Goal: Task Accomplishment & Management: Manage account settings

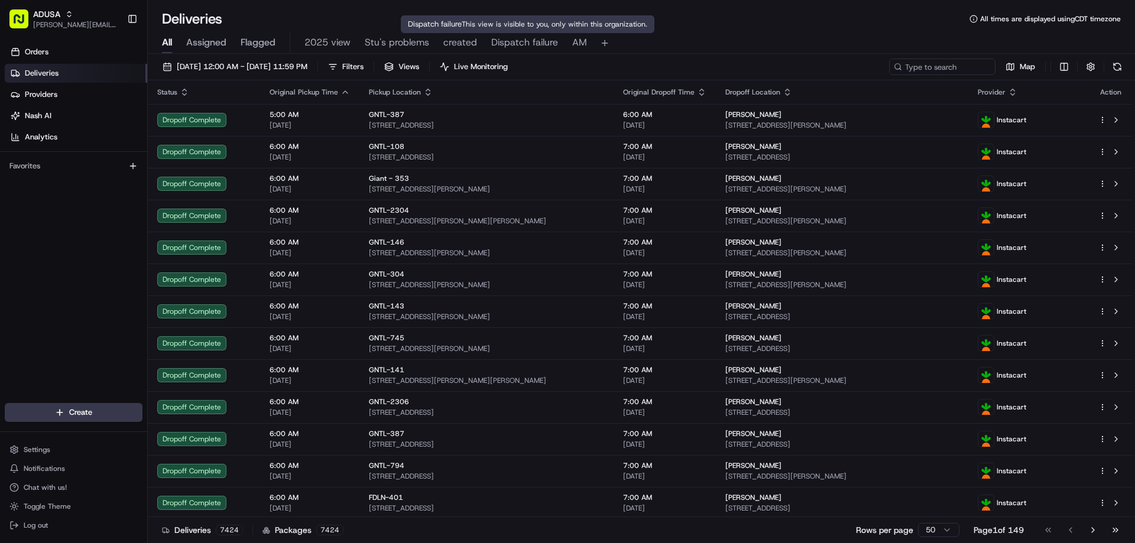
click at [543, 41] on span "Dispatch failure" at bounding box center [524, 42] width 67 height 14
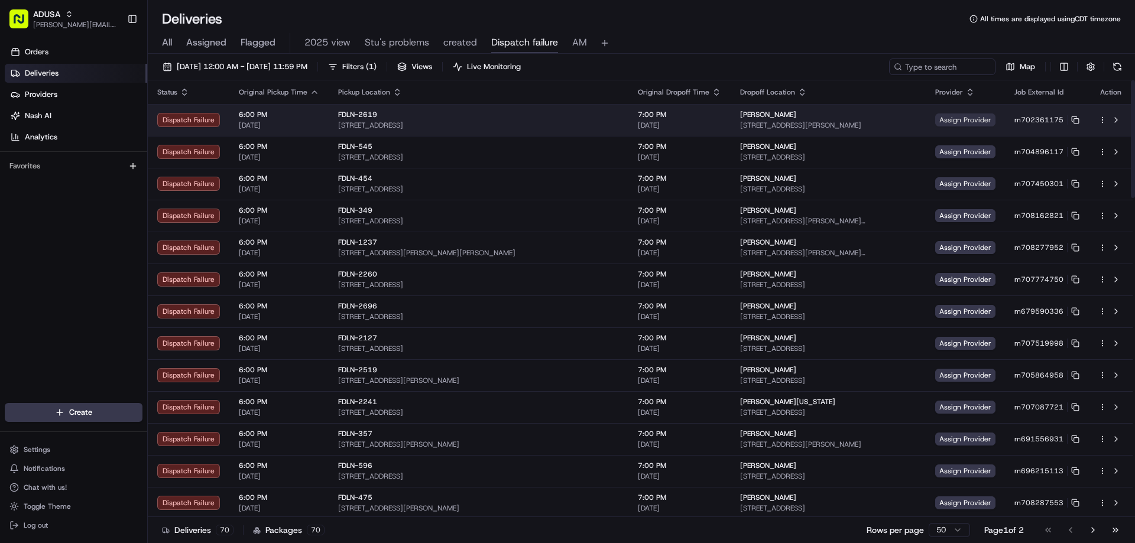
click at [943, 113] on td "Assign Provider" at bounding box center [965, 120] width 79 height 32
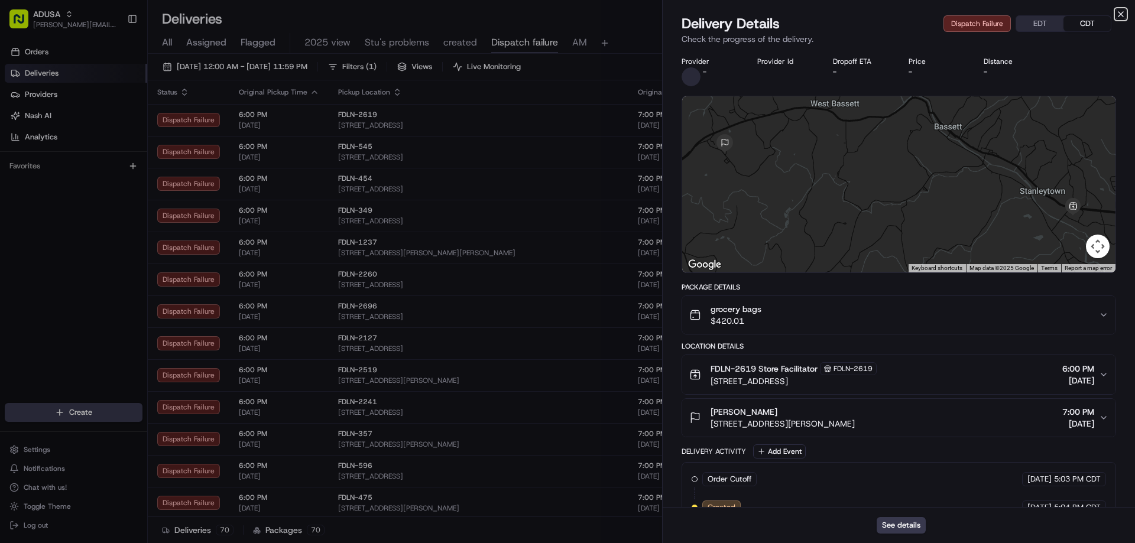
click at [1125, 15] on icon "button" at bounding box center [1120, 13] width 9 height 9
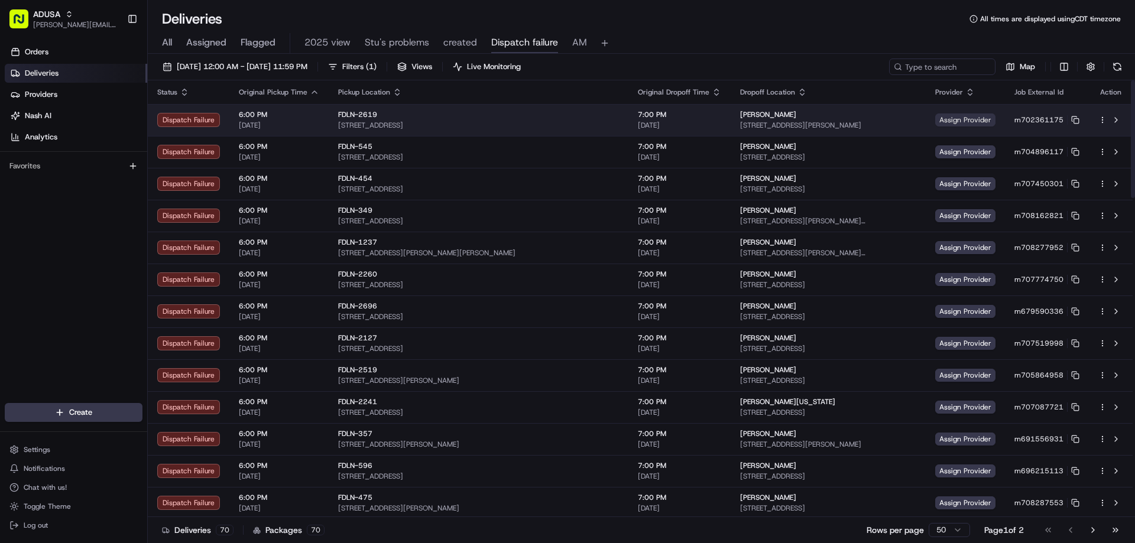
click at [944, 122] on span "Assign Provider" at bounding box center [965, 119] width 60 height 13
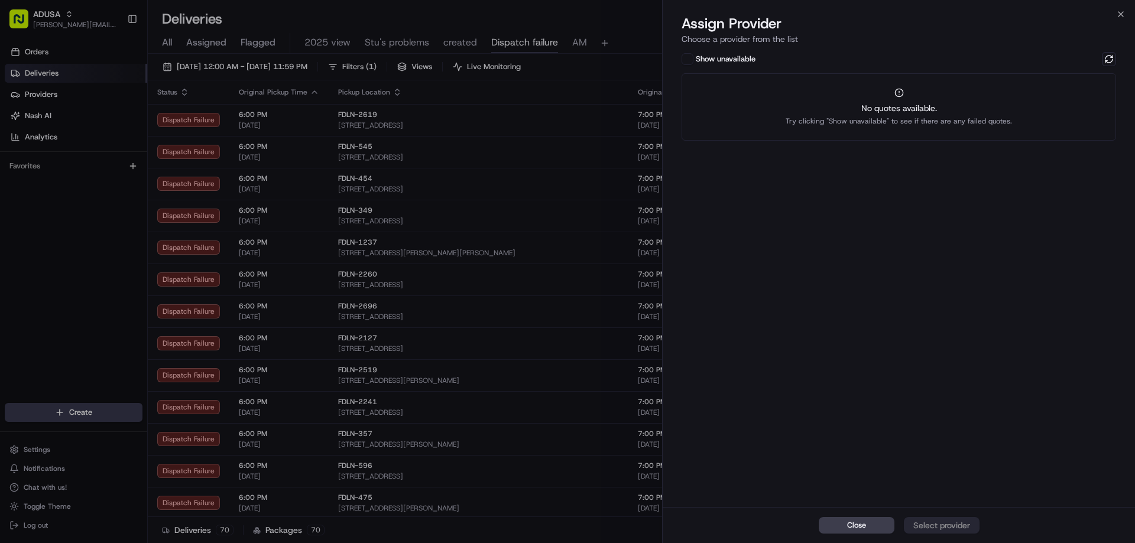
drag, startPoint x: 1107, startPoint y: 56, endPoint x: 1043, endPoint y: 85, distance: 70.6
click at [1101, 58] on div "Show unavailable" at bounding box center [898, 59] width 434 height 14
drag, startPoint x: 988, startPoint y: 98, endPoint x: 1015, endPoint y: 99, distance: 27.8
click at [988, 98] on div "No quotes available. Try clicking "Show unavailable" to see if there are any fa…" at bounding box center [898, 106] width 434 height 67
click at [1109, 57] on button at bounding box center [1109, 59] width 14 height 14
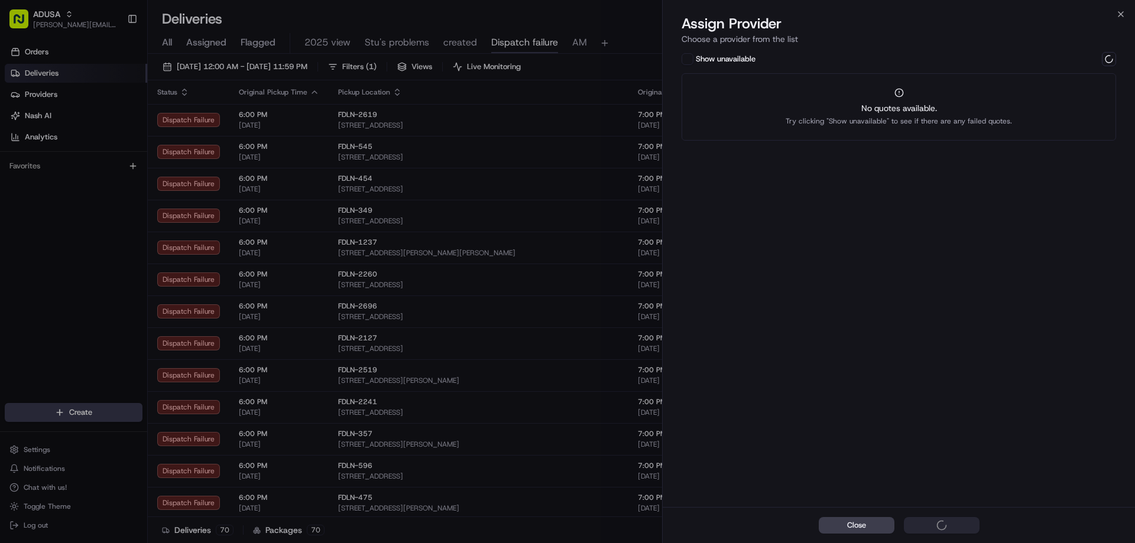
drag, startPoint x: 1032, startPoint y: 93, endPoint x: 1025, endPoint y: 103, distance: 12.0
click at [1031, 94] on div "No quotes available. Try clicking "Show unavailable" to see if there are any fa…" at bounding box center [898, 106] width 434 height 67
click at [936, 521] on div "Close Select provider" at bounding box center [899, 525] width 472 height 36
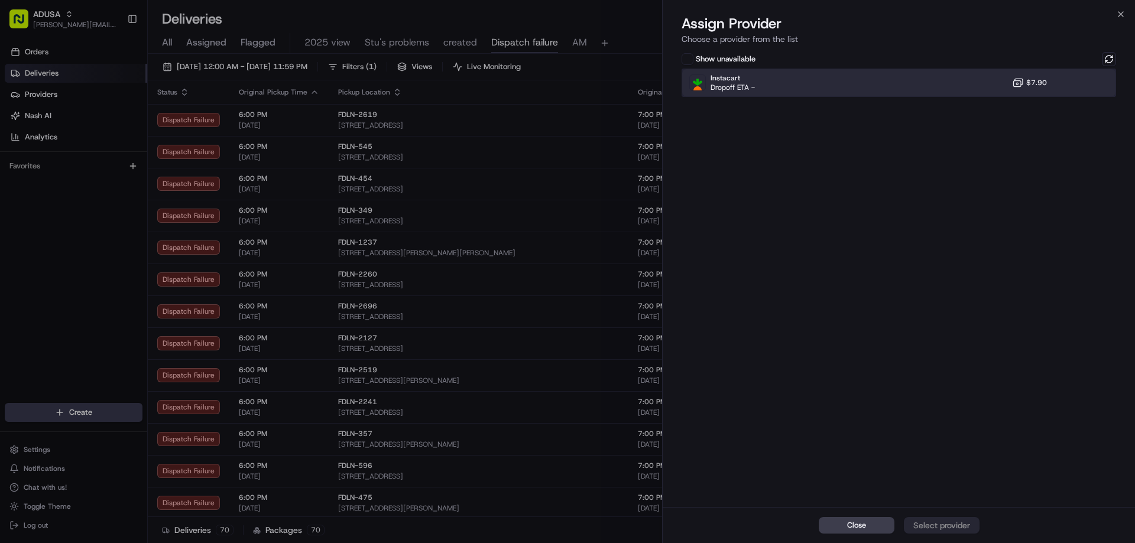
click at [939, 78] on div "Instacart Dropoff ETA - $7.90" at bounding box center [898, 83] width 434 height 28
click at [950, 525] on div "Assign Provider" at bounding box center [942, 526] width 58 height 12
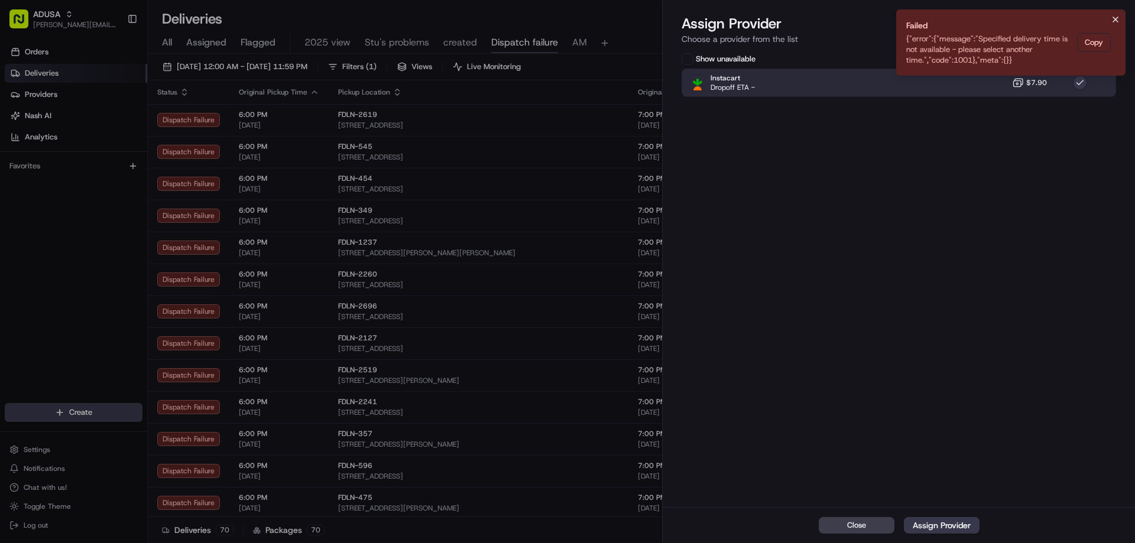
click at [1116, 20] on icon "Notifications (F8)" at bounding box center [1115, 19] width 9 height 9
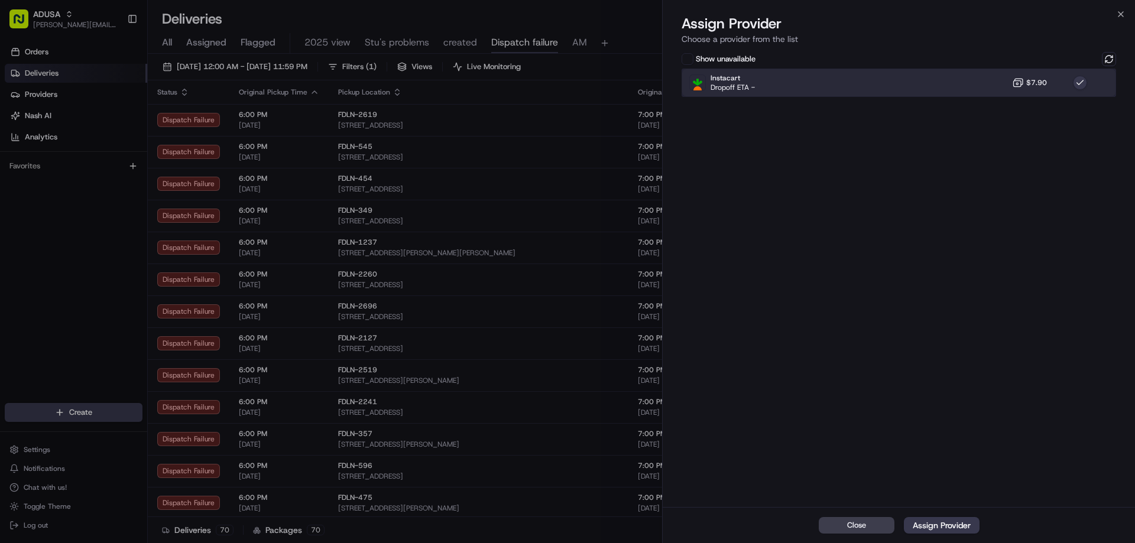
click at [998, 86] on div "Instacart Dropoff ETA - $7.90" at bounding box center [898, 83] width 434 height 28
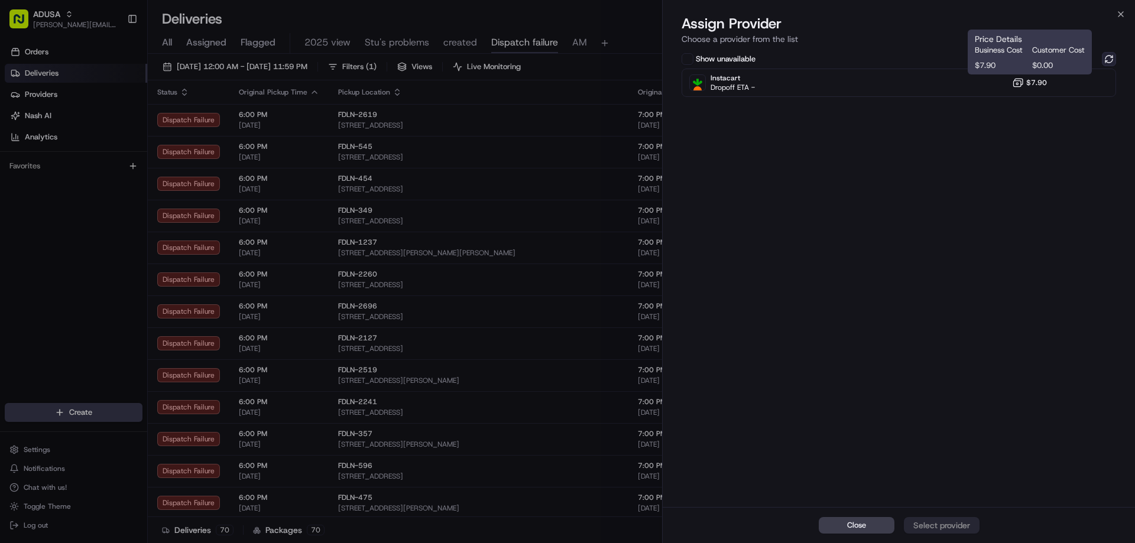
click at [1109, 60] on button at bounding box center [1109, 59] width 14 height 14
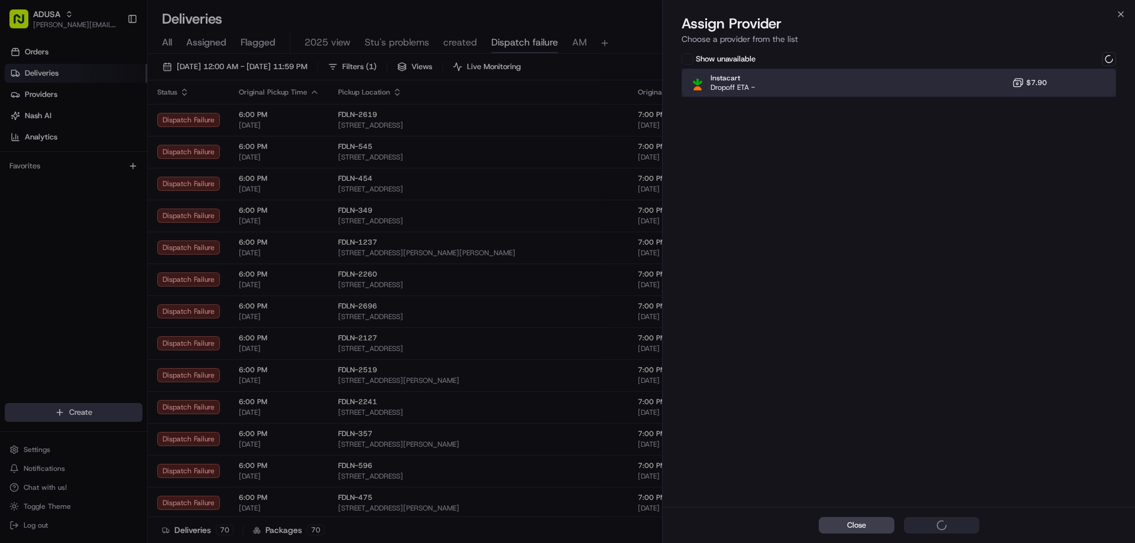
drag, startPoint x: 1001, startPoint y: 81, endPoint x: 1028, endPoint y: 147, distance: 71.2
click at [1000, 82] on div "Instacart Dropoff ETA - $7.90" at bounding box center [898, 83] width 434 height 28
click at [1103, 79] on div "Instacart Dropoff ETA - $7.90" at bounding box center [898, 83] width 434 height 28
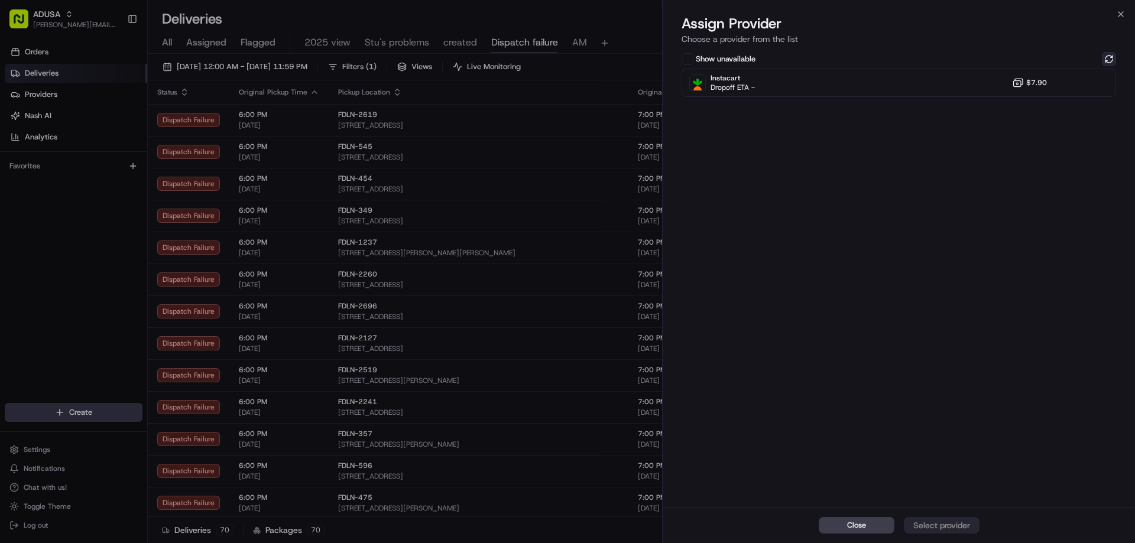
click at [1106, 60] on button at bounding box center [1109, 59] width 14 height 14
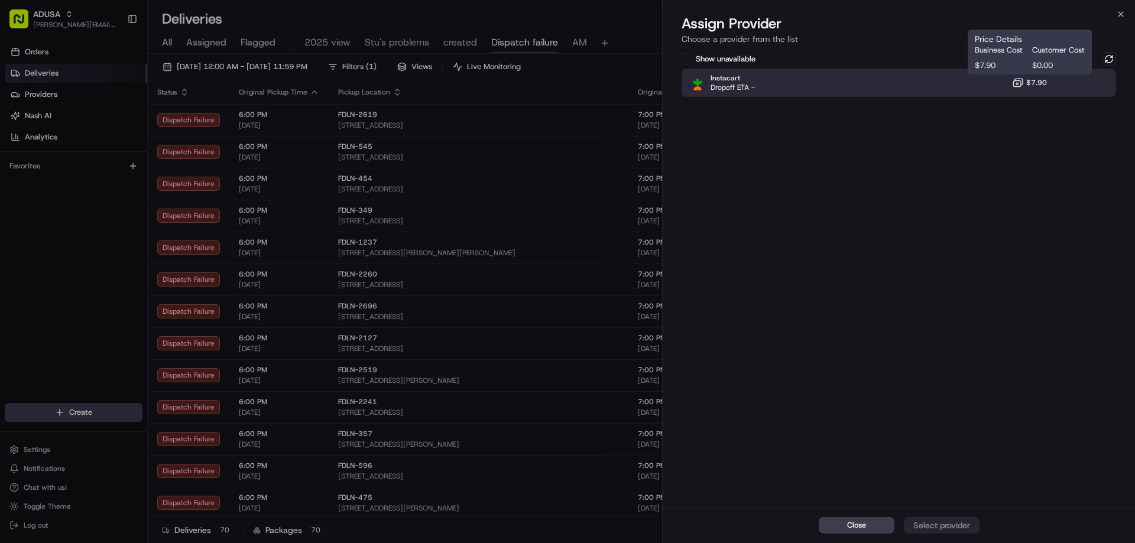
click at [1044, 80] on span "$7.90" at bounding box center [1036, 82] width 21 height 9
click at [937, 525] on div "Assign Provider" at bounding box center [942, 526] width 58 height 12
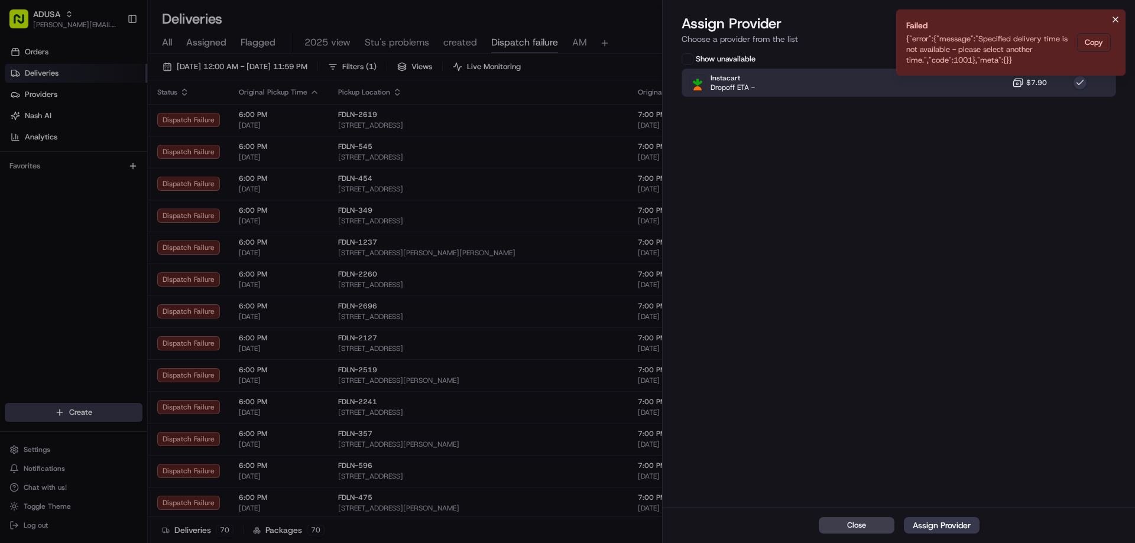
click at [1117, 21] on icon "Notifications (F8)" at bounding box center [1115, 19] width 9 height 9
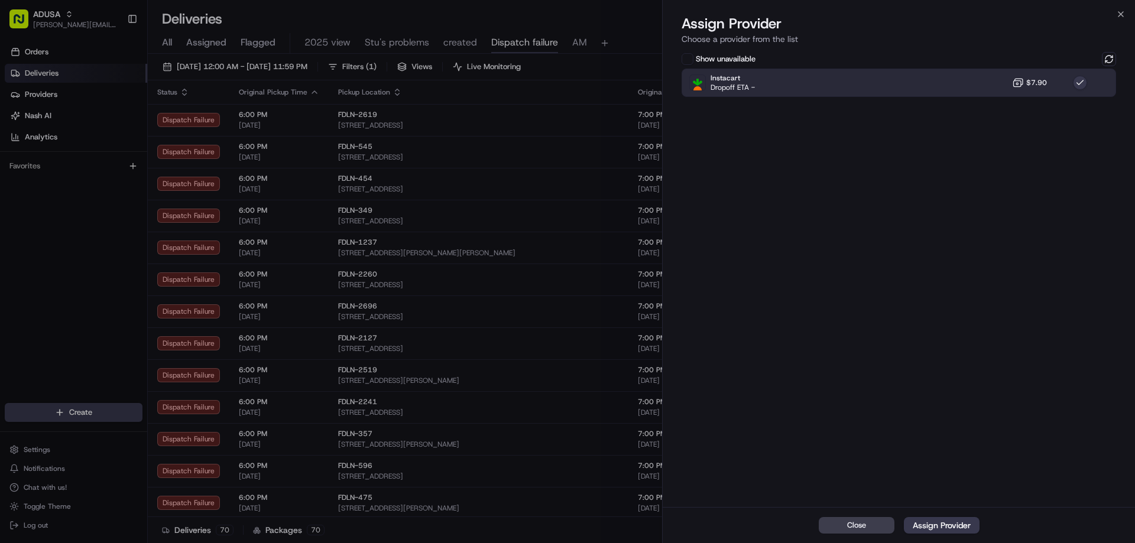
click at [1117, 21] on div "Assign Provider Choose a provider from the list" at bounding box center [899, 31] width 472 height 35
click at [1119, 14] on icon "button" at bounding box center [1120, 13] width 9 height 9
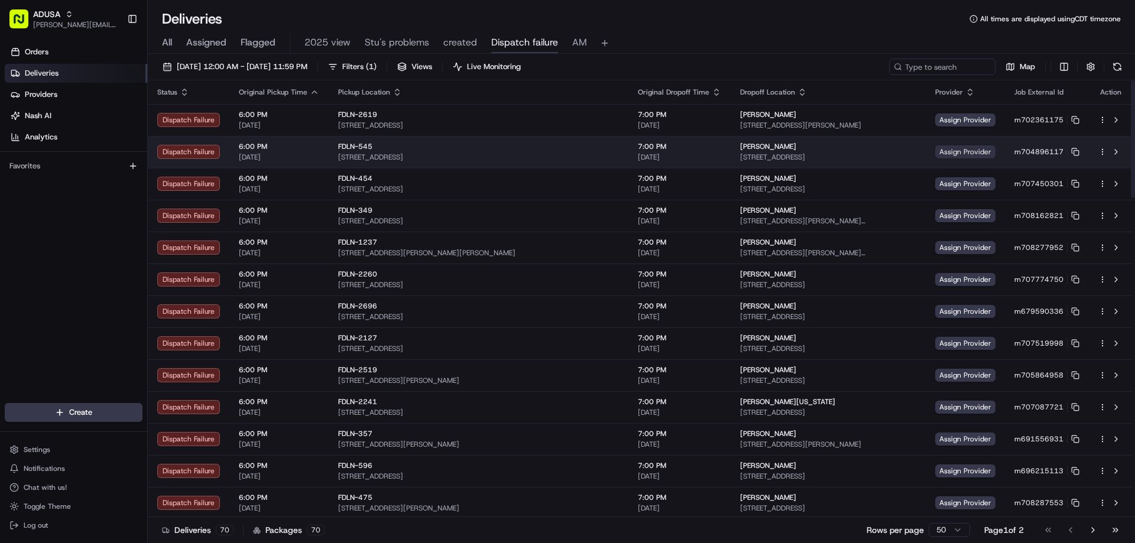
click at [935, 148] on span "Assign Provider" at bounding box center [965, 151] width 60 height 13
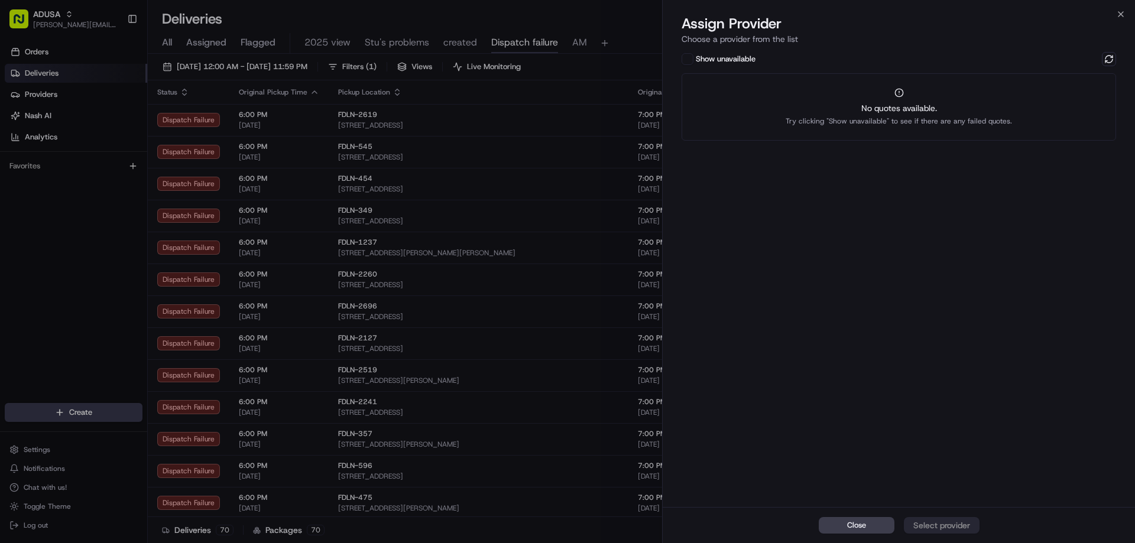
drag, startPoint x: 1056, startPoint y: 80, endPoint x: 1099, endPoint y: 65, distance: 46.4
click at [1057, 80] on div "No quotes available. Try clicking "Show unavailable" to see if there are any fa…" at bounding box center [898, 106] width 434 height 67
click at [1121, 50] on div "Show unavailable No quotes available. Try clicking "Show unavailable" to see if…" at bounding box center [899, 278] width 472 height 457
click at [1117, 53] on div "Show unavailable No quotes available. Try clicking "Show unavailable" to see if…" at bounding box center [899, 278] width 472 height 457
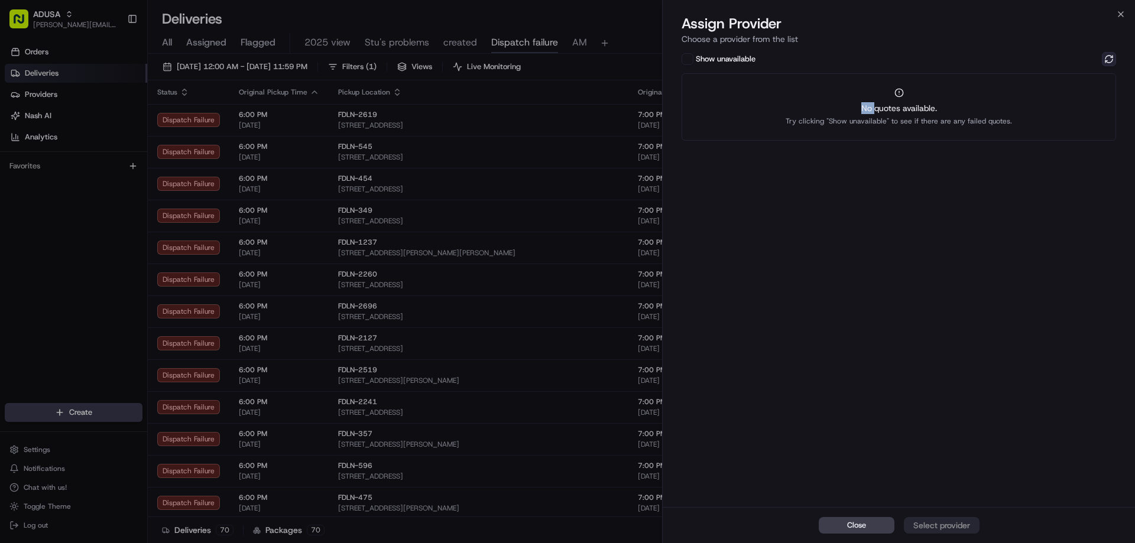
click at [1105, 60] on button at bounding box center [1109, 59] width 14 height 14
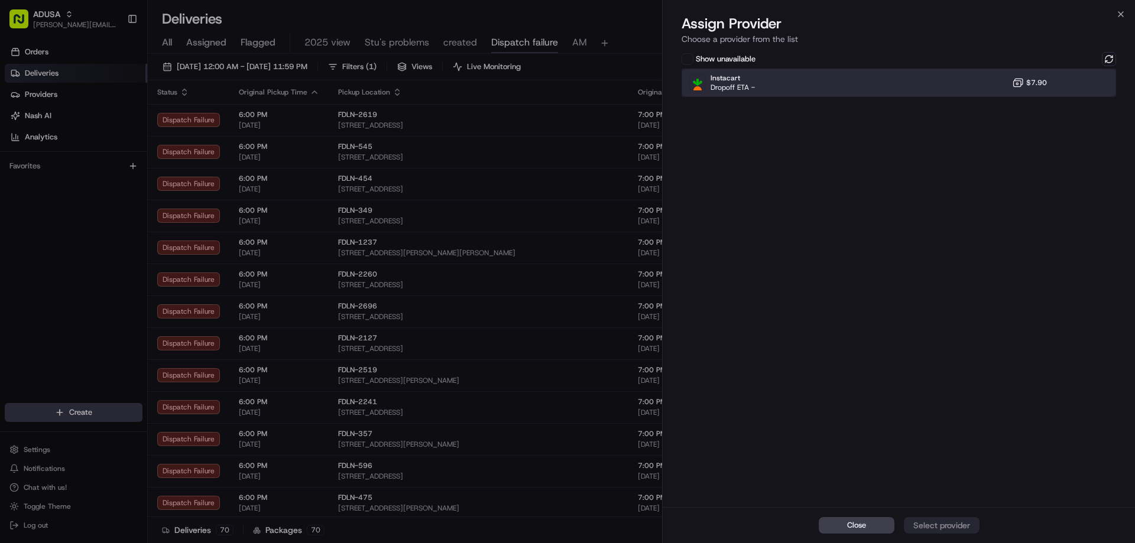
click at [1005, 82] on div "Instacart Dropoff ETA - $7.90" at bounding box center [898, 83] width 434 height 28
click at [929, 540] on div "Close Assign Provider" at bounding box center [899, 525] width 472 height 36
click at [929, 526] on div "Assign Provider" at bounding box center [942, 526] width 58 height 12
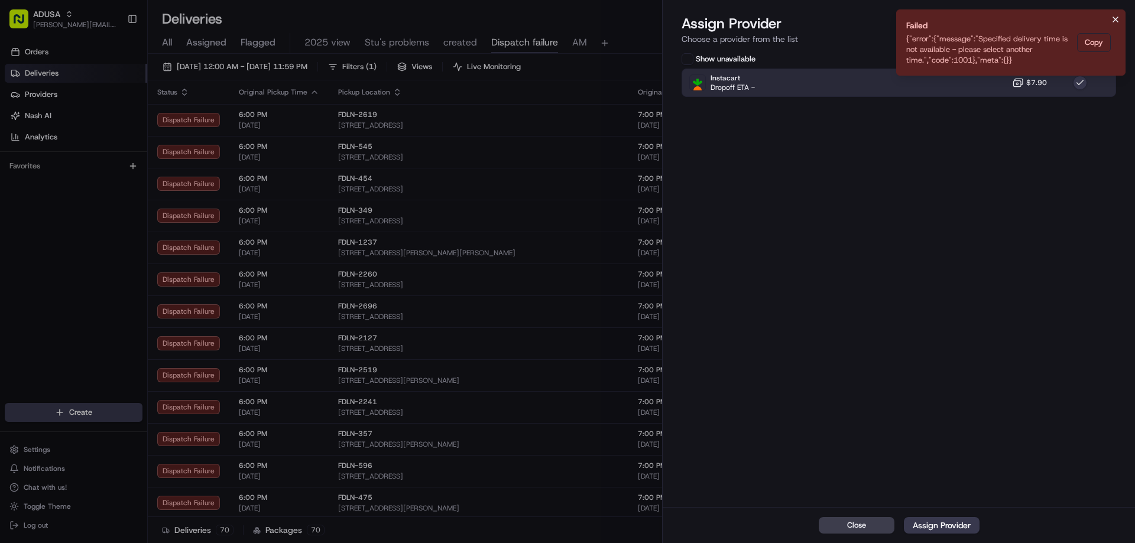
click at [1112, 21] on icon "Notifications (F8)" at bounding box center [1115, 19] width 9 height 9
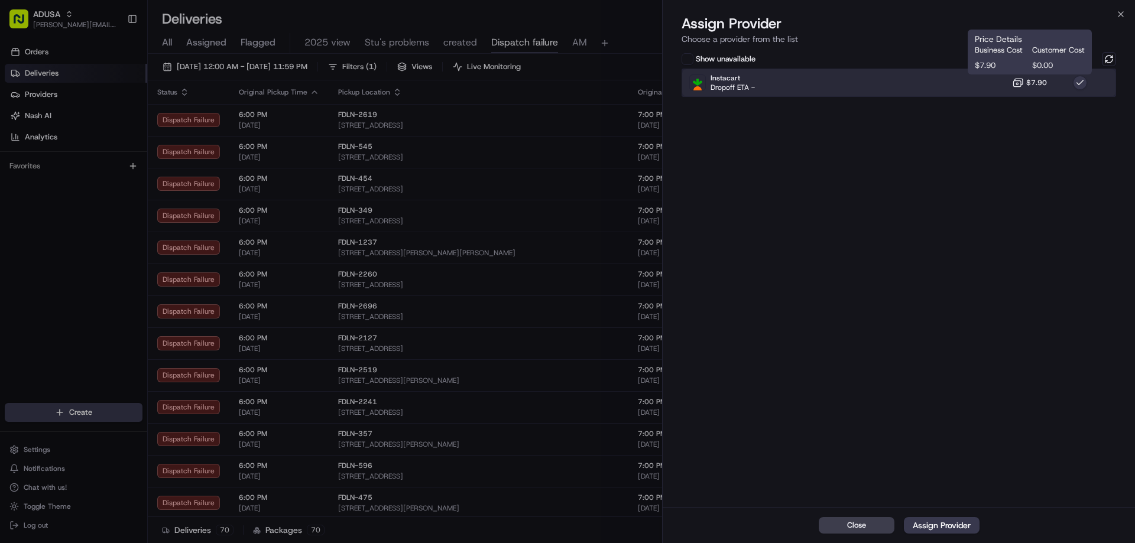
click at [1011, 85] on div "Instacart Dropoff ETA - $7.90" at bounding box center [898, 83] width 434 height 28
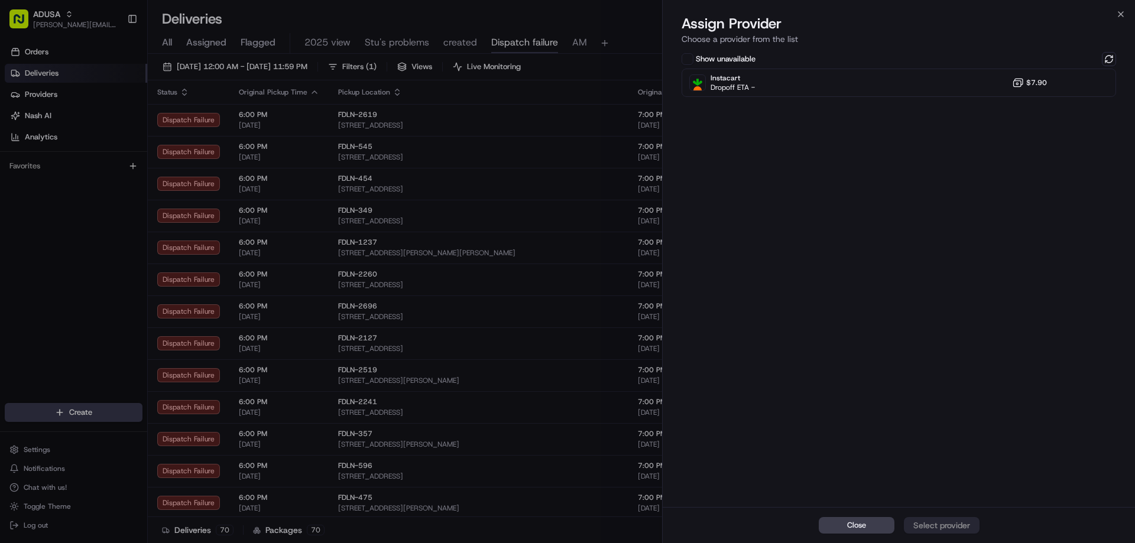
click at [1116, 58] on div "Show unavailable Instacart Dropoff ETA - $7.90" at bounding box center [899, 278] width 472 height 457
click at [1113, 58] on button at bounding box center [1109, 59] width 14 height 14
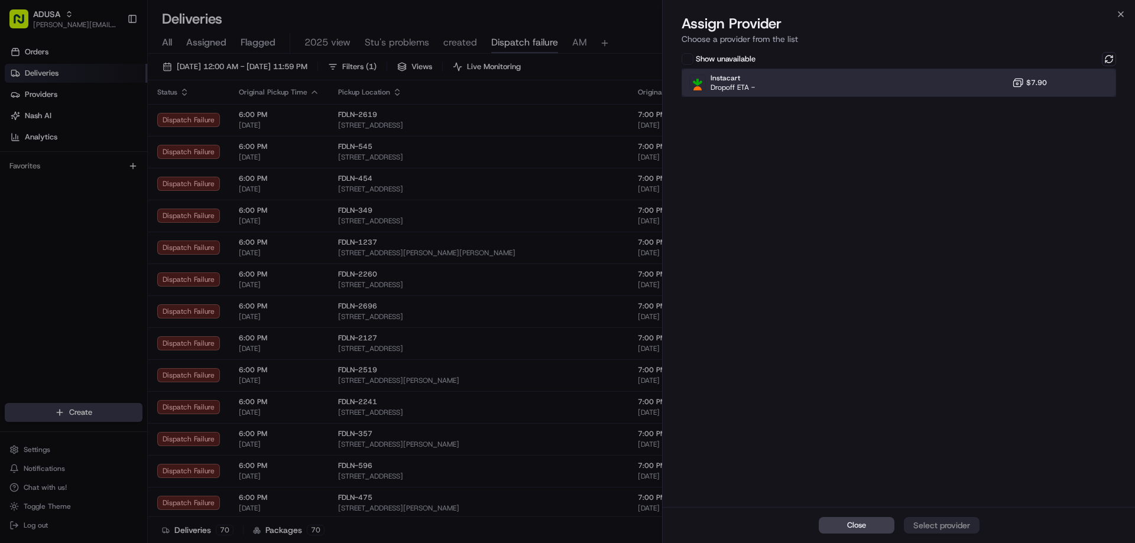
click at [1004, 78] on div "Instacart Dropoff ETA - $7.90" at bounding box center [898, 83] width 434 height 28
click at [958, 527] on div "Assign Provider" at bounding box center [942, 526] width 58 height 12
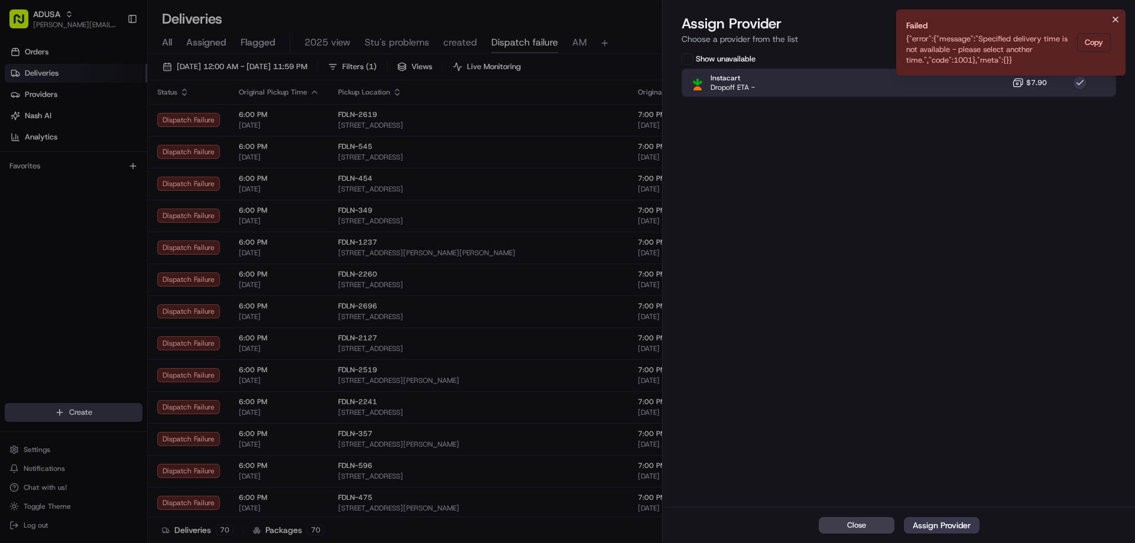
click at [1118, 15] on icon "Notifications (F8)" at bounding box center [1115, 19] width 9 height 9
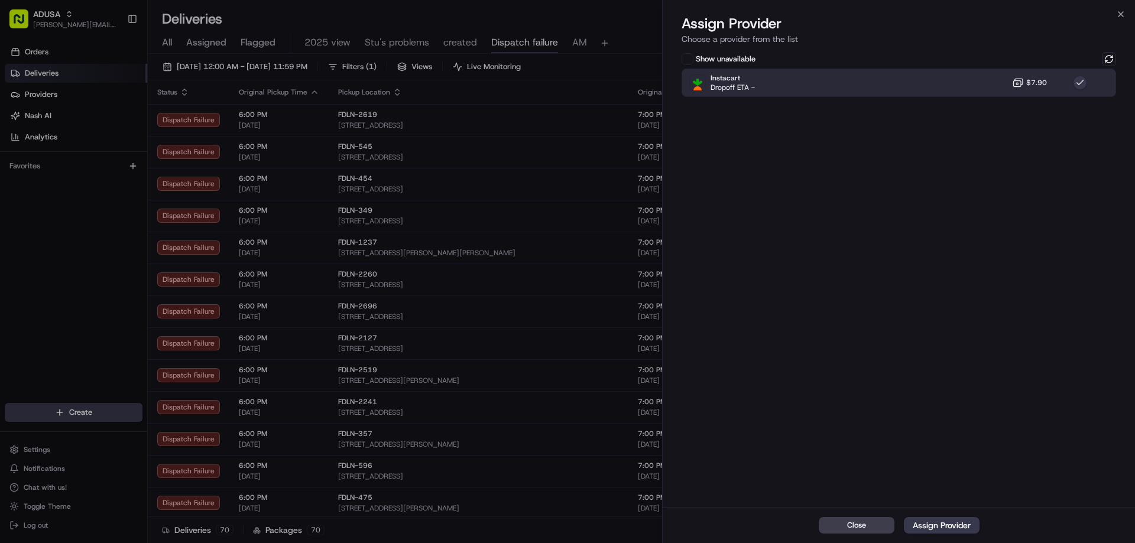
drag, startPoint x: 1118, startPoint y: 24, endPoint x: 1119, endPoint y: 17, distance: 7.1
click at [1118, 24] on div "Assign Provider Choose a provider from the list" at bounding box center [899, 31] width 472 height 35
click at [1119, 17] on icon "button" at bounding box center [1120, 13] width 9 height 9
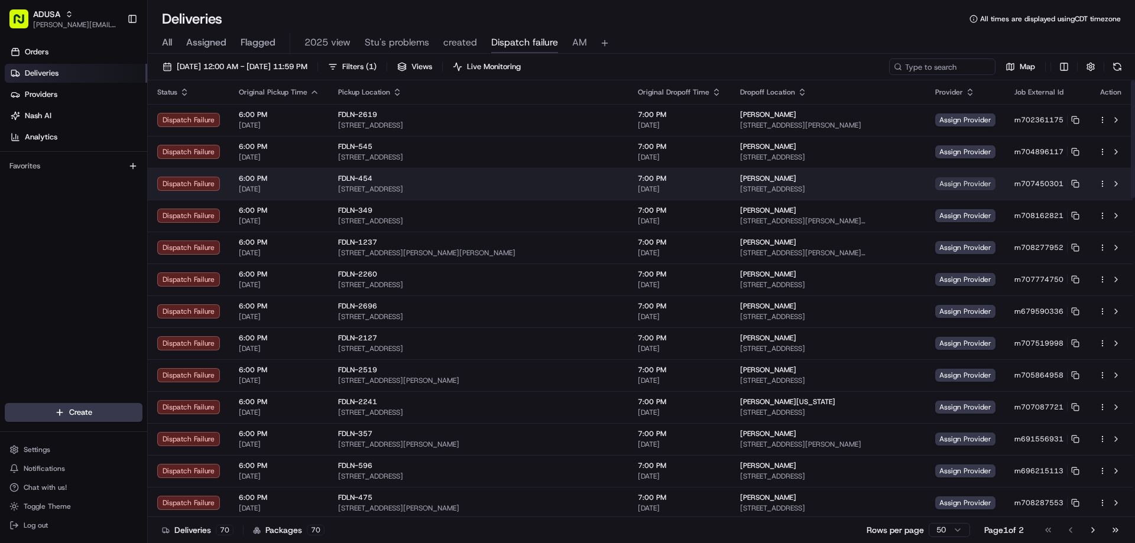
click at [944, 189] on span "Assign Provider" at bounding box center [965, 183] width 60 height 13
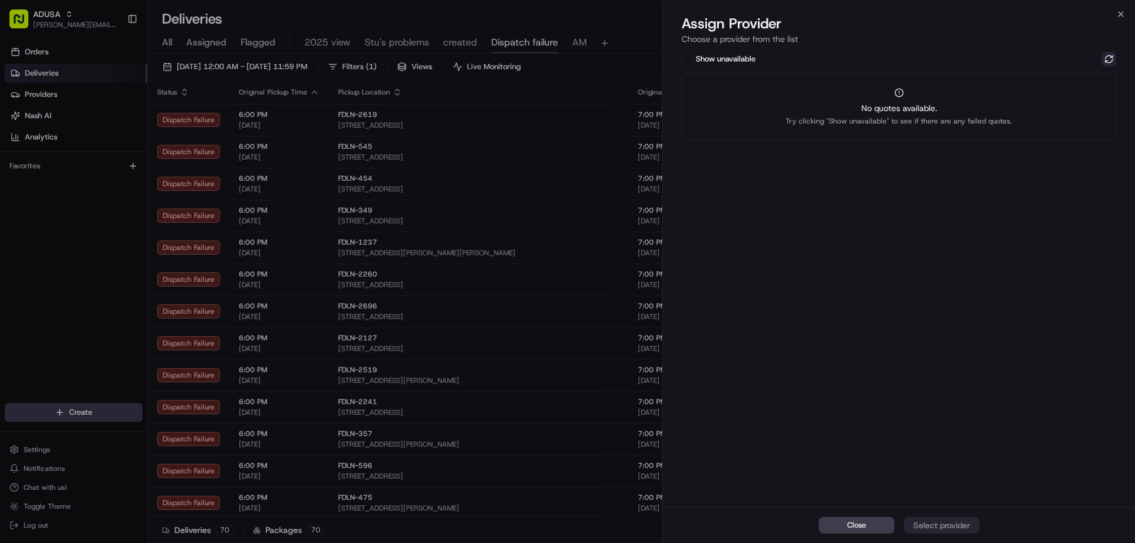
click at [1107, 57] on button at bounding box center [1109, 59] width 14 height 14
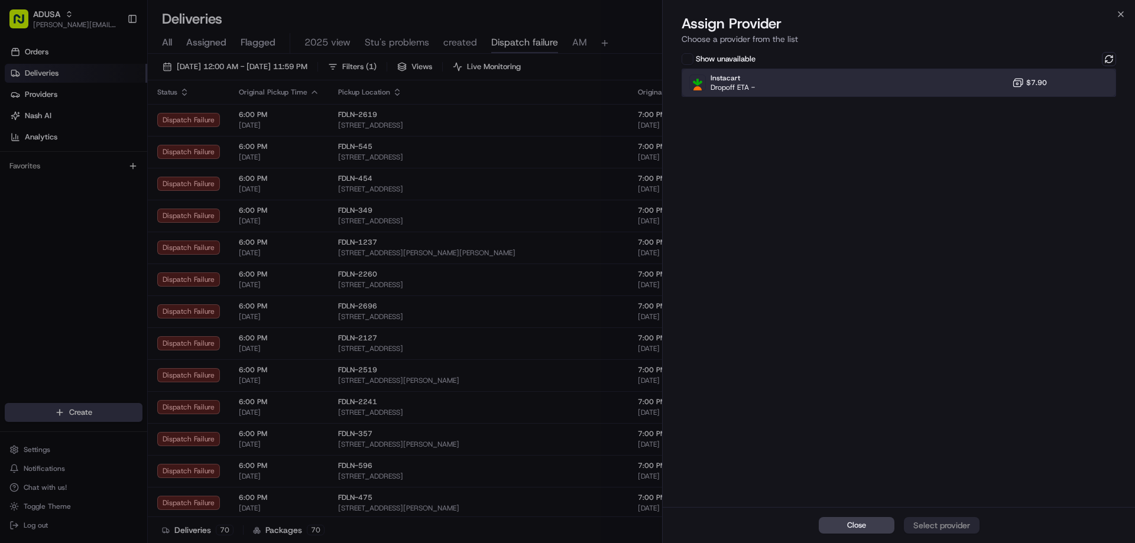
click at [976, 87] on div "Instacart Dropoff ETA - $7.90" at bounding box center [898, 83] width 434 height 28
click at [947, 521] on div "Assign Provider" at bounding box center [942, 526] width 58 height 12
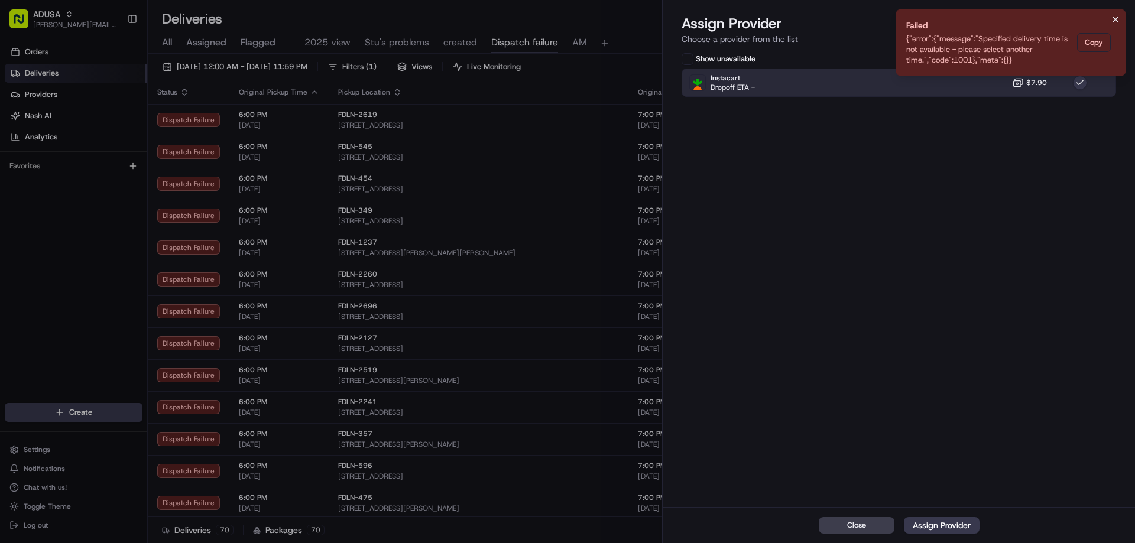
click at [1113, 20] on icon "Notifications (F8)" at bounding box center [1115, 19] width 9 height 9
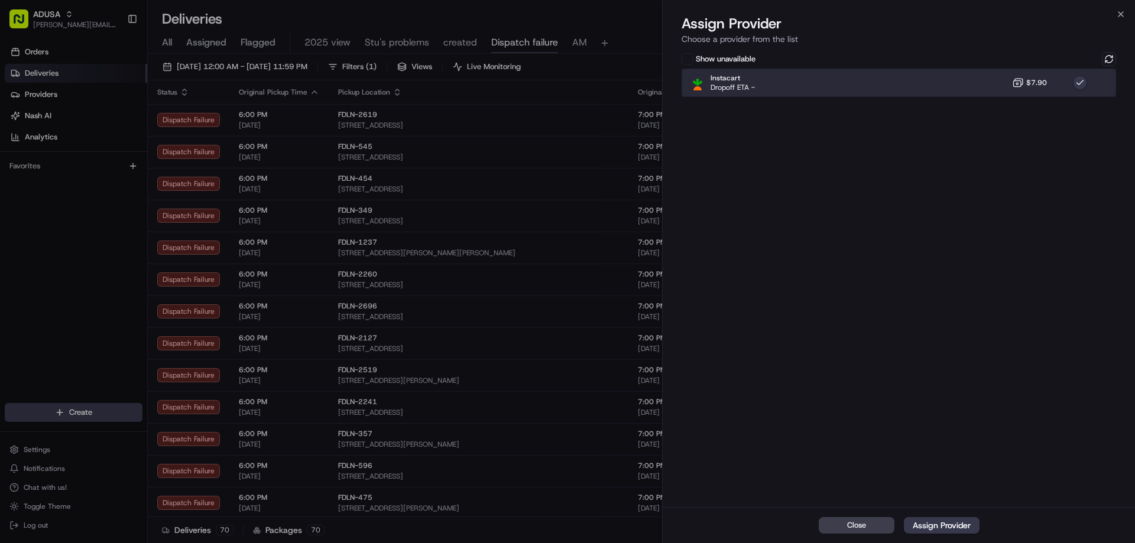
click at [1025, 76] on div "Instacart Dropoff ETA - $7.90" at bounding box center [898, 83] width 434 height 28
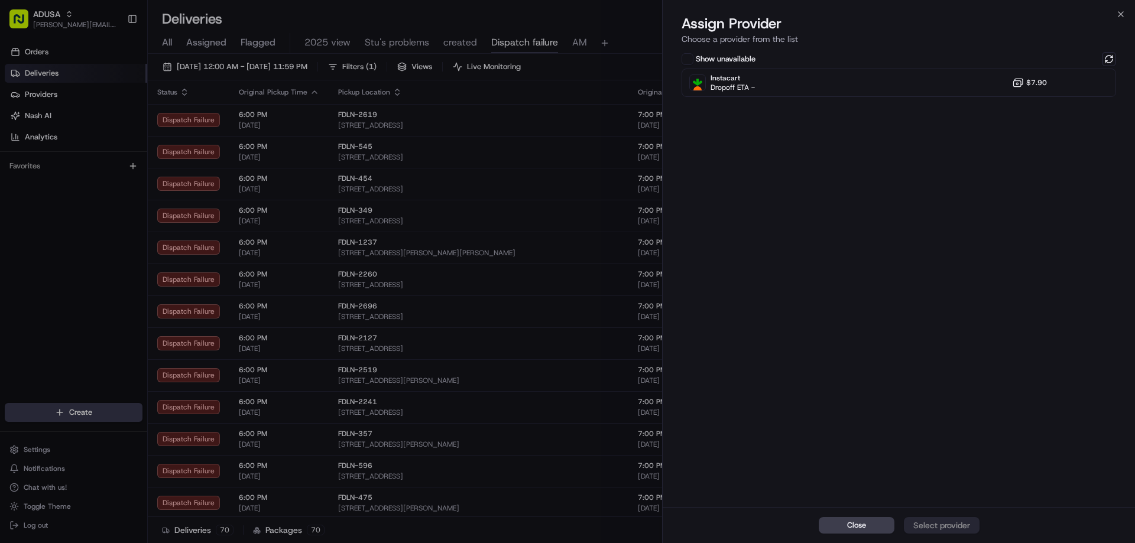
click at [1113, 51] on div "Show unavailable Instacart Dropoff ETA - $7.90" at bounding box center [899, 278] width 472 height 457
click at [1107, 59] on button at bounding box center [1109, 59] width 14 height 14
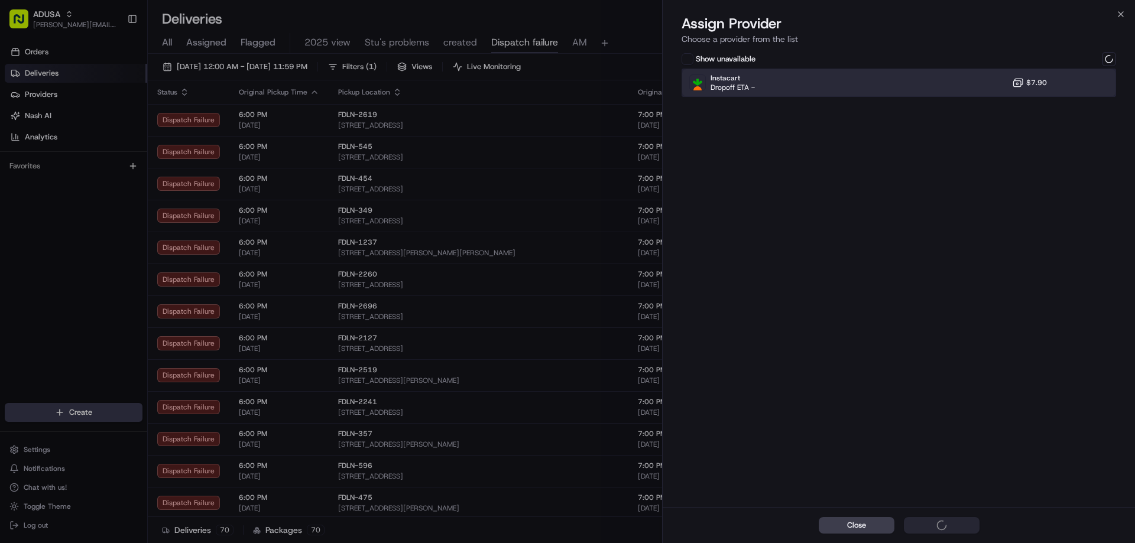
click at [1008, 78] on div "Instacart Dropoff ETA - $7.90" at bounding box center [898, 83] width 434 height 28
click at [1064, 80] on div "Instacart Dropoff ETA - $7.90" at bounding box center [898, 83] width 434 height 28
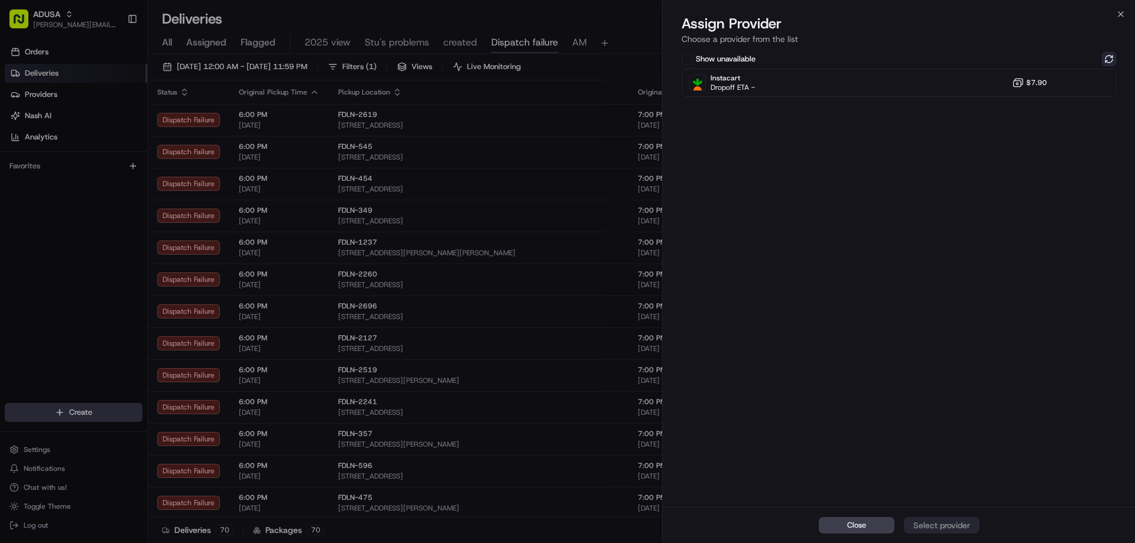
click at [1113, 56] on button at bounding box center [1109, 59] width 14 height 14
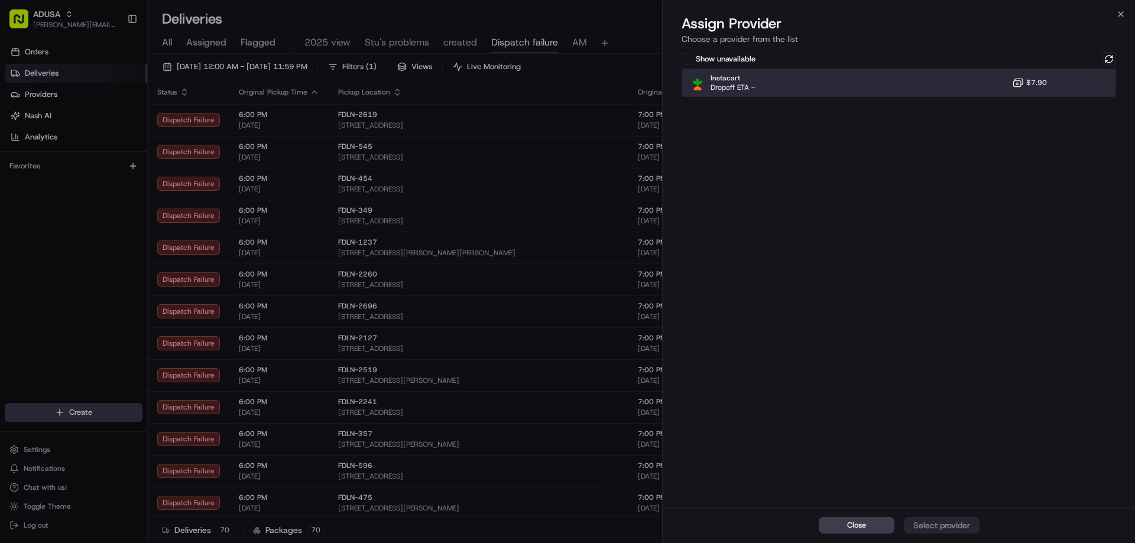
click at [944, 81] on div "Instacart Dropoff ETA - $7.90" at bounding box center [898, 83] width 434 height 28
click at [953, 529] on div "Assign Provider" at bounding box center [942, 526] width 58 height 12
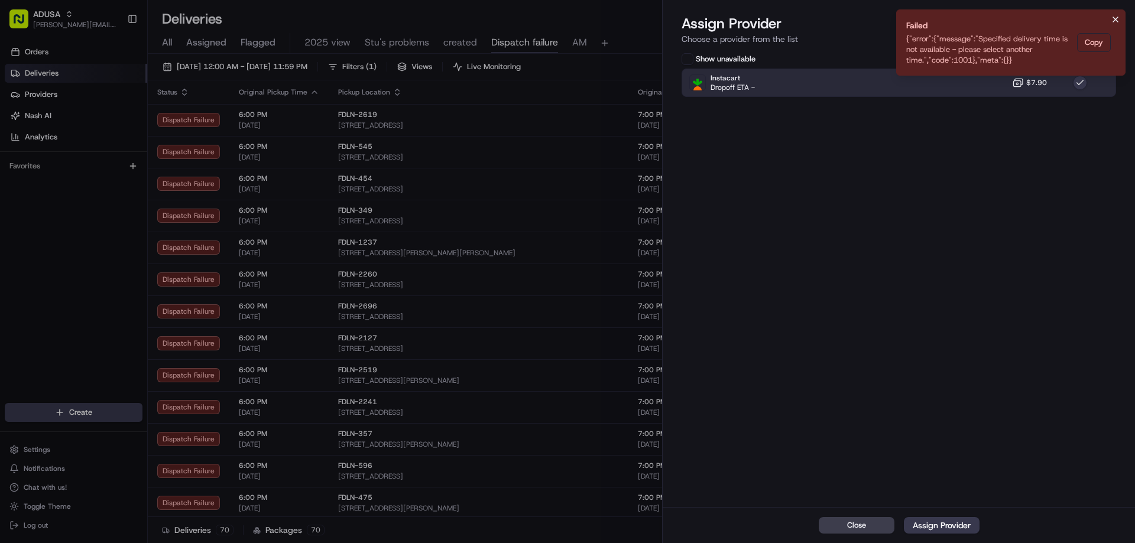
click at [1110, 19] on button "Notifications (F8)" at bounding box center [1115, 19] width 14 height 14
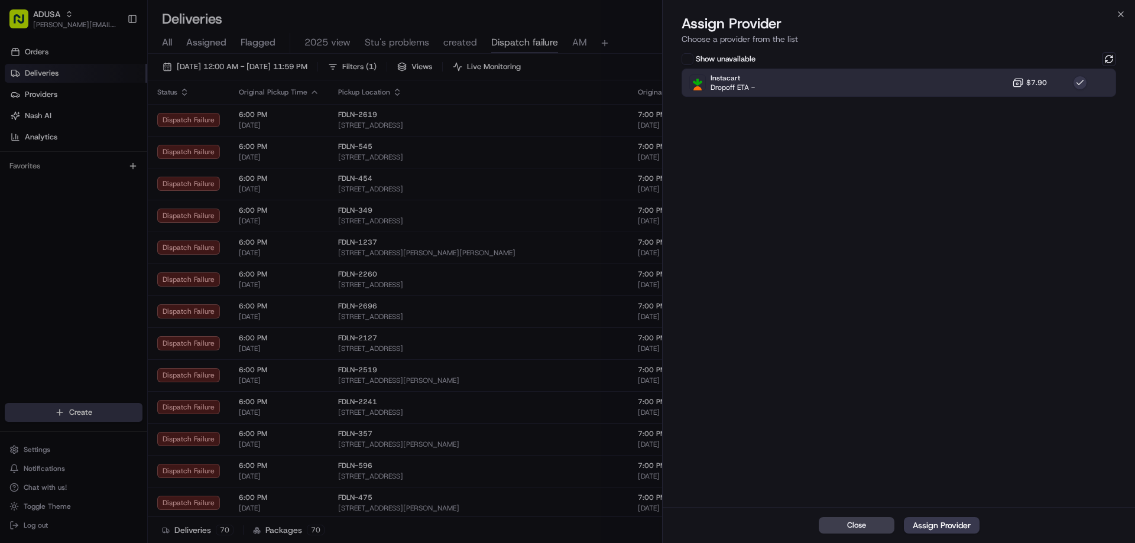
click at [1113, 18] on h2 "Assign Provider" at bounding box center [898, 23] width 434 height 19
click at [1117, 15] on icon "button" at bounding box center [1120, 13] width 9 height 9
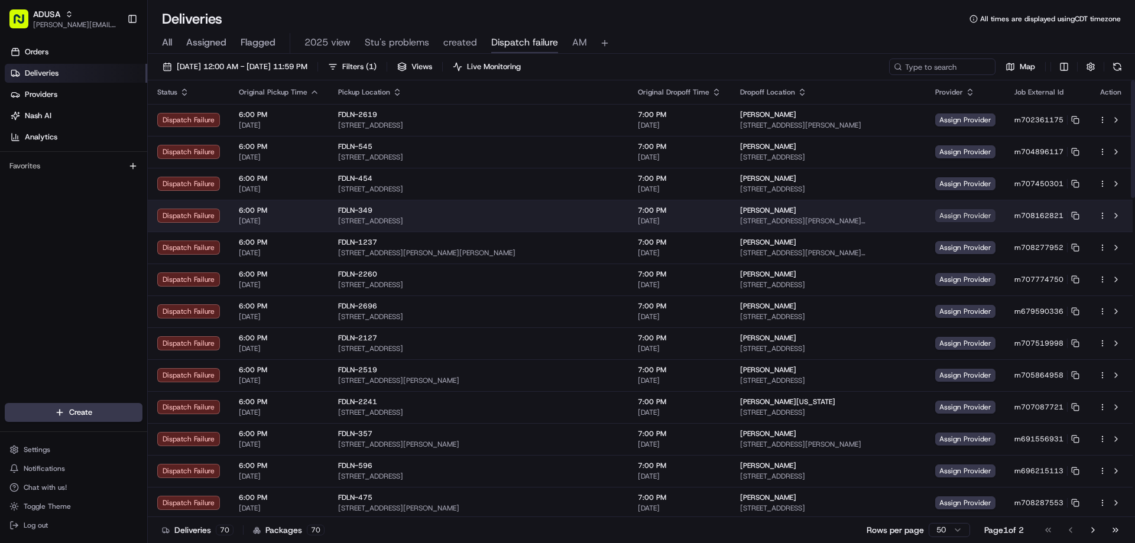
click at [941, 214] on span "Assign Provider" at bounding box center [965, 215] width 60 height 13
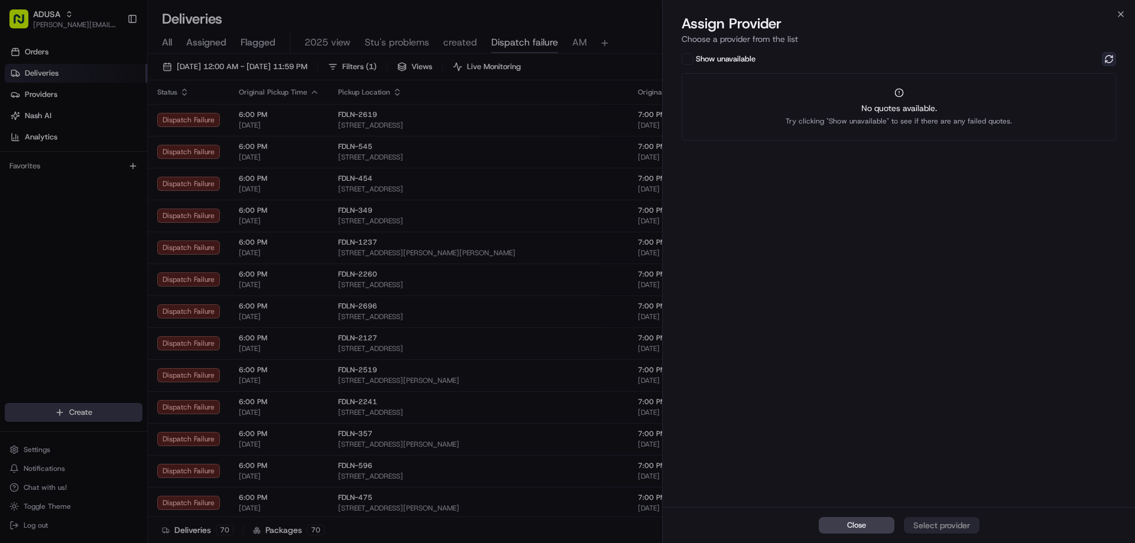
click at [1105, 54] on button at bounding box center [1109, 59] width 14 height 14
click at [962, 118] on div "Show unavailable Instacart Dropoff ETA - $7.90" at bounding box center [899, 278] width 472 height 457
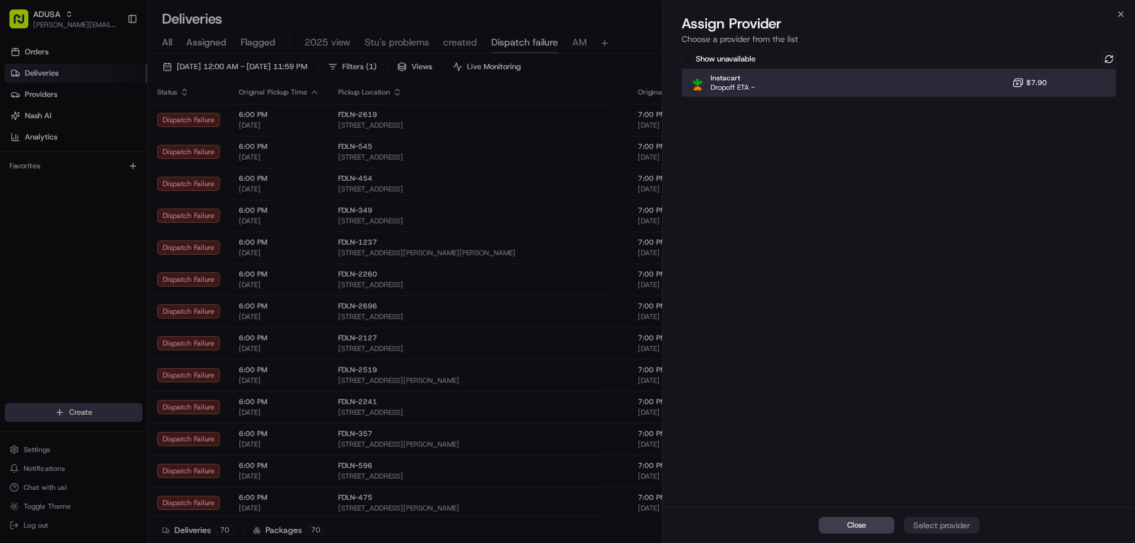
drag, startPoint x: 982, startPoint y: 77, endPoint x: 985, endPoint y: 111, distance: 34.4
click at [982, 77] on div "Instacart Dropoff ETA - $7.90" at bounding box center [898, 83] width 434 height 28
click at [938, 528] on div "Assign Provider" at bounding box center [942, 526] width 58 height 12
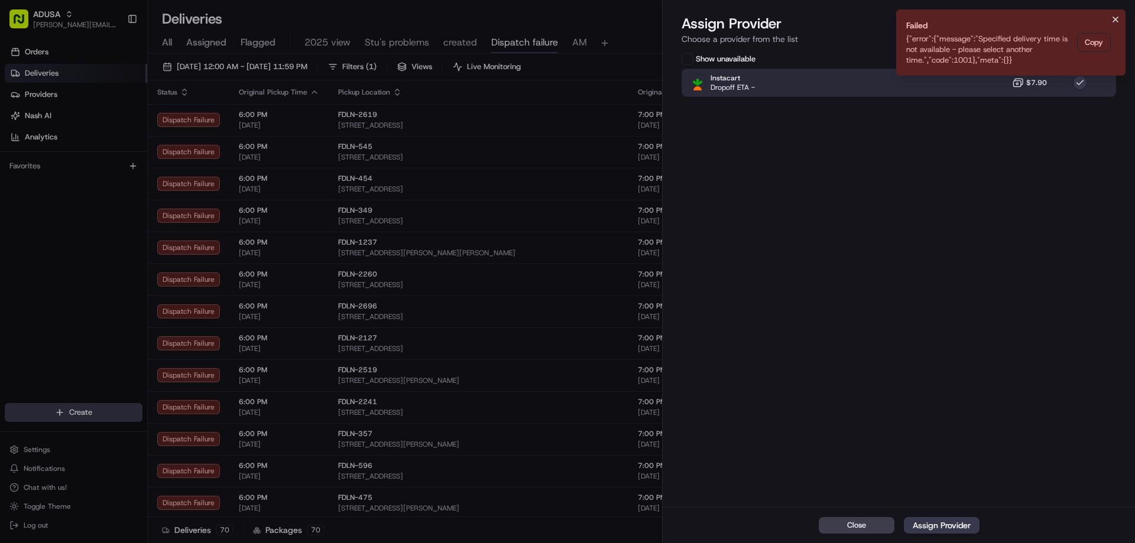
click at [1115, 18] on icon "Notifications (F8)" at bounding box center [1115, 19] width 9 height 9
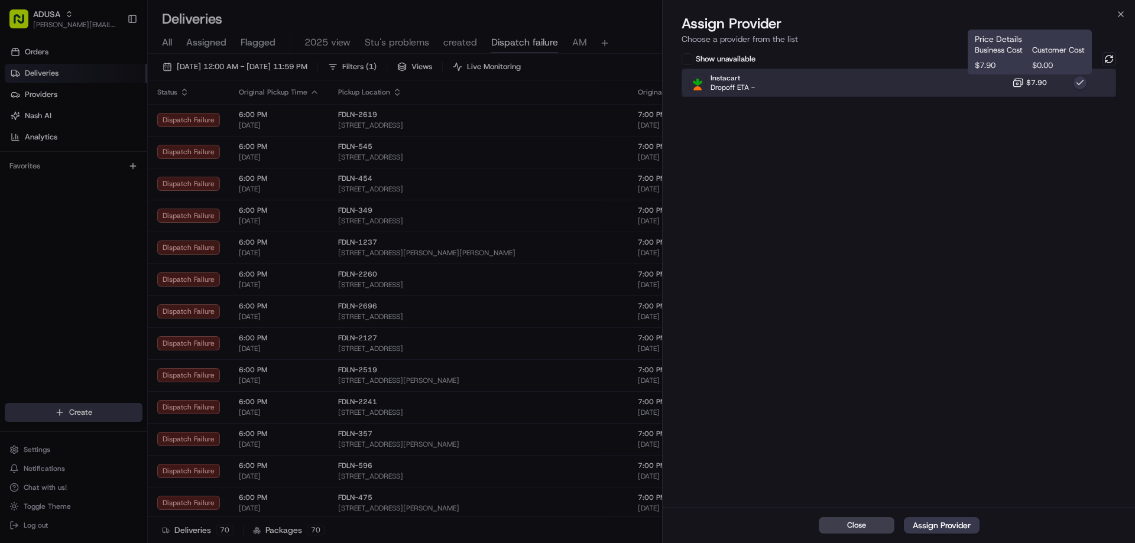
click at [1024, 90] on div "Instacart Dropoff ETA - $7.90" at bounding box center [898, 83] width 434 height 28
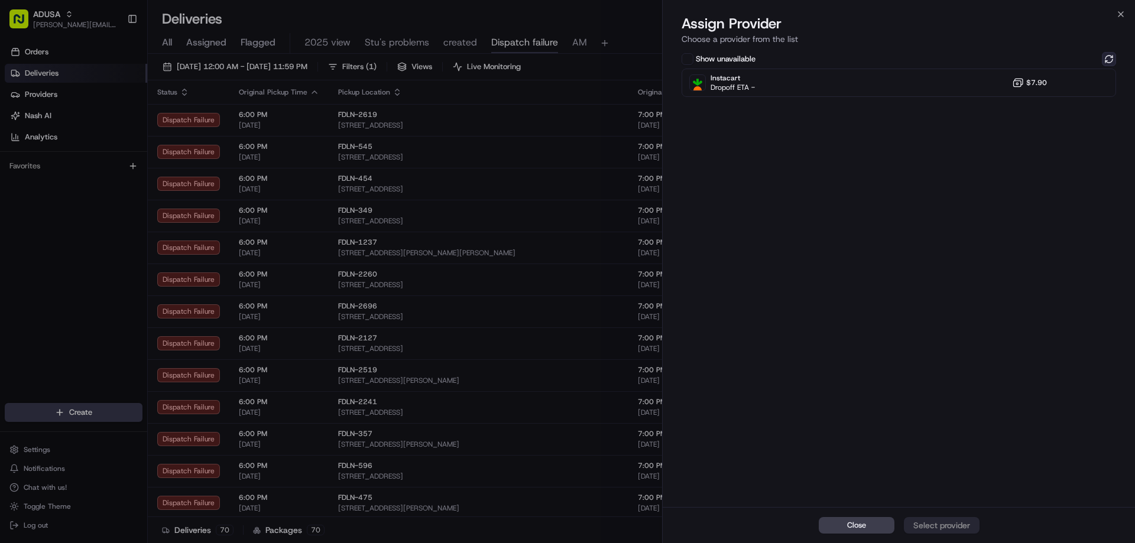
click at [1113, 57] on button at bounding box center [1109, 59] width 14 height 14
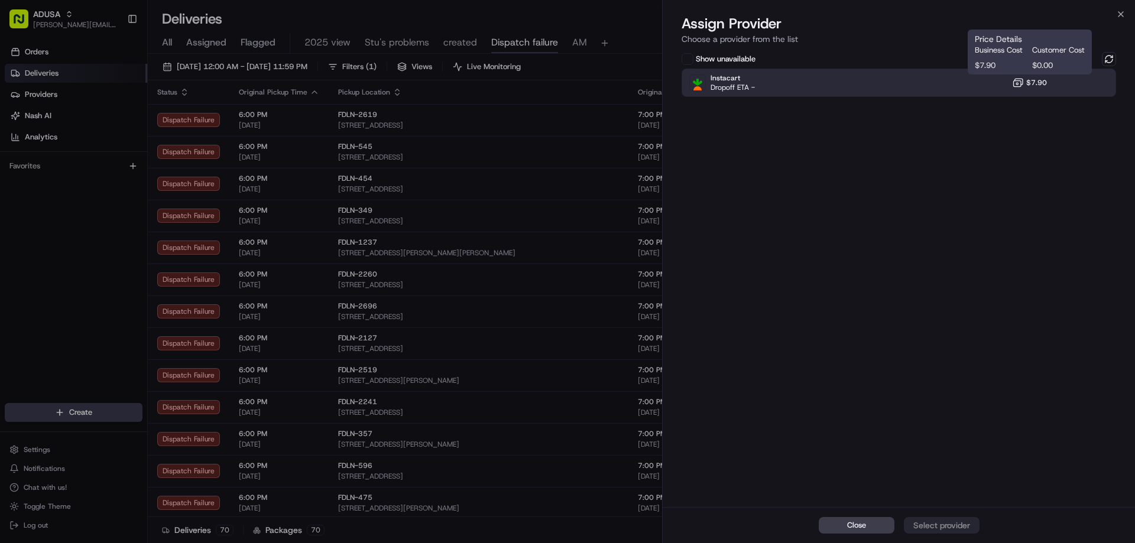
click at [1037, 77] on button "$7.90" at bounding box center [1029, 83] width 35 height 12
drag, startPoint x: 937, startPoint y: 524, endPoint x: 965, endPoint y: 497, distance: 38.9
click at [937, 523] on div "Assign Provider" at bounding box center [942, 526] width 58 height 12
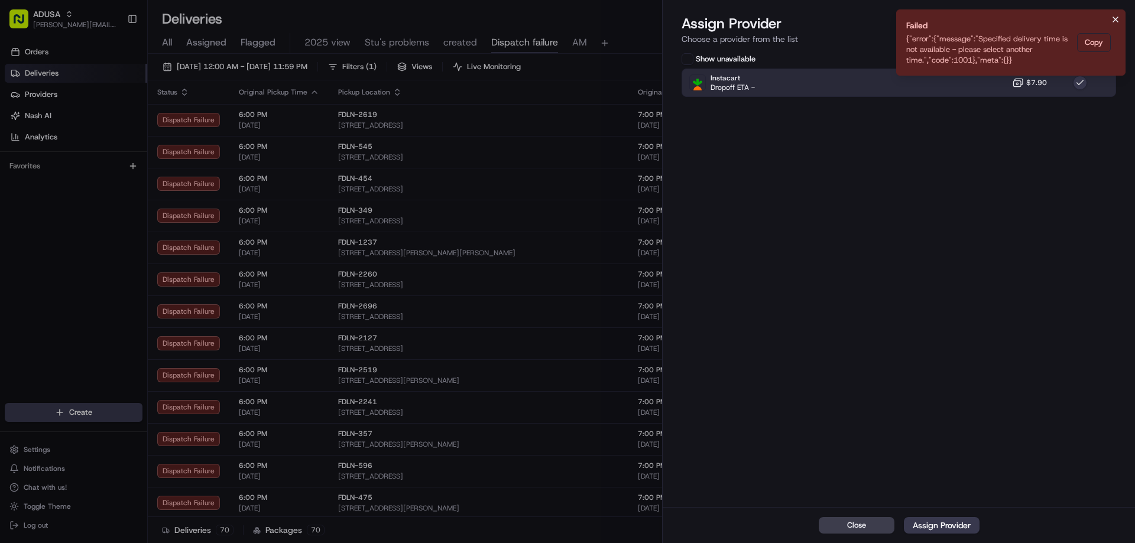
click at [1117, 20] on icon "Notifications (F8)" at bounding box center [1115, 19] width 9 height 9
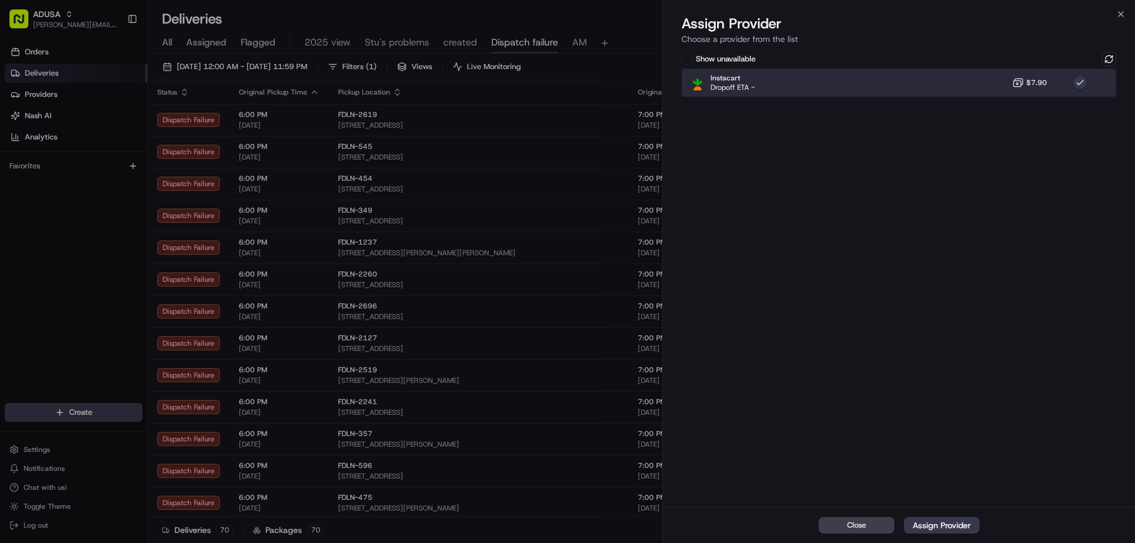
drag, startPoint x: 999, startPoint y: 72, endPoint x: 1044, endPoint y: 70, distance: 45.0
click at [999, 71] on div "Instacart Dropoff ETA - $7.90" at bounding box center [898, 83] width 434 height 28
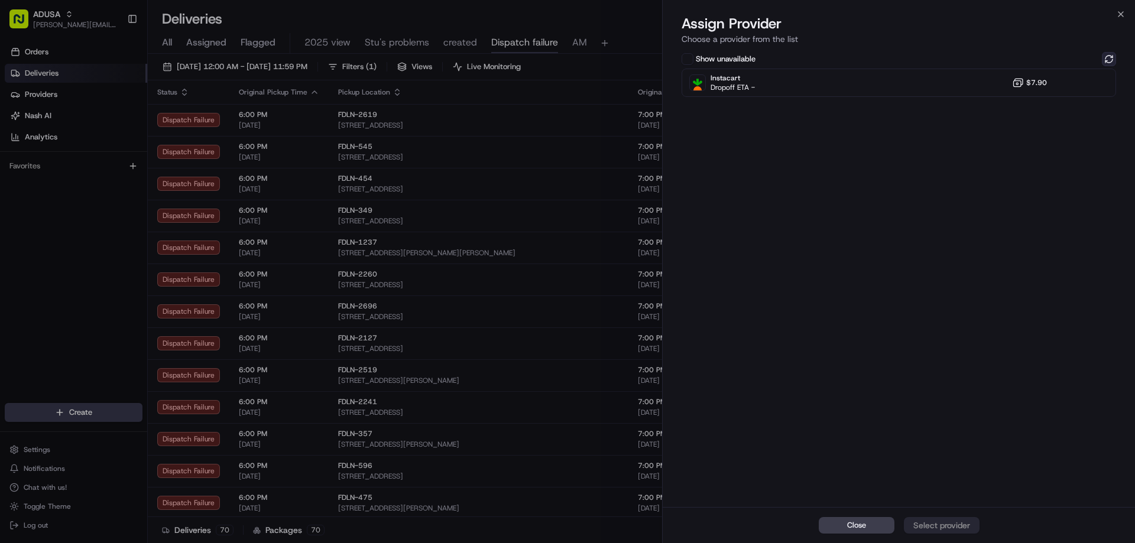
click at [1109, 54] on button at bounding box center [1109, 59] width 14 height 14
click at [1119, 18] on icon "button" at bounding box center [1120, 13] width 9 height 9
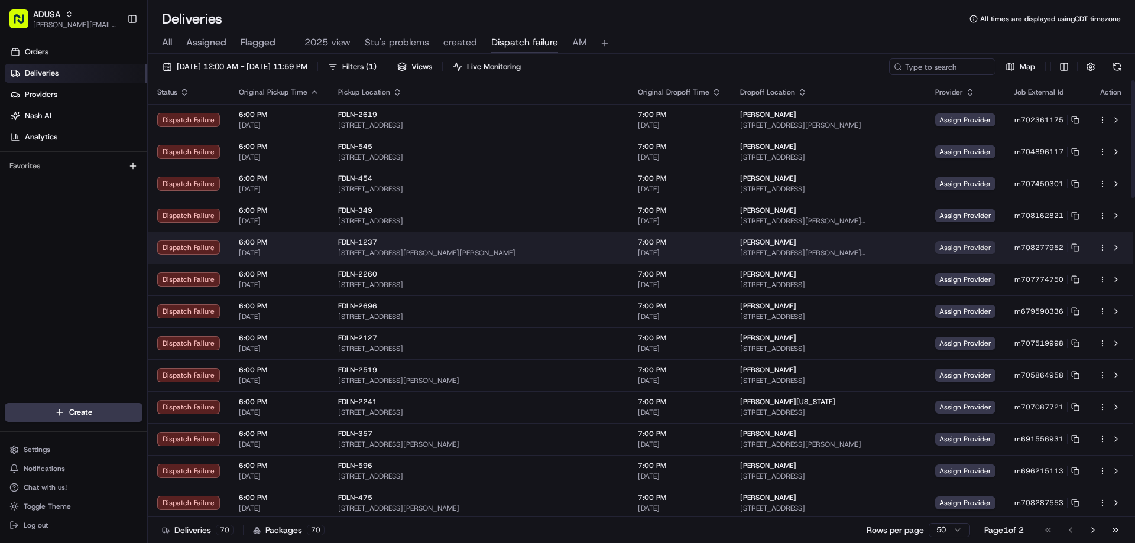
click at [942, 250] on span "Assign Provider" at bounding box center [965, 247] width 60 height 13
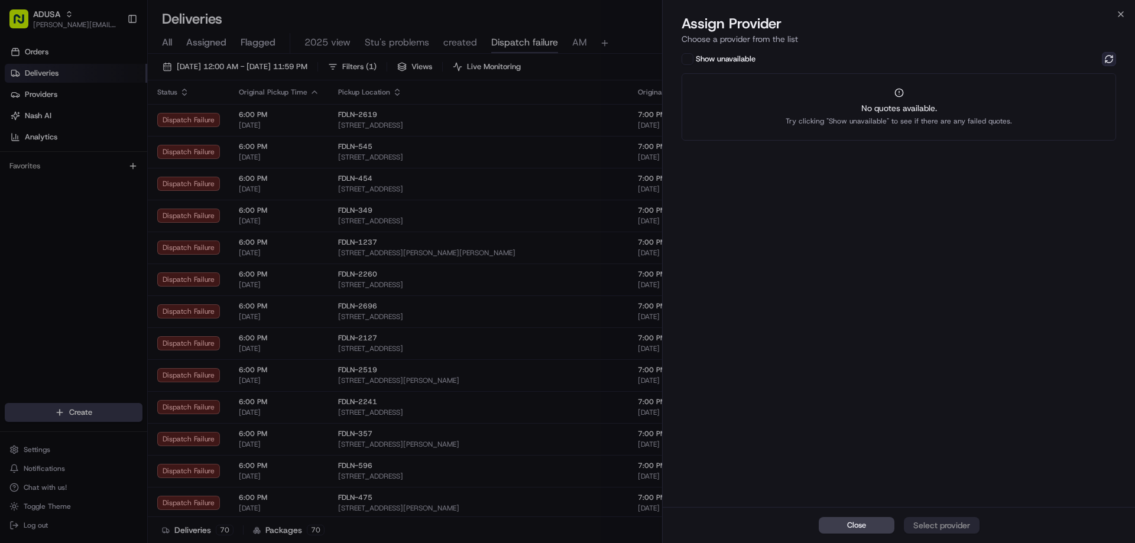
click at [1115, 55] on button at bounding box center [1109, 59] width 14 height 14
click at [1025, 102] on div "No quotes available. Try clicking "Show unavailable" to see if there are any fa…" at bounding box center [898, 106] width 434 height 67
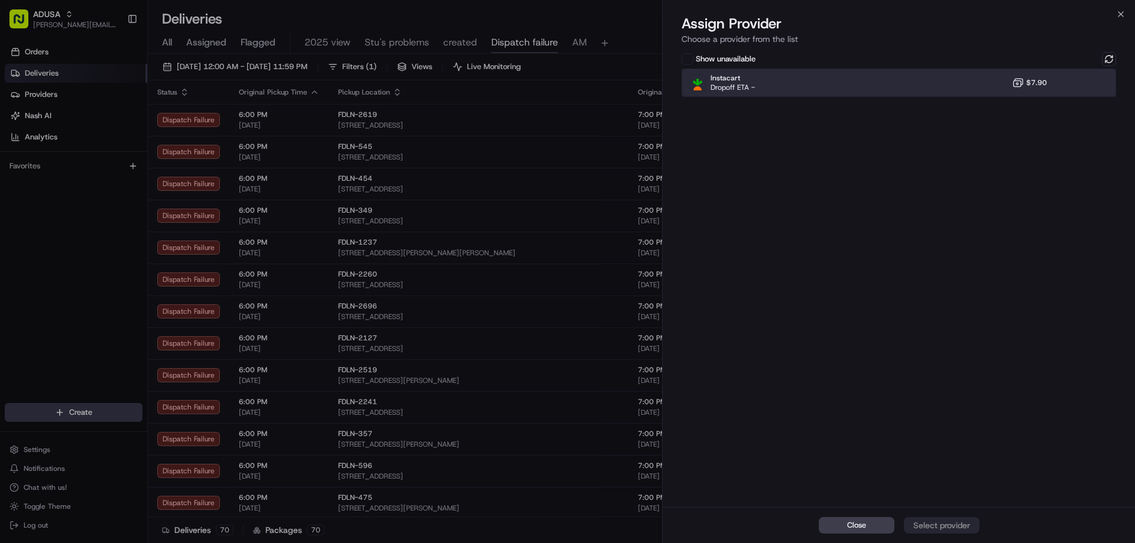
click at [1002, 85] on div "Instacart Dropoff ETA - $7.90" at bounding box center [898, 83] width 434 height 28
click at [923, 528] on div "Assign Provider" at bounding box center [942, 526] width 58 height 12
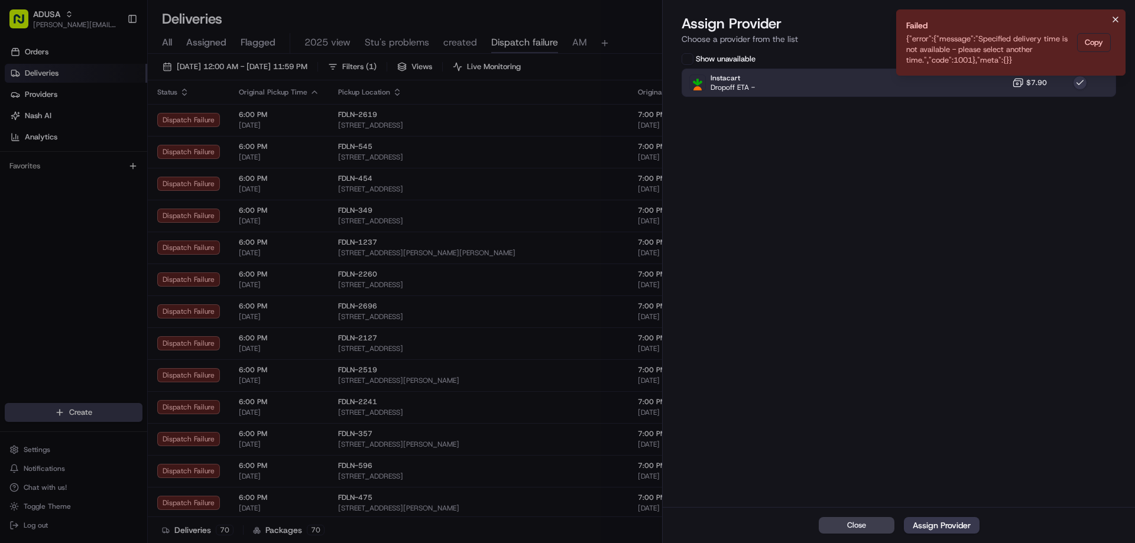
click at [1115, 18] on icon "Notifications (F8)" at bounding box center [1115, 19] width 9 height 9
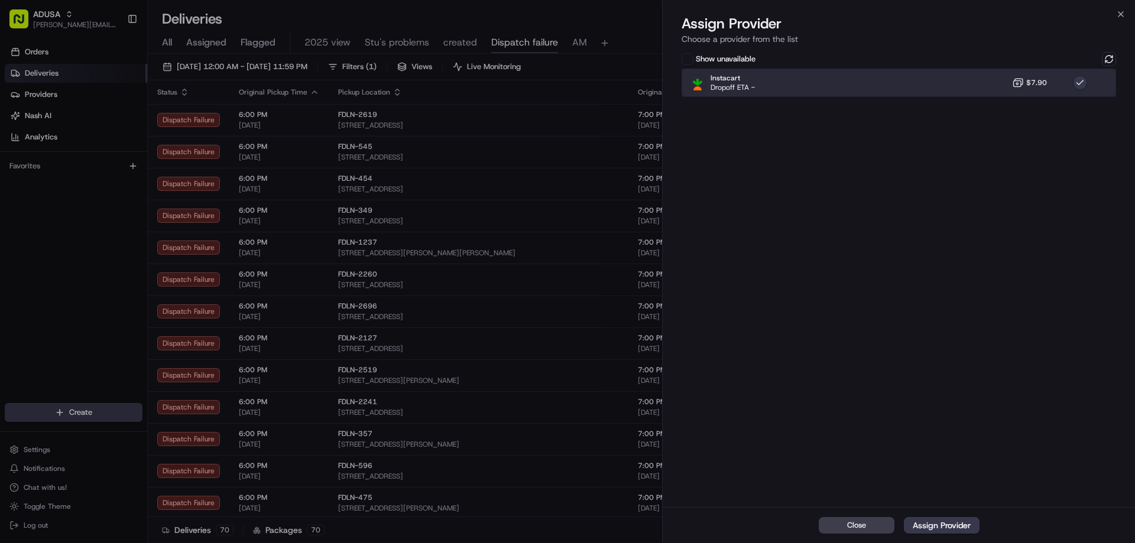
click at [951, 90] on div "Instacart Dropoff ETA - $7.90" at bounding box center [898, 83] width 434 height 28
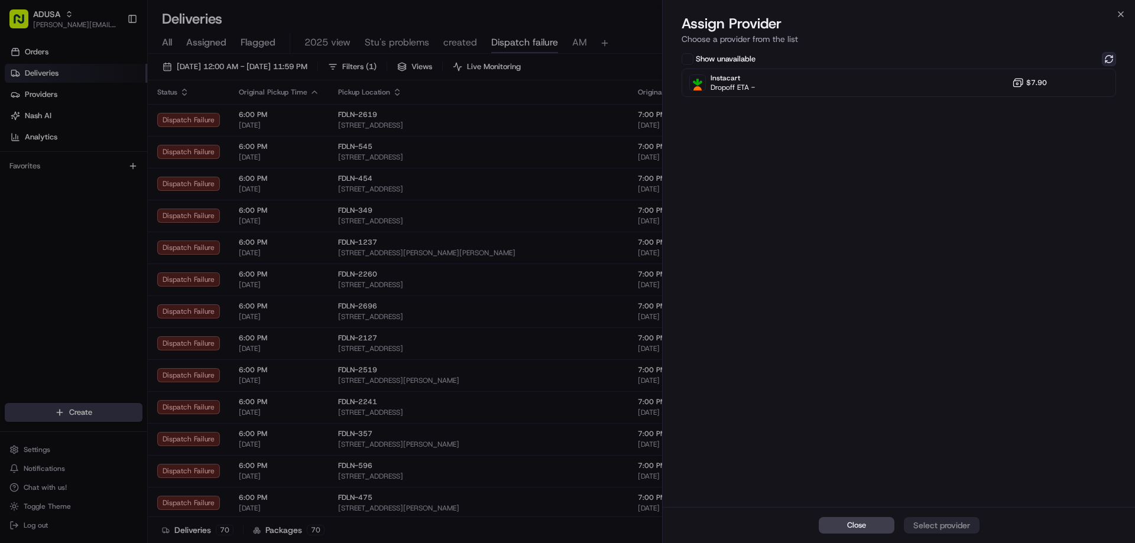
click at [1109, 53] on button at bounding box center [1109, 59] width 14 height 14
click at [1119, 14] on icon "button" at bounding box center [1120, 13] width 9 height 9
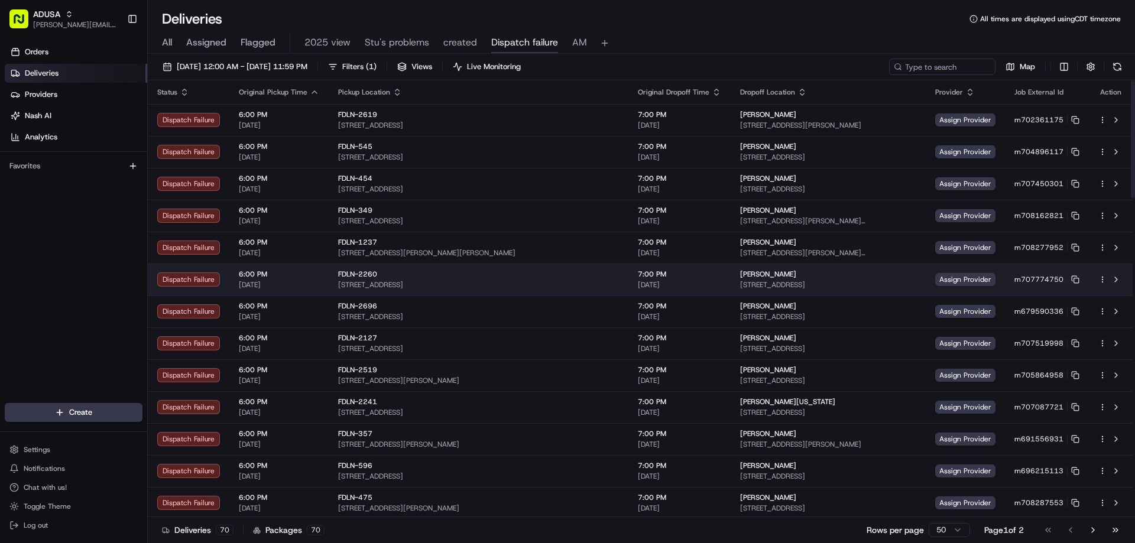
click at [946, 287] on td "Assign Provider" at bounding box center [965, 280] width 79 height 32
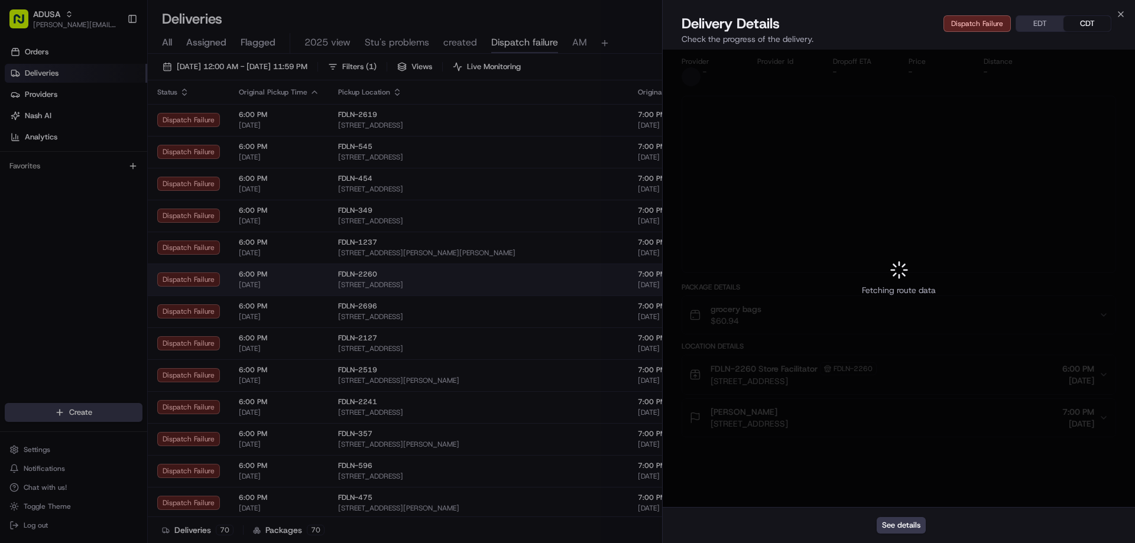
click at [946, 286] on div at bounding box center [567, 271] width 1135 height 543
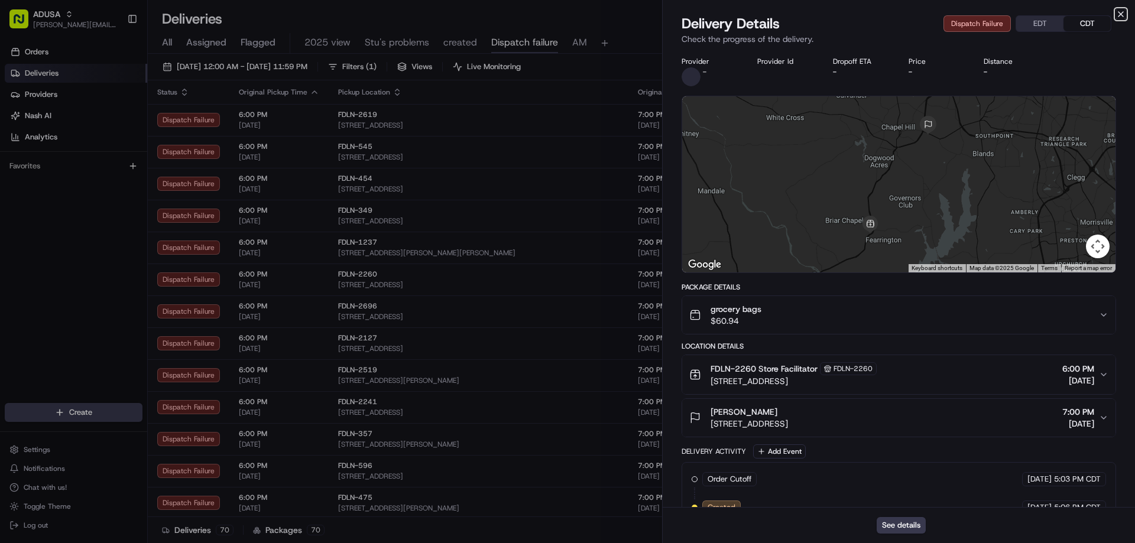
click at [1118, 14] on icon "button" at bounding box center [1120, 13] width 9 height 9
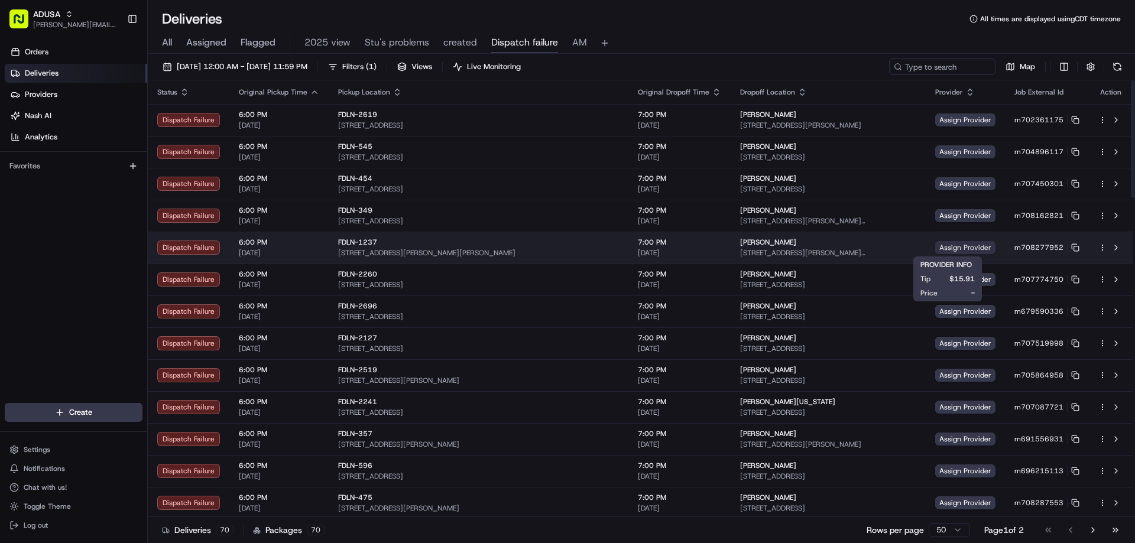
click at [956, 246] on span "Assign Provider" at bounding box center [965, 247] width 60 height 13
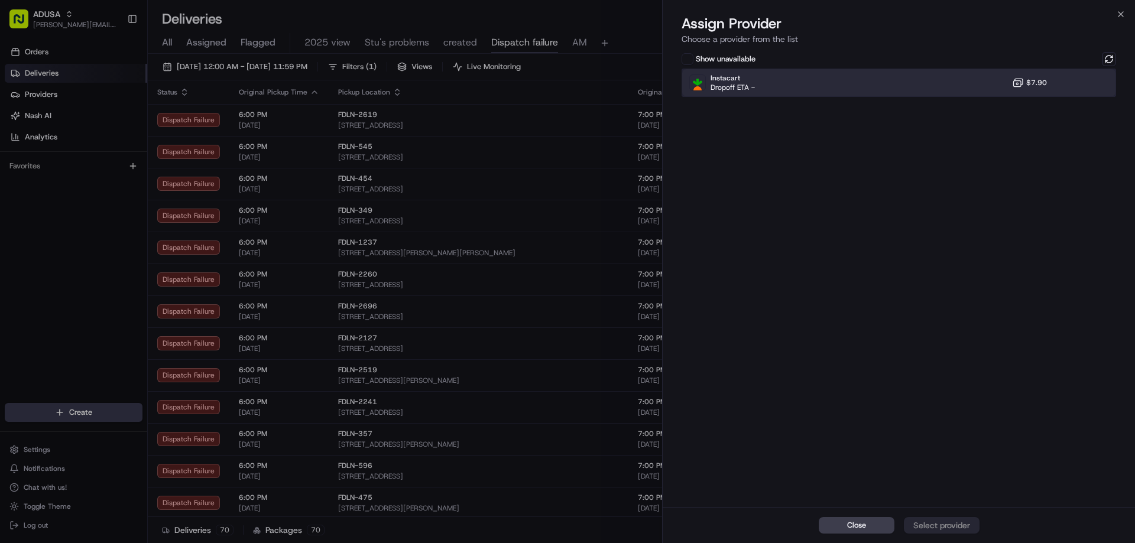
click at [964, 85] on div "Instacart Dropoff ETA - $7.90" at bounding box center [898, 83] width 434 height 28
click at [953, 515] on div "Close Assign Provider" at bounding box center [899, 525] width 472 height 36
click at [952, 519] on button "Assign Provider" at bounding box center [942, 525] width 76 height 17
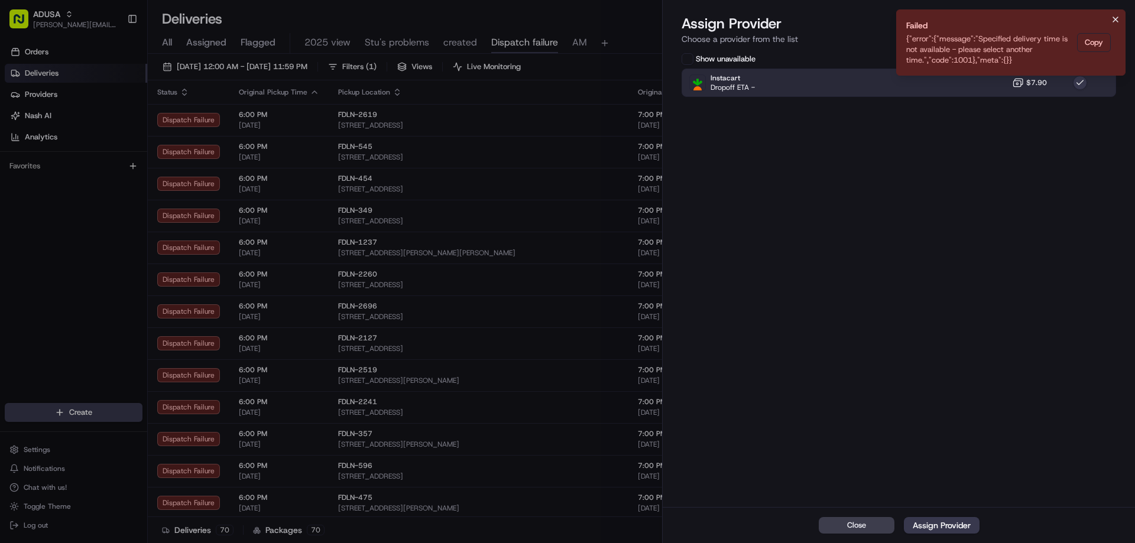
click at [1115, 19] on icon "Notifications (F8)" at bounding box center [1115, 19] width 9 height 9
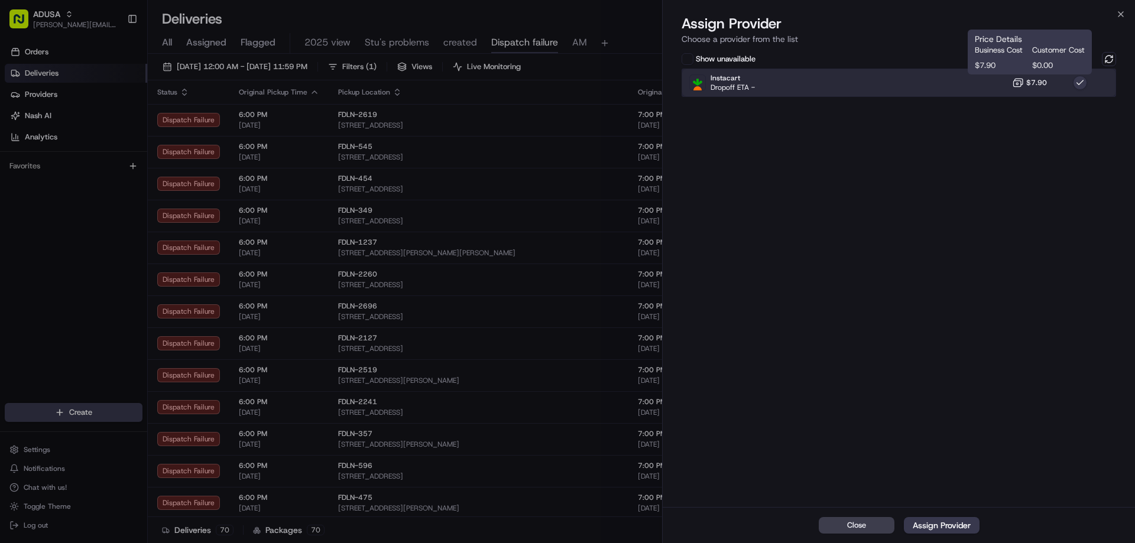
click at [1002, 95] on div "Instacart Dropoff ETA - $7.90" at bounding box center [898, 83] width 434 height 28
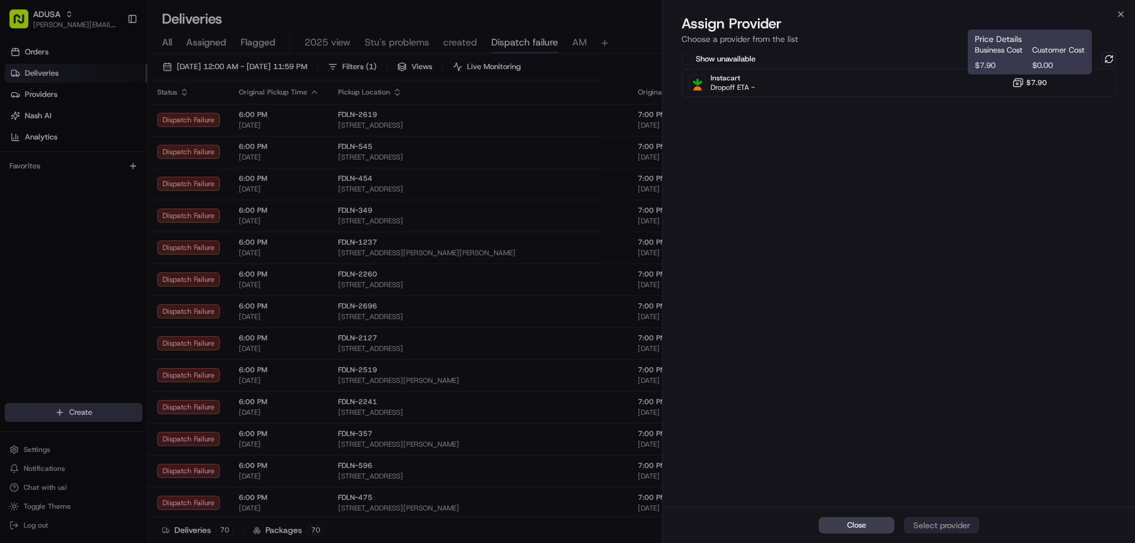
click at [1119, 57] on div "Show unavailable Instacart Dropoff ETA - $7.90" at bounding box center [899, 278] width 472 height 457
click at [1109, 58] on button at bounding box center [1109, 59] width 14 height 14
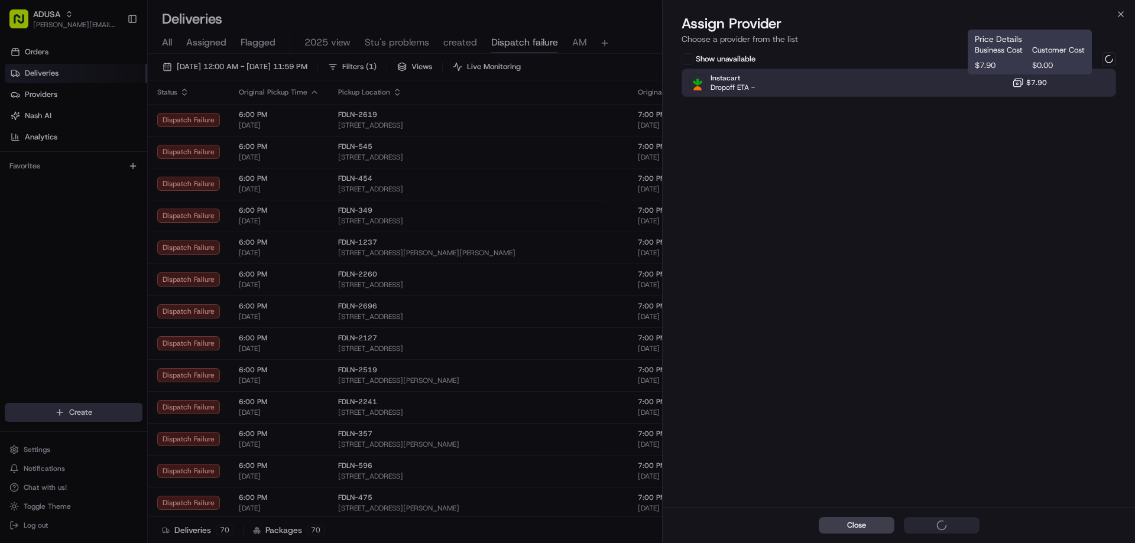
click at [1013, 77] on icon at bounding box center [1018, 83] width 12 height 12
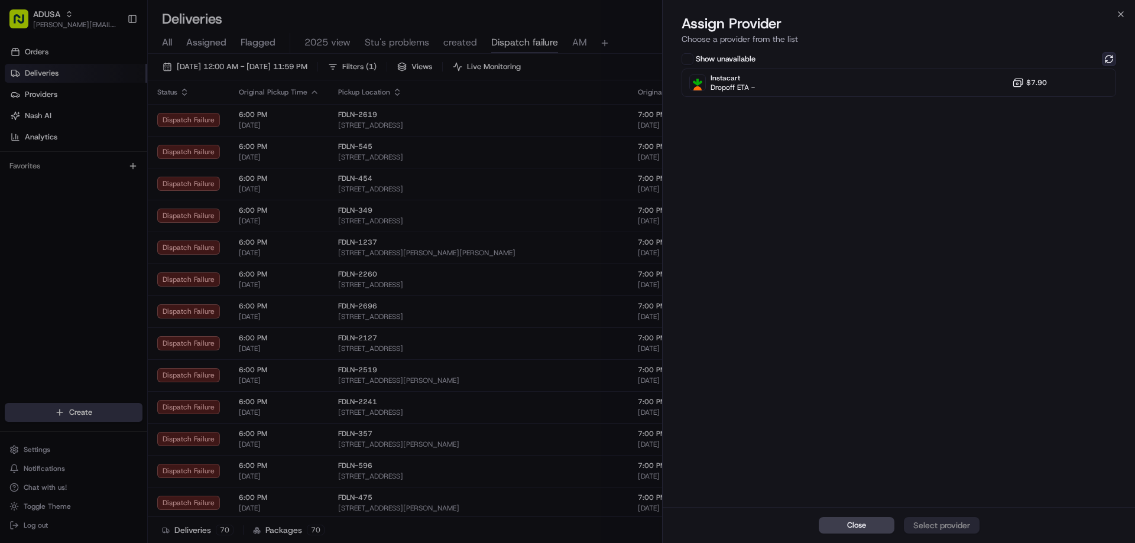
click at [1105, 57] on button at bounding box center [1109, 59] width 14 height 14
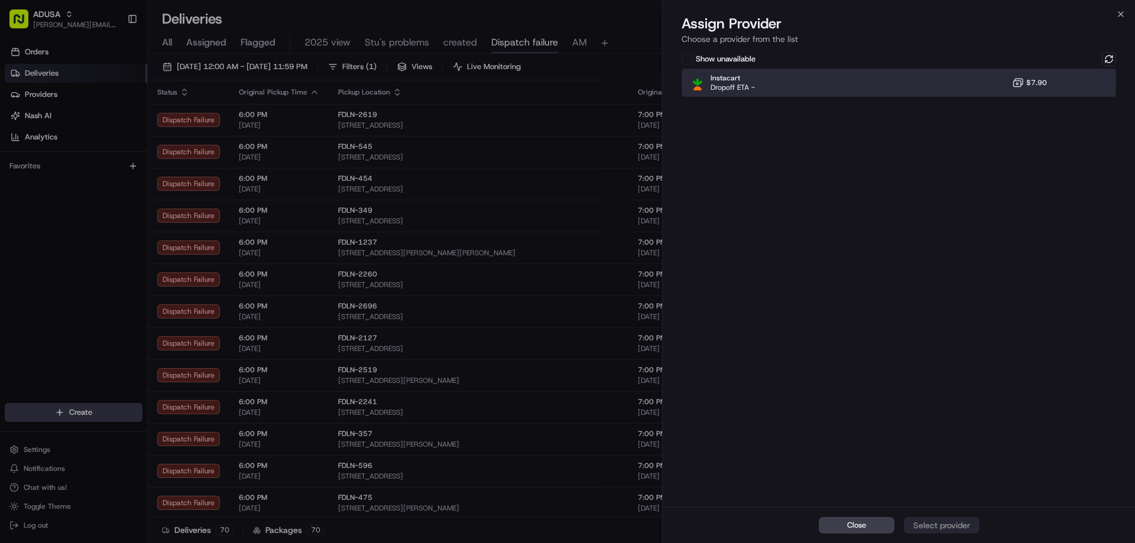
click at [952, 80] on div "Instacart Dropoff ETA - $7.90" at bounding box center [898, 83] width 434 height 28
click at [944, 527] on div "Assign Provider" at bounding box center [942, 526] width 58 height 12
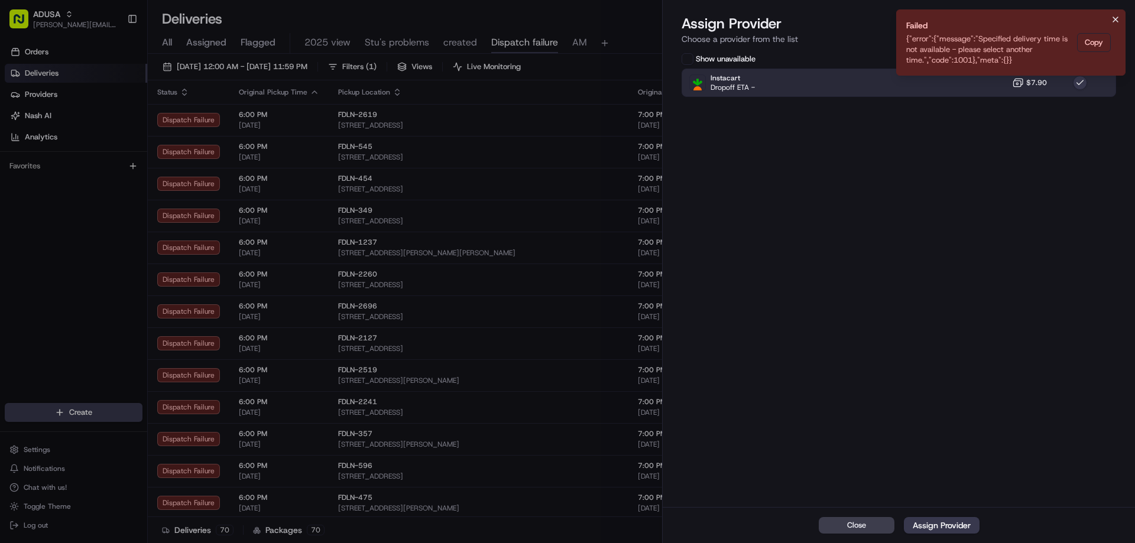
click at [1112, 16] on icon "Notifications (F8)" at bounding box center [1115, 19] width 9 height 9
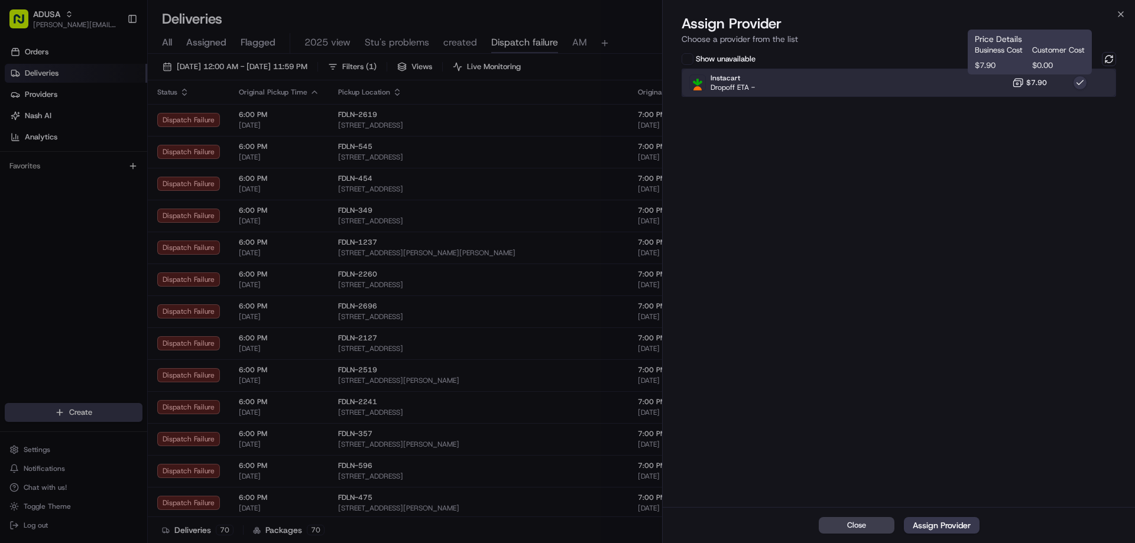
click at [1039, 92] on div "Instacart Dropoff ETA - $7.90" at bounding box center [898, 83] width 434 height 28
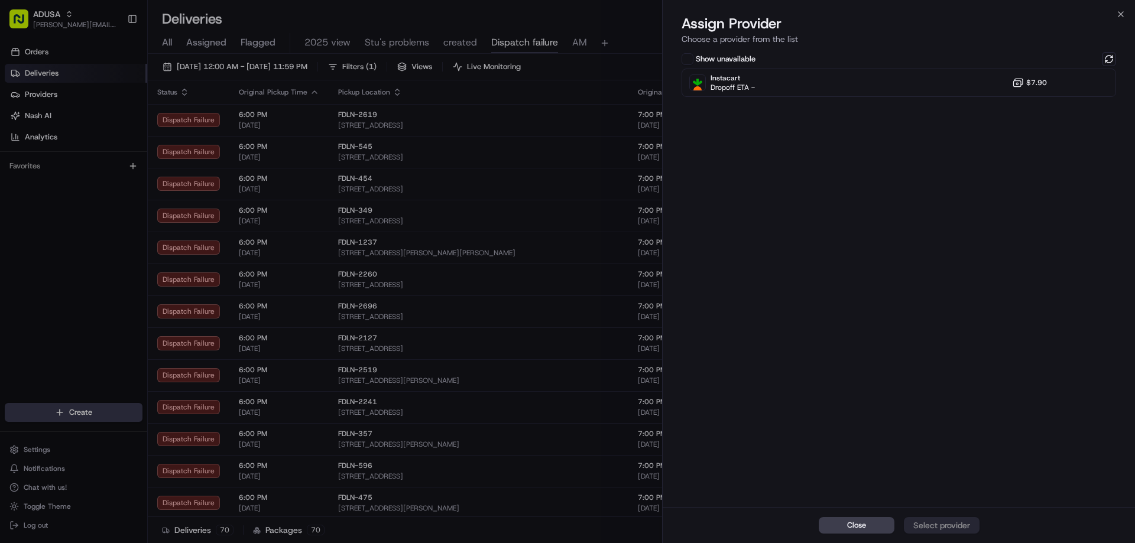
drag, startPoint x: 1110, startPoint y: 57, endPoint x: 1114, endPoint y: 38, distance: 19.4
click at [1111, 57] on button at bounding box center [1109, 59] width 14 height 14
click at [1122, 11] on icon "button" at bounding box center [1120, 13] width 9 height 9
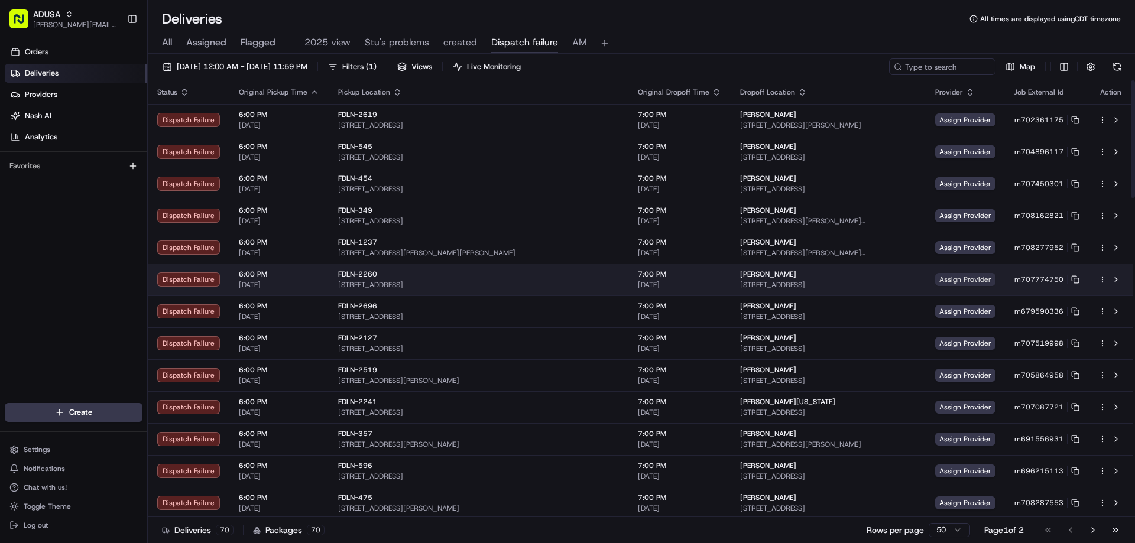
click at [941, 278] on span "Assign Provider" at bounding box center [965, 279] width 60 height 13
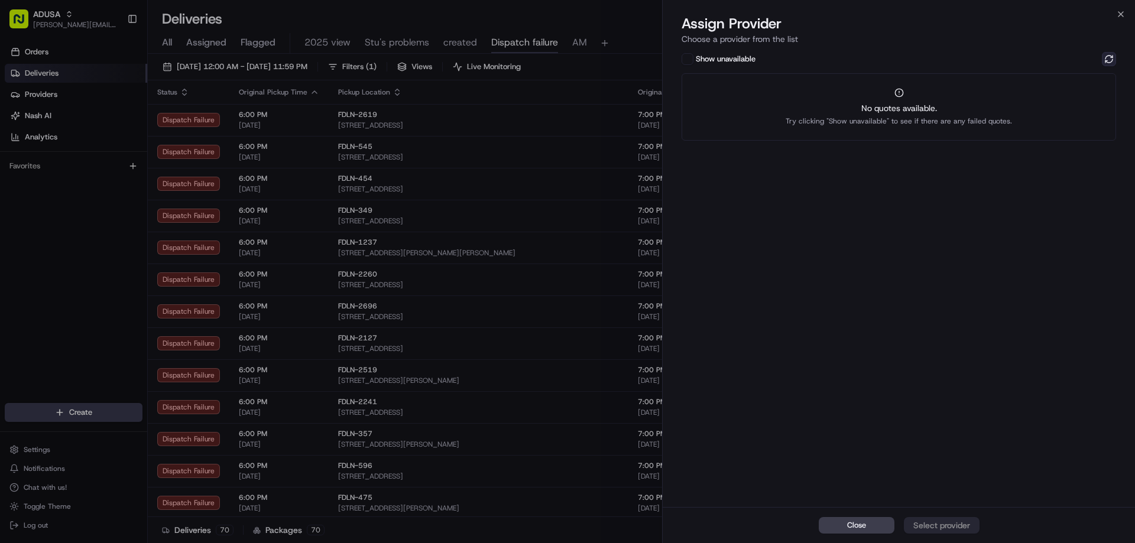
click at [1113, 56] on button at bounding box center [1109, 59] width 14 height 14
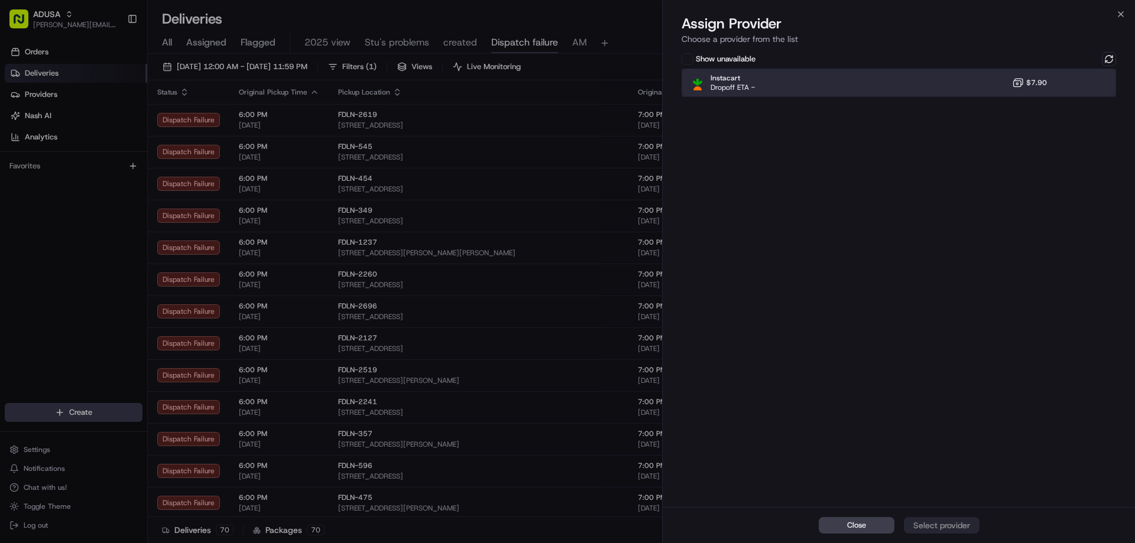
click at [1006, 78] on div "Instacart Dropoff ETA - $7.90" at bounding box center [898, 83] width 434 height 28
click at [941, 520] on div "Assign Provider" at bounding box center [942, 526] width 58 height 12
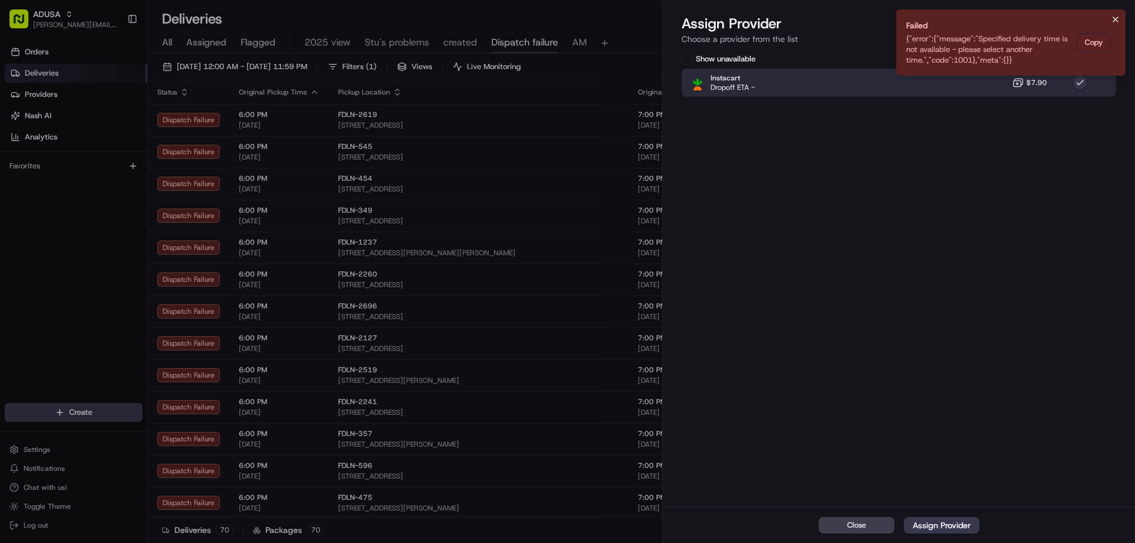
click at [1112, 20] on icon "Notifications (F8)" at bounding box center [1115, 19] width 9 height 9
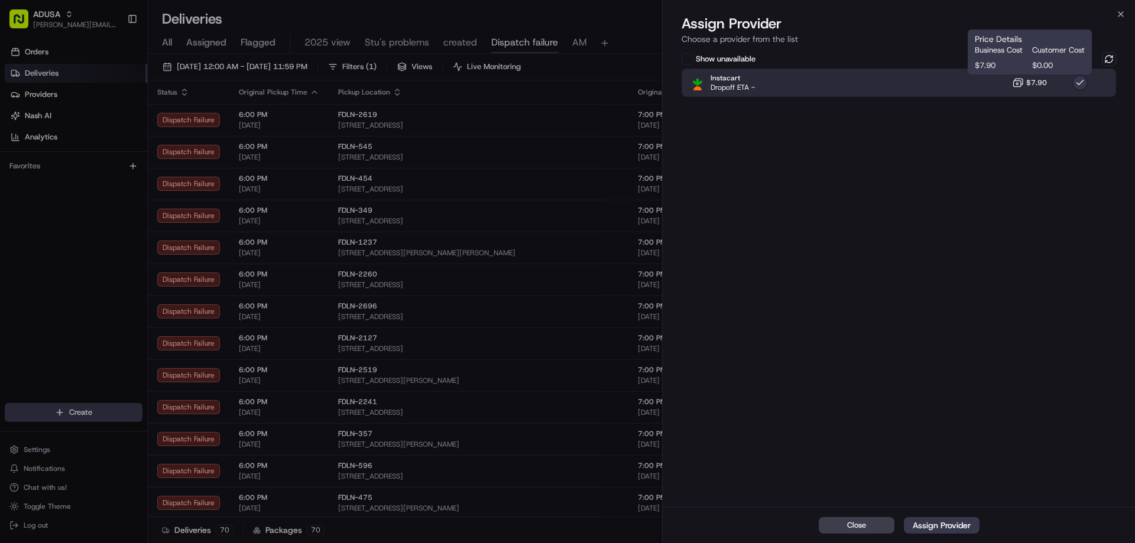
click at [1040, 77] on button "$7.90" at bounding box center [1029, 83] width 35 height 12
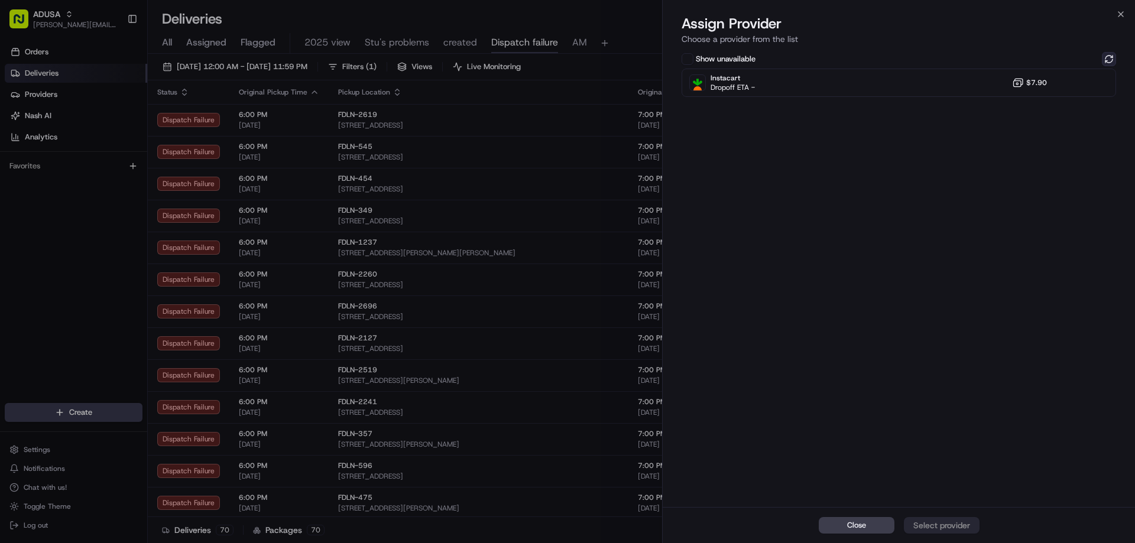
click at [1112, 57] on button at bounding box center [1109, 59] width 14 height 14
click at [1119, 15] on icon "button" at bounding box center [1120, 13] width 9 height 9
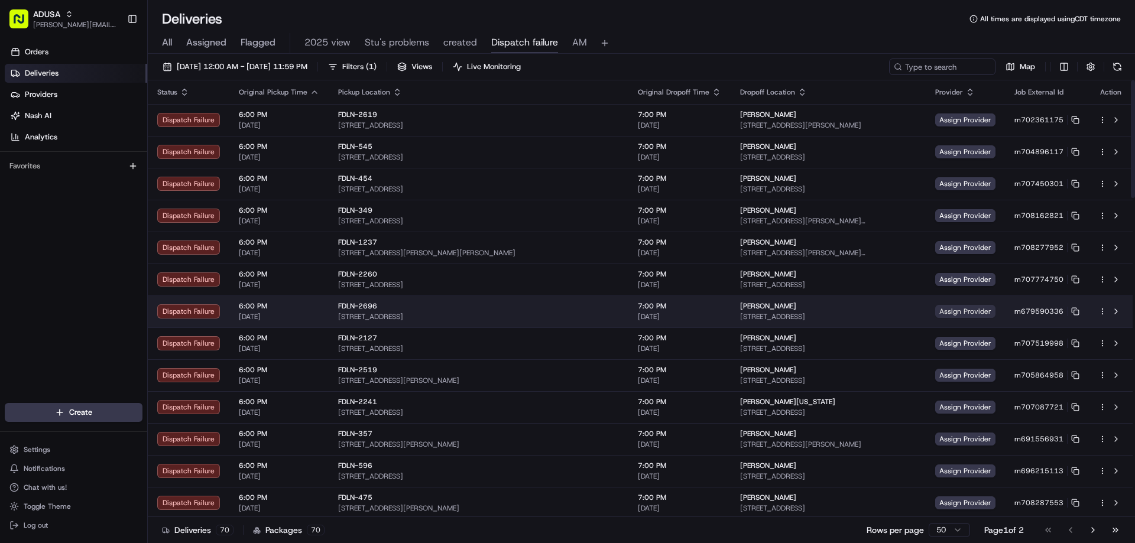
click at [946, 313] on span "Assign Provider" at bounding box center [965, 311] width 60 height 13
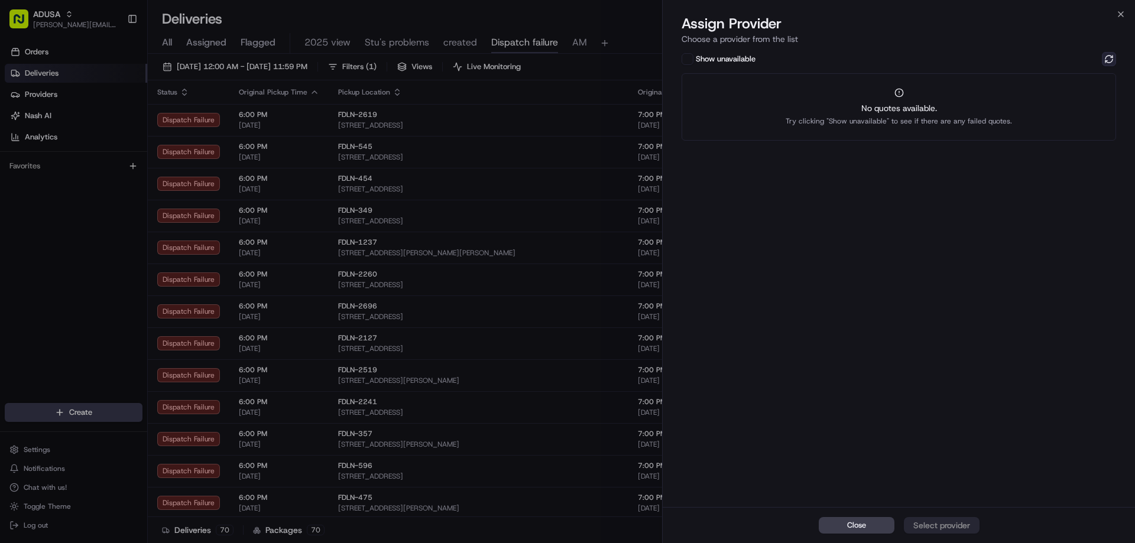
click at [1105, 54] on button at bounding box center [1109, 59] width 14 height 14
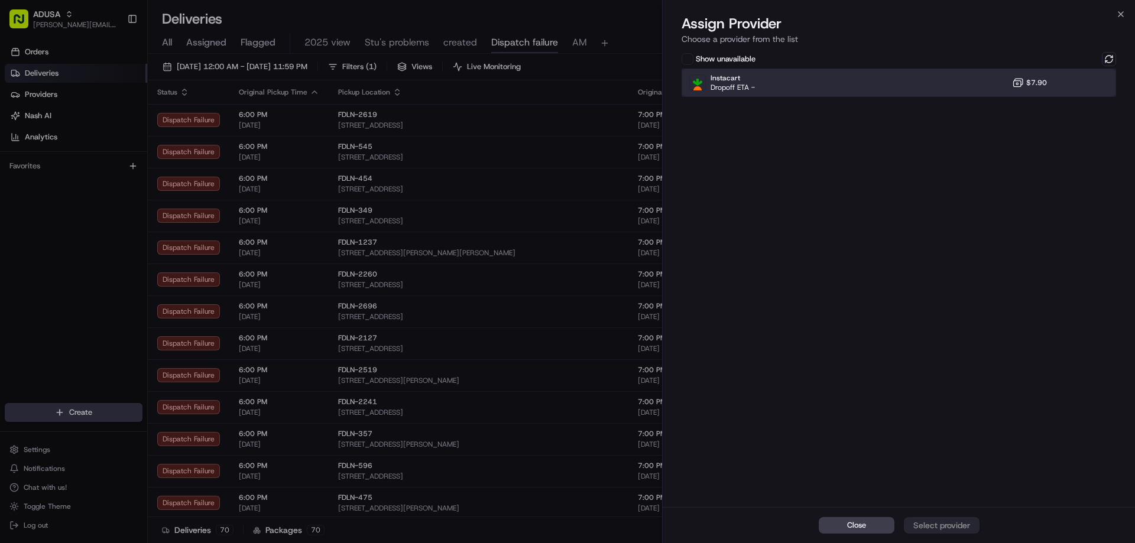
click at [1004, 82] on div "Instacart Dropoff ETA - $7.90" at bounding box center [898, 83] width 434 height 28
click at [960, 521] on div "Assign Provider" at bounding box center [942, 526] width 58 height 12
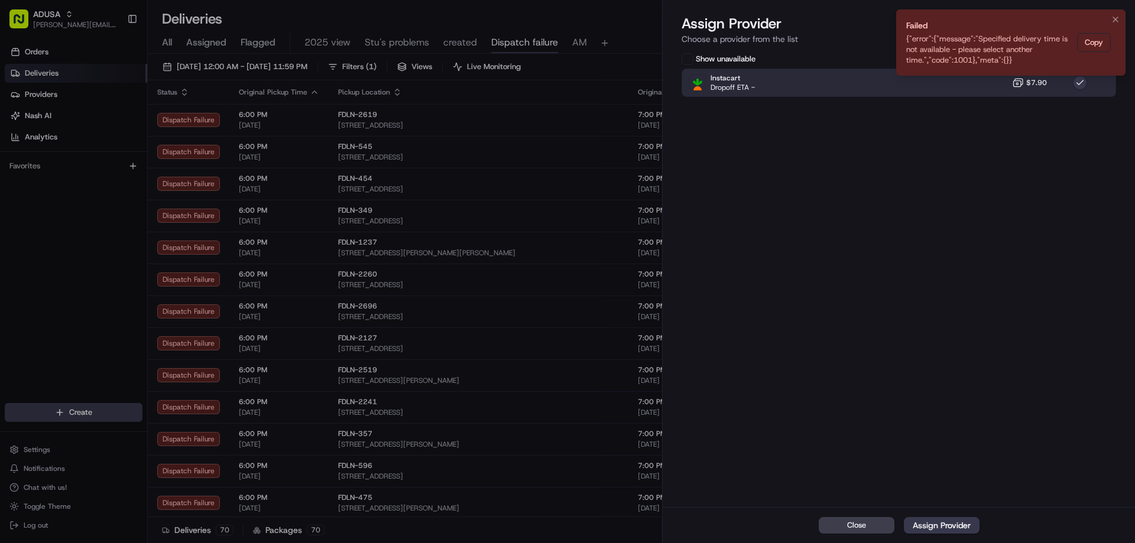
drag, startPoint x: 1111, startPoint y: 19, endPoint x: 1051, endPoint y: 62, distance: 74.1
click at [1110, 22] on button "Notifications (F8)" at bounding box center [1115, 19] width 14 height 14
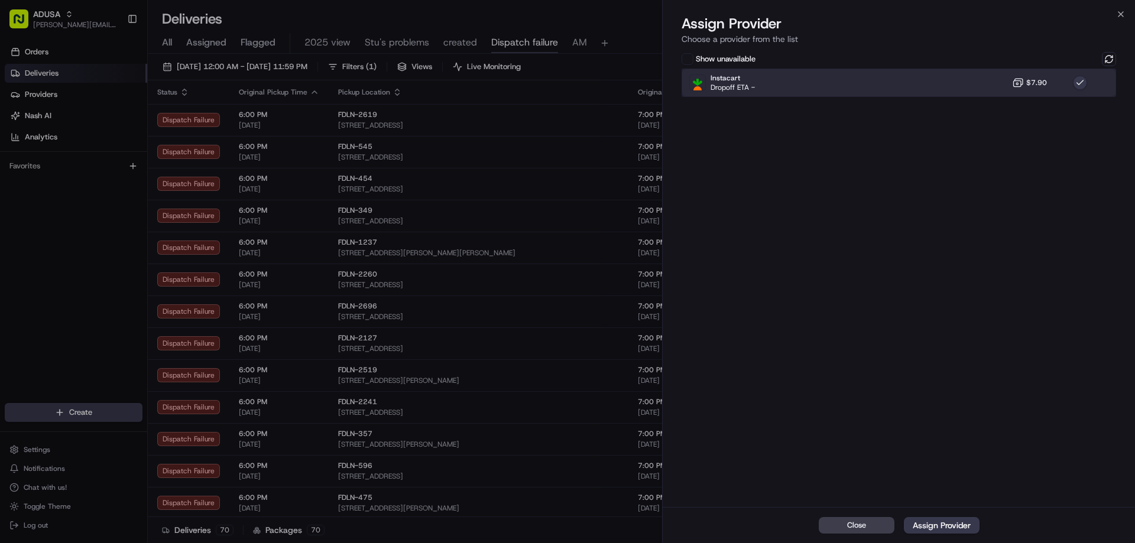
drag, startPoint x: 1034, startPoint y: 72, endPoint x: 1040, endPoint y: 74, distance: 6.7
click at [1034, 73] on div "Instacart Dropoff ETA - $7.90" at bounding box center [898, 83] width 434 height 28
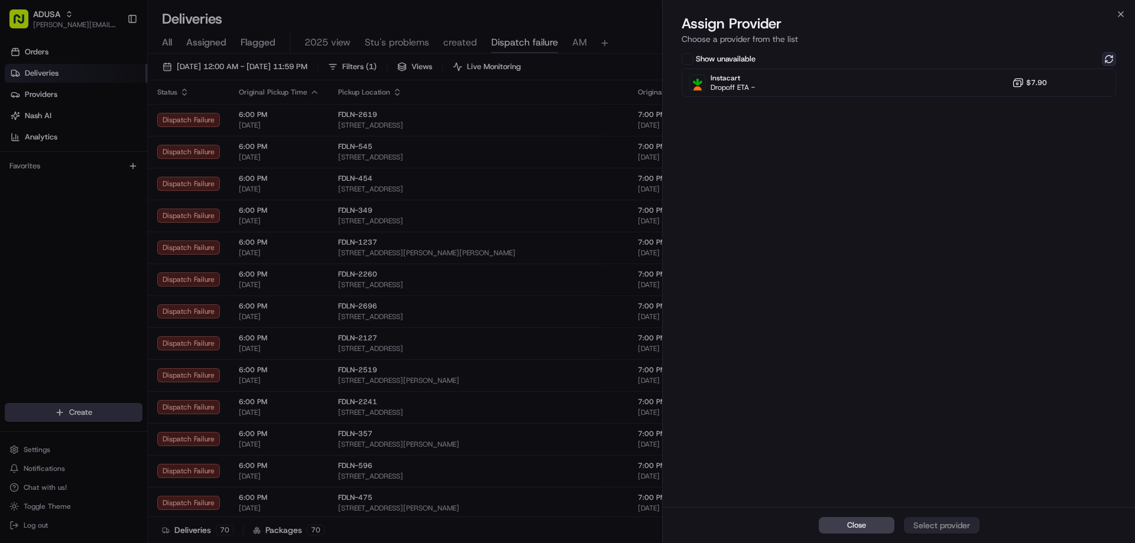
click at [1102, 59] on button at bounding box center [1109, 59] width 14 height 14
click at [1122, 14] on icon "button" at bounding box center [1120, 13] width 9 height 9
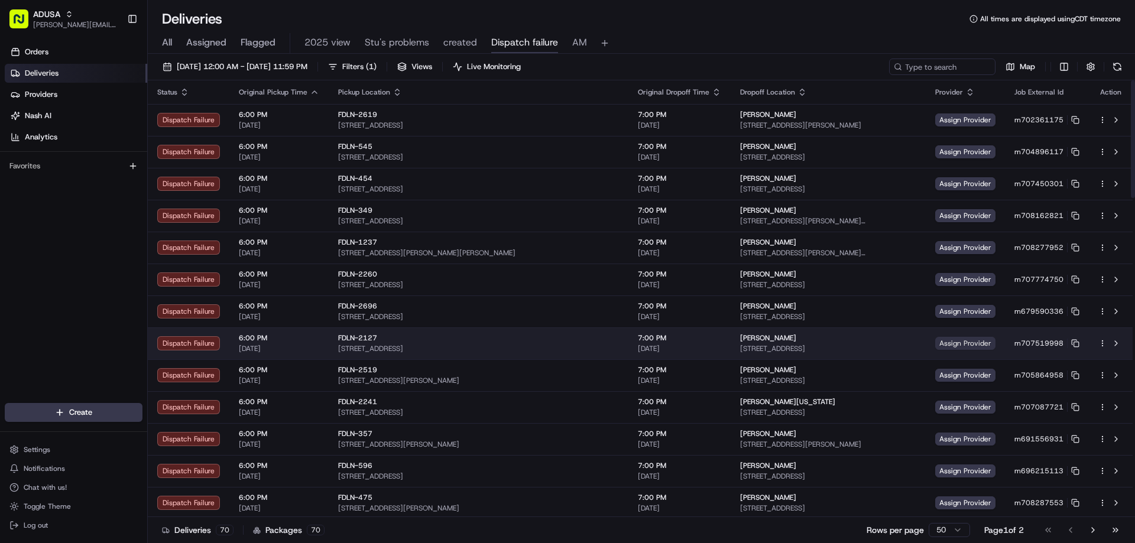
click at [940, 343] on span "Assign Provider" at bounding box center [965, 343] width 60 height 13
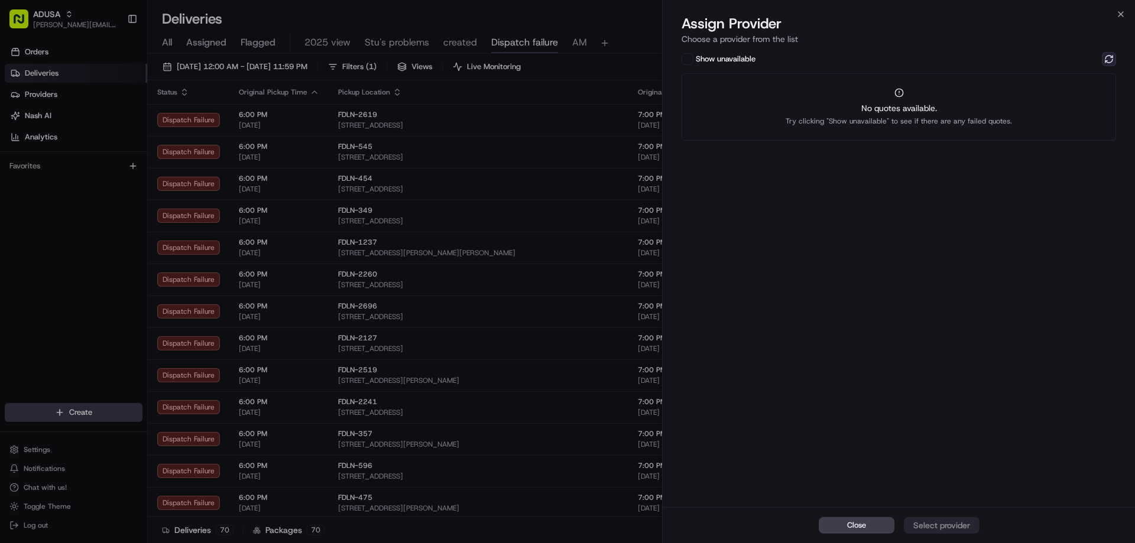
click at [1105, 64] on button at bounding box center [1109, 59] width 14 height 14
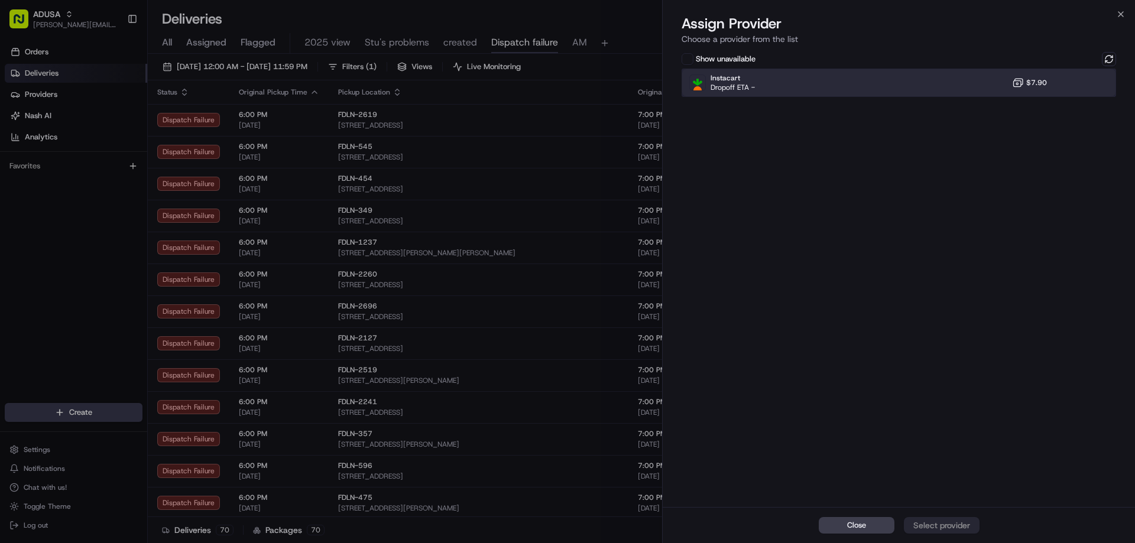
click at [989, 82] on div "Instacart Dropoff ETA - $7.90" at bounding box center [898, 83] width 434 height 28
drag, startPoint x: 962, startPoint y: 508, endPoint x: 958, endPoint y: 521, distance: 14.2
click at [961, 514] on div "Close Assign Provider" at bounding box center [899, 525] width 472 height 36
click at [958, 521] on div "Assign Provider" at bounding box center [942, 526] width 58 height 12
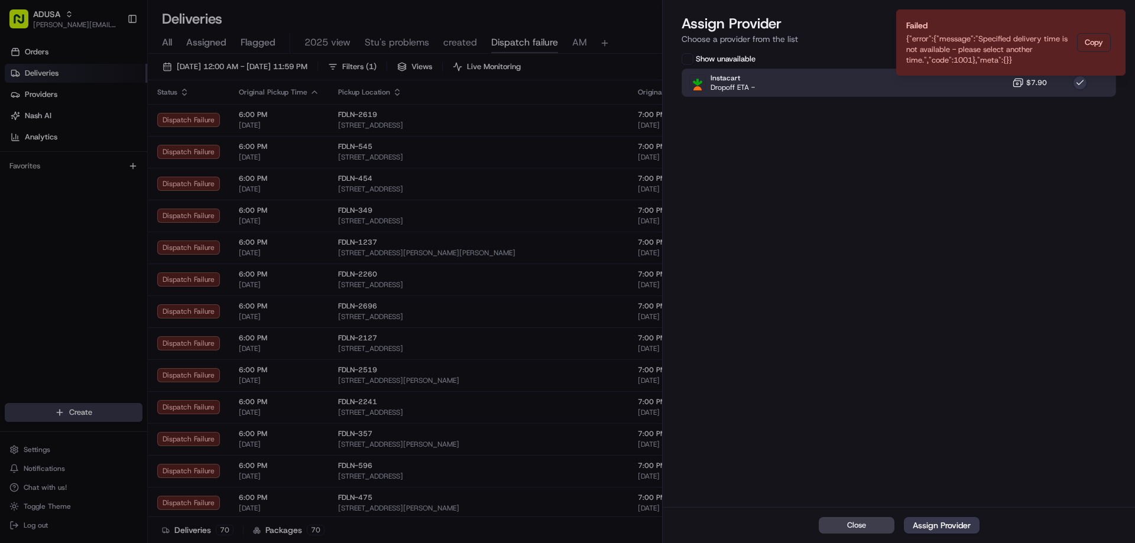
click at [1115, 20] on icon "Notifications (F8)" at bounding box center [1115, 19] width 9 height 9
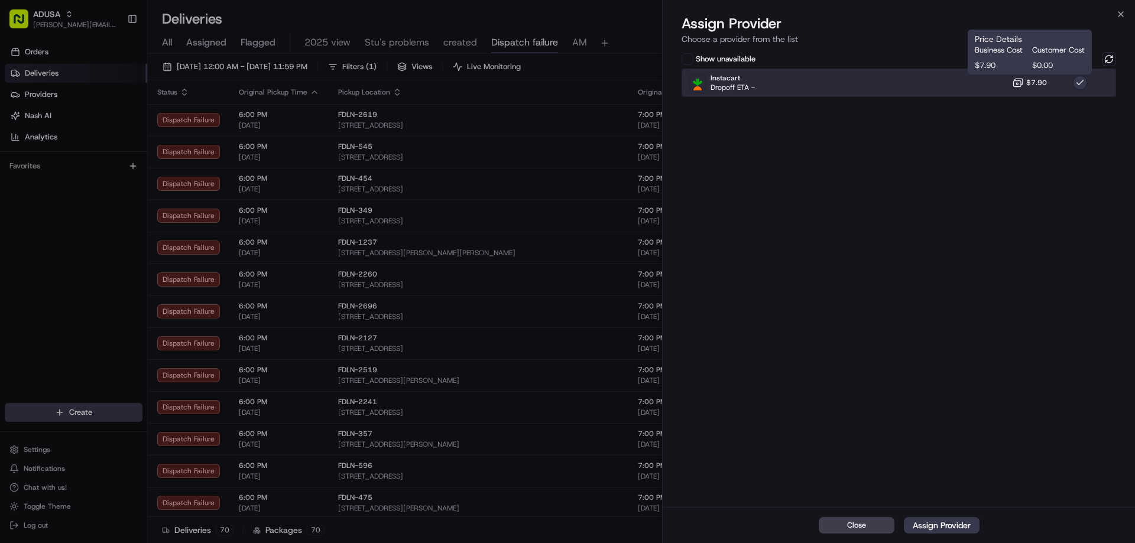
click at [1002, 86] on div "Instacart Dropoff ETA - $7.90" at bounding box center [898, 83] width 434 height 28
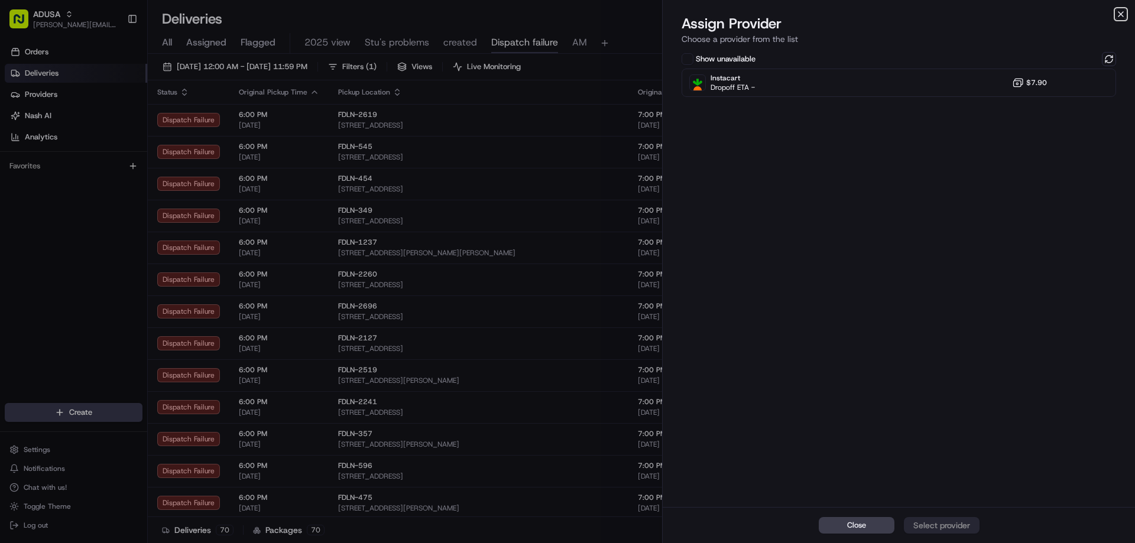
click at [1122, 14] on icon "button" at bounding box center [1120, 13] width 9 height 9
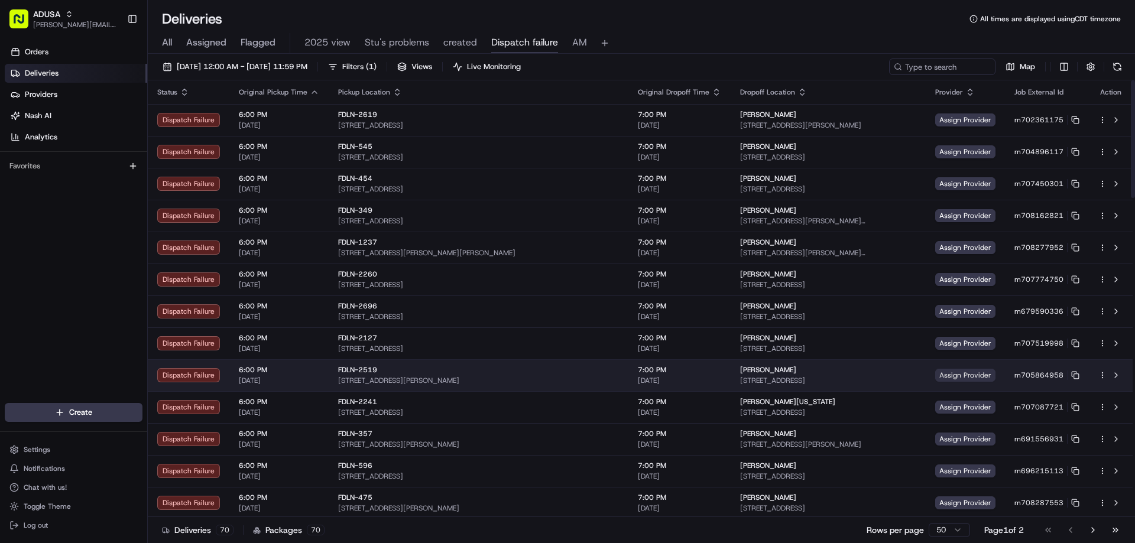
click at [936, 379] on span "Assign Provider" at bounding box center [965, 375] width 60 height 13
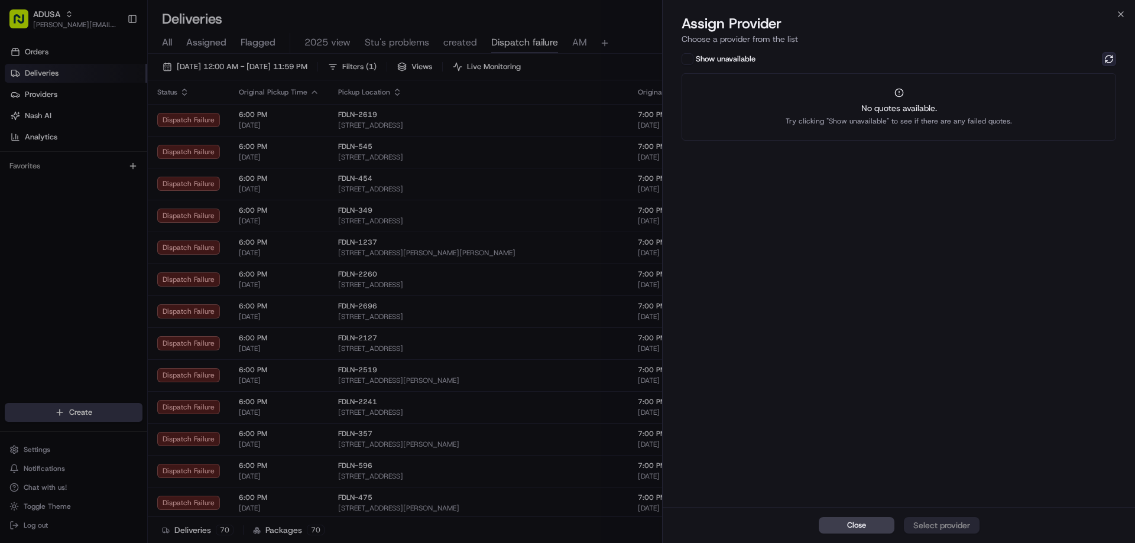
click at [1107, 54] on button at bounding box center [1109, 59] width 14 height 14
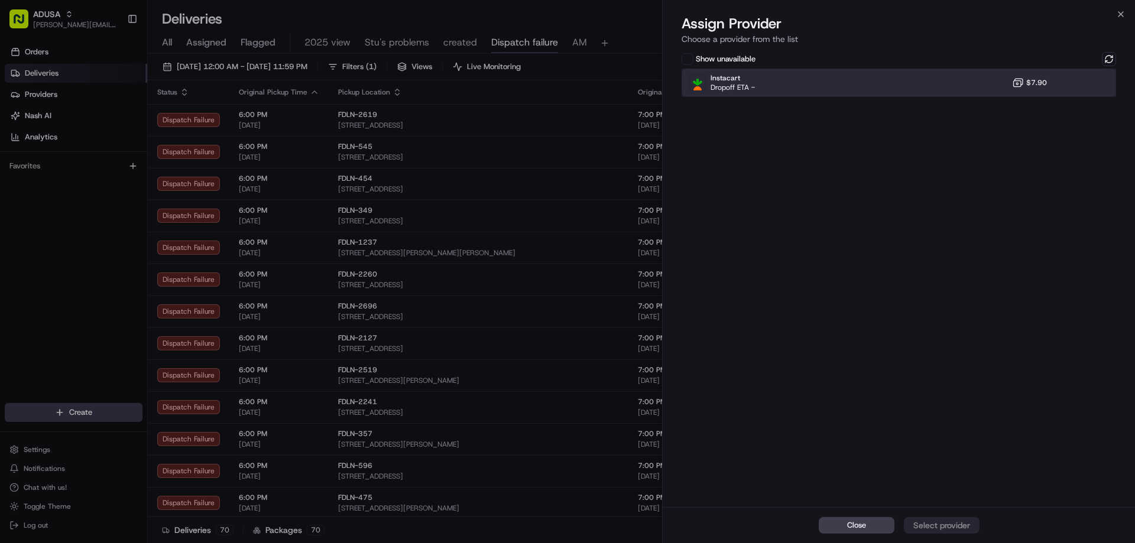
drag, startPoint x: 953, startPoint y: 86, endPoint x: 953, endPoint y: 105, distance: 19.5
click at [953, 86] on div "Instacart Dropoff ETA - $7.90" at bounding box center [898, 83] width 434 height 28
click at [957, 521] on div "Assign Provider" at bounding box center [942, 526] width 58 height 12
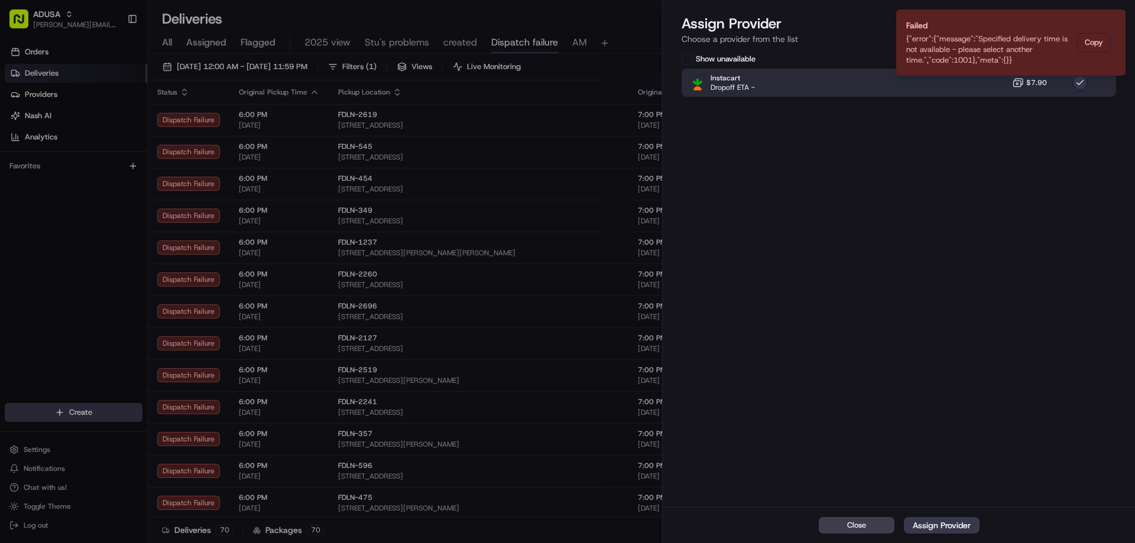
drag, startPoint x: 1111, startPoint y: 22, endPoint x: 1031, endPoint y: 68, distance: 91.3
click at [1111, 23] on icon "Notifications (F8)" at bounding box center [1115, 19] width 9 height 9
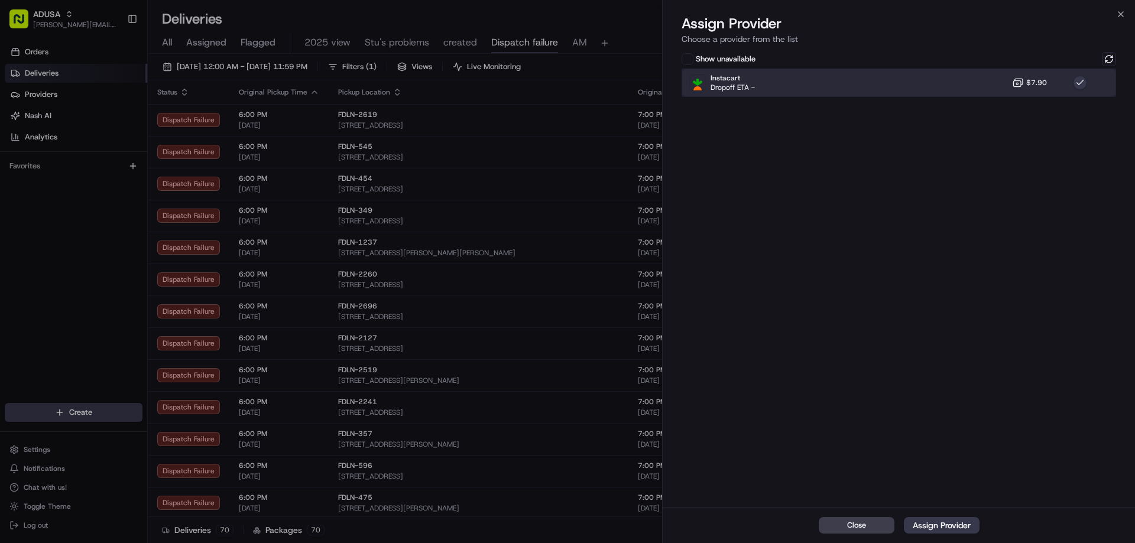
click at [952, 85] on div "Instacart Dropoff ETA - $7.90" at bounding box center [898, 83] width 434 height 28
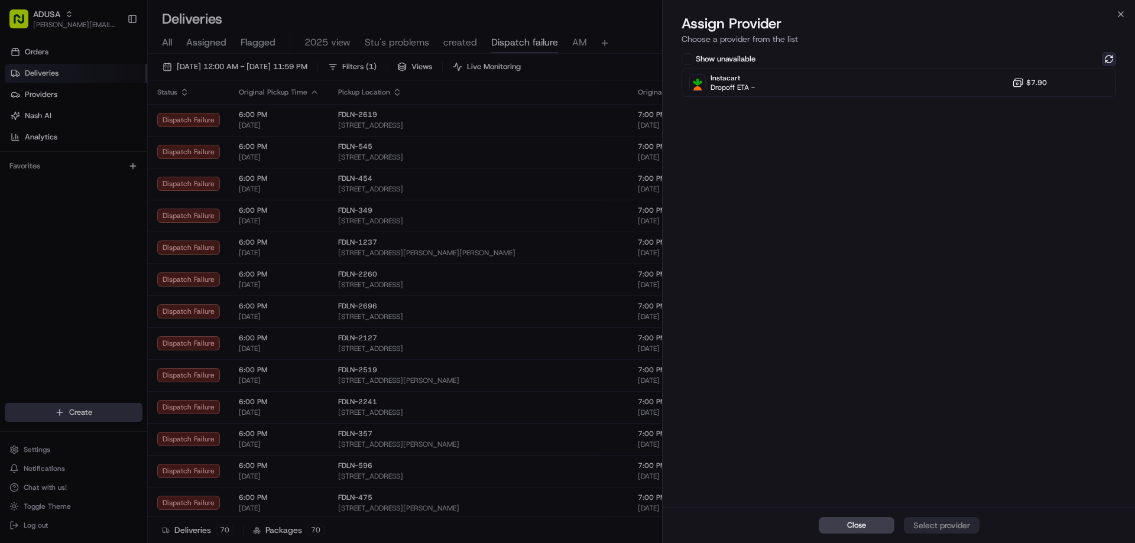
click at [1108, 57] on button at bounding box center [1109, 59] width 14 height 14
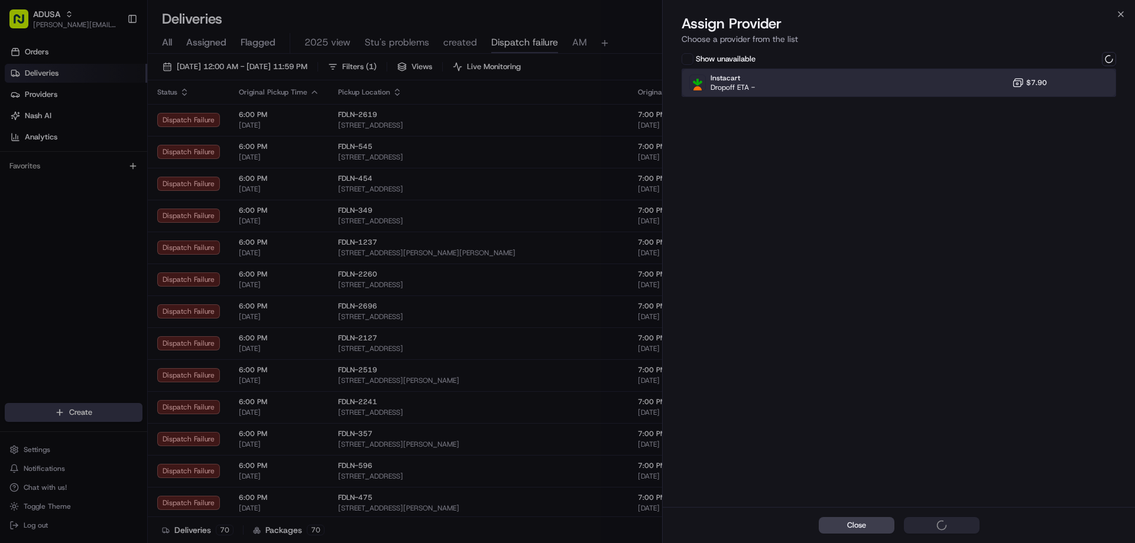
click at [1005, 87] on div "Instacart Dropoff ETA - $7.90" at bounding box center [898, 83] width 434 height 28
click at [1103, 69] on div "Instacart Dropoff ETA - $7.90" at bounding box center [898, 83] width 434 height 28
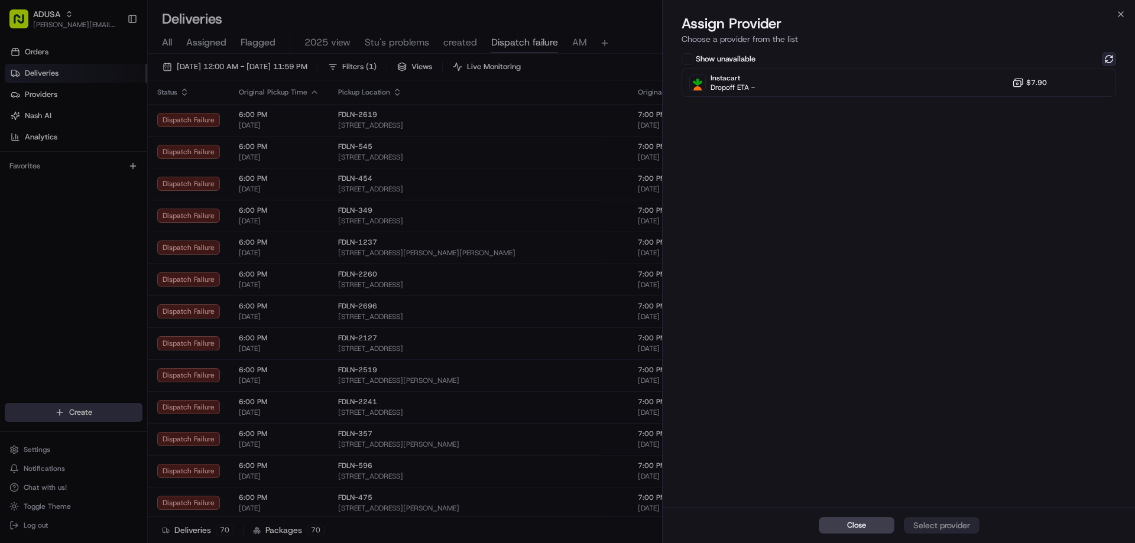
click at [1115, 56] on button at bounding box center [1109, 59] width 14 height 14
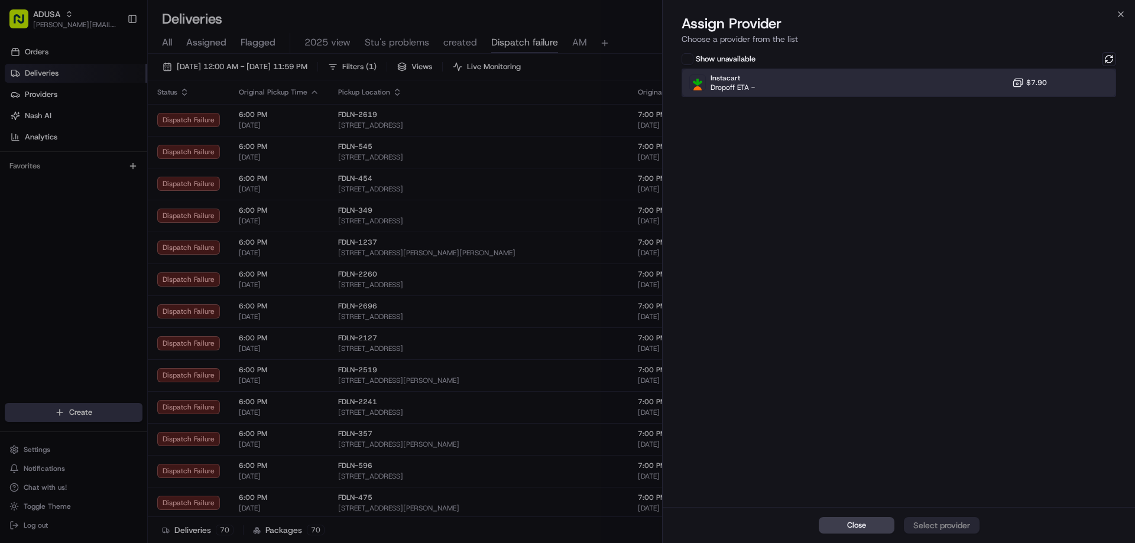
click at [928, 86] on div "Instacart Dropoff ETA - $7.90" at bounding box center [898, 83] width 434 height 28
click at [939, 528] on div "Assign Provider" at bounding box center [942, 526] width 58 height 12
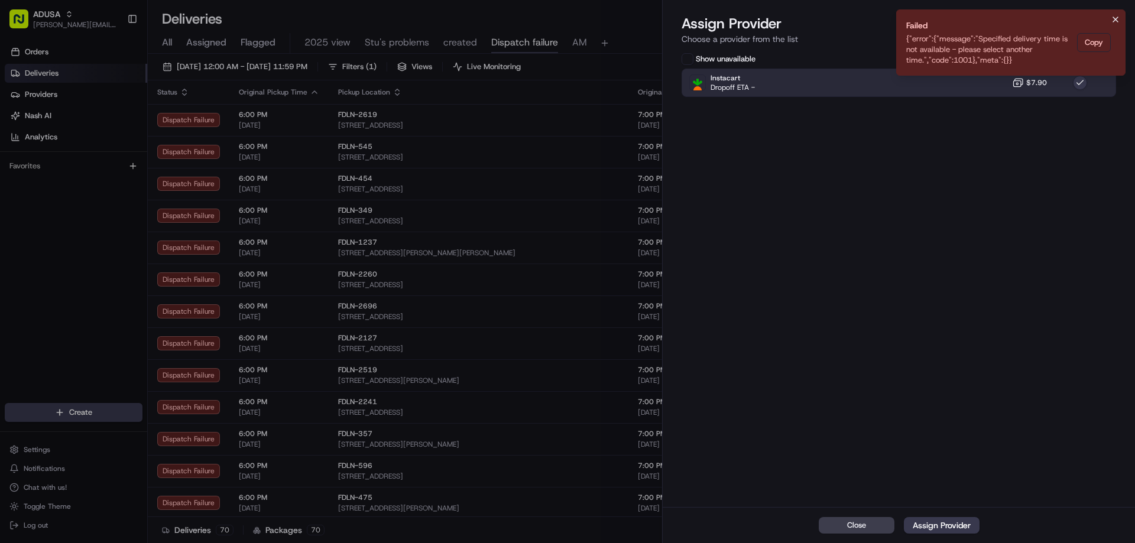
click at [1112, 17] on icon "Notifications (F8)" at bounding box center [1115, 19] width 9 height 9
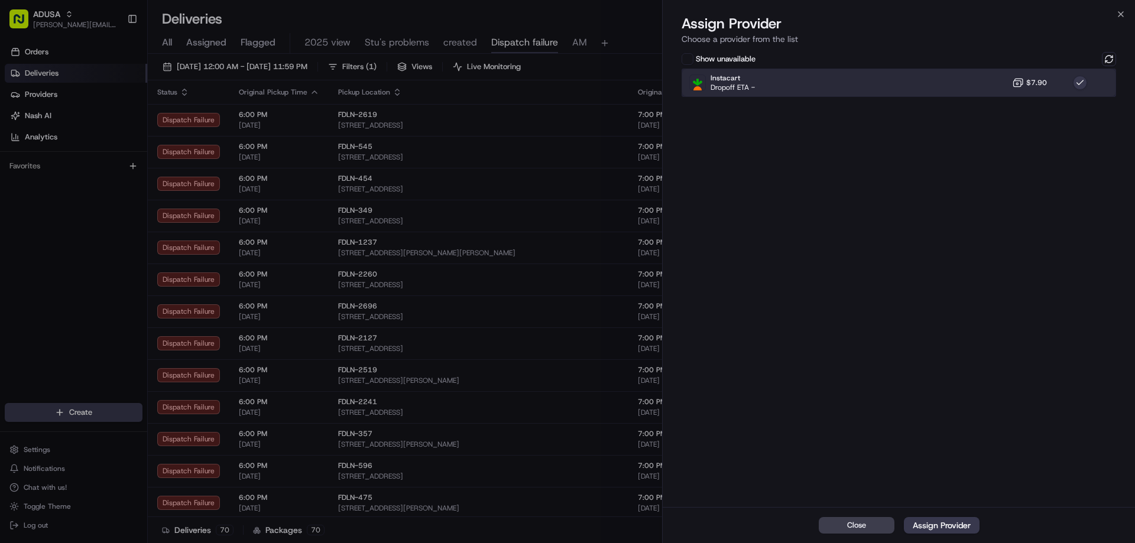
click at [969, 80] on div "Instacart Dropoff ETA - $7.90" at bounding box center [898, 83] width 434 height 28
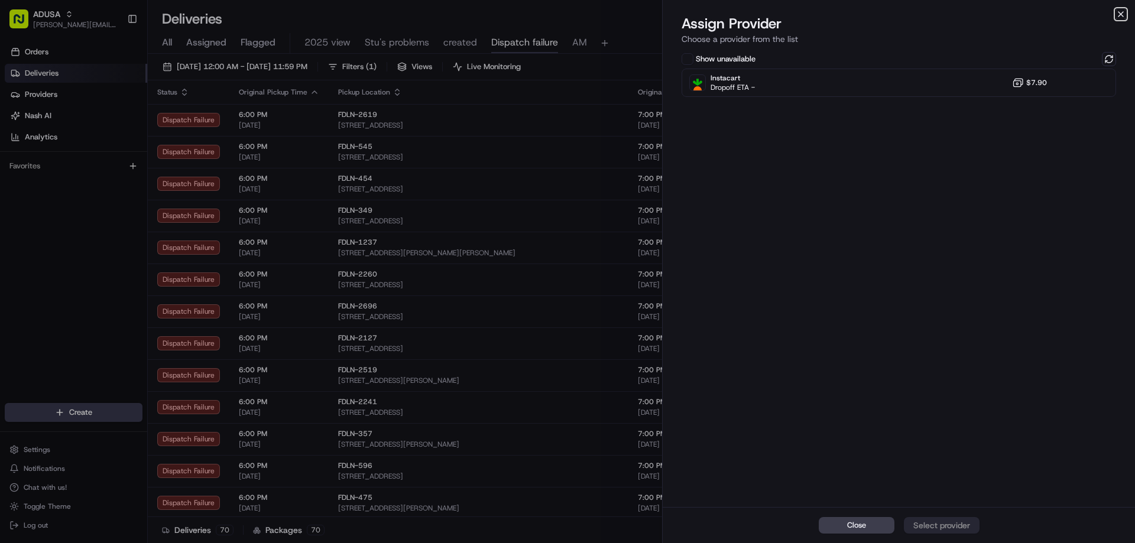
click at [1121, 15] on icon "button" at bounding box center [1120, 14] width 5 height 5
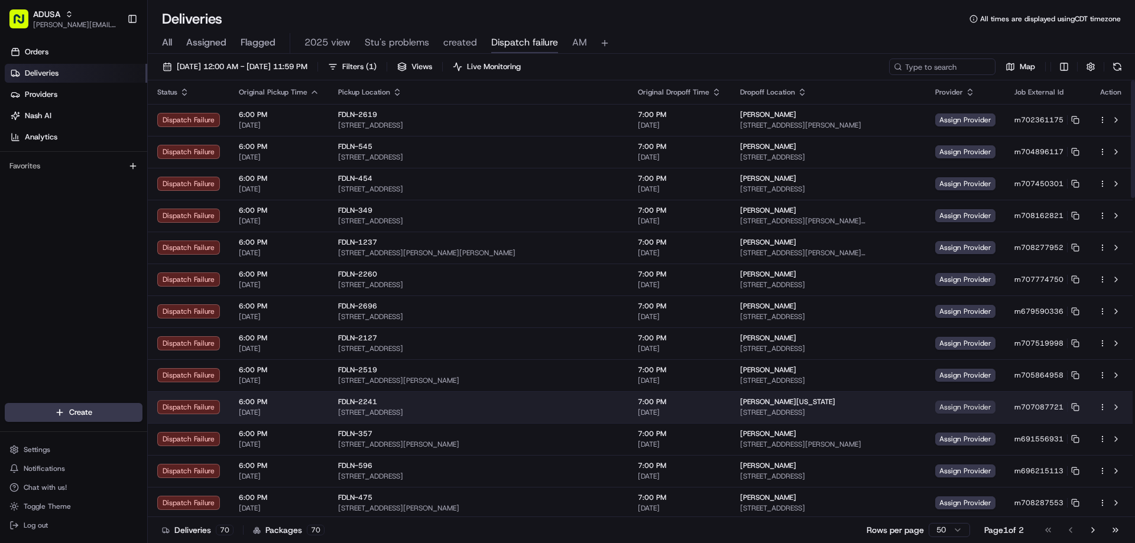
click at [947, 407] on span "Assign Provider" at bounding box center [965, 407] width 60 height 13
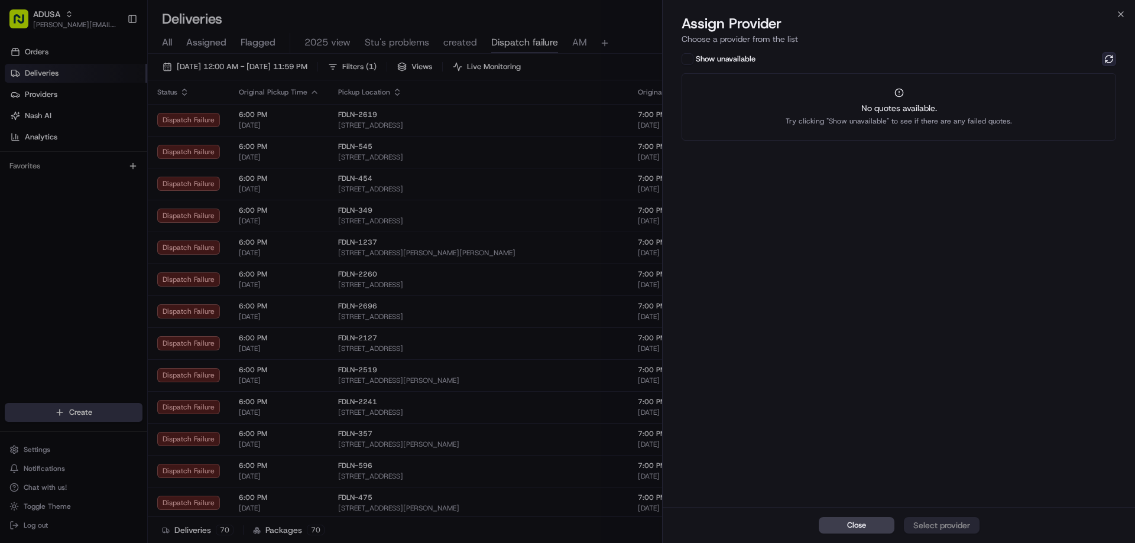
drag, startPoint x: 1104, startPoint y: 62, endPoint x: 1112, endPoint y: 57, distance: 9.3
click at [1108, 57] on button at bounding box center [1109, 59] width 14 height 14
click at [1113, 57] on button at bounding box center [1109, 59] width 14 height 14
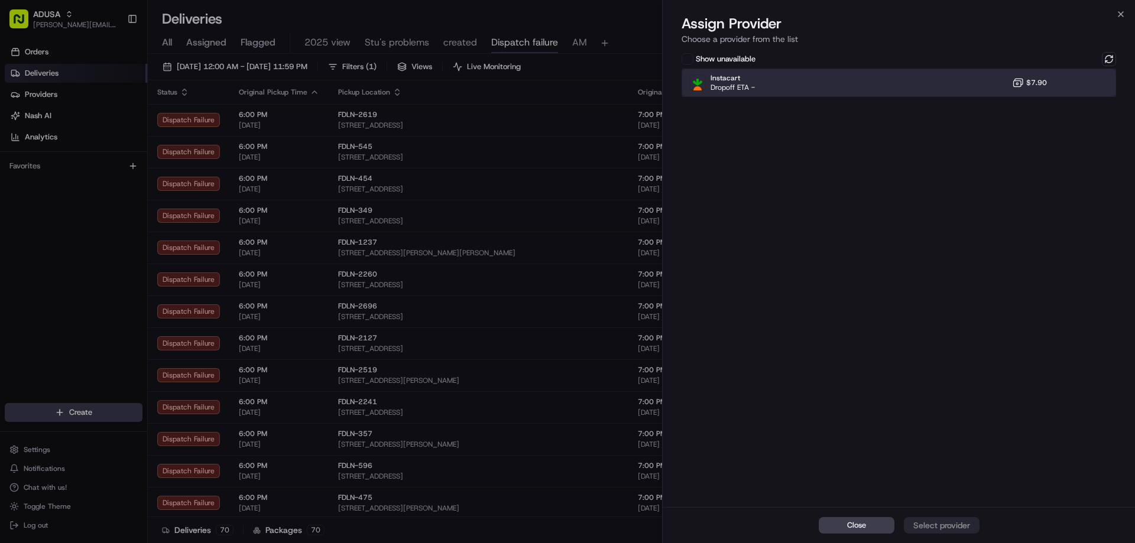
click at [978, 78] on div "Instacart Dropoff ETA - $7.90" at bounding box center [898, 83] width 434 height 28
click at [950, 520] on div "Assign Provider" at bounding box center [942, 526] width 58 height 12
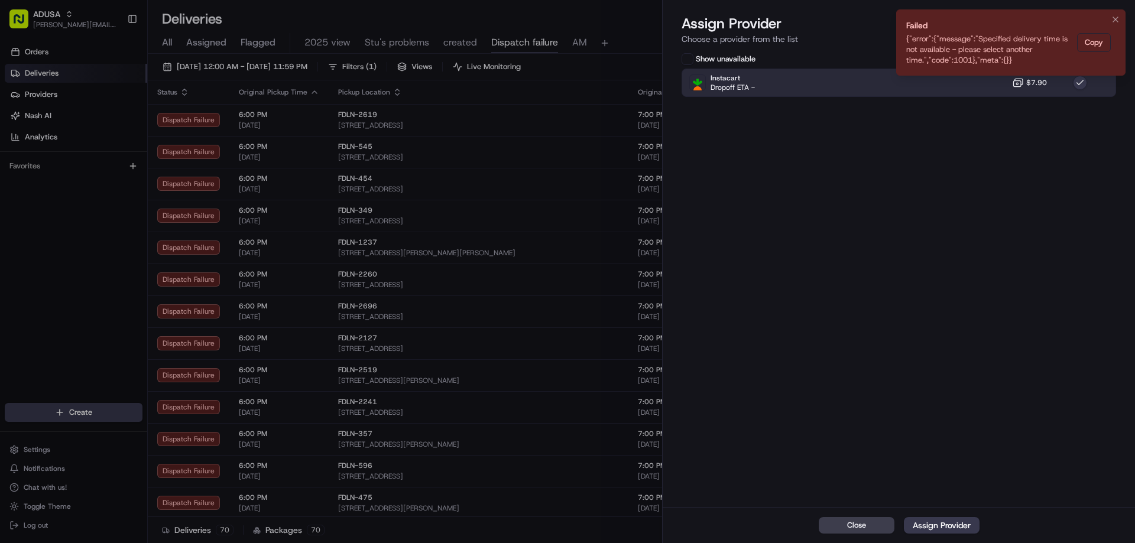
click at [1122, 19] on li "Failed {"error":{"message":"Specified delivery time is not available - please s…" at bounding box center [1010, 42] width 229 height 66
click at [1119, 17] on button "Notifications (F8)" at bounding box center [1115, 19] width 14 height 14
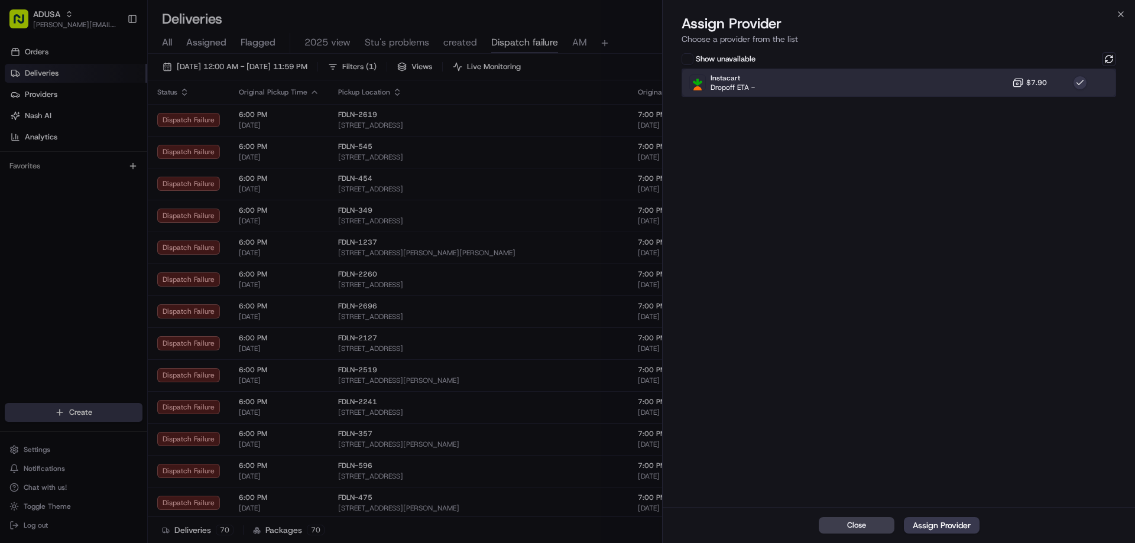
click at [963, 84] on div "Instacart Dropoff ETA - $7.90" at bounding box center [898, 83] width 434 height 28
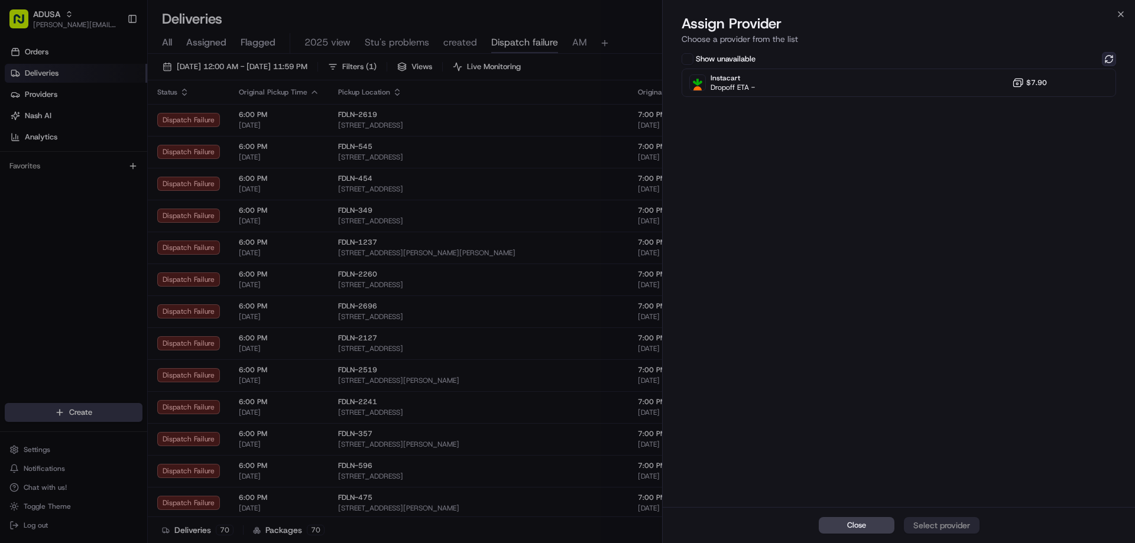
click at [1113, 55] on button at bounding box center [1109, 59] width 14 height 14
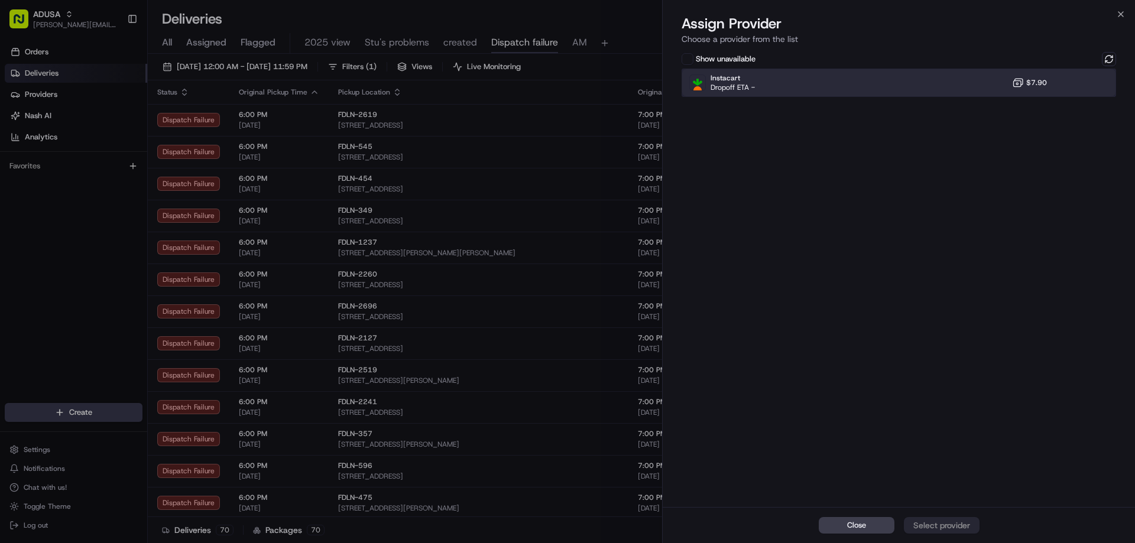
click at [1006, 89] on div "Instacart Dropoff ETA - $7.90" at bounding box center [898, 83] width 434 height 28
click at [941, 521] on div "Assign Provider" at bounding box center [942, 526] width 58 height 12
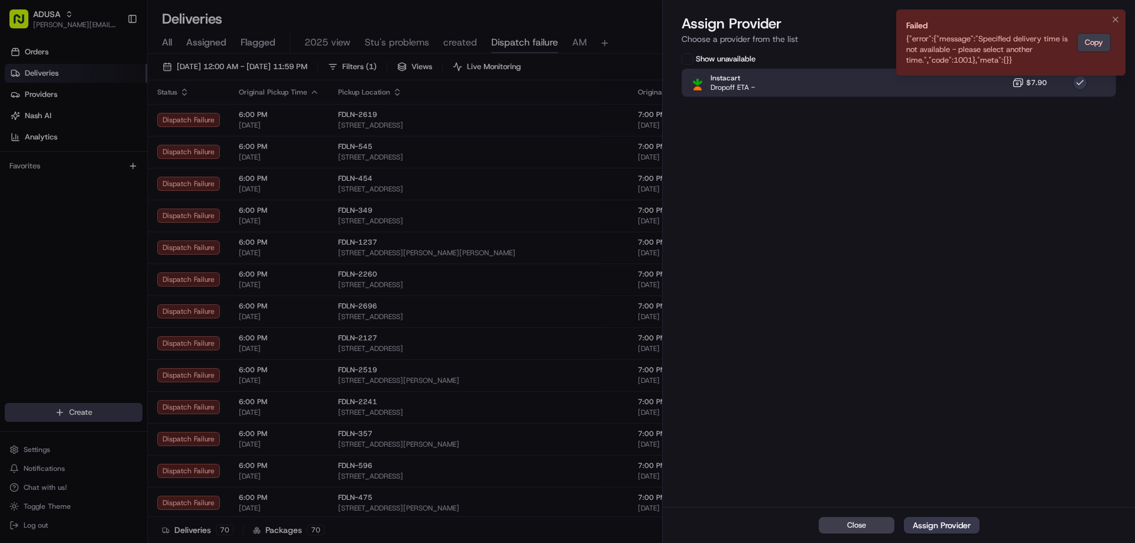
click at [1116, 21] on icon "Notifications (F8)" at bounding box center [1115, 19] width 5 height 5
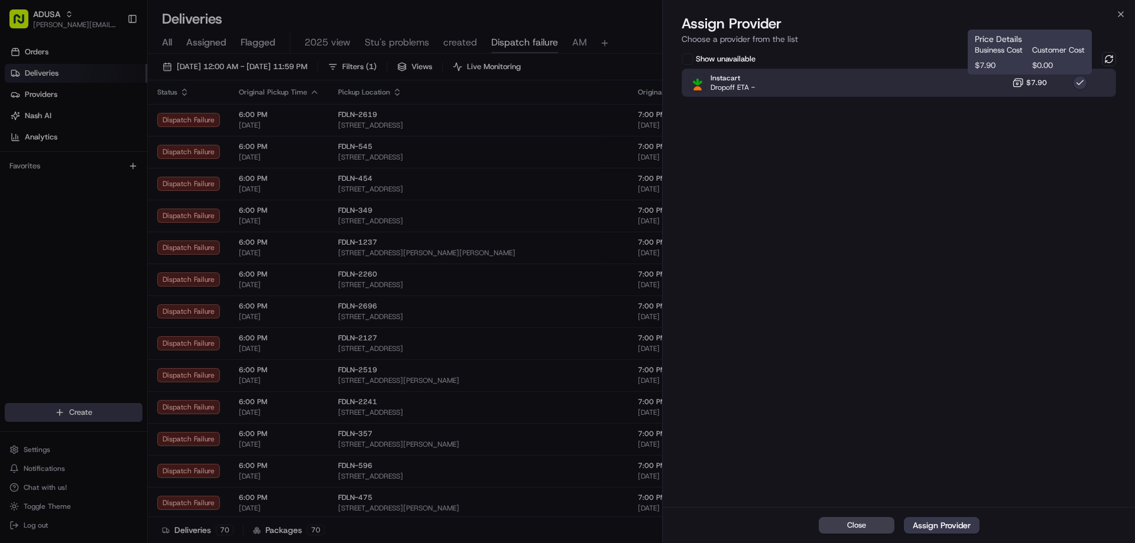
click at [1024, 83] on icon at bounding box center [1018, 83] width 12 height 12
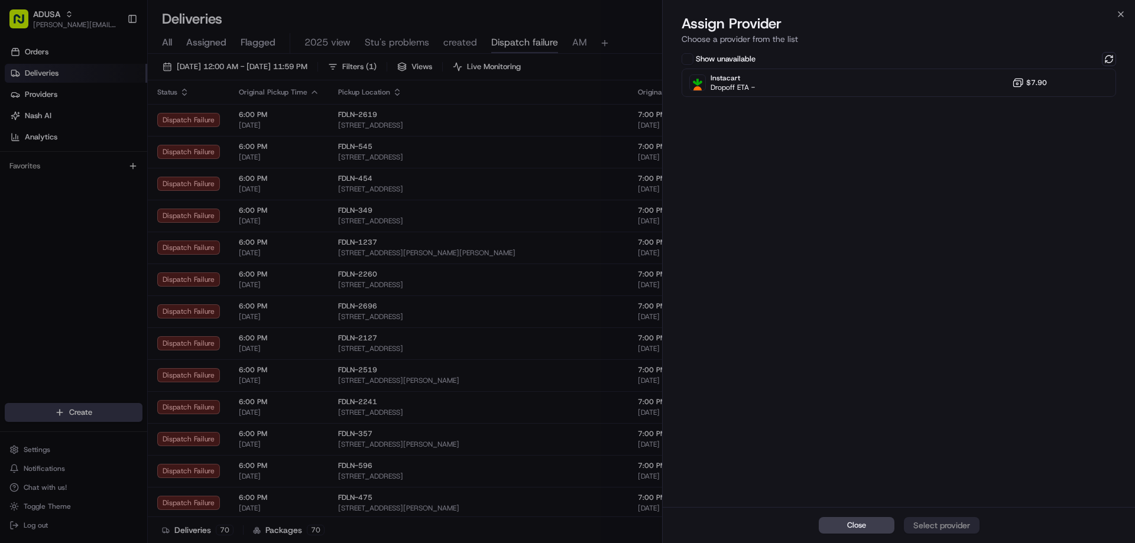
click at [1099, 59] on div "Show unavailable" at bounding box center [898, 59] width 434 height 14
click at [1103, 58] on button at bounding box center [1109, 59] width 14 height 14
click at [1116, 17] on icon "button" at bounding box center [1120, 13] width 9 height 9
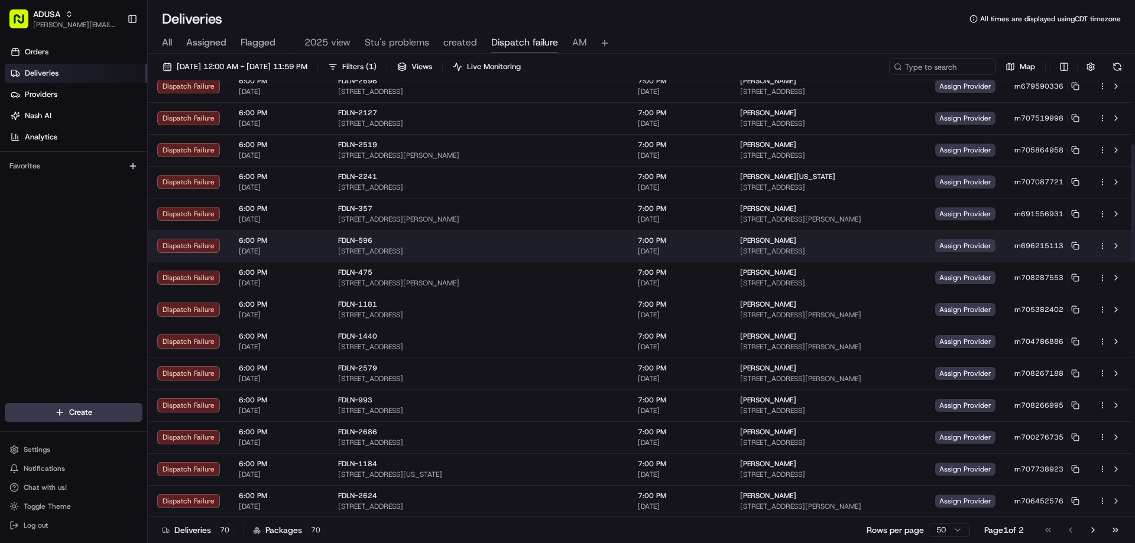
scroll to position [236, 0]
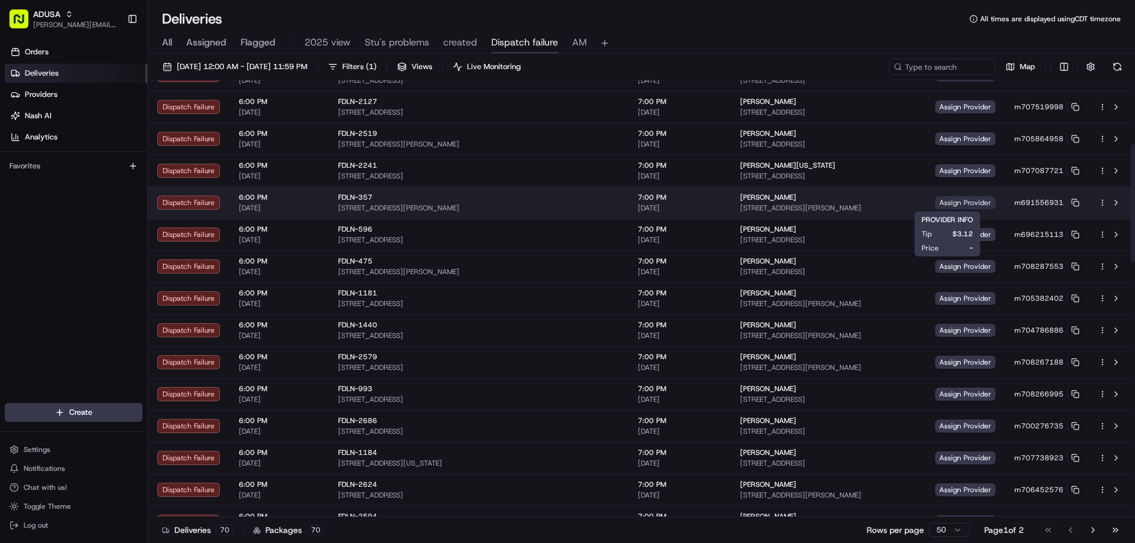
click at [944, 206] on span "Assign Provider" at bounding box center [965, 202] width 60 height 13
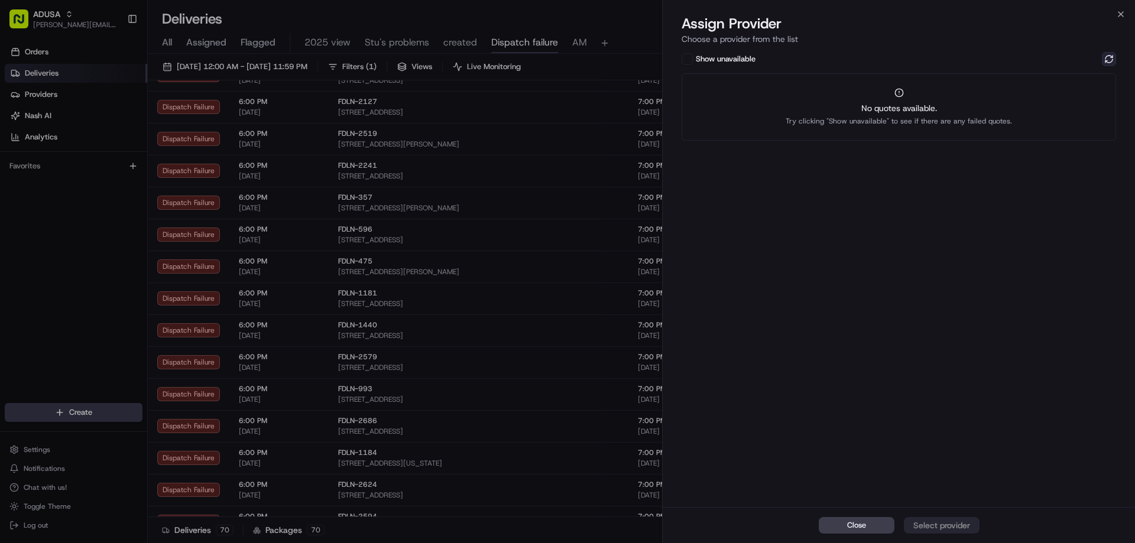
click at [1108, 60] on button at bounding box center [1109, 59] width 14 height 14
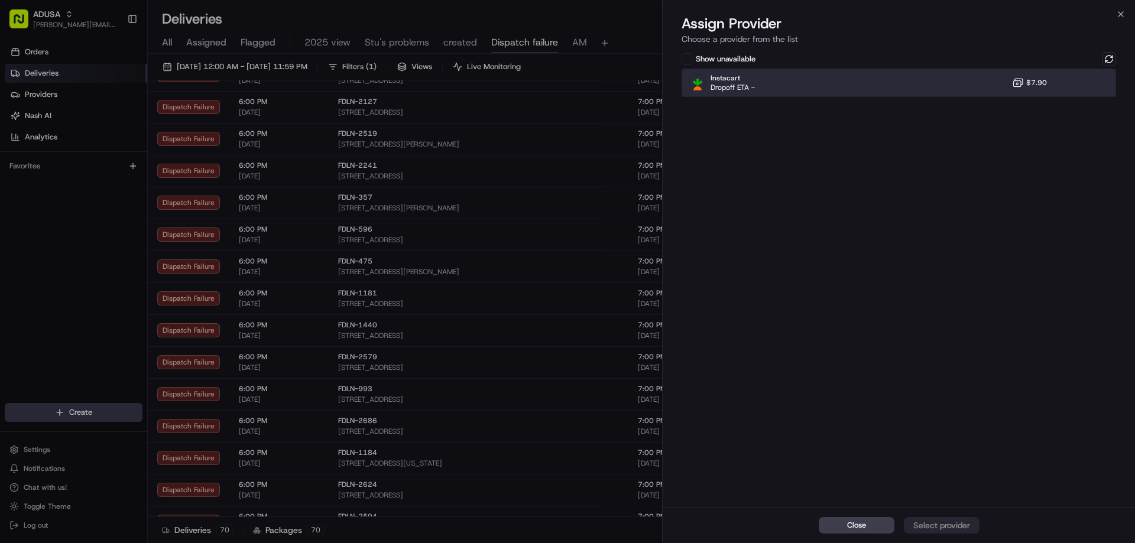
click at [950, 83] on div "Instacart Dropoff ETA - $7.90" at bounding box center [898, 83] width 434 height 28
click at [964, 520] on div "Assign Provider" at bounding box center [942, 526] width 58 height 12
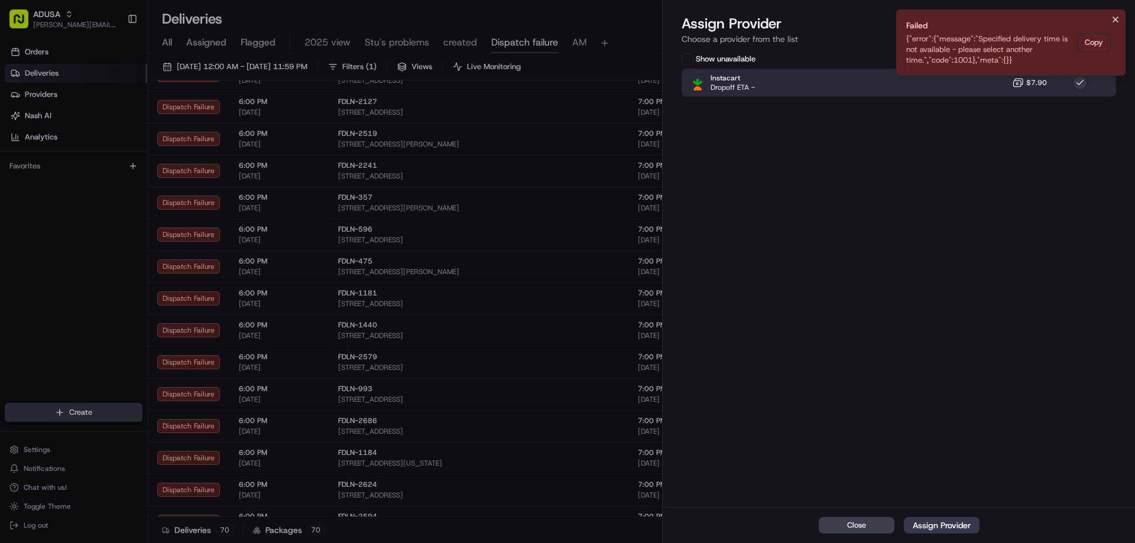
click at [1112, 21] on icon "Notifications (F8)" at bounding box center [1115, 19] width 9 height 9
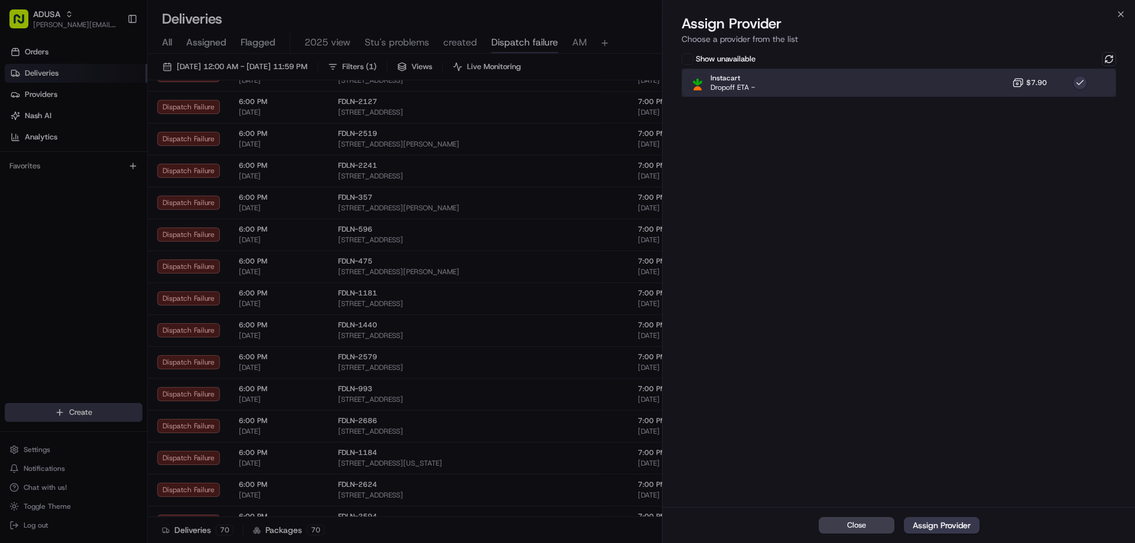
click at [987, 76] on div "Instacart Dropoff ETA - $7.90" at bounding box center [898, 83] width 434 height 28
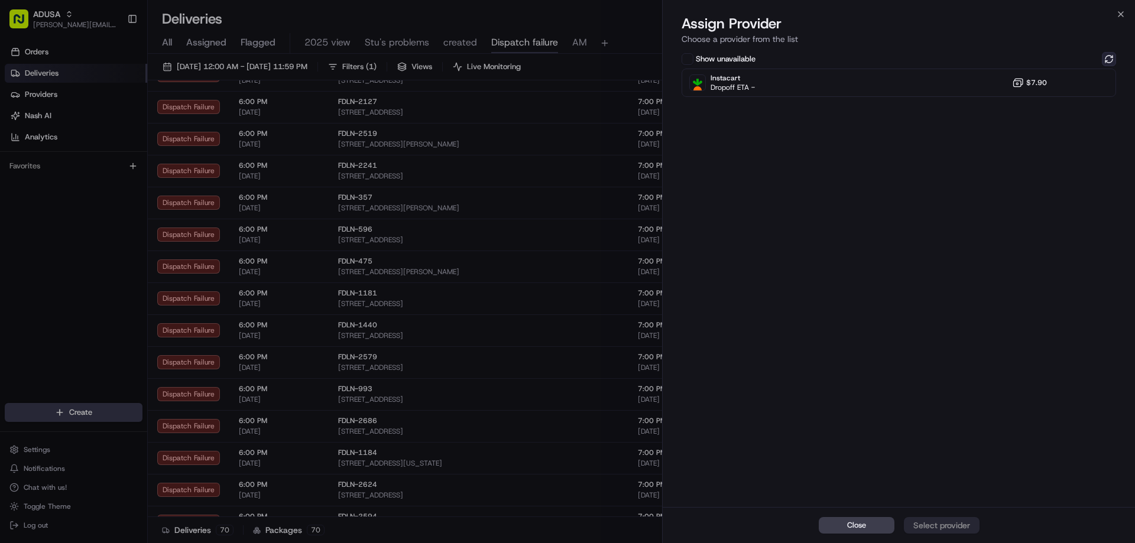
click at [1106, 57] on button at bounding box center [1109, 59] width 14 height 14
drag, startPoint x: 1121, startPoint y: 14, endPoint x: 1102, endPoint y: 22, distance: 20.1
click at [1120, 13] on icon "button" at bounding box center [1120, 13] width 9 height 9
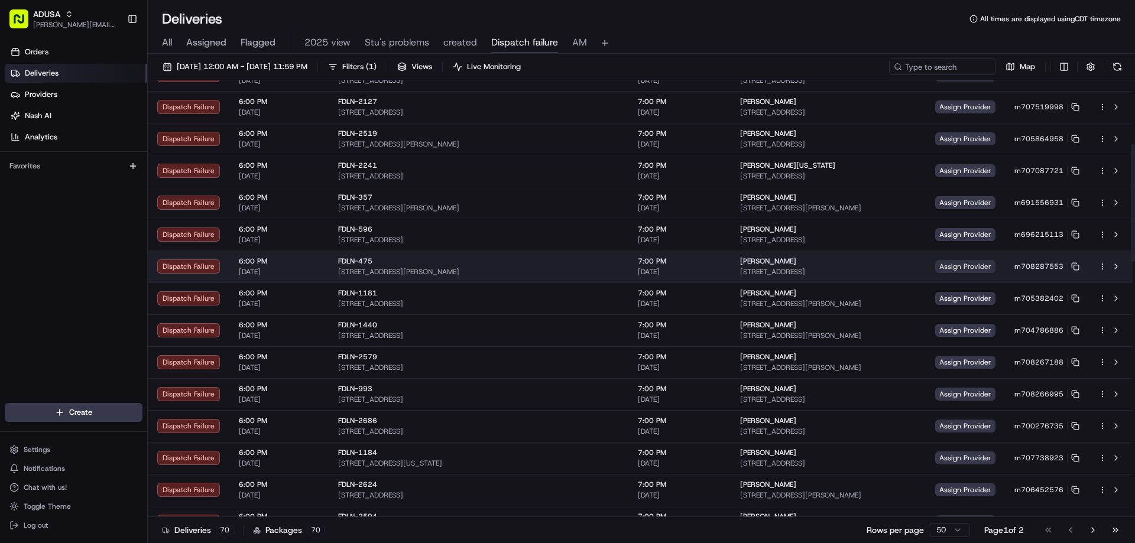
click at [950, 264] on span "Assign Provider" at bounding box center [965, 266] width 60 height 13
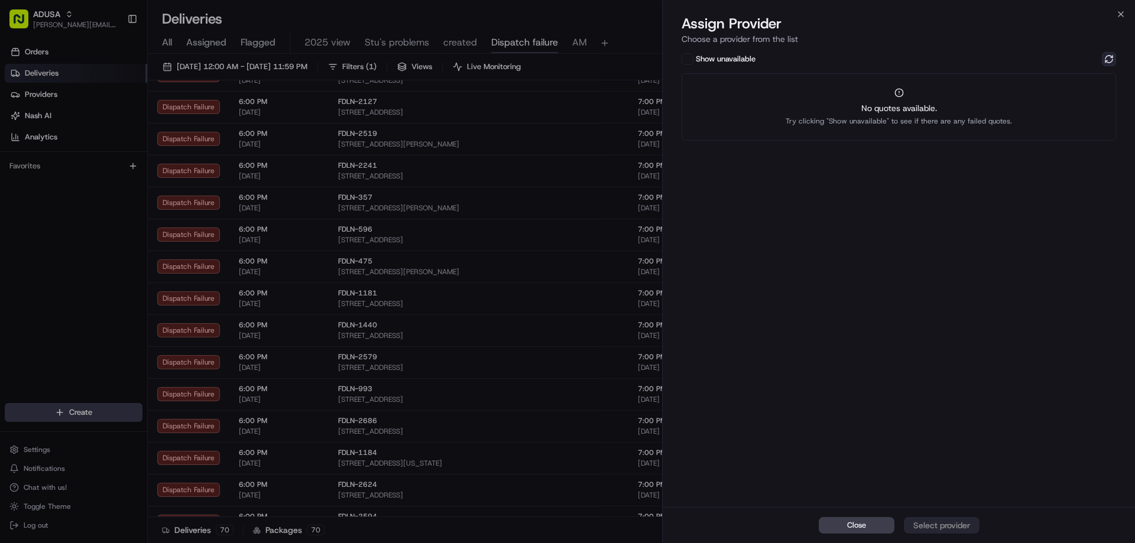
click at [1109, 54] on button at bounding box center [1109, 59] width 14 height 14
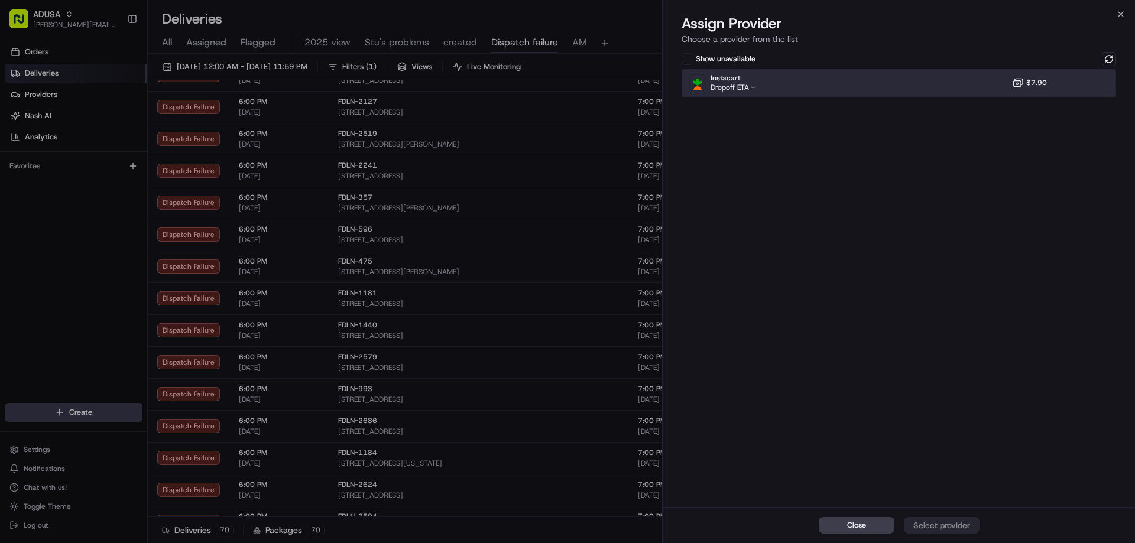
click at [1055, 77] on div "Instacart Dropoff ETA - $7.90" at bounding box center [898, 83] width 434 height 28
click at [922, 528] on div "Assign Provider" at bounding box center [942, 526] width 58 height 12
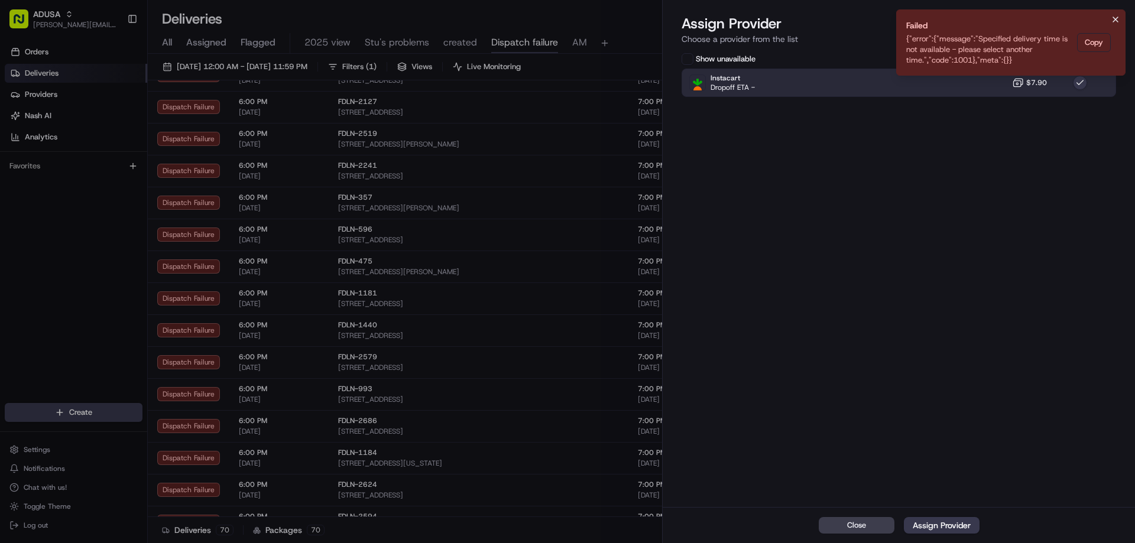
click at [1112, 21] on icon "Notifications (F8)" at bounding box center [1115, 19] width 9 height 9
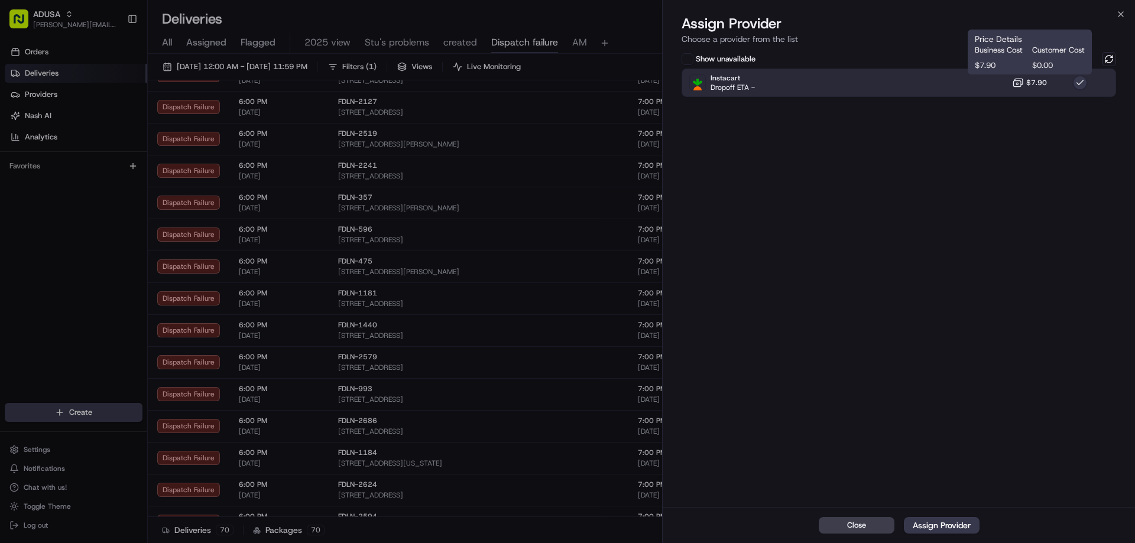
click at [1030, 86] on span "$7.90" at bounding box center [1036, 82] width 21 height 9
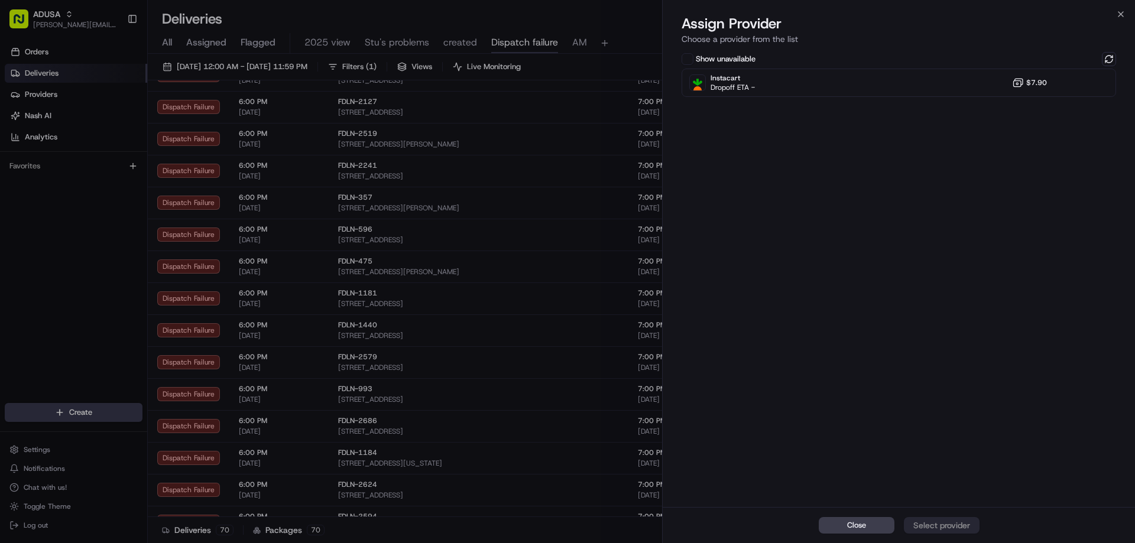
click at [1117, 58] on div "Show unavailable Instacart Dropoff ETA - $7.90" at bounding box center [899, 278] width 472 height 457
click at [1112, 58] on button at bounding box center [1109, 59] width 14 height 14
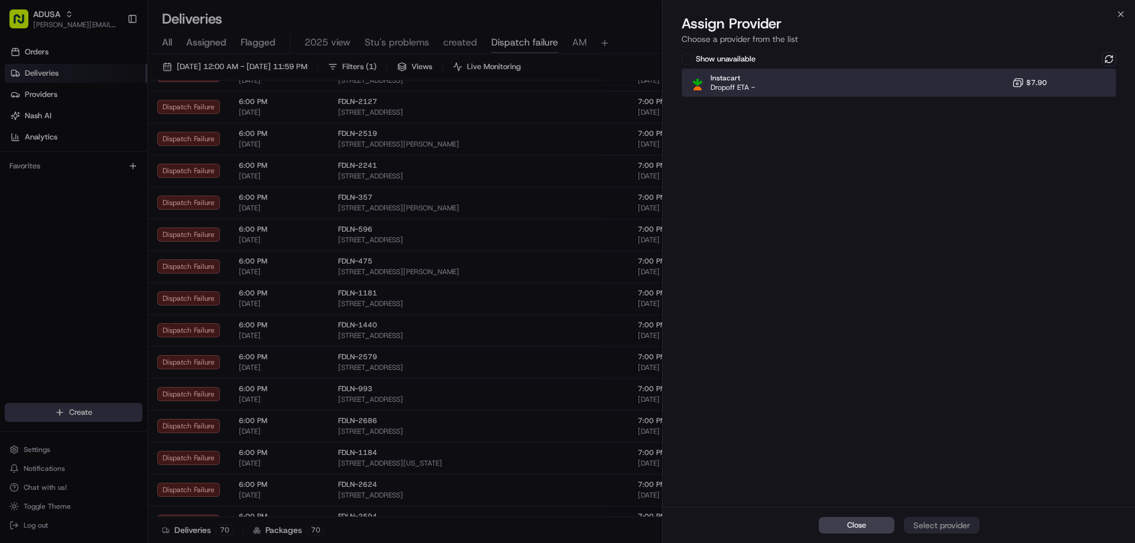
click at [989, 86] on div "Instacart Dropoff ETA - $7.90" at bounding box center [898, 83] width 434 height 28
click at [955, 531] on div "Assign Provider" at bounding box center [942, 526] width 58 height 12
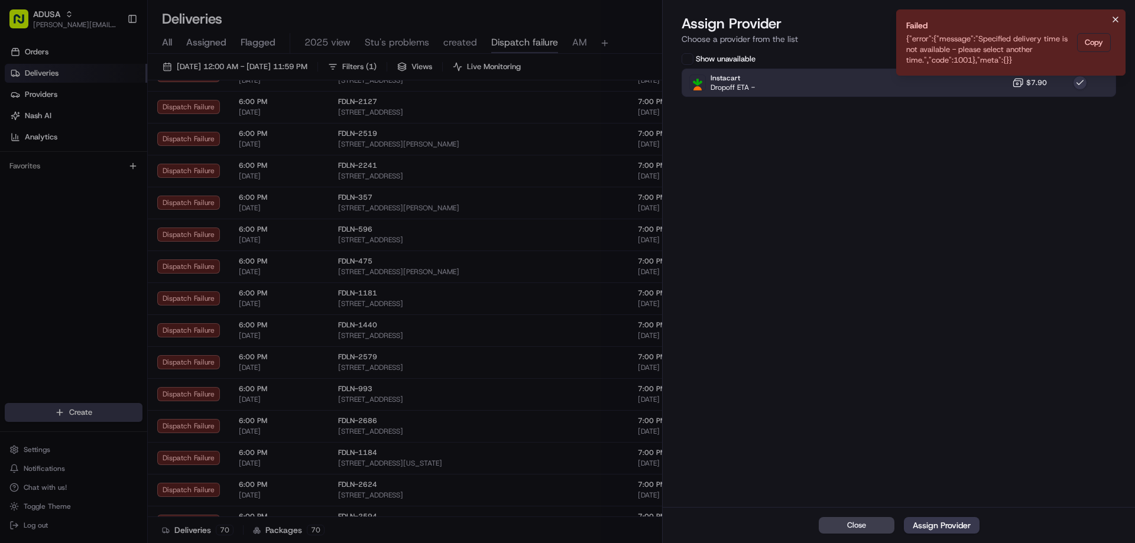
click at [1116, 18] on icon "Notifications (F8)" at bounding box center [1115, 19] width 9 height 9
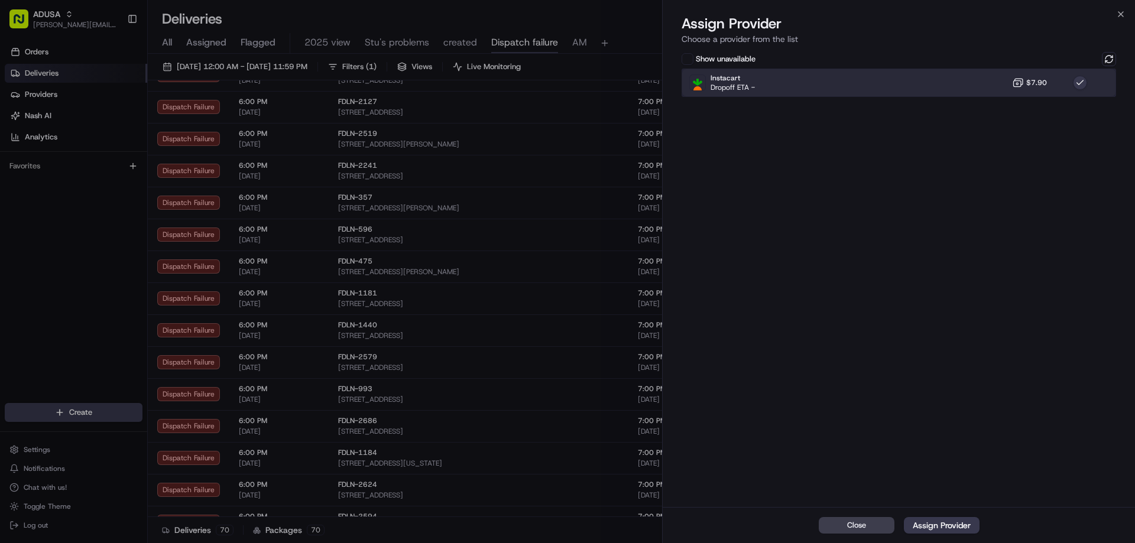
click at [1054, 73] on div "Instacart Dropoff ETA - $7.90" at bounding box center [898, 83] width 434 height 28
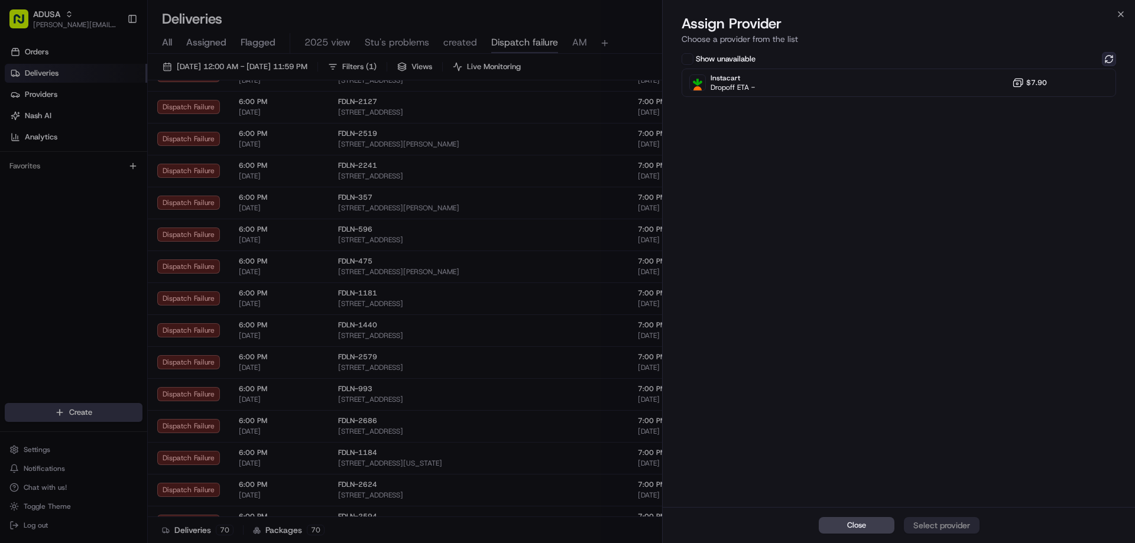
click at [1103, 56] on button at bounding box center [1109, 59] width 14 height 14
click at [1117, 13] on icon "button" at bounding box center [1120, 13] width 9 height 9
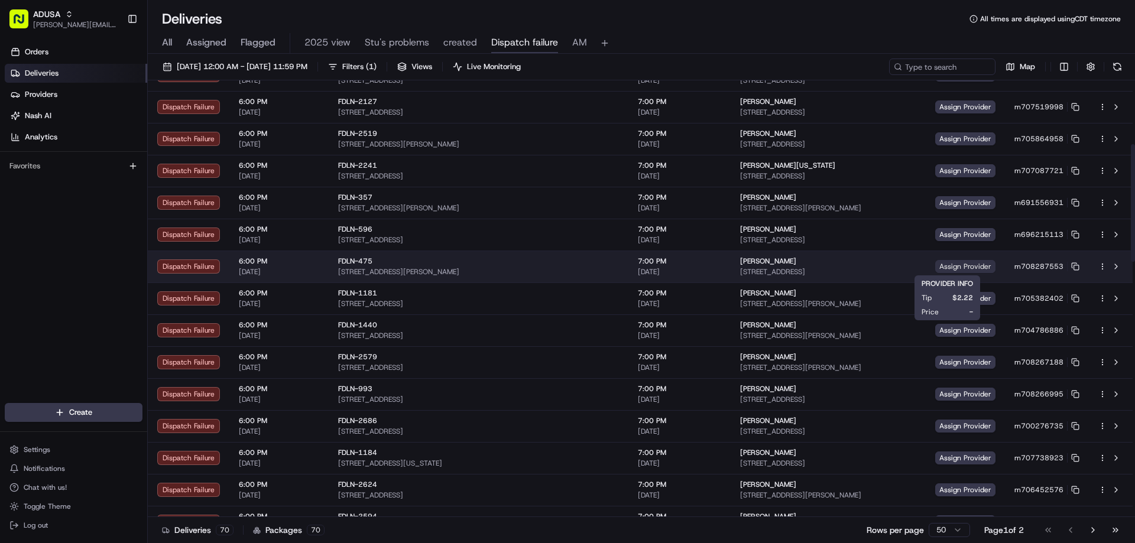
click at [937, 267] on span "Assign Provider" at bounding box center [965, 266] width 60 height 13
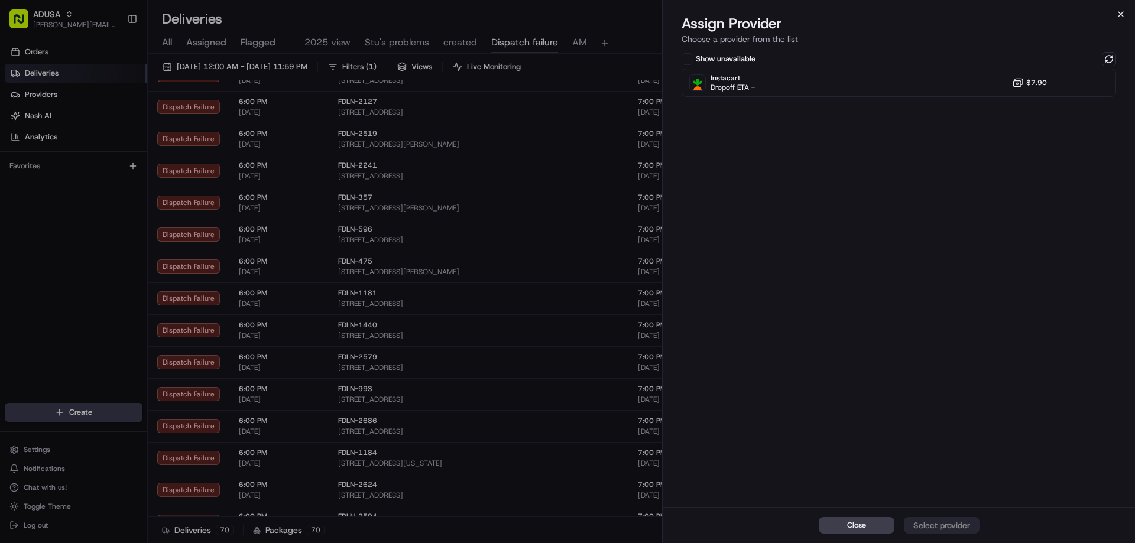
click at [1120, 14] on icon "button" at bounding box center [1120, 13] width 9 height 9
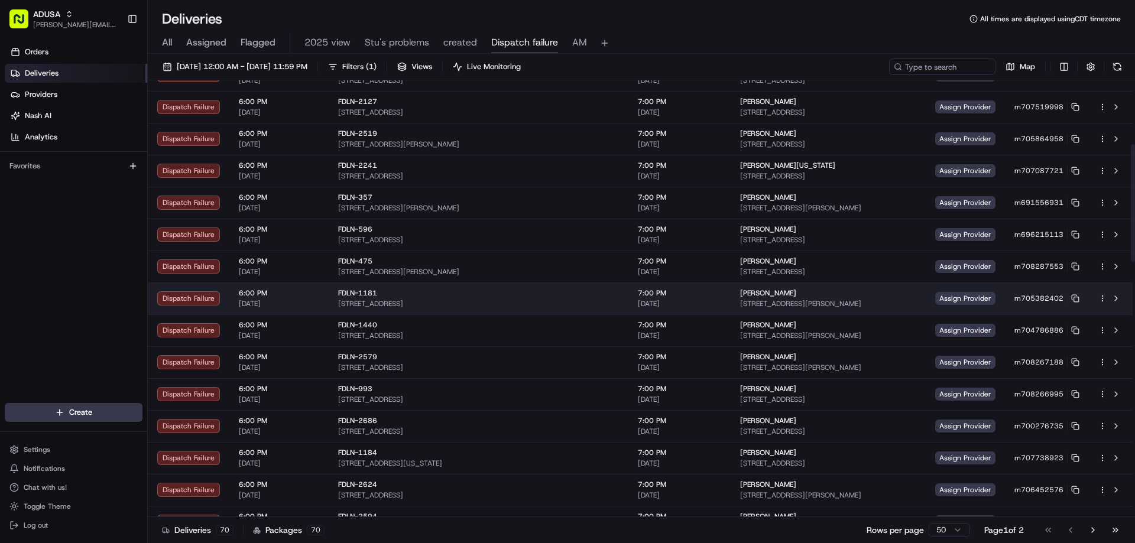
click at [937, 306] on td "Assign Provider" at bounding box center [965, 299] width 79 height 32
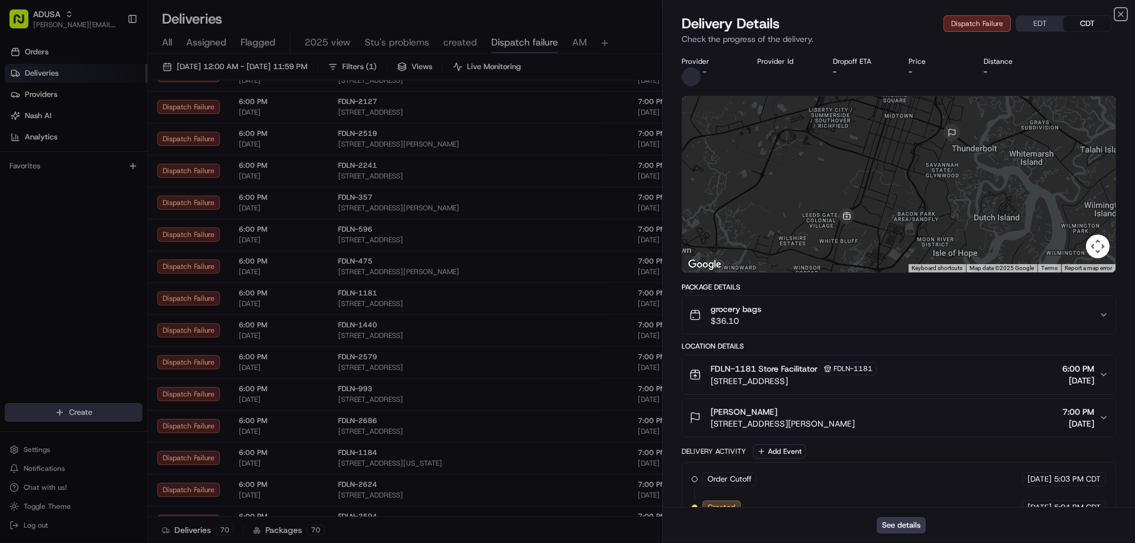
click at [1121, 14] on icon "button" at bounding box center [1120, 14] width 5 height 5
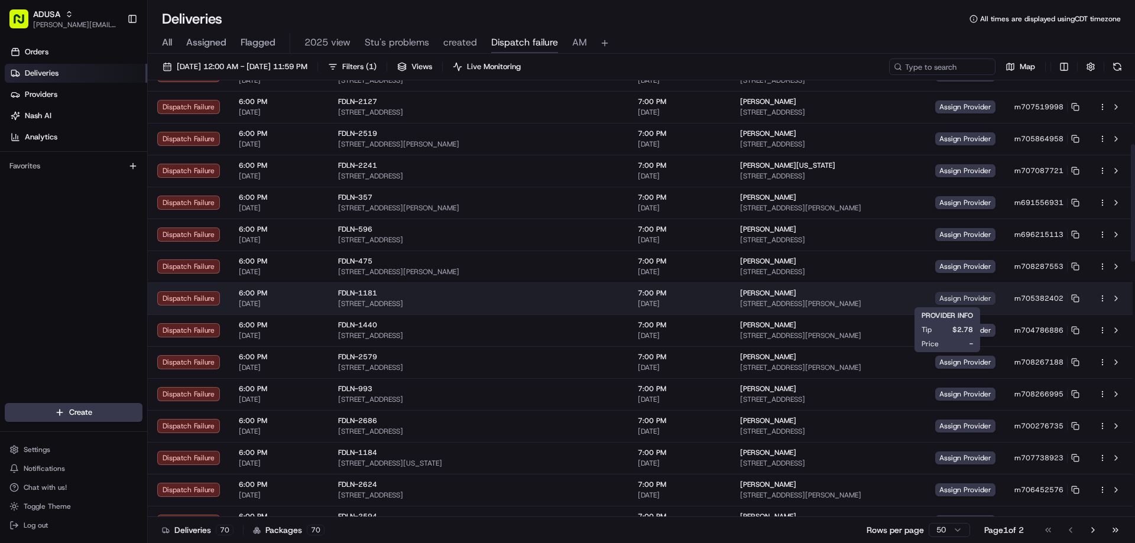
click at [939, 299] on span "Assign Provider" at bounding box center [965, 298] width 60 height 13
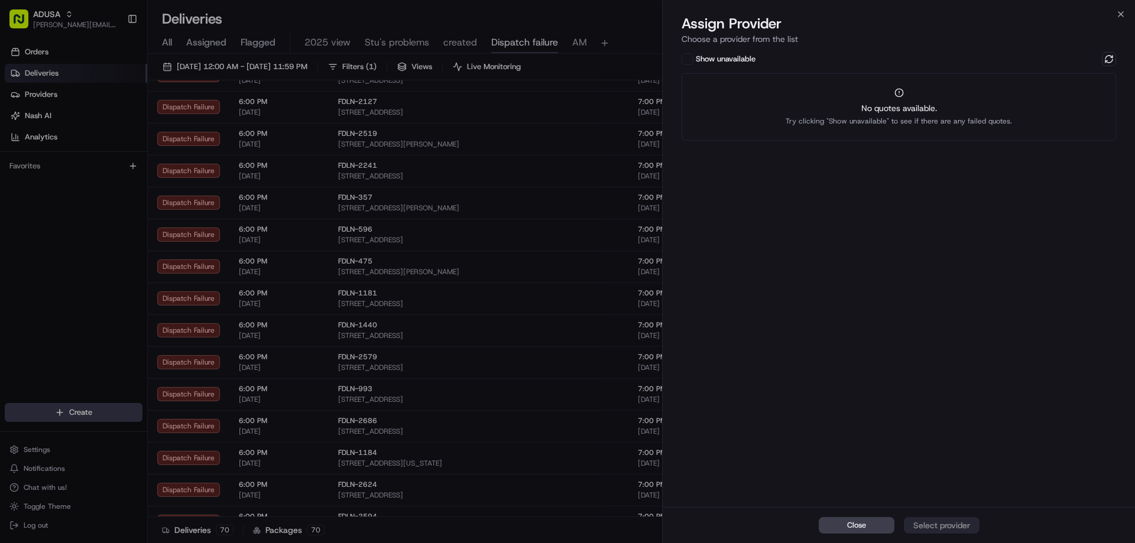
click at [1105, 51] on div "Show unavailable No quotes available. Try clicking "Show unavailable" to see if…" at bounding box center [899, 278] width 472 height 457
click at [1103, 61] on button at bounding box center [1109, 59] width 14 height 14
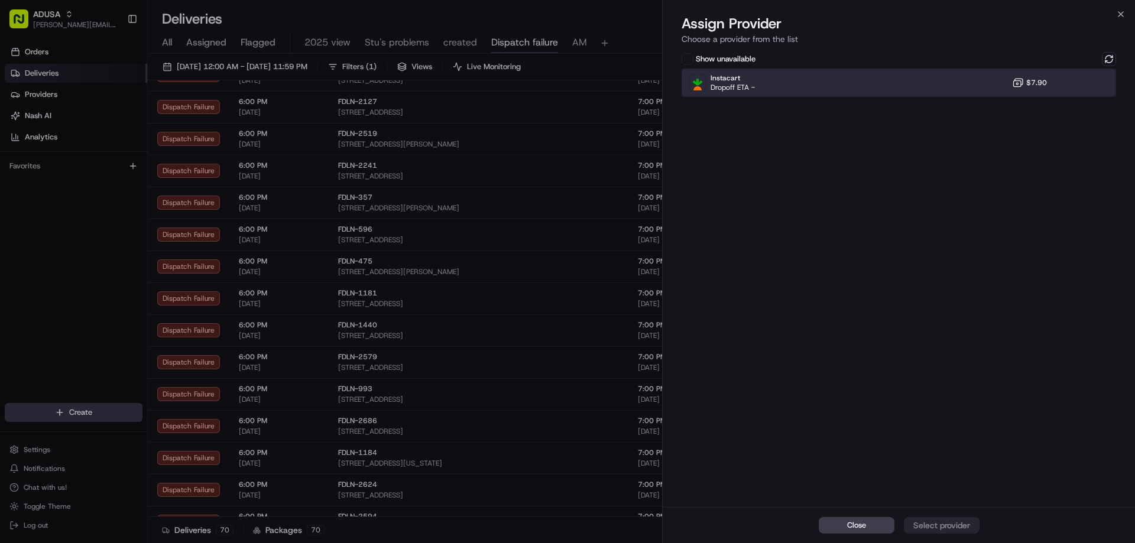
drag, startPoint x: 1051, startPoint y: 80, endPoint x: 1050, endPoint y: 86, distance: 6.0
click at [1051, 82] on div "Instacart Dropoff ETA - $7.90" at bounding box center [898, 83] width 434 height 28
click at [936, 518] on button "Assign Provider" at bounding box center [942, 525] width 76 height 17
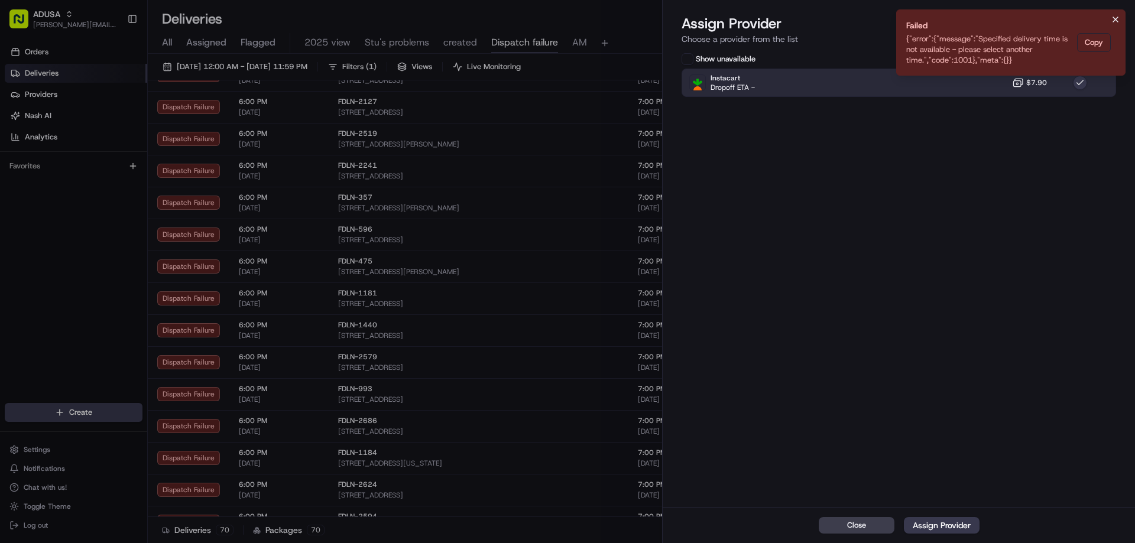
click at [1119, 18] on icon "Notifications (F8)" at bounding box center [1115, 19] width 9 height 9
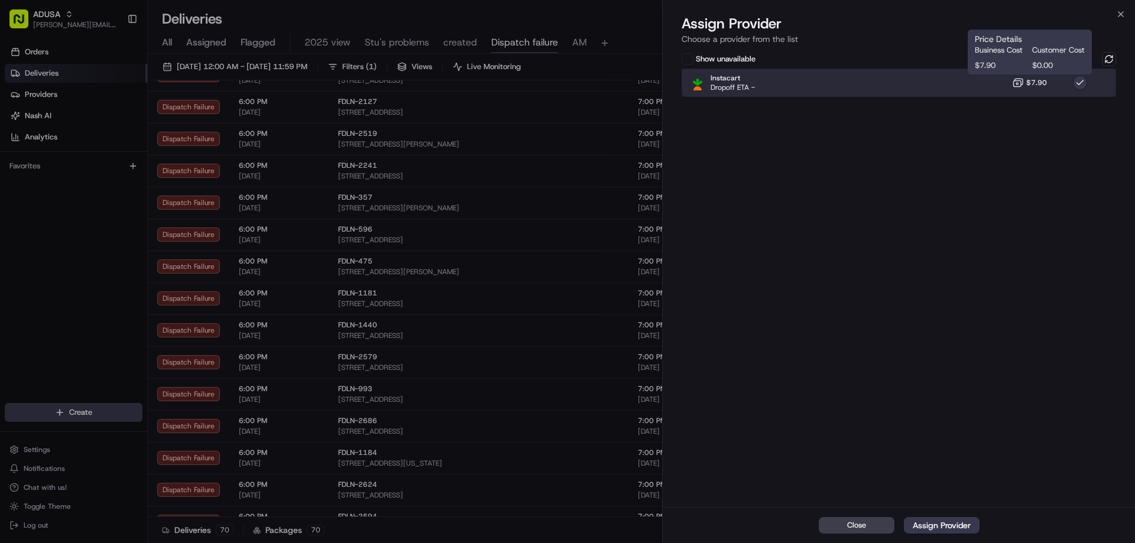
click at [996, 90] on div "Instacart Dropoff ETA - $7.90" at bounding box center [898, 83] width 434 height 28
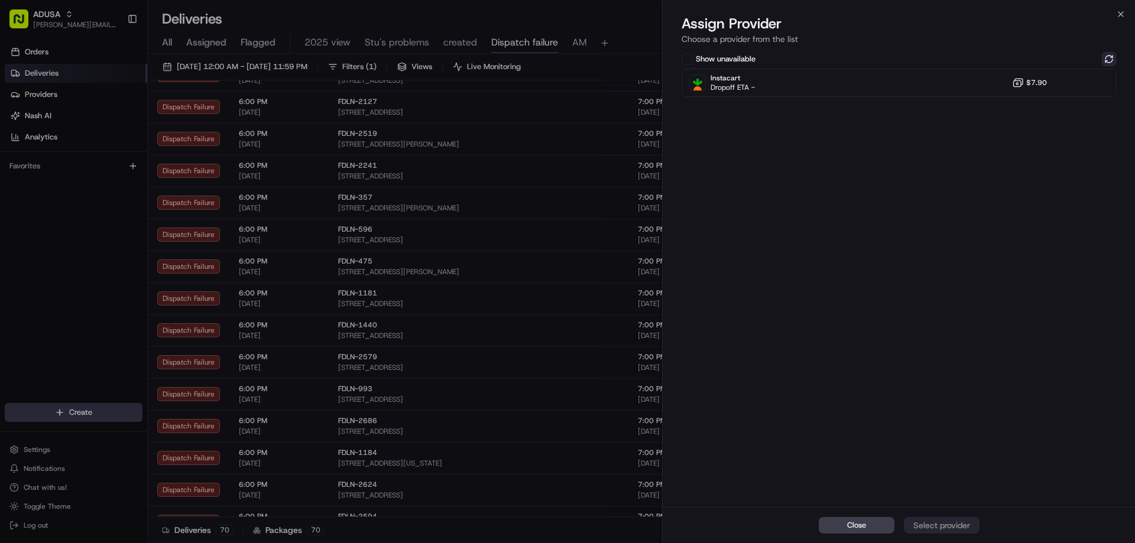
click at [1108, 54] on button at bounding box center [1109, 59] width 14 height 14
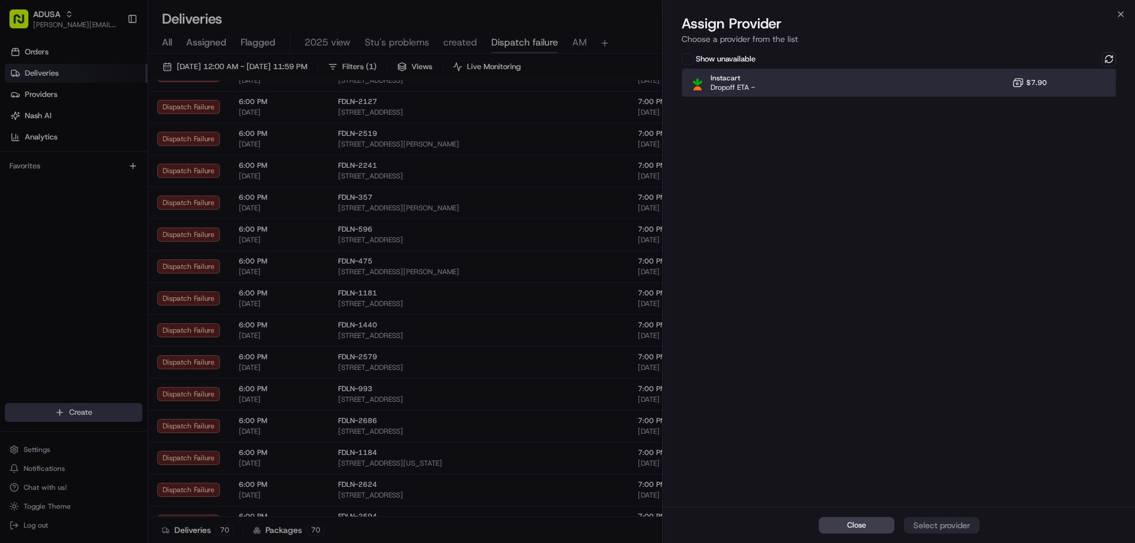
click at [967, 81] on div "Instacart Dropoff ETA - $7.90" at bounding box center [898, 83] width 434 height 28
click at [936, 528] on div "Assign Provider" at bounding box center [942, 526] width 58 height 12
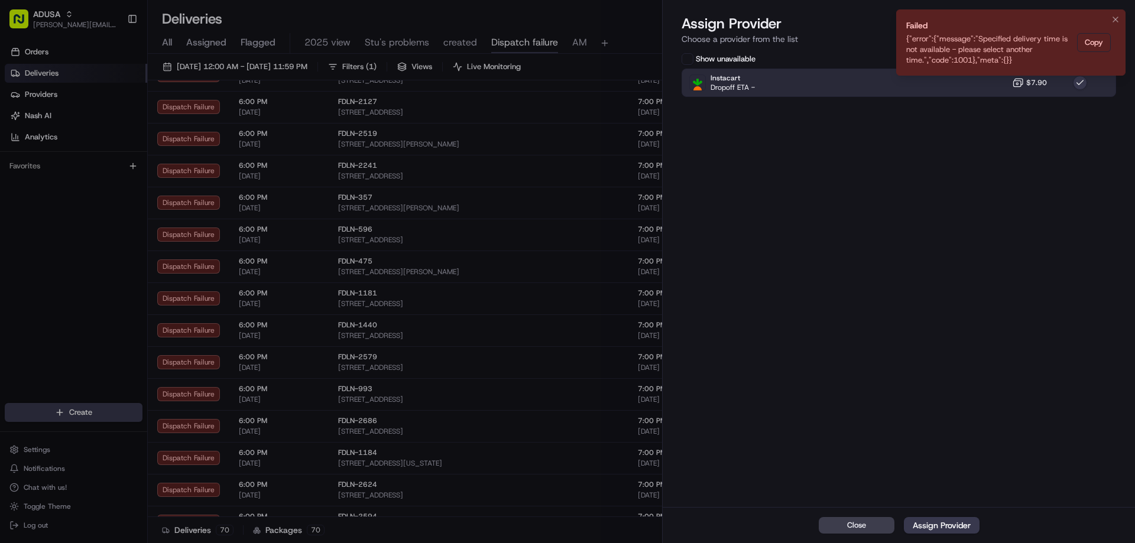
click at [1119, 12] on li "Failed {"error":{"message":"Specified delivery time is not available - please s…" at bounding box center [1010, 42] width 229 height 66
click at [1116, 19] on icon "Notifications (F8)" at bounding box center [1115, 19] width 9 height 9
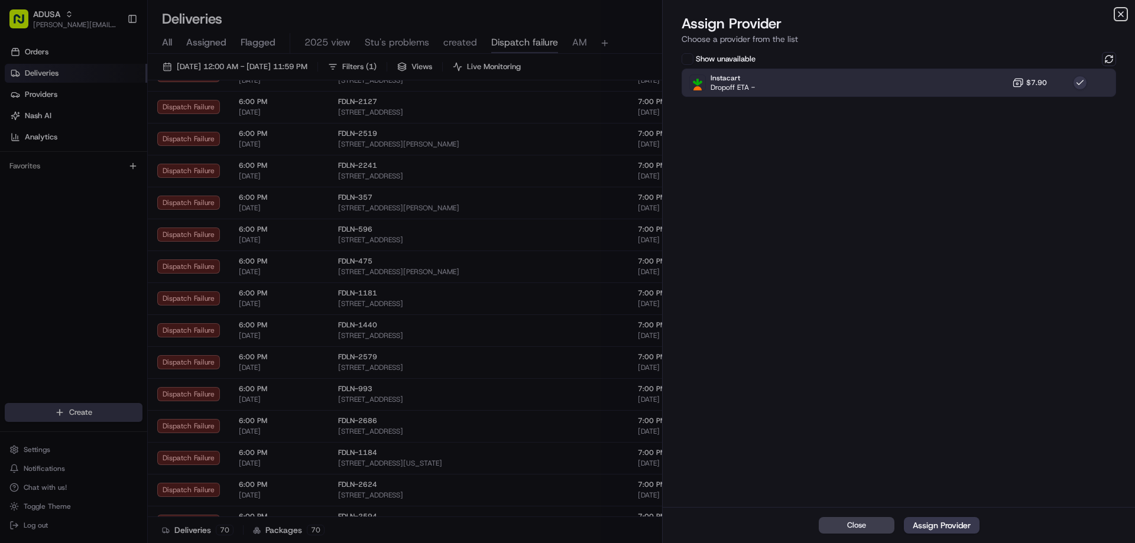
click at [1117, 17] on icon "button" at bounding box center [1120, 13] width 9 height 9
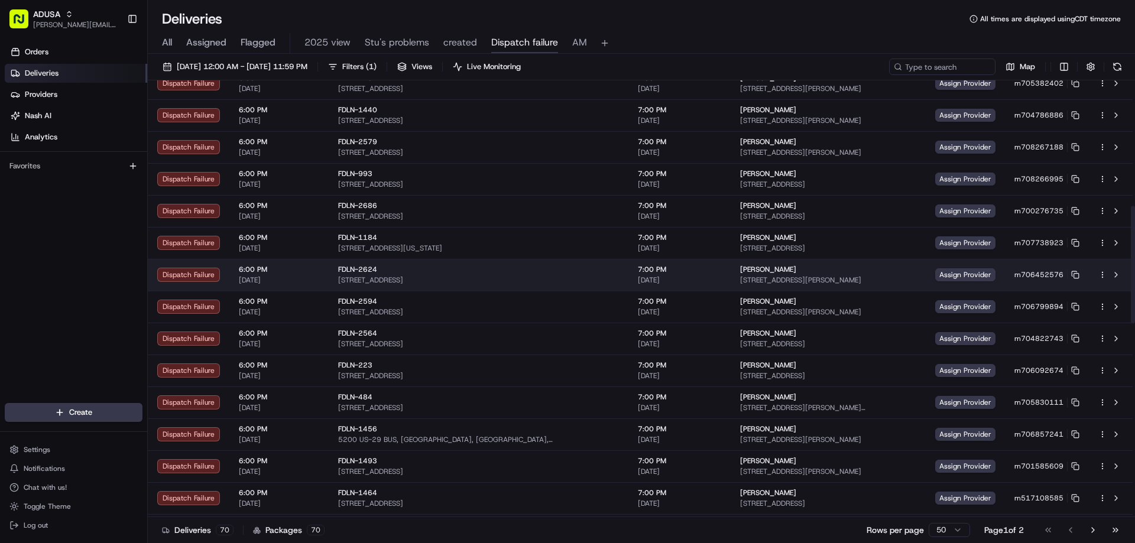
scroll to position [473, 0]
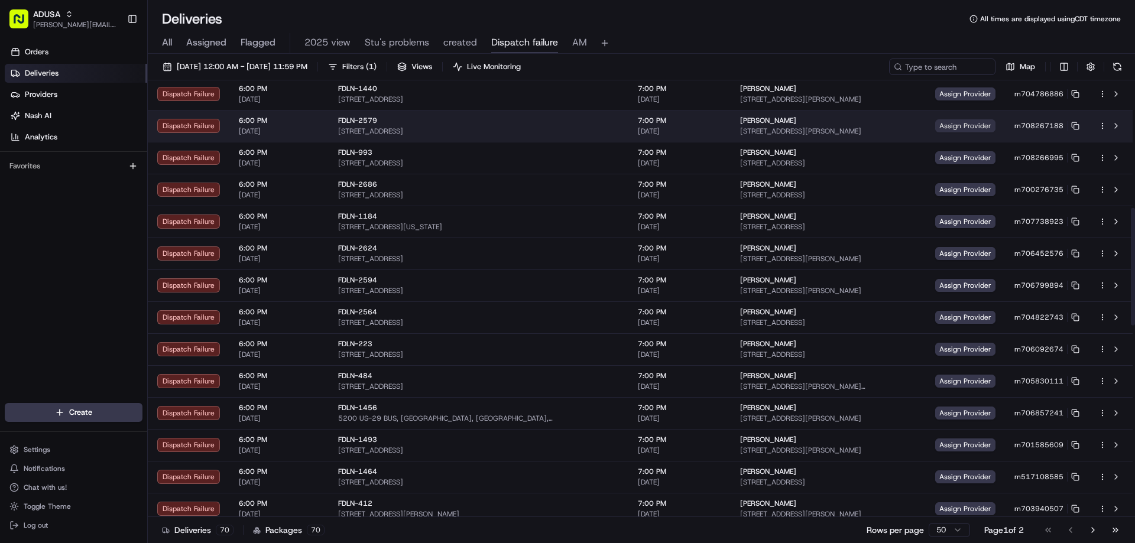
click at [956, 131] on span "Assign Provider" at bounding box center [965, 125] width 60 height 13
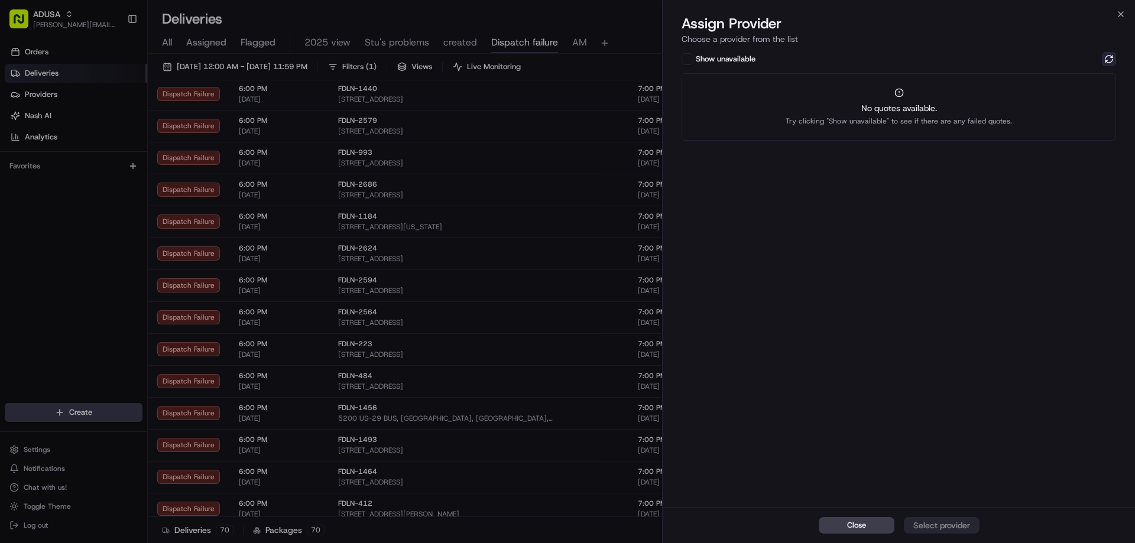
click at [1105, 52] on button at bounding box center [1109, 59] width 14 height 14
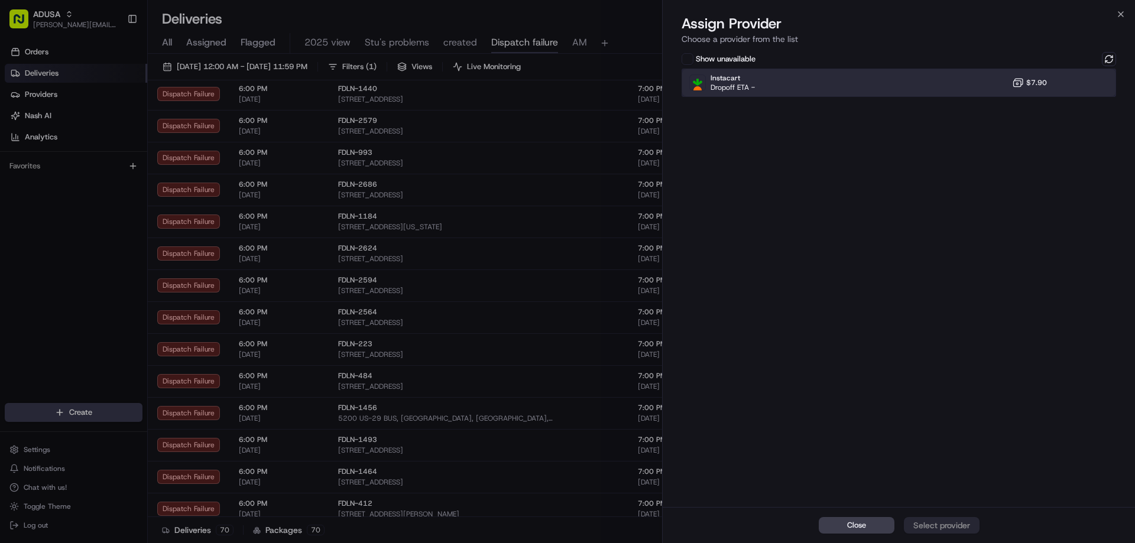
click at [959, 95] on div "Instacart Dropoff ETA - $7.90" at bounding box center [898, 83] width 434 height 28
click at [957, 527] on div "Assign Provider" at bounding box center [942, 526] width 58 height 12
click at [1120, 15] on button "Notifications (F8)" at bounding box center [1115, 19] width 14 height 14
click at [1117, 17] on icon "button" at bounding box center [1120, 13] width 9 height 9
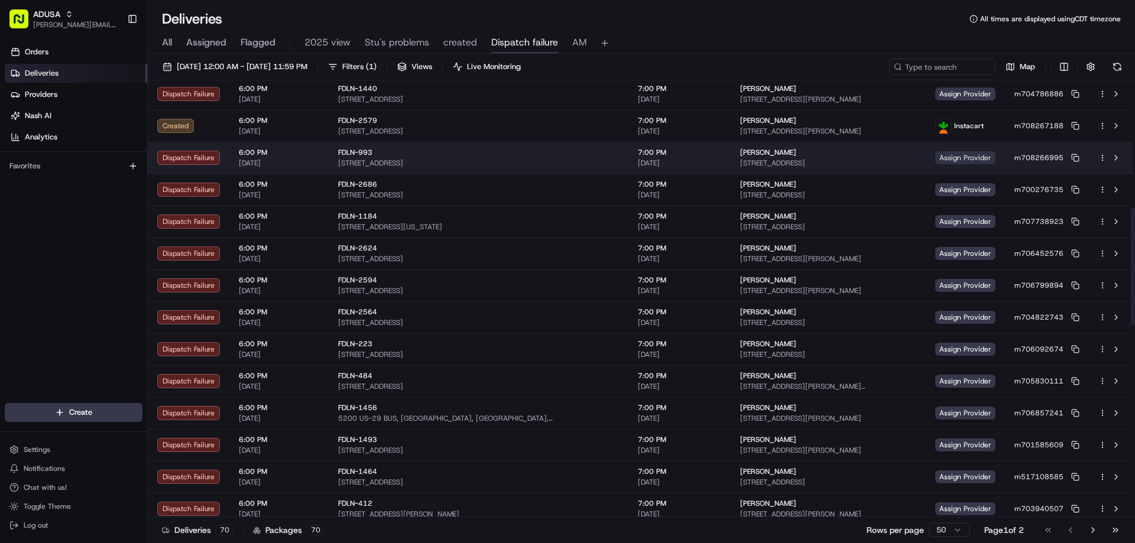
click at [940, 161] on span "Assign Provider" at bounding box center [965, 157] width 60 height 13
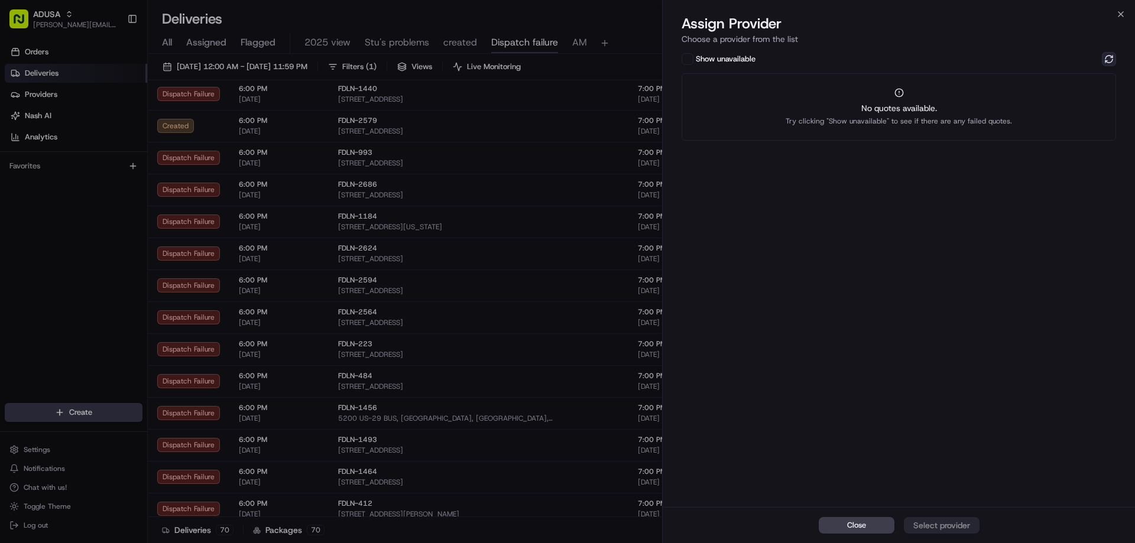
click at [1109, 63] on button at bounding box center [1109, 59] width 14 height 14
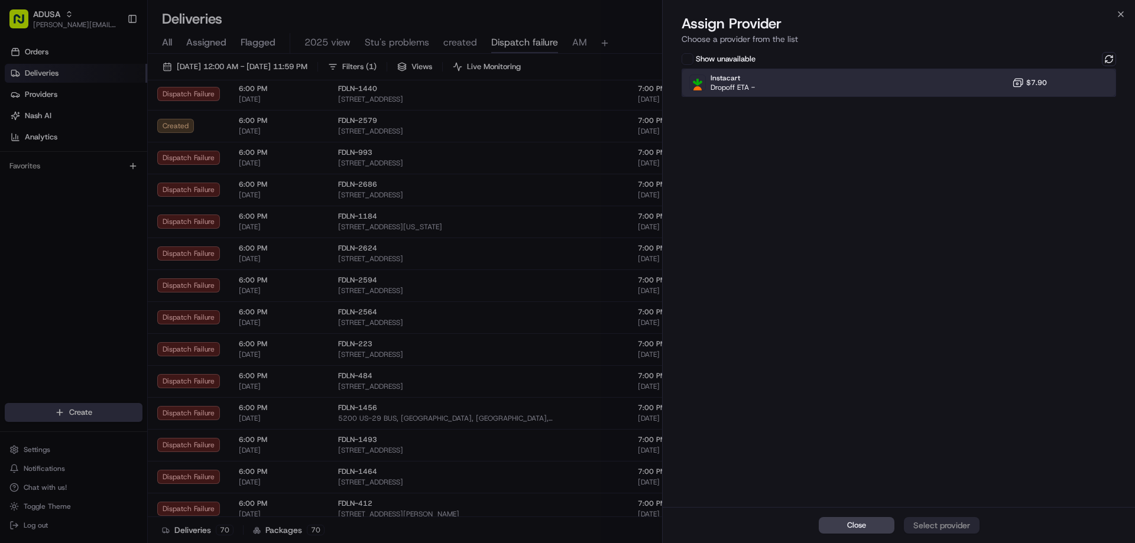
drag, startPoint x: 972, startPoint y: 89, endPoint x: 1005, endPoint y: 217, distance: 131.7
click at [973, 89] on div "Instacart Dropoff ETA - $7.90" at bounding box center [898, 83] width 434 height 28
click at [954, 526] on div "Assign Provider" at bounding box center [942, 526] width 58 height 12
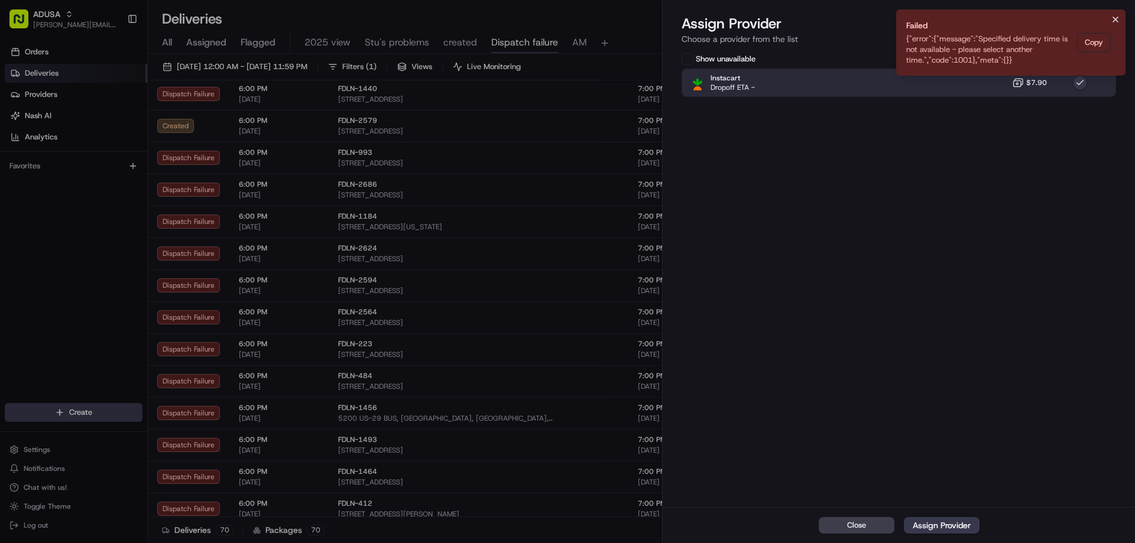
click at [1114, 21] on icon "Notifications (F8)" at bounding box center [1115, 19] width 9 height 9
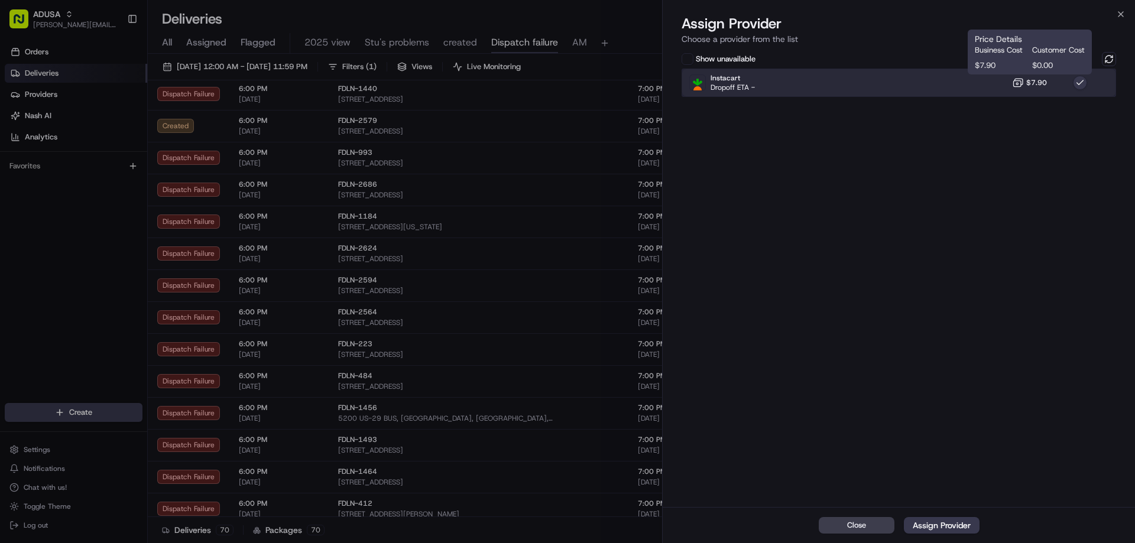
click at [1023, 90] on div "Instacart Dropoff ETA - $7.90" at bounding box center [898, 83] width 434 height 28
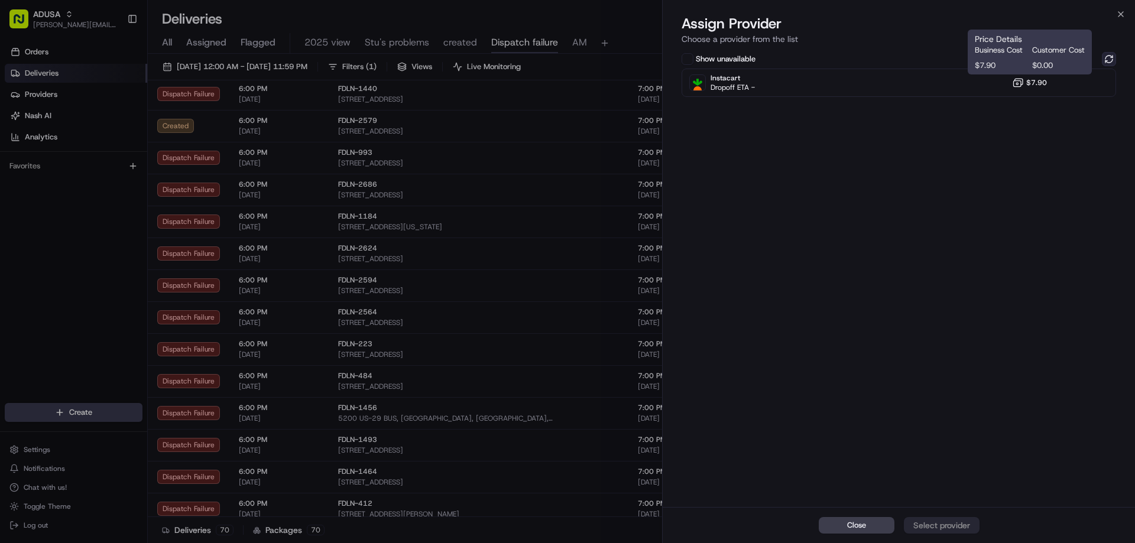
click at [1105, 59] on button at bounding box center [1109, 59] width 14 height 14
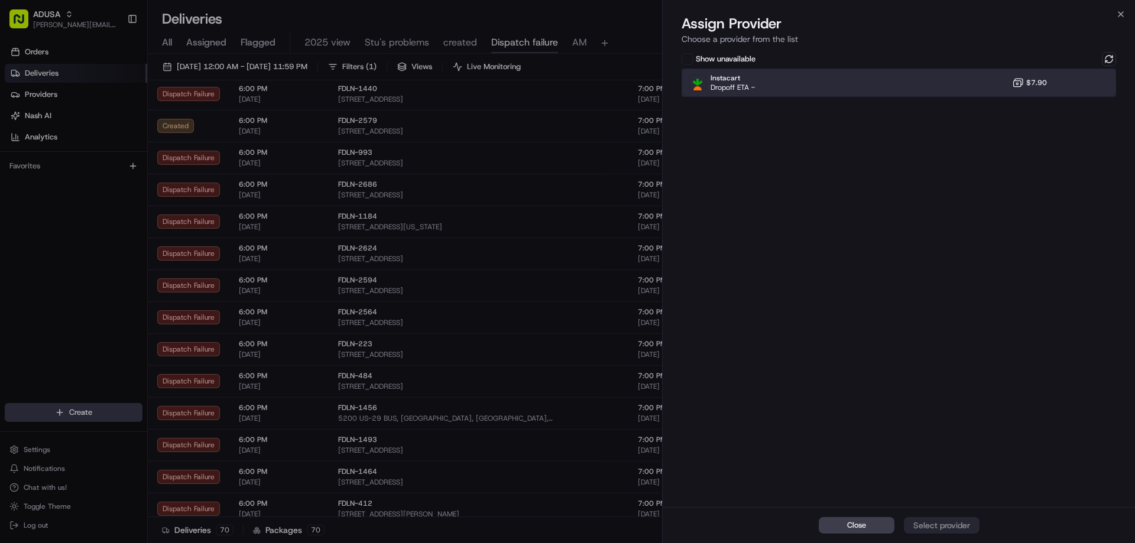
click at [979, 81] on div "Instacart Dropoff ETA - $7.90" at bounding box center [898, 83] width 434 height 28
click at [928, 524] on div "Assign Provider" at bounding box center [942, 526] width 58 height 12
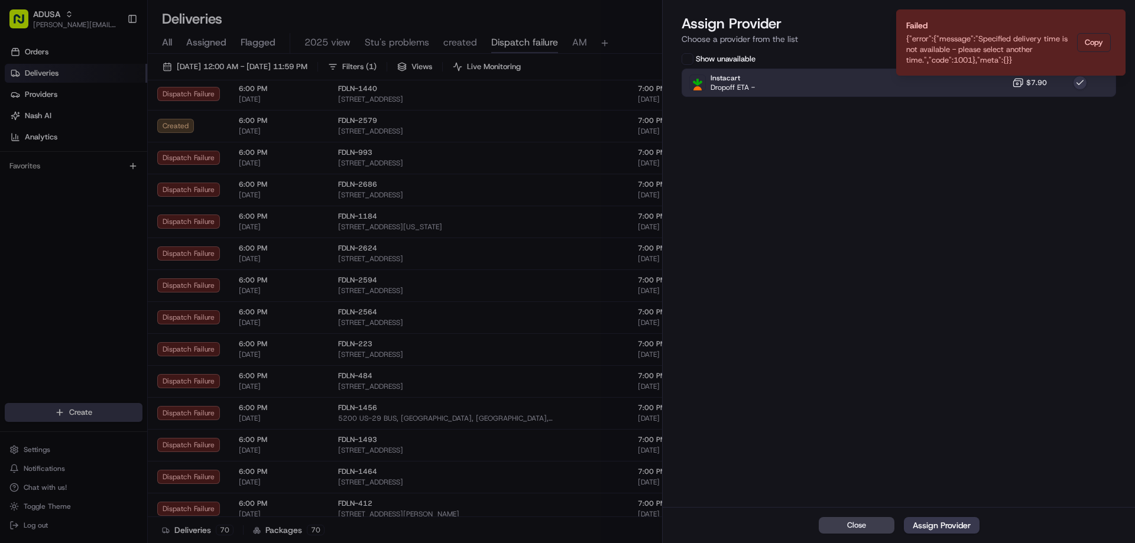
click at [1119, 15] on icon "Notifications (F8)" at bounding box center [1115, 19] width 9 height 9
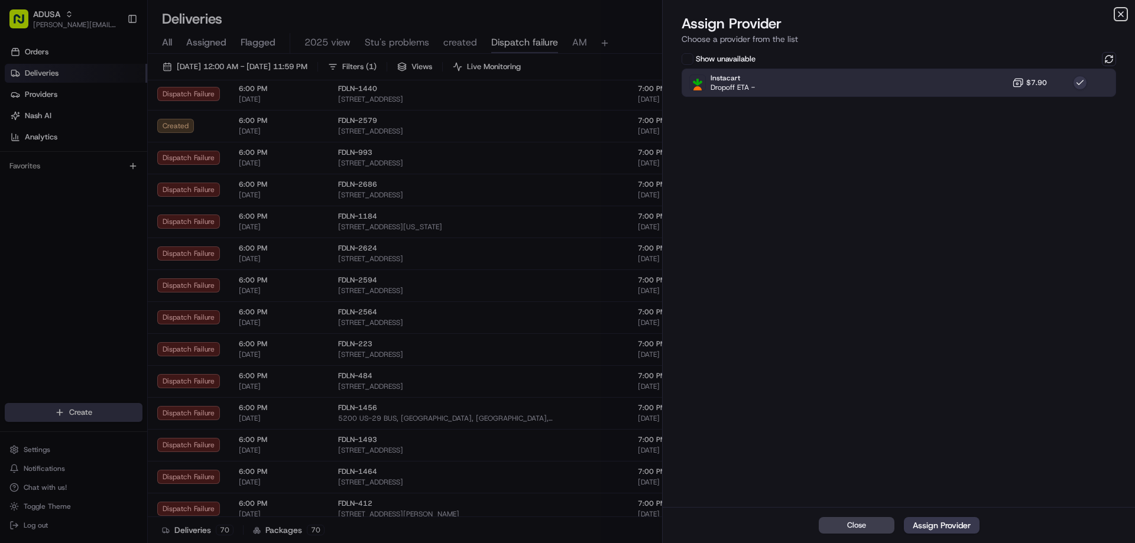
click at [1119, 16] on icon "button" at bounding box center [1120, 13] width 9 height 9
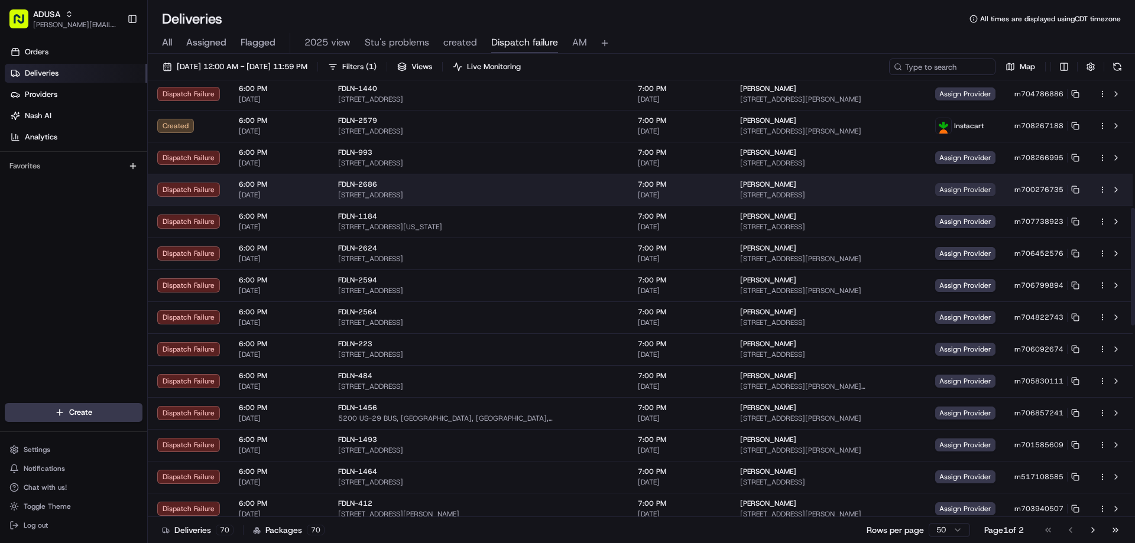
click at [941, 187] on span "Assign Provider" at bounding box center [965, 189] width 60 height 13
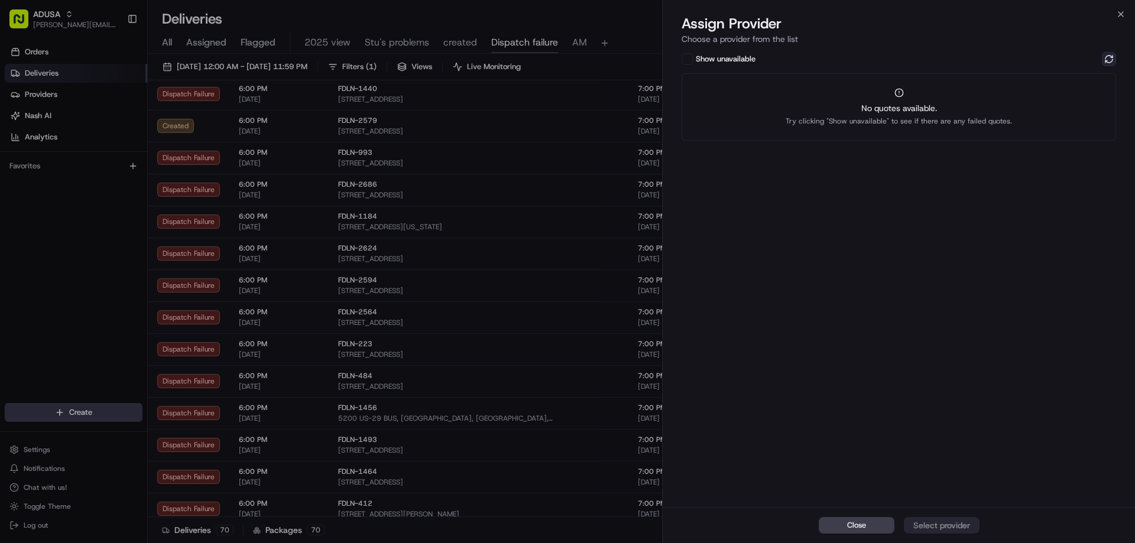
click at [1103, 57] on button at bounding box center [1109, 59] width 14 height 14
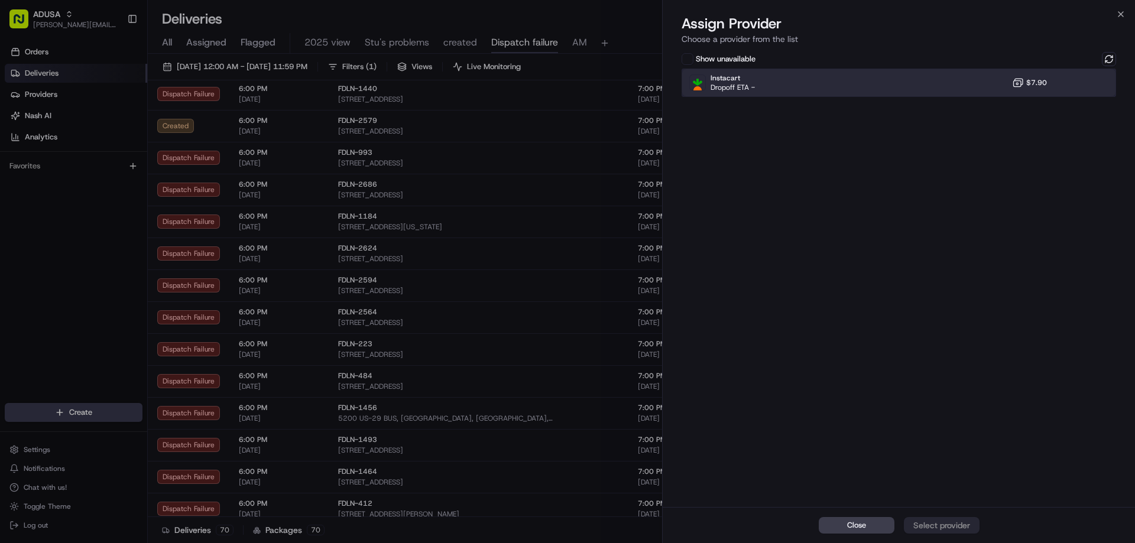
click at [993, 83] on div "Instacart Dropoff ETA - $7.90" at bounding box center [898, 83] width 434 height 28
click at [954, 530] on div "Assign Provider" at bounding box center [942, 526] width 58 height 12
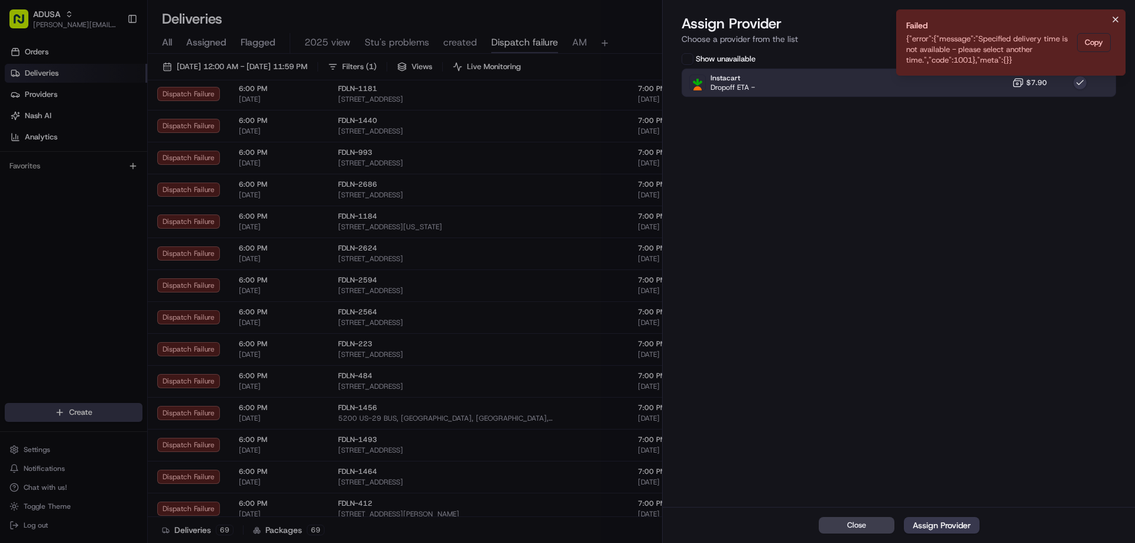
click at [1119, 20] on icon "Notifications (F8)" at bounding box center [1115, 19] width 9 height 9
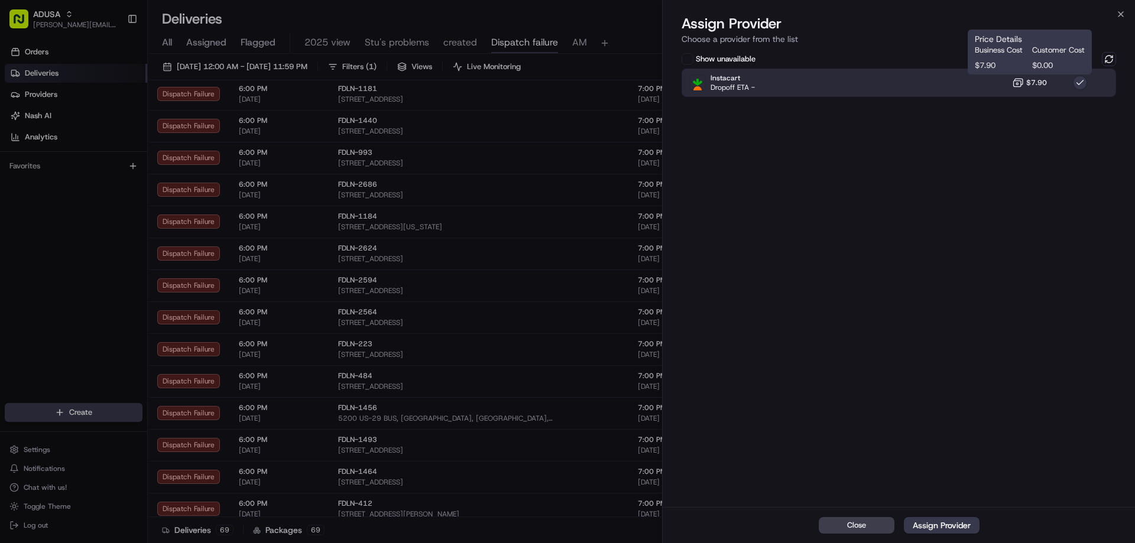
drag, startPoint x: 1028, startPoint y: 86, endPoint x: 1087, endPoint y: 68, distance: 61.1
click at [1028, 86] on span "$7.90" at bounding box center [1036, 82] width 21 height 9
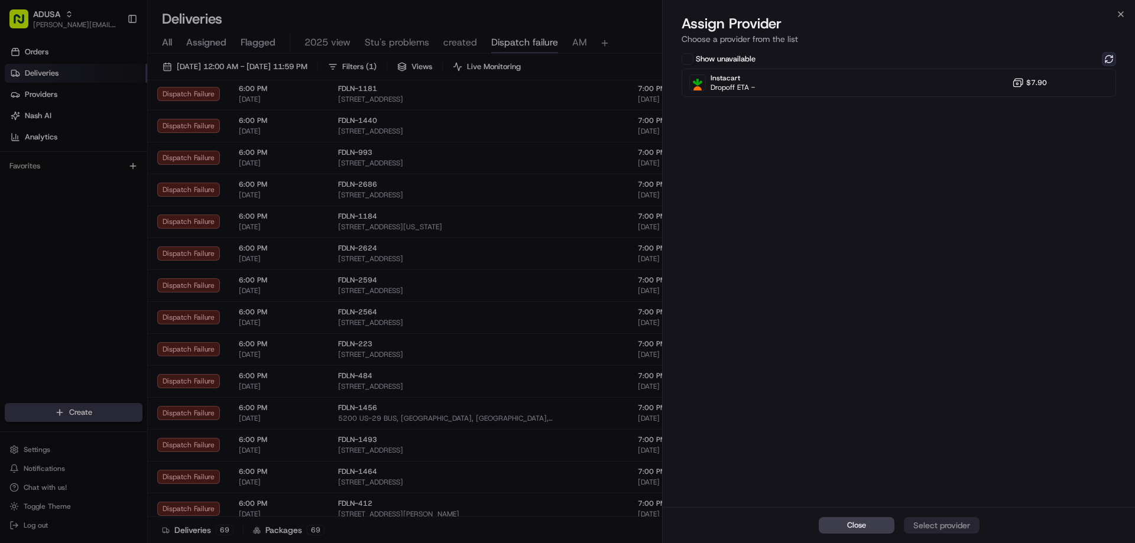
click at [1109, 56] on button at bounding box center [1109, 59] width 14 height 14
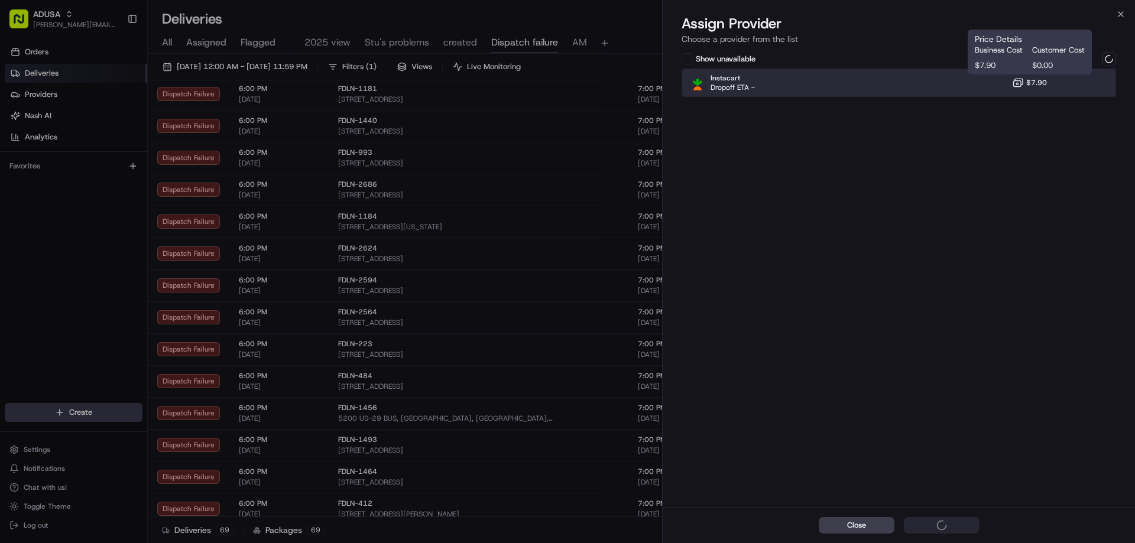
click at [976, 92] on div "Instacart Dropoff ETA - $7.90" at bounding box center [898, 83] width 434 height 28
drag, startPoint x: 1095, startPoint y: 81, endPoint x: 1108, endPoint y: 48, distance: 35.2
click at [1095, 81] on div "Instacart Dropoff ETA - $7.90" at bounding box center [898, 83] width 434 height 28
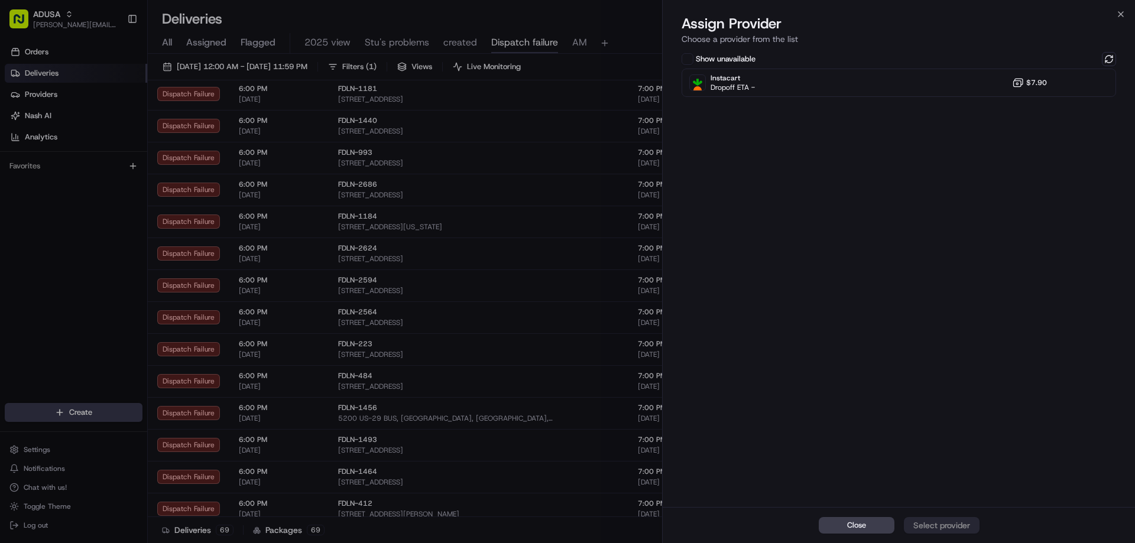
click at [1109, 44] on p "Choose a provider from the list" at bounding box center [898, 39] width 434 height 12
drag, startPoint x: 1108, startPoint y: 51, endPoint x: 1106, endPoint y: 57, distance: 6.2
click at [1108, 52] on div "Show unavailable Instacart Dropoff ETA - $7.90" at bounding box center [899, 278] width 472 height 457
click at [1106, 57] on button at bounding box center [1109, 59] width 14 height 14
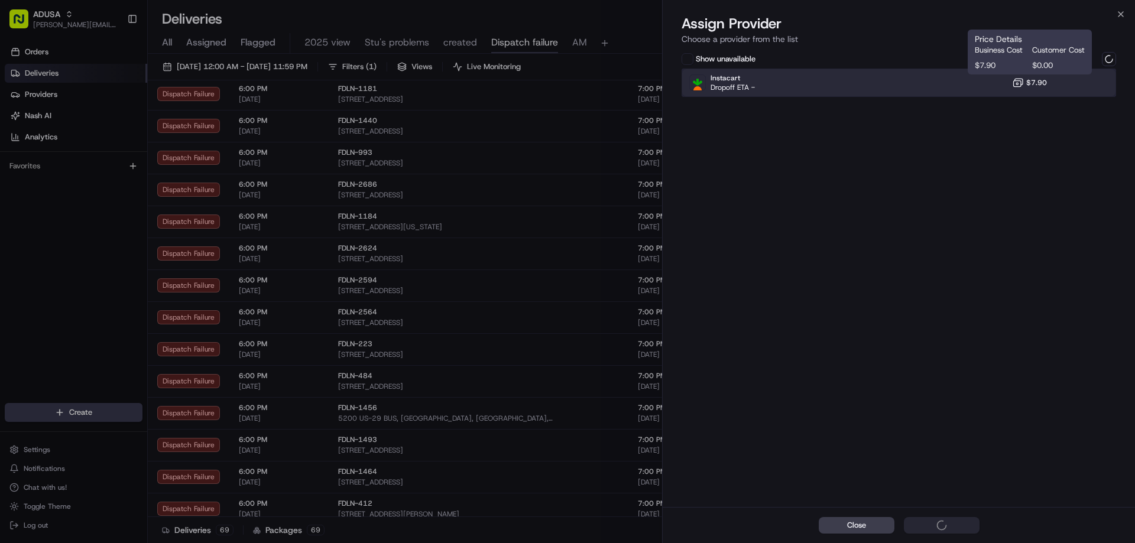
click at [941, 86] on div "Instacart Dropoff ETA - $7.90" at bounding box center [898, 83] width 434 height 28
click at [959, 522] on div "Assign Provider" at bounding box center [942, 526] width 58 height 12
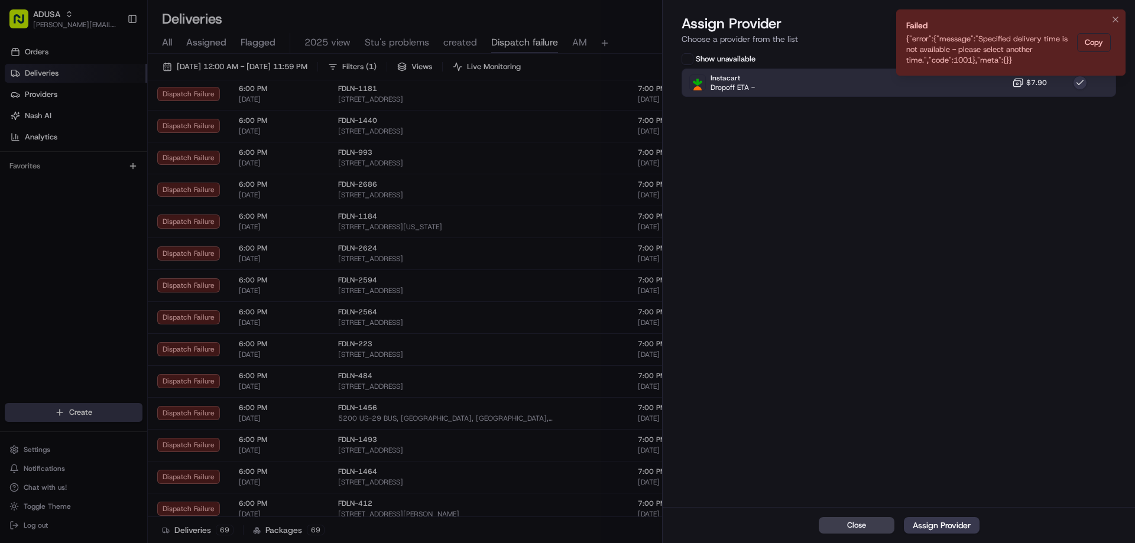
click at [1116, 19] on icon "Notifications (F8)" at bounding box center [1115, 19] width 5 height 5
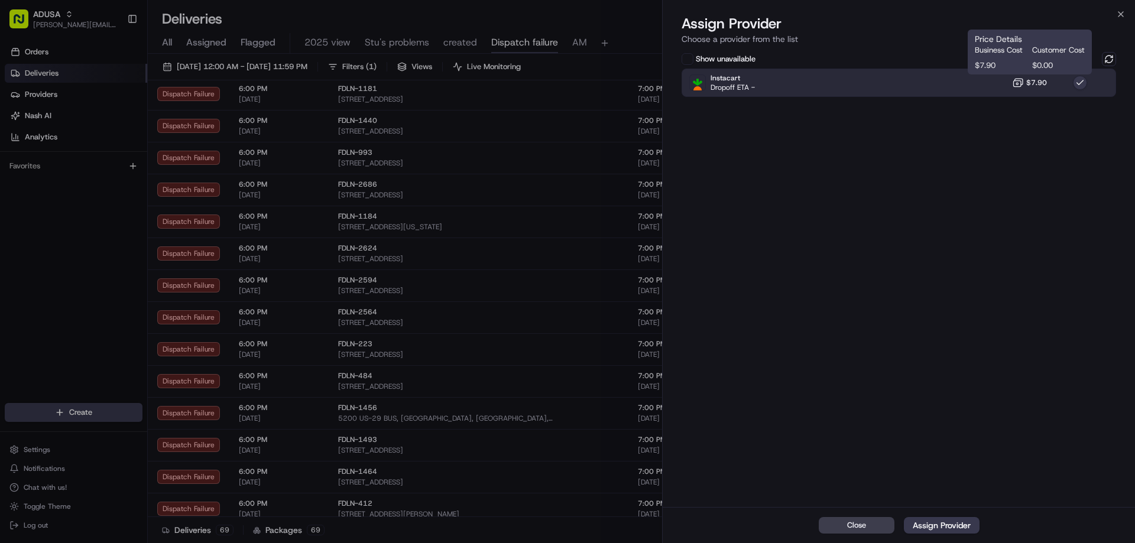
click at [1043, 80] on span "$7.90" at bounding box center [1036, 82] width 21 height 9
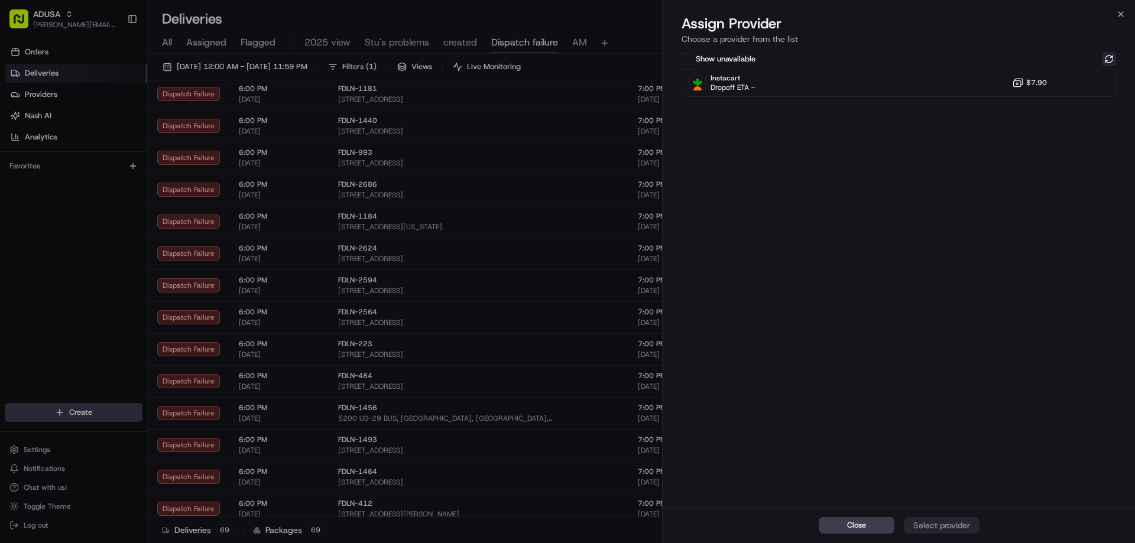
click at [1106, 60] on button at bounding box center [1109, 59] width 14 height 14
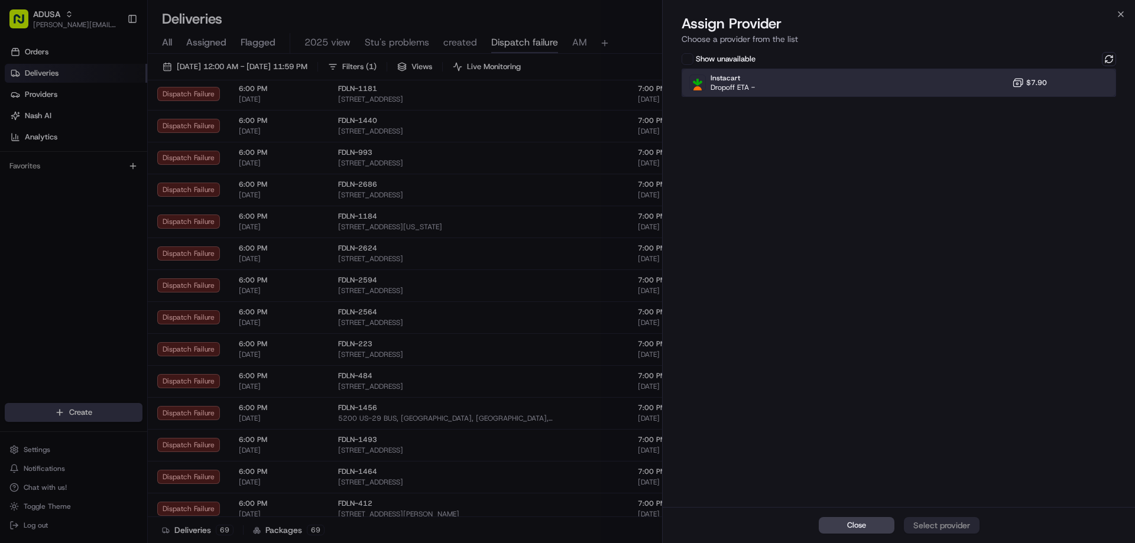
click at [1048, 85] on div "Instacart Dropoff ETA - $7.90" at bounding box center [898, 83] width 434 height 28
click at [960, 524] on div "Assign Provider" at bounding box center [942, 526] width 58 height 12
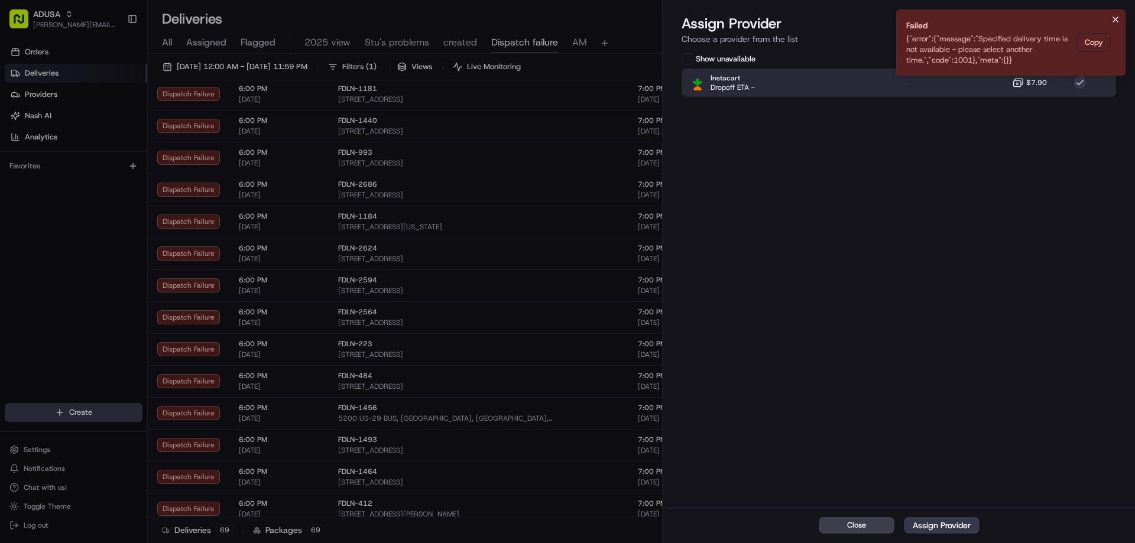
click at [1119, 18] on icon "Notifications (F8)" at bounding box center [1115, 19] width 9 height 9
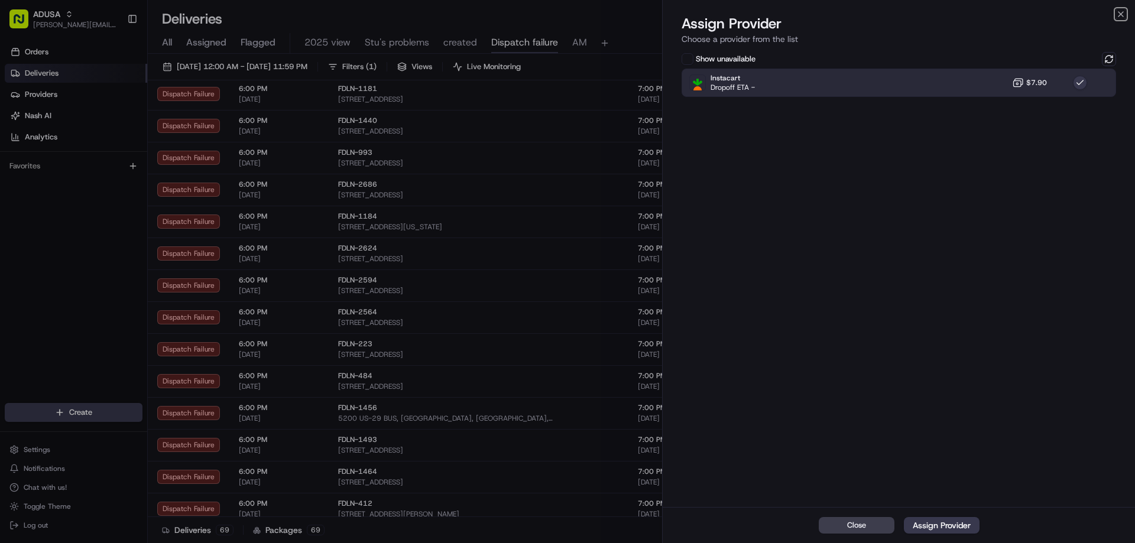
click at [1119, 18] on icon "button" at bounding box center [1120, 13] width 9 height 9
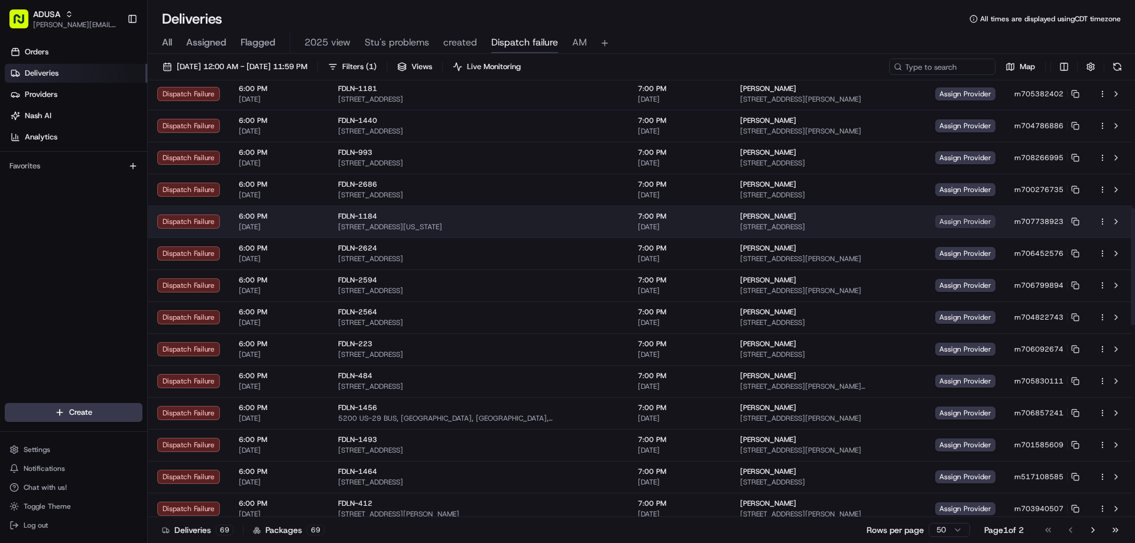
click at [958, 219] on span "Assign Provider" at bounding box center [965, 221] width 60 height 13
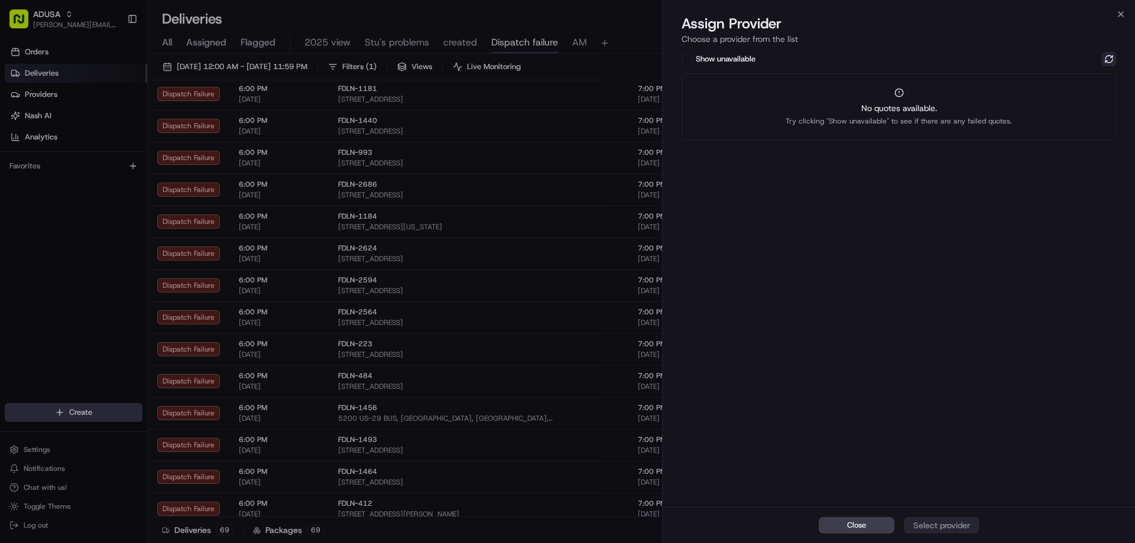
click at [1109, 59] on button at bounding box center [1109, 59] width 14 height 14
click at [981, 99] on div "Show unavailable Instacart Dropoff ETA - $7.90" at bounding box center [899, 278] width 472 height 457
click at [982, 98] on div "Show unavailable Instacart Dropoff ETA - $7.90" at bounding box center [899, 278] width 472 height 457
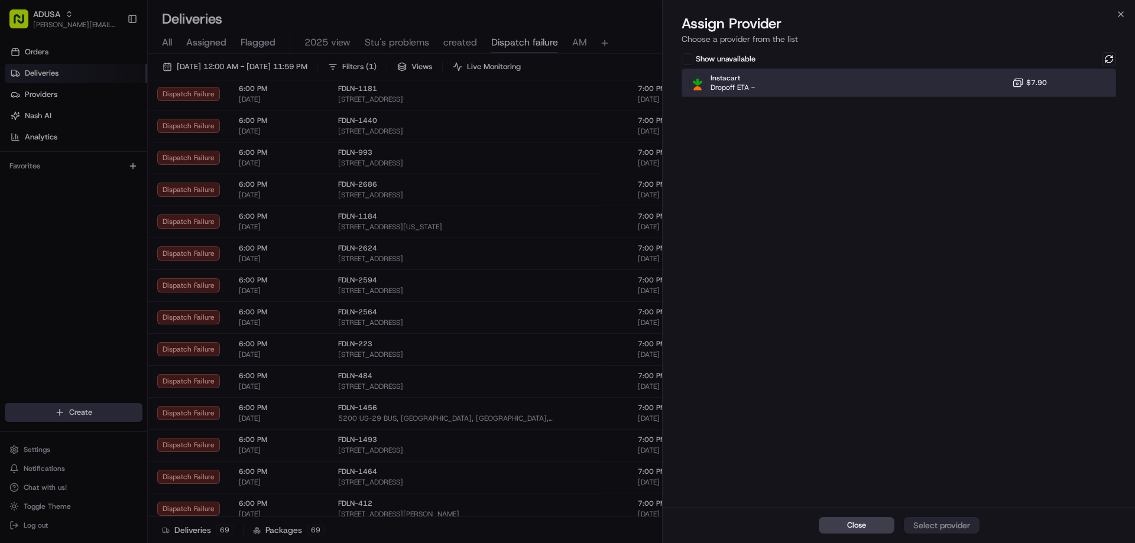
click at [989, 86] on div "Instacart Dropoff ETA - $7.90" at bounding box center [898, 83] width 434 height 28
click at [947, 524] on div "Assign Provider" at bounding box center [942, 526] width 58 height 12
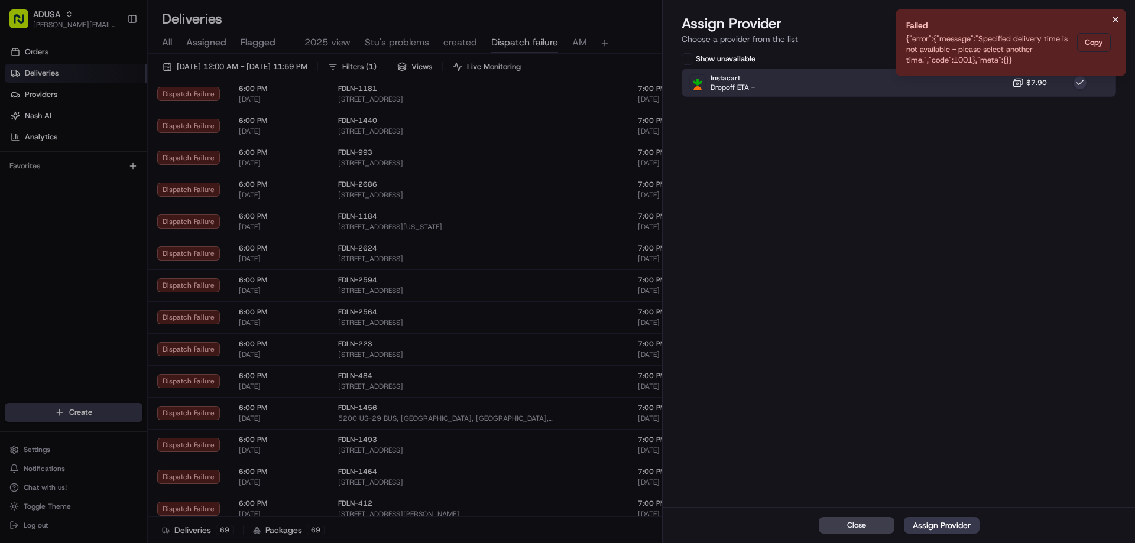
click at [1111, 25] on button "Notifications (F8)" at bounding box center [1115, 19] width 14 height 14
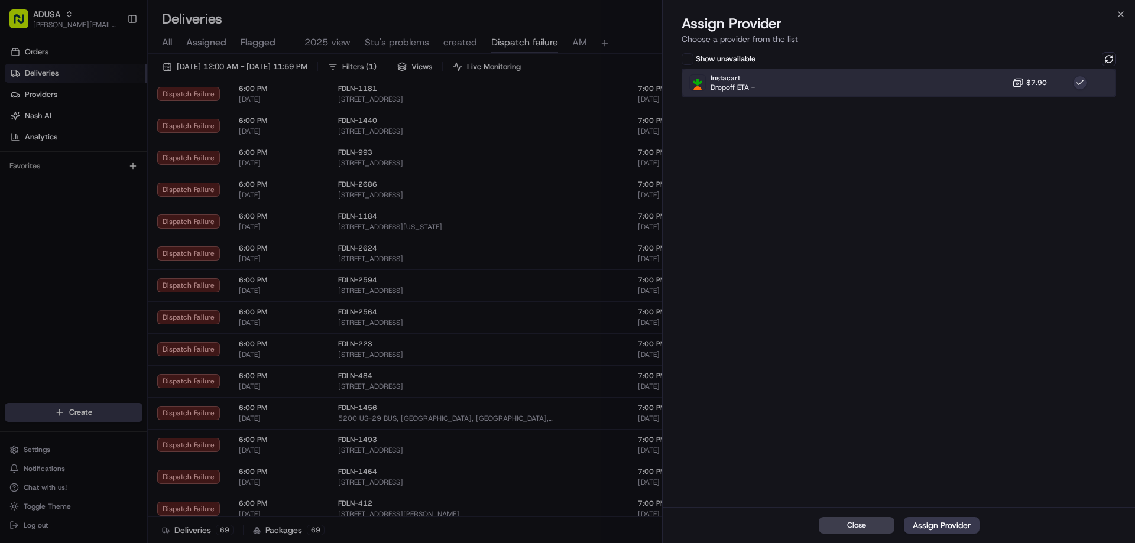
click at [1012, 76] on div "Instacart Dropoff ETA - $7.90" at bounding box center [898, 83] width 434 height 28
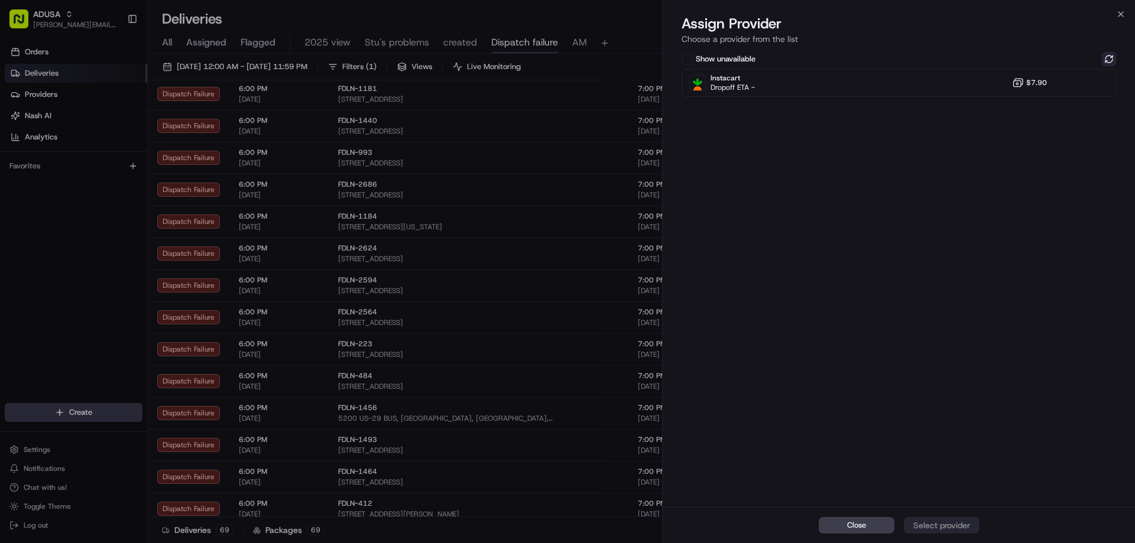
click at [1109, 60] on button at bounding box center [1109, 59] width 14 height 14
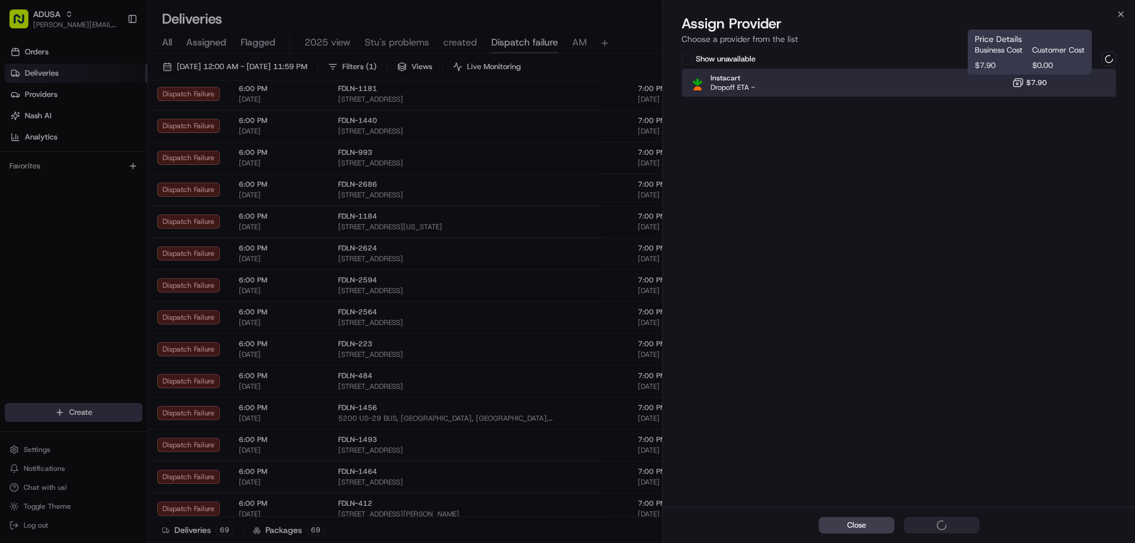
click at [998, 87] on div "Instacart Dropoff ETA - $7.90" at bounding box center [898, 83] width 434 height 28
drag, startPoint x: 1077, startPoint y: 90, endPoint x: 1083, endPoint y: 86, distance: 6.9
click at [1078, 89] on div "Instacart Dropoff ETA - $7.90" at bounding box center [898, 83] width 434 height 28
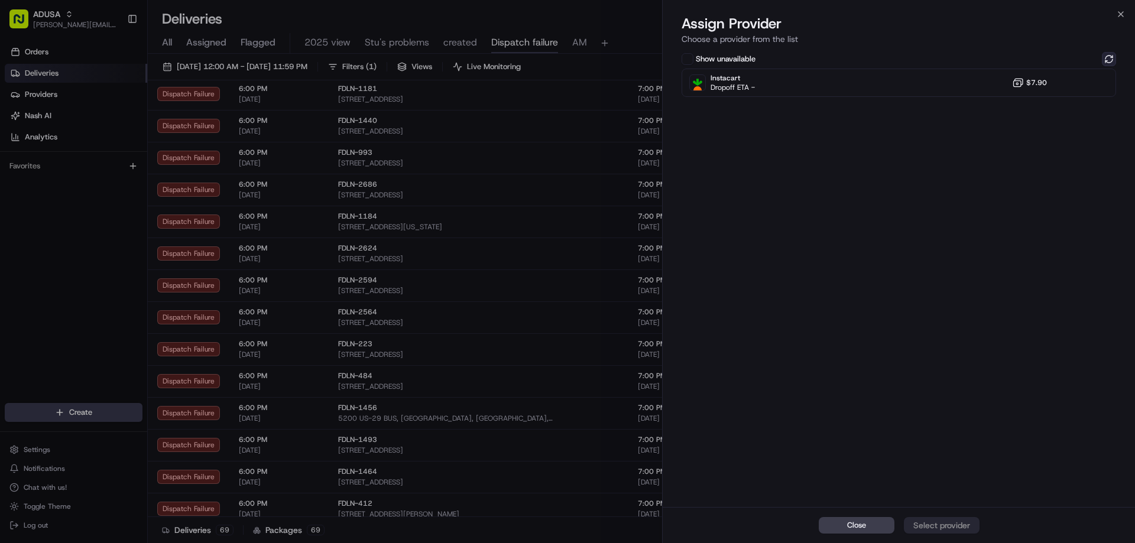
click at [1108, 60] on button at bounding box center [1109, 59] width 14 height 14
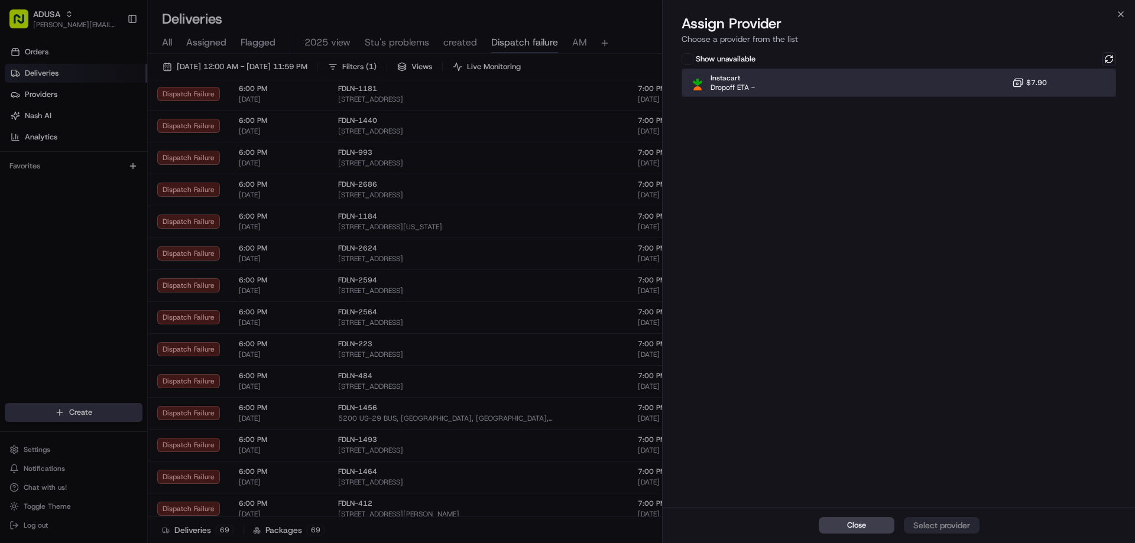
click at [1062, 82] on div "Instacart Dropoff ETA - $7.90" at bounding box center [898, 83] width 434 height 28
click at [949, 524] on div "Assign Provider" at bounding box center [942, 526] width 58 height 12
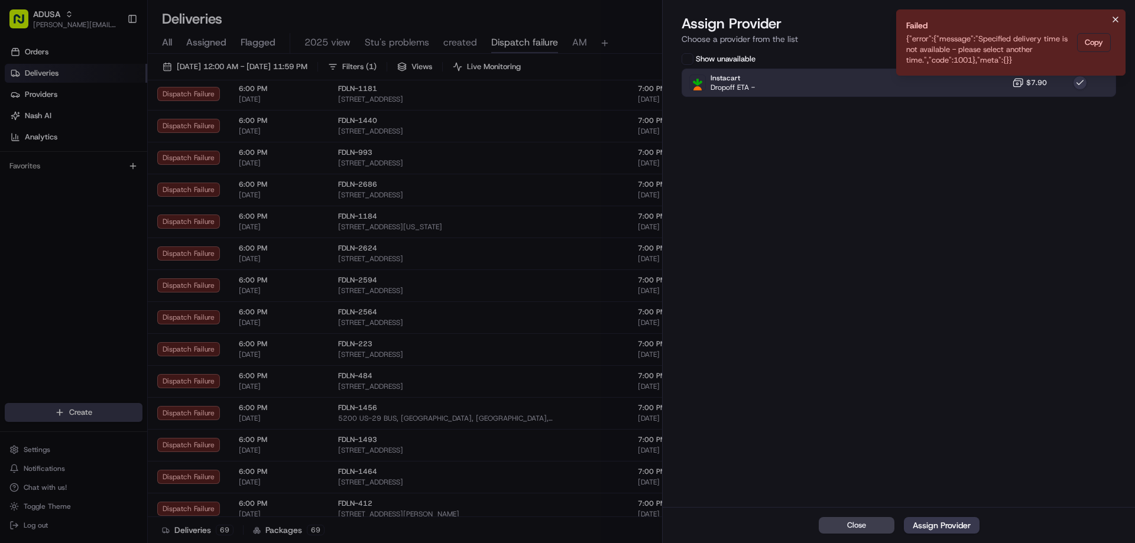
click at [1111, 18] on icon "Notifications (F8)" at bounding box center [1115, 19] width 9 height 9
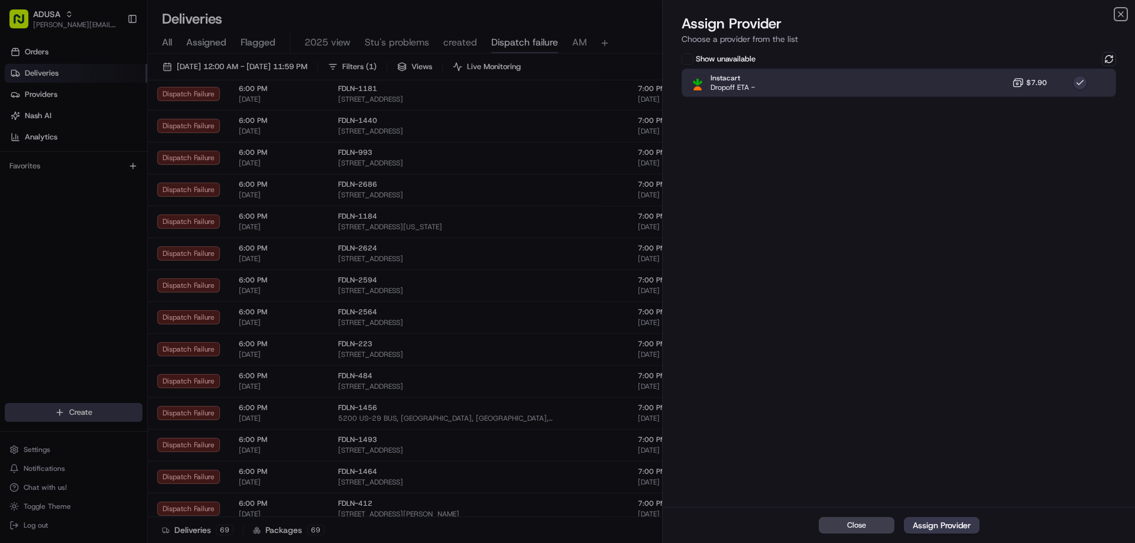
click at [1116, 17] on icon "button" at bounding box center [1120, 13] width 9 height 9
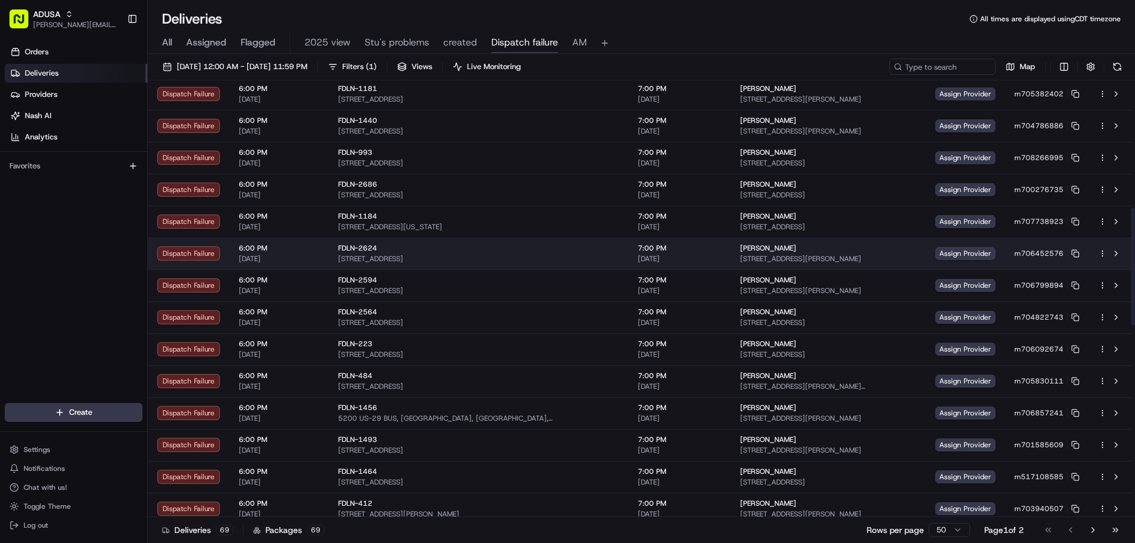
click at [939, 262] on td "Assign Provider" at bounding box center [965, 254] width 79 height 32
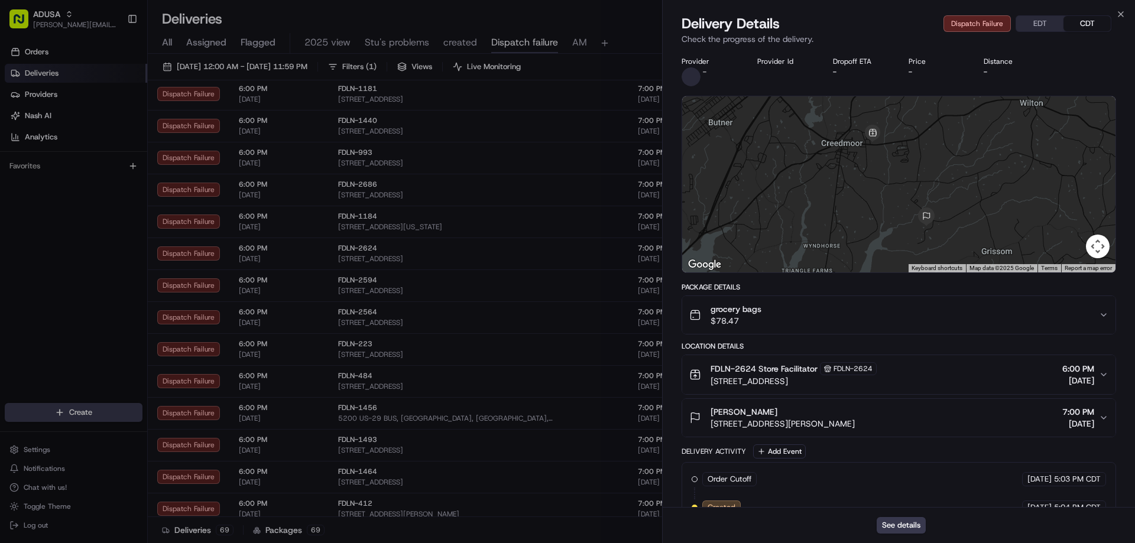
click at [1121, 9] on div "Close Delivery Details Dispatch Failure EDT CDT Check the progress of the deliv…" at bounding box center [898, 271] width 473 height 543
click at [1119, 12] on icon "button" at bounding box center [1120, 13] width 9 height 9
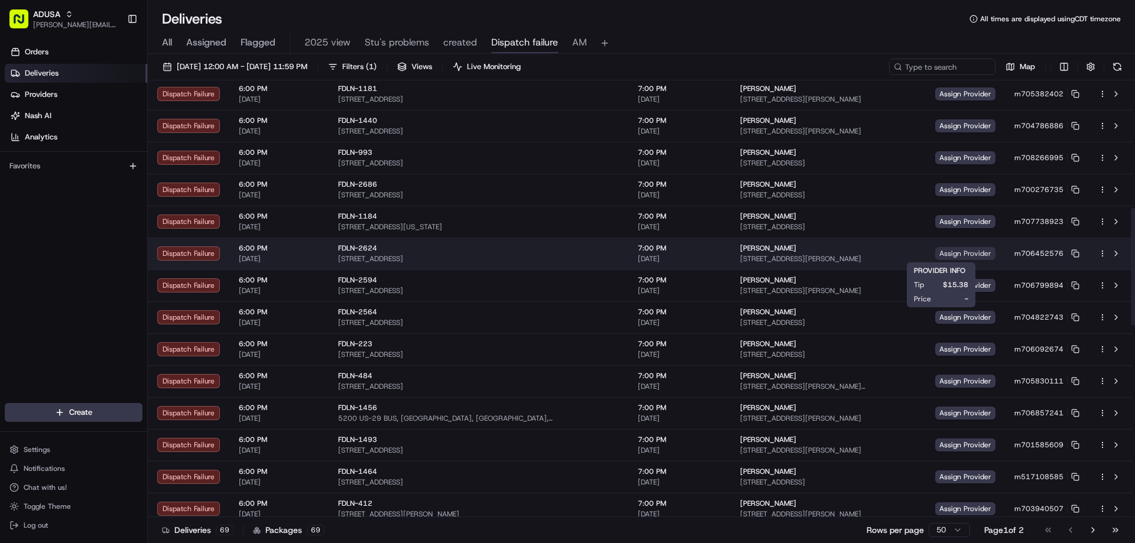
click at [935, 248] on span "Assign Provider" at bounding box center [965, 253] width 60 height 13
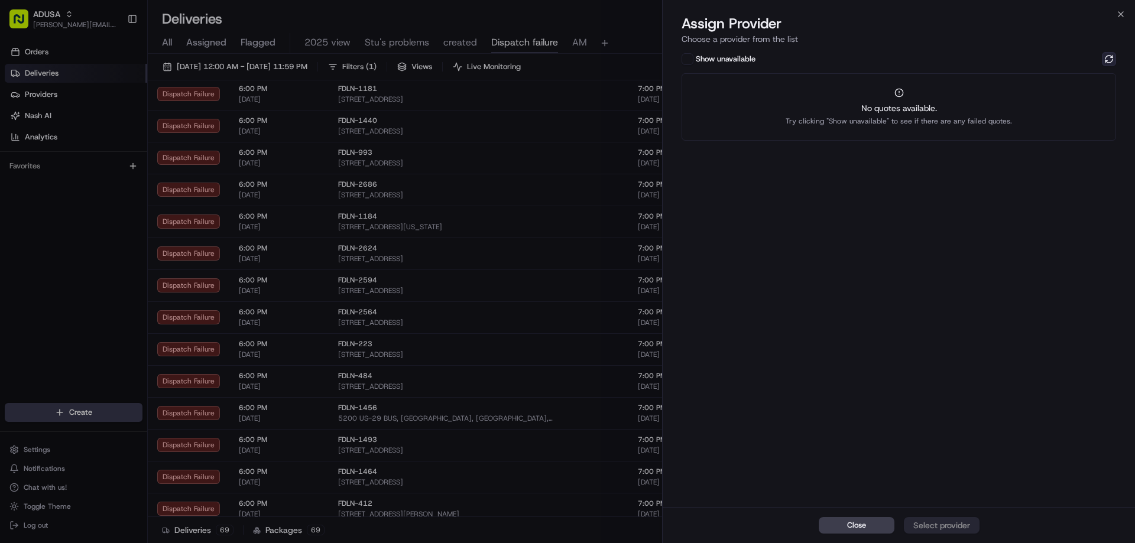
click at [1106, 60] on button at bounding box center [1109, 59] width 14 height 14
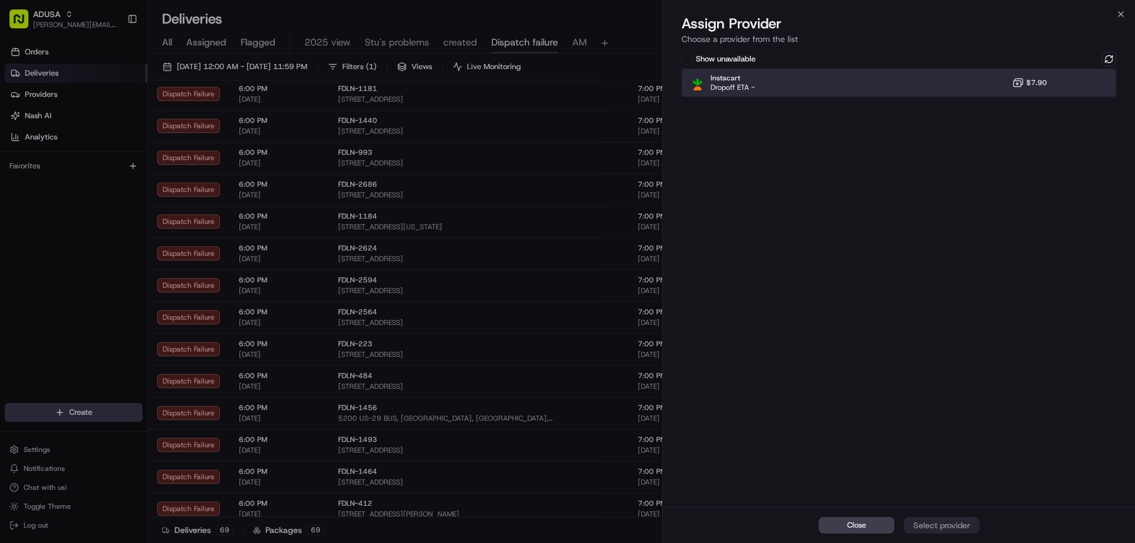
click at [1001, 86] on div "Instacart Dropoff ETA - $7.90" at bounding box center [898, 83] width 434 height 28
click at [944, 524] on div "Assign Provider" at bounding box center [942, 526] width 58 height 12
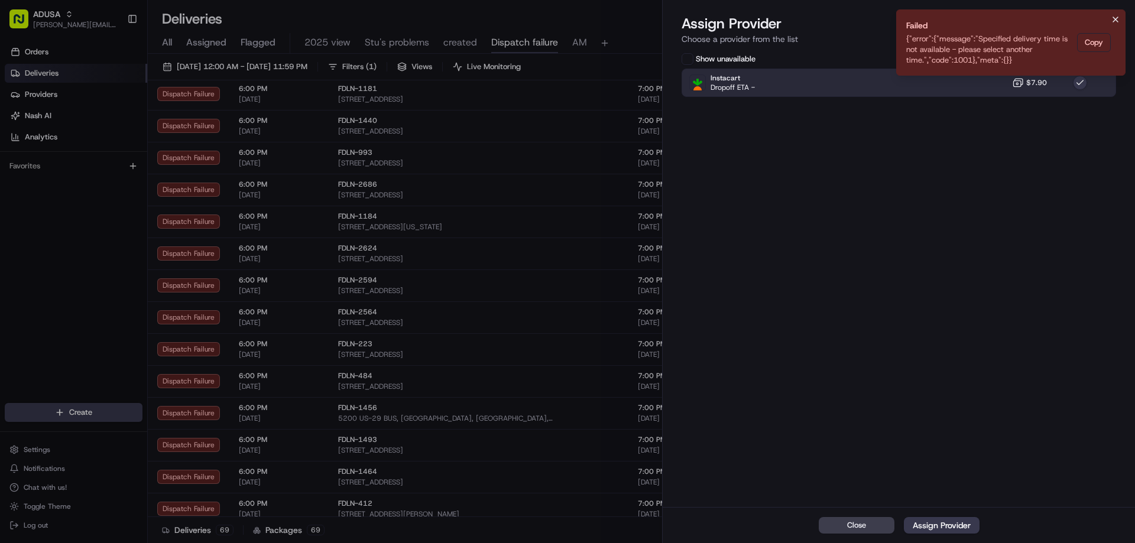
click at [1112, 18] on icon "Notifications (F8)" at bounding box center [1115, 19] width 9 height 9
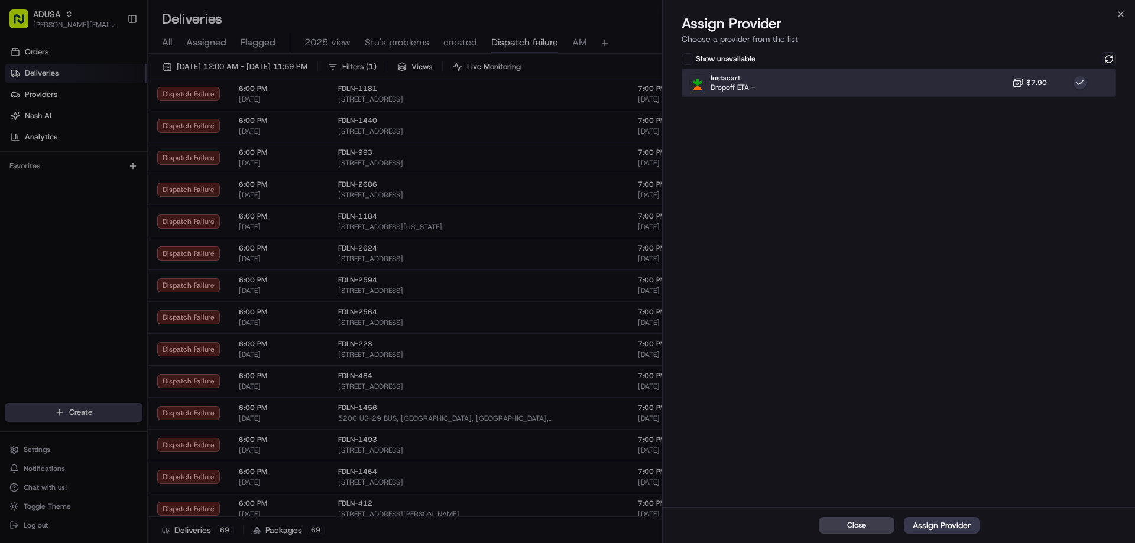
click at [979, 85] on div "Instacart Dropoff ETA - $7.90" at bounding box center [898, 83] width 434 height 28
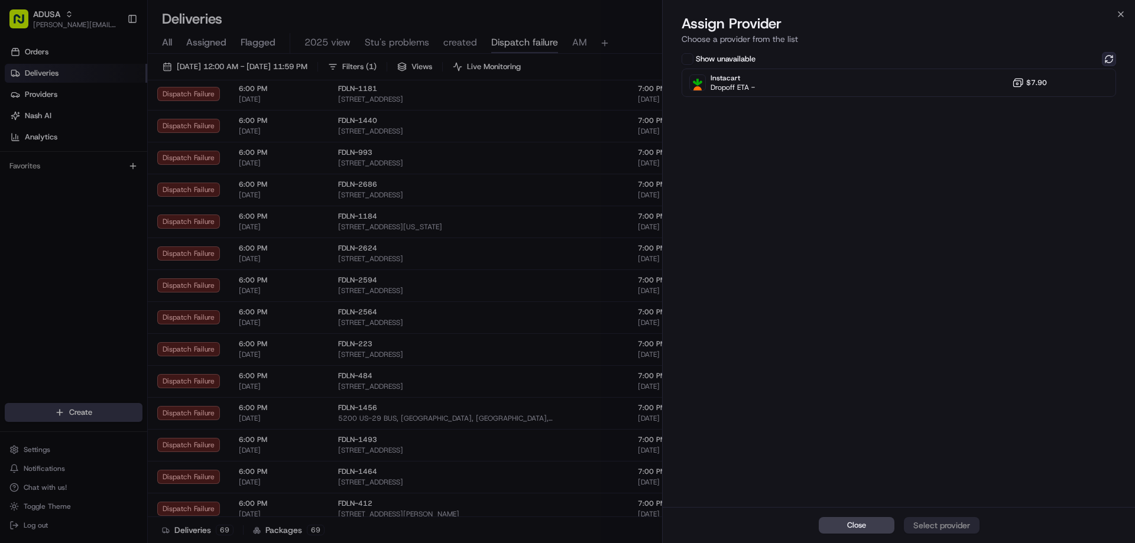
click at [1107, 62] on button at bounding box center [1109, 59] width 14 height 14
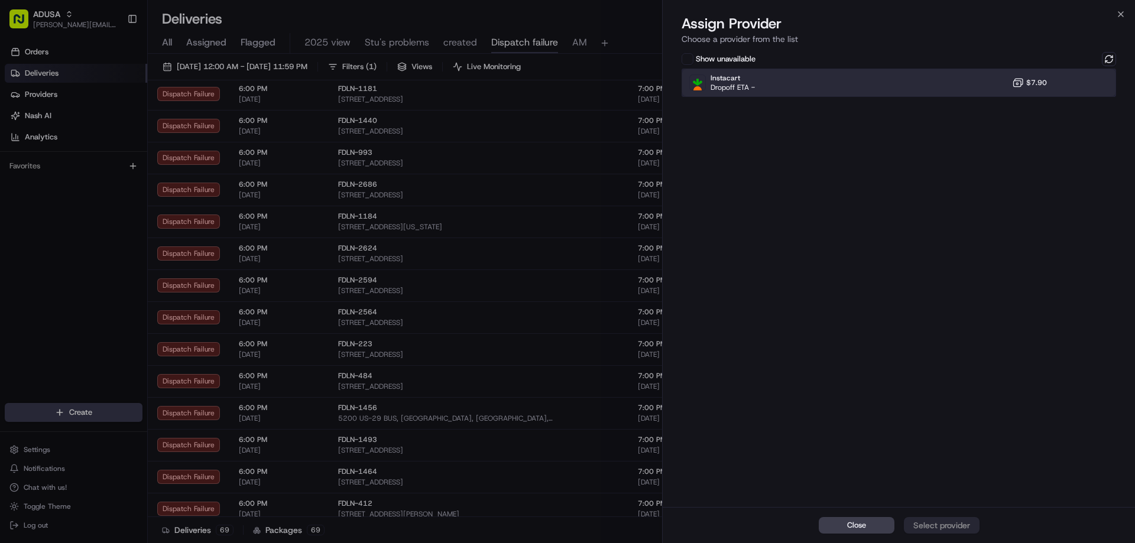
click at [995, 87] on div "Instacart Dropoff ETA - $7.90" at bounding box center [898, 83] width 434 height 28
click at [931, 517] on div "Close Assign Provider" at bounding box center [899, 525] width 472 height 36
click at [931, 518] on button "Assign Provider" at bounding box center [942, 525] width 76 height 17
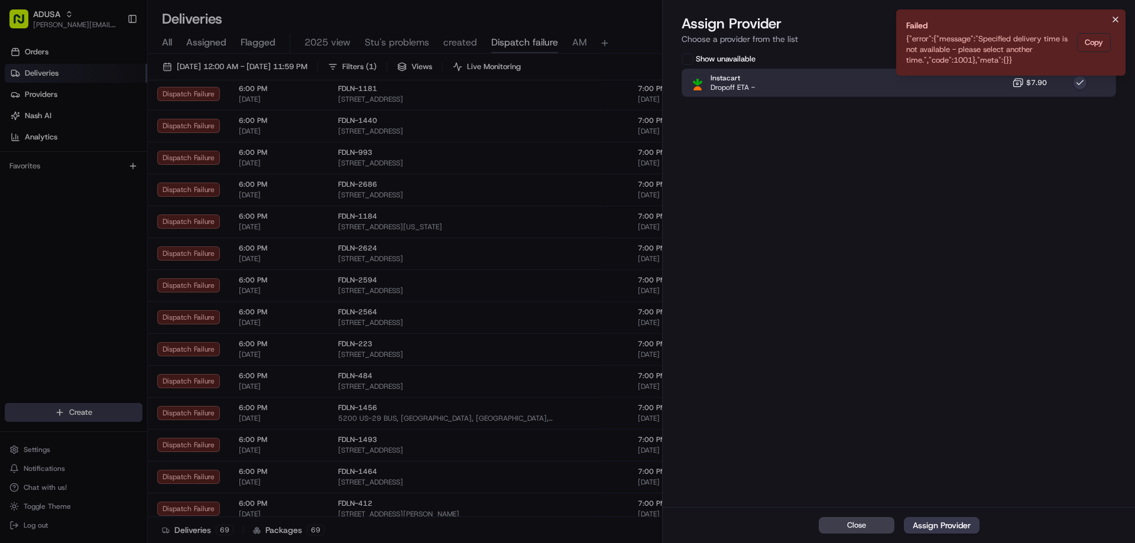
click at [1116, 21] on icon "Notifications (F8)" at bounding box center [1115, 19] width 9 height 9
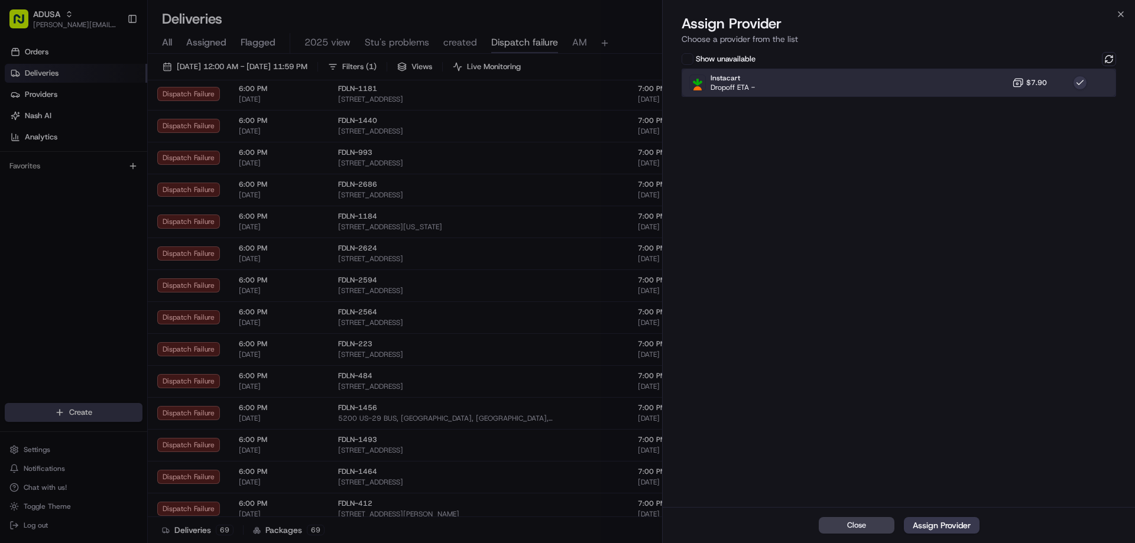
click at [970, 96] on div "Instacart Dropoff ETA - $7.90" at bounding box center [898, 83] width 434 height 28
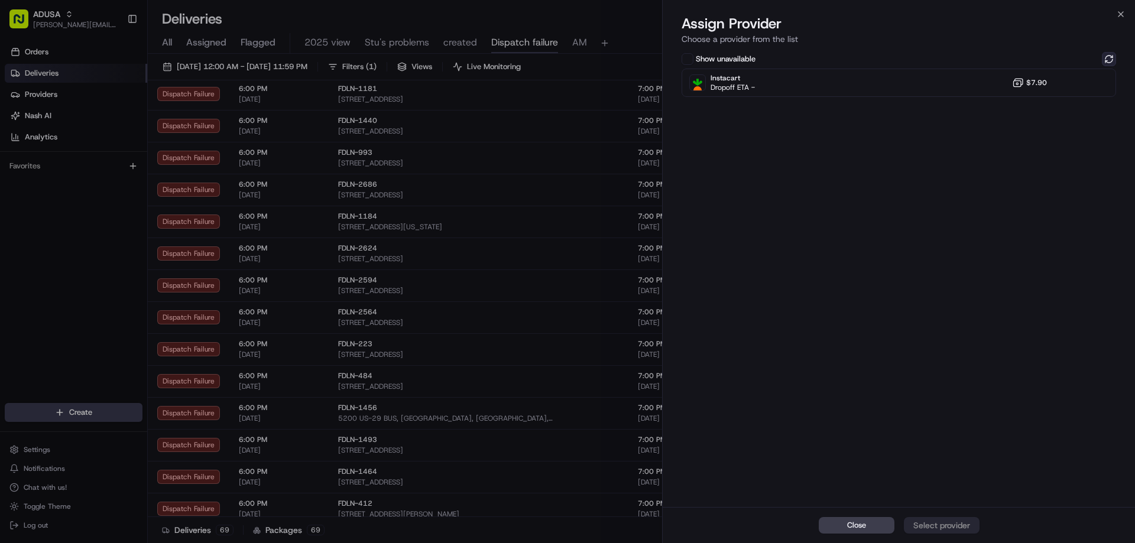
click at [1109, 57] on button at bounding box center [1109, 59] width 14 height 14
click at [1118, 15] on icon "button" at bounding box center [1120, 13] width 9 height 9
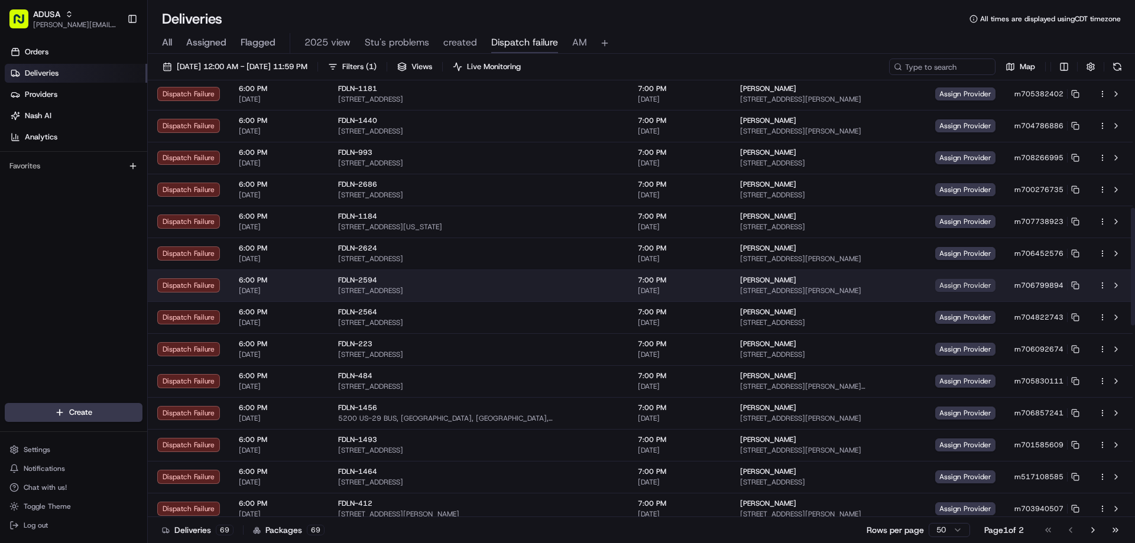
click at [940, 285] on span "Assign Provider" at bounding box center [965, 285] width 60 height 13
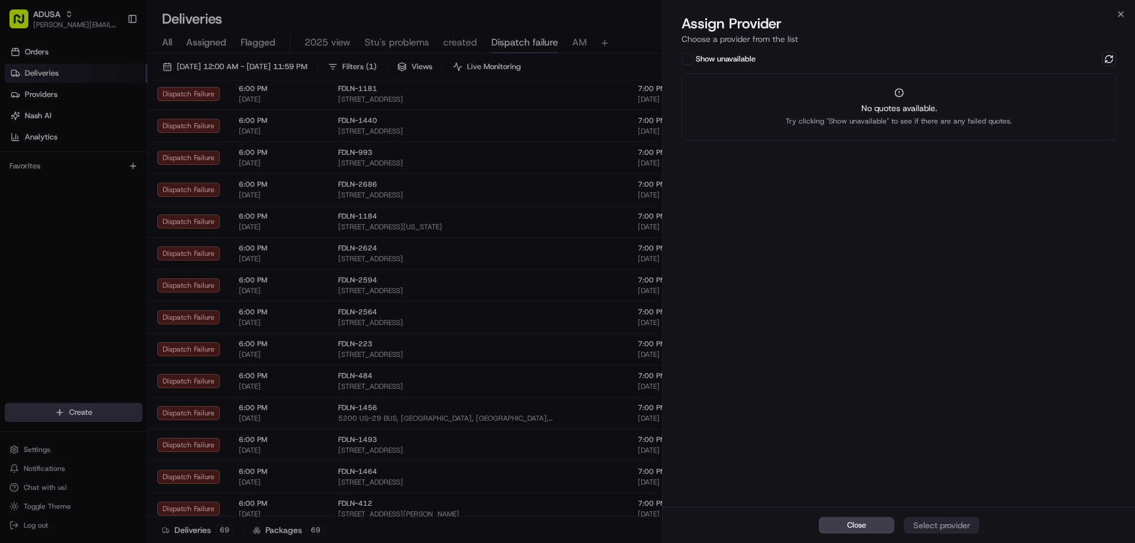
drag, startPoint x: 1103, startPoint y: 57, endPoint x: 1085, endPoint y: 80, distance: 29.4
click at [1103, 58] on button at bounding box center [1109, 59] width 14 height 14
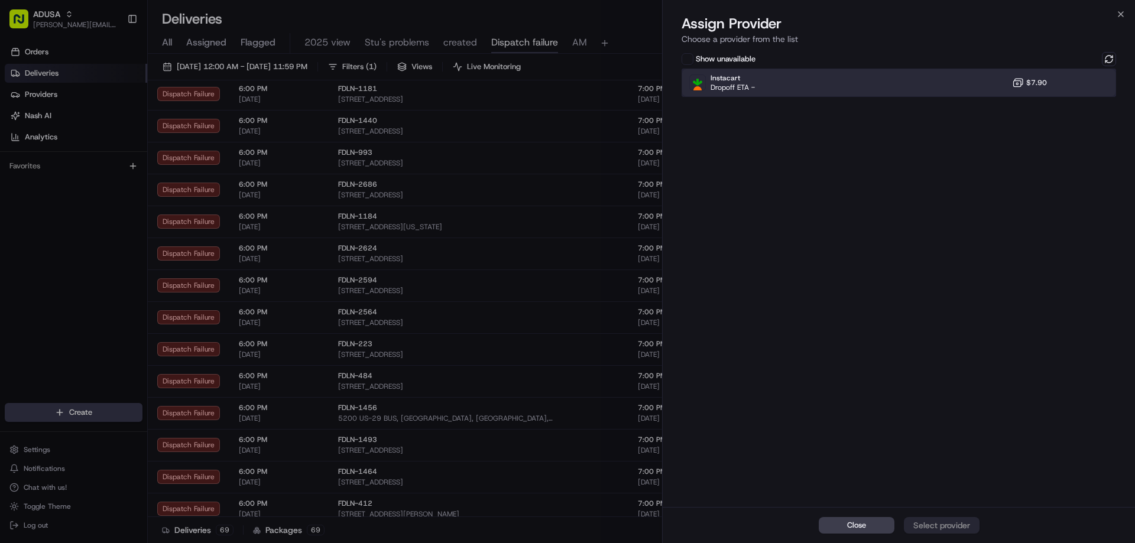
click at [973, 91] on div "Instacart Dropoff ETA - $7.90" at bounding box center [898, 83] width 434 height 28
click at [933, 522] on div "Assign Provider" at bounding box center [942, 526] width 58 height 12
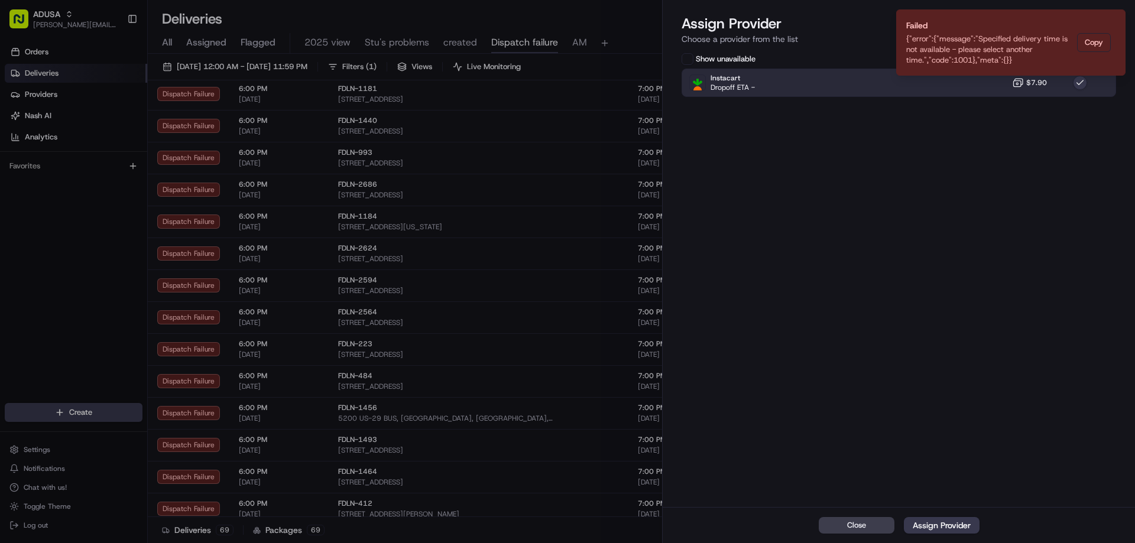
drag, startPoint x: 1113, startPoint y: 18, endPoint x: 1086, endPoint y: 37, distance: 33.1
click at [1114, 18] on icon "Notifications (F8)" at bounding box center [1115, 19] width 9 height 9
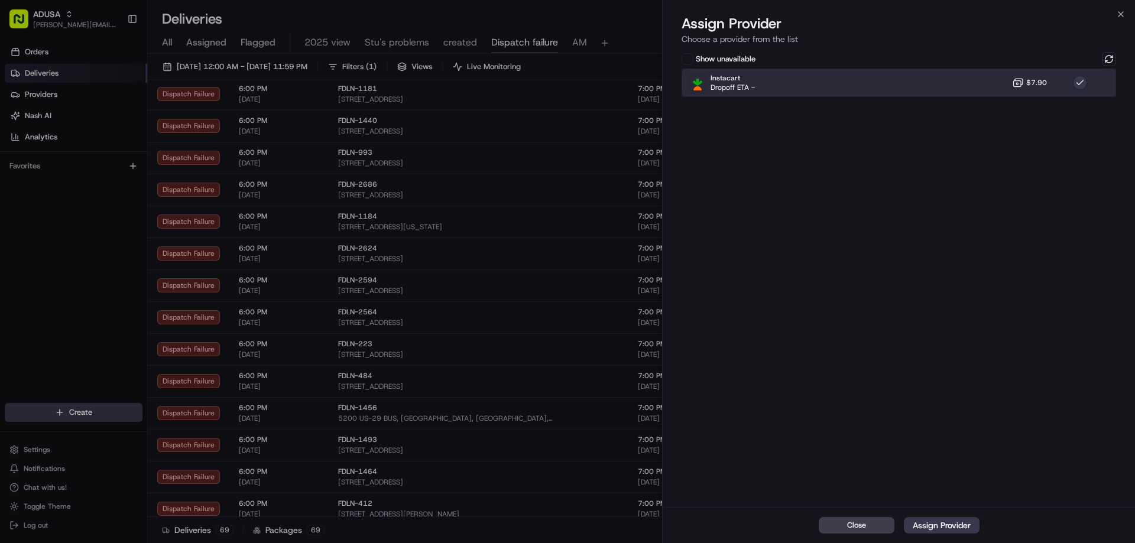
click at [993, 86] on div "Instacart Dropoff ETA - $7.90" at bounding box center [898, 83] width 434 height 28
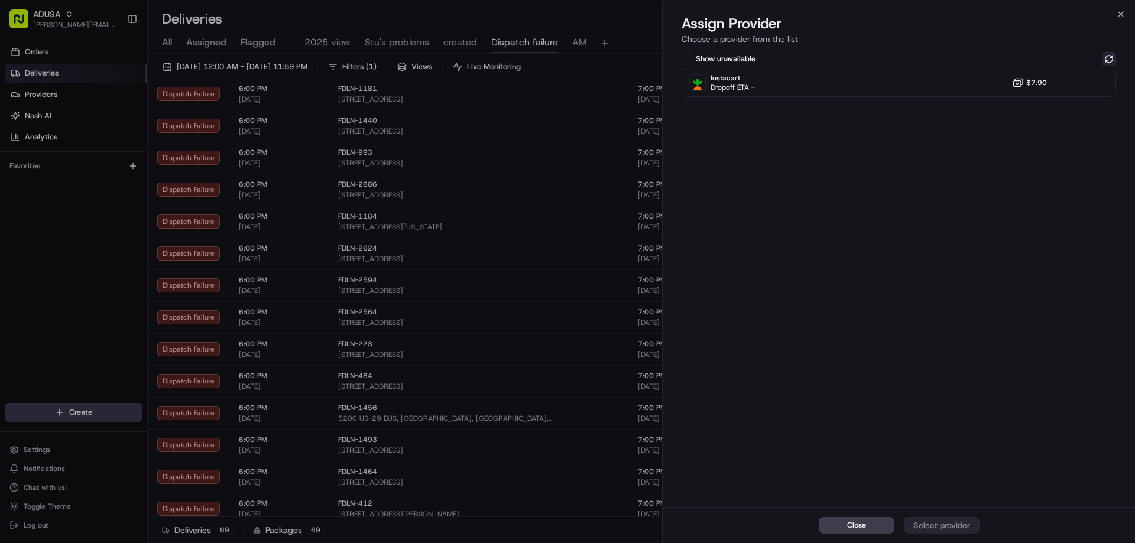
click at [1107, 57] on button at bounding box center [1109, 59] width 14 height 14
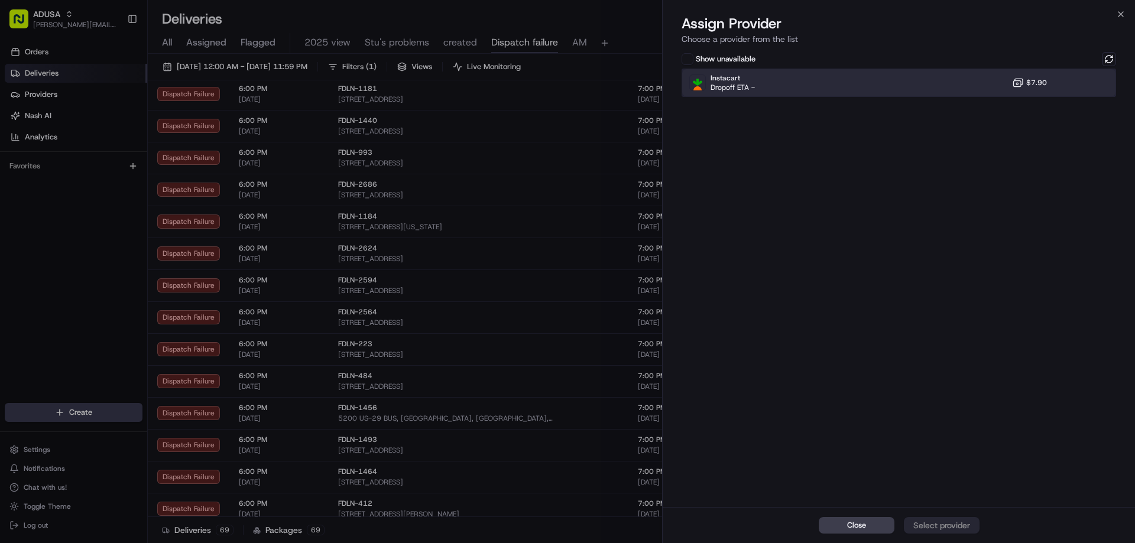
click at [985, 82] on div "Instacart Dropoff ETA - $7.90" at bounding box center [898, 83] width 434 height 28
click at [929, 531] on div "Assign Provider" at bounding box center [942, 526] width 58 height 12
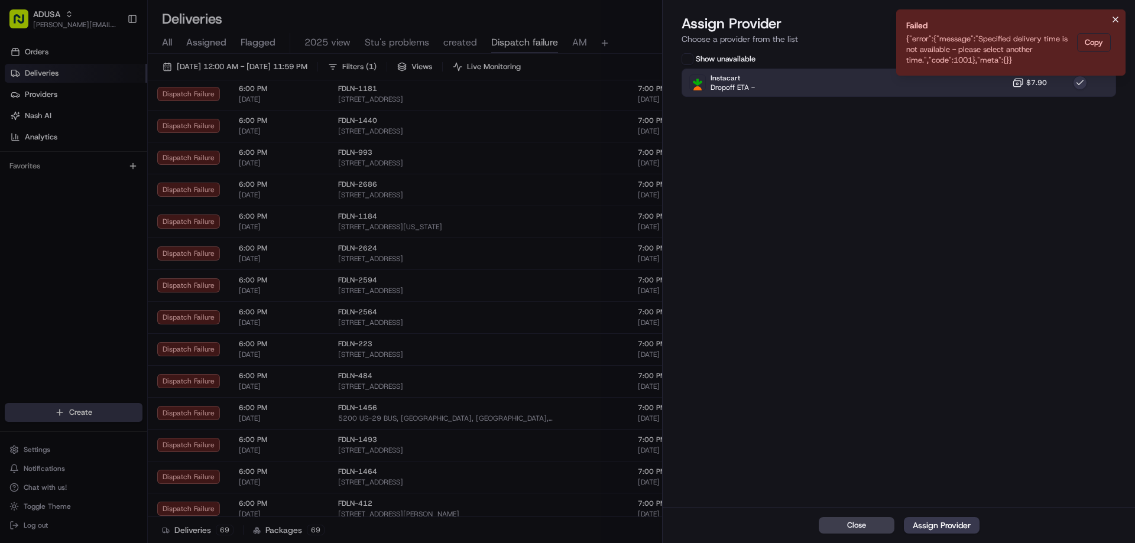
click at [1112, 21] on icon "Notifications (F8)" at bounding box center [1115, 19] width 9 height 9
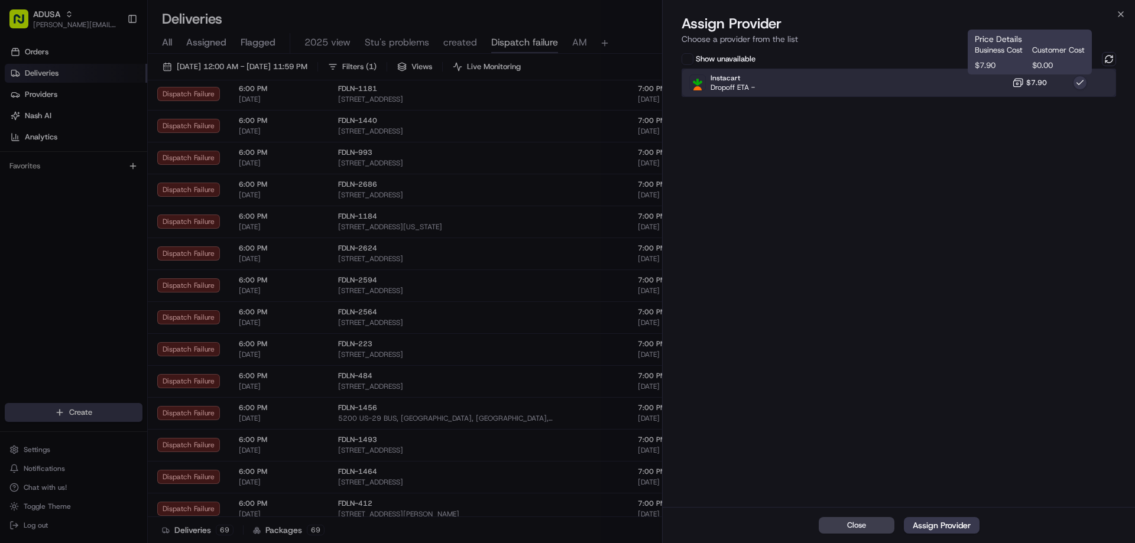
click at [1017, 96] on div "Instacart Dropoff ETA - $7.90" at bounding box center [898, 83] width 434 height 28
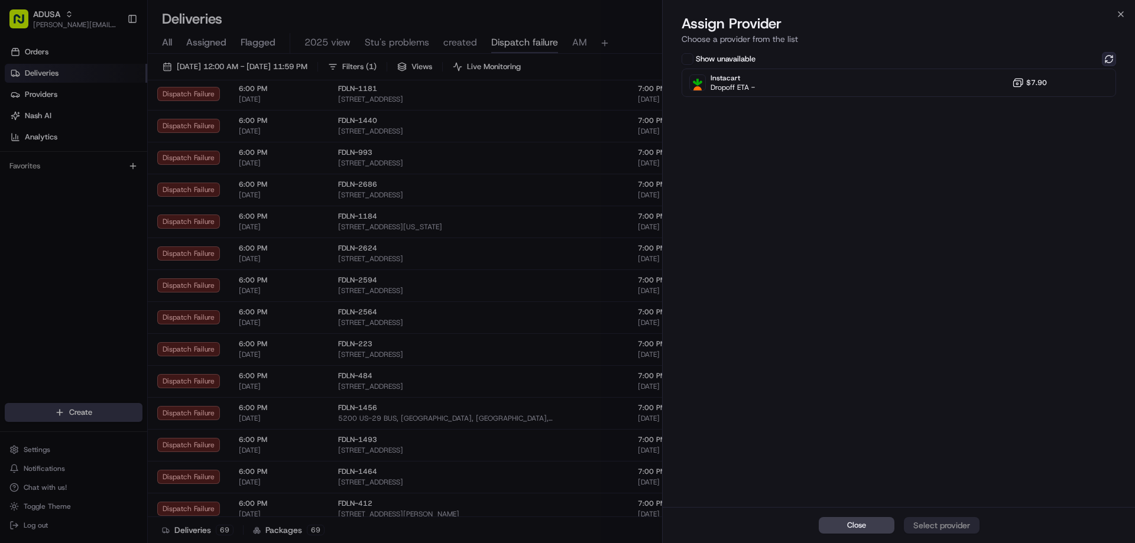
click at [1112, 52] on button at bounding box center [1109, 59] width 14 height 14
click at [1116, 15] on icon "button" at bounding box center [1120, 13] width 9 height 9
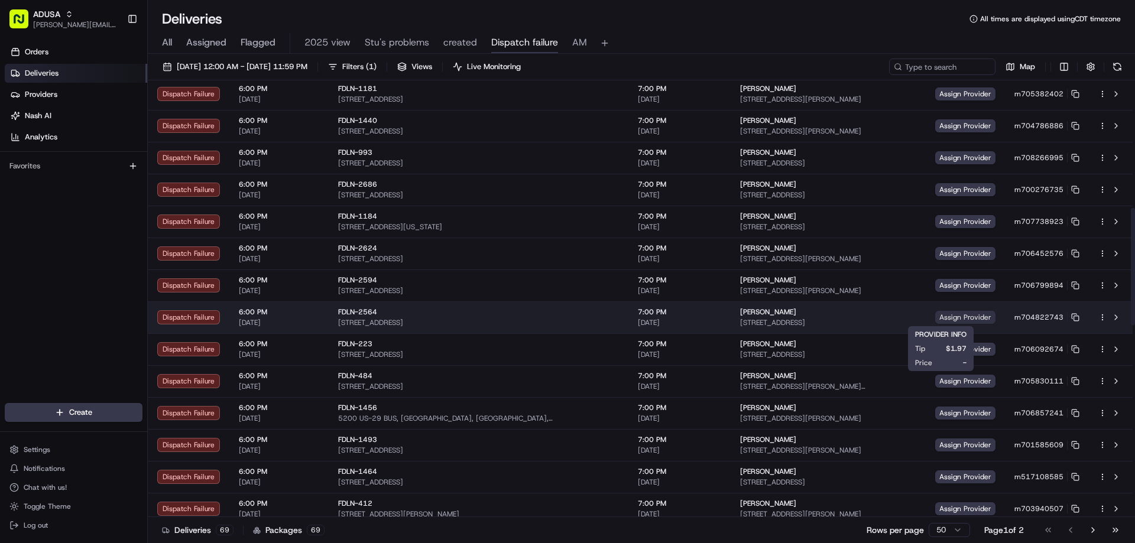
click at [937, 321] on span "Assign Provider" at bounding box center [965, 317] width 60 height 13
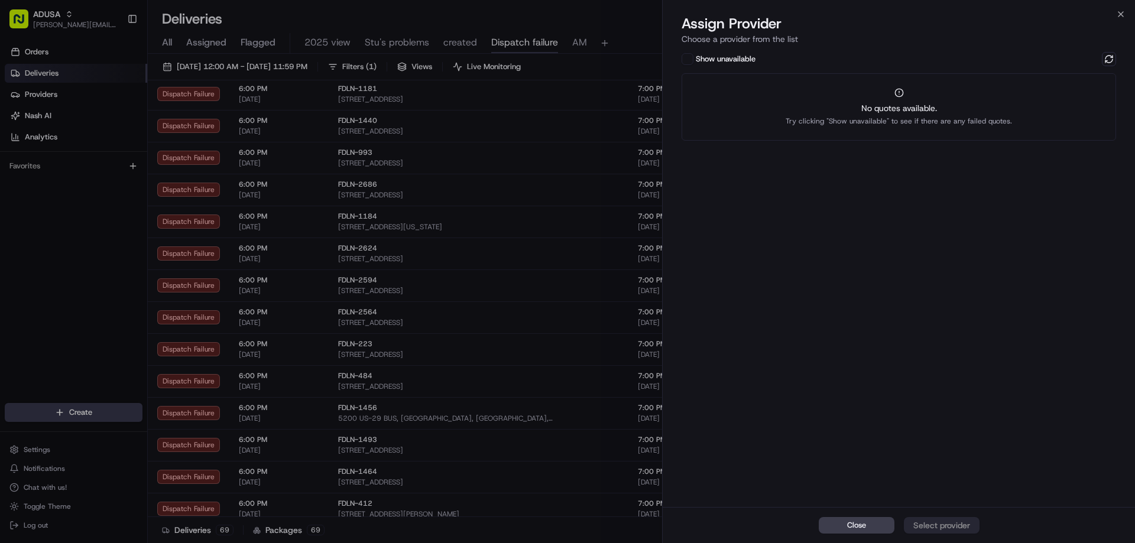
click at [1122, 54] on div "Show unavailable No quotes available. Try clicking "Show unavailable" to see if…" at bounding box center [899, 278] width 472 height 457
click at [1106, 64] on button at bounding box center [1109, 59] width 14 height 14
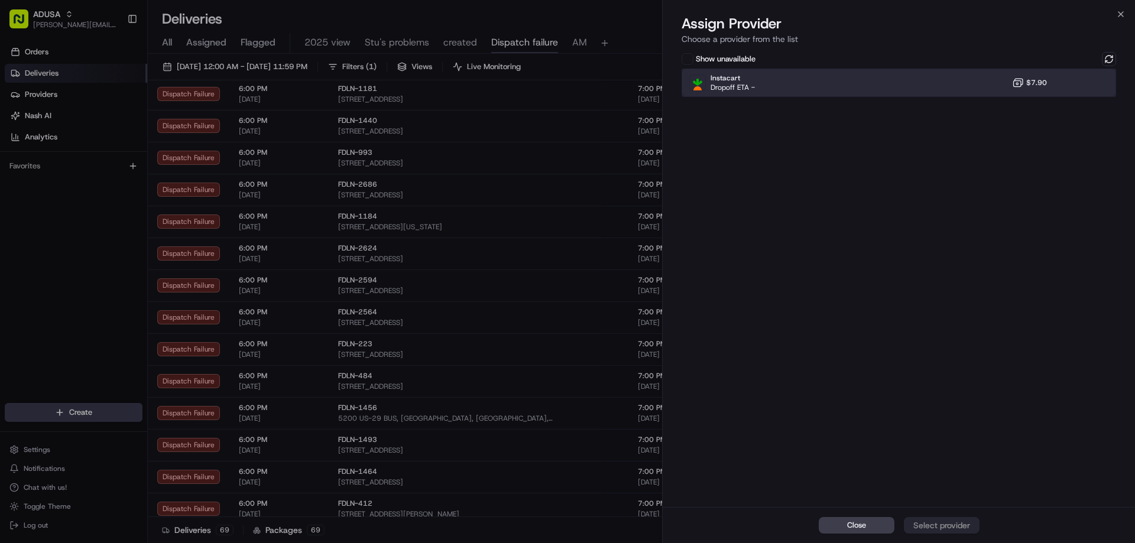
click at [950, 82] on div "Instacart Dropoff ETA - $7.90" at bounding box center [898, 83] width 434 height 28
click at [950, 525] on div "Assign Provider" at bounding box center [942, 526] width 58 height 12
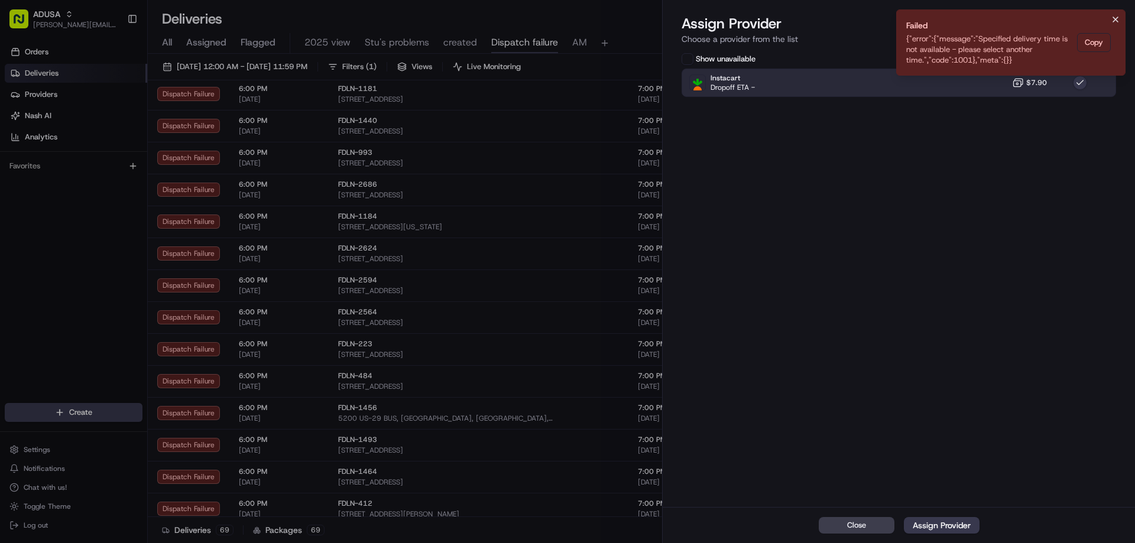
drag, startPoint x: 1114, startPoint y: 18, endPoint x: 1093, endPoint y: 34, distance: 26.1
click at [1114, 19] on icon "Notifications (F8)" at bounding box center [1115, 19] width 9 height 9
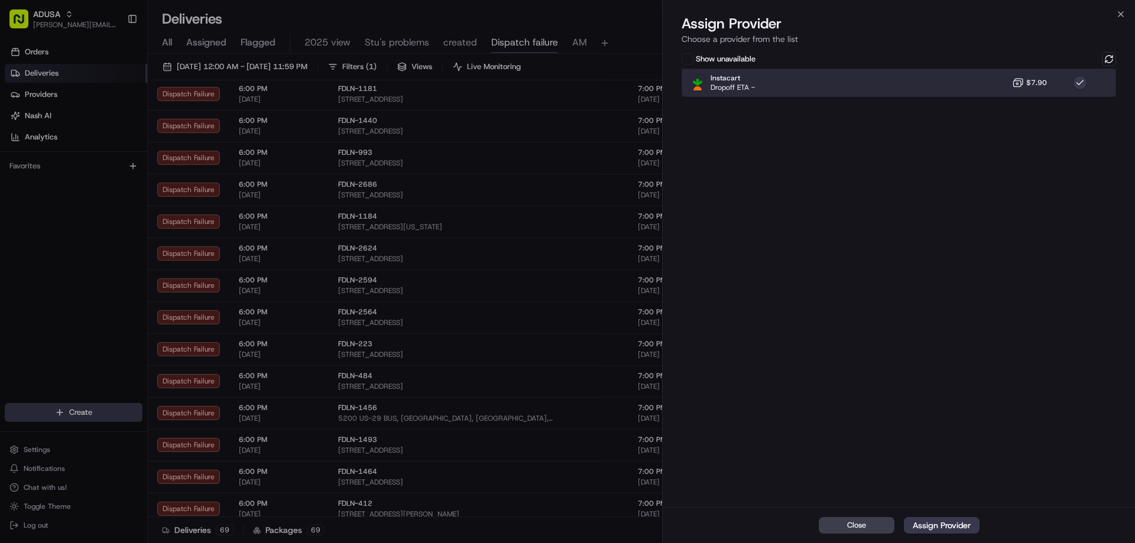
drag, startPoint x: 996, startPoint y: 84, endPoint x: 1015, endPoint y: 81, distance: 18.6
click at [997, 84] on div "Instacart Dropoff ETA - $7.90" at bounding box center [898, 83] width 434 height 28
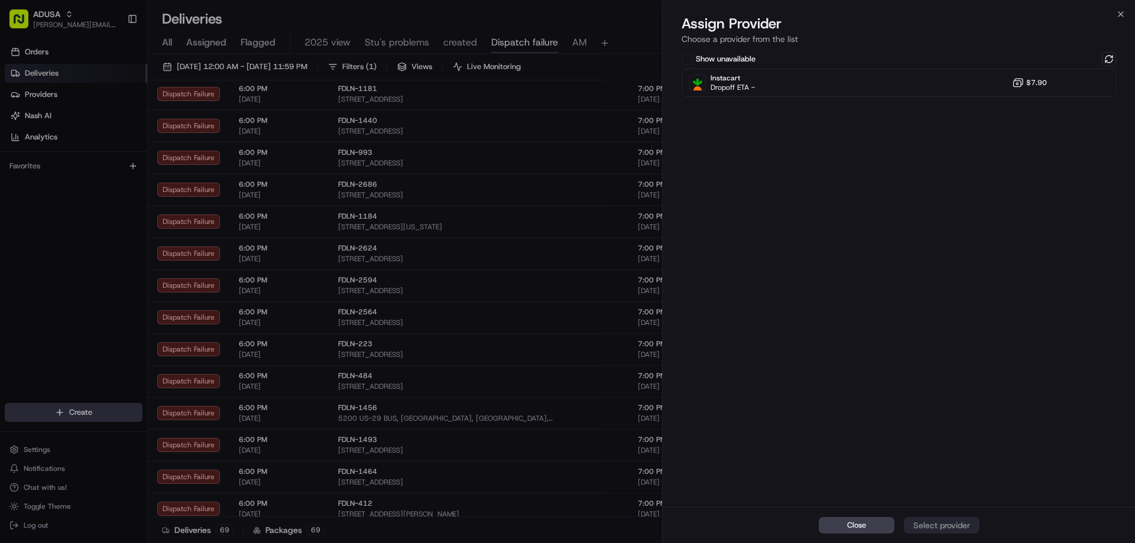
click at [1119, 61] on div "Show unavailable Instacart Dropoff ETA - $7.90" at bounding box center [899, 278] width 472 height 457
click at [1110, 58] on button at bounding box center [1109, 59] width 14 height 14
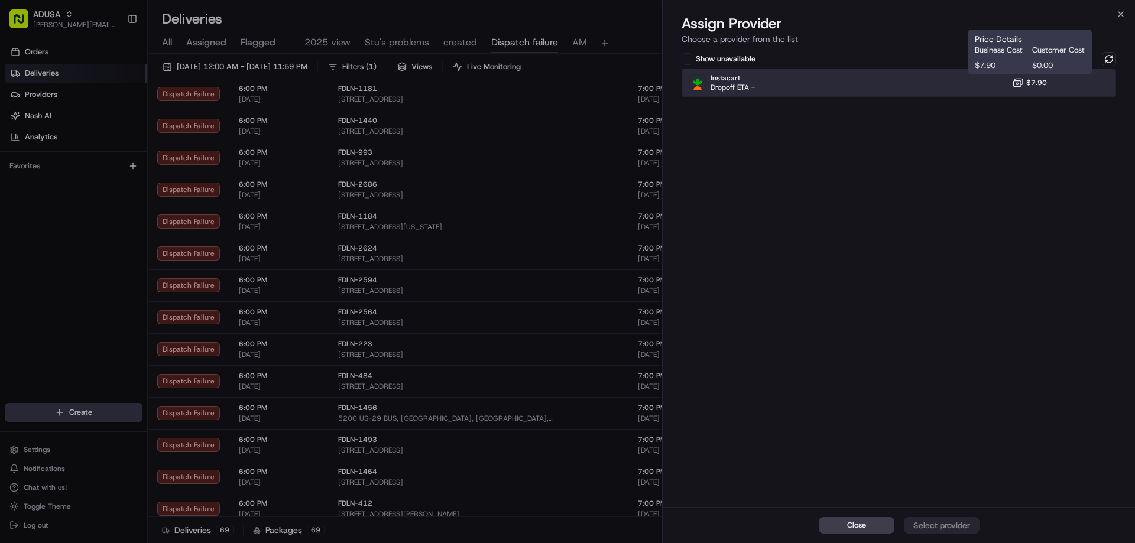
click at [1003, 83] on div "Instacart Dropoff ETA - $7.90" at bounding box center [898, 83] width 434 height 28
click at [937, 524] on div "Assign Provider" at bounding box center [942, 526] width 58 height 12
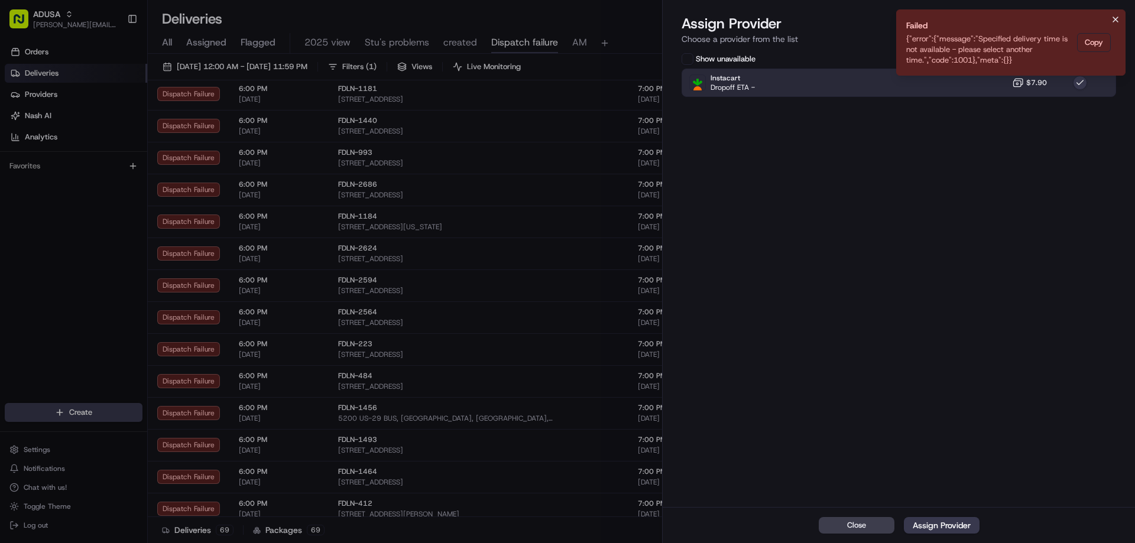
click at [1113, 18] on icon "Notifications (F8)" at bounding box center [1115, 19] width 9 height 9
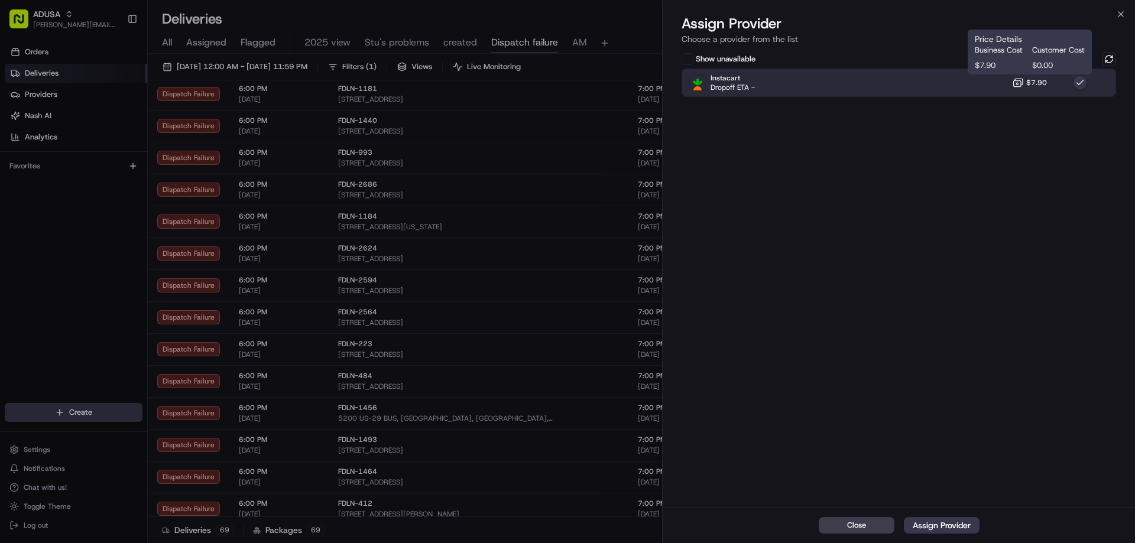
click at [1012, 87] on icon at bounding box center [1018, 83] width 12 height 12
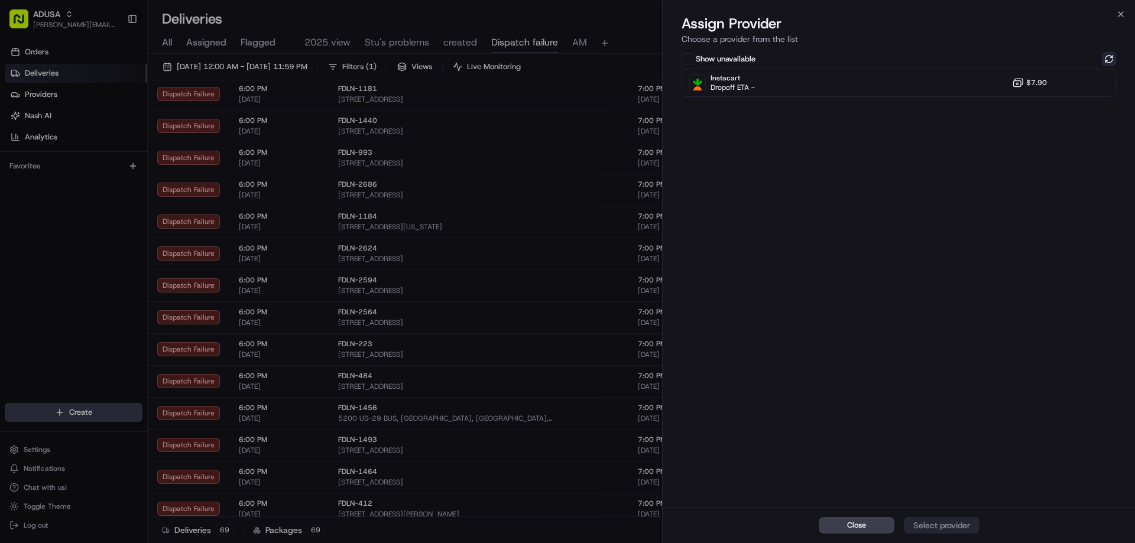
click at [1106, 62] on button at bounding box center [1109, 59] width 14 height 14
click at [1119, 15] on icon "button" at bounding box center [1120, 13] width 9 height 9
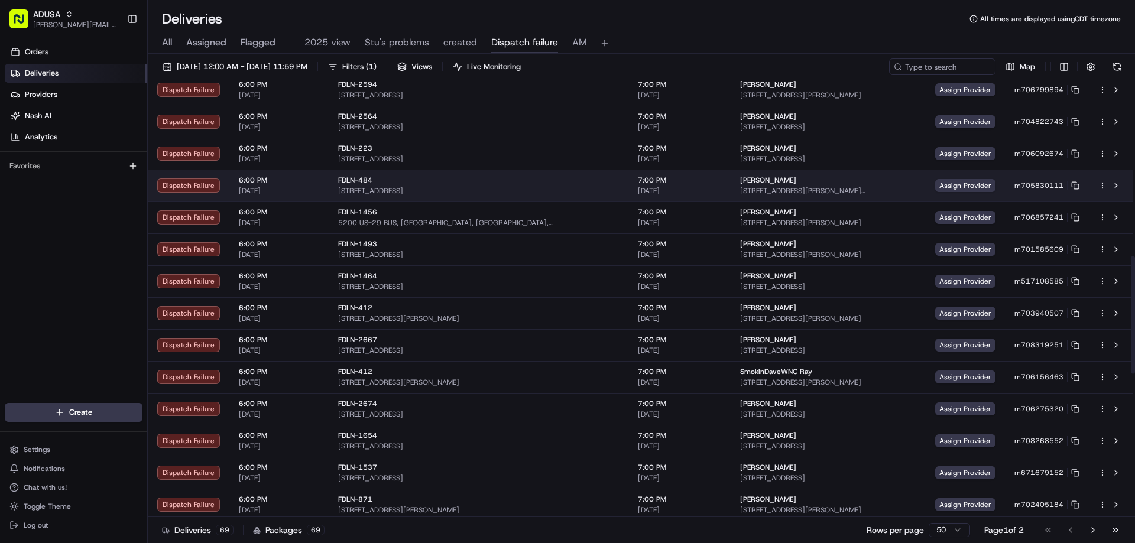
scroll to position [650, 0]
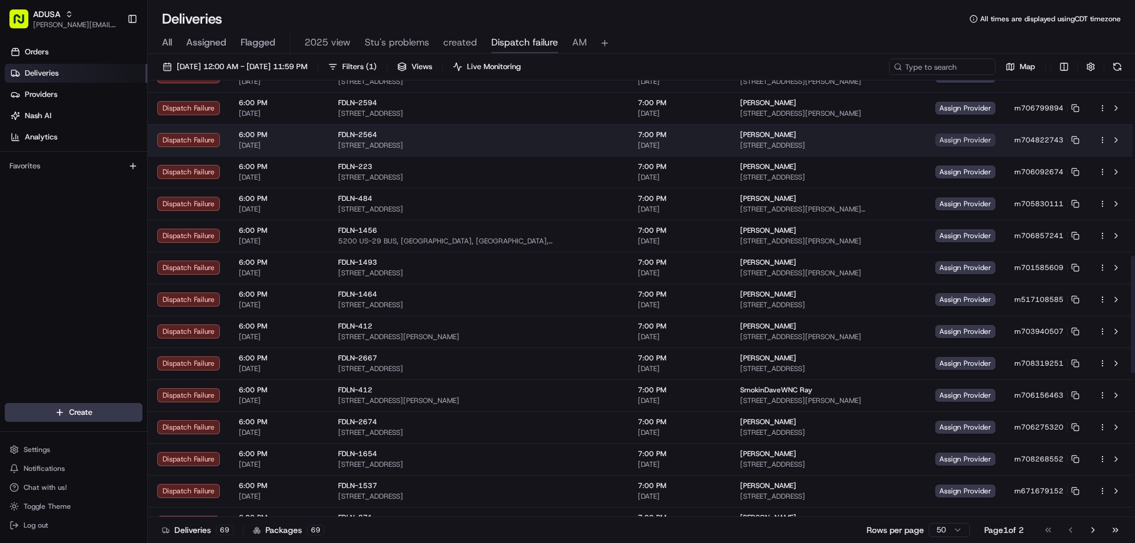
click at [935, 144] on span "Assign Provider" at bounding box center [965, 140] width 60 height 13
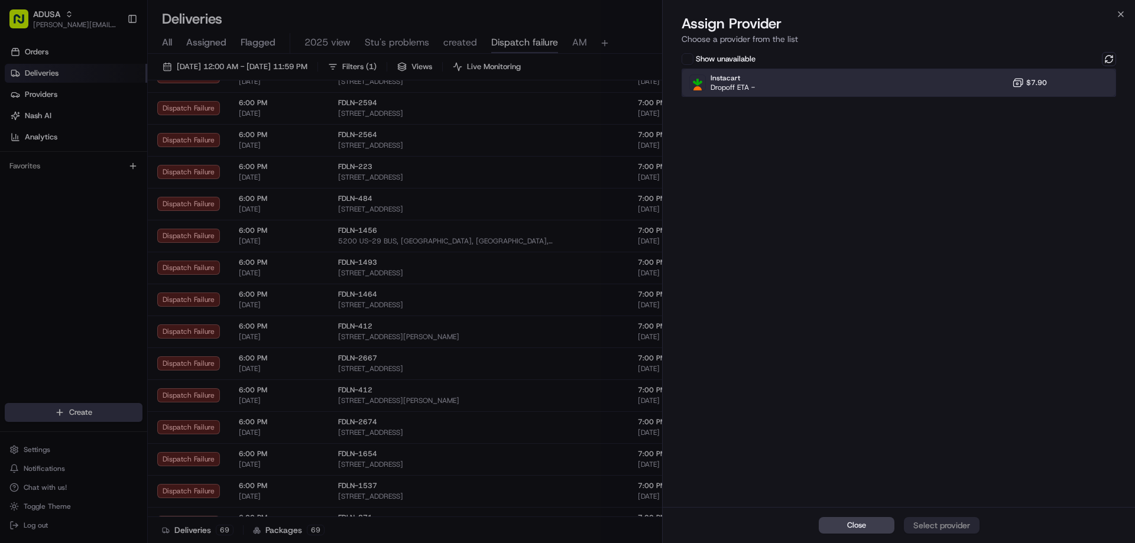
click at [1087, 78] on div "Instacart Dropoff ETA - $7.90" at bounding box center [898, 83] width 434 height 28
click at [1107, 59] on button at bounding box center [1109, 59] width 14 height 14
click at [952, 526] on div "Close Select provider" at bounding box center [899, 525] width 472 height 36
click at [1095, 85] on div "Instacart Dropoff ETA - $7.90" at bounding box center [898, 83] width 434 height 28
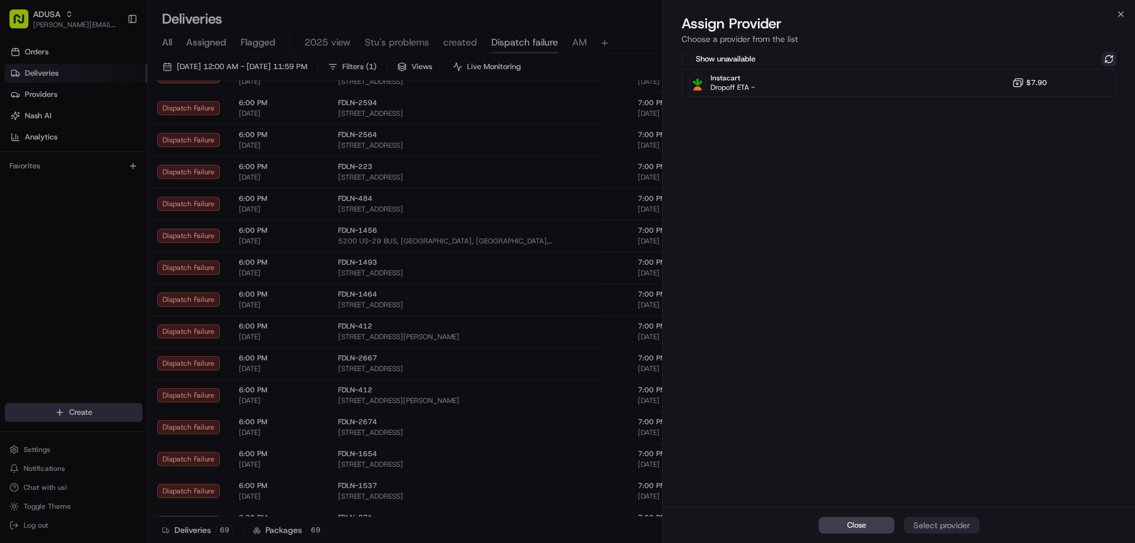
click at [1106, 63] on button at bounding box center [1109, 59] width 14 height 14
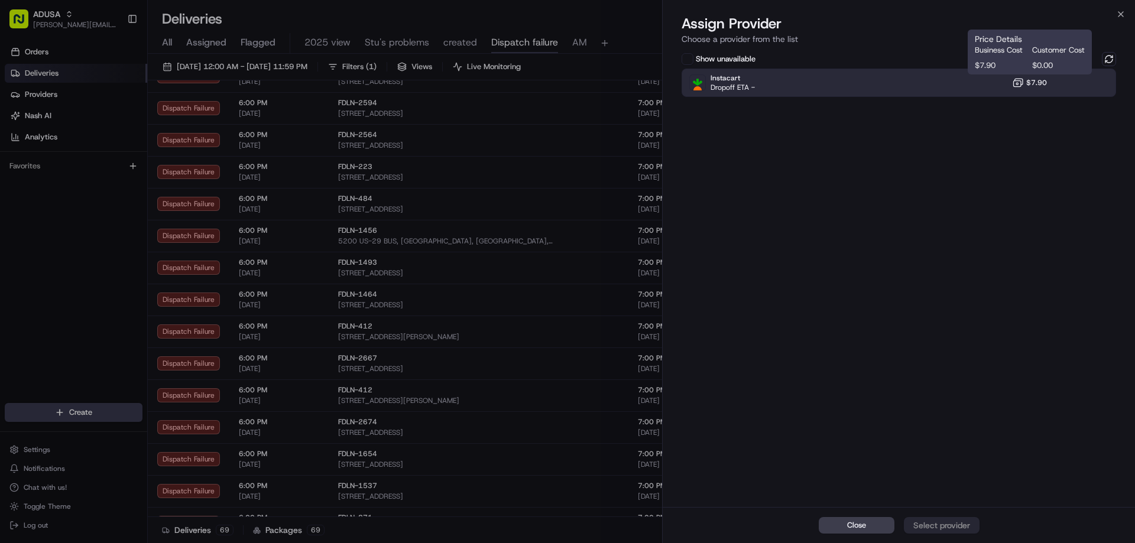
click at [1046, 84] on span "$7.90" at bounding box center [1036, 82] width 21 height 9
click at [958, 525] on div "Assign Provider" at bounding box center [942, 526] width 58 height 12
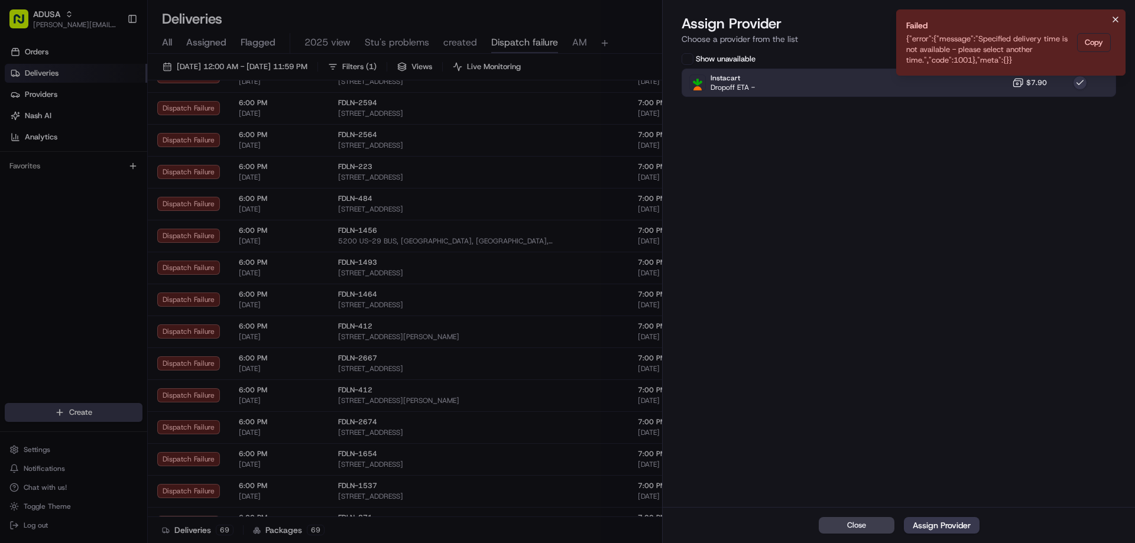
click at [1117, 18] on button "Notifications (F8)" at bounding box center [1115, 19] width 14 height 14
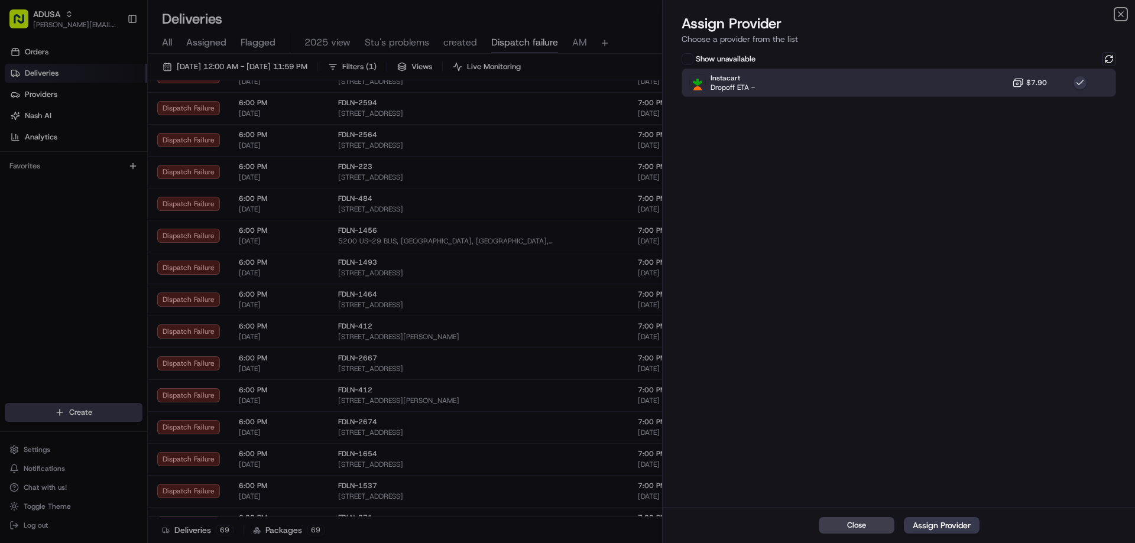
click at [1117, 18] on icon "button" at bounding box center [1120, 13] width 9 height 9
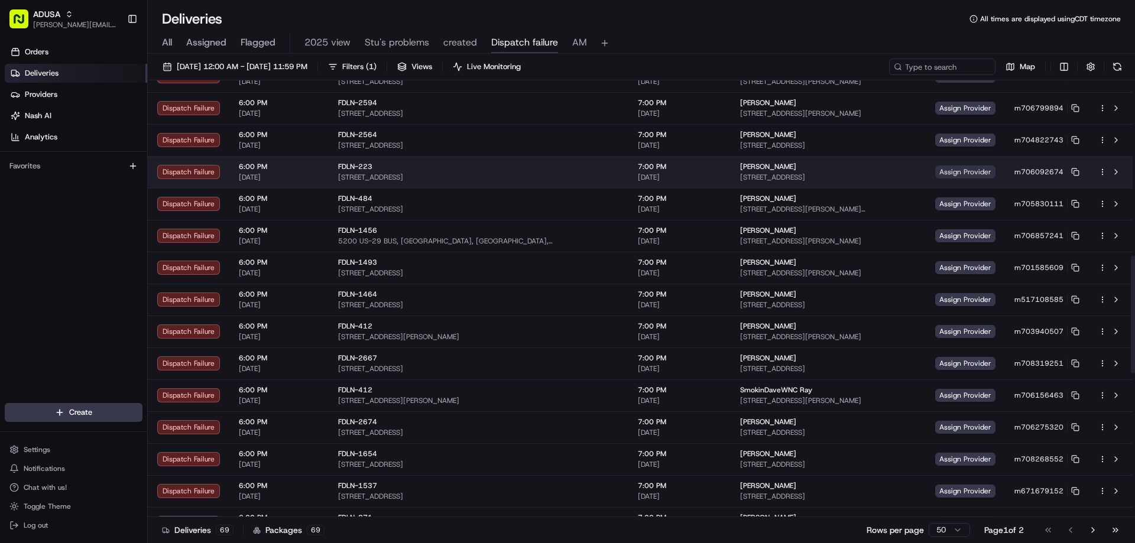
click at [935, 170] on span "Assign Provider" at bounding box center [965, 171] width 60 height 13
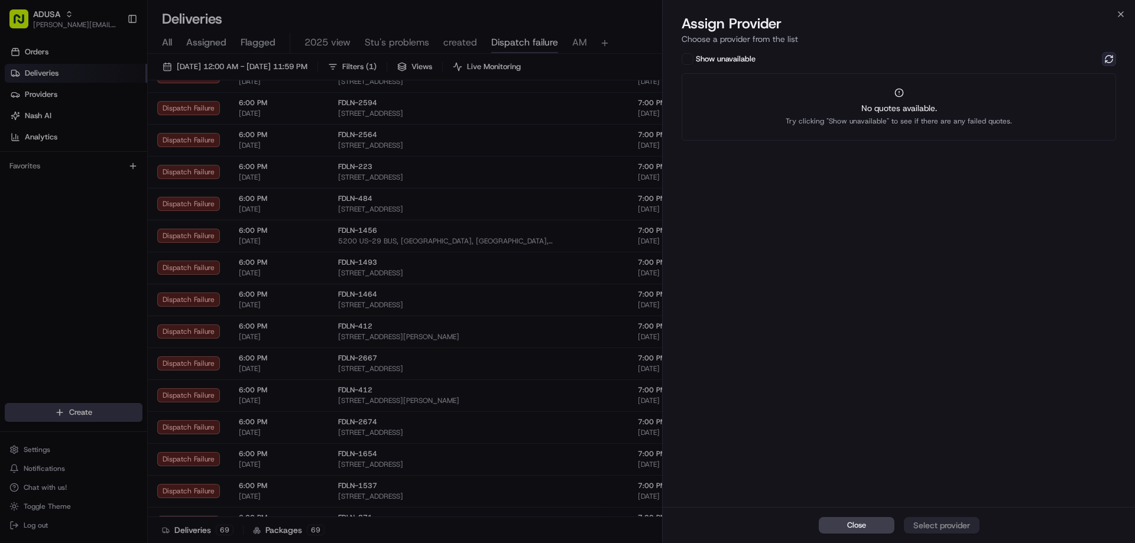
click at [1112, 59] on button at bounding box center [1109, 59] width 14 height 14
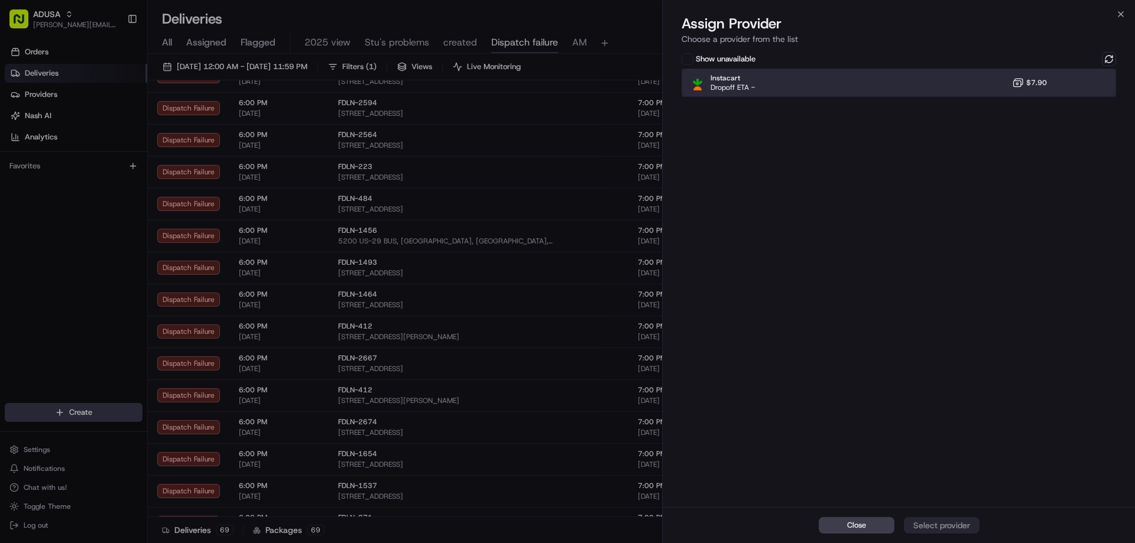
click at [1012, 87] on div "Instacart Dropoff ETA - $7.90" at bounding box center [898, 83] width 434 height 28
click at [936, 519] on button "Assign Provider" at bounding box center [942, 525] width 76 height 17
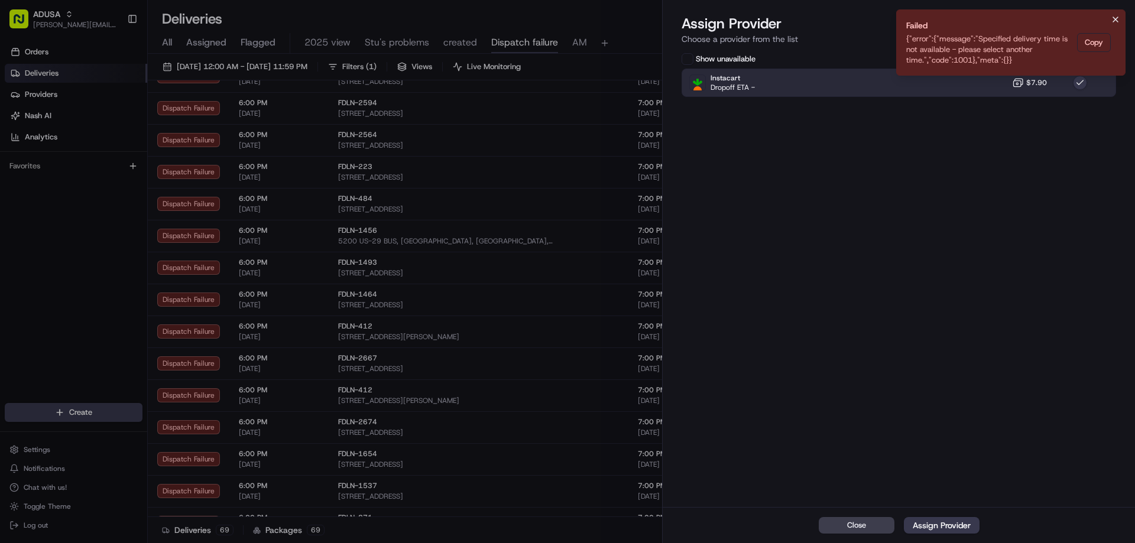
click at [1115, 20] on icon "Notifications (F8)" at bounding box center [1115, 19] width 5 height 5
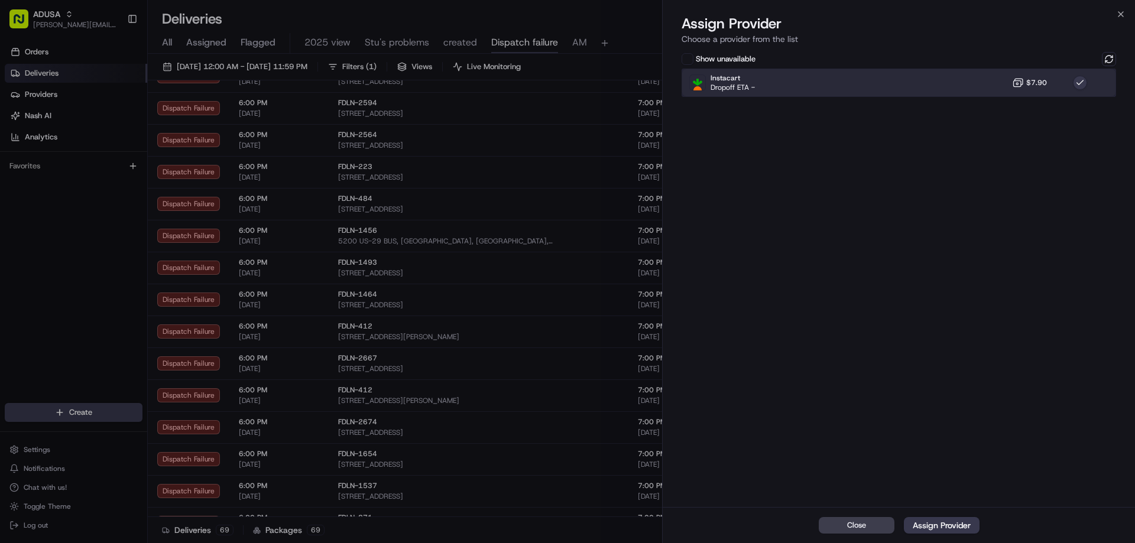
click at [999, 84] on div "Instacart Dropoff ETA - $7.90" at bounding box center [898, 83] width 434 height 28
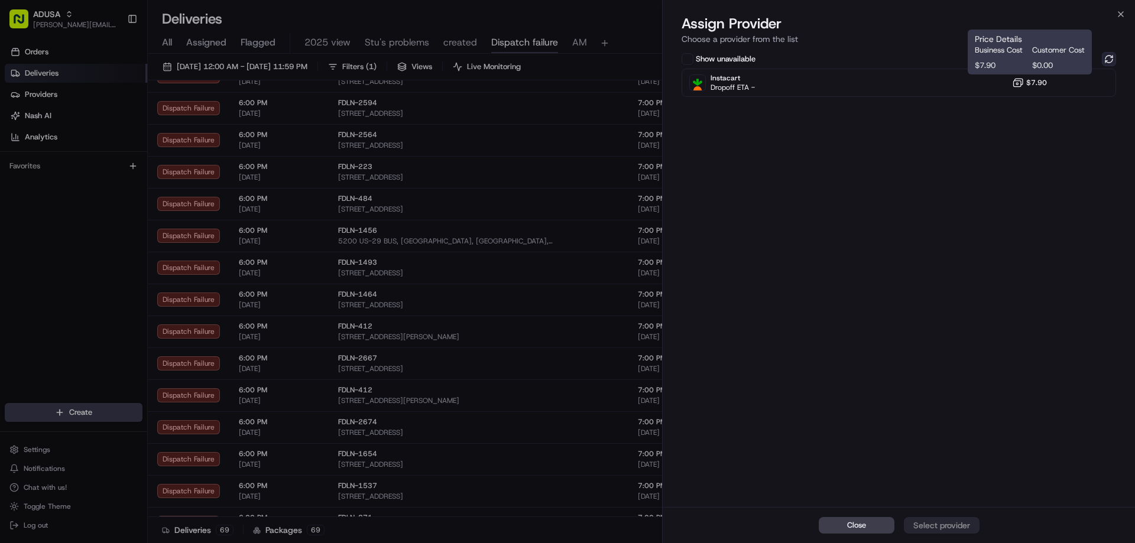
click at [1115, 53] on button at bounding box center [1109, 59] width 14 height 14
click at [1116, 15] on icon "button" at bounding box center [1120, 13] width 9 height 9
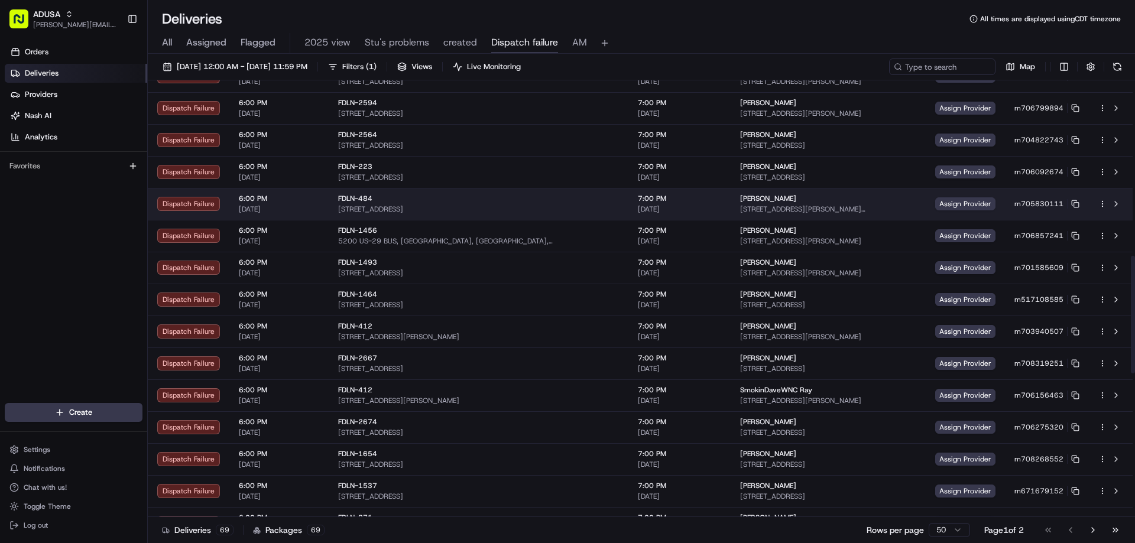
click at [942, 196] on td "Assign Provider" at bounding box center [965, 204] width 79 height 32
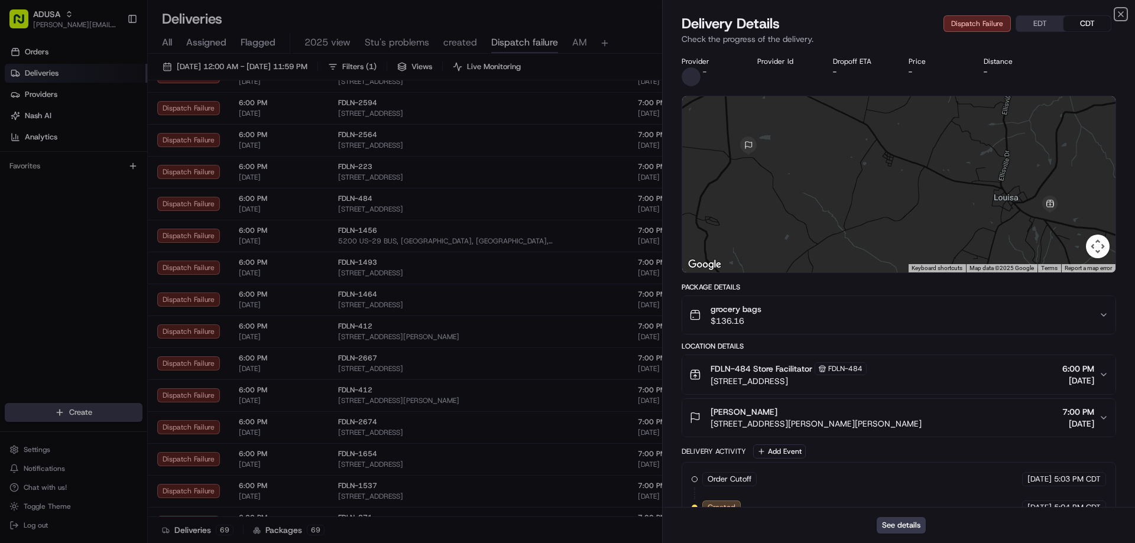
drag, startPoint x: 1121, startPoint y: 14, endPoint x: 1070, endPoint y: 64, distance: 71.5
click at [1121, 14] on icon "button" at bounding box center [1120, 13] width 9 height 9
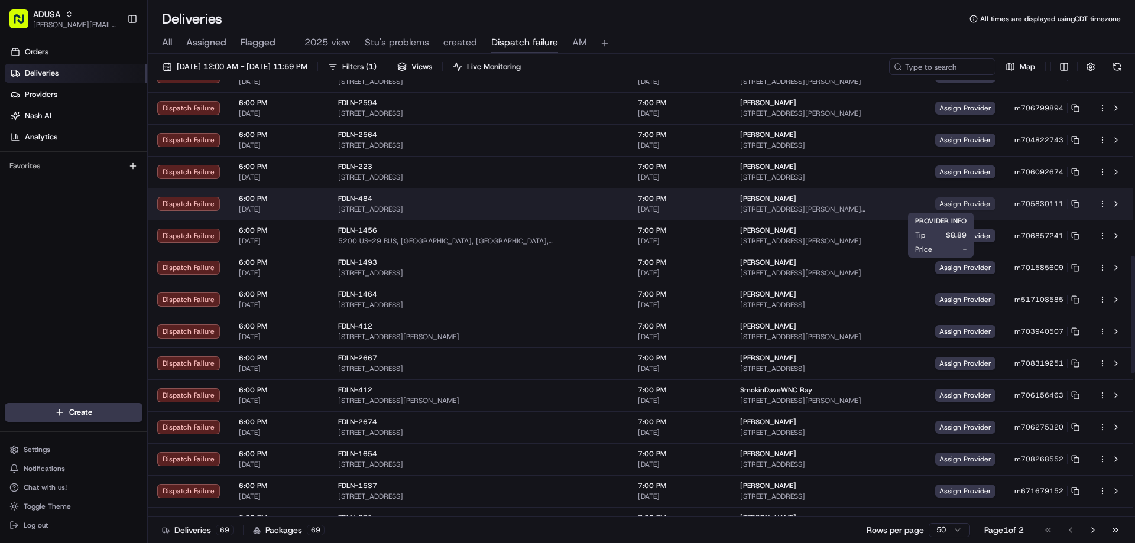
click at [946, 202] on span "Assign Provider" at bounding box center [965, 203] width 60 height 13
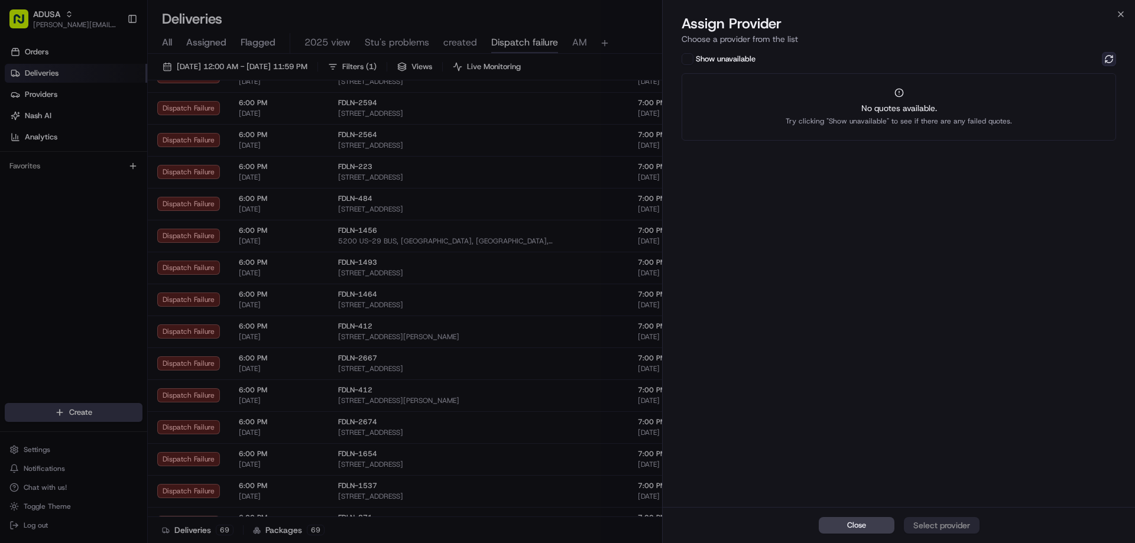
click at [1114, 60] on button at bounding box center [1109, 59] width 14 height 14
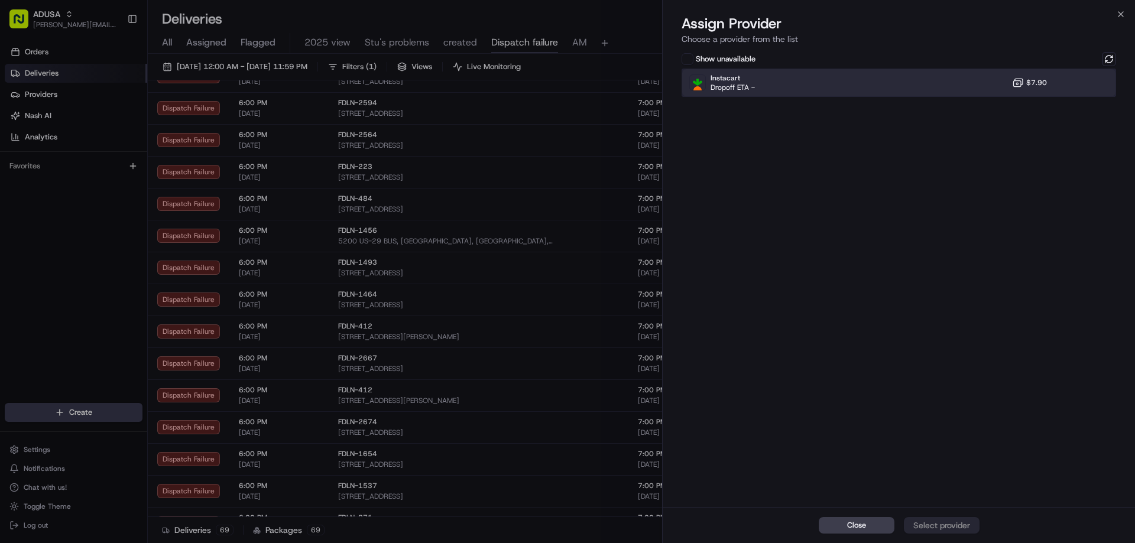
click at [970, 92] on div "Instacart Dropoff ETA - $7.90" at bounding box center [898, 83] width 434 height 28
click at [920, 523] on div "Assign Provider" at bounding box center [942, 526] width 58 height 12
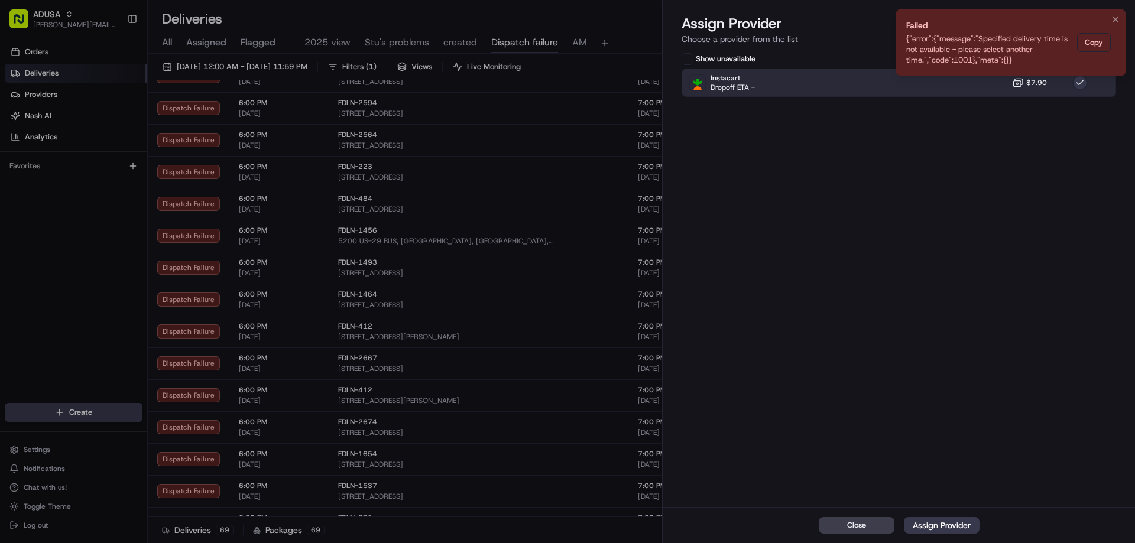
click at [1115, 11] on li "Failed {"error":{"message":"Specified delivery time is not available - please s…" at bounding box center [1010, 42] width 229 height 66
click at [1115, 17] on icon "Notifications (F8)" at bounding box center [1115, 19] width 9 height 9
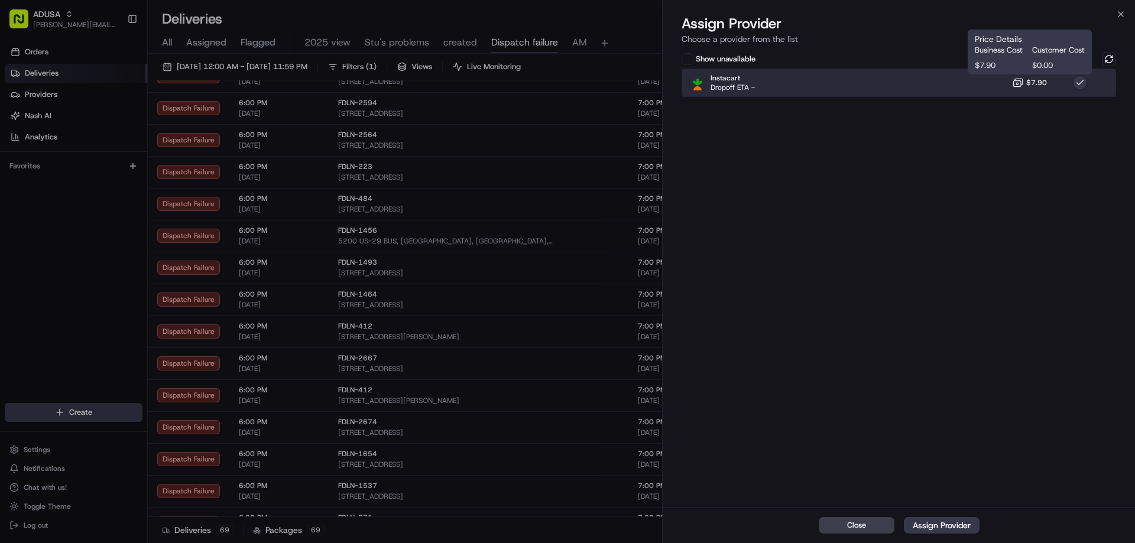
click at [1018, 92] on div "Instacart Dropoff ETA - $7.90" at bounding box center [898, 83] width 434 height 28
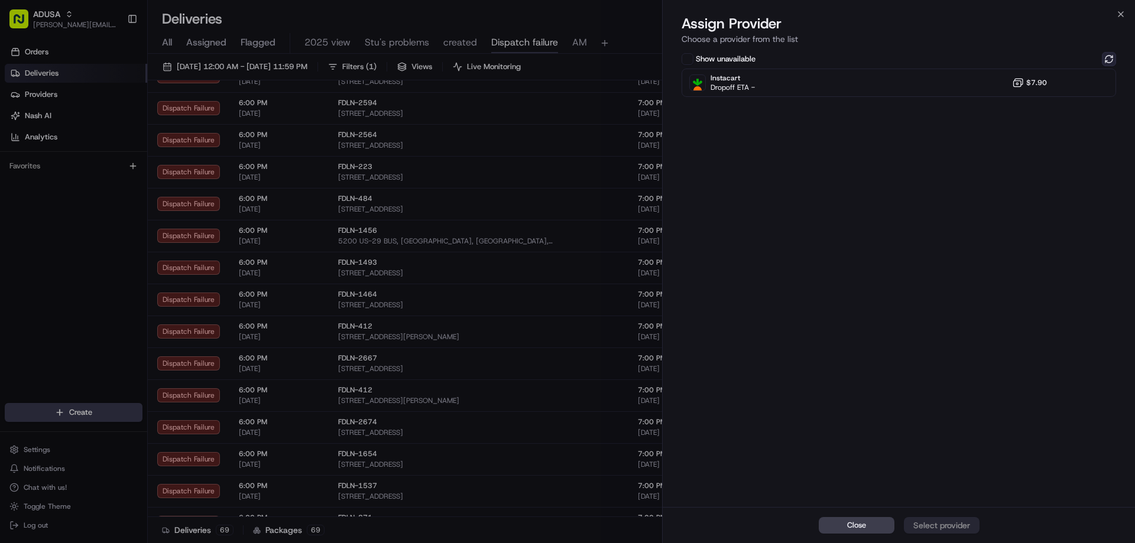
click at [1108, 57] on button at bounding box center [1109, 59] width 14 height 14
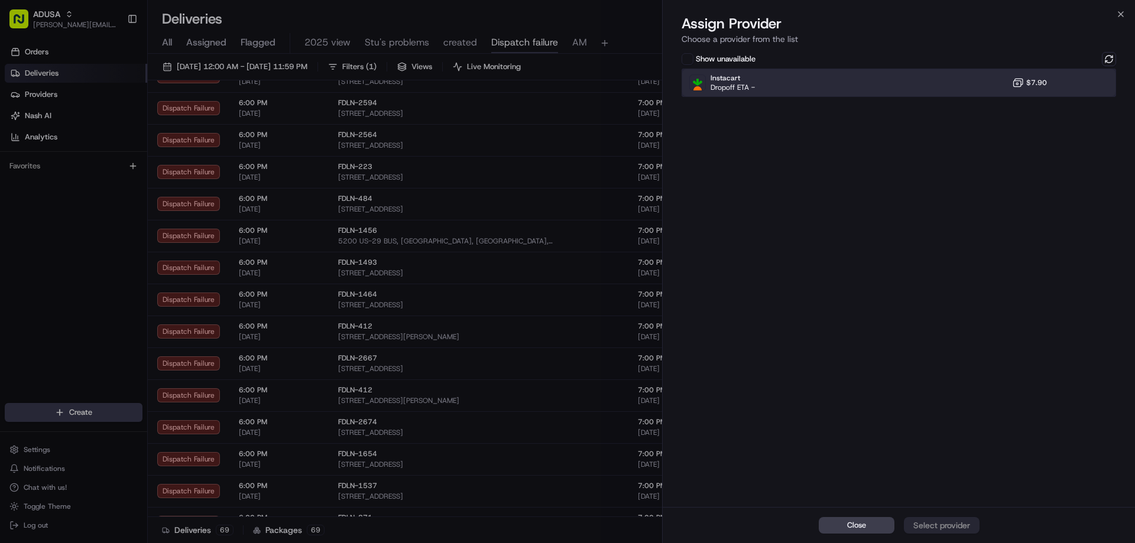
click at [970, 85] on div "Instacart Dropoff ETA - $7.90" at bounding box center [898, 83] width 434 height 28
click at [1122, 16] on icon "button" at bounding box center [1120, 13] width 9 height 9
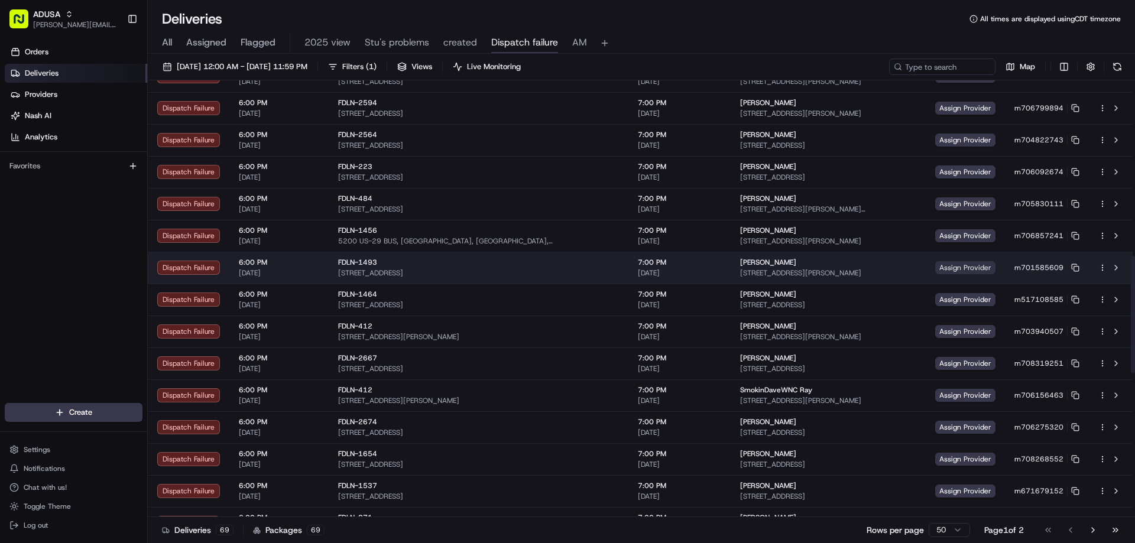
click at [947, 268] on span "Assign Provider" at bounding box center [965, 267] width 60 height 13
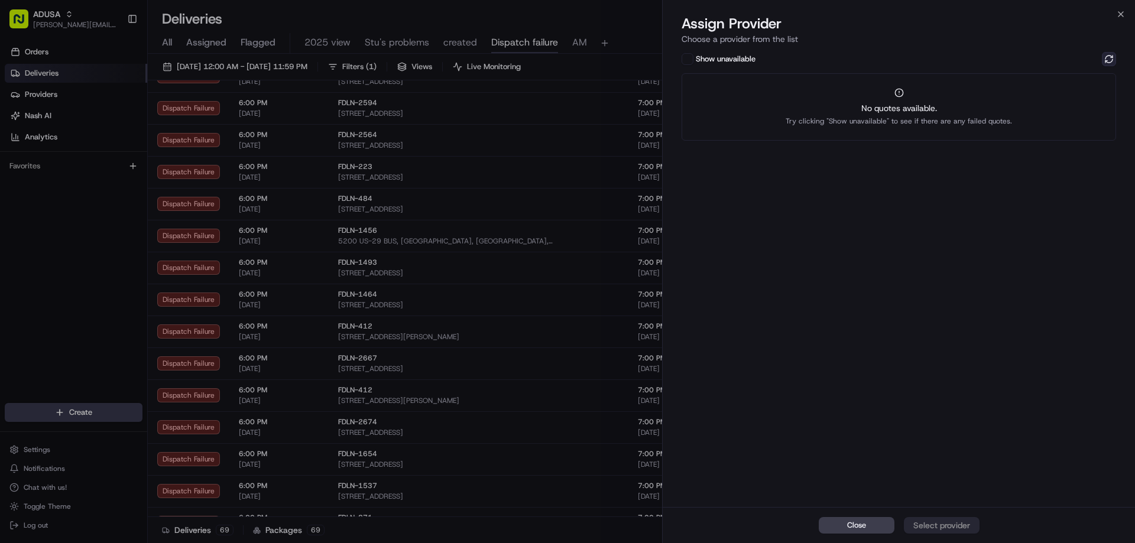
click at [1114, 57] on button at bounding box center [1109, 59] width 14 height 14
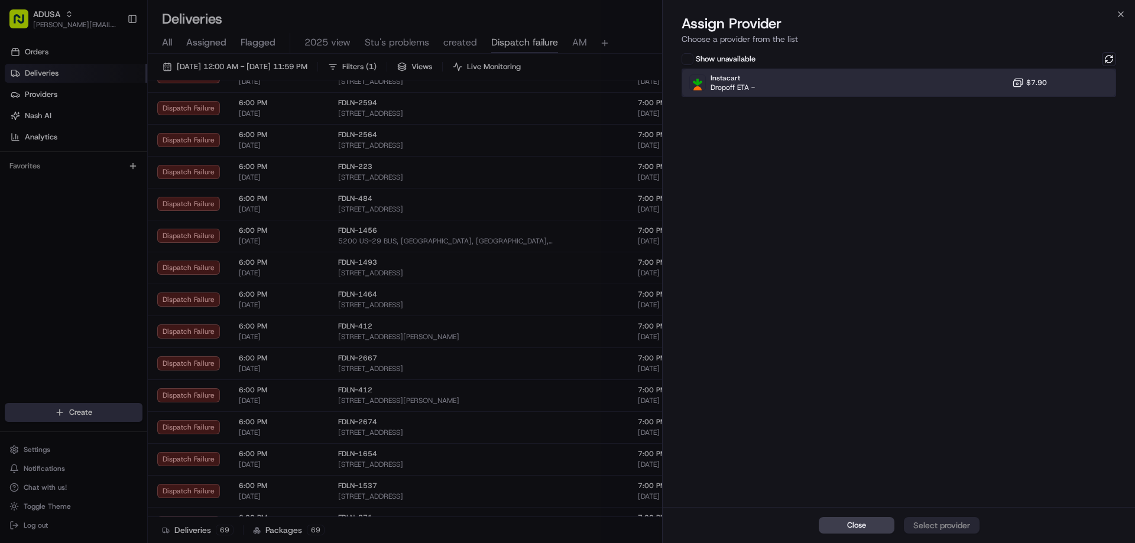
click at [976, 89] on div "Instacart Dropoff ETA - $7.90" at bounding box center [898, 83] width 434 height 28
click at [965, 520] on div "Assign Provider" at bounding box center [942, 526] width 58 height 12
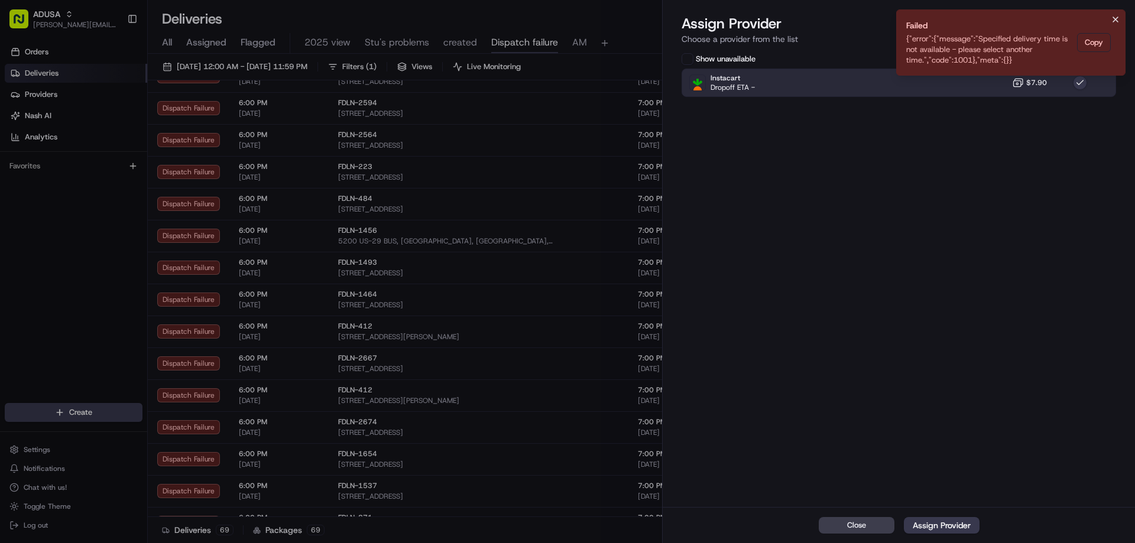
click at [1115, 21] on icon "Notifications (F8)" at bounding box center [1115, 19] width 9 height 9
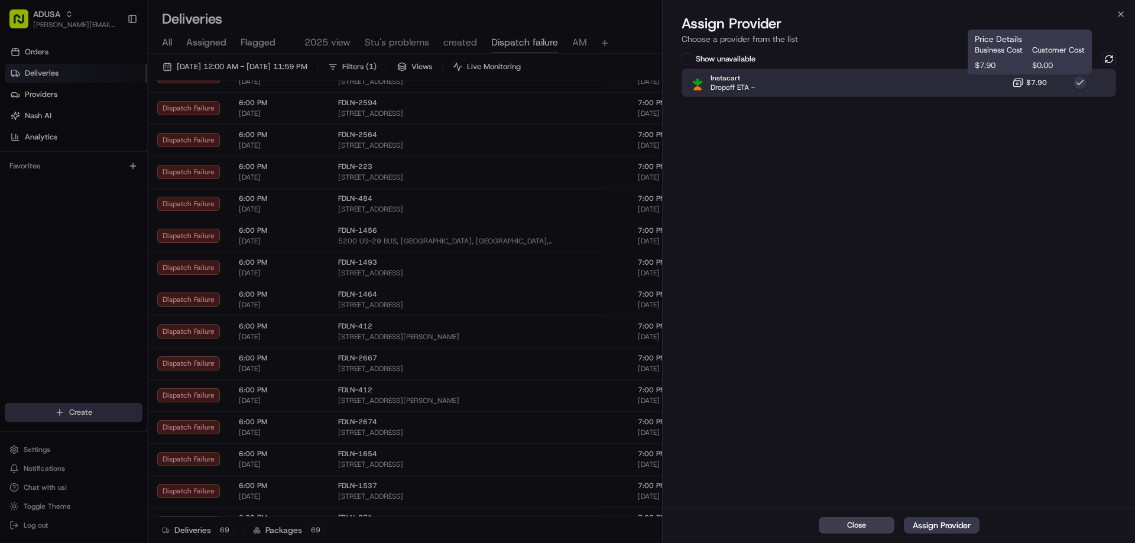
click at [1037, 82] on span "$7.90" at bounding box center [1036, 82] width 21 height 9
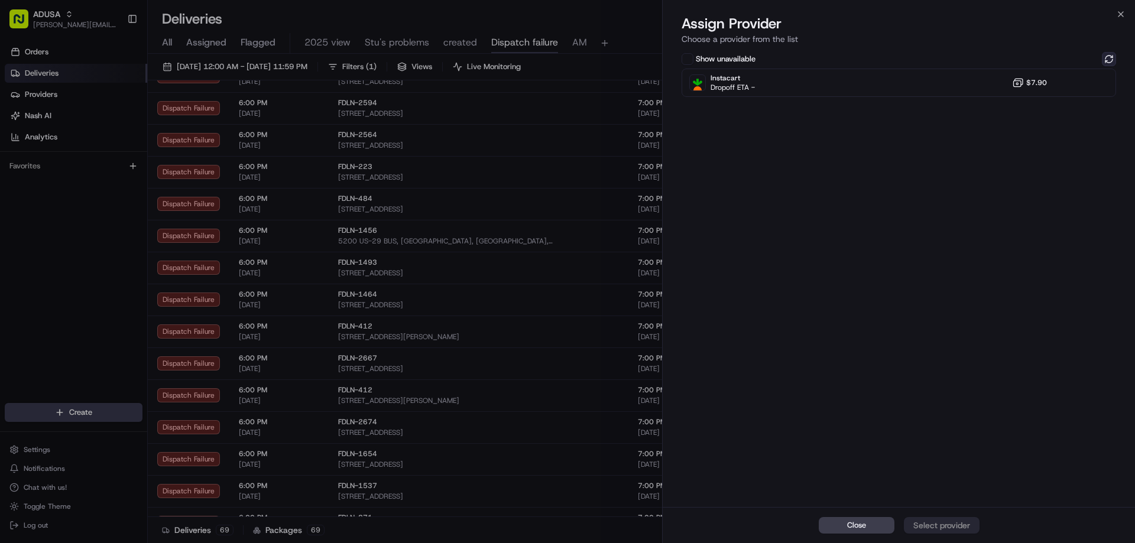
click at [1110, 63] on button at bounding box center [1109, 59] width 14 height 14
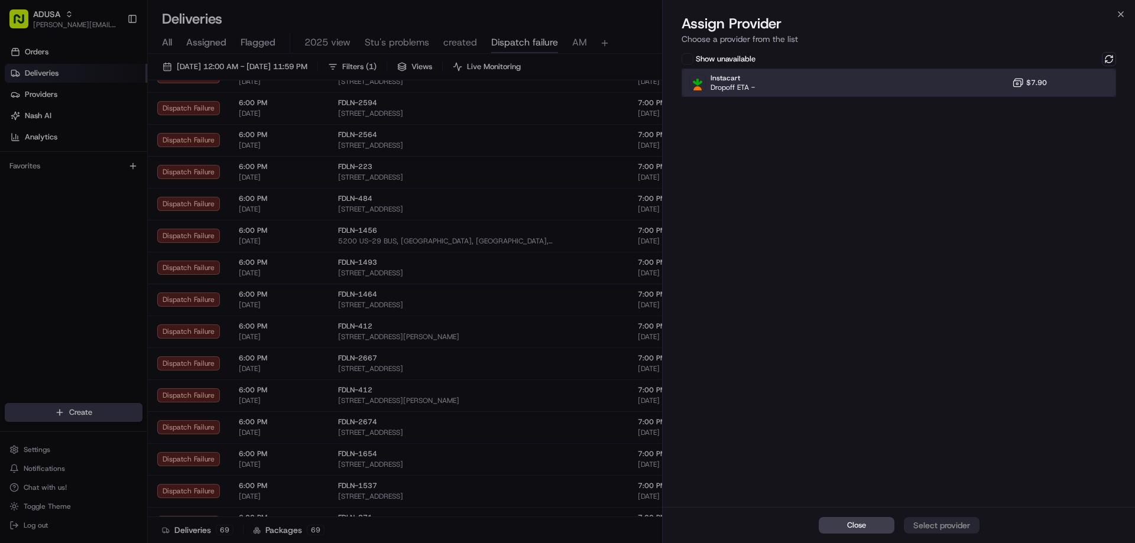
click at [952, 85] on div "Instacart Dropoff ETA - $7.90" at bounding box center [898, 83] width 434 height 28
click at [960, 518] on button "Assign Provider" at bounding box center [942, 525] width 76 height 17
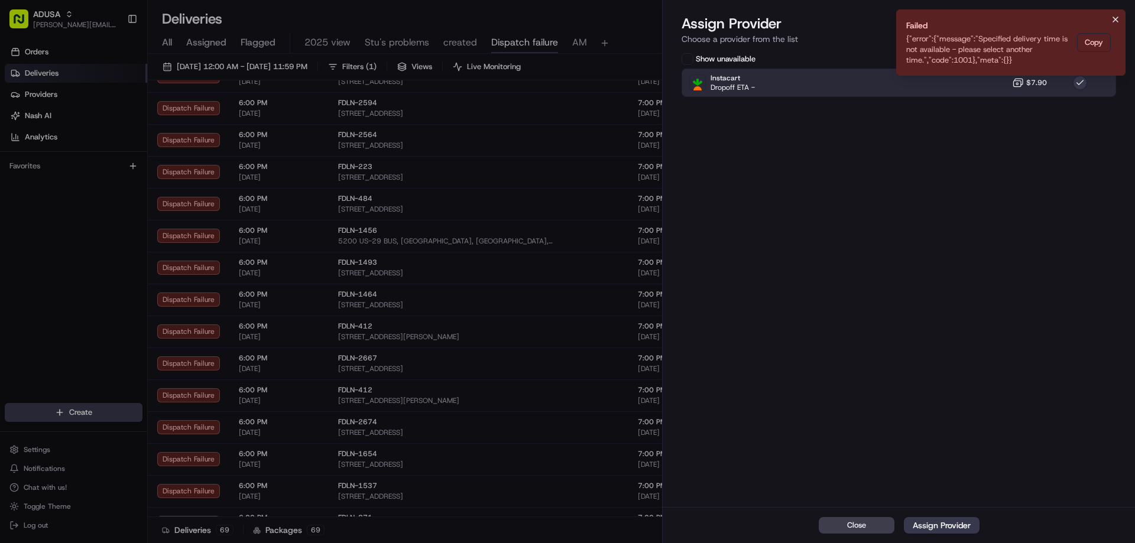
click at [1113, 16] on icon "Notifications (F8)" at bounding box center [1115, 19] width 9 height 9
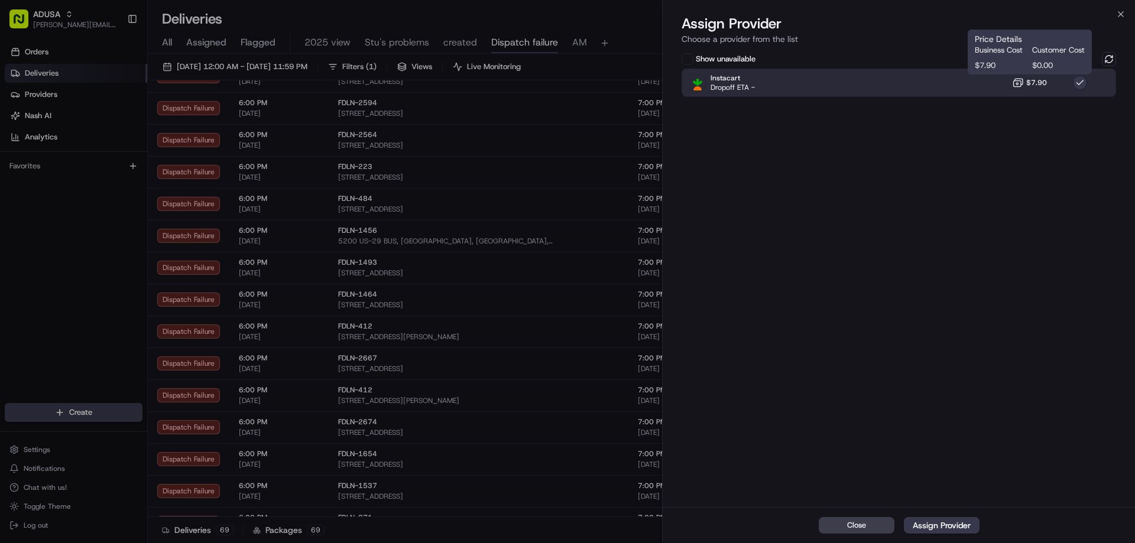
drag, startPoint x: 1021, startPoint y: 77, endPoint x: 1055, endPoint y: 76, distance: 33.7
click at [1028, 77] on button "$7.90" at bounding box center [1029, 83] width 35 height 12
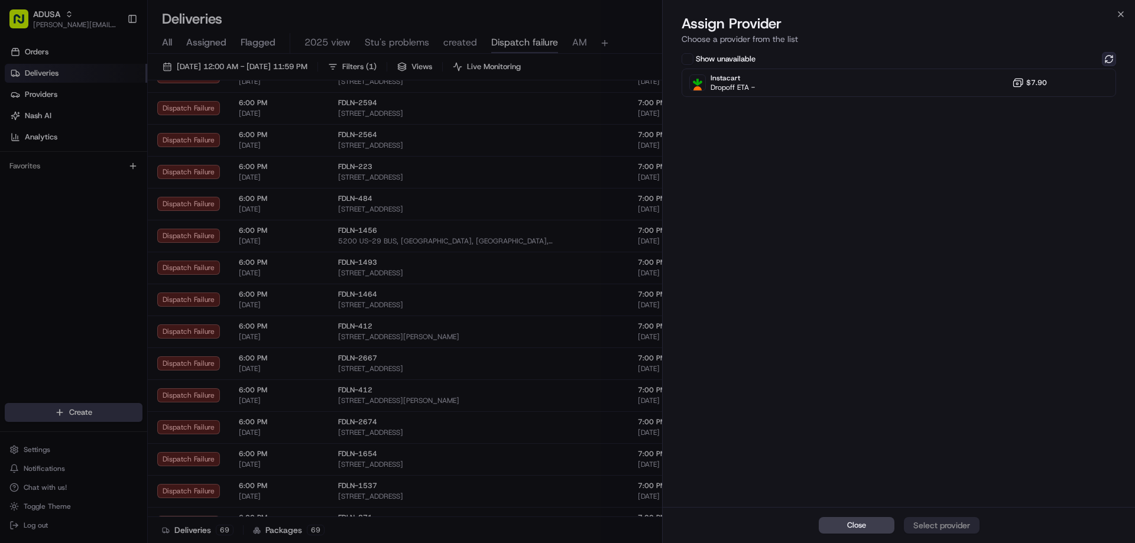
click at [1111, 54] on button at bounding box center [1109, 59] width 14 height 14
click at [1120, 17] on icon "button" at bounding box center [1120, 13] width 9 height 9
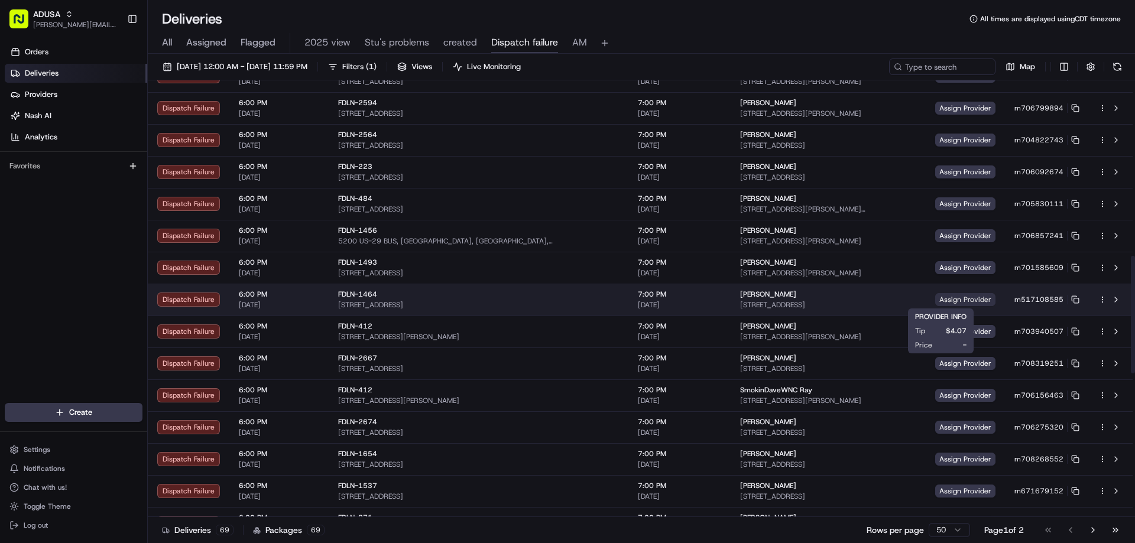
click at [942, 303] on span "Assign Provider" at bounding box center [965, 299] width 60 height 13
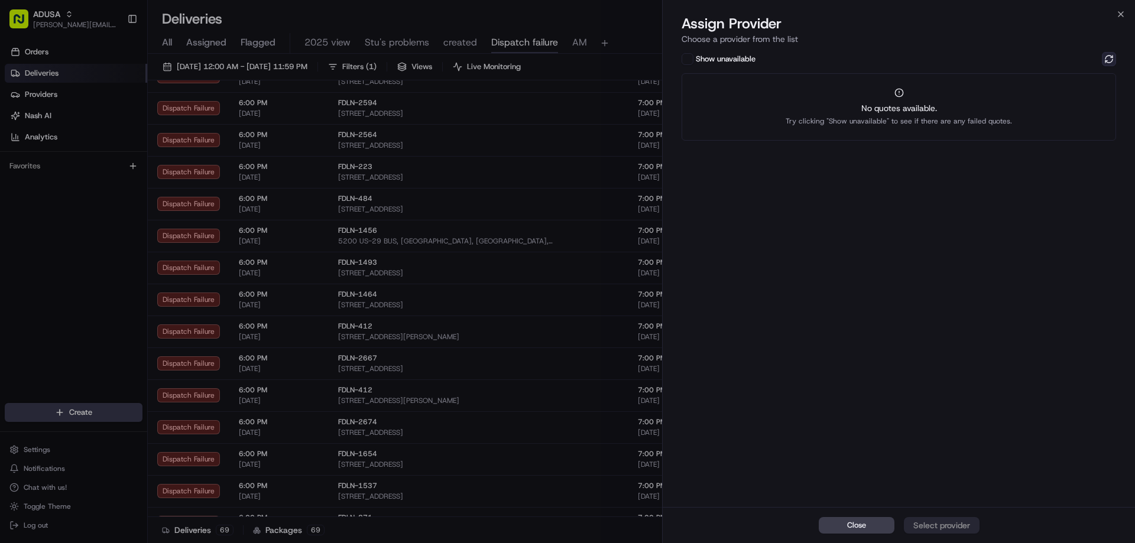
click at [1106, 56] on button at bounding box center [1109, 59] width 14 height 14
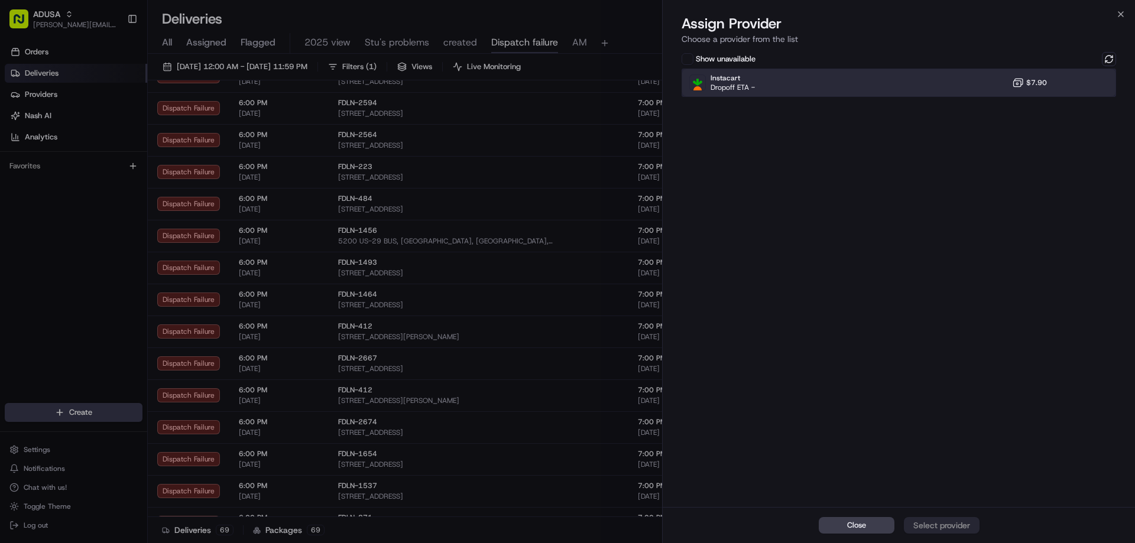
click at [982, 89] on div "Instacart Dropoff ETA - $7.90" at bounding box center [898, 83] width 434 height 28
click at [958, 525] on div "Assign Provider" at bounding box center [942, 526] width 58 height 12
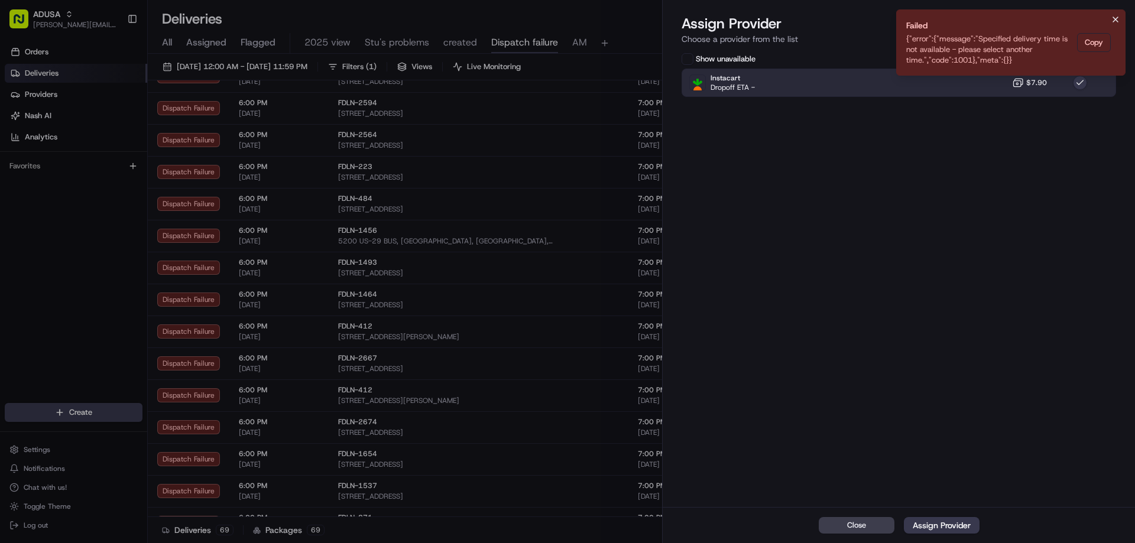
click at [1116, 17] on icon "Notifications (F8)" at bounding box center [1115, 19] width 9 height 9
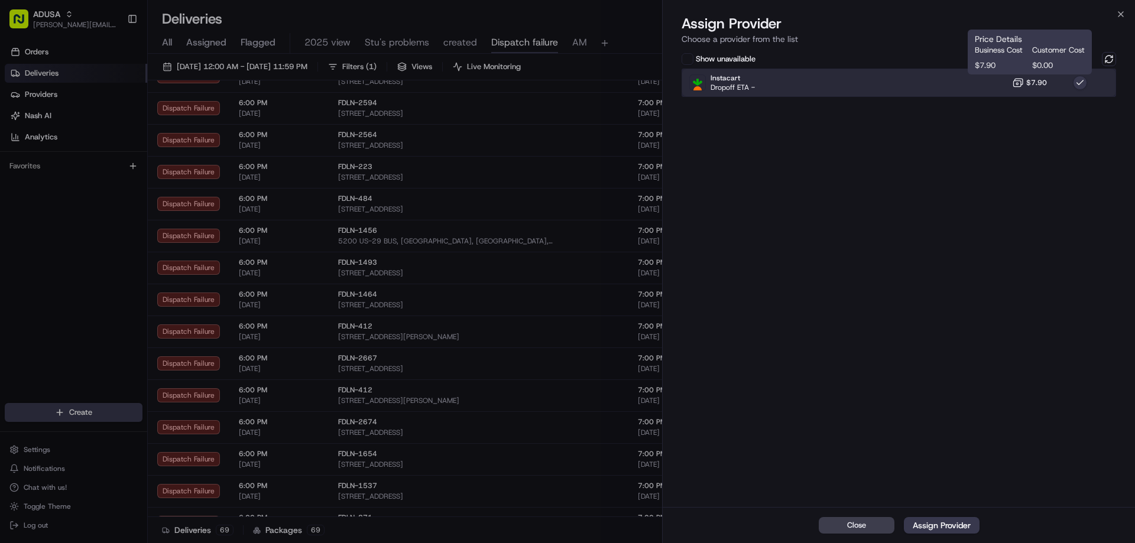
click at [1025, 91] on div "Instacart Dropoff ETA - $7.90" at bounding box center [898, 83] width 434 height 28
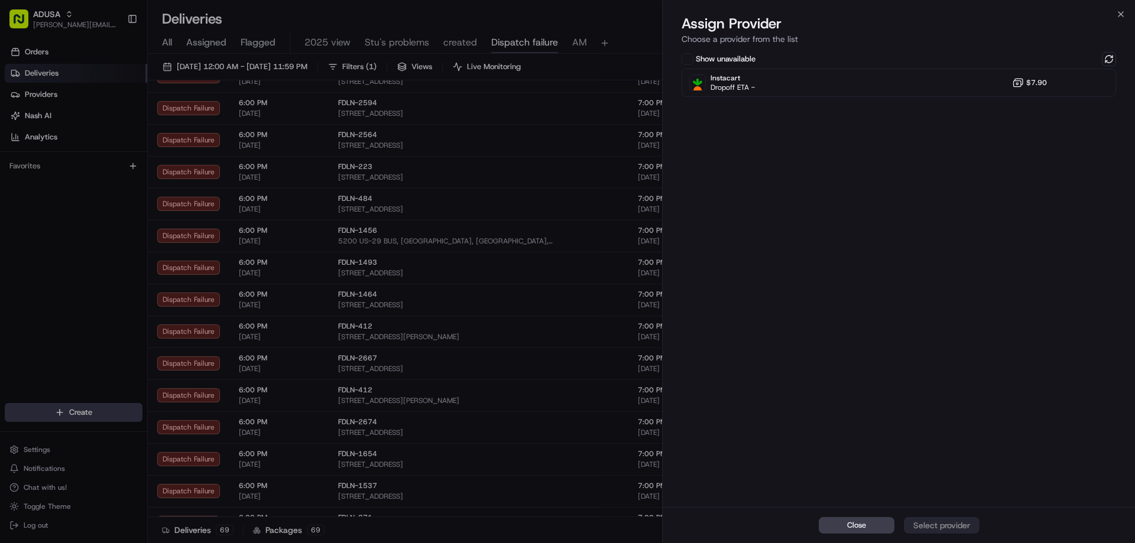
click at [1116, 59] on div "Show unavailable Instacart Dropoff ETA - $7.90" at bounding box center [899, 278] width 472 height 457
click at [1105, 60] on button at bounding box center [1109, 59] width 14 height 14
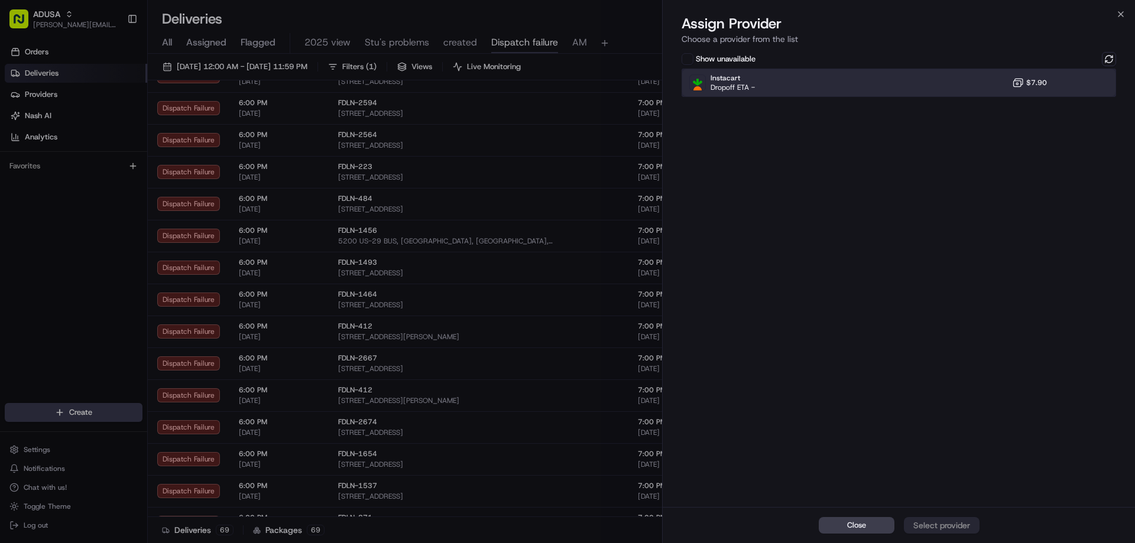
click at [999, 83] on div "Instacart Dropoff ETA - $7.90" at bounding box center [898, 83] width 434 height 28
click at [963, 524] on div "Assign Provider" at bounding box center [942, 526] width 58 height 12
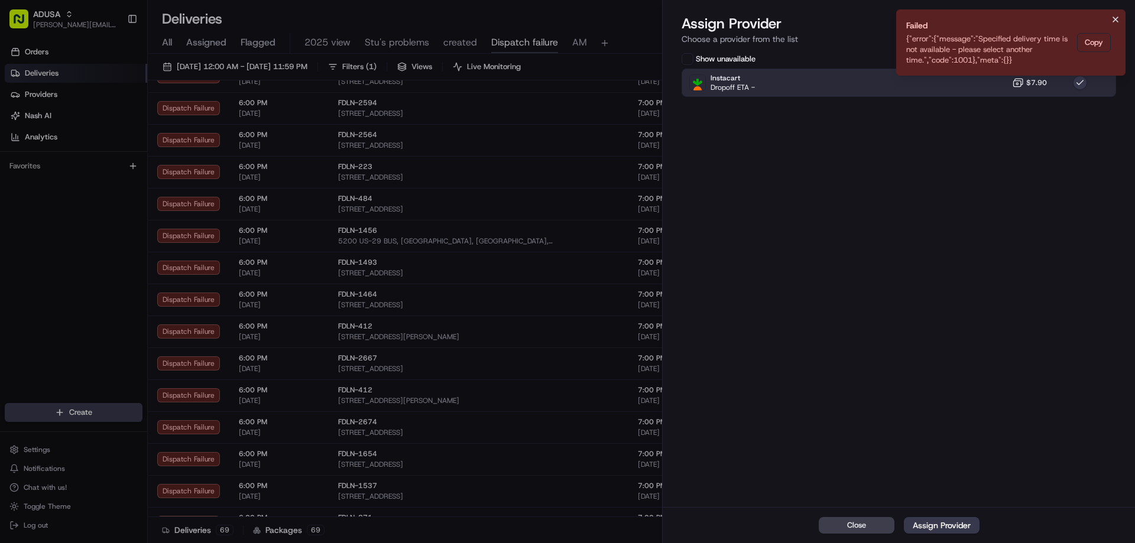
click at [1112, 22] on icon "Notifications (F8)" at bounding box center [1115, 19] width 9 height 9
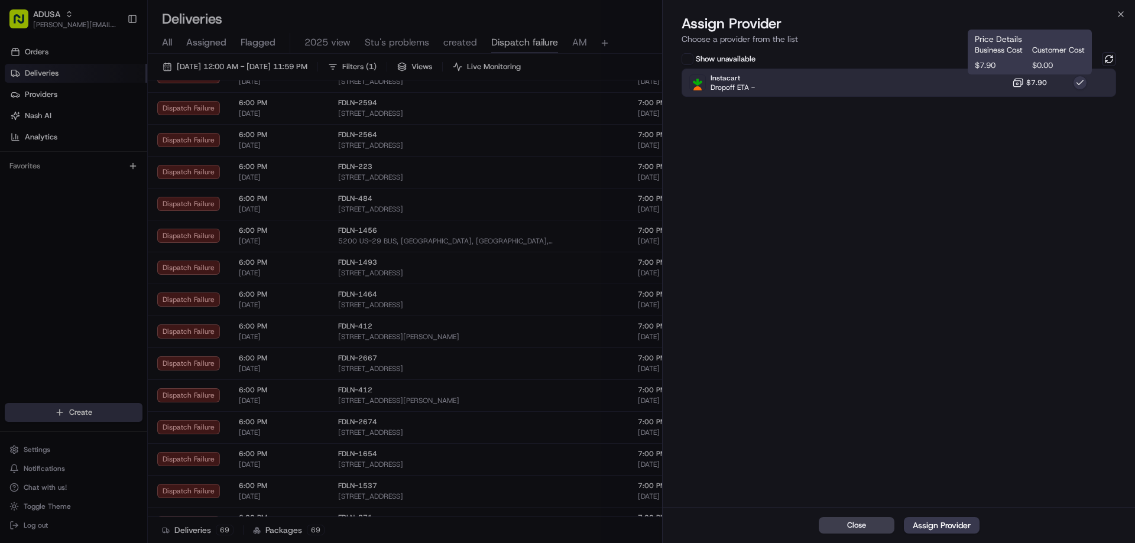
drag, startPoint x: 1031, startPoint y: 87, endPoint x: 1132, endPoint y: 67, distance: 103.0
click at [1036, 86] on button "$7.90" at bounding box center [1029, 83] width 35 height 12
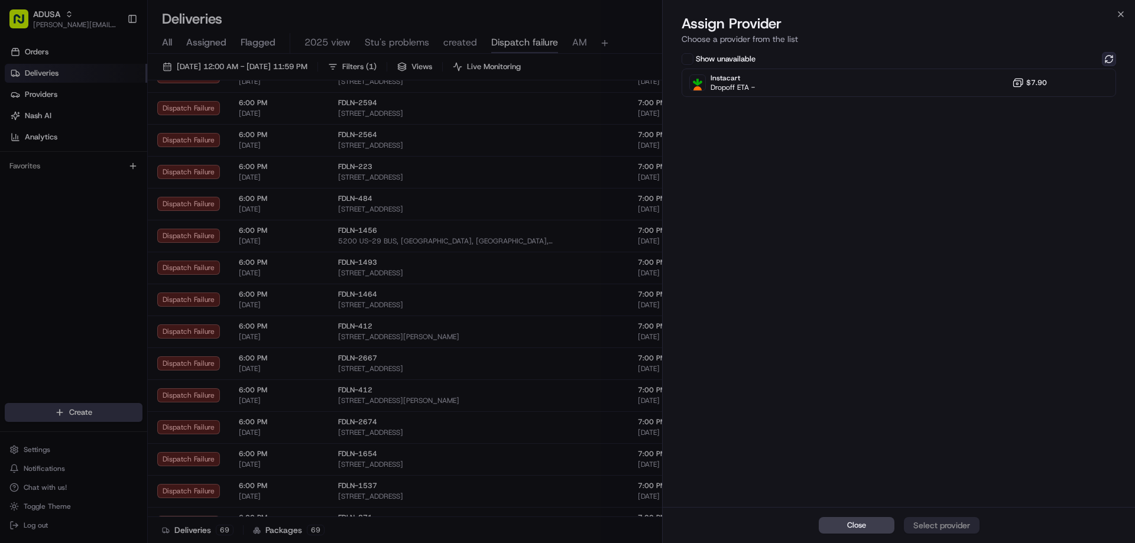
click at [1108, 57] on button at bounding box center [1109, 59] width 14 height 14
click at [1118, 14] on icon "button" at bounding box center [1120, 13] width 9 height 9
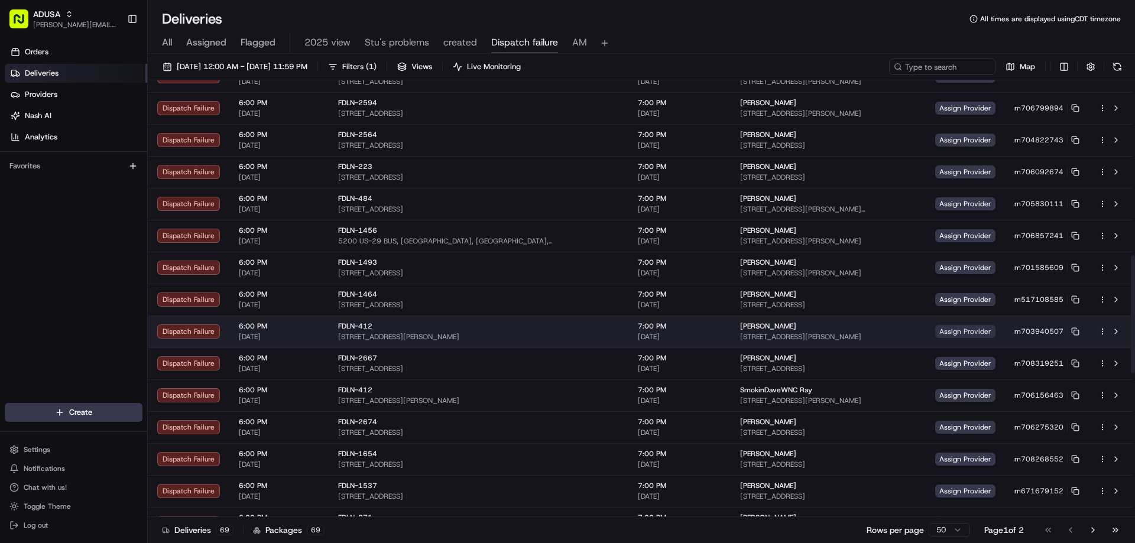
click at [935, 330] on span "Assign Provider" at bounding box center [965, 331] width 60 height 13
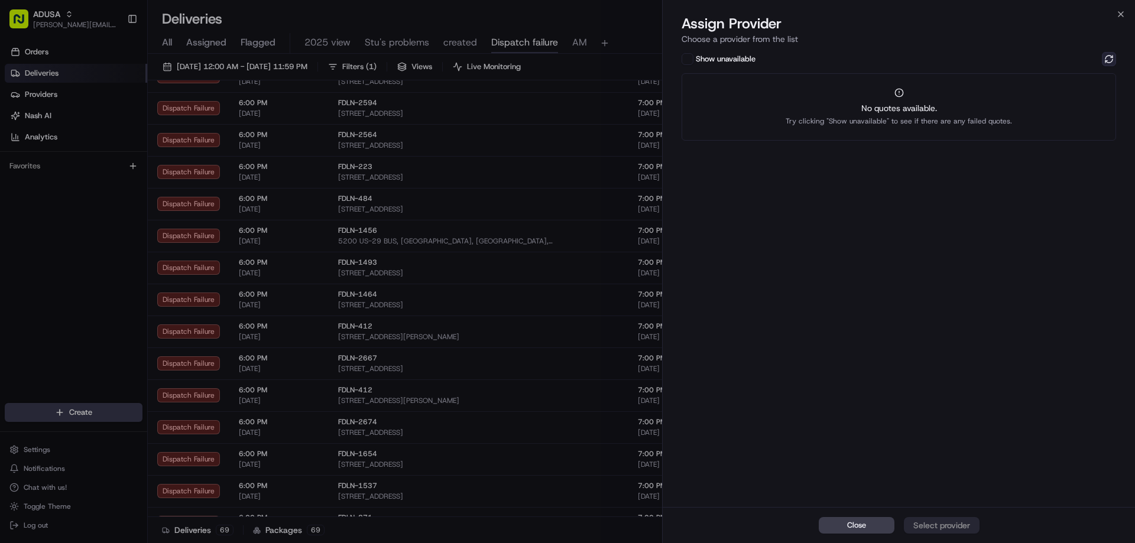
click at [1108, 57] on button at bounding box center [1109, 59] width 14 height 14
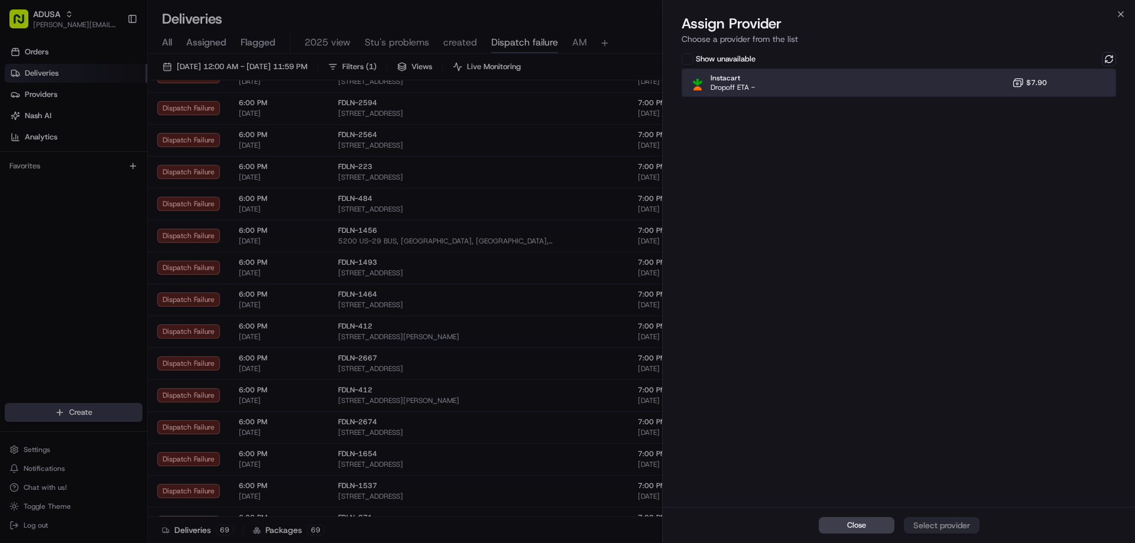
click at [963, 83] on div "Instacart Dropoff ETA - $7.90" at bounding box center [898, 83] width 434 height 28
click at [959, 525] on div "Assign Provider" at bounding box center [942, 526] width 58 height 12
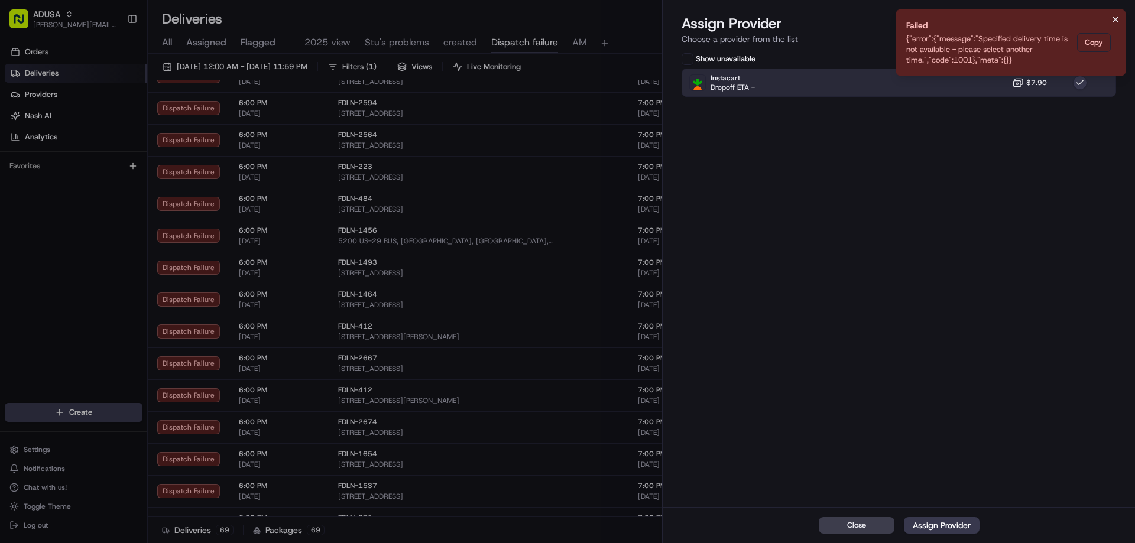
click at [1113, 17] on icon "Notifications (F8)" at bounding box center [1115, 19] width 9 height 9
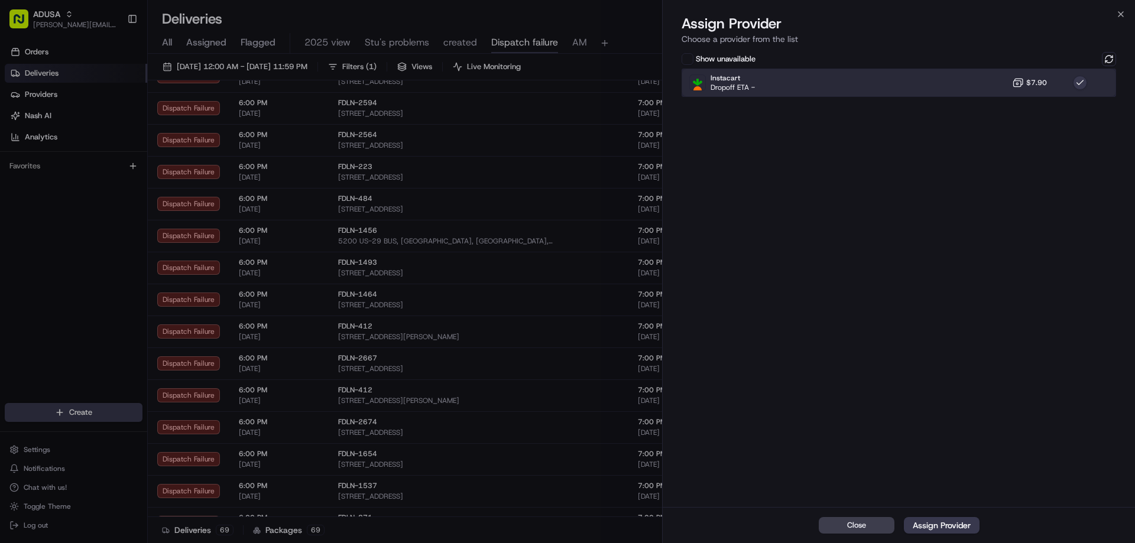
drag, startPoint x: 989, startPoint y: 78, endPoint x: 995, endPoint y: 79, distance: 5.9
click at [989, 78] on div "Instacart Dropoff ETA - $7.90" at bounding box center [898, 83] width 434 height 28
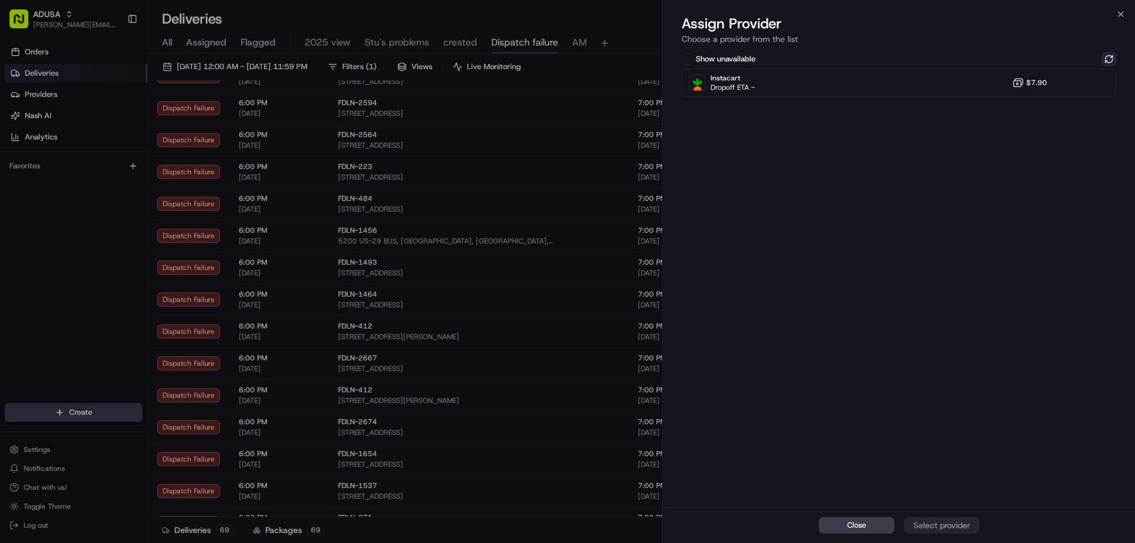
click at [1110, 55] on button at bounding box center [1109, 59] width 14 height 14
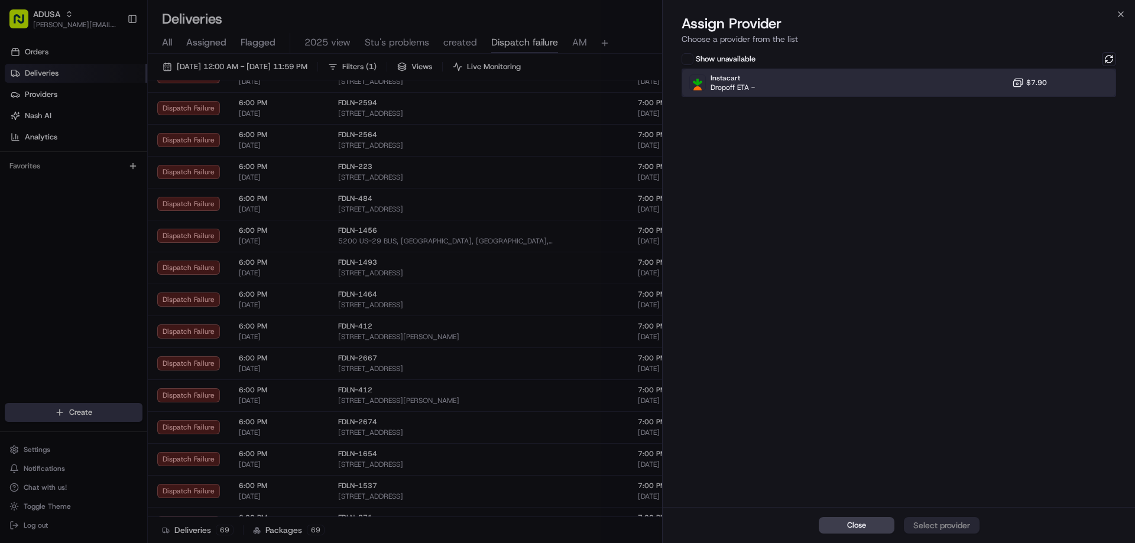
click at [945, 81] on div "Instacart Dropoff ETA - $7.90" at bounding box center [898, 83] width 434 height 28
click at [947, 527] on div "Assign Provider" at bounding box center [942, 526] width 58 height 12
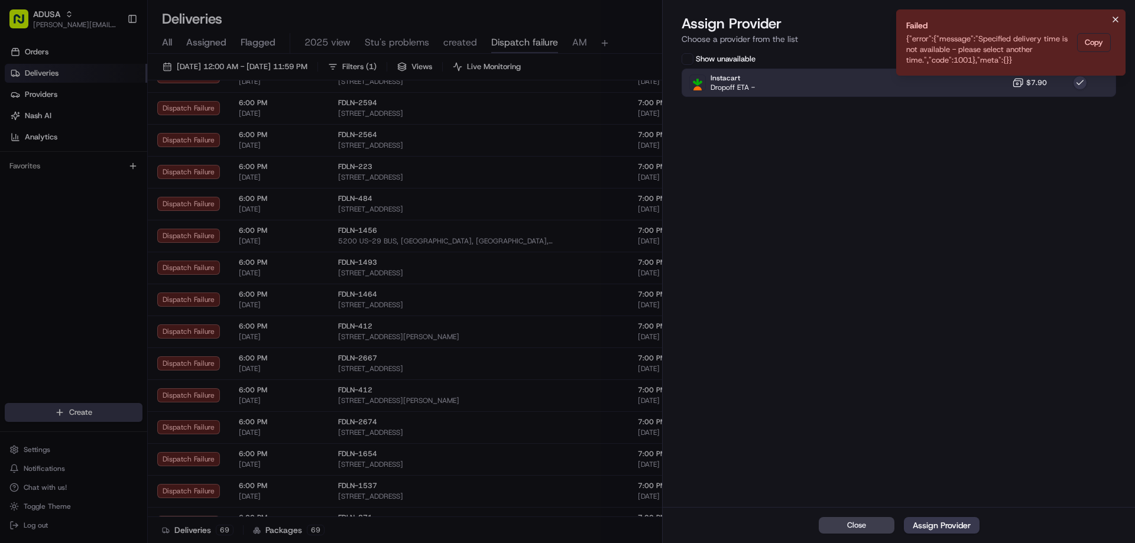
click at [1112, 20] on icon "Notifications (F8)" at bounding box center [1115, 19] width 9 height 9
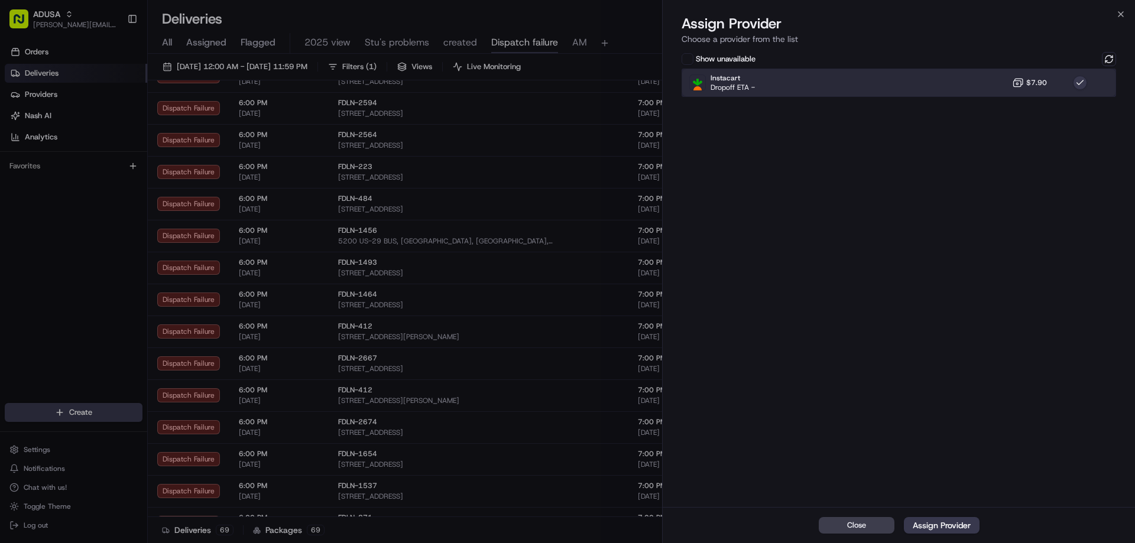
drag, startPoint x: 1048, startPoint y: 93, endPoint x: 1095, endPoint y: 66, distance: 53.8
click at [1053, 91] on div "Instacart Dropoff ETA - $7.90" at bounding box center [898, 83] width 434 height 28
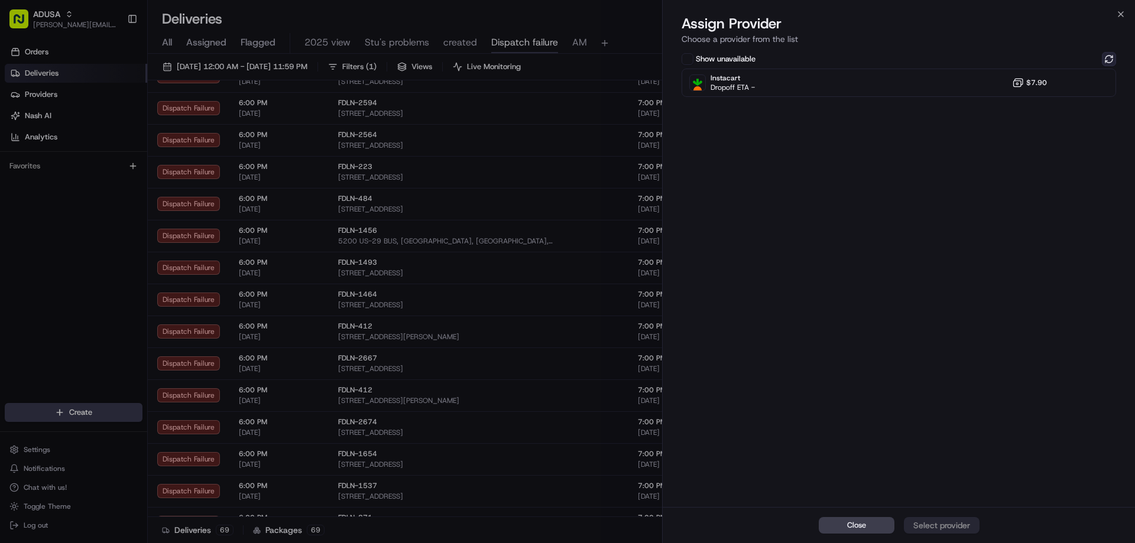
click at [1108, 59] on button at bounding box center [1109, 59] width 14 height 14
click at [1122, 15] on icon "button" at bounding box center [1120, 13] width 9 height 9
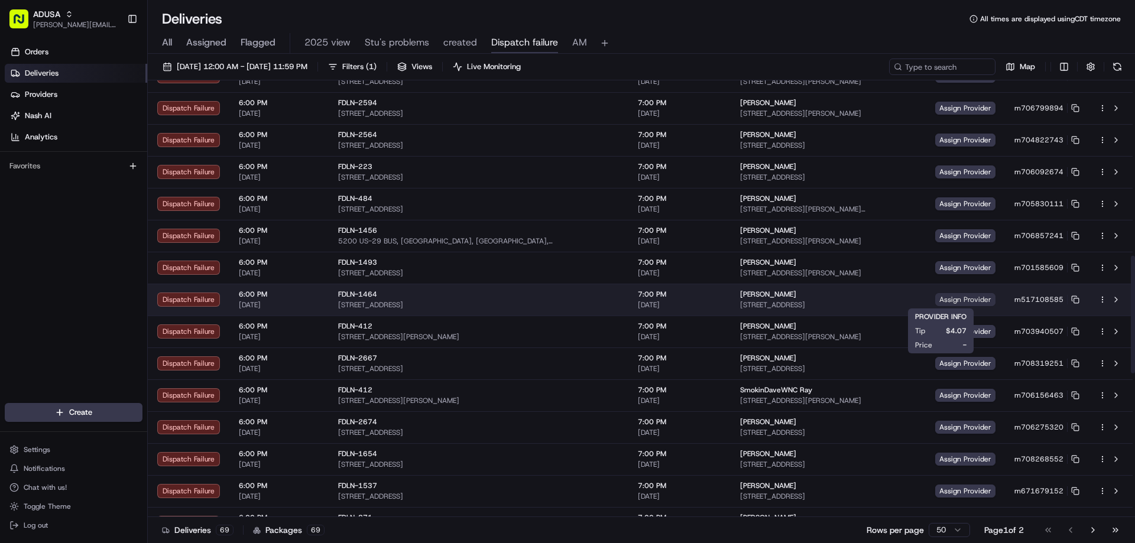
click at [954, 296] on span "Assign Provider" at bounding box center [965, 299] width 60 height 13
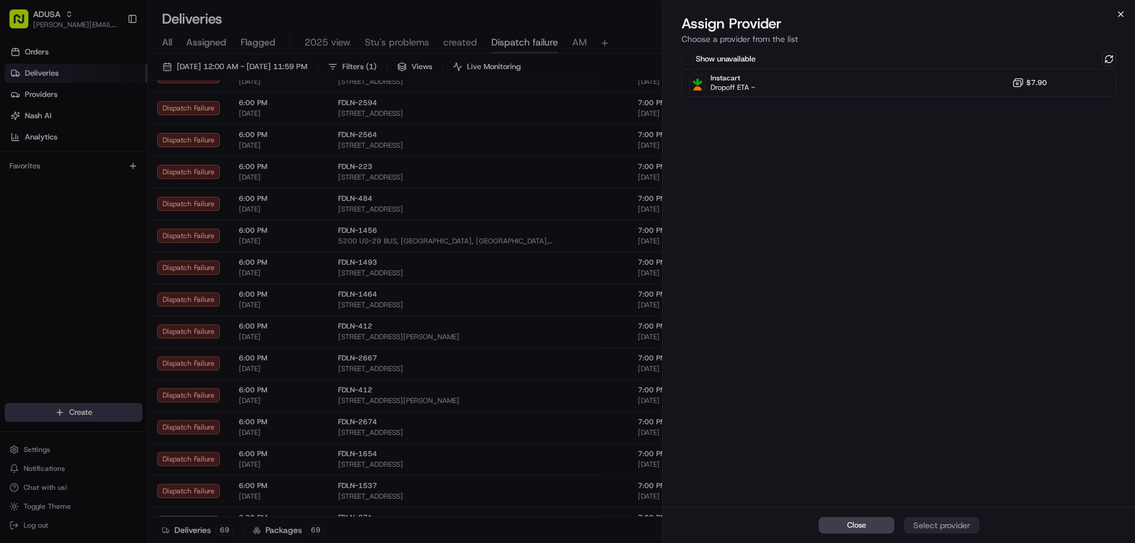
click at [1123, 17] on icon "button" at bounding box center [1120, 14] width 5 height 5
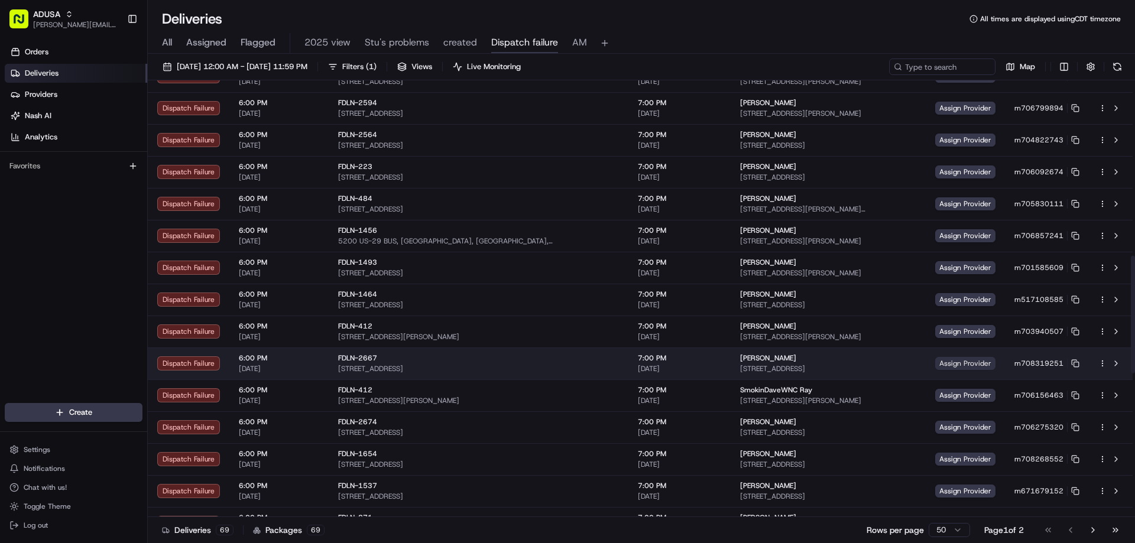
click at [940, 360] on span "Assign Provider" at bounding box center [965, 363] width 60 height 13
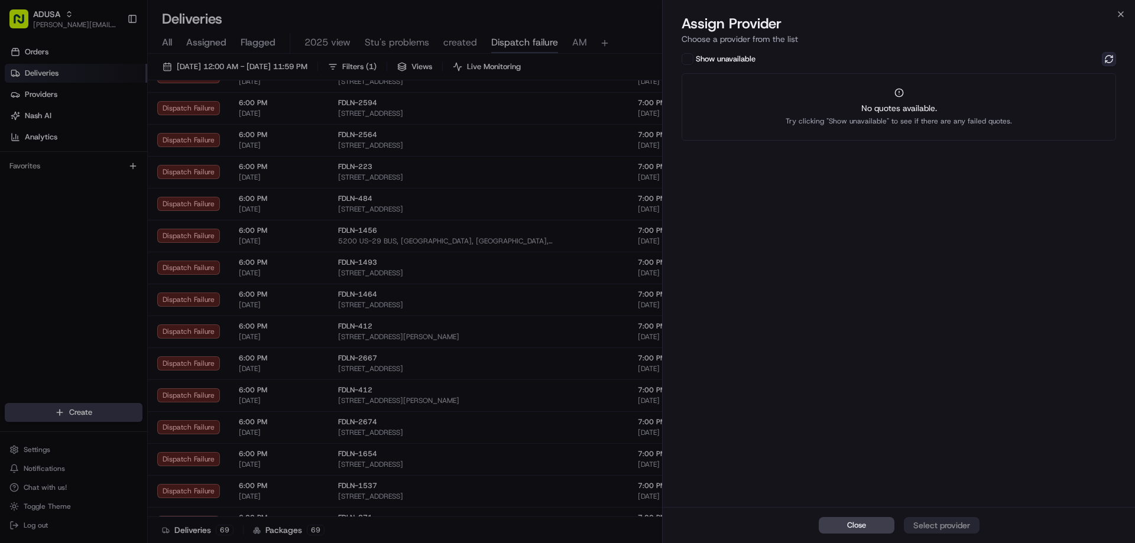
click at [1107, 57] on button at bounding box center [1109, 59] width 14 height 14
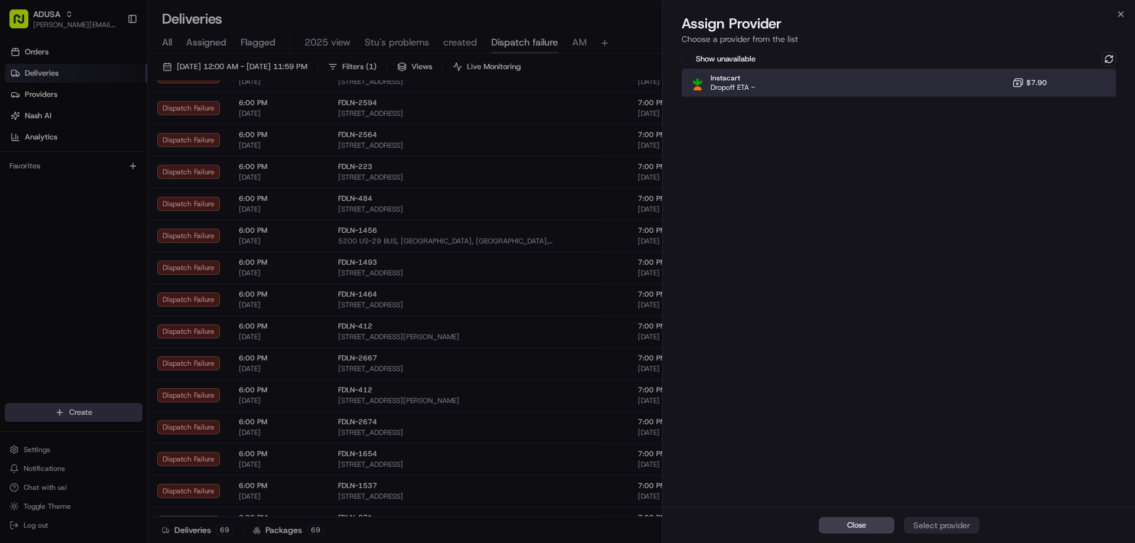
click at [973, 74] on div "Instacart Dropoff ETA - $7.90" at bounding box center [898, 83] width 434 height 28
click at [918, 523] on div "Assign Provider" at bounding box center [942, 526] width 58 height 12
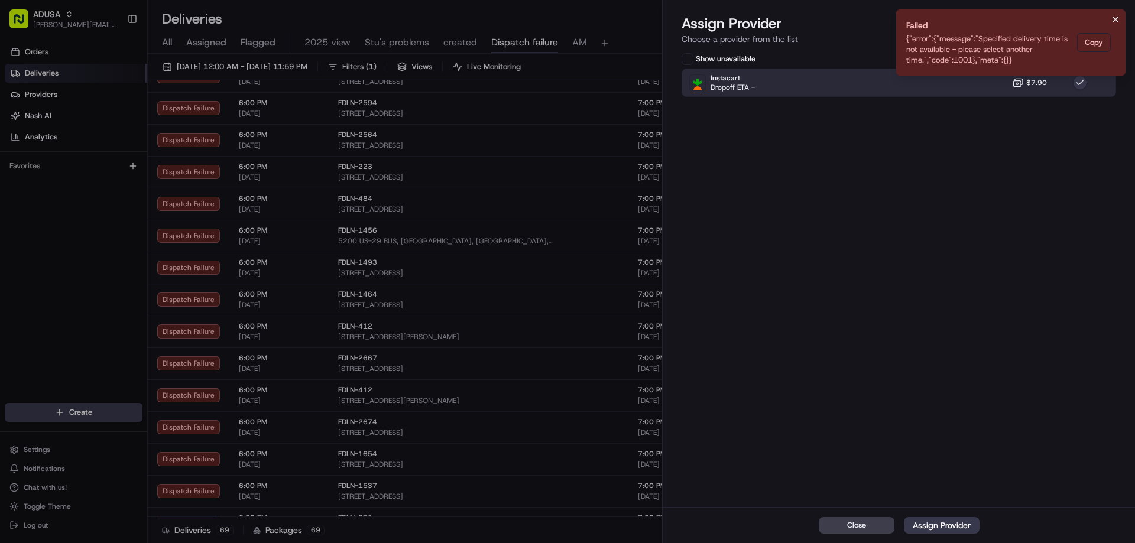
click at [1108, 19] on button "Notifications (F8)" at bounding box center [1115, 19] width 14 height 14
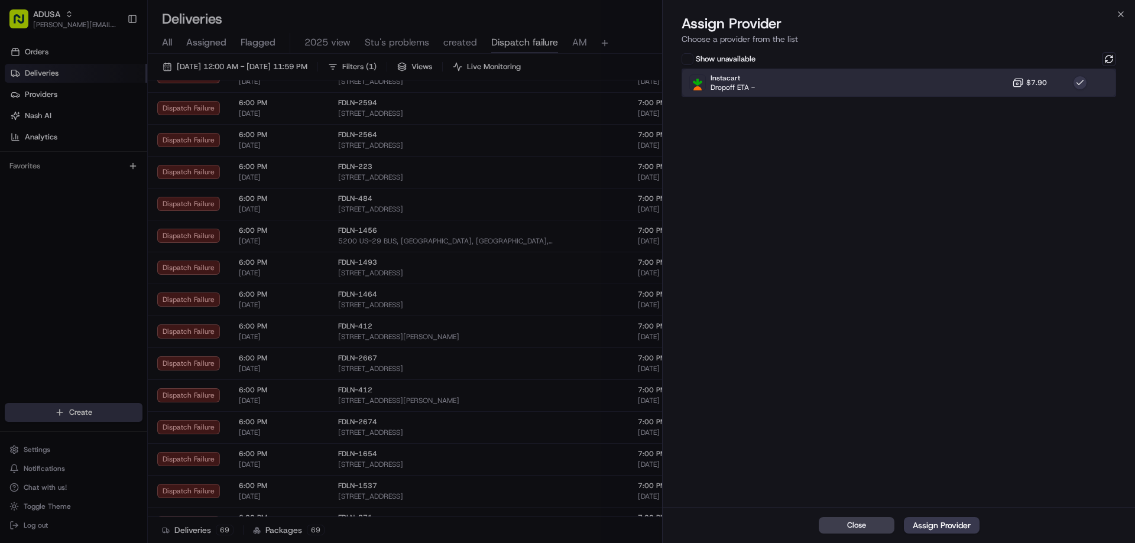
click at [995, 82] on div "Instacart Dropoff ETA - $7.90" at bounding box center [898, 83] width 434 height 28
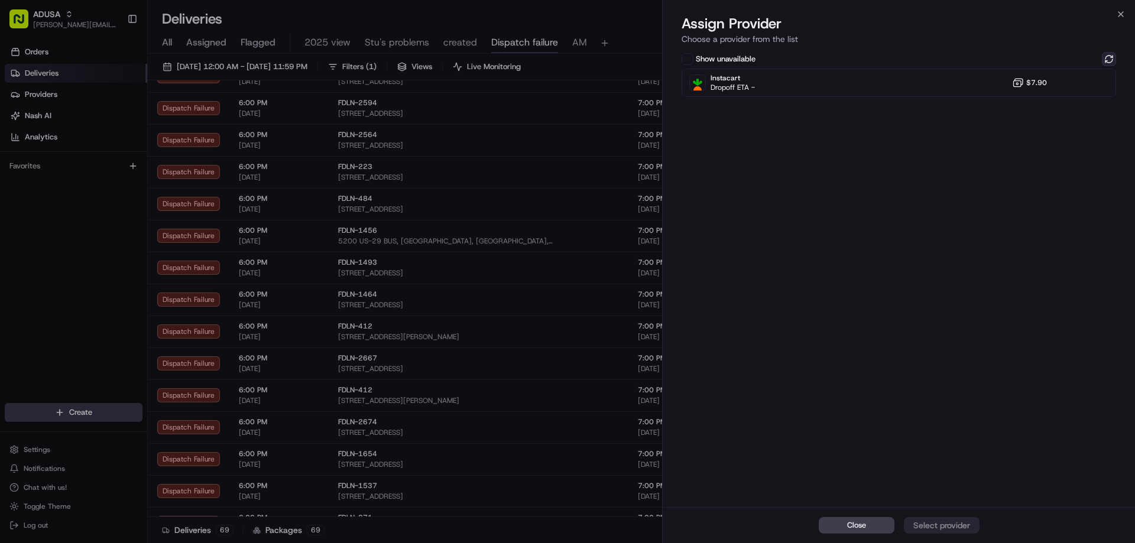
click at [1106, 61] on button at bounding box center [1109, 59] width 14 height 14
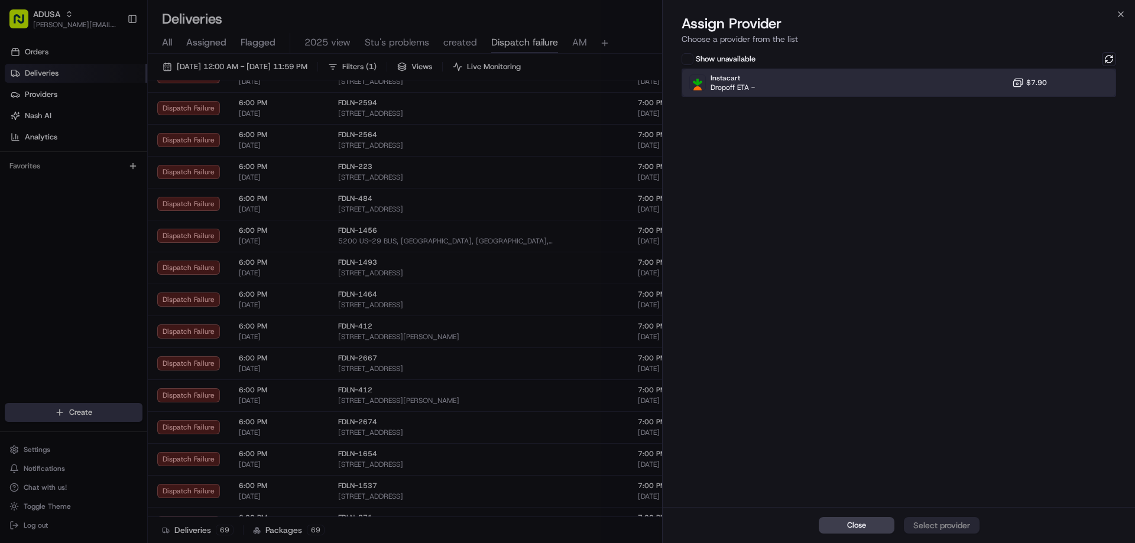
click at [986, 80] on div "Instacart Dropoff ETA - $7.90" at bounding box center [898, 83] width 434 height 28
click at [950, 515] on div "Close Assign Provider" at bounding box center [899, 525] width 472 height 36
click at [944, 527] on div "Assign Provider" at bounding box center [942, 526] width 58 height 12
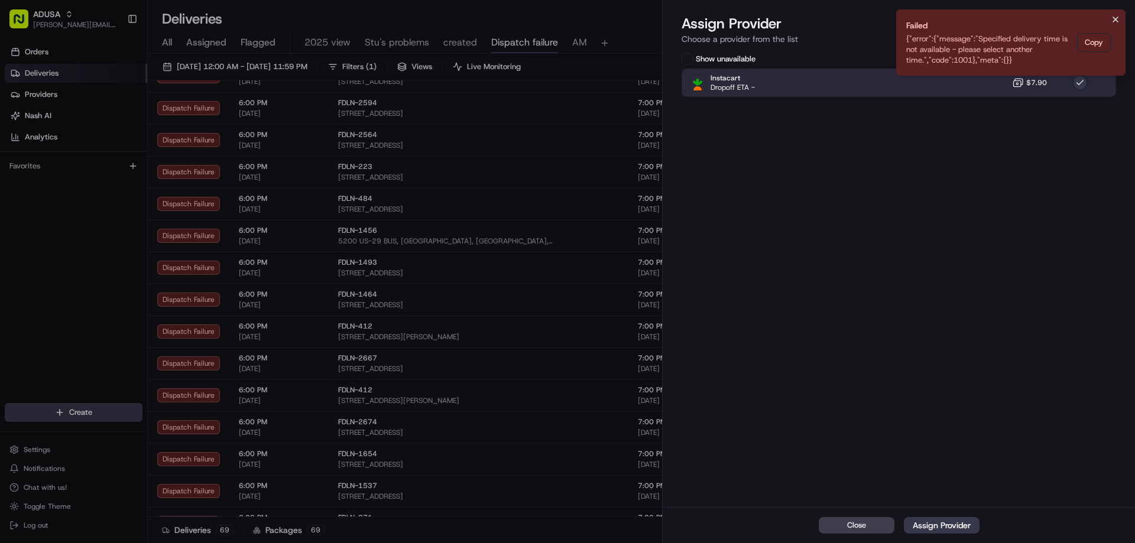
click at [1116, 15] on icon "Notifications (F8)" at bounding box center [1115, 19] width 9 height 9
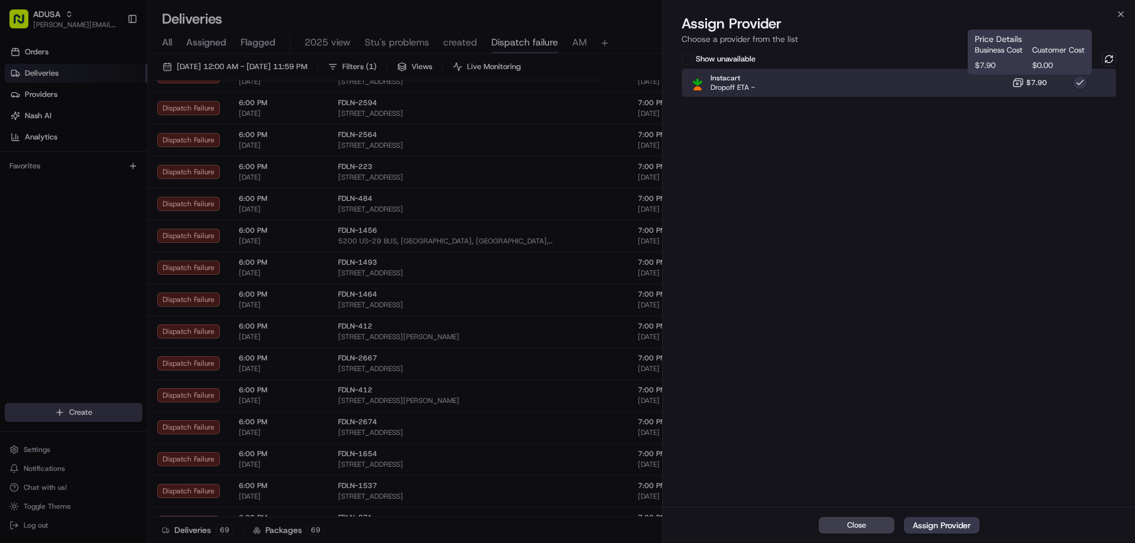
click at [995, 88] on div "Instacart Dropoff ETA - $7.90" at bounding box center [898, 83] width 434 height 28
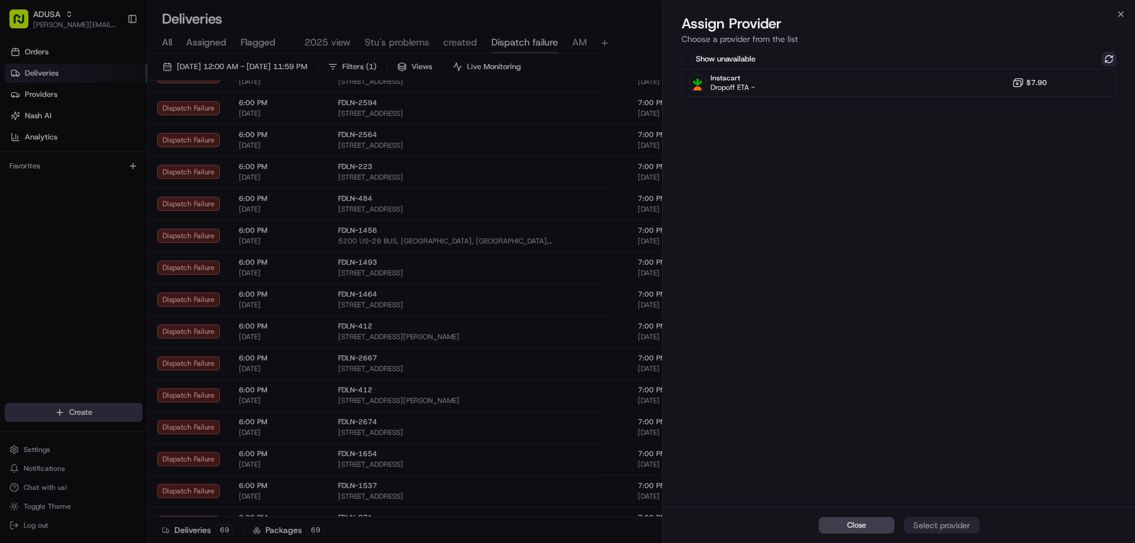
click at [1111, 57] on button at bounding box center [1109, 59] width 14 height 14
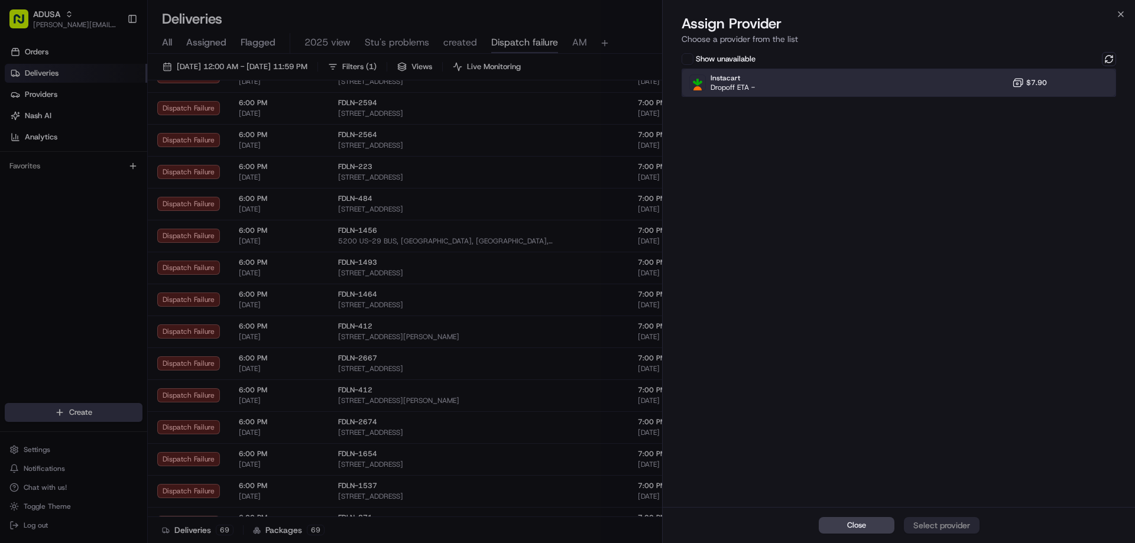
click at [958, 74] on div "Instacart Dropoff ETA - $7.90" at bounding box center [898, 83] width 434 height 28
click at [964, 515] on div "Close Assign Provider" at bounding box center [899, 525] width 472 height 36
click at [963, 517] on button "Assign Provider" at bounding box center [942, 525] width 76 height 17
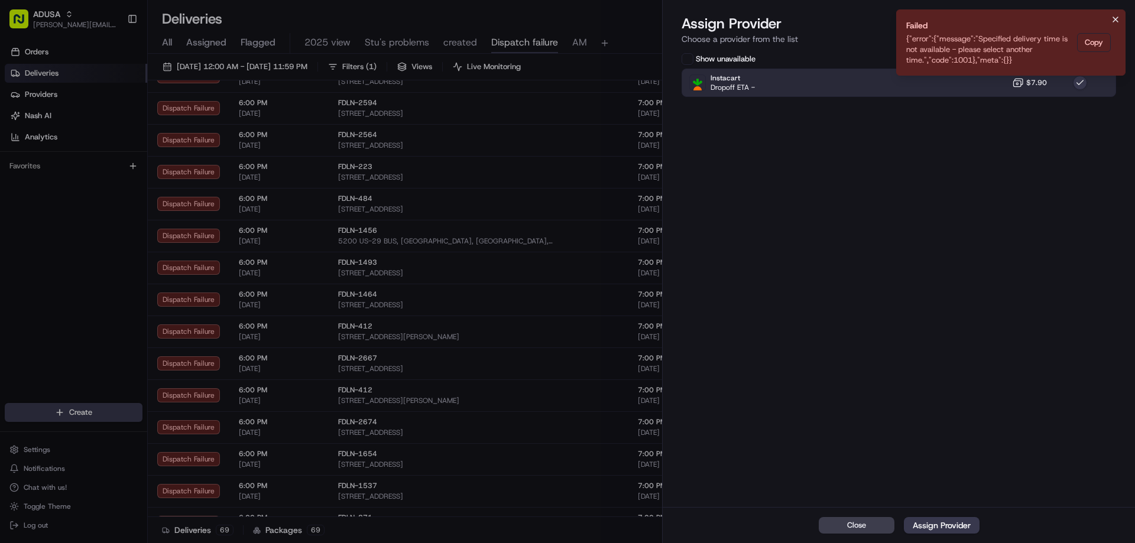
click at [1116, 18] on icon "Notifications (F8)" at bounding box center [1115, 19] width 9 height 9
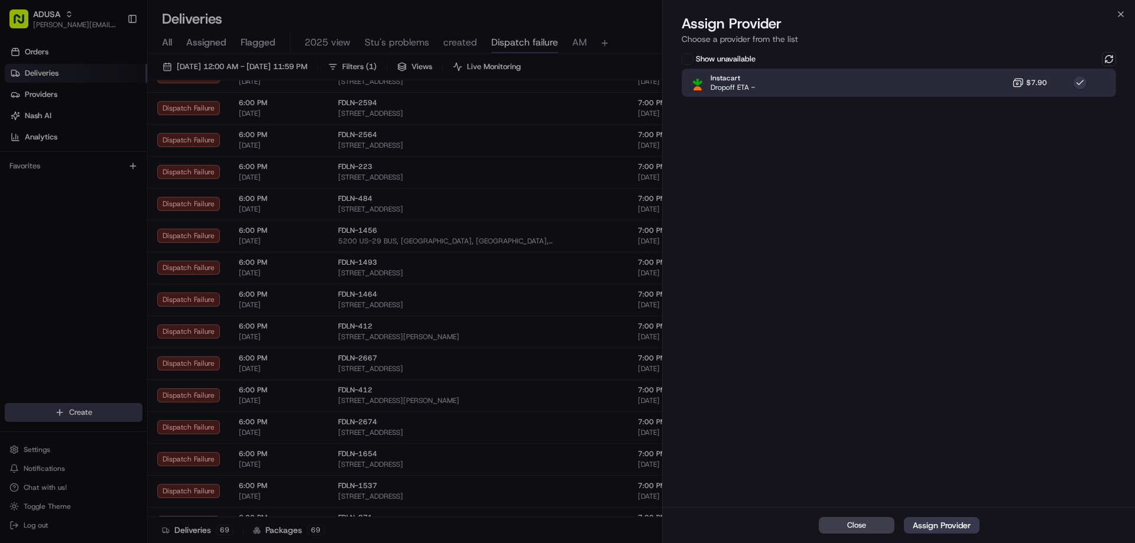
click at [1017, 87] on rect at bounding box center [1018, 84] width 8 height 6
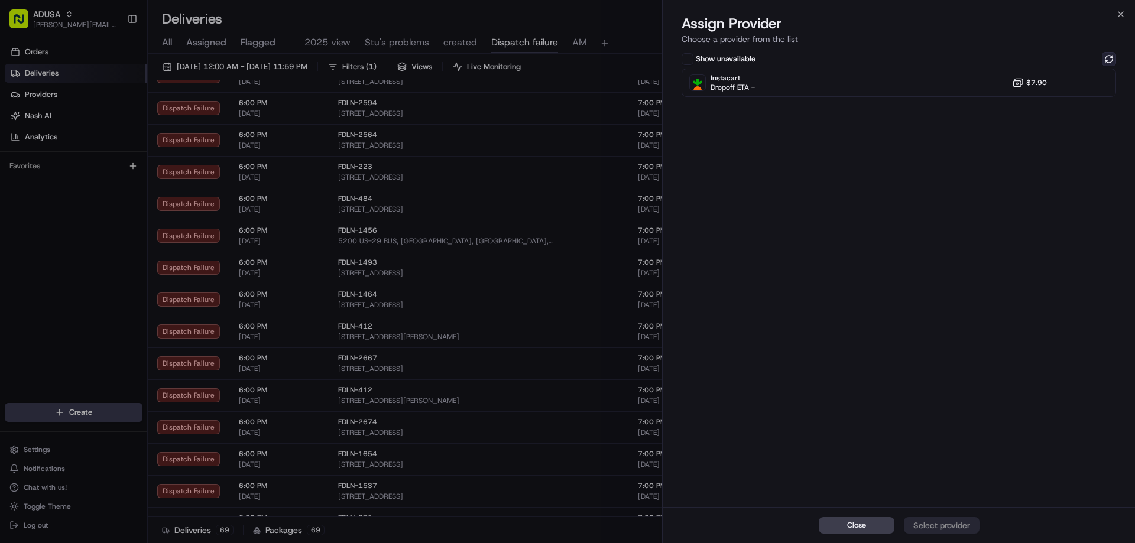
click at [1105, 57] on button at bounding box center [1109, 59] width 14 height 14
click at [1122, 14] on icon "button" at bounding box center [1120, 13] width 9 height 9
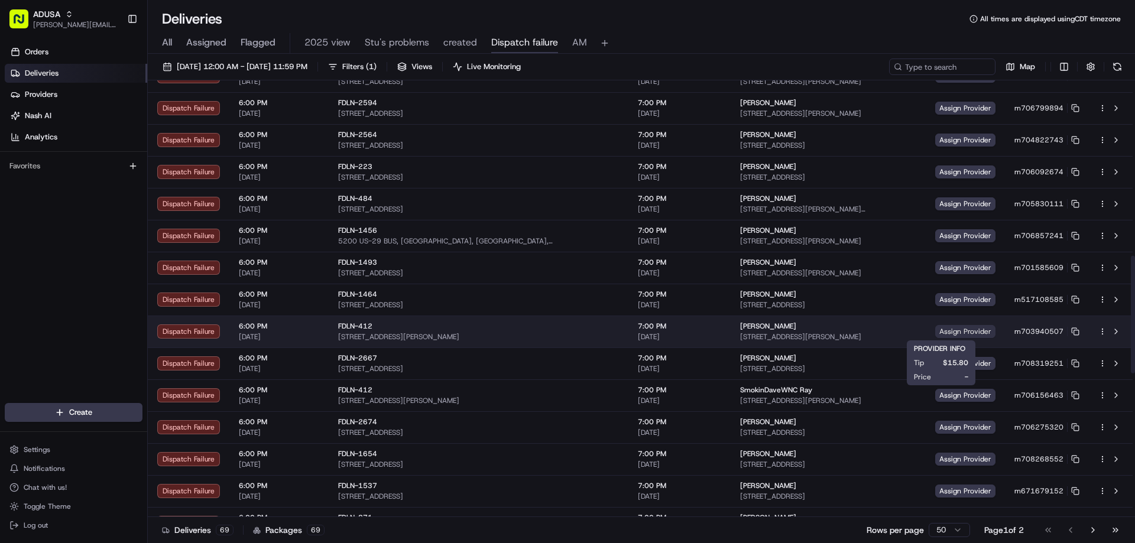
click at [935, 335] on span "Assign Provider" at bounding box center [965, 331] width 60 height 13
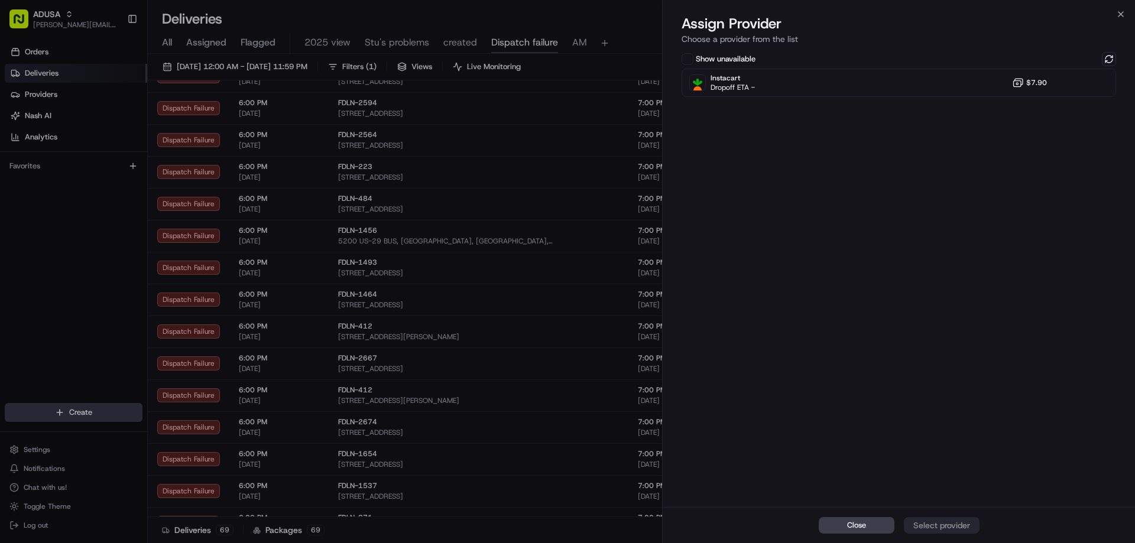
click at [1121, 7] on div "Close Assign Provider Choose a provider from the list Show unavailable Instacar…" at bounding box center [898, 271] width 473 height 543
click at [1119, 13] on icon "button" at bounding box center [1120, 13] width 9 height 9
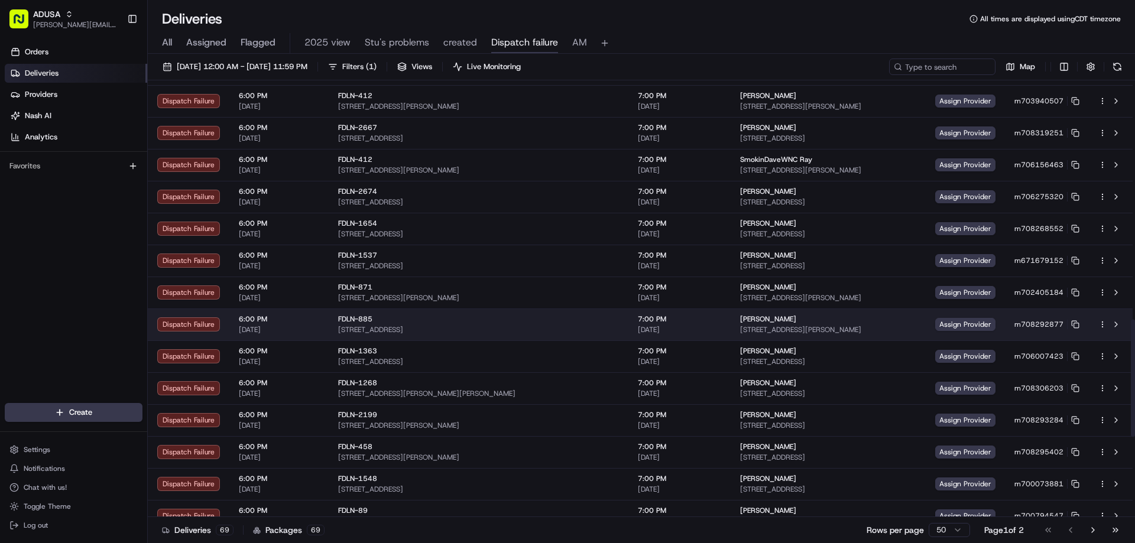
scroll to position [887, 0]
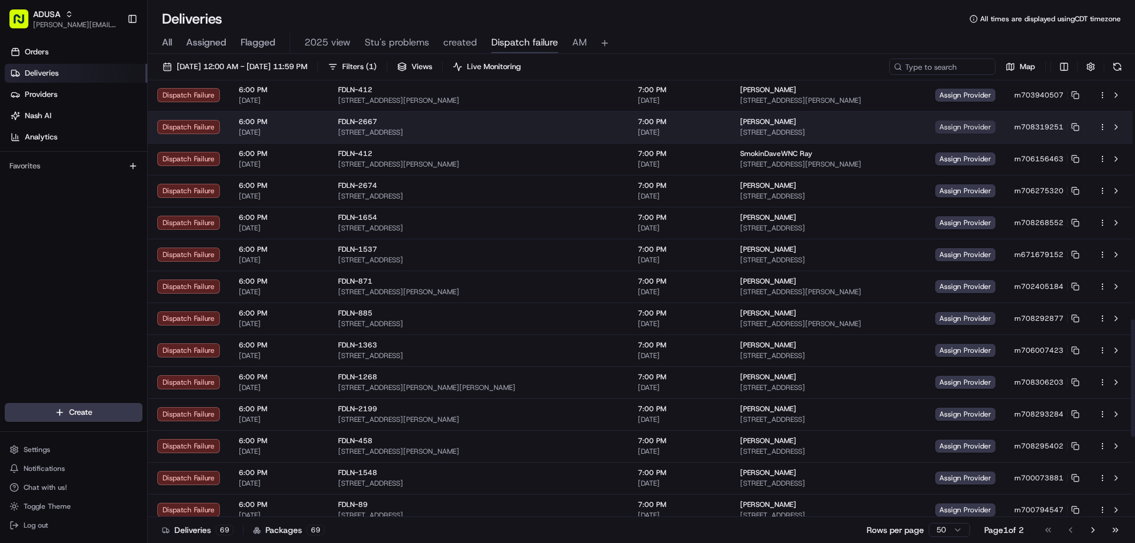
click at [939, 121] on span "Assign Provider" at bounding box center [965, 127] width 60 height 13
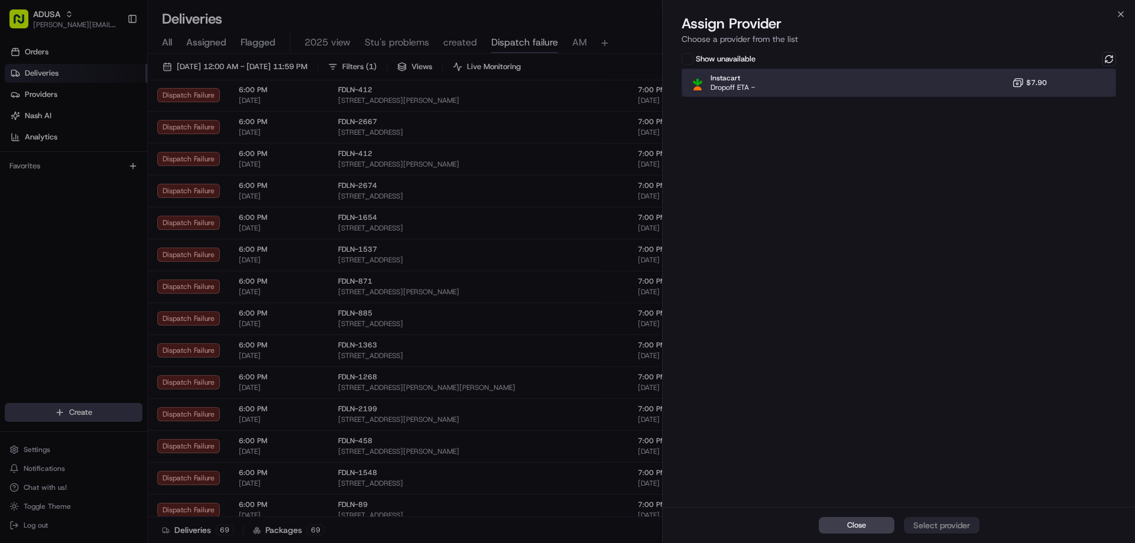
click at [960, 85] on div "Instacart Dropoff ETA - $7.90" at bounding box center [898, 83] width 434 height 28
click at [946, 530] on div "Assign Provider" at bounding box center [942, 526] width 58 height 12
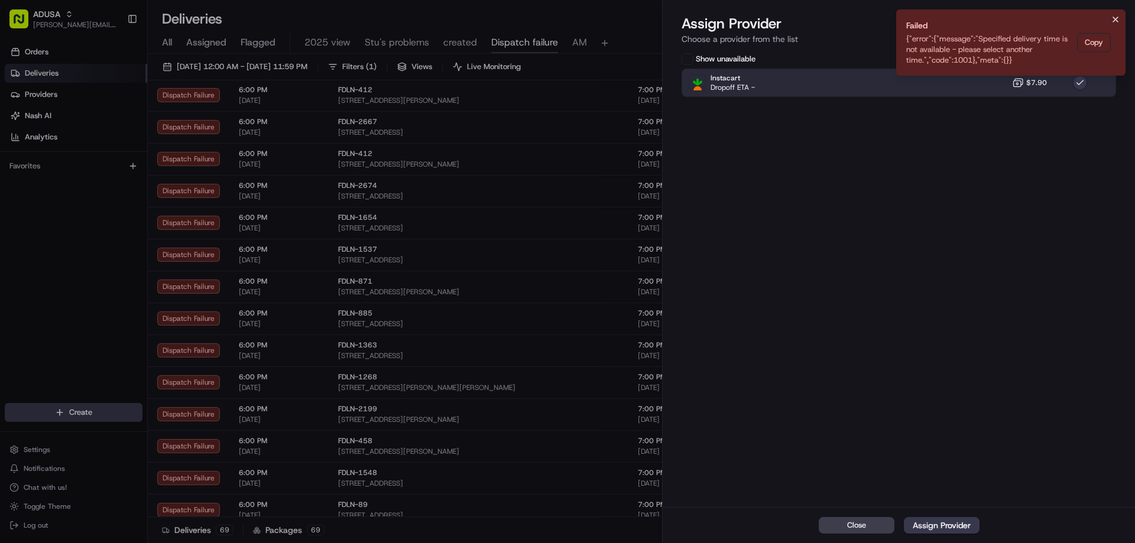
click at [1118, 16] on icon "Notifications (F8)" at bounding box center [1115, 19] width 9 height 9
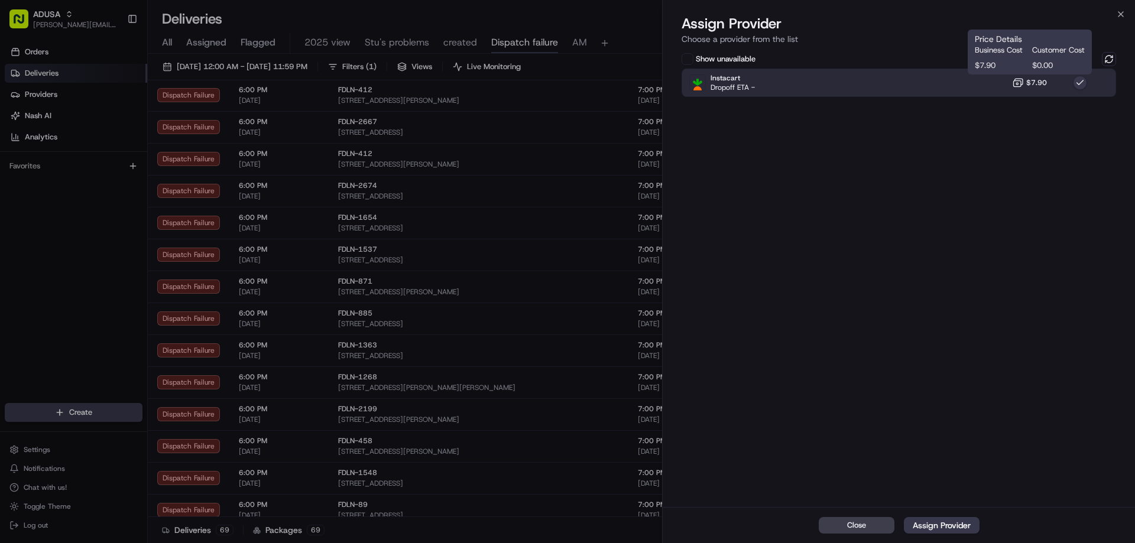
drag, startPoint x: 1040, startPoint y: 80, endPoint x: 1086, endPoint y: 69, distance: 47.4
click at [1040, 80] on span "$7.90" at bounding box center [1036, 82] width 21 height 9
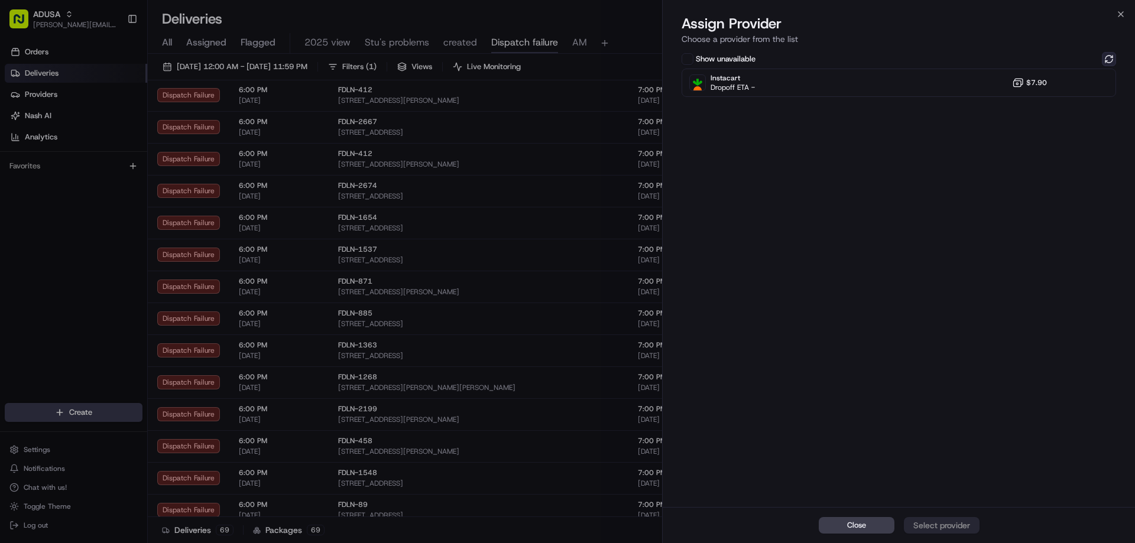
click at [1108, 59] on button at bounding box center [1109, 59] width 14 height 14
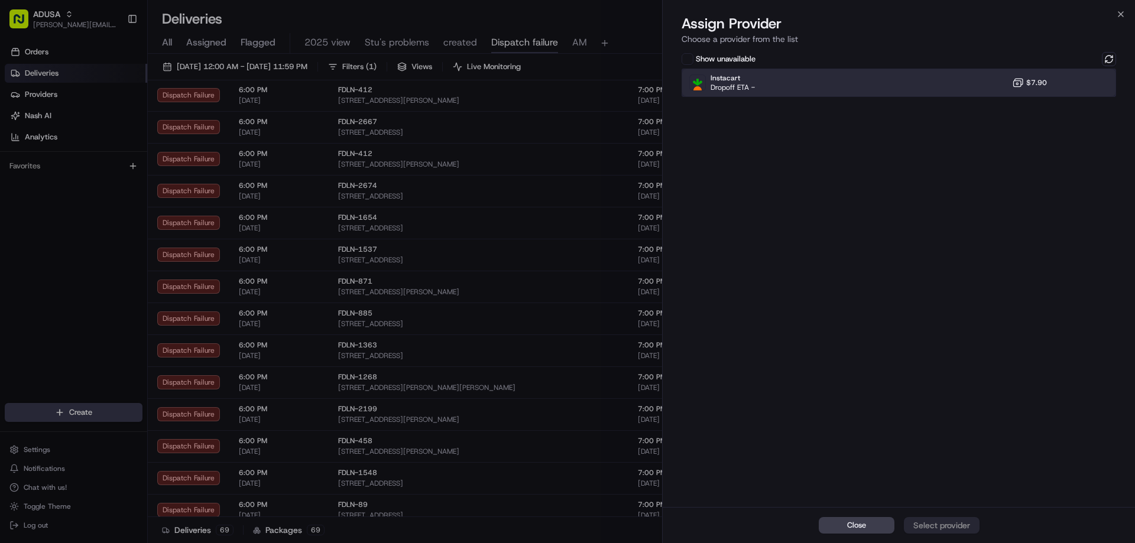
click at [963, 82] on div "Instacart Dropoff ETA - $7.90" at bounding box center [898, 83] width 434 height 28
click at [935, 521] on div "Assign Provider" at bounding box center [942, 526] width 58 height 12
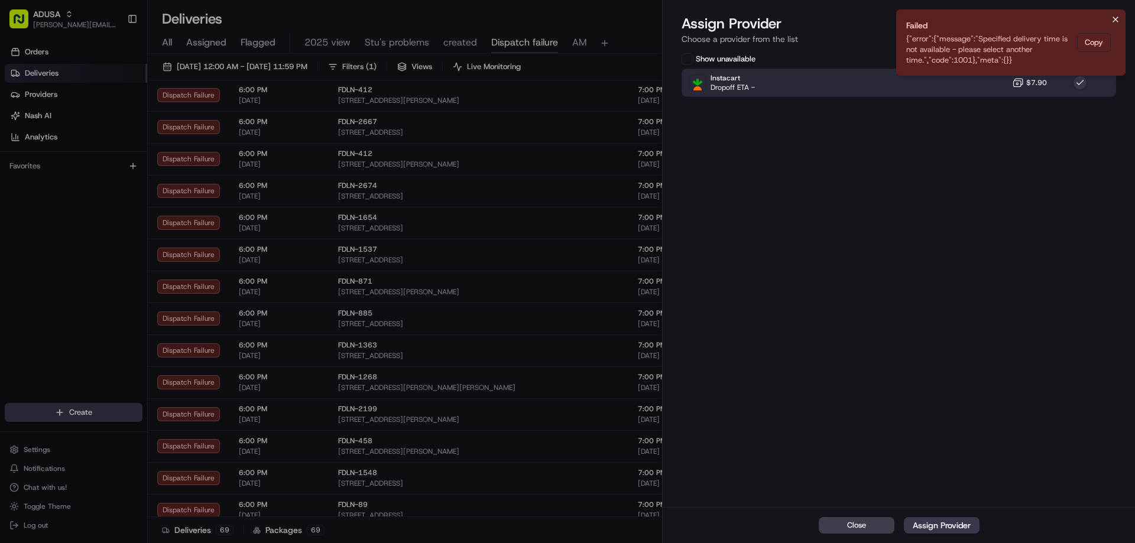
click at [1116, 18] on icon "Notifications (F8)" at bounding box center [1115, 19] width 9 height 9
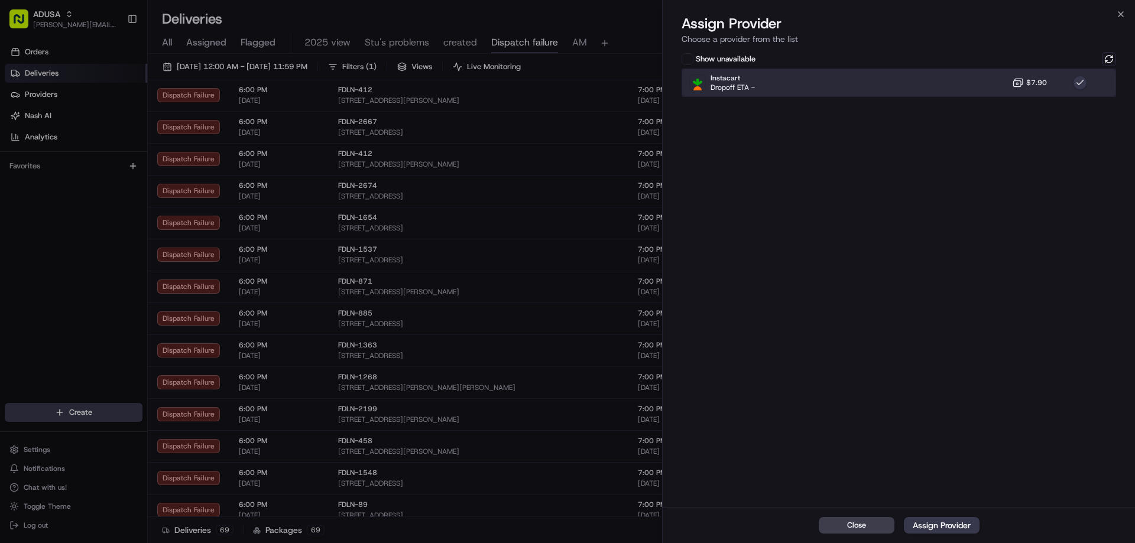
click at [956, 87] on div "Instacart Dropoff ETA - $7.90" at bounding box center [898, 83] width 434 height 28
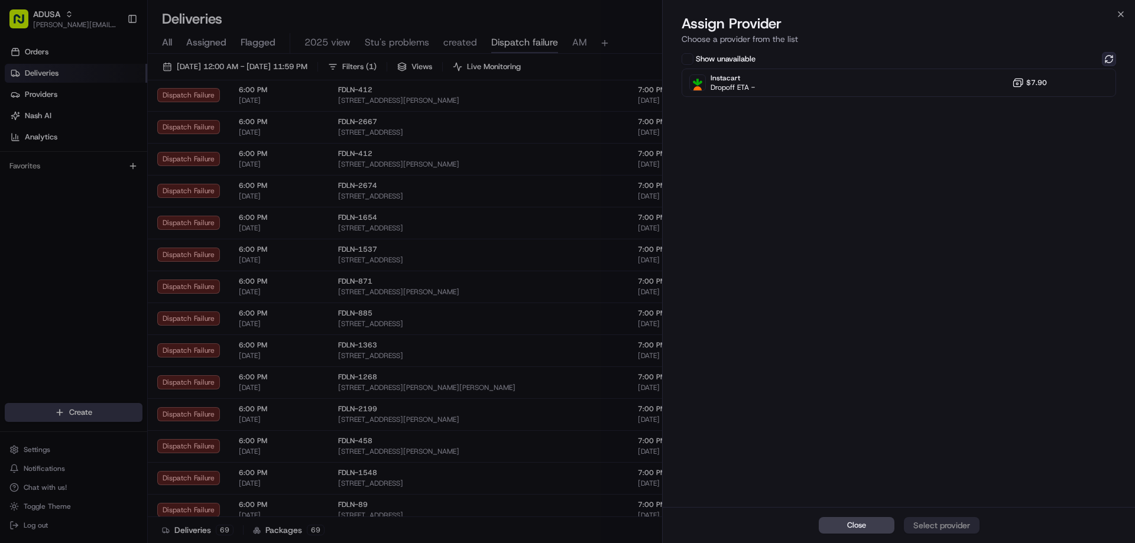
click at [1106, 60] on button at bounding box center [1109, 59] width 14 height 14
click at [1122, 13] on icon "button" at bounding box center [1120, 13] width 9 height 9
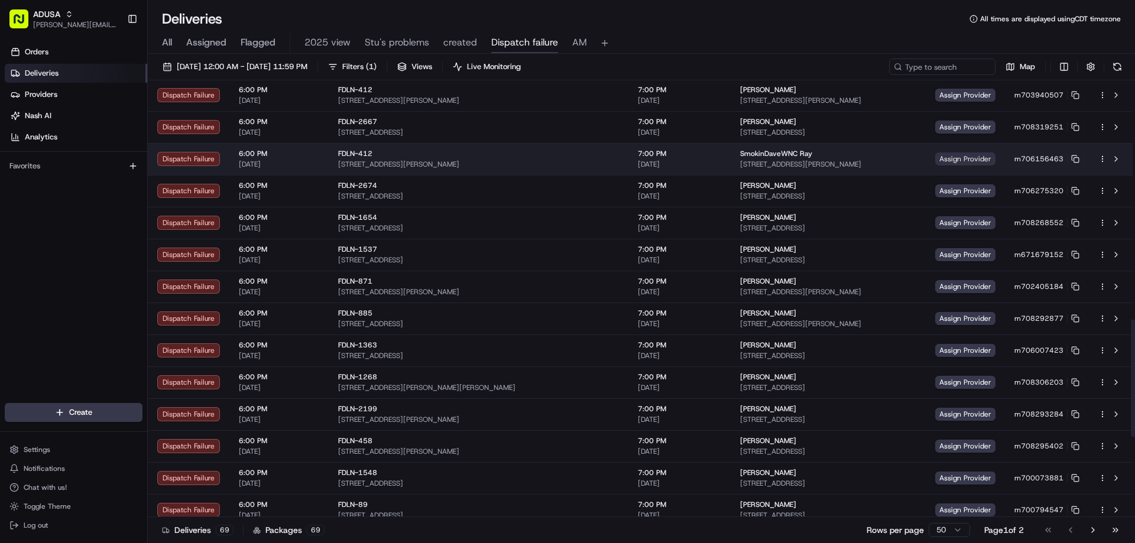
click at [942, 158] on span "Assign Provider" at bounding box center [965, 158] width 60 height 13
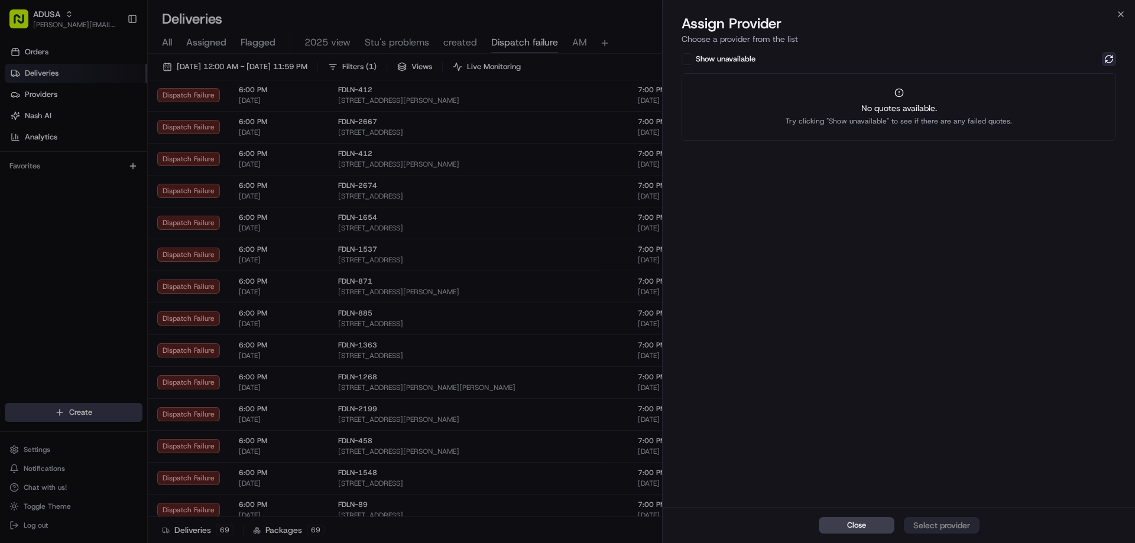
click at [1113, 60] on button at bounding box center [1109, 59] width 14 height 14
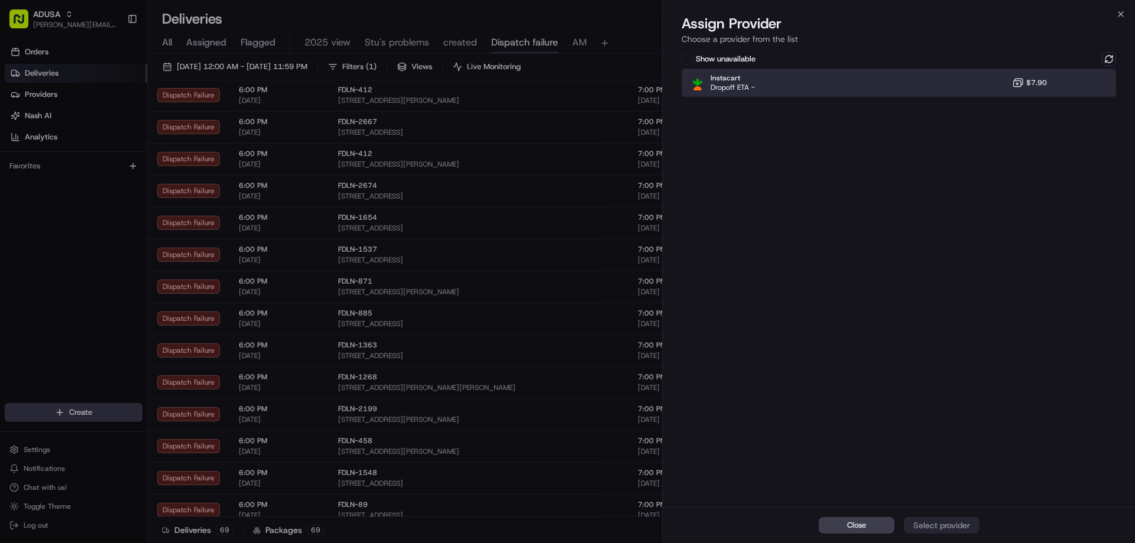
click at [986, 88] on div "Instacart Dropoff ETA - $7.90" at bounding box center [898, 83] width 434 height 28
click at [947, 531] on button "Assign Provider" at bounding box center [942, 525] width 76 height 17
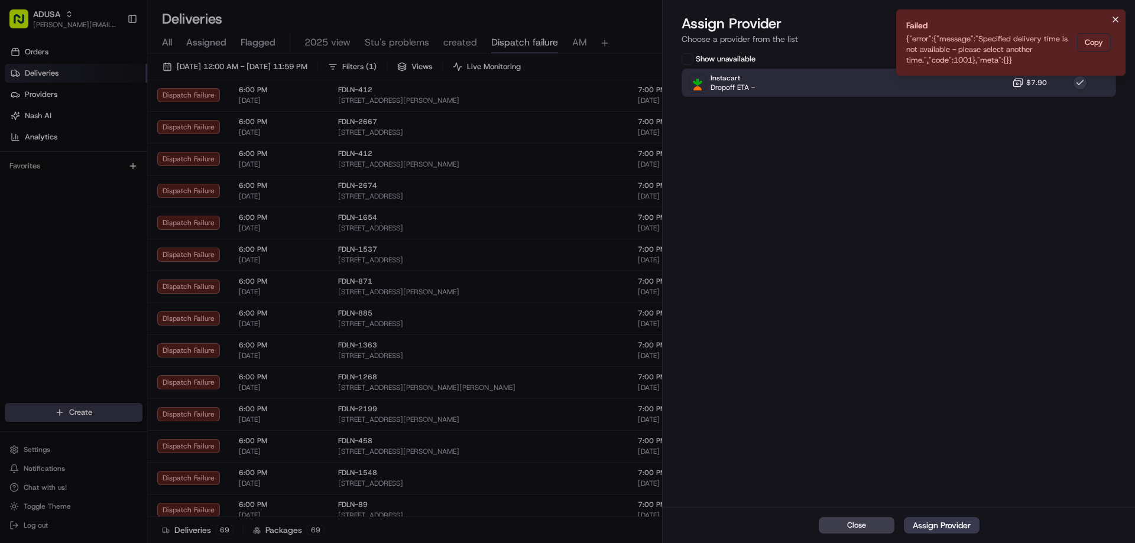
click at [1112, 22] on icon "Notifications (F8)" at bounding box center [1115, 19] width 9 height 9
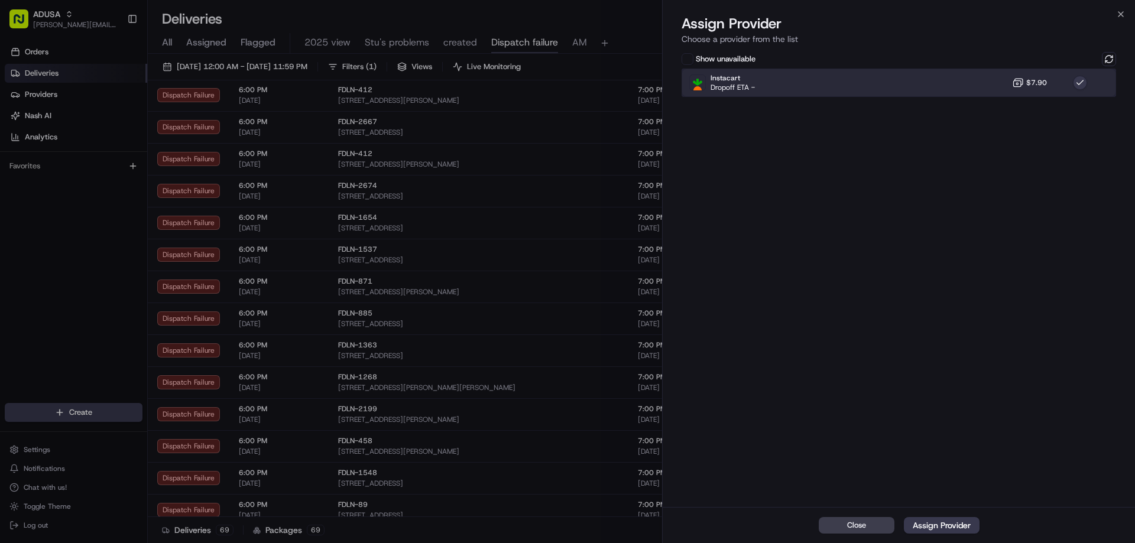
click at [991, 76] on div "Instacart Dropoff ETA - $7.90" at bounding box center [898, 83] width 434 height 28
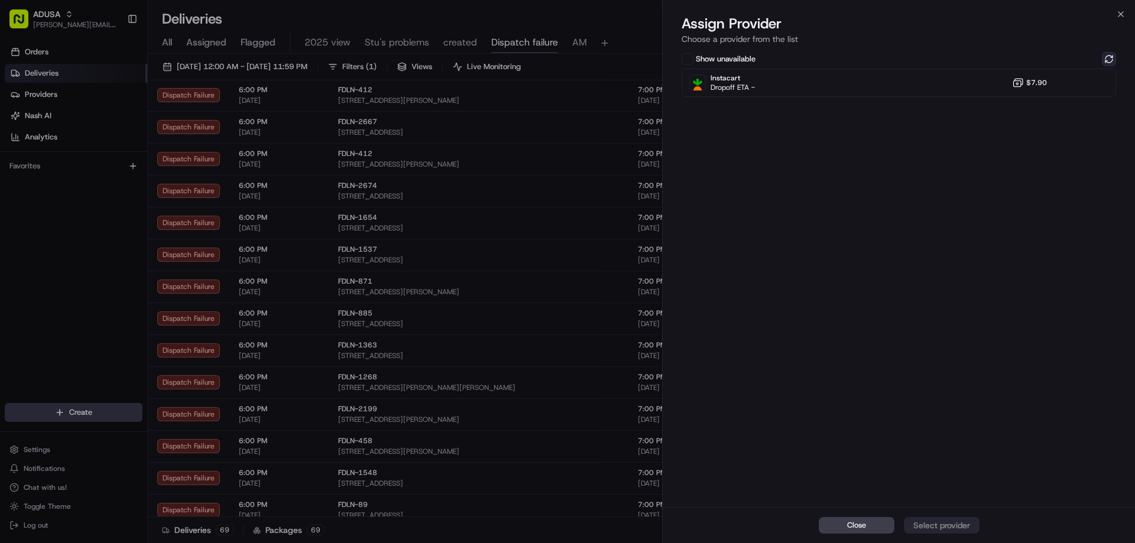
click at [1114, 55] on button at bounding box center [1109, 59] width 14 height 14
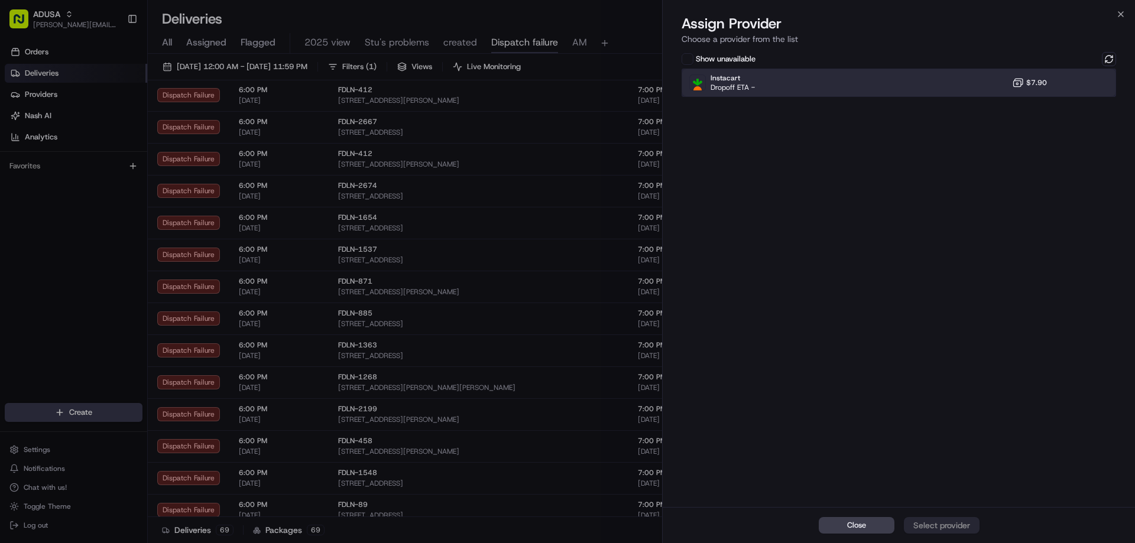
click at [978, 81] on div "Instacart Dropoff ETA - $7.90" at bounding box center [898, 83] width 434 height 28
click at [917, 532] on button "Assign Provider" at bounding box center [942, 525] width 76 height 17
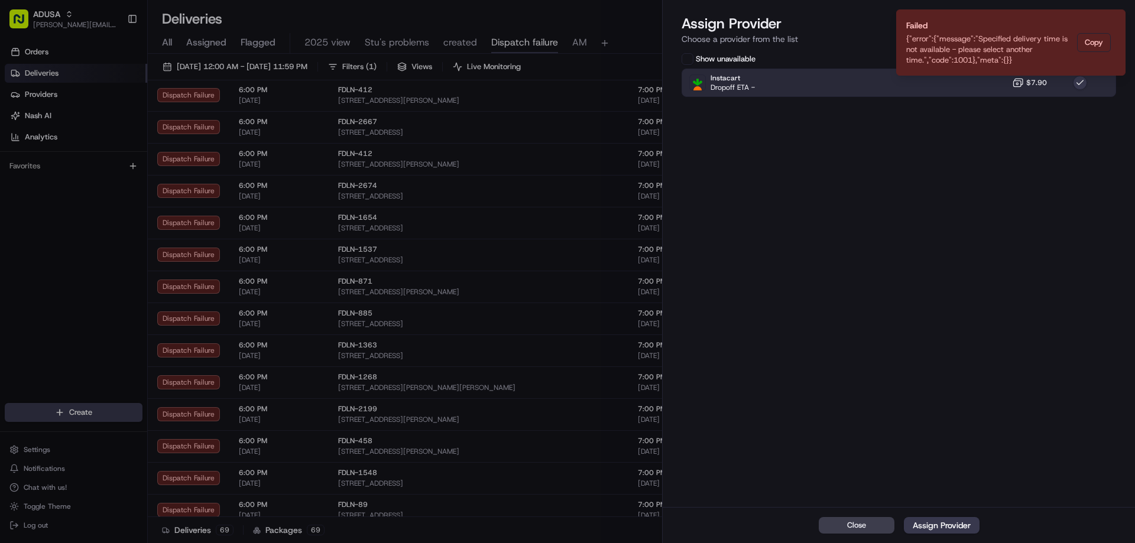
drag, startPoint x: 1113, startPoint y: 18, endPoint x: 1009, endPoint y: 71, distance: 117.1
click at [1113, 18] on icon "Notifications (F8)" at bounding box center [1115, 19] width 9 height 9
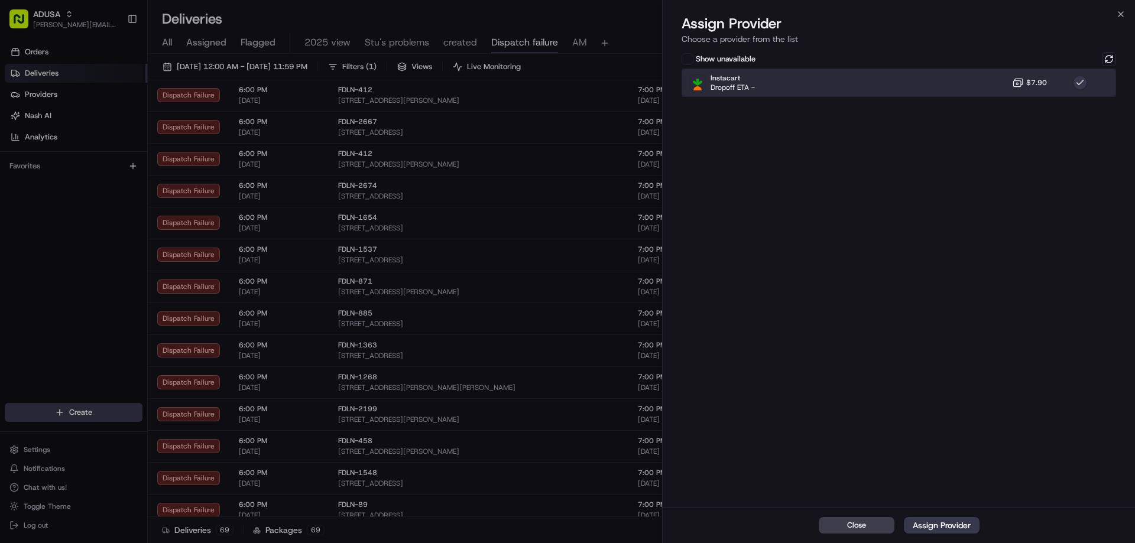
drag, startPoint x: 983, startPoint y: 85, endPoint x: 1013, endPoint y: 78, distance: 30.3
click at [985, 85] on div "Instacart Dropoff ETA - $7.90" at bounding box center [898, 83] width 434 height 28
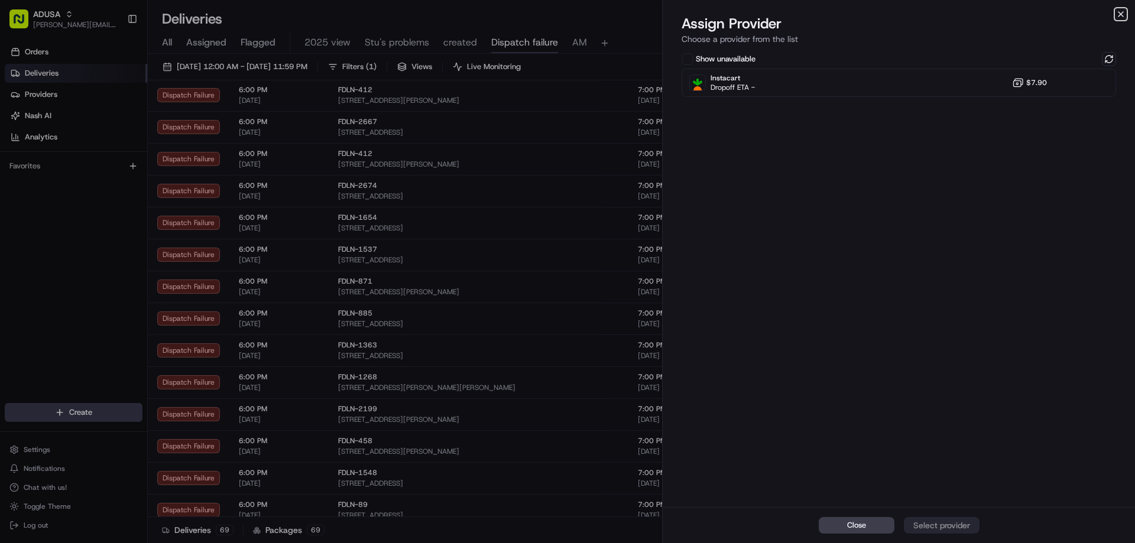
click at [1125, 11] on icon "button" at bounding box center [1120, 13] width 9 height 9
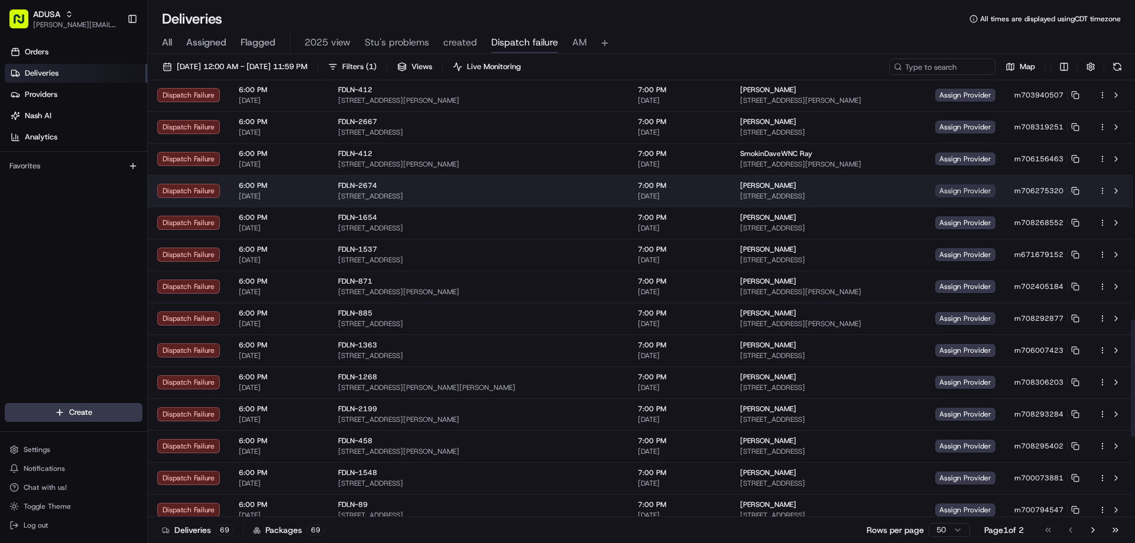
click at [935, 187] on span "Assign Provider" at bounding box center [965, 190] width 60 height 13
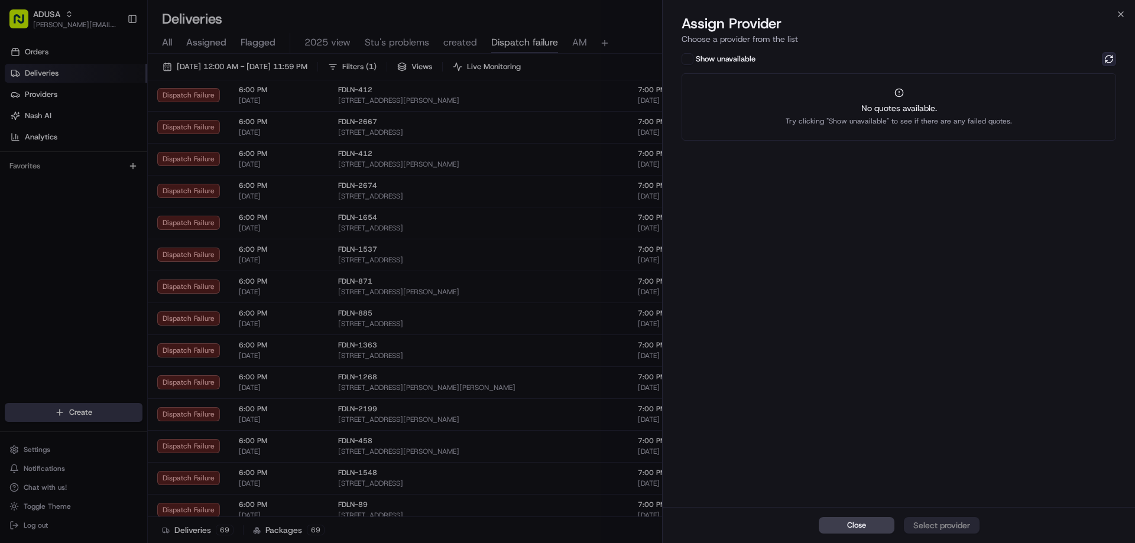
click at [1106, 56] on button at bounding box center [1109, 59] width 14 height 14
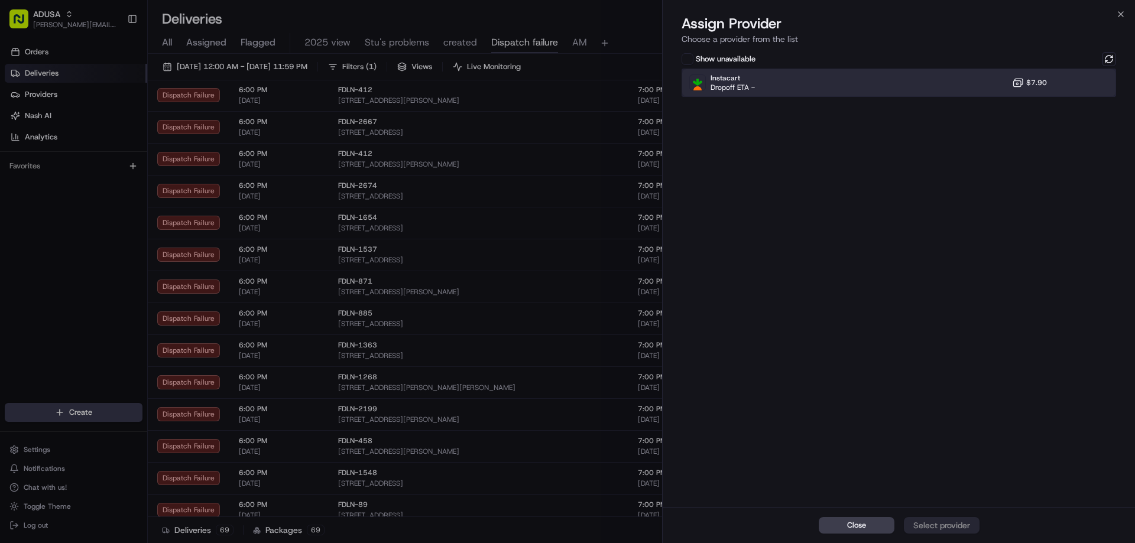
click at [983, 91] on div "Instacart Dropoff ETA - $7.90" at bounding box center [898, 83] width 434 height 28
click at [956, 527] on div "Assign Provider" at bounding box center [942, 526] width 58 height 12
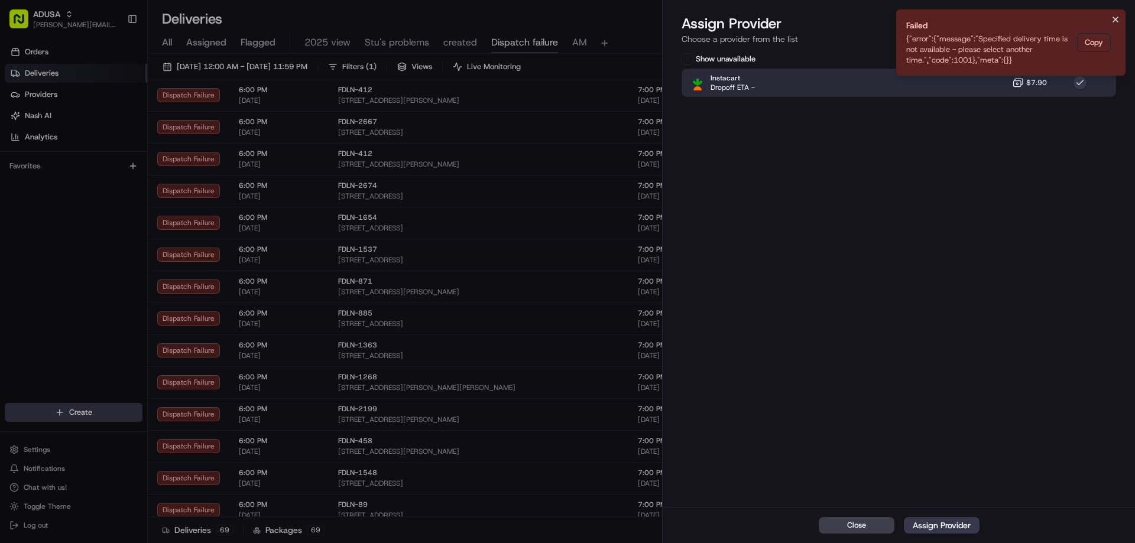
click at [1111, 23] on icon "Notifications (F8)" at bounding box center [1115, 19] width 9 height 9
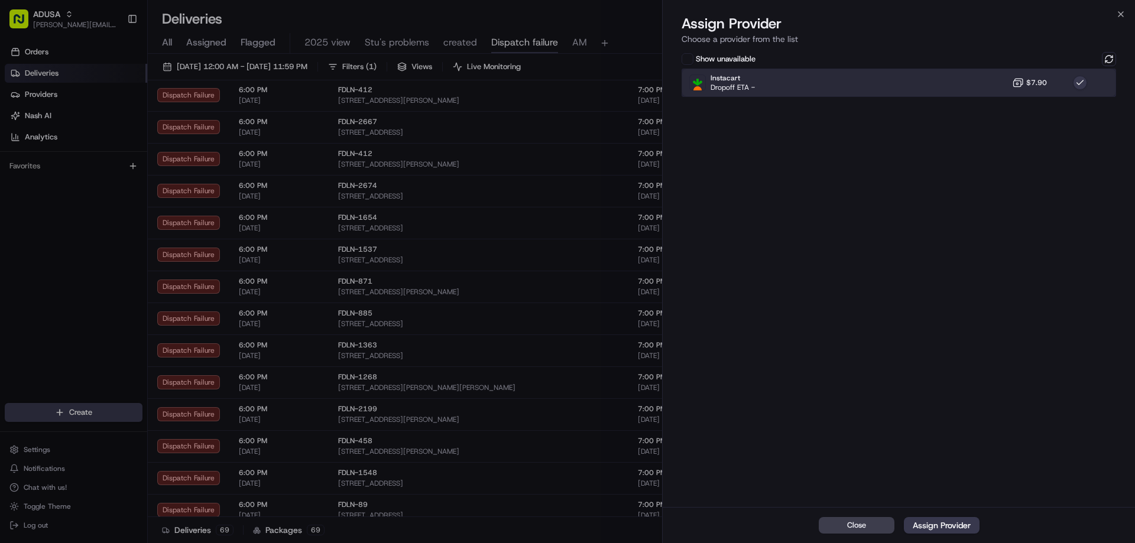
click at [1005, 81] on div "Instacart Dropoff ETA - $7.90" at bounding box center [898, 83] width 434 height 28
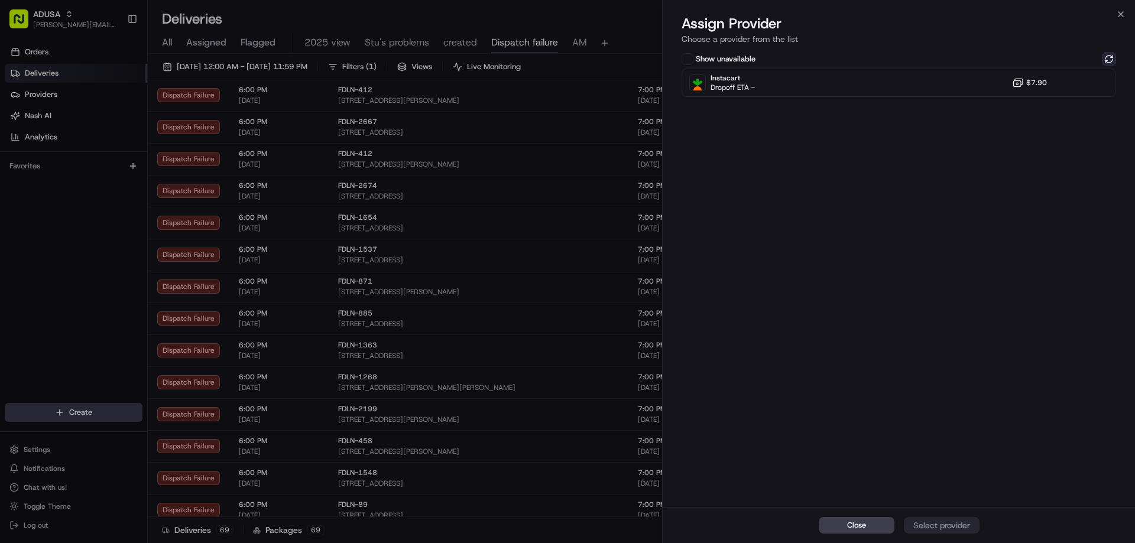
click at [1109, 61] on button at bounding box center [1109, 59] width 14 height 14
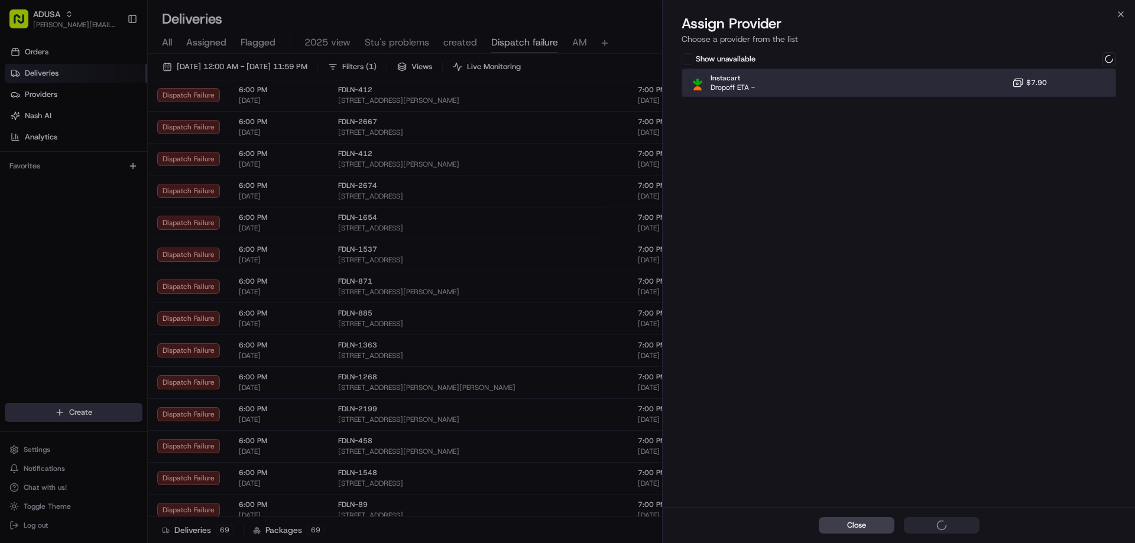
click at [983, 82] on div "Instacart Dropoff ETA - $7.90" at bounding box center [898, 83] width 434 height 28
click at [960, 534] on div "Close Assign Provider" at bounding box center [899, 525] width 472 height 36
click at [960, 533] on button "Assign Provider" at bounding box center [942, 525] width 76 height 17
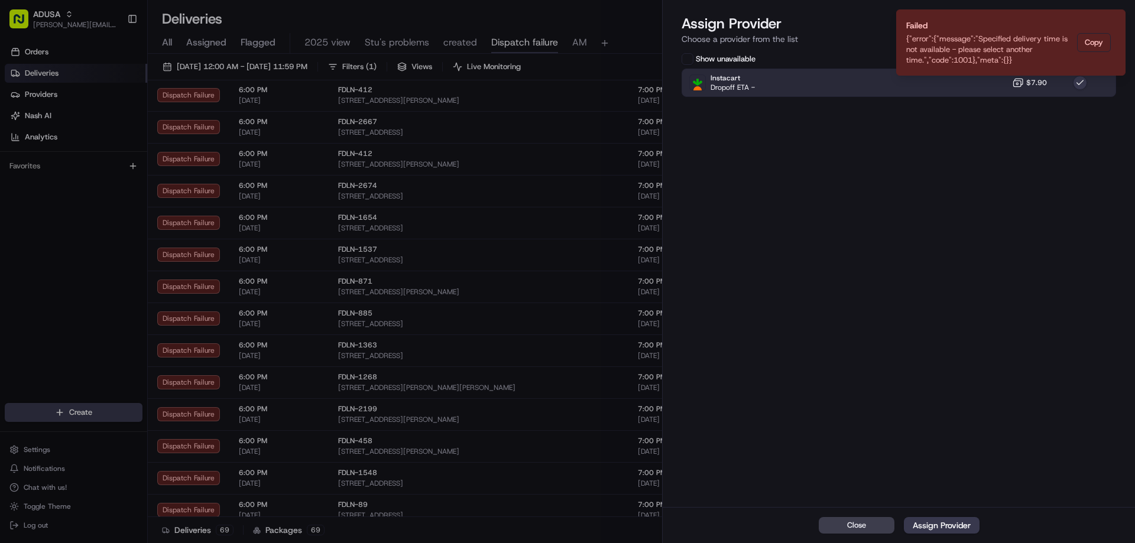
drag, startPoint x: 1116, startPoint y: 18, endPoint x: 1051, endPoint y: 47, distance: 71.7
click at [1113, 19] on icon "Notifications (F8)" at bounding box center [1115, 19] width 9 height 9
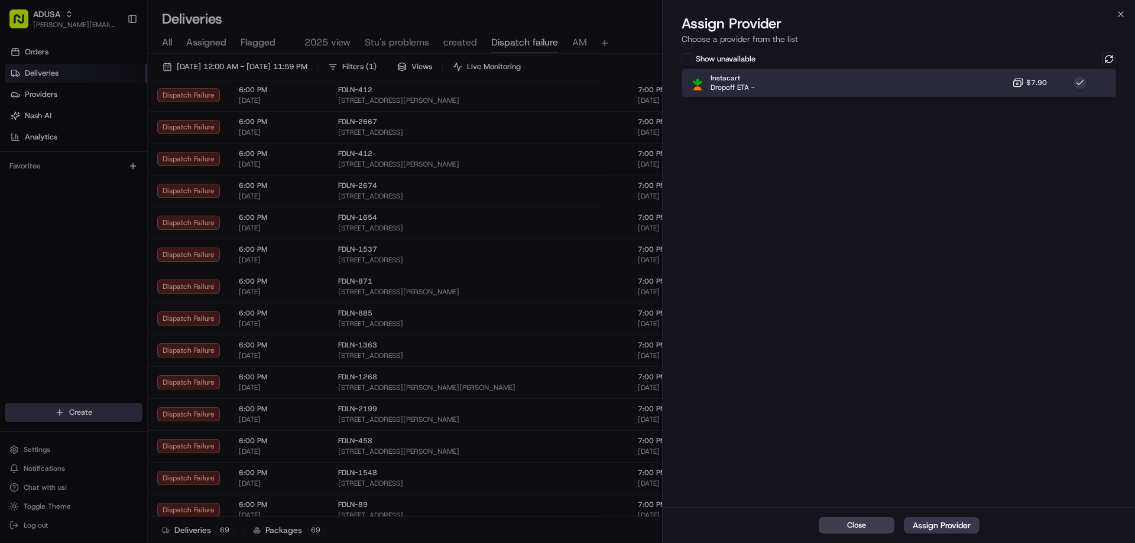
click at [989, 75] on div "Instacart Dropoff ETA - $7.90" at bounding box center [898, 83] width 434 height 28
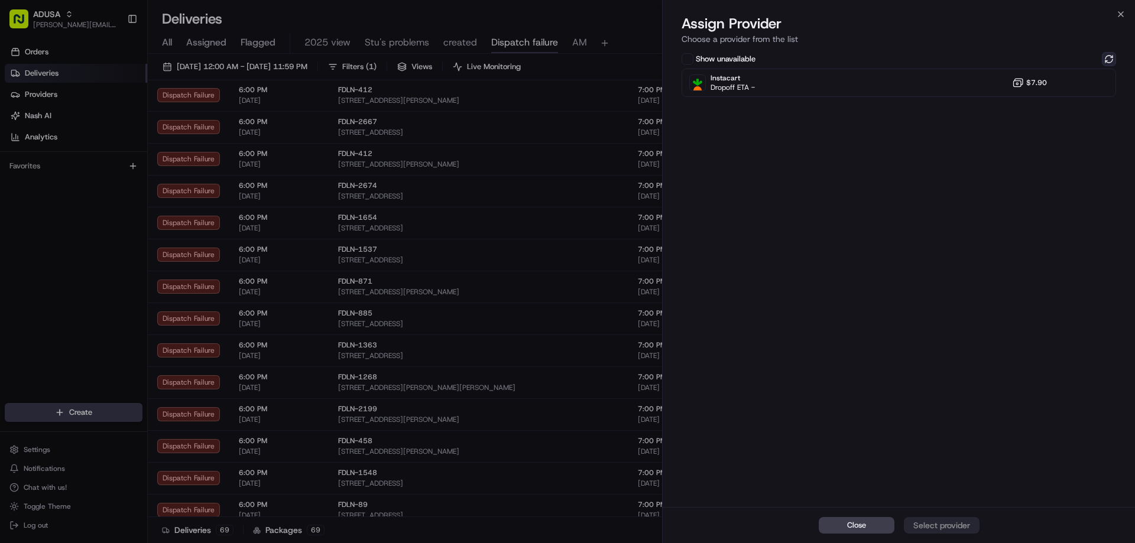
click at [1102, 60] on button at bounding box center [1109, 59] width 14 height 14
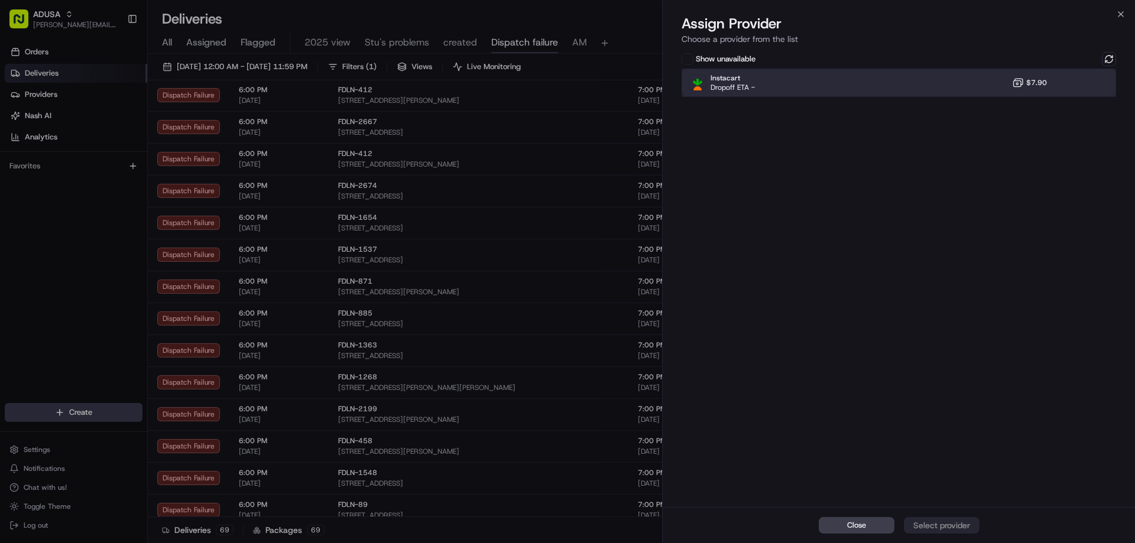
click at [968, 83] on div "Instacart Dropoff ETA - $7.90" at bounding box center [898, 83] width 434 height 28
click at [946, 517] on div "Close Assign Provider" at bounding box center [899, 525] width 472 height 36
click at [946, 520] on div "Assign Provider" at bounding box center [942, 526] width 58 height 12
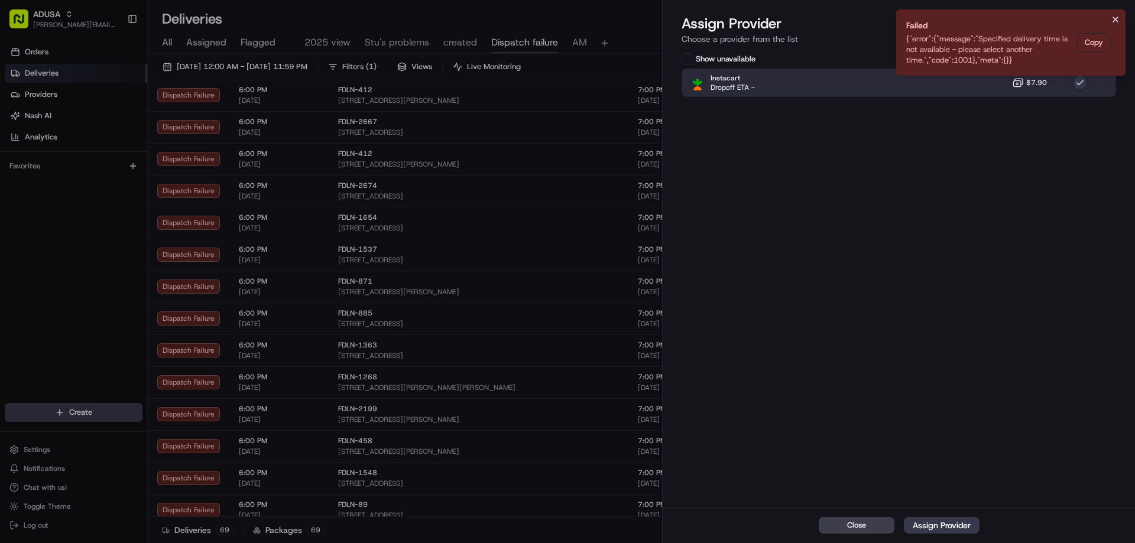
click at [1116, 18] on icon "Notifications (F8)" at bounding box center [1115, 19] width 9 height 9
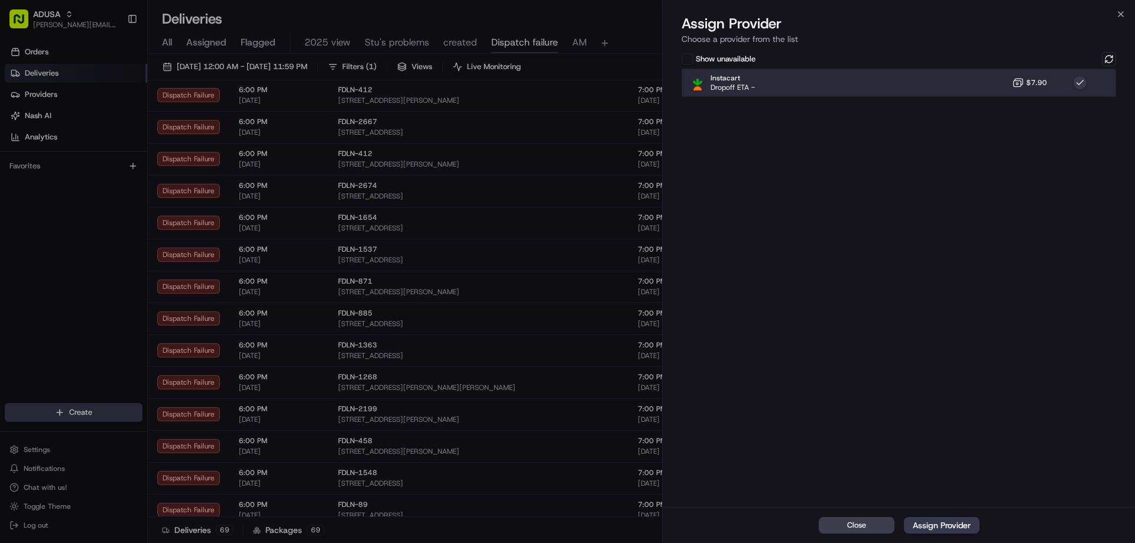
click at [965, 77] on div "Instacart Dropoff ETA - $7.90" at bounding box center [898, 83] width 434 height 28
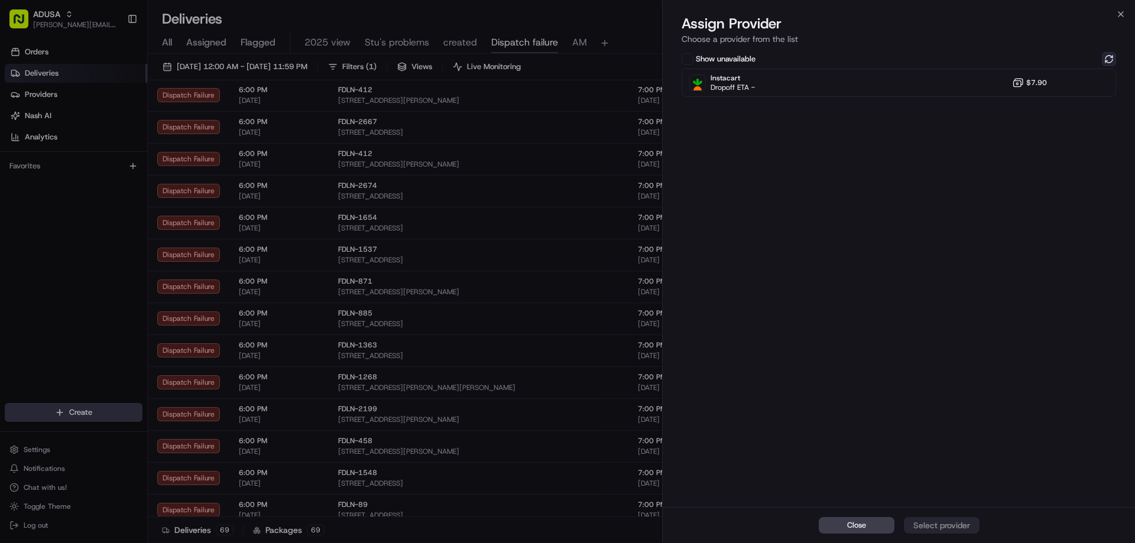
click at [1103, 59] on button at bounding box center [1109, 59] width 14 height 14
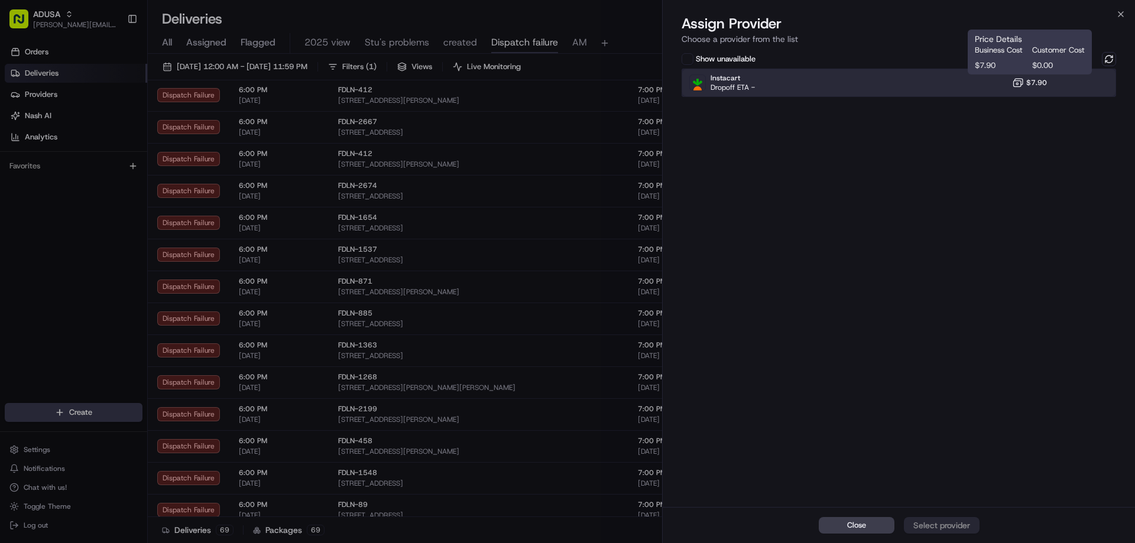
drag, startPoint x: 1006, startPoint y: 82, endPoint x: 1001, endPoint y: 120, distance: 38.9
click at [1006, 82] on div "Instacart Dropoff ETA - $7.90" at bounding box center [898, 83] width 434 height 28
click at [954, 524] on div "Assign Provider" at bounding box center [942, 526] width 58 height 12
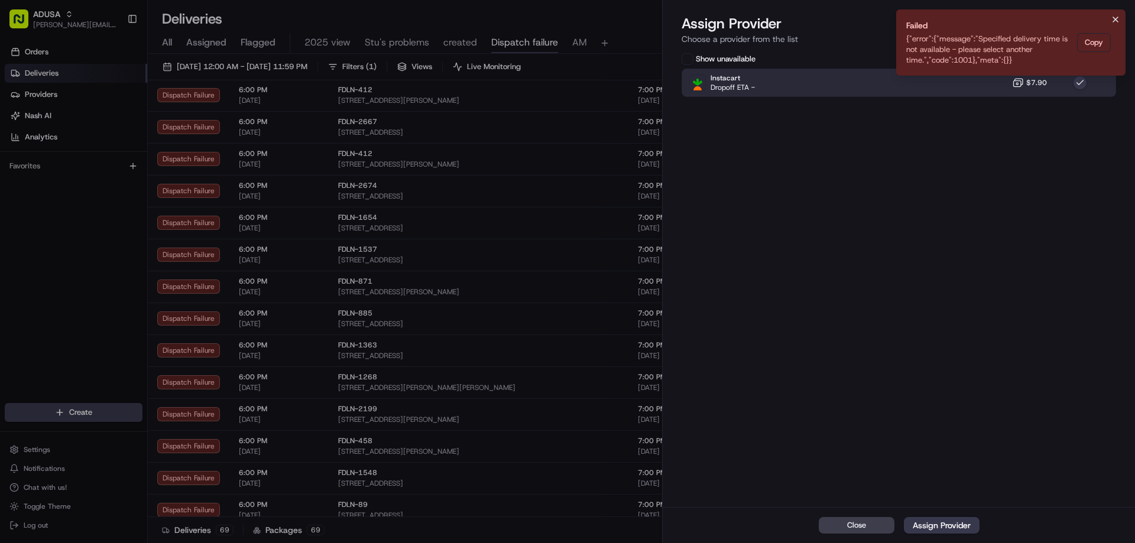
click at [1118, 13] on button "Notifications (F8)" at bounding box center [1115, 19] width 14 height 14
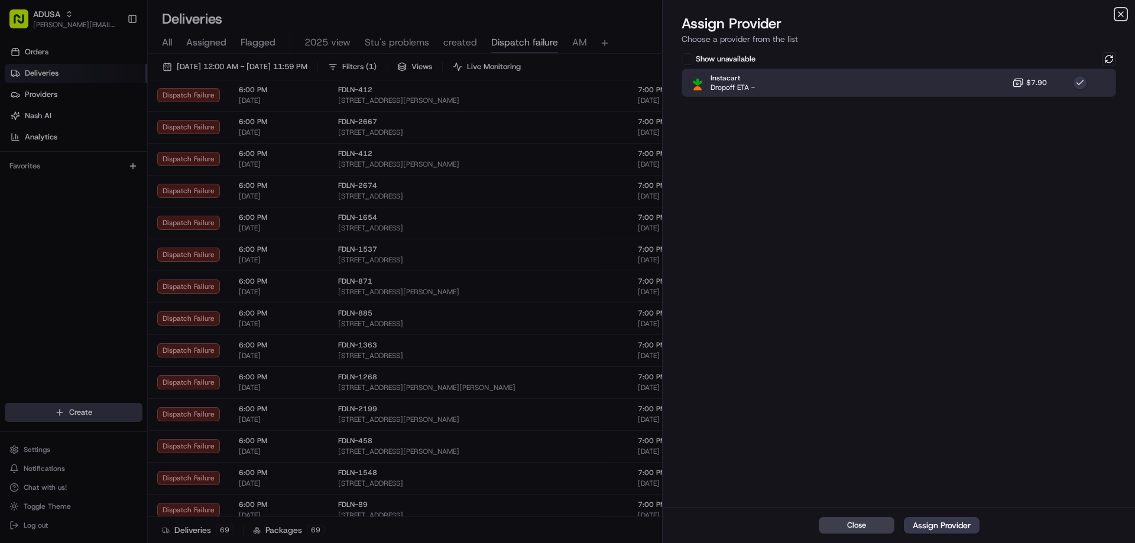
click at [1118, 14] on icon "button" at bounding box center [1120, 13] width 9 height 9
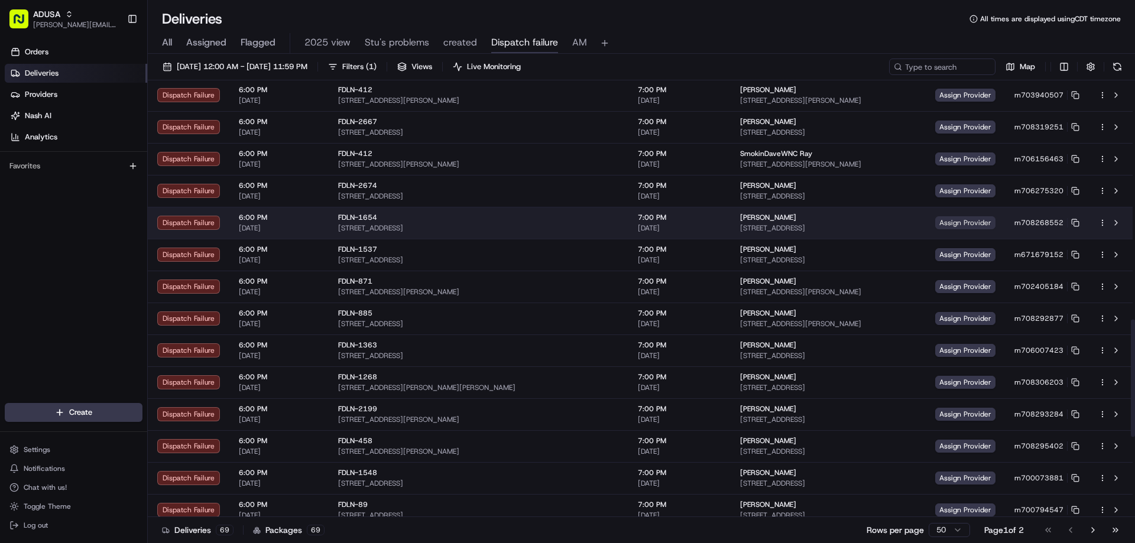
click at [960, 220] on span "Assign Provider" at bounding box center [965, 222] width 60 height 13
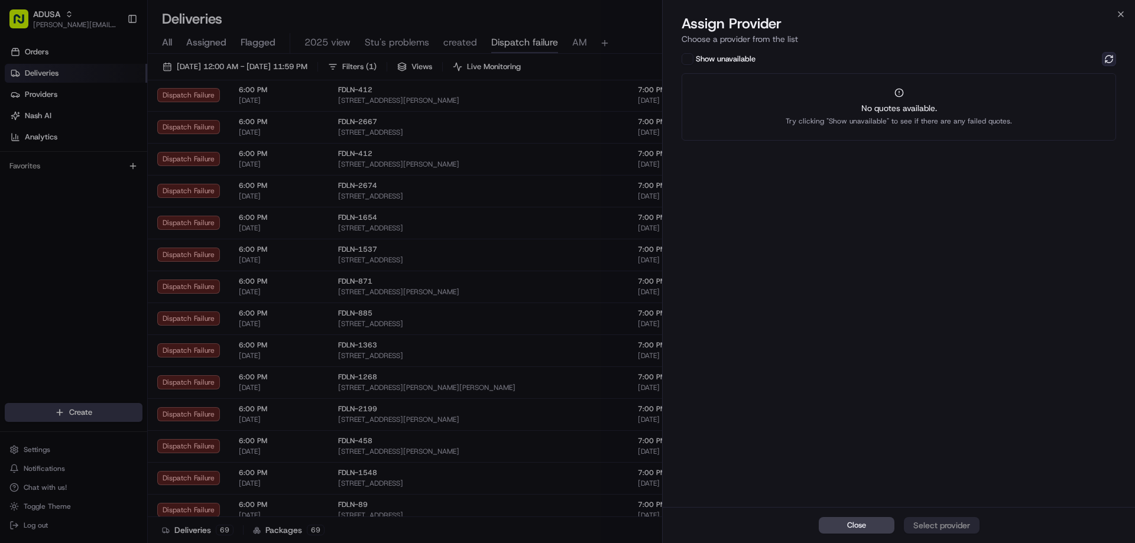
click at [1108, 60] on button at bounding box center [1109, 59] width 14 height 14
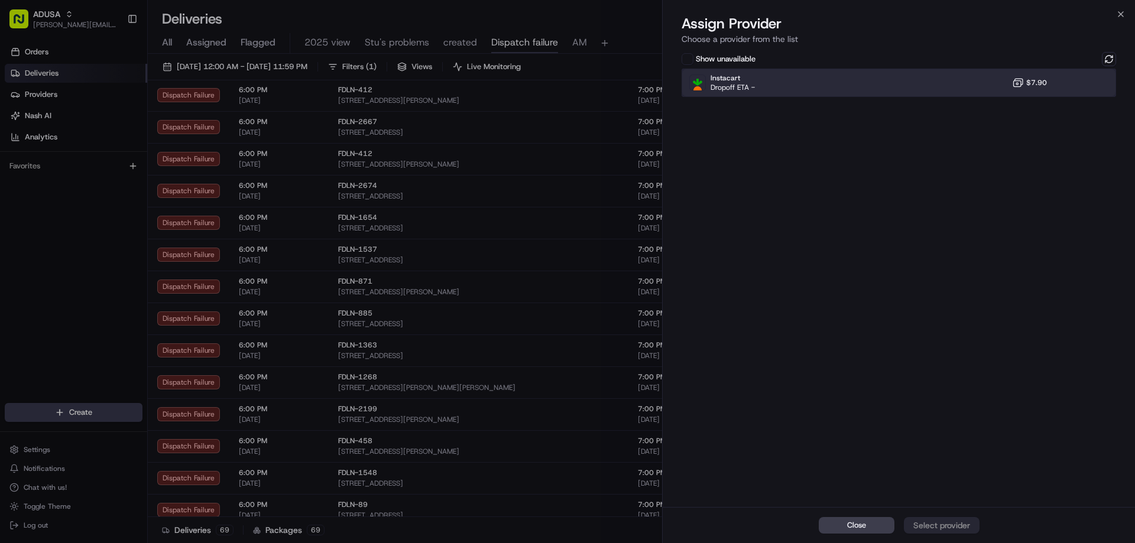
drag, startPoint x: 1012, startPoint y: 90, endPoint x: 983, endPoint y: 158, distance: 74.2
click at [1011, 89] on div "Instacart Dropoff ETA - $7.90" at bounding box center [898, 83] width 434 height 28
click at [936, 524] on div "Assign Provider" at bounding box center [942, 526] width 58 height 12
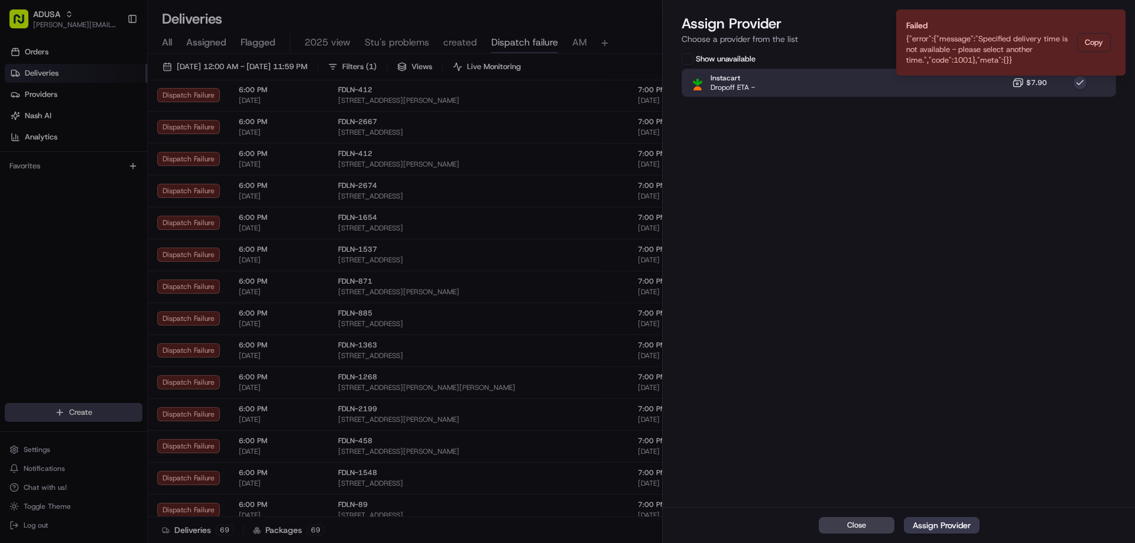
click at [1112, 22] on icon "Notifications (F8)" at bounding box center [1115, 19] width 9 height 9
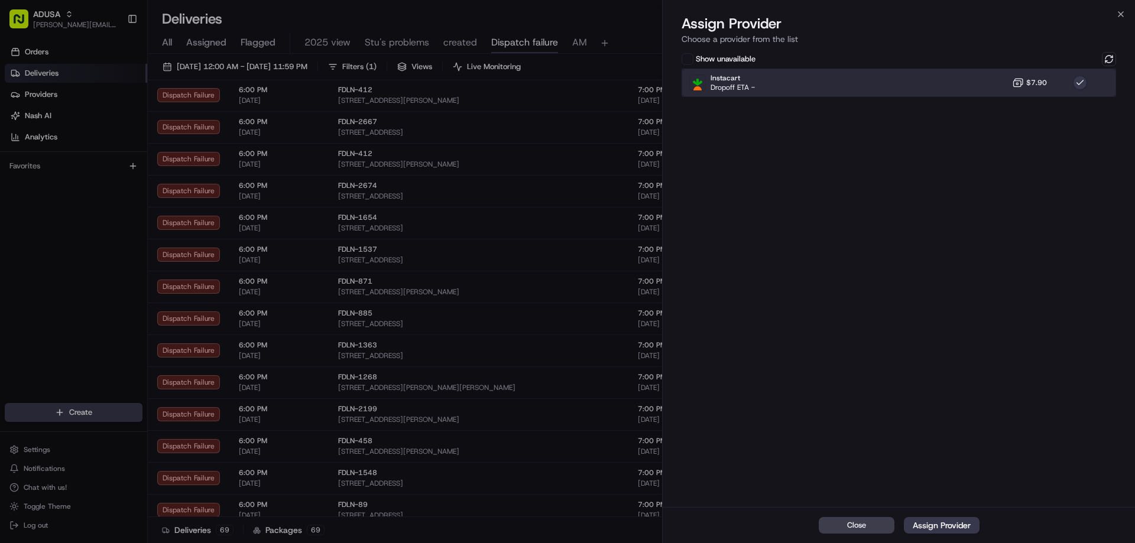
click at [1015, 76] on div "Instacart Dropoff ETA - $7.90" at bounding box center [898, 83] width 434 height 28
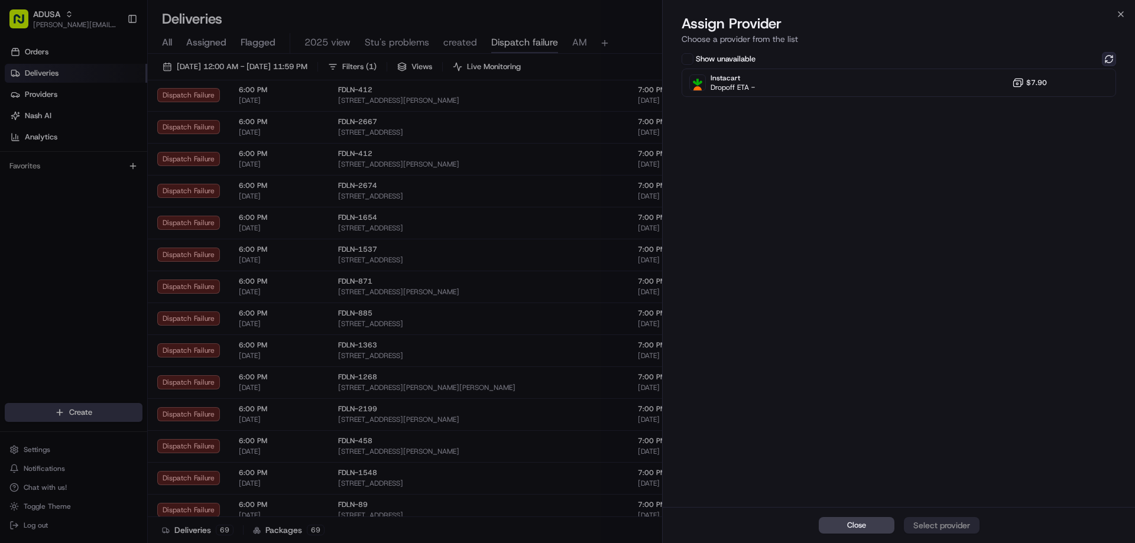
click at [1111, 56] on button at bounding box center [1109, 59] width 14 height 14
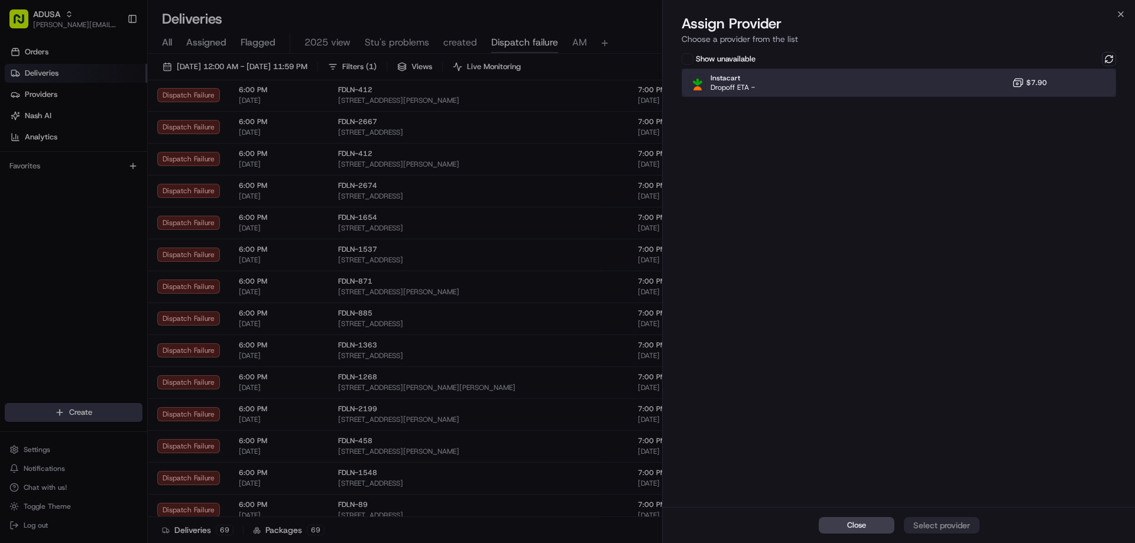
click at [969, 77] on div "Instacart Dropoff ETA - $7.90" at bounding box center [898, 83] width 434 height 28
click at [954, 524] on div "Assign Provider" at bounding box center [942, 526] width 58 height 12
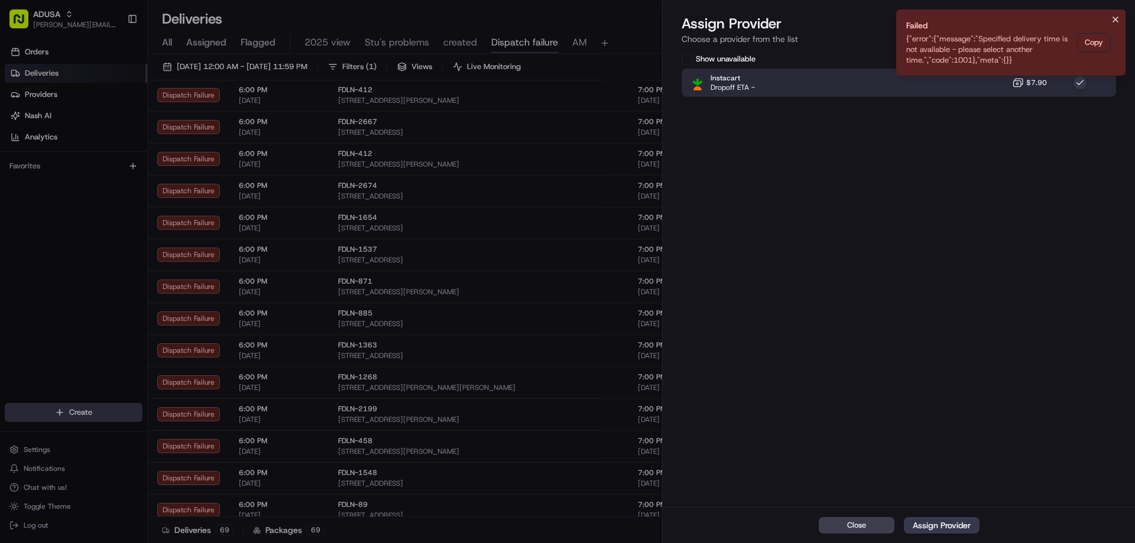
click at [1113, 17] on icon "Notifications (F8)" at bounding box center [1115, 19] width 9 height 9
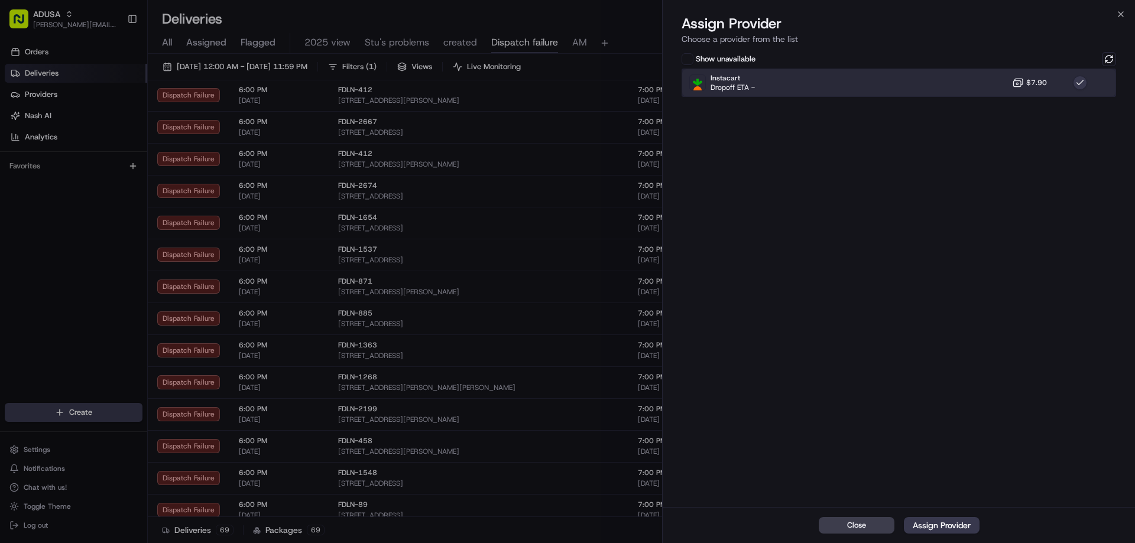
click at [973, 74] on div "Instacart Dropoff ETA - $7.90" at bounding box center [898, 83] width 434 height 28
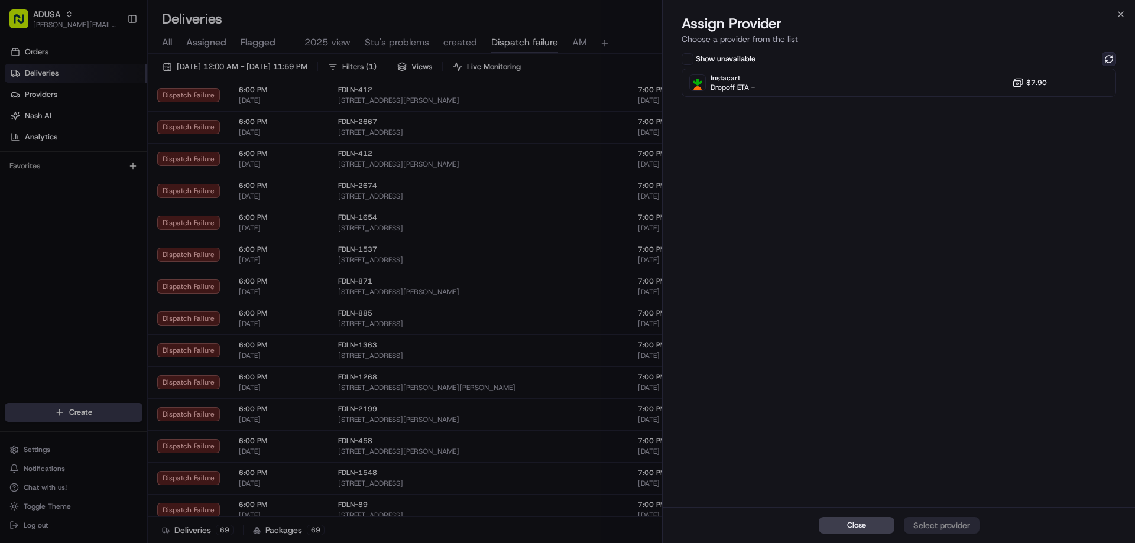
click at [1111, 59] on button at bounding box center [1109, 59] width 14 height 14
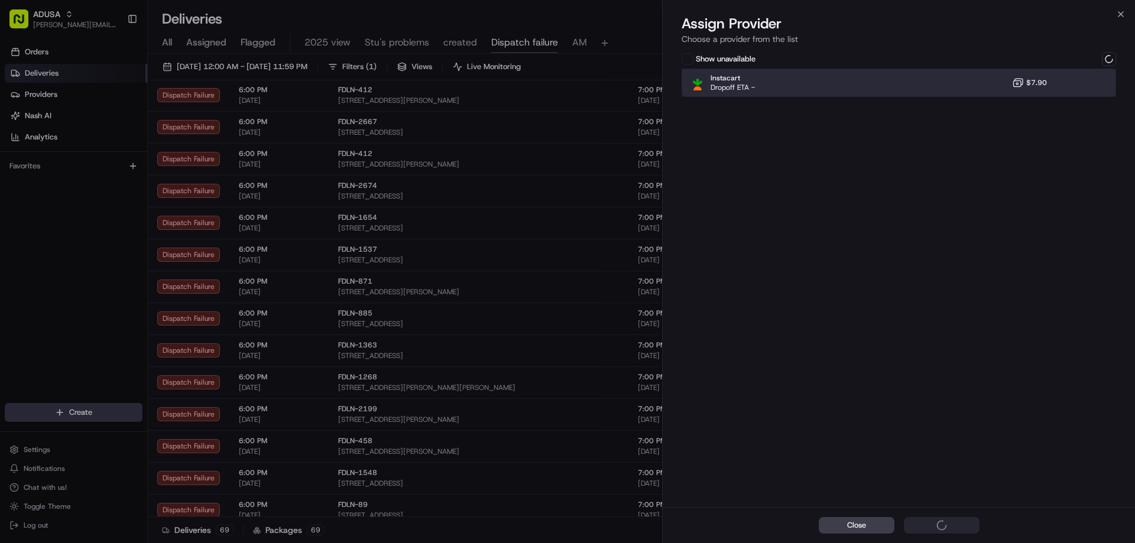
click at [990, 88] on div "Instacart Dropoff ETA - $7.90" at bounding box center [898, 83] width 434 height 28
click at [967, 525] on div "Assign Provider" at bounding box center [942, 526] width 58 height 12
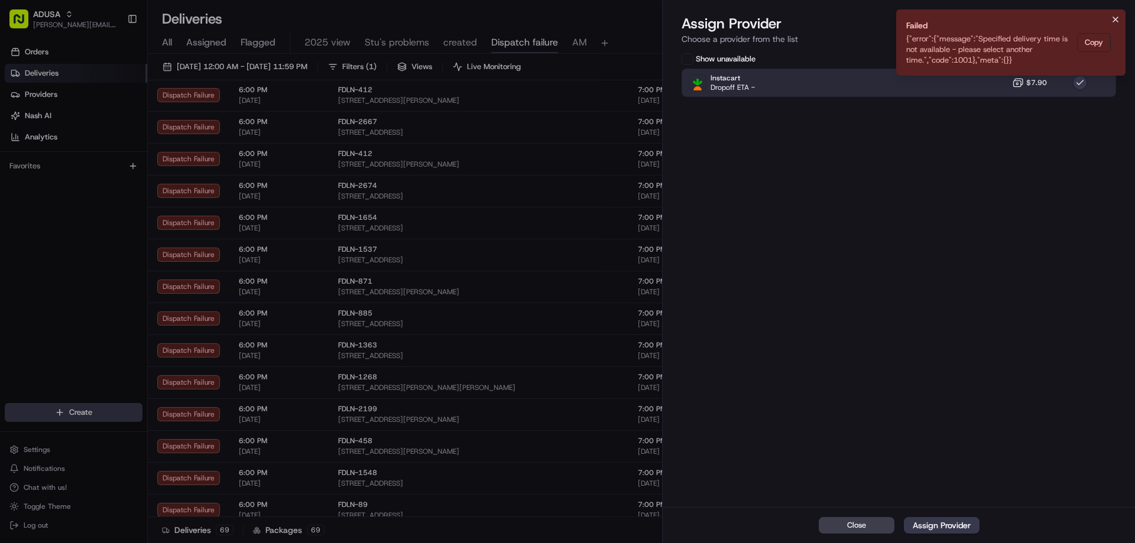
click at [1117, 21] on icon "Notifications (F8)" at bounding box center [1115, 19] width 5 height 5
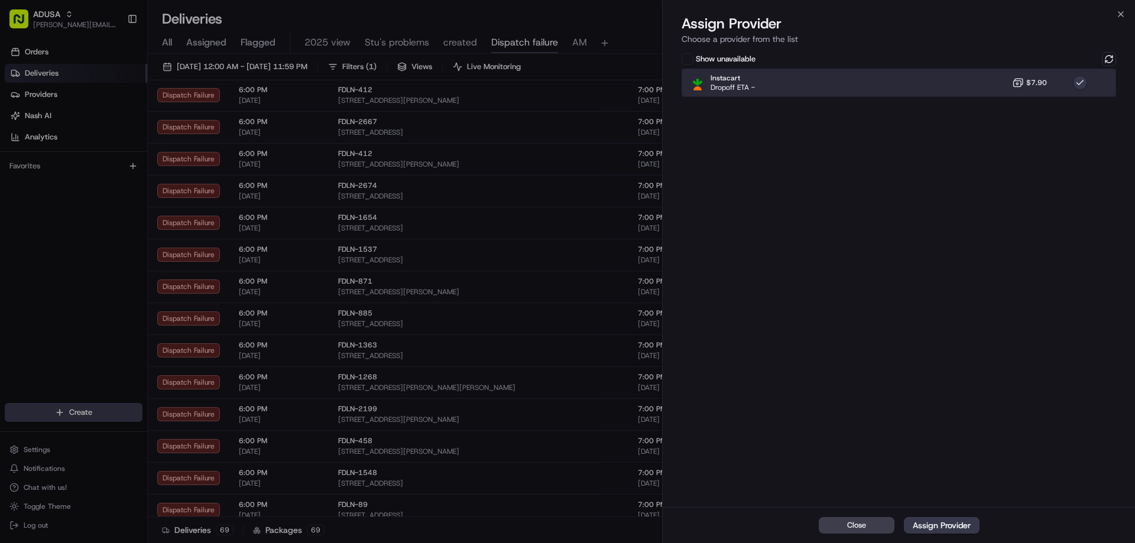
click at [1001, 81] on div "Instacart Dropoff ETA - $7.90" at bounding box center [898, 83] width 434 height 28
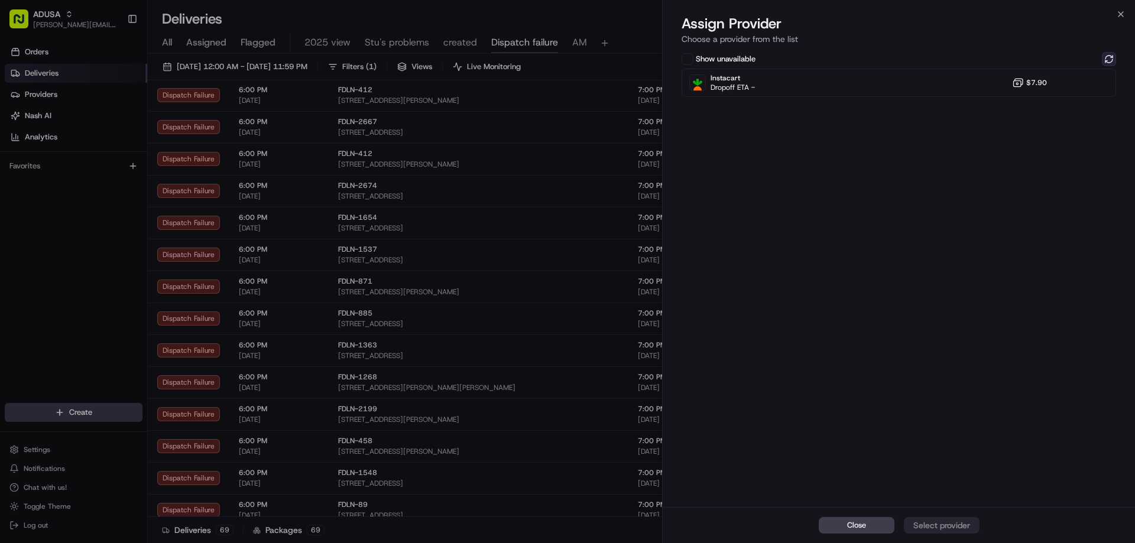
click at [1103, 54] on button at bounding box center [1109, 59] width 14 height 14
click at [1118, 15] on icon "button" at bounding box center [1120, 13] width 9 height 9
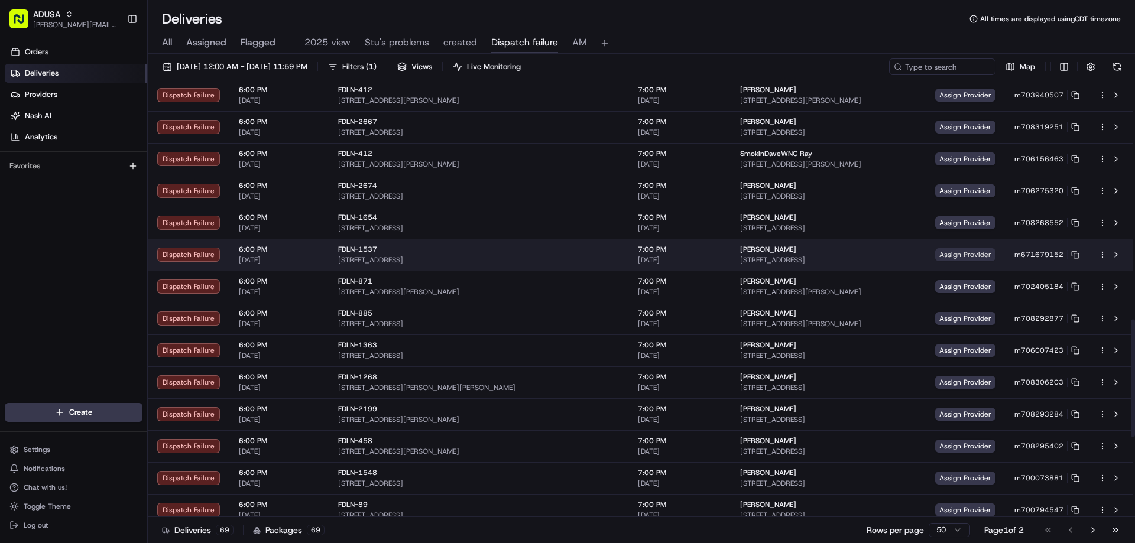
click at [942, 256] on span "Assign Provider" at bounding box center [965, 254] width 60 height 13
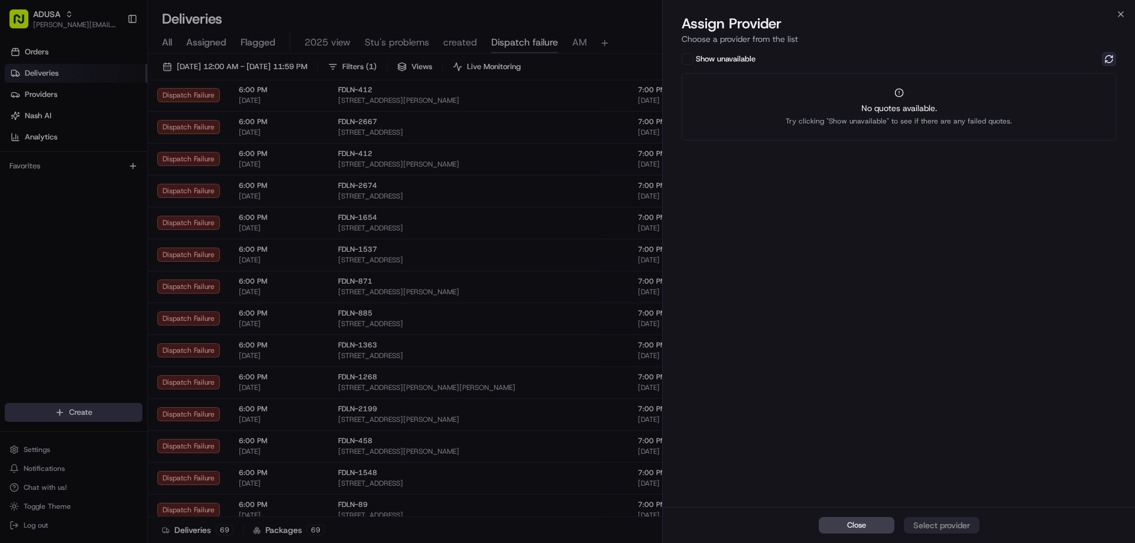
click at [1109, 56] on button at bounding box center [1109, 59] width 14 height 14
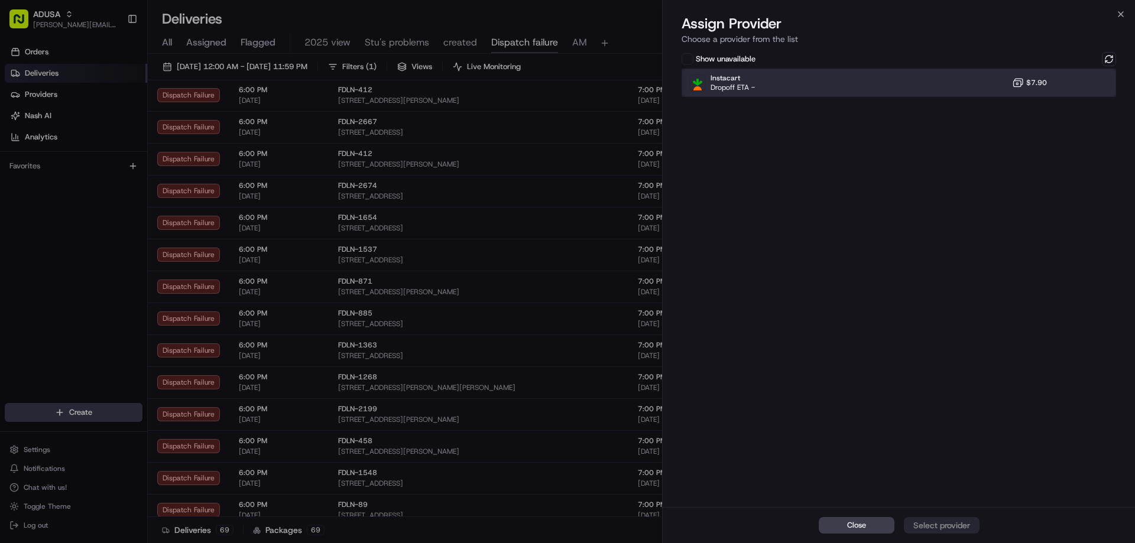
click at [954, 86] on div "Instacart Dropoff ETA - $7.90" at bounding box center [898, 83] width 434 height 28
click at [966, 531] on div "Assign Provider" at bounding box center [942, 526] width 58 height 12
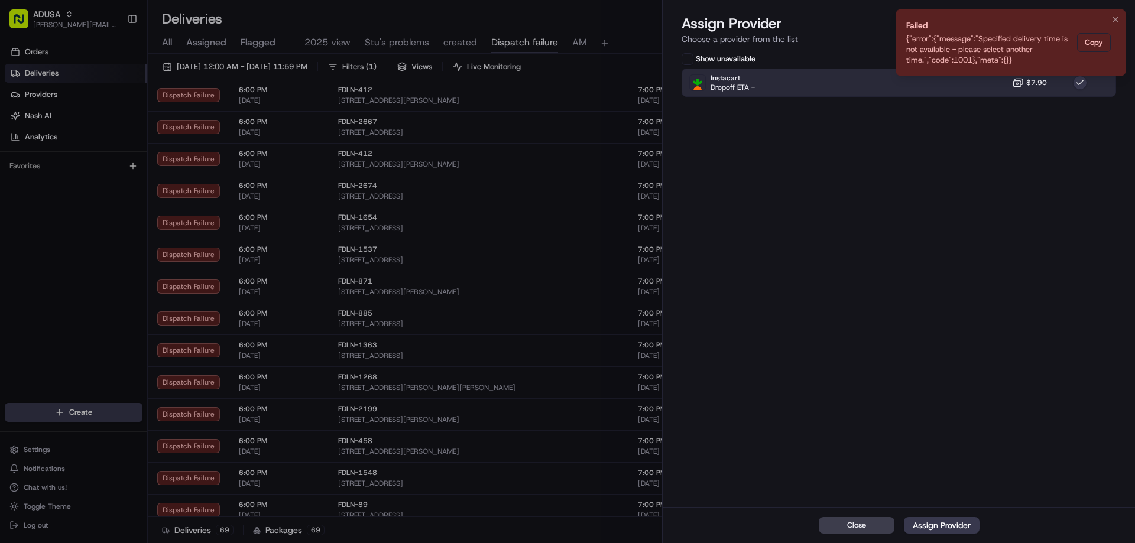
click at [1120, 27] on li "Failed {"error":{"message":"Specified delivery time is not available - please s…" at bounding box center [1010, 42] width 229 height 66
click at [1116, 19] on icon "Notifications (F8)" at bounding box center [1115, 19] width 9 height 9
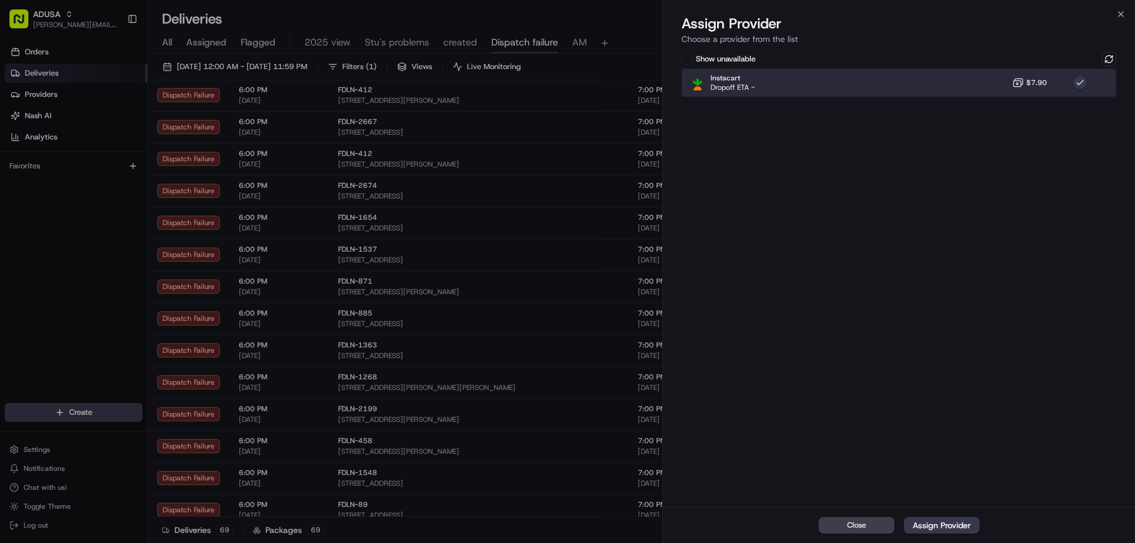
click at [993, 72] on div "Instacart Dropoff ETA - $7.90" at bounding box center [898, 83] width 434 height 28
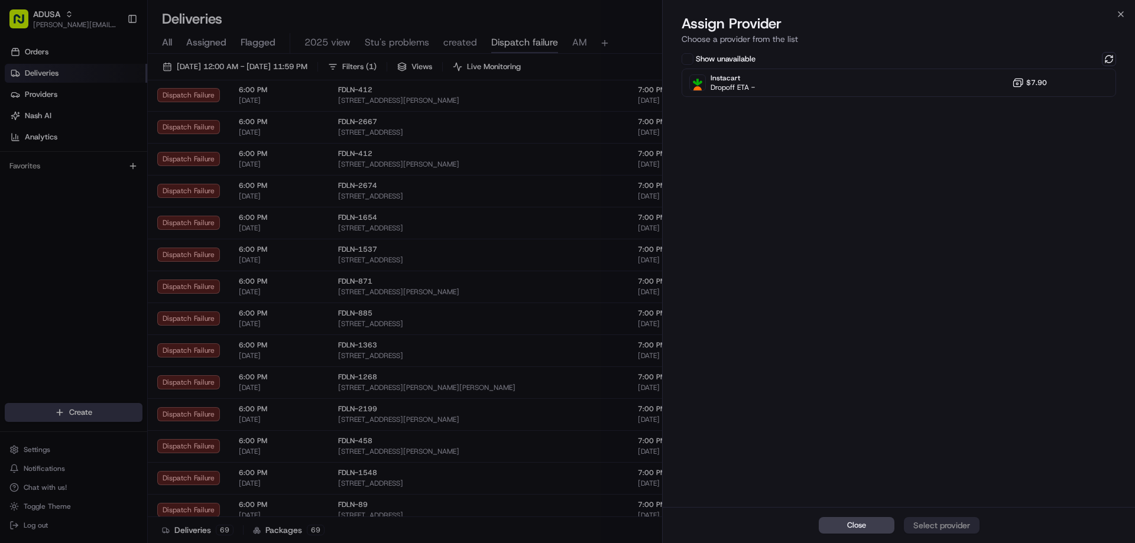
click at [1124, 56] on div "Show unavailable Instacart Dropoff ETA - $7.90" at bounding box center [899, 278] width 472 height 457
click at [1106, 60] on button at bounding box center [1109, 59] width 14 height 14
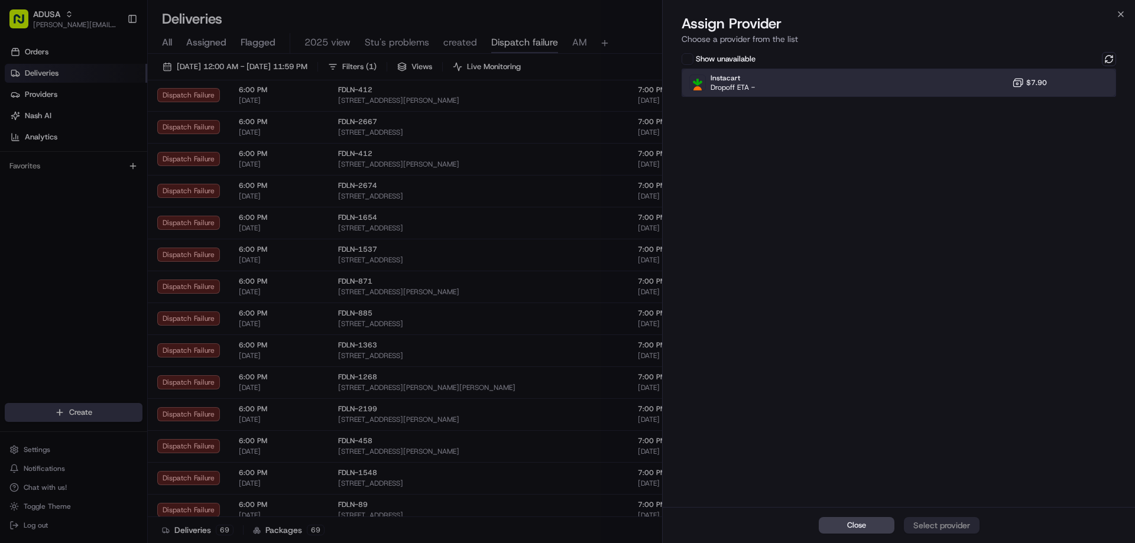
click at [959, 74] on div "Instacart Dropoff ETA - $7.90" at bounding box center [898, 83] width 434 height 28
click at [954, 528] on div "Assign Provider" at bounding box center [942, 526] width 58 height 12
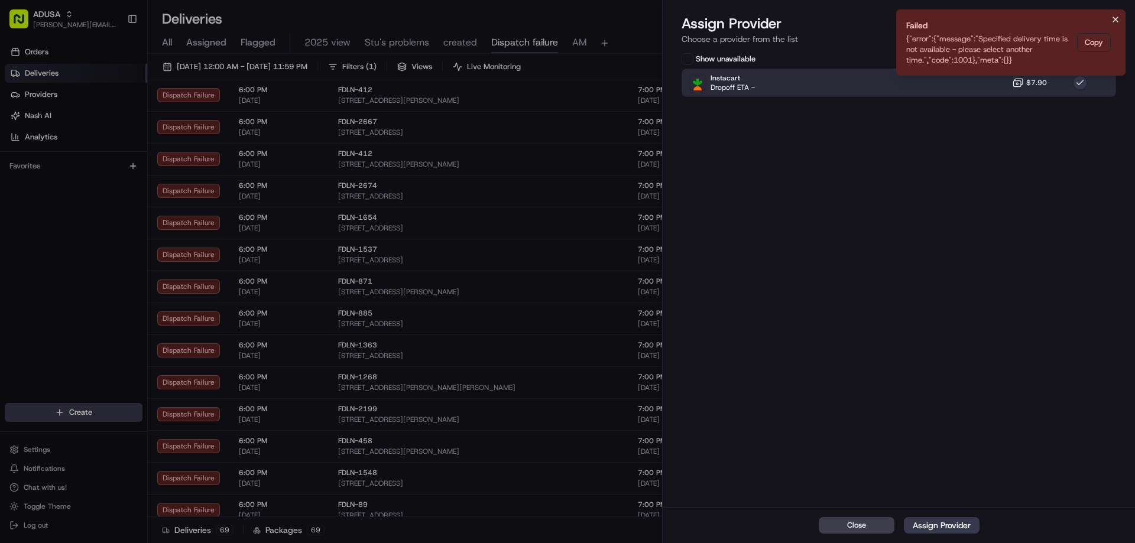
click at [1115, 19] on icon "Notifications (F8)" at bounding box center [1115, 19] width 5 height 5
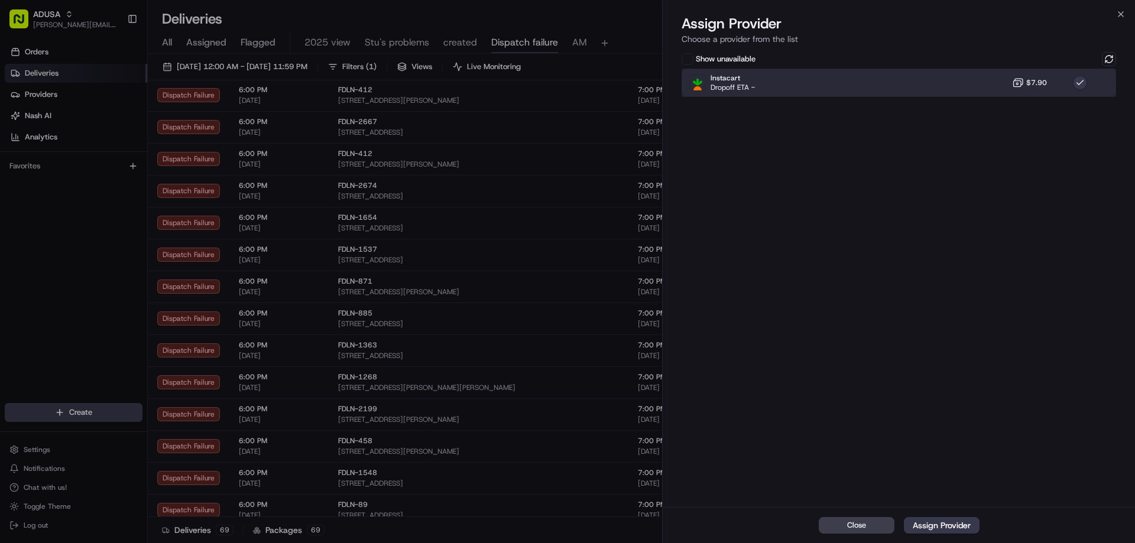
click at [954, 82] on div "Instacart Dropoff ETA - $7.90" at bounding box center [898, 83] width 434 height 28
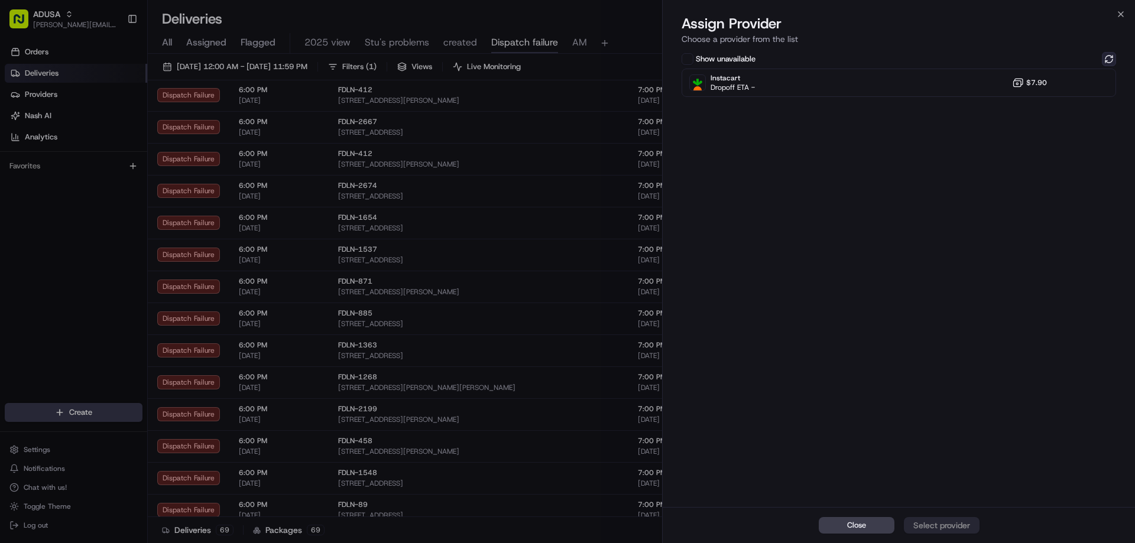
click at [1110, 60] on button at bounding box center [1109, 59] width 14 height 14
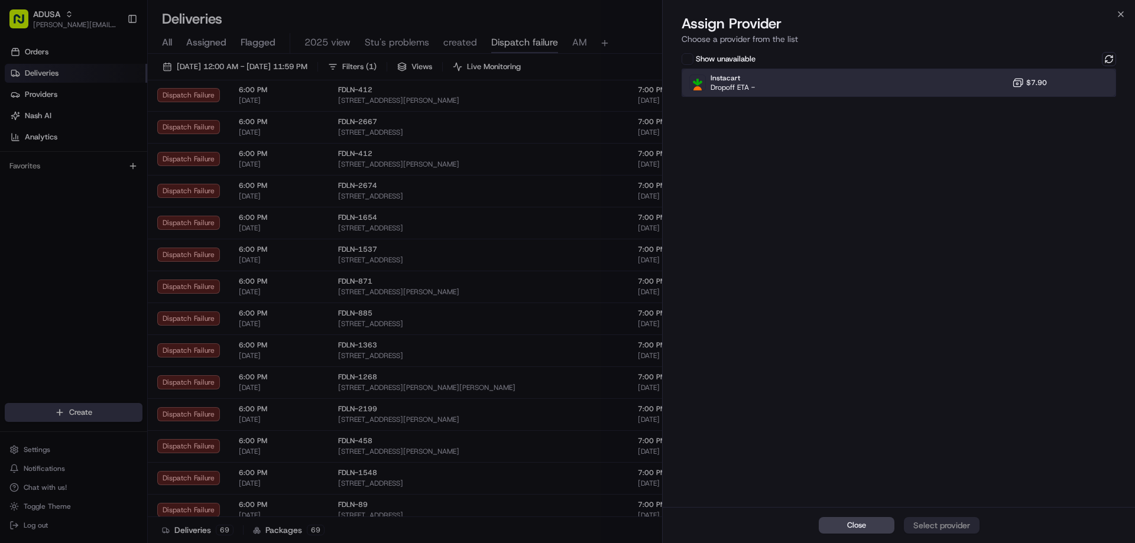
drag, startPoint x: 991, startPoint y: 79, endPoint x: 1009, endPoint y: 141, distance: 65.1
click at [991, 79] on div "Instacart Dropoff ETA - $7.90" at bounding box center [898, 83] width 434 height 28
click at [968, 530] on div "Assign Provider" at bounding box center [942, 526] width 58 height 12
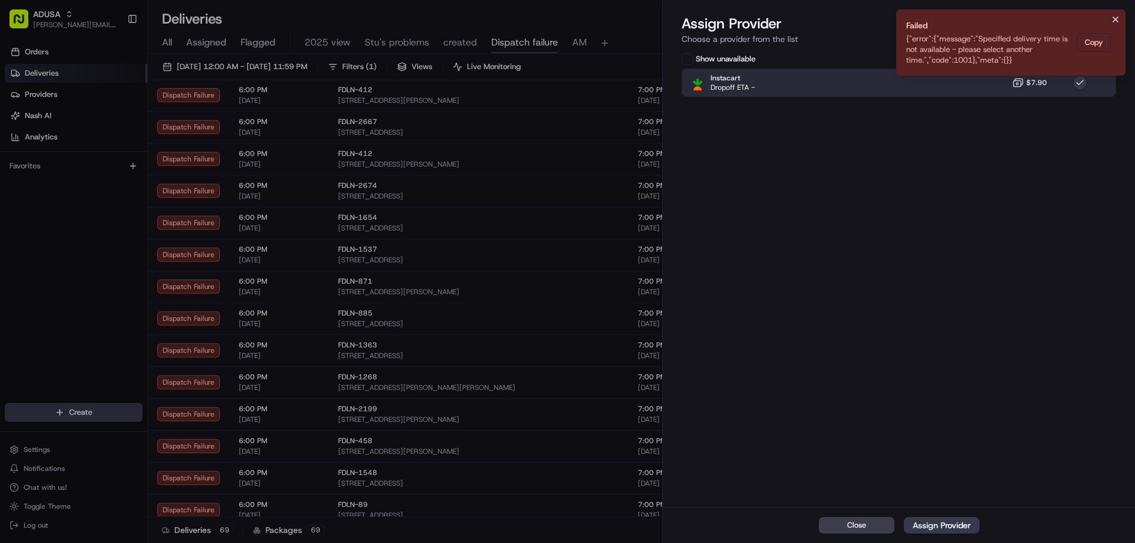
click at [1113, 14] on button "Notifications (F8)" at bounding box center [1115, 19] width 14 height 14
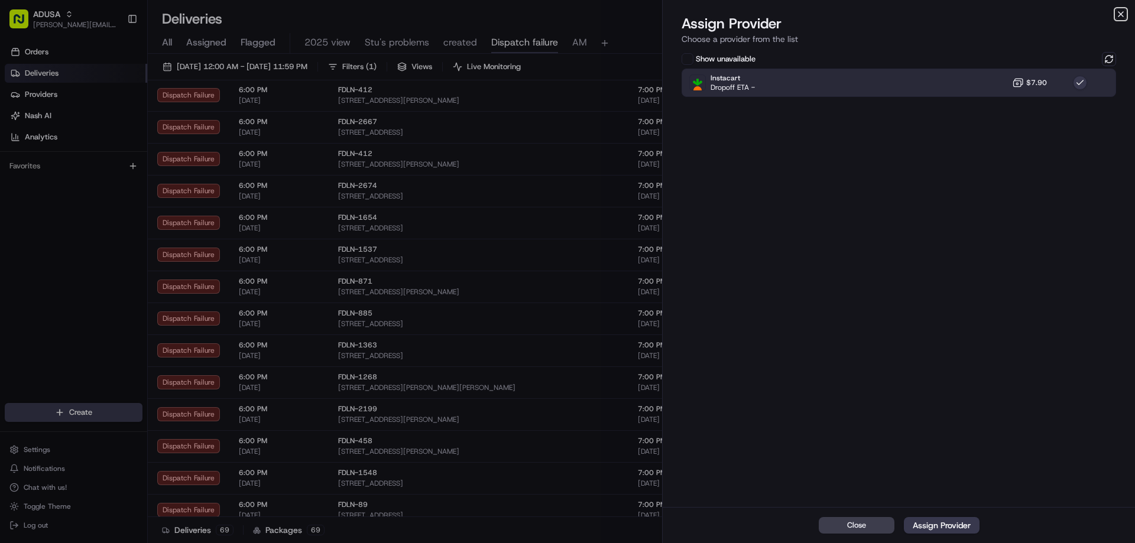
click at [1121, 15] on icon "button" at bounding box center [1120, 13] width 9 height 9
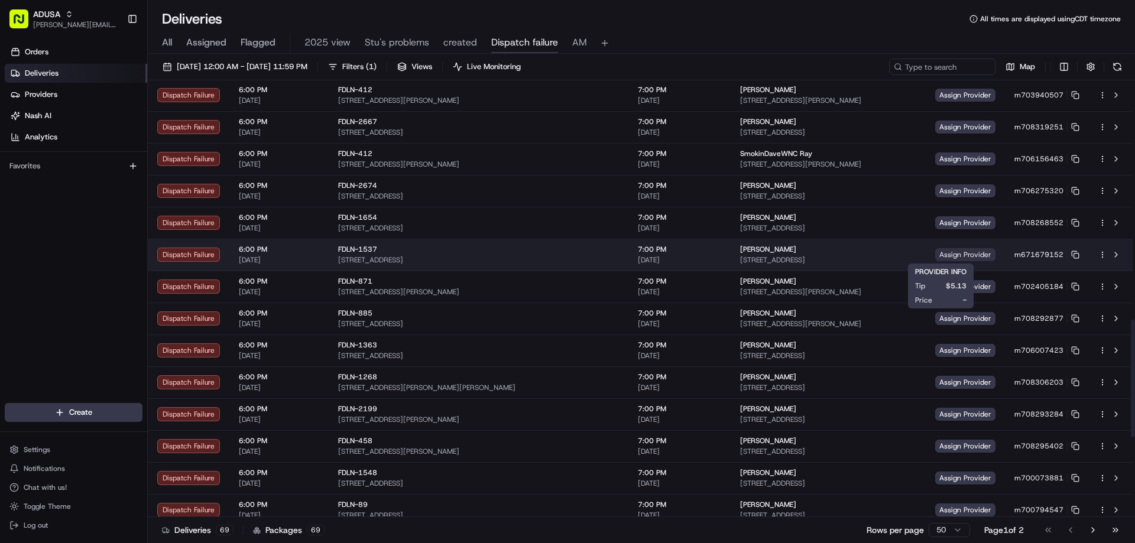
click at [952, 250] on span "Assign Provider" at bounding box center [965, 254] width 60 height 13
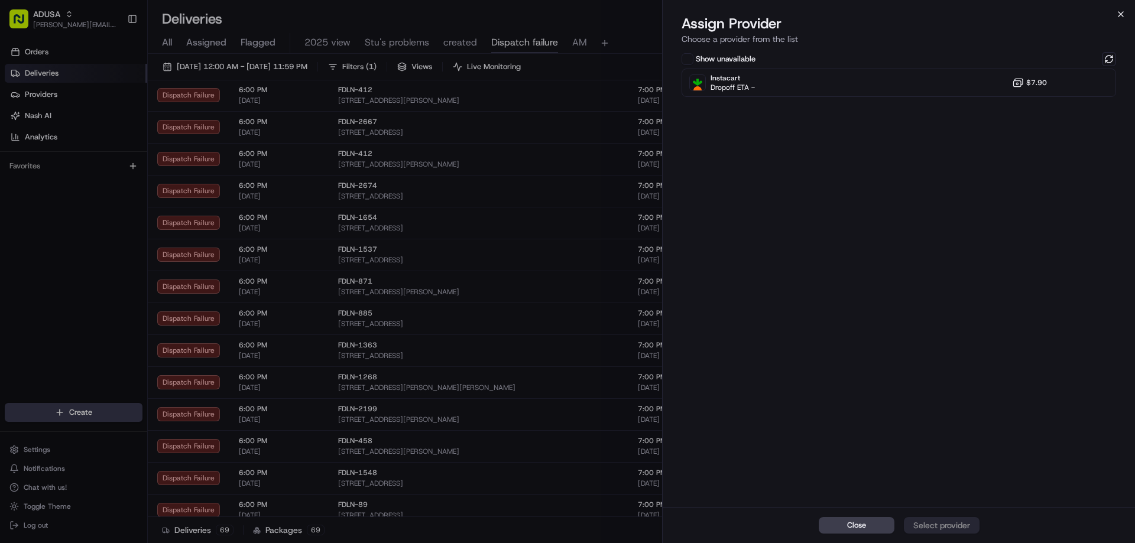
click at [1124, 18] on icon "button" at bounding box center [1120, 13] width 9 height 9
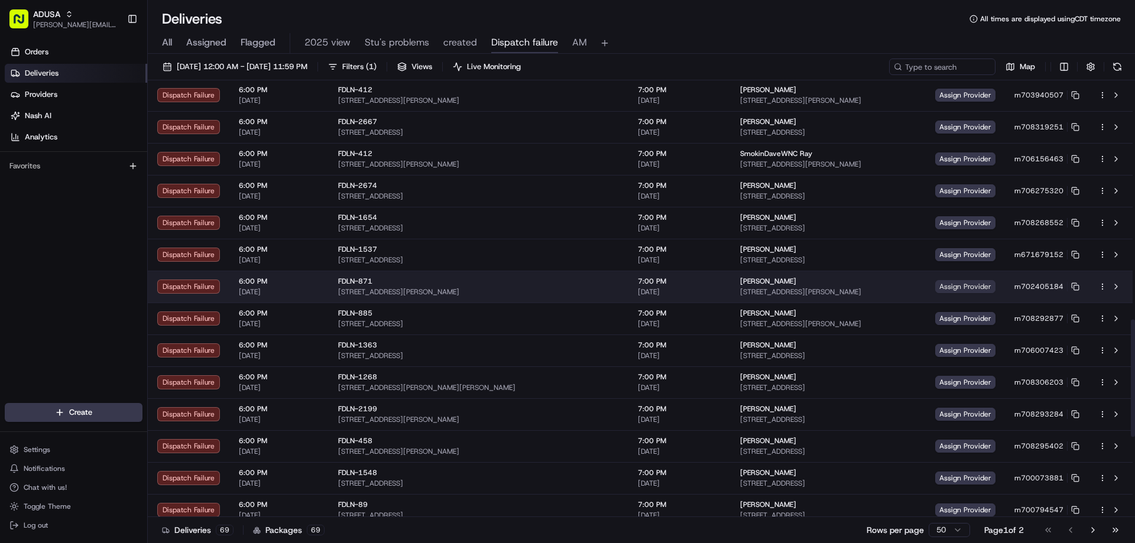
click at [937, 284] on span "Assign Provider" at bounding box center [965, 286] width 60 height 13
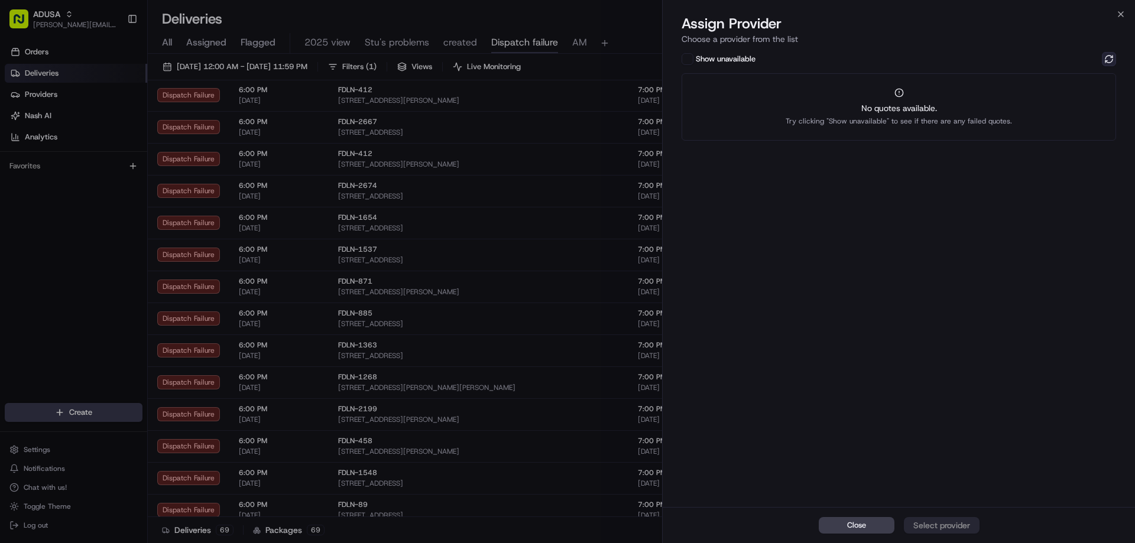
click at [1110, 55] on button at bounding box center [1109, 59] width 14 height 14
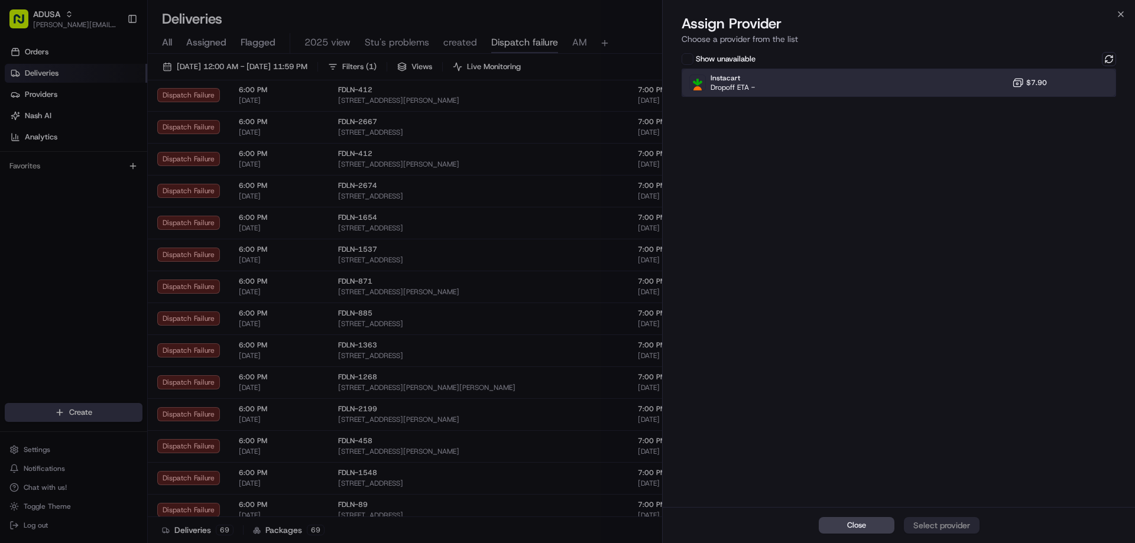
drag, startPoint x: 958, startPoint y: 82, endPoint x: 963, endPoint y: 270, distance: 187.4
click at [958, 83] on div "Instacart Dropoff ETA - $7.90" at bounding box center [898, 83] width 434 height 28
click at [960, 532] on button "Assign Provider" at bounding box center [942, 525] width 76 height 17
click at [1117, 18] on icon "Notifications (F8)" at bounding box center [1115, 19] width 9 height 9
click at [1119, 17] on icon "button" at bounding box center [1120, 13] width 9 height 9
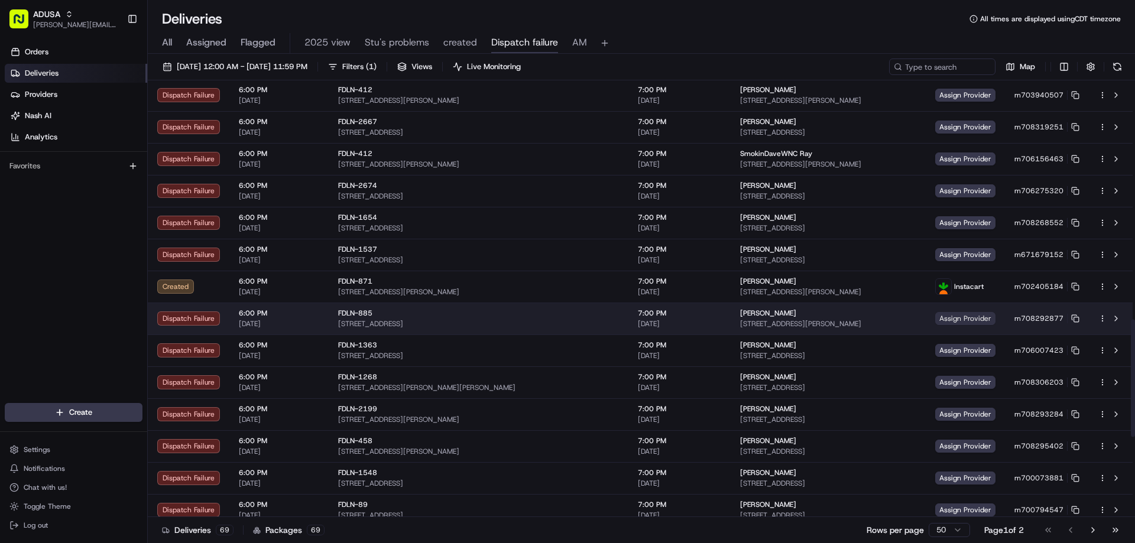
click at [950, 319] on span "Assign Provider" at bounding box center [965, 318] width 60 height 13
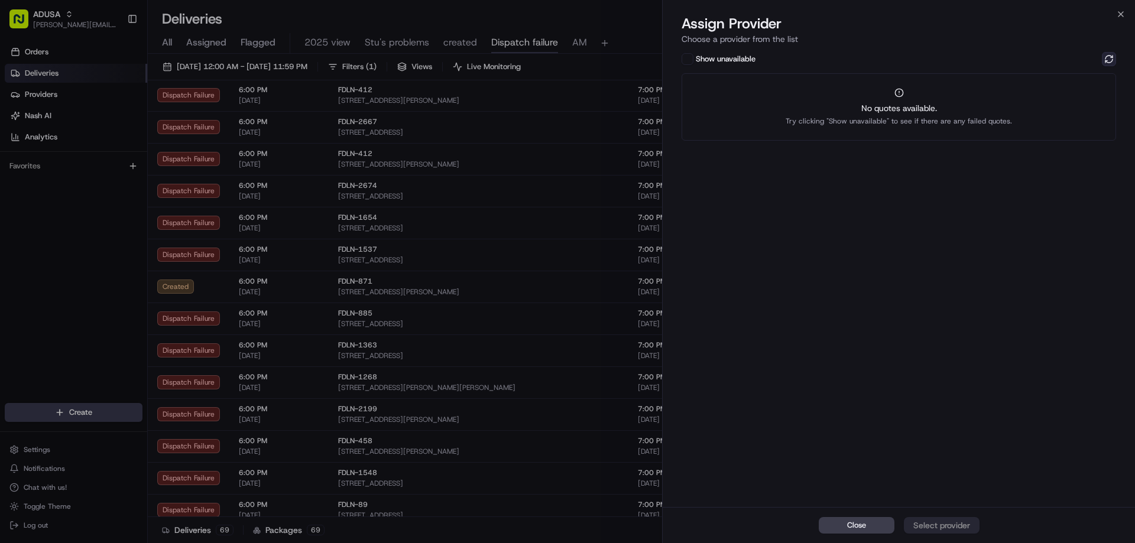
click at [1108, 57] on button at bounding box center [1109, 59] width 14 height 14
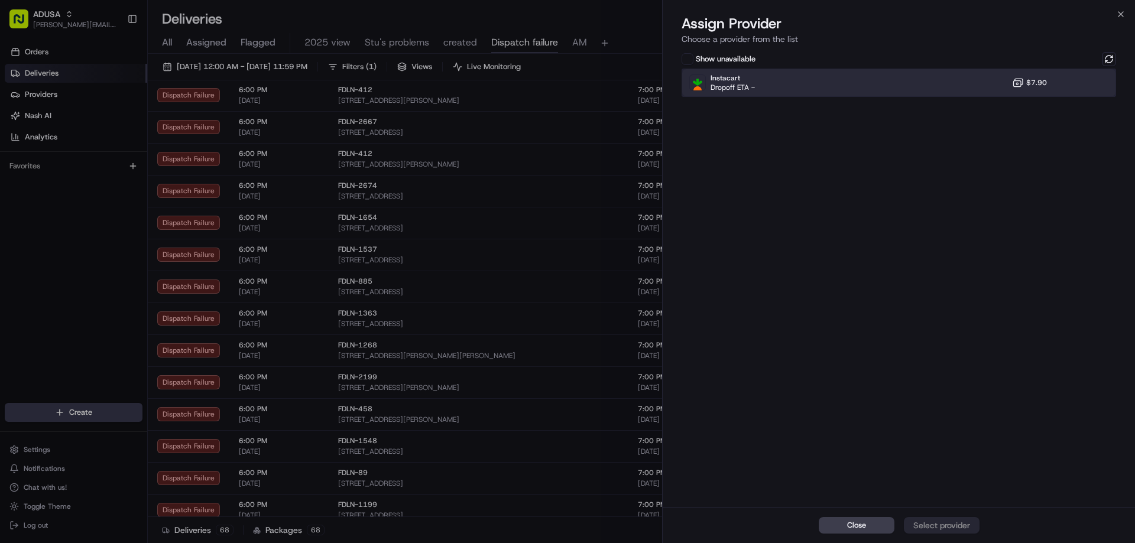
click at [946, 89] on div "Instacart Dropoff ETA - $7.90" at bounding box center [898, 83] width 434 height 28
click at [953, 524] on div "Assign Provider" at bounding box center [942, 526] width 58 height 12
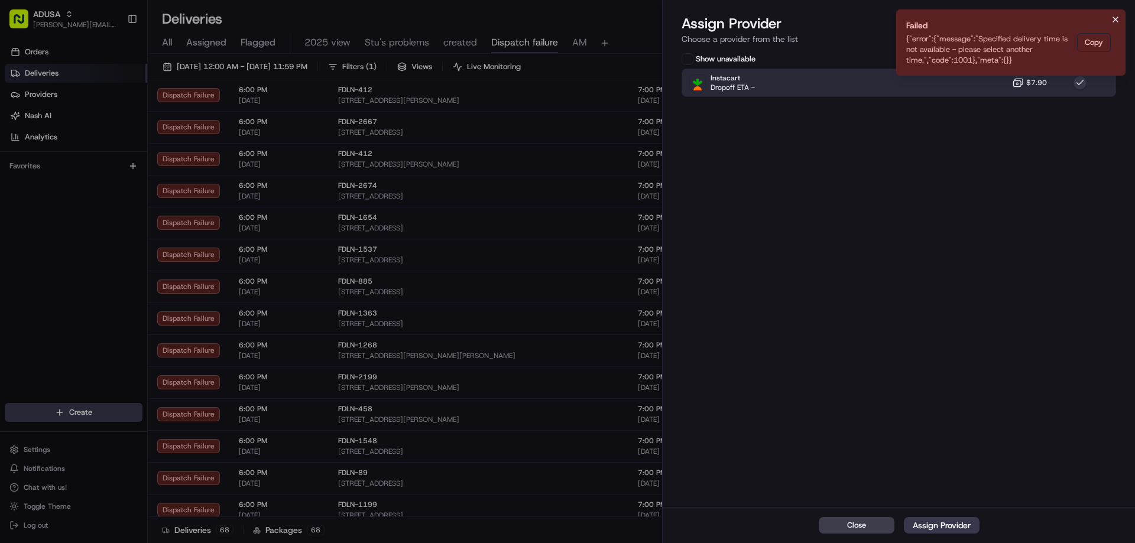
click at [1111, 22] on icon "Notifications (F8)" at bounding box center [1115, 19] width 9 height 9
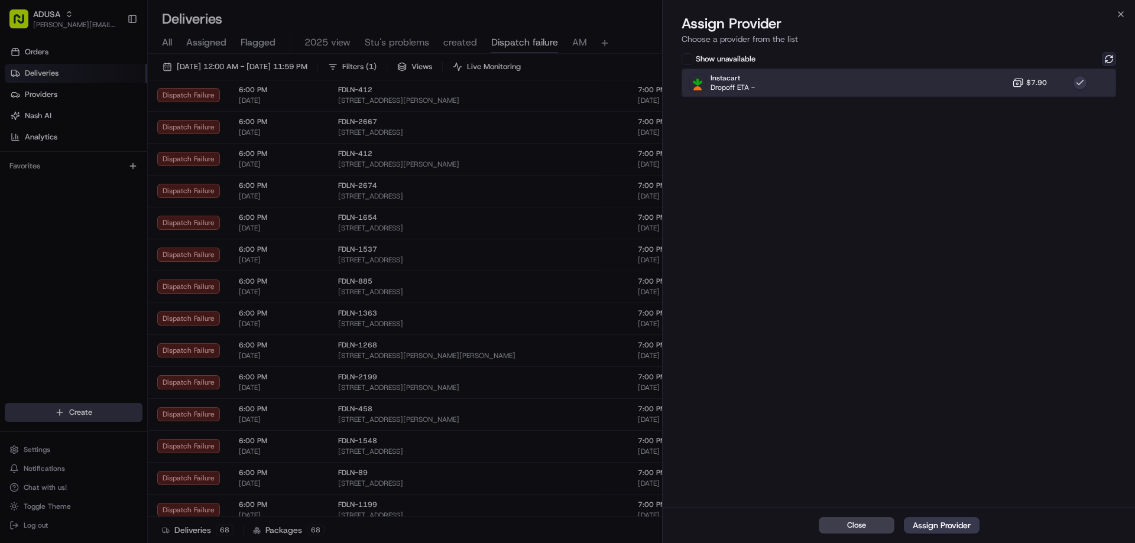
drag, startPoint x: 1006, startPoint y: 82, endPoint x: 1106, endPoint y: 62, distance: 101.8
click at [1007, 82] on div "Instacart Dropoff ETA - $7.90" at bounding box center [898, 83] width 434 height 28
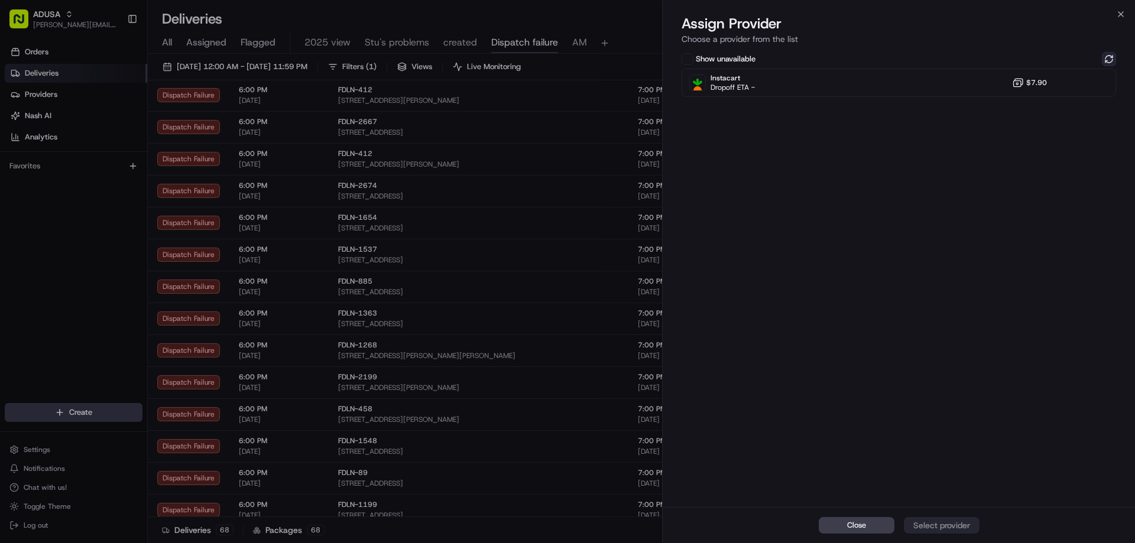
click at [1115, 60] on button at bounding box center [1109, 59] width 14 height 14
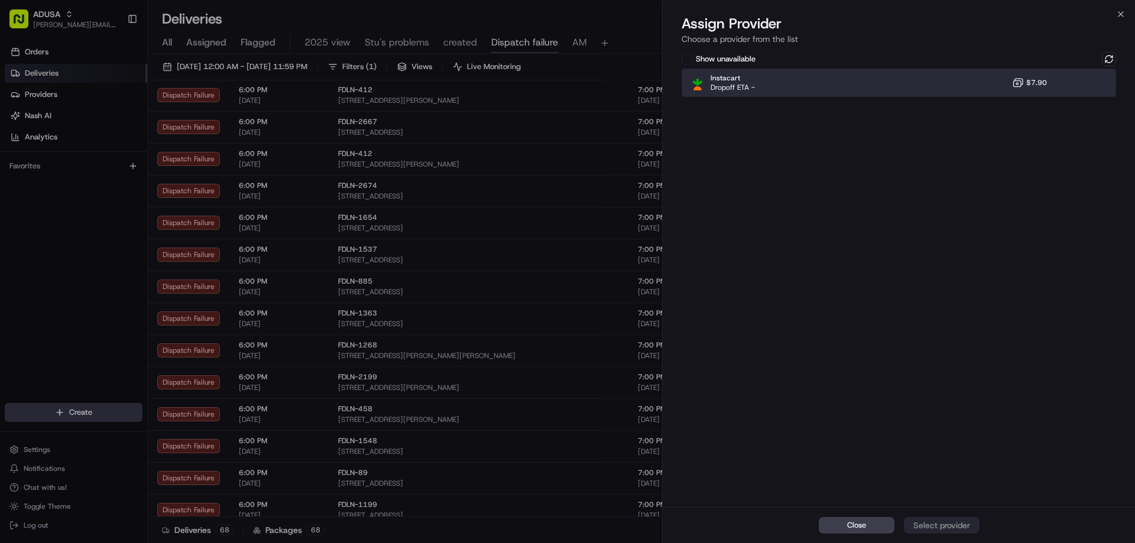
click at [999, 83] on div "Instacart Dropoff ETA - $7.90" at bounding box center [898, 83] width 434 height 28
click at [954, 524] on div "Assign Provider" at bounding box center [942, 526] width 58 height 12
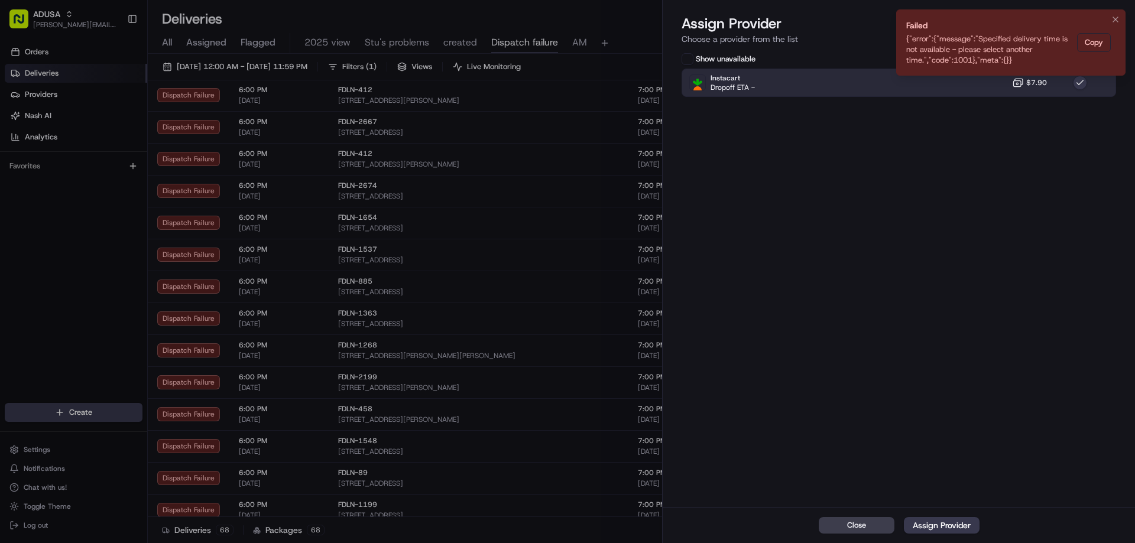
drag, startPoint x: 1117, startPoint y: 18, endPoint x: 1110, endPoint y: 28, distance: 12.3
click at [1117, 19] on icon "Notifications (F8)" at bounding box center [1115, 19] width 9 height 9
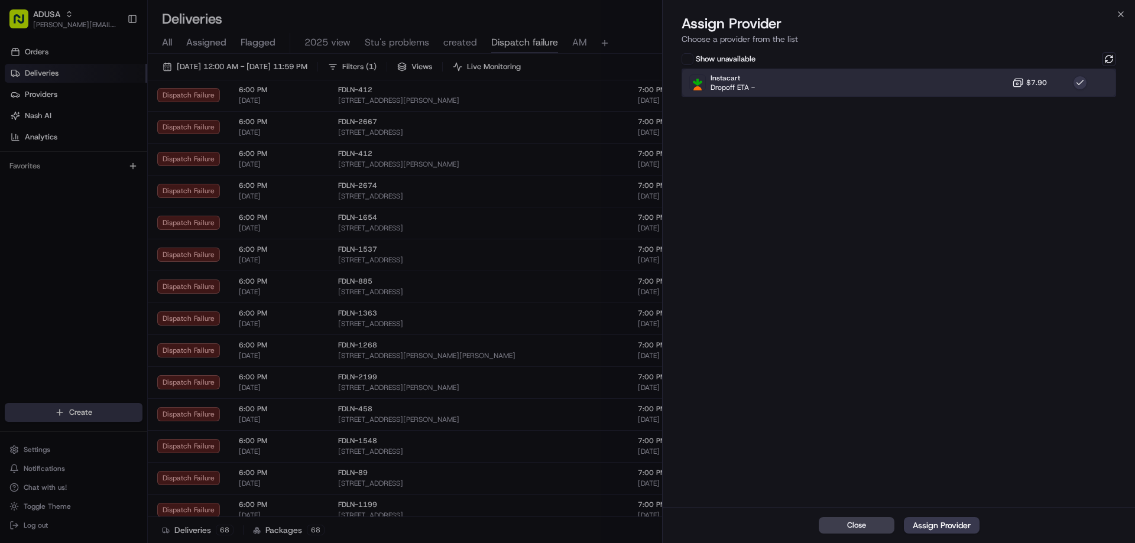
click at [1070, 73] on div "Instacart Dropoff ETA - $7.90" at bounding box center [898, 83] width 434 height 28
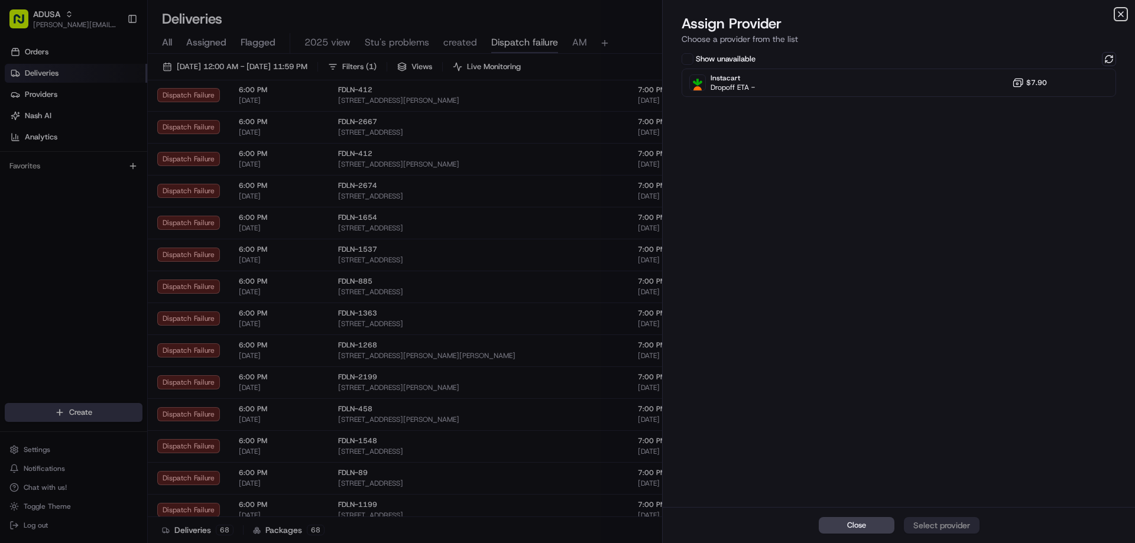
click at [1124, 12] on icon "button" at bounding box center [1120, 13] width 9 height 9
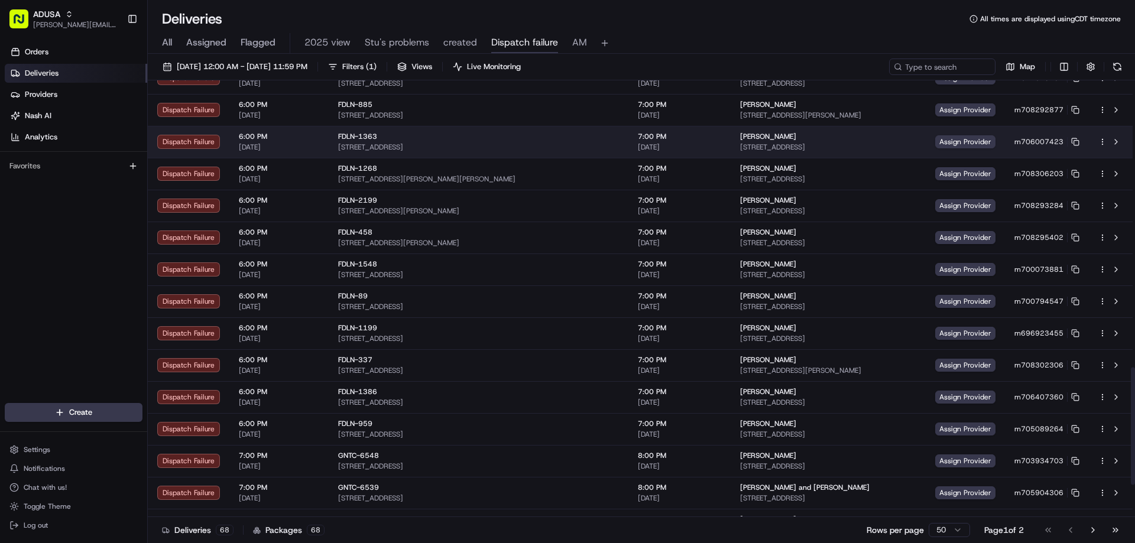
scroll to position [1064, 0]
click at [954, 136] on span "Assign Provider" at bounding box center [965, 141] width 60 height 13
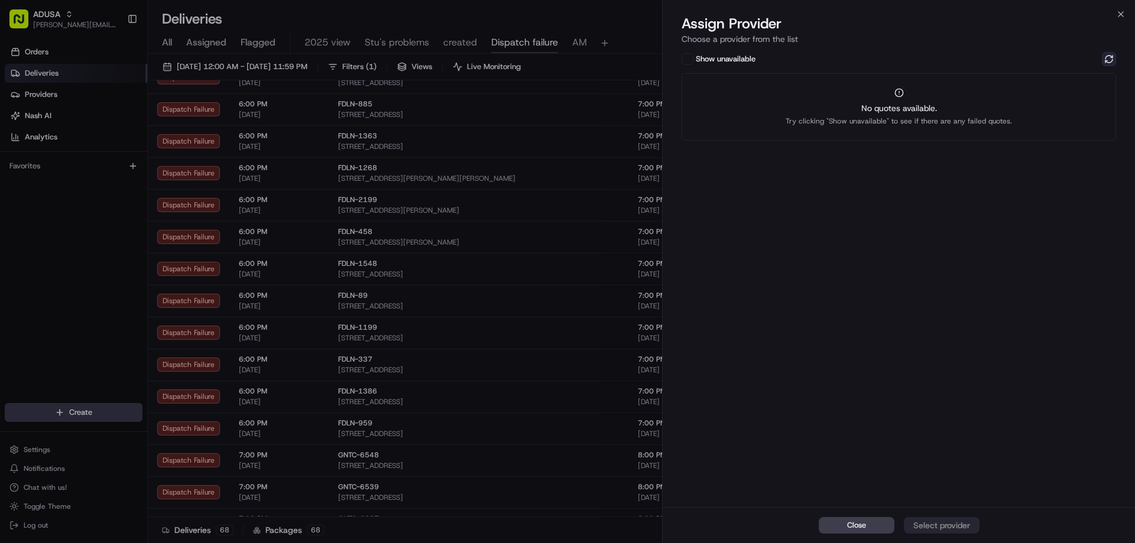
click at [1112, 59] on button at bounding box center [1109, 59] width 14 height 14
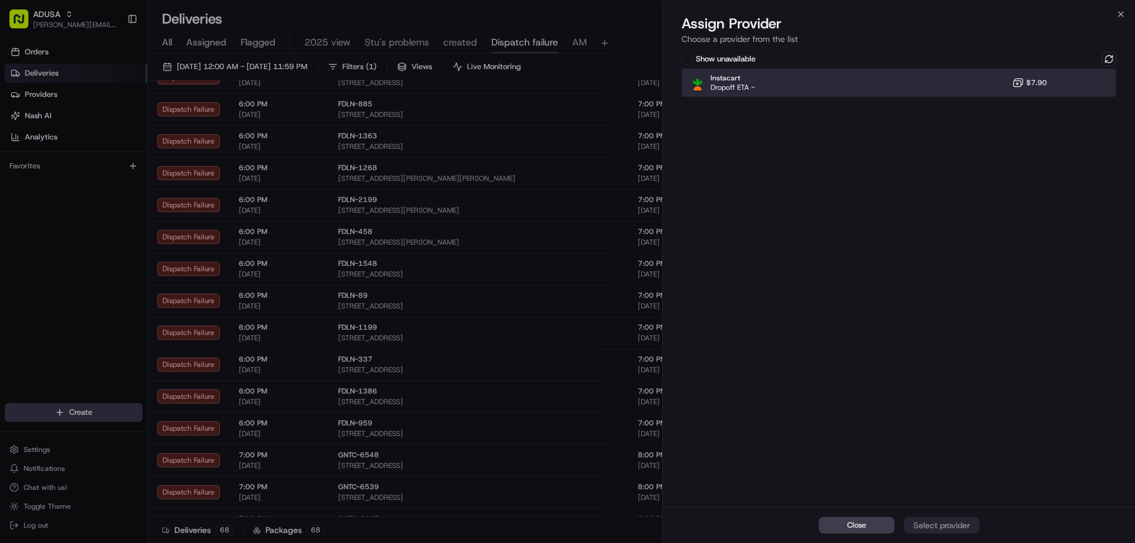
click at [939, 86] on div "Instacart Dropoff ETA - $7.90" at bounding box center [898, 83] width 434 height 28
click at [936, 524] on div "Assign Provider" at bounding box center [942, 526] width 58 height 12
click at [1116, 23] on icon "Notifications (F8)" at bounding box center [1115, 19] width 9 height 9
click at [1119, 17] on icon "button" at bounding box center [1120, 13] width 9 height 9
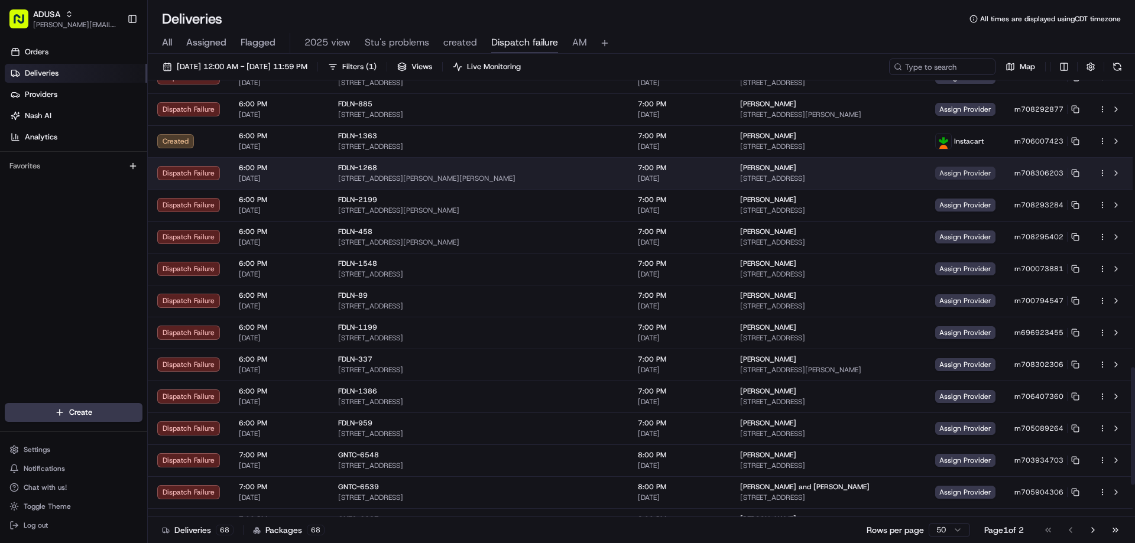
click at [953, 171] on span "Assign Provider" at bounding box center [965, 173] width 60 height 13
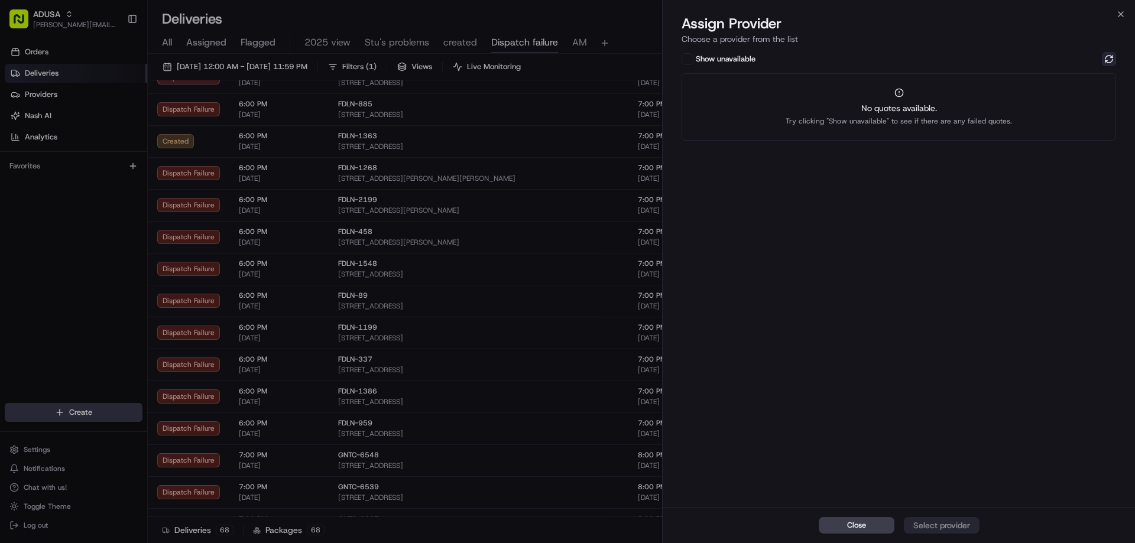
click at [1109, 60] on button at bounding box center [1109, 59] width 14 height 14
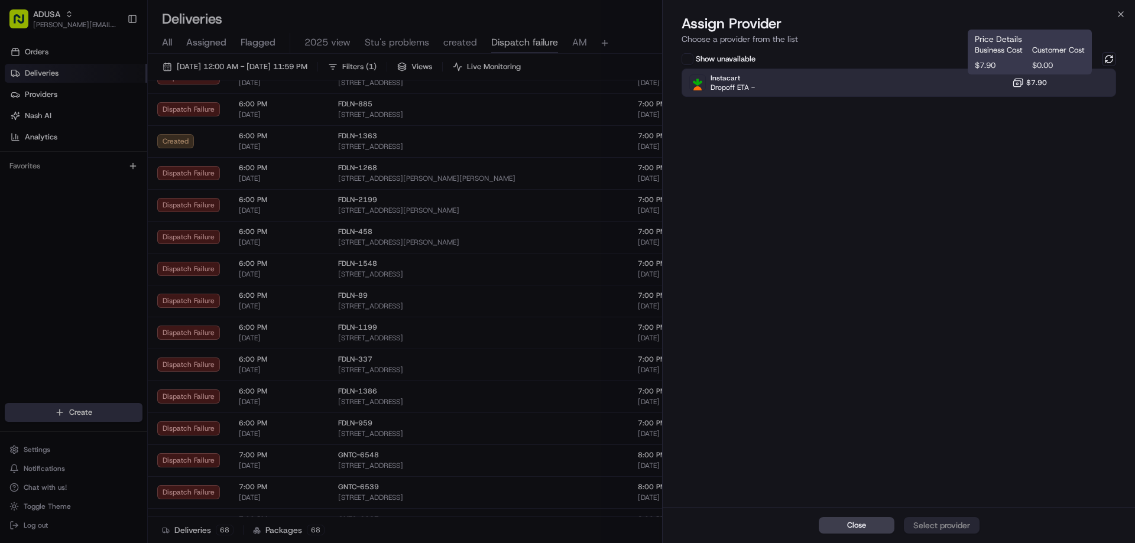
click at [1034, 87] on span "$7.90" at bounding box center [1036, 82] width 21 height 9
click at [950, 525] on div "Assign Provider" at bounding box center [942, 526] width 58 height 12
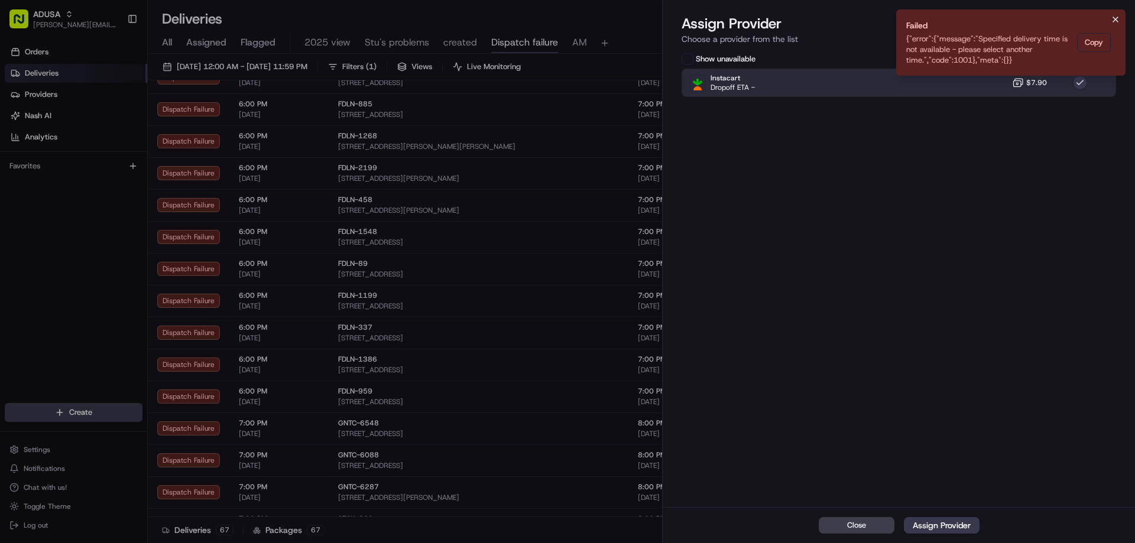
click at [1113, 20] on icon "Notifications (F8)" at bounding box center [1115, 19] width 9 height 9
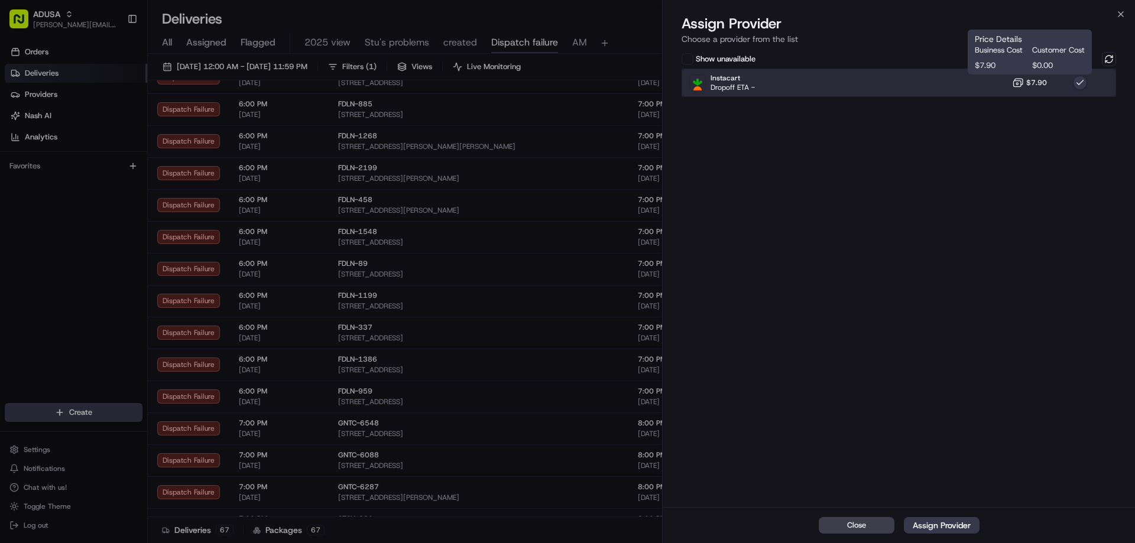
click at [1004, 93] on div "Instacart Dropoff ETA - $7.90" at bounding box center [898, 83] width 434 height 28
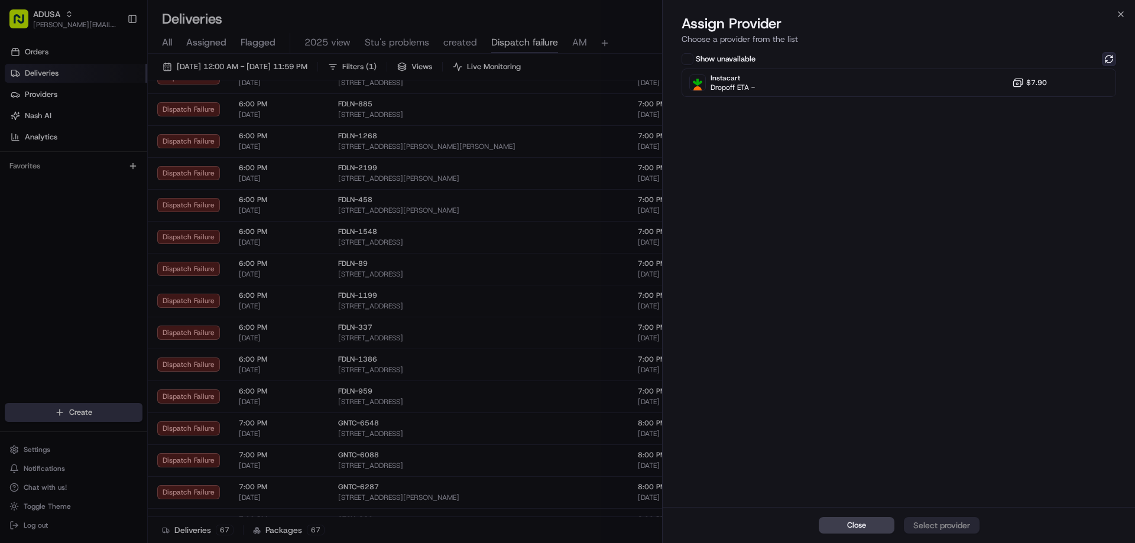
click at [1103, 56] on button at bounding box center [1109, 59] width 14 height 14
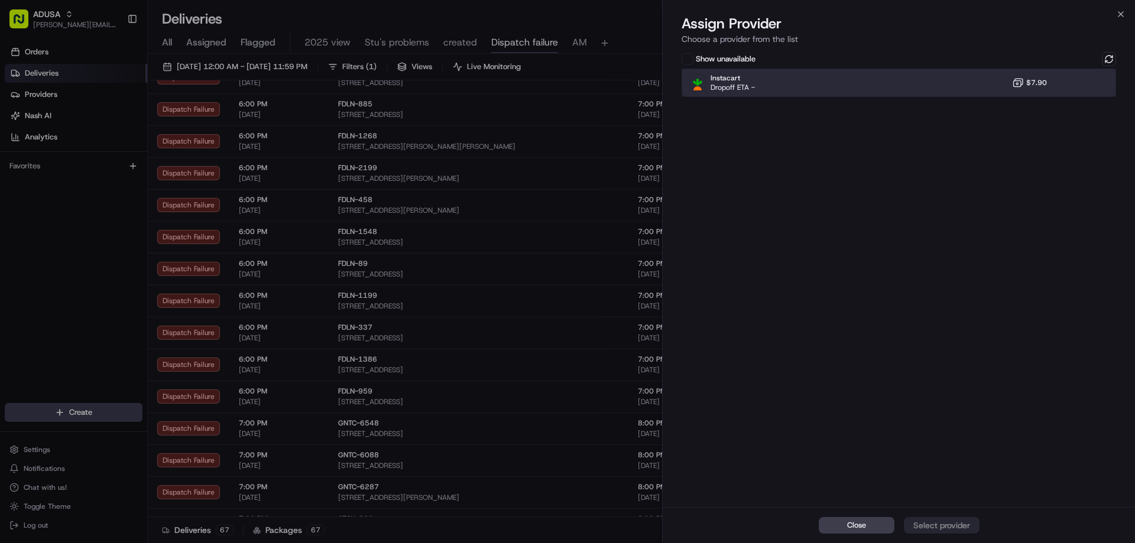
click at [927, 91] on div "Instacart Dropoff ETA - $7.90" at bounding box center [898, 83] width 434 height 28
click at [932, 520] on div "Assign Provider" at bounding box center [942, 526] width 58 height 12
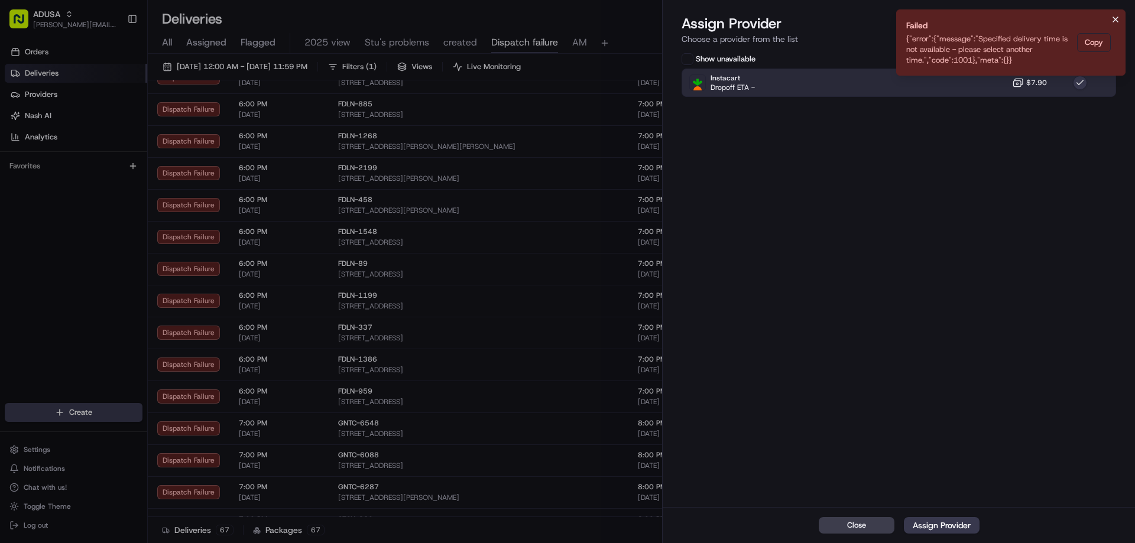
click at [1118, 21] on icon "Notifications (F8)" at bounding box center [1115, 19] width 9 height 9
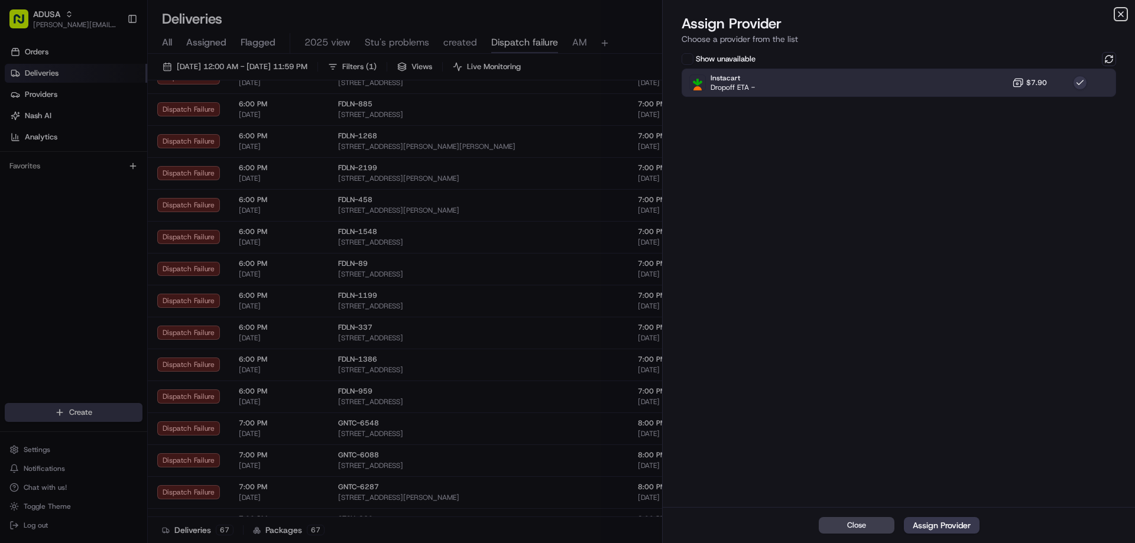
click at [1121, 13] on icon "button" at bounding box center [1120, 13] width 9 height 9
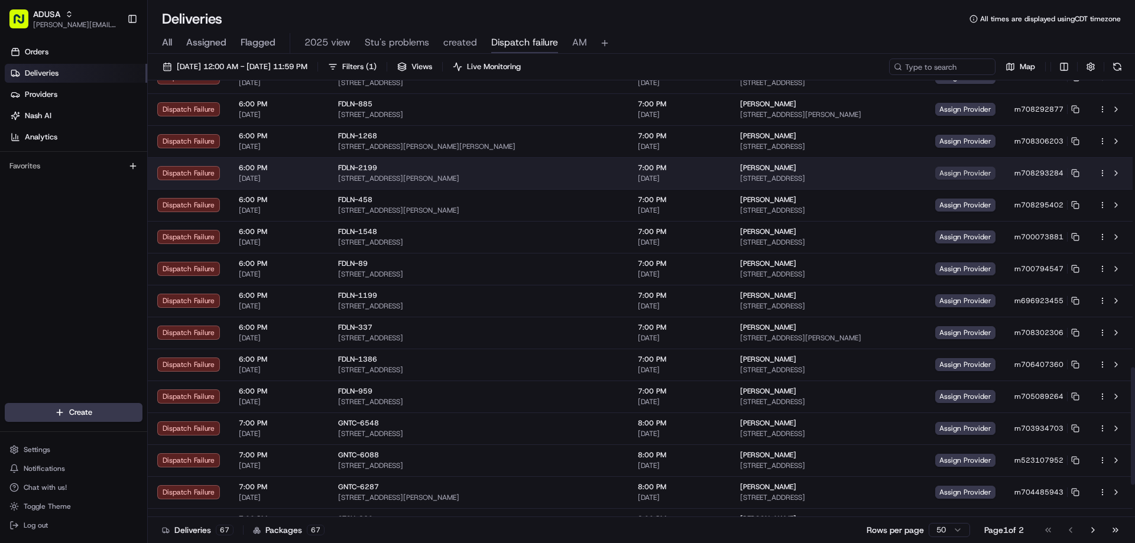
click at [952, 173] on span "Assign Provider" at bounding box center [965, 173] width 60 height 13
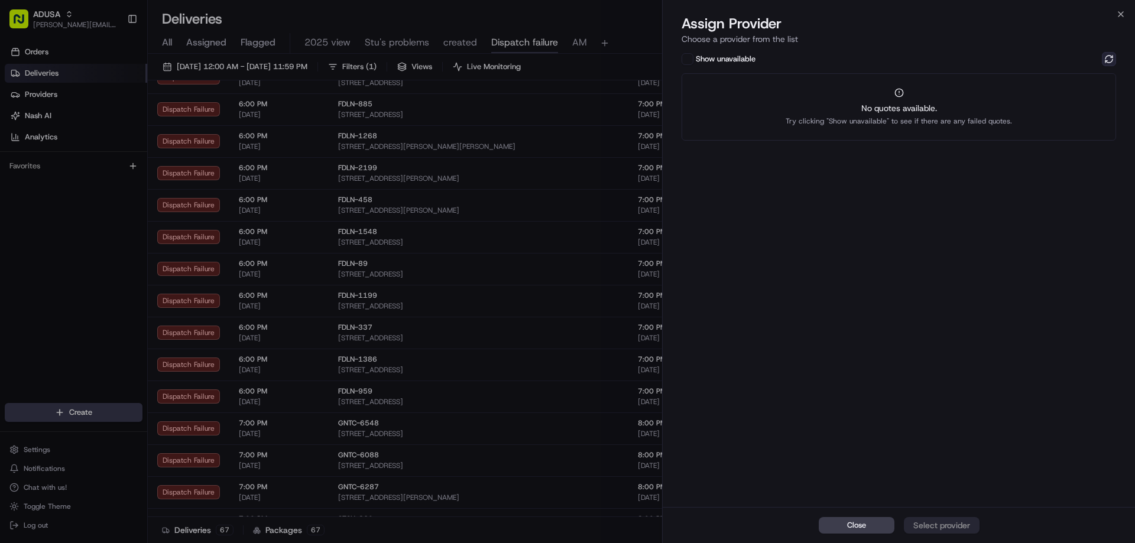
click at [1106, 54] on button at bounding box center [1109, 59] width 14 height 14
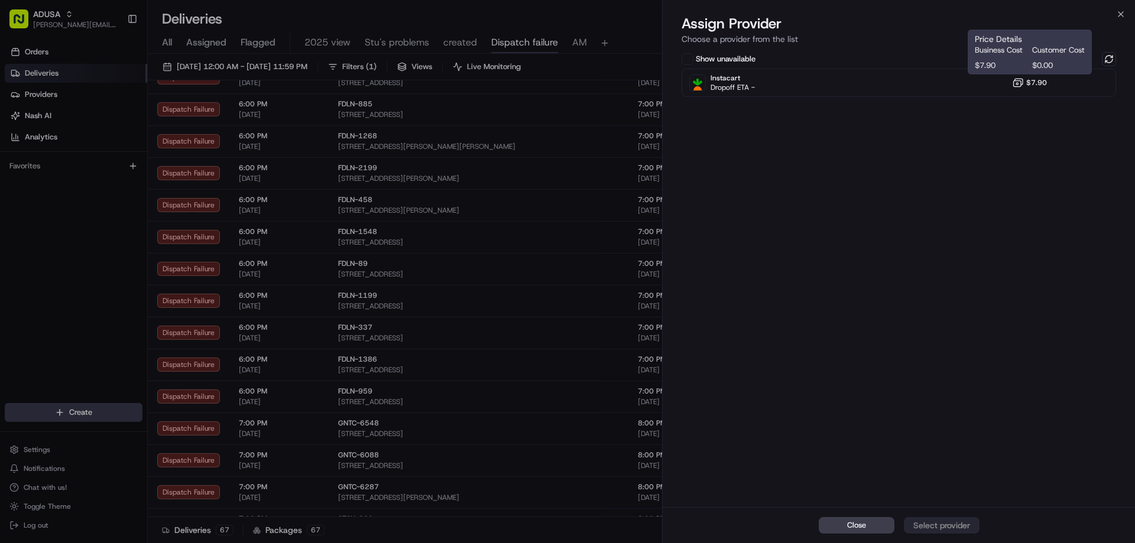
click at [1042, 73] on div "Price Details Business Cost Customer Cost $7.90 $0.00 Price Details Business Co…" at bounding box center [1029, 52] width 124 height 45
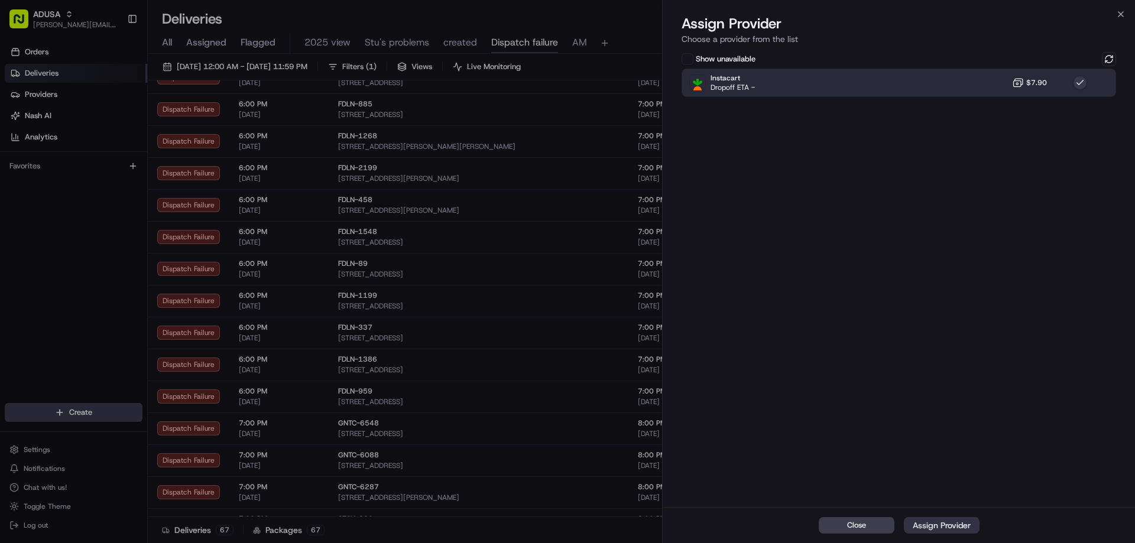
click at [952, 528] on div "Assign Provider" at bounding box center [942, 526] width 58 height 12
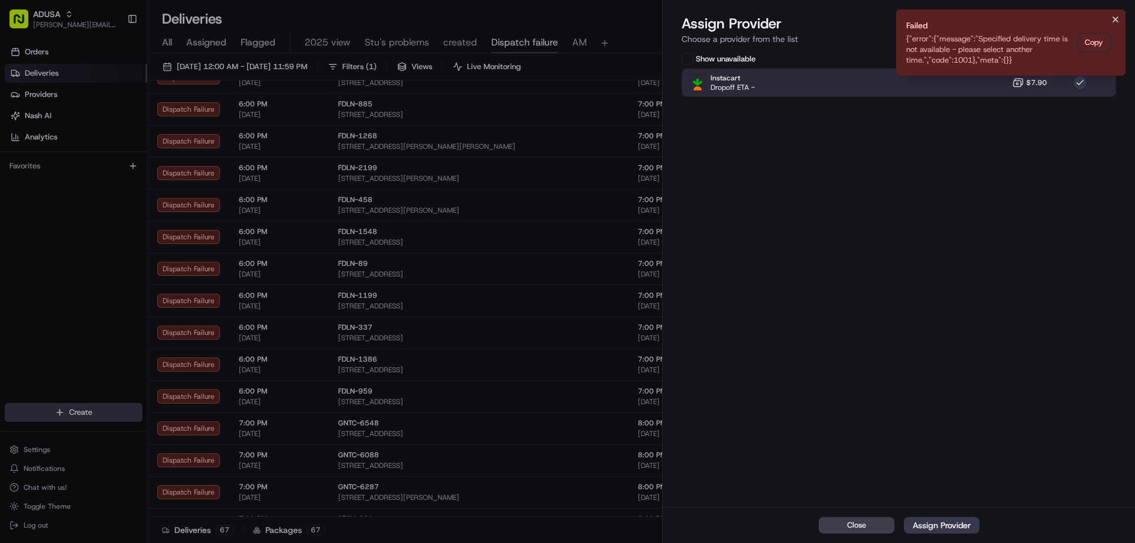
click at [1116, 21] on icon "Notifications (F8)" at bounding box center [1115, 19] width 9 height 9
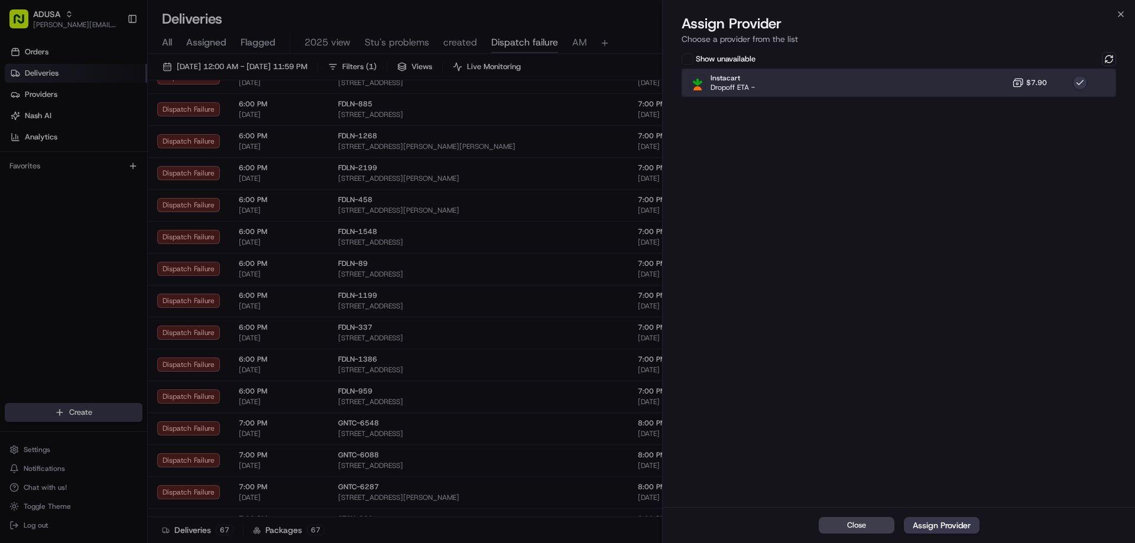
click at [1053, 77] on div "Instacart Dropoff ETA - $7.90" at bounding box center [898, 83] width 434 height 28
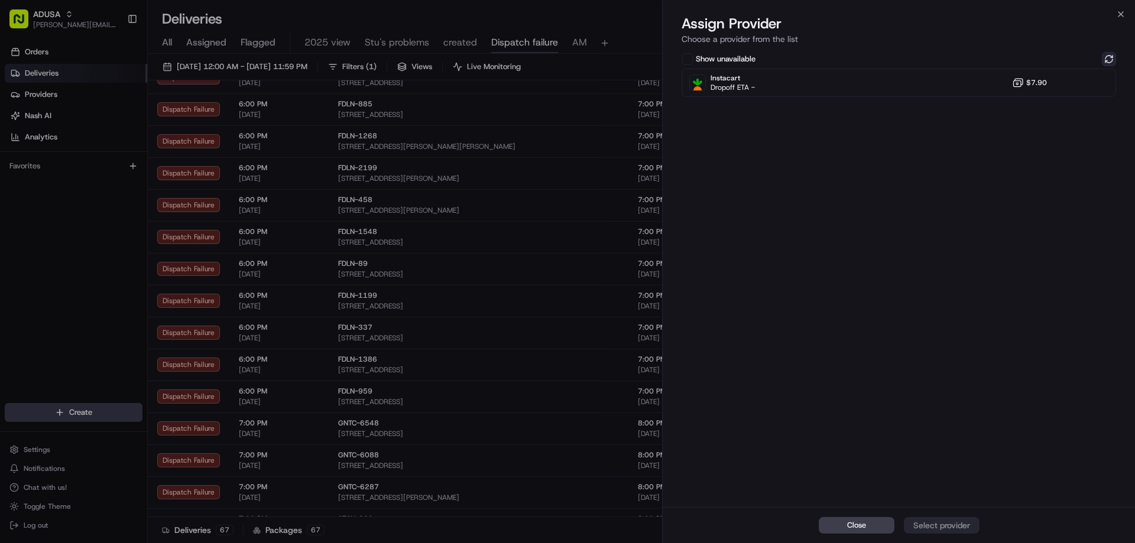
click at [1111, 56] on button at bounding box center [1109, 59] width 14 height 14
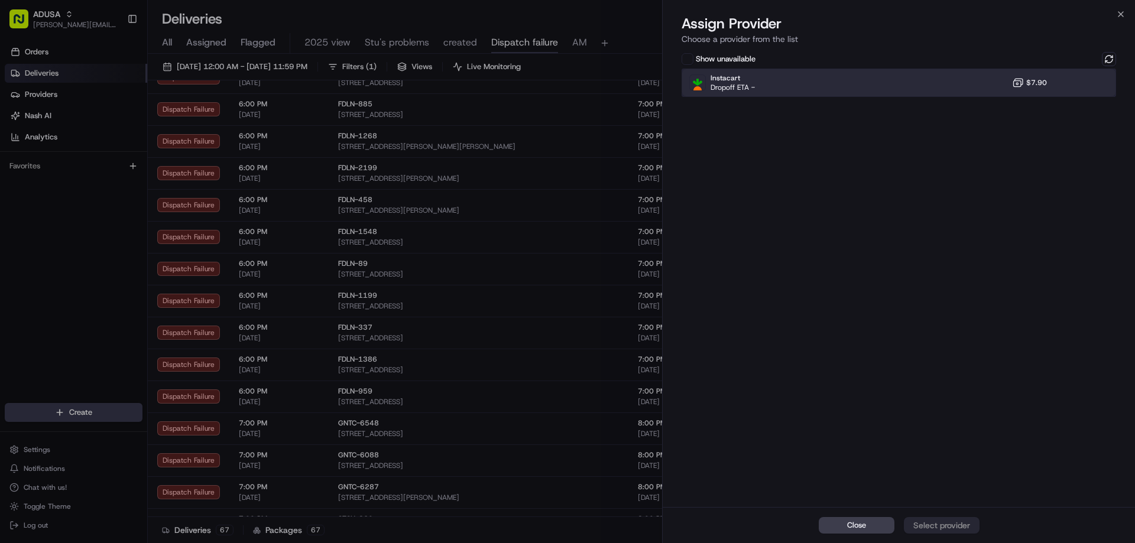
click at [980, 83] on div "Instacart Dropoff ETA - $7.90" at bounding box center [898, 83] width 434 height 28
click at [954, 525] on div "Assign Provider" at bounding box center [942, 526] width 58 height 12
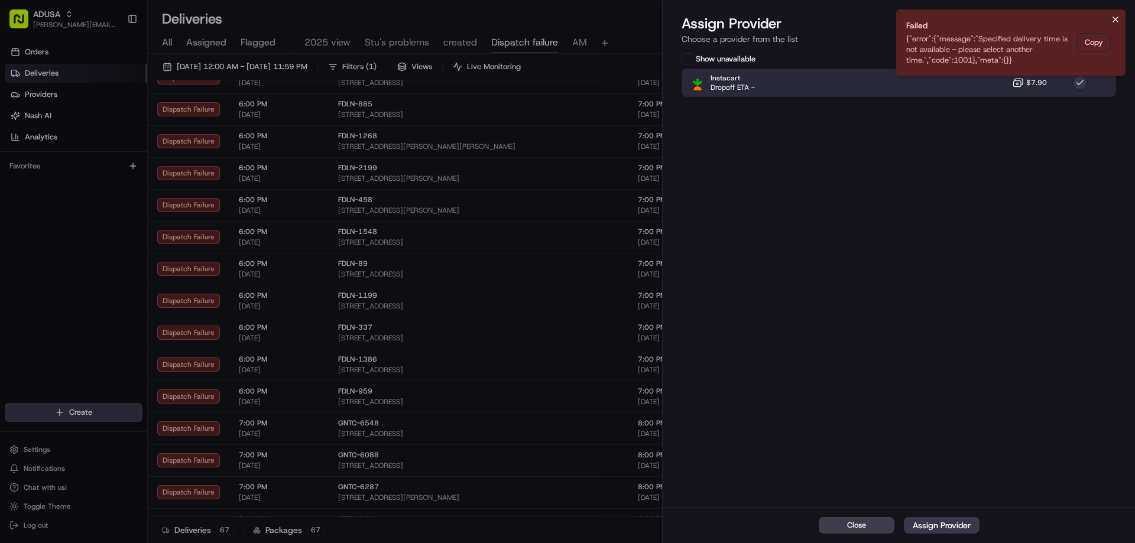
click at [1118, 20] on icon "Notifications (F8)" at bounding box center [1115, 19] width 9 height 9
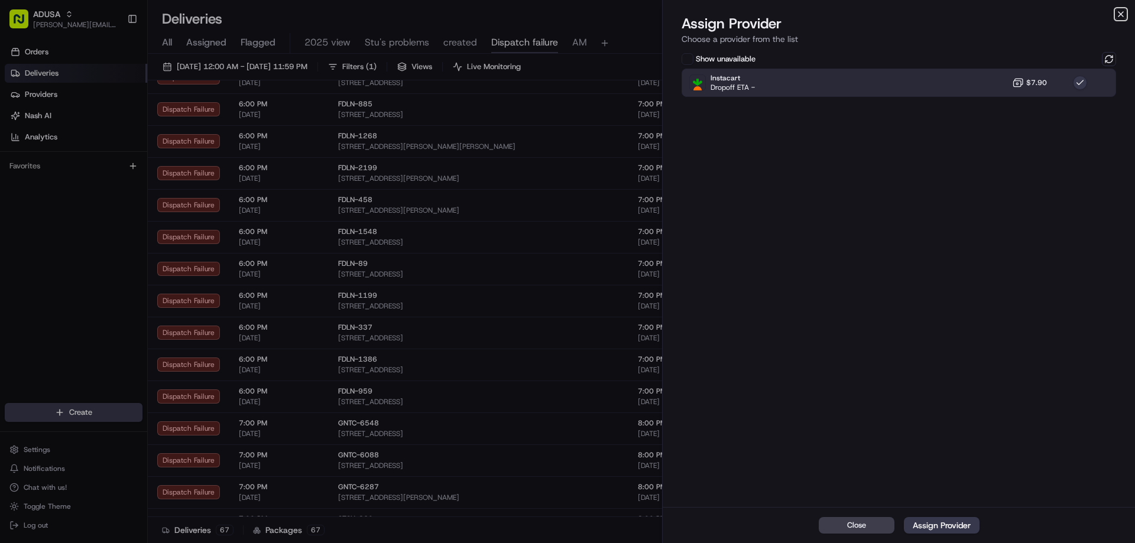
click at [1118, 18] on icon "button" at bounding box center [1120, 13] width 9 height 9
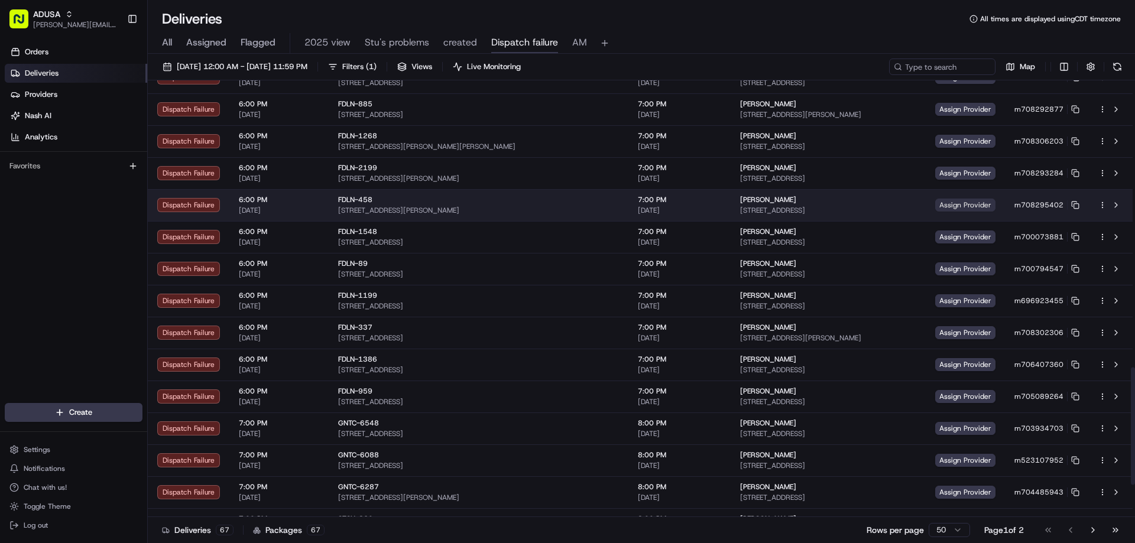
click at [950, 206] on span "Assign Provider" at bounding box center [965, 205] width 60 height 13
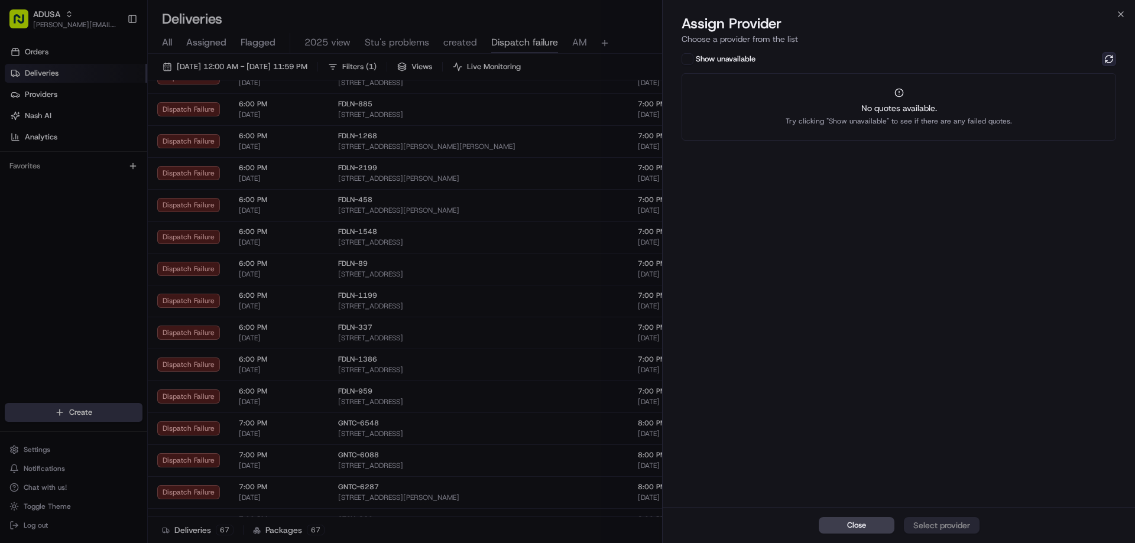
click at [1115, 55] on button at bounding box center [1109, 59] width 14 height 14
click at [978, 115] on div "No quotes available. Try clicking "Show unavailable" to see if there are any fa…" at bounding box center [898, 114] width 226 height 24
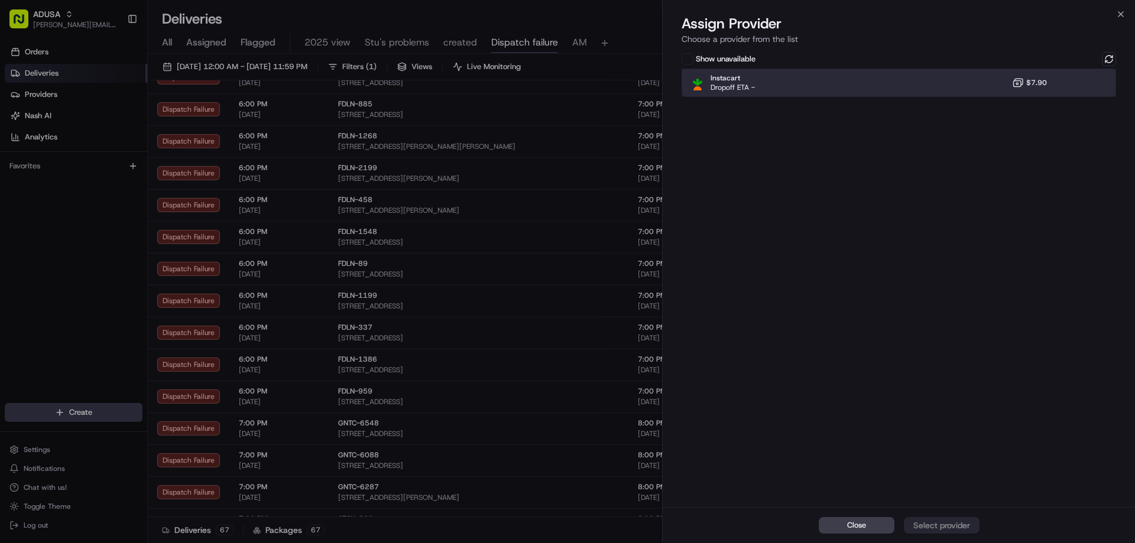
click at [991, 80] on div "Instacart Dropoff ETA - $7.90" at bounding box center [898, 83] width 434 height 28
click at [942, 523] on div "Assign Provider" at bounding box center [942, 526] width 58 height 12
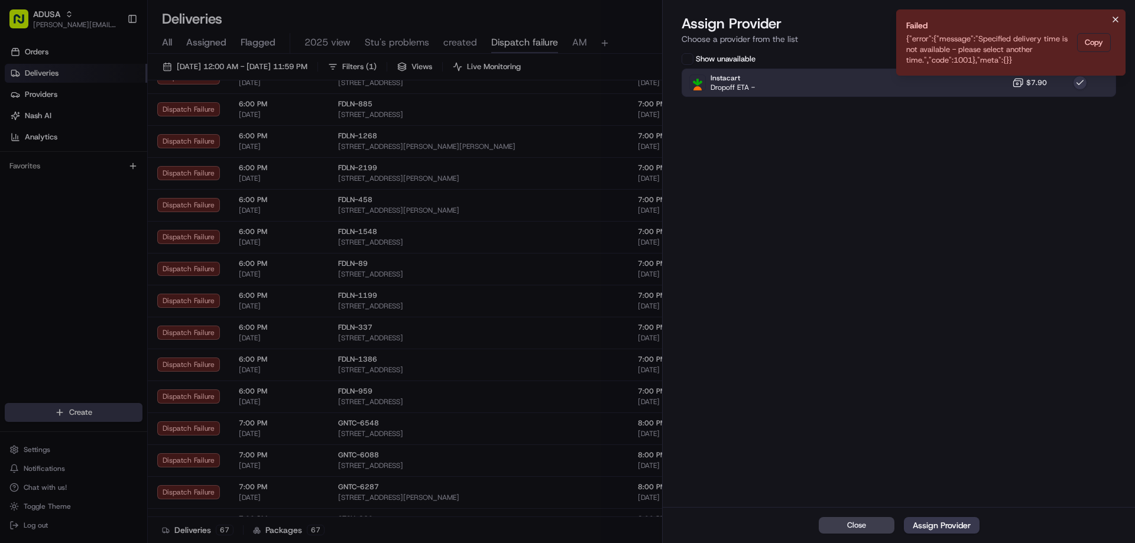
click at [1111, 17] on icon "Notifications (F8)" at bounding box center [1115, 19] width 9 height 9
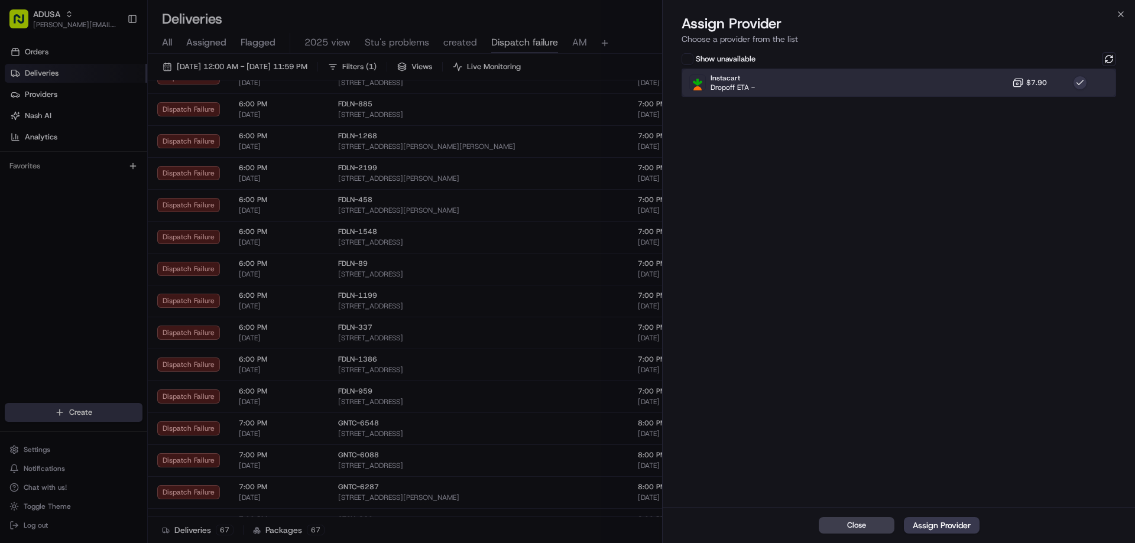
click at [967, 82] on div "Instacart Dropoff ETA - $7.90" at bounding box center [898, 83] width 434 height 28
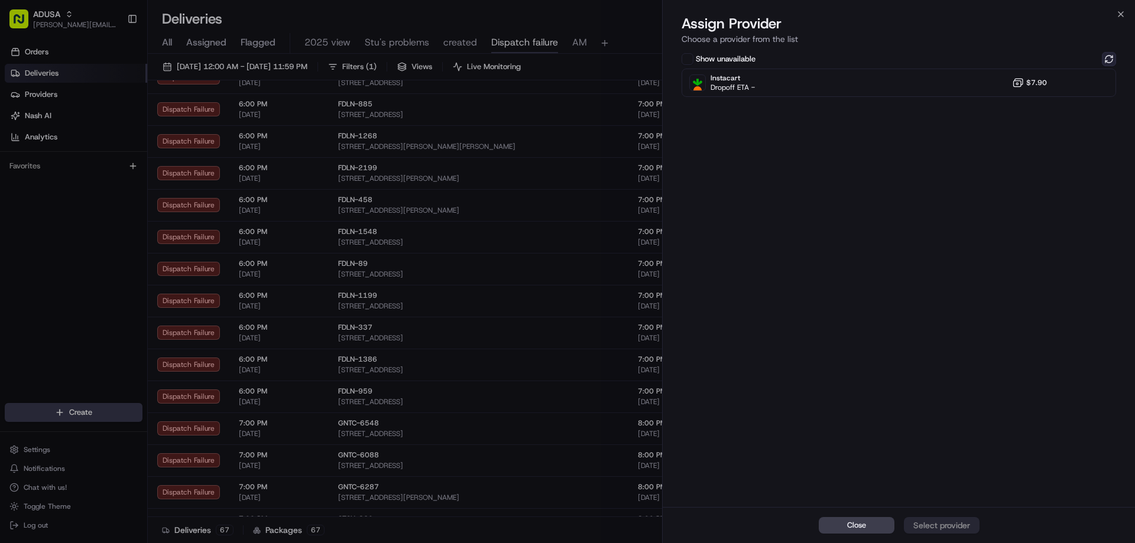
click at [1105, 57] on button at bounding box center [1109, 59] width 14 height 14
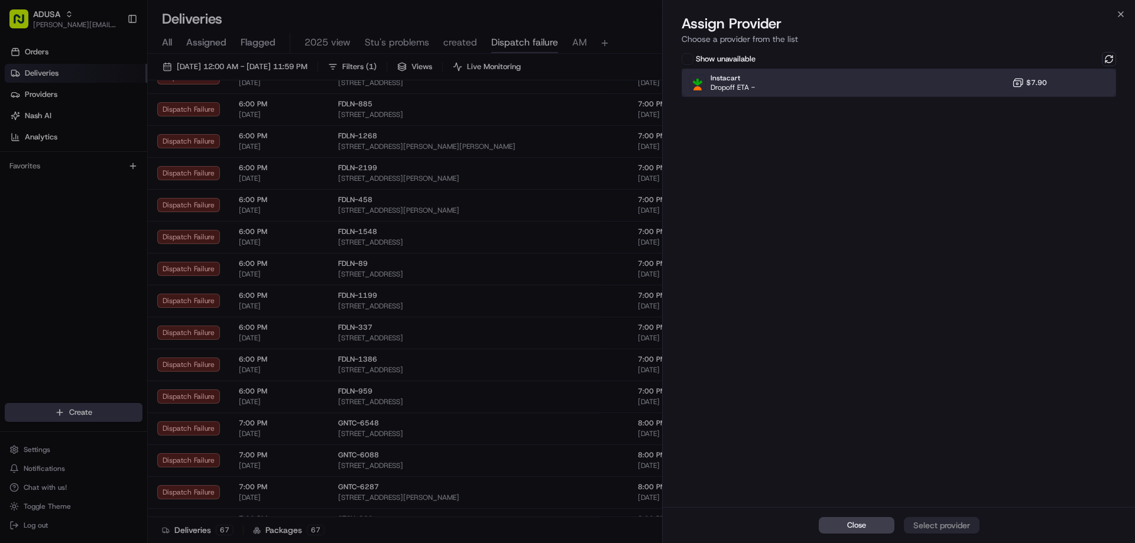
click at [965, 87] on div "Instacart Dropoff ETA - $7.90" at bounding box center [898, 83] width 434 height 28
click at [969, 524] on div "Assign Provider" at bounding box center [942, 526] width 58 height 12
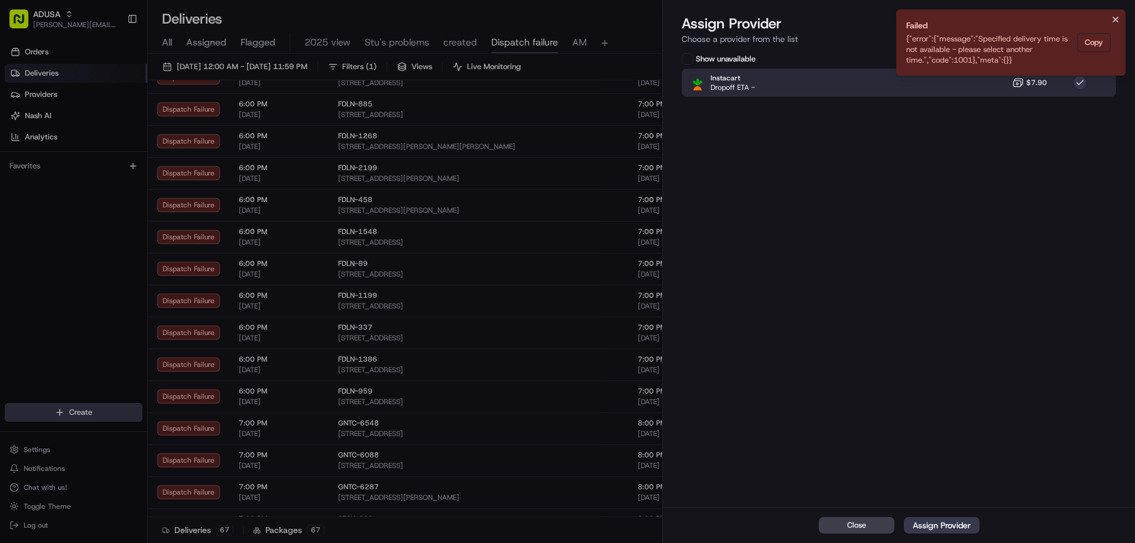
click at [1118, 13] on button "Notifications (F8)" at bounding box center [1115, 19] width 14 height 14
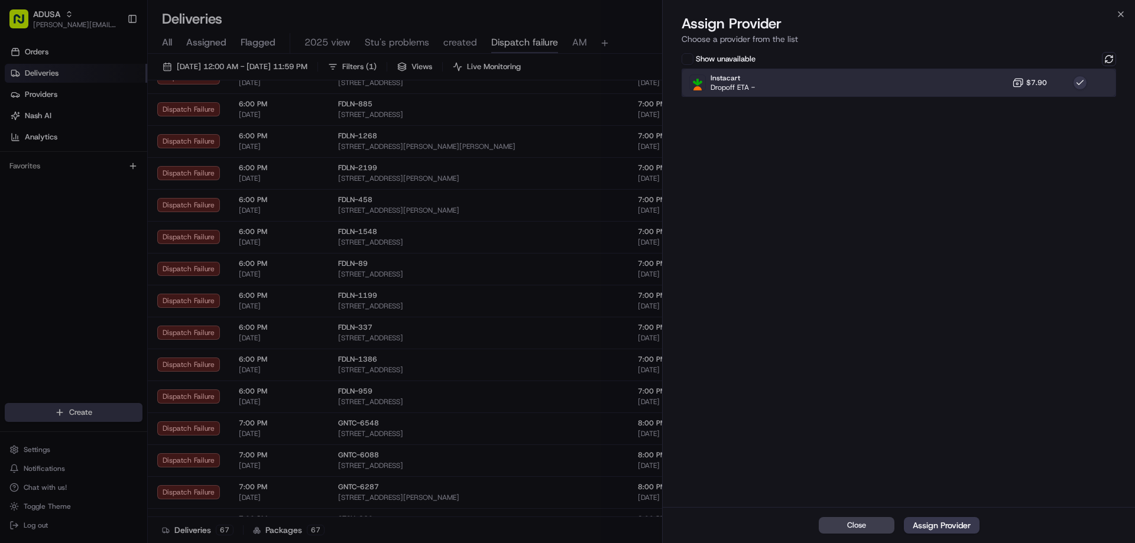
click at [990, 92] on div "Instacart Dropoff ETA - $7.90" at bounding box center [898, 83] width 434 height 28
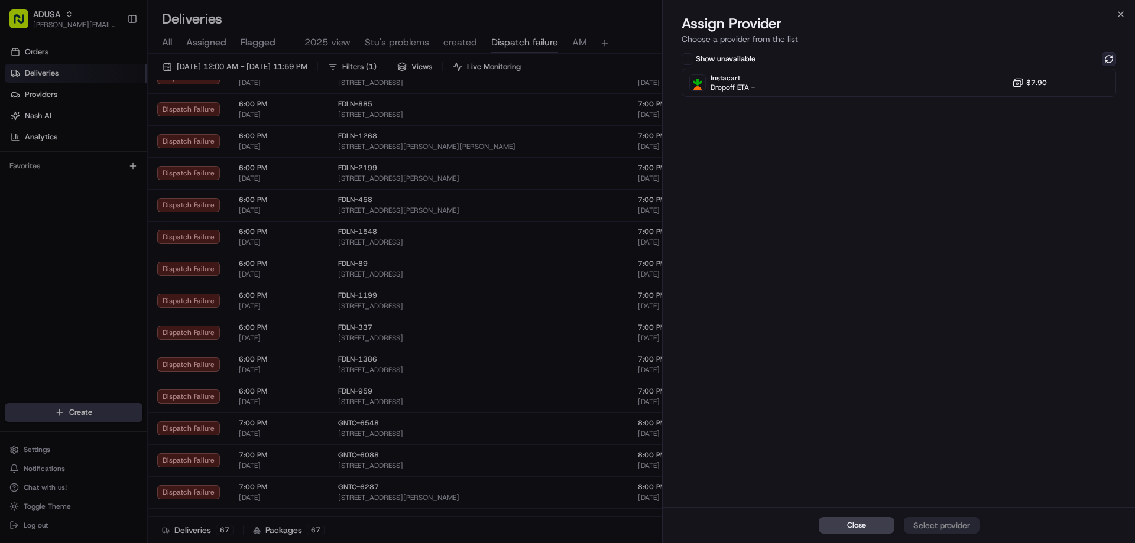
click at [1108, 60] on button at bounding box center [1109, 59] width 14 height 14
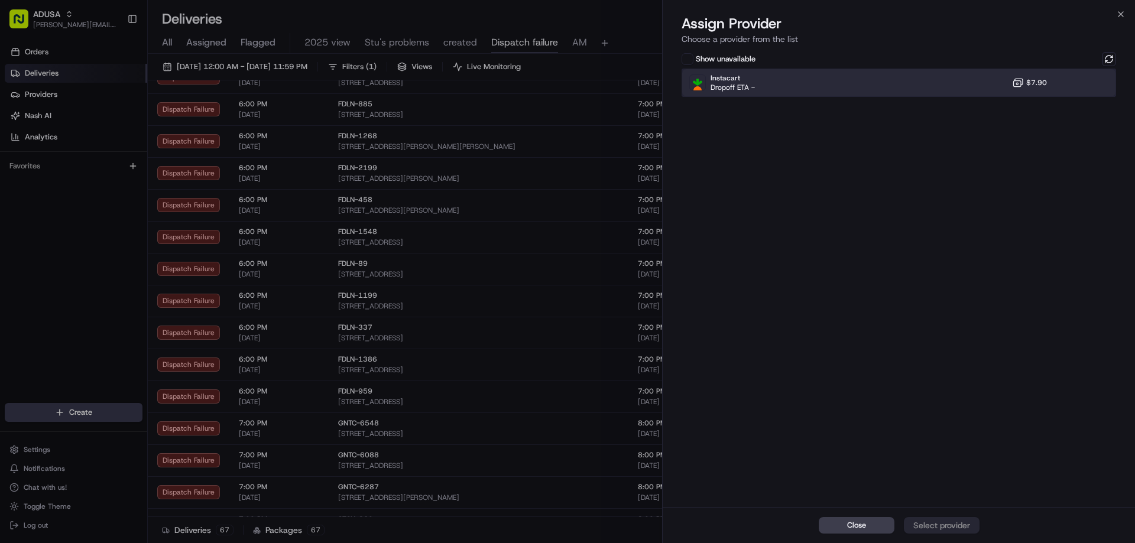
click at [943, 85] on div "Instacart Dropoff ETA - $7.90" at bounding box center [898, 83] width 434 height 28
click at [967, 528] on div "Assign Provider" at bounding box center [942, 526] width 58 height 12
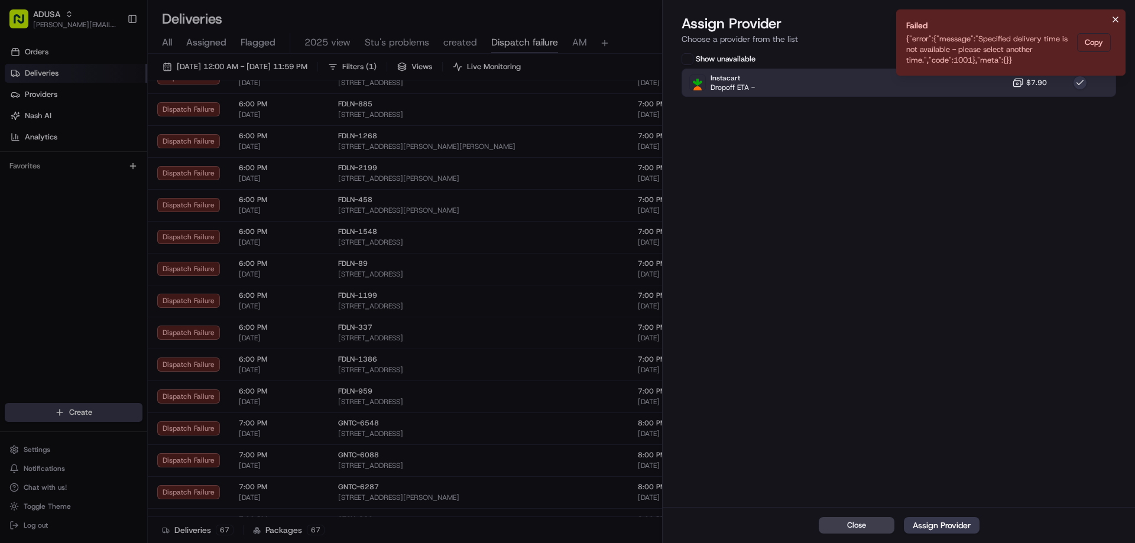
click at [1113, 15] on icon "Notifications (F8)" at bounding box center [1115, 19] width 9 height 9
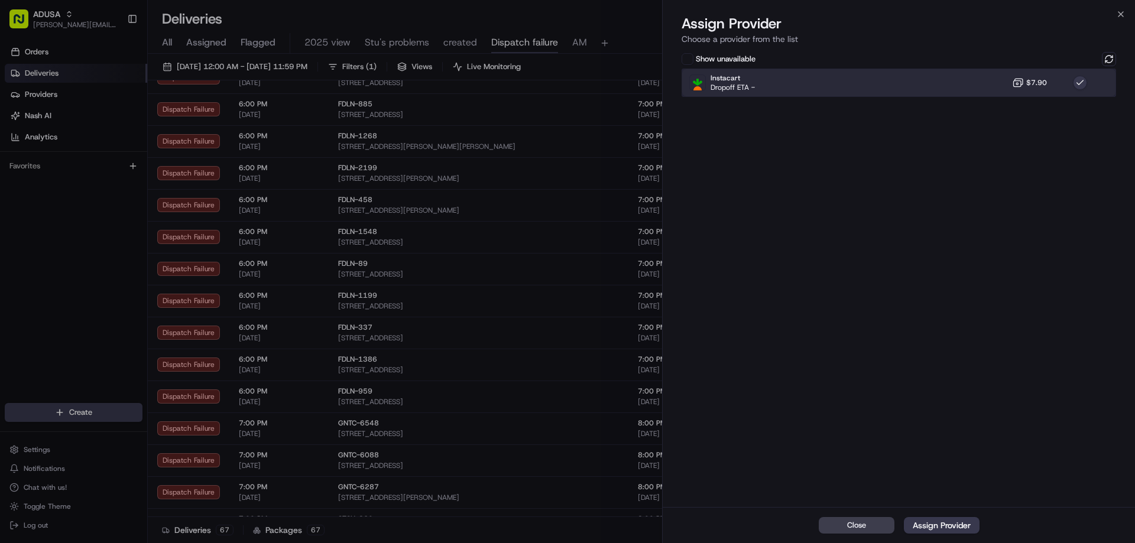
click at [944, 81] on div "Instacart Dropoff ETA - $7.90" at bounding box center [898, 83] width 434 height 28
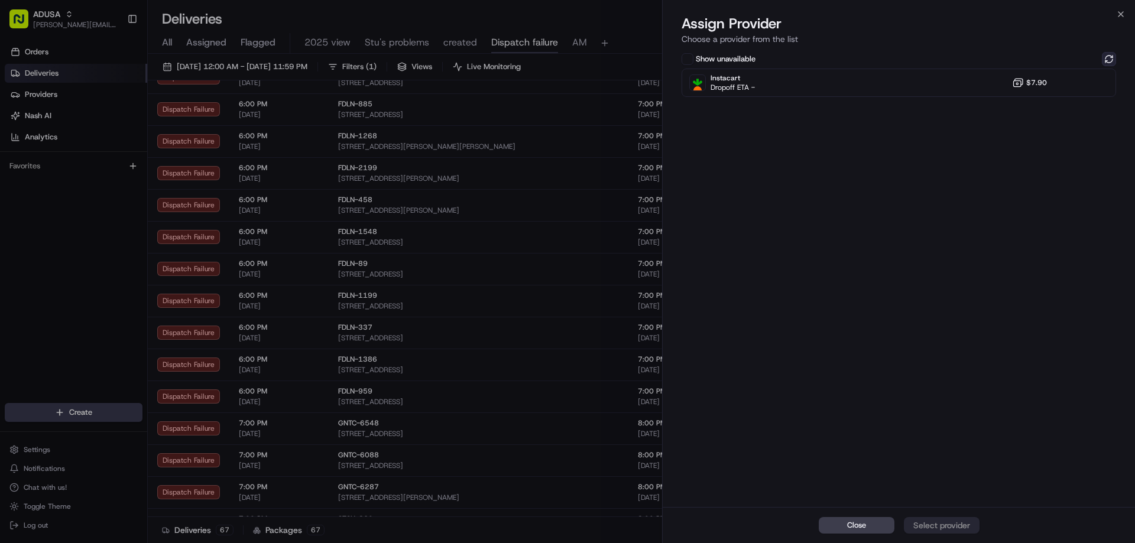
click at [1112, 57] on button at bounding box center [1109, 59] width 14 height 14
click at [1124, 15] on icon "button" at bounding box center [1120, 13] width 9 height 9
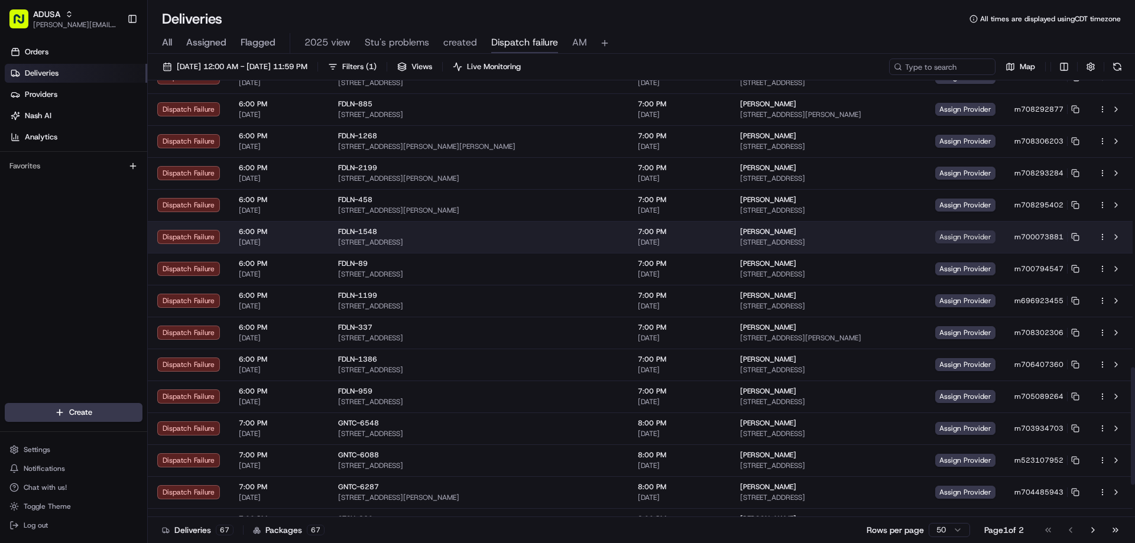
click at [947, 234] on span "Assign Provider" at bounding box center [965, 236] width 60 height 13
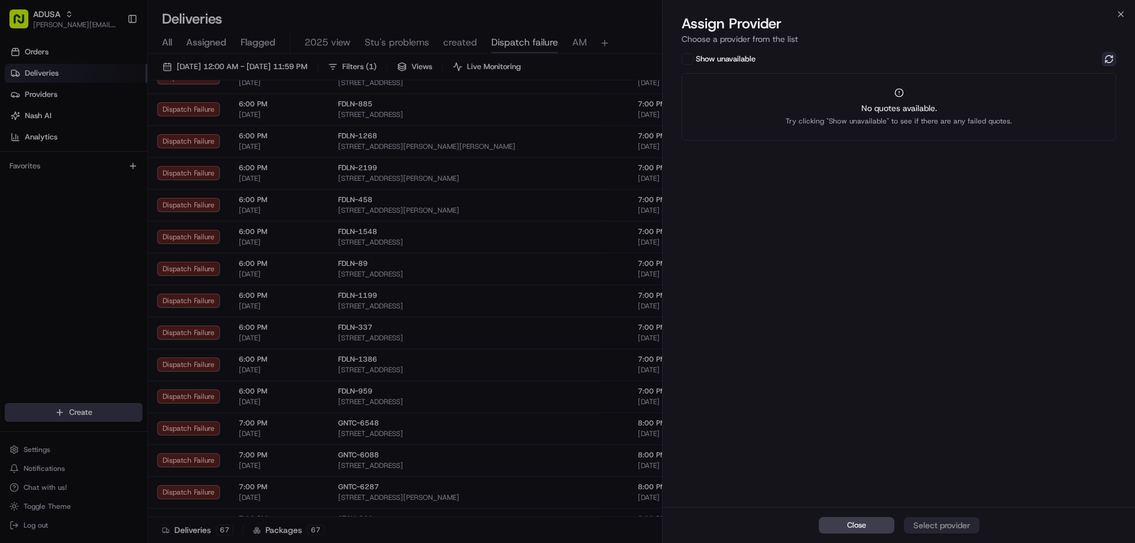
click at [1105, 54] on button at bounding box center [1109, 59] width 14 height 14
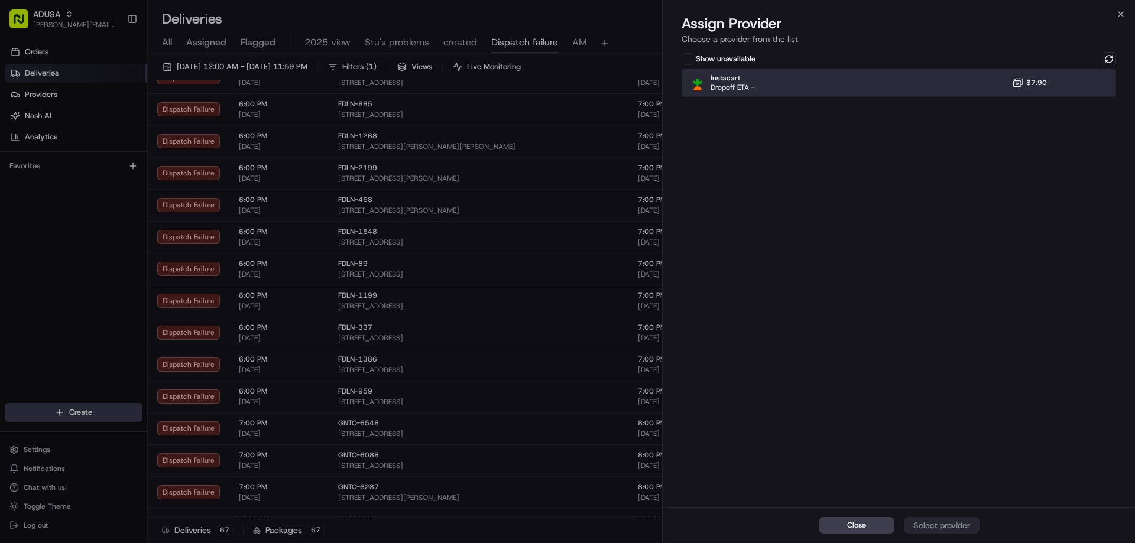
click at [966, 89] on div "Instacart Dropoff ETA - $7.90" at bounding box center [898, 83] width 434 height 28
click at [928, 523] on div "Assign Provider" at bounding box center [942, 526] width 58 height 12
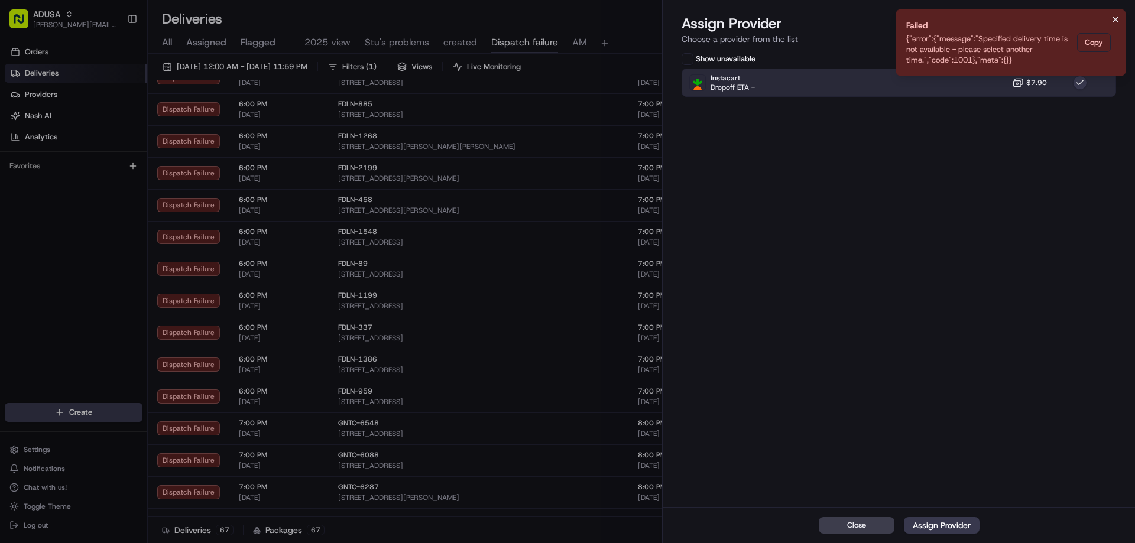
click at [1119, 16] on icon "Notifications (F8)" at bounding box center [1115, 19] width 9 height 9
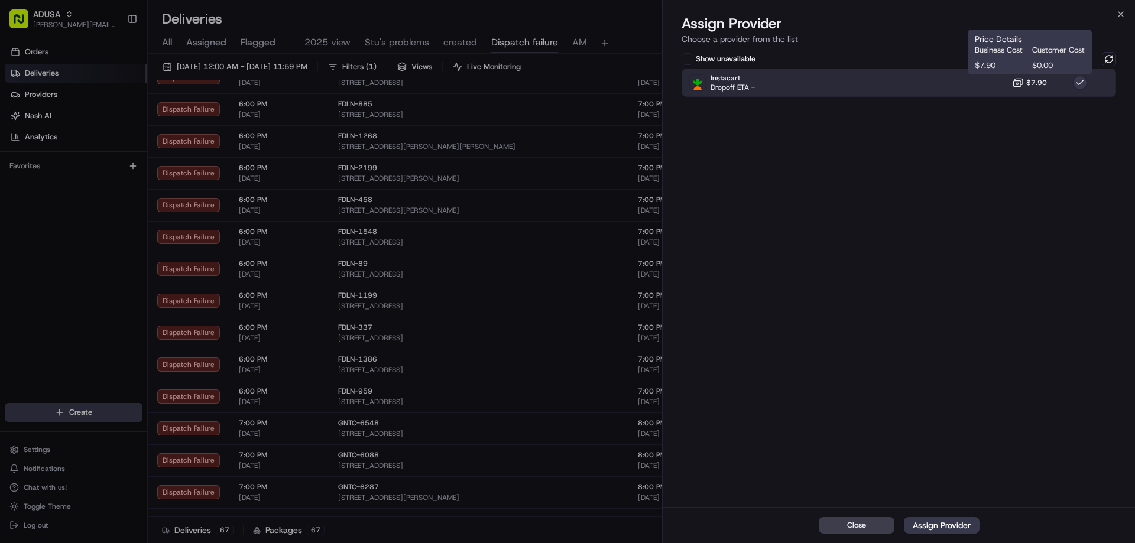
click at [998, 99] on div "Show unavailable Instacart Dropoff ETA - $7.90" at bounding box center [899, 278] width 472 height 457
click at [1017, 89] on div "Instacart Dropoff ETA - $7.90" at bounding box center [898, 83] width 434 height 28
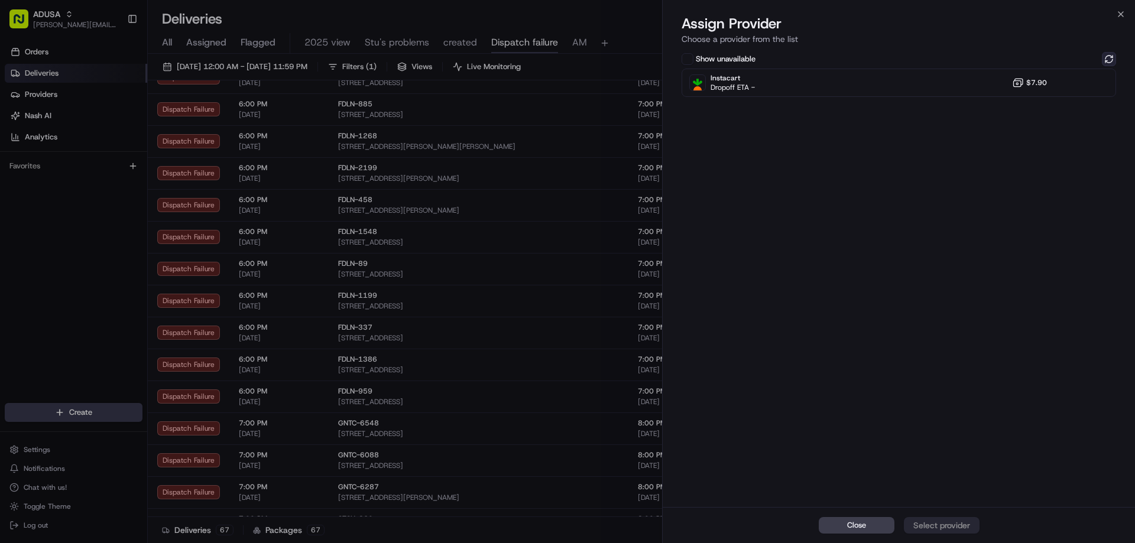
click at [1106, 61] on button at bounding box center [1109, 59] width 14 height 14
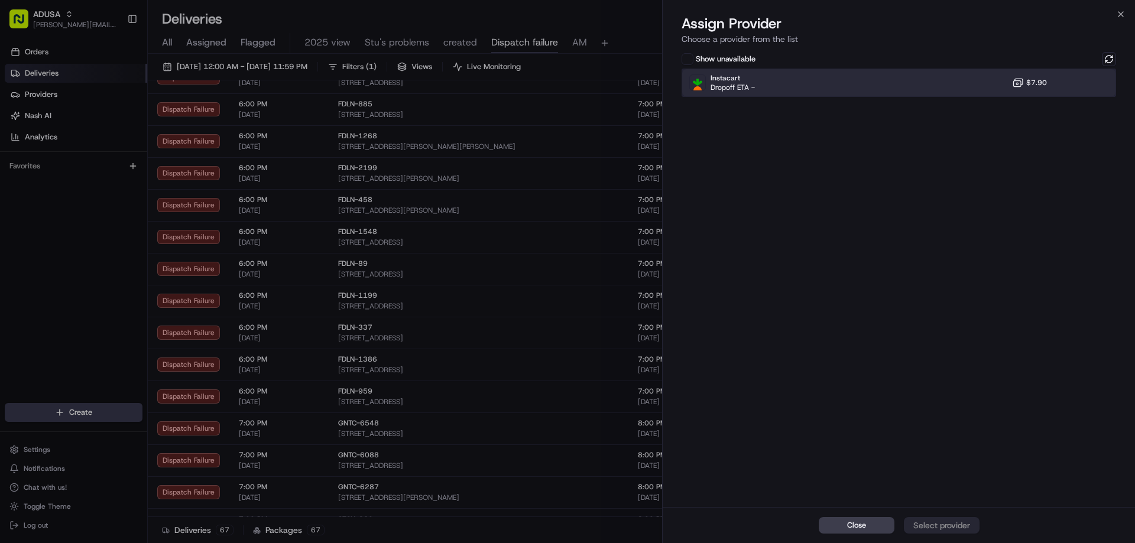
click at [975, 82] on div "Instacart Dropoff ETA - $7.90" at bounding box center [898, 83] width 434 height 28
click at [934, 520] on div "Assign Provider" at bounding box center [942, 526] width 58 height 12
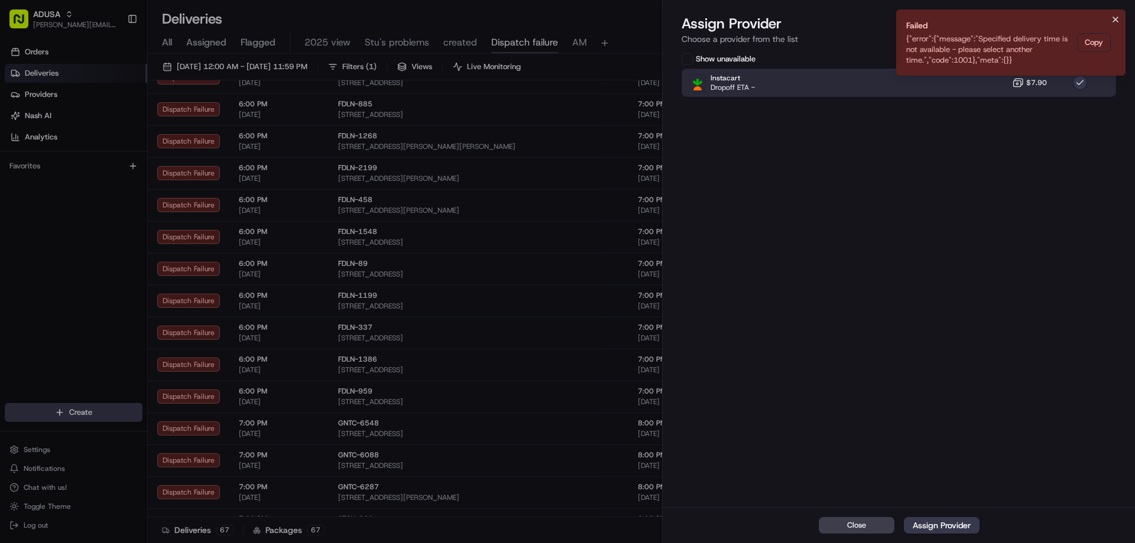
click at [1117, 20] on icon "Notifications (F8)" at bounding box center [1115, 19] width 9 height 9
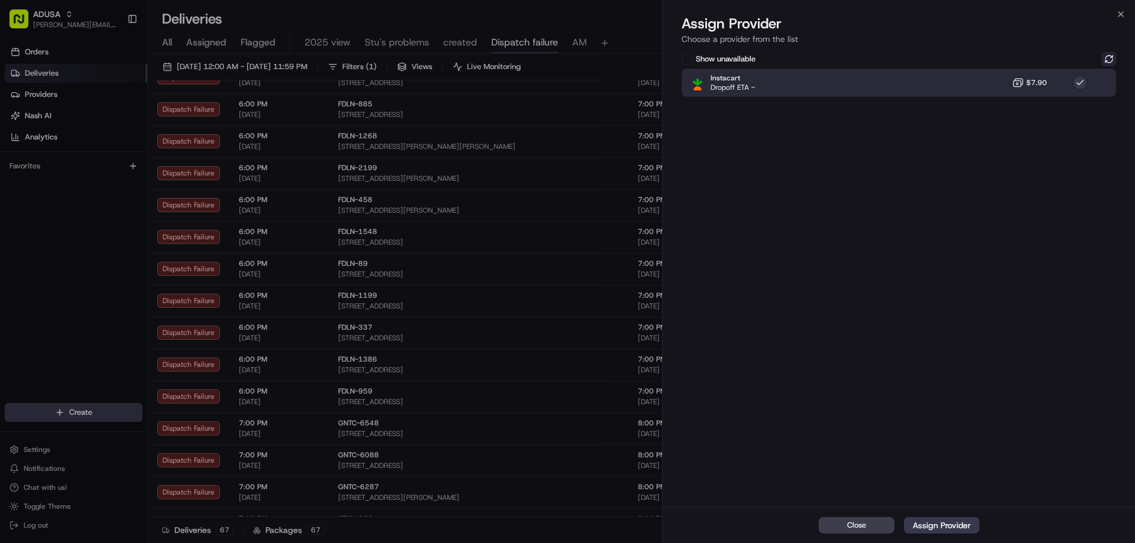
click at [1106, 60] on button at bounding box center [1109, 59] width 14 height 14
click at [1089, 79] on div "Instacart Dropoff ETA - $7.90" at bounding box center [898, 83] width 434 height 28
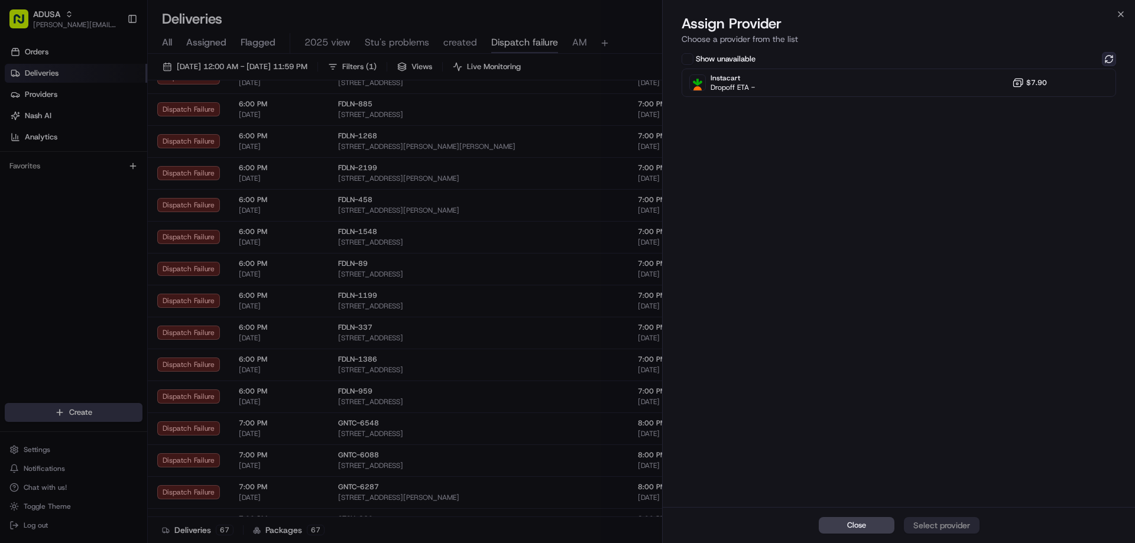
click at [1110, 57] on button at bounding box center [1109, 59] width 14 height 14
click at [1118, 14] on icon "button" at bounding box center [1120, 13] width 9 height 9
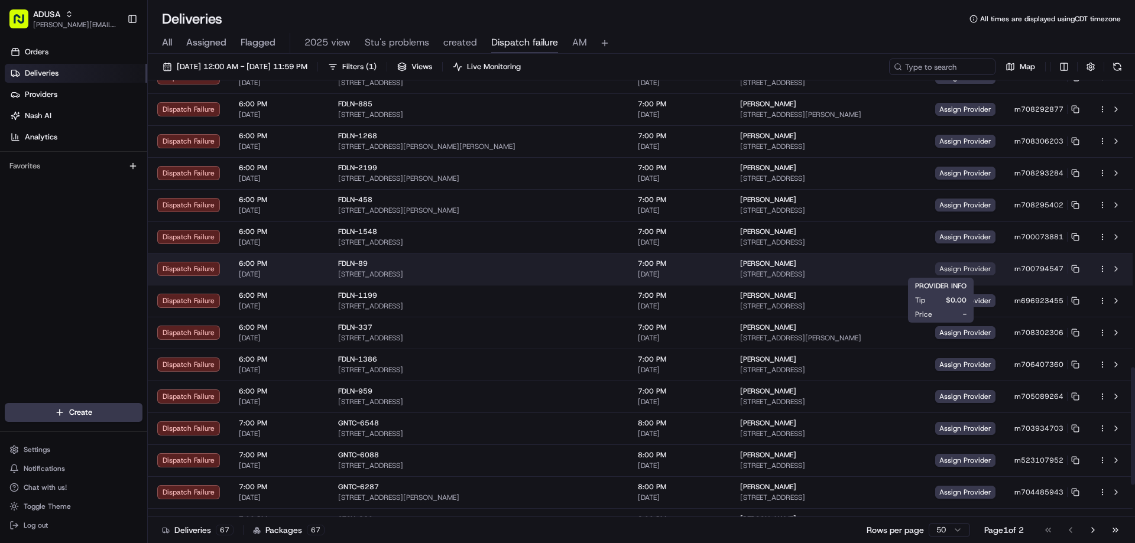
click at [936, 272] on span "Assign Provider" at bounding box center [965, 268] width 60 height 13
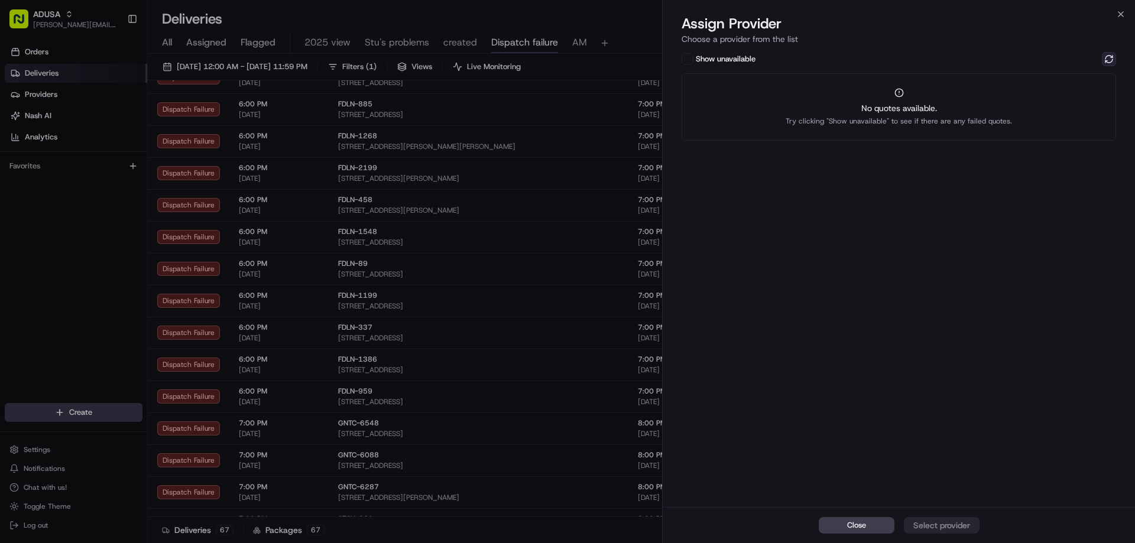
click at [1105, 59] on button at bounding box center [1109, 59] width 14 height 14
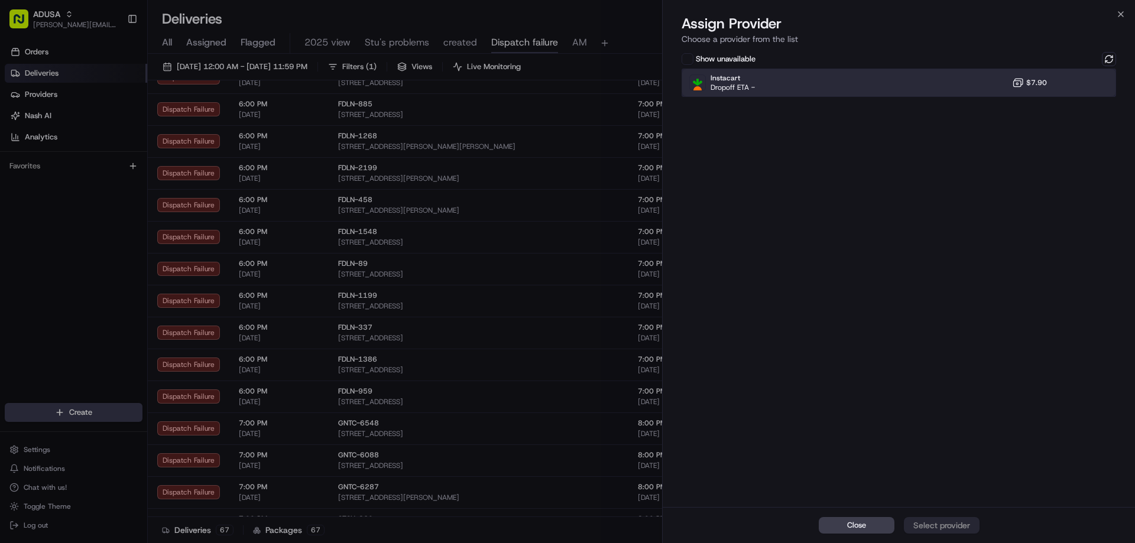
click at [999, 85] on div "Instacart Dropoff ETA - $7.90" at bounding box center [898, 83] width 434 height 28
click at [918, 515] on div "Close Assign Provider" at bounding box center [899, 525] width 472 height 36
click at [920, 518] on button "Assign Provider" at bounding box center [942, 525] width 76 height 17
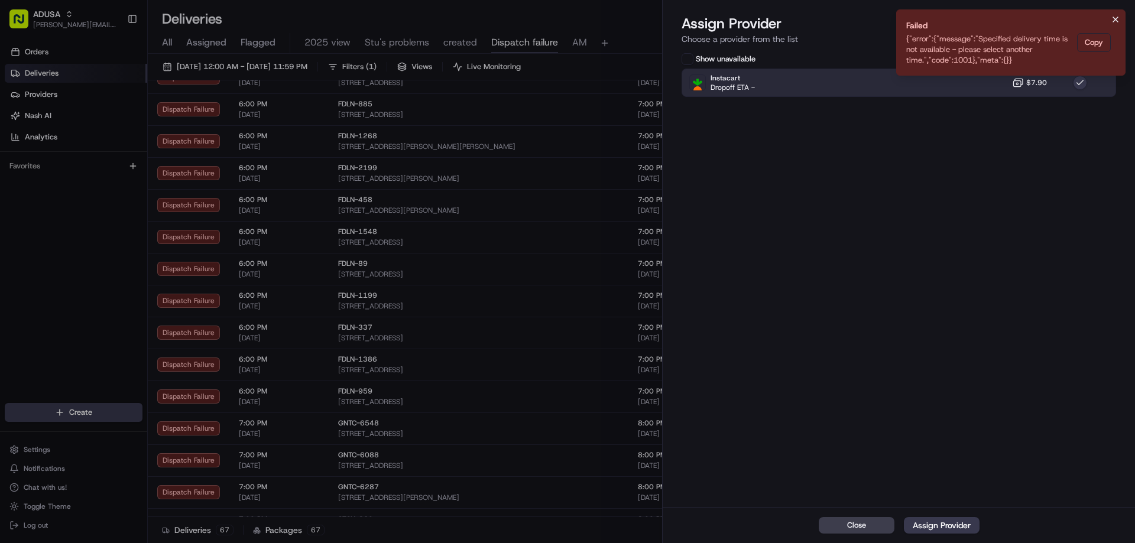
click at [1117, 19] on icon "Notifications (F8)" at bounding box center [1115, 19] width 9 height 9
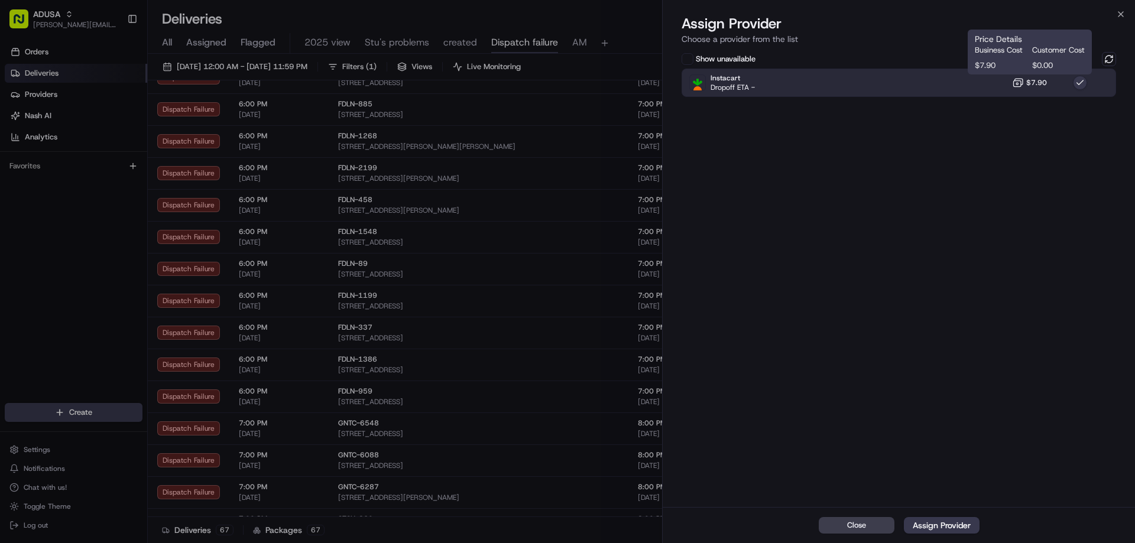
click at [1030, 80] on span "$7.90" at bounding box center [1036, 82] width 21 height 9
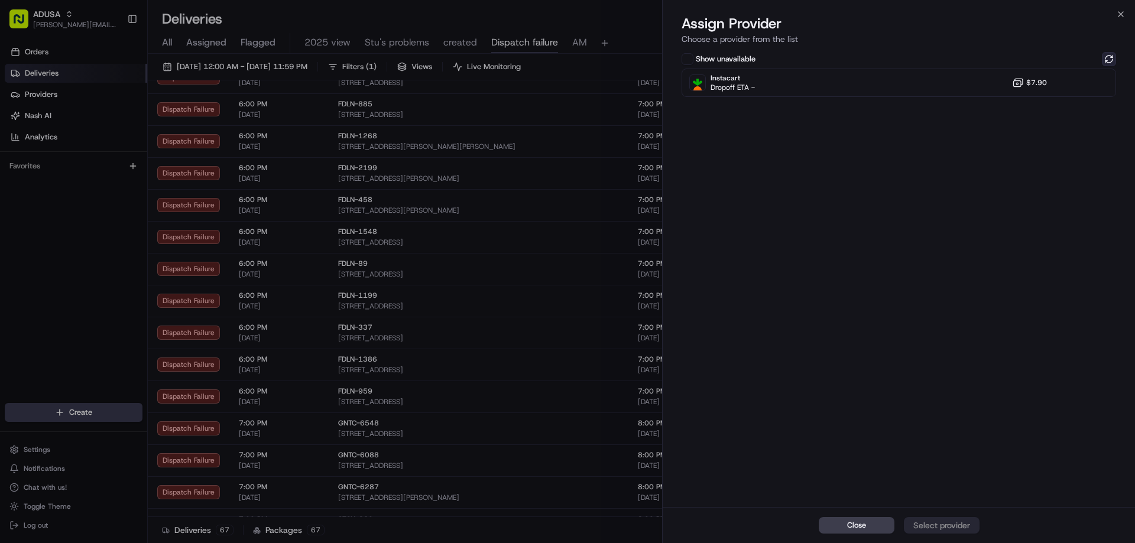
click at [1106, 57] on button at bounding box center [1109, 59] width 14 height 14
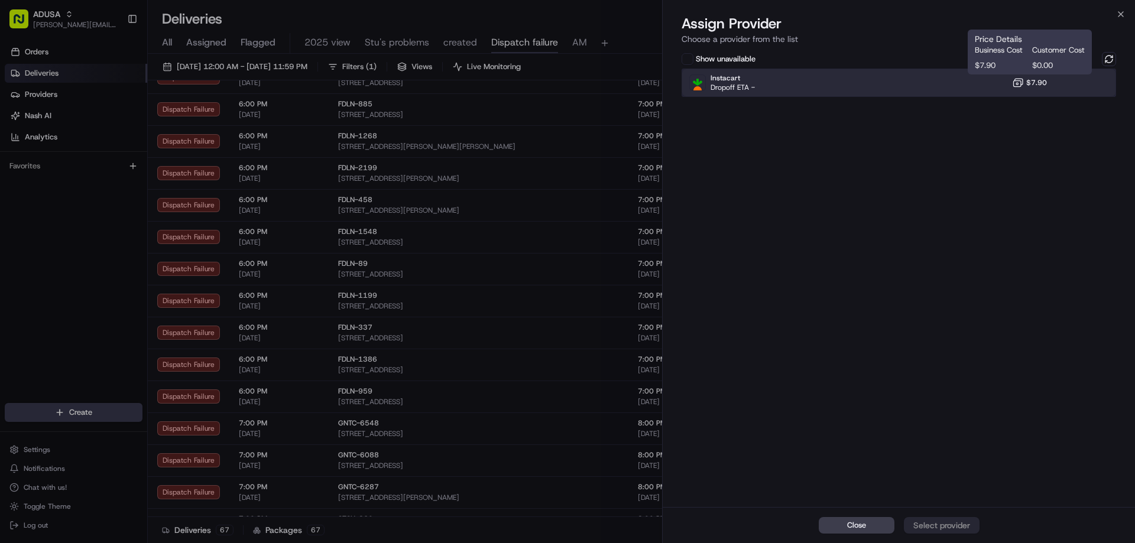
click at [1000, 87] on div "Instacart Dropoff ETA - $7.90" at bounding box center [898, 83] width 434 height 28
click at [953, 514] on div "Close Assign Provider" at bounding box center [899, 525] width 472 height 36
click at [950, 521] on div "Assign Provider" at bounding box center [942, 526] width 58 height 12
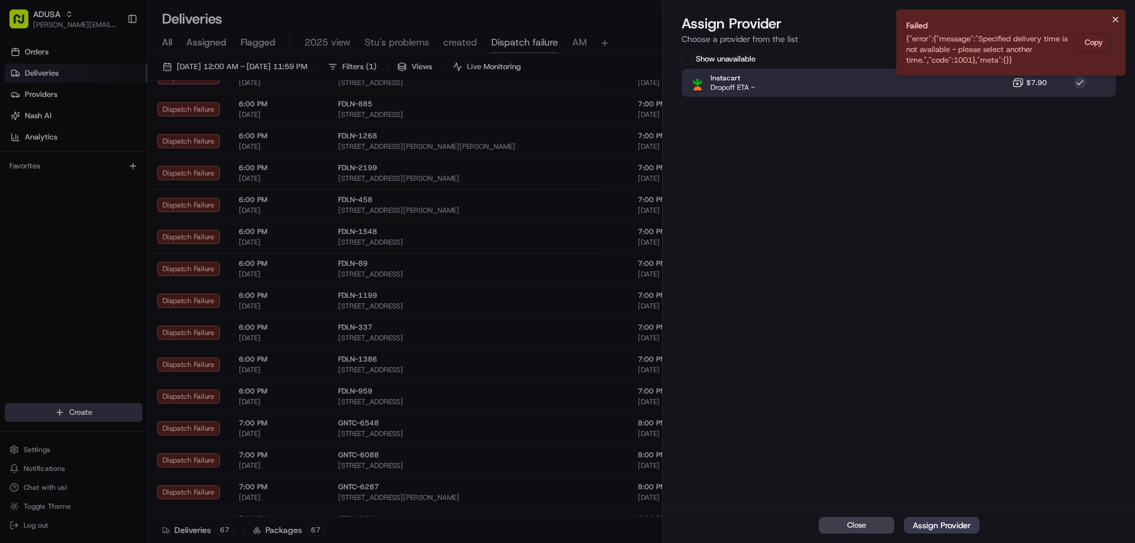
click at [1117, 21] on icon "Notifications (F8)" at bounding box center [1115, 19] width 9 height 9
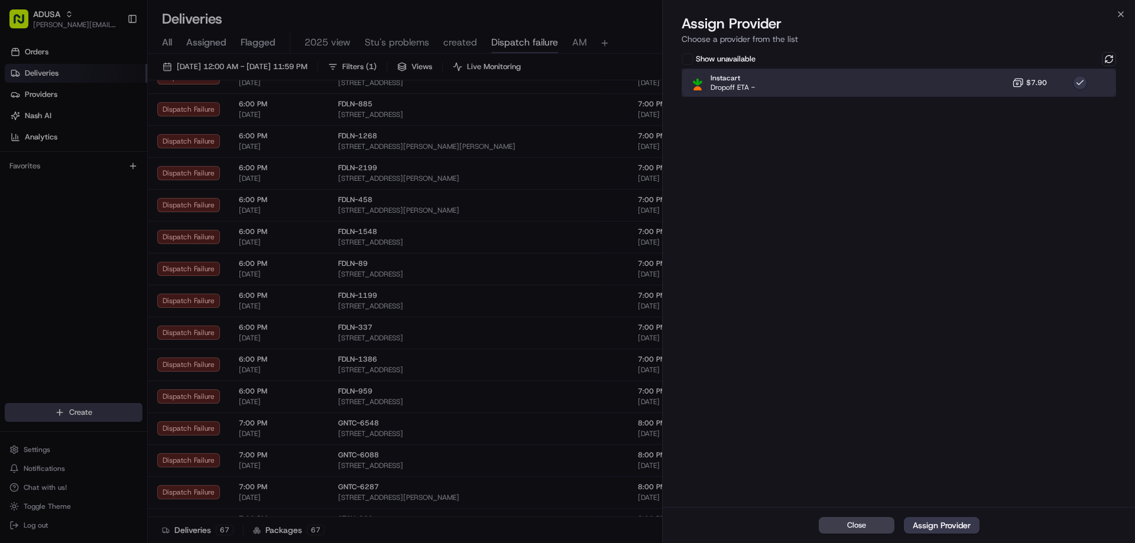
click at [1047, 74] on div "Instacart Dropoff ETA - $7.90" at bounding box center [898, 83] width 434 height 28
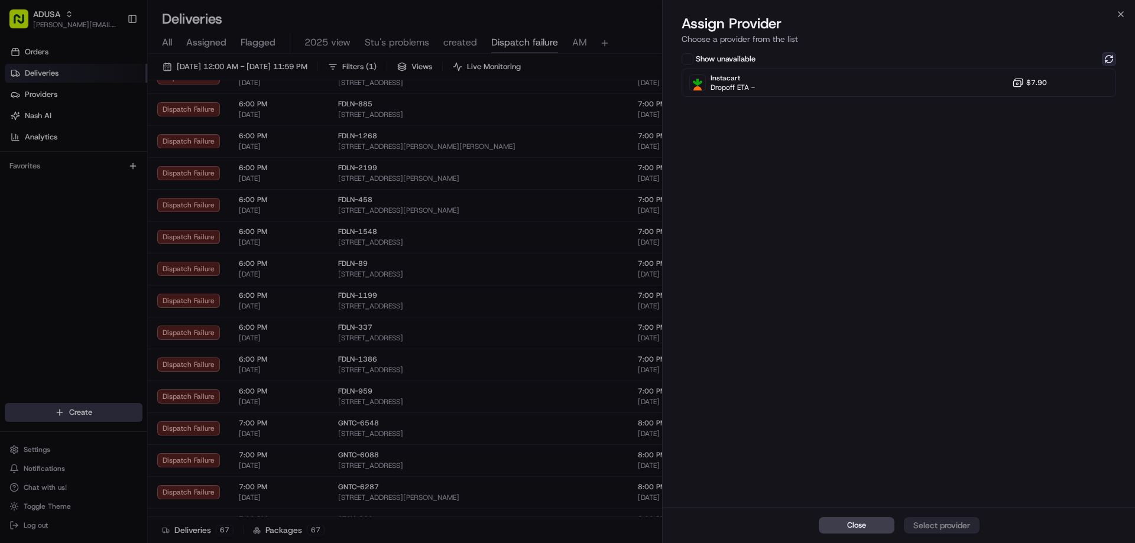
click at [1105, 56] on button at bounding box center [1109, 59] width 14 height 14
click at [1120, 7] on div "Close Assign Provider Choose a provider from the list Show unavailable Instacar…" at bounding box center [898, 271] width 473 height 543
click at [1117, 14] on icon "button" at bounding box center [1120, 13] width 9 height 9
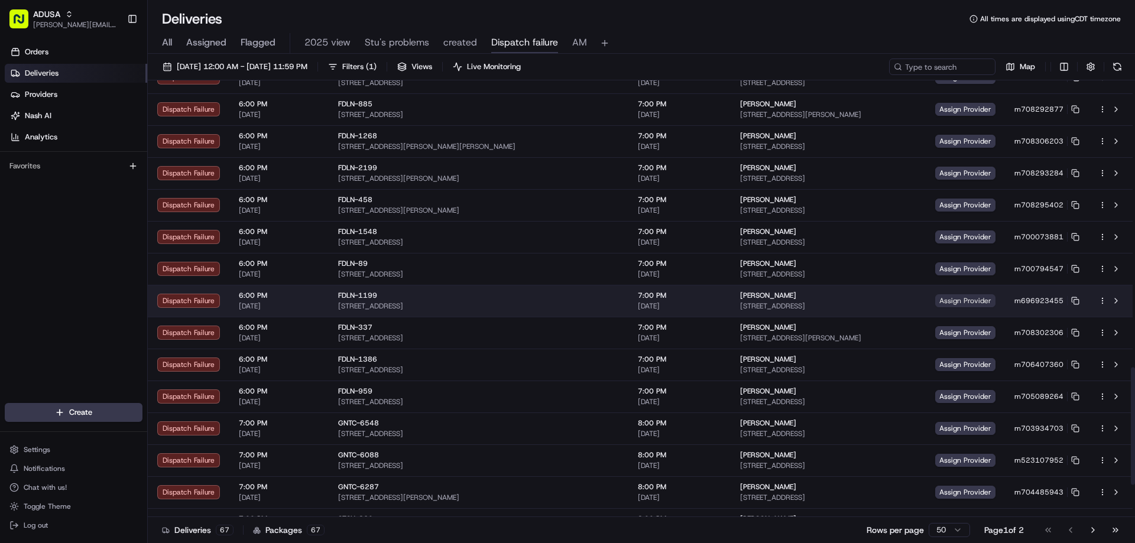
click at [962, 302] on span "Assign Provider" at bounding box center [965, 300] width 60 height 13
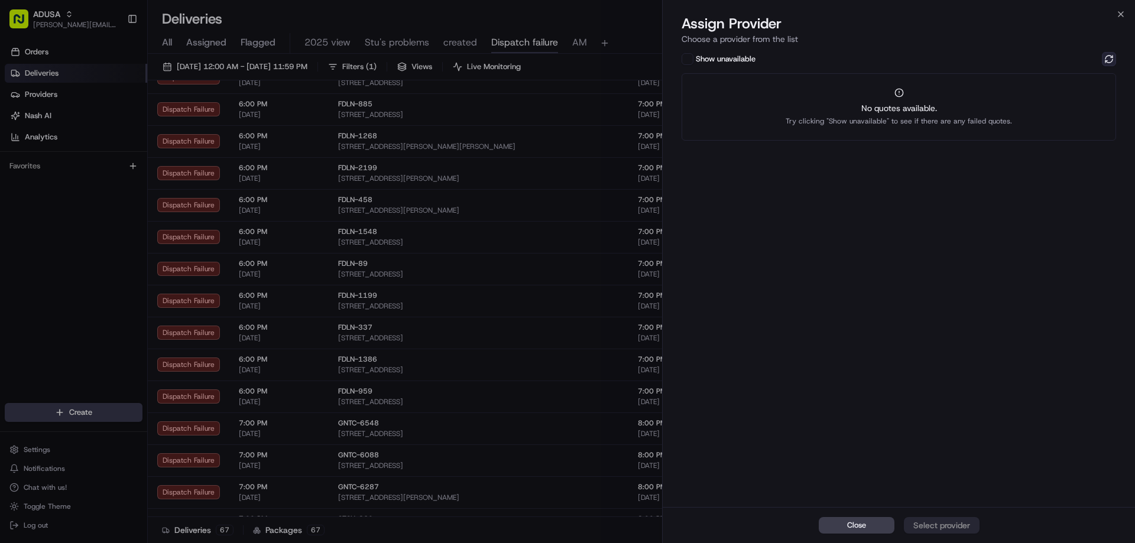
click at [1113, 60] on button at bounding box center [1109, 59] width 14 height 14
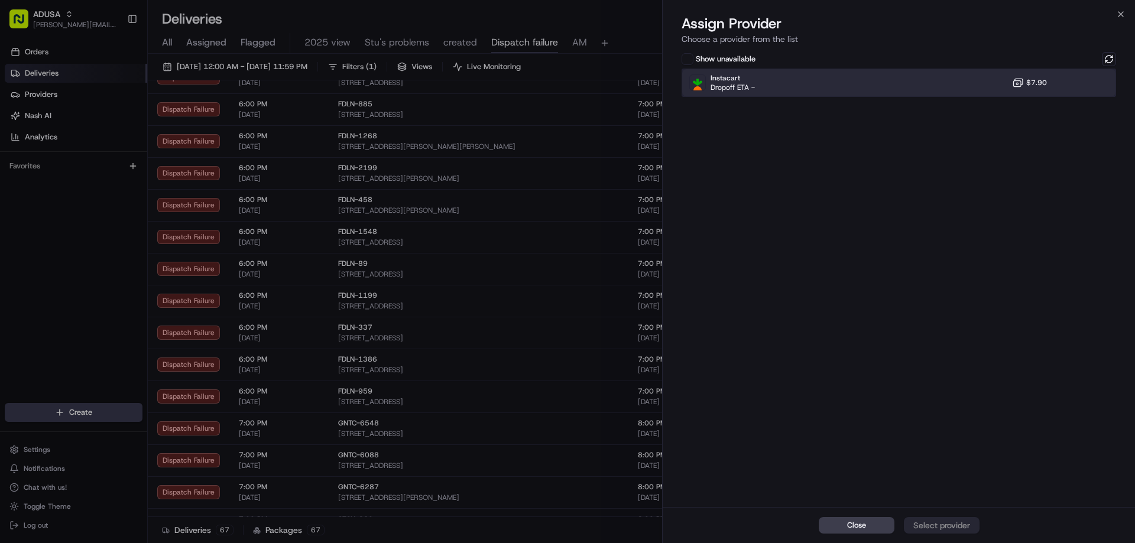
click at [943, 73] on div "Instacart Dropoff ETA - $7.90" at bounding box center [898, 83] width 434 height 28
click at [918, 531] on div "Assign Provider" at bounding box center [942, 526] width 58 height 12
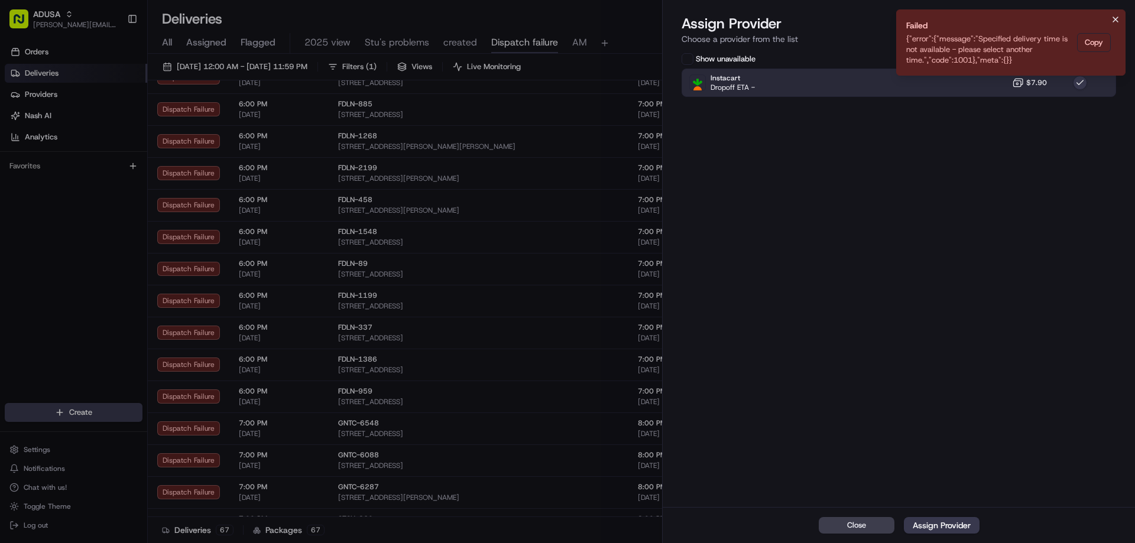
click at [1112, 18] on icon "Notifications (F8)" at bounding box center [1115, 19] width 9 height 9
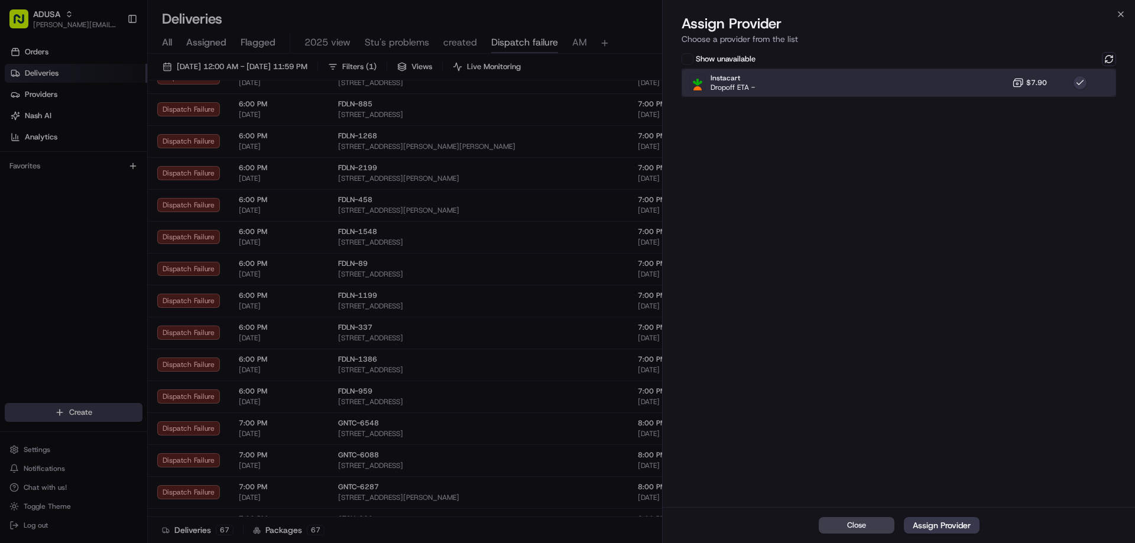
drag, startPoint x: 1005, startPoint y: 76, endPoint x: 1059, endPoint y: 67, distance: 55.1
click at [1005, 76] on div "Instacart Dropoff ETA - $7.90" at bounding box center [898, 83] width 434 height 28
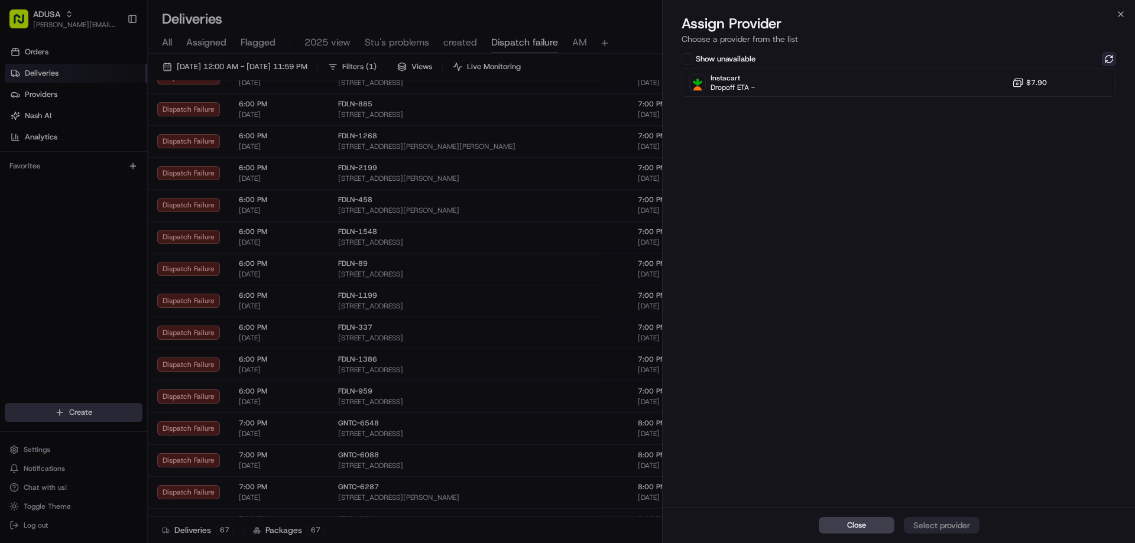
click at [1110, 56] on button at bounding box center [1109, 59] width 14 height 14
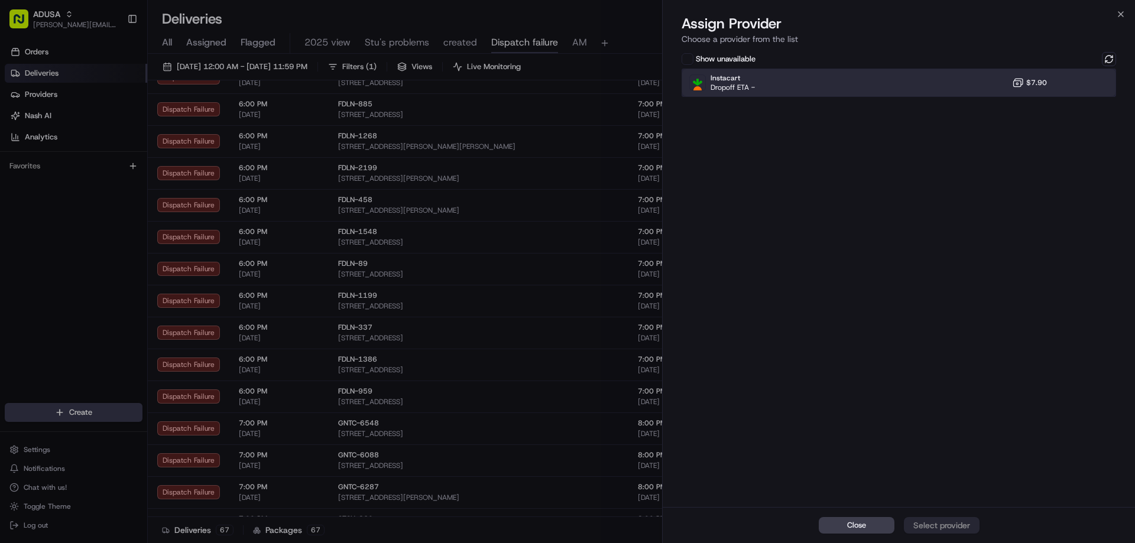
click at [983, 81] on div "Instacart Dropoff ETA - $7.90" at bounding box center [898, 83] width 434 height 28
click at [940, 530] on div "Assign Provider" at bounding box center [942, 526] width 58 height 12
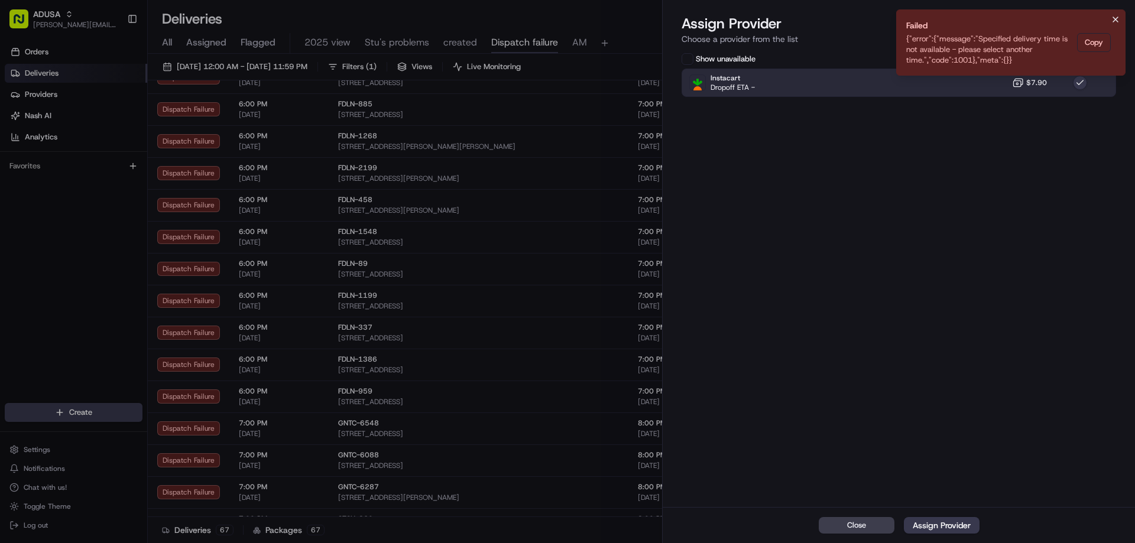
click at [1113, 20] on icon "Notifications (F8)" at bounding box center [1115, 19] width 9 height 9
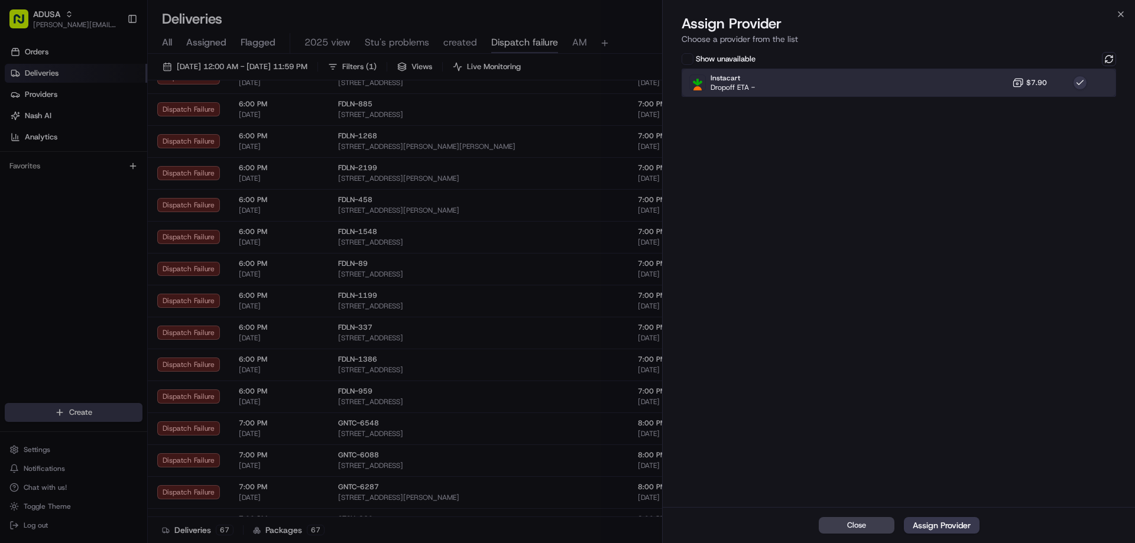
drag, startPoint x: 980, startPoint y: 82, endPoint x: 1018, endPoint y: 85, distance: 38.6
click at [983, 84] on div "Instacart Dropoff ETA - $7.90" at bounding box center [898, 83] width 434 height 28
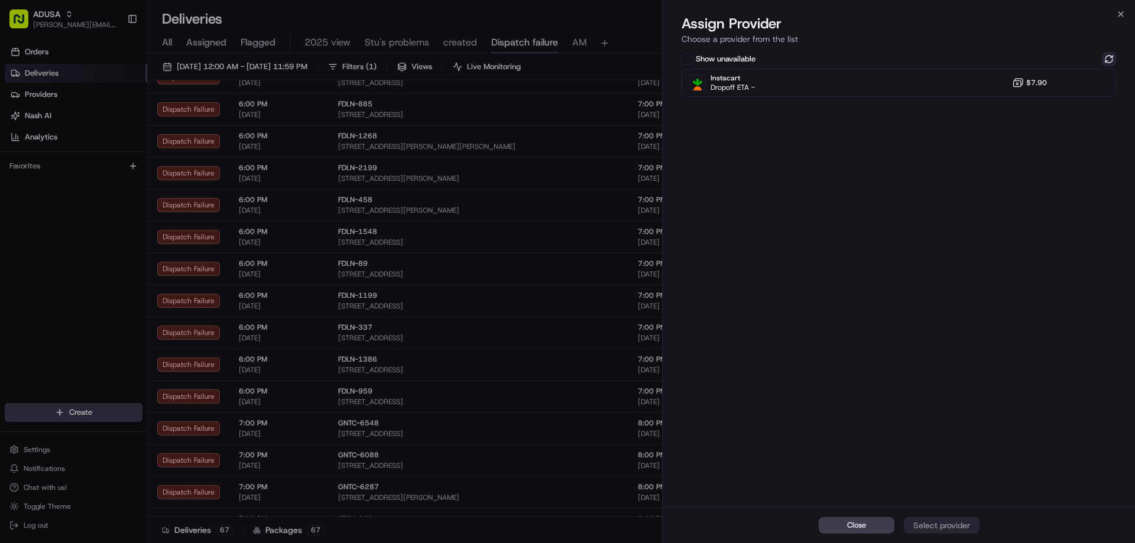
click at [1113, 63] on button at bounding box center [1109, 59] width 14 height 14
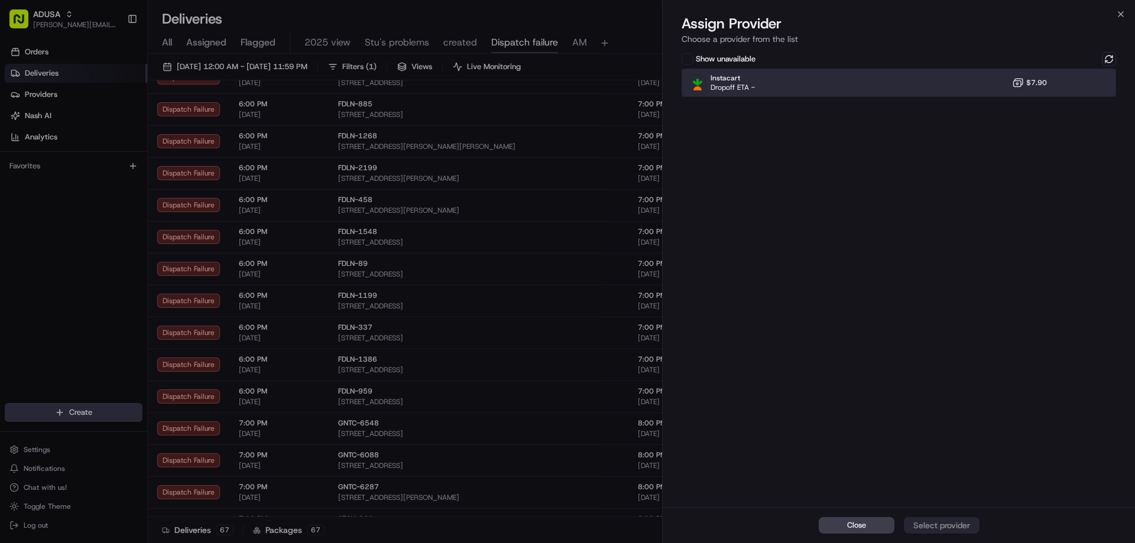
click at [1053, 74] on div "Instacart Dropoff ETA - $7.90" at bounding box center [898, 83] width 434 height 28
click at [941, 527] on div "Assign Provider" at bounding box center [942, 526] width 58 height 12
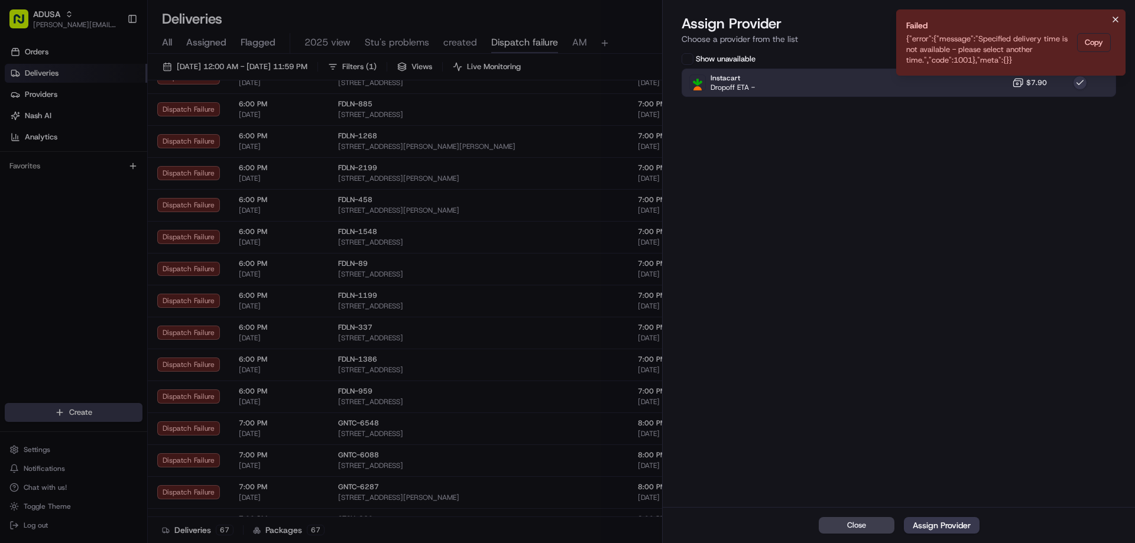
click at [1115, 17] on icon "Notifications (F8)" at bounding box center [1115, 19] width 9 height 9
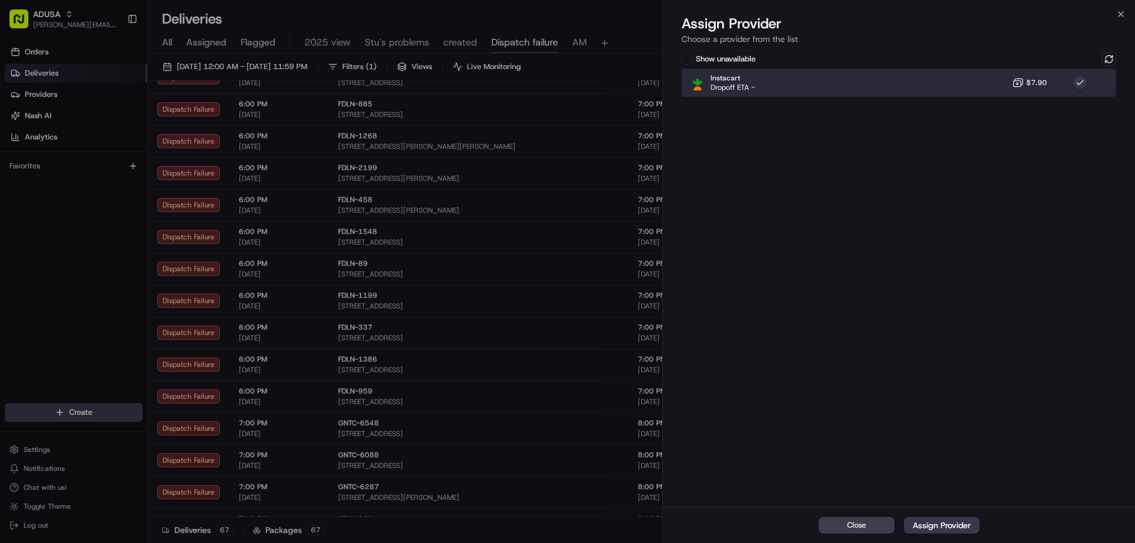
click at [1042, 91] on div "Instacart Dropoff ETA - $7.90" at bounding box center [898, 83] width 434 height 28
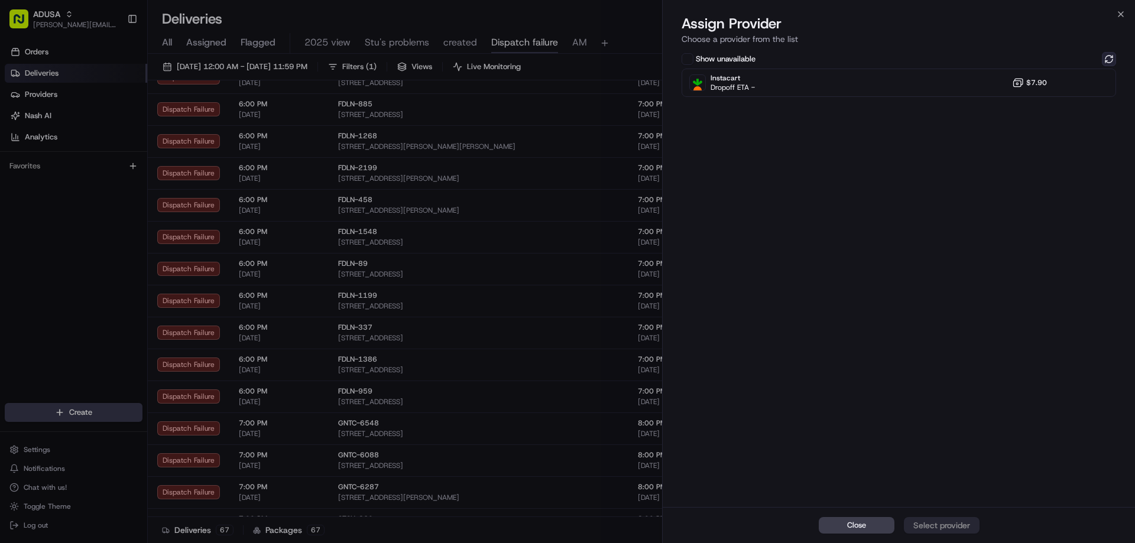
click at [1114, 63] on button at bounding box center [1109, 59] width 14 height 14
click at [1125, 17] on icon "button" at bounding box center [1120, 13] width 9 height 9
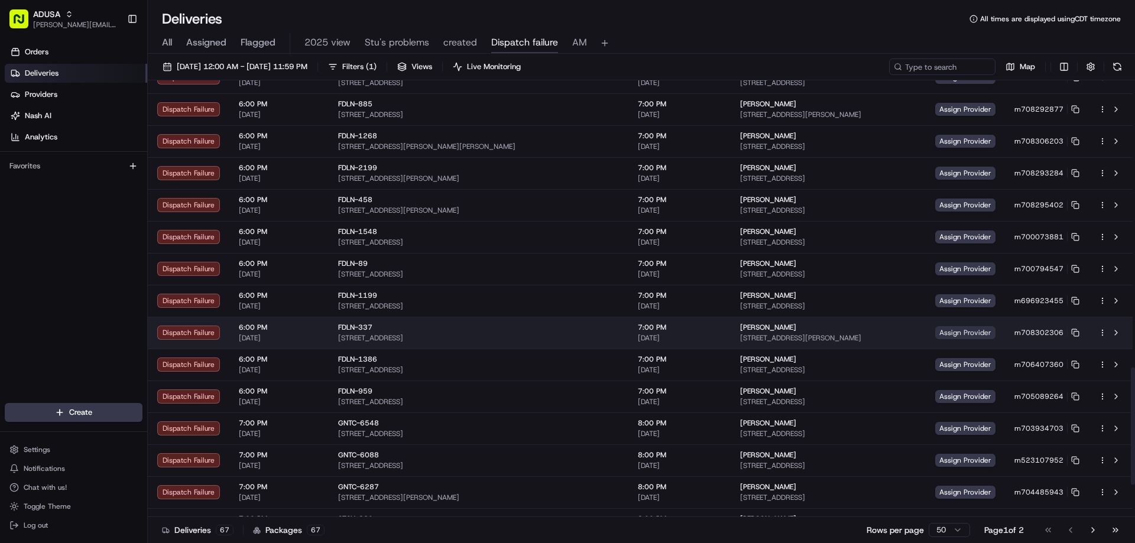
click at [944, 331] on span "Assign Provider" at bounding box center [965, 332] width 60 height 13
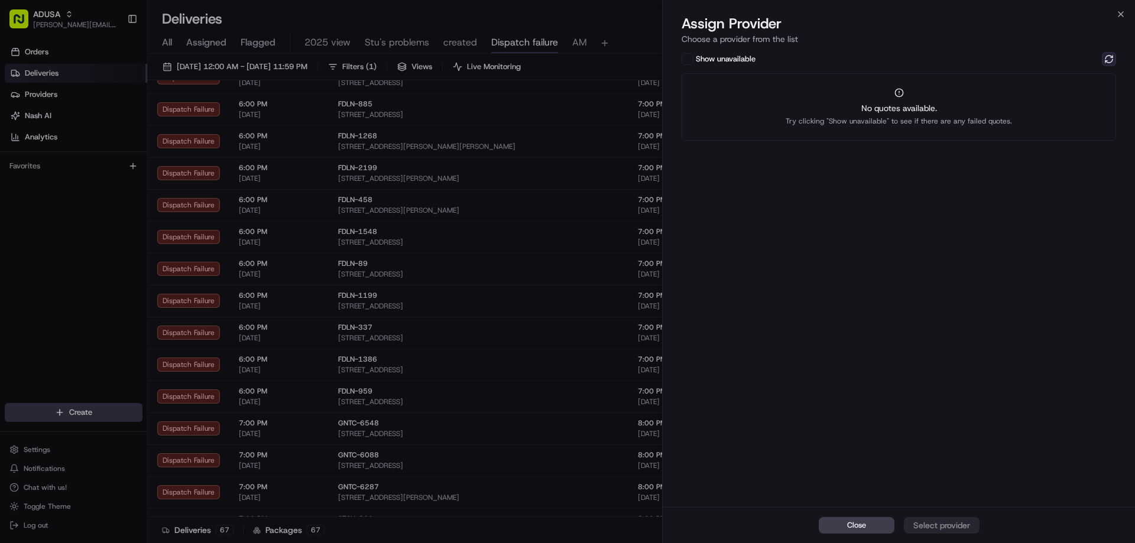
click at [1112, 62] on button at bounding box center [1109, 59] width 14 height 14
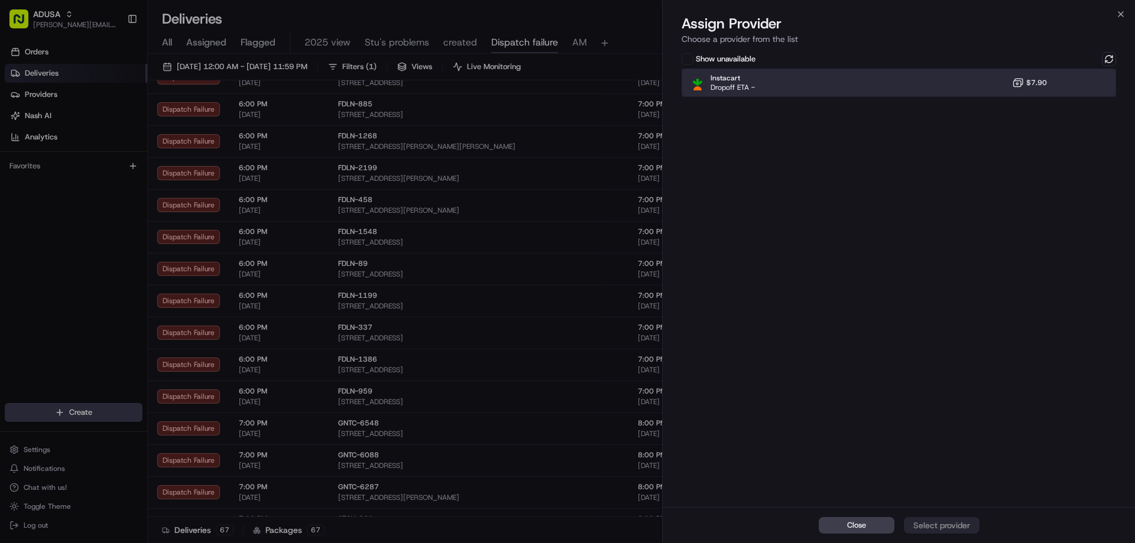
click at [963, 87] on div "Instacart Dropoff ETA - $7.90" at bounding box center [898, 83] width 434 height 28
click at [930, 528] on div "Assign Provider" at bounding box center [942, 526] width 58 height 12
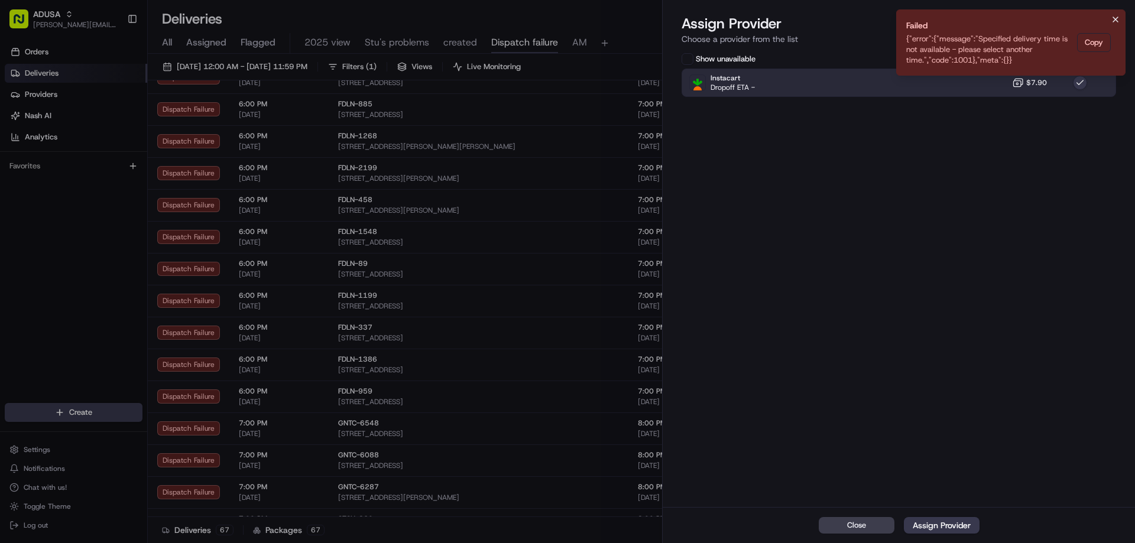
click at [1122, 21] on button "Notifications (F8)" at bounding box center [1115, 19] width 14 height 14
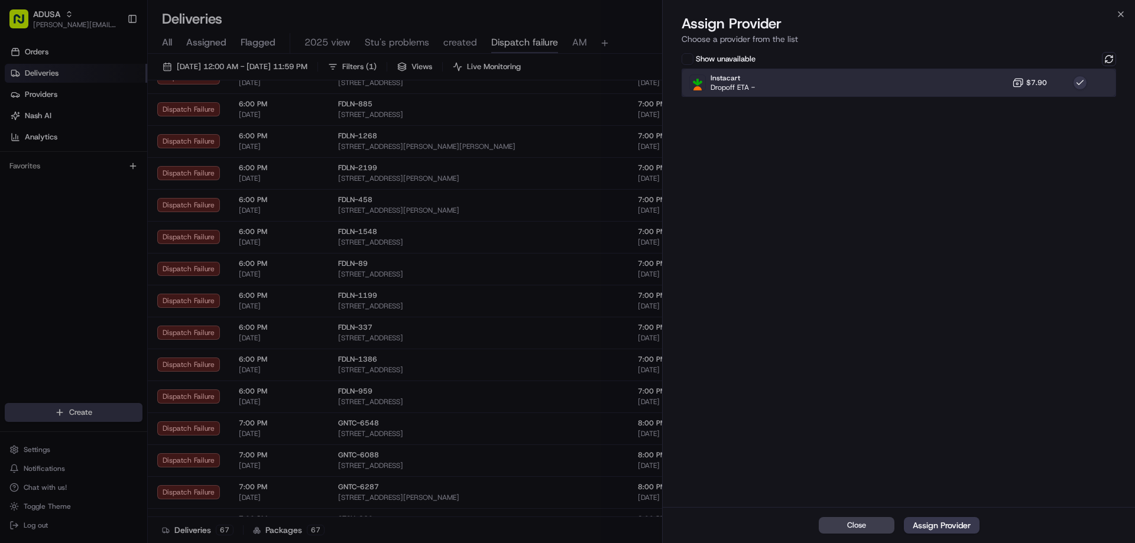
click at [991, 87] on div "Instacart Dropoff ETA - $7.90" at bounding box center [898, 83] width 434 height 28
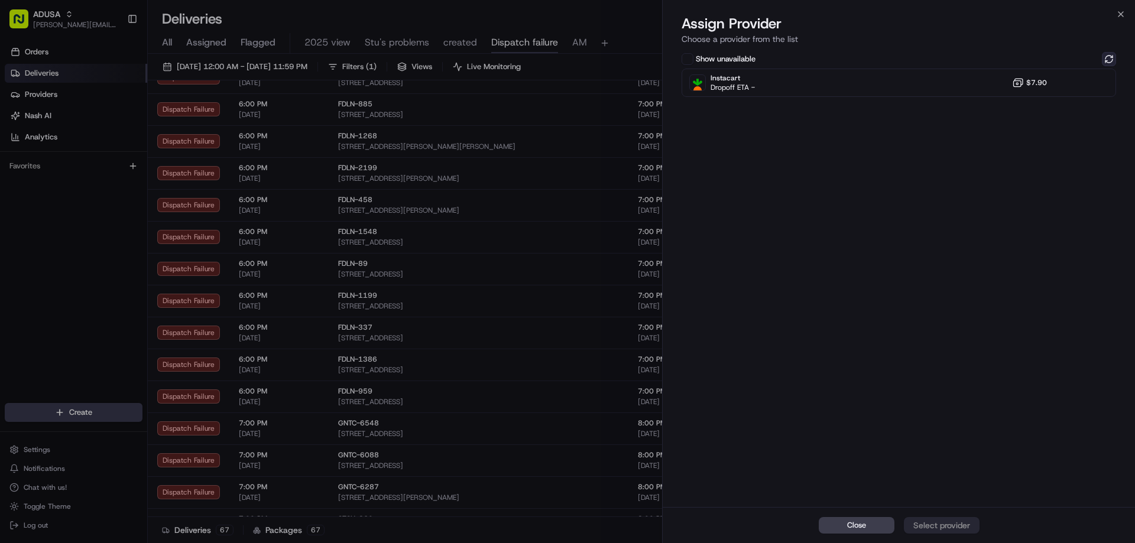
click at [1109, 59] on button at bounding box center [1109, 59] width 14 height 14
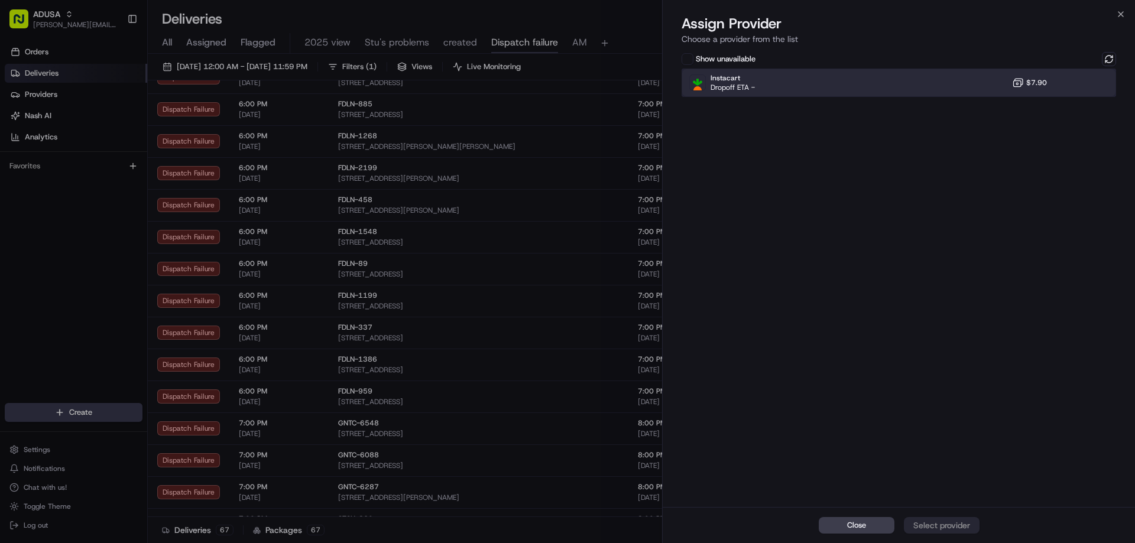
click at [969, 83] on div "Instacart Dropoff ETA - $7.90" at bounding box center [898, 83] width 434 height 28
click at [928, 524] on div "Assign Provider" at bounding box center [942, 526] width 58 height 12
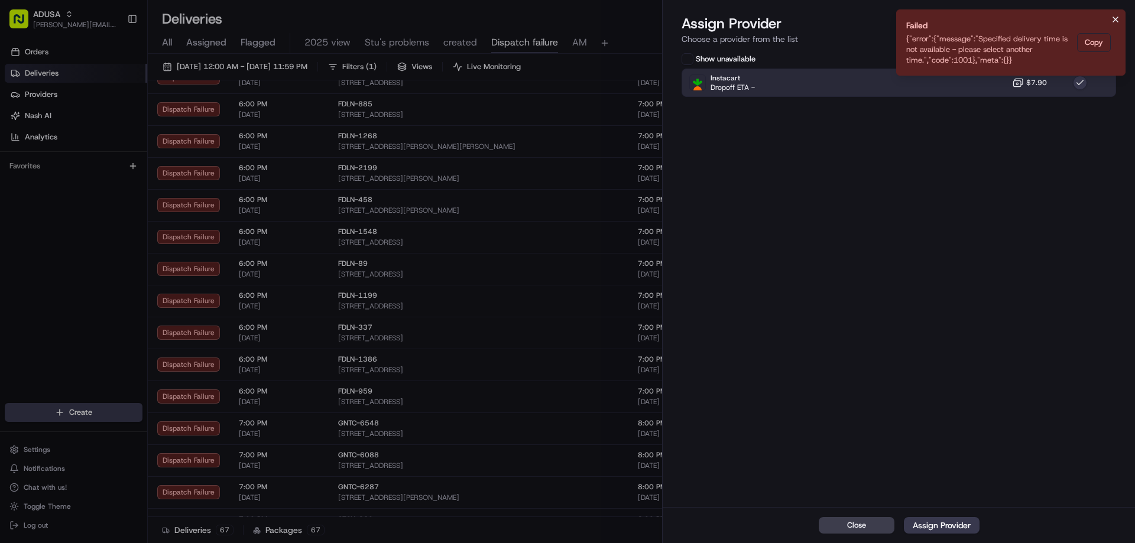
click at [1115, 18] on icon "Notifications (F8)" at bounding box center [1115, 19] width 9 height 9
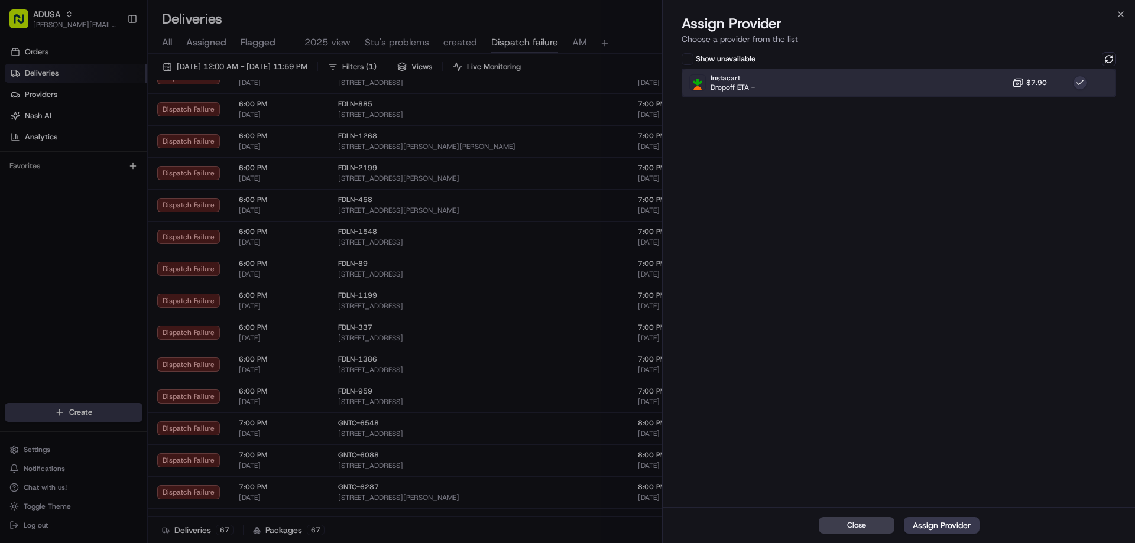
click at [945, 83] on div "Instacart Dropoff ETA - $7.90" at bounding box center [898, 83] width 434 height 28
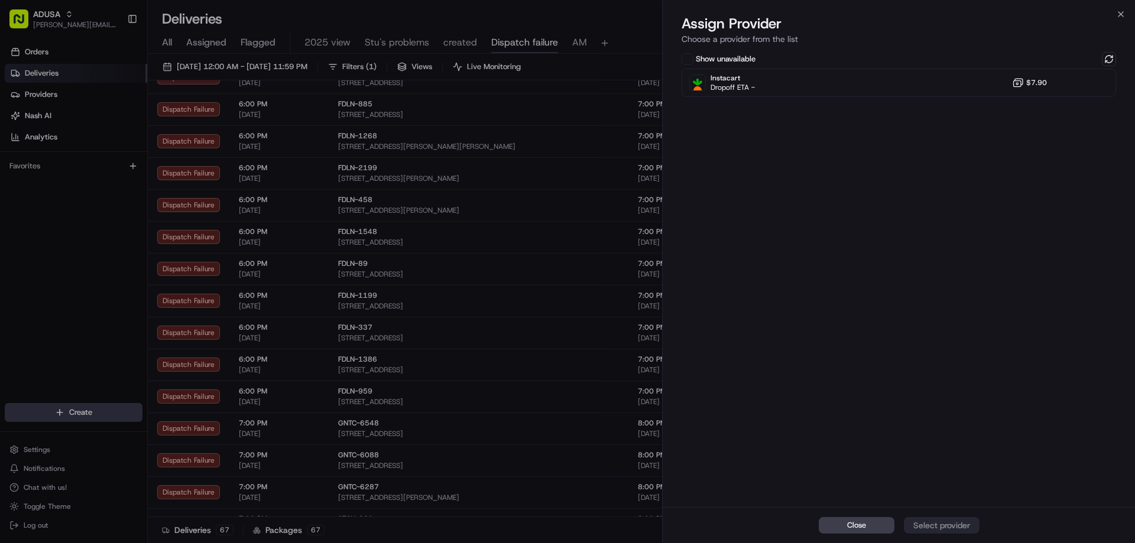
click at [1118, 55] on div "Show unavailable Instacart Dropoff ETA - $7.90" at bounding box center [899, 278] width 472 height 457
click at [1109, 59] on button at bounding box center [1109, 59] width 14 height 14
click at [1120, 16] on icon "button" at bounding box center [1120, 13] width 9 height 9
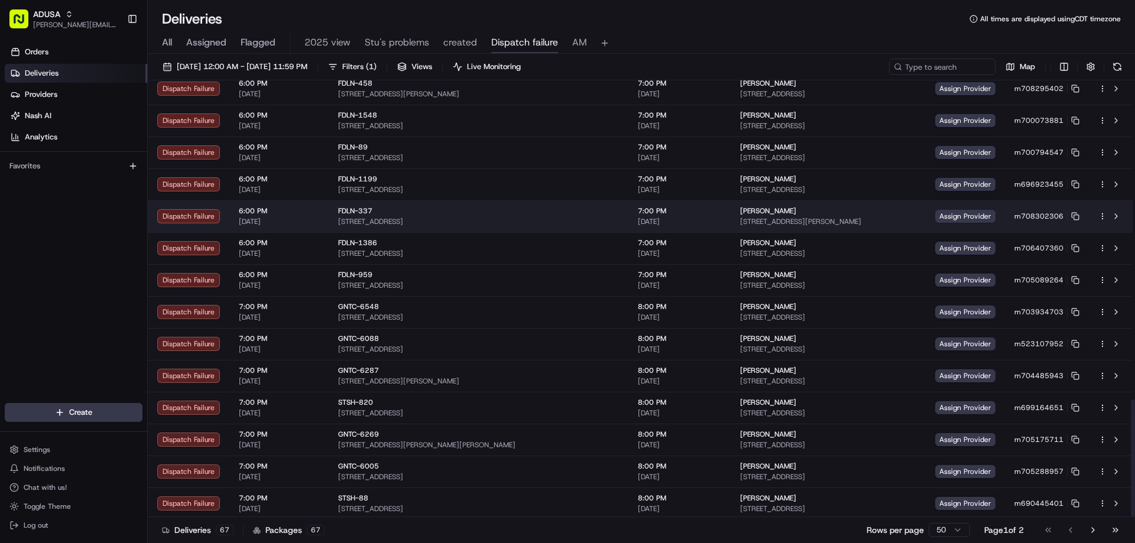
scroll to position [1183, 0]
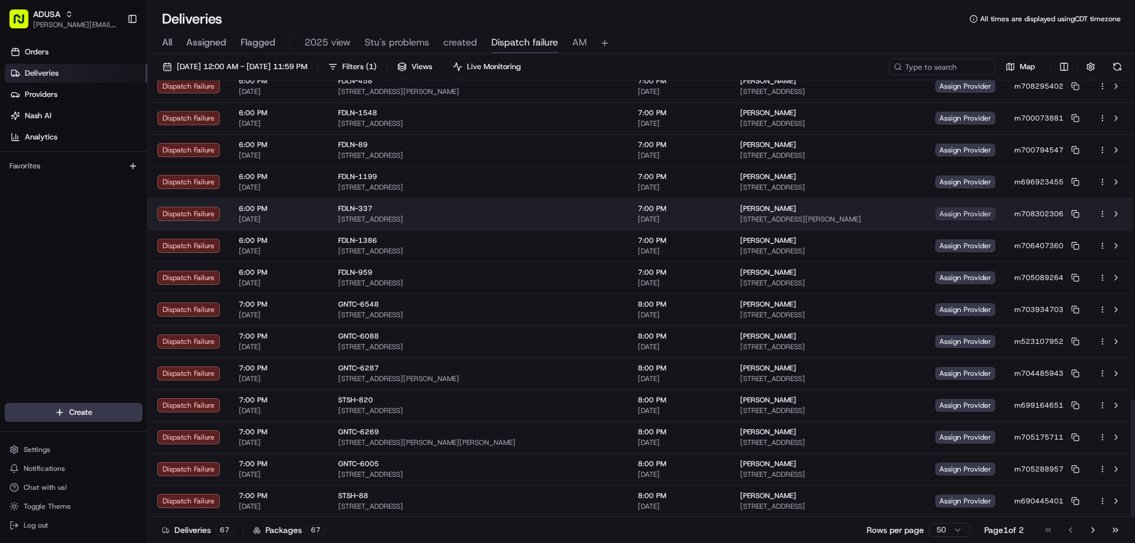
click at [935, 212] on span "Assign Provider" at bounding box center [965, 213] width 60 height 13
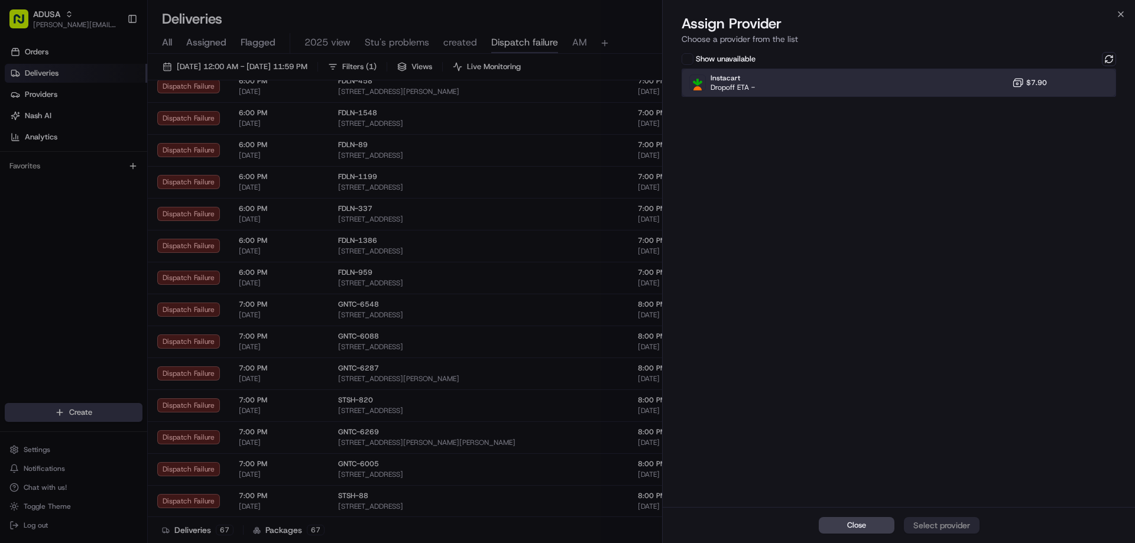
click at [1089, 76] on div "Instacart Dropoff ETA - $7.90" at bounding box center [898, 83] width 434 height 28
click at [953, 517] on div "Close Assign Provider" at bounding box center [899, 525] width 472 height 36
click at [953, 518] on button "Assign Provider" at bounding box center [942, 525] width 76 height 17
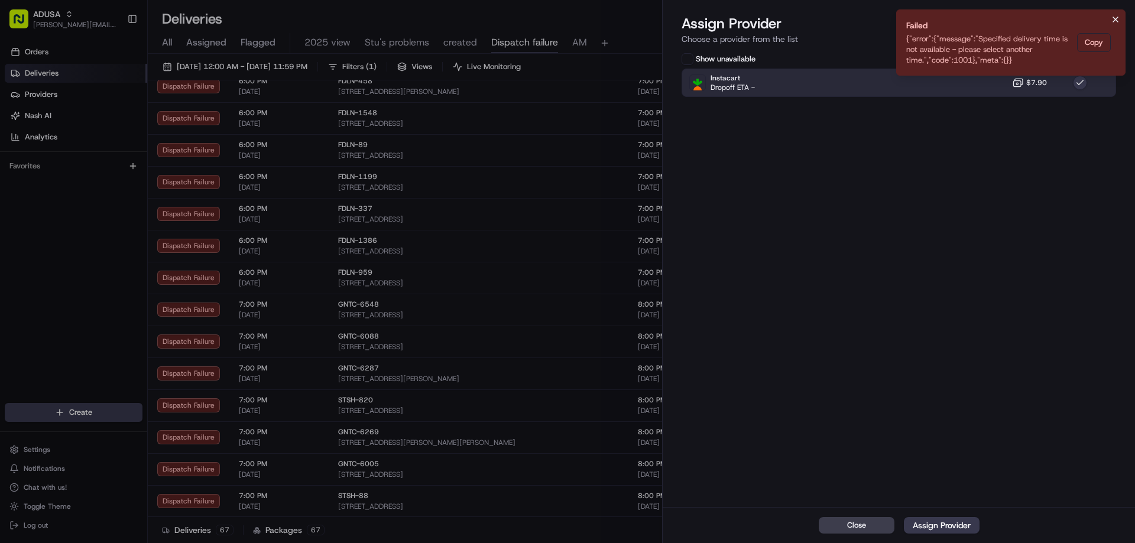
click at [1121, 20] on button "Notifications (F8)" at bounding box center [1115, 19] width 14 height 14
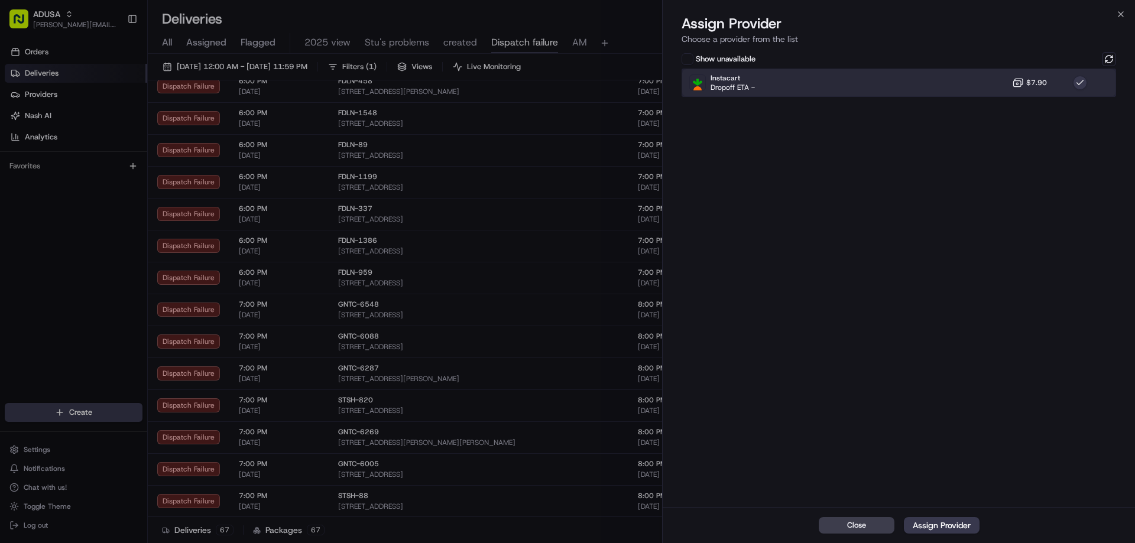
click at [1086, 76] on div at bounding box center [1080, 83] width 14 height 14
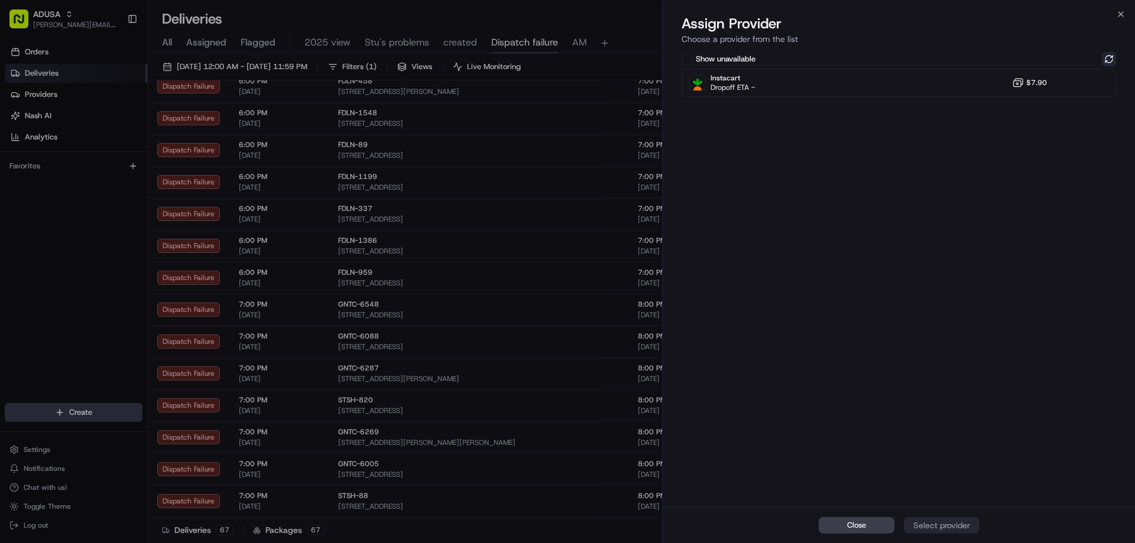
click at [1106, 54] on button at bounding box center [1109, 59] width 14 height 14
click at [1124, 14] on icon "button" at bounding box center [1120, 13] width 9 height 9
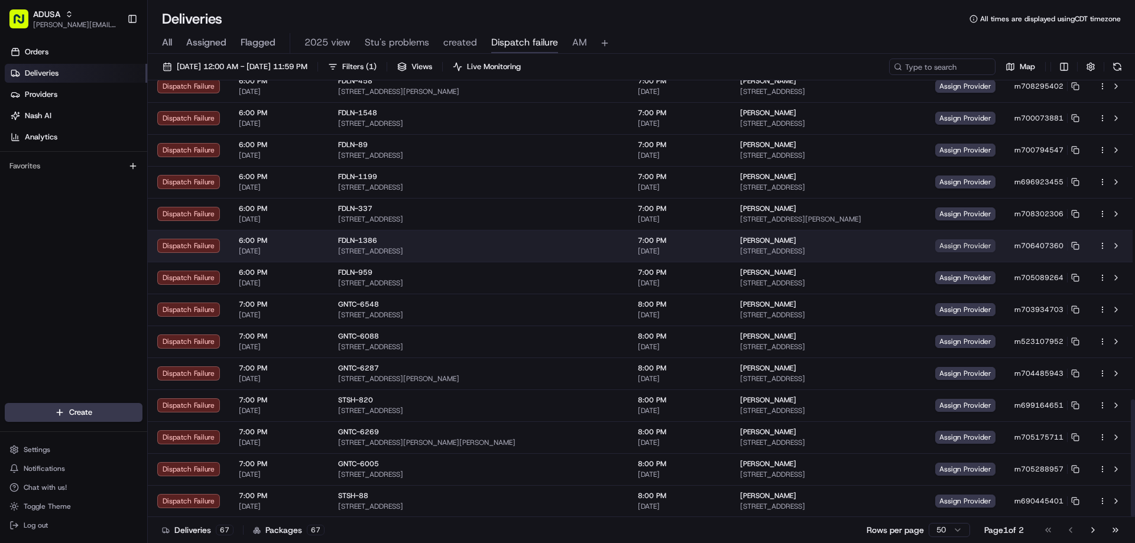
click at [935, 246] on span "Assign Provider" at bounding box center [965, 245] width 60 height 13
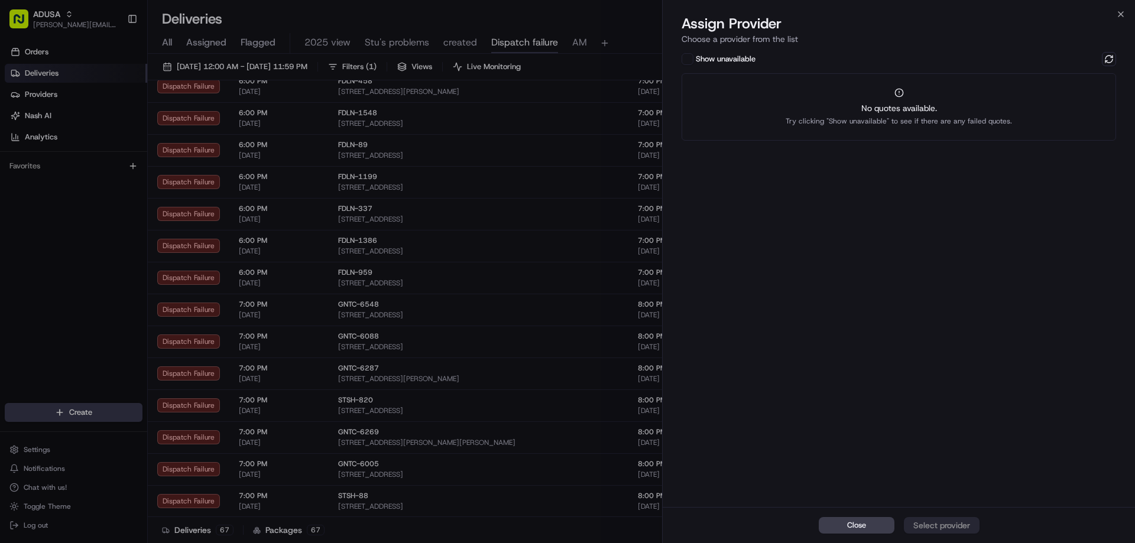
click at [1075, 101] on div "No quotes available. Try clicking "Show unavailable" to see if there are any fa…" at bounding box center [898, 106] width 434 height 67
click at [1105, 64] on button at bounding box center [1109, 59] width 14 height 14
click at [1038, 118] on div "No quotes available. Try clicking "Show unavailable" to see if there are any fa…" at bounding box center [898, 106] width 434 height 67
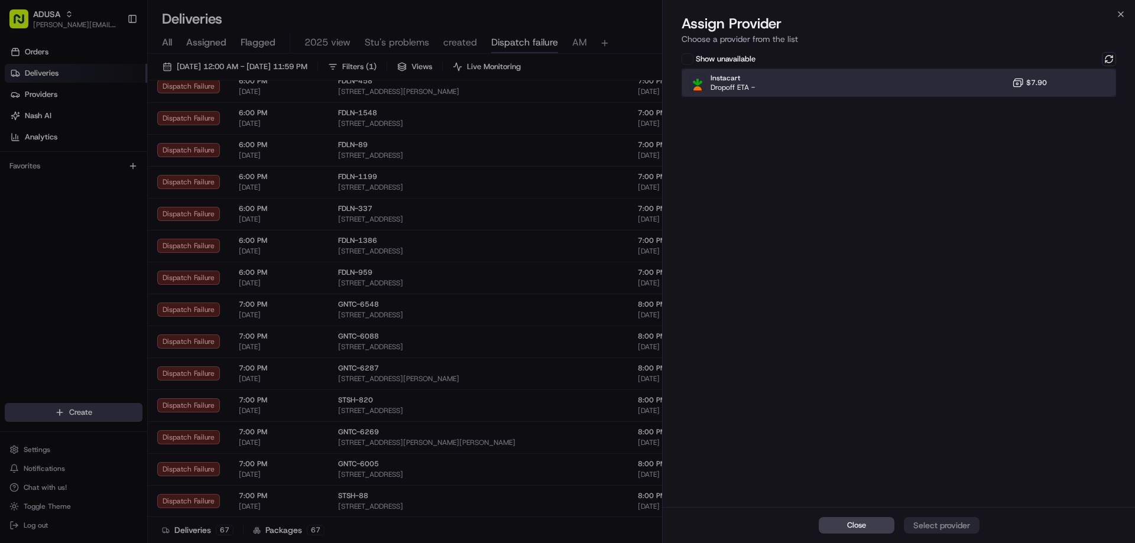
click at [1050, 82] on div "Instacart Dropoff ETA - $7.90" at bounding box center [898, 83] width 434 height 28
click at [941, 532] on button "Assign Provider" at bounding box center [942, 525] width 76 height 17
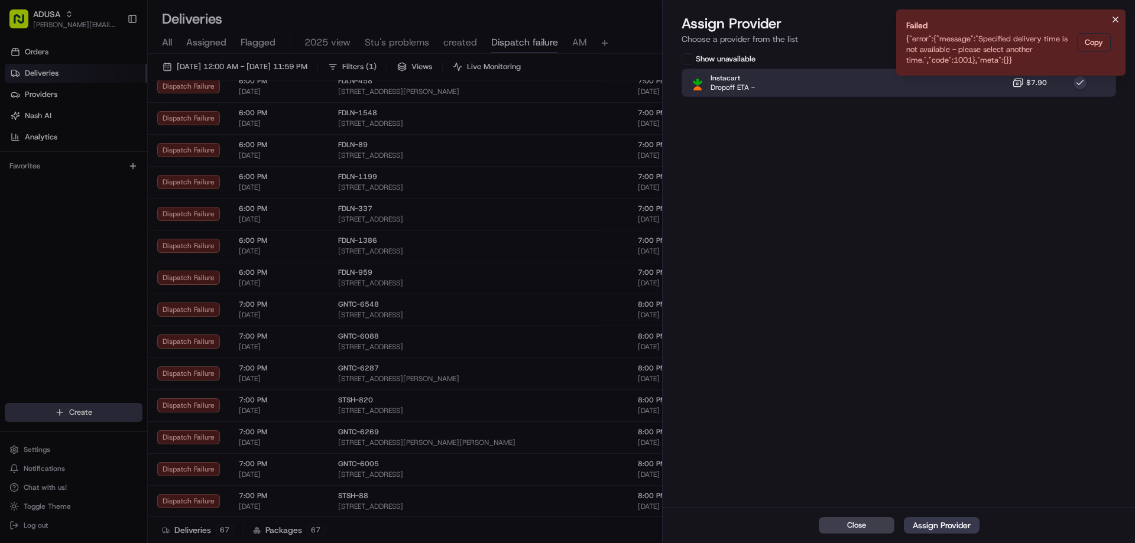
click at [1113, 21] on icon "Notifications (F8)" at bounding box center [1115, 19] width 9 height 9
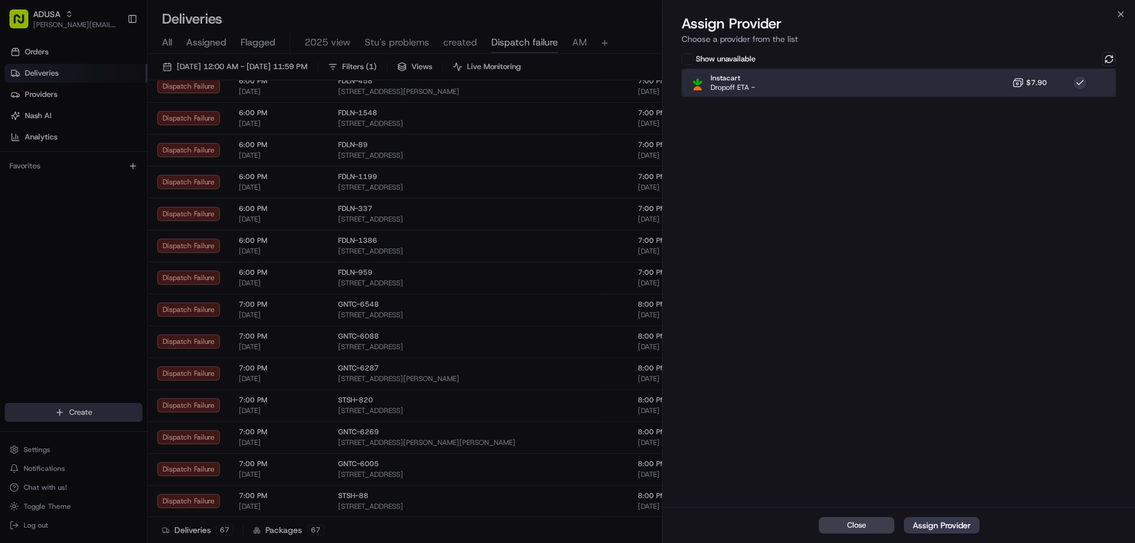
click at [1057, 82] on div "Instacart Dropoff ETA - $7.90" at bounding box center [898, 83] width 434 height 28
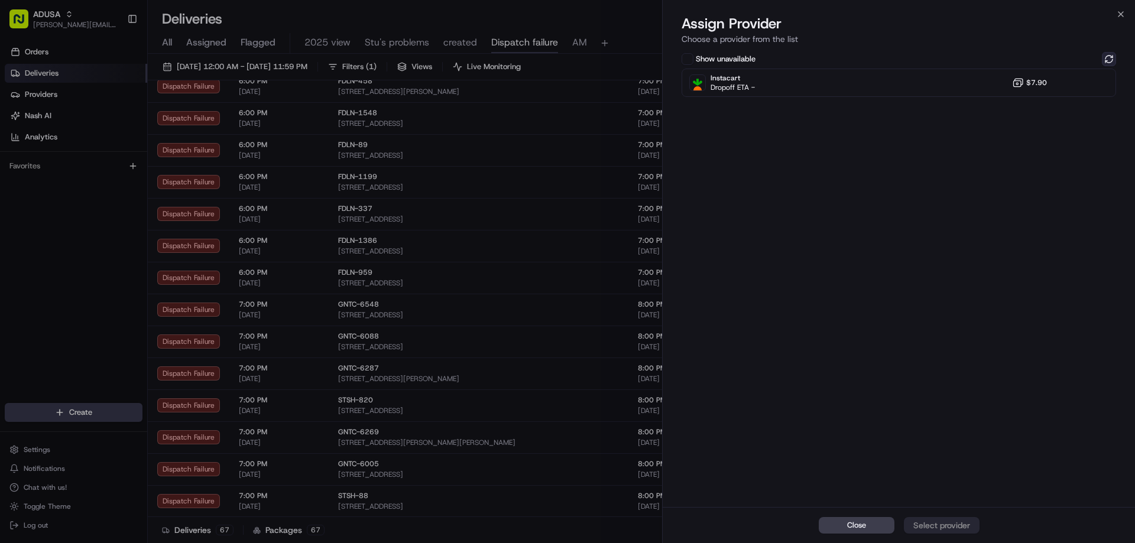
click at [1113, 59] on button at bounding box center [1109, 59] width 14 height 14
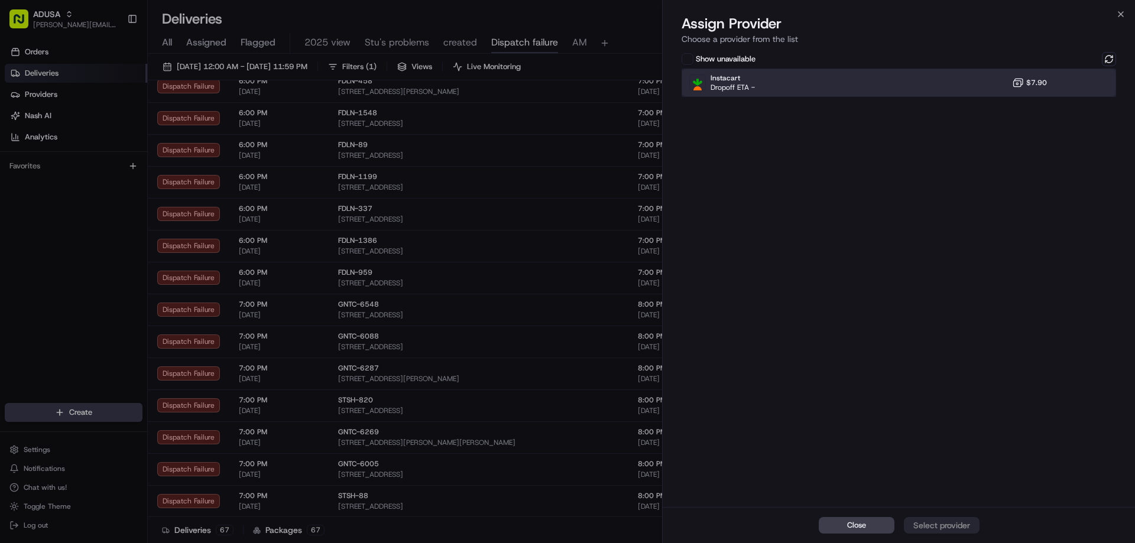
drag, startPoint x: 977, startPoint y: 82, endPoint x: 976, endPoint y: 96, distance: 14.2
click at [976, 82] on div "Instacart Dropoff ETA - $7.90" at bounding box center [898, 83] width 434 height 28
click at [953, 522] on div "Assign Provider" at bounding box center [942, 526] width 58 height 12
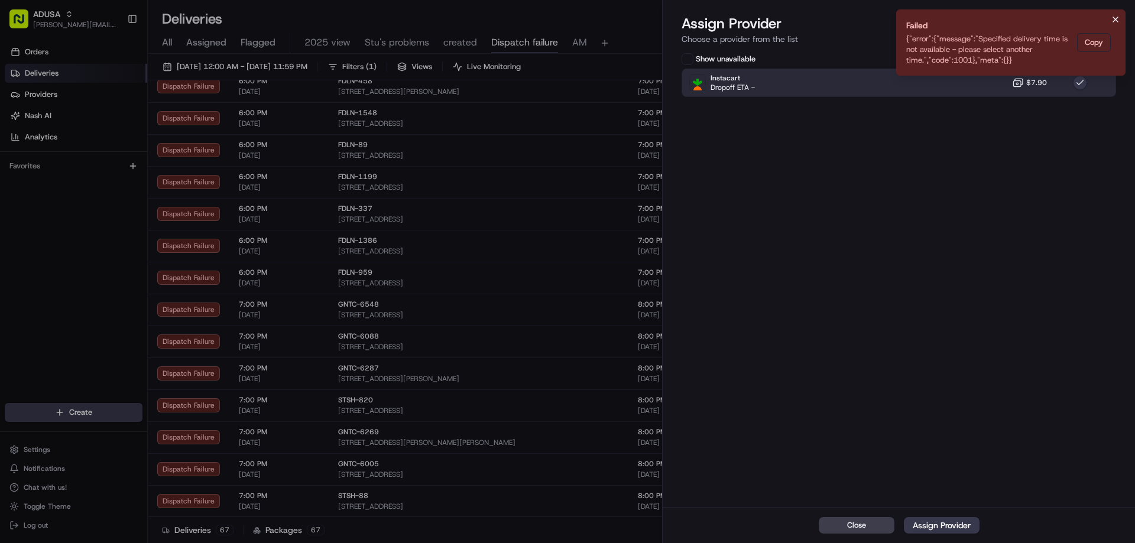
click at [1111, 18] on icon "Notifications (F8)" at bounding box center [1115, 19] width 9 height 9
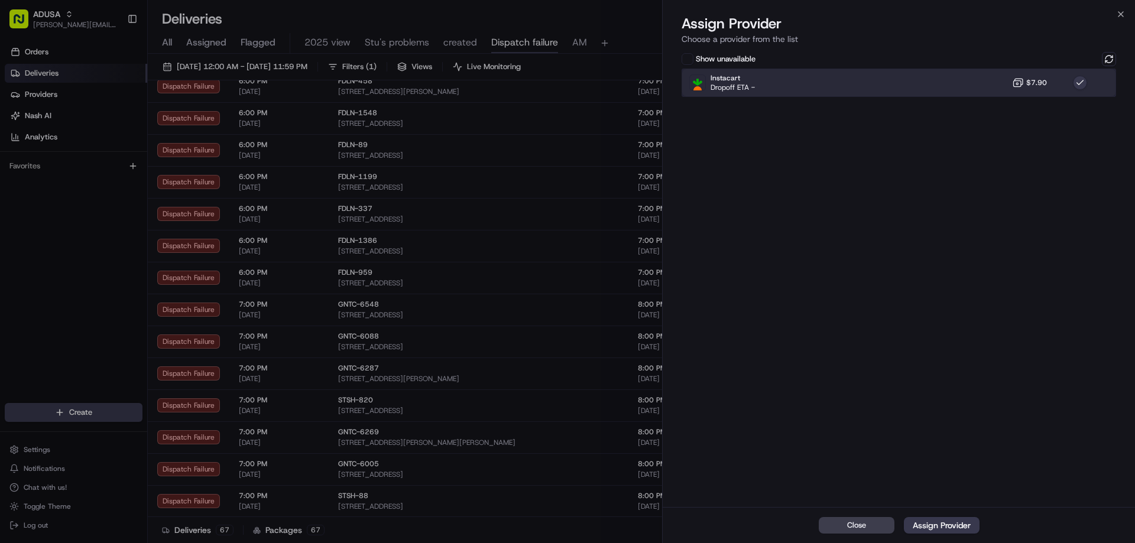
click at [1062, 82] on div "Instacart Dropoff ETA - $7.90" at bounding box center [898, 83] width 434 height 28
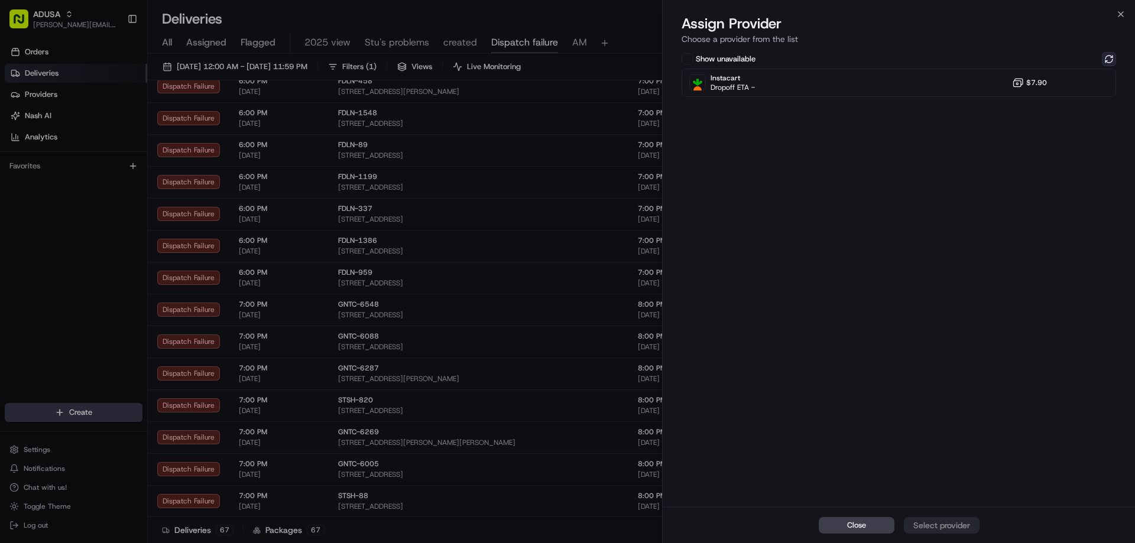
click at [1105, 57] on button at bounding box center [1109, 59] width 14 height 14
click at [1122, 11] on icon "button" at bounding box center [1120, 13] width 9 height 9
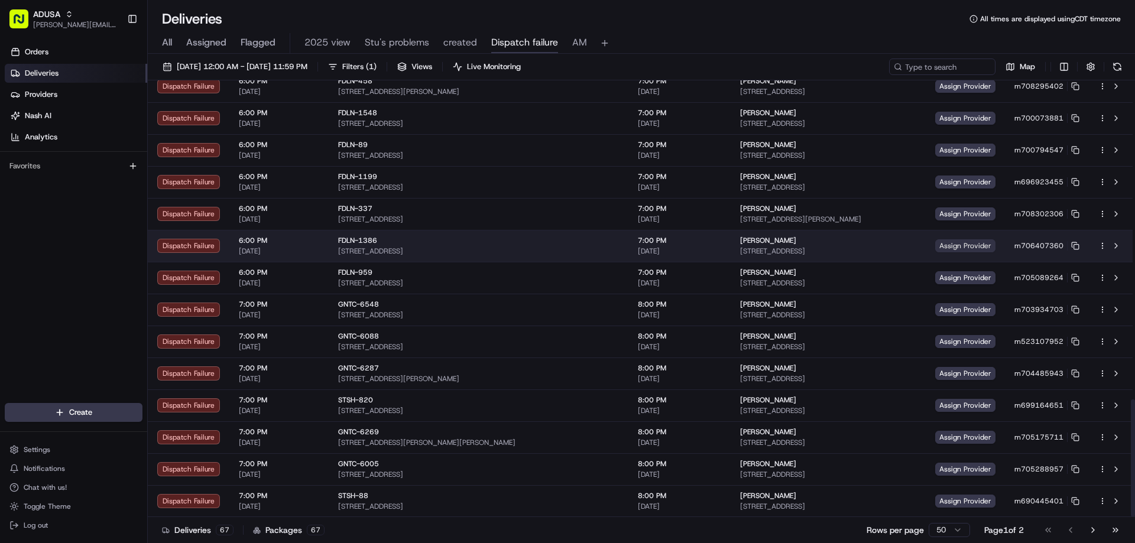
click at [937, 244] on span "Assign Provider" at bounding box center [965, 245] width 60 height 13
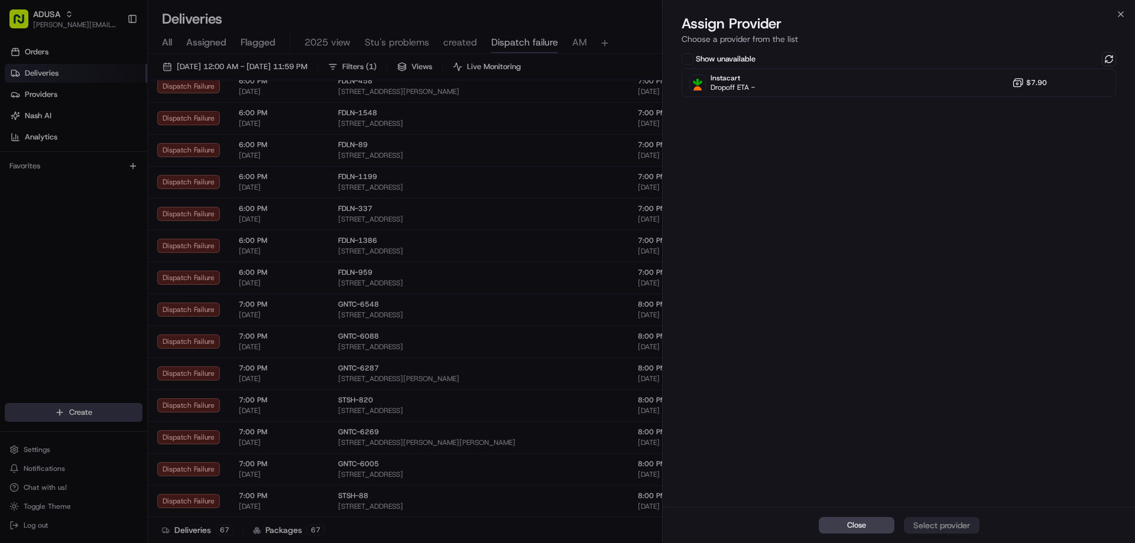
click at [1125, 9] on div "Close Assign Provider Choose a provider from the list Show unavailable Instacar…" at bounding box center [898, 271] width 473 height 543
click at [1118, 14] on icon "button" at bounding box center [1120, 13] width 9 height 9
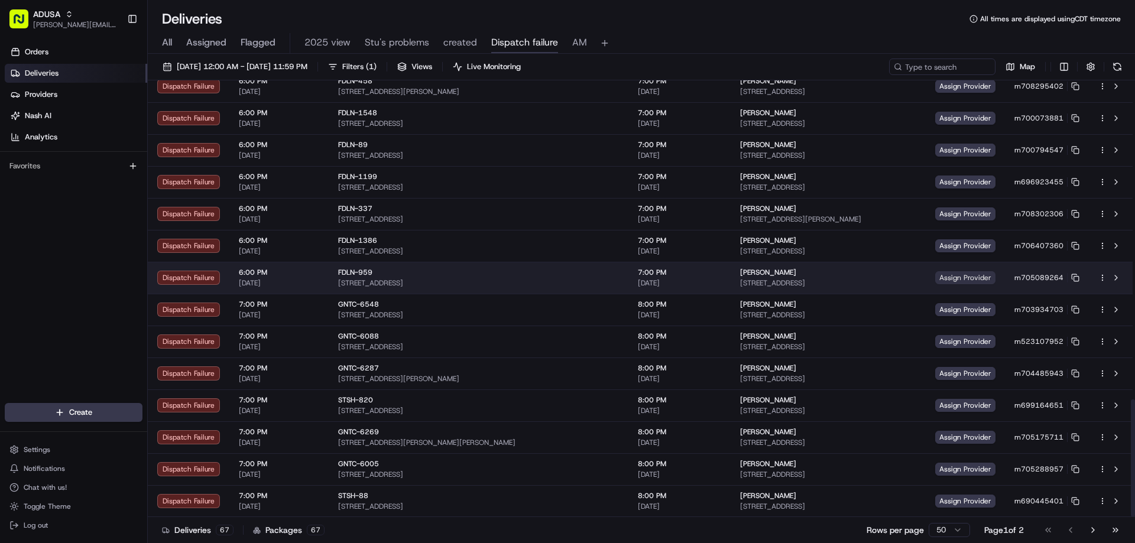
click at [939, 274] on span "Assign Provider" at bounding box center [965, 277] width 60 height 13
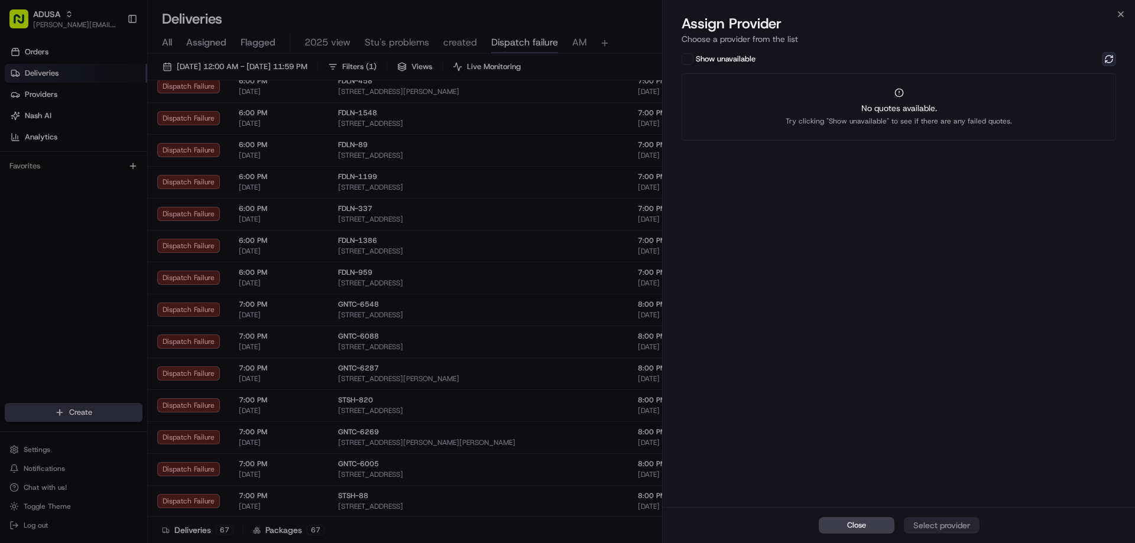
click at [1105, 61] on button at bounding box center [1109, 59] width 14 height 14
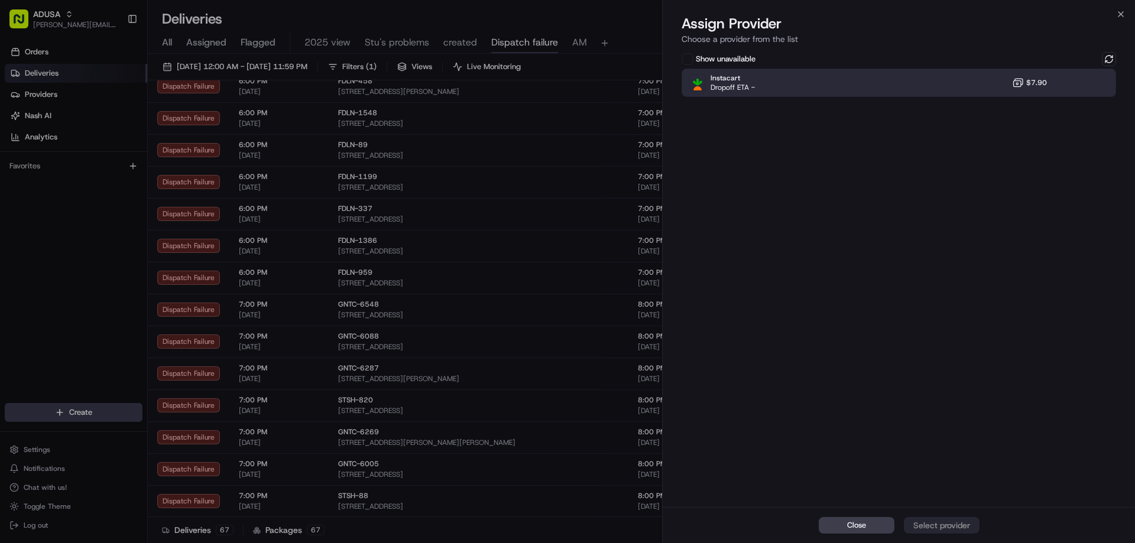
click at [1015, 85] on icon at bounding box center [1018, 83] width 12 height 12
click at [946, 525] on div "Assign Provider" at bounding box center [942, 526] width 58 height 12
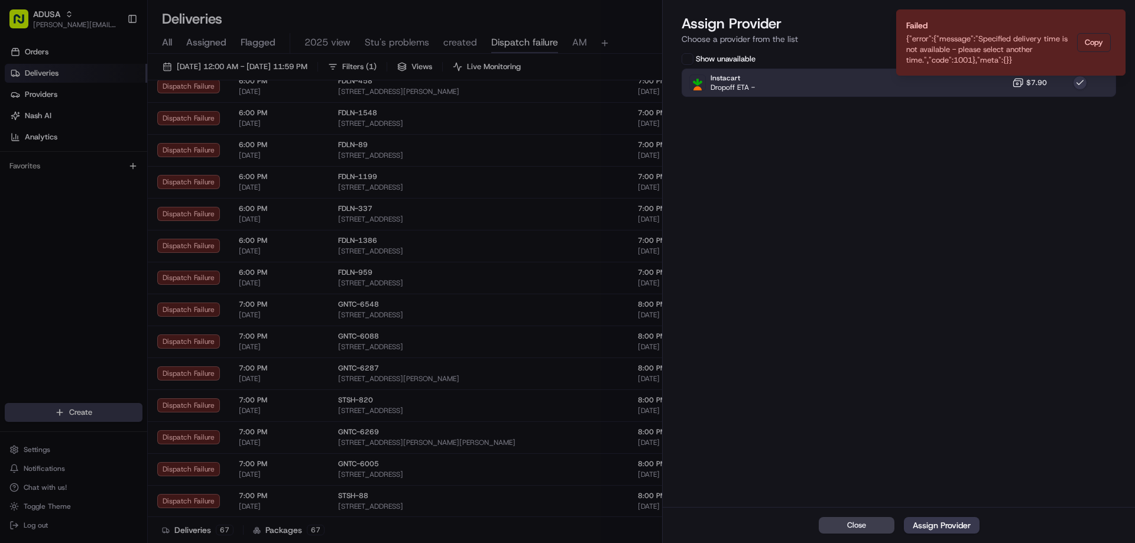
drag, startPoint x: 1114, startPoint y: 21, endPoint x: 1045, endPoint y: 51, distance: 75.7
click at [1113, 22] on icon "Notifications (F8)" at bounding box center [1115, 19] width 9 height 9
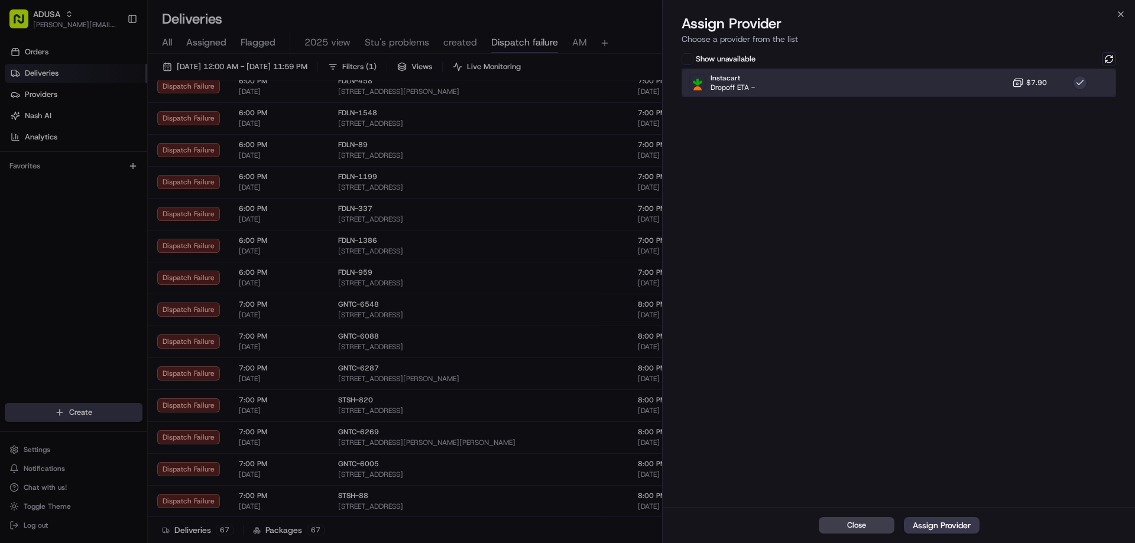
drag, startPoint x: 973, startPoint y: 85, endPoint x: 1002, endPoint y: 78, distance: 29.7
click at [976, 85] on div "Instacart Dropoff ETA - $7.90" at bounding box center [898, 83] width 434 height 28
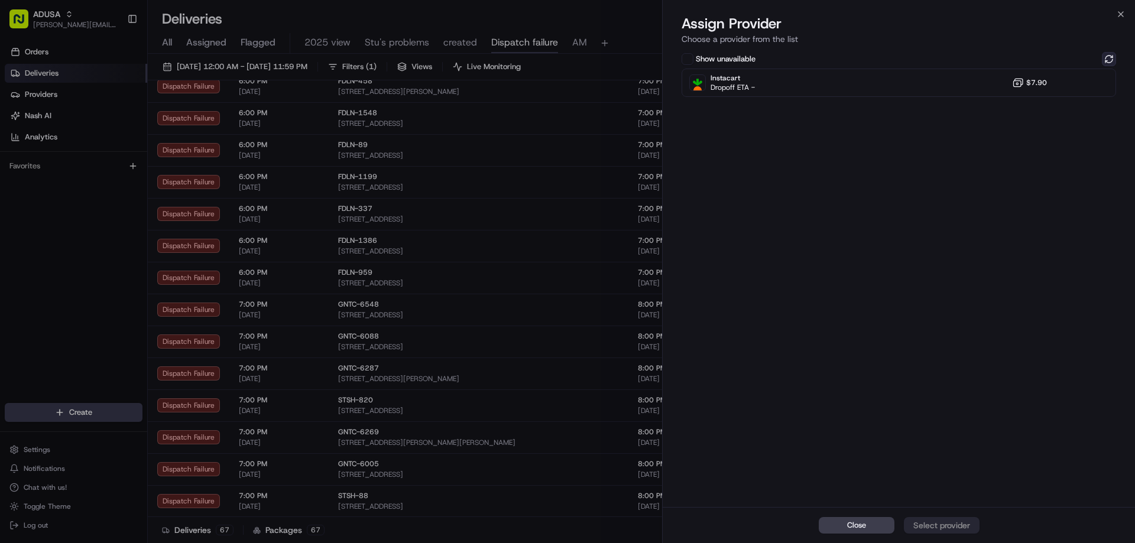
click at [1106, 62] on button at bounding box center [1109, 59] width 14 height 14
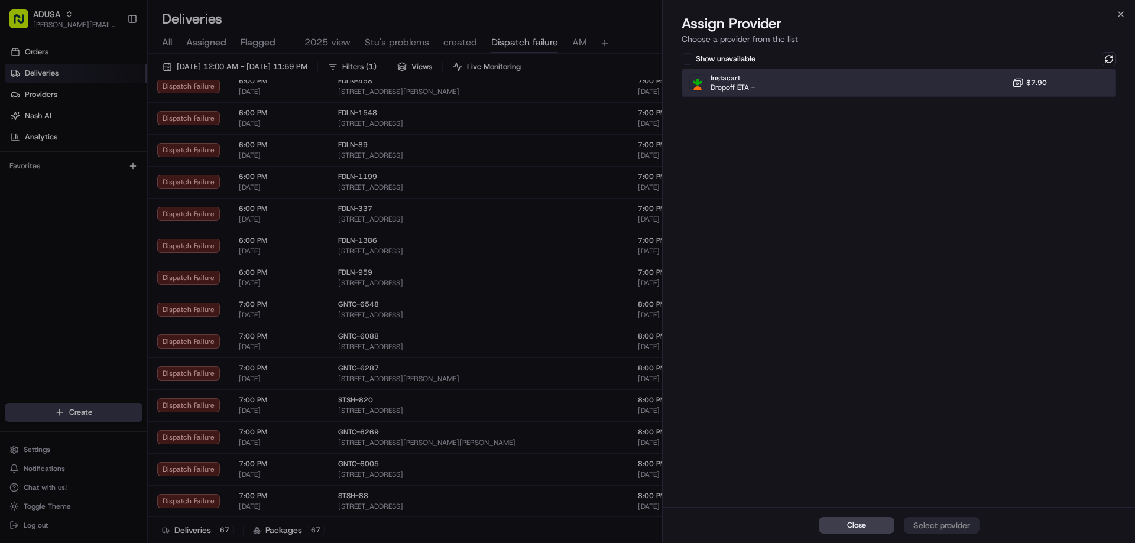
drag, startPoint x: 979, startPoint y: 81, endPoint x: 1019, endPoint y: 267, distance: 189.9
click at [979, 82] on div "Instacart Dropoff ETA - $7.90" at bounding box center [898, 83] width 434 height 28
click at [946, 520] on div "Assign Provider" at bounding box center [942, 526] width 58 height 12
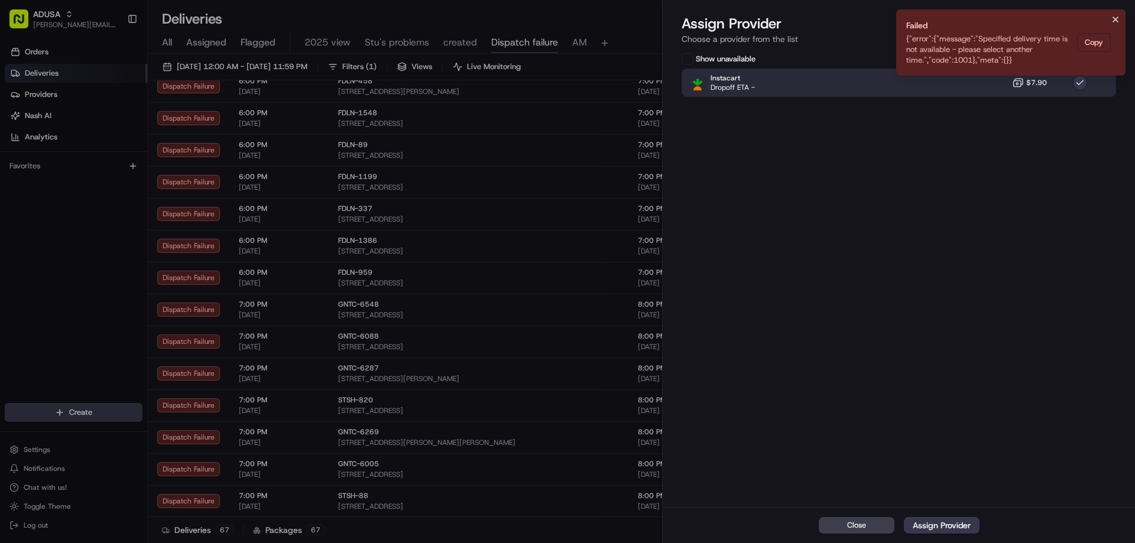
click at [1119, 21] on icon "Notifications (F8)" at bounding box center [1115, 19] width 9 height 9
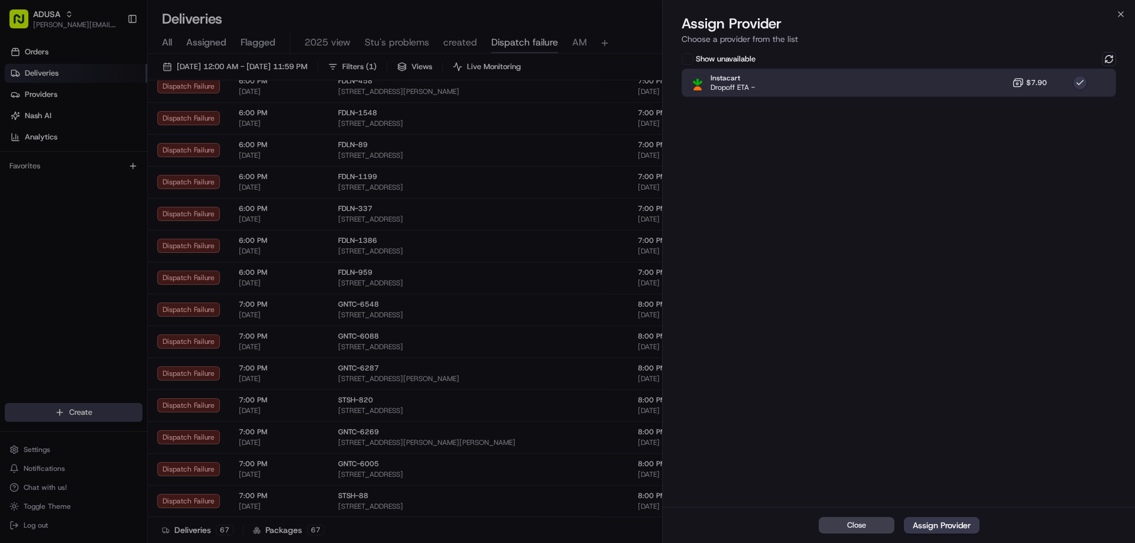
click at [1119, 21] on div "Assign Provider Choose a provider from the list" at bounding box center [899, 31] width 472 height 35
click at [1119, 17] on icon "button" at bounding box center [1120, 13] width 9 height 9
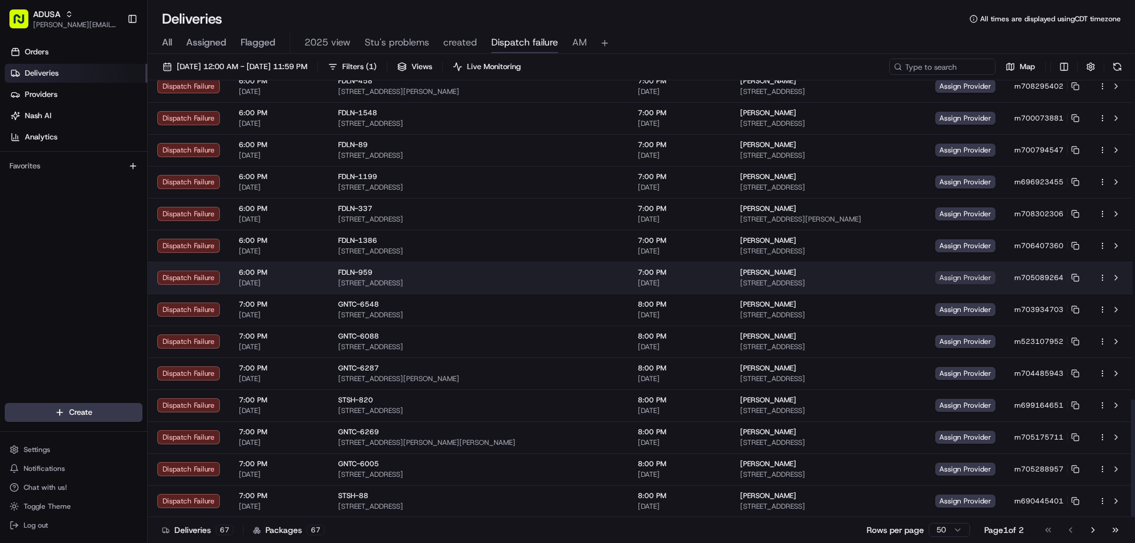
click at [953, 276] on span "Assign Provider" at bounding box center [965, 277] width 60 height 13
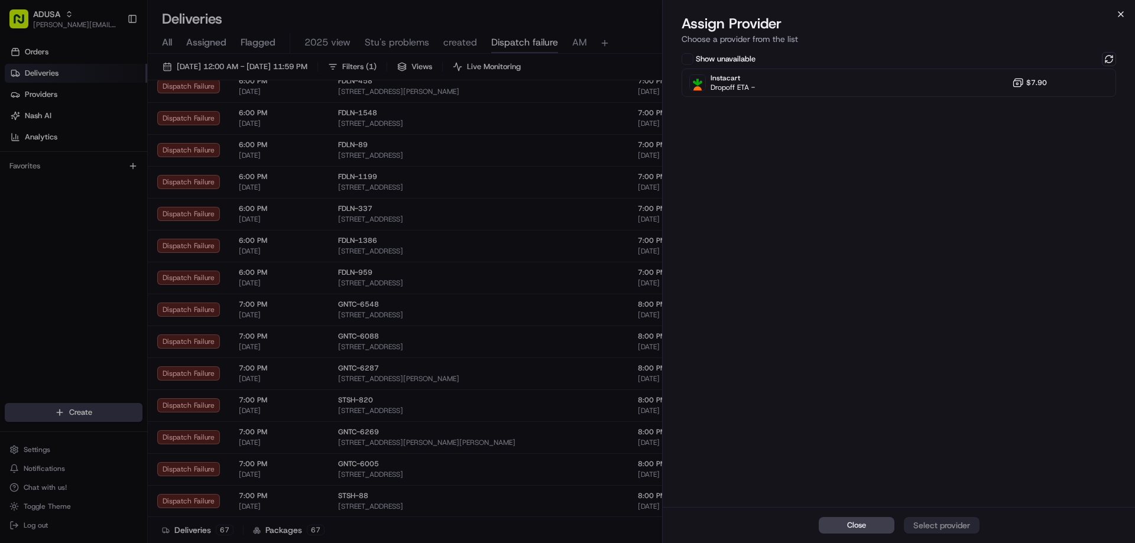
click at [1118, 10] on icon "button" at bounding box center [1120, 13] width 9 height 9
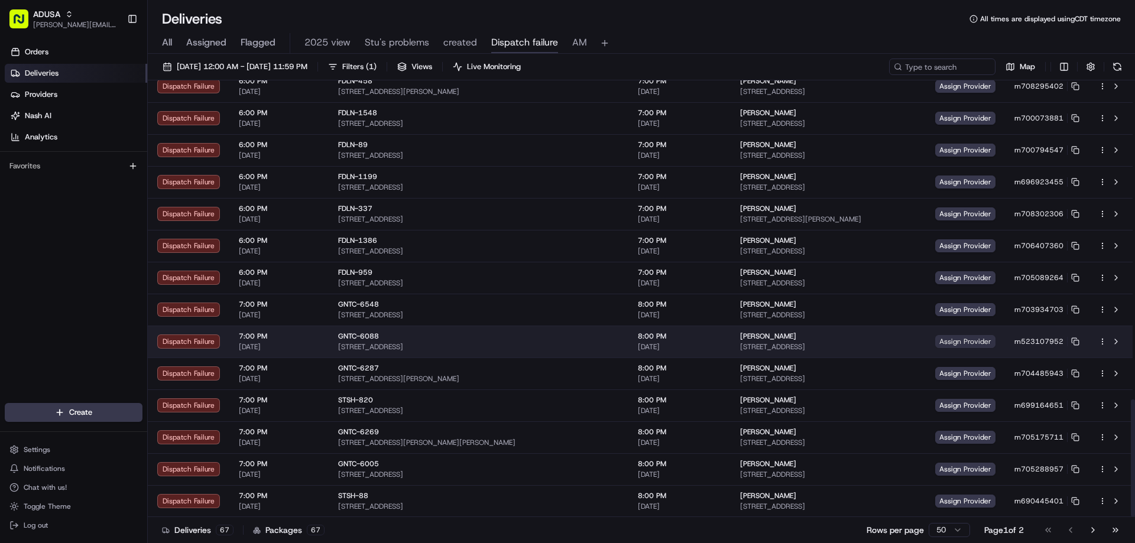
click at [950, 340] on span "Assign Provider" at bounding box center [965, 341] width 60 height 13
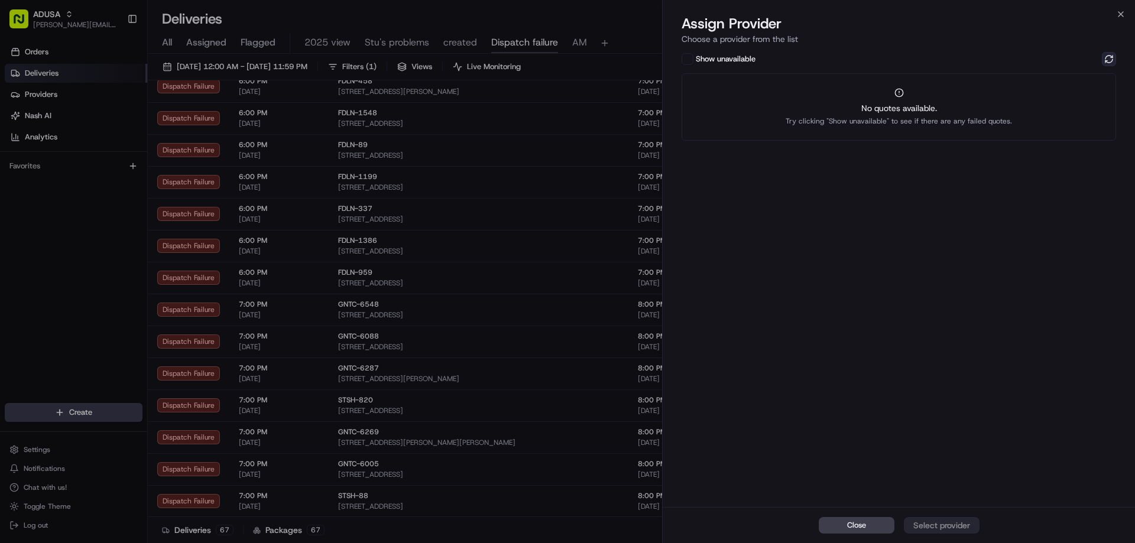
click at [1108, 57] on button at bounding box center [1109, 59] width 14 height 14
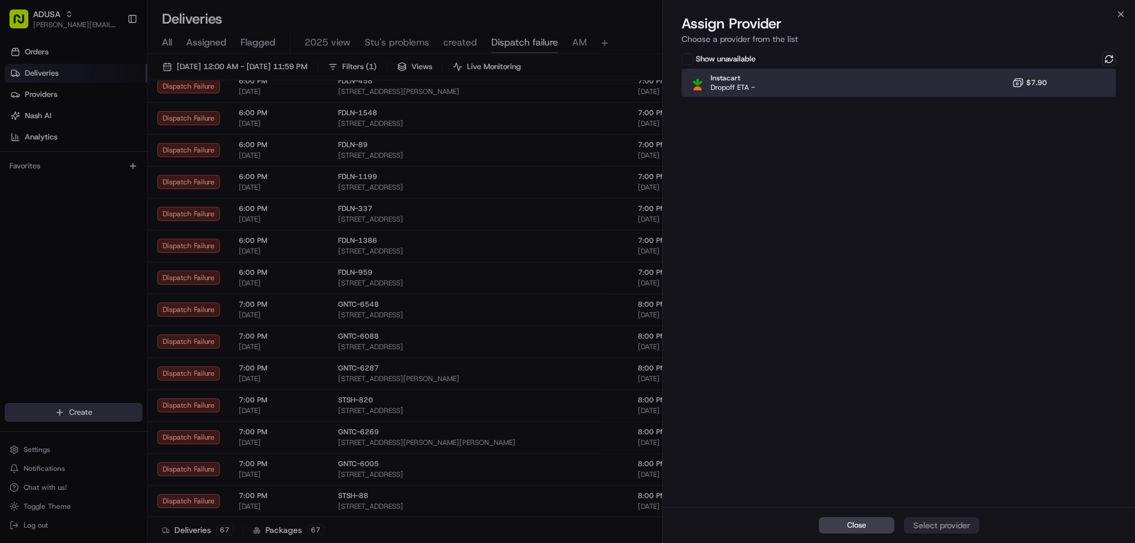
click at [991, 77] on div "Instacart Dropoff ETA - $7.90" at bounding box center [898, 83] width 434 height 28
click at [935, 521] on div "Assign Provider" at bounding box center [942, 526] width 58 height 12
click at [1121, 17] on button "Notifications (F8)" at bounding box center [1115, 19] width 14 height 14
click at [1121, 13] on icon "button" at bounding box center [1120, 13] width 9 height 9
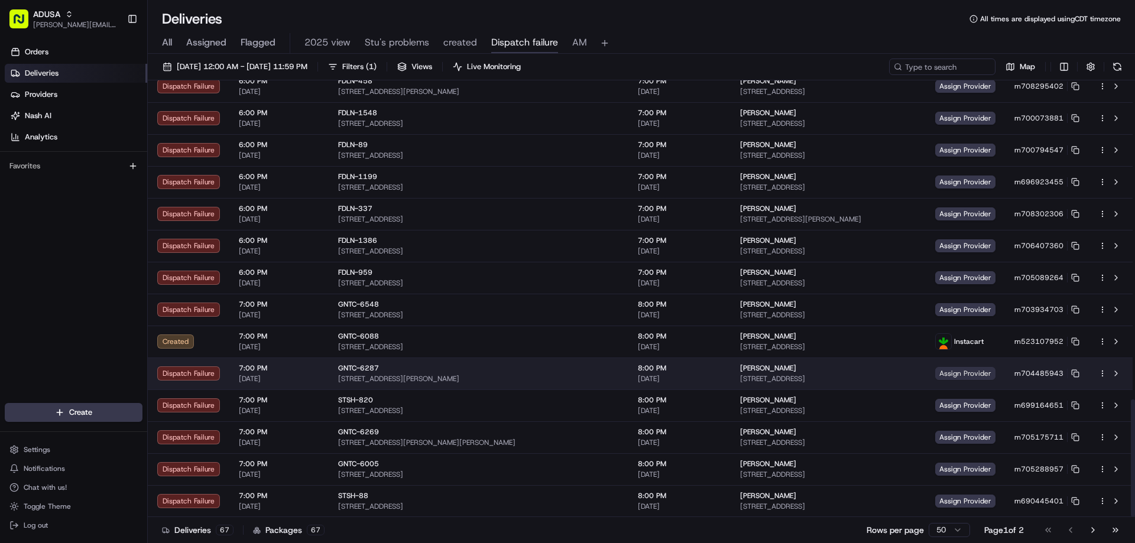
click at [946, 371] on span "Assign Provider" at bounding box center [965, 373] width 60 height 13
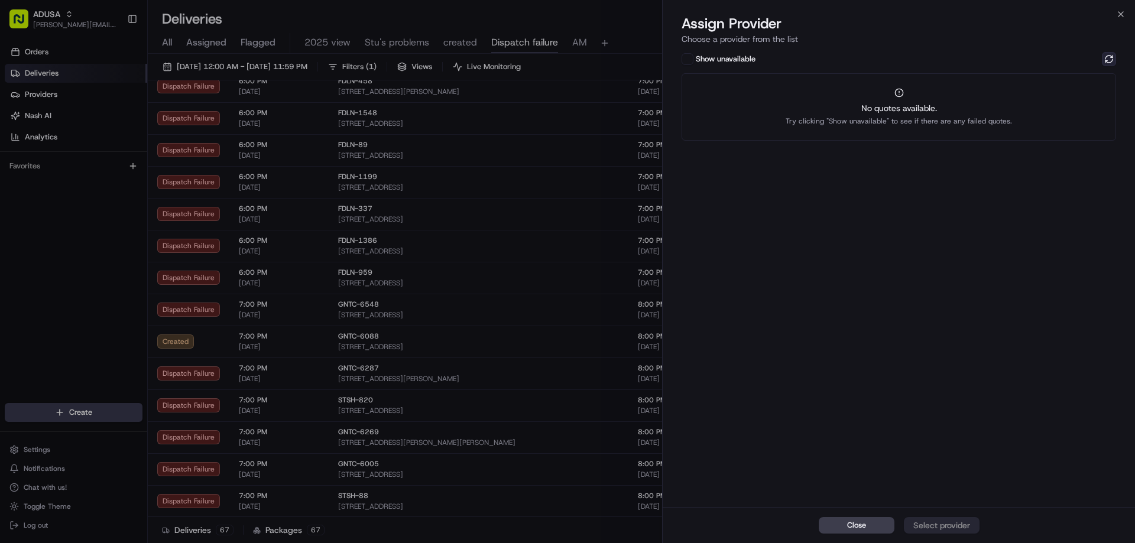
click at [1109, 55] on button at bounding box center [1109, 59] width 14 height 14
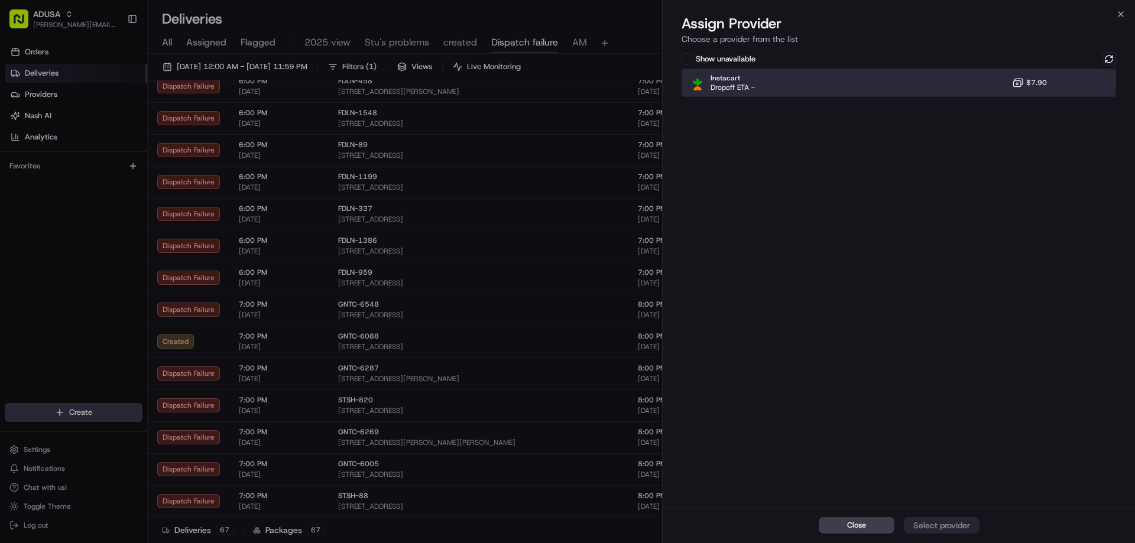
click at [996, 85] on div "Instacart Dropoff ETA - $7.90" at bounding box center [898, 83] width 434 height 28
click at [944, 538] on div "Close Assign Provider" at bounding box center [899, 525] width 472 height 36
click at [947, 527] on div "Assign Provider" at bounding box center [942, 526] width 58 height 12
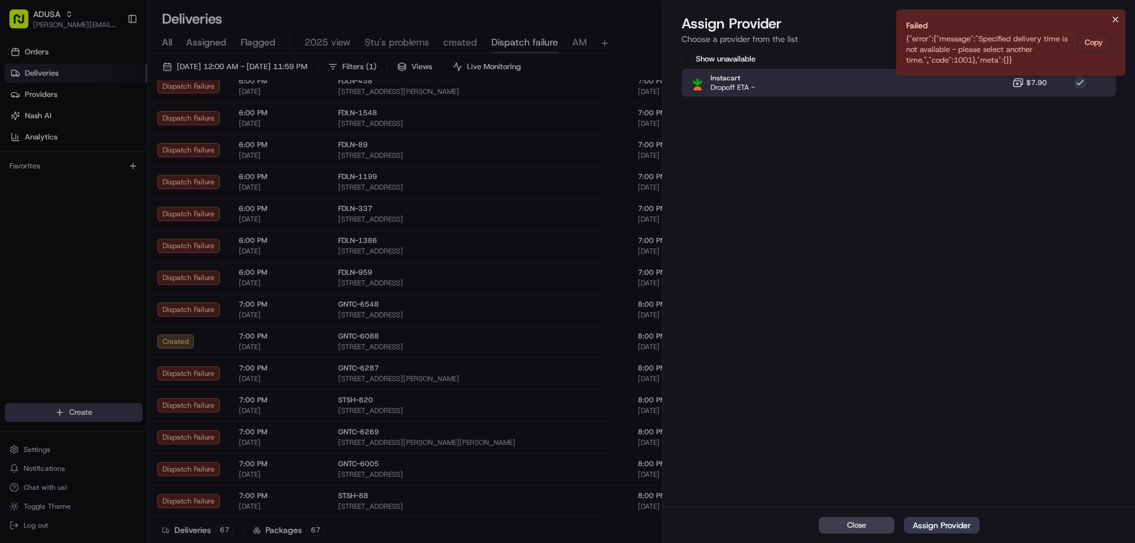
click at [1113, 15] on icon "Notifications (F8)" at bounding box center [1115, 19] width 9 height 9
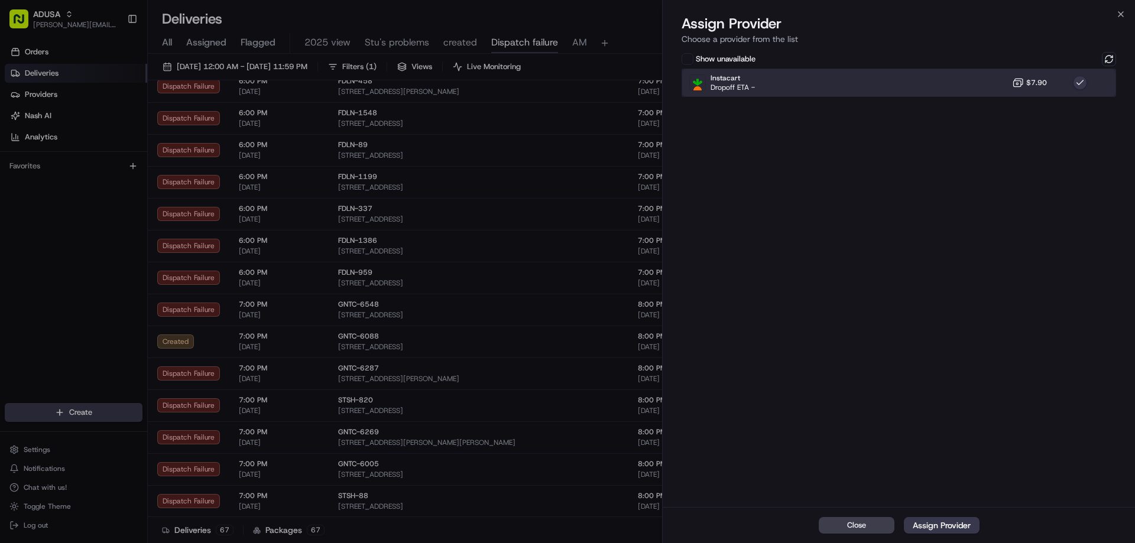
click at [1020, 75] on div "Instacart Dropoff ETA - $7.90" at bounding box center [898, 83] width 434 height 28
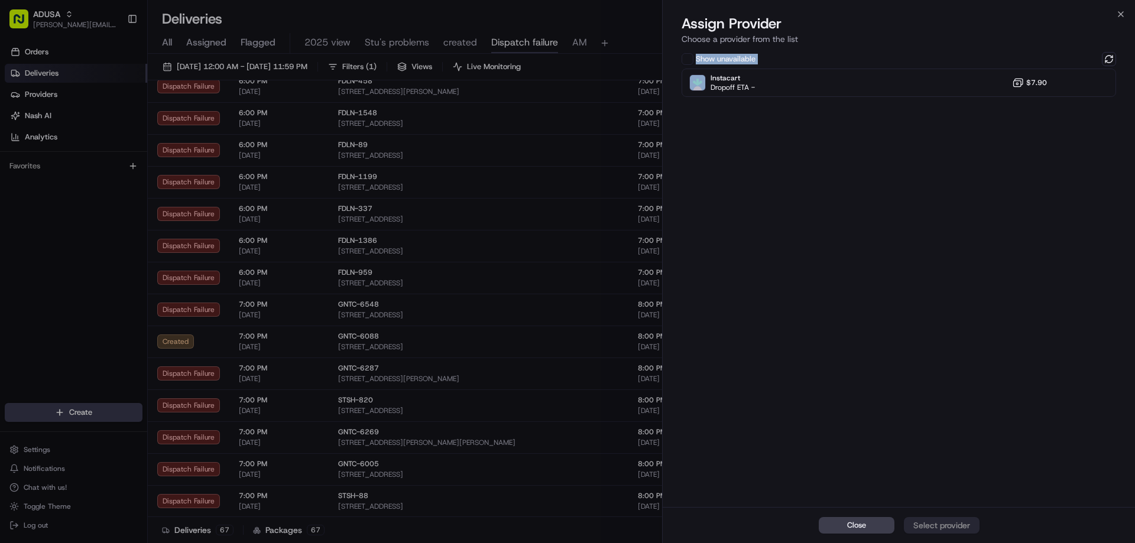
click at [1114, 49] on div "Assign Provider Choose a provider from the list Show unavailable Instacart Drop…" at bounding box center [899, 278] width 472 height 529
click at [1105, 56] on button at bounding box center [1109, 59] width 14 height 14
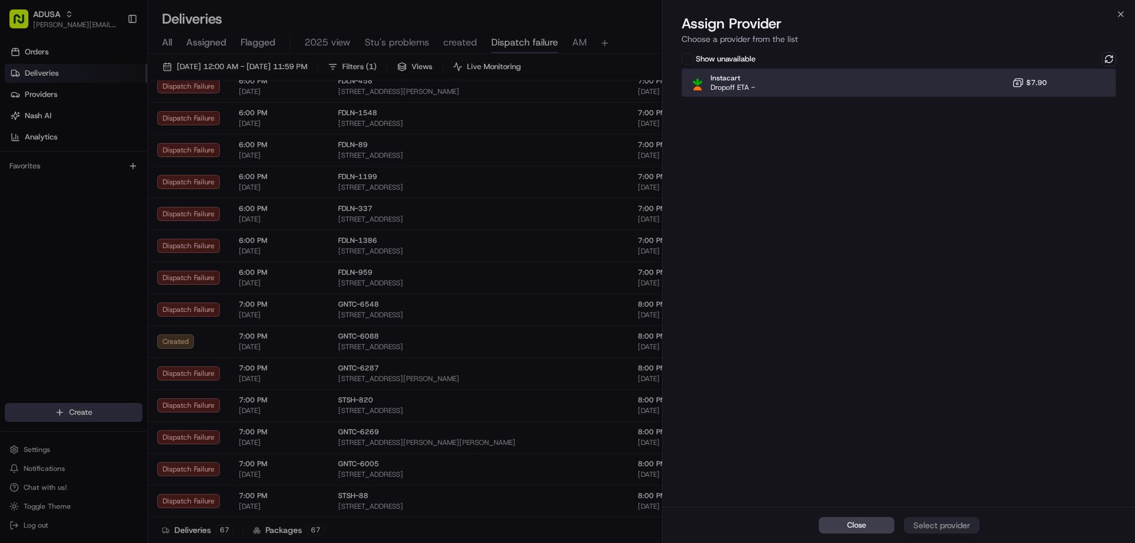
click at [995, 84] on div "Instacart Dropoff ETA - $7.90" at bounding box center [898, 83] width 434 height 28
click at [943, 518] on button "Assign Provider" at bounding box center [942, 525] width 76 height 17
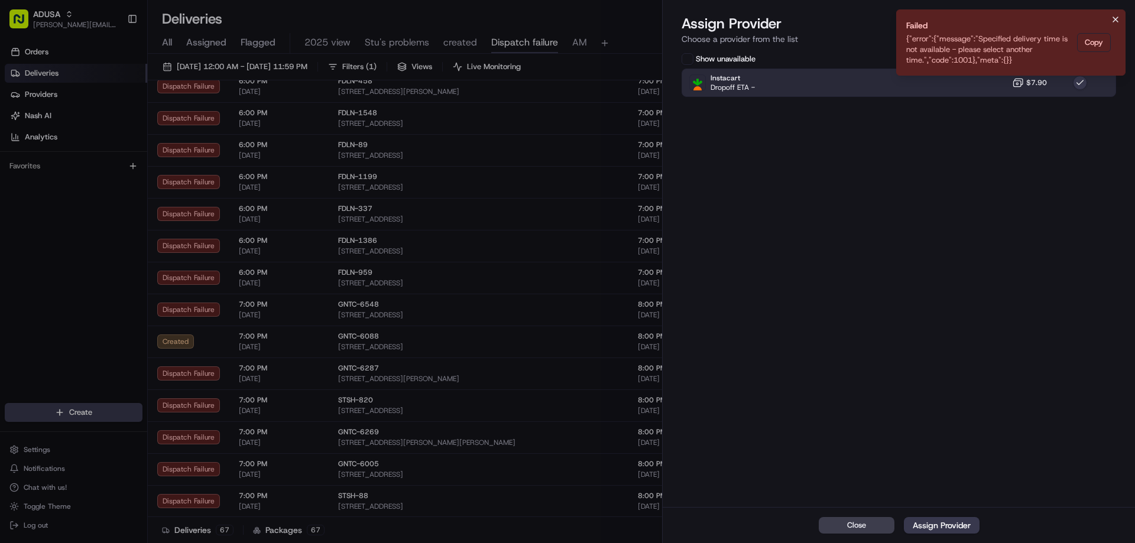
click at [1116, 21] on icon "Notifications (F8)" at bounding box center [1115, 19] width 9 height 9
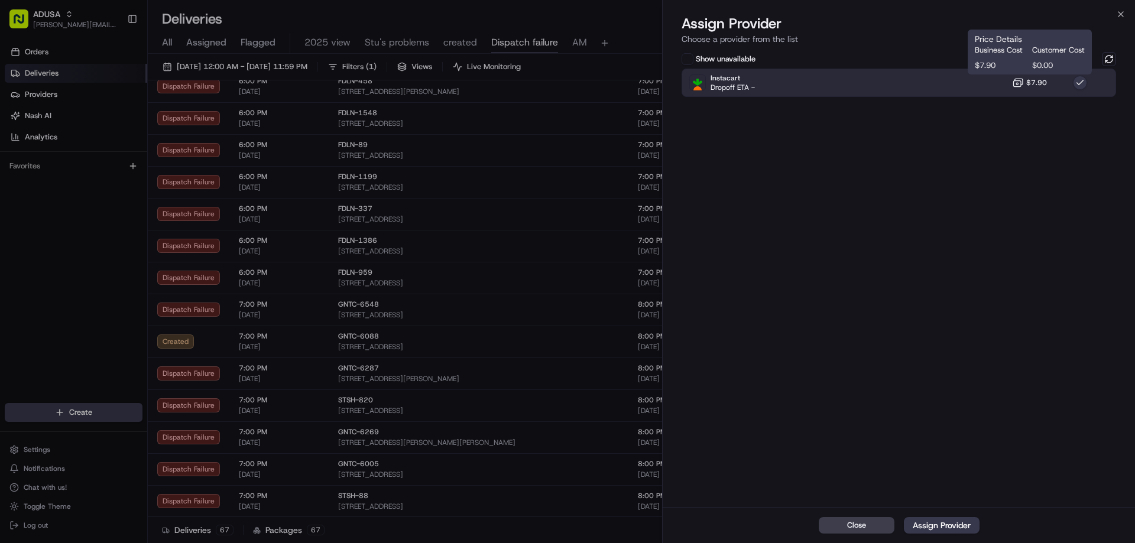
drag, startPoint x: 1024, startPoint y: 81, endPoint x: 1108, endPoint y: 62, distance: 85.5
click at [1025, 81] on button "$7.90" at bounding box center [1029, 83] width 35 height 12
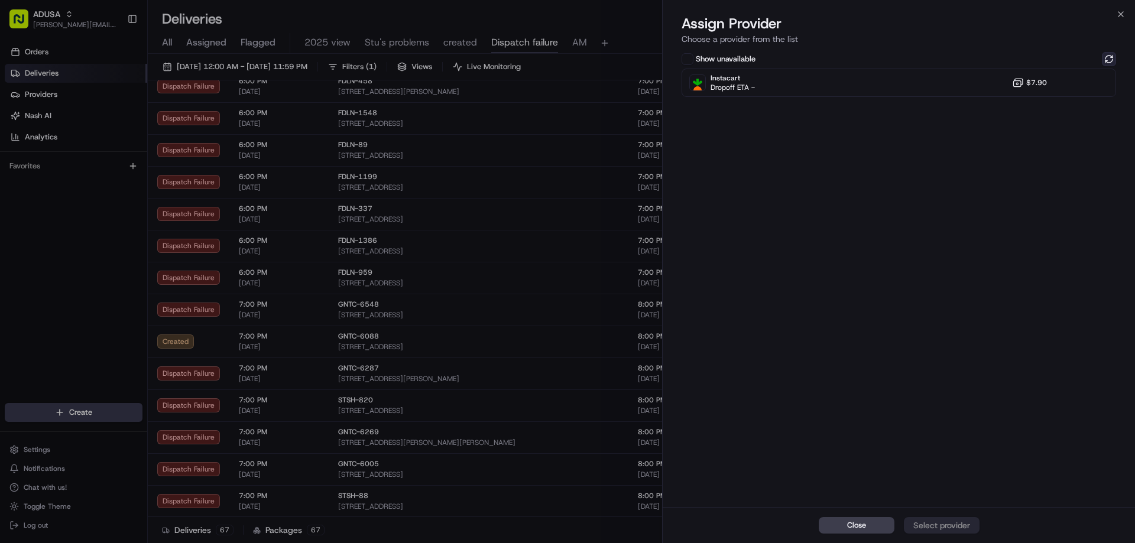
click at [1115, 57] on button at bounding box center [1109, 59] width 14 height 14
click at [1121, 14] on icon "button" at bounding box center [1120, 14] width 5 height 5
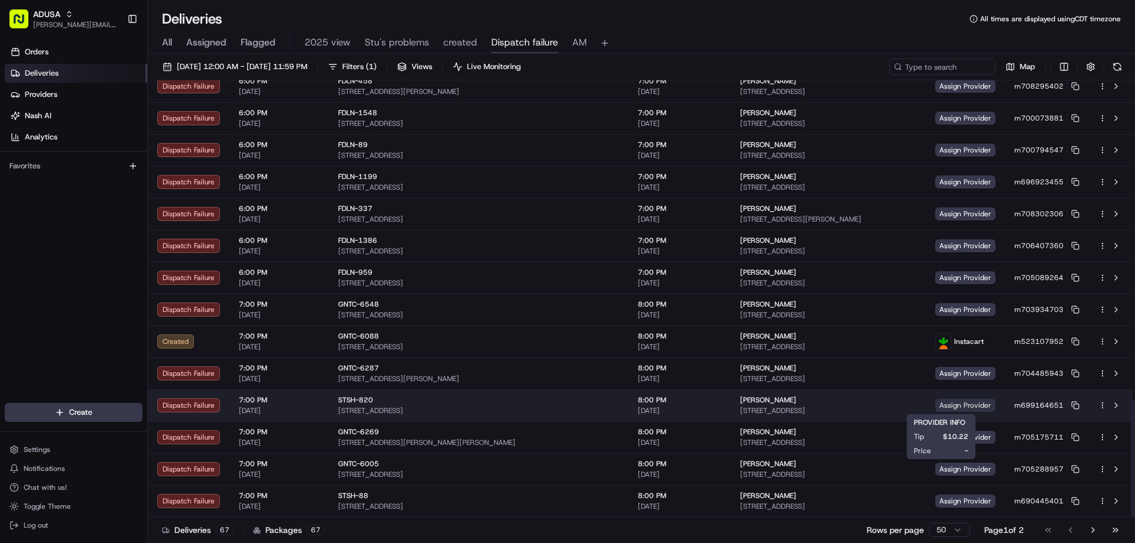
click at [951, 401] on span "Assign Provider" at bounding box center [965, 405] width 60 height 13
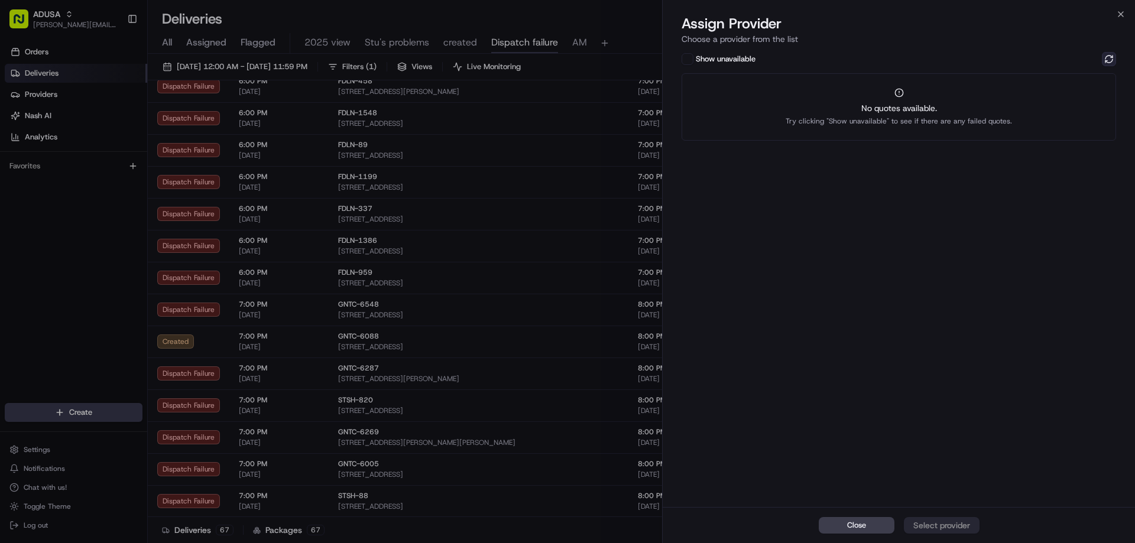
click at [1108, 56] on button at bounding box center [1109, 59] width 14 height 14
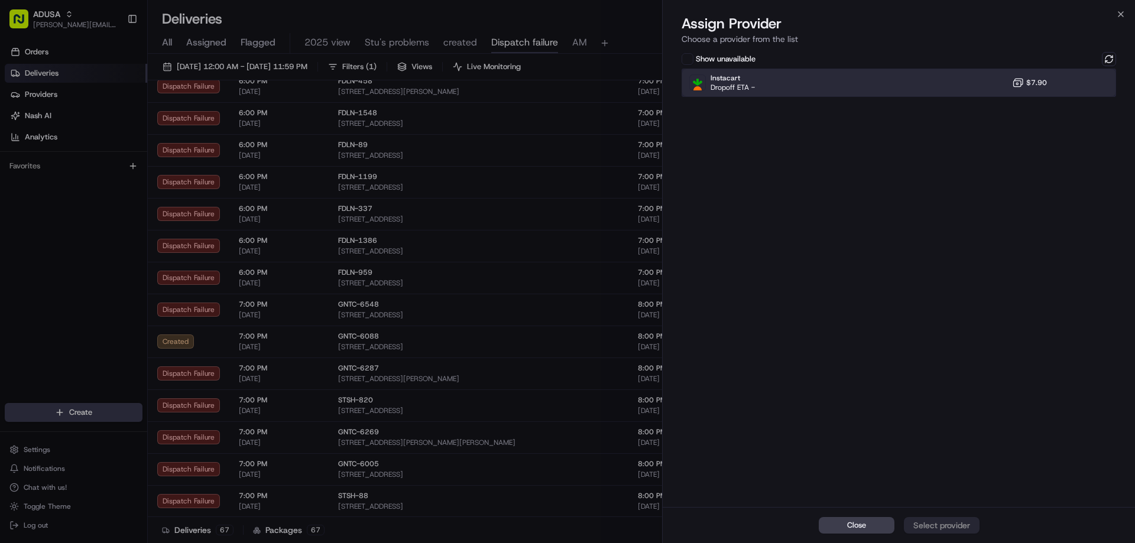
click at [959, 78] on div "Instacart Dropoff ETA - $7.90" at bounding box center [898, 83] width 434 height 28
click at [936, 526] on div "Assign Provider" at bounding box center [942, 526] width 58 height 12
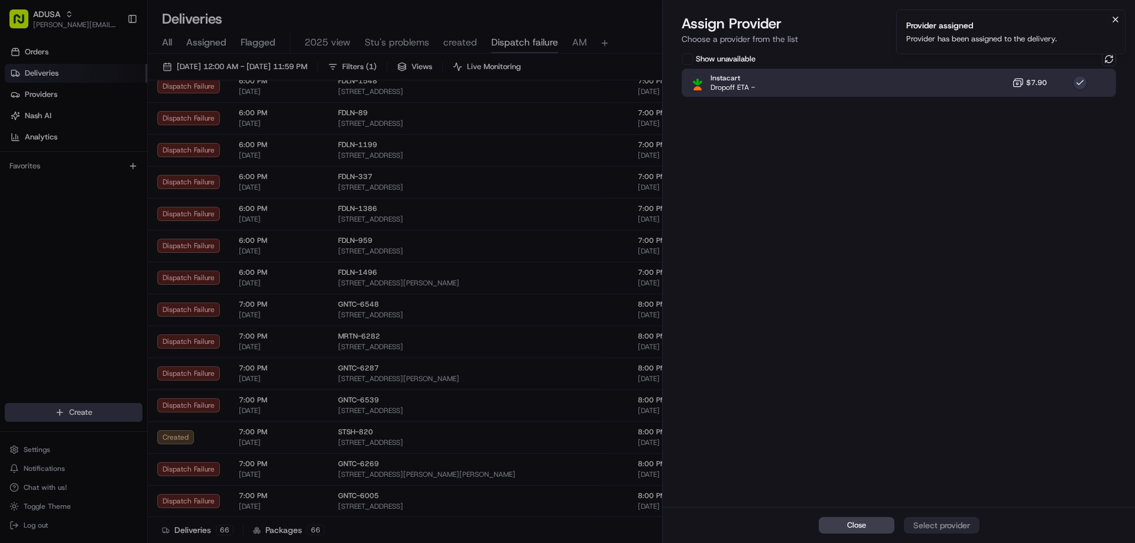
click at [1113, 20] on icon "Notifications (F8)" at bounding box center [1115, 19] width 9 height 9
click at [1122, 11] on icon "button" at bounding box center [1120, 13] width 9 height 9
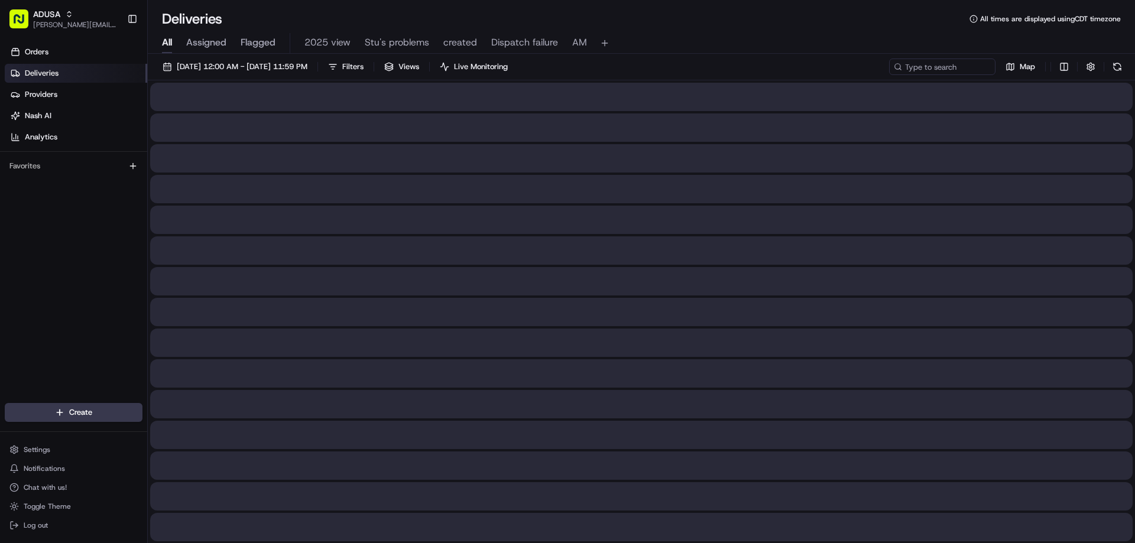
click at [167, 35] on button "All" at bounding box center [167, 43] width 10 height 20
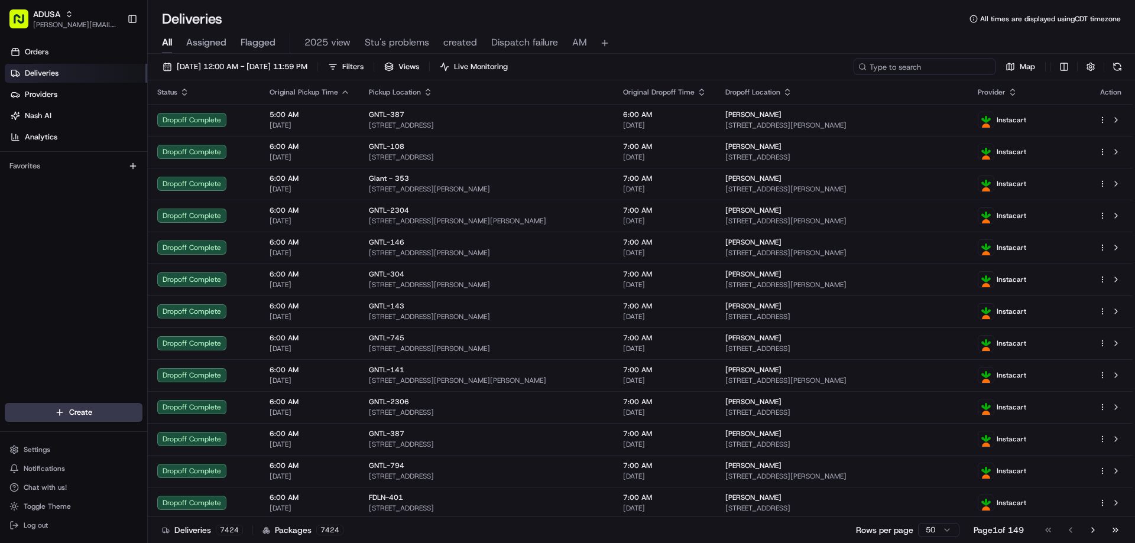
paste input "m705842065"
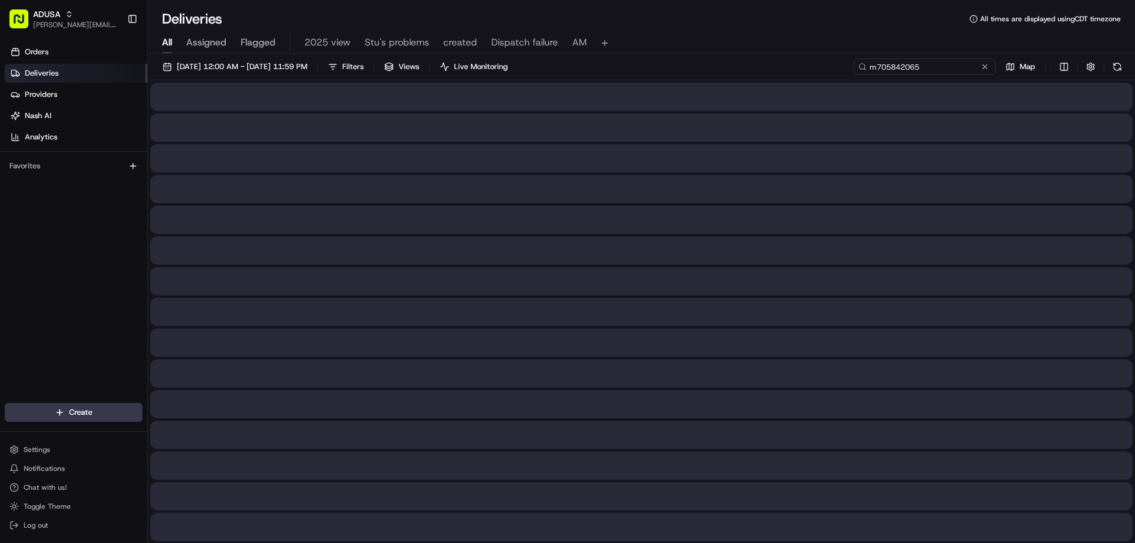
type input "m705842065"
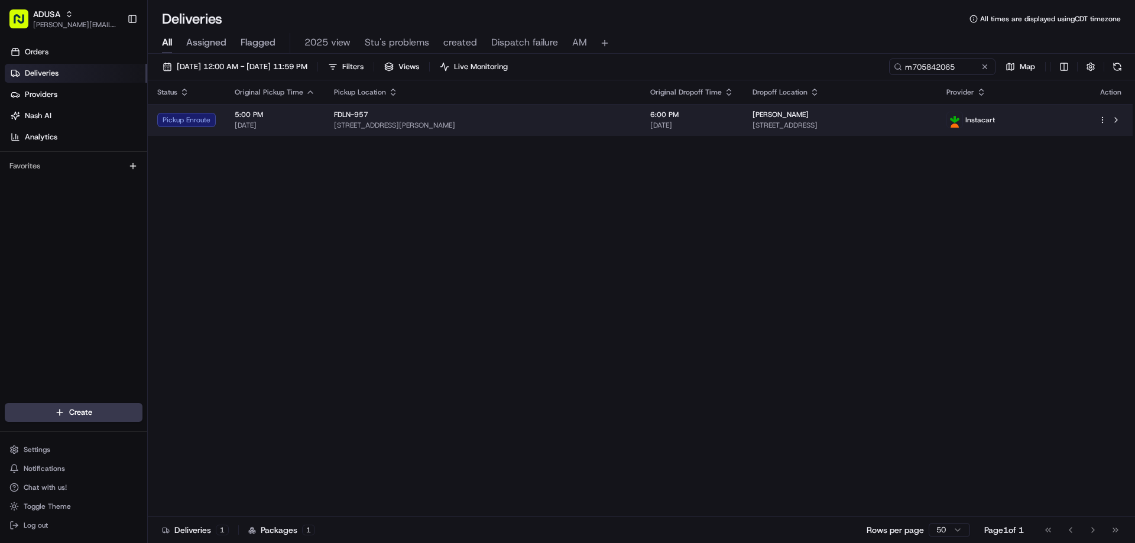
click at [194, 114] on div "Pickup Enroute" at bounding box center [186, 120] width 59 height 14
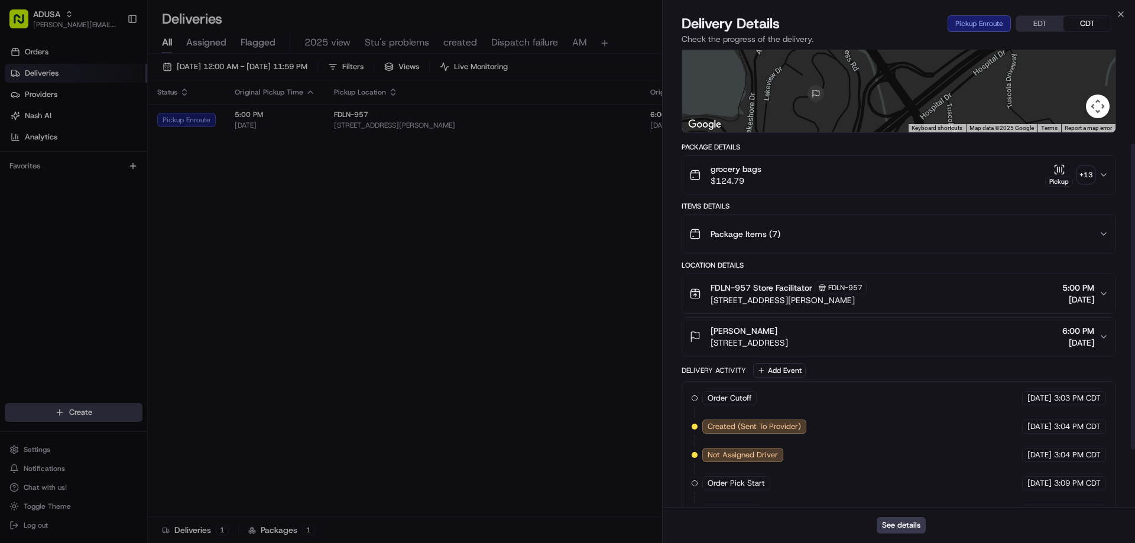
scroll to position [226, 0]
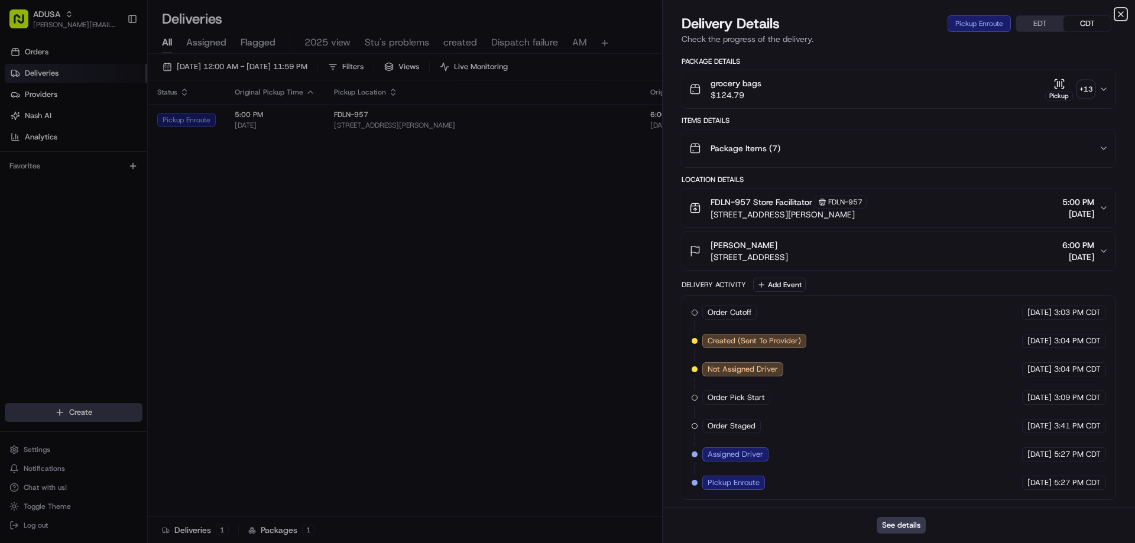
click at [1122, 11] on icon "button" at bounding box center [1120, 13] width 9 height 9
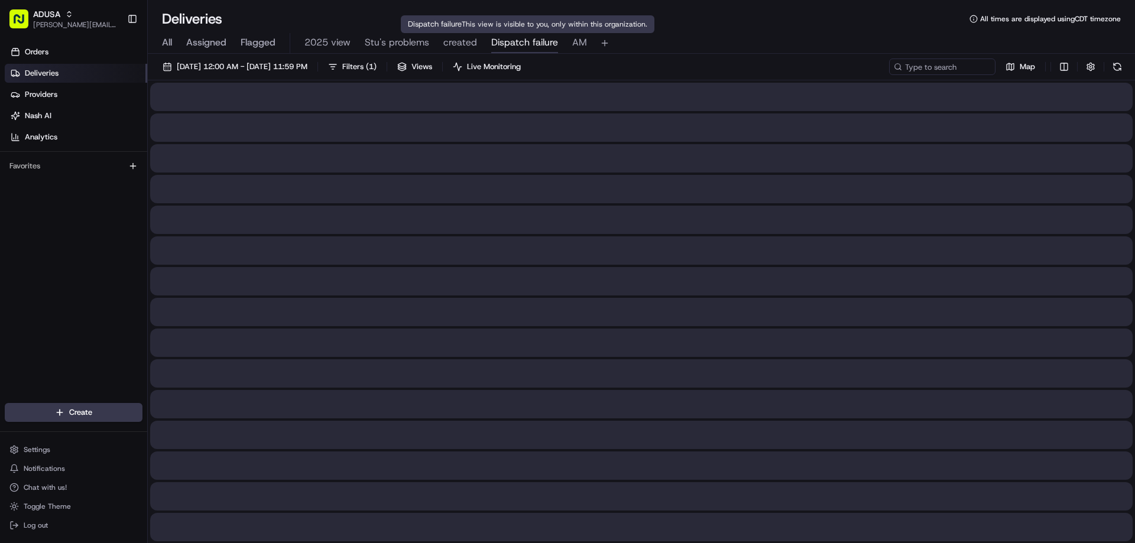
click at [530, 38] on span "Dispatch failure" at bounding box center [524, 42] width 67 height 14
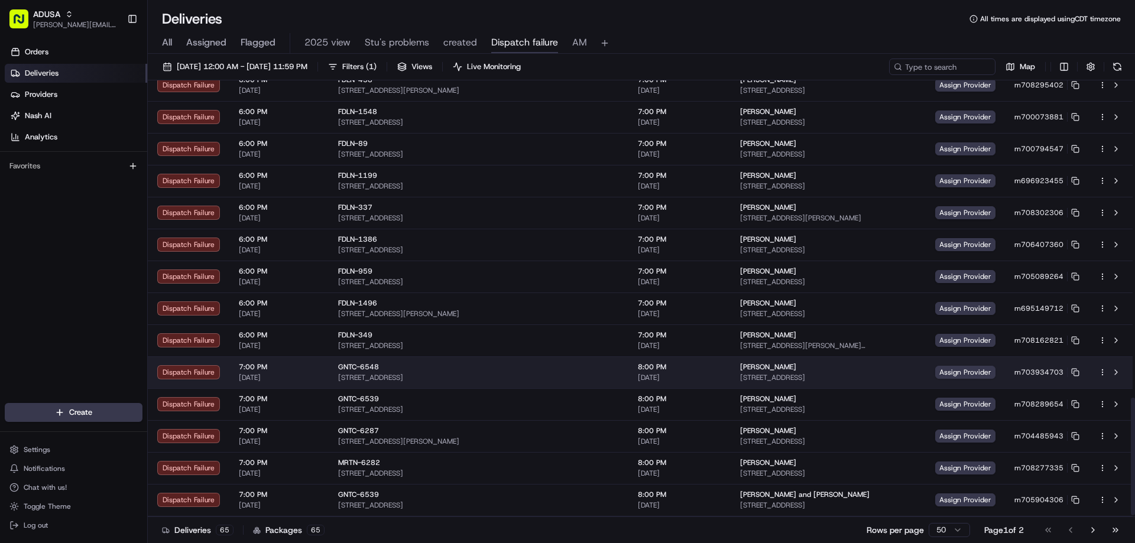
scroll to position [1183, 0]
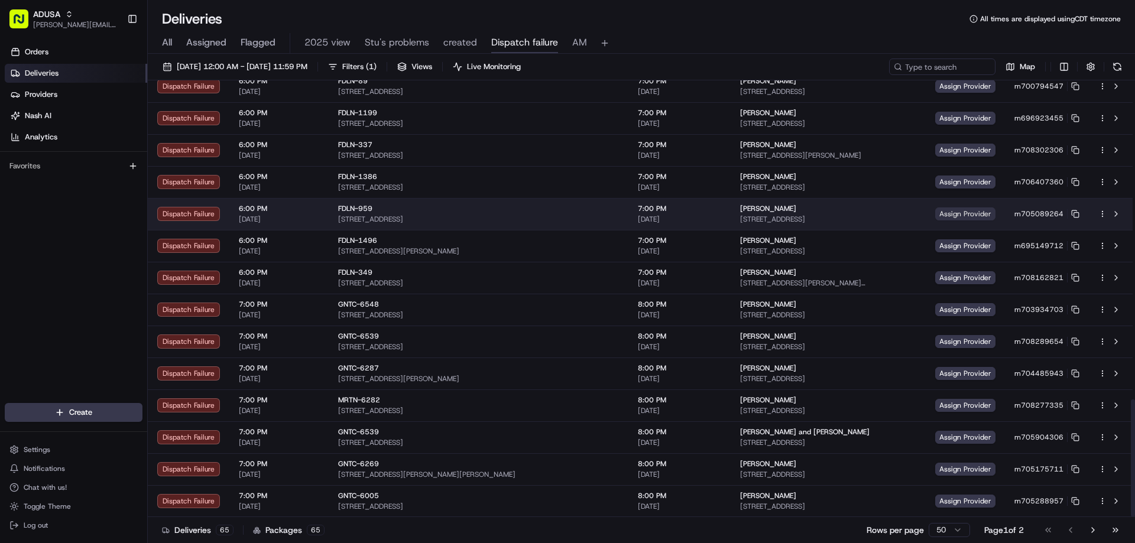
click at [935, 214] on span "Assign Provider" at bounding box center [965, 213] width 60 height 13
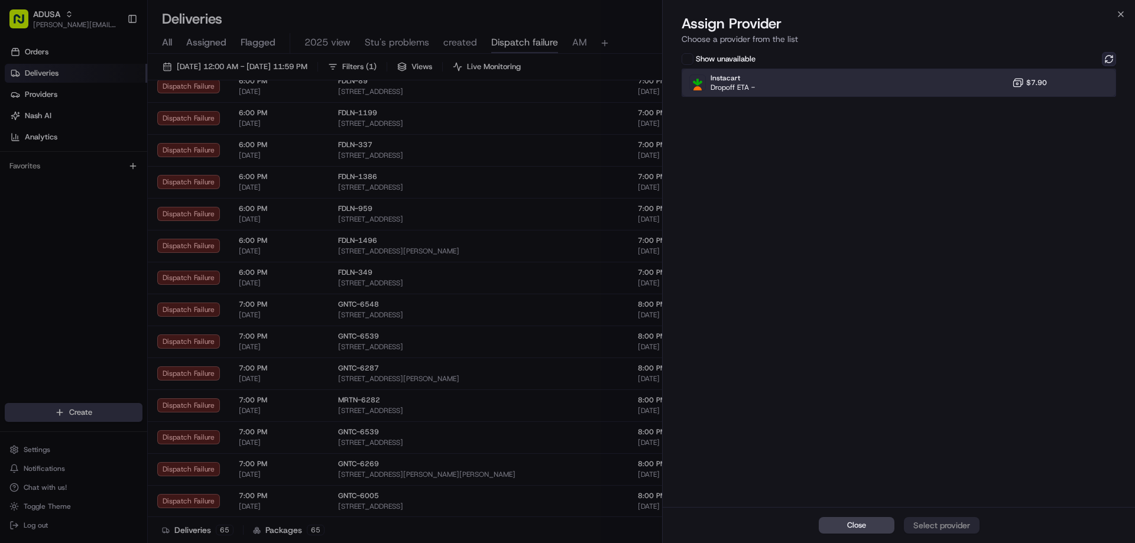
drag, startPoint x: 1064, startPoint y: 82, endPoint x: 1112, endPoint y: 57, distance: 54.2
click at [1069, 80] on div "Instacart Dropoff ETA - $7.90" at bounding box center [898, 83] width 434 height 28
click at [1112, 56] on button at bounding box center [1109, 59] width 14 height 14
click at [1089, 83] on div "Instacart Dropoff ETA - $7.90" at bounding box center [898, 83] width 434 height 28
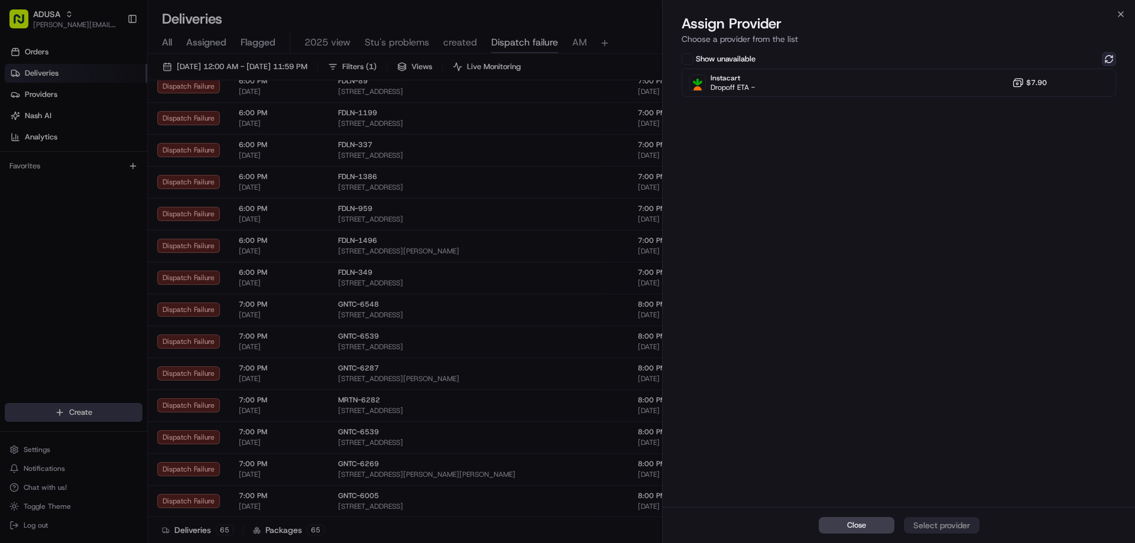
click at [1103, 60] on button at bounding box center [1109, 59] width 14 height 14
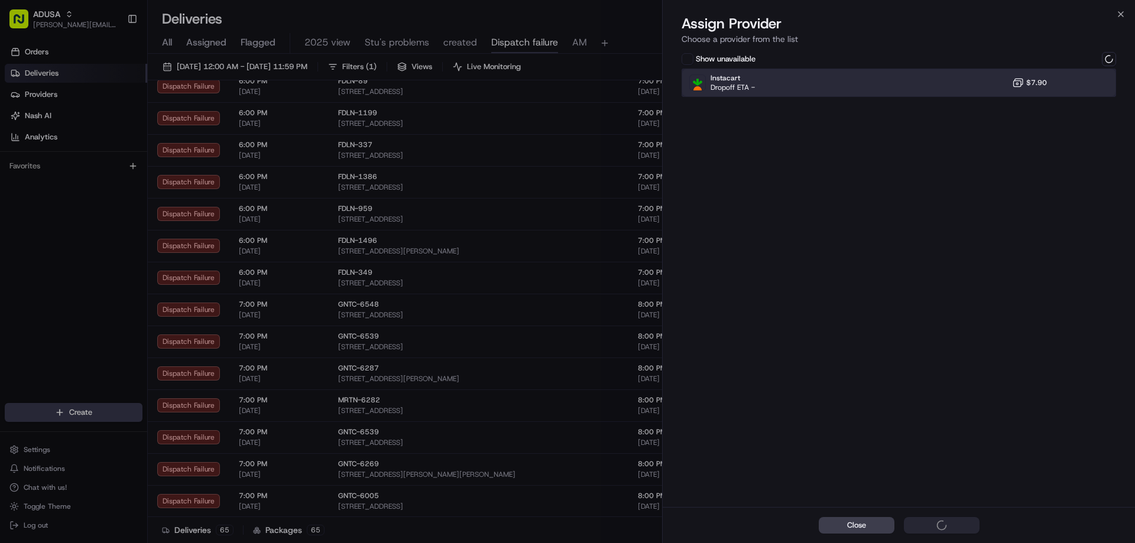
click at [1067, 76] on div "Instacart Dropoff ETA - $7.90" at bounding box center [898, 83] width 434 height 28
click at [956, 533] on button "Assign Provider" at bounding box center [942, 525] width 76 height 17
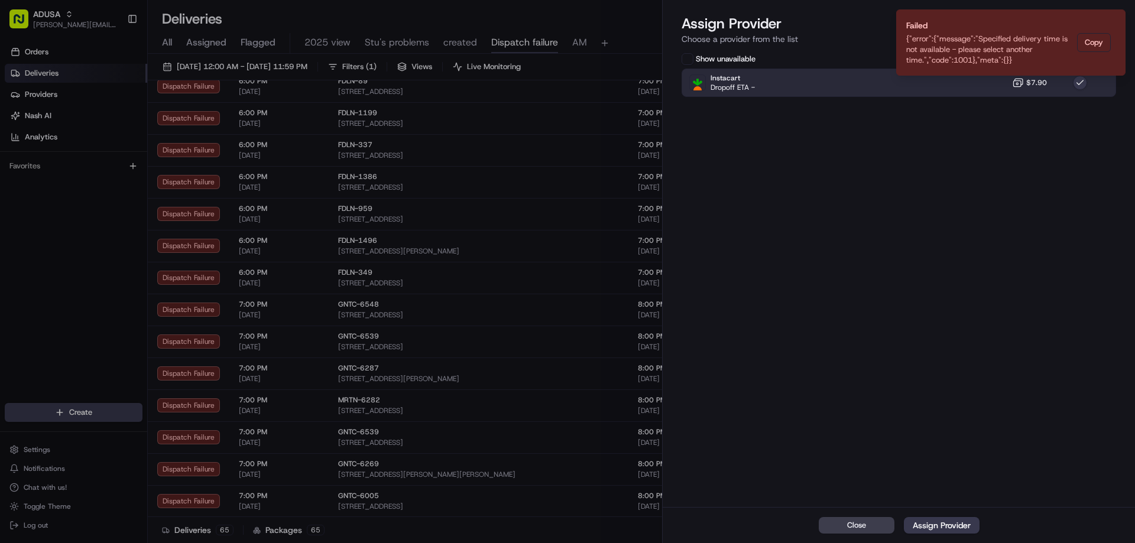
click at [1121, 16] on button "Notifications (F8)" at bounding box center [1115, 19] width 14 height 14
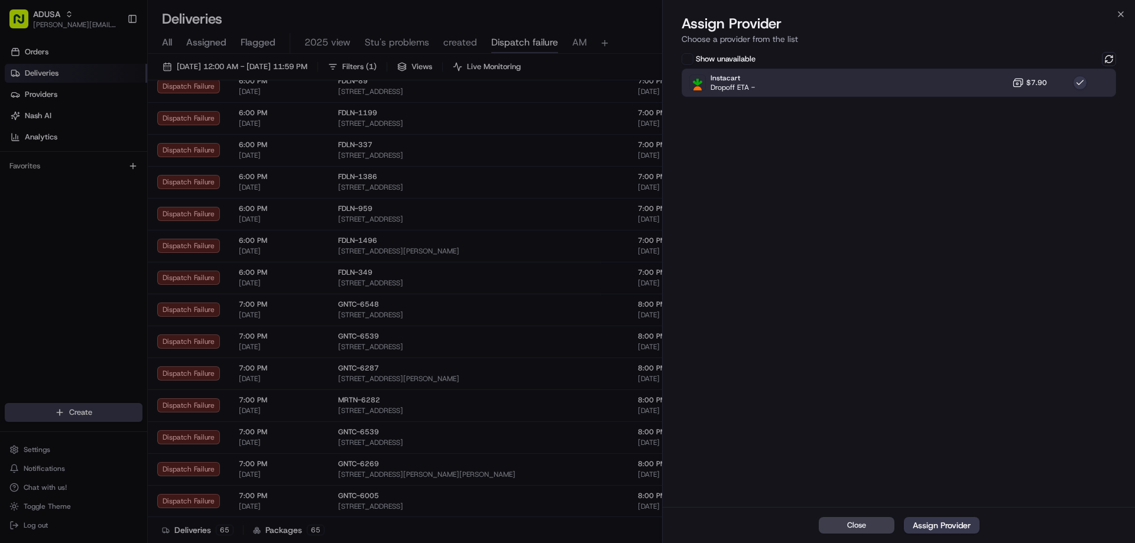
click at [1117, 19] on div "Assign Provider Choose a provider from the list" at bounding box center [899, 31] width 472 height 35
click at [1118, 15] on icon "button" at bounding box center [1120, 13] width 9 height 9
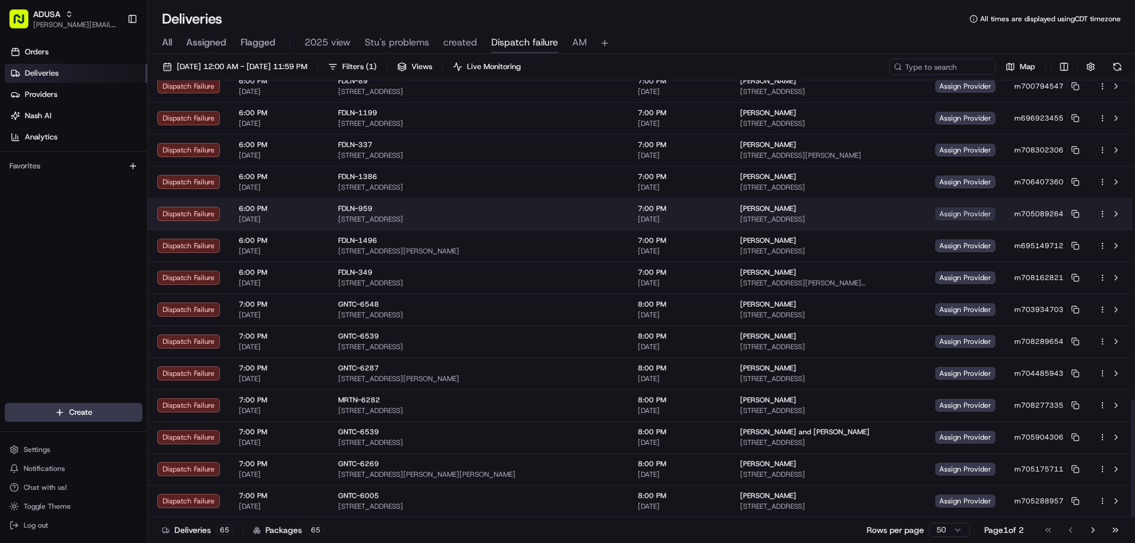
click at [950, 215] on span "Assign Provider" at bounding box center [965, 213] width 60 height 13
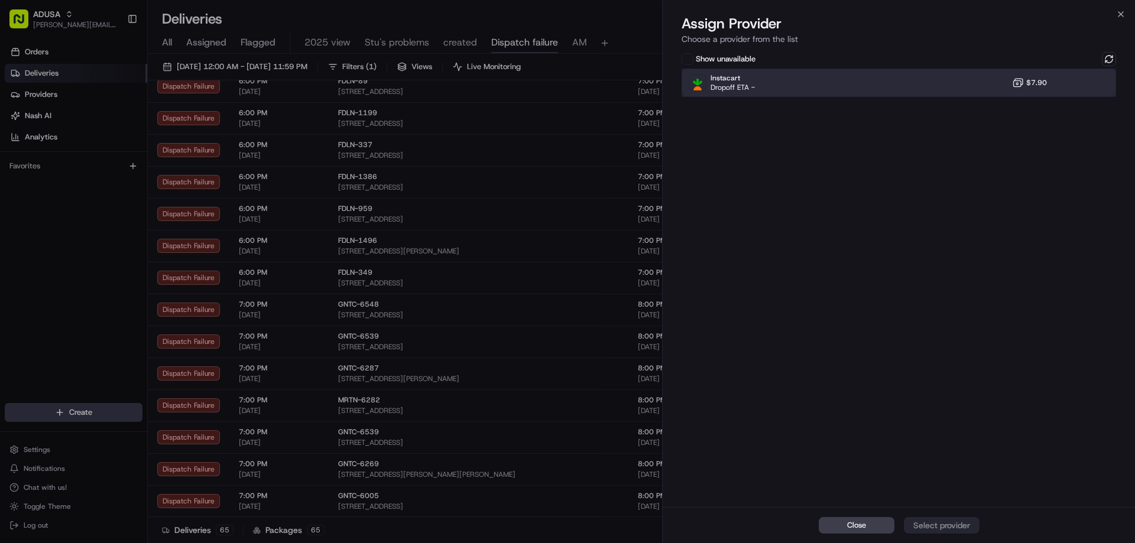
drag, startPoint x: 1012, startPoint y: 86, endPoint x: 1029, endPoint y: 87, distance: 17.2
click at [1013, 86] on div "Instacart Dropoff ETA - $7.90" at bounding box center [898, 83] width 434 height 28
click at [957, 520] on div "Assign Provider" at bounding box center [942, 526] width 58 height 12
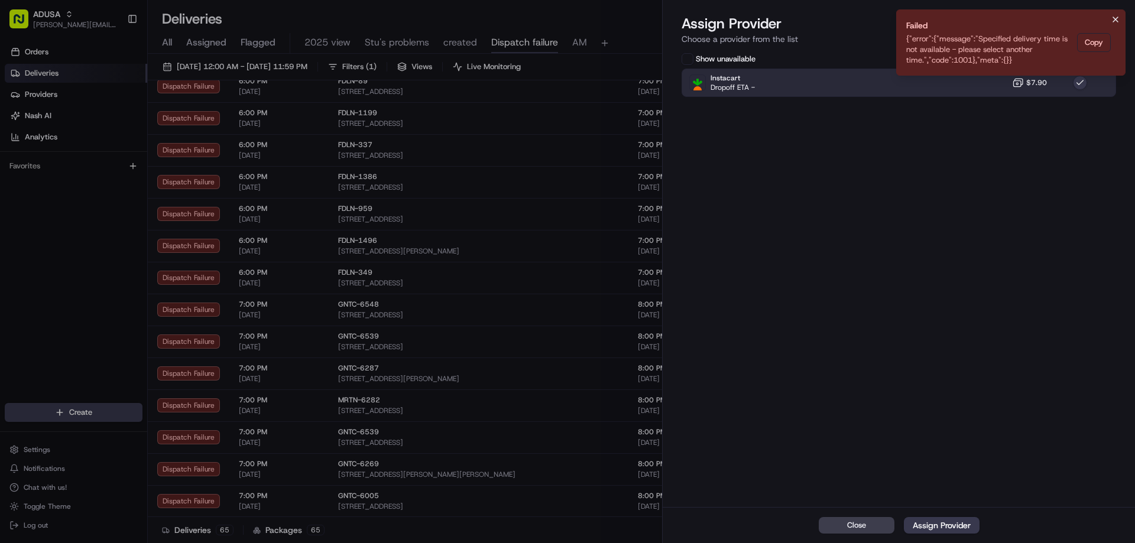
click at [1116, 12] on button "Notifications (F8)" at bounding box center [1115, 19] width 14 height 14
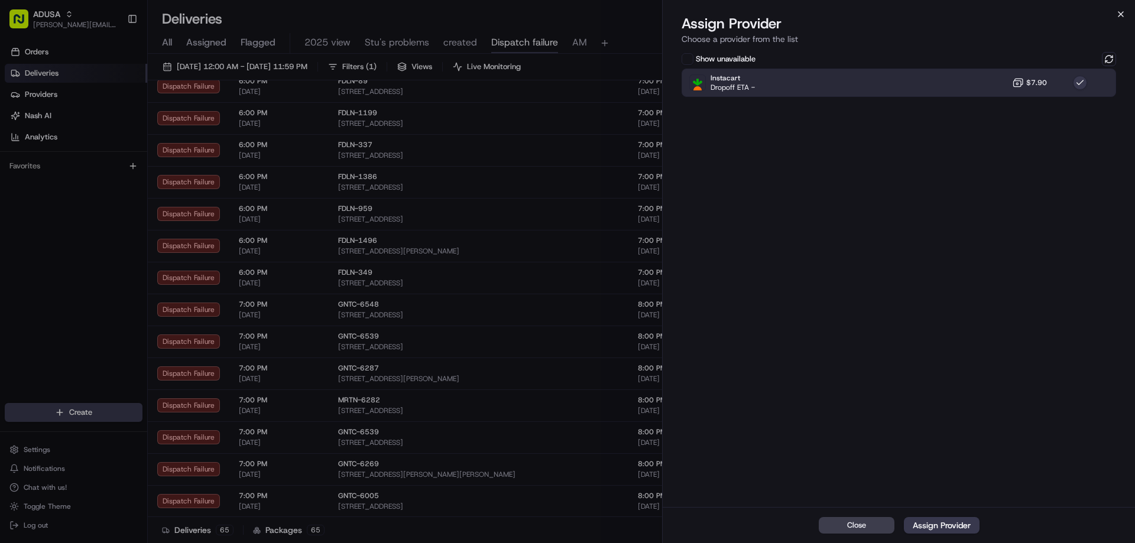
click at [1119, 8] on div "Close Assign Provider Choose a provider from the list Show unavailable Instacar…" at bounding box center [898, 271] width 473 height 543
click at [1121, 12] on icon "button" at bounding box center [1120, 13] width 9 height 9
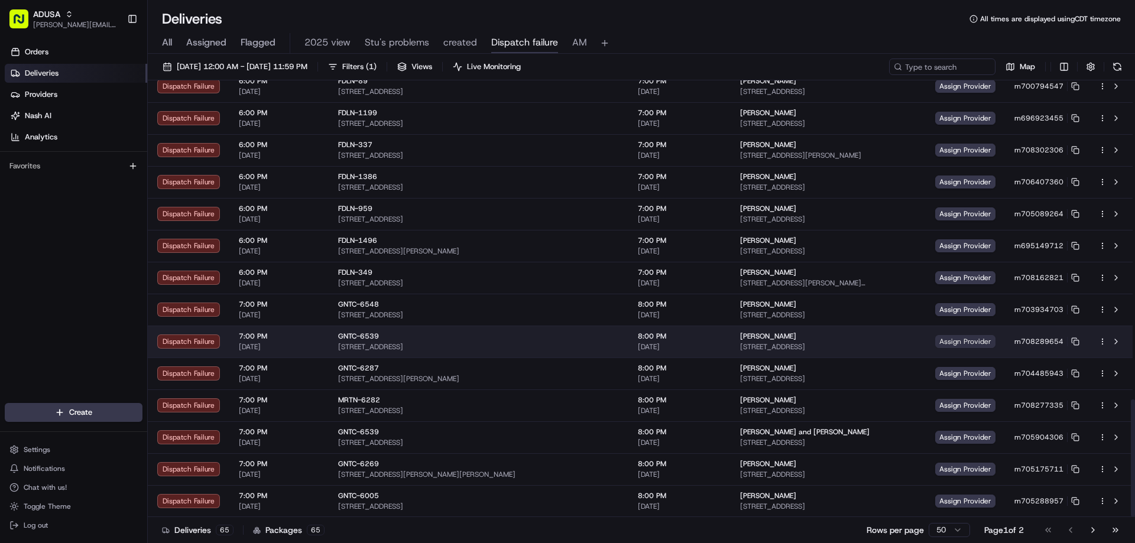
click at [939, 337] on span "Assign Provider" at bounding box center [965, 341] width 60 height 13
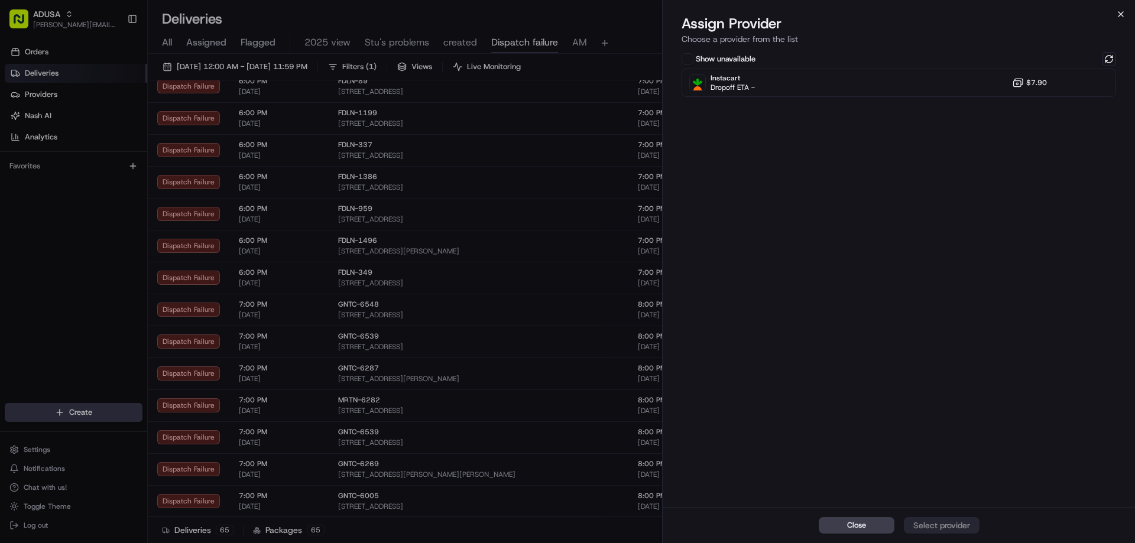
click at [1121, 13] on icon "button" at bounding box center [1120, 13] width 9 height 9
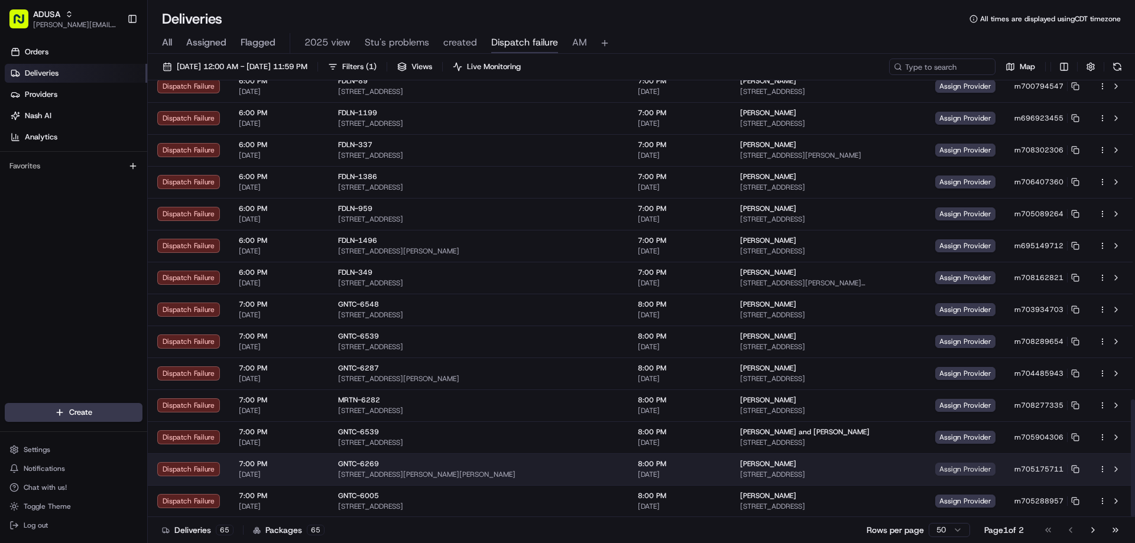
click at [935, 472] on span "Assign Provider" at bounding box center [965, 469] width 60 height 13
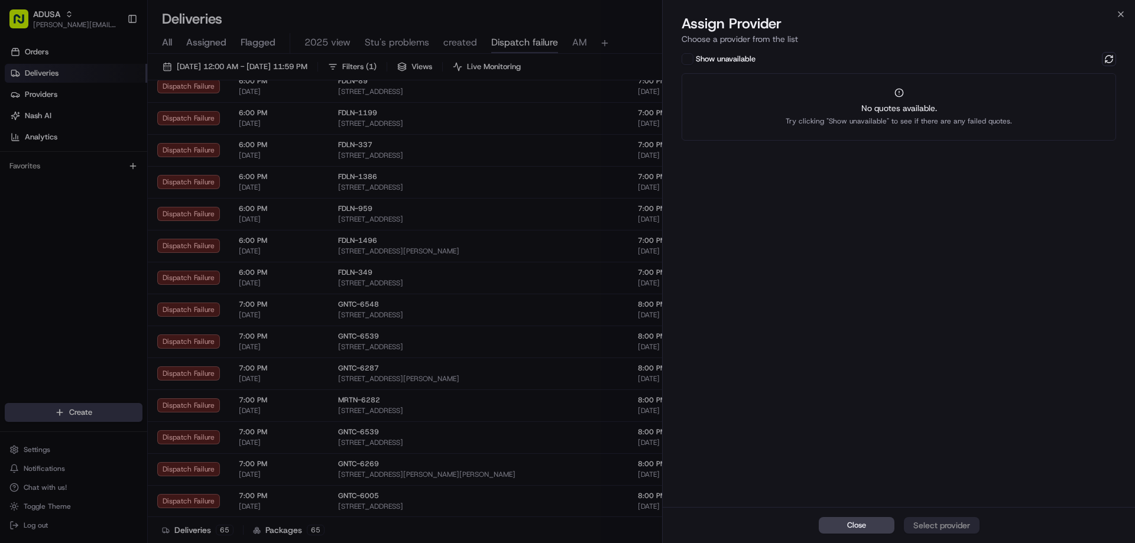
click at [1118, 20] on div "Assign Provider Choose a provider from the list" at bounding box center [899, 31] width 472 height 35
click at [1115, 13] on div "Close Assign Provider Choose a provider from the list Show unavailable No quote…" at bounding box center [898, 271] width 473 height 543
click at [1125, 9] on div "Close Assign Provider Choose a provider from the list Show unavailable No quote…" at bounding box center [898, 271] width 473 height 543
click at [1122, 14] on icon "button" at bounding box center [1120, 13] width 9 height 9
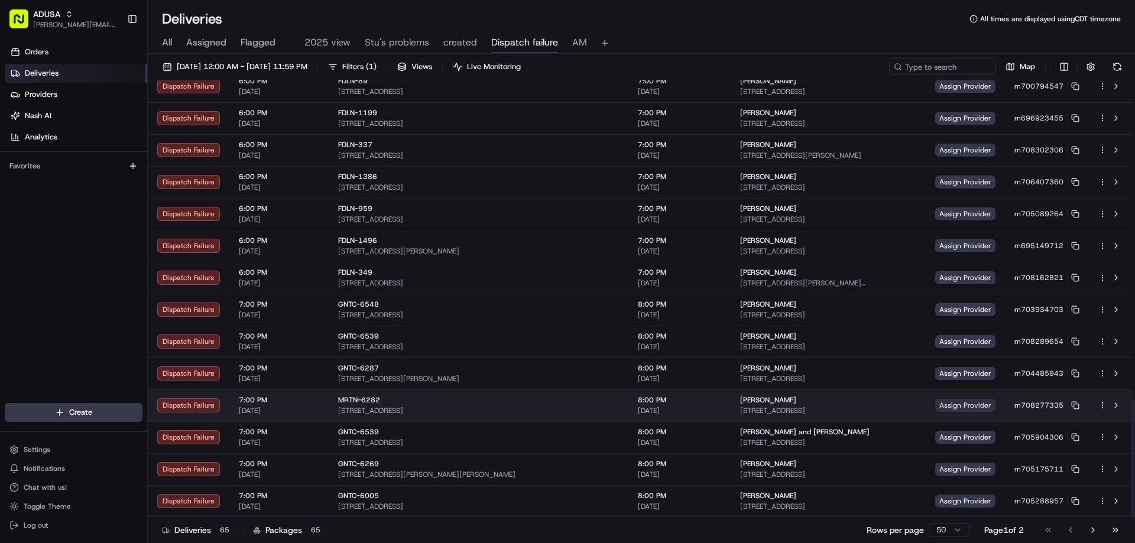
click at [935, 404] on span "Assign Provider" at bounding box center [965, 405] width 60 height 13
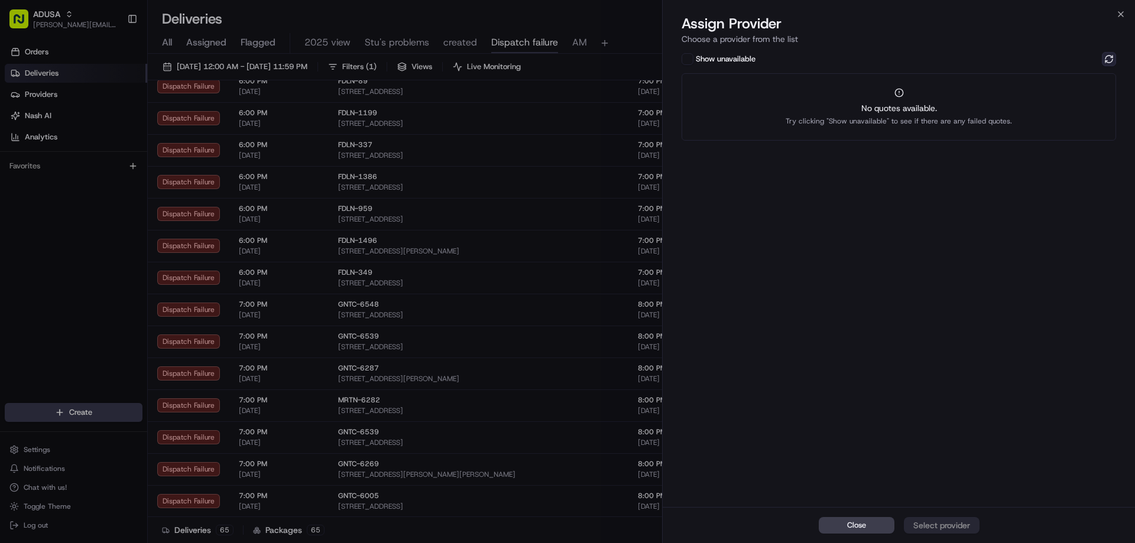
click at [1106, 57] on button at bounding box center [1109, 59] width 14 height 14
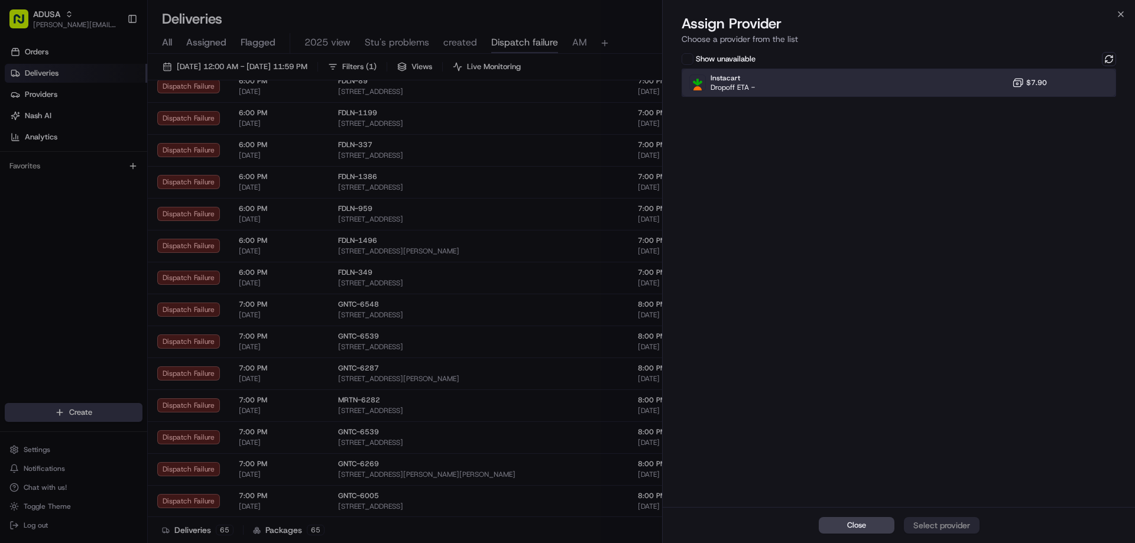
click at [1073, 72] on div "Instacart Dropoff ETA - $7.90" at bounding box center [898, 83] width 434 height 28
click at [937, 522] on div "Assign Provider" at bounding box center [942, 526] width 58 height 12
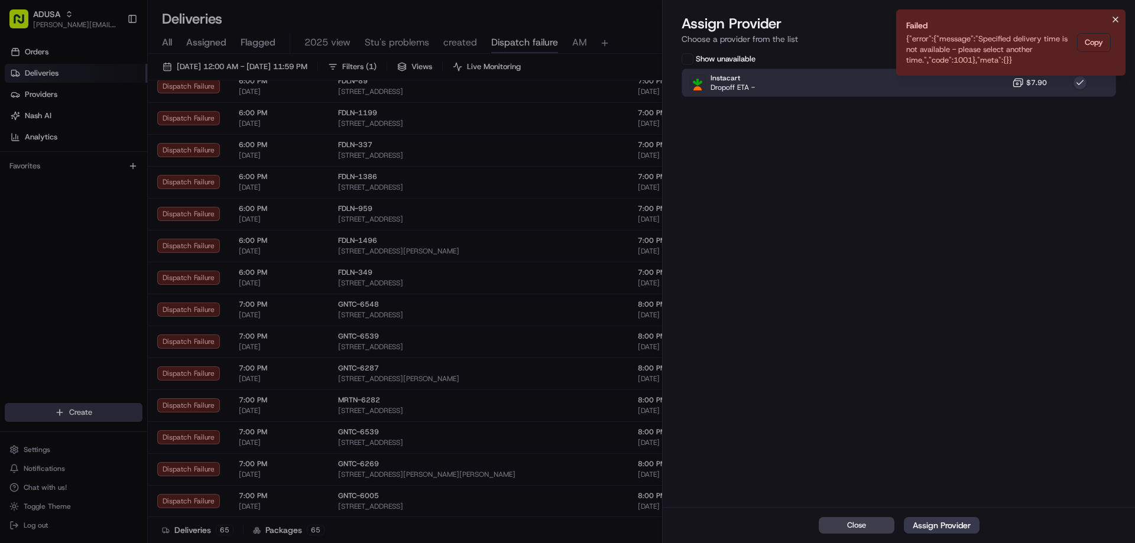
click at [1113, 18] on icon "Notifications (F8)" at bounding box center [1115, 19] width 9 height 9
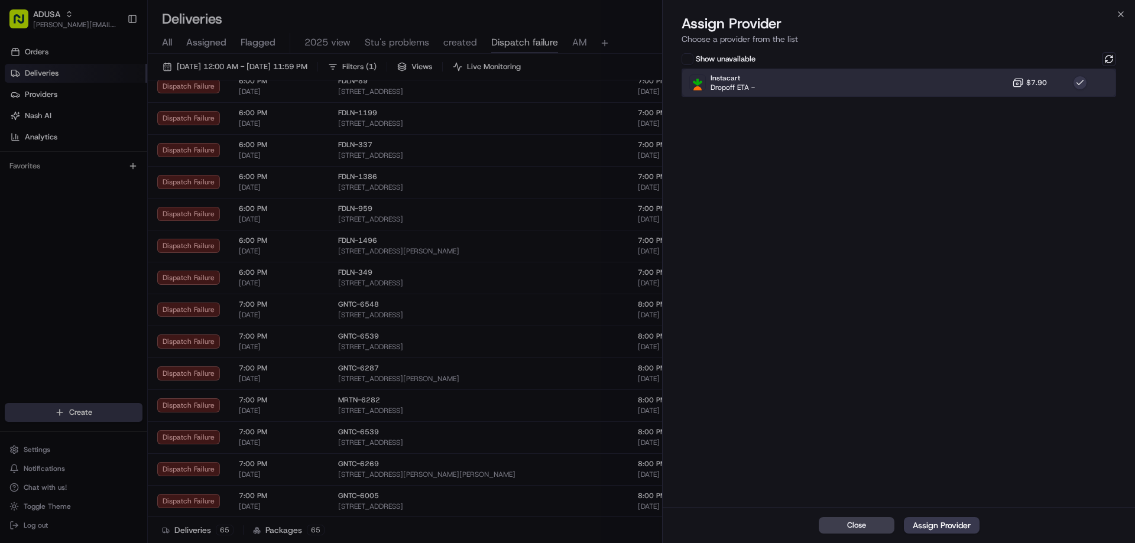
click at [1047, 73] on div "Instacart Dropoff ETA - $7.90" at bounding box center [898, 83] width 434 height 28
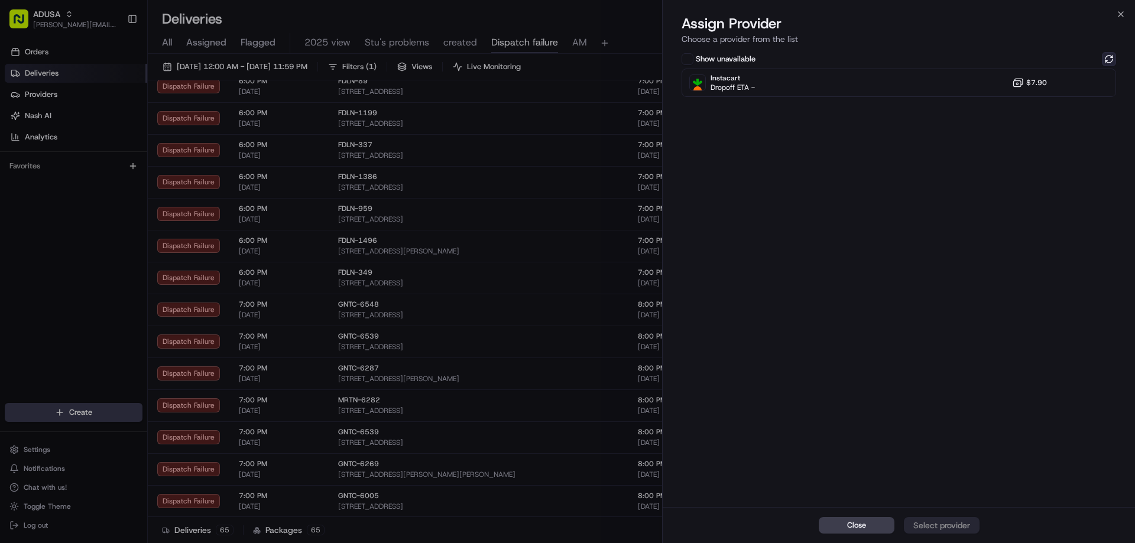
click at [1109, 56] on button at bounding box center [1109, 59] width 14 height 14
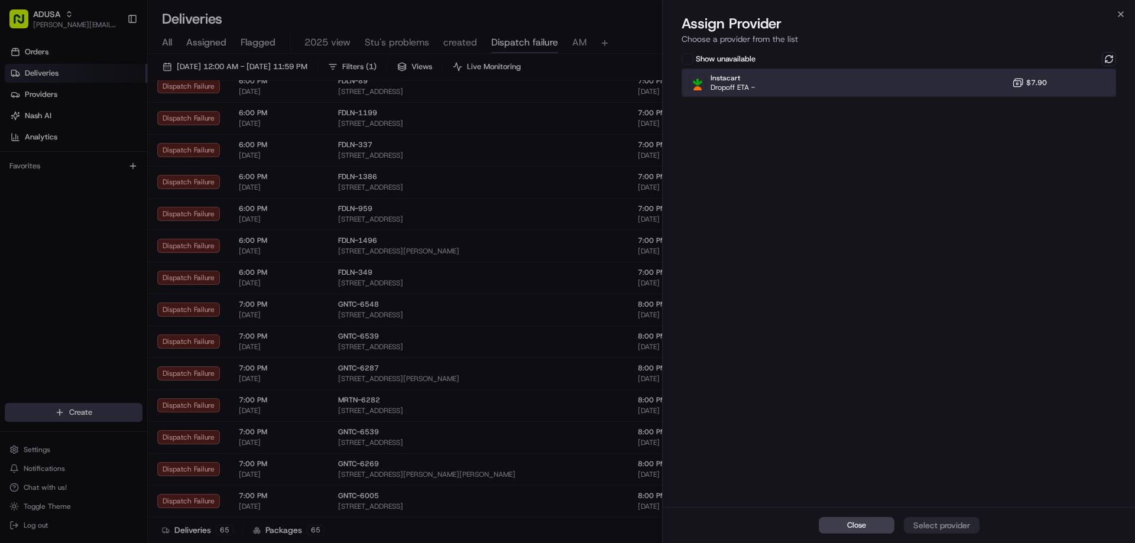
click at [994, 82] on div "Instacart Dropoff ETA - $7.90" at bounding box center [898, 83] width 434 height 28
click at [955, 528] on div "Assign Provider" at bounding box center [942, 526] width 58 height 12
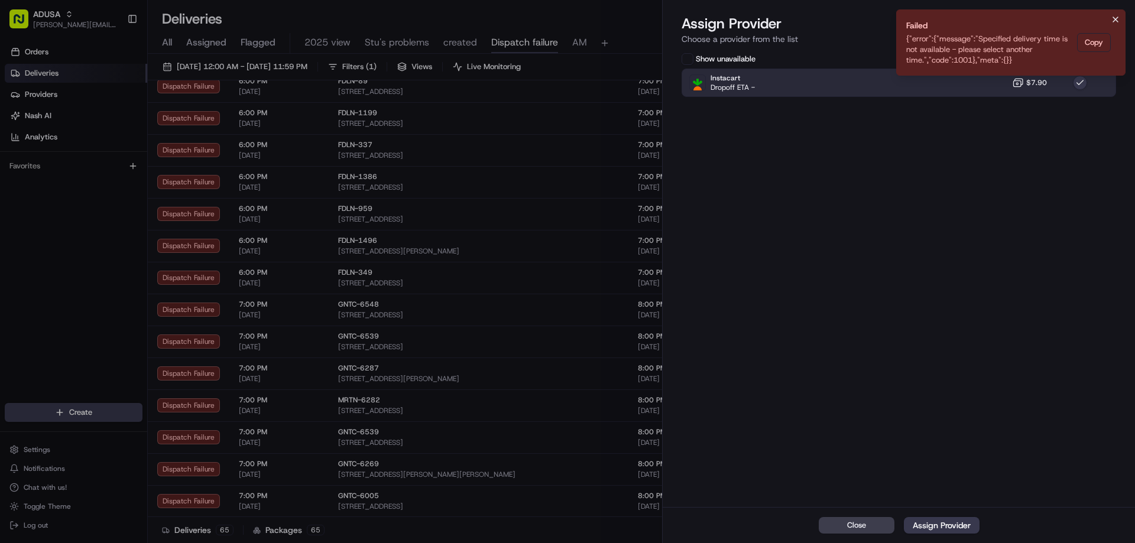
click at [1117, 21] on icon "Notifications (F8)" at bounding box center [1115, 19] width 5 height 5
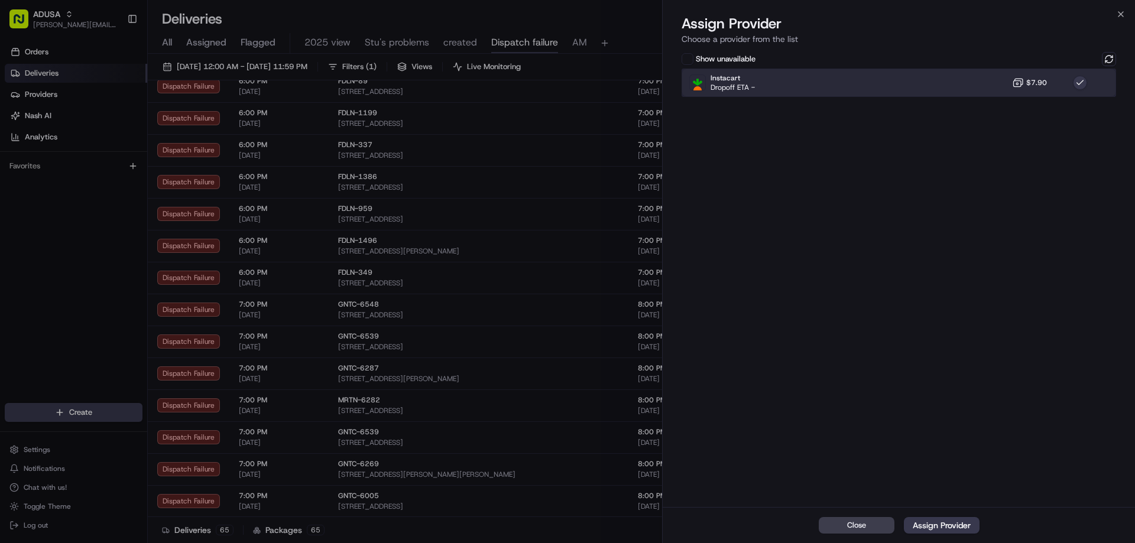
click at [1041, 95] on div "Instacart Dropoff ETA - $7.90" at bounding box center [898, 83] width 434 height 28
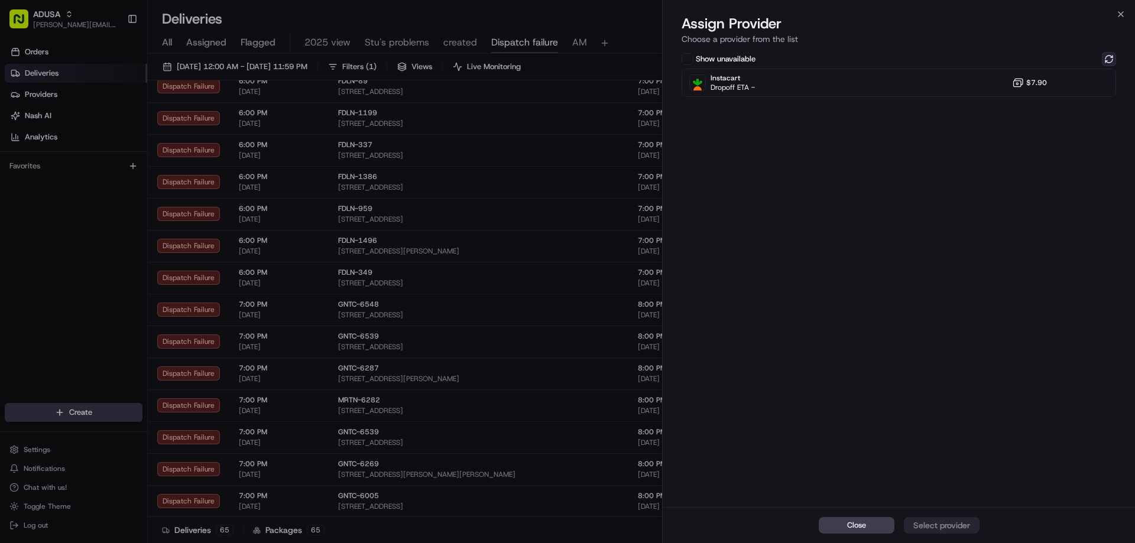
click at [1104, 60] on button at bounding box center [1109, 59] width 14 height 14
click at [1120, 15] on icon "button" at bounding box center [1120, 14] width 5 height 5
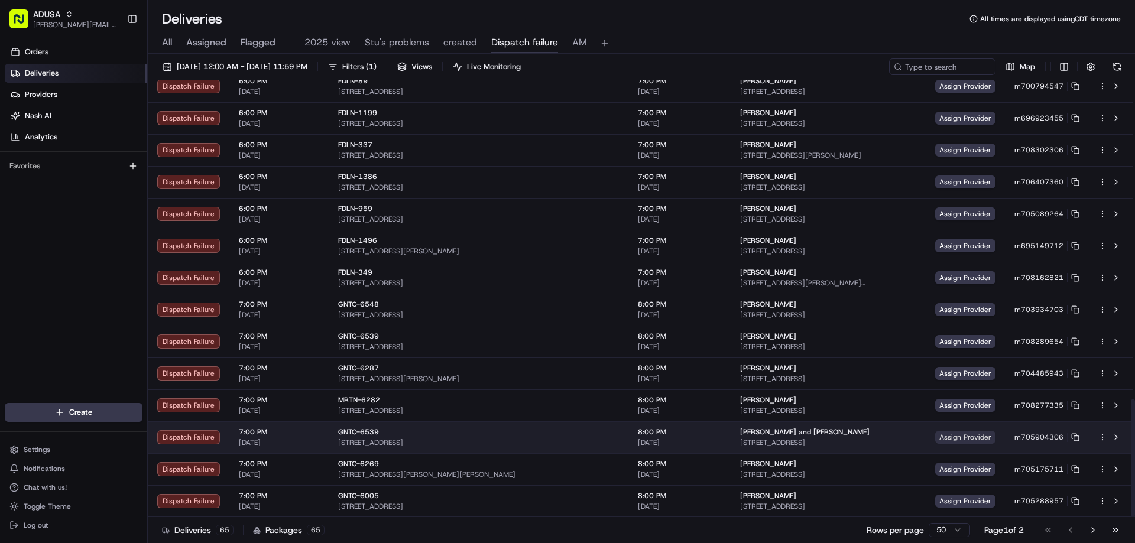
click at [935, 439] on span "Assign Provider" at bounding box center [965, 437] width 60 height 13
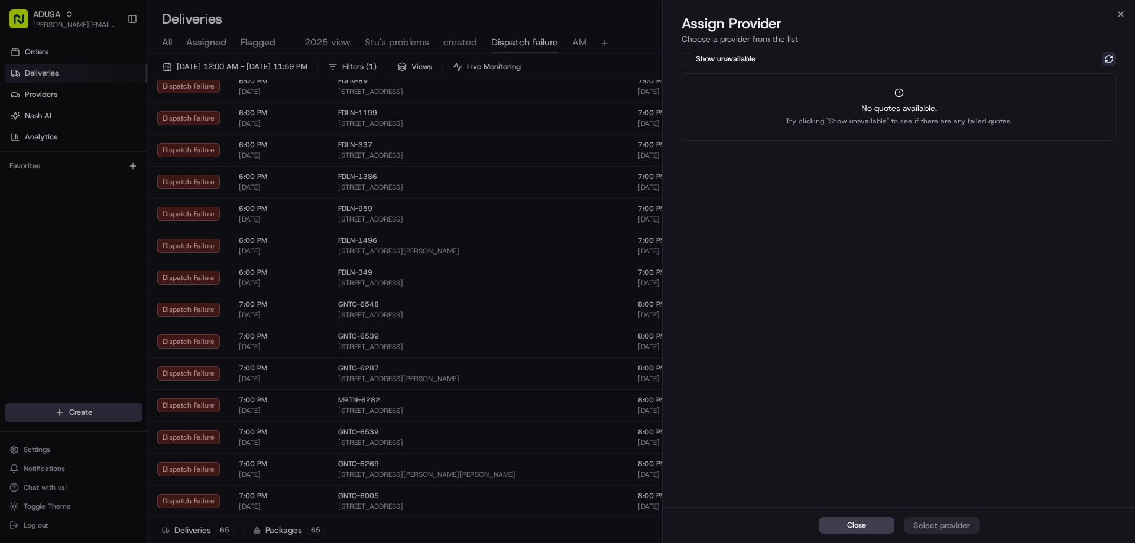
click at [1104, 62] on button at bounding box center [1109, 59] width 14 height 14
click at [1002, 111] on span "No quotes available." at bounding box center [898, 108] width 226 height 12
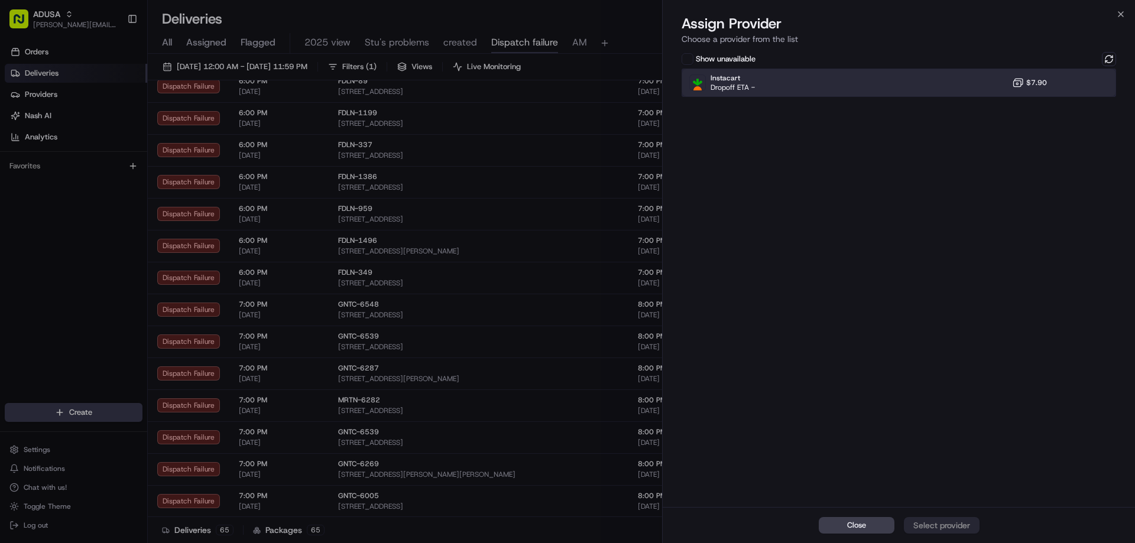
click at [1000, 86] on div "Instacart Dropoff ETA - $7.90" at bounding box center [898, 83] width 434 height 28
click at [919, 528] on div "Assign Provider" at bounding box center [942, 526] width 58 height 12
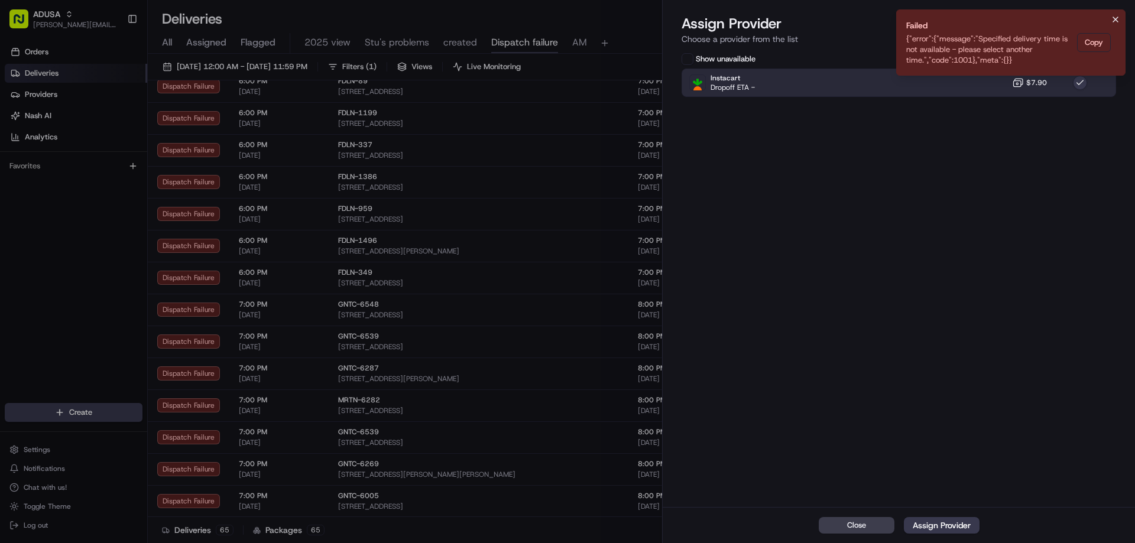
click at [1119, 17] on icon "Notifications (F8)" at bounding box center [1115, 19] width 9 height 9
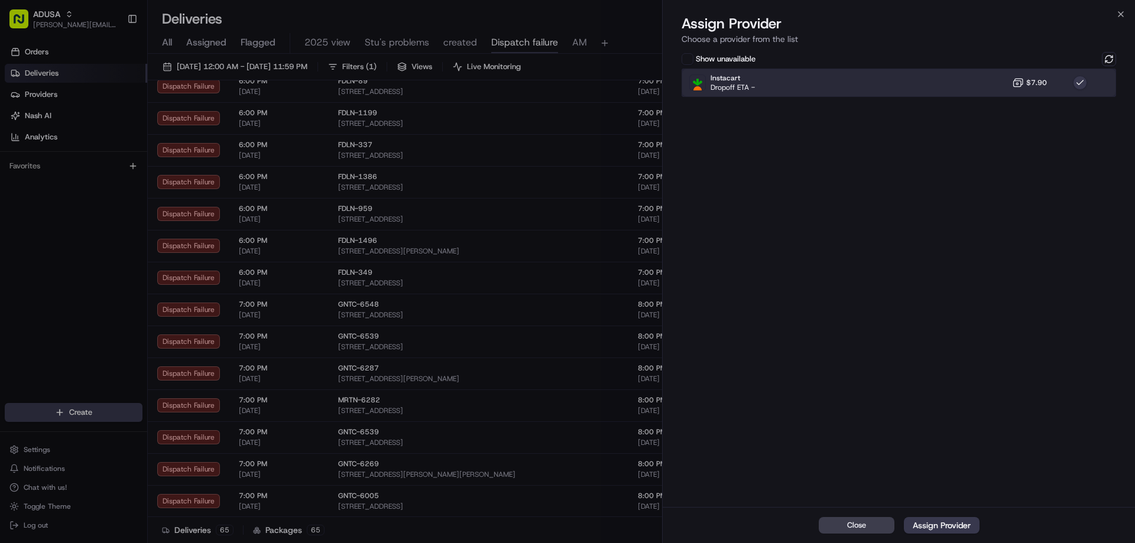
click at [1002, 92] on div "Instacart Dropoff ETA - $7.90" at bounding box center [898, 83] width 434 height 28
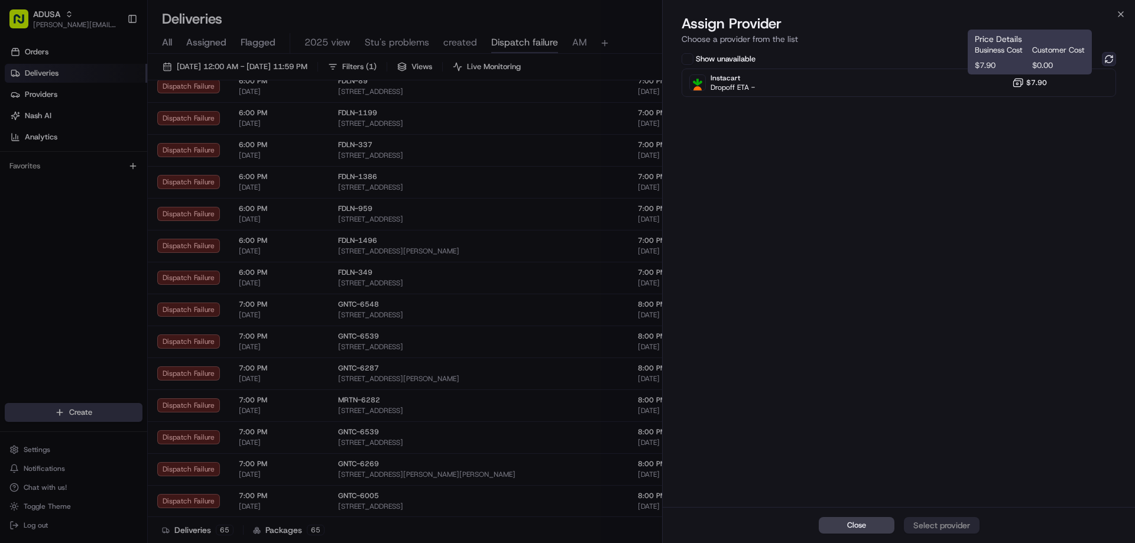
click at [1105, 57] on button at bounding box center [1109, 59] width 14 height 14
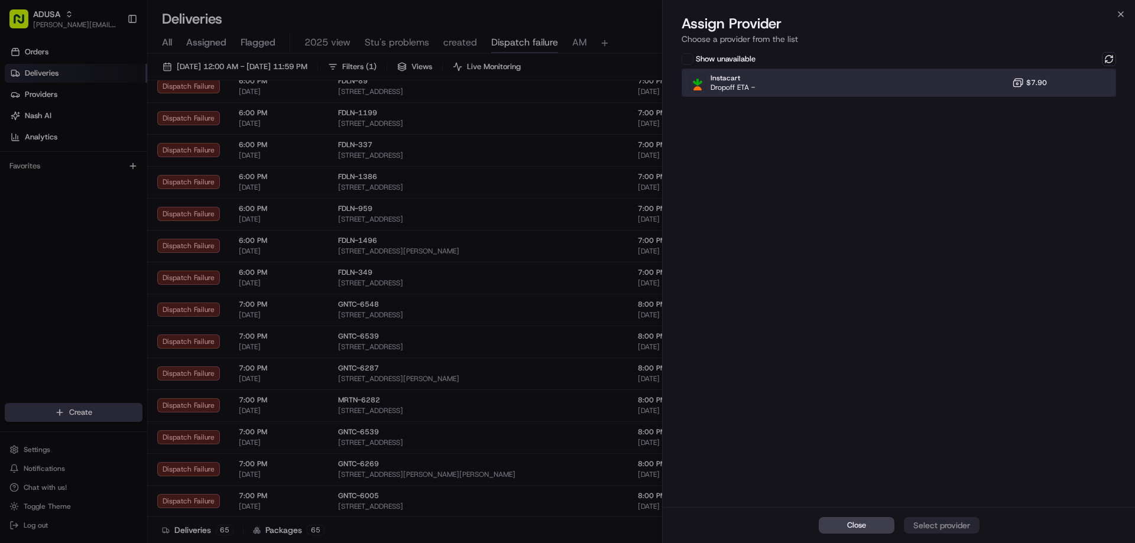
click at [998, 83] on div "Instacart Dropoff ETA - $7.90" at bounding box center [898, 83] width 434 height 28
click at [928, 526] on div "Assign Provider" at bounding box center [942, 526] width 58 height 12
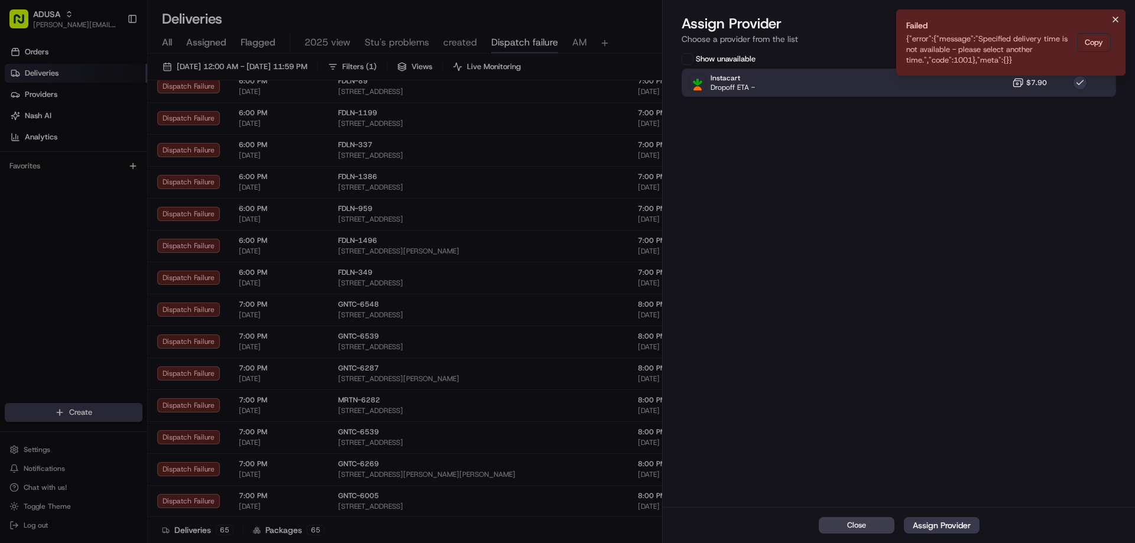
click at [1118, 17] on icon "Notifications (F8)" at bounding box center [1115, 19] width 9 height 9
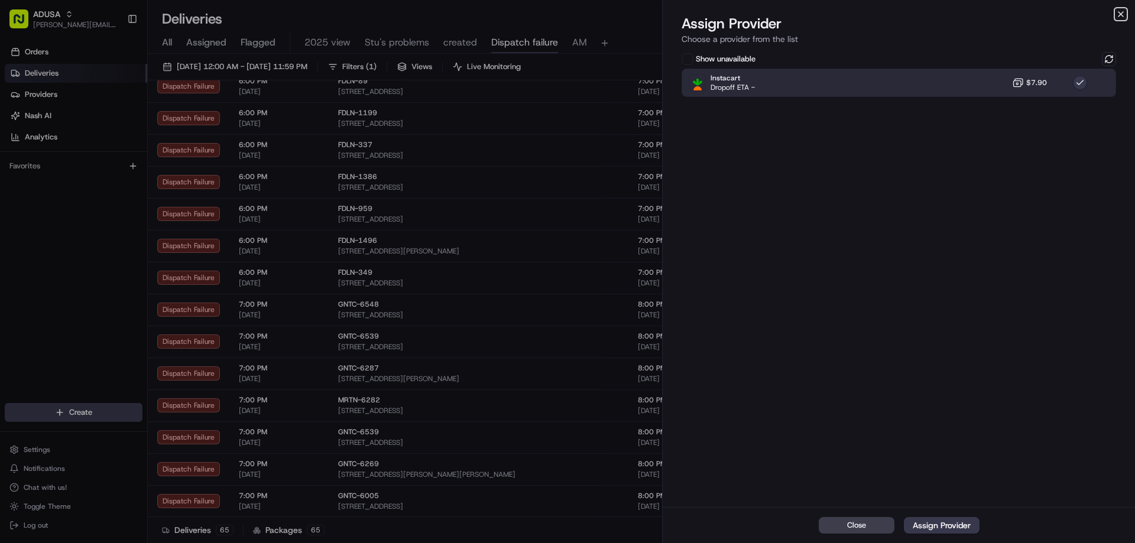
click at [1121, 17] on icon "button" at bounding box center [1120, 13] width 9 height 9
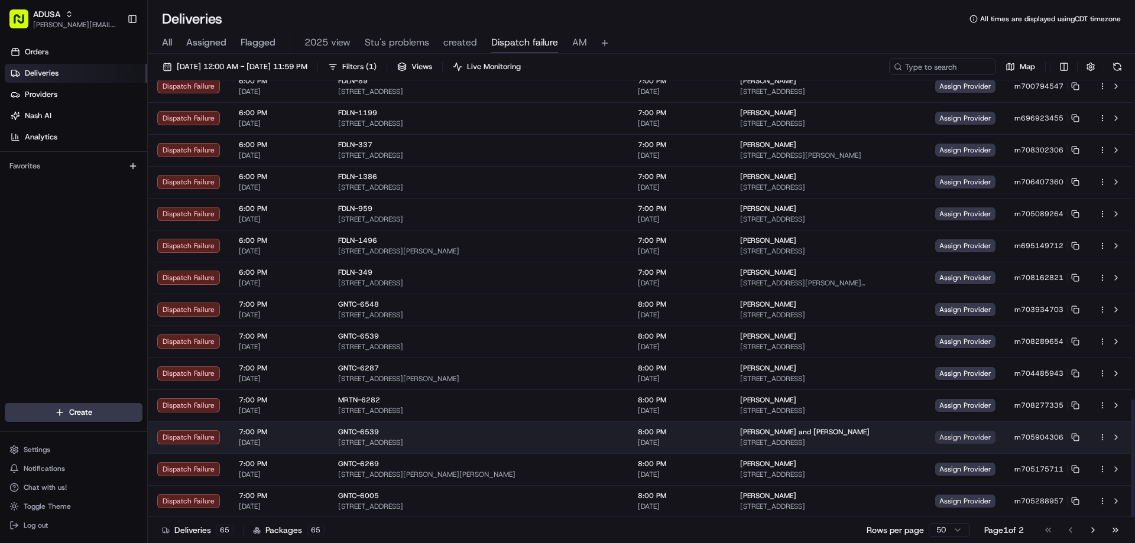
click at [943, 434] on span "Assign Provider" at bounding box center [965, 437] width 60 height 13
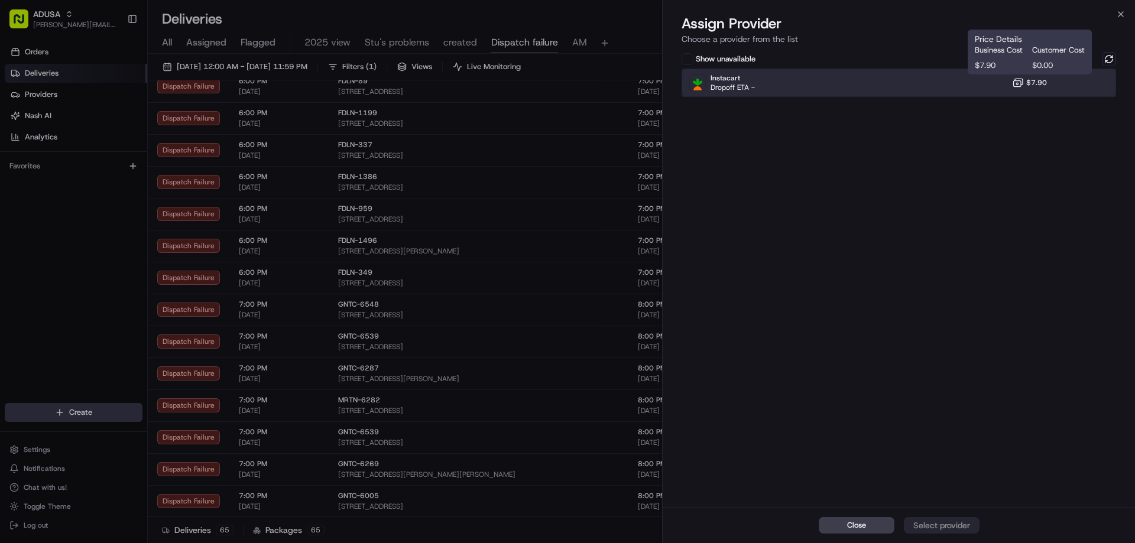
click at [1046, 75] on div "Instacart Dropoff ETA - $7.90" at bounding box center [898, 83] width 434 height 28
click at [930, 517] on div "Close Assign Provider" at bounding box center [899, 525] width 472 height 36
click at [930, 521] on div "Assign Provider" at bounding box center [942, 526] width 58 height 12
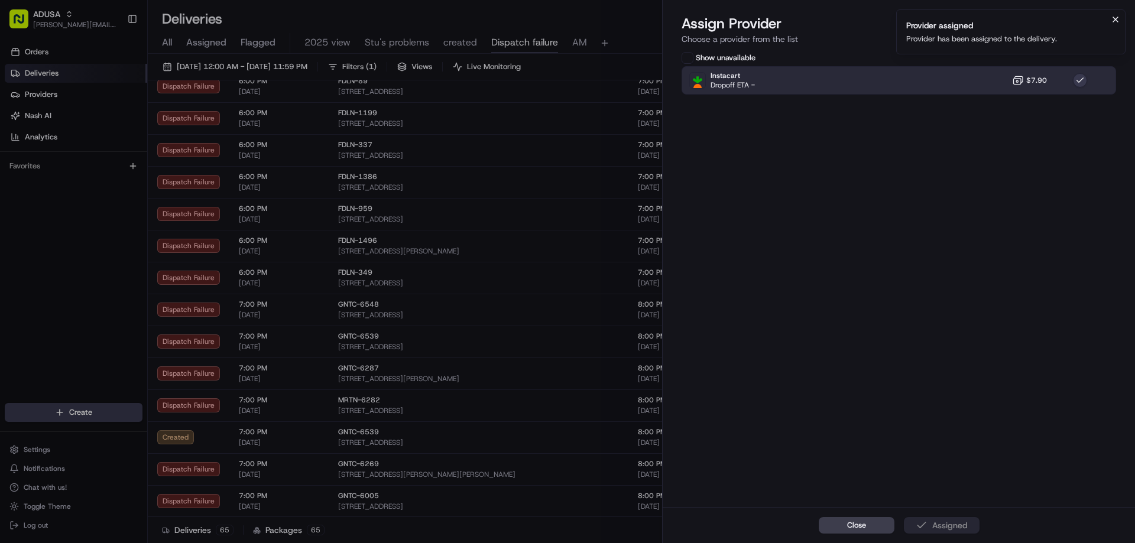
click at [1113, 19] on icon "Notifications (F8)" at bounding box center [1115, 19] width 9 height 9
click at [1117, 21] on div "Assign Provider Choose a provider from the list" at bounding box center [899, 31] width 472 height 35
click at [1119, 17] on icon "button" at bounding box center [1120, 13] width 9 height 9
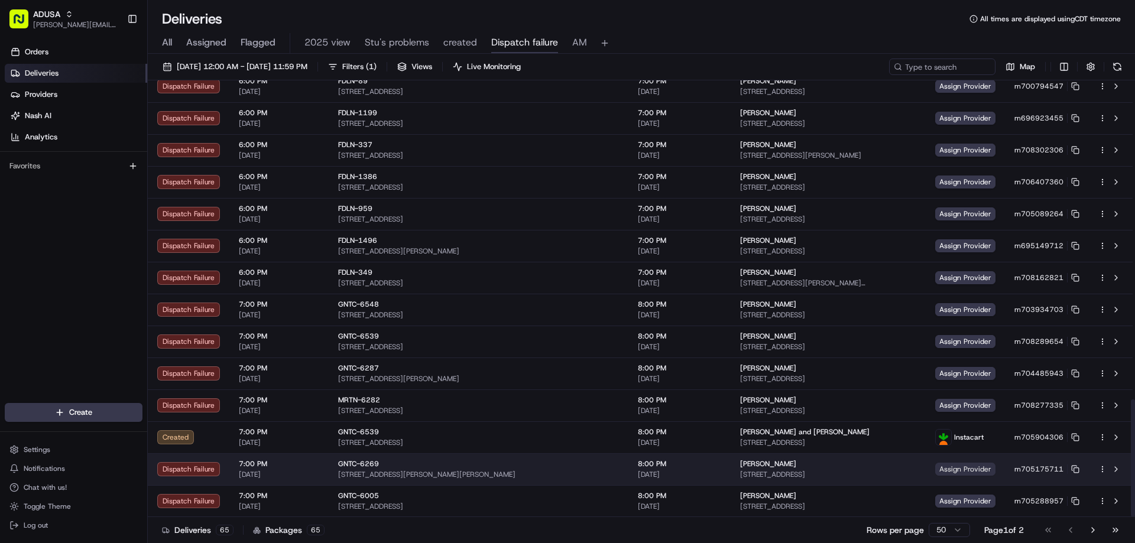
click at [950, 466] on span "Assign Provider" at bounding box center [965, 469] width 60 height 13
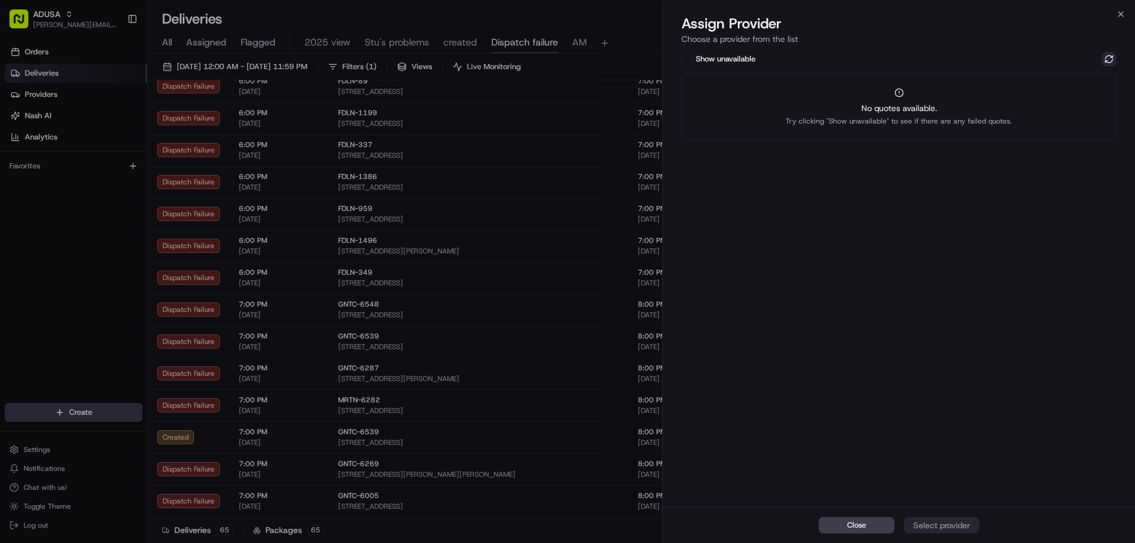
click at [1109, 61] on button at bounding box center [1109, 59] width 14 height 14
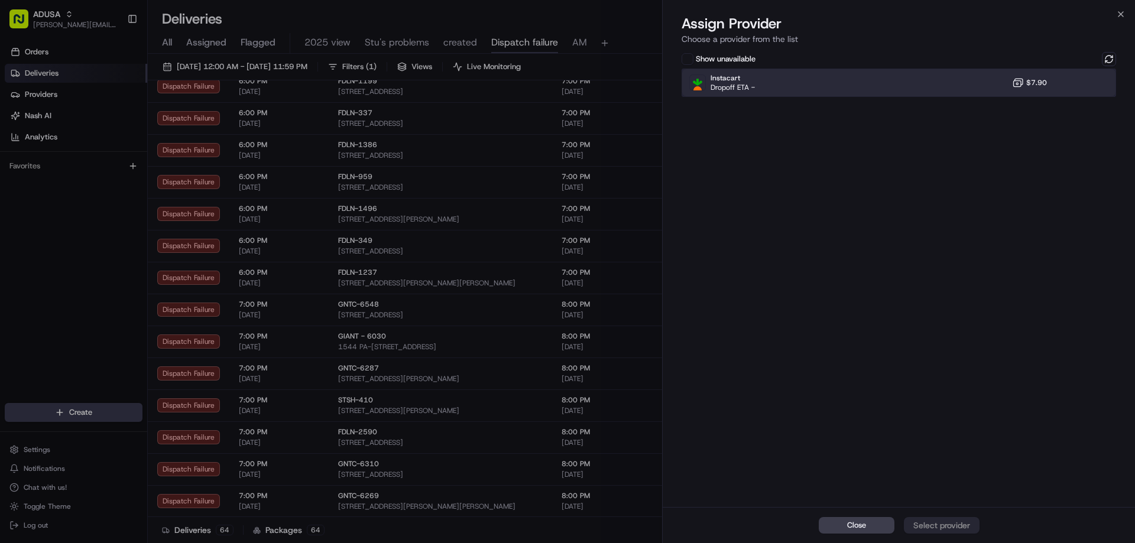
click at [953, 87] on div "Instacart Dropoff ETA - $7.90" at bounding box center [898, 83] width 434 height 28
click at [941, 528] on div "Assign Provider" at bounding box center [942, 526] width 58 height 12
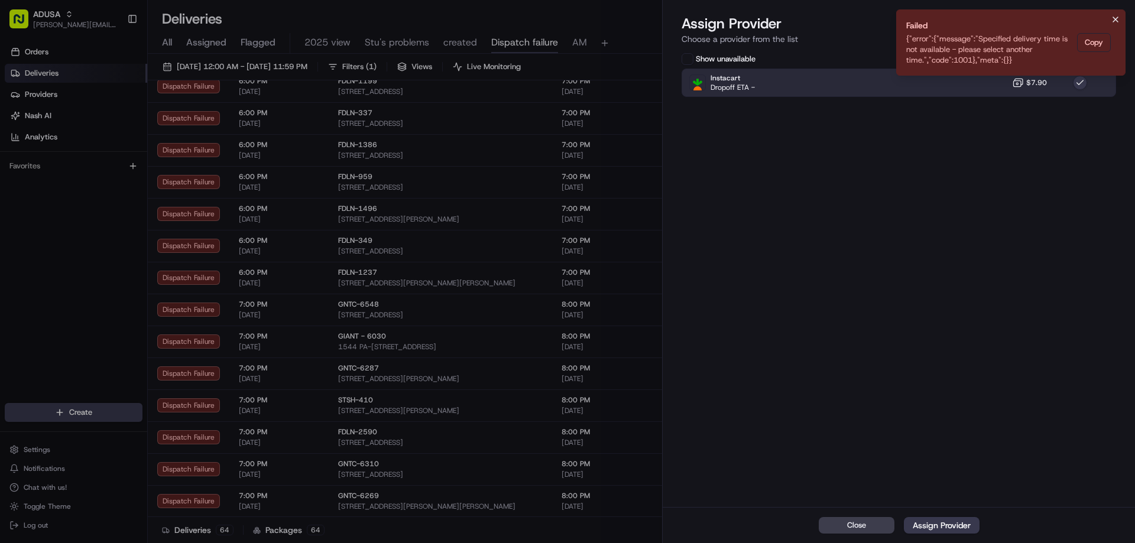
click at [1119, 18] on icon "Notifications (F8)" at bounding box center [1115, 19] width 9 height 9
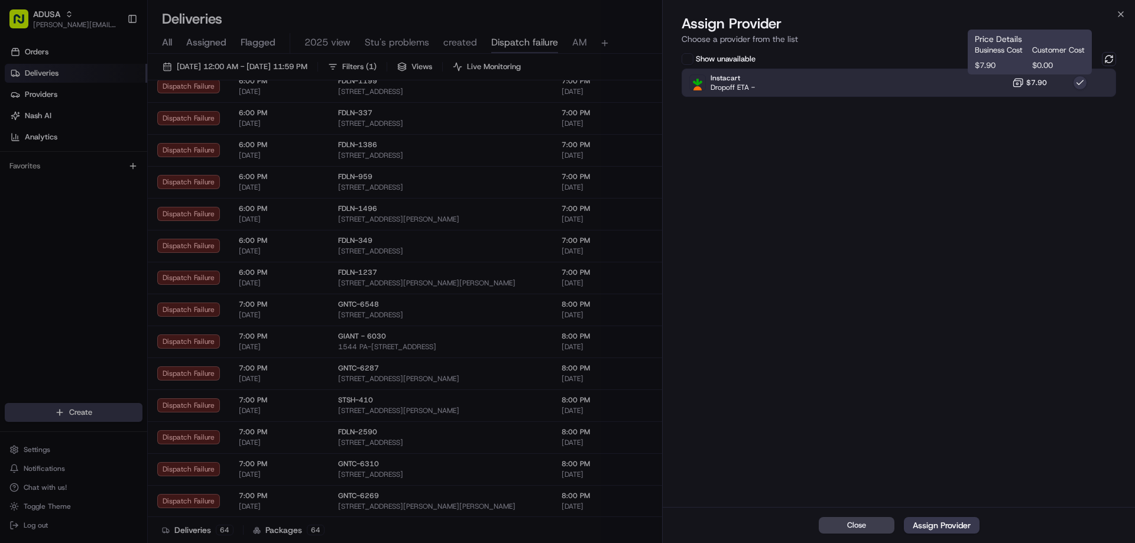
click at [1024, 77] on icon at bounding box center [1018, 83] width 12 height 12
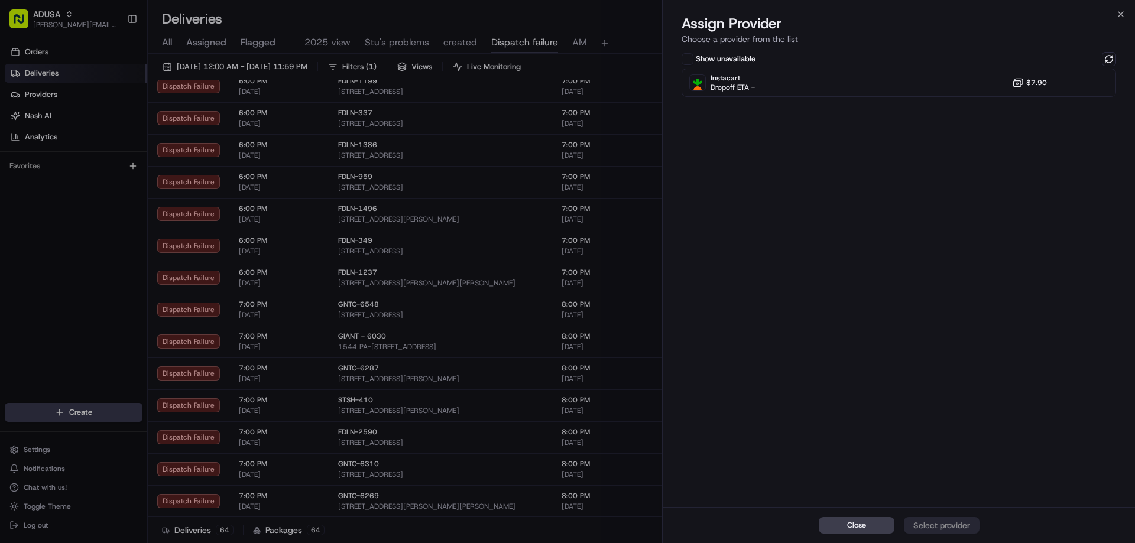
click at [1103, 51] on div "Show unavailable Instacart Dropoff ETA - $7.90" at bounding box center [899, 278] width 472 height 457
click at [1105, 55] on button at bounding box center [1109, 59] width 14 height 14
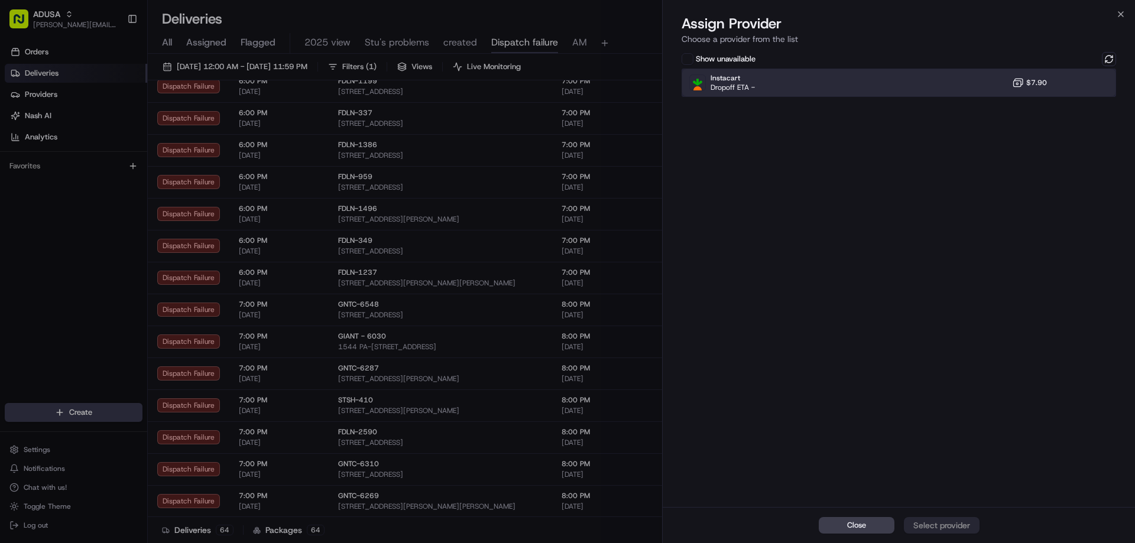
click at [1002, 86] on div "Instacart Dropoff ETA - $7.90" at bounding box center [898, 83] width 434 height 28
click at [937, 520] on div "Assign Provider" at bounding box center [942, 526] width 58 height 12
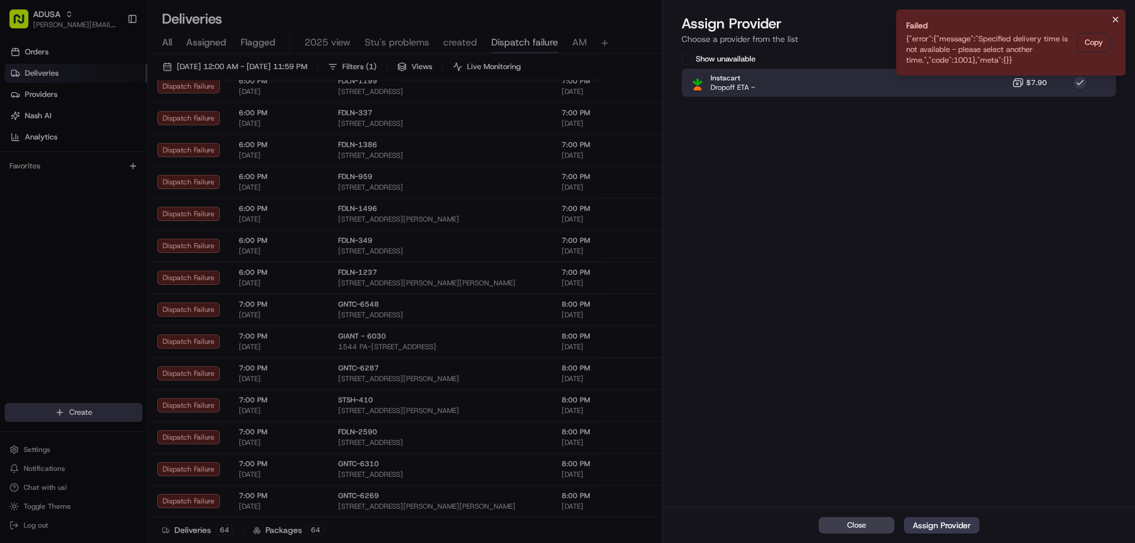
click at [1117, 16] on icon "Notifications (F8)" at bounding box center [1115, 19] width 9 height 9
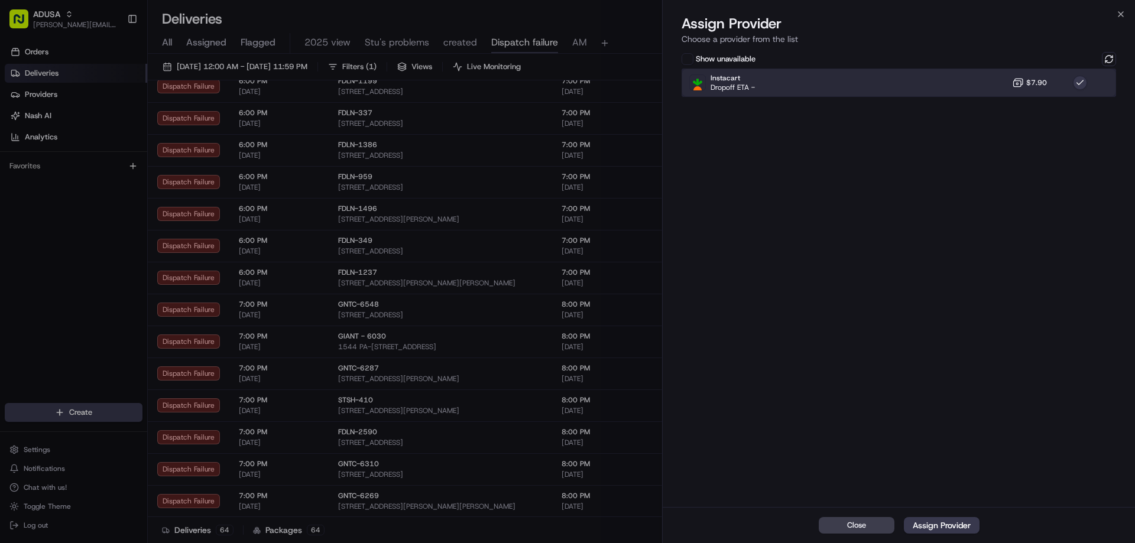
click at [1086, 88] on div at bounding box center [1080, 83] width 14 height 14
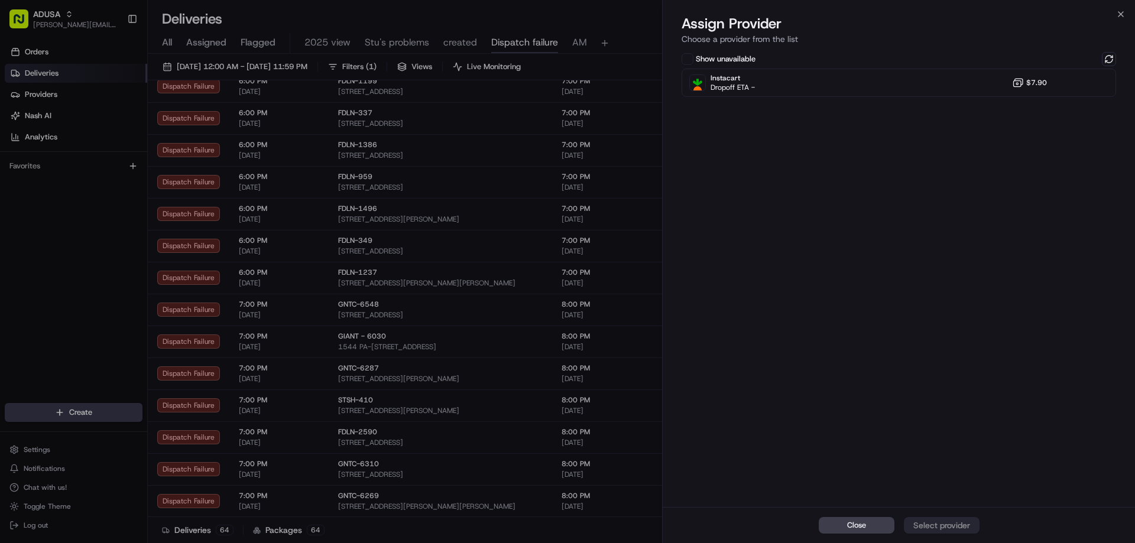
click at [1105, 50] on div "Show unavailable Instacart Dropoff ETA - $7.90" at bounding box center [899, 278] width 472 height 457
click at [1107, 56] on button at bounding box center [1109, 59] width 14 height 14
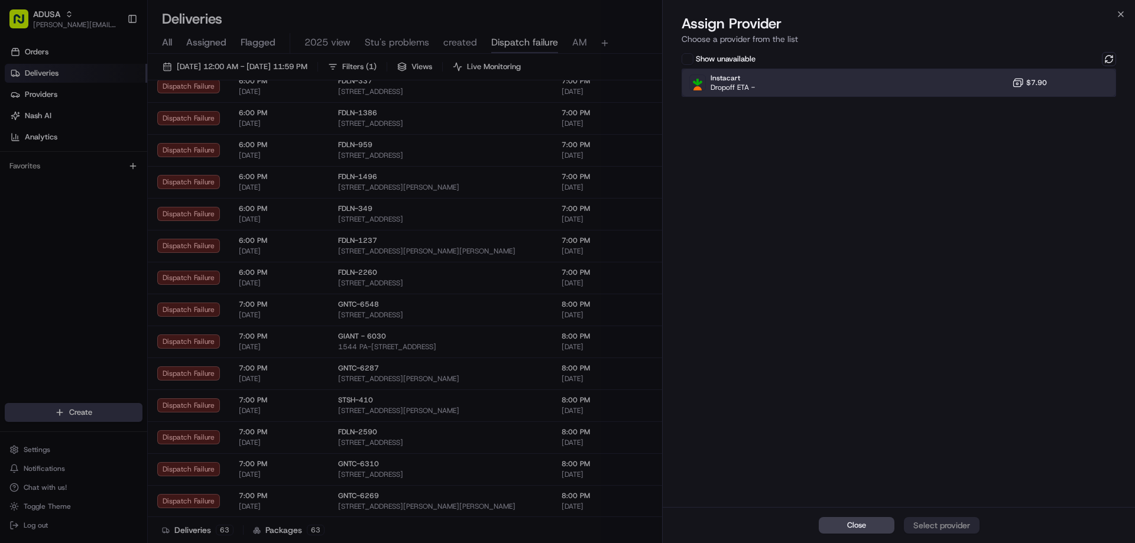
click at [1031, 91] on div "Instacart Dropoff ETA - $7.90" at bounding box center [898, 83] width 434 height 28
drag, startPoint x: 934, startPoint y: 524, endPoint x: 937, endPoint y: 518, distance: 6.6
click at [933, 524] on div "Assign Provider" at bounding box center [942, 526] width 58 height 12
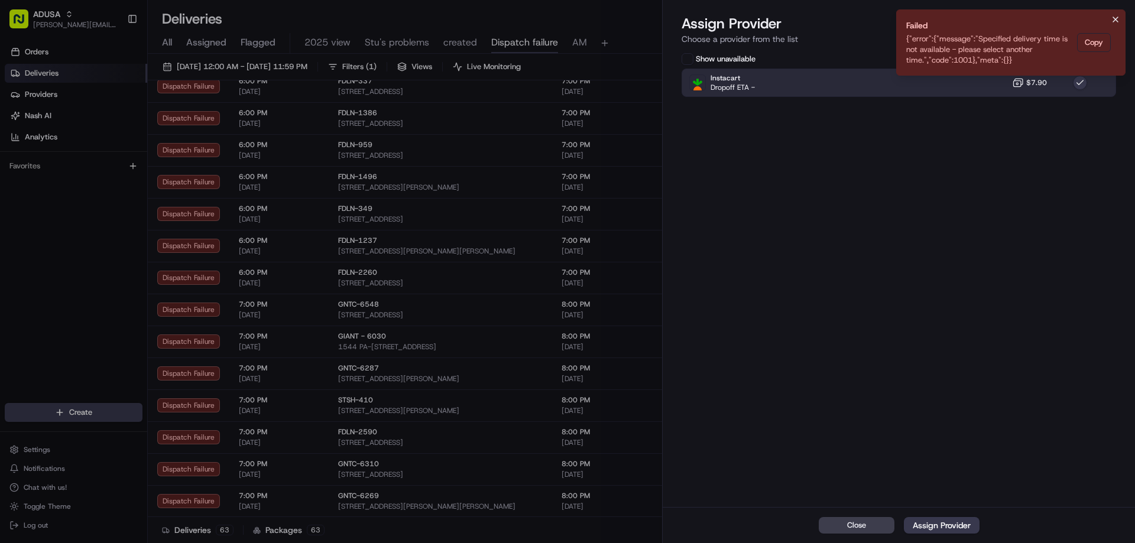
click at [1118, 15] on icon "Notifications (F8)" at bounding box center [1115, 19] width 9 height 9
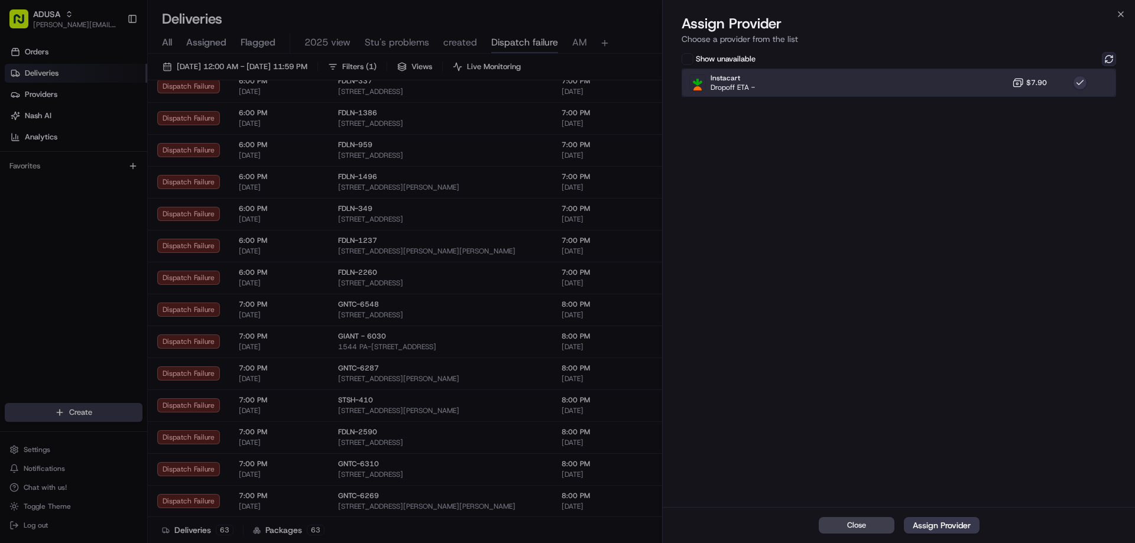
drag, startPoint x: 1060, startPoint y: 75, endPoint x: 1105, endPoint y: 63, distance: 47.0
click at [1061, 75] on div "Instacart Dropoff ETA - $7.90" at bounding box center [898, 83] width 434 height 28
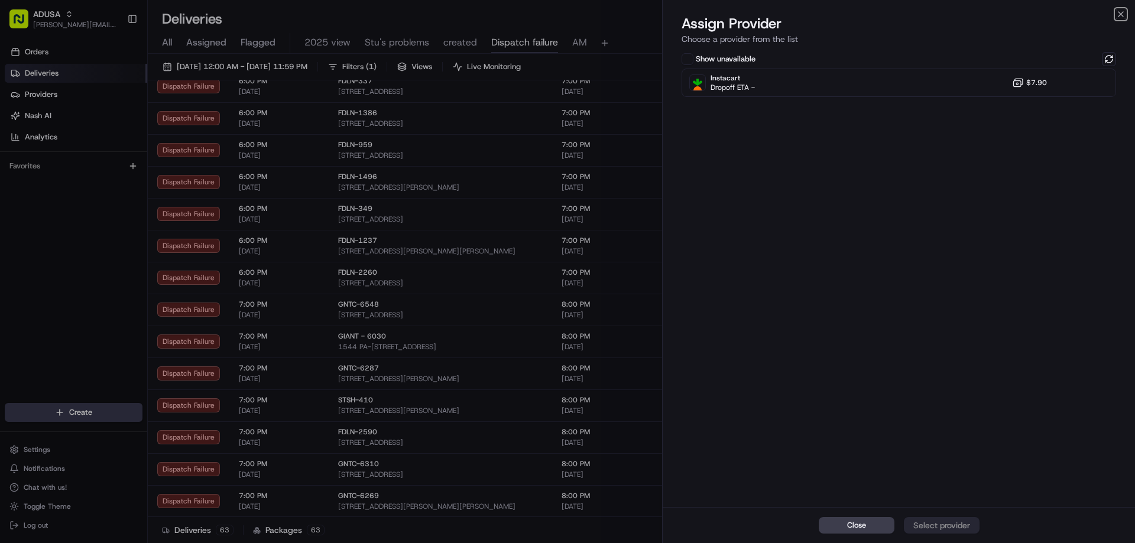
drag, startPoint x: 1117, startPoint y: 18, endPoint x: 1113, endPoint y: 28, distance: 10.7
click at [1118, 16] on icon "button" at bounding box center [1120, 13] width 9 height 9
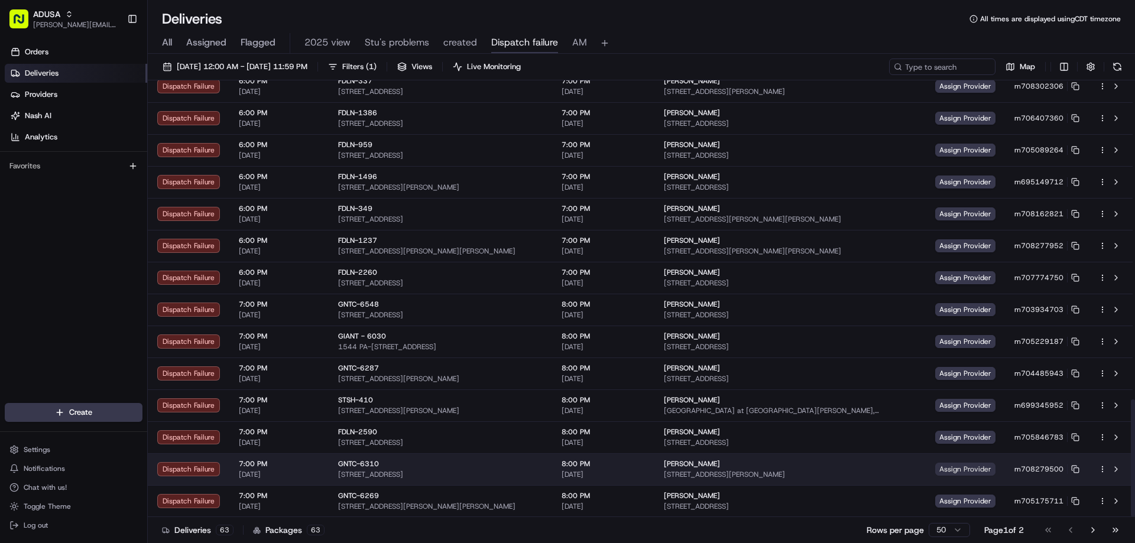
click at [941, 466] on span "Assign Provider" at bounding box center [965, 469] width 60 height 13
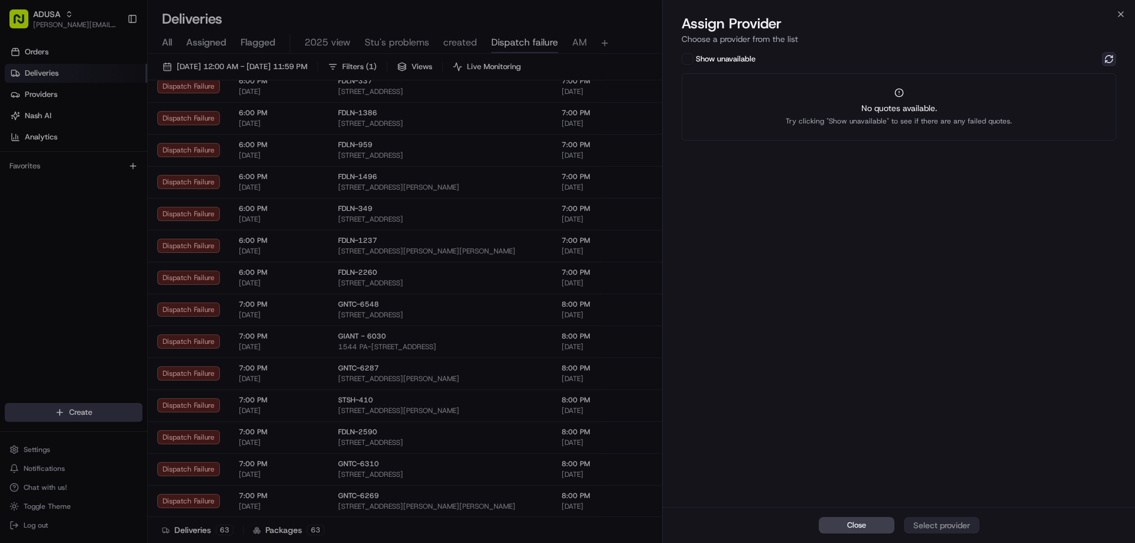
click at [1110, 60] on button at bounding box center [1109, 59] width 14 height 14
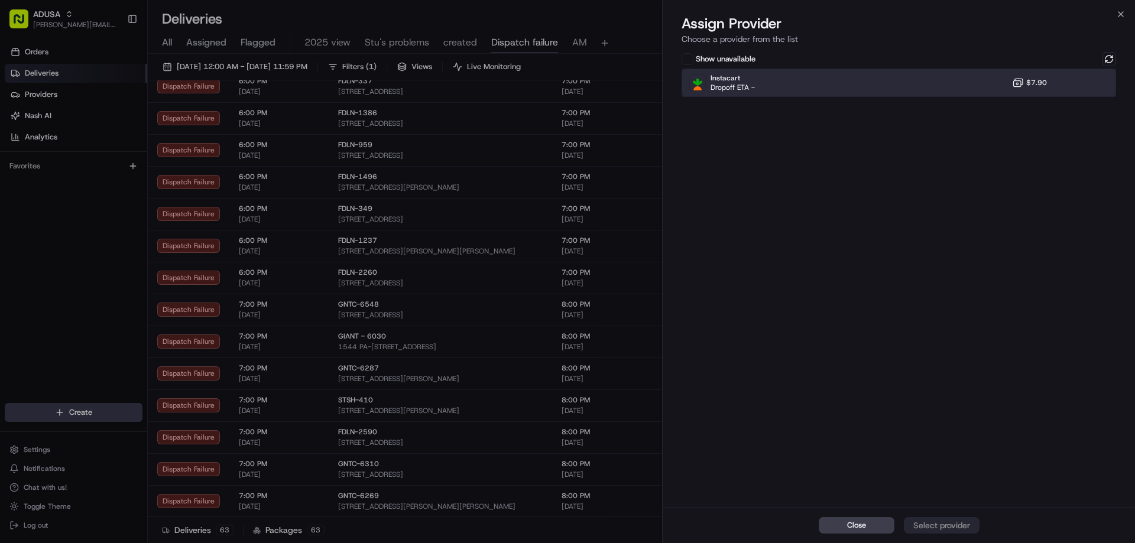
click at [973, 94] on div "Instacart Dropoff ETA - $7.90" at bounding box center [898, 83] width 434 height 28
click at [939, 520] on div "Assign Provider" at bounding box center [942, 526] width 58 height 12
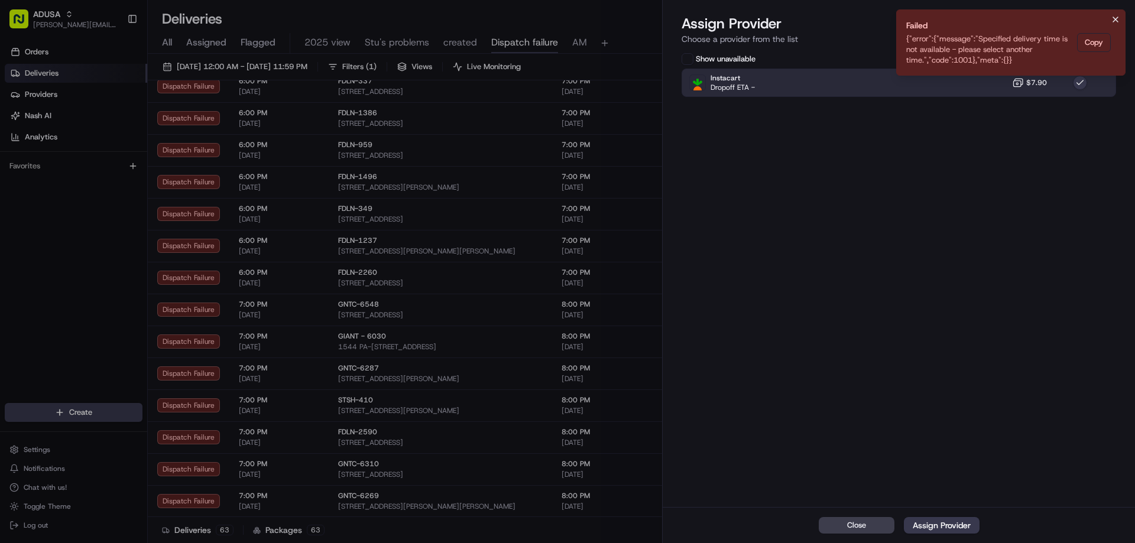
click at [1115, 17] on icon "Notifications (F8)" at bounding box center [1115, 19] width 9 height 9
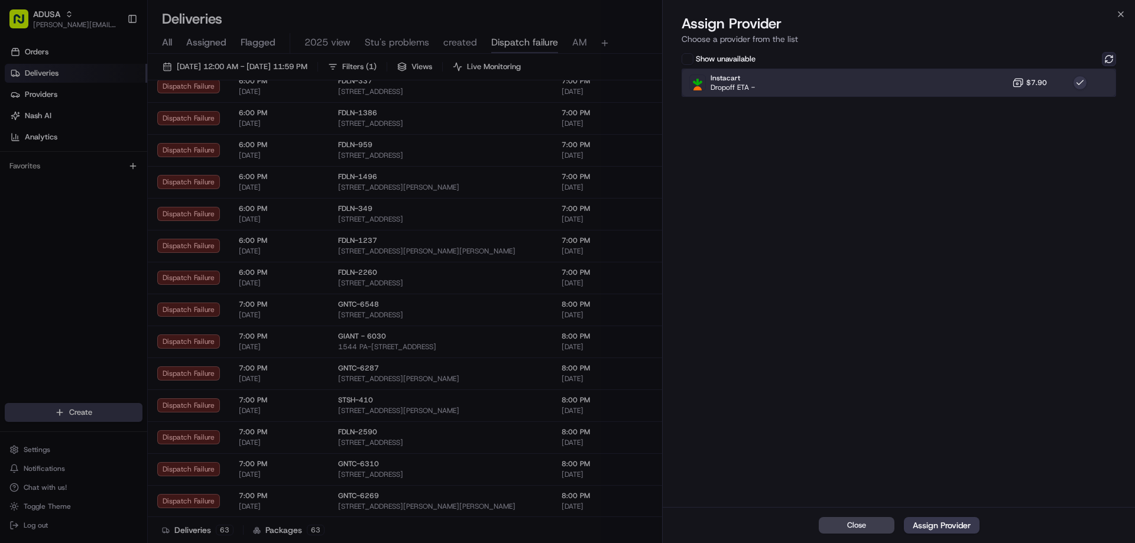
drag, startPoint x: 1062, startPoint y: 88, endPoint x: 1107, endPoint y: 56, distance: 55.1
click at [1065, 87] on div "Instacart Dropoff ETA - $7.90" at bounding box center [898, 83] width 434 height 28
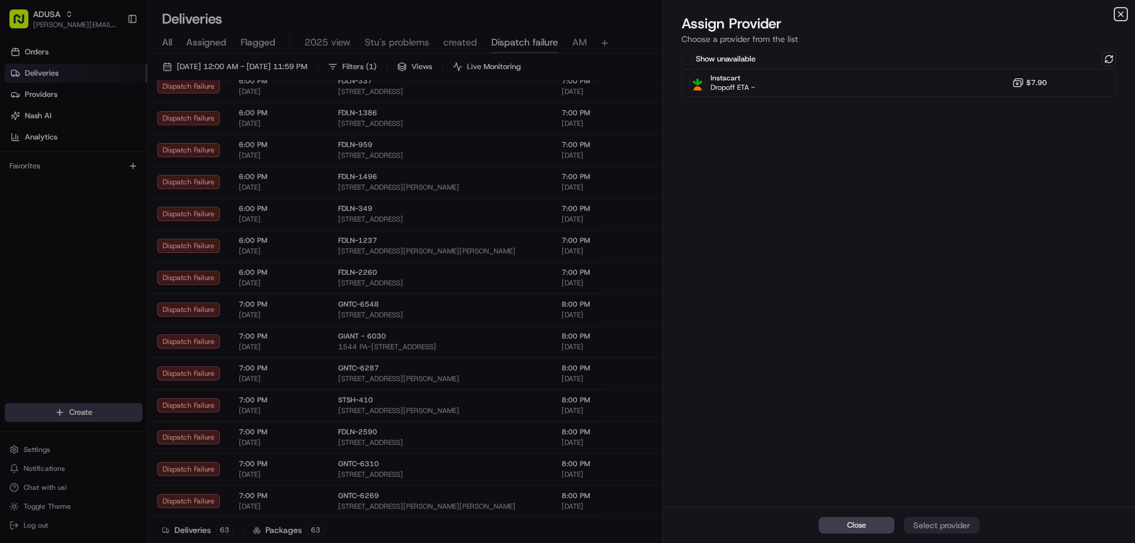
click at [1121, 14] on icon "button" at bounding box center [1120, 14] width 5 height 5
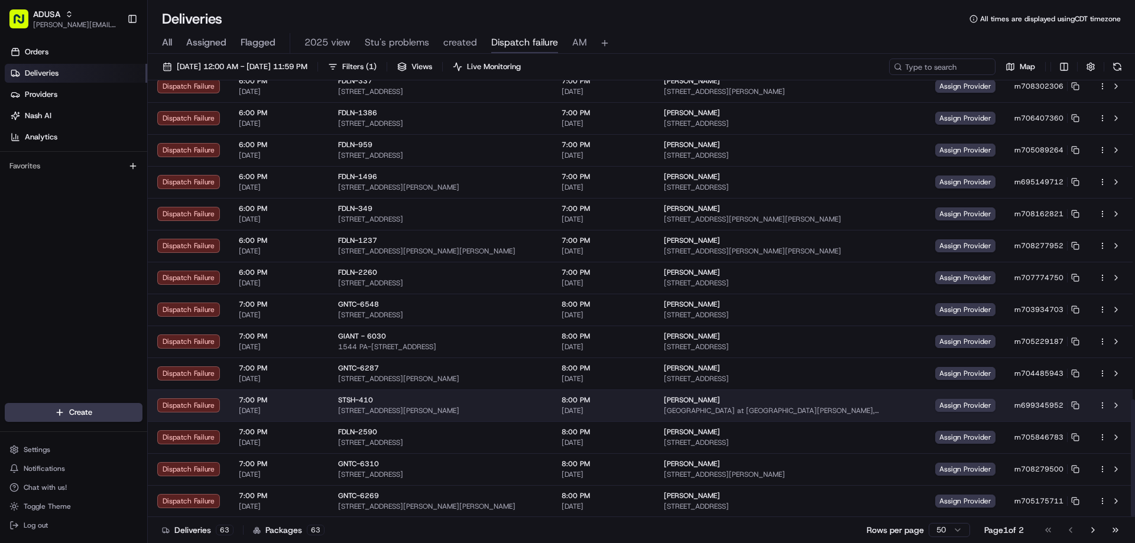
click
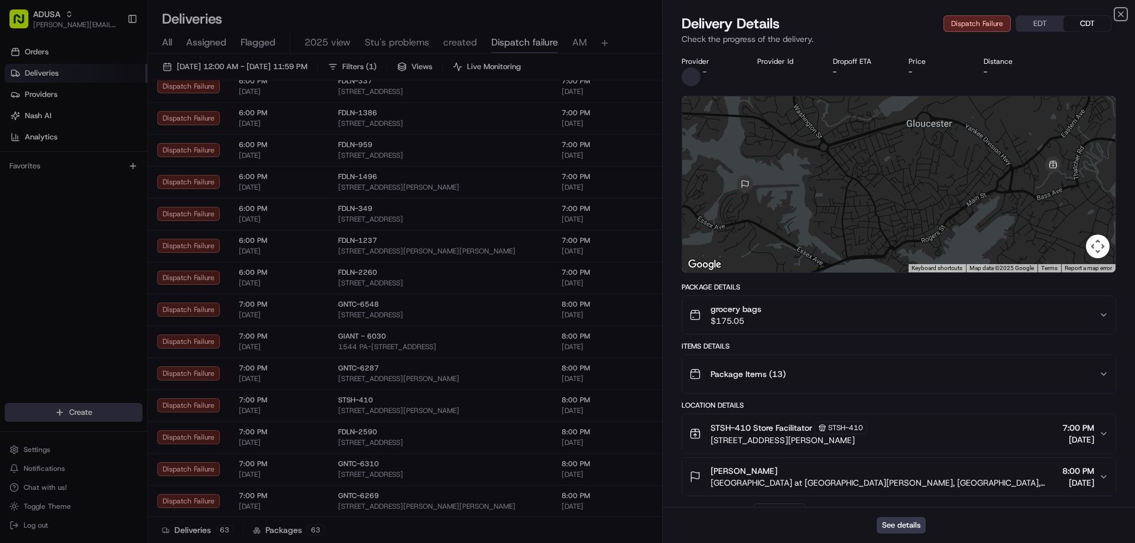
drag, startPoint x: 1118, startPoint y: 12, endPoint x: 1112, endPoint y: 38, distance: 26.5
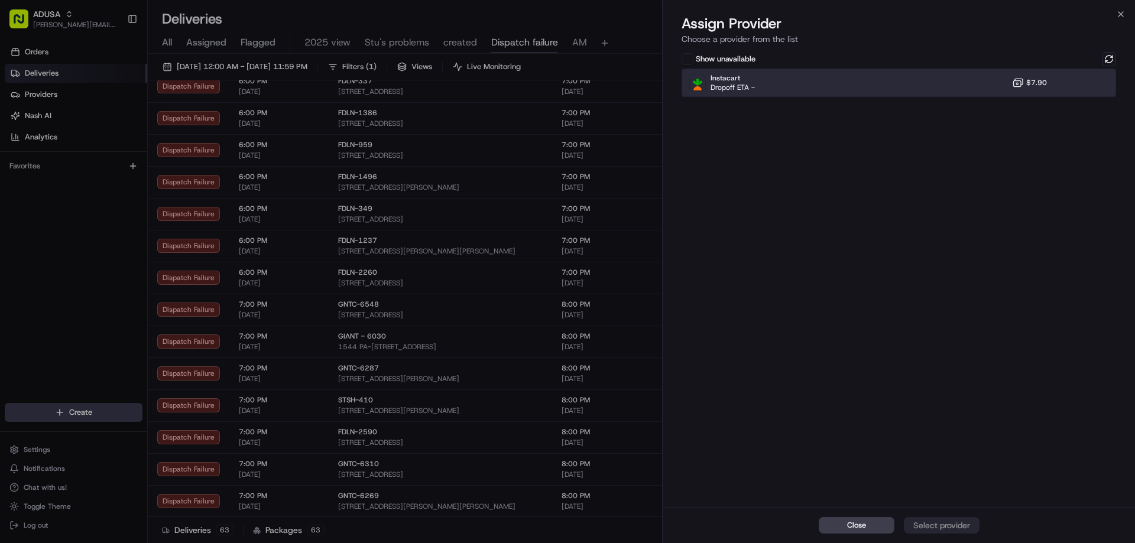
drag, startPoint x: 971, startPoint y: 85, endPoint x: 989, endPoint y: 194, distance: 110.2
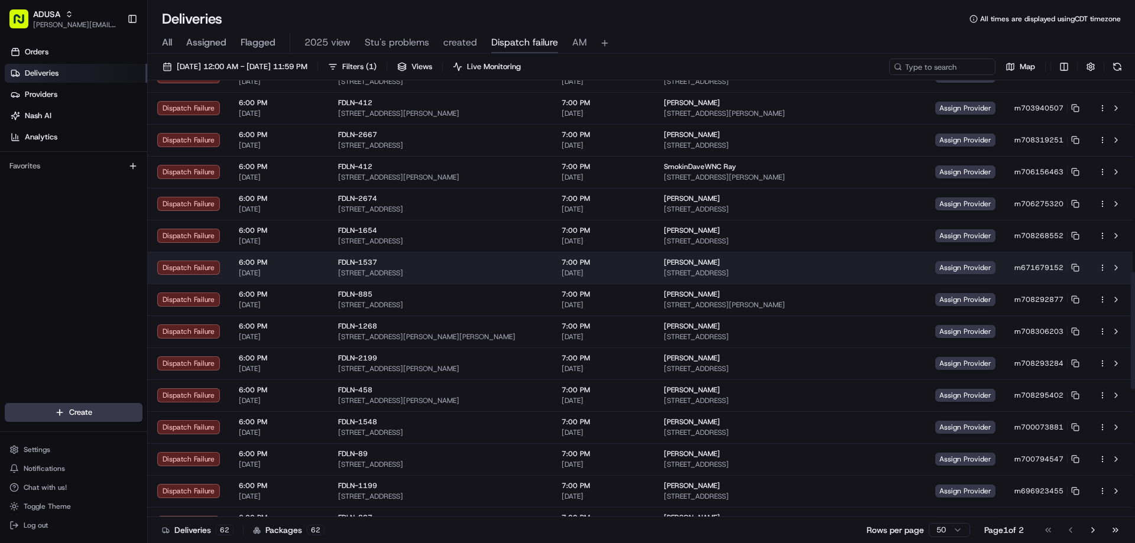
scroll to position [710, 0]
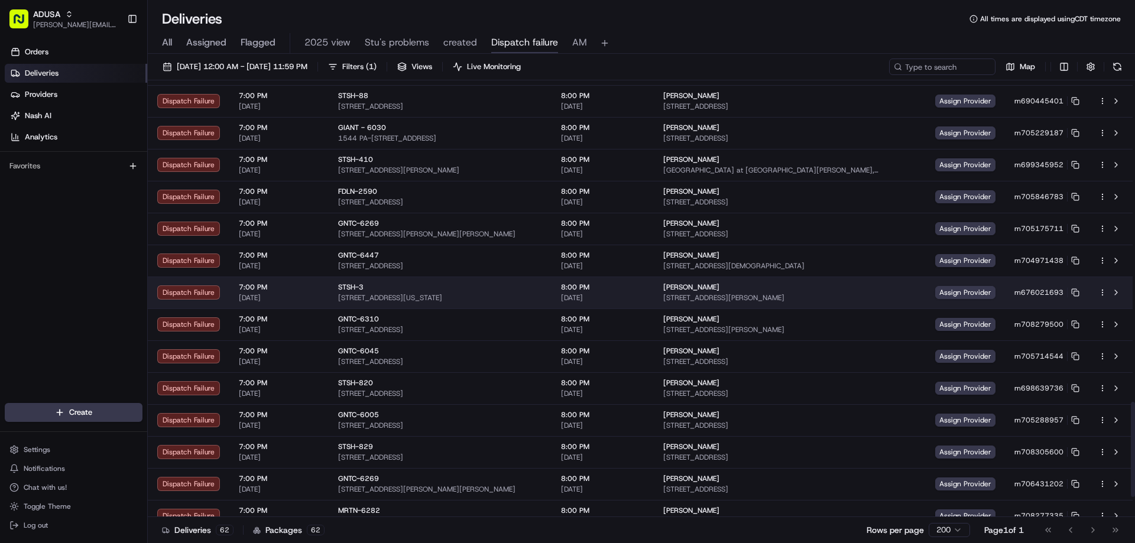
scroll to position [1566, 0]
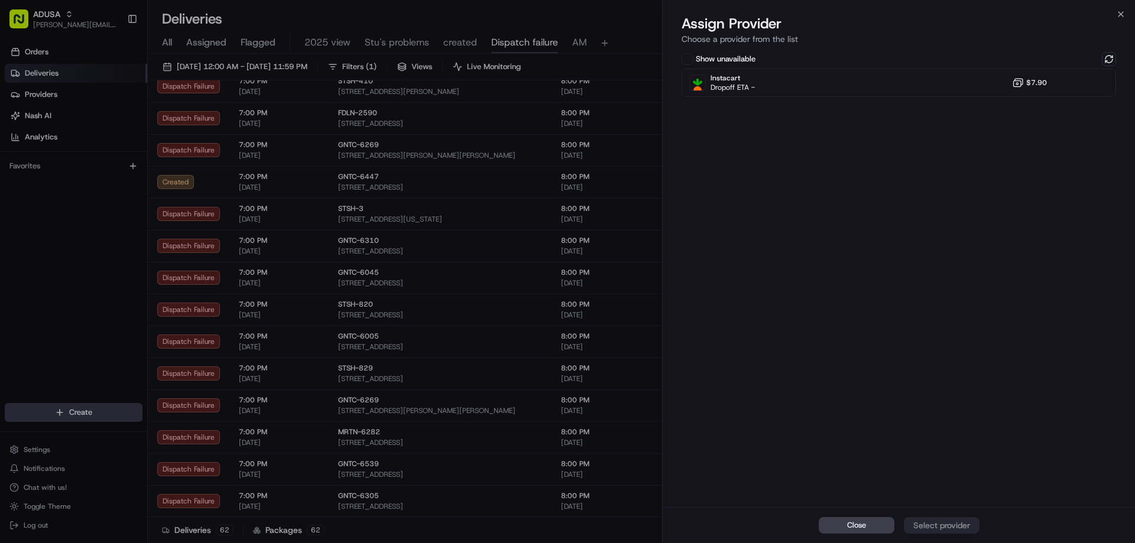
drag, startPoint x: 1122, startPoint y: 11, endPoint x: 1064, endPoint y: 70, distance: 82.8
drag, startPoint x: 1125, startPoint y: 9, endPoint x: 1122, endPoint y: 15, distance: 6.9
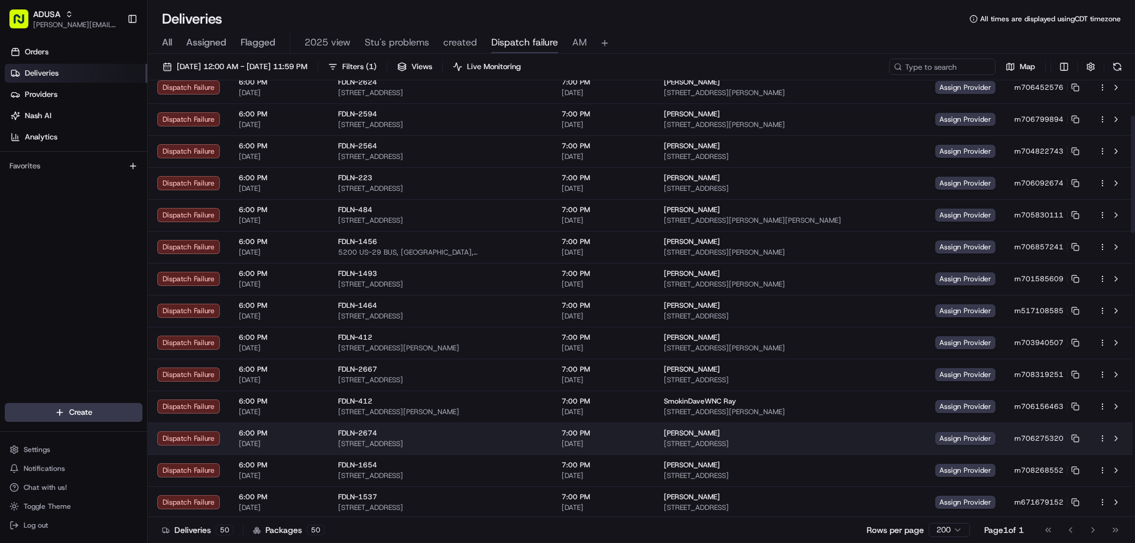
scroll to position [414, 0]
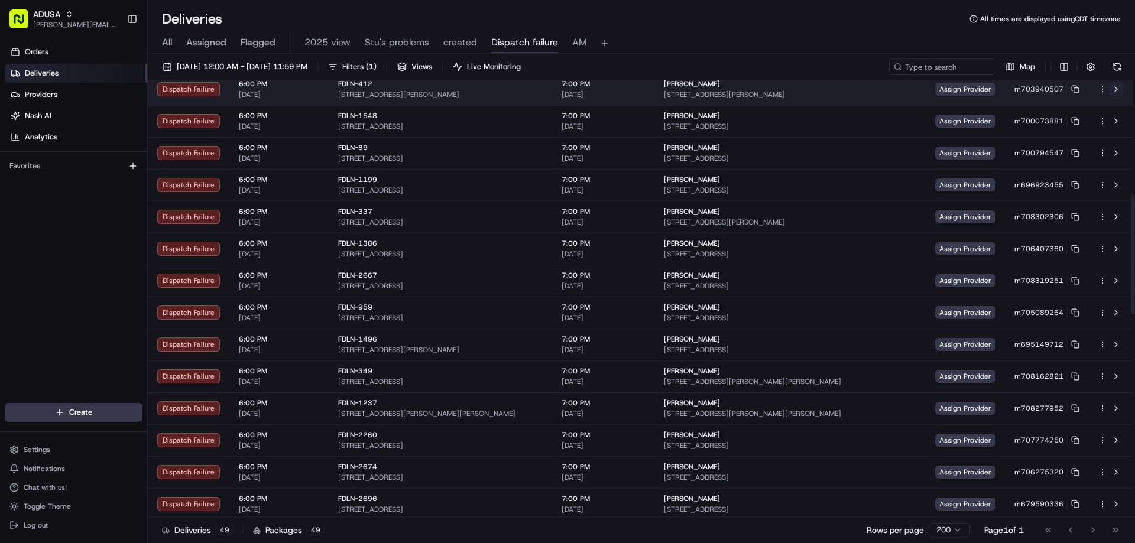
click at [1116, 86] on button at bounding box center [1116, 89] width 14 height 14
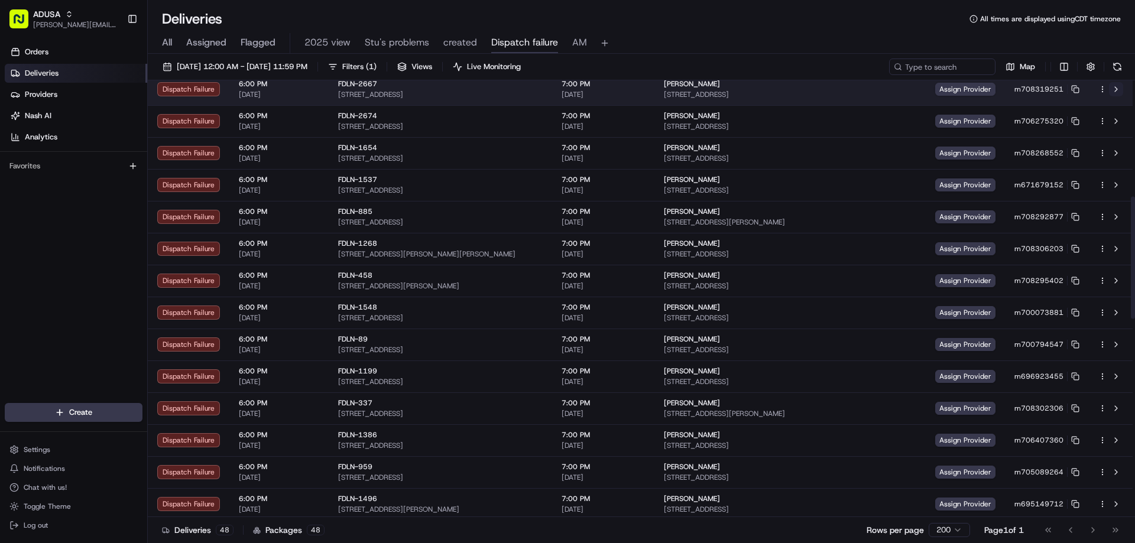
click at [1116, 88] on button at bounding box center [1116, 89] width 14 height 14
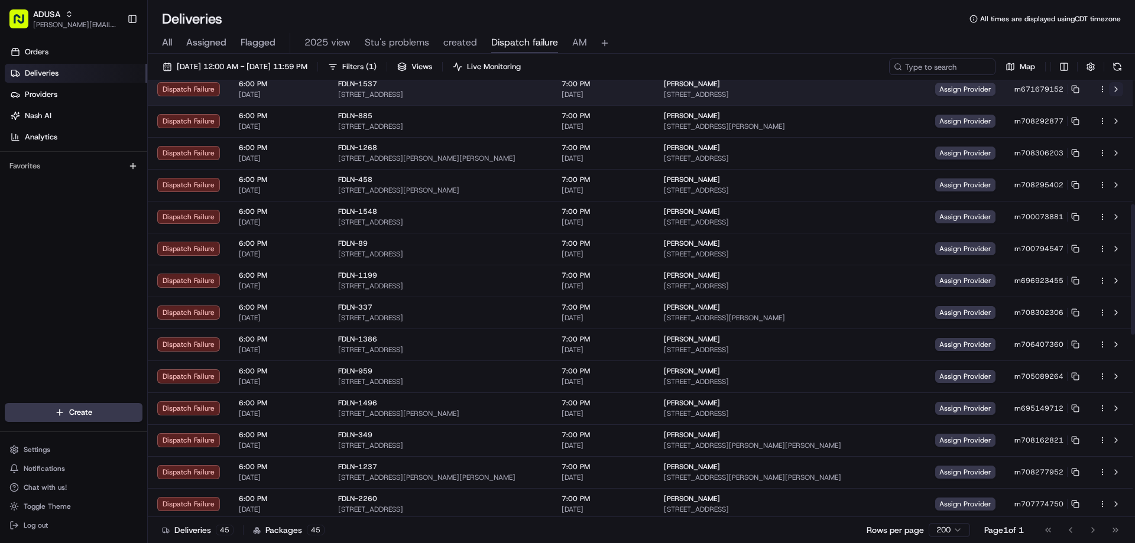
click at [1117, 85] on button at bounding box center [1116, 89] width 14 height 14
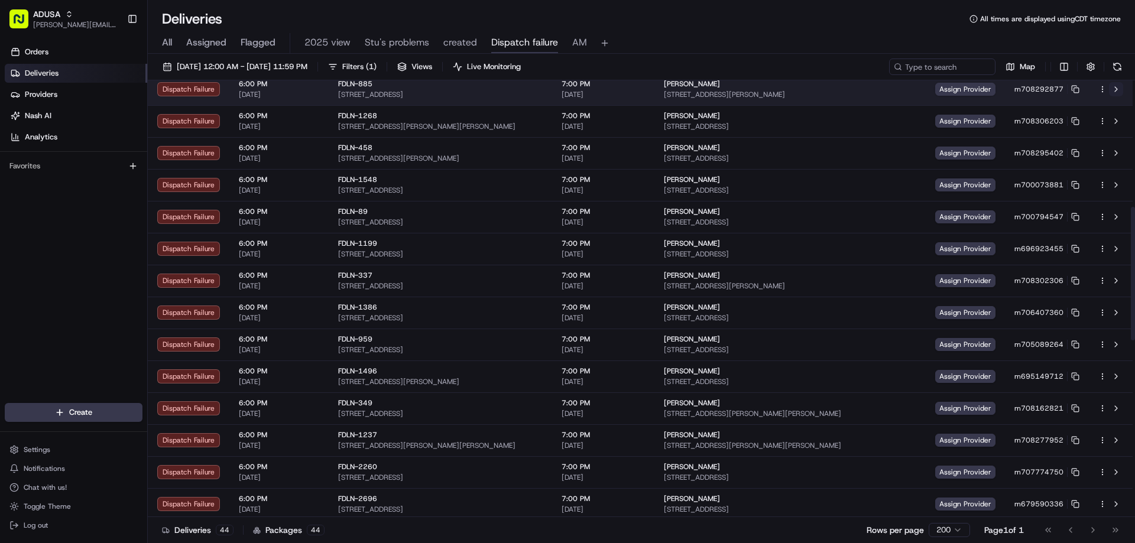
click at [1114, 89] on button at bounding box center [1116, 89] width 14 height 14
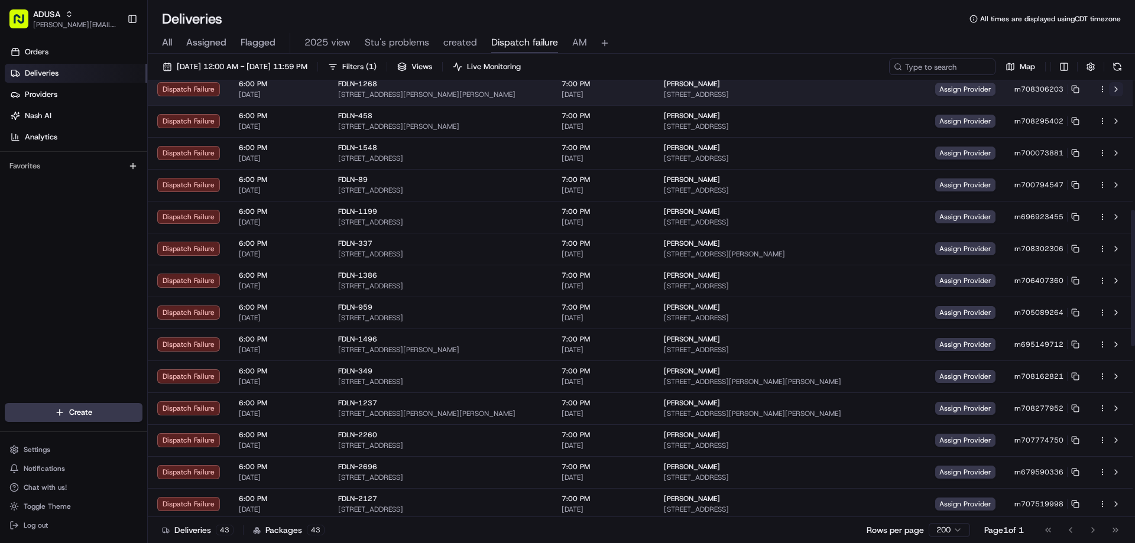
click at [1118, 89] on button at bounding box center [1116, 89] width 14 height 14
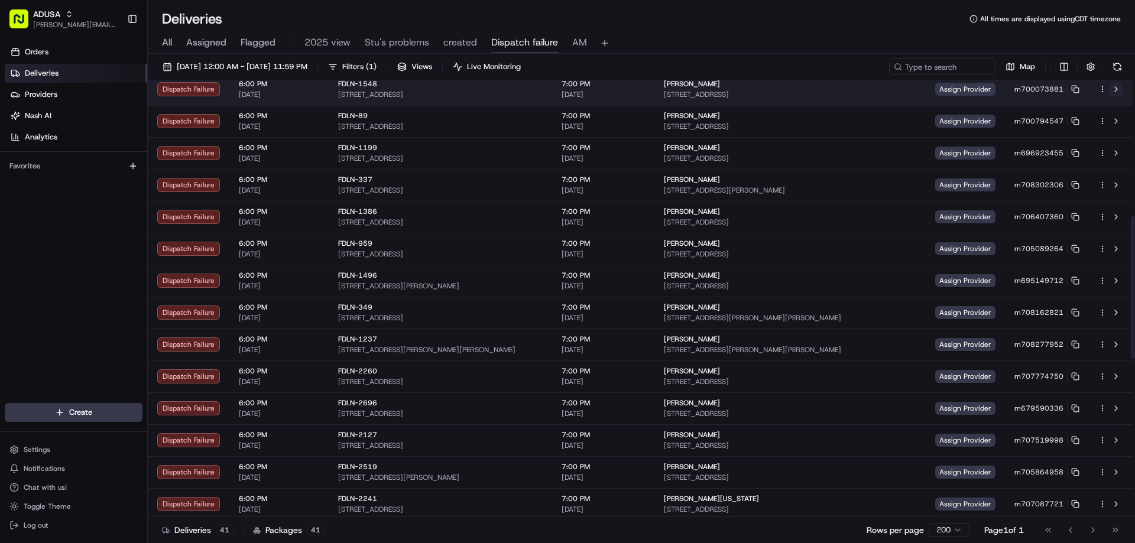
click at [1119, 87] on button at bounding box center [1116, 89] width 14 height 14
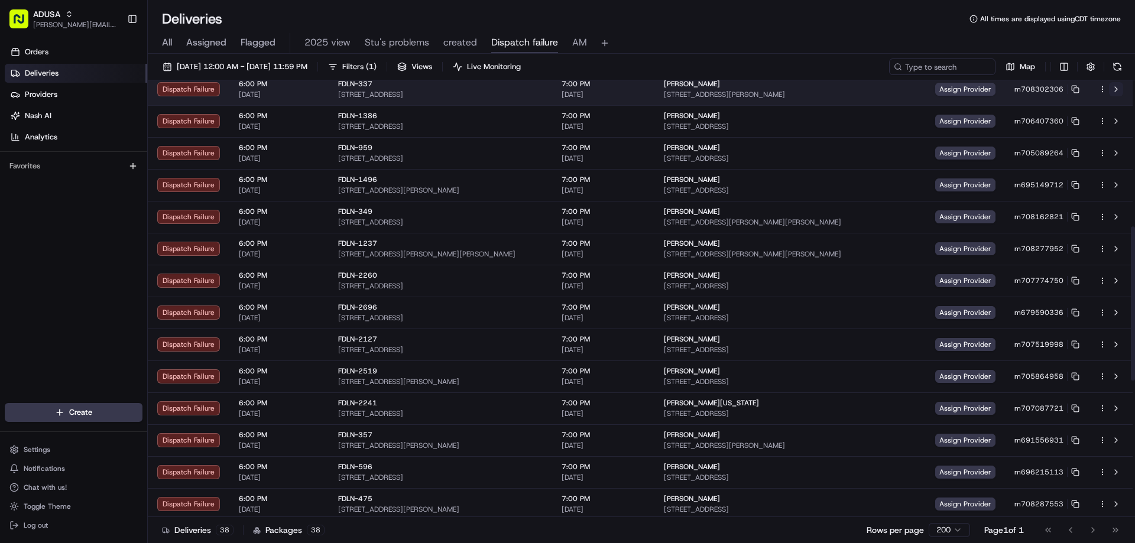
click at [1118, 89] on button at bounding box center [1116, 89] width 14 height 14
click at [1118, 87] on button at bounding box center [1116, 89] width 14 height 14
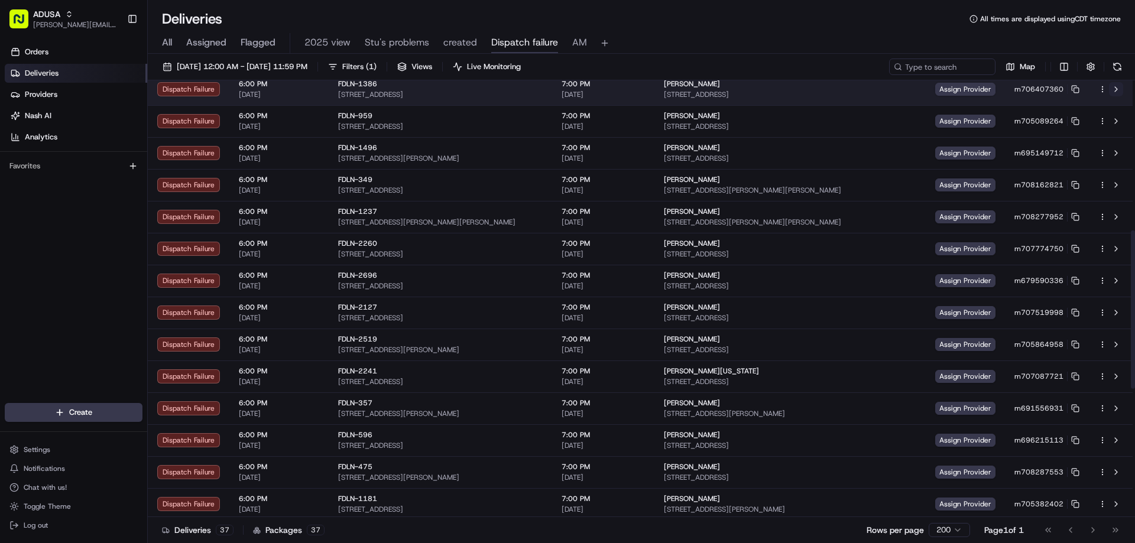
click at [1117, 88] on button at bounding box center [1116, 89] width 14 height 14
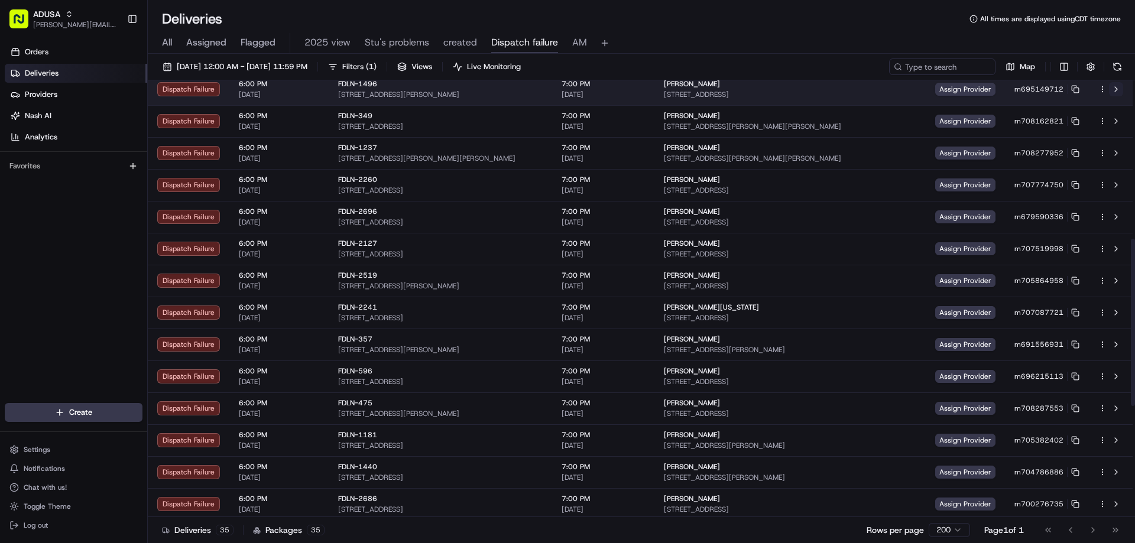
click at [1115, 86] on button at bounding box center [1116, 89] width 14 height 14
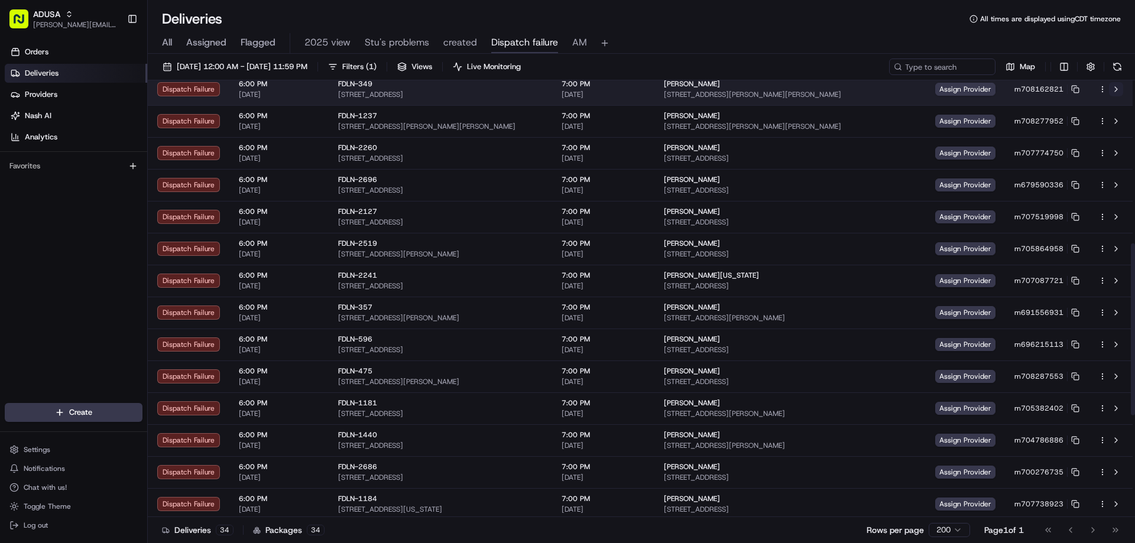
click at [1118, 87] on button at bounding box center [1116, 89] width 14 height 14
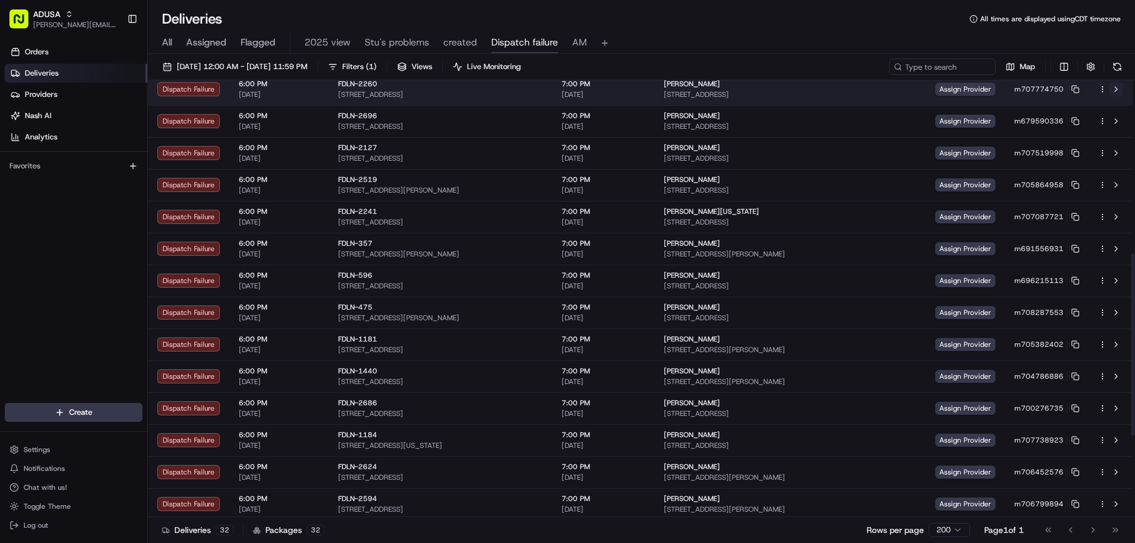
click at [1121, 86] on button at bounding box center [1116, 89] width 14 height 14
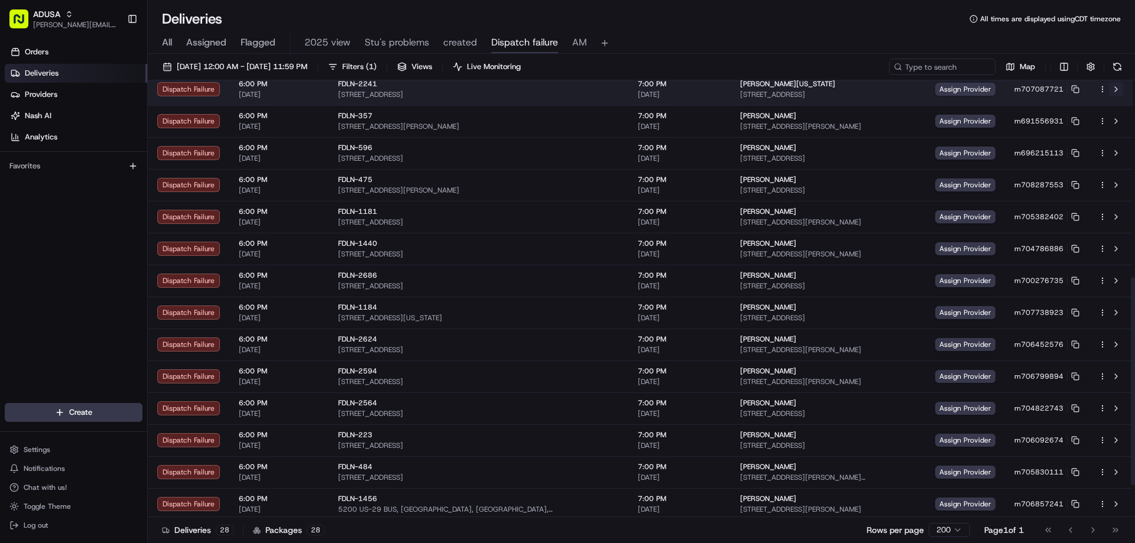
click at [1113, 89] on button at bounding box center [1116, 89] width 14 height 14
click at [1116, 89] on button at bounding box center [1116, 89] width 14 height 14
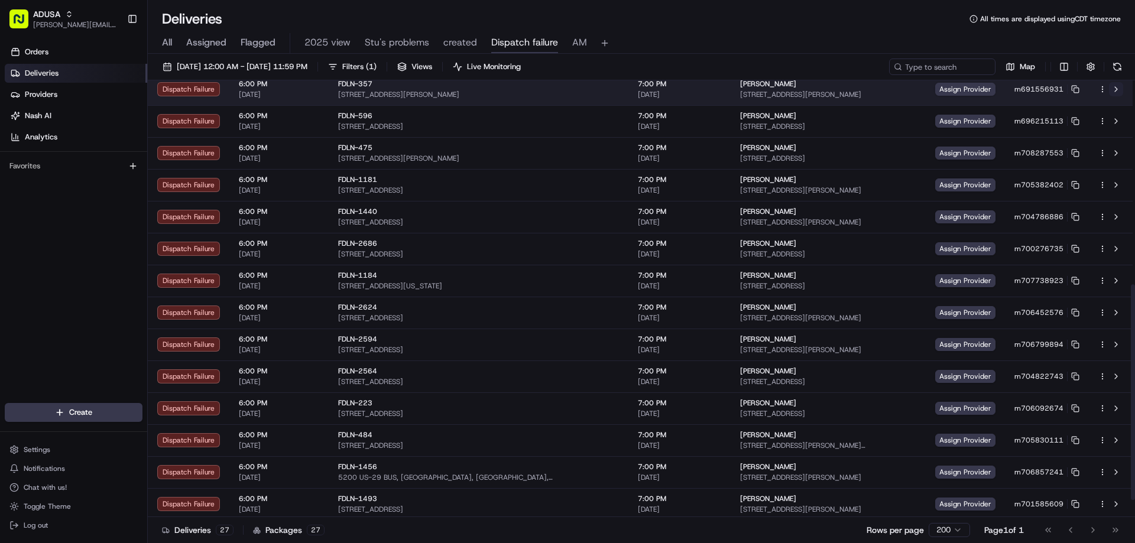
click at [1117, 89] on button at bounding box center [1116, 89] width 14 height 14
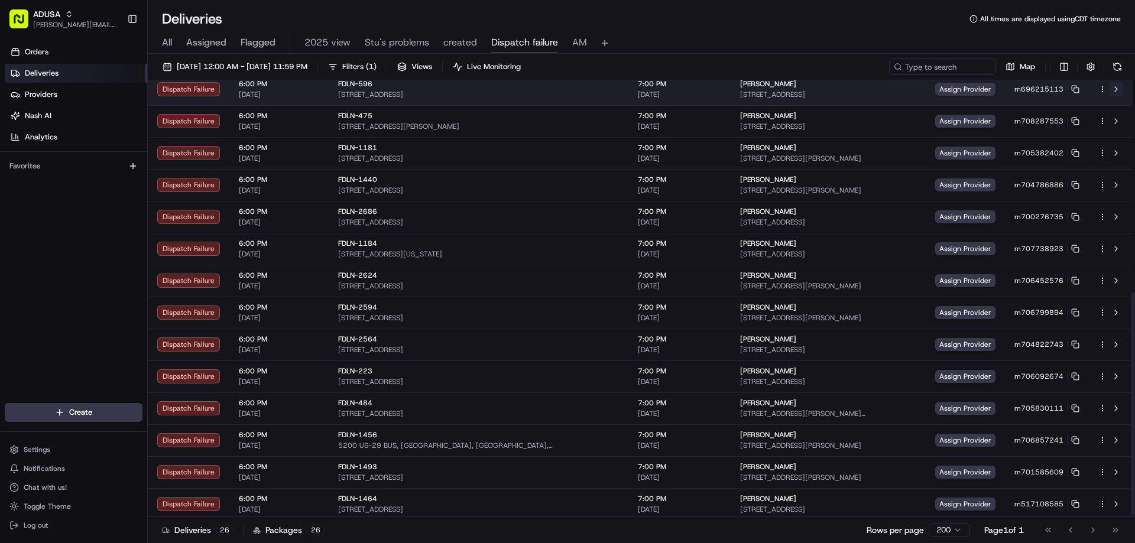
click at [1111, 88] on button at bounding box center [1116, 89] width 14 height 14
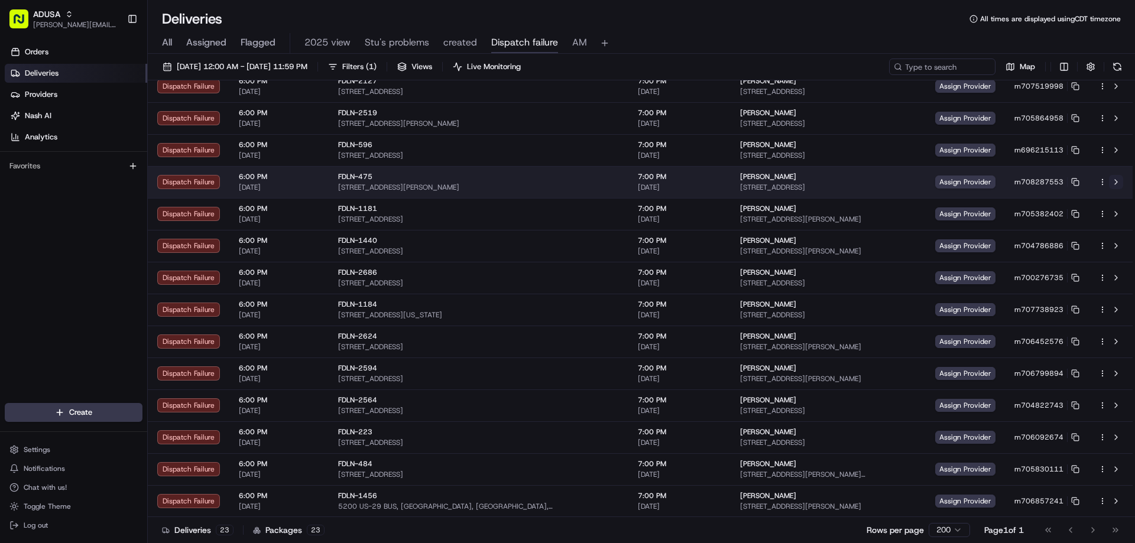
scroll to position [321, 0]
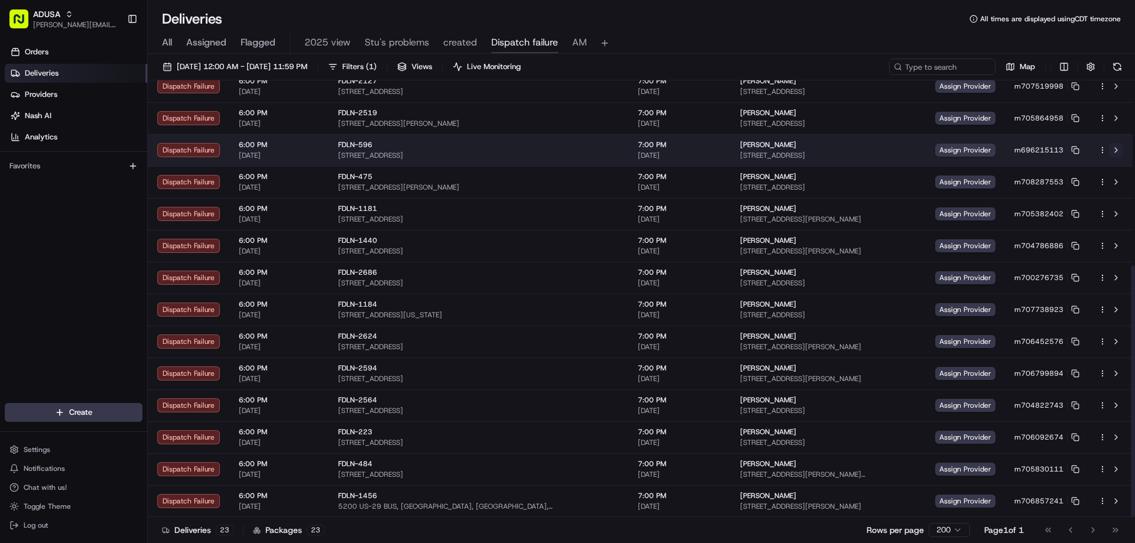
click at [1118, 145] on button at bounding box center [1116, 150] width 14 height 14
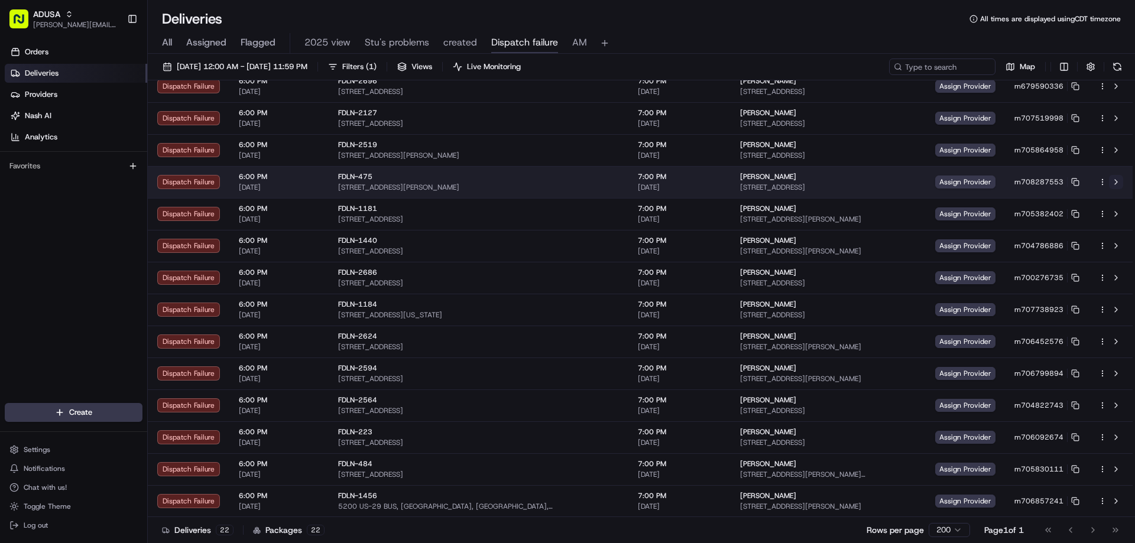
scroll to position [289, 0]
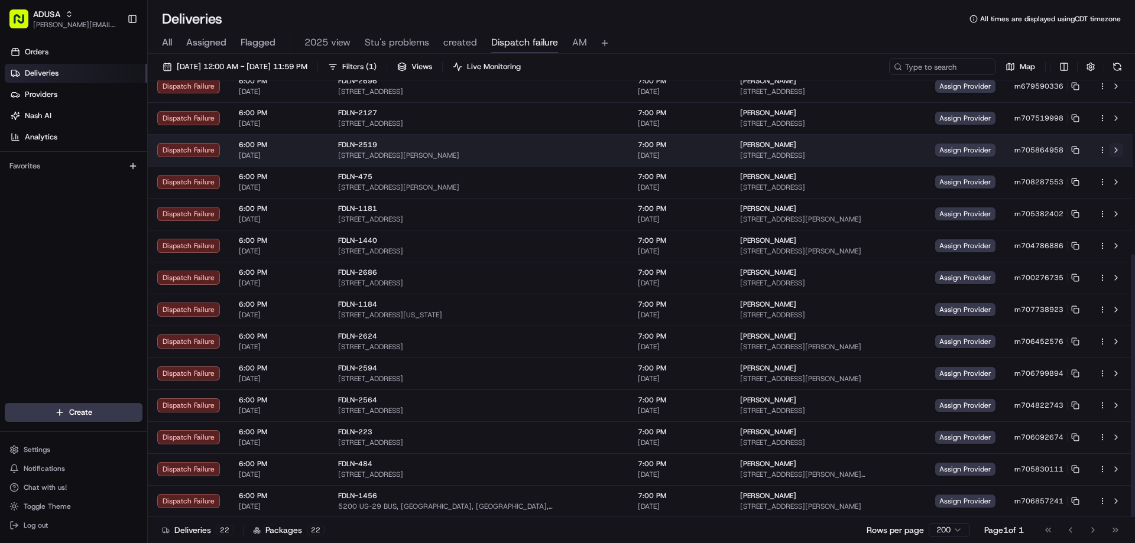
click at [1116, 147] on button at bounding box center [1116, 150] width 14 height 14
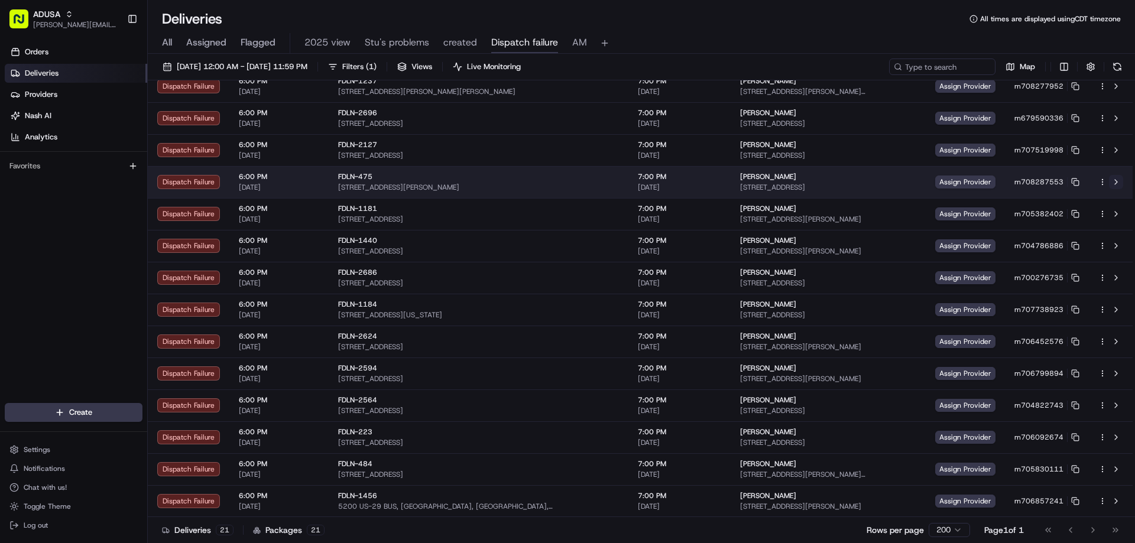
scroll to position [257, 0]
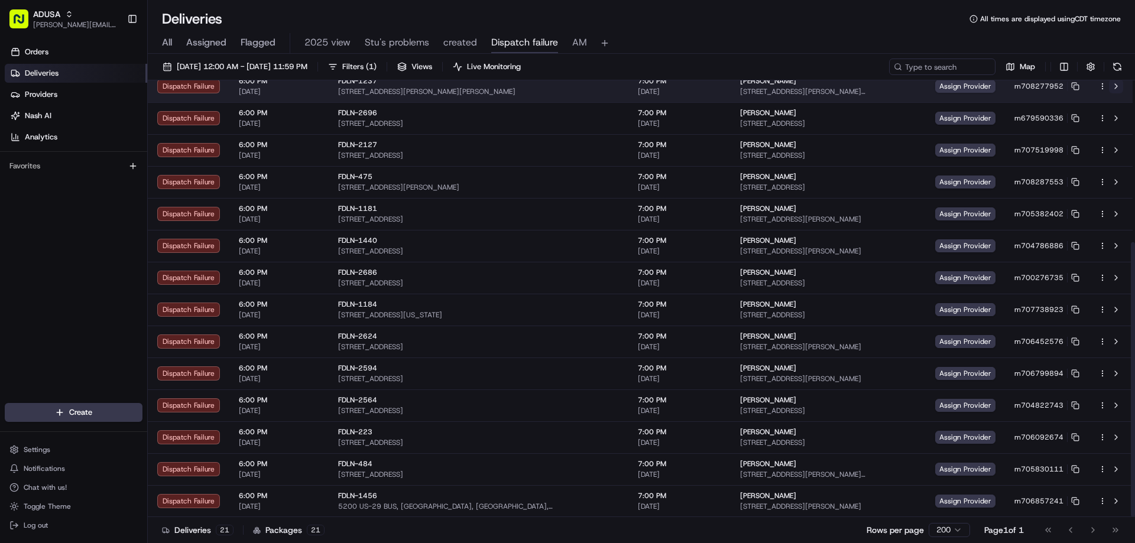
click at [1113, 87] on button at bounding box center [1116, 86] width 14 height 14
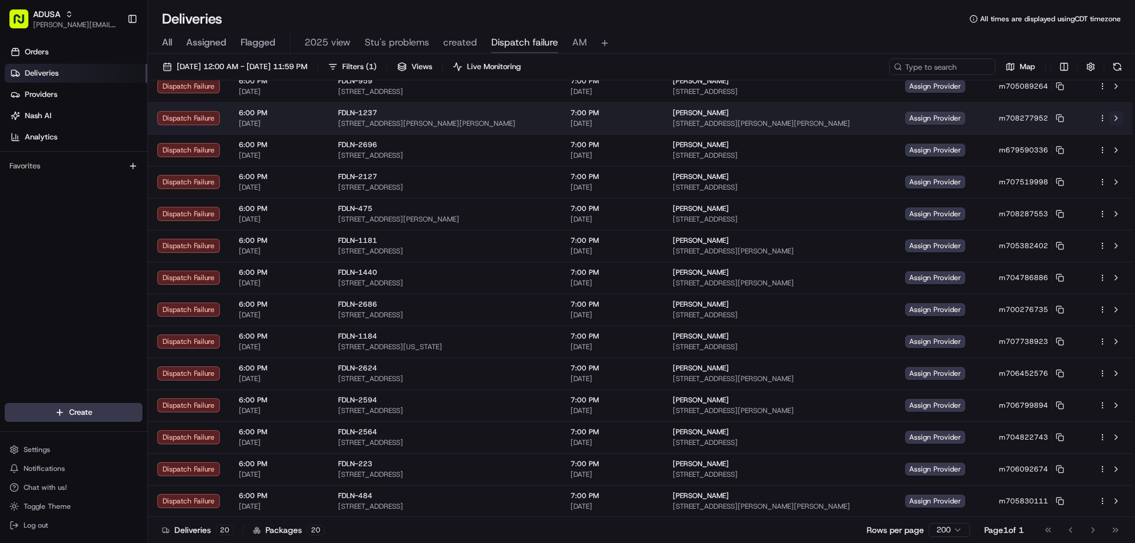
scroll to position [225, 0]
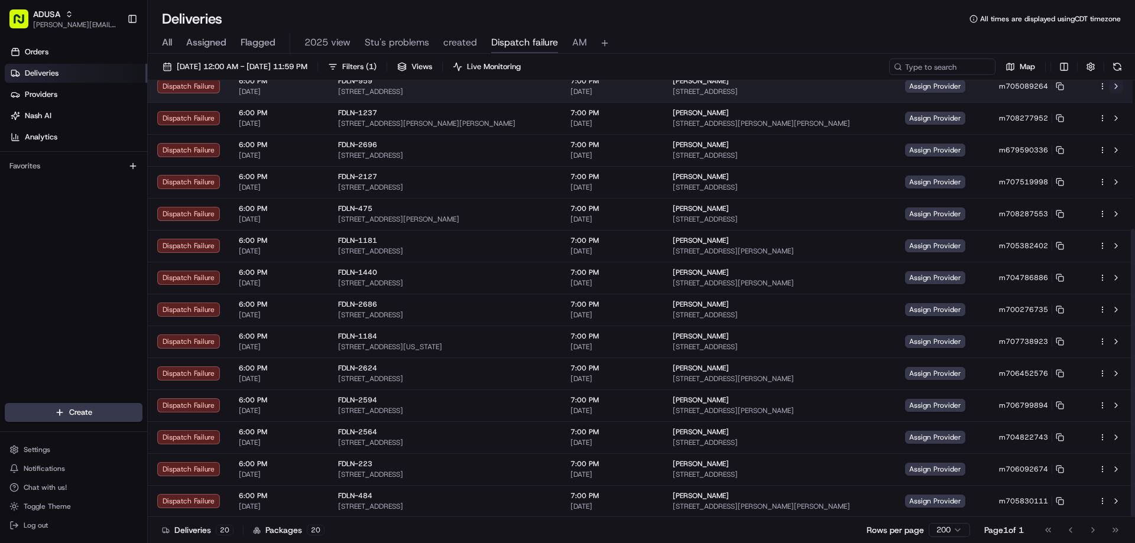
click at [1114, 83] on button at bounding box center [1116, 86] width 14 height 14
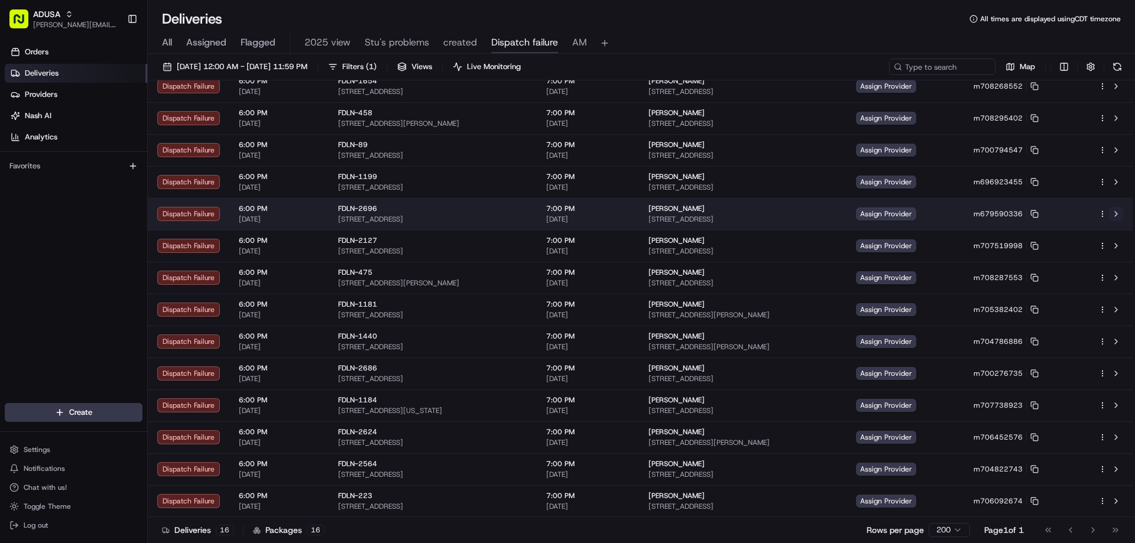
scroll to position [98, 0]
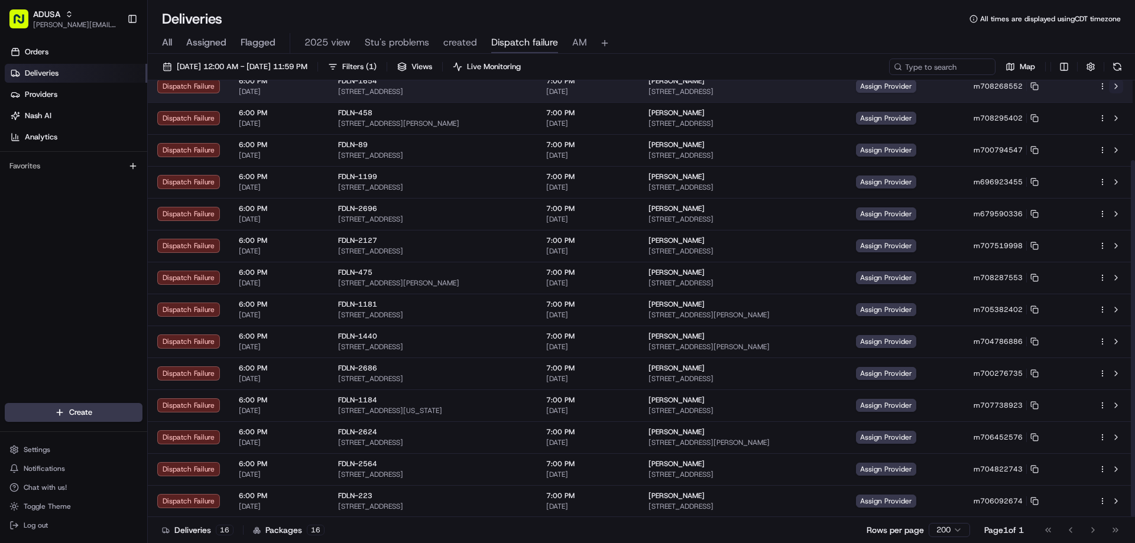
click at [1120, 87] on button at bounding box center [1116, 86] width 14 height 14
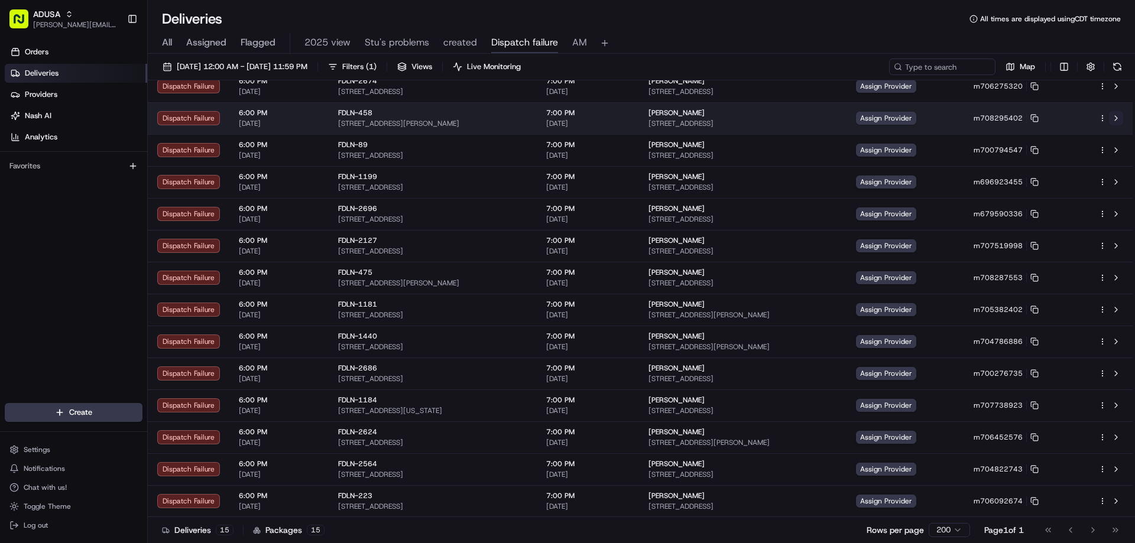
scroll to position [66, 0]
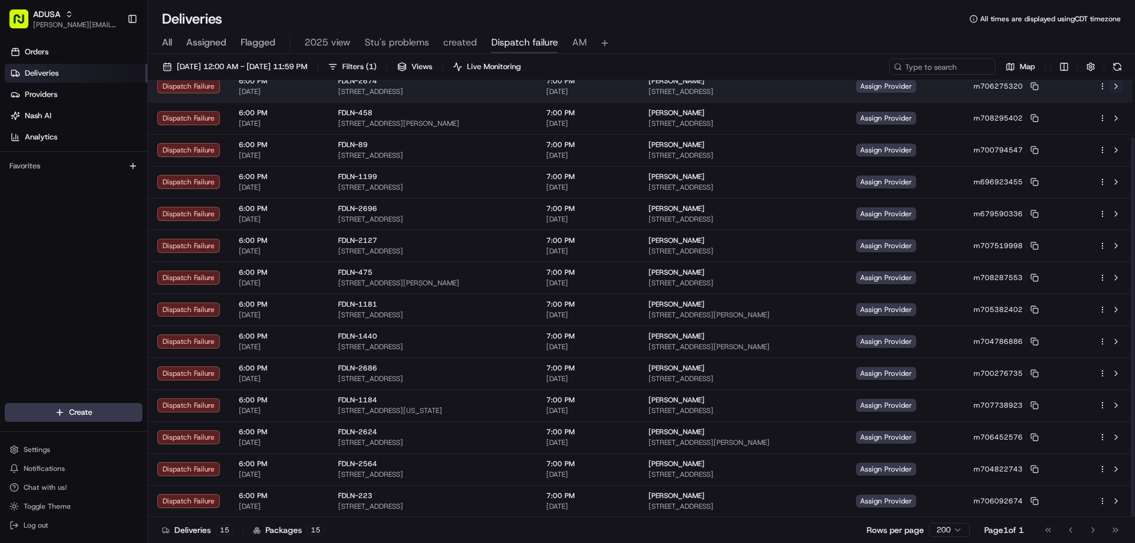
click at [1115, 85] on button at bounding box center [1116, 86] width 14 height 14
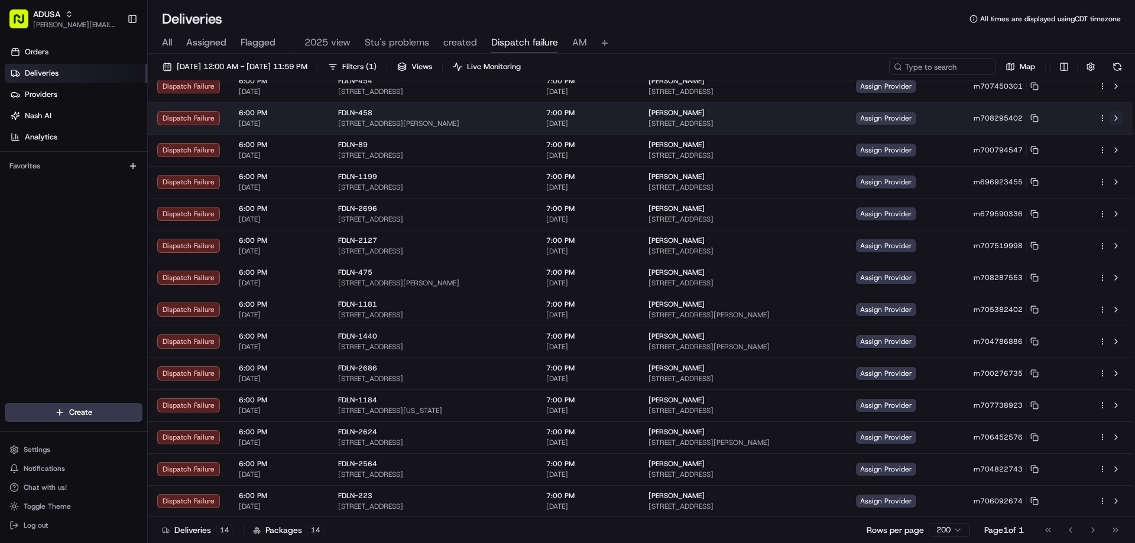
scroll to position [34, 0]
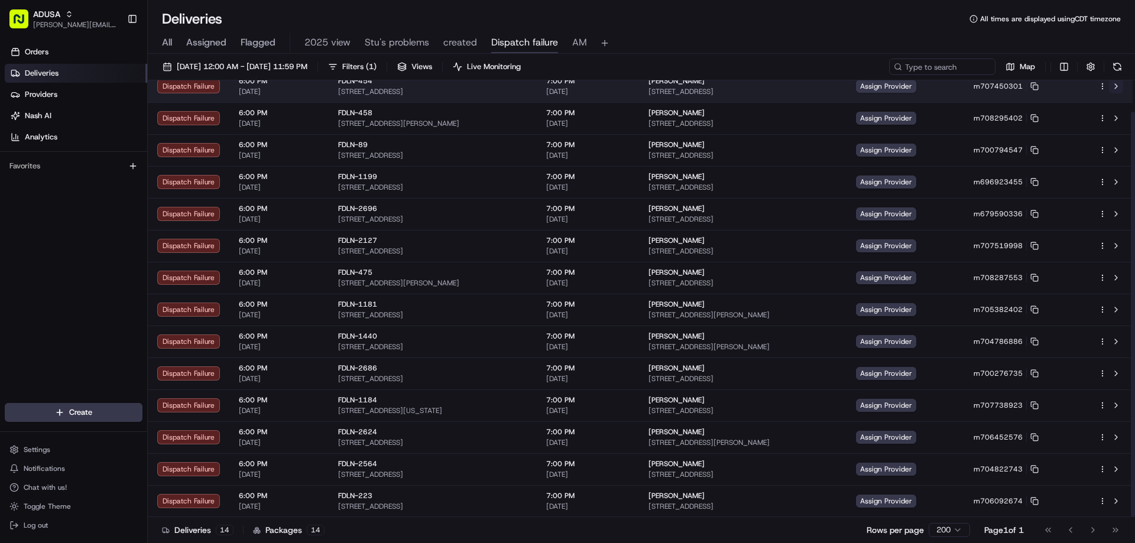
click at [1116, 86] on button at bounding box center [1116, 86] width 14 height 14
click at [1112, 87] on button at bounding box center [1116, 86] width 14 height 14
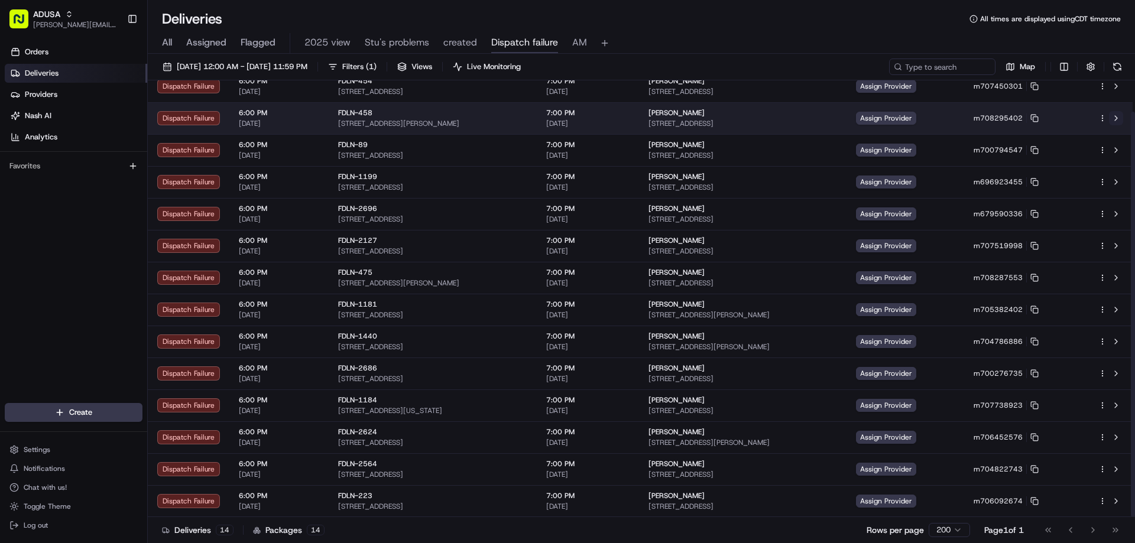
click at [1114, 116] on button at bounding box center [1116, 118] width 14 height 14
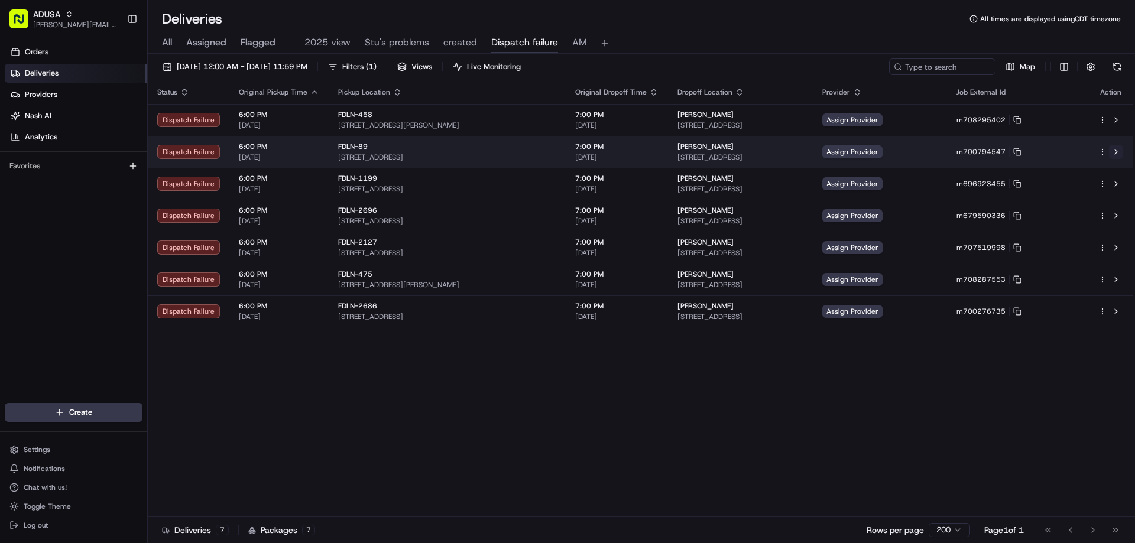
scroll to position [0, 0]
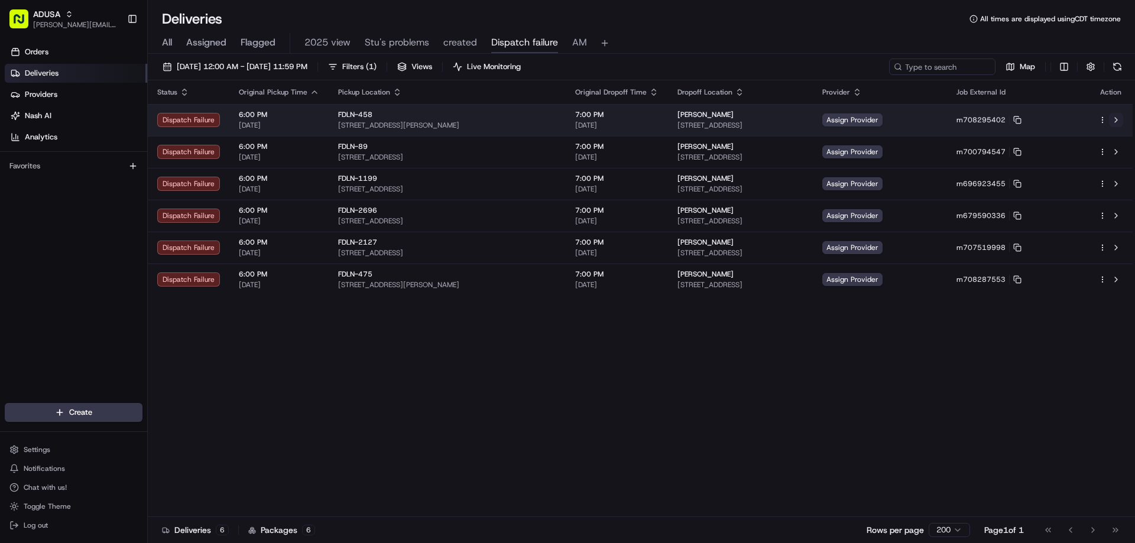
click at [1115, 120] on button at bounding box center [1116, 120] width 14 height 14
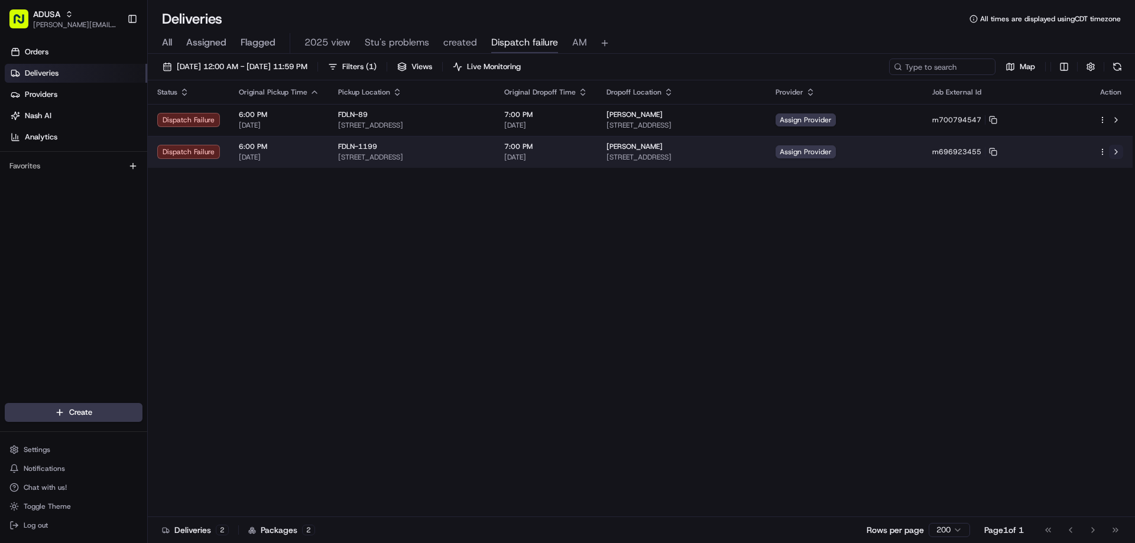
click at [1116, 148] on button at bounding box center [1116, 152] width 14 height 14
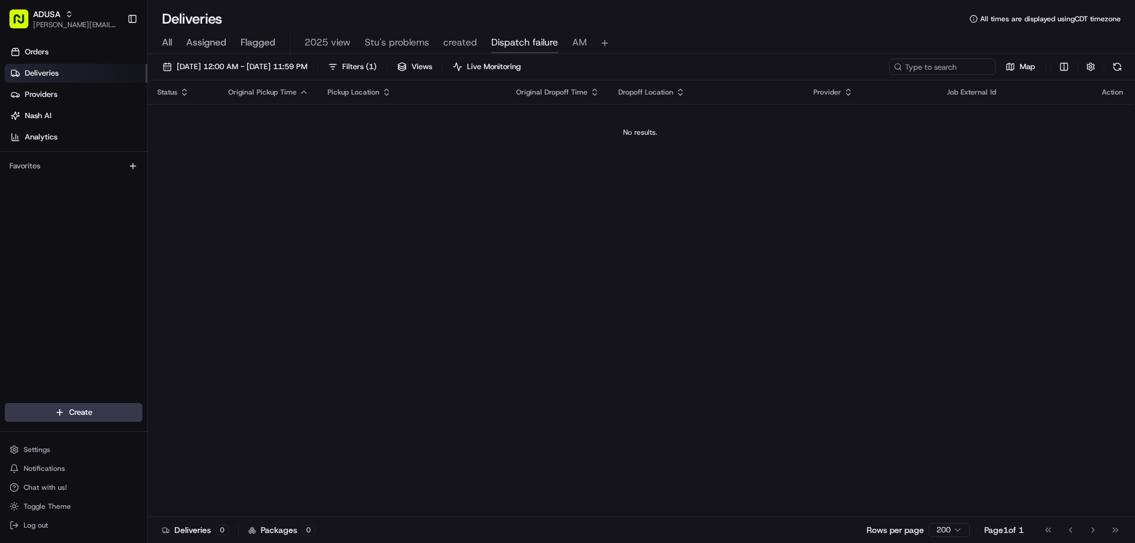
click at [167, 41] on span "All" at bounding box center [167, 42] width 10 height 14
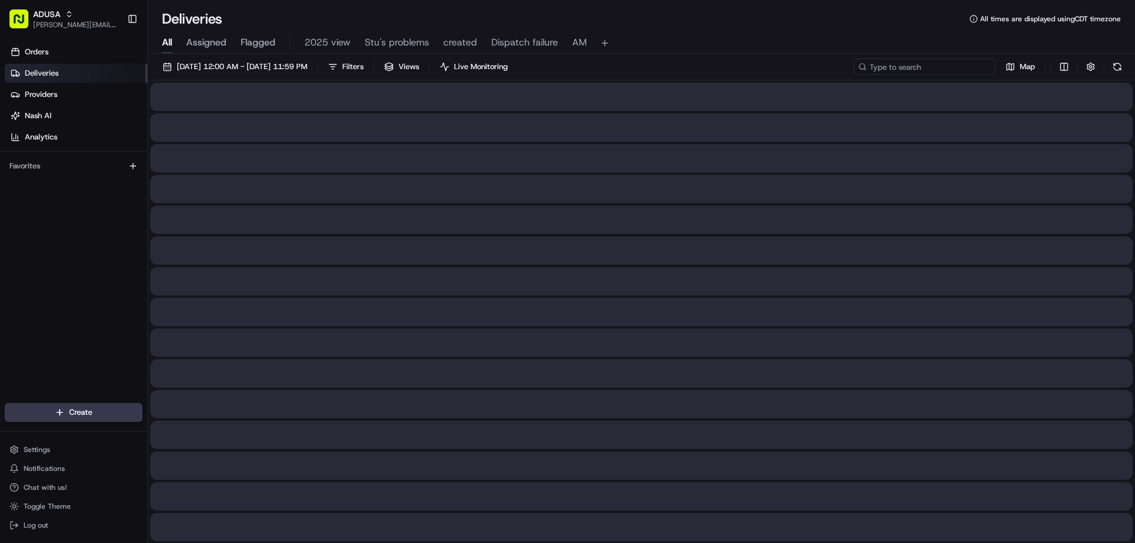
paste input "m706458177"
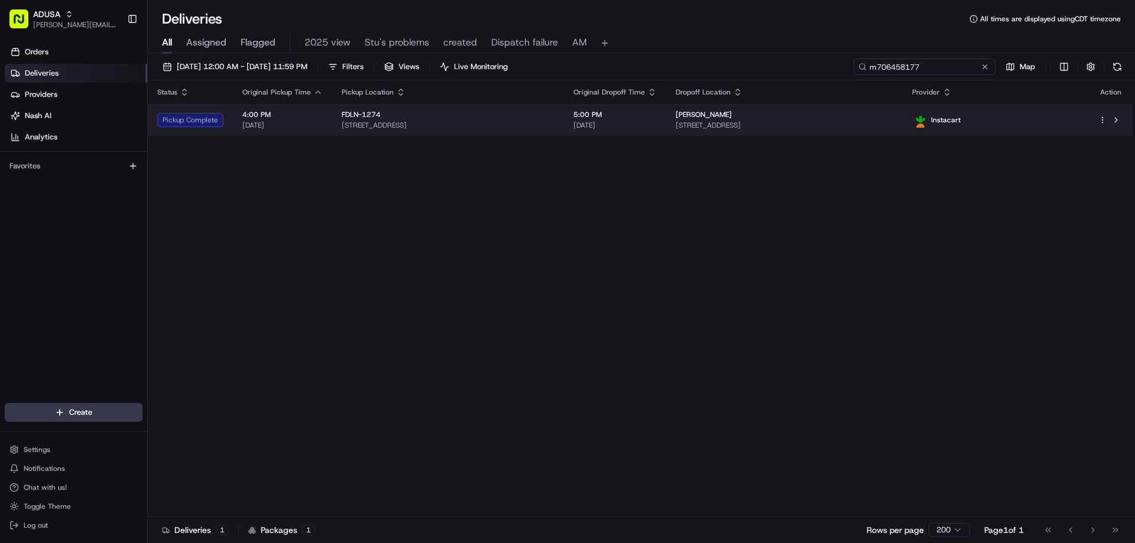
type input "m706458177"
click at [206, 115] on div "Pickup Complete" at bounding box center [190, 120] width 66 height 14
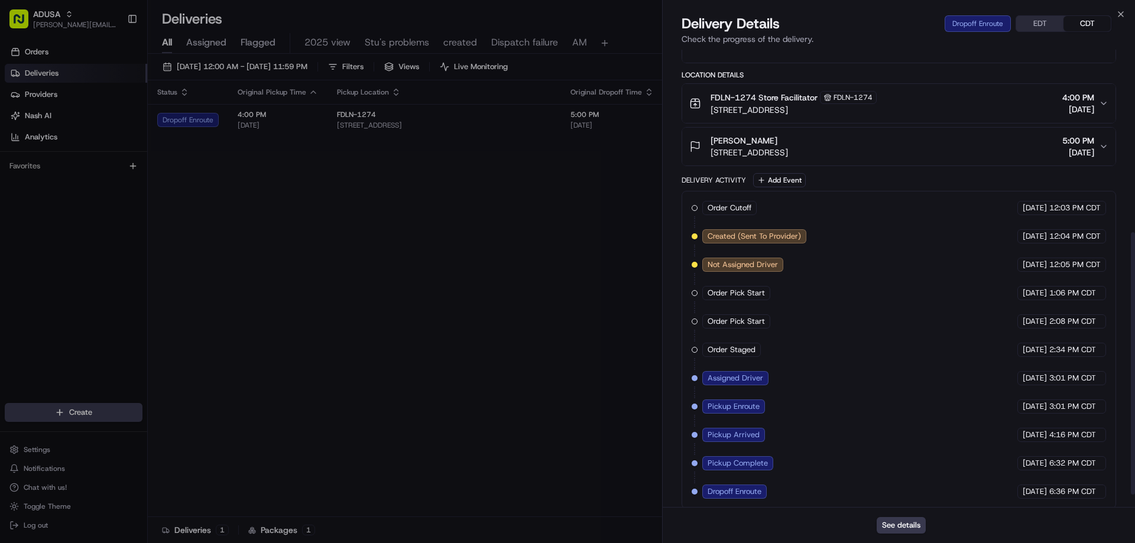
scroll to position [339, 0]
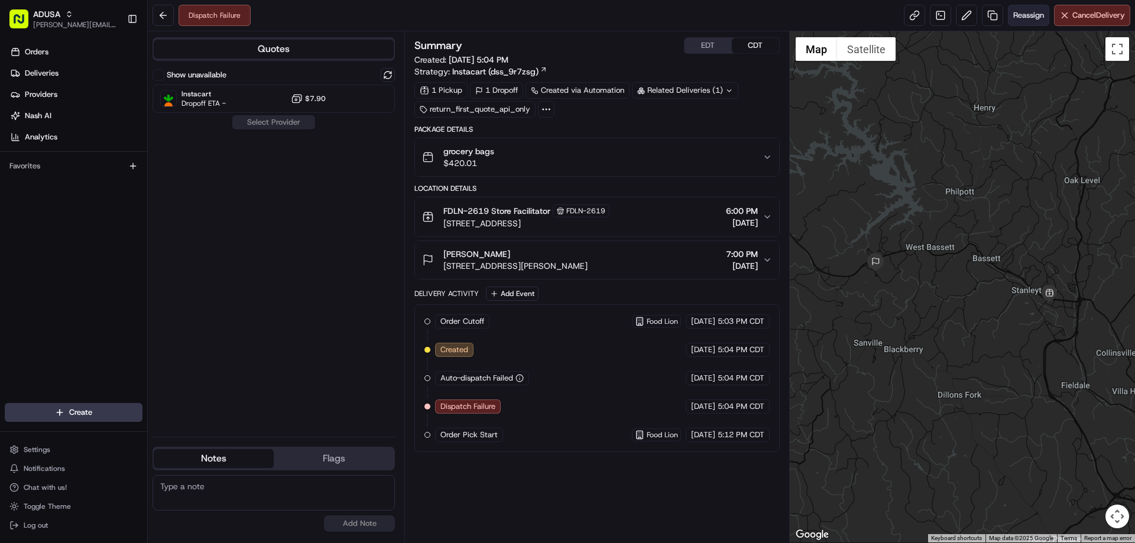
click at [1009, 18] on button "Reassign" at bounding box center [1028, 15] width 41 height 21
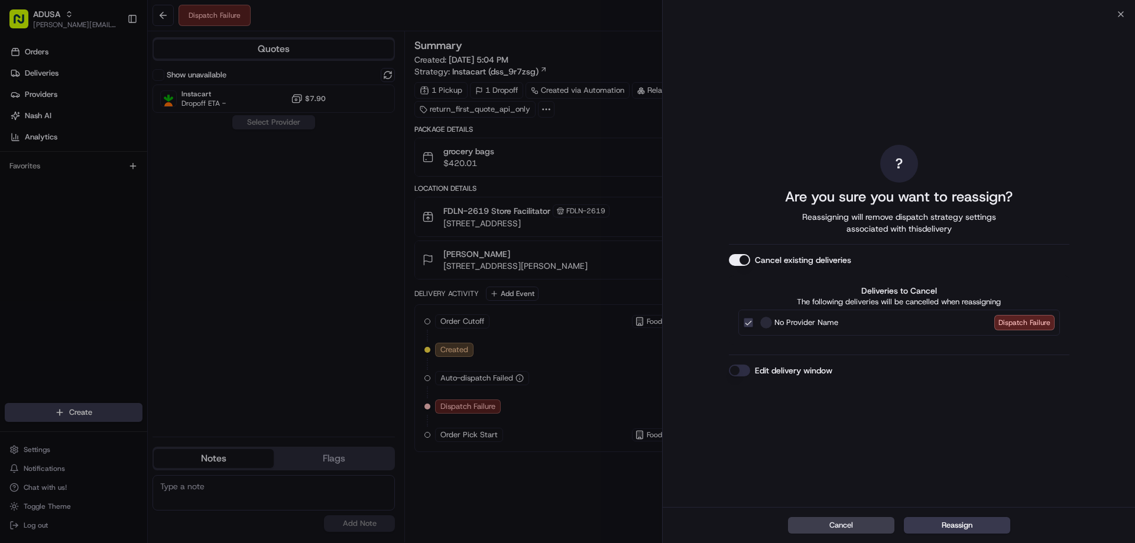
click at [738, 374] on button "Edit delivery window" at bounding box center [739, 371] width 21 height 12
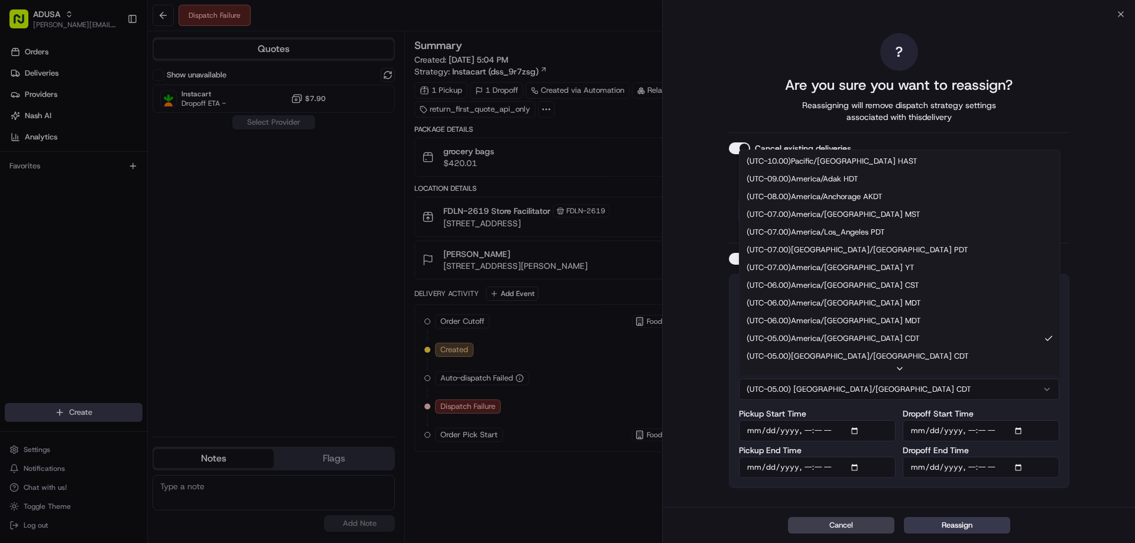
click at [863, 391] on button "(UTC-05.00) America/Chicago CDT" at bounding box center [899, 389] width 320 height 21
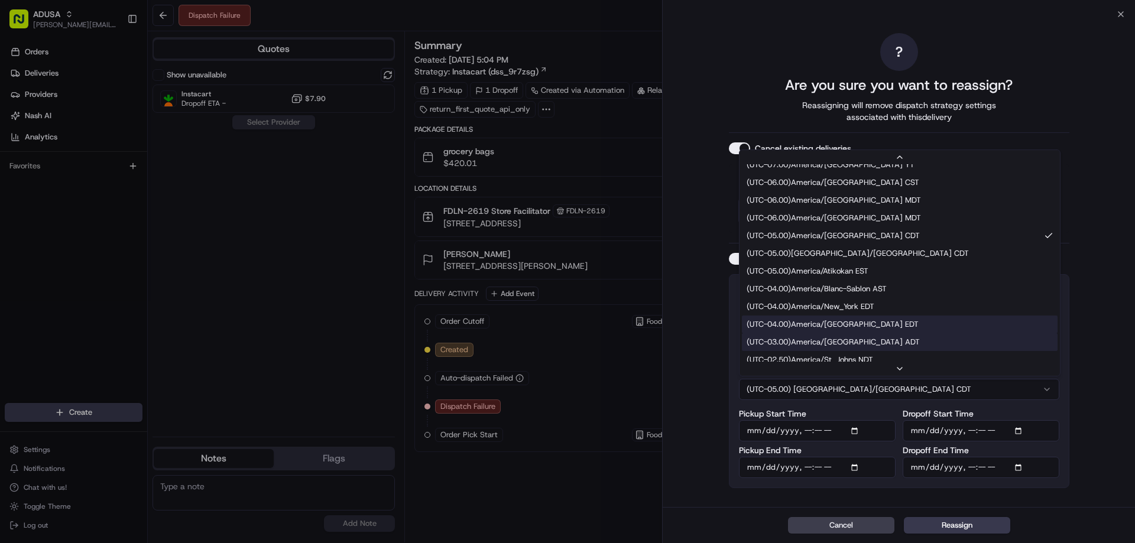
scroll to position [118, 0]
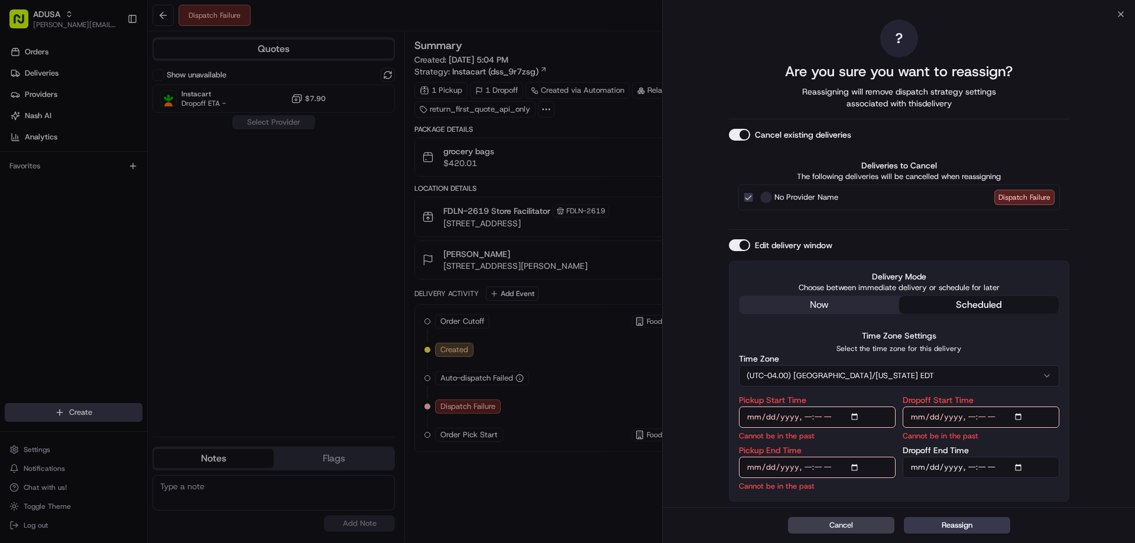
click at [809, 416] on input "Pickup Start Time" at bounding box center [817, 417] width 157 height 21
type input "[DATE]T19:00"
click at [804, 472] on input "Pickup End Time" at bounding box center [817, 467] width 157 height 21
type input "[DATE]T19:30"
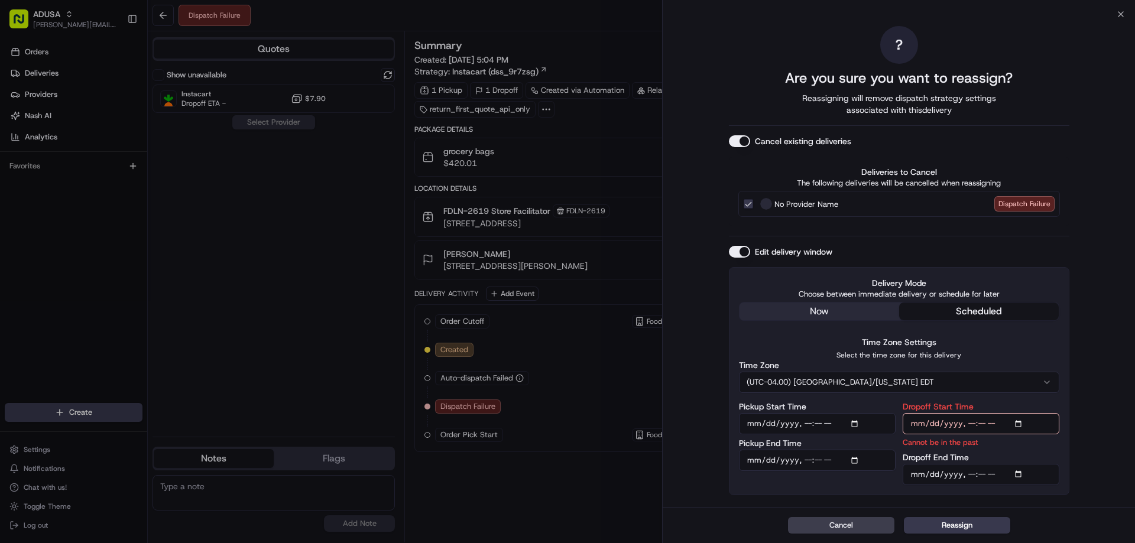
drag, startPoint x: 969, startPoint y: 424, endPoint x: 970, endPoint y: 437, distance: 12.4
click at [970, 424] on input "Dropoff Start Time" at bounding box center [980, 423] width 157 height 21
type input "[DATE]T19:00"
click at [972, 474] on input "Dropoff End Time" at bounding box center [980, 474] width 157 height 21
type input "2025-08-17T20:00"
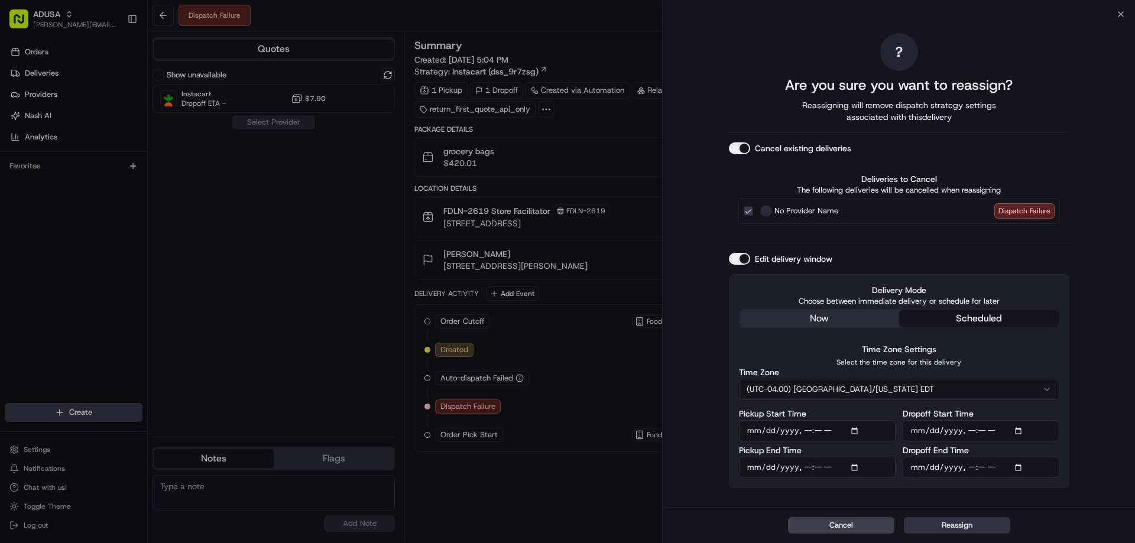
click at [939, 521] on button "Reassign" at bounding box center [957, 525] width 106 height 17
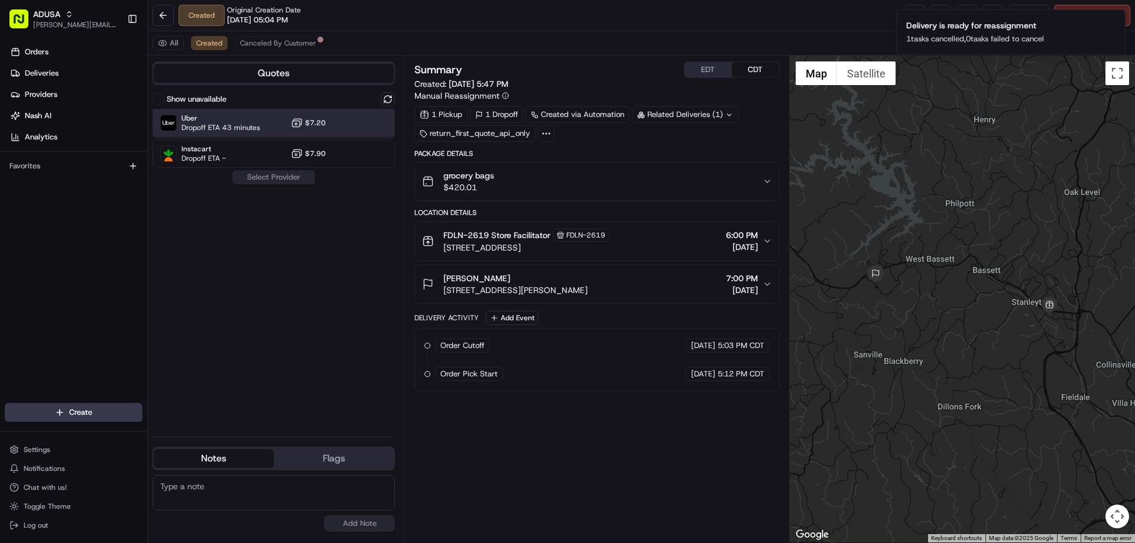
click at [251, 123] on span "Dropoff ETA 43 minutes" at bounding box center [220, 127] width 79 height 9
click at [248, 177] on button "Assign Provider" at bounding box center [274, 177] width 84 height 14
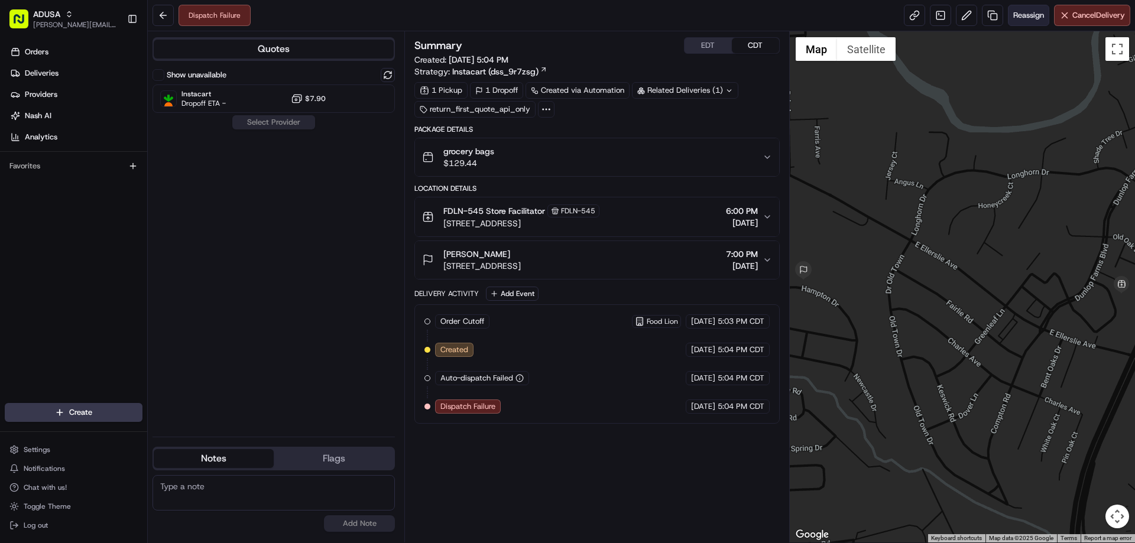
click at [1028, 12] on span "Reassign" at bounding box center [1028, 15] width 31 height 11
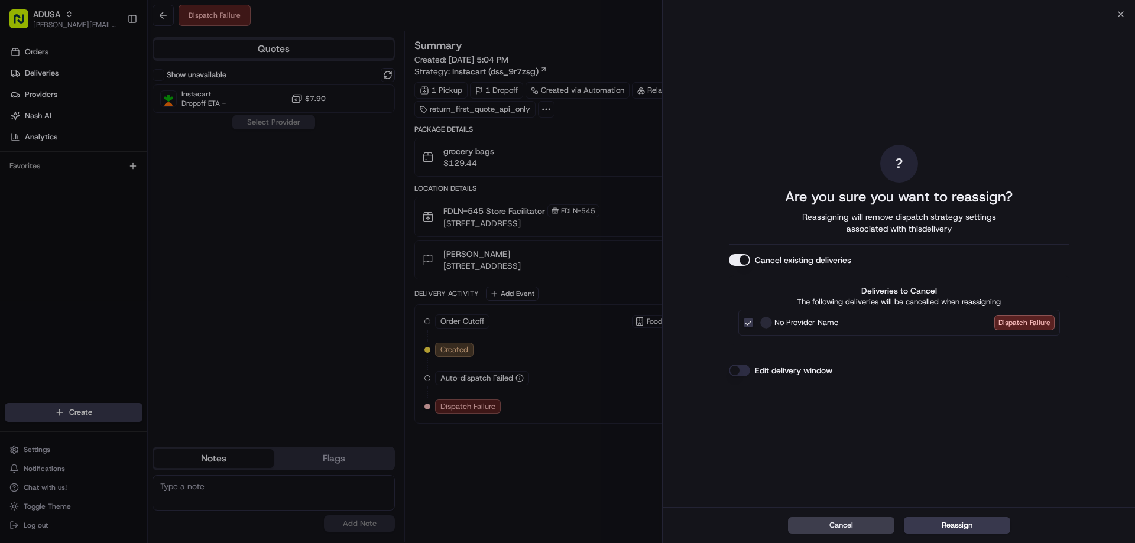
click at [734, 367] on button "Edit delivery window" at bounding box center [739, 371] width 21 height 12
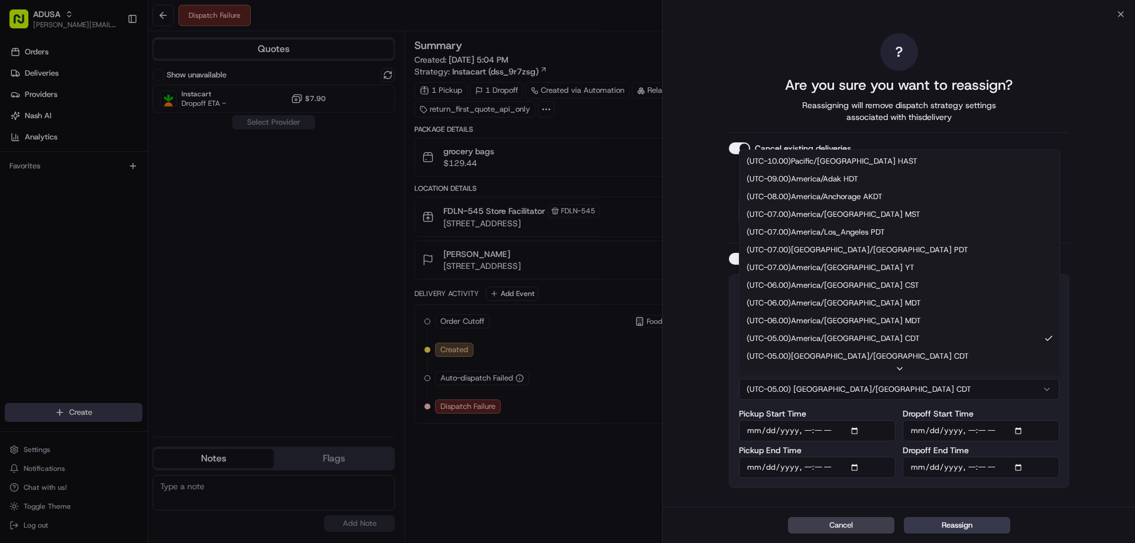
click at [842, 384] on button "(UTC-05.00) [GEOGRAPHIC_DATA]/[GEOGRAPHIC_DATA] CDT" at bounding box center [899, 389] width 320 height 21
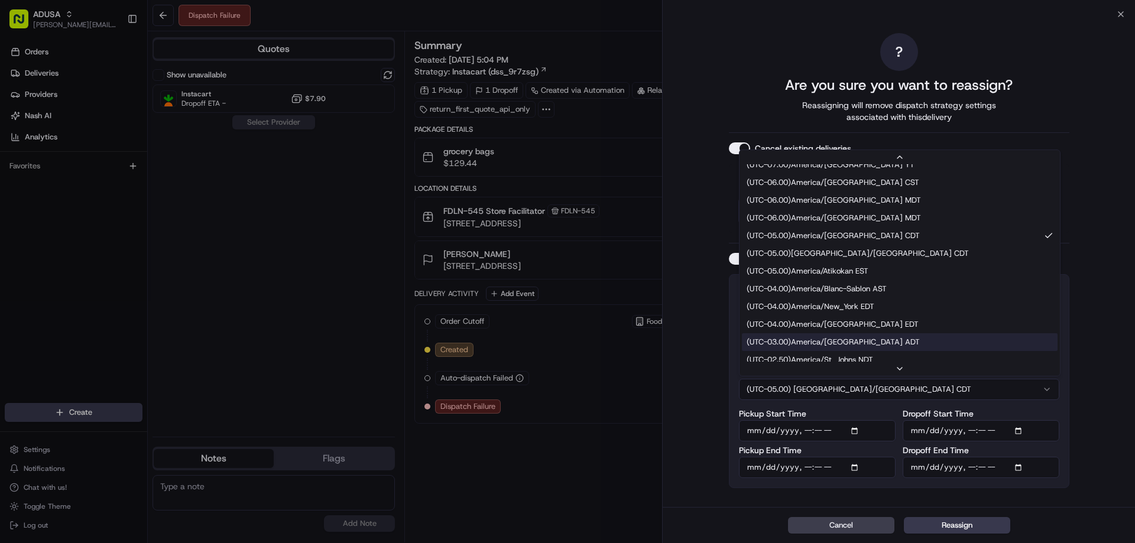
scroll to position [130, 0]
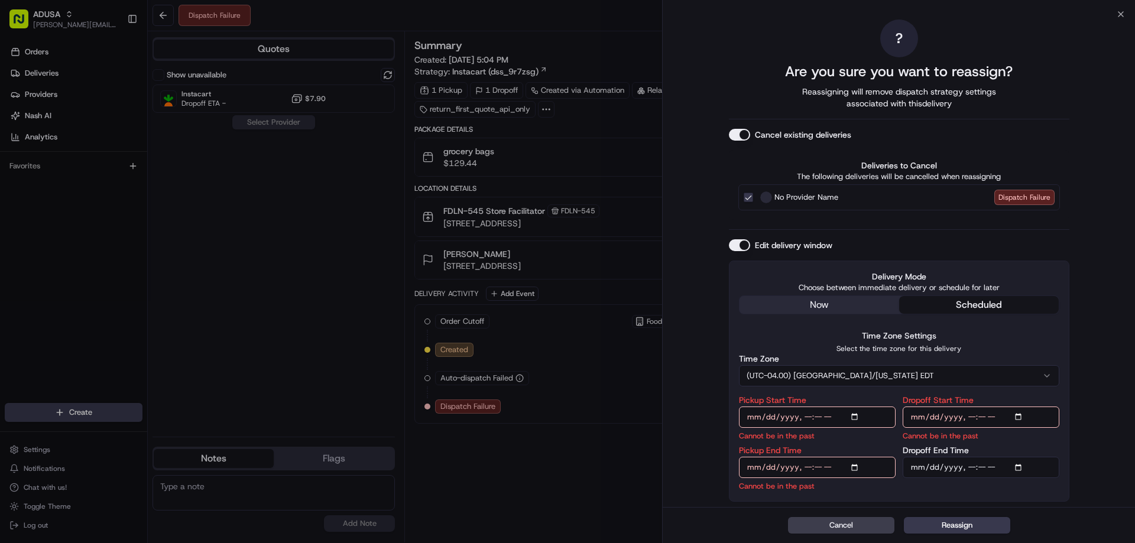
click at [809, 417] on input "Pickup Start Time" at bounding box center [817, 417] width 157 height 21
type input "2025-08-17T19:00"
click at [803, 464] on input "Pickup End Time" at bounding box center [817, 467] width 157 height 21
type input "2025-08-17T19:30"
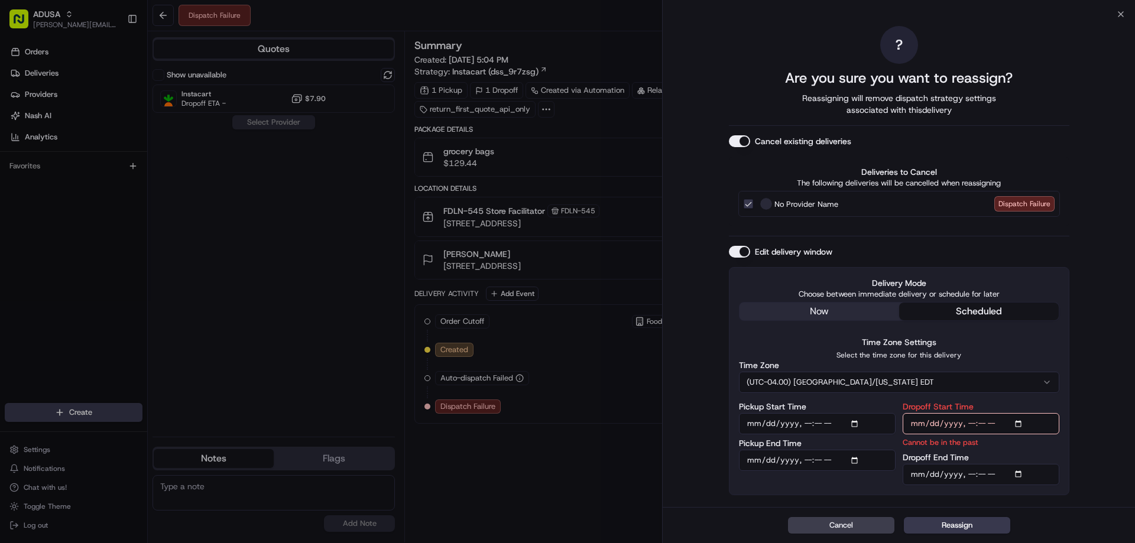
click at [970, 420] on input "Dropoff Start Time" at bounding box center [980, 423] width 157 height 21
type input "2025-08-17T19:00"
click at [970, 475] on input "Dropoff End Time" at bounding box center [980, 474] width 157 height 21
type input "2025-08-17T20:00"
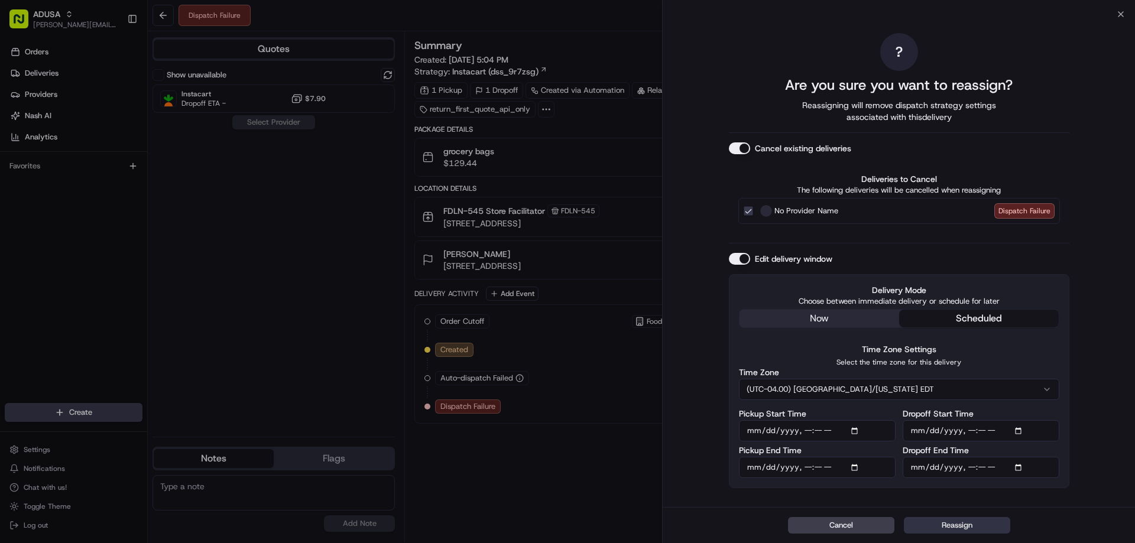
click at [944, 522] on button "Reassign" at bounding box center [957, 525] width 106 height 17
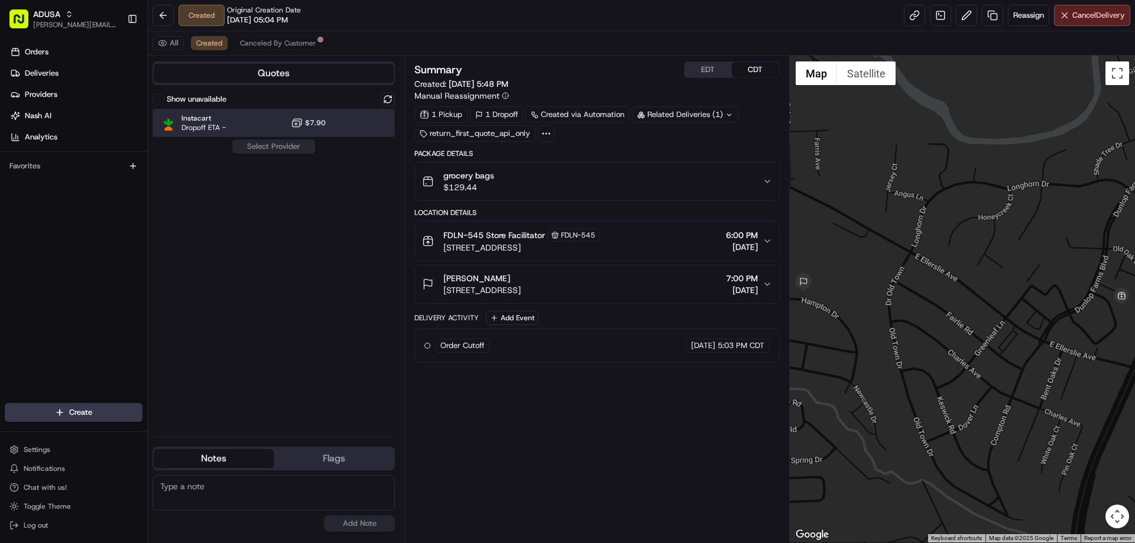
click at [250, 126] on div "Instacart Dropoff ETA - $7.90" at bounding box center [273, 123] width 242 height 28
click at [258, 145] on button "Assign Provider" at bounding box center [274, 146] width 84 height 14
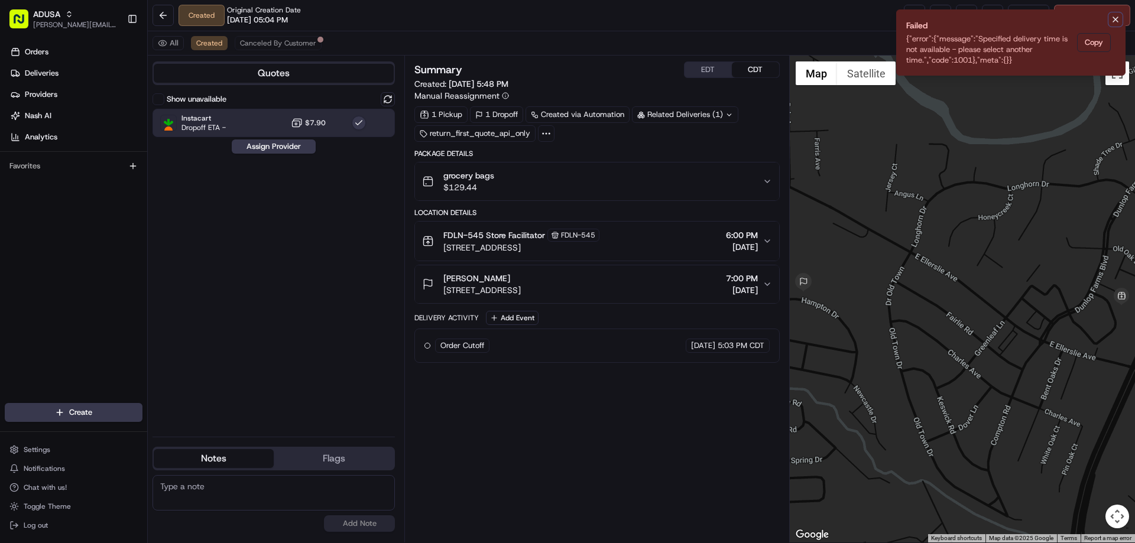
click at [1114, 19] on icon "Notifications (F8)" at bounding box center [1115, 19] width 9 height 9
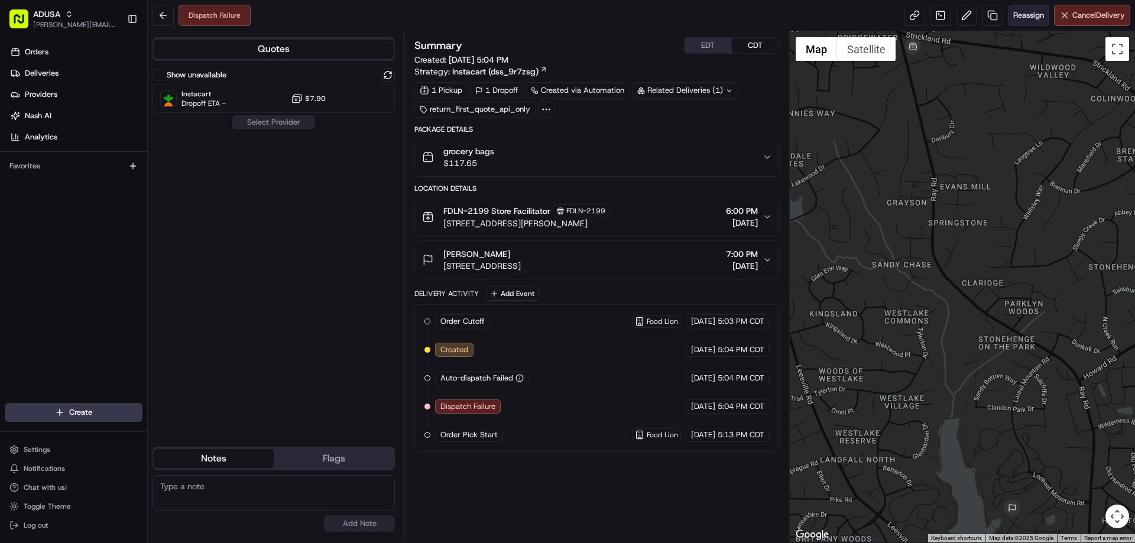
click at [1024, 18] on span "Reassign" at bounding box center [1028, 15] width 31 height 11
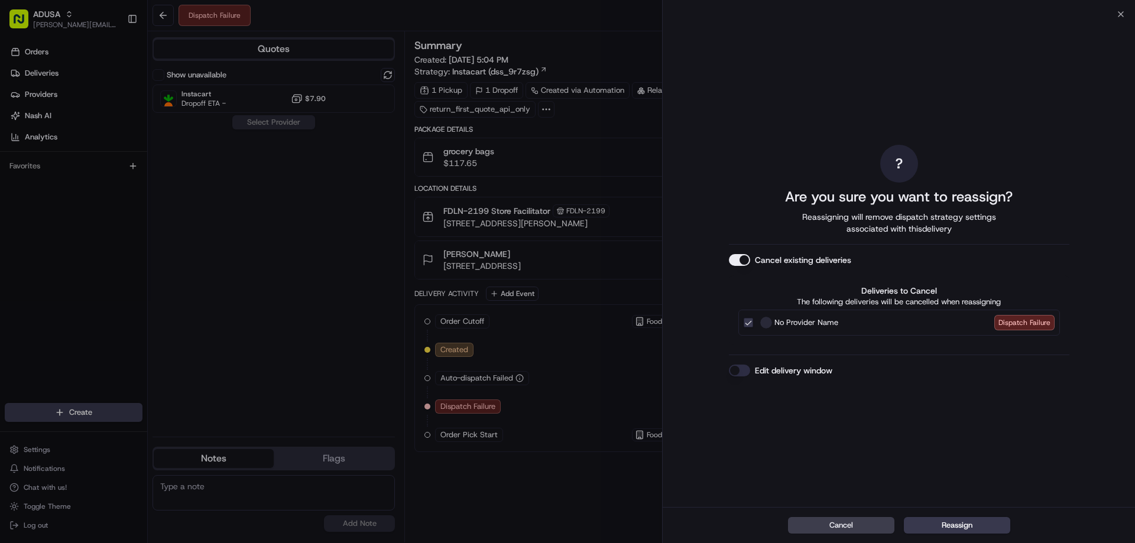
click at [741, 367] on button "Edit delivery window" at bounding box center [739, 371] width 21 height 12
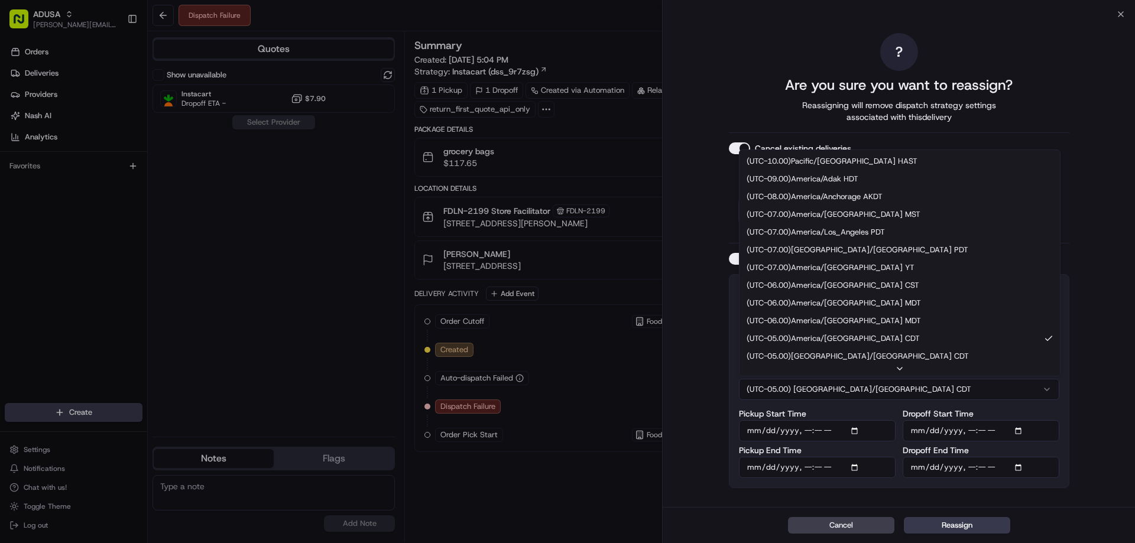
click at [898, 387] on button "(UTC-05.00) America/Chicago CDT" at bounding box center [899, 389] width 320 height 21
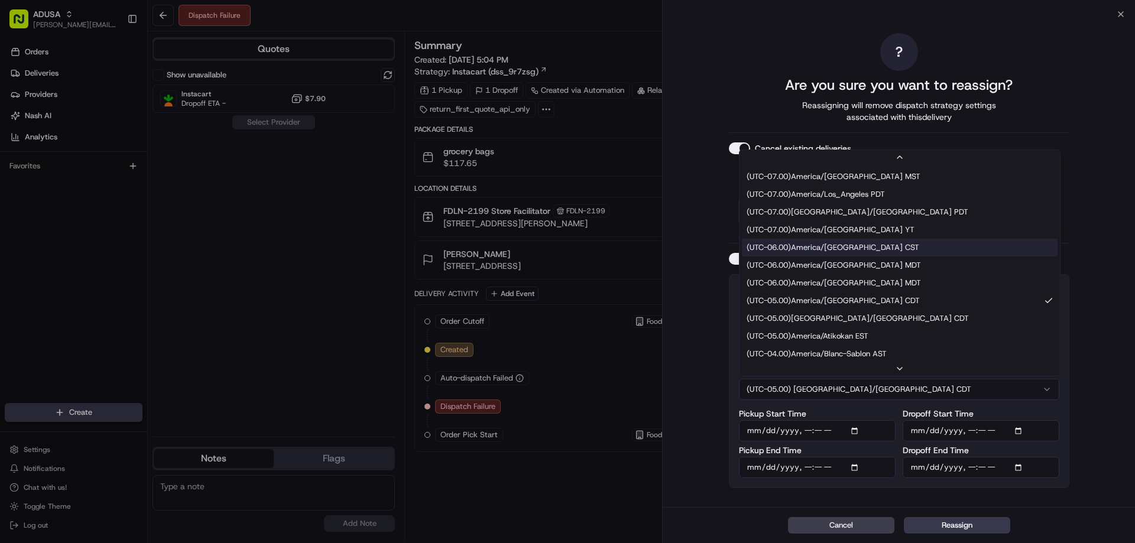
scroll to position [118, 0]
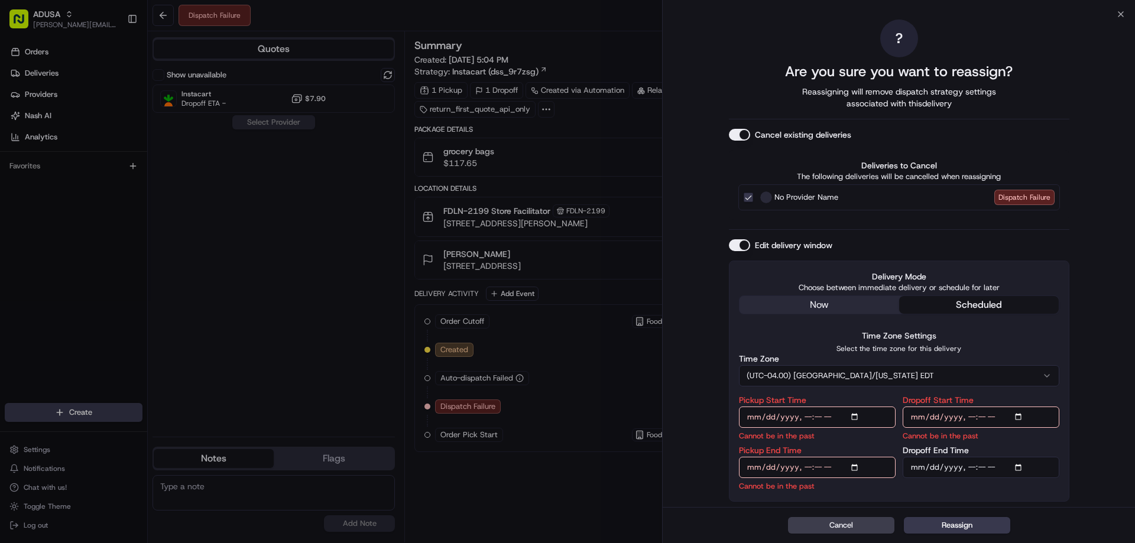
click at [807, 417] on input "Pickup Start Time" at bounding box center [817, 417] width 157 height 21
type input "[DATE]T19:00"
click at [806, 465] on input "Pickup End Time" at bounding box center [817, 467] width 157 height 21
type input "[DATE]T19:30"
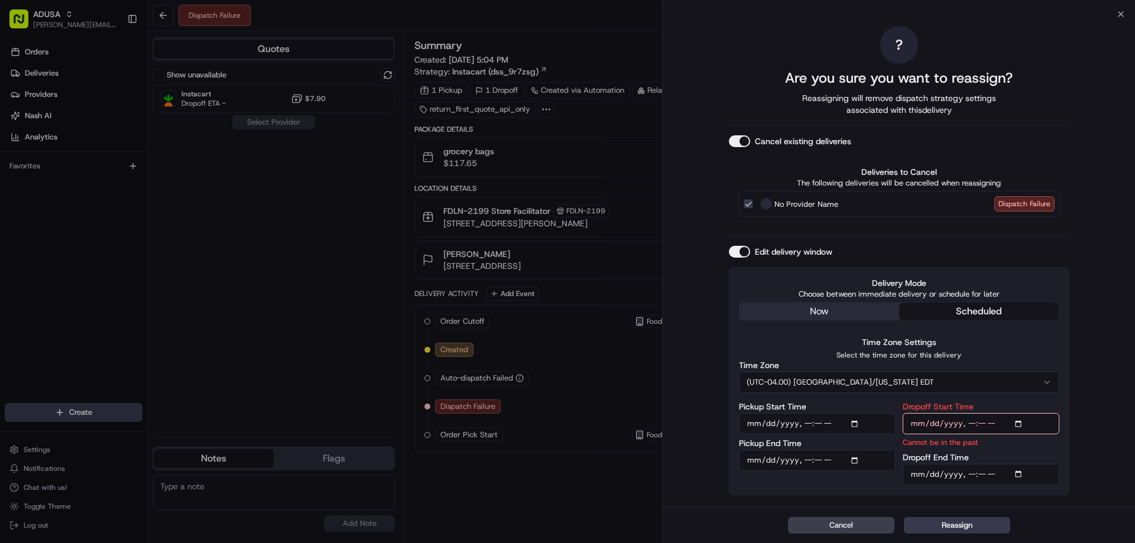
click at [968, 426] on input "Dropoff Start Time" at bounding box center [980, 423] width 157 height 21
type input "[DATE]T19:00"
click at [966, 473] on input "Dropoff End Time" at bounding box center [980, 474] width 157 height 21
type input "[DATE]T20:00"
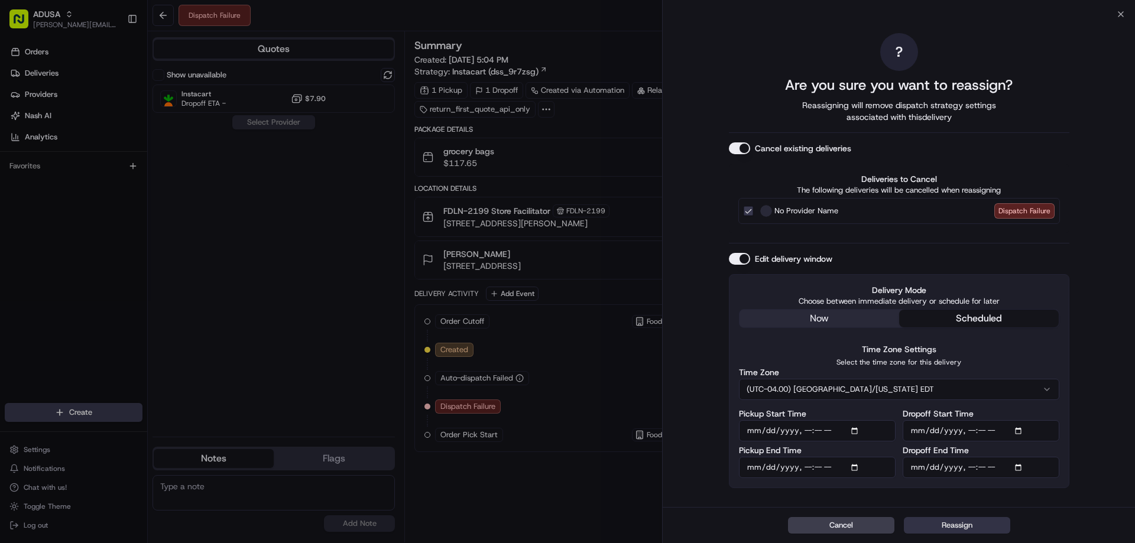
click at [962, 520] on button "Reassign" at bounding box center [957, 525] width 106 height 17
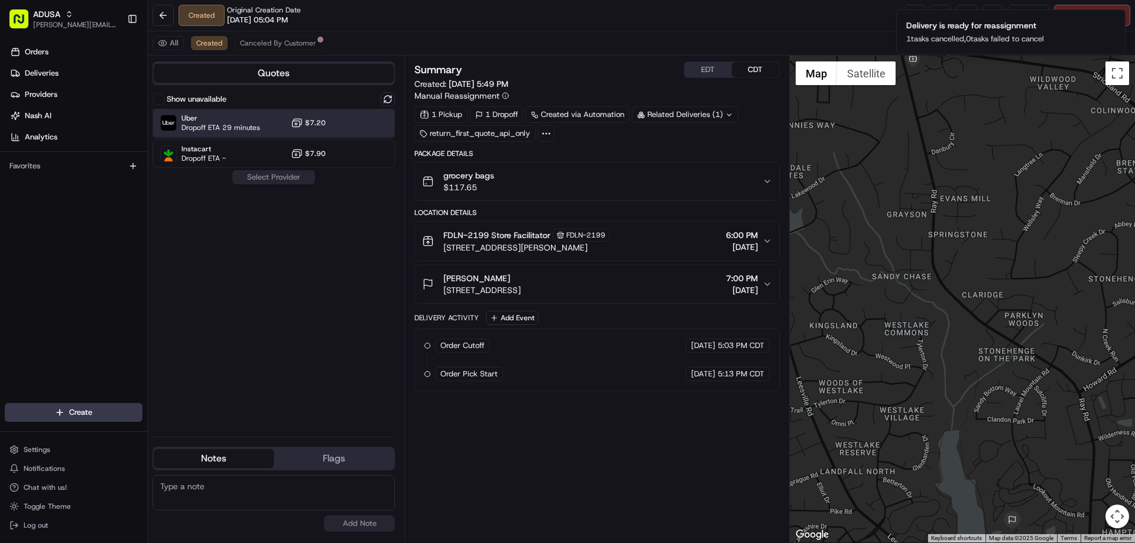
click at [278, 122] on div "Uber Dropoff ETA 29 minutes $7.20" at bounding box center [273, 123] width 242 height 28
click at [275, 180] on button "Assign Provider" at bounding box center [274, 177] width 84 height 14
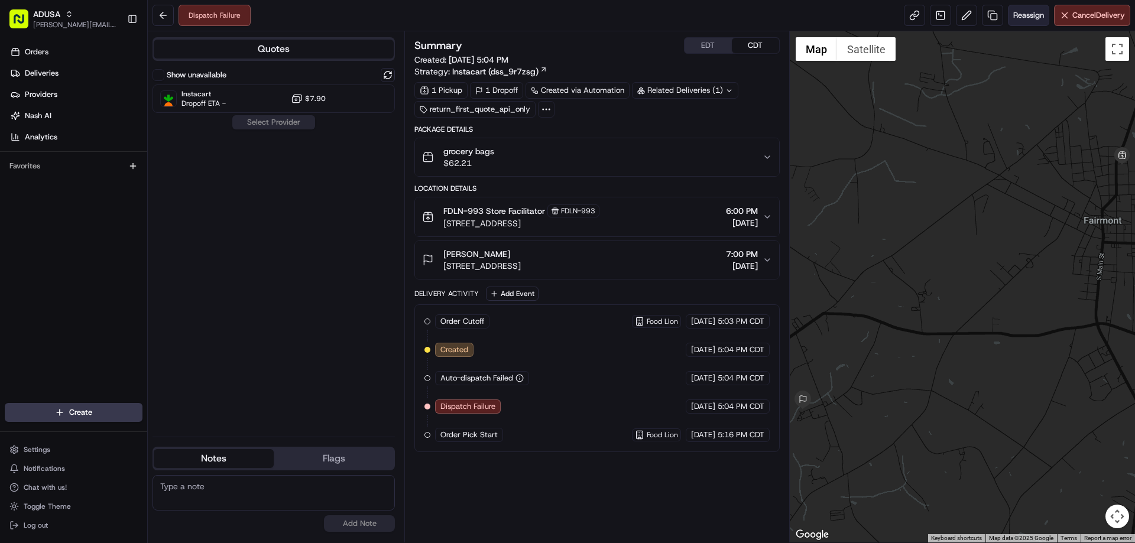
click at [1019, 21] on button "Reassign" at bounding box center [1028, 15] width 41 height 21
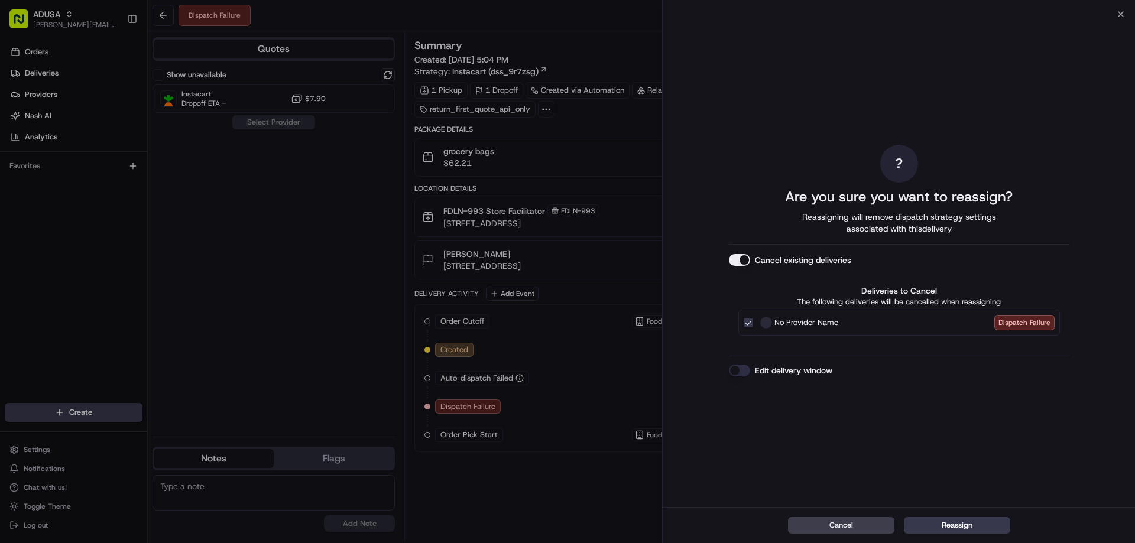
click at [730, 369] on button "Edit delivery window" at bounding box center [739, 371] width 21 height 12
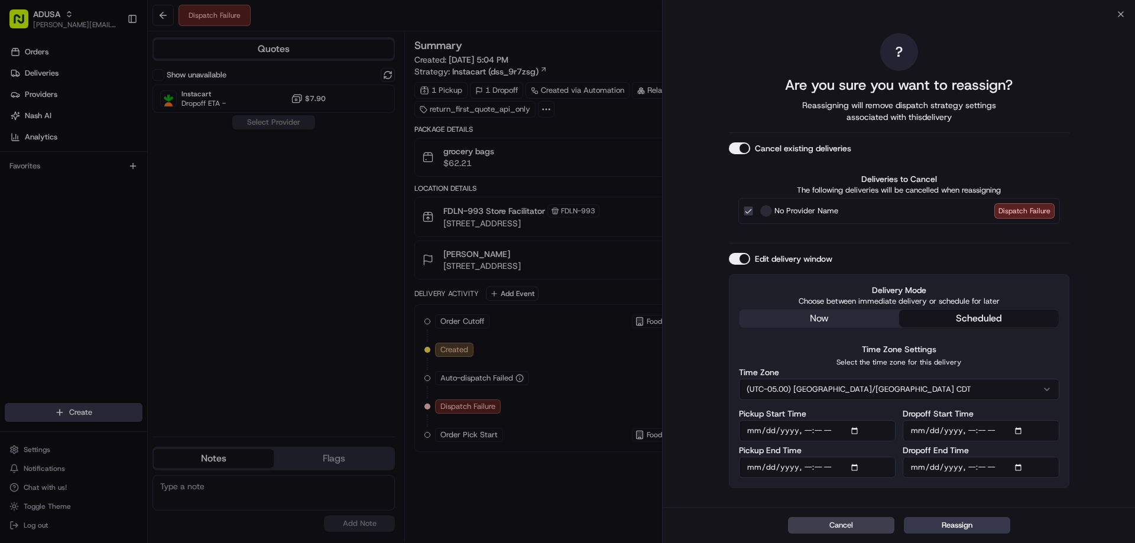
click at [852, 385] on button "(UTC-05.00) [GEOGRAPHIC_DATA]/[GEOGRAPHIC_DATA] CDT" at bounding box center [899, 389] width 320 height 21
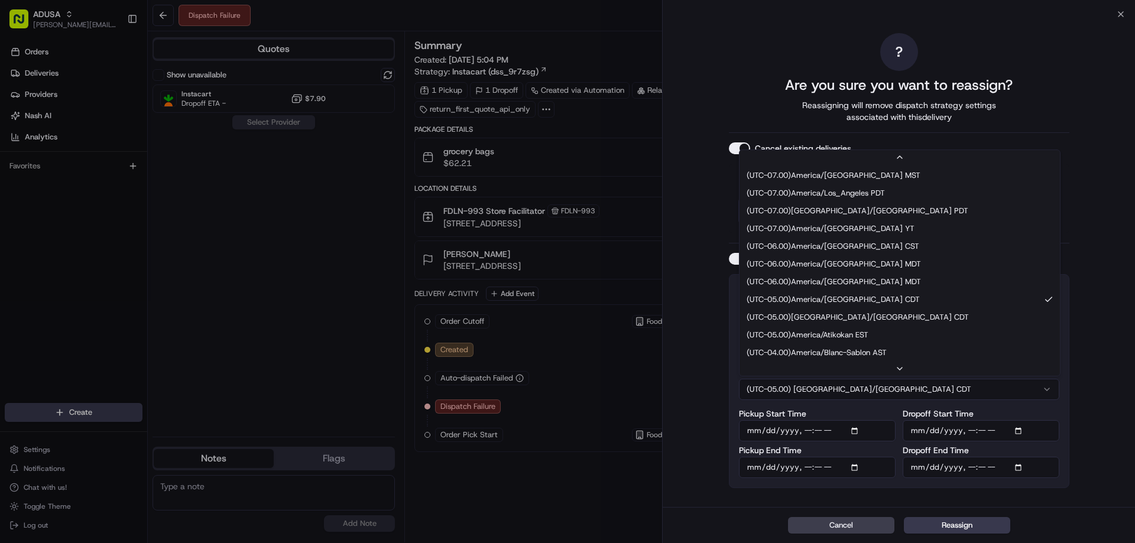
scroll to position [71, 0]
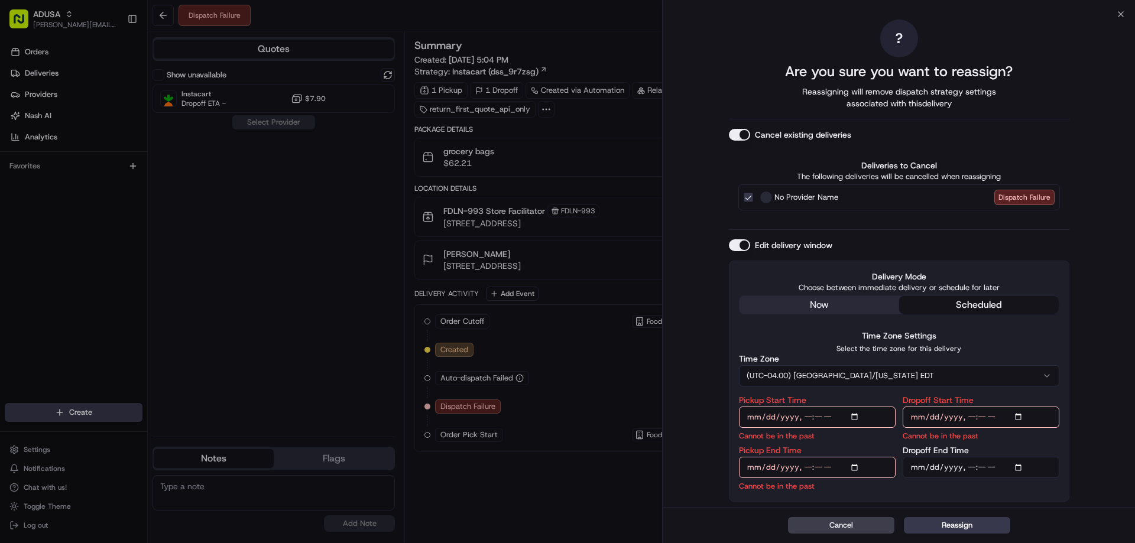
click at [809, 418] on input "Pickup Start Time" at bounding box center [817, 417] width 157 height 21
type input "[DATE]T19:00"
click at [807, 467] on input "Pickup End Time" at bounding box center [817, 467] width 157 height 21
type input "[DATE]T19:30"
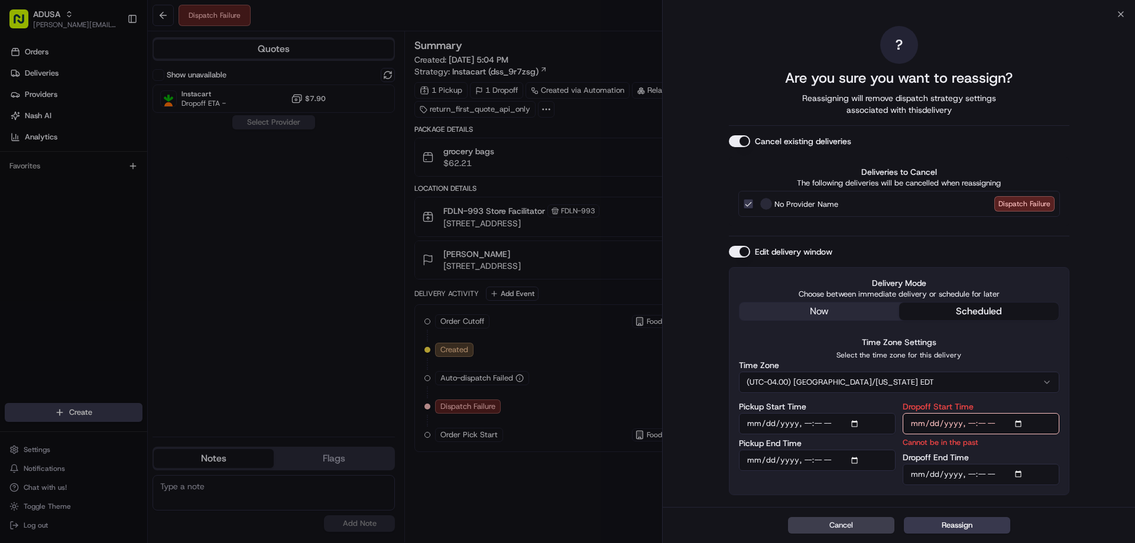
click at [971, 421] on input "Dropoff Start Time" at bounding box center [980, 423] width 157 height 21
type input "[DATE]T19:00"
click at [969, 474] on input "Dropoff End Time" at bounding box center [980, 474] width 157 height 21
type input "[DATE]T20:00"
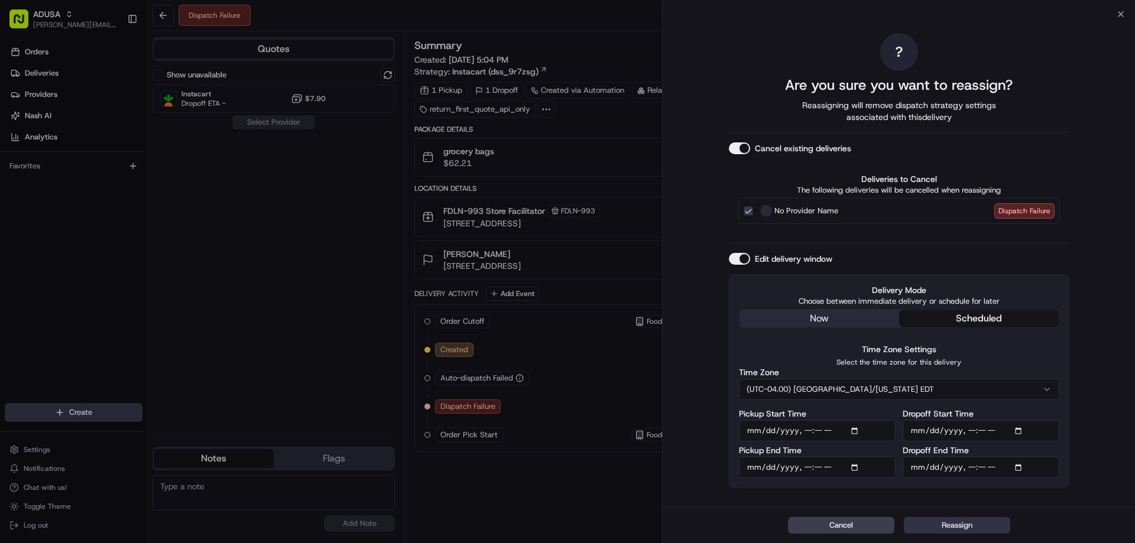
click at [953, 525] on button "Reassign" at bounding box center [957, 525] width 106 height 17
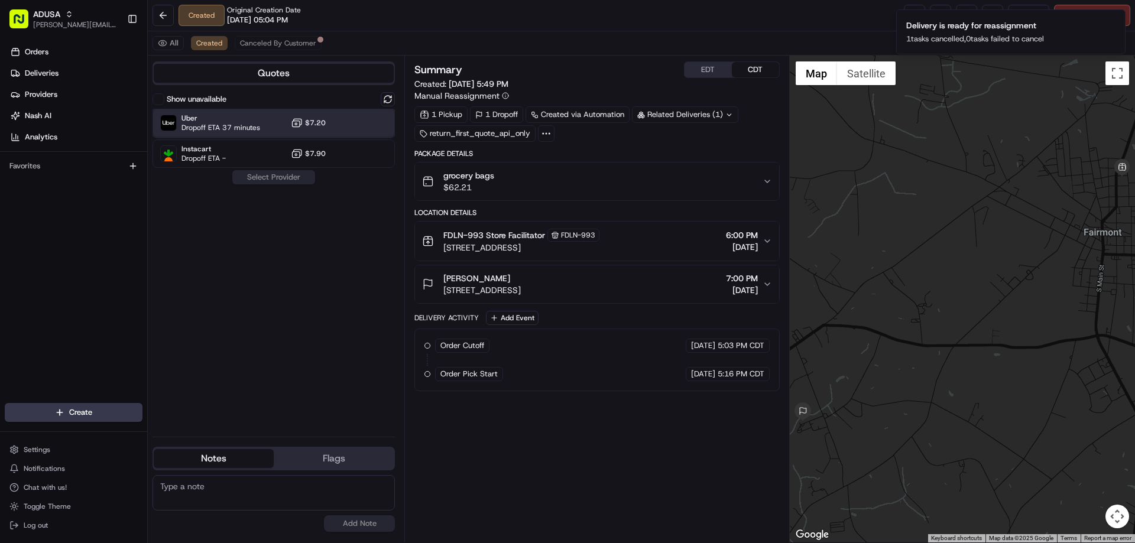
click at [253, 124] on span "Dropoff ETA 37 minutes" at bounding box center [220, 127] width 79 height 9
click at [265, 174] on button "Assign Provider" at bounding box center [274, 177] width 84 height 14
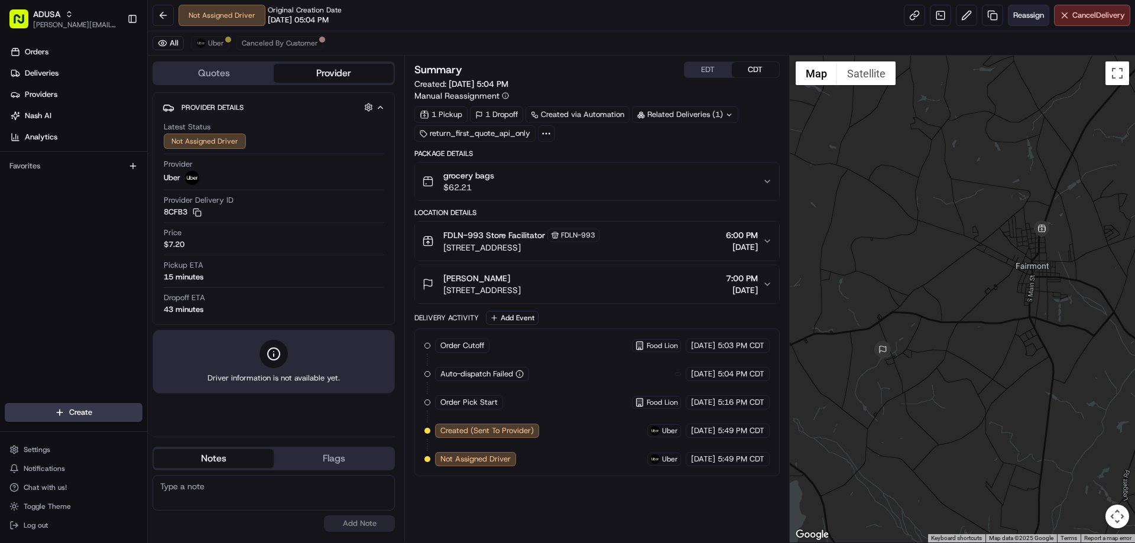
click at [1030, 8] on button "Reassign" at bounding box center [1028, 15] width 41 height 21
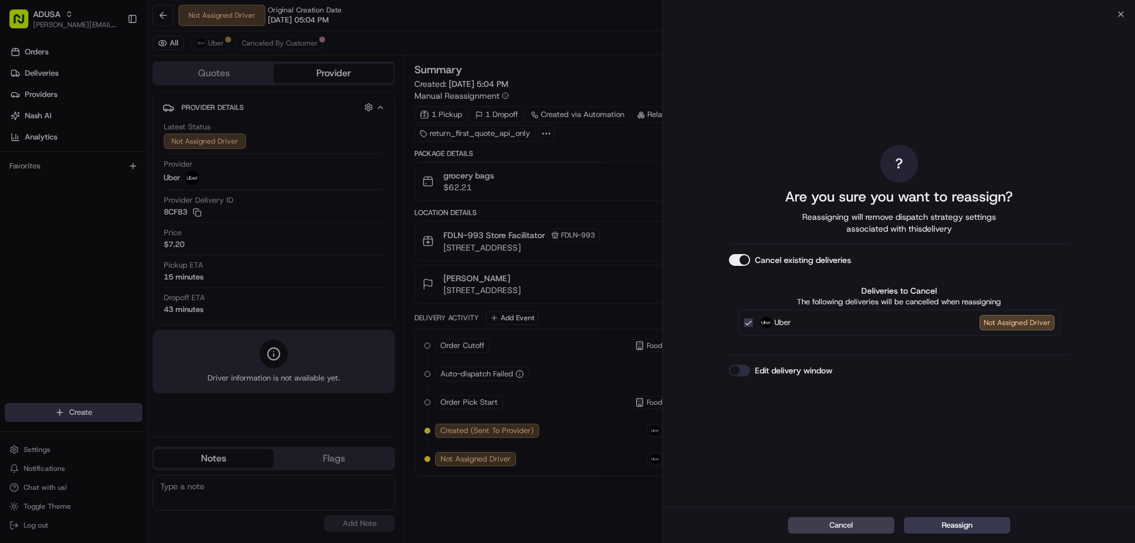
click at [741, 369] on button "Edit delivery window" at bounding box center [739, 371] width 21 height 12
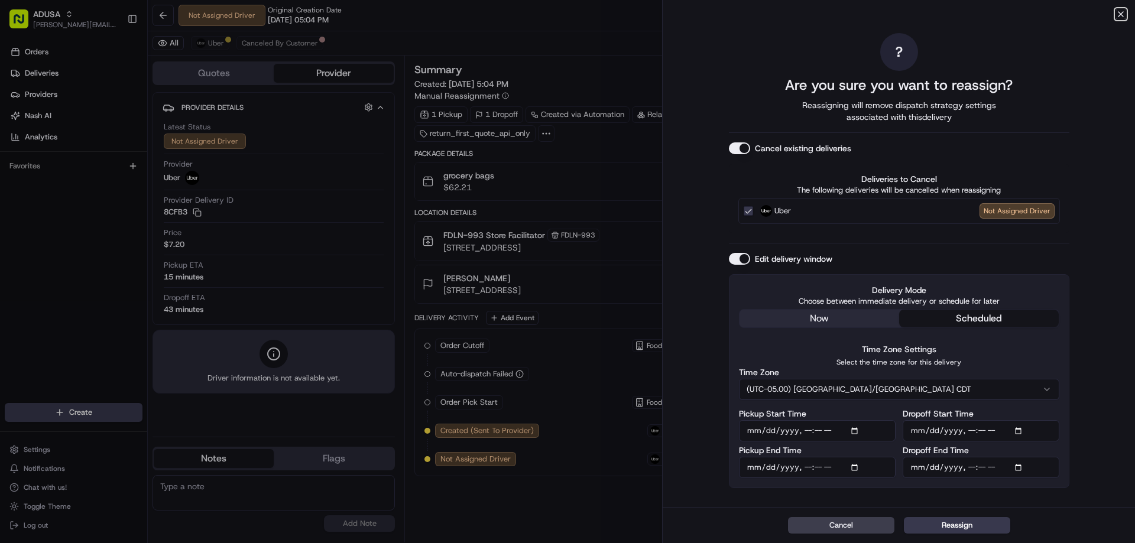
click at [1123, 12] on icon "button" at bounding box center [1120, 13] width 9 height 9
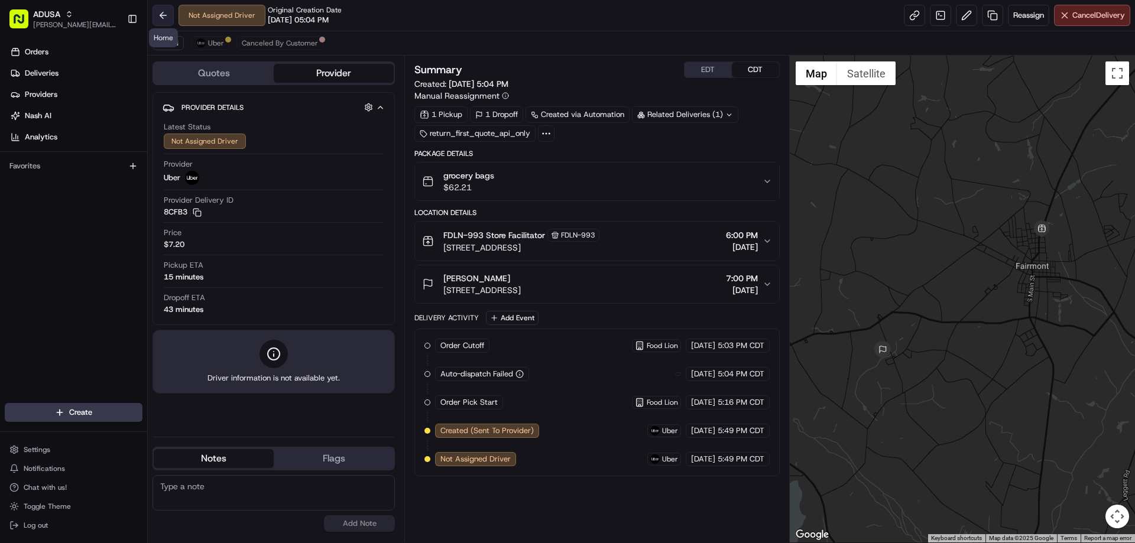
click at [168, 17] on button at bounding box center [162, 15] width 21 height 21
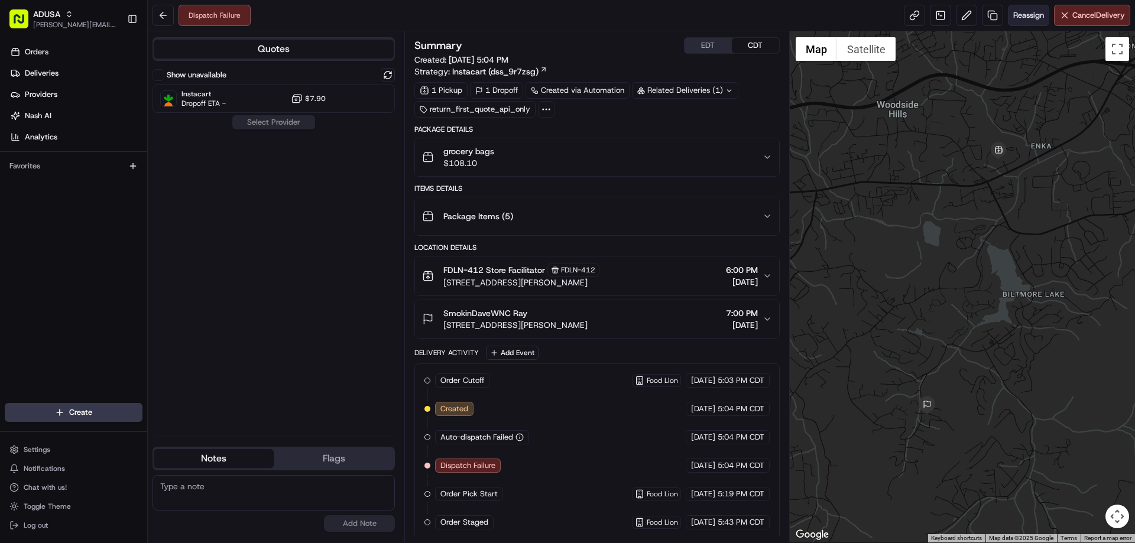
click at [1017, 16] on span "Reassign" at bounding box center [1028, 15] width 31 height 11
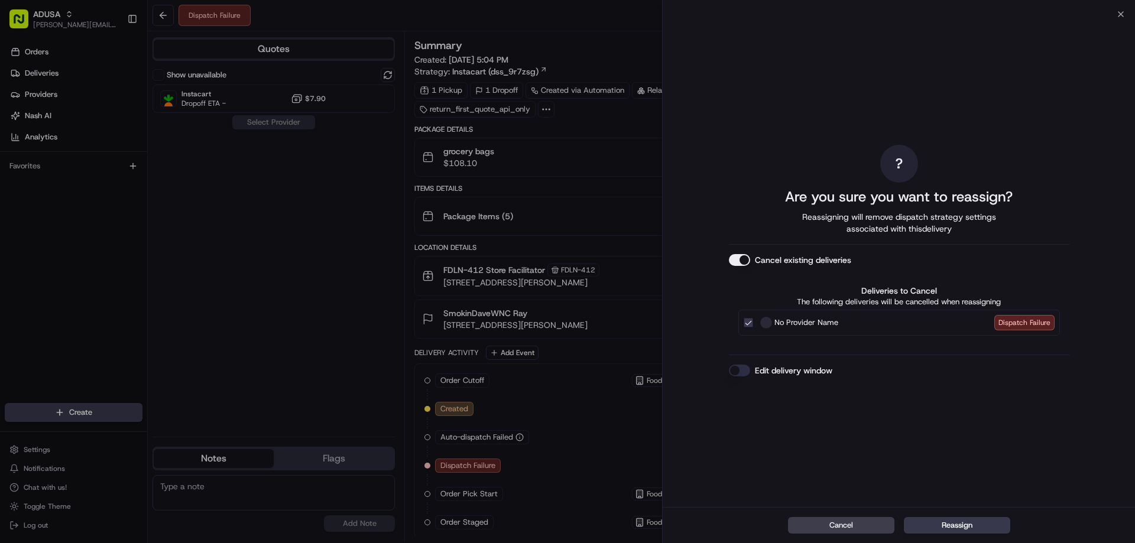
click at [748, 371] on button "Edit delivery window" at bounding box center [739, 371] width 21 height 12
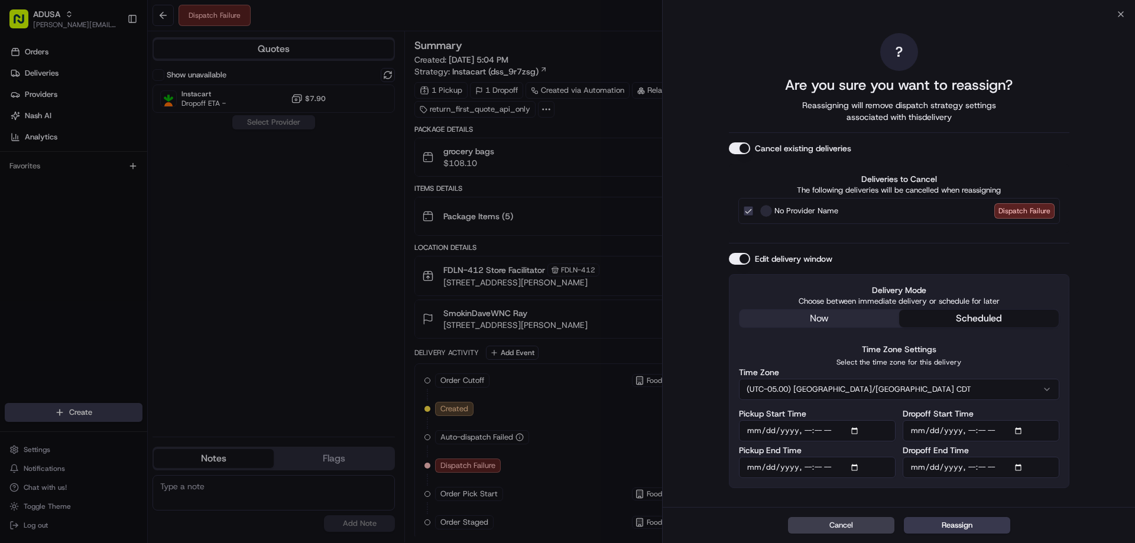
click at [885, 384] on button "(UTC-05.00) [GEOGRAPHIC_DATA]/[GEOGRAPHIC_DATA] CDT" at bounding box center [899, 389] width 320 height 21
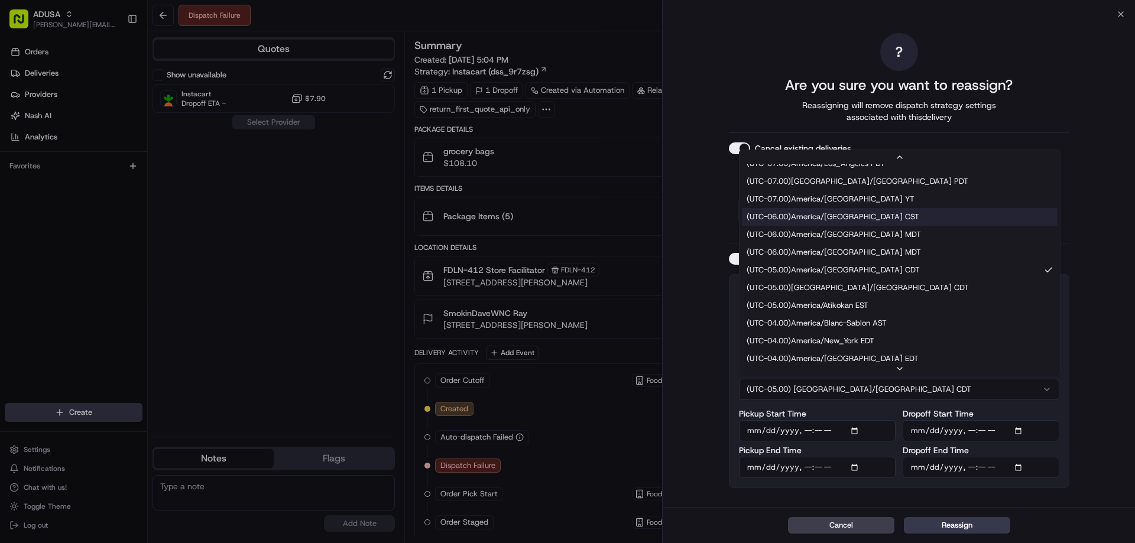
scroll to position [118, 0]
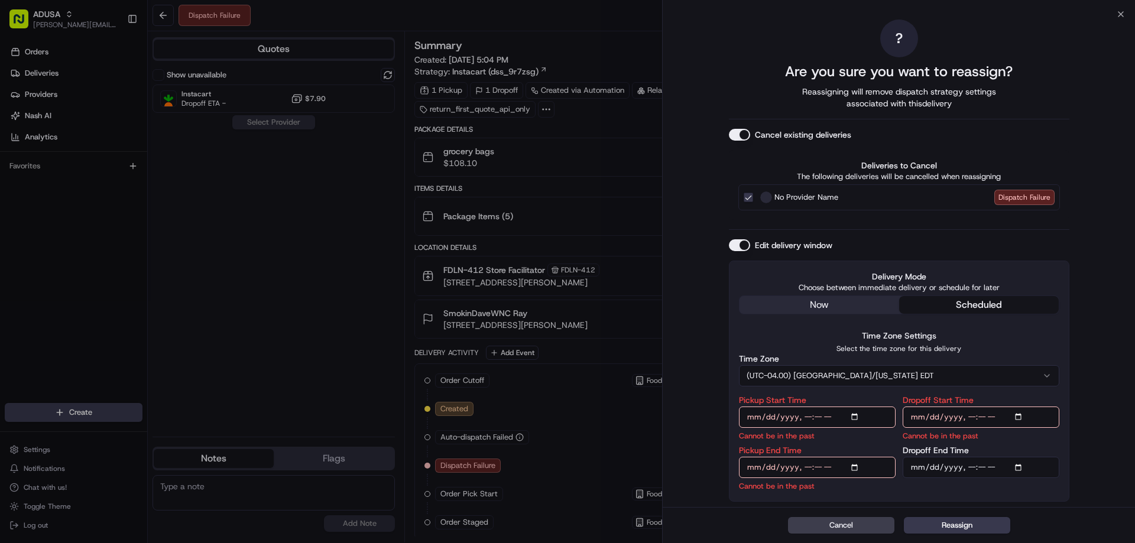
click at [803, 412] on input "Pickup Start Time" at bounding box center [817, 417] width 157 height 21
type input "[DATE]T19:00"
click at [809, 467] on input "Pickup End Time" at bounding box center [817, 467] width 157 height 21
type input "[DATE]T19:30"
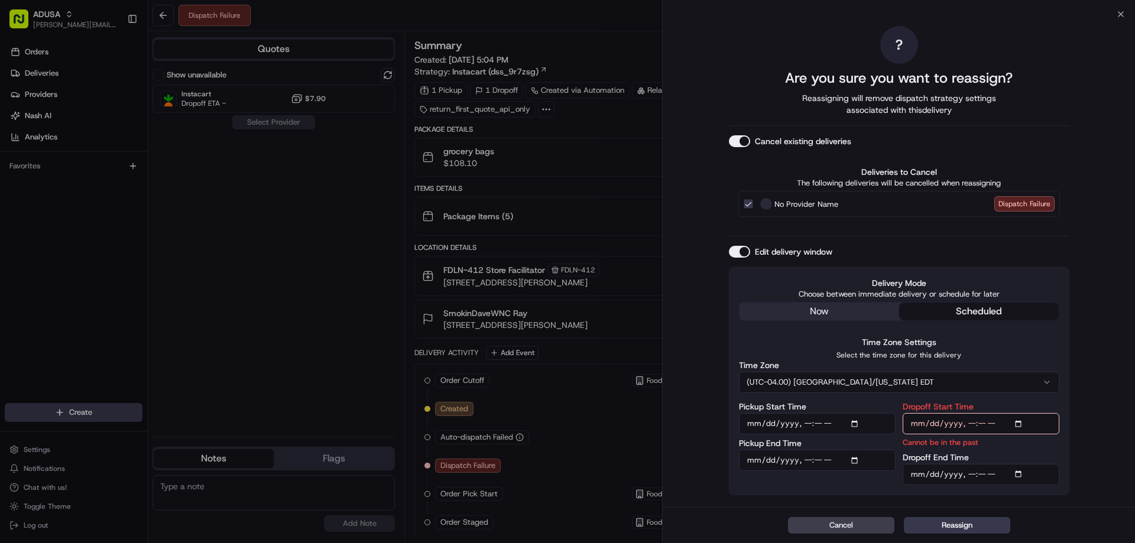
click at [969, 424] on input "Dropoff Start Time" at bounding box center [980, 423] width 157 height 21
type input "[DATE]T19:00"
click at [969, 472] on input "Dropoff End Time" at bounding box center [980, 474] width 157 height 21
type input "[DATE]T20:00"
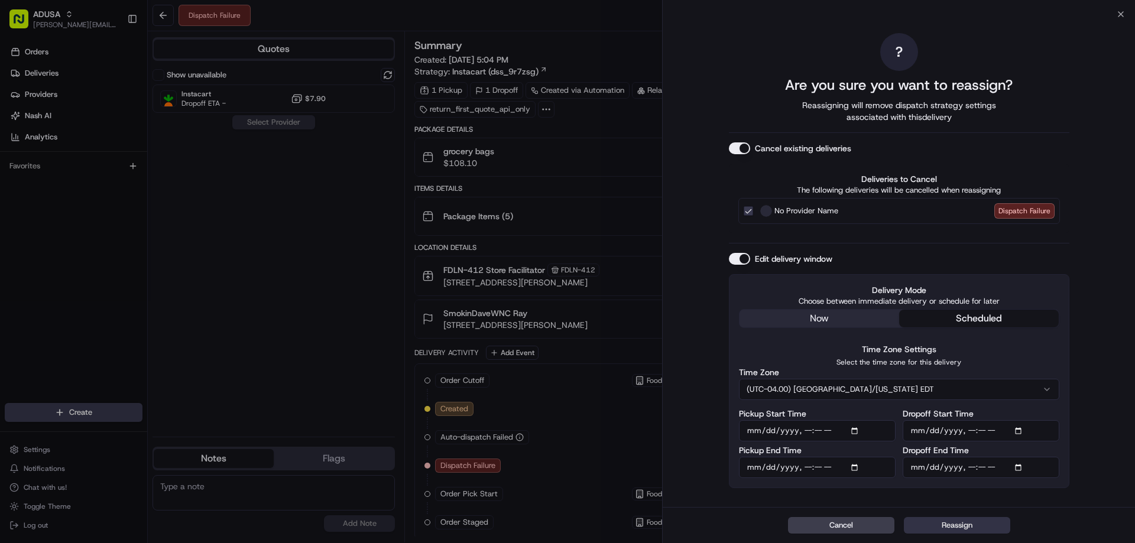
click at [945, 522] on button "Reassign" at bounding box center [957, 525] width 106 height 17
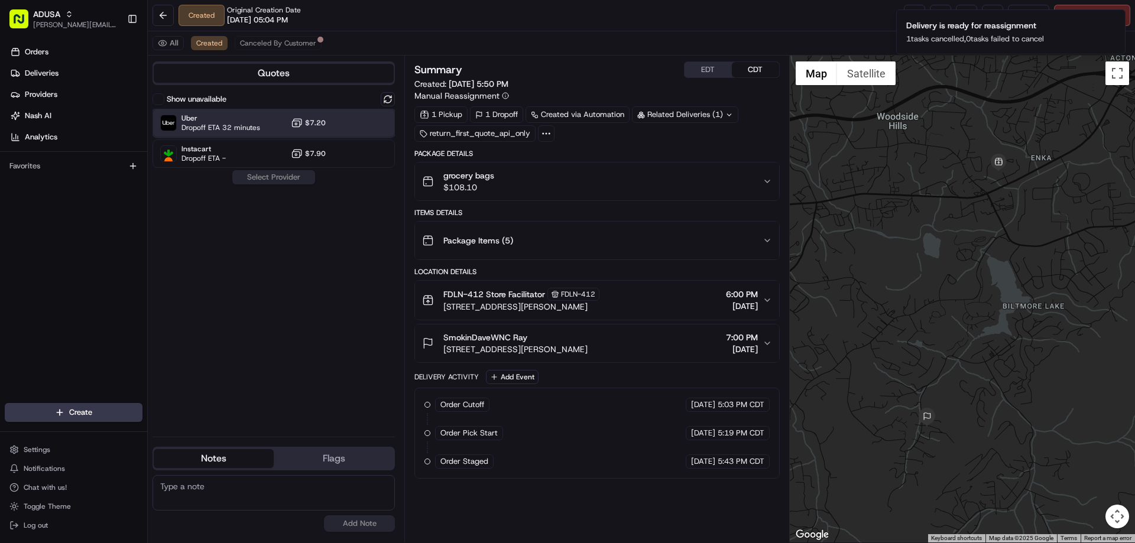
click at [307, 116] on div "Uber Dropoff ETA 32 minutes $7.20" at bounding box center [273, 123] width 242 height 28
click at [277, 180] on button "Assign Provider" at bounding box center [274, 177] width 84 height 14
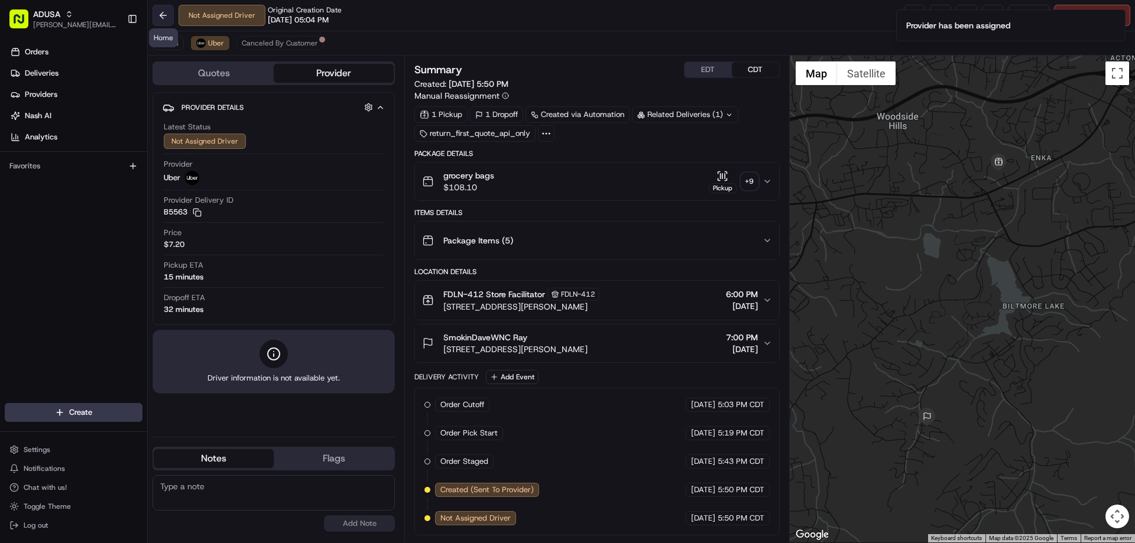
click at [161, 17] on button at bounding box center [162, 15] width 21 height 21
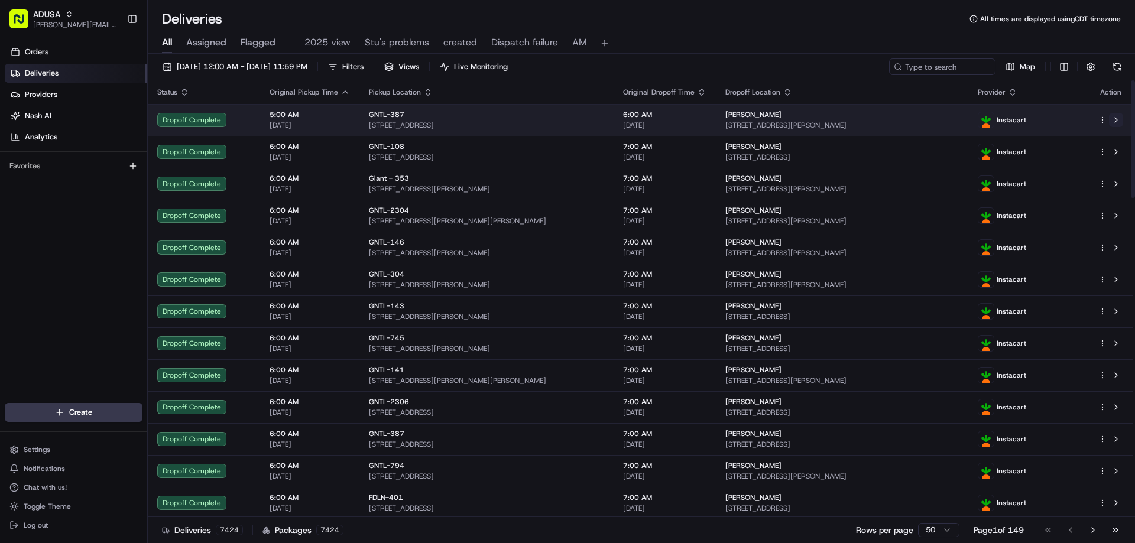
click at [1116, 119] on button at bounding box center [1116, 120] width 14 height 14
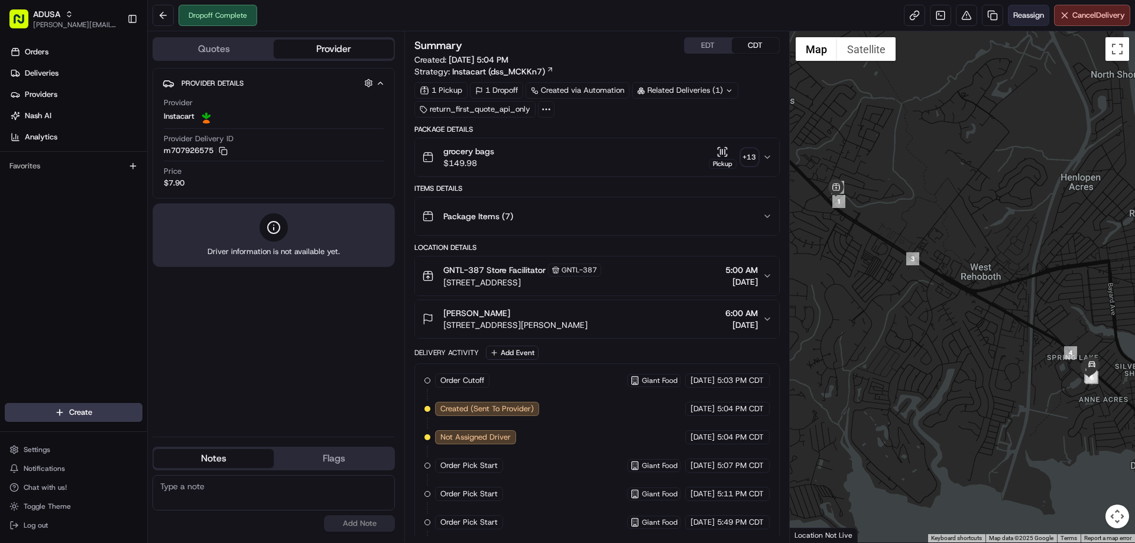
click at [1020, 11] on span "Reassign" at bounding box center [1028, 15] width 31 height 11
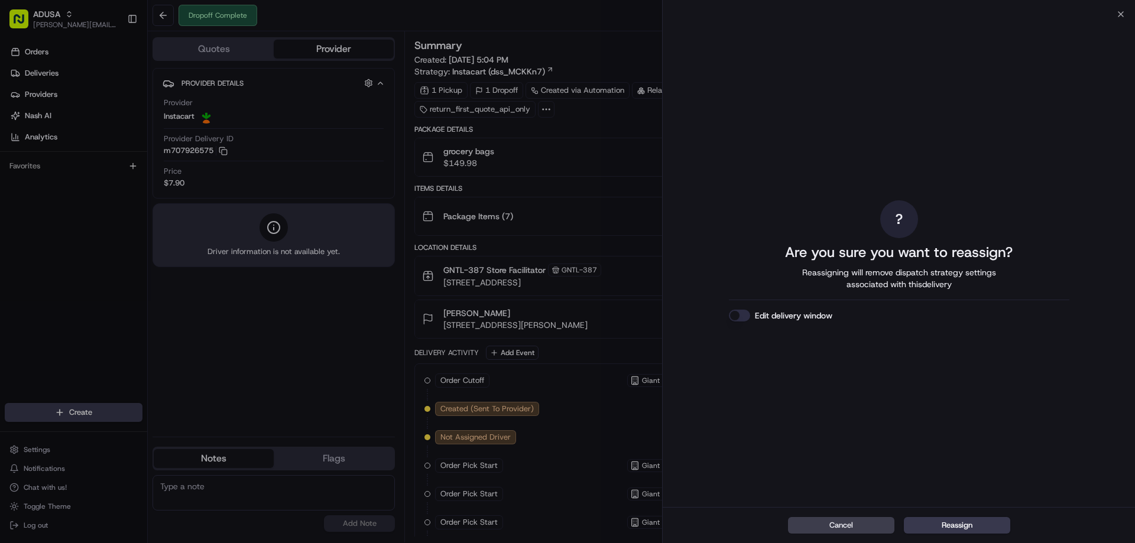
click at [743, 311] on button "Edit delivery window" at bounding box center [739, 316] width 21 height 12
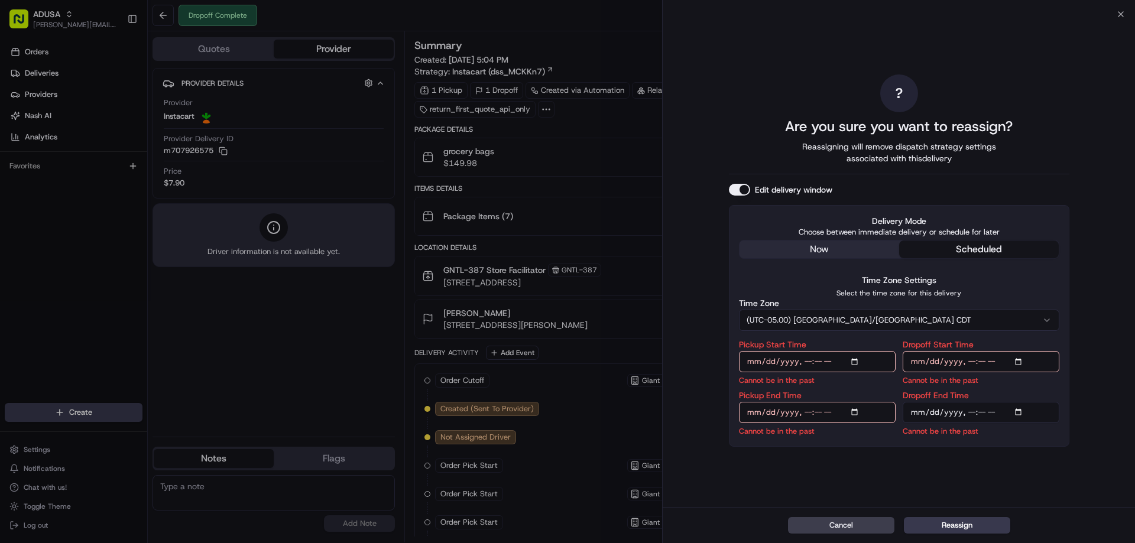
click at [806, 362] on input "Pickup Start Time" at bounding box center [817, 361] width 157 height 21
type input "[DATE]T07:00"
click at [806, 411] on input "Pickup End Time" at bounding box center [817, 412] width 157 height 21
type input "[DATE]T07:30"
click at [972, 361] on input "Dropoff Start Time" at bounding box center [980, 361] width 157 height 21
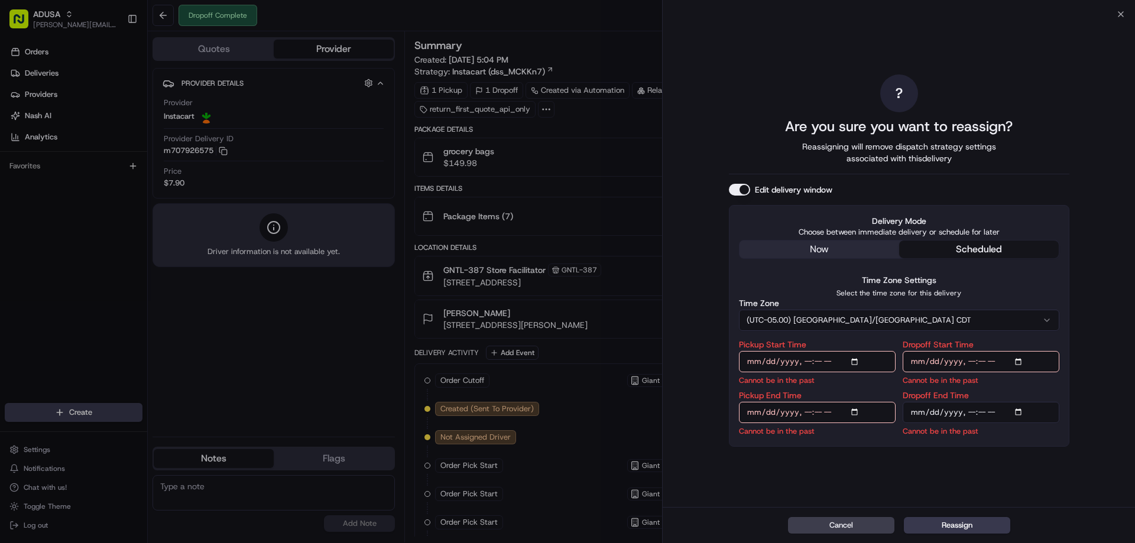
type input "[DATE]T07:00"
click at [971, 413] on input "Dropoff End Time" at bounding box center [980, 412] width 157 height 21
type input "[DATE]T08:00"
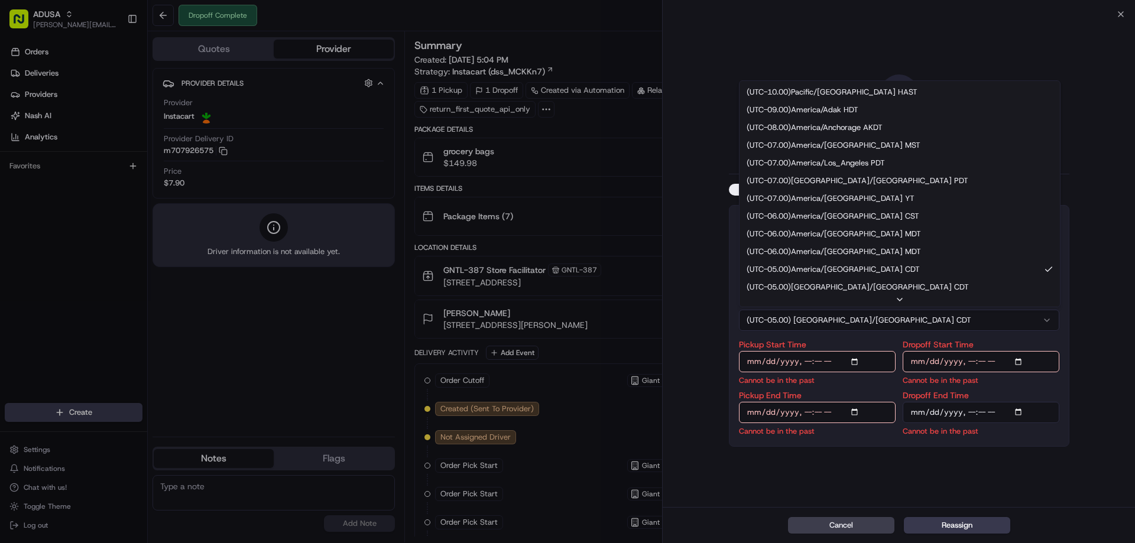
click at [879, 318] on button "(UTC-05.00) [GEOGRAPHIC_DATA]/[GEOGRAPHIC_DATA] CDT" at bounding box center [899, 320] width 320 height 21
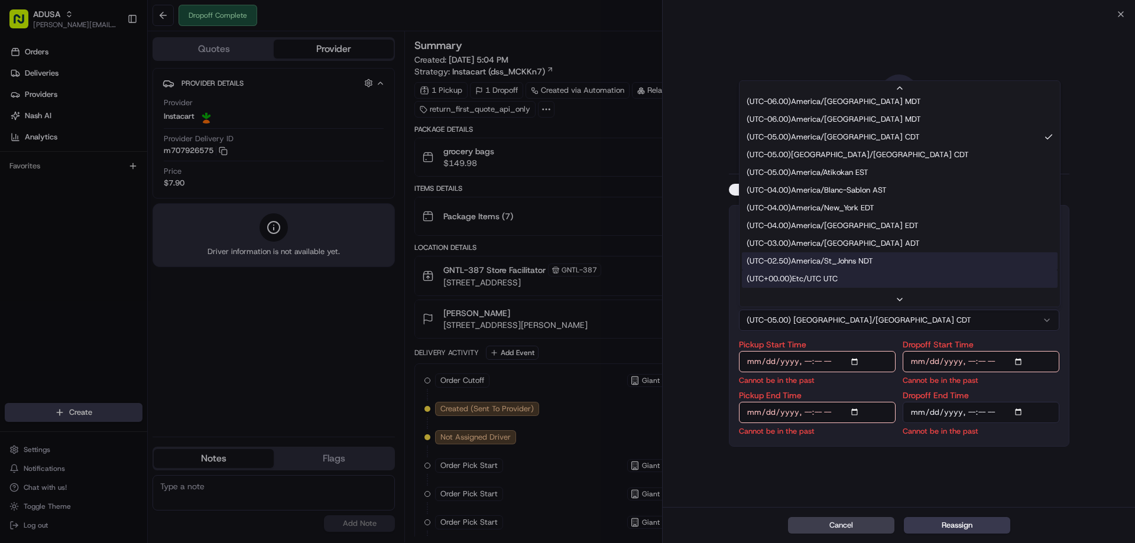
scroll to position [154, 0]
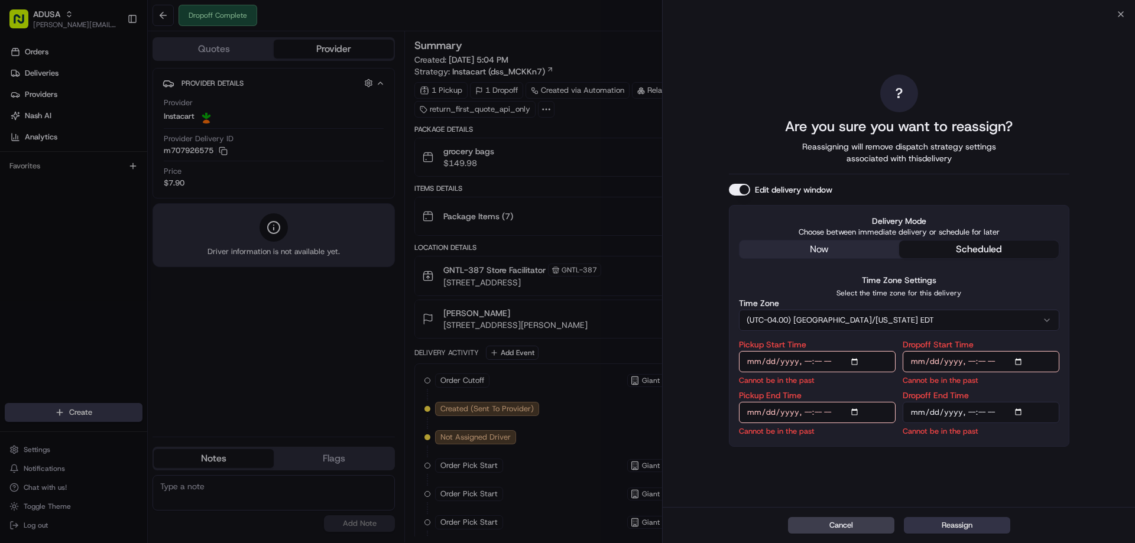
click at [962, 526] on button "Reassign" at bounding box center [957, 525] width 106 height 17
click at [967, 525] on button "Reassign" at bounding box center [957, 525] width 106 height 17
click at [1047, 210] on div "Delivery Mode Choose between immediate delivery or schedule for later now sched…" at bounding box center [899, 325] width 340 height 241
click at [1059, 166] on div "? Are you sure you want to reassign? Reassigning will remove dispatch strategy …" at bounding box center [899, 261] width 340 height 488
click at [1119, 15] on div "? Are you sure you want to reassign? Reassigning will remove dispatch strategy …" at bounding box center [899, 260] width 472 height 493
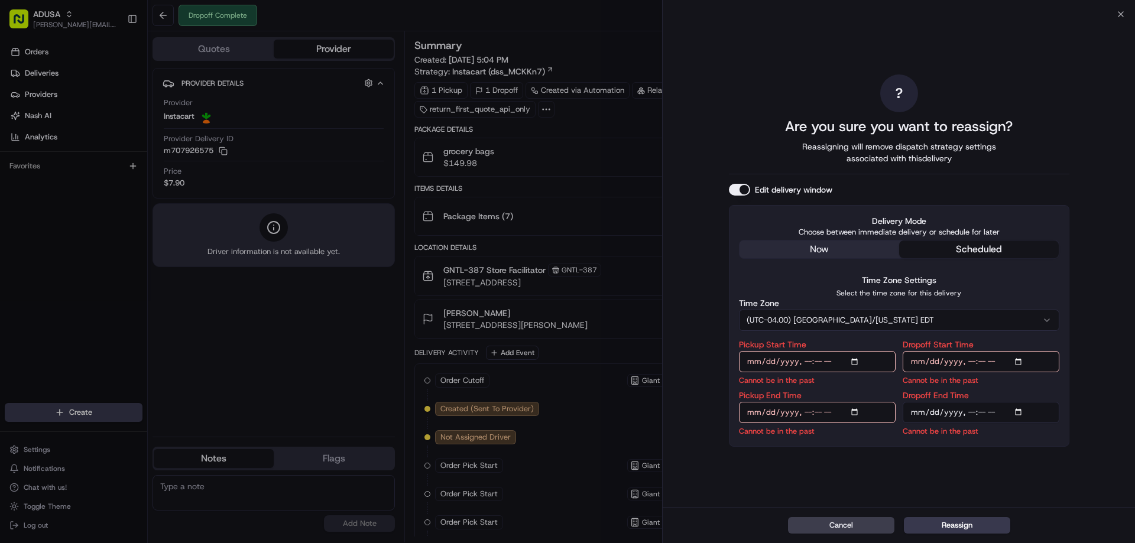
drag, startPoint x: 1119, startPoint y: 15, endPoint x: 1122, endPoint y: 7, distance: 8.6
click at [1121, 8] on div "Close ? Are you sure you want to reassign? Reassigning will remove dispatch str…" at bounding box center [898, 271] width 473 height 543
click at [1123, 5] on div "Close ? Are you sure you want to reassign? Reassigning will remove dispatch str…" at bounding box center [898, 271] width 473 height 543
click at [834, 522] on button "Cancel" at bounding box center [841, 525] width 106 height 17
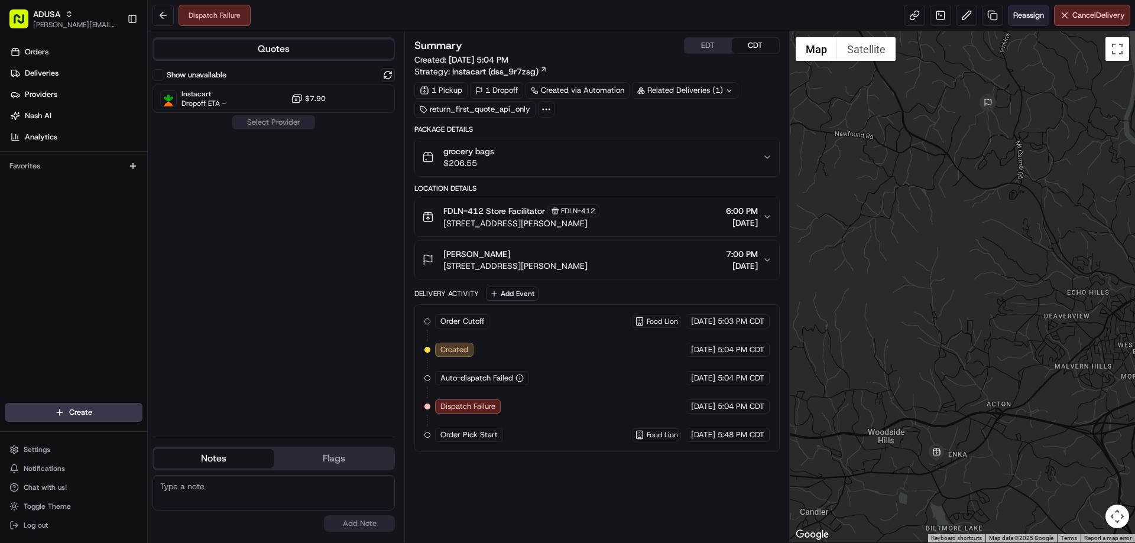
click at [1022, 15] on span "Reassign" at bounding box center [1028, 15] width 31 height 11
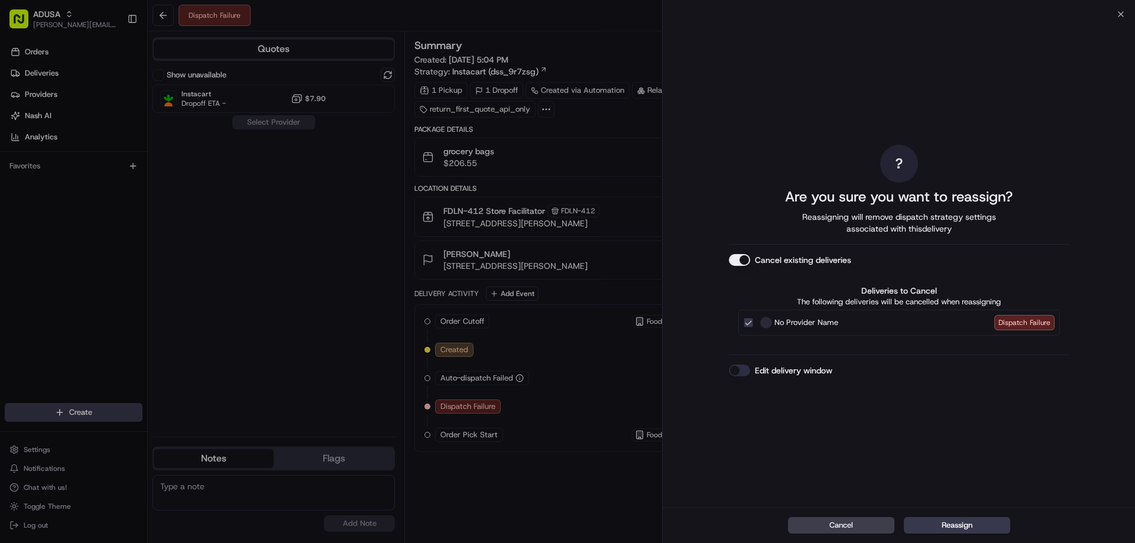
click at [743, 368] on button "Edit delivery window" at bounding box center [739, 371] width 21 height 12
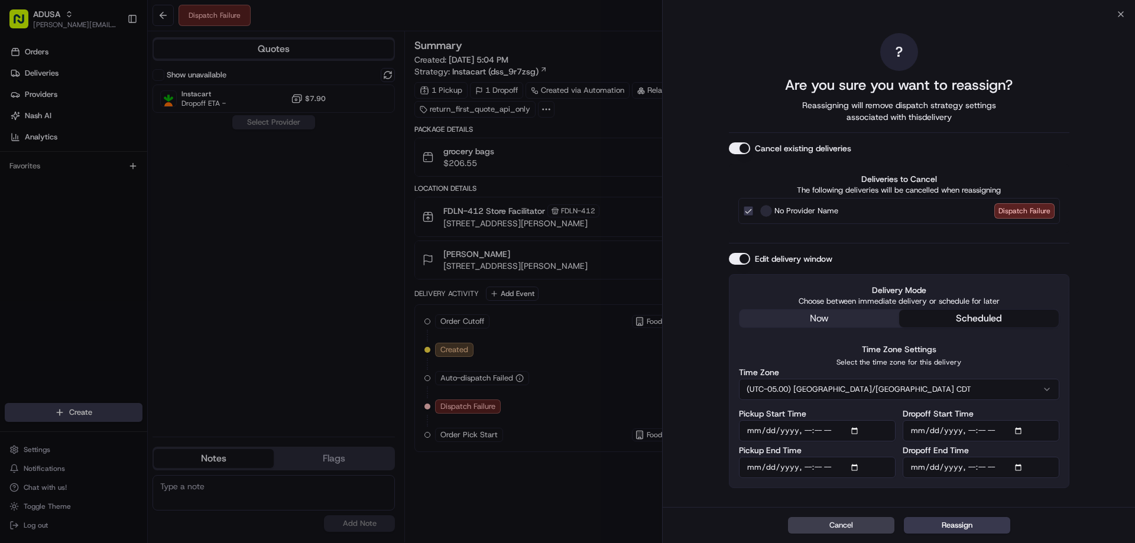
click at [887, 388] on button "(UTC-05.00) [GEOGRAPHIC_DATA]/[GEOGRAPHIC_DATA] CDT" at bounding box center [899, 389] width 320 height 21
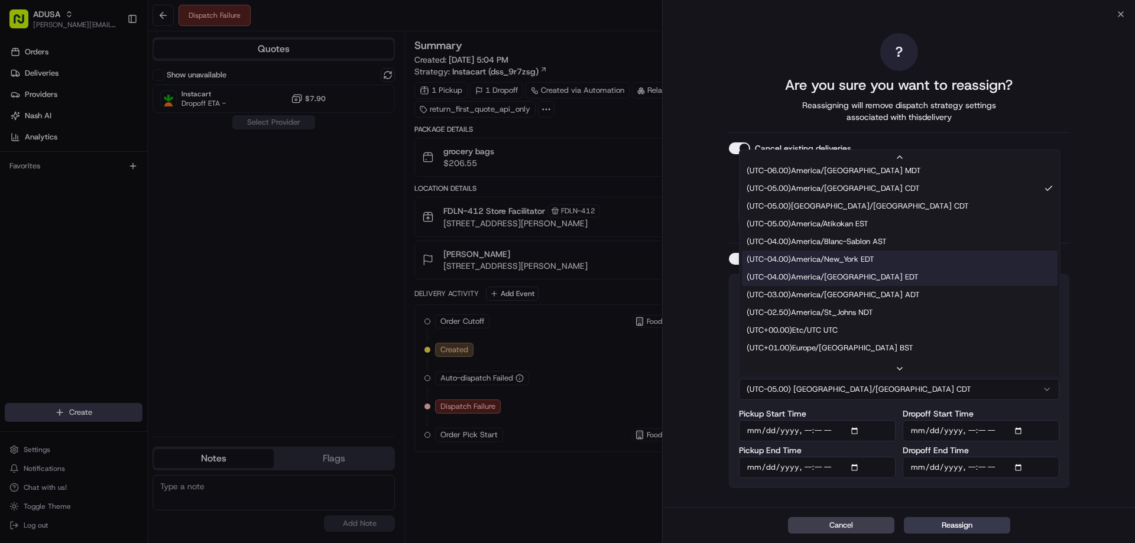
scroll to position [177, 0]
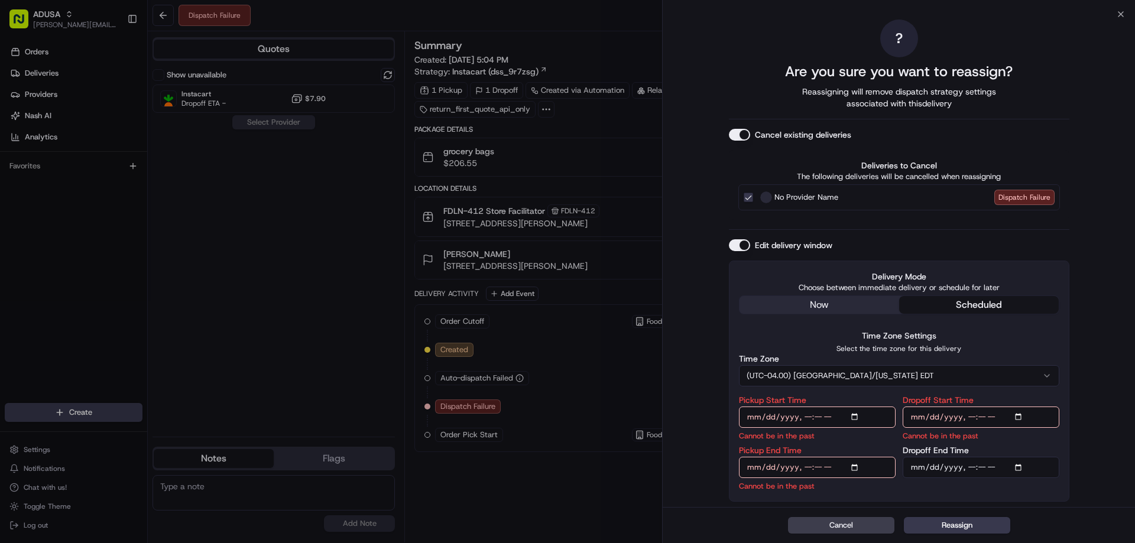
click at [809, 413] on input "Pickup Start Time" at bounding box center [817, 417] width 157 height 21
type input "[DATE]T19:00"
click at [809, 470] on input "Pickup End Time" at bounding box center [817, 467] width 157 height 21
type input "[DATE]T19:30"
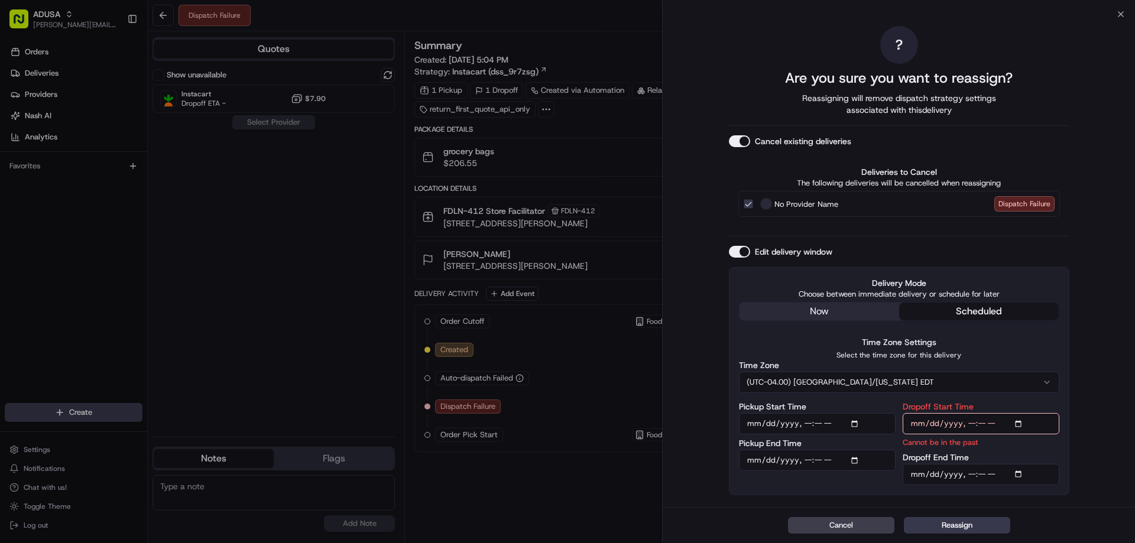
click at [970, 421] on input "Dropoff Start Time" at bounding box center [980, 423] width 157 height 21
type input "[DATE]T19:00"
click at [972, 473] on input "Dropoff End Time" at bounding box center [980, 474] width 157 height 21
type input "[DATE]T20:00"
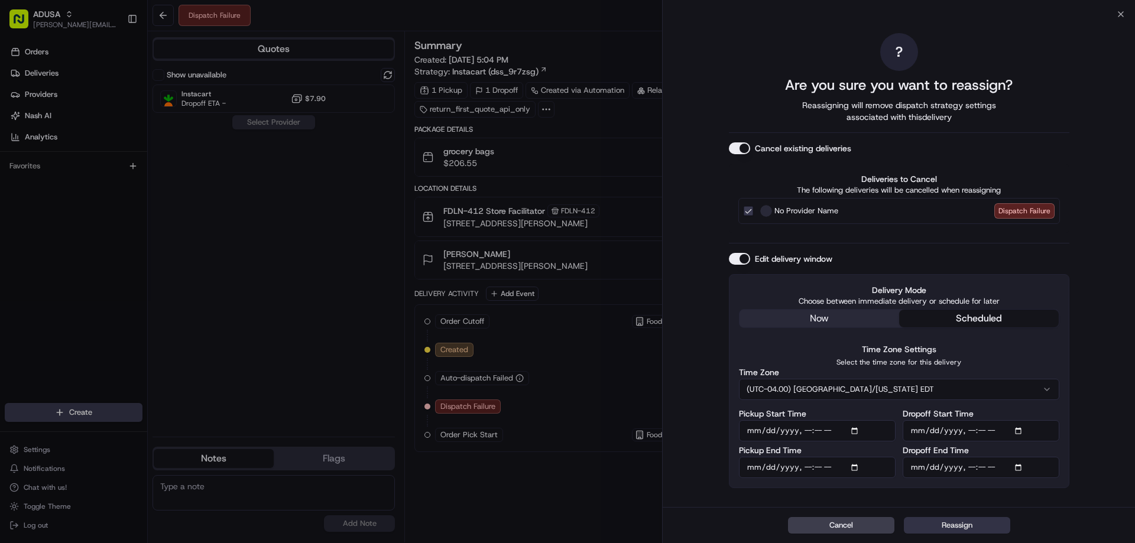
click at [941, 522] on button "Reassign" at bounding box center [957, 525] width 106 height 17
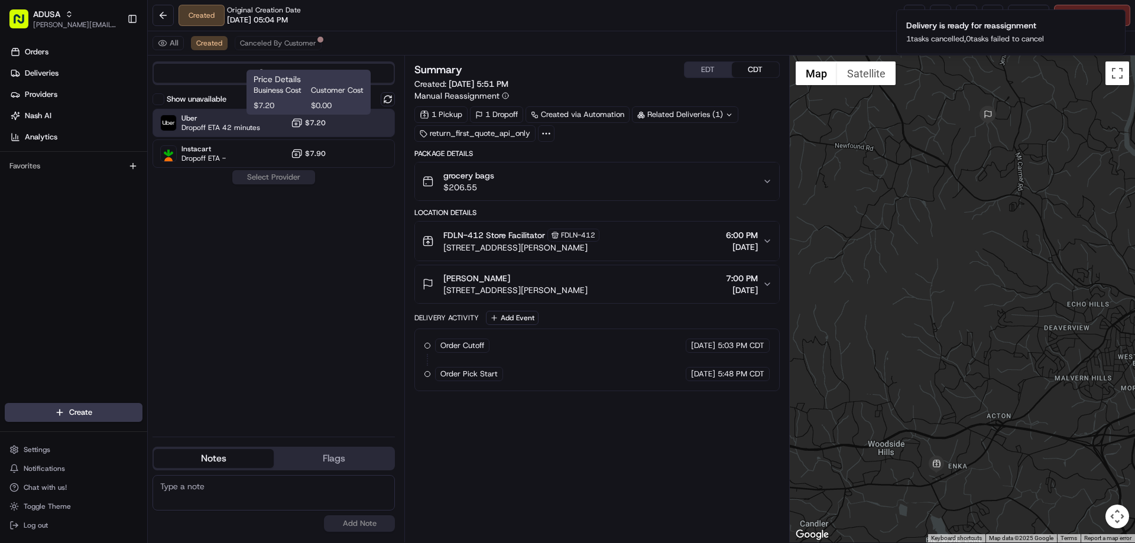
click at [297, 123] on circle at bounding box center [296, 124] width 2 height 2
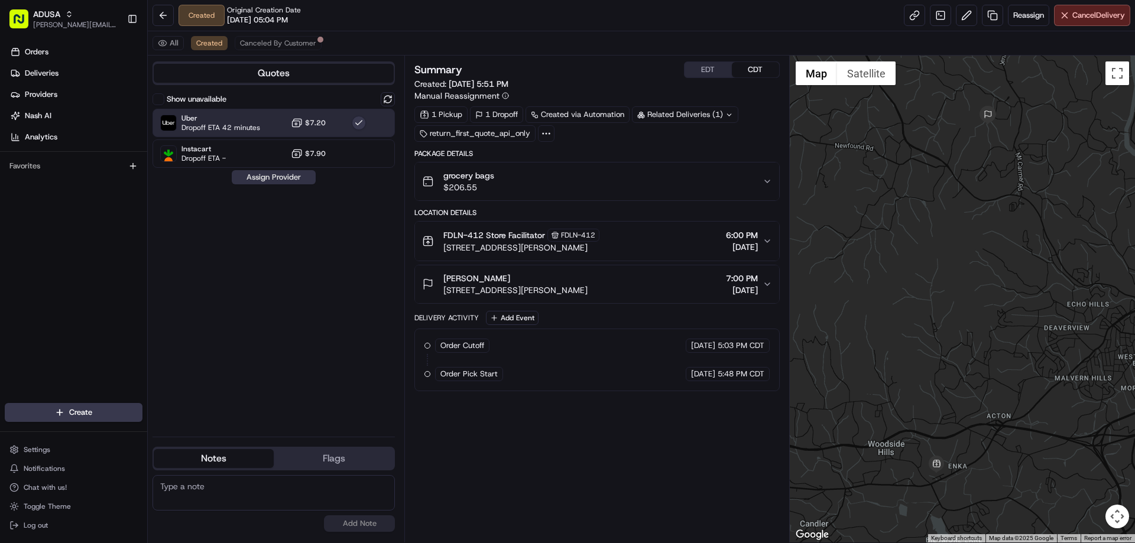
click at [283, 178] on button "Assign Provider" at bounding box center [274, 177] width 84 height 14
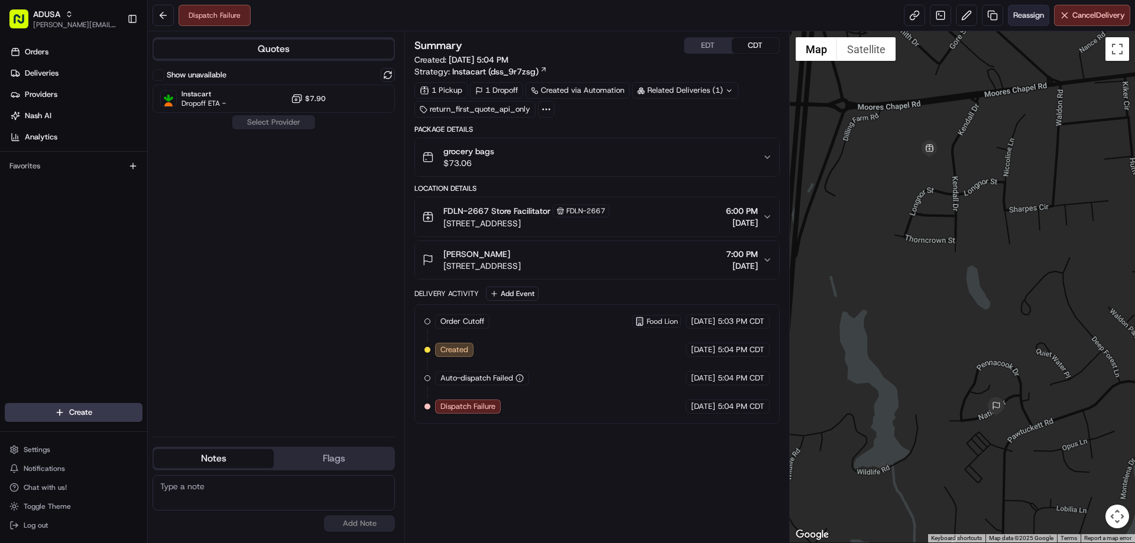
click at [1026, 15] on span "Reassign" at bounding box center [1028, 15] width 31 height 11
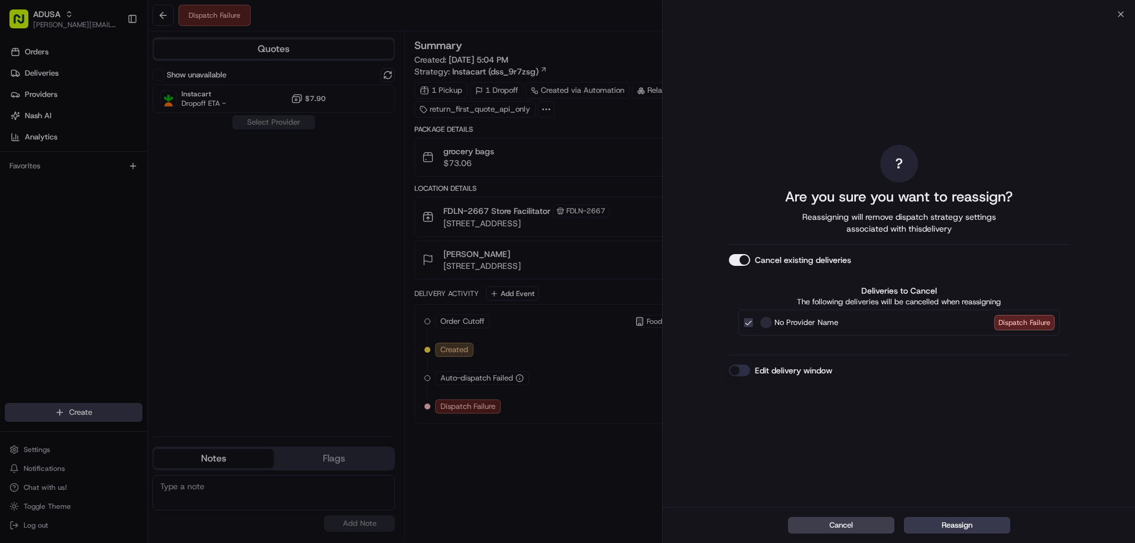
click at [730, 369] on button "Edit delivery window" at bounding box center [739, 371] width 21 height 12
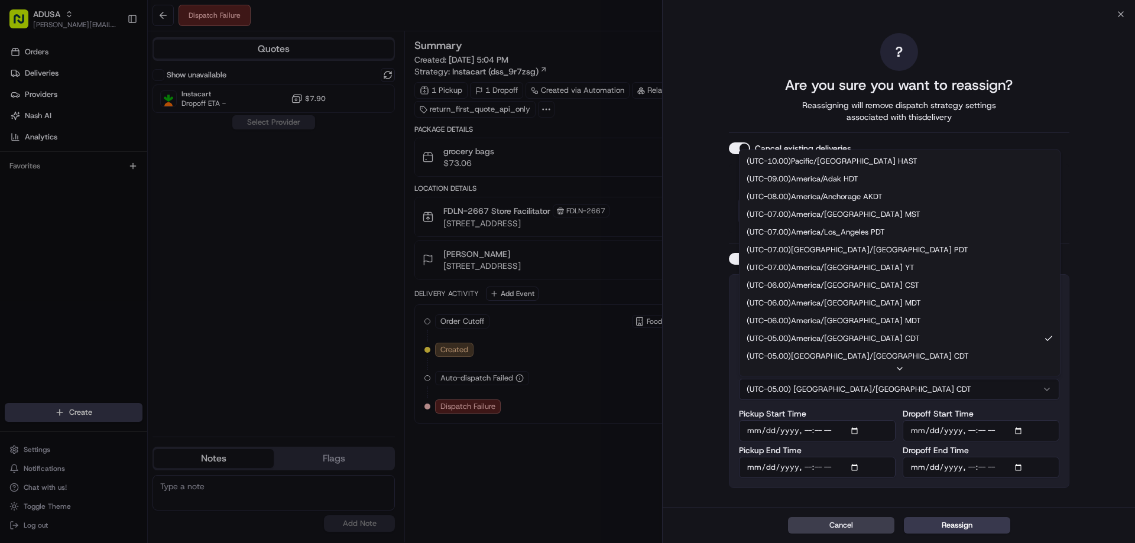
click at [913, 389] on button "(UTC-05.00) [GEOGRAPHIC_DATA]/[GEOGRAPHIC_DATA] CDT" at bounding box center [899, 389] width 320 height 21
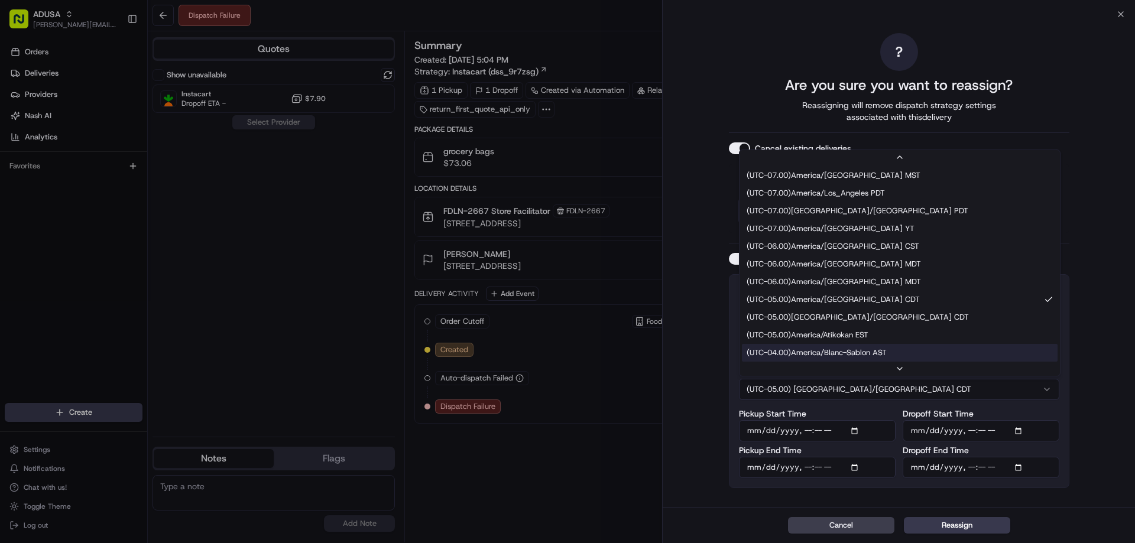
scroll to position [112, 0]
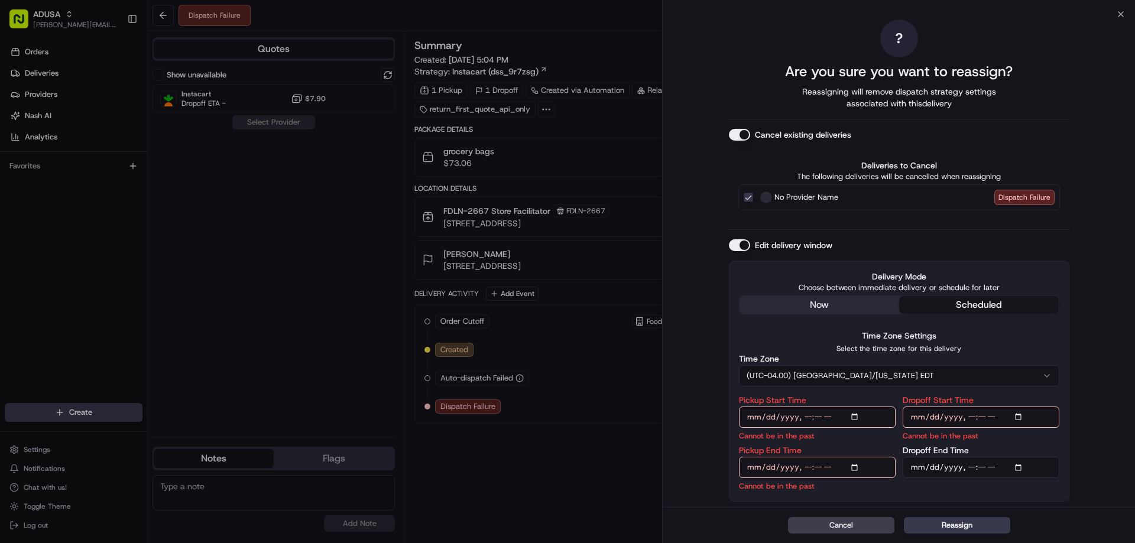
click at [806, 417] on input "Pickup Start Time" at bounding box center [817, 417] width 157 height 21
type input "[DATE]T19:00"
click at [806, 465] on input "Pickup End Time" at bounding box center [817, 467] width 157 height 21
type input "[DATE]T19:30"
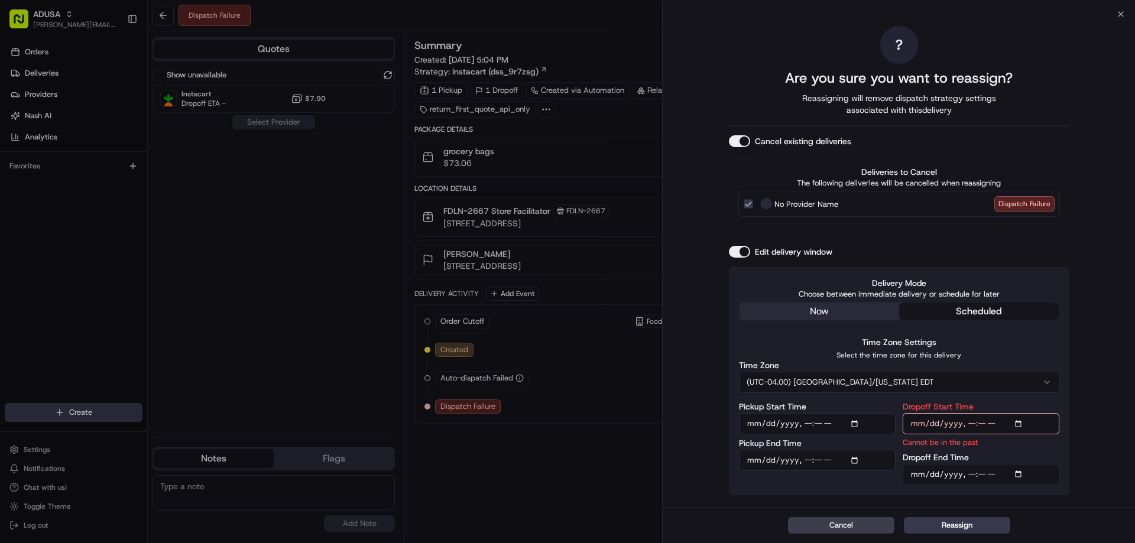
click at [972, 420] on input "Dropoff Start Time" at bounding box center [980, 423] width 157 height 21
type input "[DATE]T19:00"
click at [973, 477] on input "Dropoff End Time" at bounding box center [980, 474] width 157 height 21
type input "[DATE]T20:00"
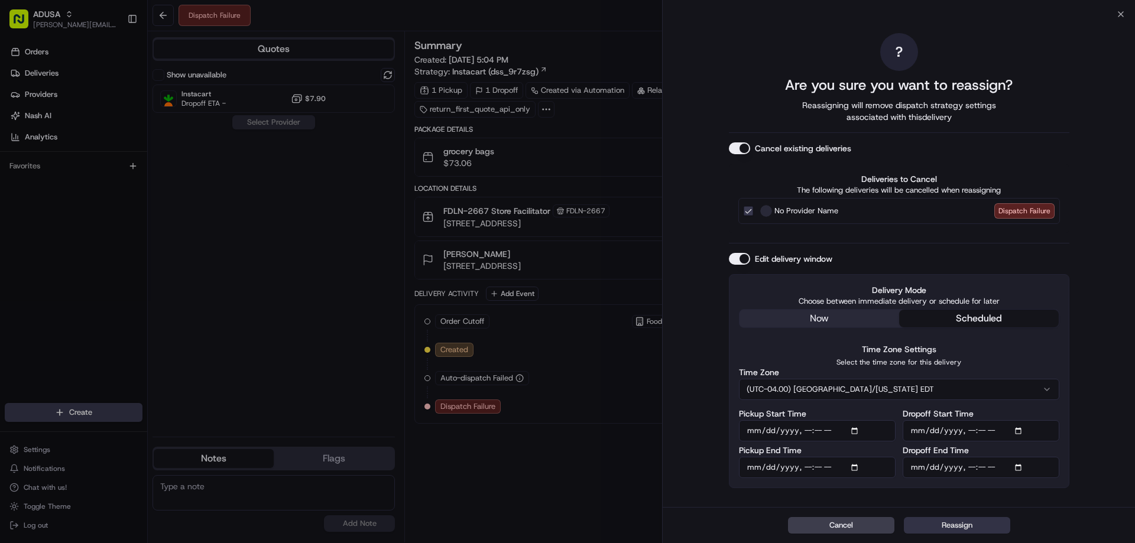
click at [960, 521] on button "Reassign" at bounding box center [957, 525] width 106 height 17
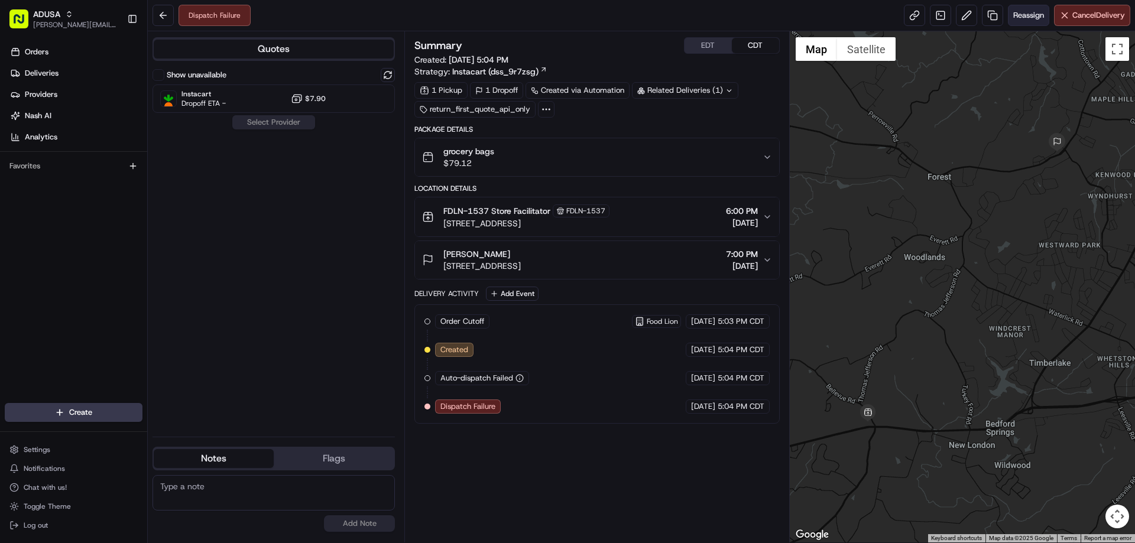
click at [1016, 13] on span "Reassign" at bounding box center [1028, 15] width 31 height 11
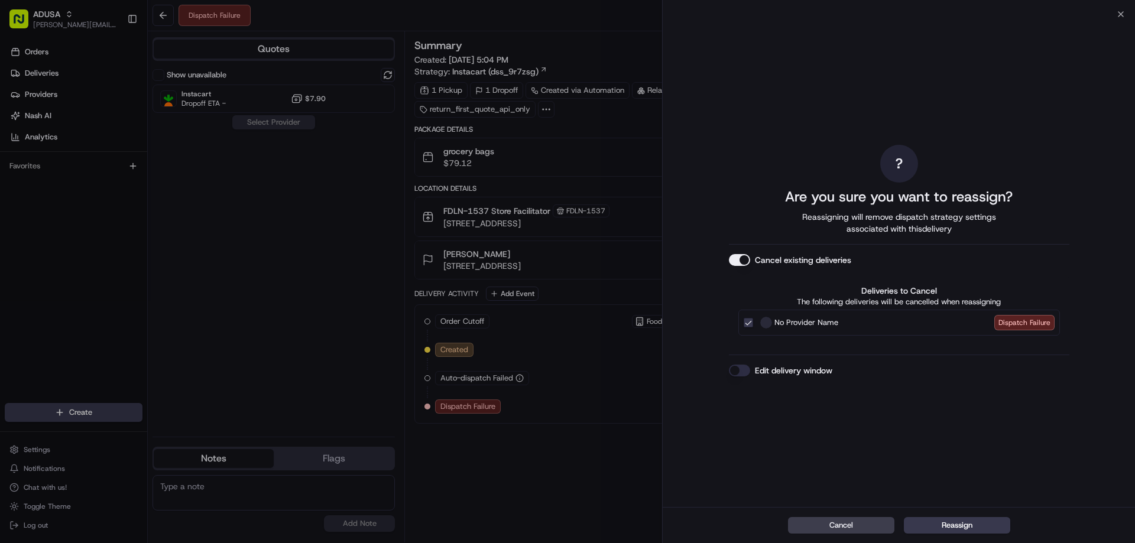
click at [744, 373] on button "Edit delivery window" at bounding box center [739, 371] width 21 height 12
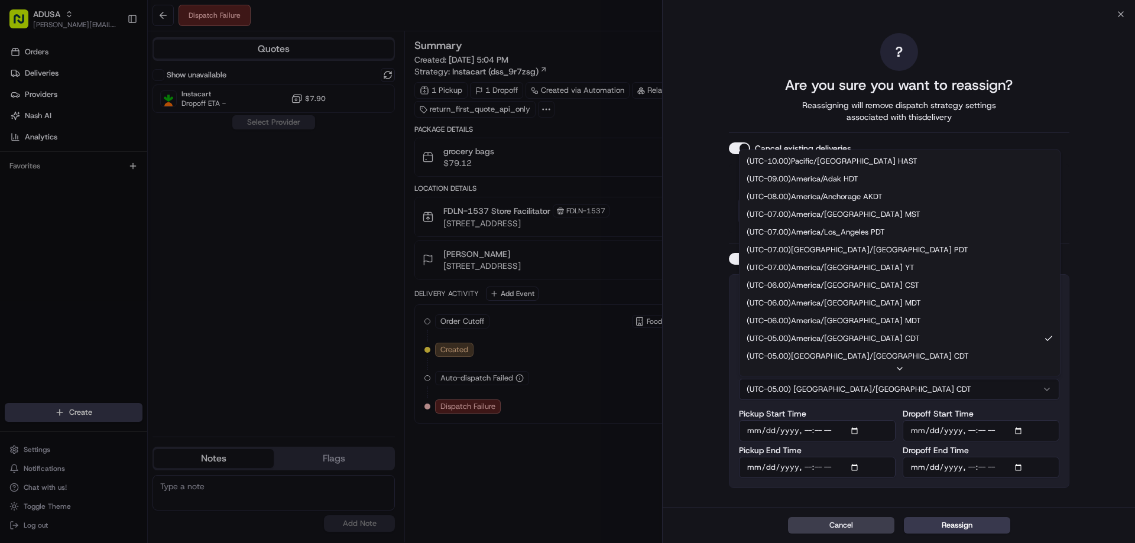
click at [867, 386] on button "(UTC-05.00) [GEOGRAPHIC_DATA]/[GEOGRAPHIC_DATA] CDT" at bounding box center [899, 389] width 320 height 21
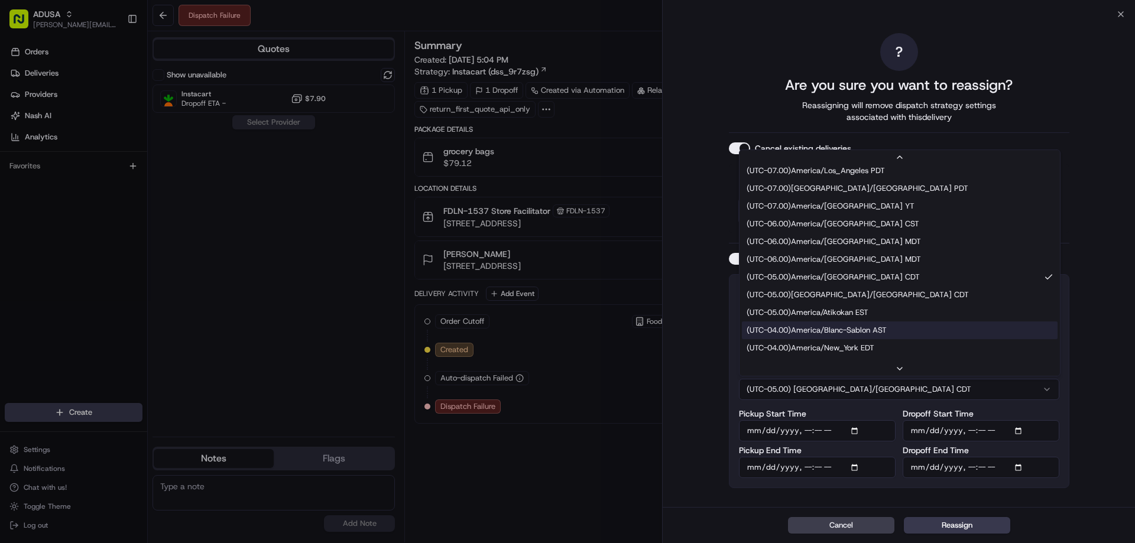
scroll to position [77, 0]
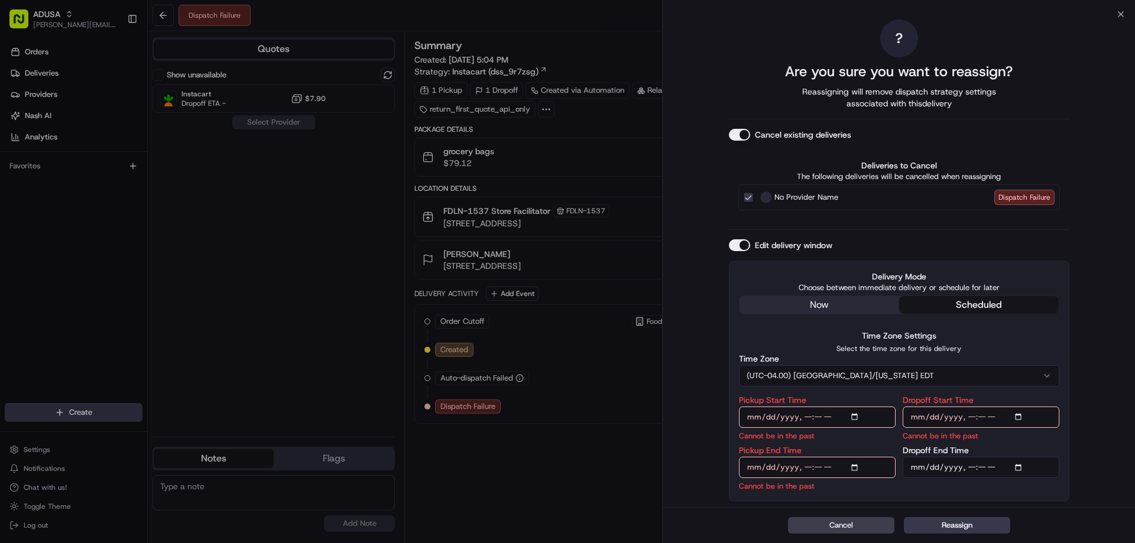
click at [806, 417] on input "Pickup Start Time" at bounding box center [817, 417] width 157 height 21
type input "[DATE]T19:00"
click at [806, 470] on input "Pickup End Time" at bounding box center [817, 467] width 157 height 21
type input "[DATE]T19:30"
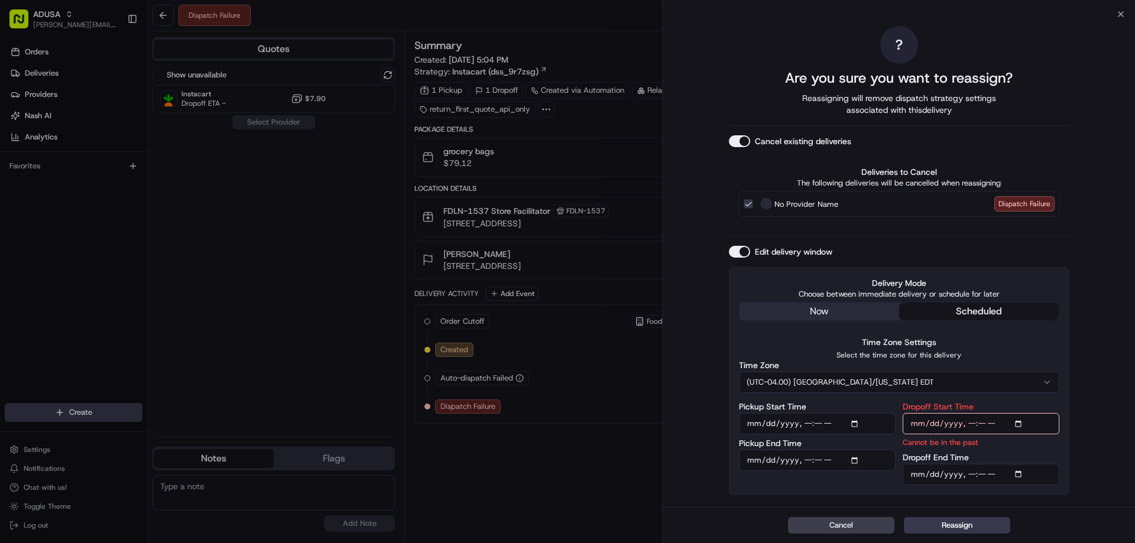
click at [970, 421] on input "Dropoff Start Time" at bounding box center [980, 423] width 157 height 21
type input "[DATE]T19:00"
click at [968, 472] on input "Dropoff End Time" at bounding box center [980, 474] width 157 height 21
type input "[DATE]T20:00"
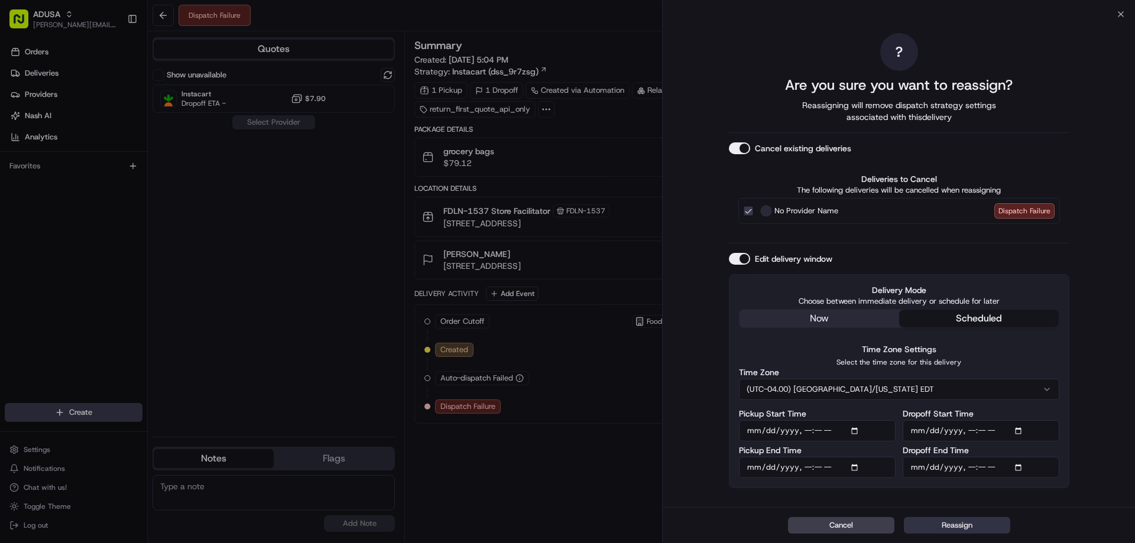
click at [950, 523] on button "Reassign" at bounding box center [957, 525] width 106 height 17
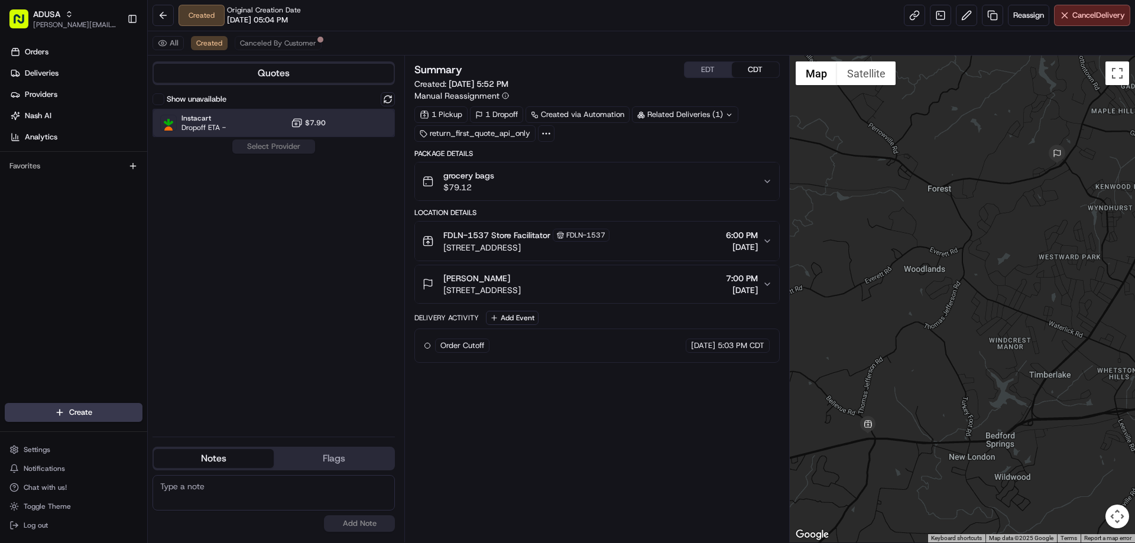
drag, startPoint x: 238, startPoint y: 115, endPoint x: 267, endPoint y: 147, distance: 43.1
click at [238, 116] on div "Instacart Dropoff ETA - $7.90" at bounding box center [273, 123] width 242 height 28
click at [287, 145] on button "Assign Provider" at bounding box center [274, 146] width 84 height 14
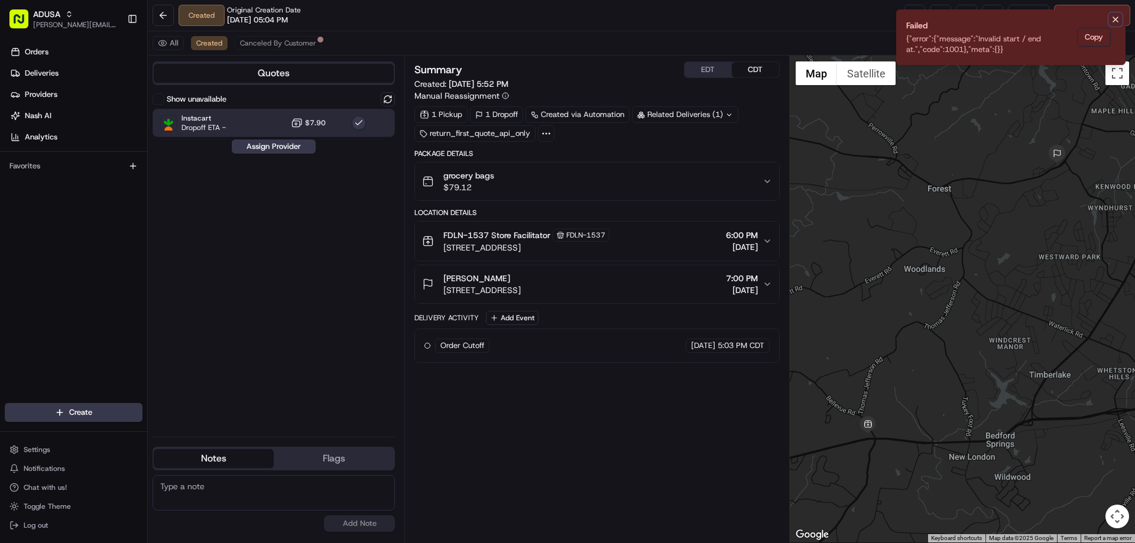
click at [1115, 17] on icon "Notifications (F8)" at bounding box center [1115, 19] width 9 height 9
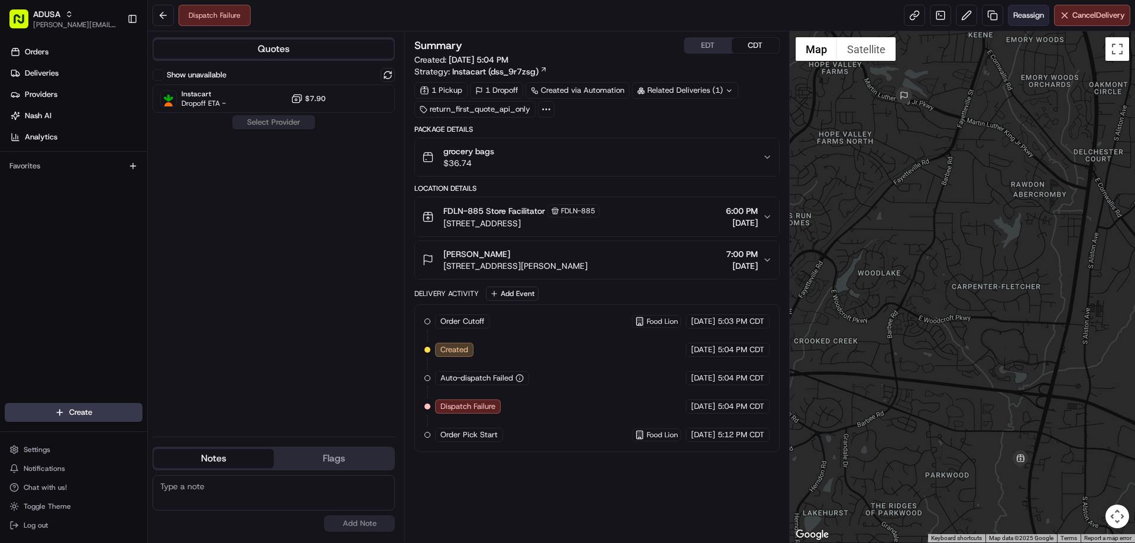
click at [1036, 17] on span "Reassign" at bounding box center [1028, 15] width 31 height 11
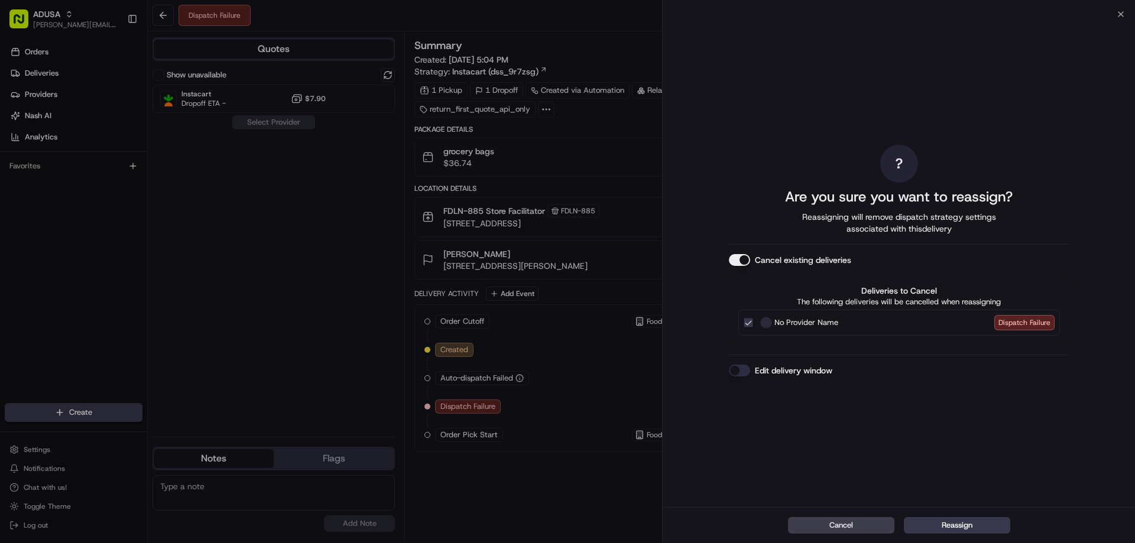
click at [743, 370] on button "Edit delivery window" at bounding box center [739, 371] width 21 height 12
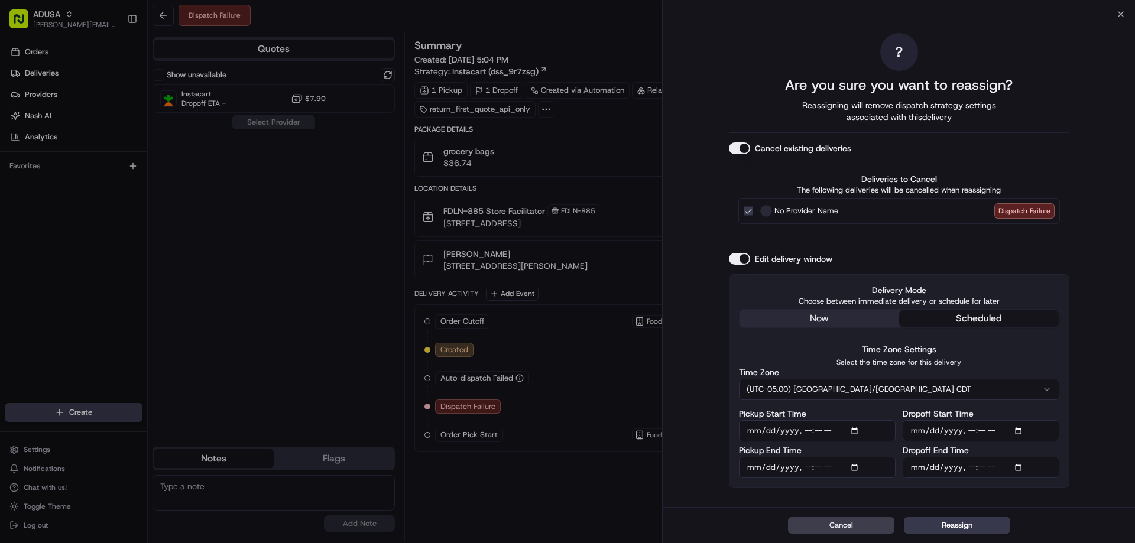
click at [919, 386] on button "(UTC-05.00) [GEOGRAPHIC_DATA]/[GEOGRAPHIC_DATA] CDT" at bounding box center [899, 389] width 320 height 21
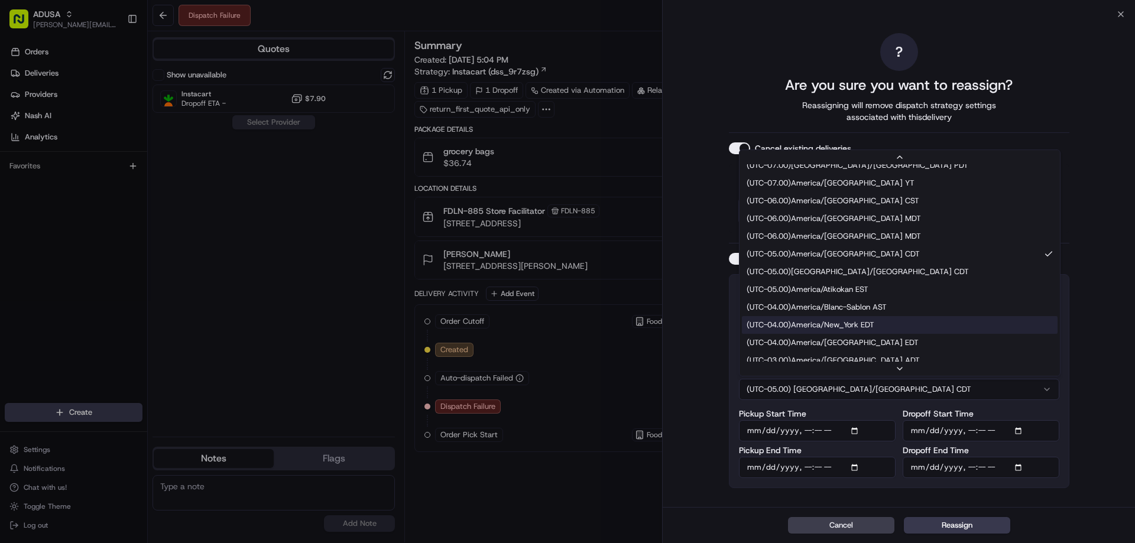
scroll to position [118, 0]
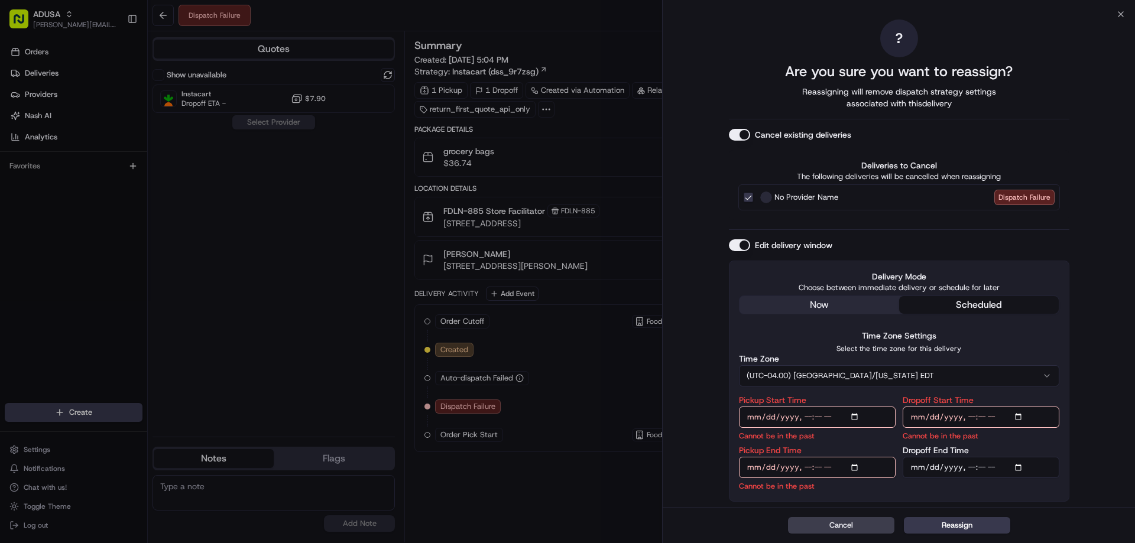
click at [803, 412] on input "Pickup Start Time" at bounding box center [817, 417] width 157 height 21
type input "[DATE]T19:00"
click at [806, 467] on input "Pickup End Time" at bounding box center [817, 467] width 157 height 21
type input "[DATE]T19:30"
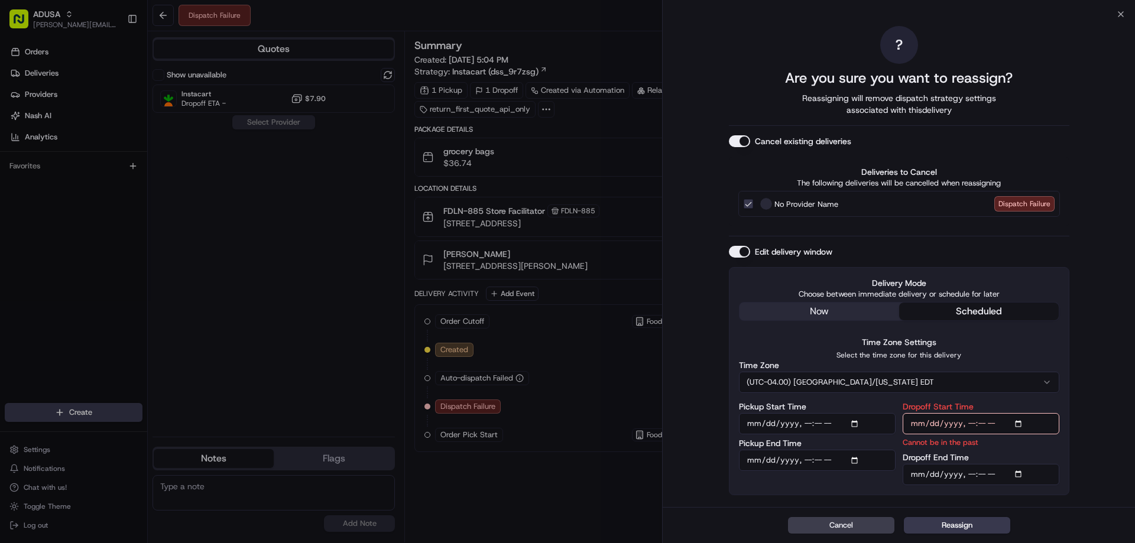
click at [974, 424] on input "Dropoff Start Time" at bounding box center [980, 423] width 157 height 21
click at [918, 421] on input "Dropoff Start Time" at bounding box center [980, 423] width 157 height 21
click at [973, 421] on input "Dropoff Start Time" at bounding box center [980, 423] width 157 height 21
type input "[DATE]T19:00"
click at [970, 473] on input "Dropoff End Time" at bounding box center [980, 474] width 157 height 21
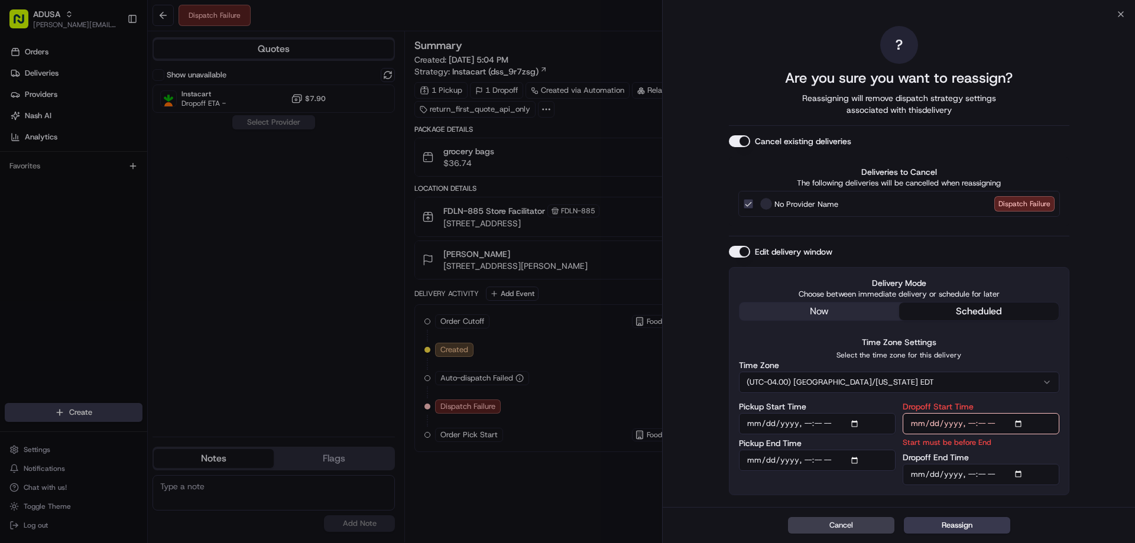
type input "[DATE]T20:00"
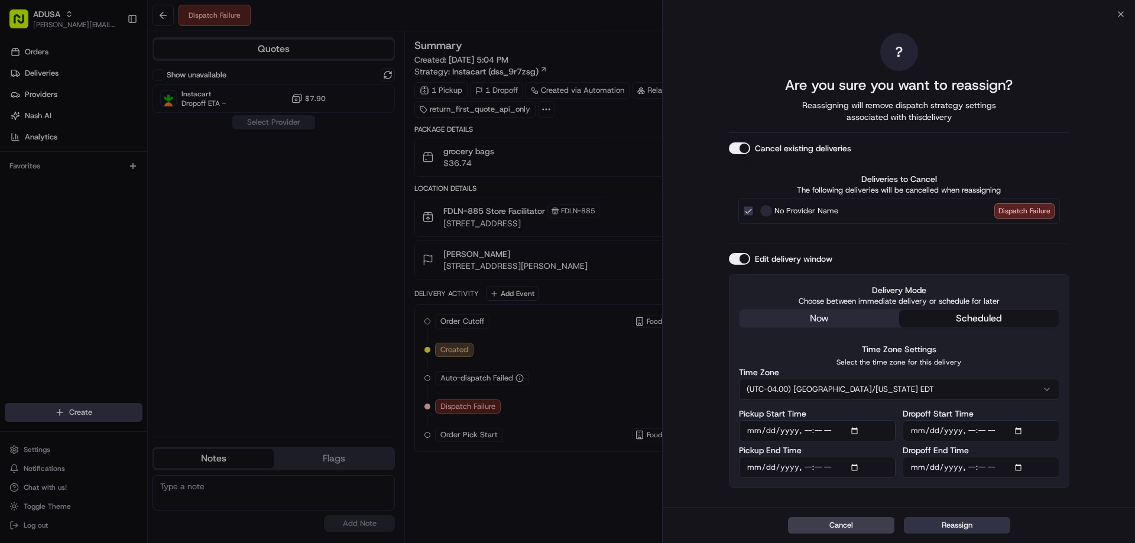
click at [953, 526] on button "Reassign" at bounding box center [957, 525] width 106 height 17
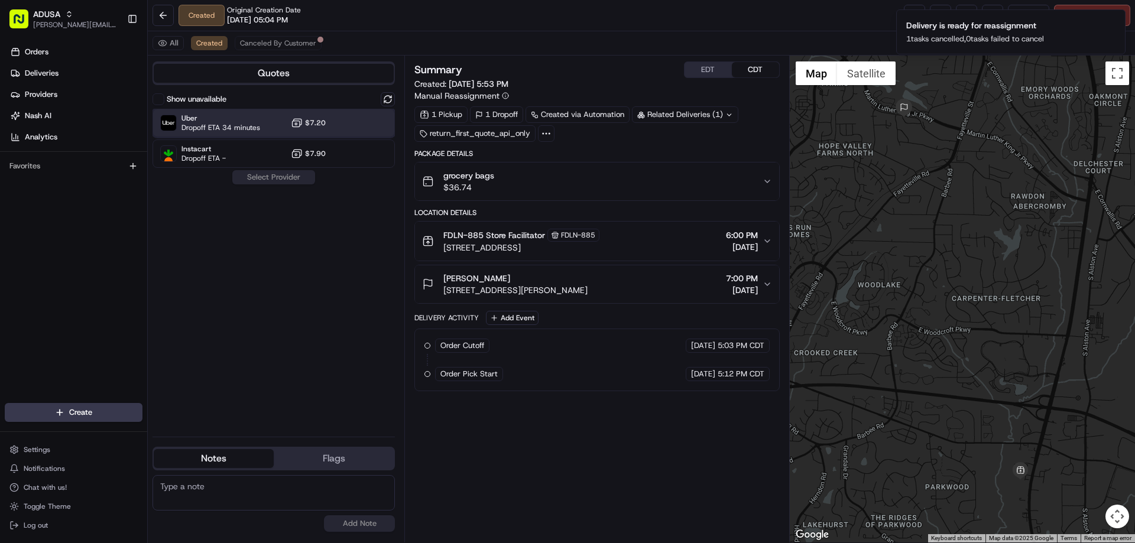
click at [280, 125] on div "Uber Dropoff ETA 34 minutes $7.20" at bounding box center [273, 123] width 242 height 28
click at [274, 187] on div "Show unavailable Uber Dropoff ETA 34 minutes $7.20 Instacart Dropoff ETA - $7.9…" at bounding box center [273, 259] width 242 height 335
click at [275, 181] on button "Assign Provider" at bounding box center [274, 177] width 84 height 14
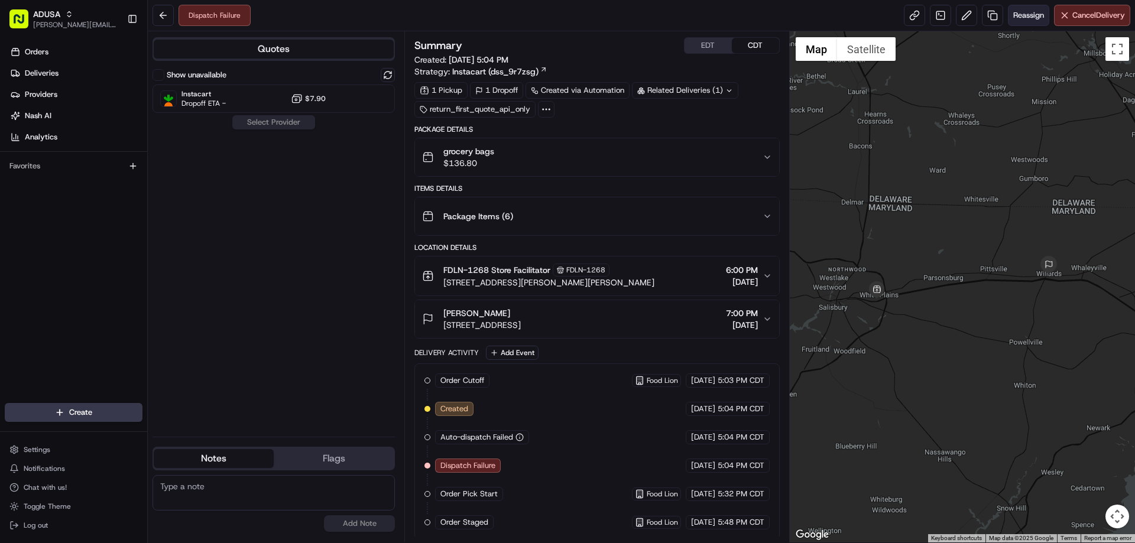
click at [1027, 22] on button "Reassign" at bounding box center [1028, 15] width 41 height 21
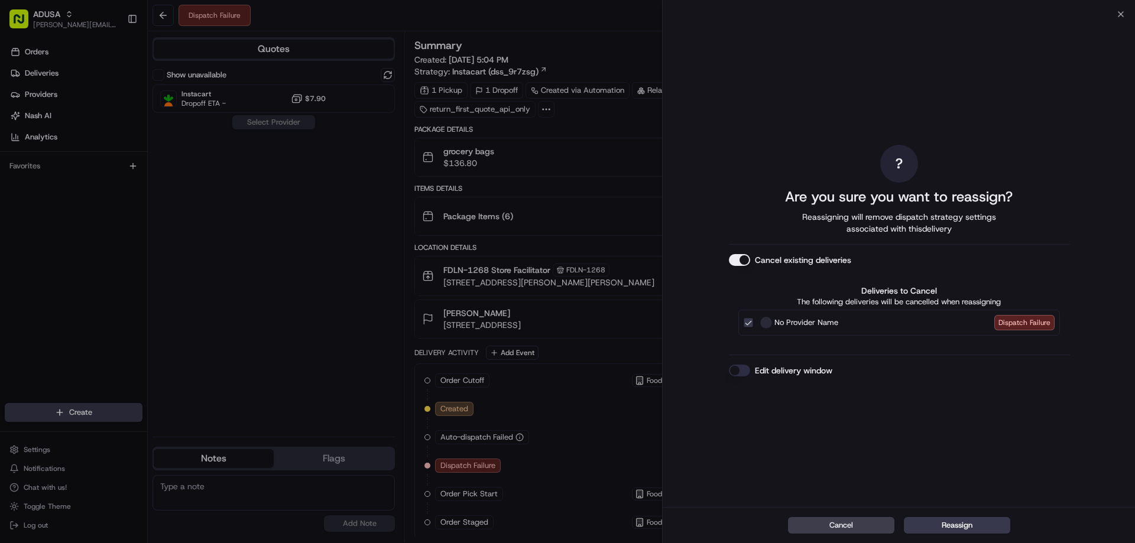
click at [741, 368] on button "Edit delivery window" at bounding box center [739, 371] width 21 height 12
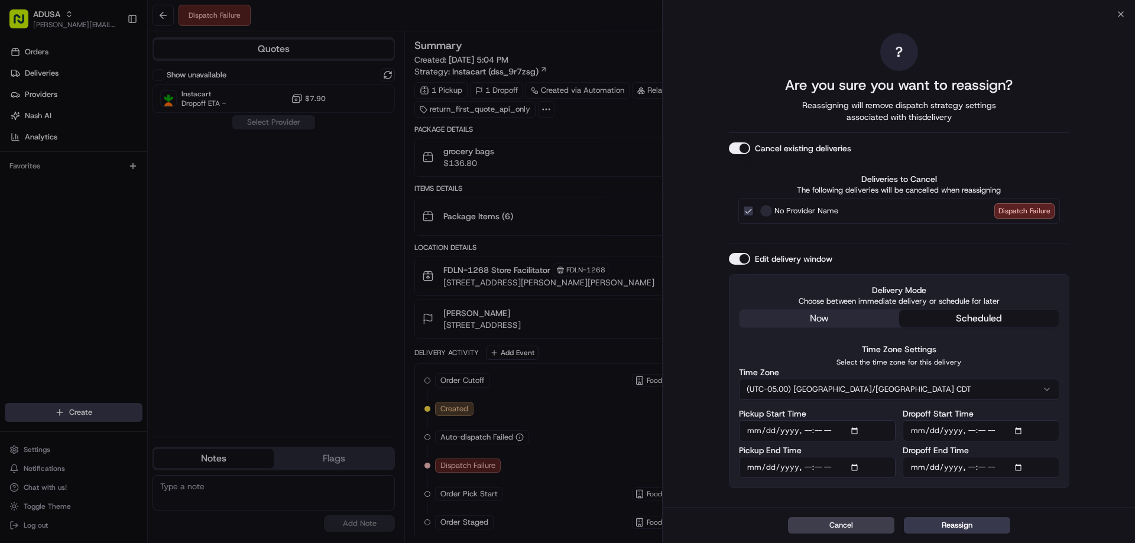
click at [855, 385] on button "(UTC-05.00) [GEOGRAPHIC_DATA]/[GEOGRAPHIC_DATA] CDT" at bounding box center [899, 389] width 320 height 21
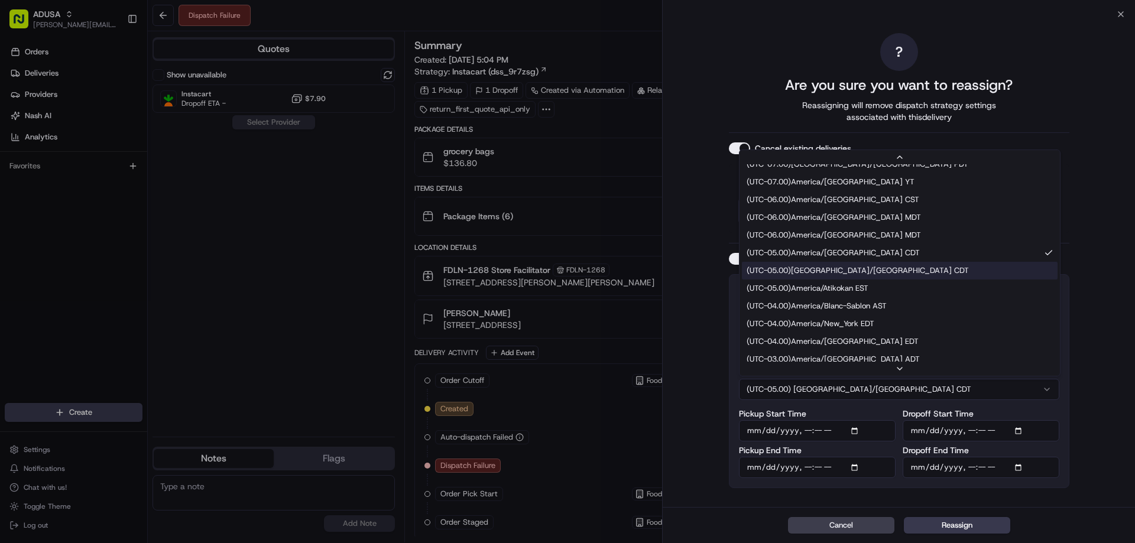
scroll to position [118, 0]
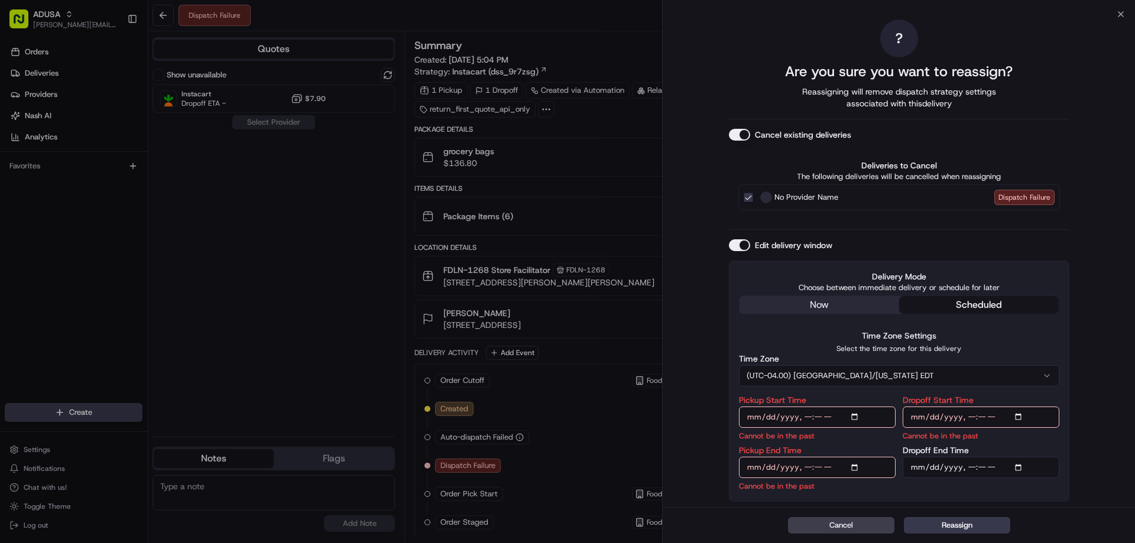
drag, startPoint x: 807, startPoint y: 414, endPoint x: 807, endPoint y: 420, distance: 5.9
click at [806, 414] on input "Pickup Start Time" at bounding box center [817, 417] width 157 height 21
type input "[DATE]T19:00"
click at [803, 465] on input "Pickup End Time" at bounding box center [817, 467] width 157 height 21
type input "[DATE]T19:30"
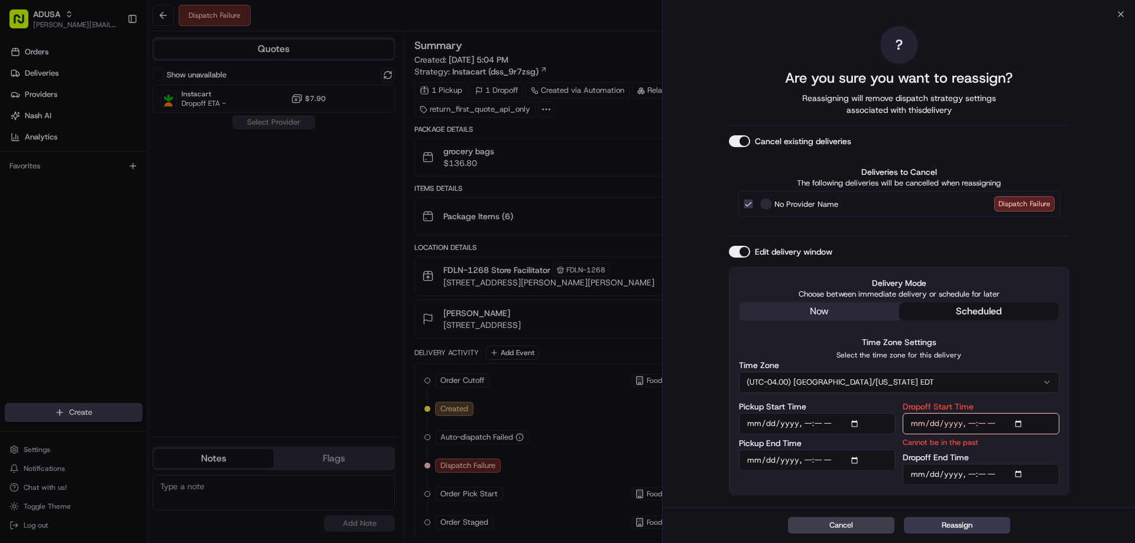
click at [963, 417] on input "Dropoff Start Time" at bounding box center [980, 423] width 157 height 21
click at [967, 420] on input "Dropoff Start Time" at bounding box center [980, 423] width 157 height 21
type input "[DATE]T19:00"
click at [967, 473] on input "Dropoff End Time" at bounding box center [980, 474] width 157 height 21
type input "[DATE]T20:00"
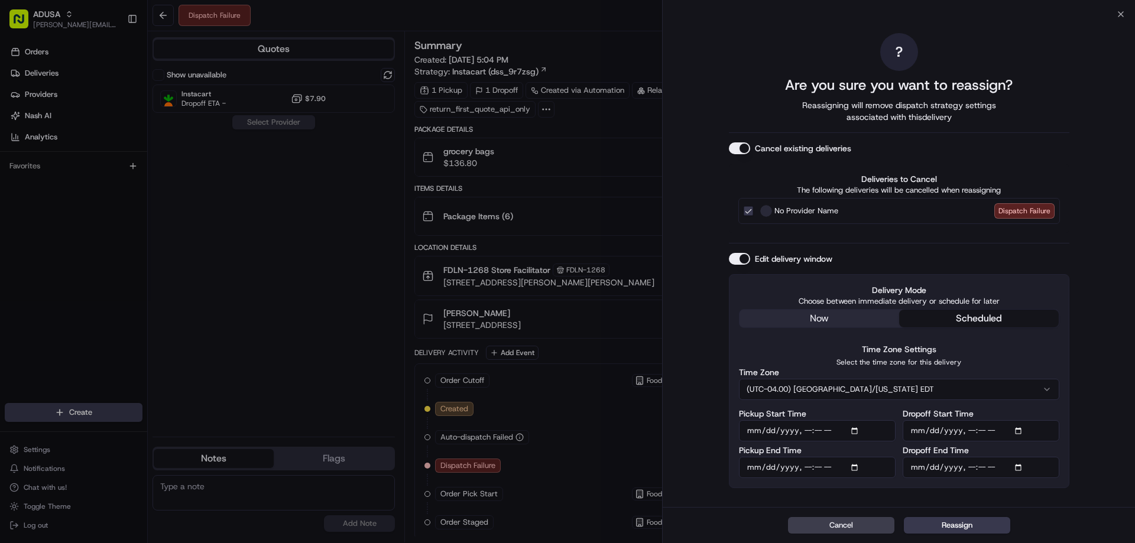
drag, startPoint x: 975, startPoint y: 530, endPoint x: 917, endPoint y: 465, distance: 87.1
click at [975, 530] on button "Reassign" at bounding box center [957, 525] width 106 height 17
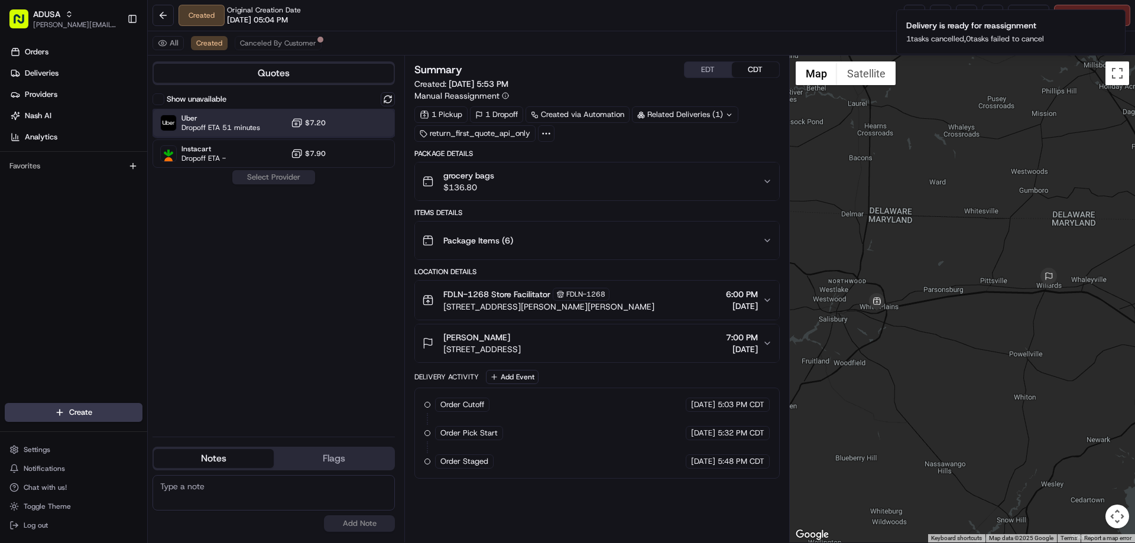
click at [283, 121] on div "Uber Dropoff ETA 51 minutes $7.20" at bounding box center [273, 123] width 242 height 28
click at [282, 178] on button "Assign Provider" at bounding box center [274, 177] width 84 height 14
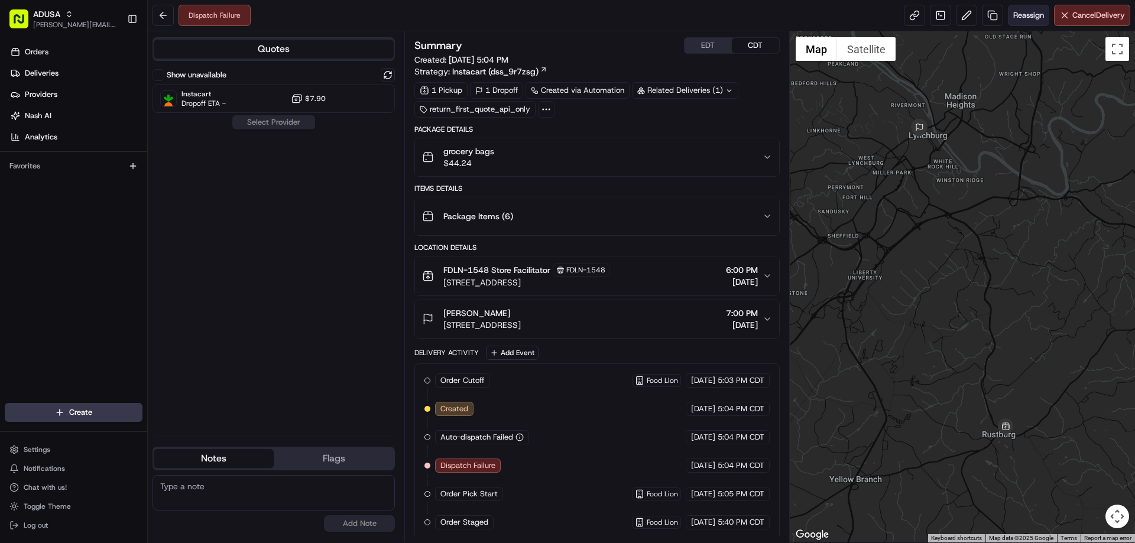
click at [1024, 21] on button "Reassign" at bounding box center [1028, 15] width 41 height 21
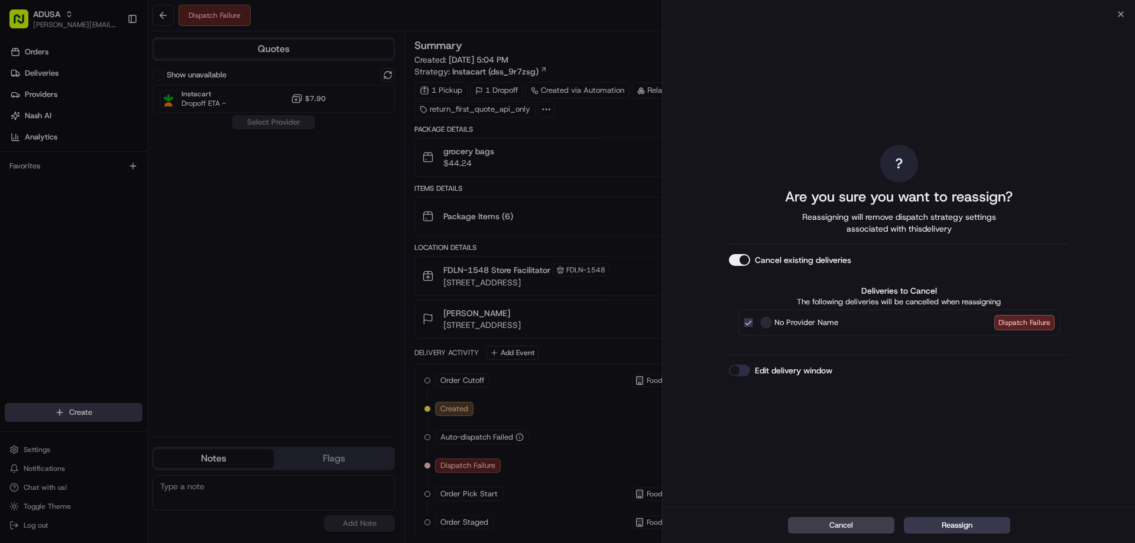
click at [741, 370] on button "Edit delivery window" at bounding box center [739, 371] width 21 height 12
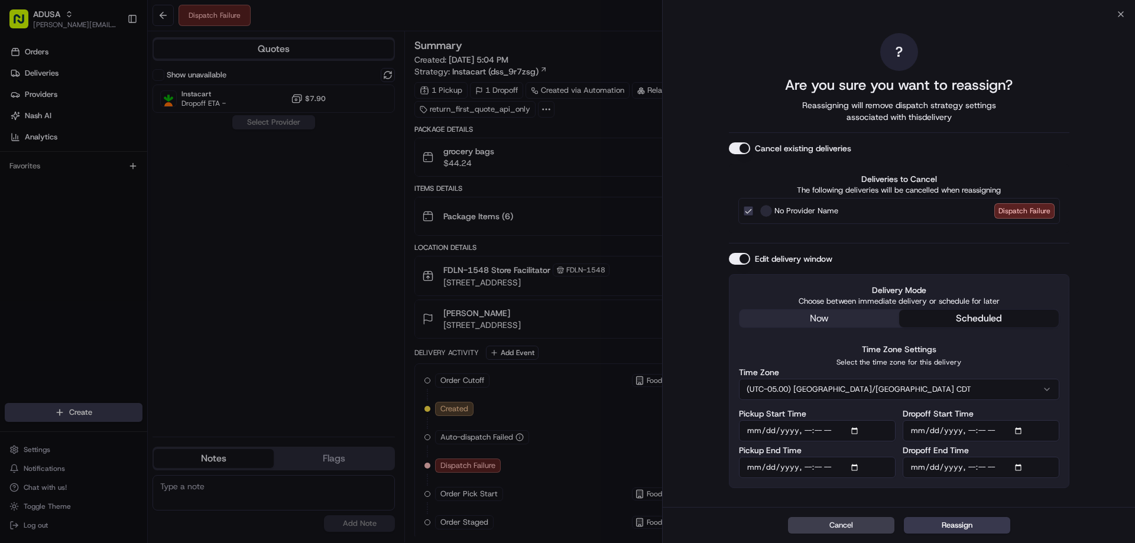
click at [869, 385] on button "(UTC-05.00) [GEOGRAPHIC_DATA]/[GEOGRAPHIC_DATA] CDT" at bounding box center [899, 389] width 320 height 21
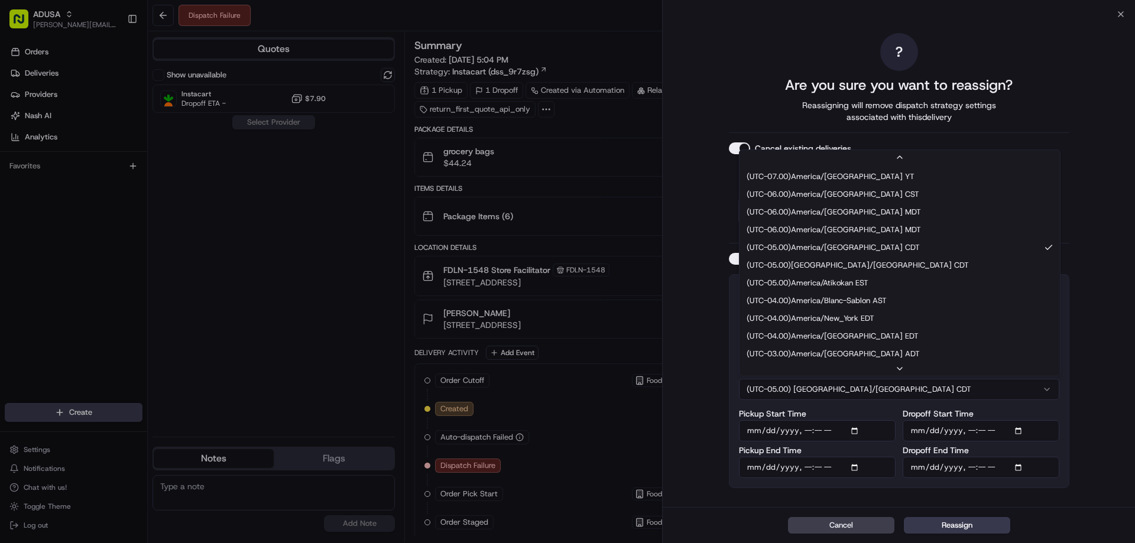
scroll to position [154, 0]
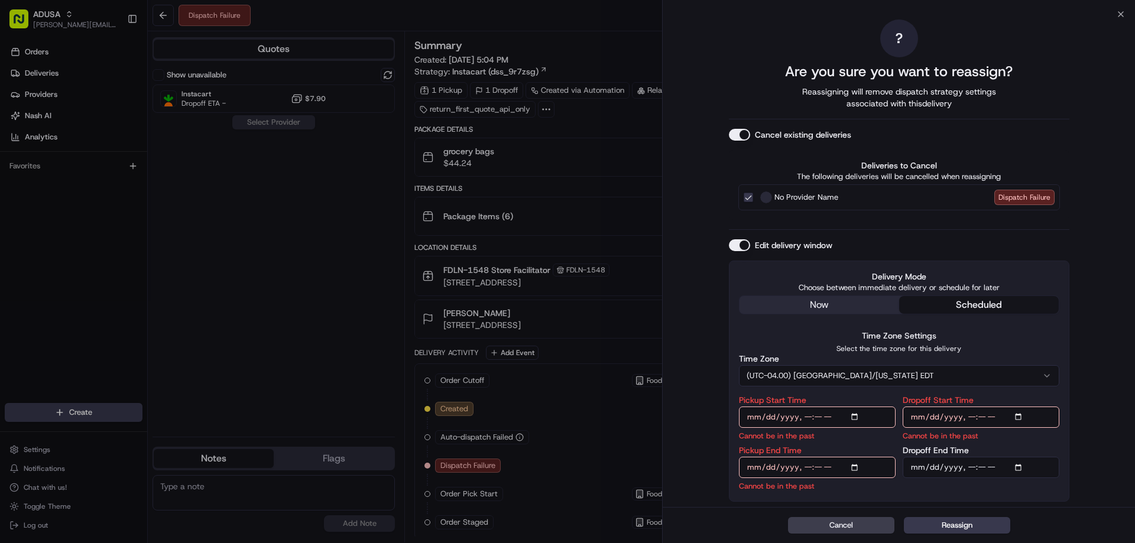
click at [806, 415] on input "Pickup Start Time" at bounding box center [817, 417] width 157 height 21
type input "[DATE]T19:00"
click at [808, 467] on input "Pickup End Time" at bounding box center [817, 467] width 157 height 21
type input "[DATE]T19:30"
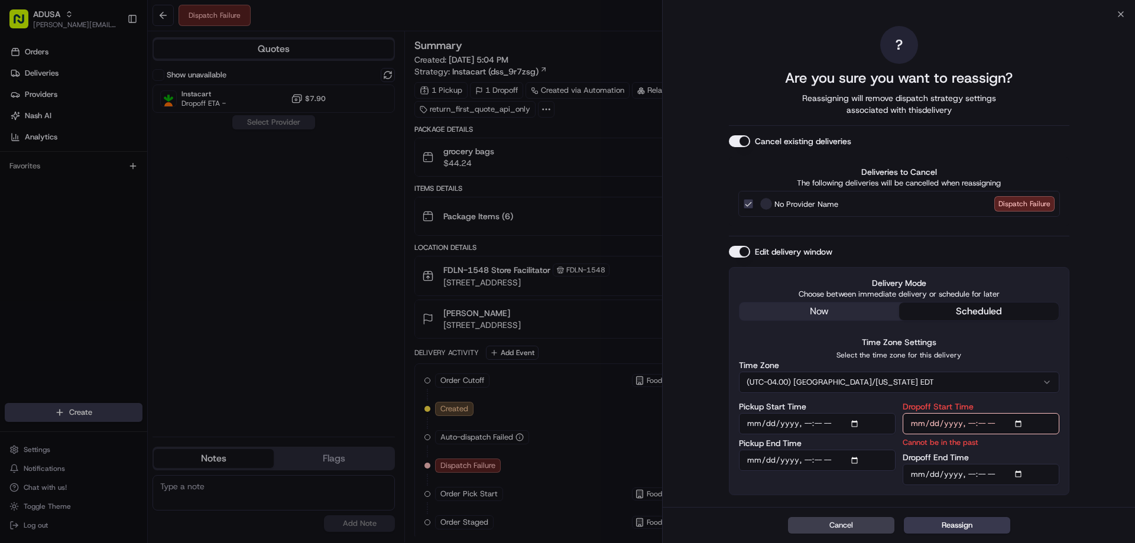
click at [971, 423] on input "Dropoff Start Time" at bounding box center [980, 423] width 157 height 21
type input "[DATE]T19:00"
click at [969, 473] on input "Dropoff End Time" at bounding box center [980, 474] width 157 height 21
type input "[DATE]T20:00"
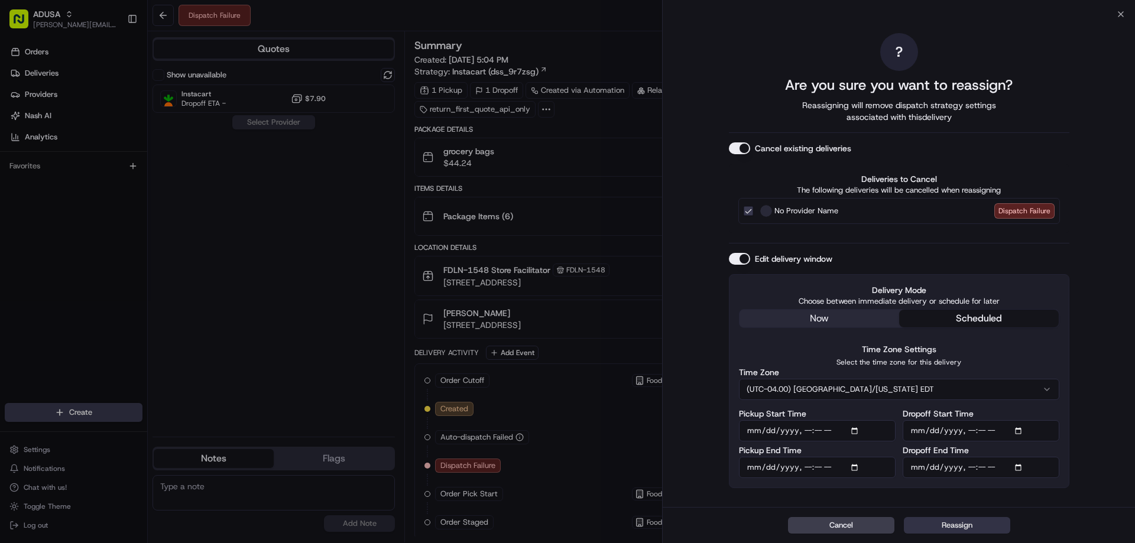
click at [965, 524] on button "Reassign" at bounding box center [957, 525] width 106 height 17
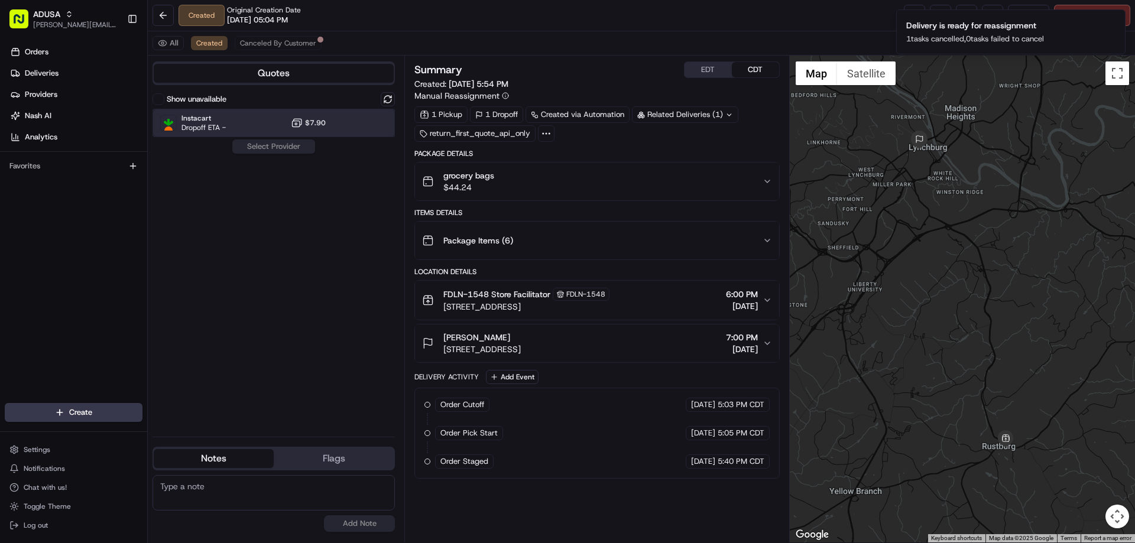
click at [269, 118] on div "Instacart Dropoff ETA - $7.90" at bounding box center [273, 123] width 242 height 28
click at [262, 145] on button "Assign Provider" at bounding box center [274, 146] width 84 height 14
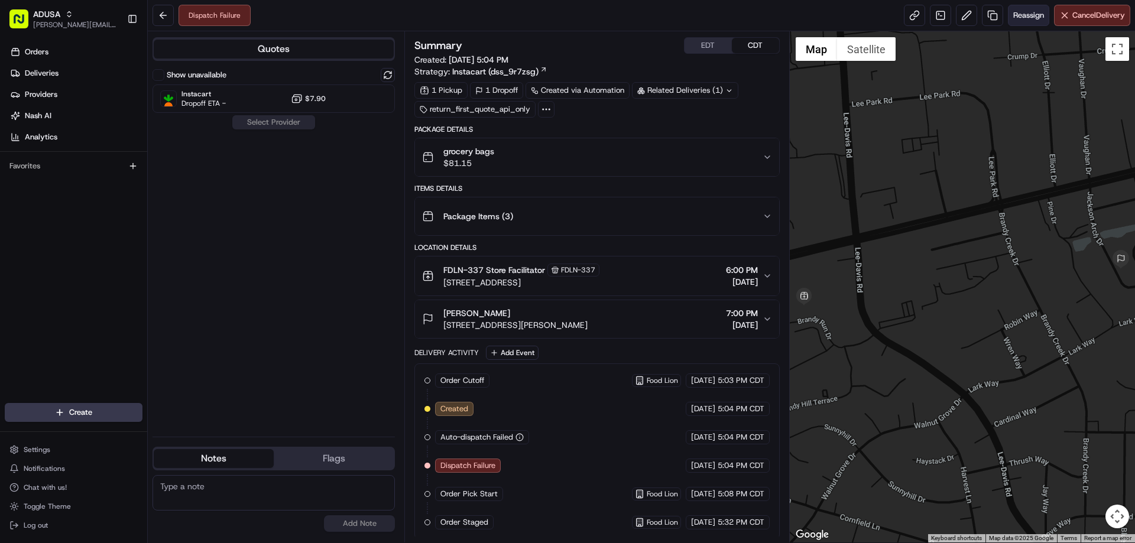
click at [1031, 12] on span "Reassign" at bounding box center [1028, 15] width 31 height 11
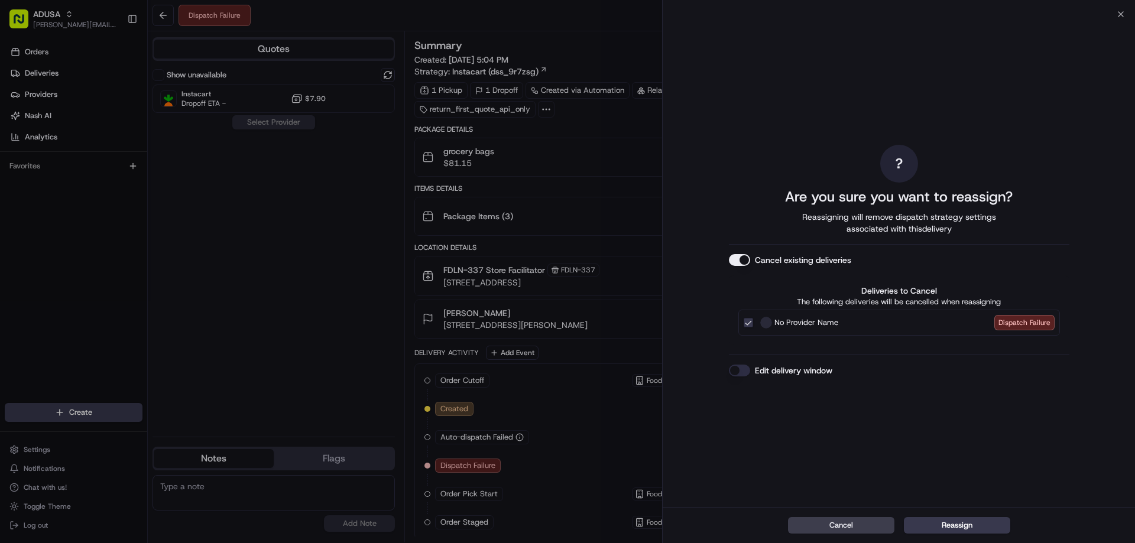
click at [745, 365] on button "Edit delivery window" at bounding box center [739, 371] width 21 height 12
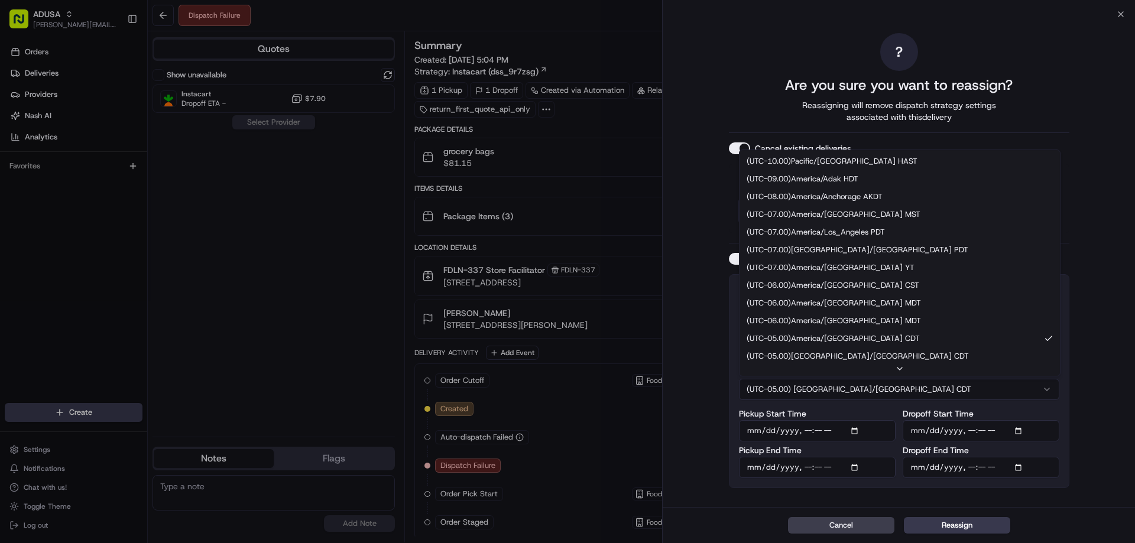
click at [878, 392] on button "(UTC-05.00) [GEOGRAPHIC_DATA]/[GEOGRAPHIC_DATA] CDT" at bounding box center [899, 389] width 320 height 21
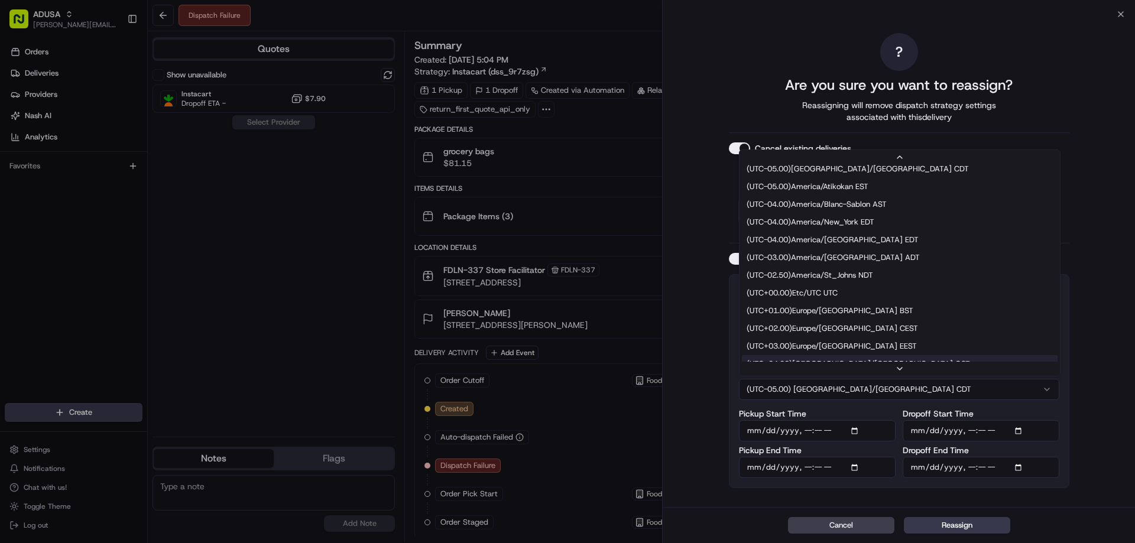
scroll to position [236, 0]
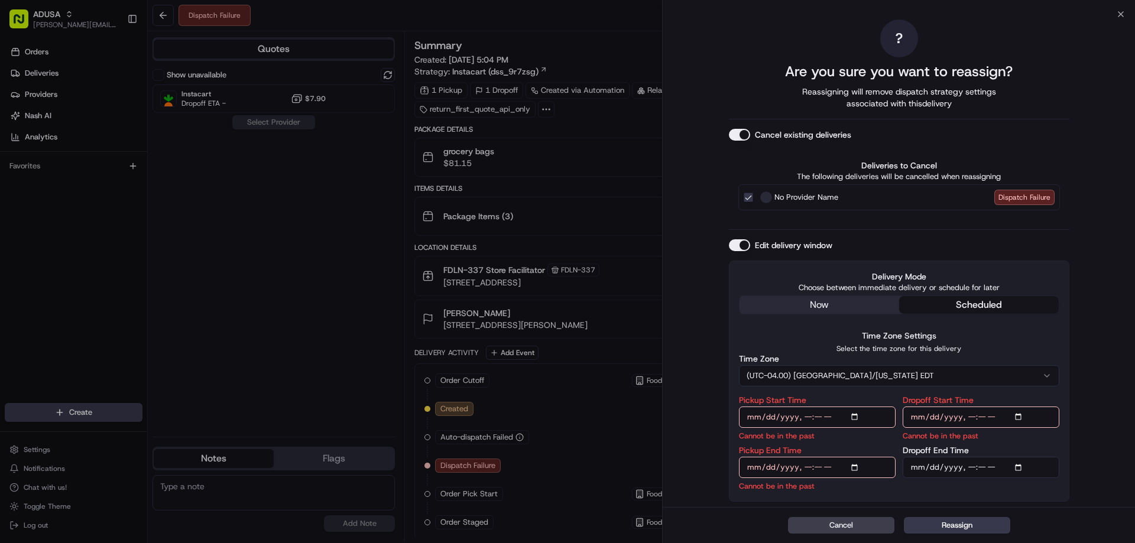
click at [808, 418] on input "Pickup Start Time" at bounding box center [817, 417] width 157 height 21
type input "[DATE]T19:00"
click at [809, 466] on input "Pickup End Time" at bounding box center [817, 467] width 157 height 21
type input "[DATE]T19:30"
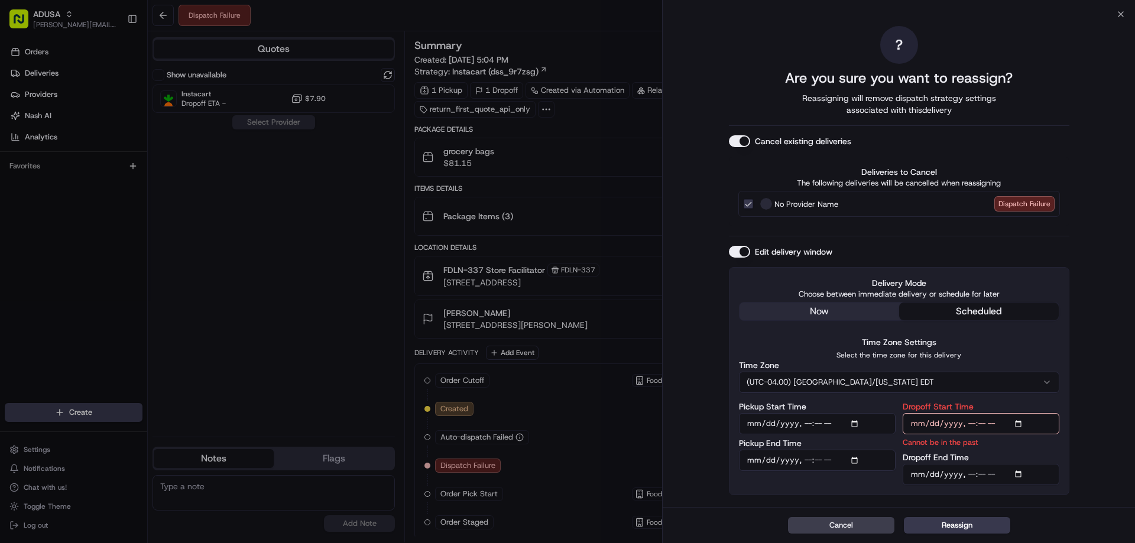
click at [973, 419] on input "Dropoff Start Time" at bounding box center [980, 423] width 157 height 21
type input "[DATE]T19:00"
click at [967, 475] on input "Dropoff End Time" at bounding box center [980, 474] width 157 height 21
type input "[DATE]T20:00"
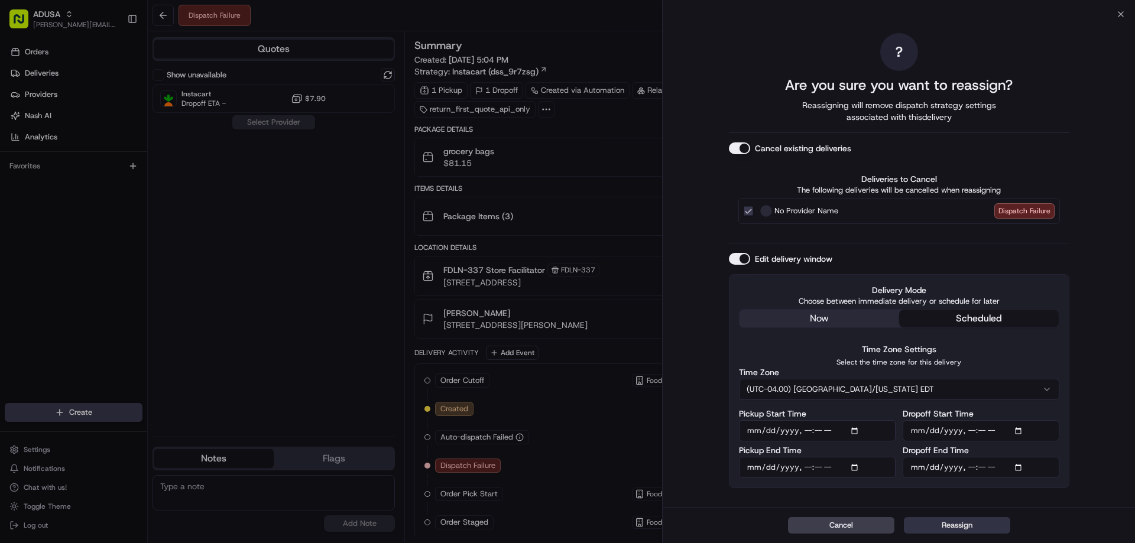
click at [943, 522] on button "Reassign" at bounding box center [957, 525] width 106 height 17
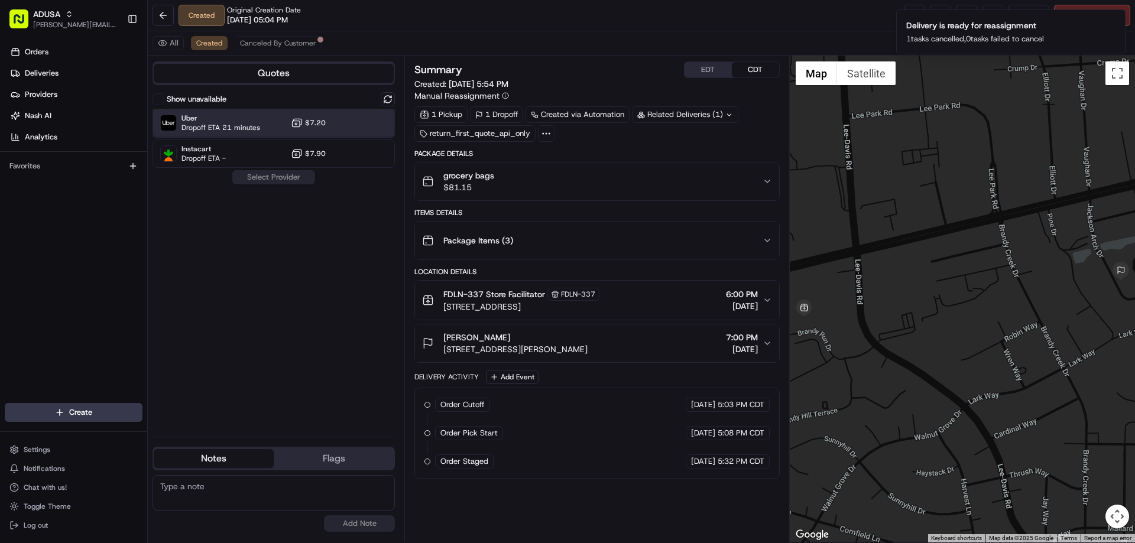
click at [256, 124] on span "Dropoff ETA 21 minutes" at bounding box center [220, 127] width 79 height 9
drag, startPoint x: 276, startPoint y: 168, endPoint x: 276, endPoint y: 177, distance: 8.3
click at [276, 177] on div "Show unavailable Uber Dropoff ETA 21 minutes $7.20 Instacart Dropoff ETA - $7.9…" at bounding box center [273, 259] width 242 height 335
click at [276, 177] on button "Assign Provider" at bounding box center [274, 177] width 84 height 14
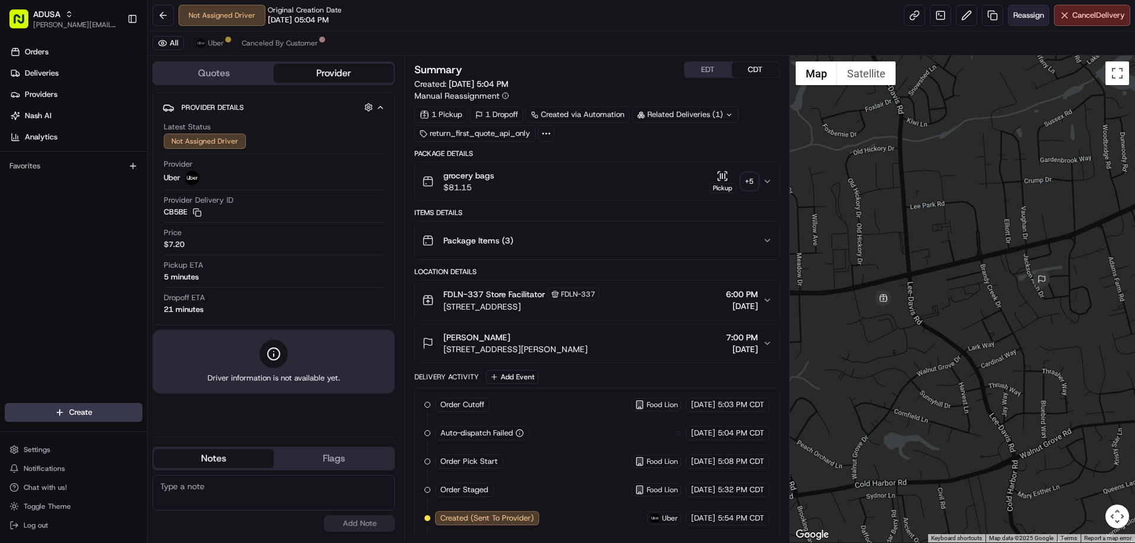
click at [1019, 17] on span "Reassign" at bounding box center [1028, 15] width 31 height 11
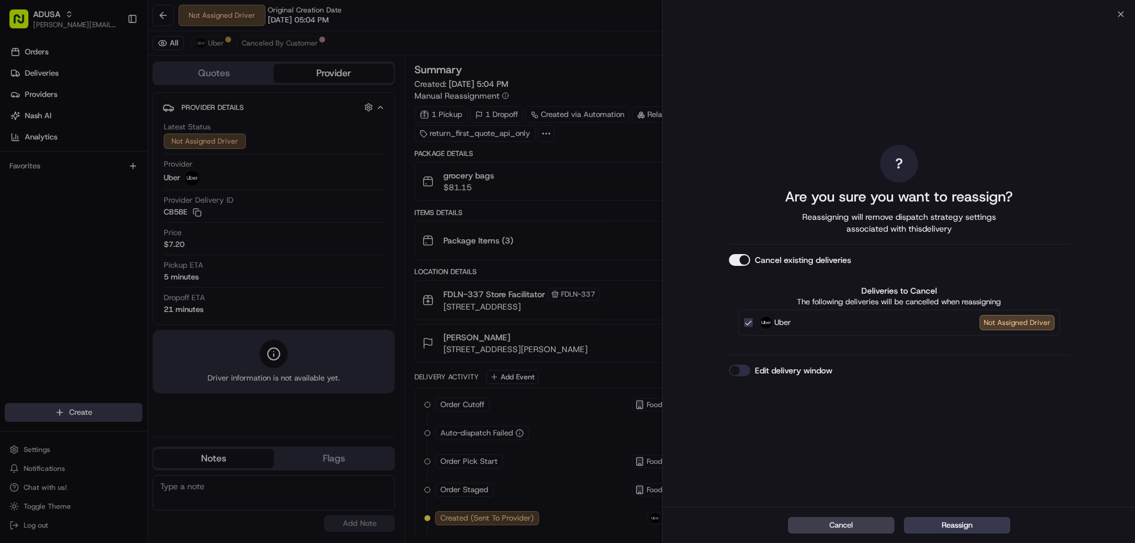
click at [749, 367] on button "Edit delivery window" at bounding box center [739, 371] width 21 height 12
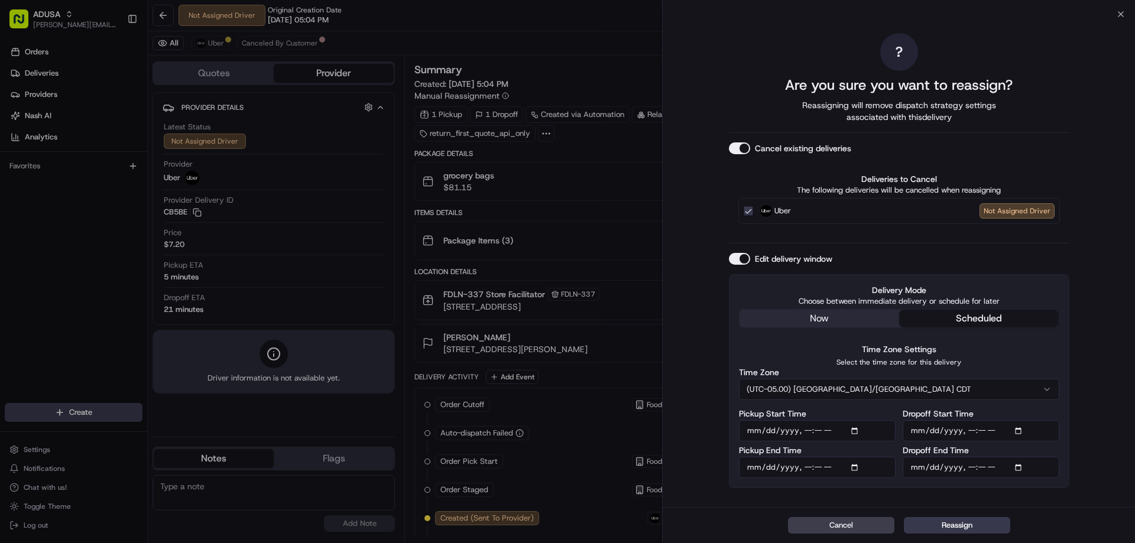
click at [894, 387] on button "(UTC-05.00) [GEOGRAPHIC_DATA]/[GEOGRAPHIC_DATA] CDT" at bounding box center [899, 389] width 320 height 21
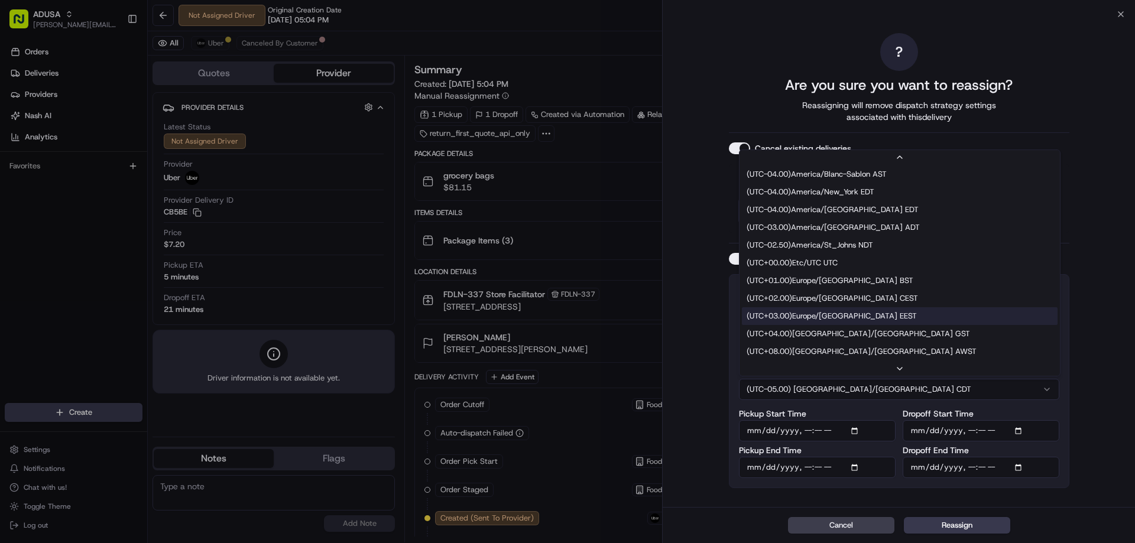
scroll to position [236, 0]
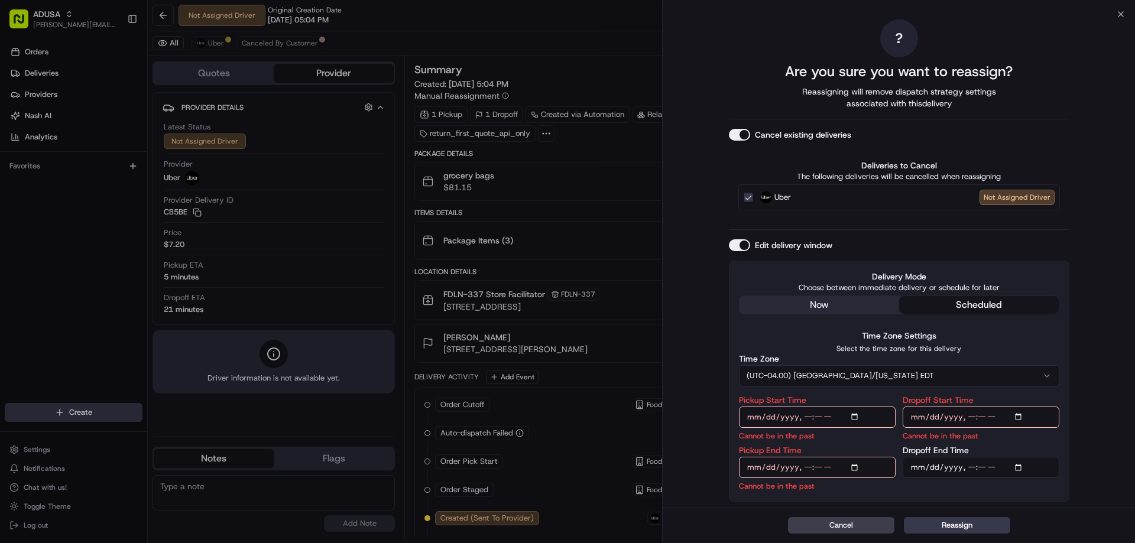
click at [803, 416] on input "Pickup Start Time" at bounding box center [817, 417] width 157 height 21
type input "[DATE]T19:00"
click at [805, 466] on input "Pickup End Time" at bounding box center [817, 467] width 157 height 21
type input "[DATE]T19:30"
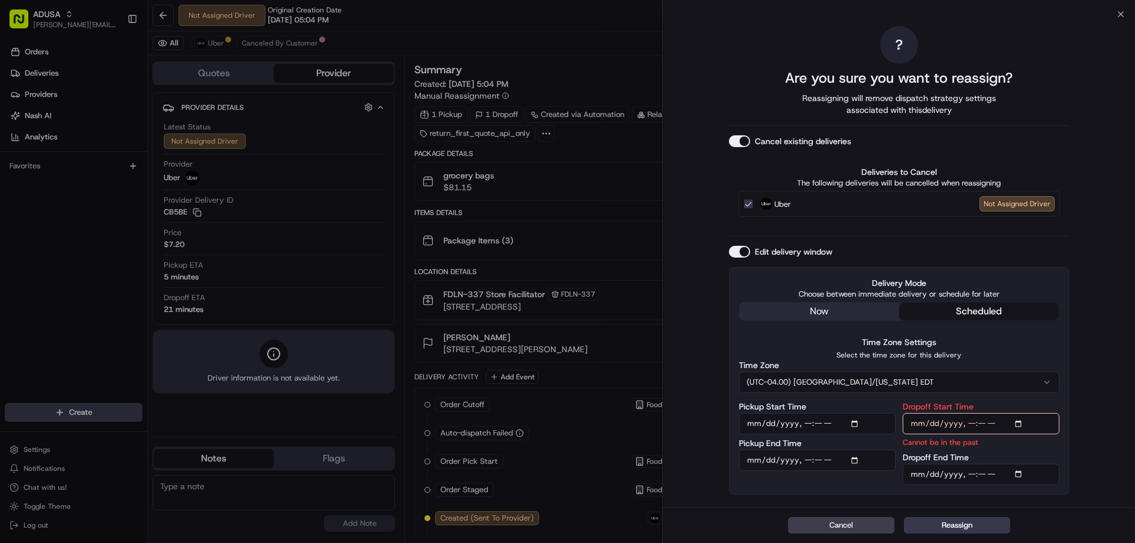
click at [967, 423] on input "Dropoff Start Time" at bounding box center [980, 423] width 157 height 21
type input "2025-08-17T19:20"
click at [968, 475] on input "Dropoff End Time" at bounding box center [980, 474] width 157 height 21
type input "[DATE]T20:00"
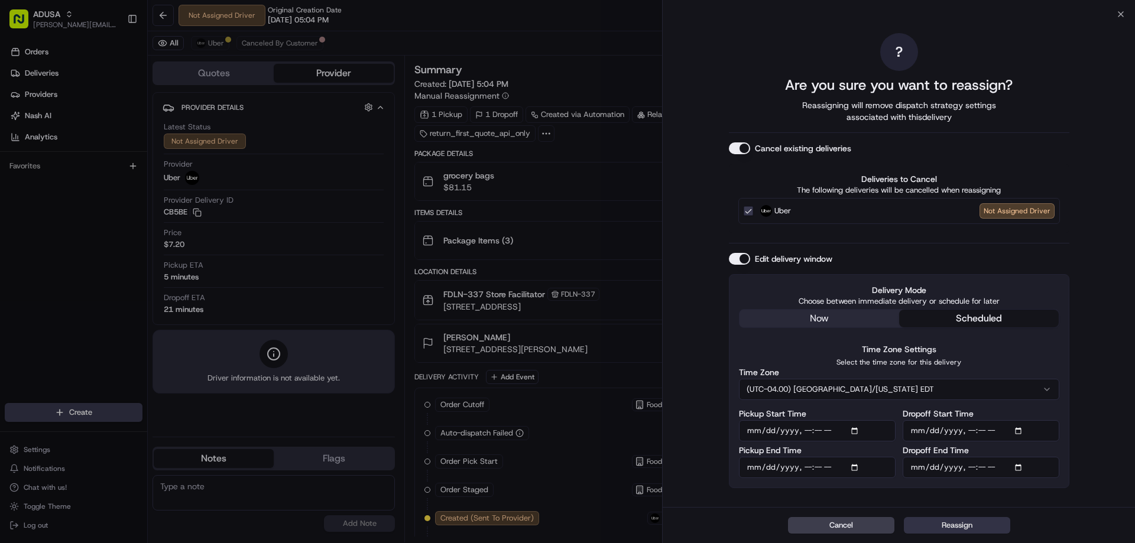
click at [951, 522] on button "Reassign" at bounding box center [957, 525] width 106 height 17
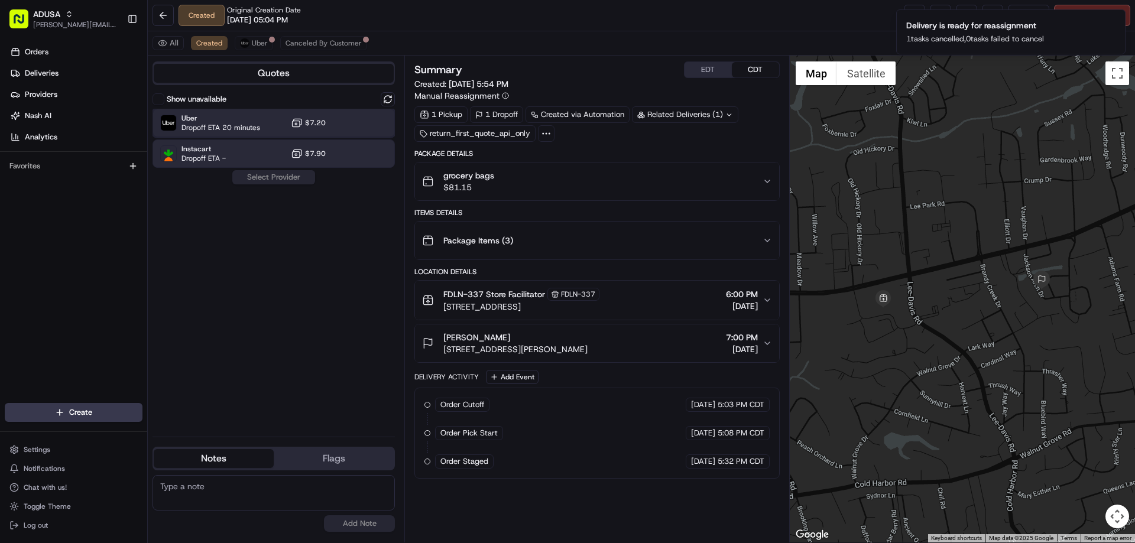
drag, startPoint x: 245, startPoint y: 121, endPoint x: 287, endPoint y: 158, distance: 56.9
click at [245, 121] on span "Uber" at bounding box center [220, 117] width 79 height 9
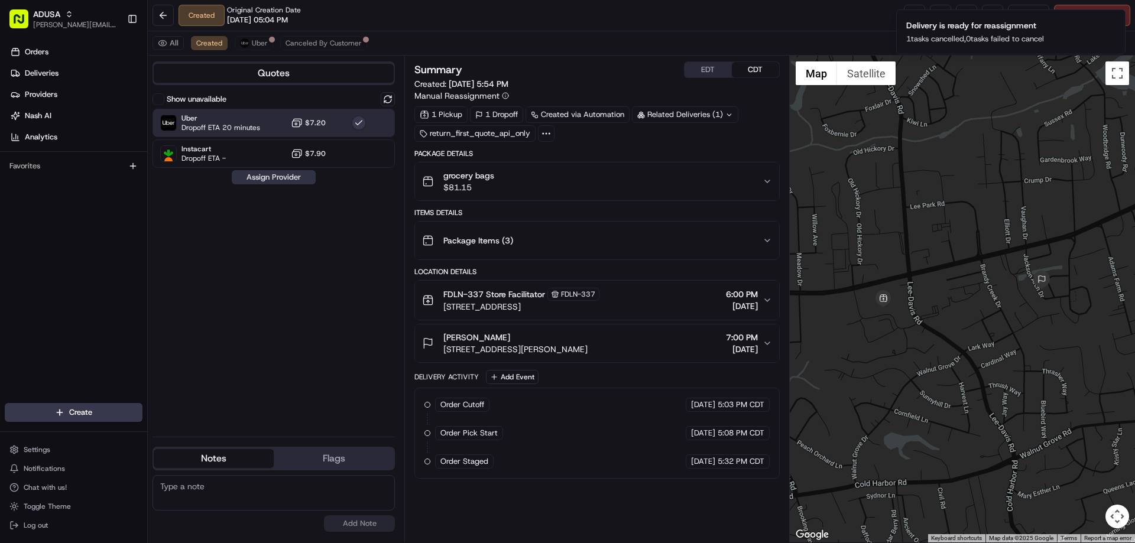
click at [293, 176] on button "Assign Provider" at bounding box center [274, 177] width 84 height 14
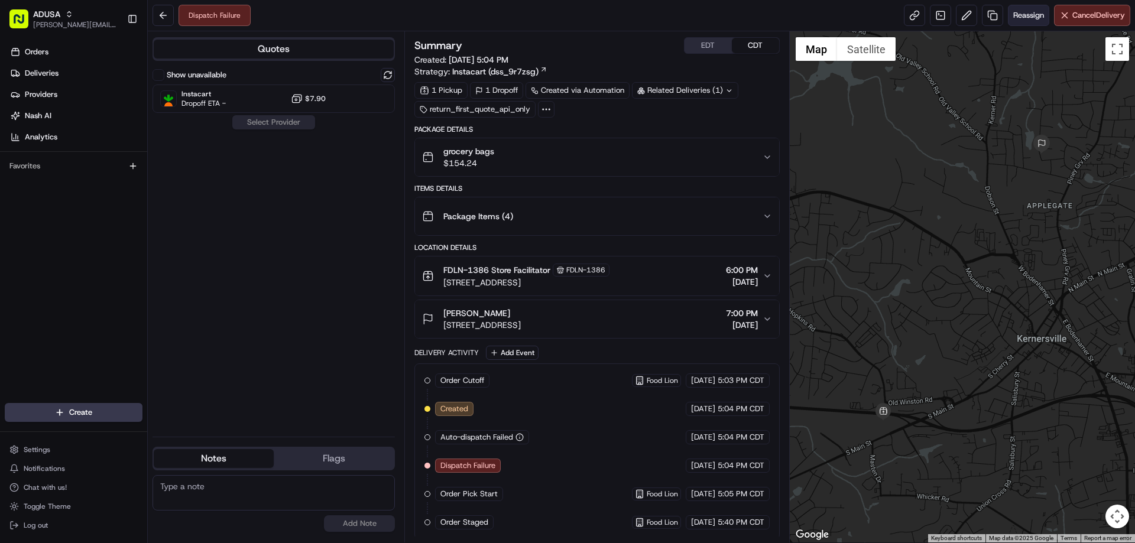
click at [1038, 15] on span "Reassign" at bounding box center [1028, 15] width 31 height 11
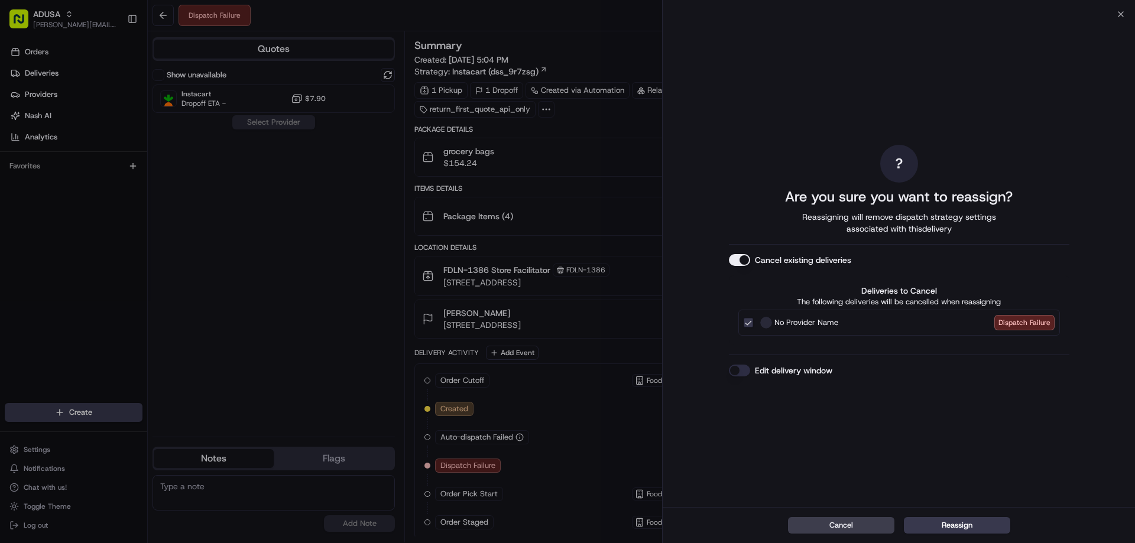
click at [742, 367] on button "Edit delivery window" at bounding box center [739, 371] width 21 height 12
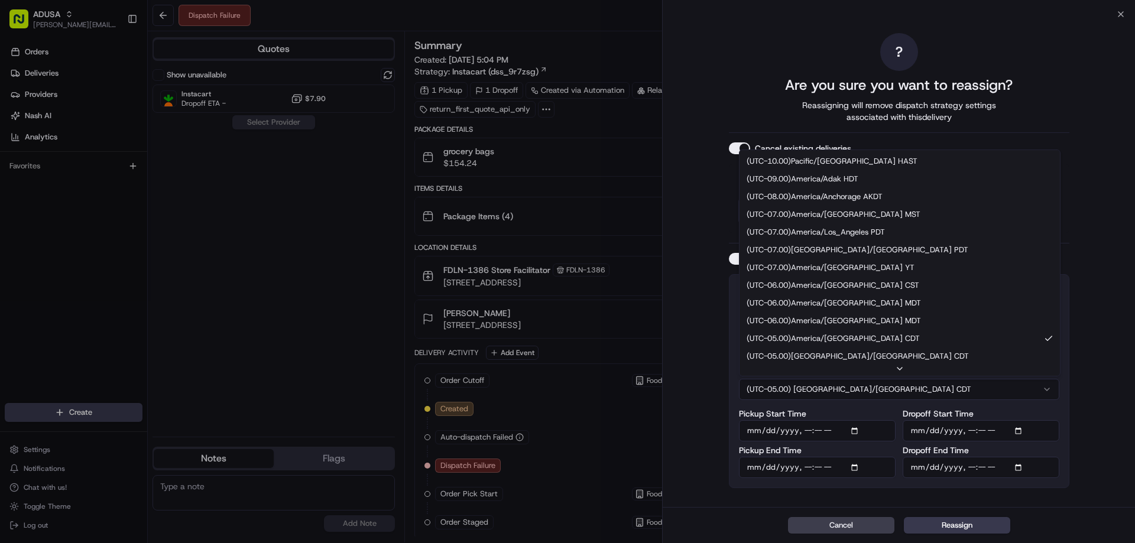
click at [851, 385] on button "(UTC-05.00) [GEOGRAPHIC_DATA]/[GEOGRAPHIC_DATA] CDT" at bounding box center [899, 389] width 320 height 21
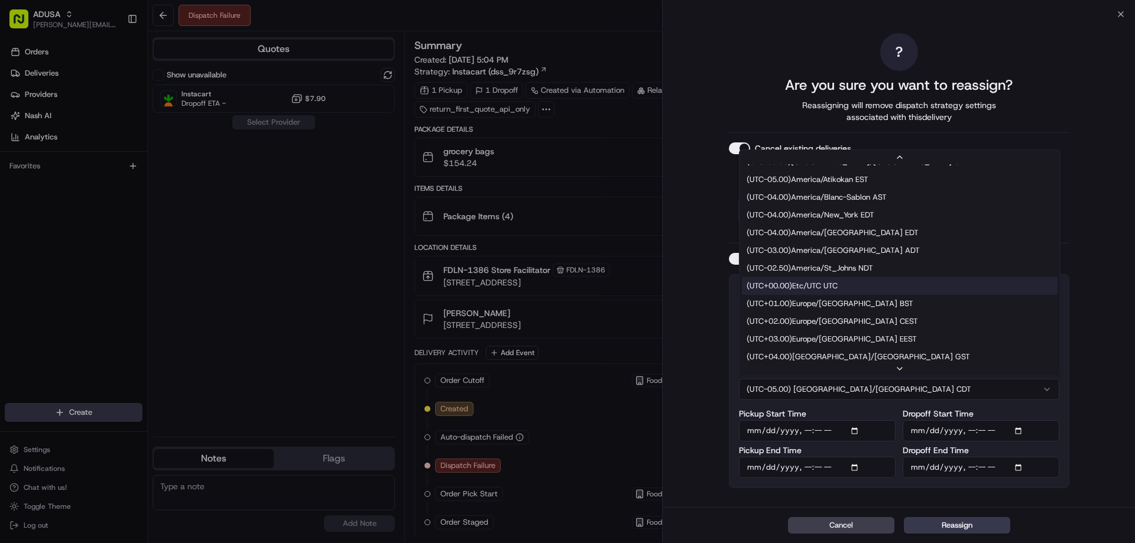
scroll to position [236, 0]
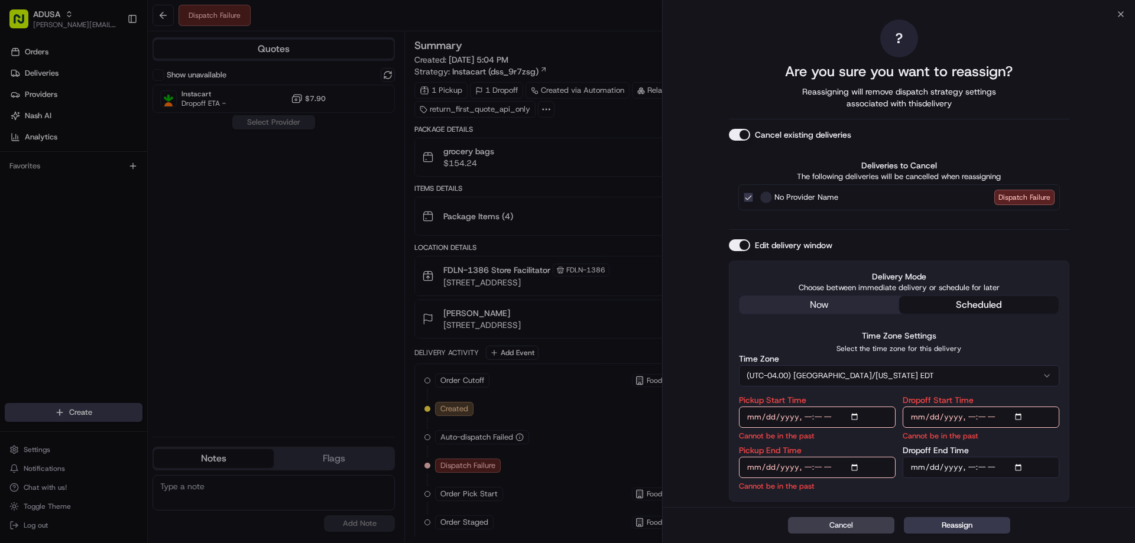
click at [804, 416] on input "Pickup Start Time" at bounding box center [817, 417] width 157 height 21
type input "[DATE]T19:00"
click at [803, 466] on input "Pickup End Time" at bounding box center [817, 467] width 157 height 21
type input "[DATE]T19:30"
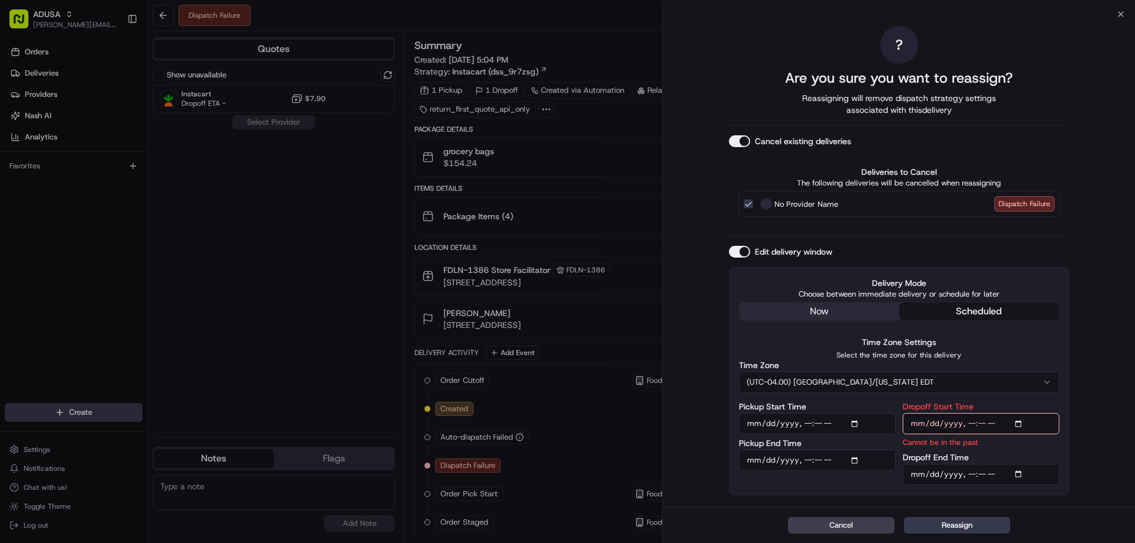
click at [973, 425] on input "Dropoff Start Time" at bounding box center [980, 423] width 157 height 21
type input "[DATE]T19:00"
click at [965, 470] on input "Dropoff End Time" at bounding box center [980, 474] width 157 height 21
type input "[DATE]T20:00"
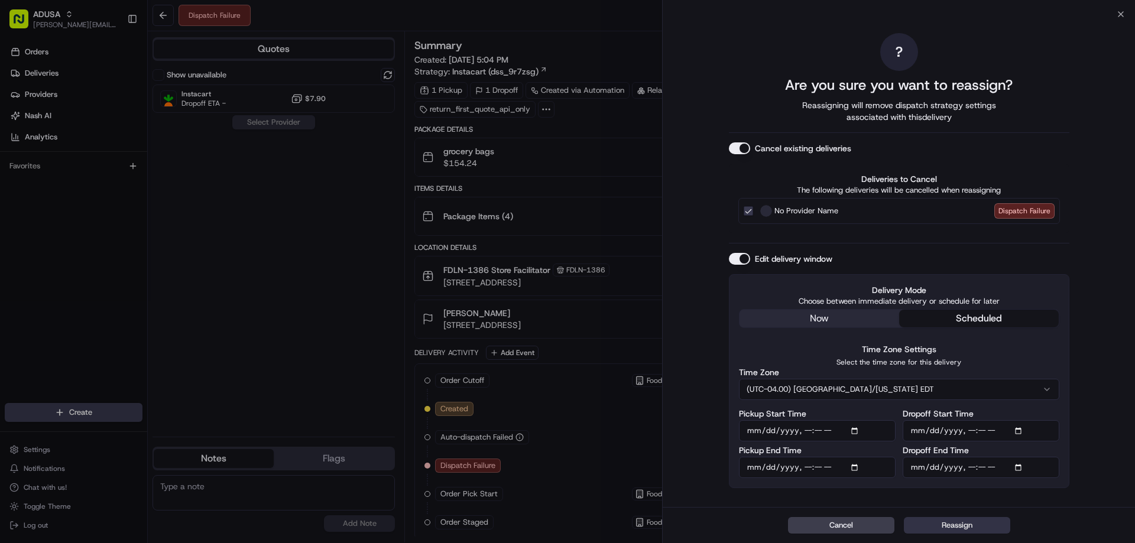
click at [966, 522] on button "Reassign" at bounding box center [957, 525] width 106 height 17
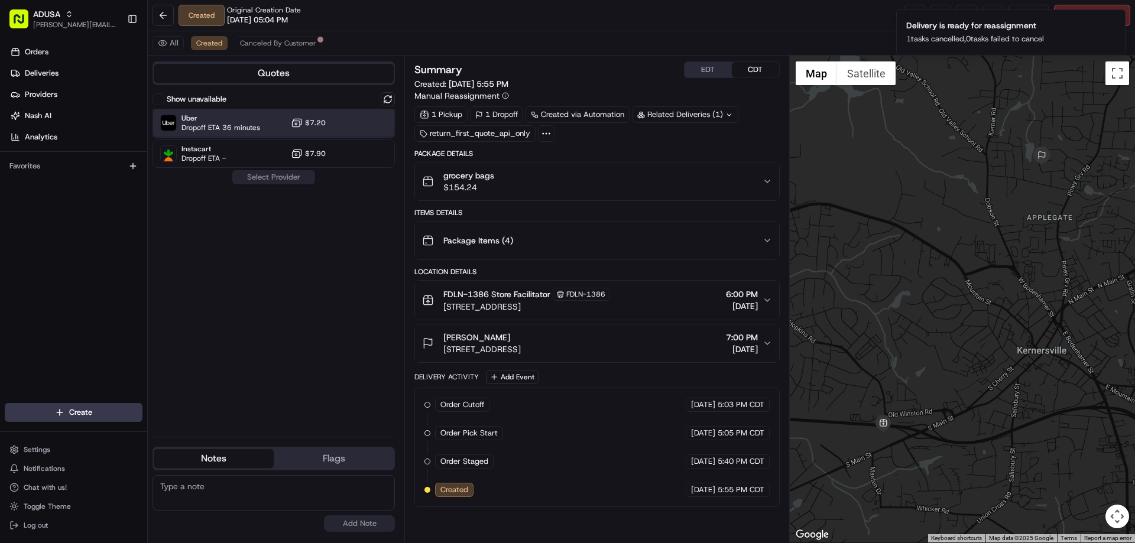
click at [196, 126] on span "Dropoff ETA 36 minutes" at bounding box center [220, 127] width 79 height 9
click at [295, 171] on button "Assign Provider" at bounding box center [274, 177] width 84 height 14
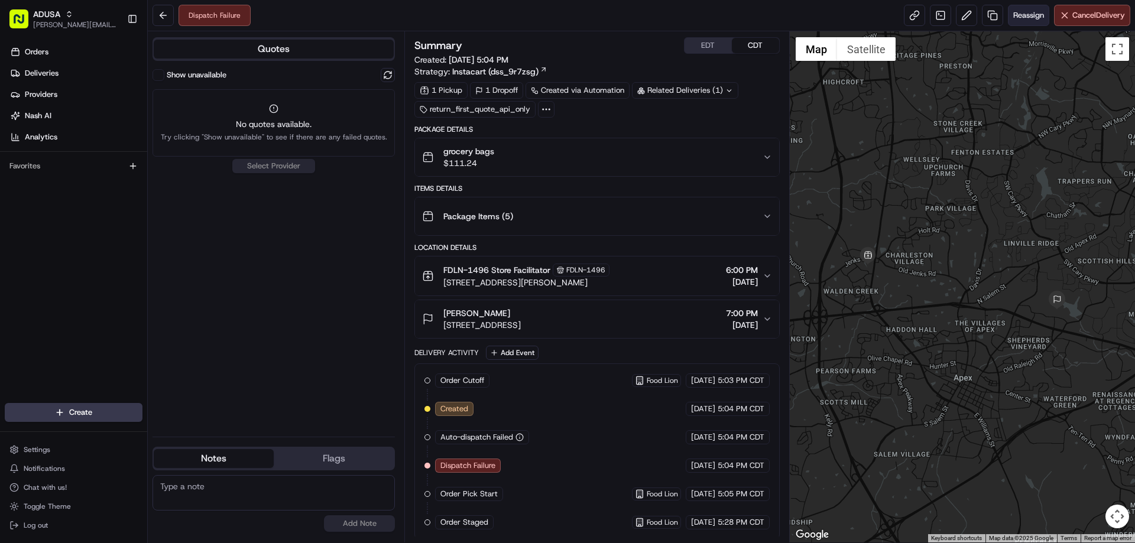
click at [1031, 18] on span "Reassign" at bounding box center [1028, 15] width 31 height 11
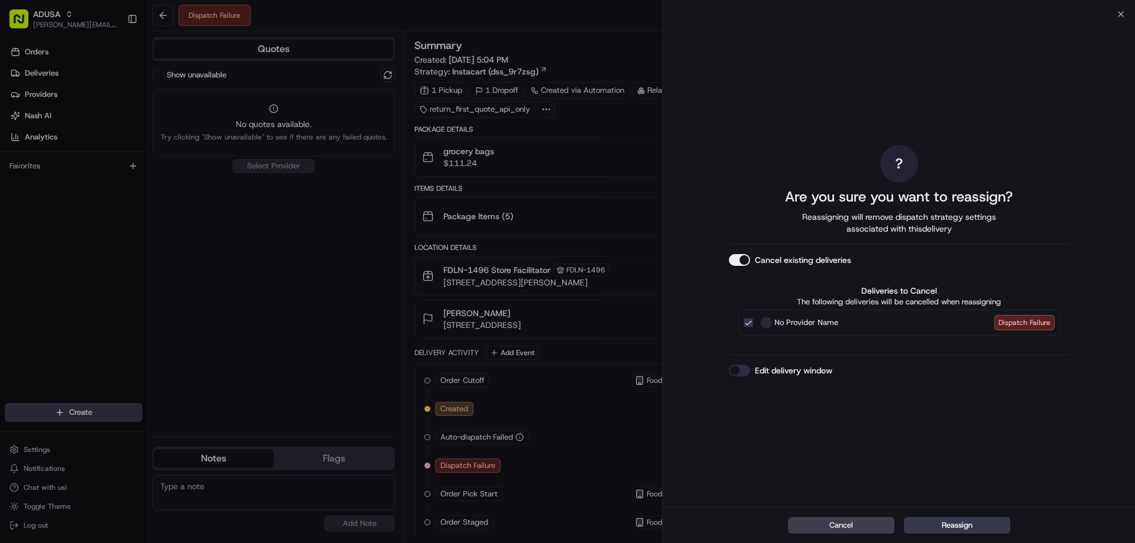
click at [739, 374] on button "Edit delivery window" at bounding box center [739, 371] width 21 height 12
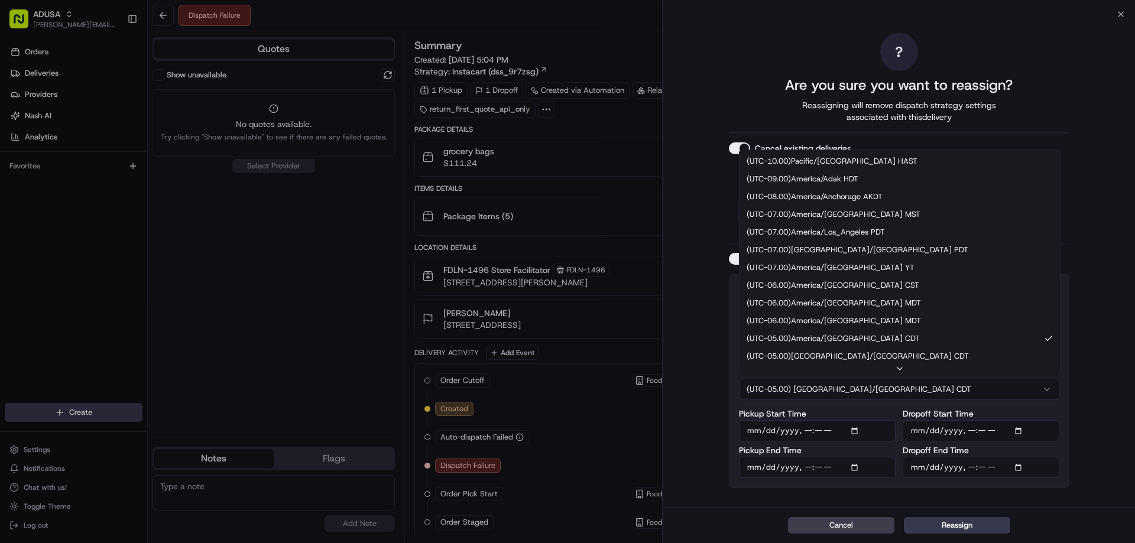
click at [878, 385] on button "(UTC-05.00) [GEOGRAPHIC_DATA]/[GEOGRAPHIC_DATA] CDT" at bounding box center [899, 389] width 320 height 21
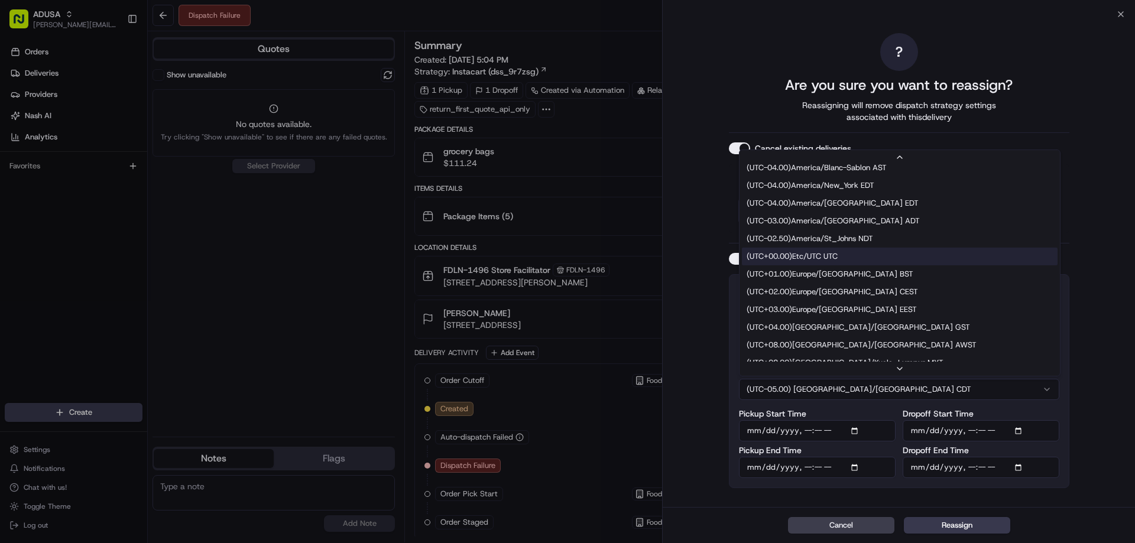
scroll to position [213, 0]
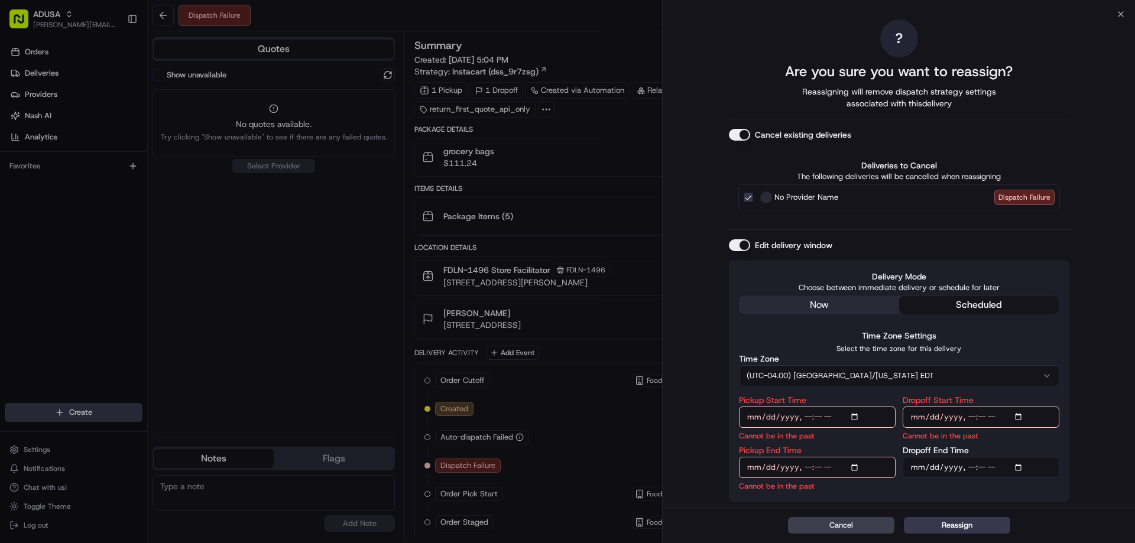
click at [810, 418] on input "Pickup Start Time" at bounding box center [817, 417] width 157 height 21
type input "[DATE]T19:00"
click at [809, 462] on input "Pickup End Time" at bounding box center [817, 467] width 157 height 21
type input "[DATE]T19:30"
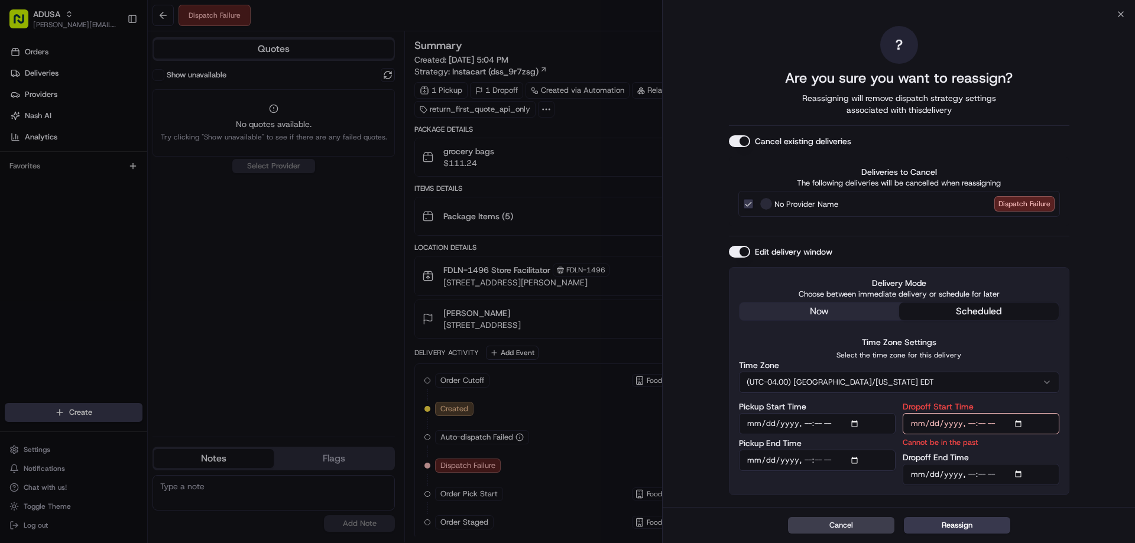
click at [969, 423] on input "Dropoff Start Time" at bounding box center [980, 423] width 157 height 21
type input "[DATE]T19:00"
click at [969, 472] on input "Dropoff End Time" at bounding box center [980, 474] width 157 height 21
type input "[DATE]T20:00"
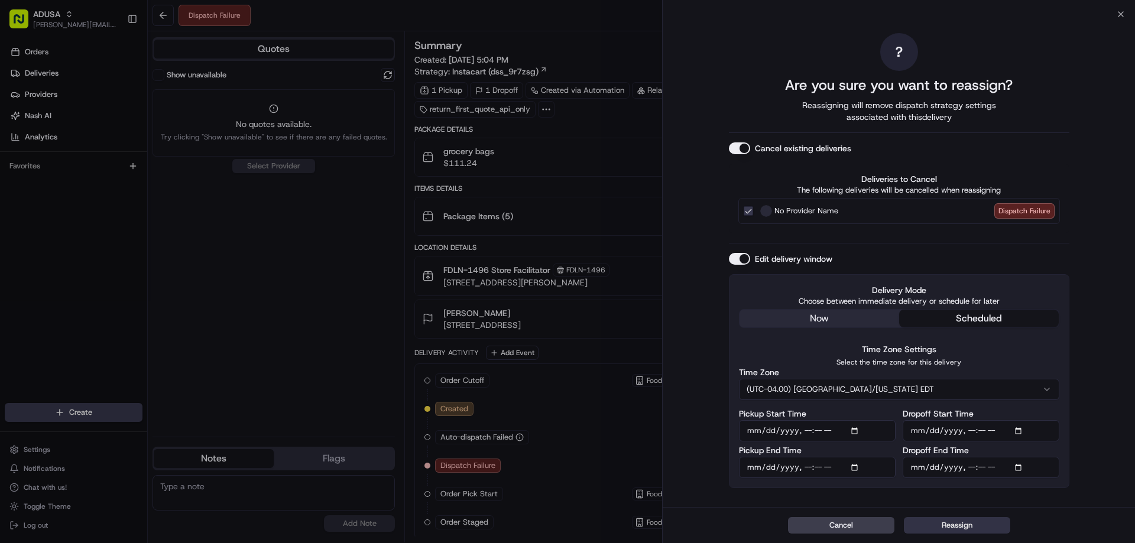
click at [956, 521] on button "Reassign" at bounding box center [957, 525] width 106 height 17
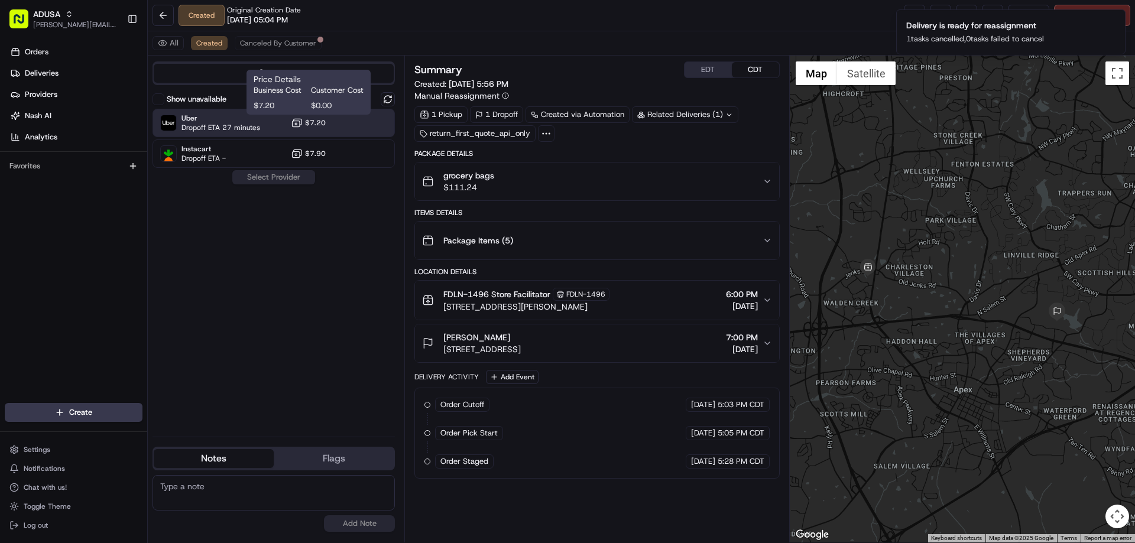
click at [301, 123] on icon at bounding box center [297, 123] width 12 height 12
click at [285, 174] on button "Assign Provider" at bounding box center [274, 177] width 84 height 14
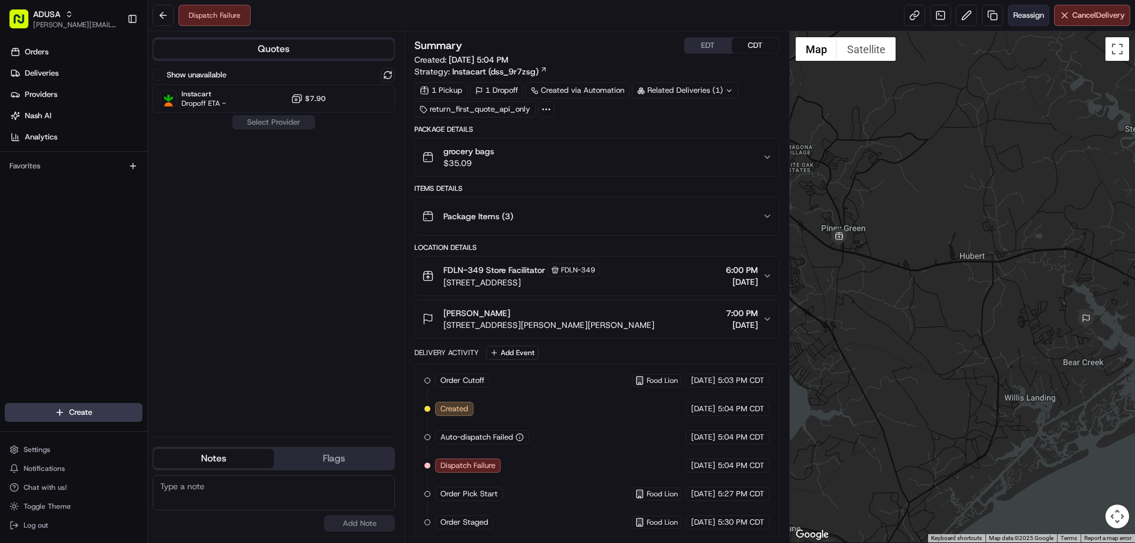
click at [1021, 10] on span "Reassign" at bounding box center [1028, 15] width 31 height 11
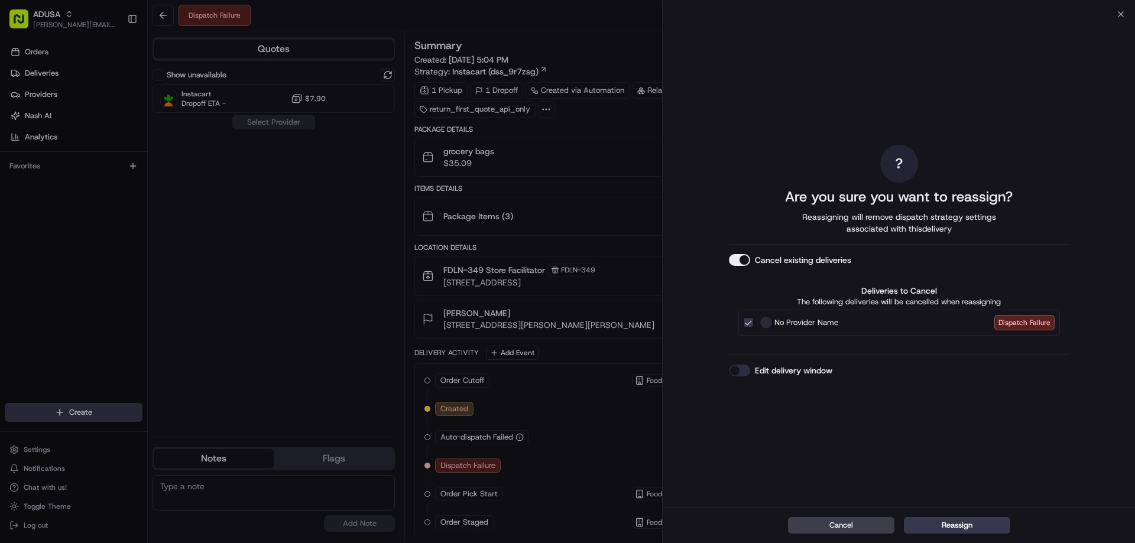
click at [741, 365] on button "Edit delivery window" at bounding box center [739, 371] width 21 height 12
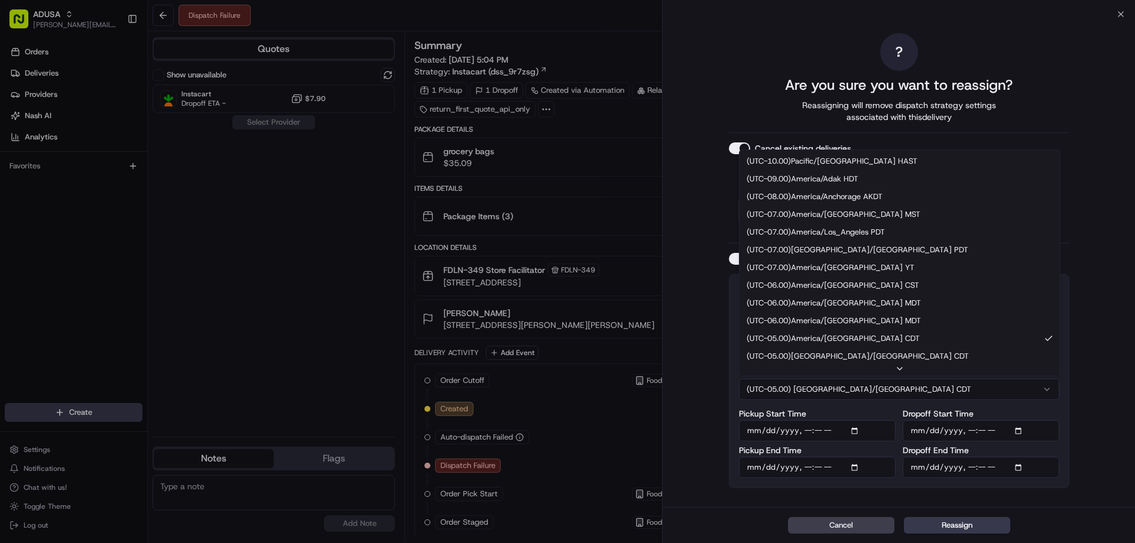
click at [845, 386] on button "(UTC-05.00) [GEOGRAPHIC_DATA]/[GEOGRAPHIC_DATA] CDT" at bounding box center [899, 389] width 320 height 21
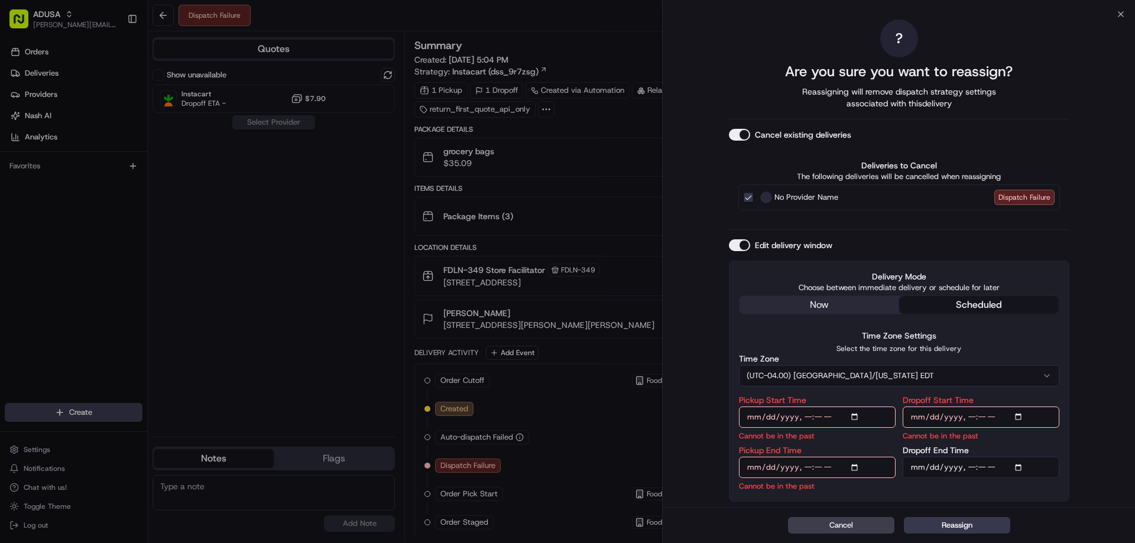
click at [806, 411] on input "Pickup Start Time" at bounding box center [817, 417] width 157 height 21
click at [806, 413] on input "Pickup Start Time" at bounding box center [817, 417] width 157 height 21
type input "[DATE]T19:00"
click at [805, 472] on input "Pickup End Time" at bounding box center [817, 467] width 157 height 21
type input "[DATE]T19:30"
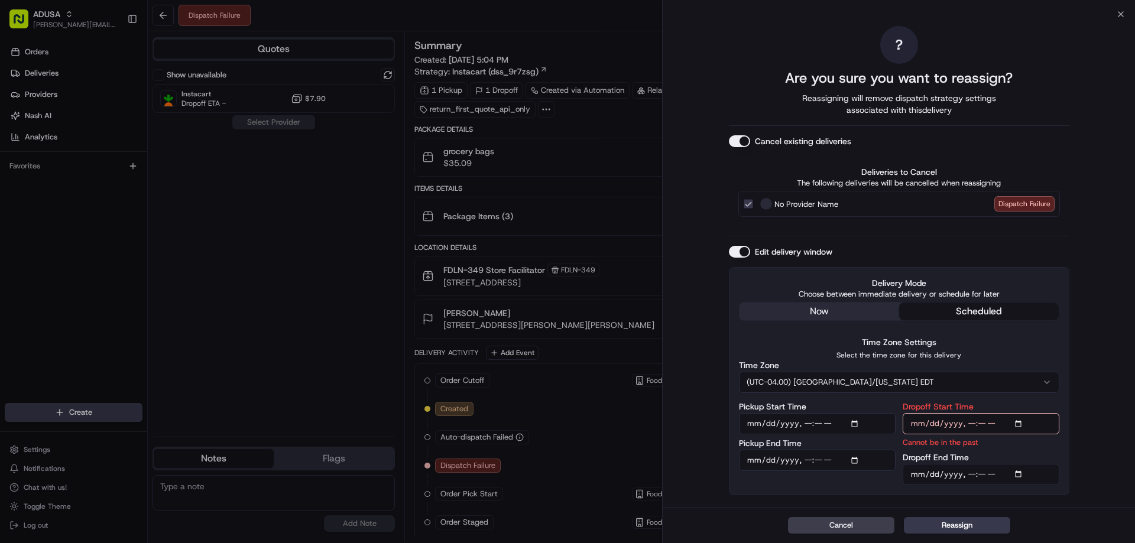
click at [972, 421] on input "Dropoff Start Time" at bounding box center [980, 423] width 157 height 21
type input "[DATE]T19:00"
click at [967, 475] on input "Dropoff End Time" at bounding box center [980, 474] width 157 height 21
type input "[DATE]T20:00"
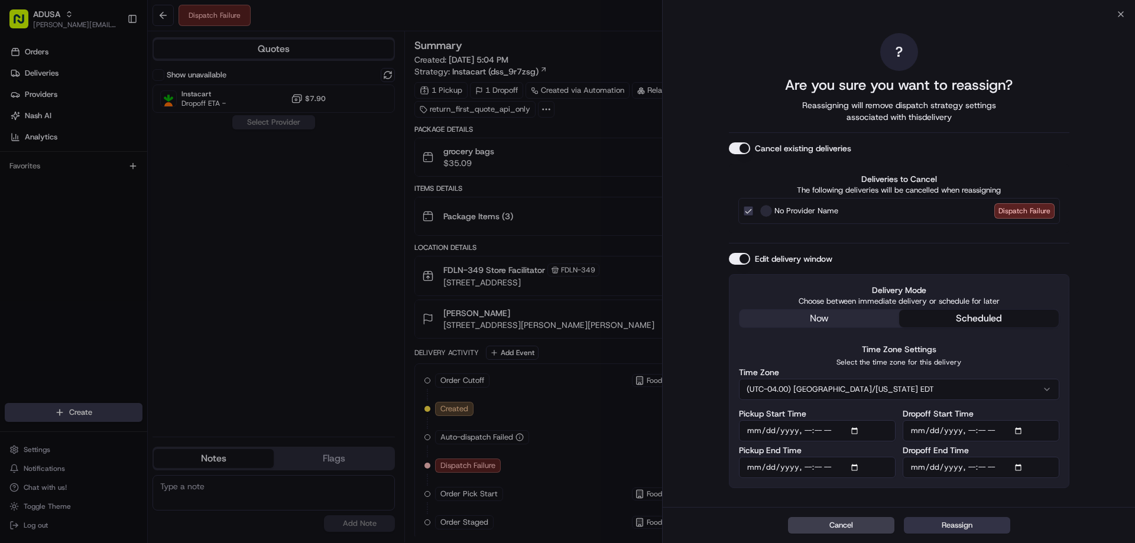
click at [954, 524] on button "Reassign" at bounding box center [957, 525] width 106 height 17
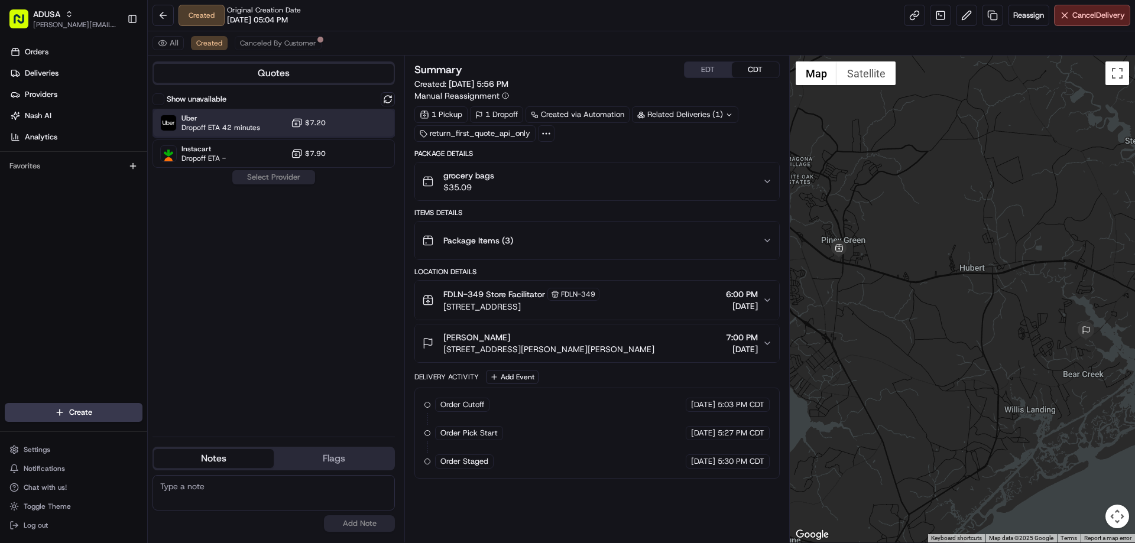
drag, startPoint x: 227, startPoint y: 115, endPoint x: 237, endPoint y: 137, distance: 24.1
click at [227, 116] on span "Uber" at bounding box center [220, 117] width 79 height 9
click at [276, 188] on div "Show unavailable Uber Dropoff ETA 42 minutes $7.20 Instacart Dropoff ETA - $7.9…" at bounding box center [273, 259] width 242 height 335
click at [278, 183] on button "Assign Provider" at bounding box center [274, 177] width 84 height 14
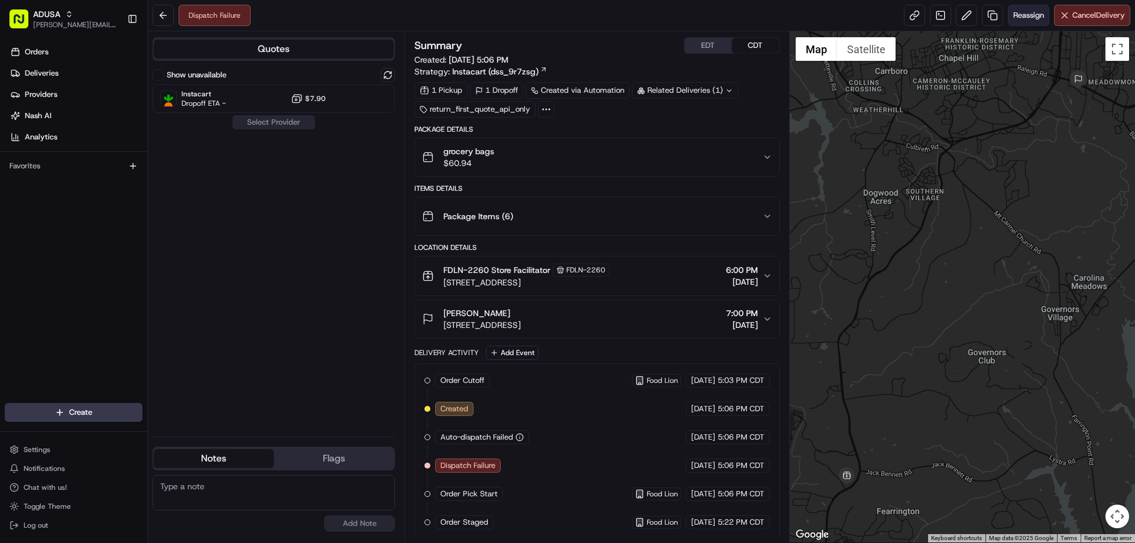
click at [1022, 22] on button "Reassign" at bounding box center [1028, 15] width 41 height 21
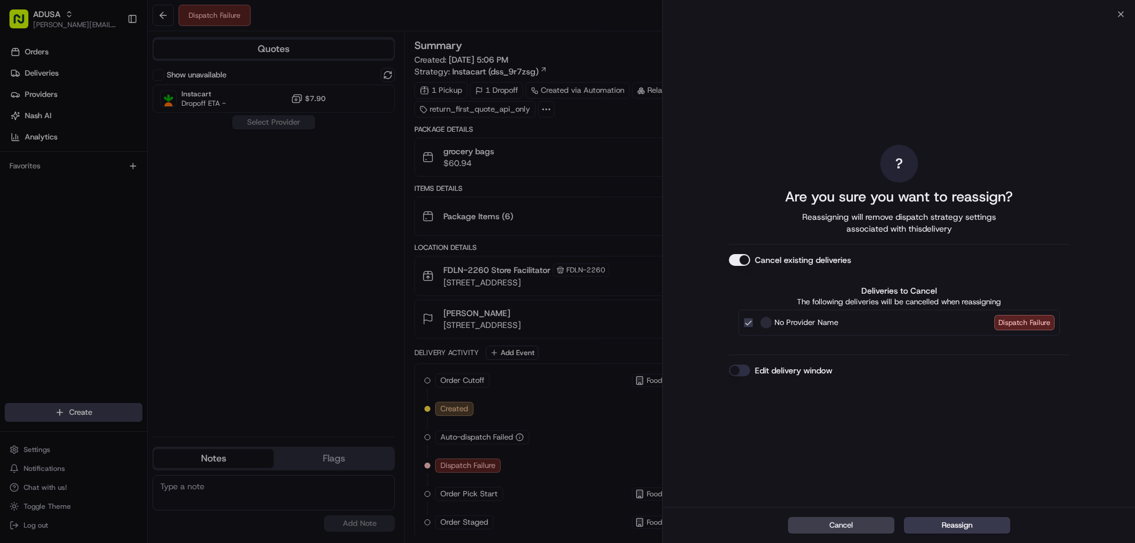
click at [738, 368] on button "Edit delivery window" at bounding box center [739, 371] width 21 height 12
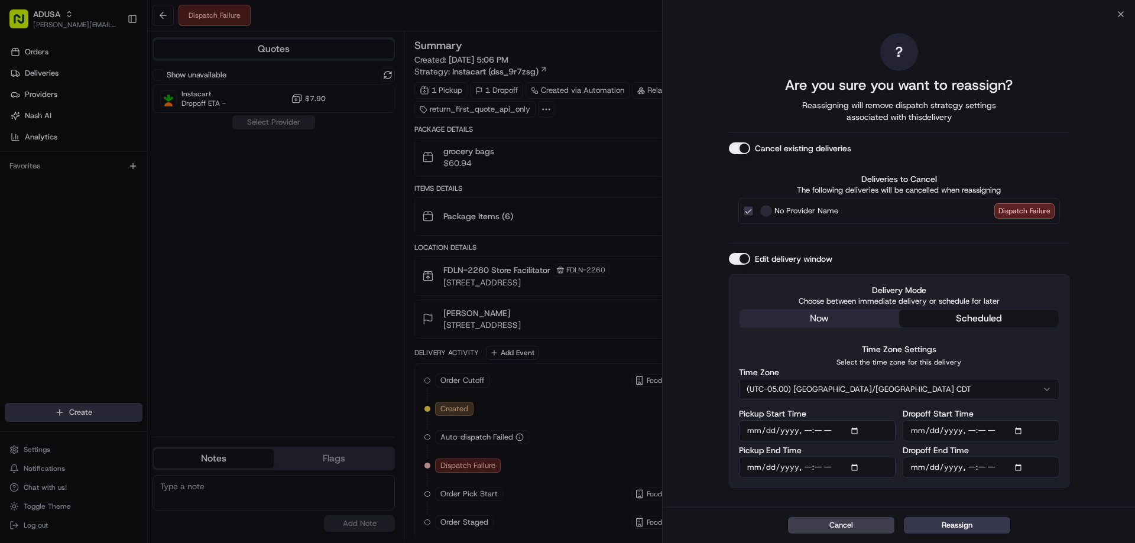
click at [863, 386] on button "(UTC-05.00) [GEOGRAPHIC_DATA]/[GEOGRAPHIC_DATA] CDT" at bounding box center [899, 389] width 320 height 21
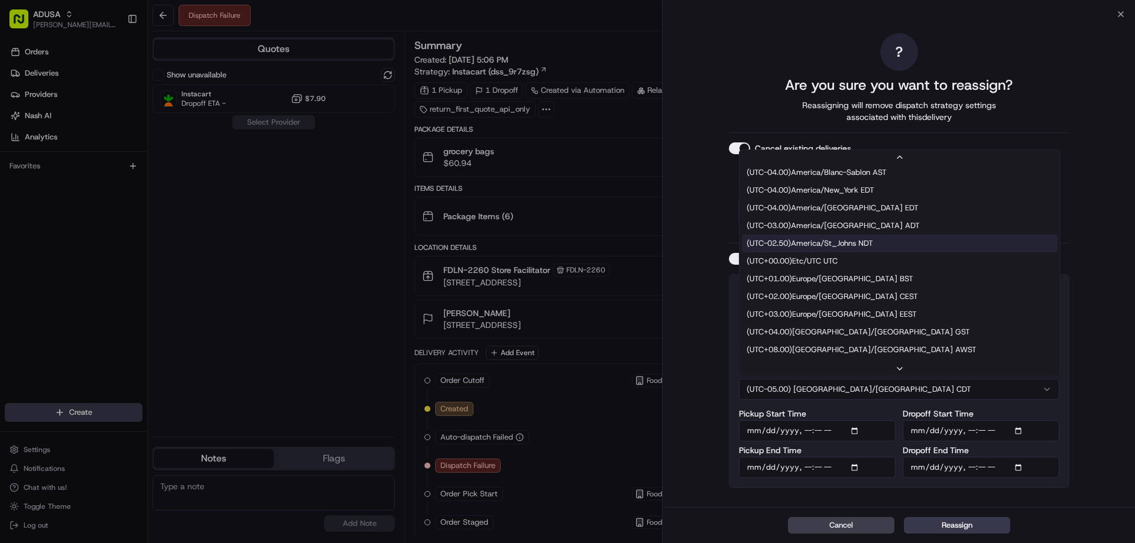
scroll to position [213, 0]
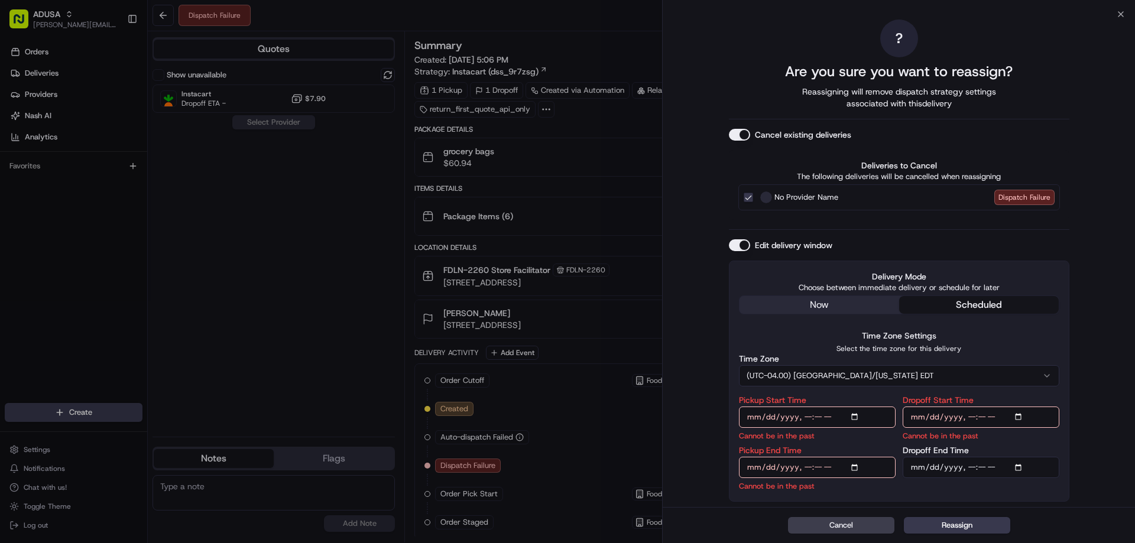
click at [801, 415] on input "Pickup Start Time" at bounding box center [817, 417] width 157 height 21
type input "[DATE]T19:00"
click at [807, 467] on input "Pickup End Time" at bounding box center [817, 467] width 157 height 21
type input "[DATE]T19:30"
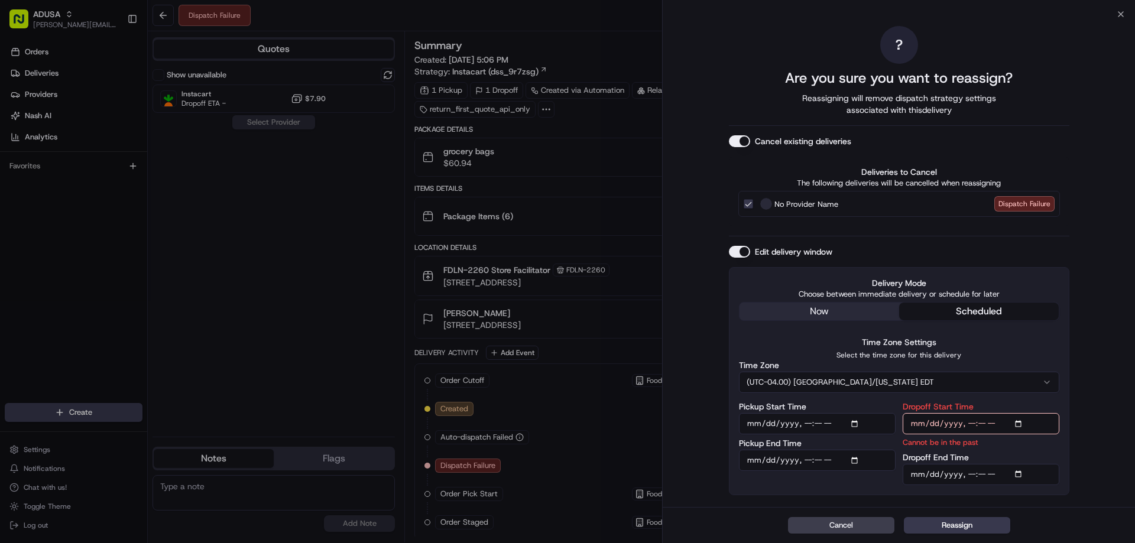
click at [967, 426] on input "Dropoff Start Time" at bounding box center [980, 423] width 157 height 21
type input "[DATE]T19:00"
click at [969, 470] on input "Dropoff End Time" at bounding box center [980, 474] width 157 height 21
type input "[DATE]T20:00"
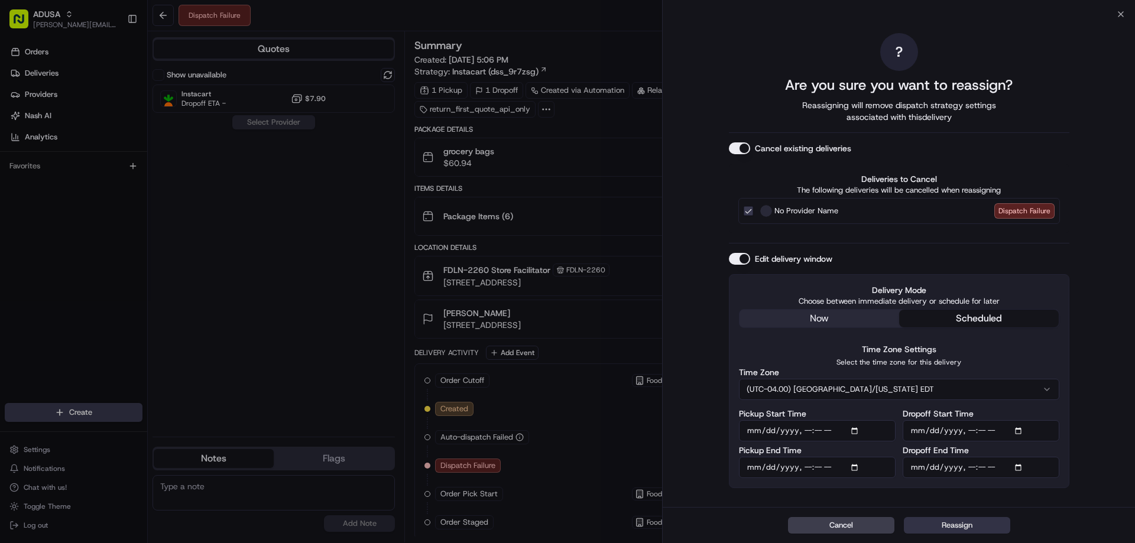
click at [950, 523] on button "Reassign" at bounding box center [957, 525] width 106 height 17
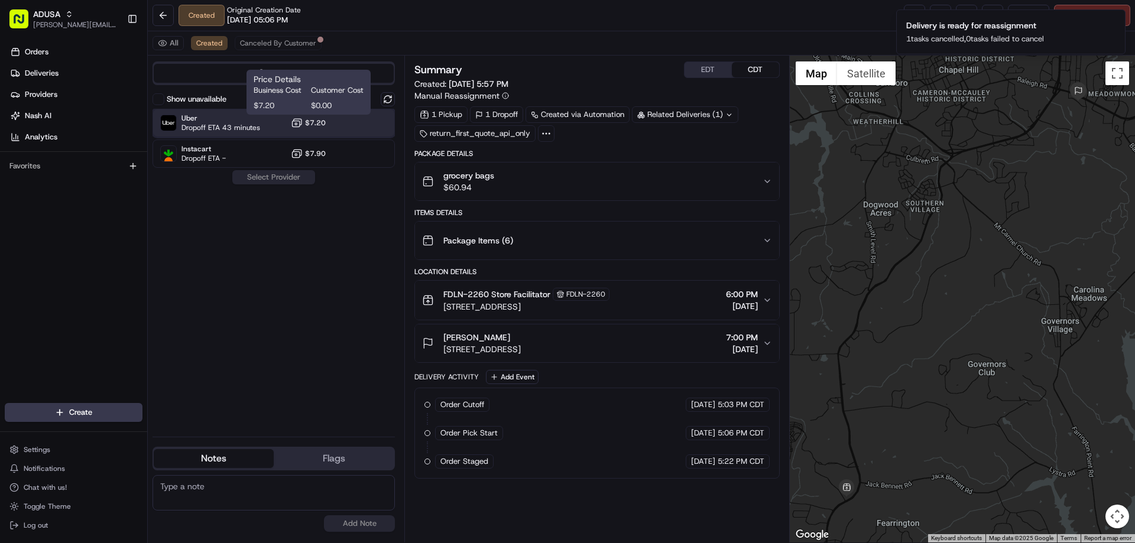
click at [269, 126] on div "Uber Dropoff ETA 43 minutes $7.20" at bounding box center [273, 123] width 242 height 28
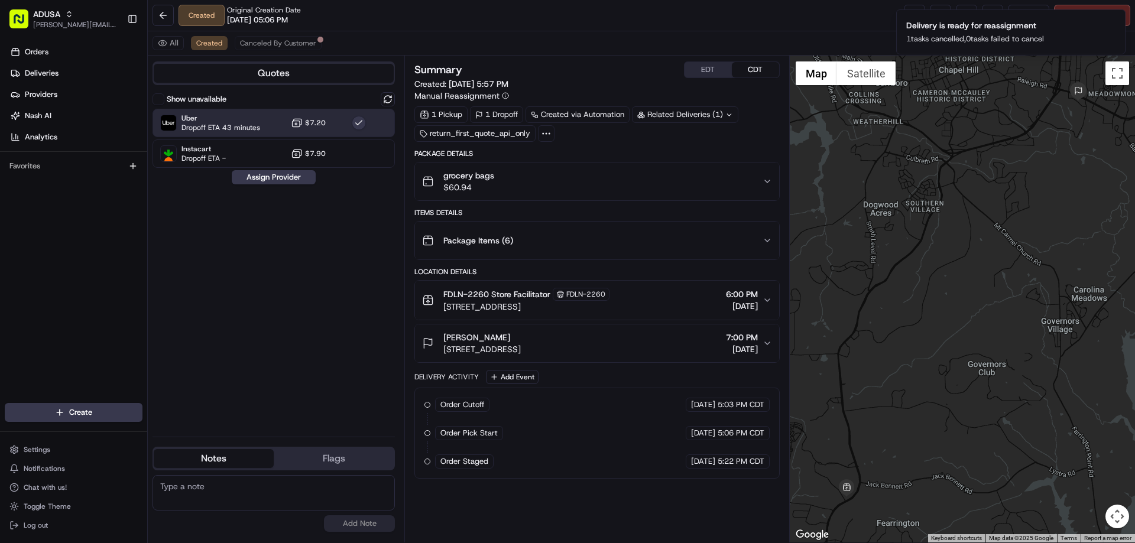
click at [290, 185] on div "Show unavailable Uber Dropoff ETA 43 minutes $7.20 Instacart Dropoff ETA - $7.9…" at bounding box center [273, 259] width 242 height 335
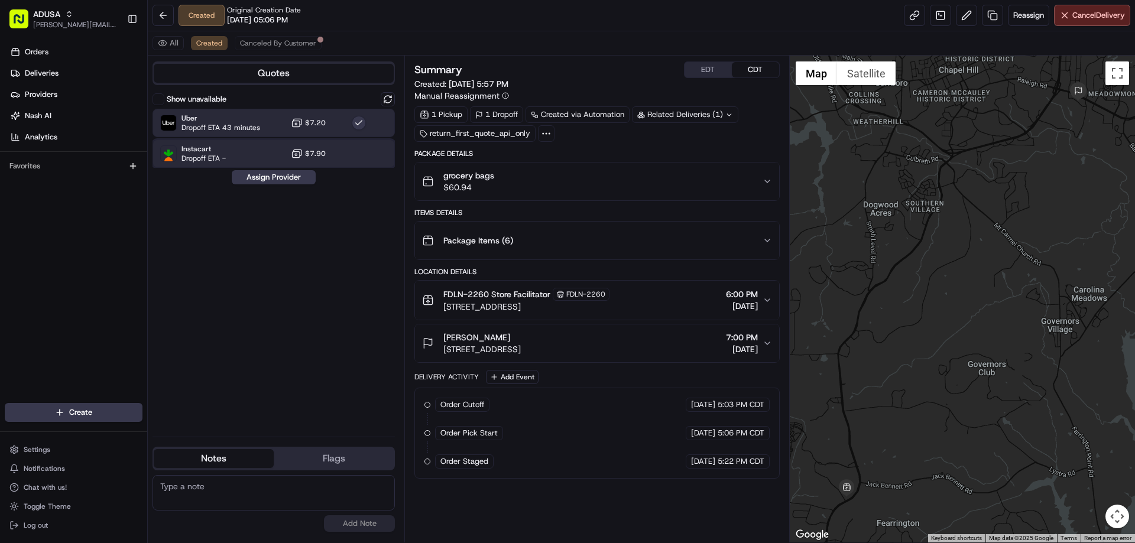
click at [298, 167] on div "Instacart Dropoff ETA - $7.90" at bounding box center [273, 153] width 242 height 28
click at [243, 170] on button "Assign Provider" at bounding box center [274, 177] width 84 height 14
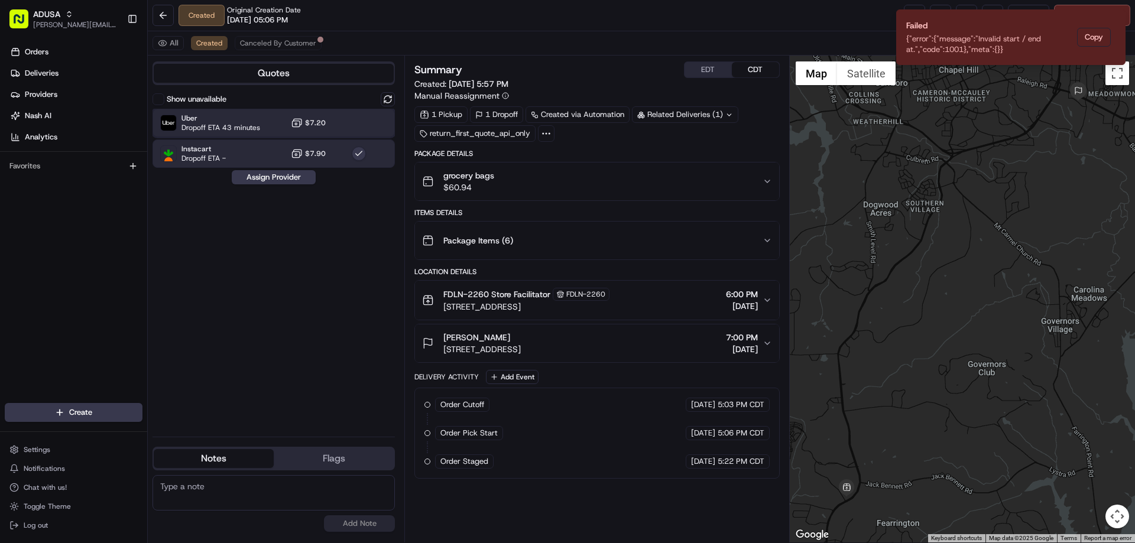
click at [238, 116] on span "Uber" at bounding box center [220, 117] width 79 height 9
click at [261, 189] on div "Show unavailable Uber Dropoff ETA 43 minutes $7.20 Instacart Dropoff ETA - $7.9…" at bounding box center [273, 259] width 242 height 335
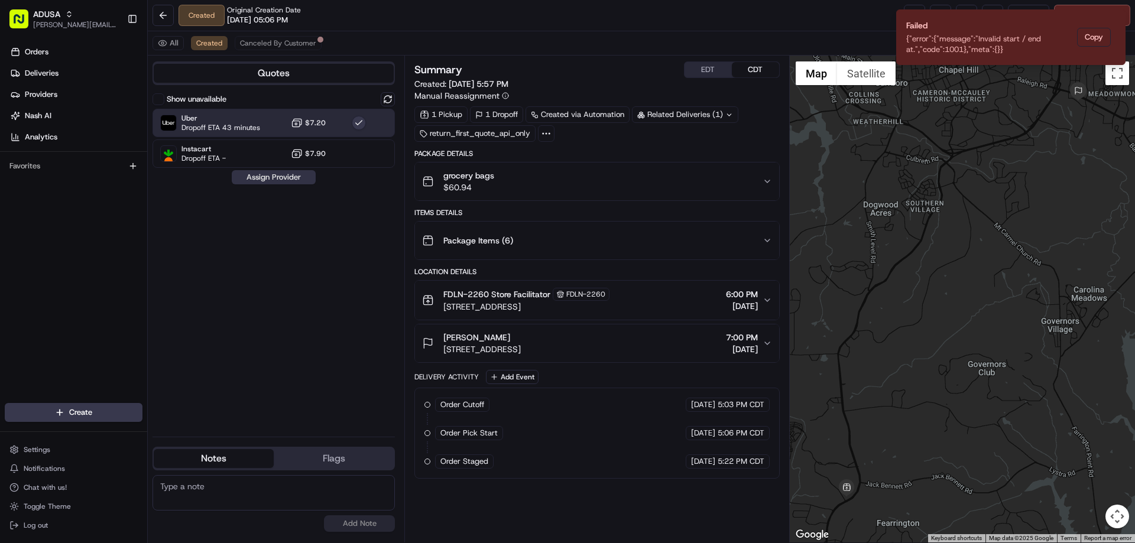
click at [272, 181] on button "Assign Provider" at bounding box center [274, 177] width 84 height 14
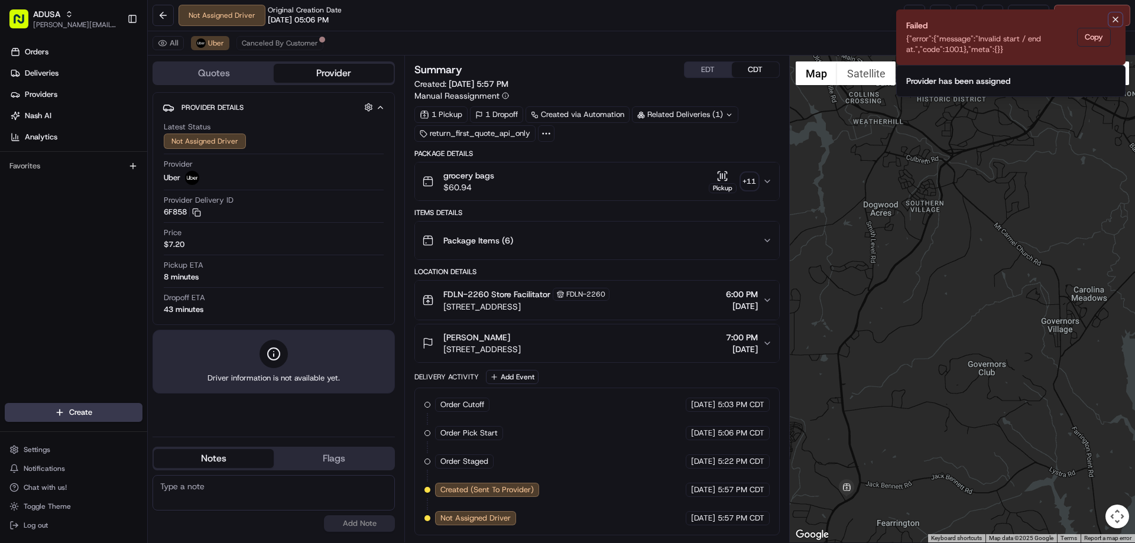
click at [1118, 18] on icon "Notifications (F8)" at bounding box center [1115, 19] width 9 height 9
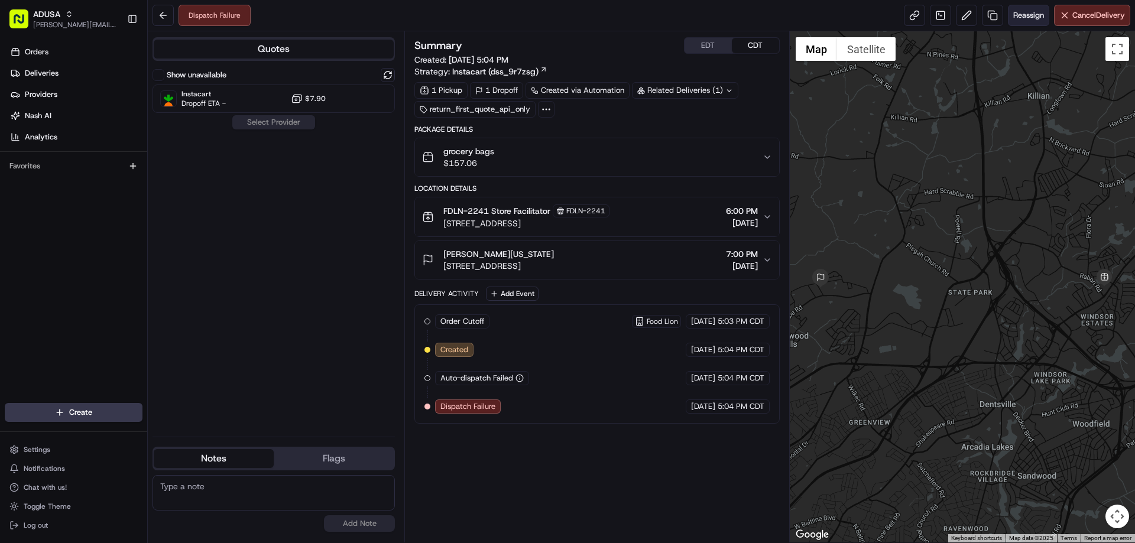
click at [1028, 20] on span "Reassign" at bounding box center [1028, 15] width 31 height 11
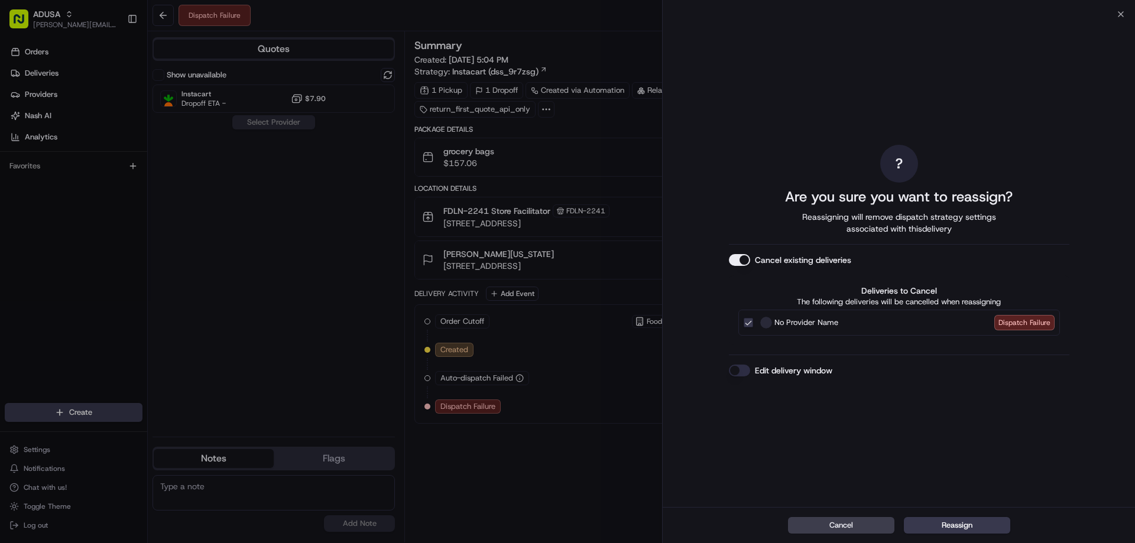
click at [745, 368] on button "Edit delivery window" at bounding box center [739, 371] width 21 height 12
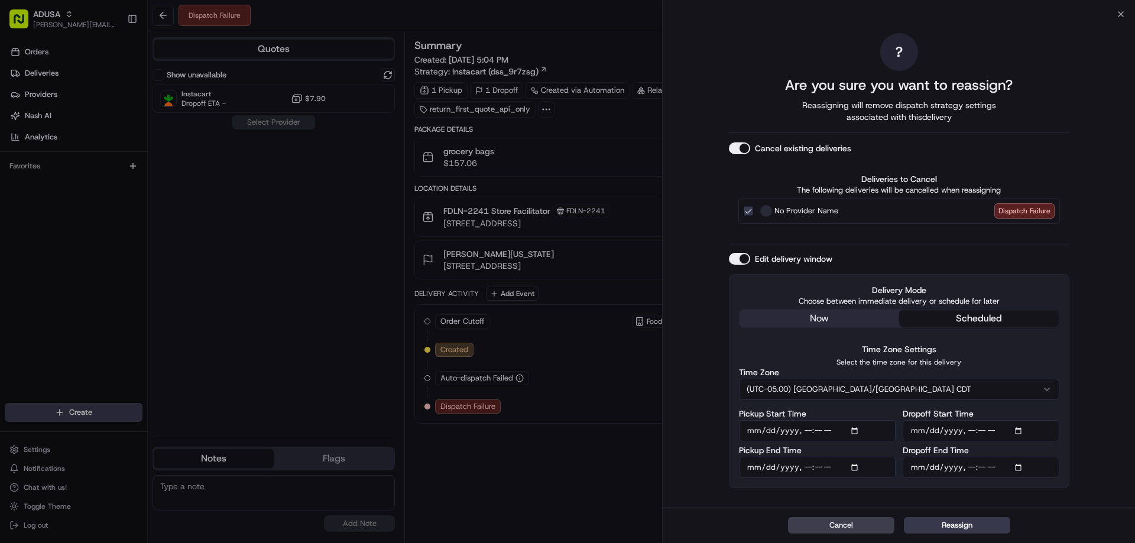
click at [801, 386] on button "(UTC-05.00) [GEOGRAPHIC_DATA]/[GEOGRAPHIC_DATA] CDT" at bounding box center [899, 389] width 320 height 21
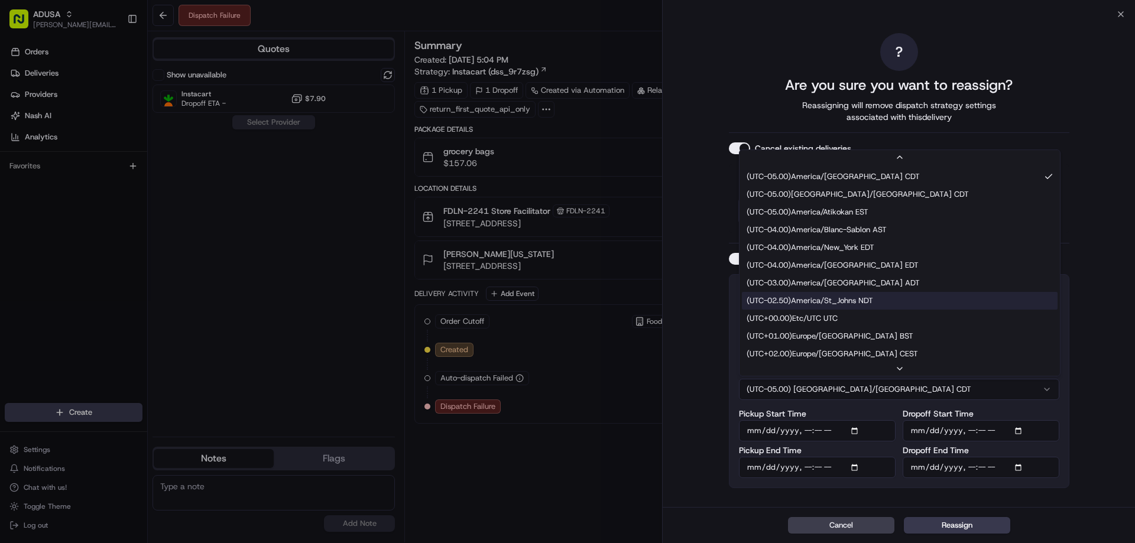
scroll to position [177, 0]
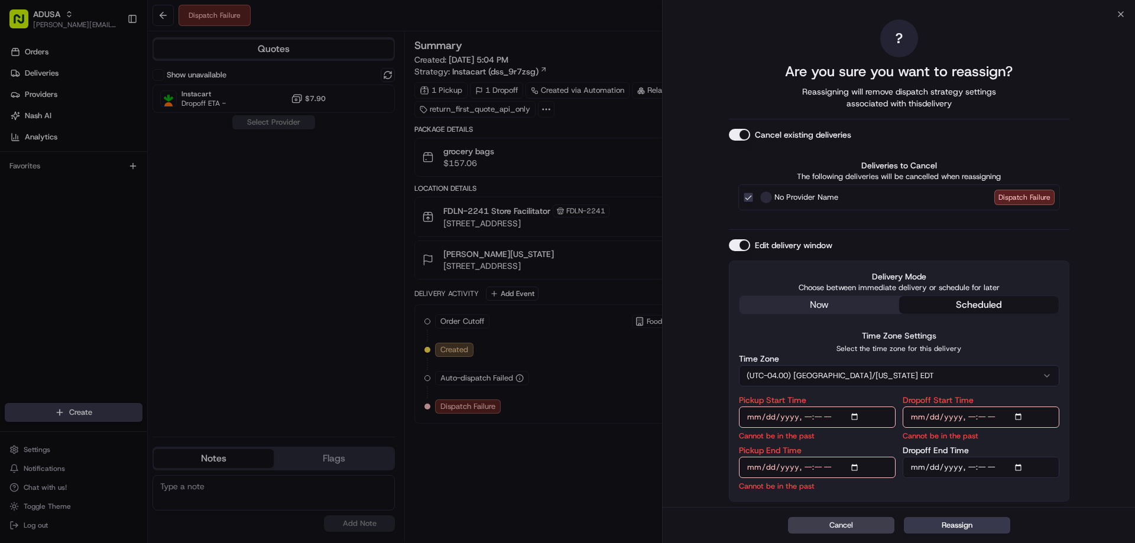
click at [809, 414] on input "Pickup Start Time" at bounding box center [817, 417] width 157 height 21
type input "[DATE]T19:00"
click at [803, 469] on input "Pickup End Time" at bounding box center [817, 467] width 157 height 21
type input "[DATE]T19:30"
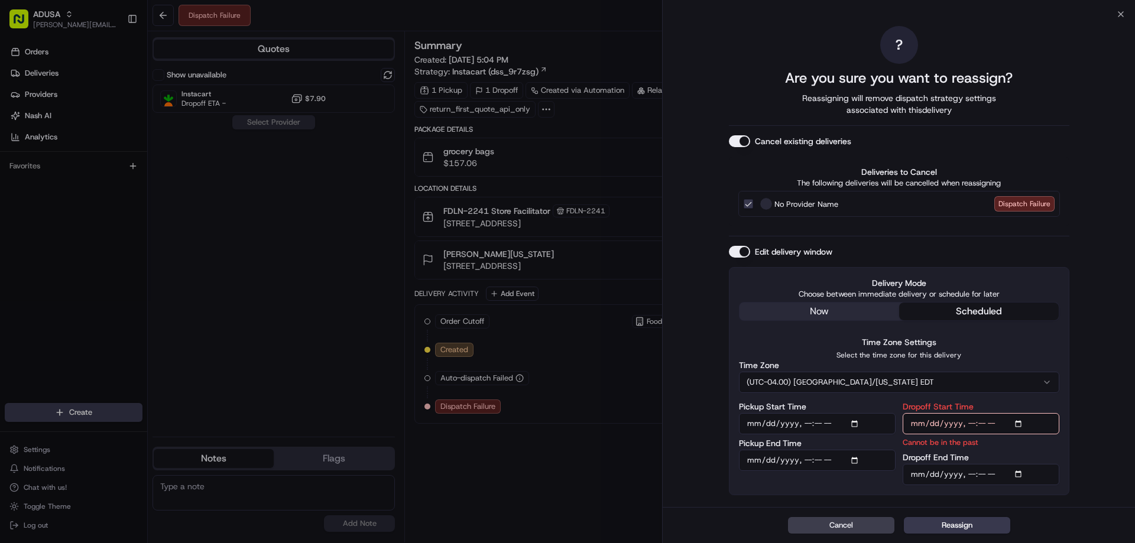
click at [969, 418] on input "Dropoff Start Time" at bounding box center [980, 423] width 157 height 21
type input "[DATE]T19:00"
click at [972, 471] on input "Dropoff End Time" at bounding box center [980, 474] width 157 height 21
type input "2025-08-17T20:00"
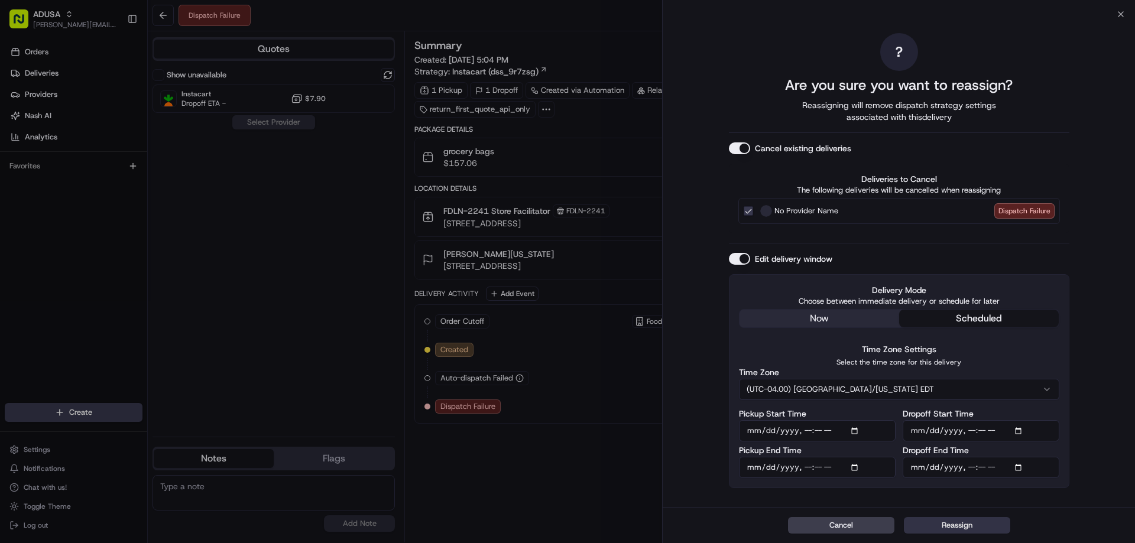
click at [956, 529] on button "Reassign" at bounding box center [957, 525] width 106 height 17
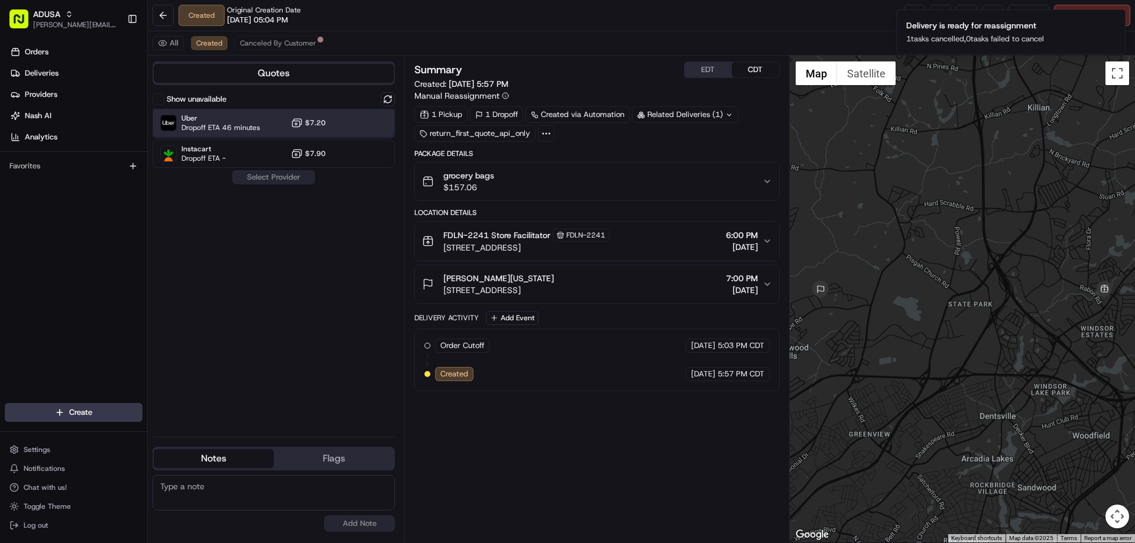
click at [288, 129] on div "Uber Dropoff ETA 46 minutes $7.20" at bounding box center [273, 123] width 242 height 28
click at [280, 176] on button "Assign Provider" at bounding box center [274, 177] width 84 height 14
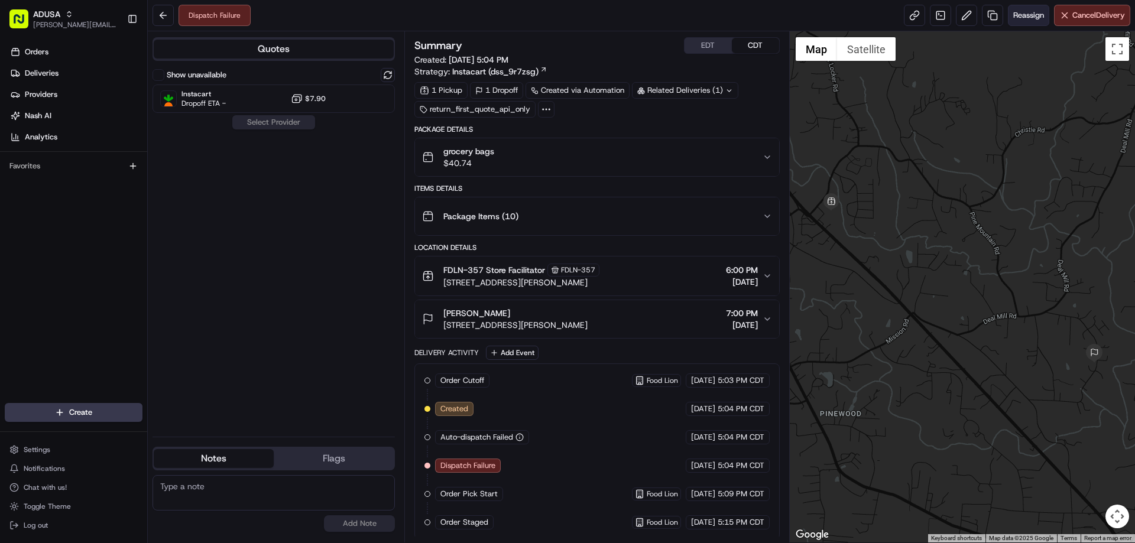
click at [1027, 11] on span "Reassign" at bounding box center [1028, 15] width 31 height 11
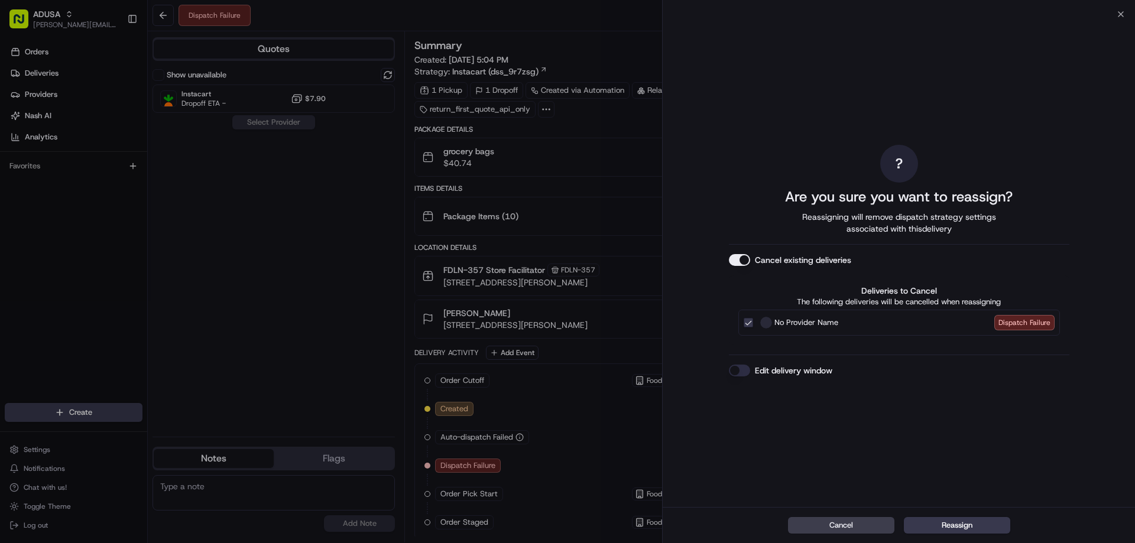
click at [738, 368] on button "Edit delivery window" at bounding box center [739, 371] width 21 height 12
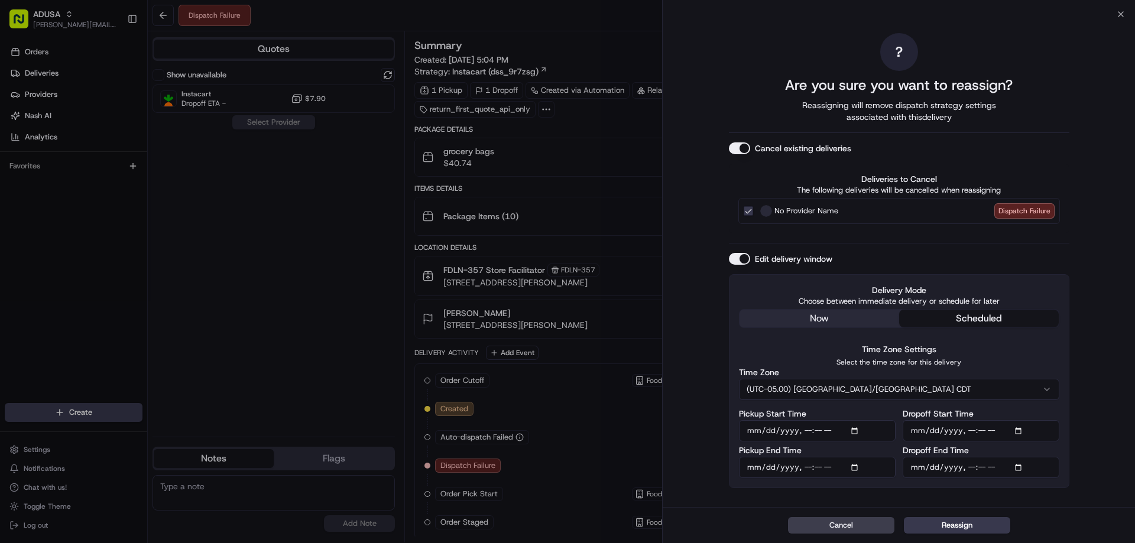
click at [825, 387] on button "(UTC-05.00) [GEOGRAPHIC_DATA]/[GEOGRAPHIC_DATA] CDT" at bounding box center [899, 389] width 320 height 21
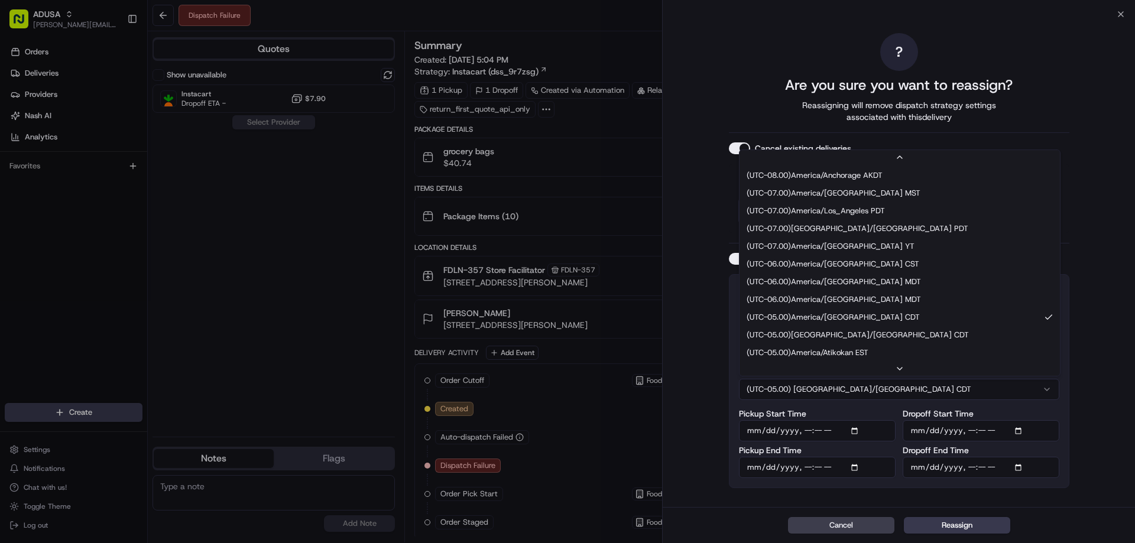
scroll to position [95, 0]
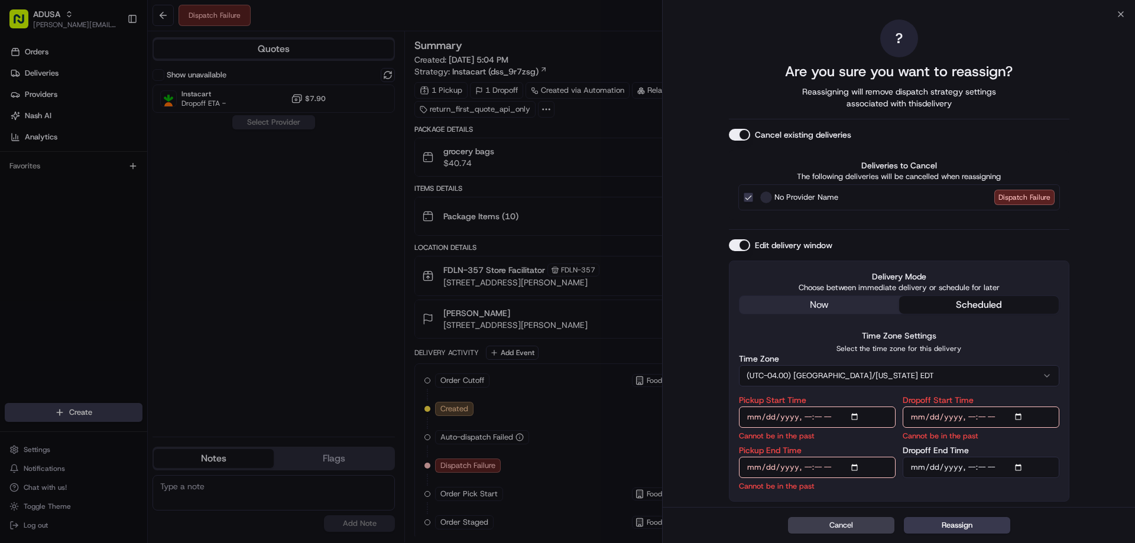
click at [808, 417] on input "Pickup Start Time" at bounding box center [817, 417] width 157 height 21
type input "[DATE]T19:00"
click at [809, 464] on input "Pickup End Time" at bounding box center [817, 467] width 157 height 21
type input "[DATE]T19:30"
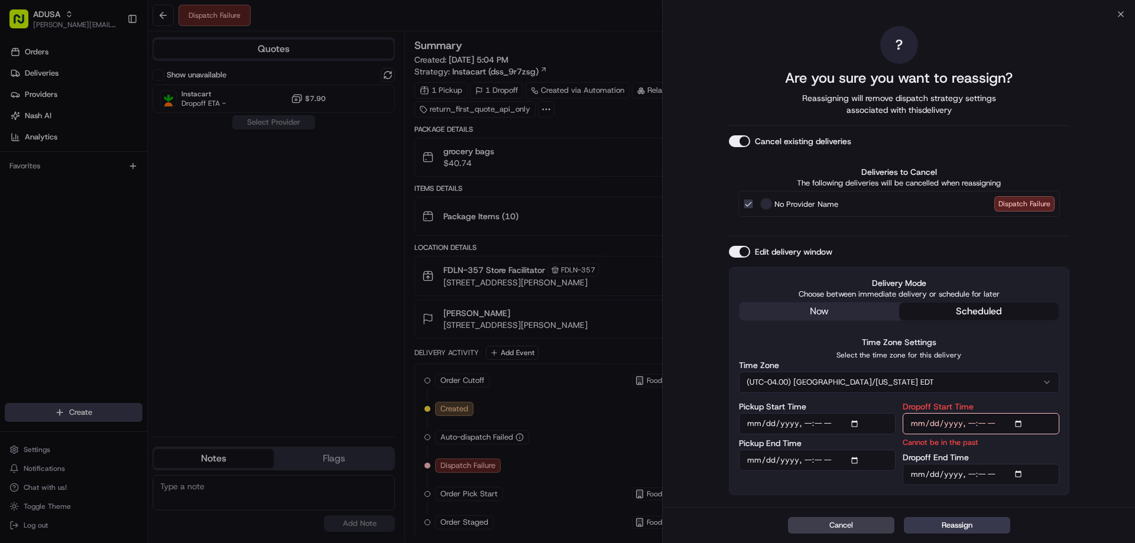
click at [973, 424] on input "Dropoff Start Time" at bounding box center [980, 423] width 157 height 21
type input "[DATE]T19:00"
click at [967, 476] on input "Dropoff End Time" at bounding box center [980, 474] width 157 height 21
type input "[DATE]T20:00"
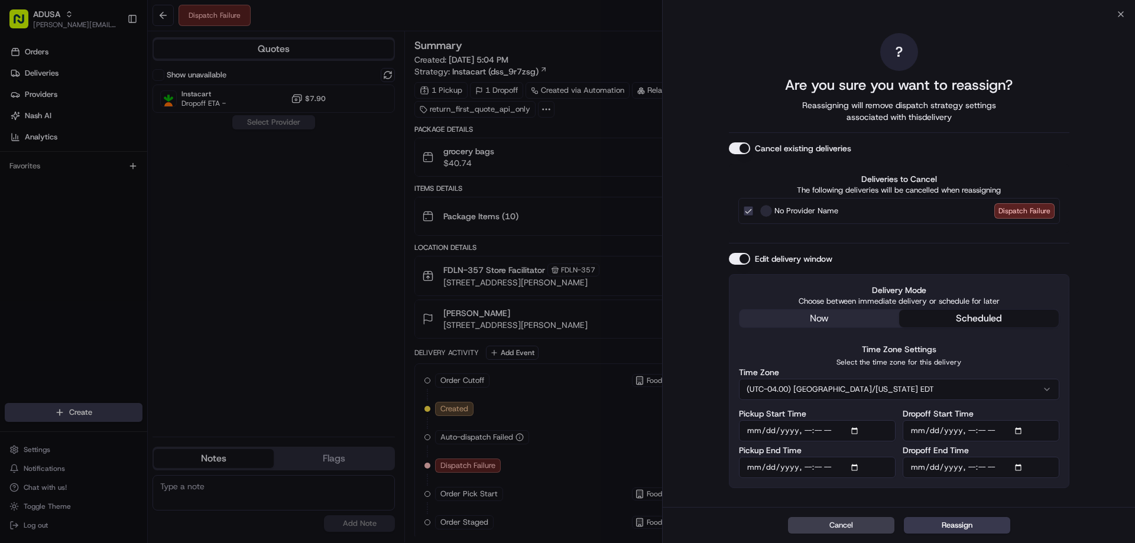
drag, startPoint x: 936, startPoint y: 521, endPoint x: 894, endPoint y: 476, distance: 61.5
click at [934, 521] on button "Reassign" at bounding box center [957, 525] width 106 height 17
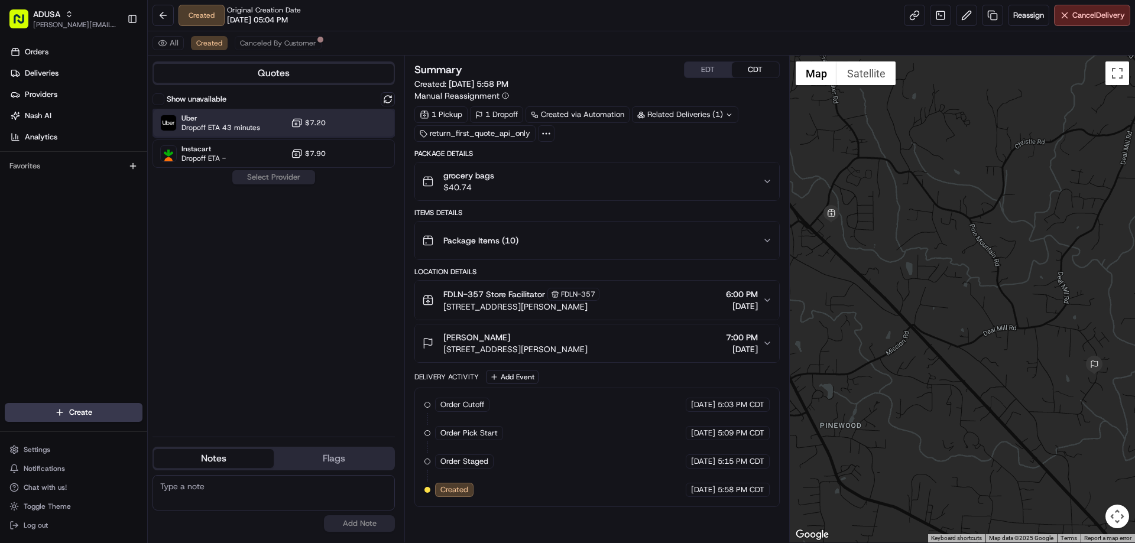
click at [247, 121] on span "Uber" at bounding box center [220, 117] width 79 height 9
click at [271, 177] on button "Assign Provider" at bounding box center [274, 177] width 84 height 14
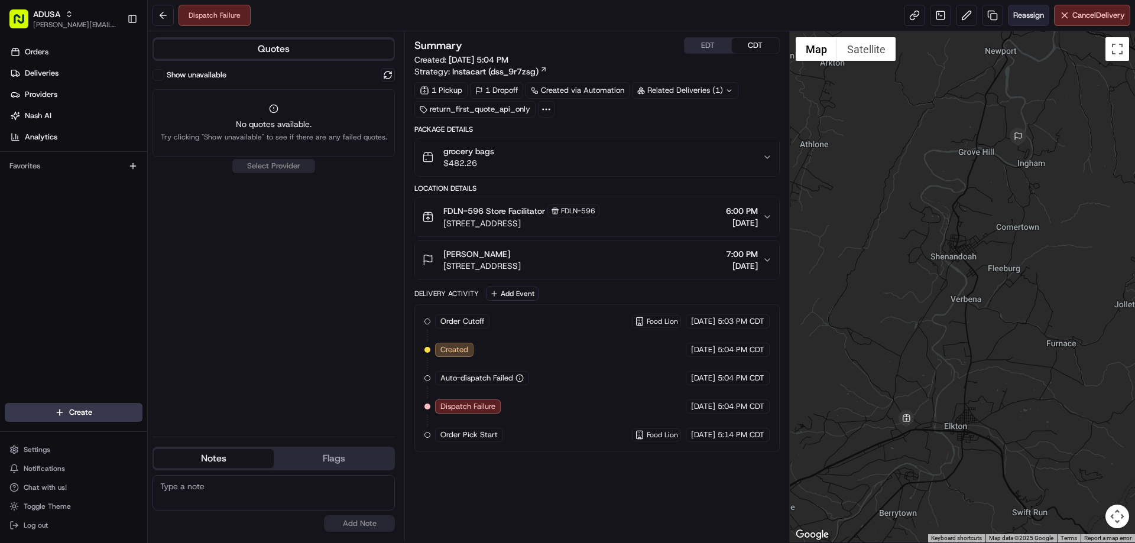
click at [1018, 17] on span "Reassign" at bounding box center [1028, 15] width 31 height 11
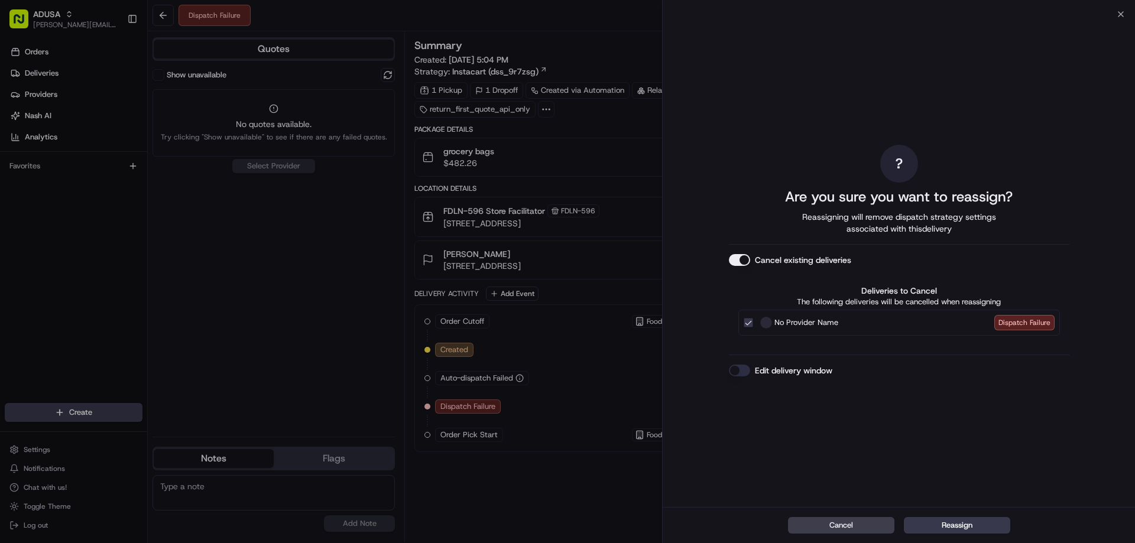
click at [729, 368] on button "Edit delivery window" at bounding box center [739, 371] width 21 height 12
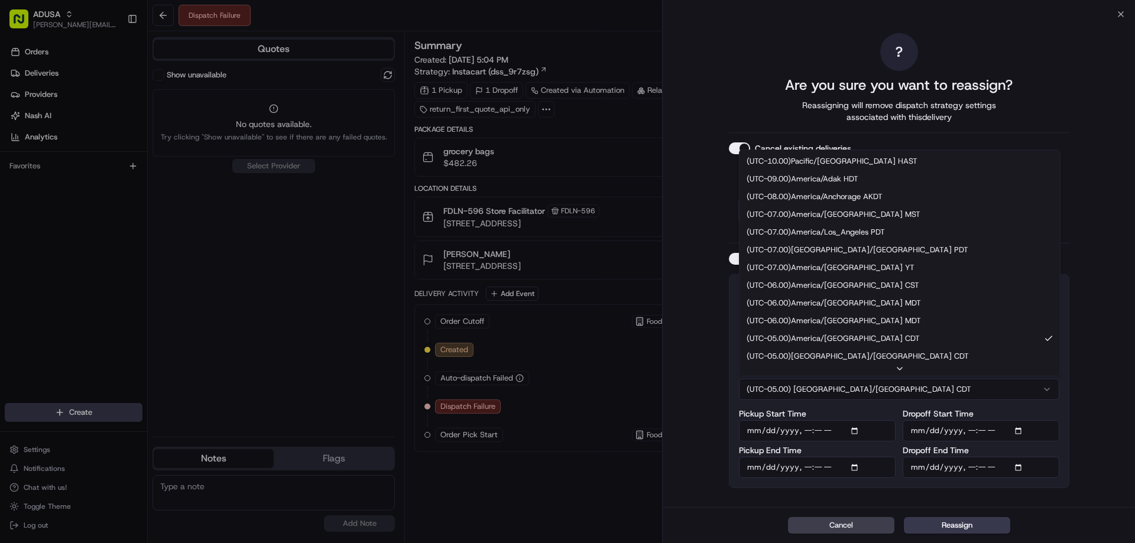
click at [800, 395] on button "(UTC-05.00) [GEOGRAPHIC_DATA]/[GEOGRAPHIC_DATA] CDT" at bounding box center [899, 389] width 320 height 21
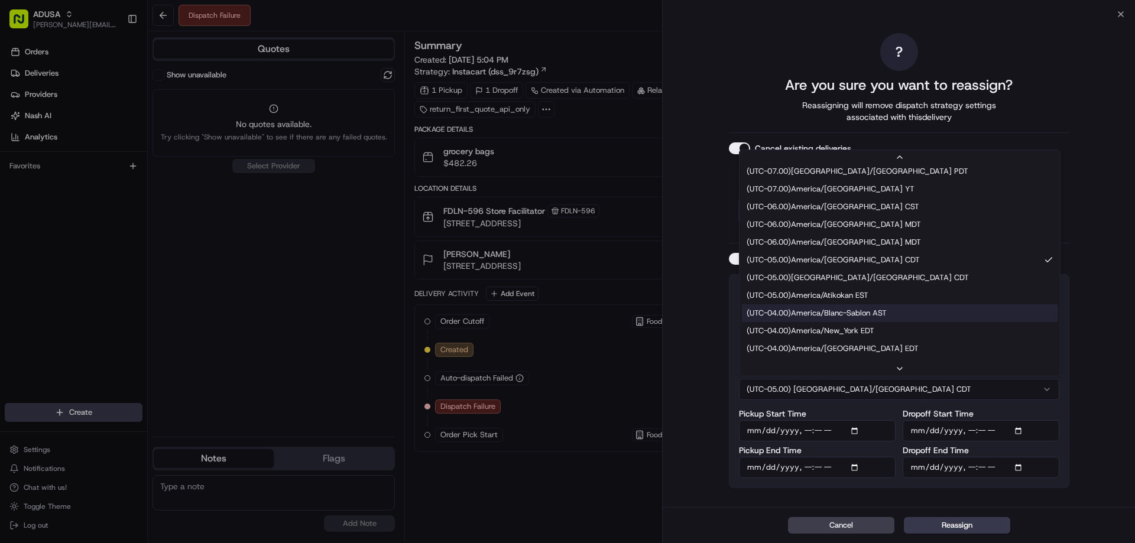
scroll to position [112, 0]
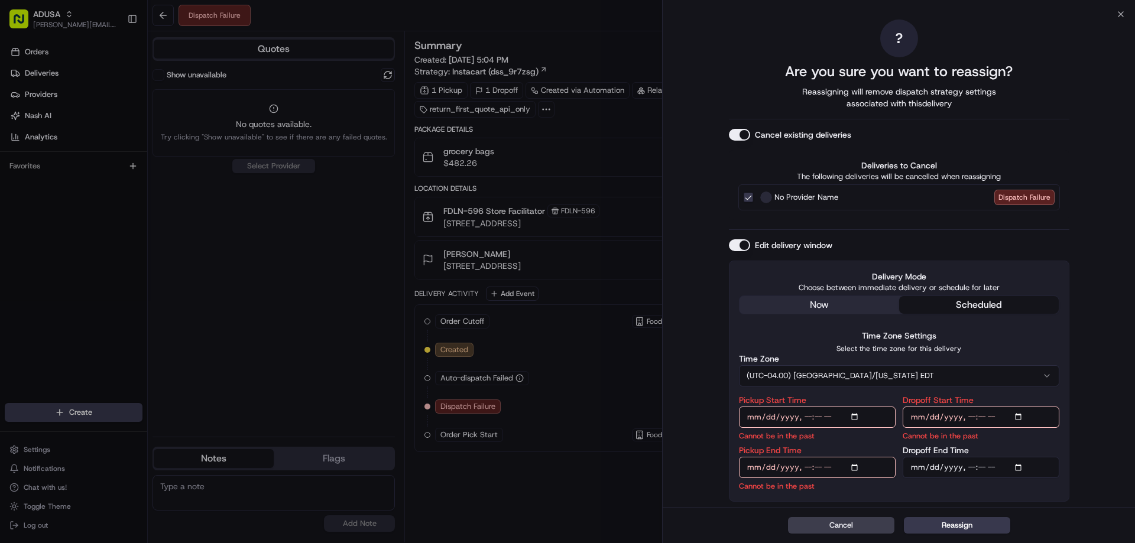
click at [807, 416] on input "Pickup Start Time" at bounding box center [817, 417] width 157 height 21
type input "[DATE]T19:00"
click at [807, 466] on input "Pickup End Time" at bounding box center [817, 467] width 157 height 21
type input "[DATE]T19:30"
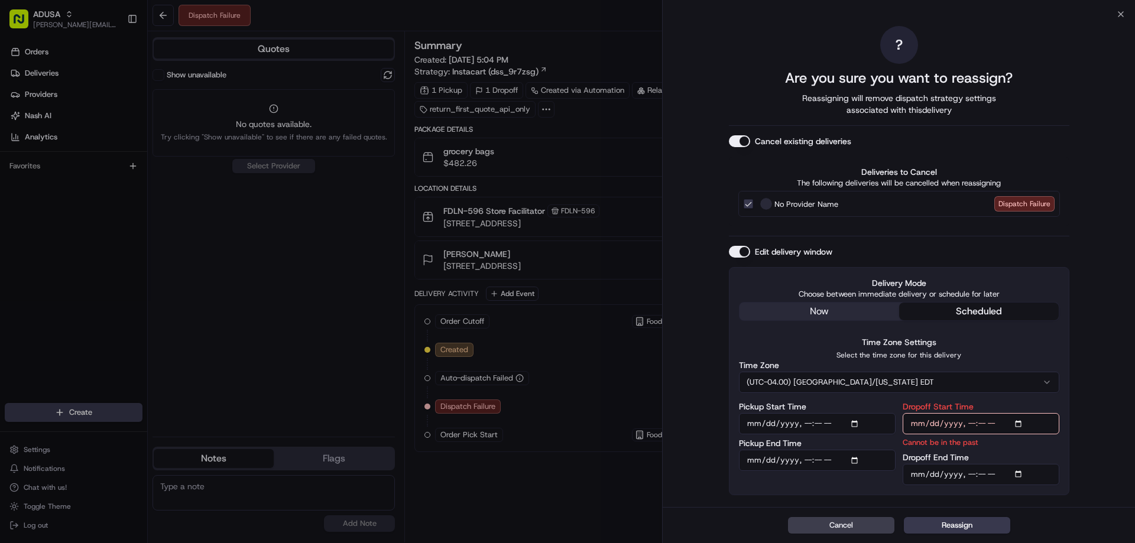
click at [968, 424] on input "Dropoff Start Time" at bounding box center [980, 423] width 157 height 21
type input "[DATE]T19:00"
click at [971, 473] on input "Dropoff End Time" at bounding box center [980, 474] width 157 height 21
type input "[DATE]T20:00"
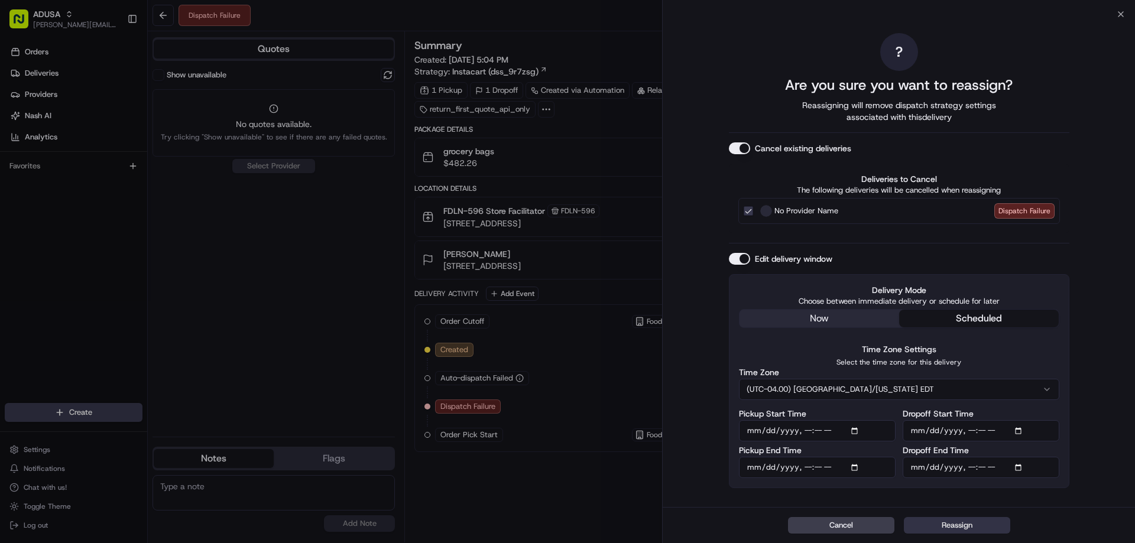
click at [938, 520] on button "Reassign" at bounding box center [957, 525] width 106 height 17
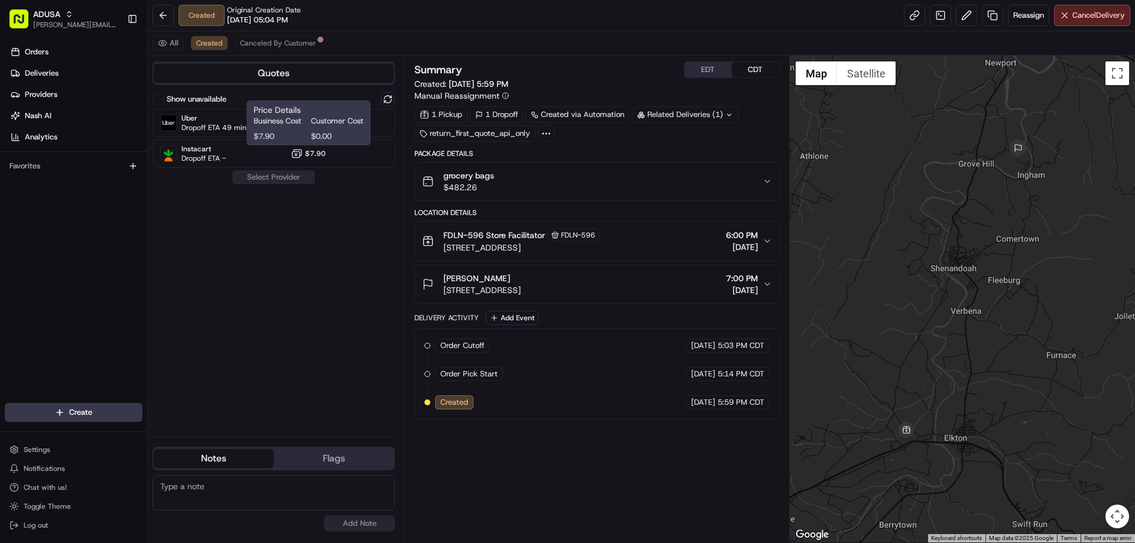
click at [333, 122] on span "Customer Cost" at bounding box center [337, 121] width 53 height 11
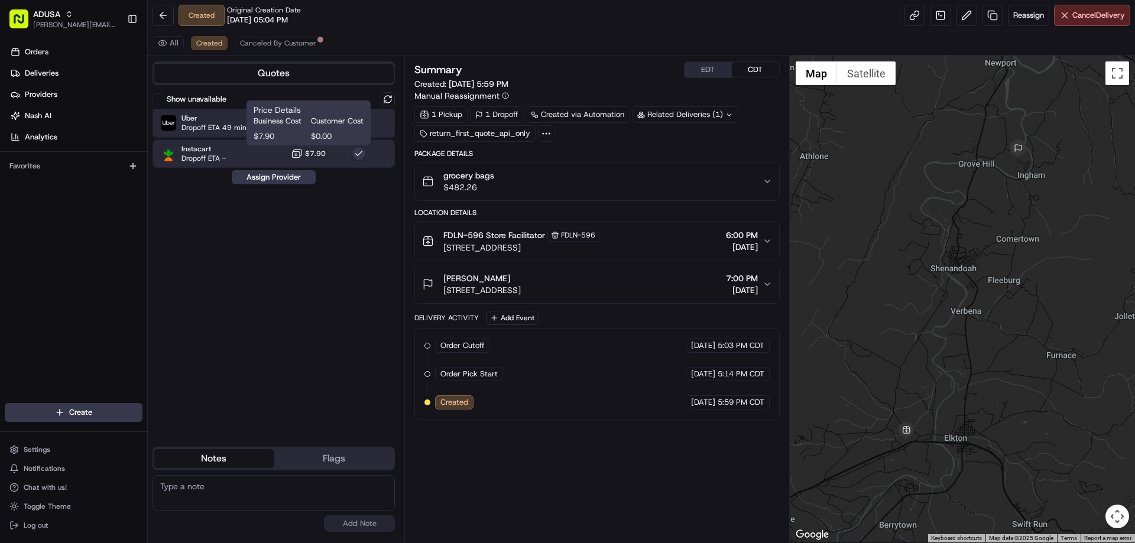
click at [230, 119] on span "Uber" at bounding box center [220, 117] width 79 height 9
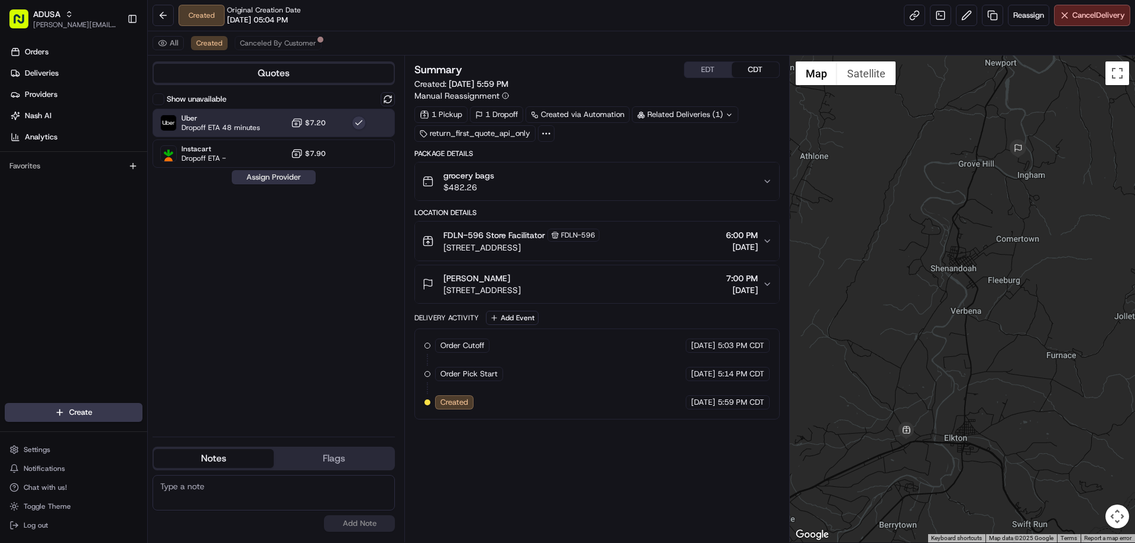
click at [259, 178] on button "Assign Provider" at bounding box center [274, 177] width 84 height 14
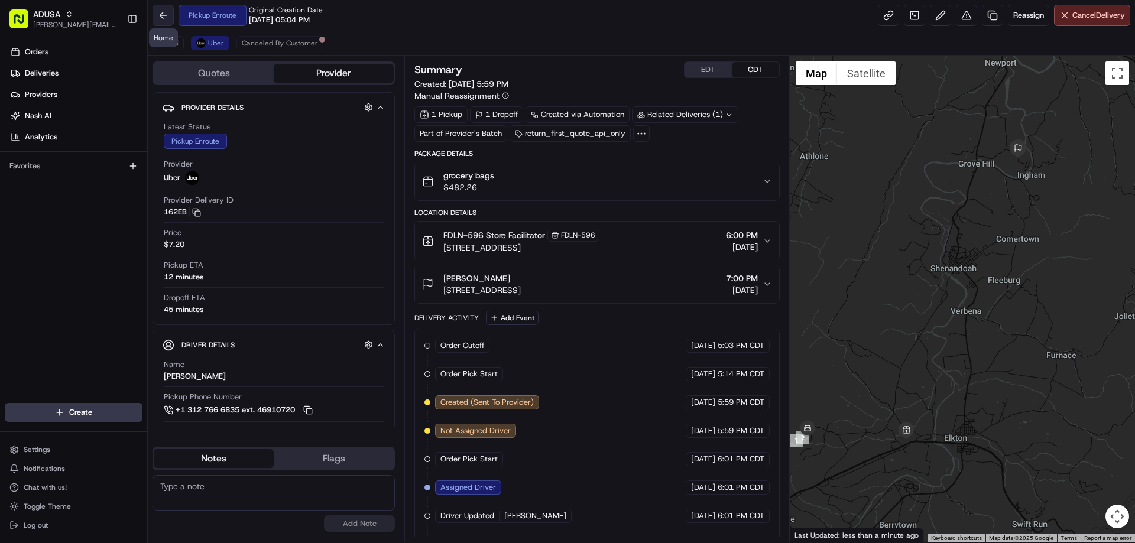
click at [161, 16] on button at bounding box center [162, 15] width 21 height 21
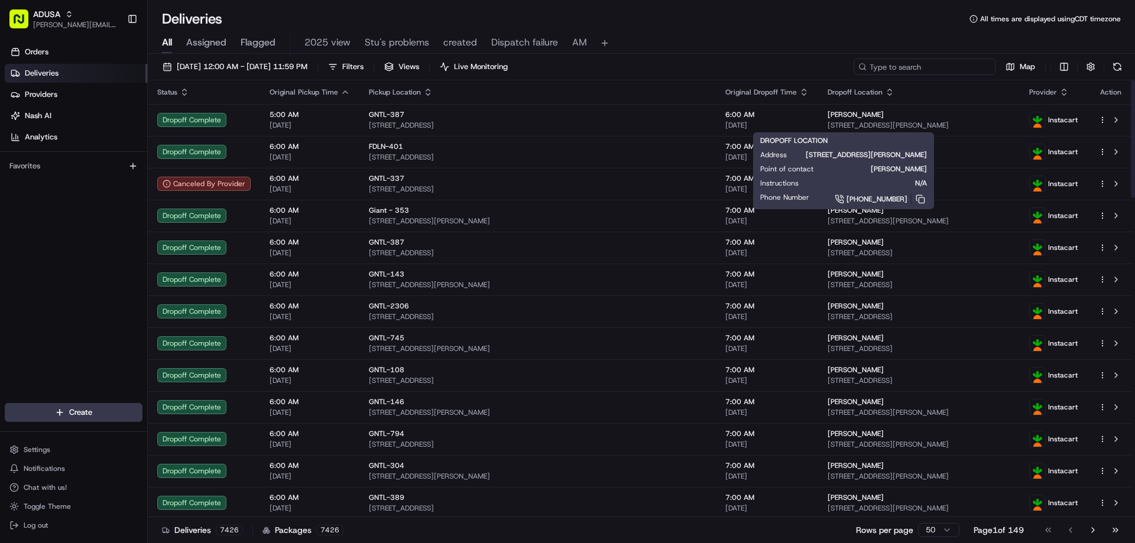
paste input "m705755494"
type input "m705755494"
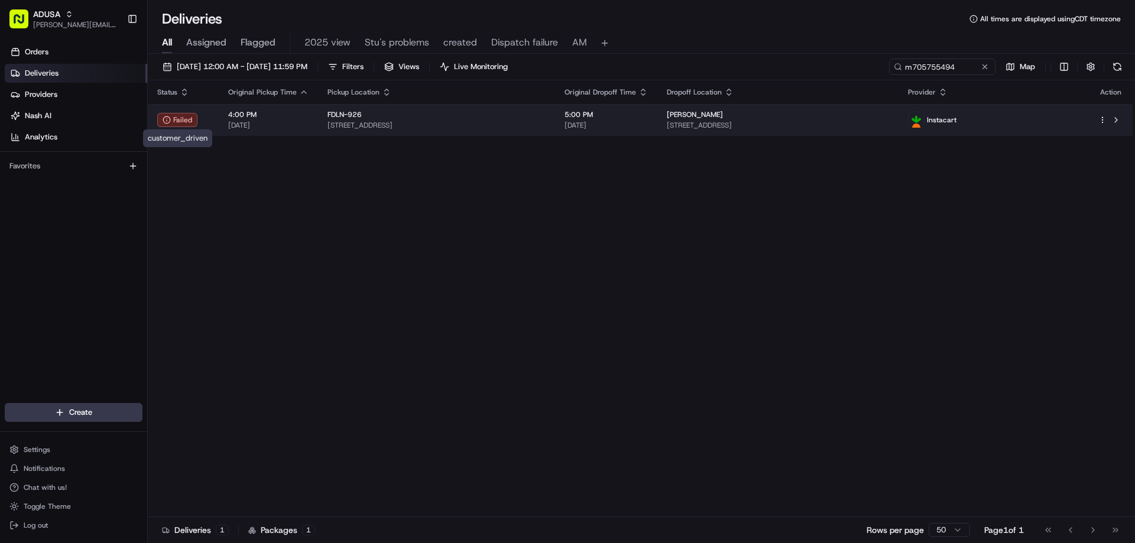
click at [194, 122] on div "Failed" at bounding box center [177, 120] width 40 height 14
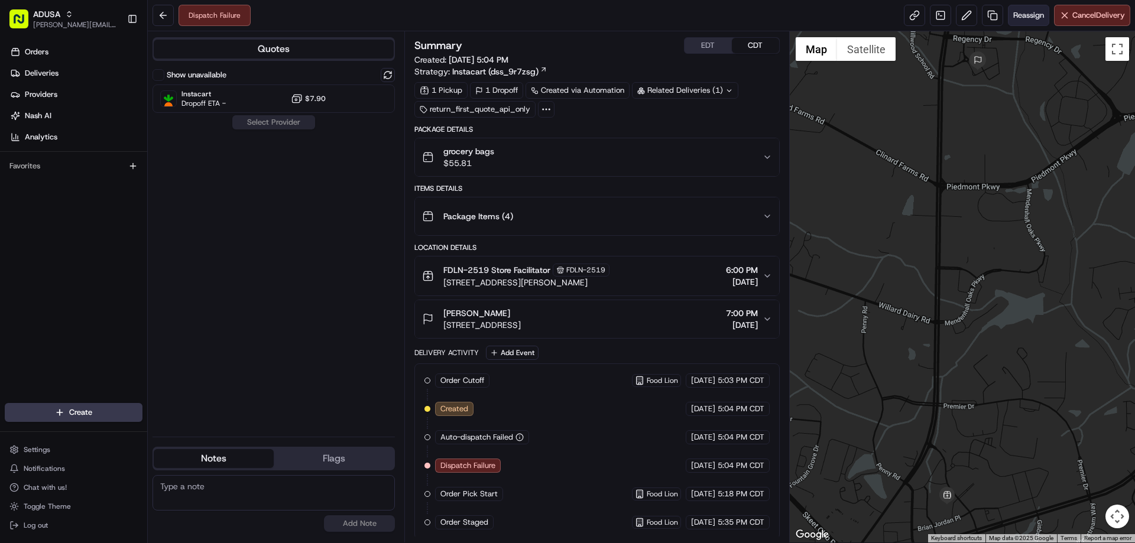
click at [1022, 12] on span "Reassign" at bounding box center [1028, 15] width 31 height 11
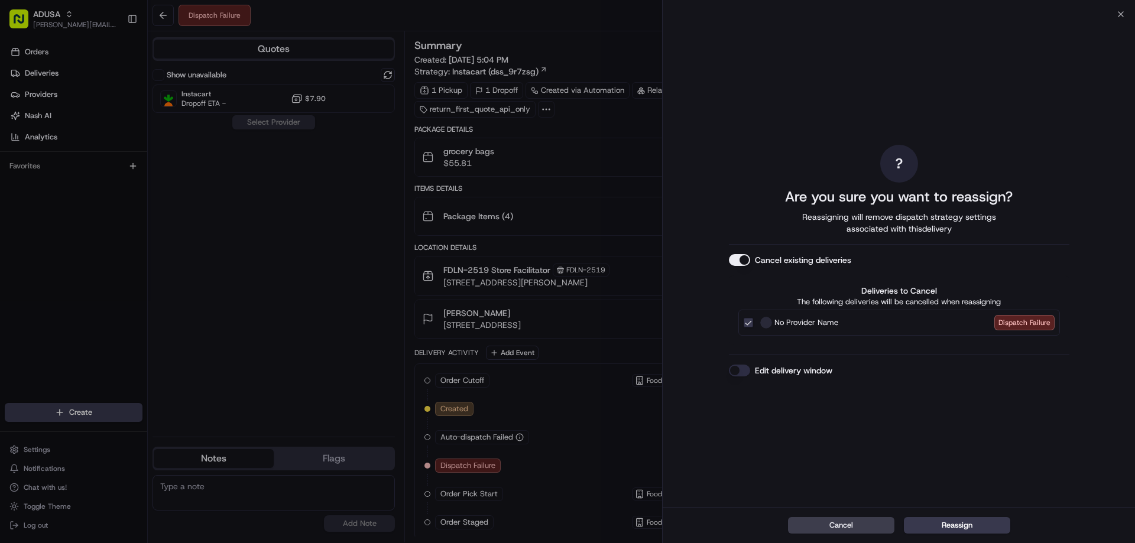
click at [741, 369] on button "Edit delivery window" at bounding box center [739, 371] width 21 height 12
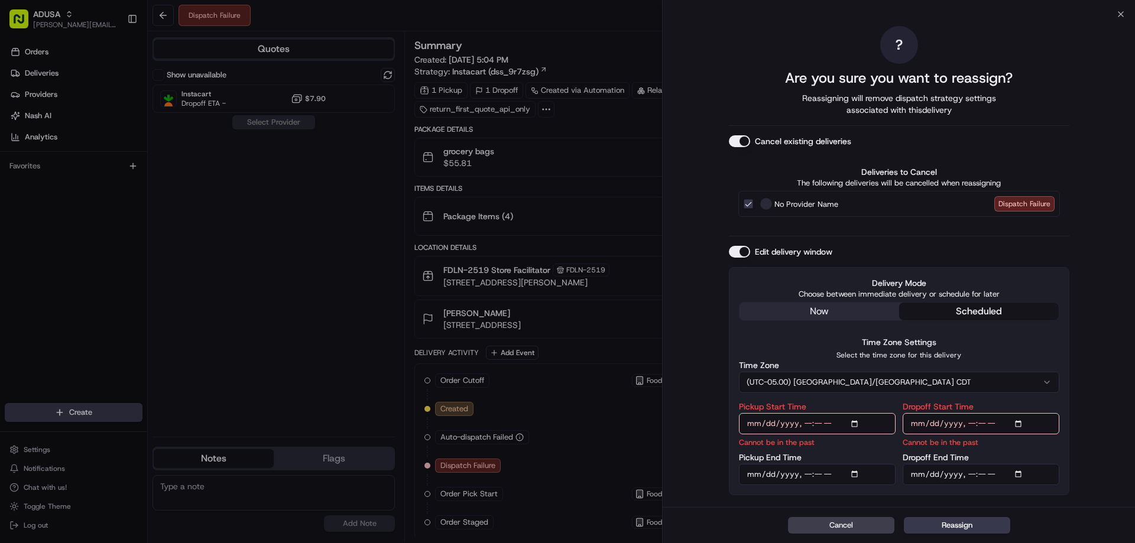
click at [804, 426] on input "Pickup Start Time" at bounding box center [817, 423] width 157 height 21
type input "[DATE]T19:00"
click at [803, 475] on input "Pickup End Time" at bounding box center [817, 474] width 157 height 21
type input "[DATE]T19:30"
click at [964, 423] on input "Dropoff Start Time" at bounding box center [980, 423] width 157 height 21
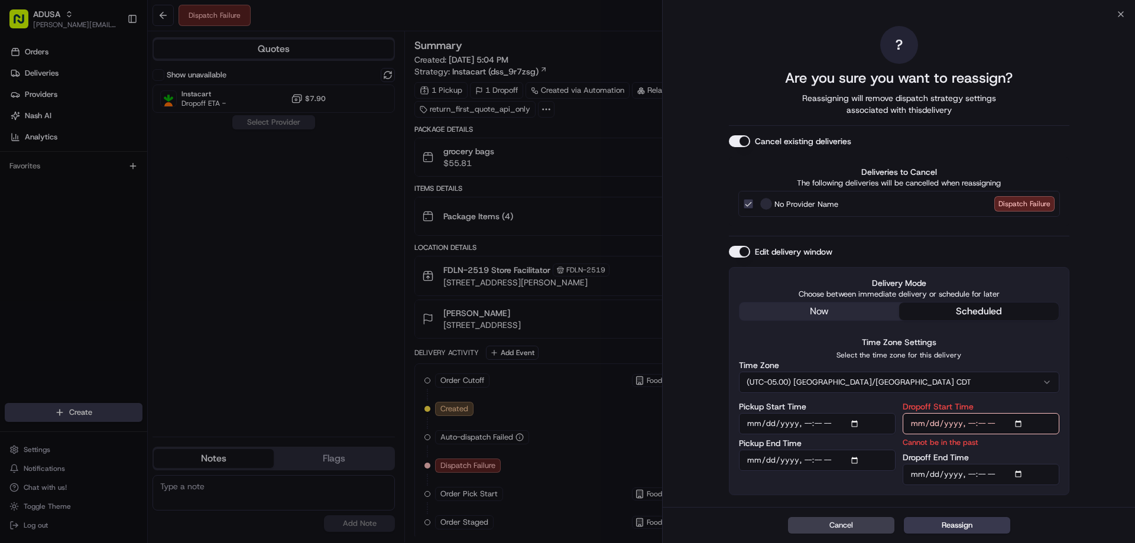
type input "[DATE]T19:00"
click at [966, 478] on input "Dropoff End Time" at bounding box center [980, 474] width 157 height 21
type input "[DATE]T20:00"
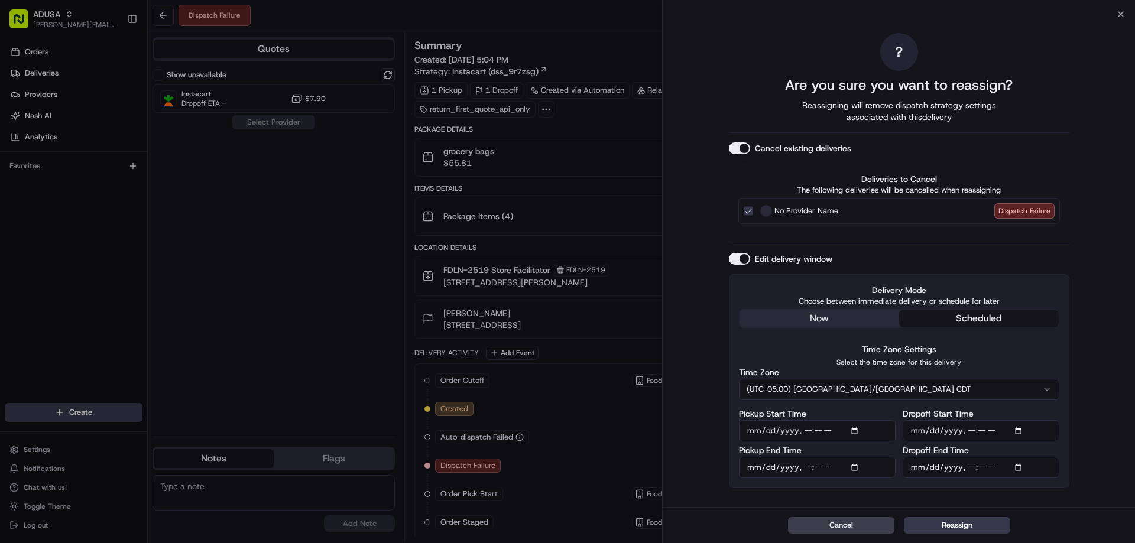
click at [942, 524] on button "Reassign" at bounding box center [957, 525] width 106 height 17
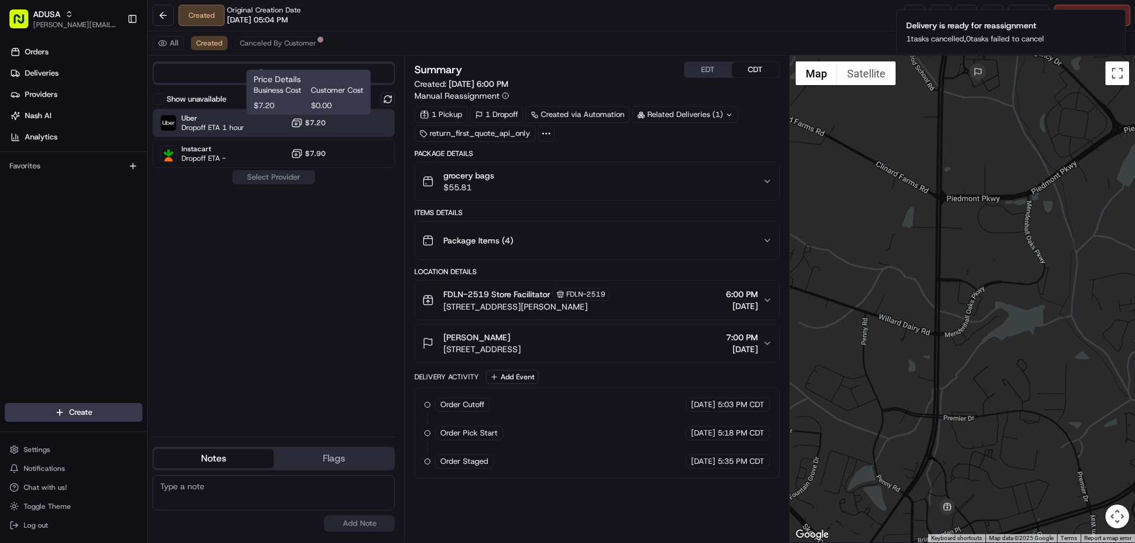
click at [317, 120] on span "$7.20" at bounding box center [315, 122] width 21 height 9
click at [265, 177] on button "Assign Provider" at bounding box center [274, 177] width 84 height 14
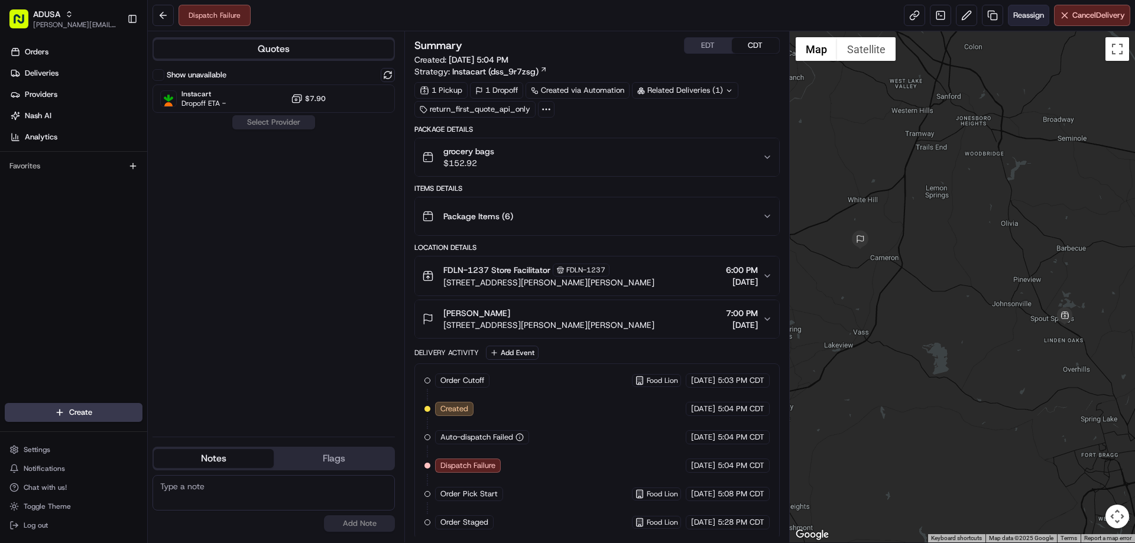
click at [1021, 15] on span "Reassign" at bounding box center [1028, 15] width 31 height 11
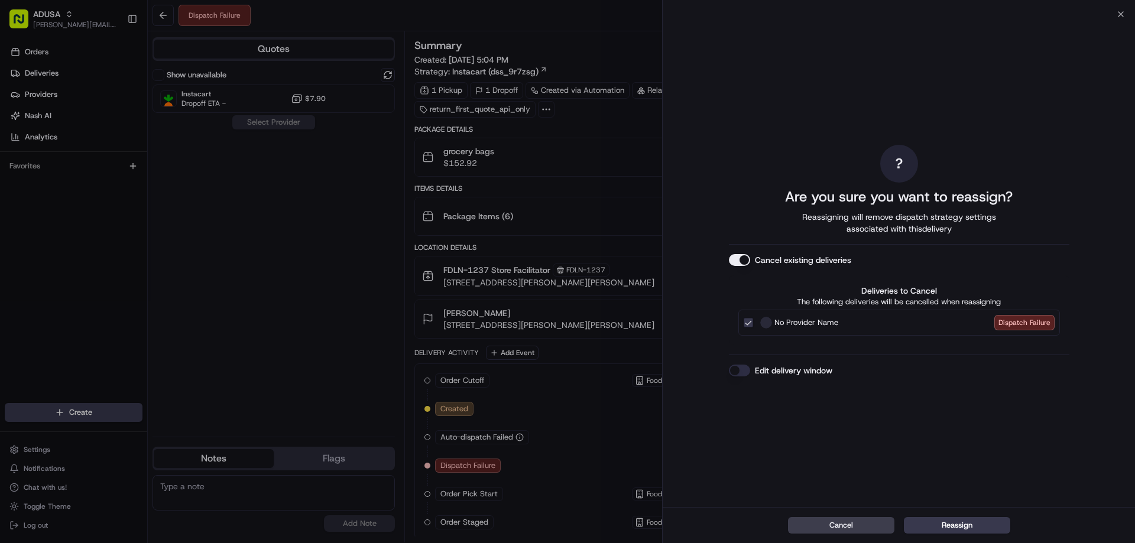
click at [737, 372] on button "Edit delivery window" at bounding box center [739, 371] width 21 height 12
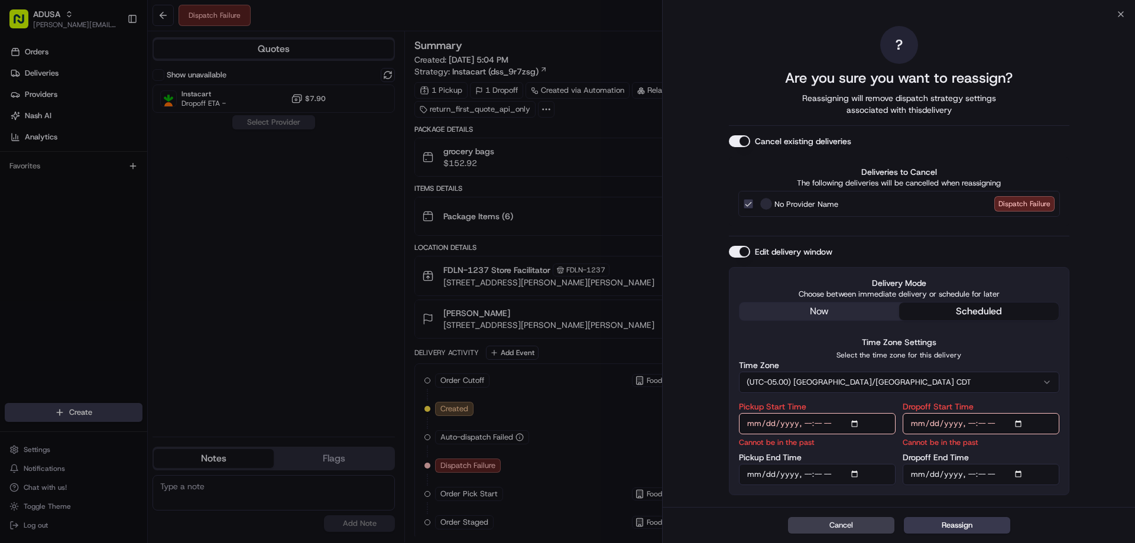
click at [804, 424] on input "Pickup Start Time" at bounding box center [817, 423] width 157 height 21
type input "2025-08-17T19:00"
click at [809, 472] on input "Pickup End Time" at bounding box center [817, 474] width 157 height 21
type input "2025-08-17T19:30"
click at [966, 424] on input "Dropoff Start Time" at bounding box center [980, 423] width 157 height 21
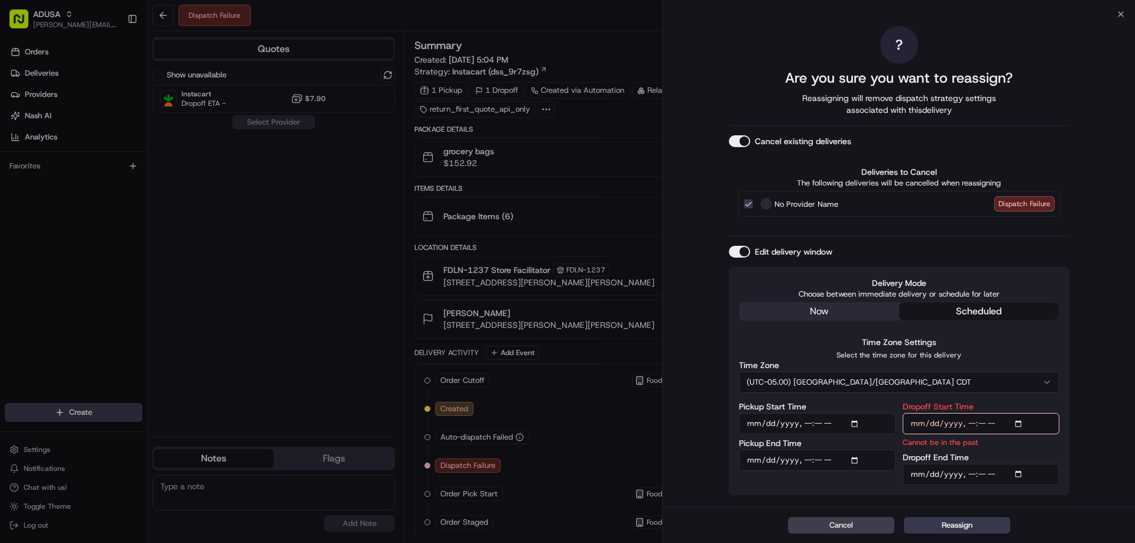
type input "[DATE]T19:00"
click at [969, 473] on input "Dropoff End Time" at bounding box center [980, 474] width 157 height 21
type input "[DATE]T20:00"
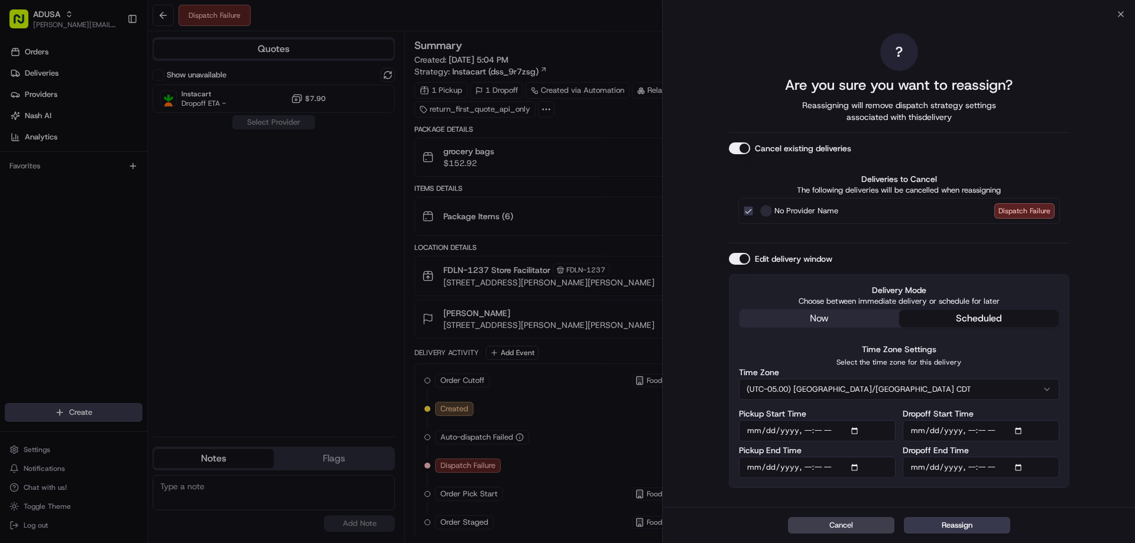
click at [832, 382] on button "(UTC-05.00) [GEOGRAPHIC_DATA]/[GEOGRAPHIC_DATA] CDT" at bounding box center [899, 389] width 320 height 21
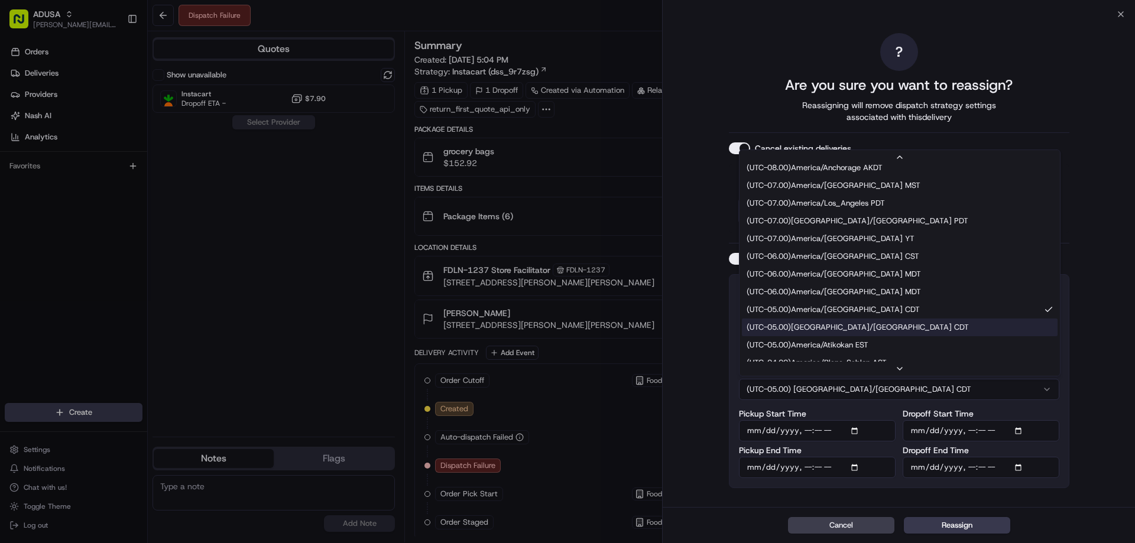
scroll to position [118, 0]
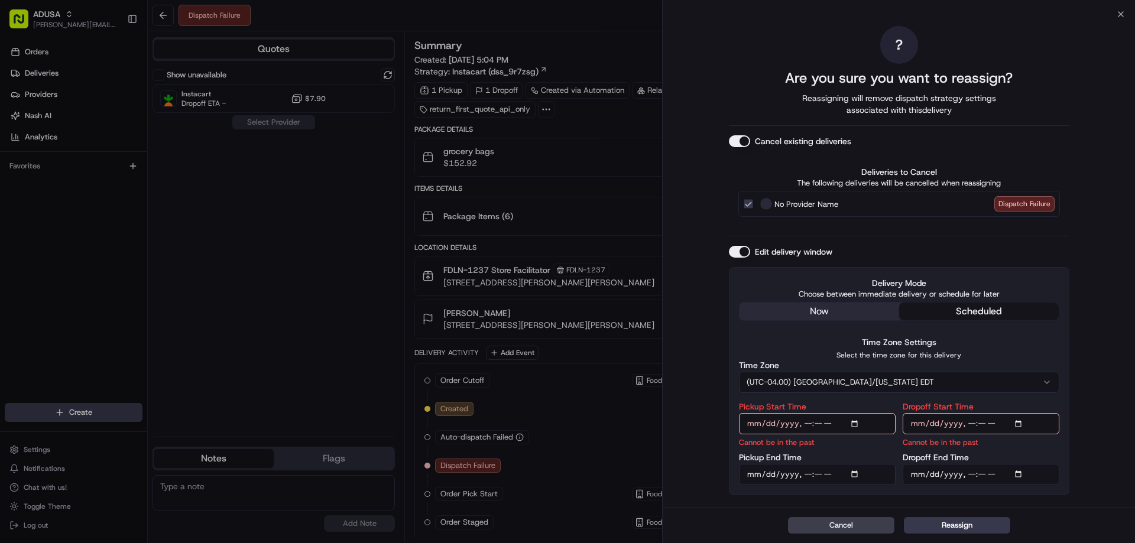
click at [801, 421] on input "Pickup Start Time" at bounding box center [817, 423] width 157 height 21
type input "2025-08-17T20:00"
click at [803, 473] on input "Pickup End Time" at bounding box center [817, 474] width 157 height 21
type input "2025-08-17T20:30"
click at [972, 422] on input "Dropoff Start Time" at bounding box center [980, 423] width 157 height 21
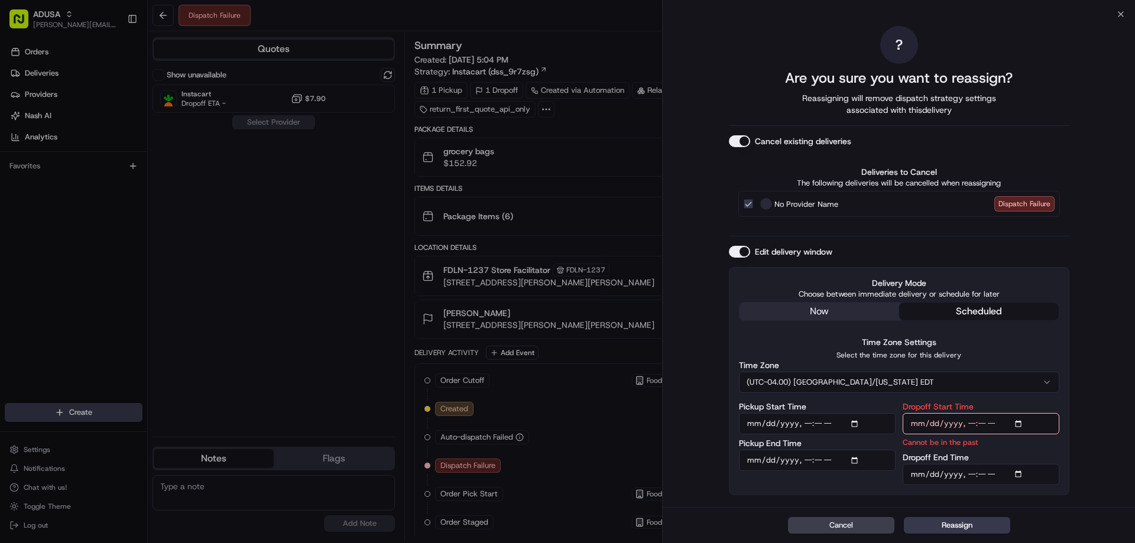
type input "2025-08-17T20:00"
click at [970, 476] on input "Dropoff End Time" at bounding box center [980, 474] width 157 height 21
type input "2025-08-17T21:00"
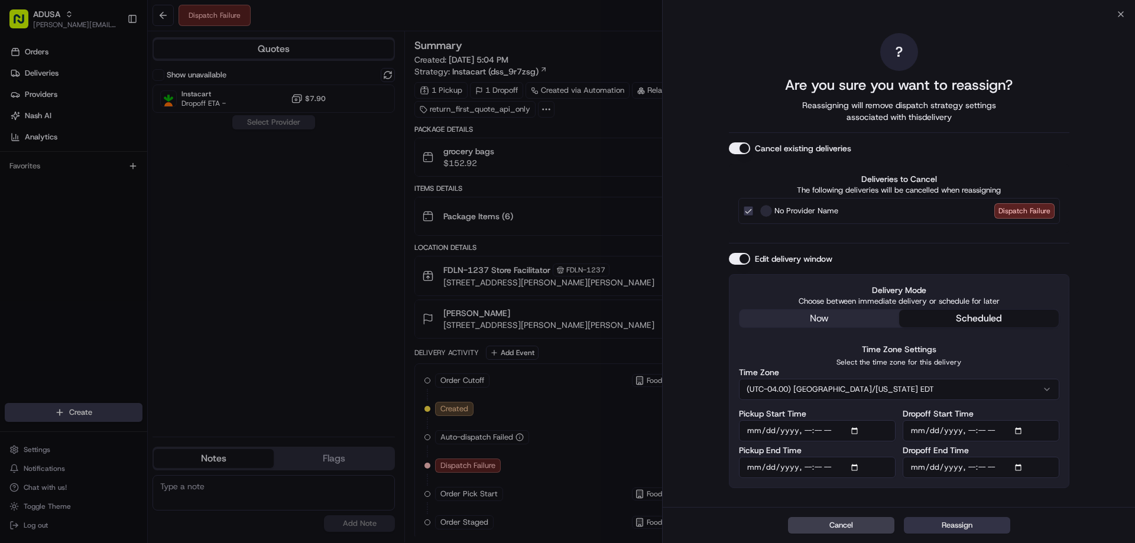
click at [949, 527] on button "Reassign" at bounding box center [957, 525] width 106 height 17
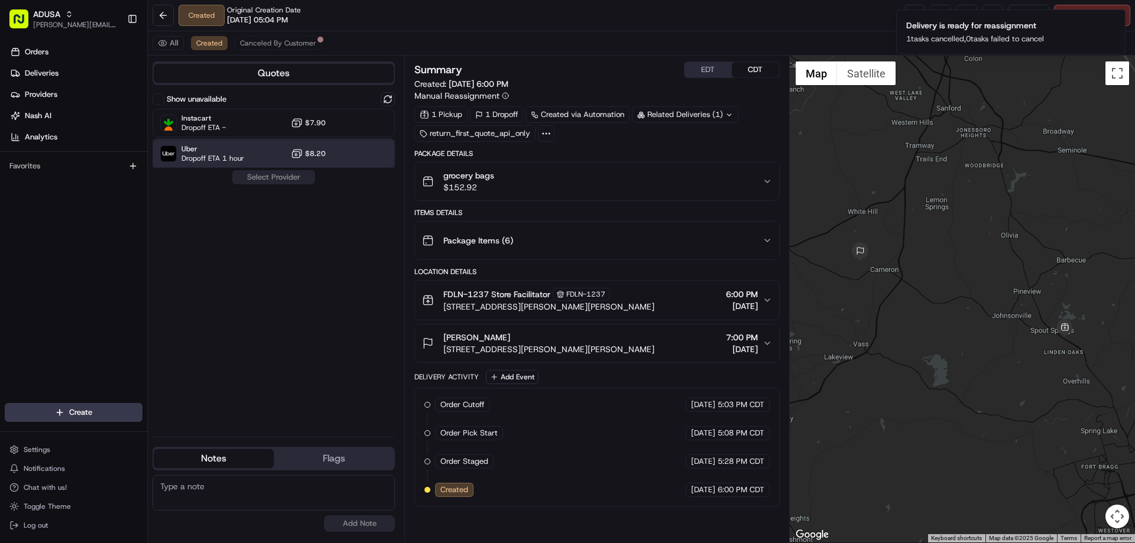
click at [247, 146] on div "Uber Dropoff ETA 1 hour $8.20" at bounding box center [273, 153] width 242 height 28
click at [256, 174] on button "Assign Provider" at bounding box center [274, 177] width 84 height 14
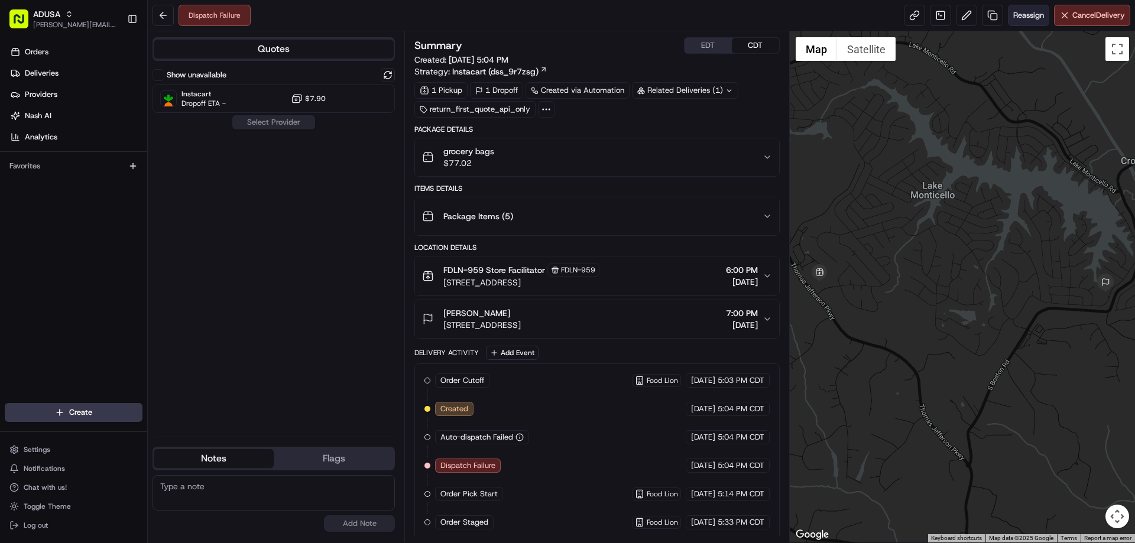
click at [1024, 11] on span "Reassign" at bounding box center [1028, 15] width 31 height 11
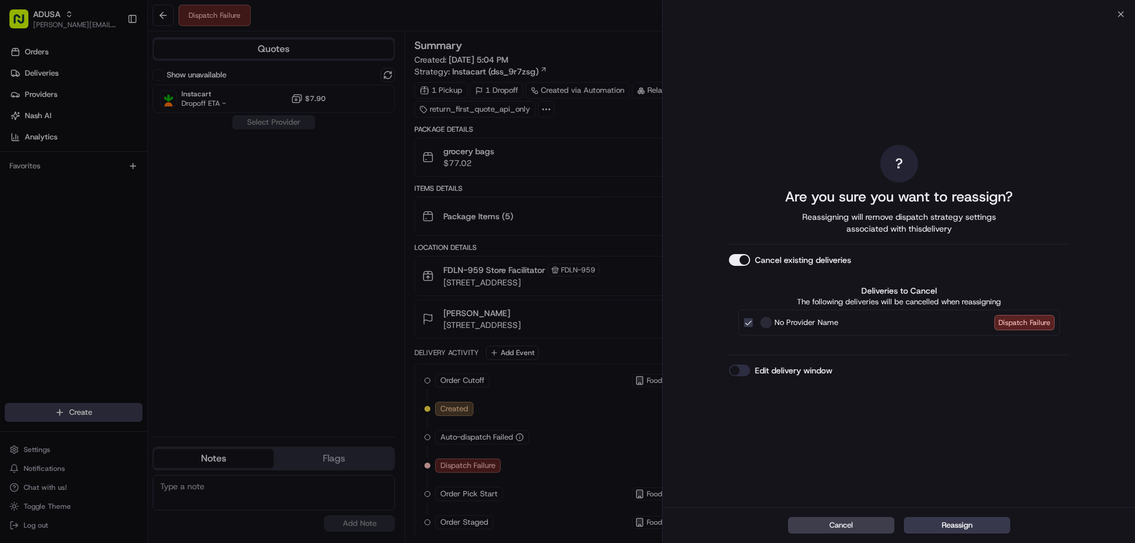
click at [733, 372] on button "Edit delivery window" at bounding box center [739, 371] width 21 height 12
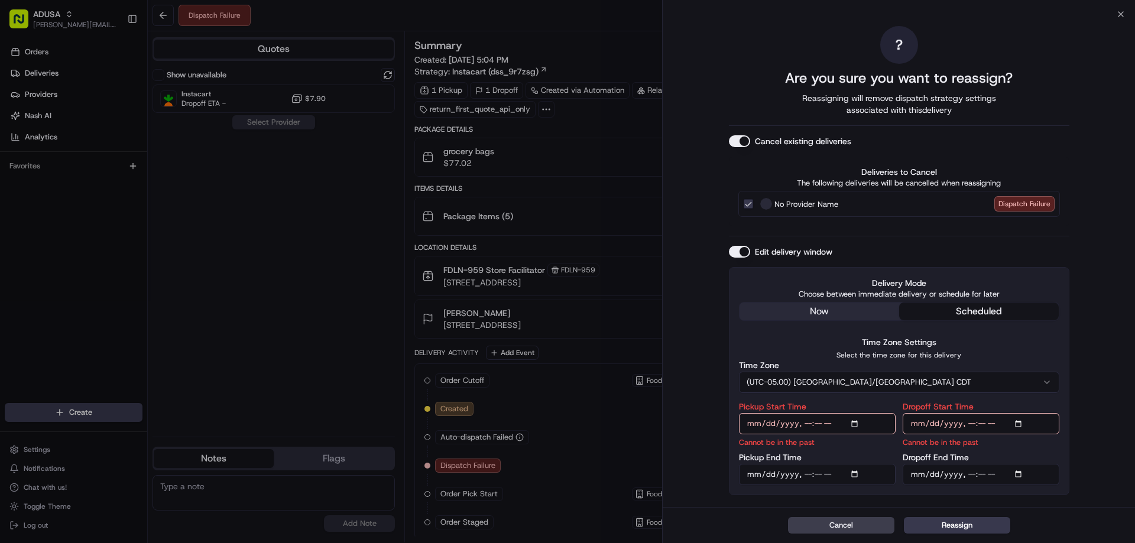
click at [807, 426] on input "Pickup Start Time" at bounding box center [817, 423] width 157 height 21
type input "[DATE]T20:00"
click at [810, 474] on input "Pickup End Time" at bounding box center [817, 474] width 157 height 21
click at [809, 475] on input "Pickup End Time" at bounding box center [817, 474] width 157 height 21
type input "[DATE]T20:30"
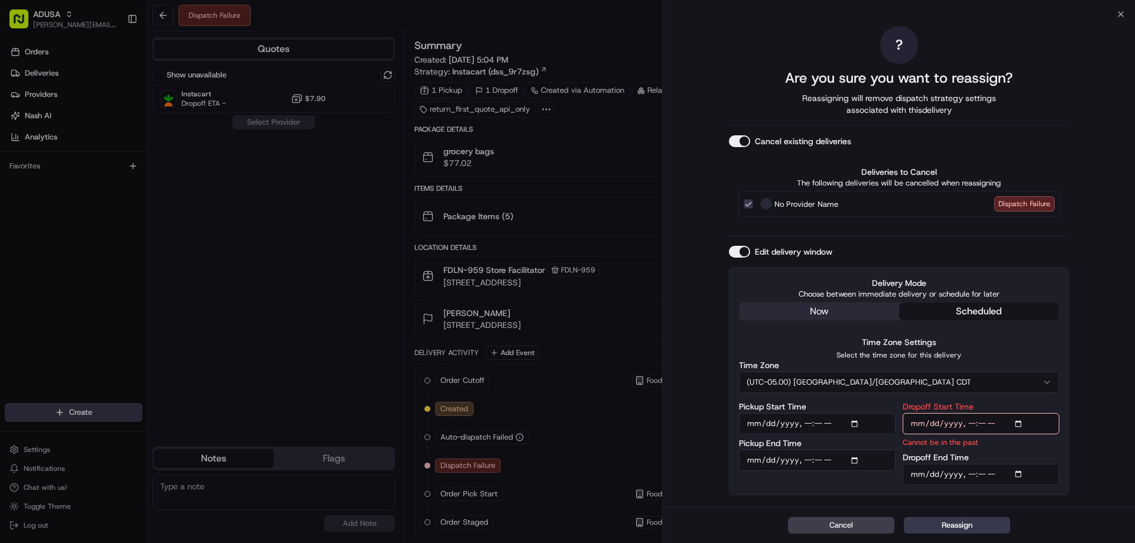
click at [973, 426] on input "Dropoff Start Time" at bounding box center [980, 423] width 157 height 21
type input "[DATE]T20:00"
click at [973, 477] on input "Dropoff End Time" at bounding box center [980, 474] width 157 height 21
type input "[DATE]T21:00"
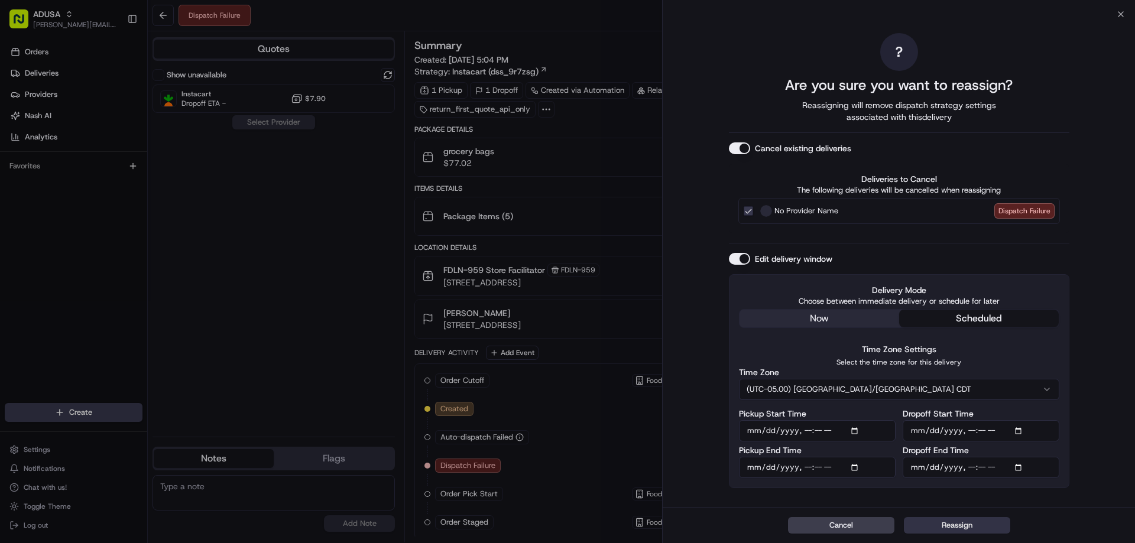
click at [960, 525] on button "Reassign" at bounding box center [957, 525] width 106 height 17
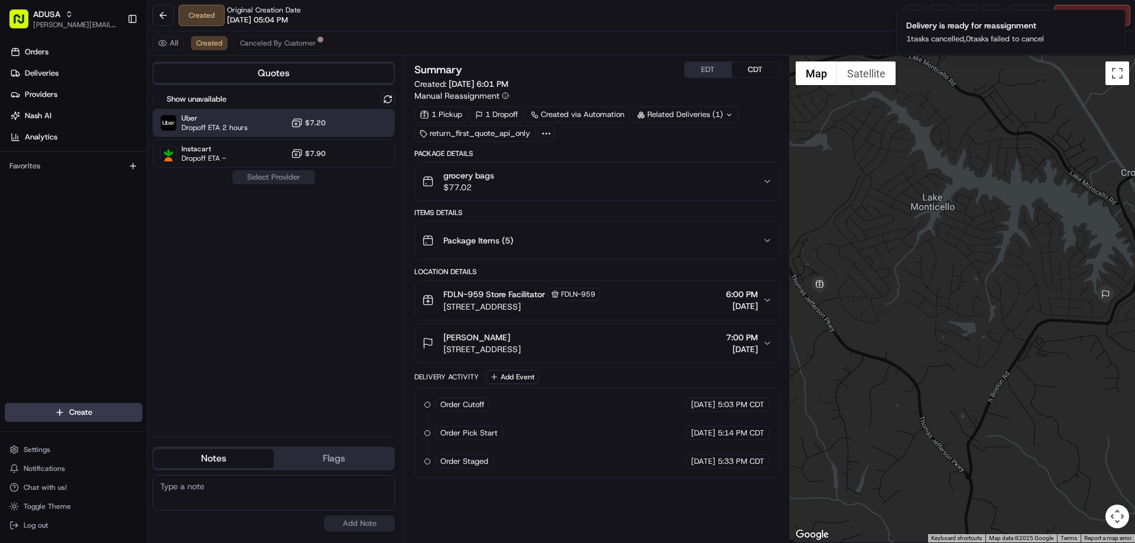
drag, startPoint x: 258, startPoint y: 107, endPoint x: 254, endPoint y: 113, distance: 8.0
click at [257, 108] on div "Show unavailable Uber Dropoff ETA 2 hours $7.20 Instacart Dropoff ETA - $7.90" at bounding box center [273, 130] width 242 height 76
click at [251, 116] on div "Uber Dropoff ETA 2 hours $7.20" at bounding box center [273, 123] width 242 height 28
click at [254, 195] on div "Show unavailable Uber Dropoff ETA 2 hours $7.20 Instacart Dropoff ETA - $7.90 A…" at bounding box center [273, 259] width 242 height 335
click at [255, 179] on button "Assign Provider" at bounding box center [274, 177] width 84 height 14
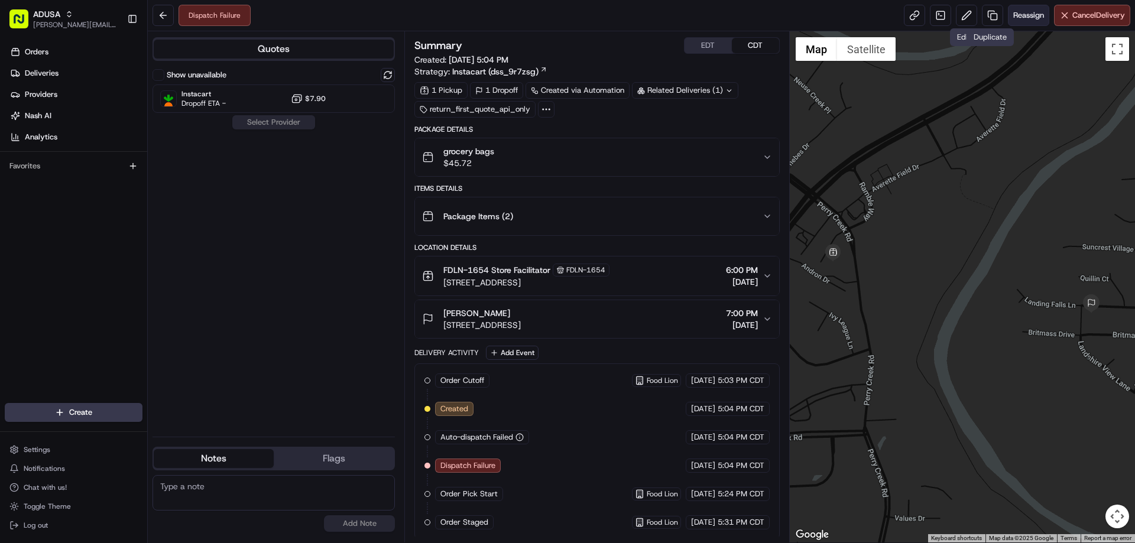
click at [1024, 14] on span "Reassign" at bounding box center [1028, 15] width 31 height 11
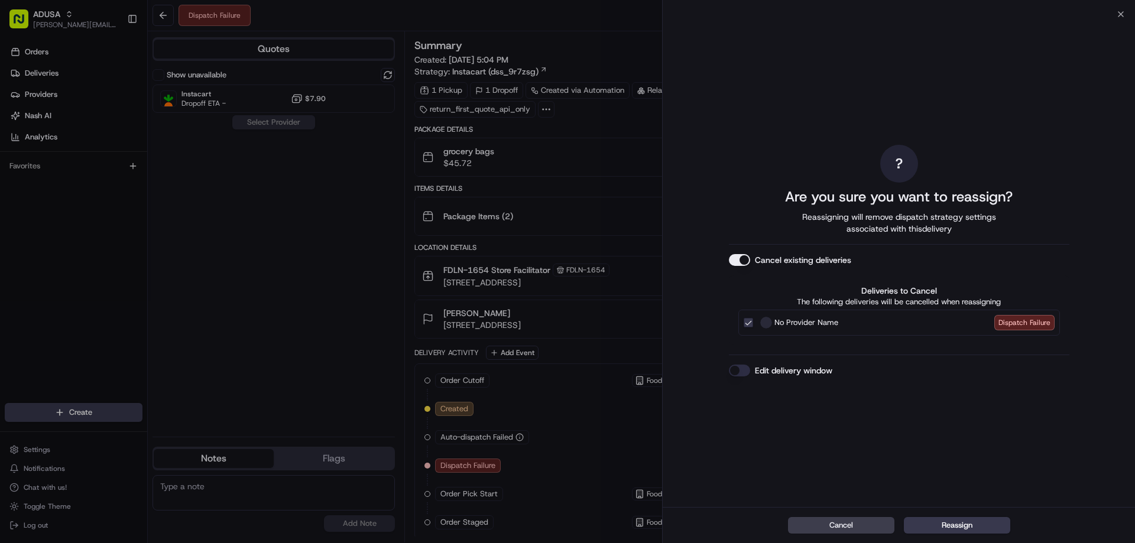
click at [742, 368] on button "Edit delivery window" at bounding box center [739, 371] width 21 height 12
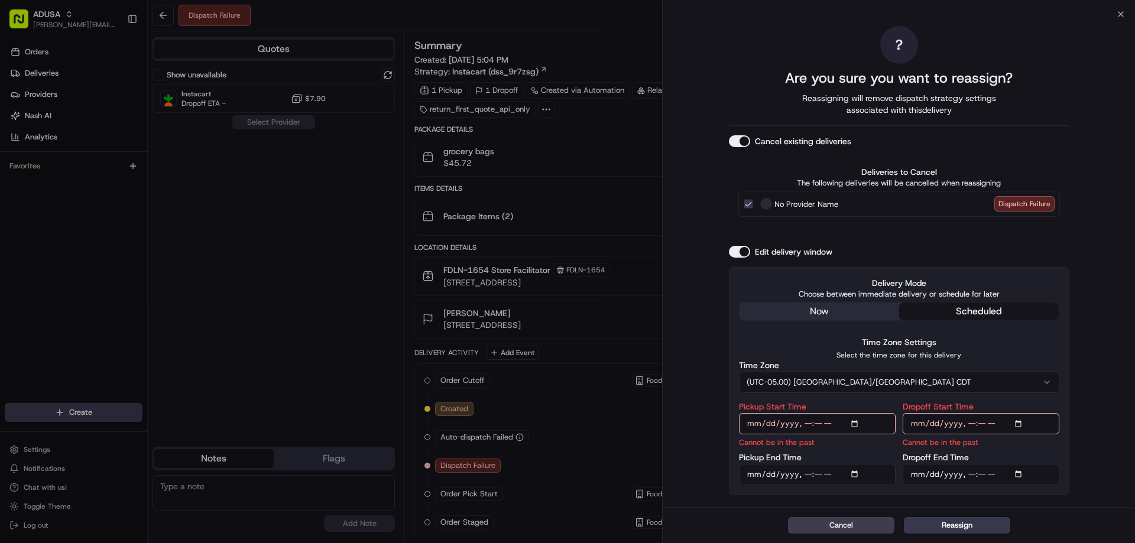
click at [806, 426] on input "Pickup Start Time" at bounding box center [817, 423] width 157 height 21
type input "[DATE]T20:00"
click at [806, 476] on input "Pickup End Time" at bounding box center [817, 474] width 157 height 21
type input "[DATE]T20:30"
click at [967, 422] on input "Dropoff Start Time" at bounding box center [980, 423] width 157 height 21
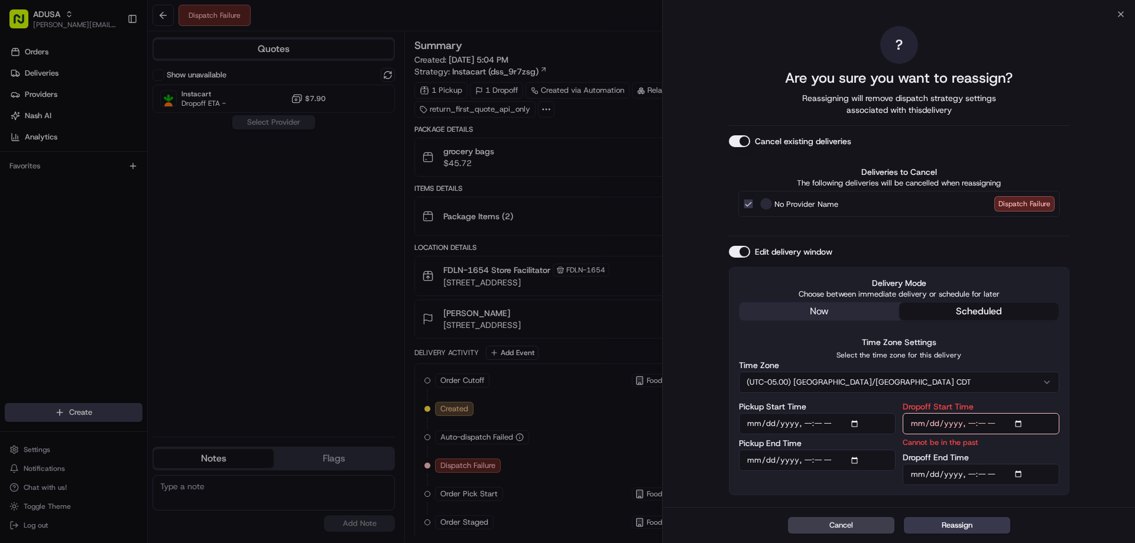
type input "[DATE]T20:00"
click at [965, 472] on input "Dropoff End Time" at bounding box center [980, 474] width 157 height 21
type input "[DATE]T21:00"
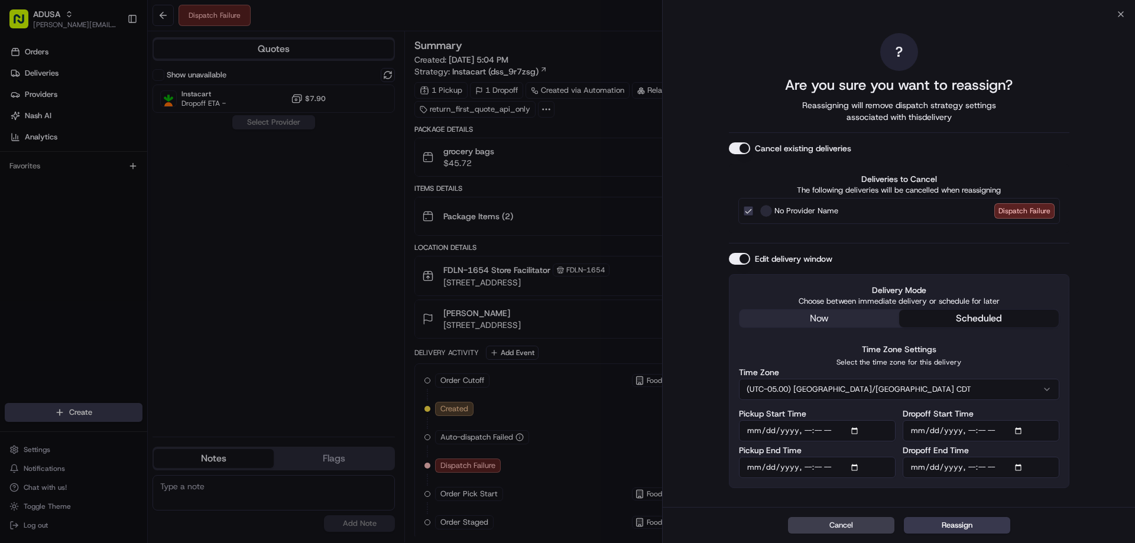
click at [953, 525] on button "Reassign" at bounding box center [957, 525] width 106 height 17
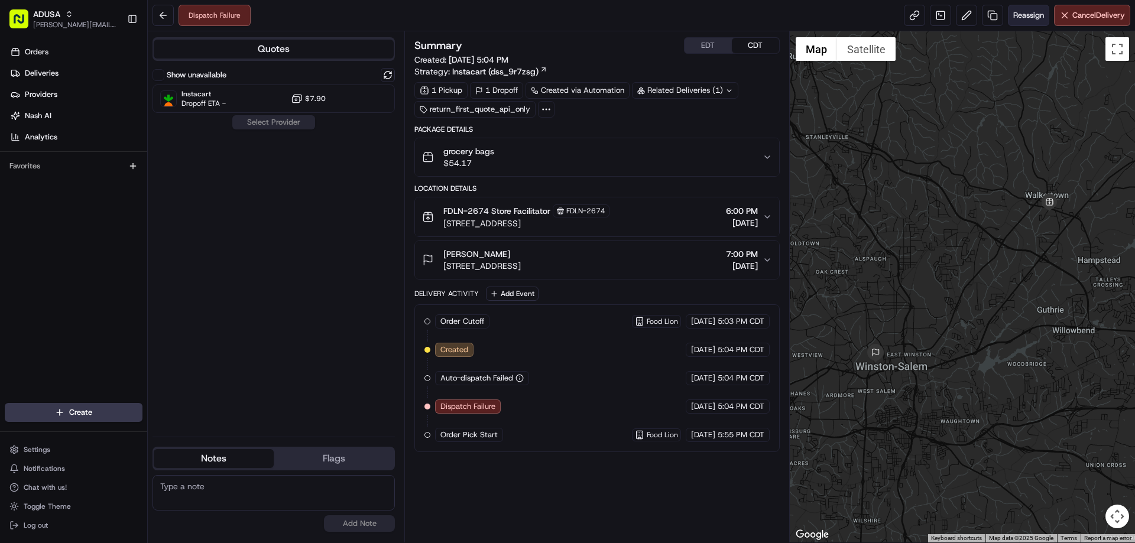
click at [1031, 12] on span "Reassign" at bounding box center [1028, 15] width 31 height 11
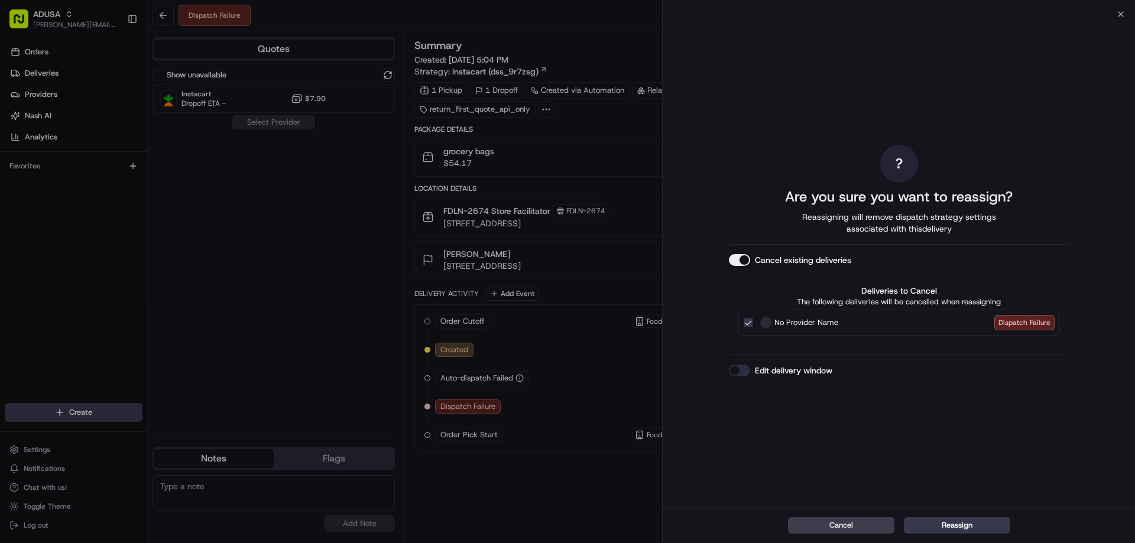
click at [746, 368] on button "Edit delivery window" at bounding box center [739, 371] width 21 height 12
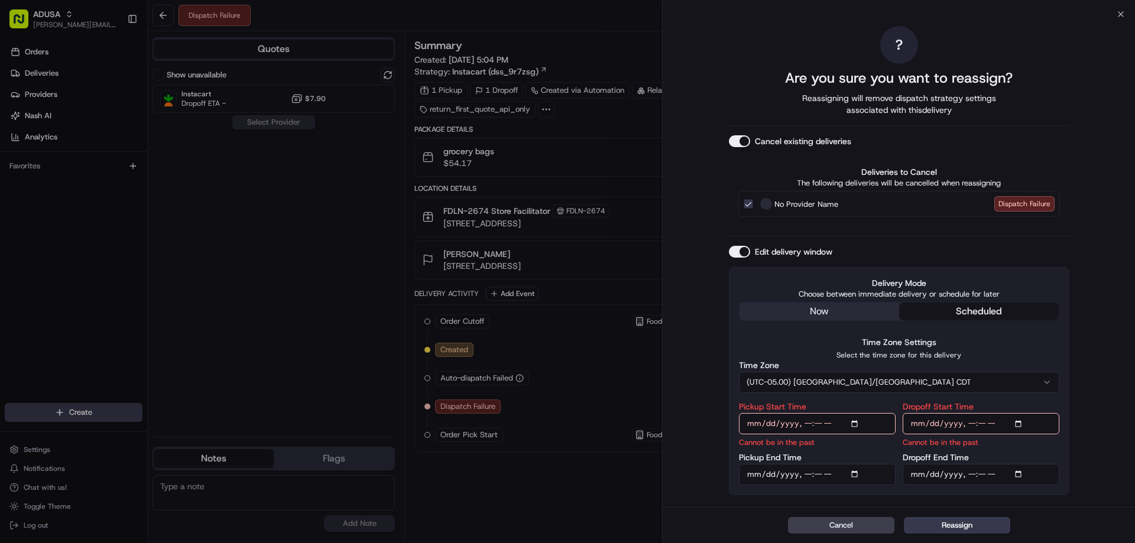
click at [807, 424] on input "Pickup Start Time" at bounding box center [817, 423] width 157 height 21
type input "2025-08-17T20:00"
click at [808, 472] on input "Pickup End Time" at bounding box center [817, 474] width 157 height 21
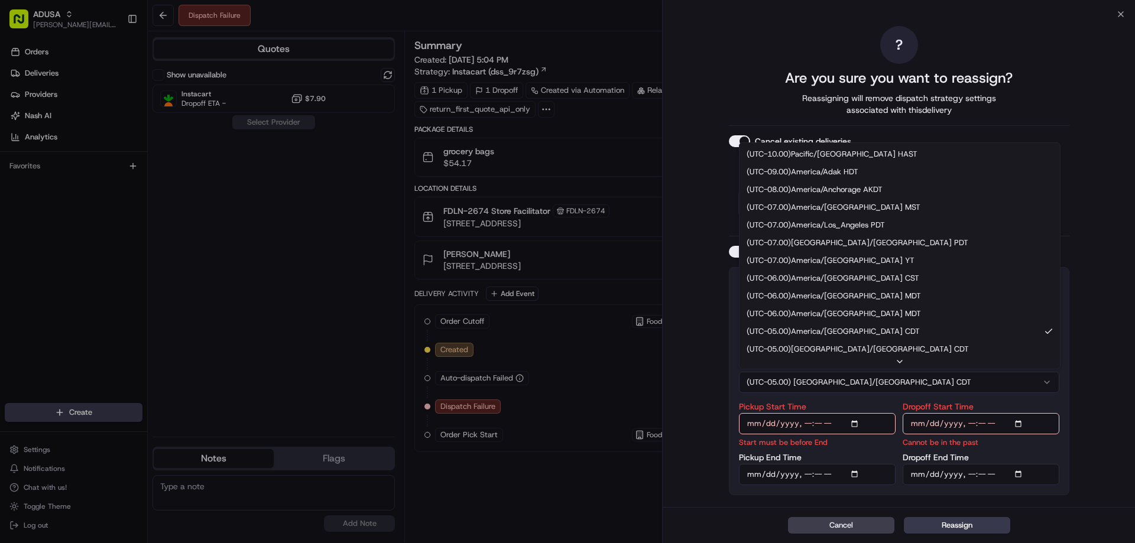
click at [853, 375] on button "(UTC-05.00) America/Chicago CDT" at bounding box center [899, 382] width 320 height 21
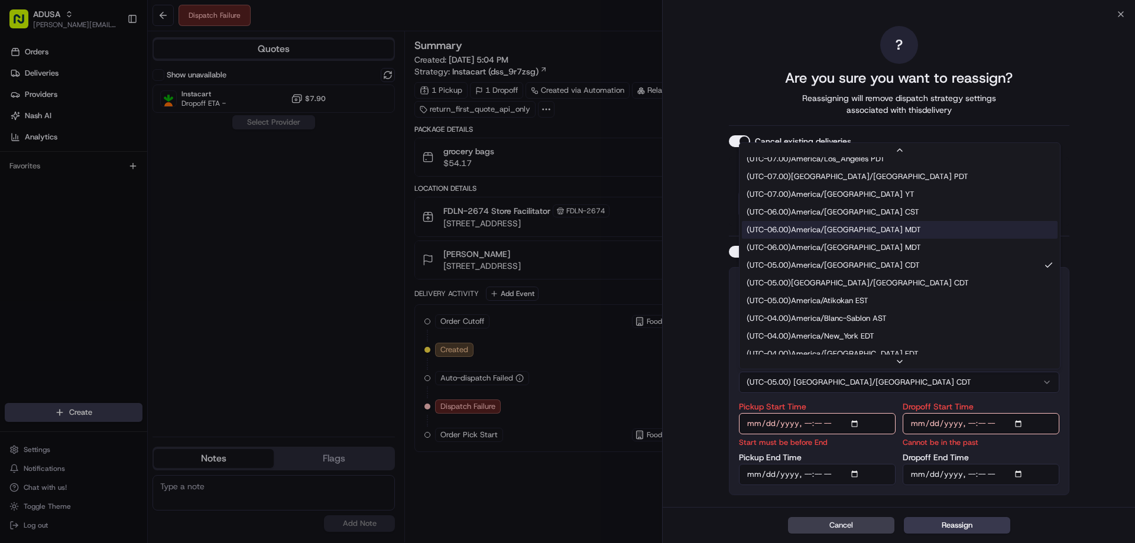
scroll to position [118, 0]
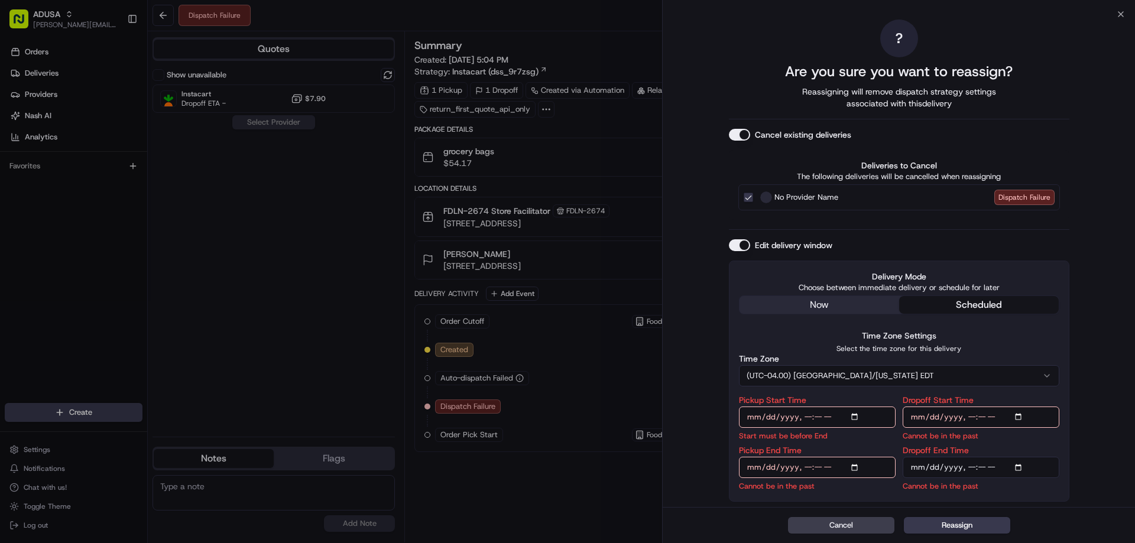
click at [806, 469] on input "Pickup End Time" at bounding box center [817, 467] width 157 height 21
type input "[DATE]T20:30"
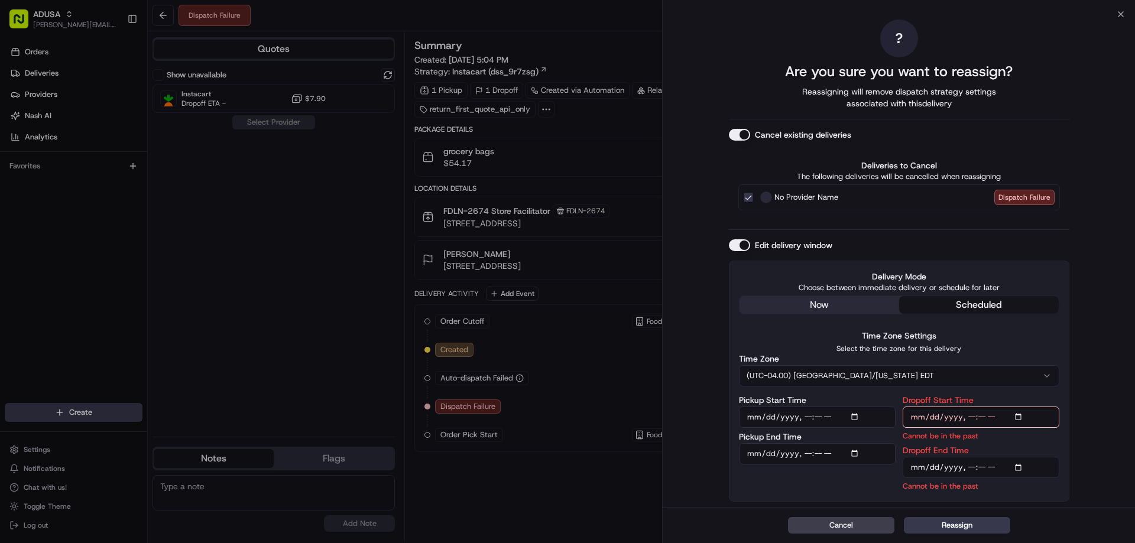
click at [972, 417] on input "Dropoff Start Time" at bounding box center [980, 417] width 157 height 21
type input "[DATE]T20:00"
click at [966, 467] on input "Dropoff End Time" at bounding box center [980, 467] width 157 height 21
type input "[DATE]T21:00"
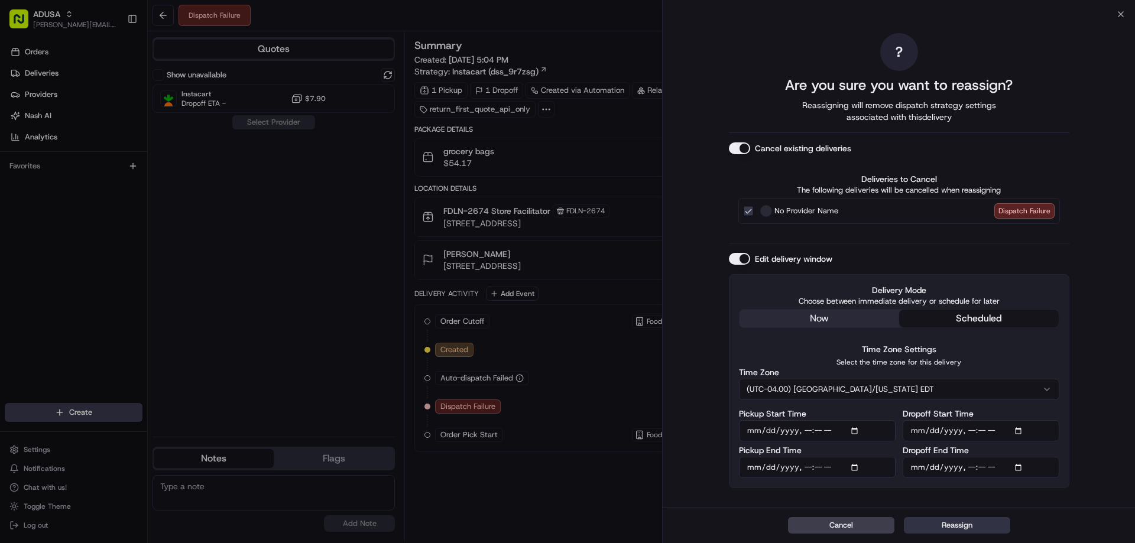
click at [973, 528] on button "Reassign" at bounding box center [957, 525] width 106 height 17
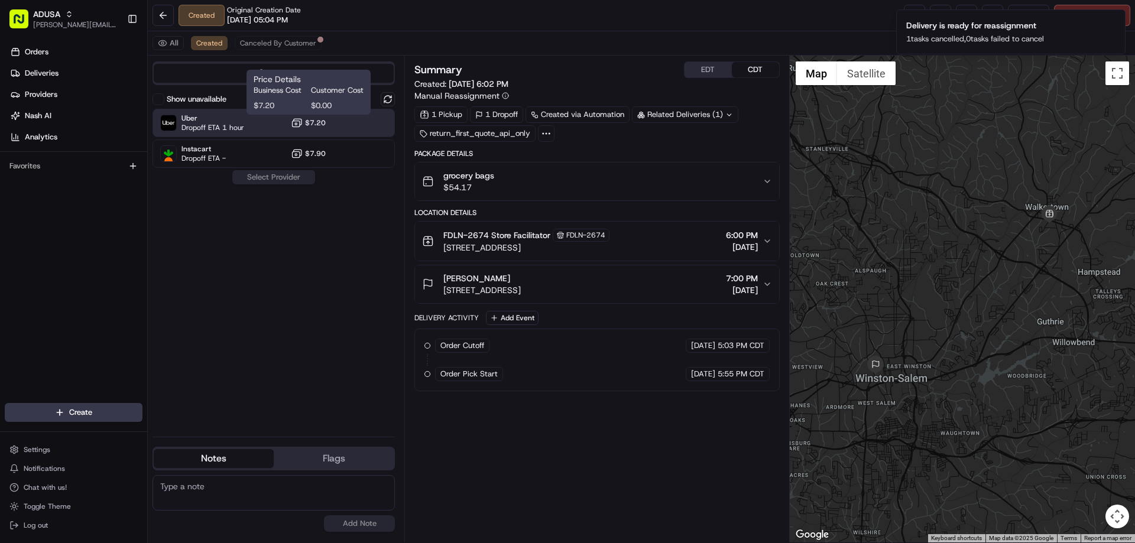
click at [301, 125] on icon at bounding box center [298, 122] width 8 height 6
click at [258, 180] on button "Assign Provider" at bounding box center [274, 177] width 84 height 14
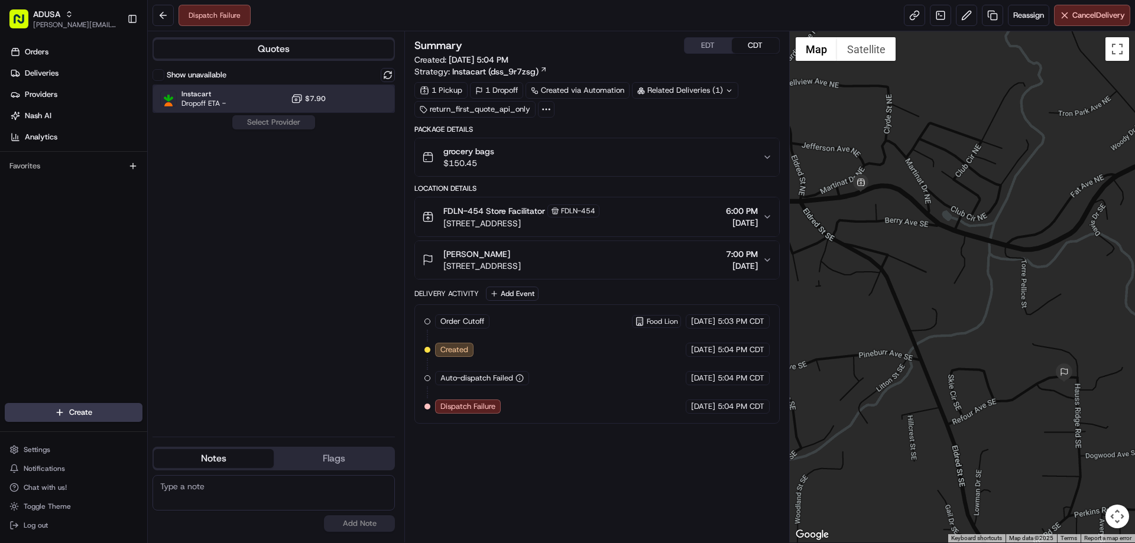
click span "Instacart"
click div "Instacart Dropoff ETA - $7.90"
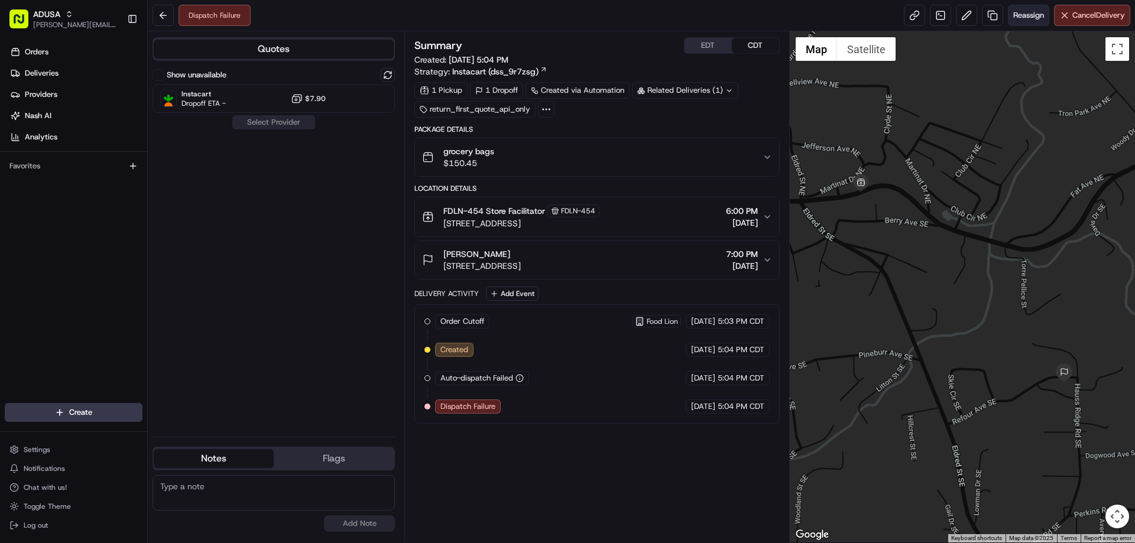
click span "Reassign"
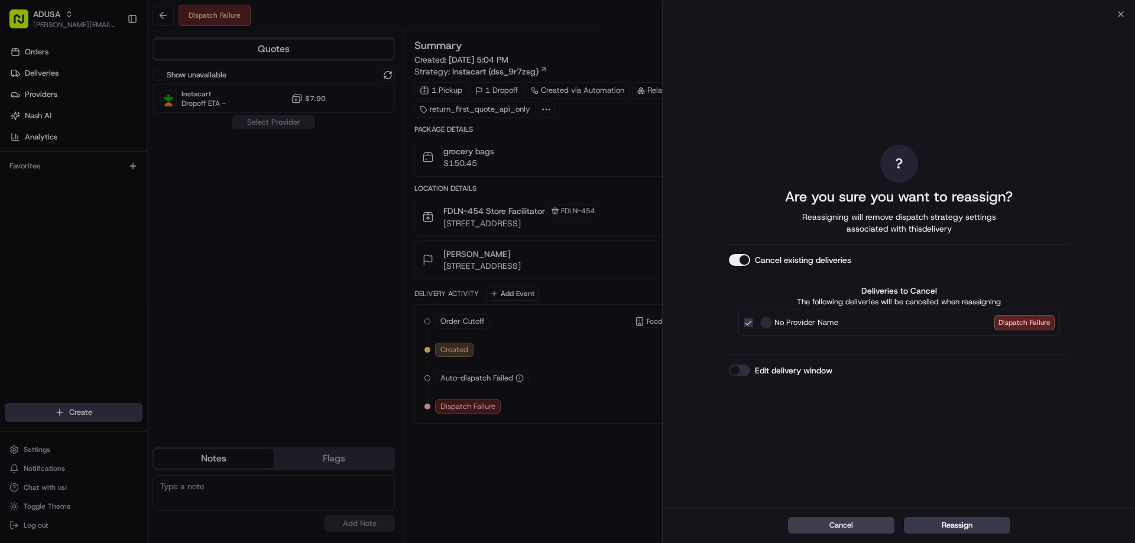
click button "Edit delivery window"
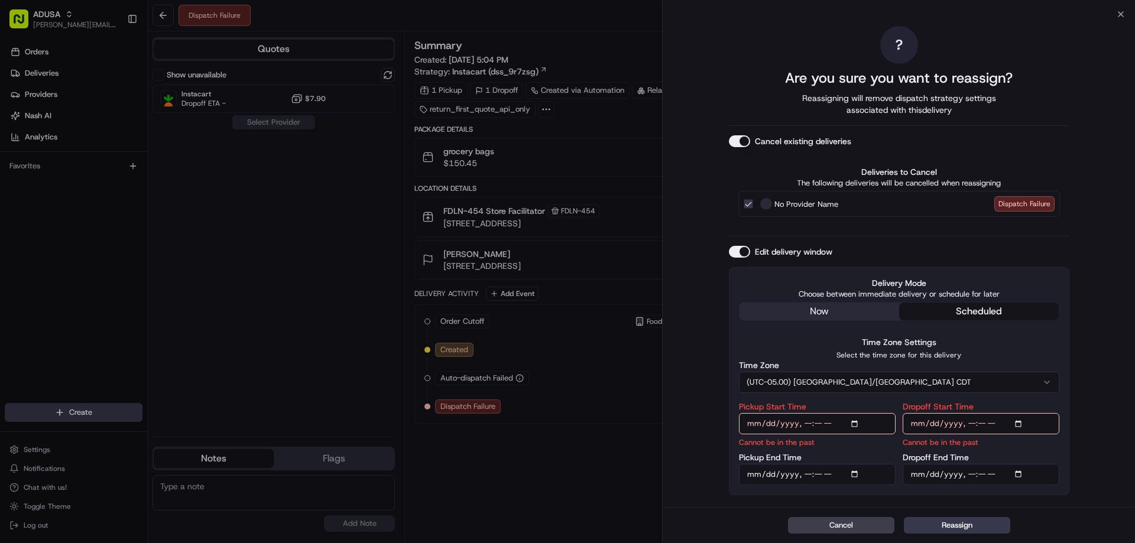
click input "Pickup Start Time"
type input "[DATE]T20:00"
click input "Pickup End Time"
type input "[DATE]T20:30"
click input "Dropoff Start Time"
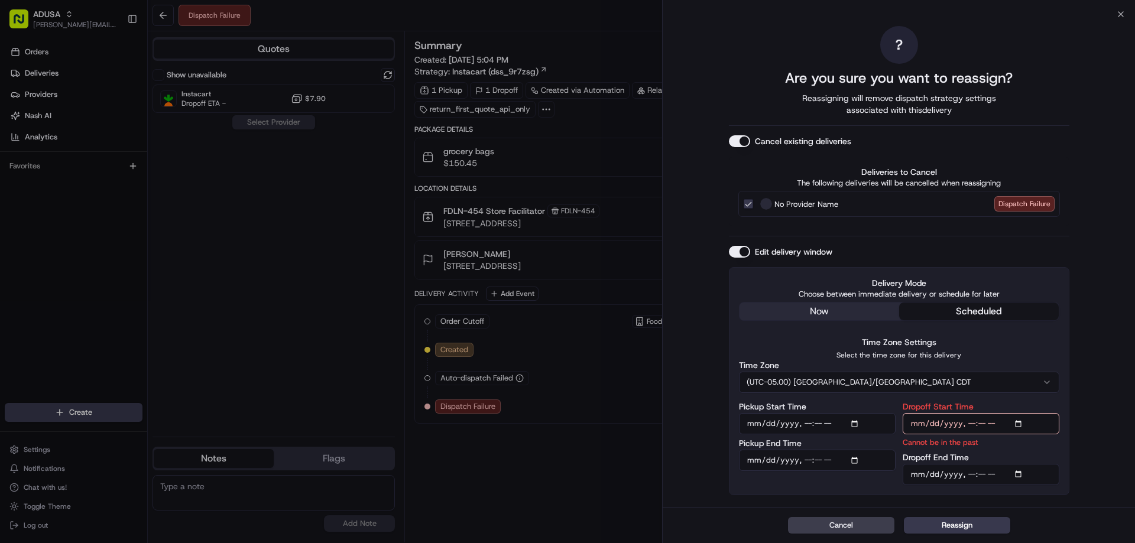
type input "[DATE]T20:00"
click input "Dropoff End Time"
type input "[DATE]T21:00"
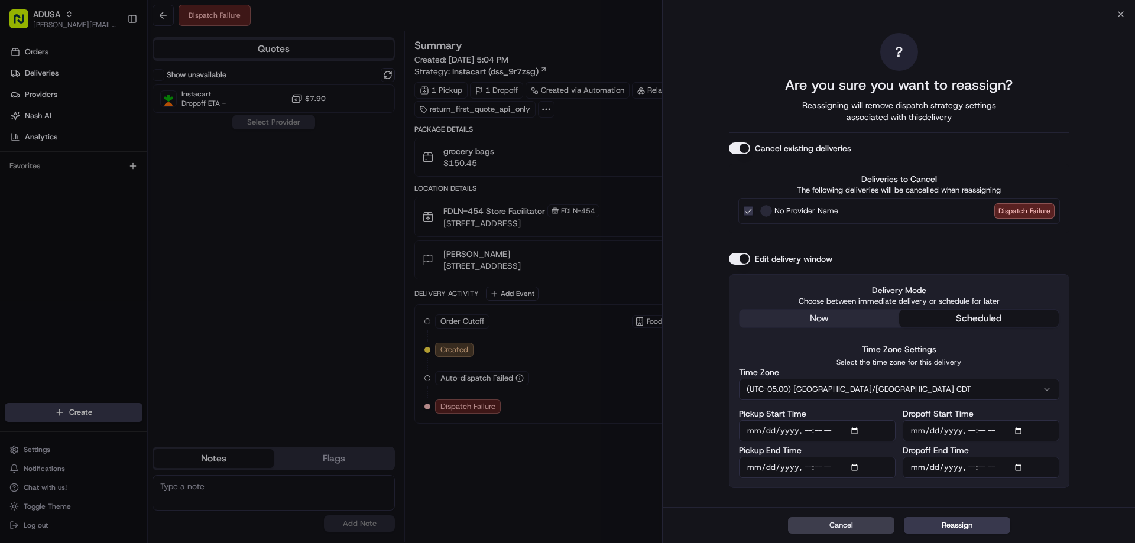
click button "Reassign"
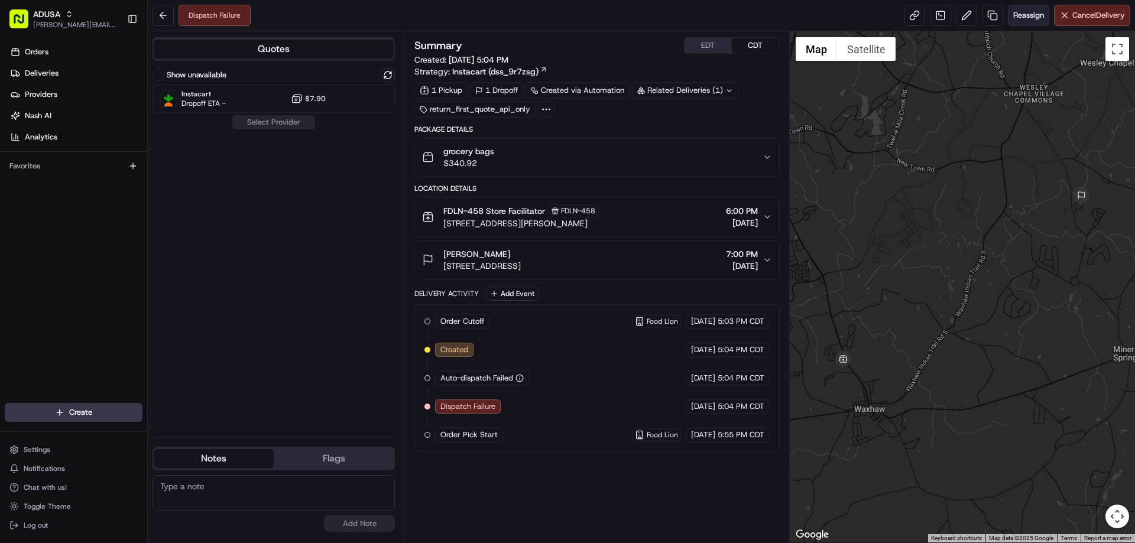
click at [1025, 17] on span "Reassign" at bounding box center [1028, 15] width 31 height 11
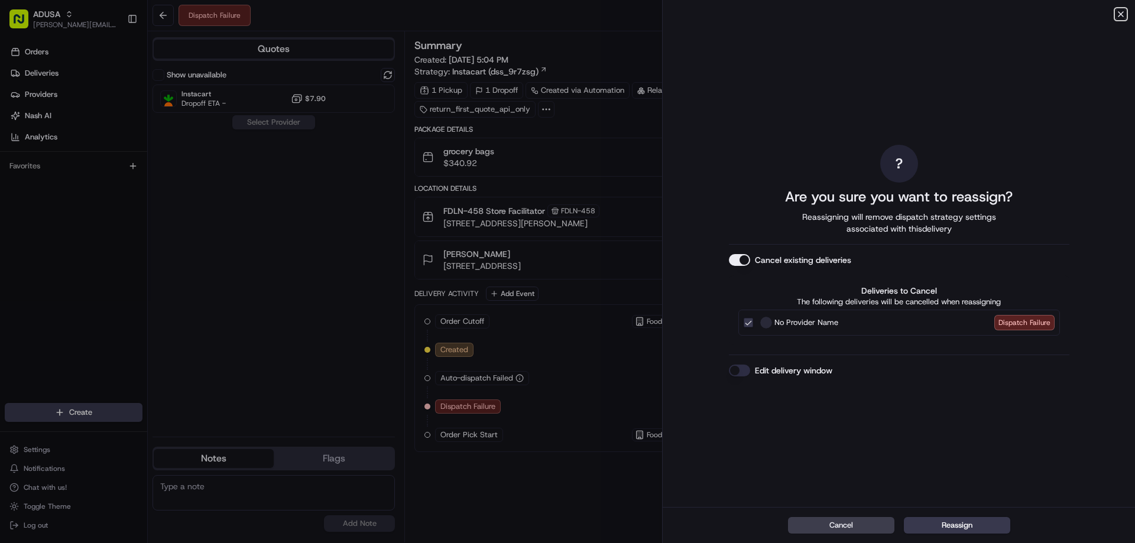
click at [1121, 11] on icon "button" at bounding box center [1120, 13] width 9 height 9
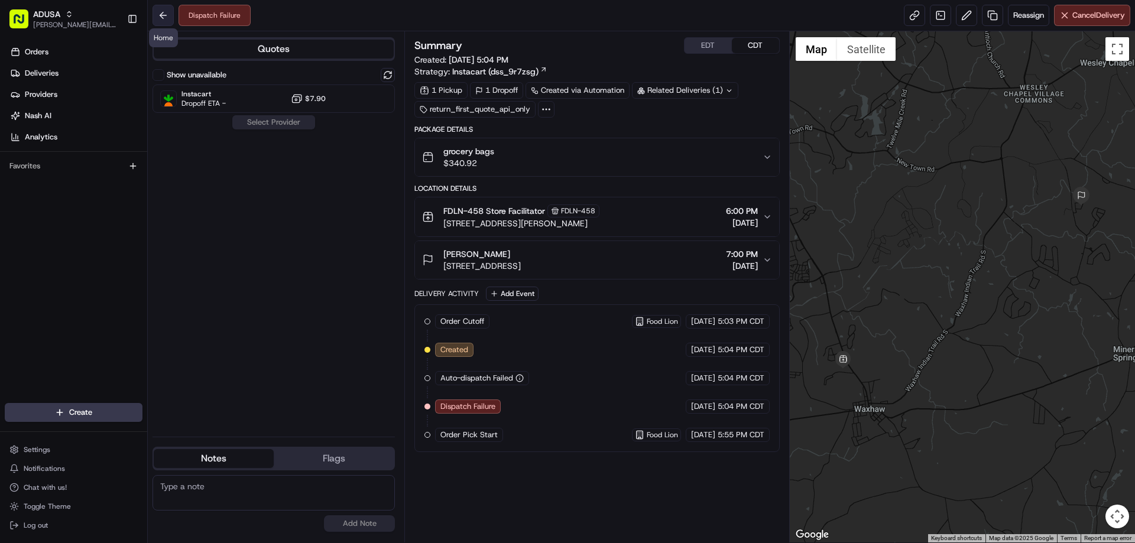
click at [165, 11] on button at bounding box center [162, 15] width 21 height 21
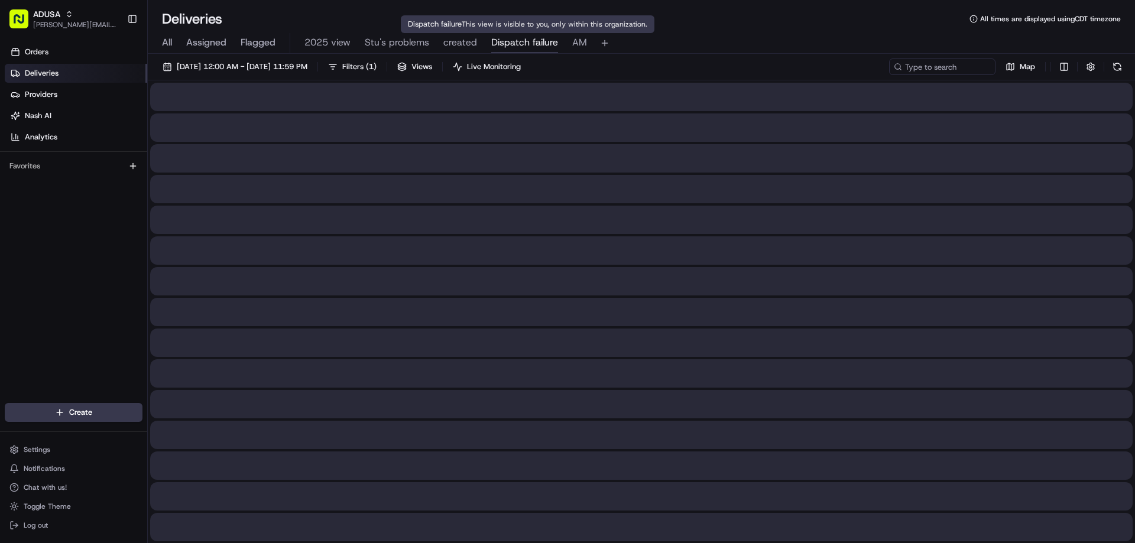
click at [544, 40] on span "Dispatch failure" at bounding box center [524, 42] width 67 height 14
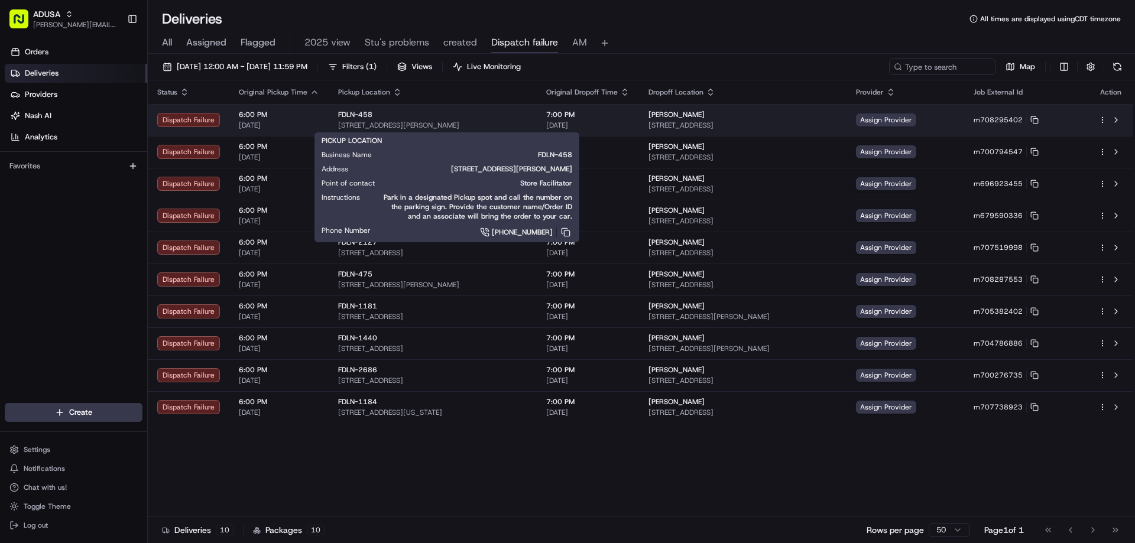
click at [421, 118] on div "FDLN-458" at bounding box center [432, 114] width 189 height 9
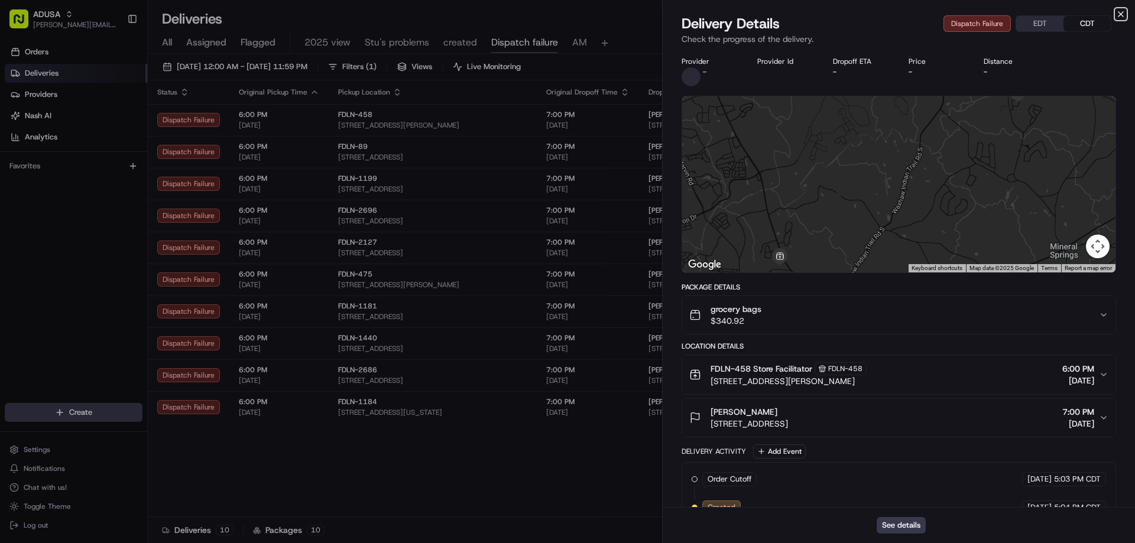
click at [1118, 13] on icon "button" at bounding box center [1120, 13] width 9 height 9
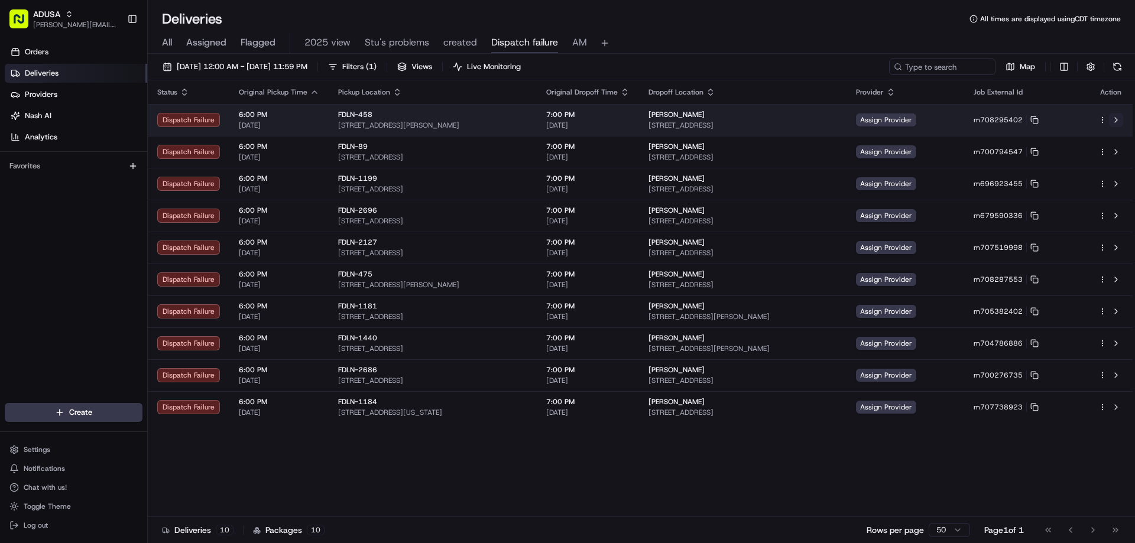
click at [1117, 118] on button at bounding box center [1116, 120] width 14 height 14
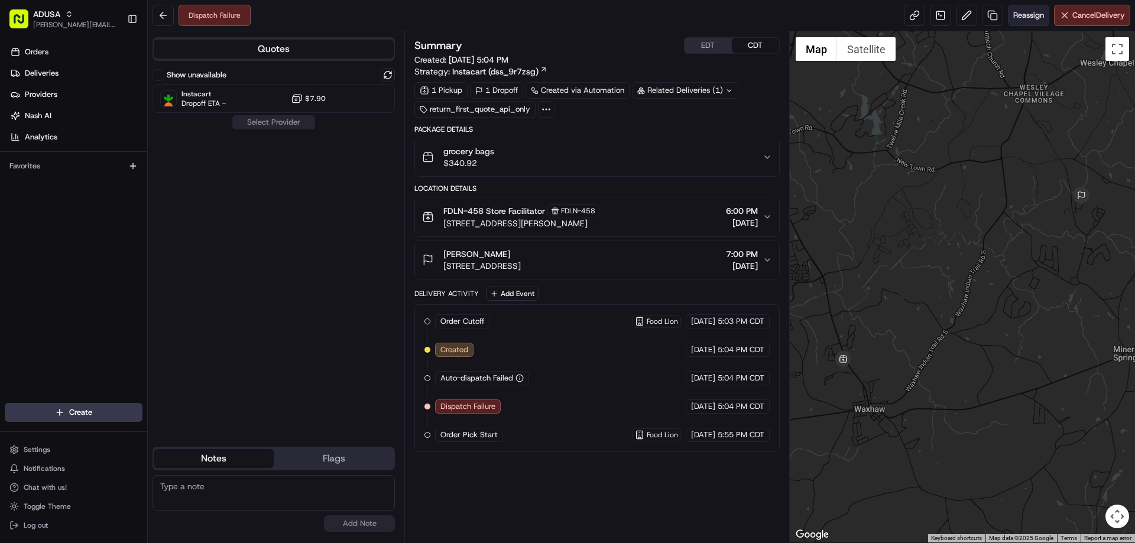
click at [1031, 18] on span "Reassign" at bounding box center [1028, 15] width 31 height 11
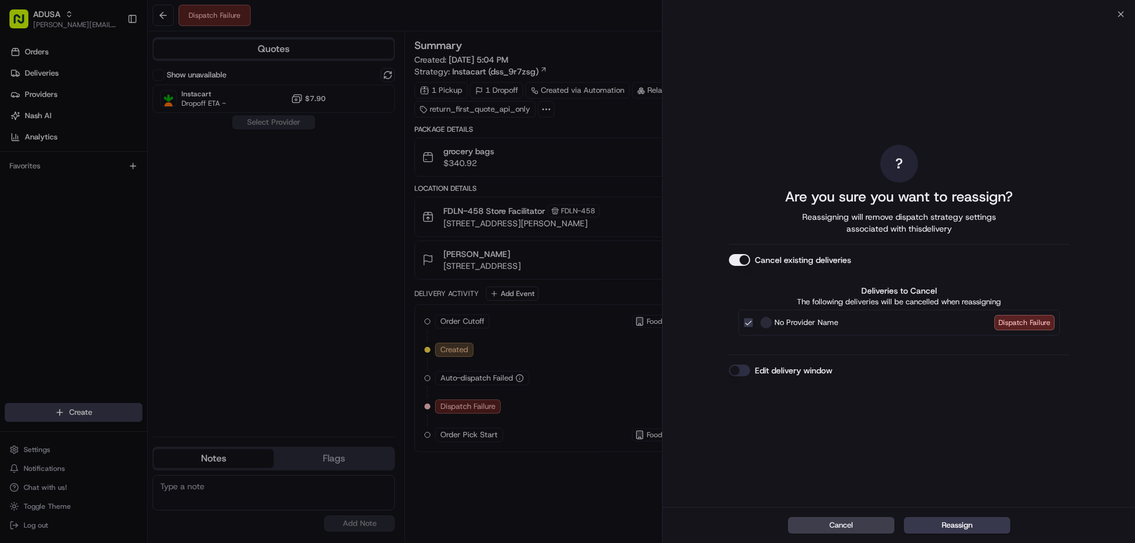
click at [743, 366] on button "Edit delivery window" at bounding box center [739, 371] width 21 height 12
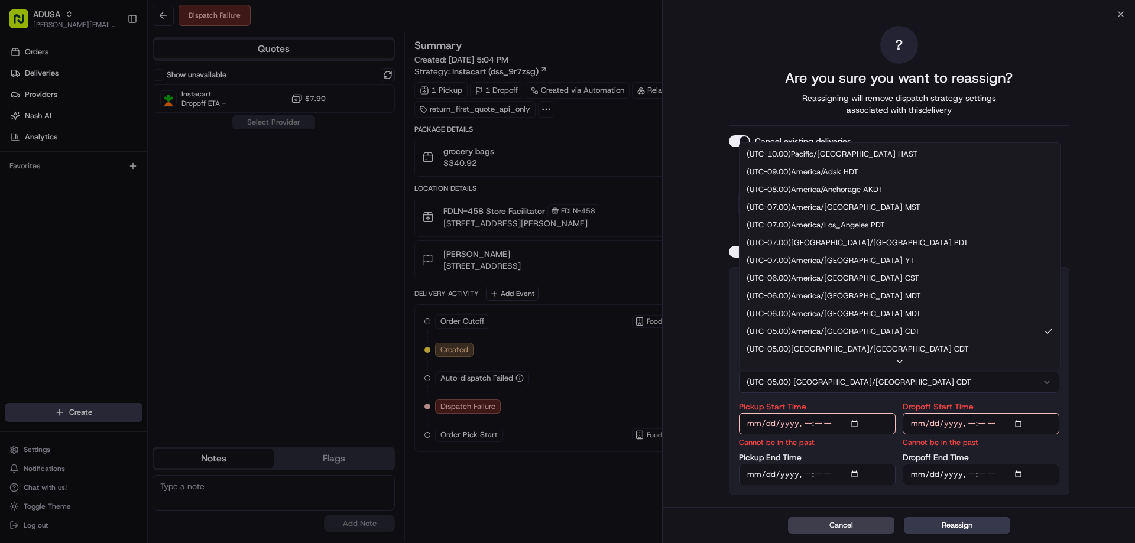
click at [934, 379] on button "(UTC-05.00) America/Chicago CDT" at bounding box center [899, 382] width 320 height 21
click at [846, 521] on button "Cancel" at bounding box center [841, 525] width 106 height 17
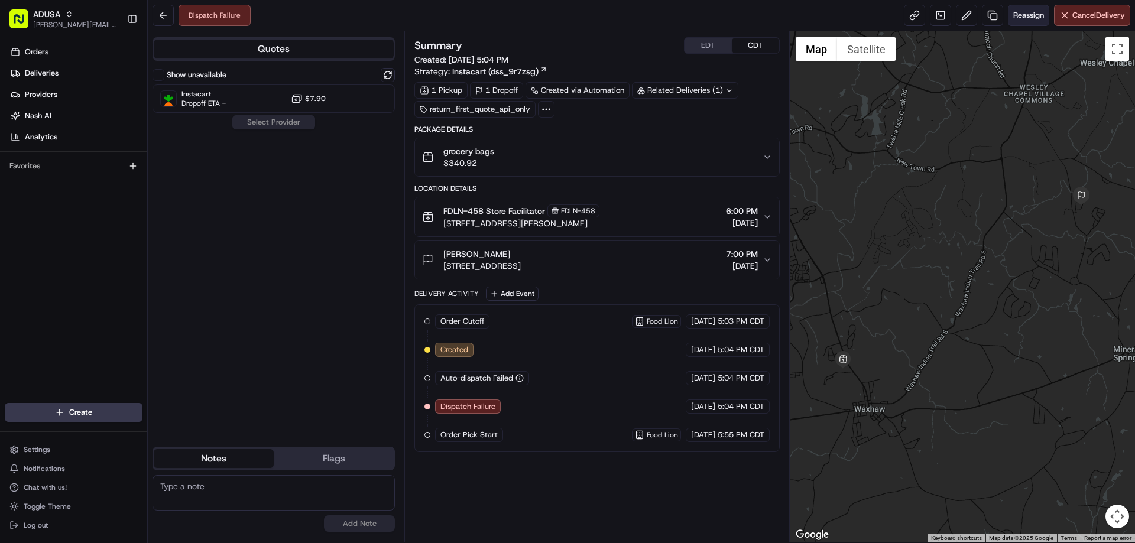
click at [1019, 9] on button "Reassign" at bounding box center [1028, 15] width 41 height 21
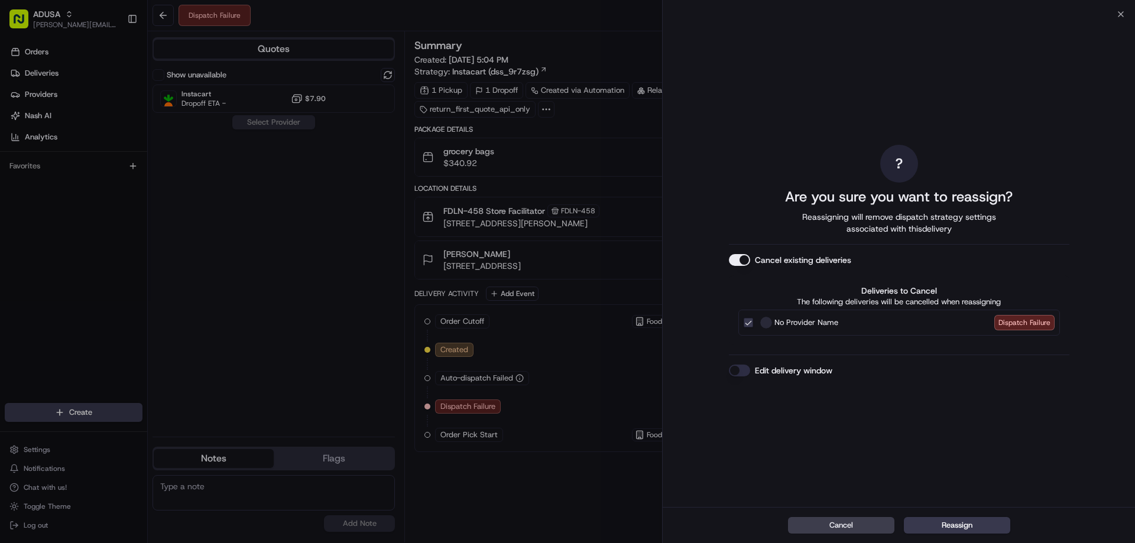
click at [742, 370] on button "Edit delivery window" at bounding box center [739, 371] width 21 height 12
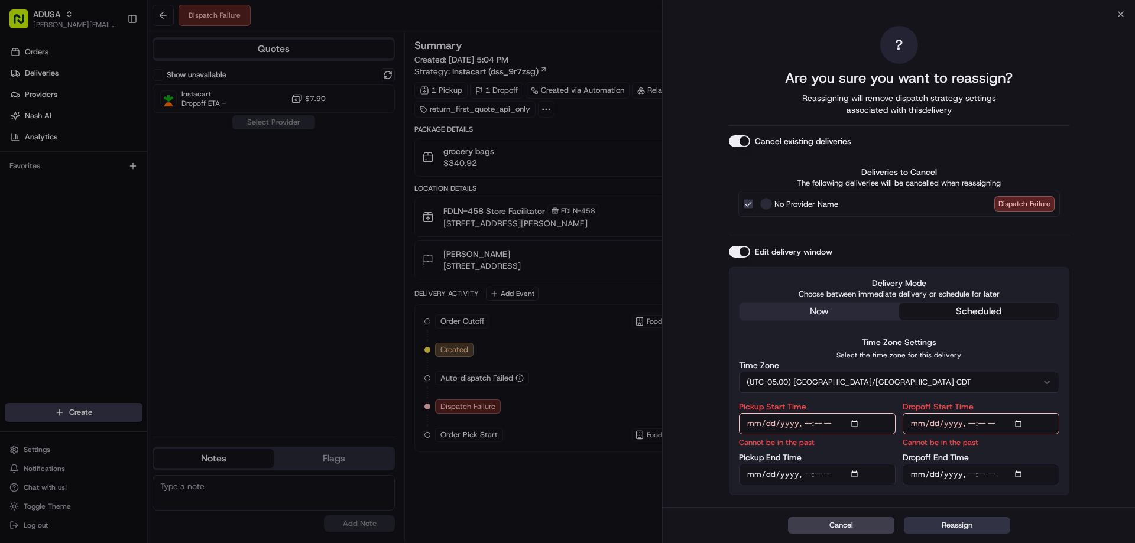
click at [959, 524] on button "Reassign" at bounding box center [957, 525] width 106 height 17
click at [969, 523] on button "Reassign" at bounding box center [957, 525] width 106 height 17
click at [965, 528] on button "Reassign" at bounding box center [957, 525] width 106 height 17
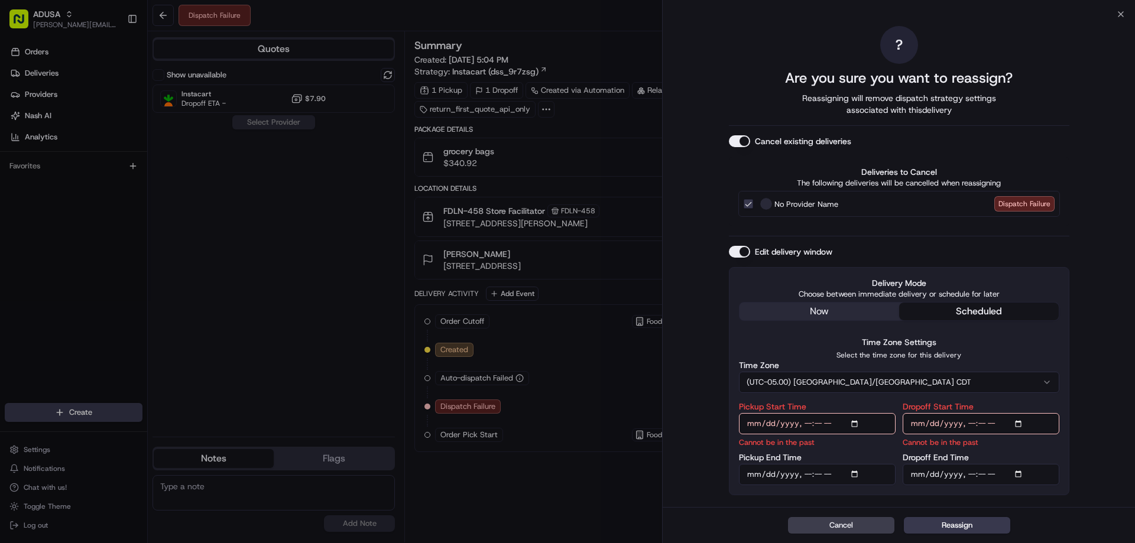
click at [1122, 14] on div "? Are you sure you want to reassign? Reassigning will remove dispatch strategy …" at bounding box center [899, 260] width 472 height 493
click at [1116, 15] on div "? Are you sure you want to reassign? Reassigning will remove dispatch strategy …" at bounding box center [899, 260] width 472 height 493
click at [1118, 11] on icon "button" at bounding box center [1120, 13] width 9 height 9
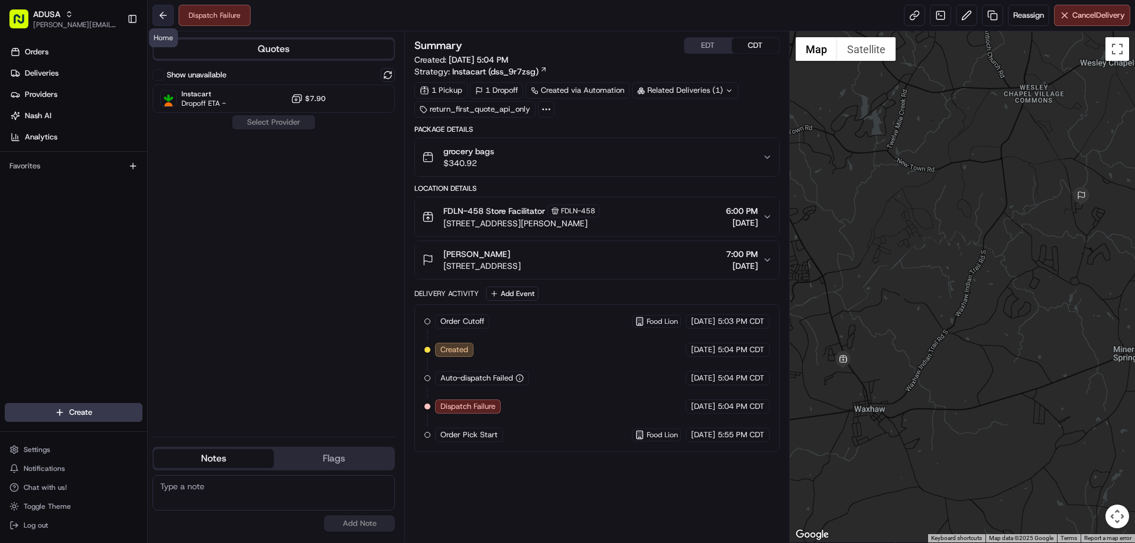
click at [164, 15] on button at bounding box center [162, 15] width 21 height 21
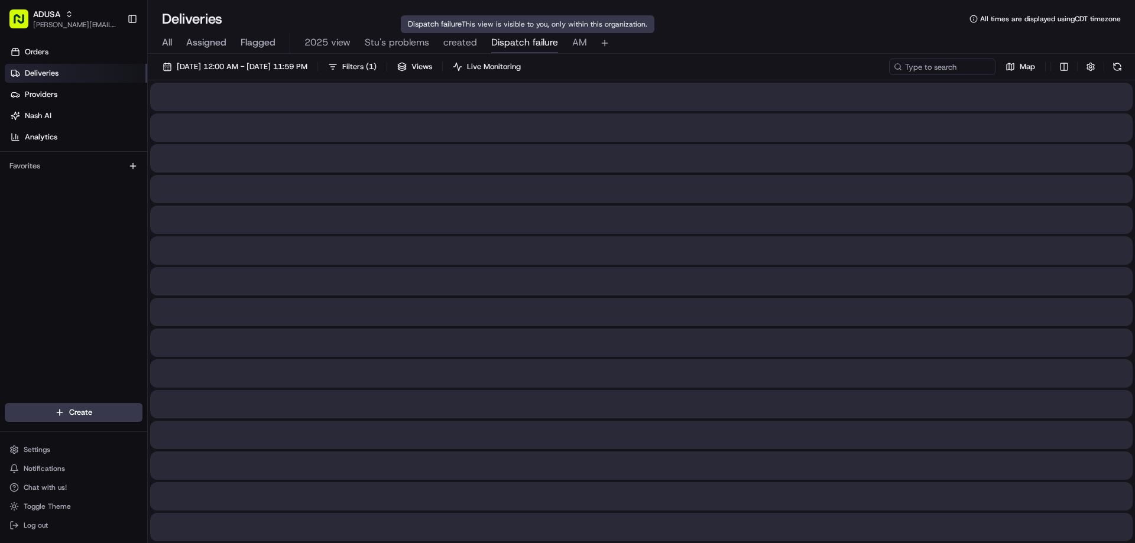
click at [548, 44] on span "Dispatch failure" at bounding box center [524, 42] width 67 height 14
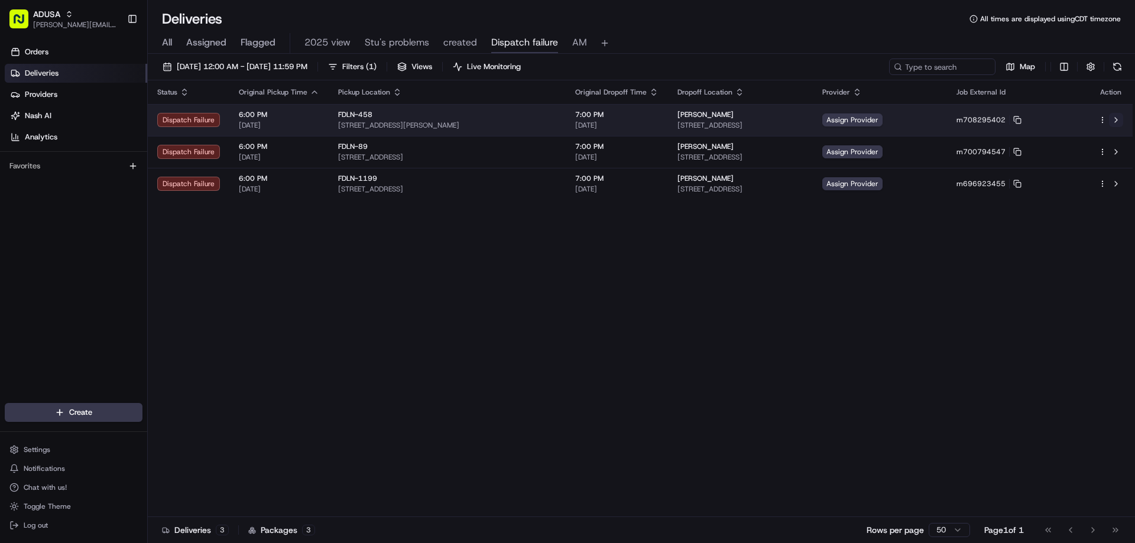
click at [1117, 120] on button at bounding box center [1116, 120] width 14 height 14
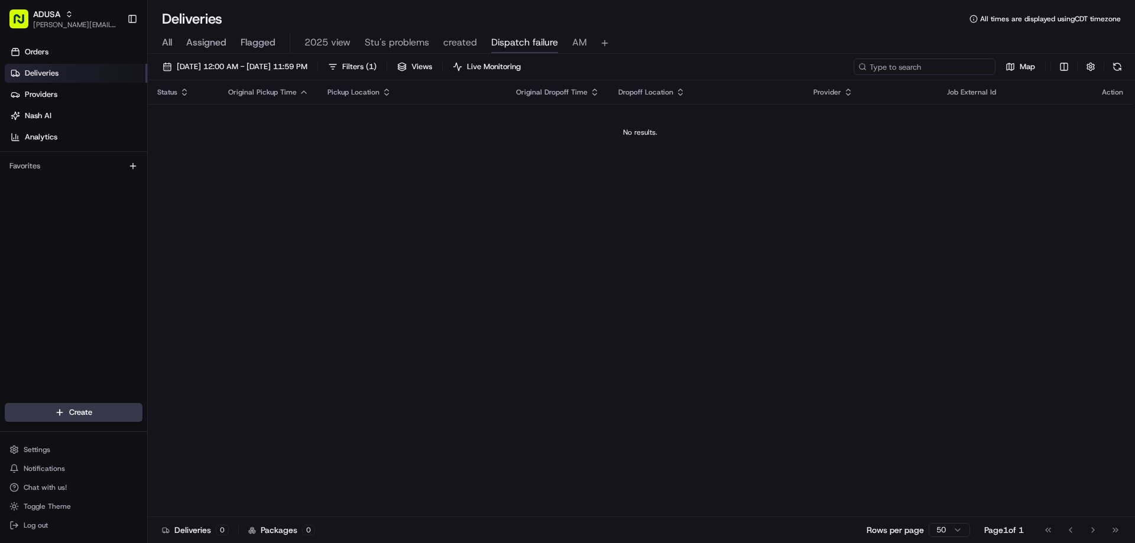
paste input "m701031504"
type input "m701031504"
click at [197, 66] on span "[DATE] 12:00 AM - [DATE] 11:59 PM" at bounding box center [242, 66] width 131 height 11
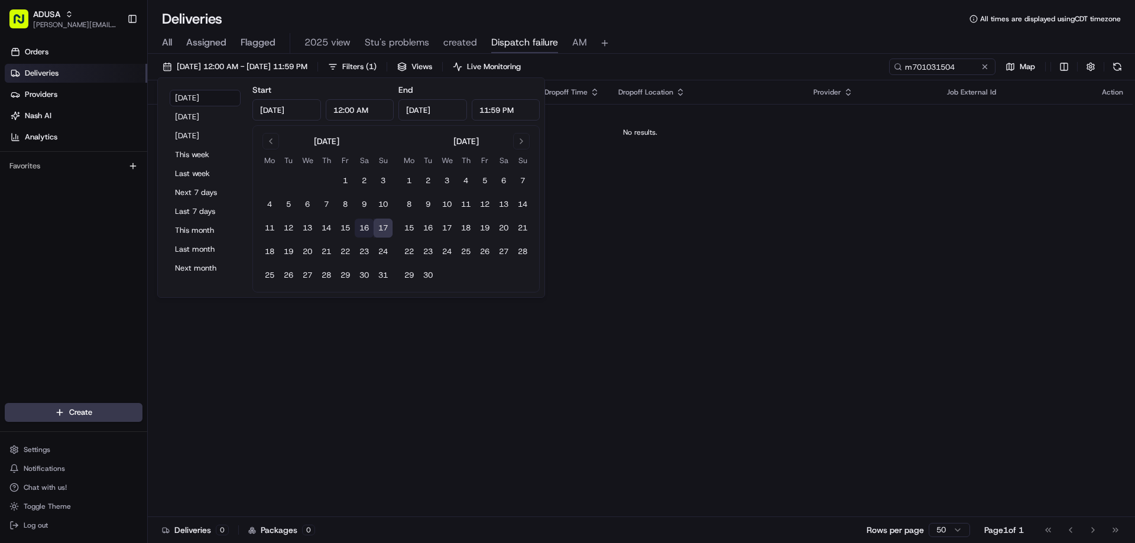
click at [367, 231] on button "16" at bounding box center [364, 228] width 19 height 19
type input "Aug 16, 2025"
click at [960, 62] on input "m701031504" at bounding box center [924, 67] width 142 height 17
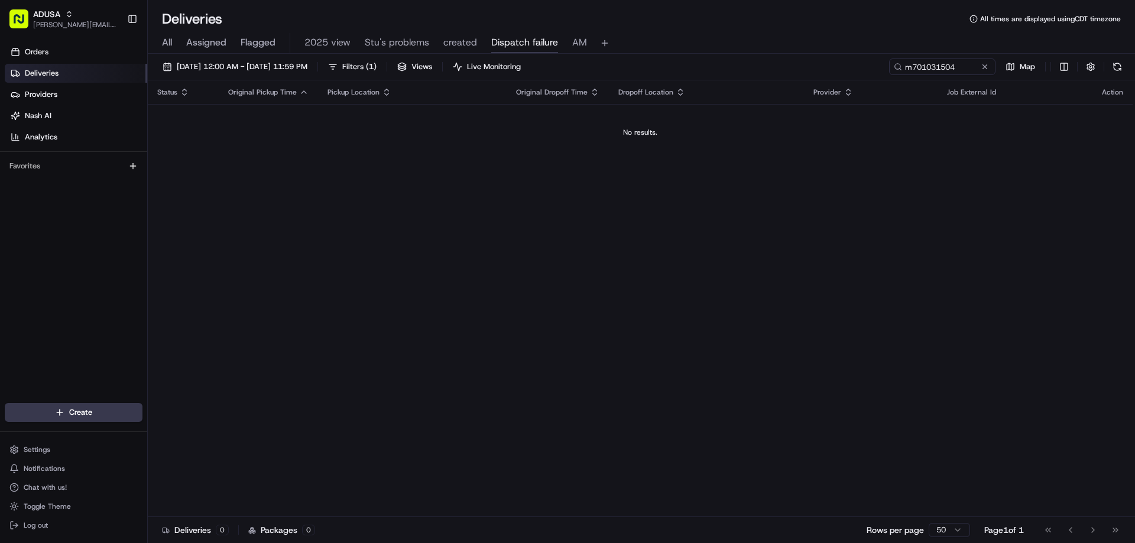
click at [157, 41] on div "All Assigned Flagged 2025 view Stu's problems created Dispatch failure AM" at bounding box center [641, 43] width 987 height 21
click at [163, 43] on span "All" at bounding box center [167, 42] width 10 height 14
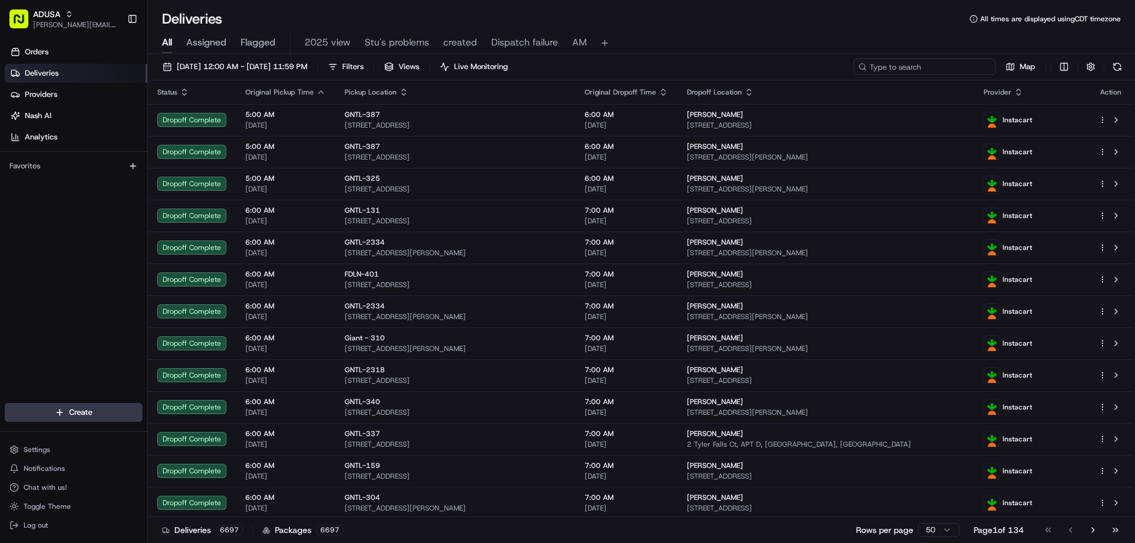
paste input "m701031504"
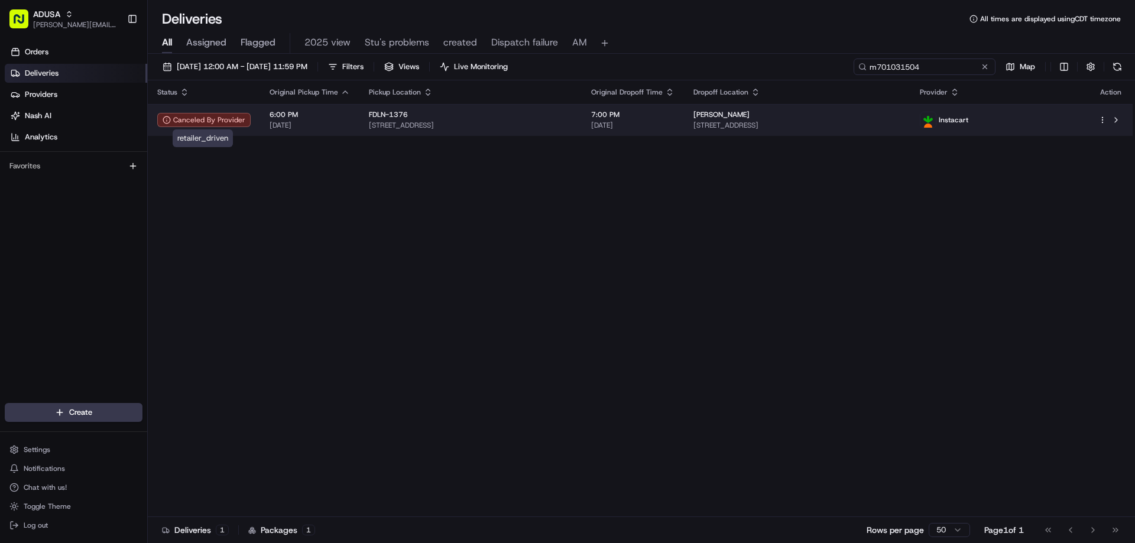
type input "m701031504"
click at [207, 115] on div "Canceled By Provider" at bounding box center [203, 120] width 93 height 14
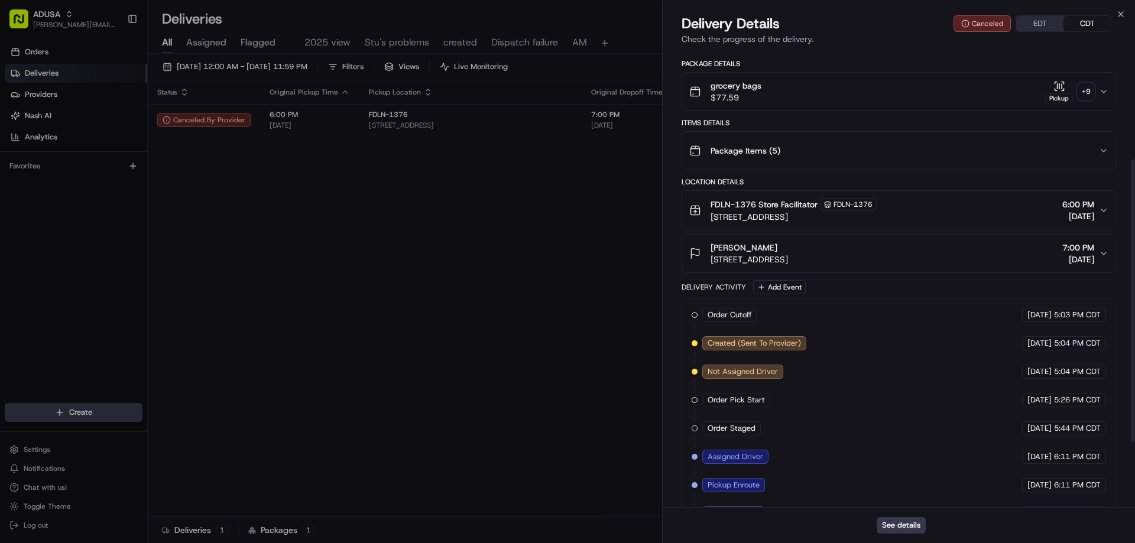
scroll to position [283, 0]
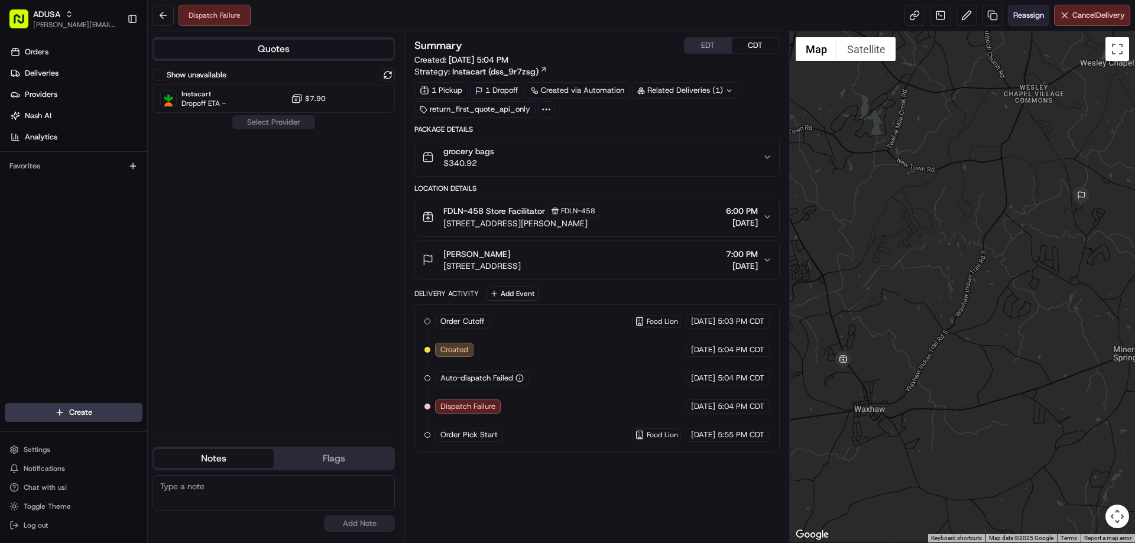
click at [1022, 15] on span "Reassign" at bounding box center [1028, 15] width 31 height 11
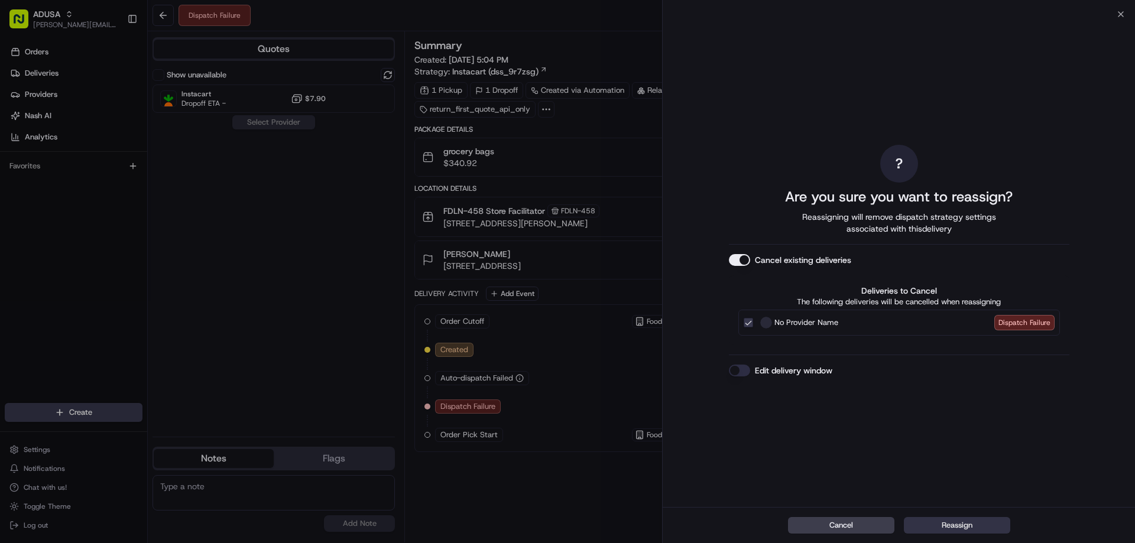
click at [962, 524] on button "Reassign" at bounding box center [957, 525] width 106 height 17
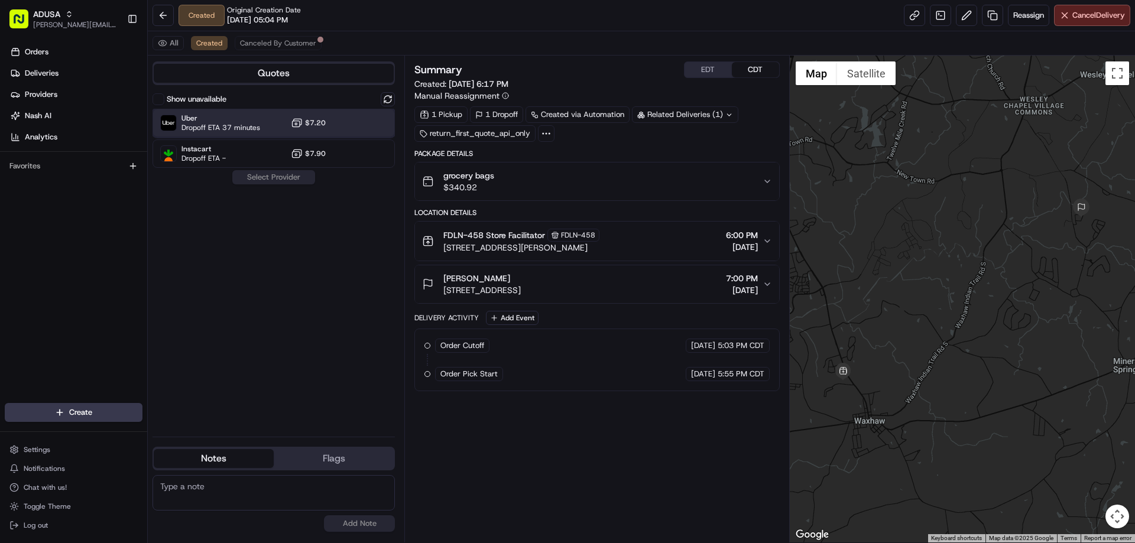
click at [243, 114] on span "Uber" at bounding box center [220, 117] width 79 height 9
click at [495, 275] on span "Chad Cornwell" at bounding box center [476, 278] width 67 height 12
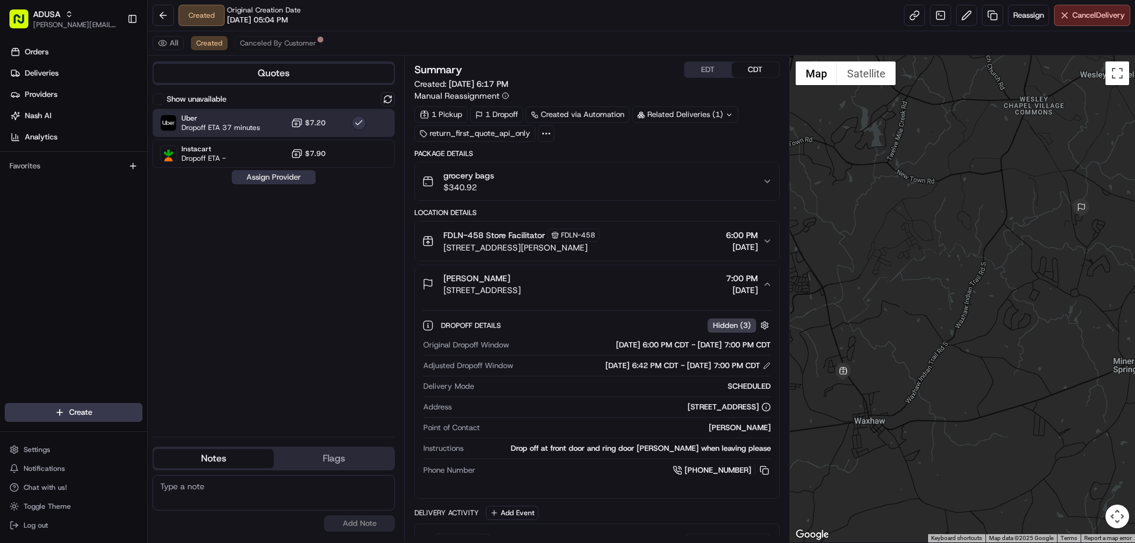
click at [285, 181] on button "Assign Provider" at bounding box center [274, 177] width 84 height 14
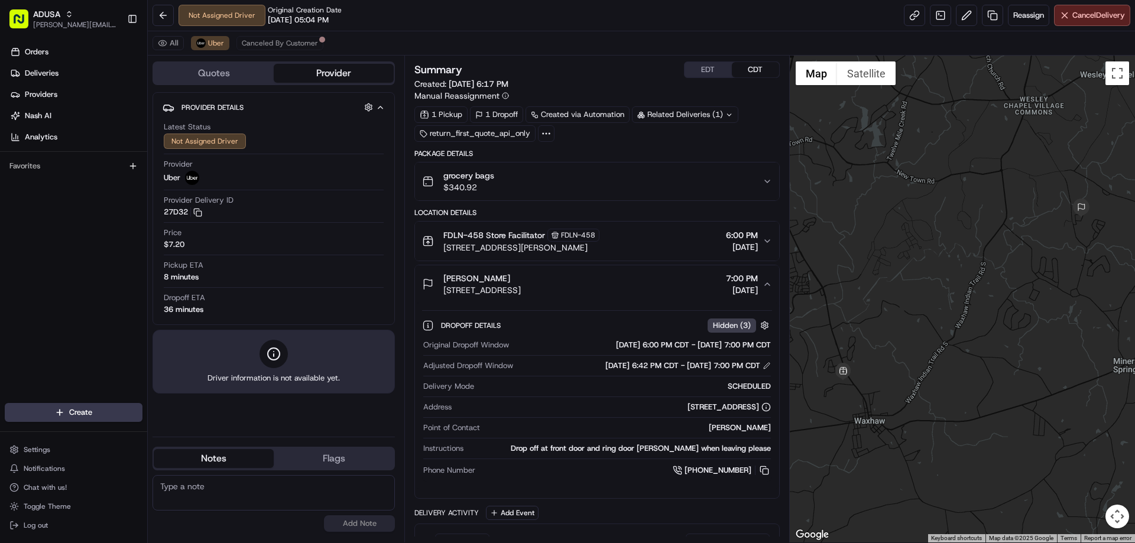
click at [471, 322] on span "Dropoff Details" at bounding box center [472, 325] width 62 height 9
click at [668, 280] on div "Chad Cornwell 1202 Avalon Dr, Waxhaw, NC 28173, USA 7:00 PM 08/17/2025" at bounding box center [592, 284] width 340 height 24
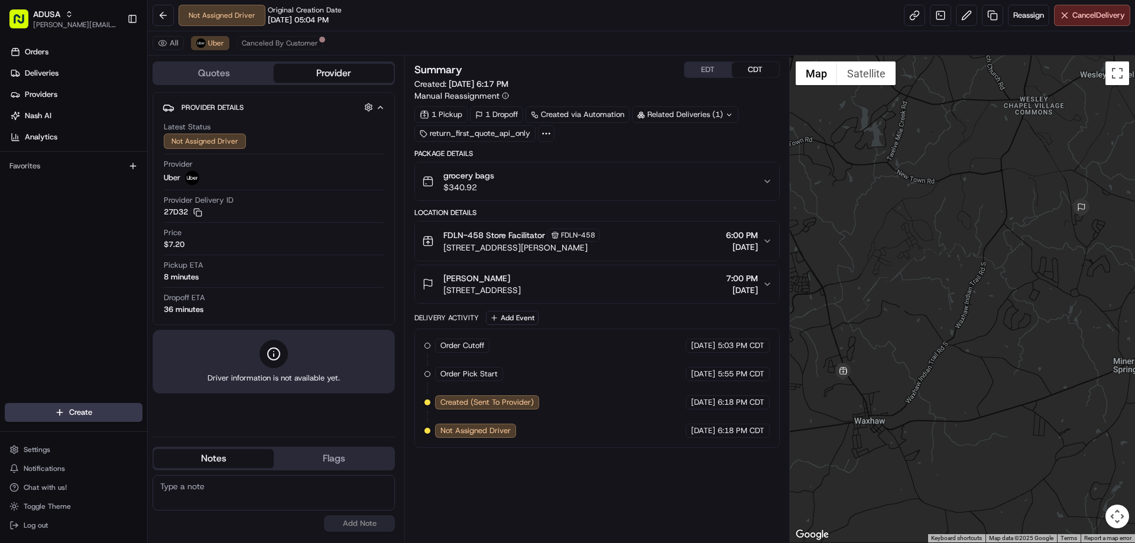
click at [687, 276] on div "Chad Cornwell 1202 Avalon Dr, Waxhaw, NC 28173, USA 7:00 PM 08/17/2025" at bounding box center [592, 284] width 340 height 24
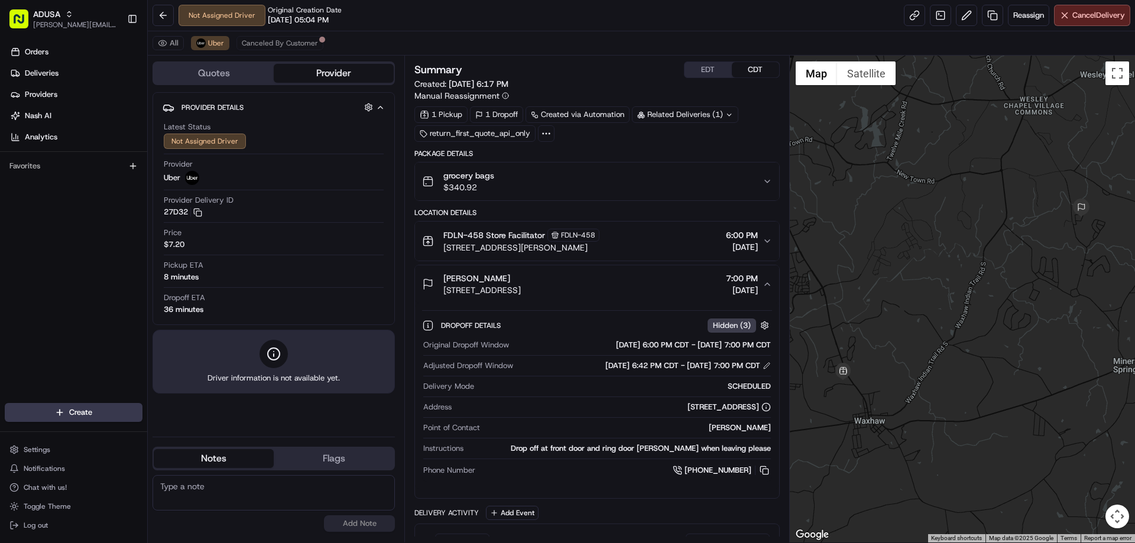
click at [720, 322] on span "Hidden ( 3 )" at bounding box center [732, 325] width 38 height 11
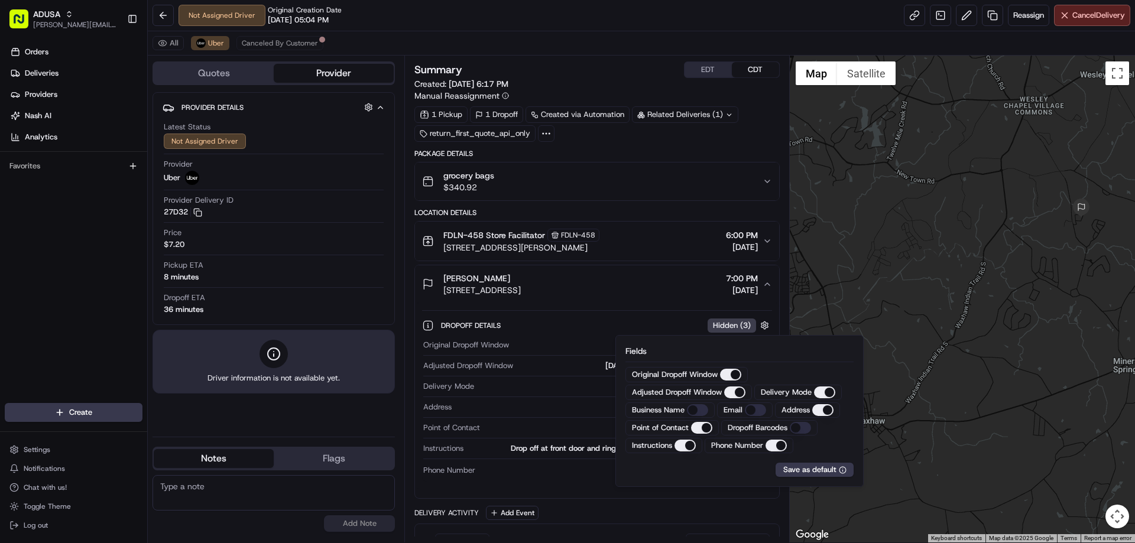
click at [663, 310] on div "Dropoff Details Hidden ( 3 ) Original Dropoff Window 08/17/2025 6:00 PM CDT - 0…" at bounding box center [596, 395] width 349 height 171
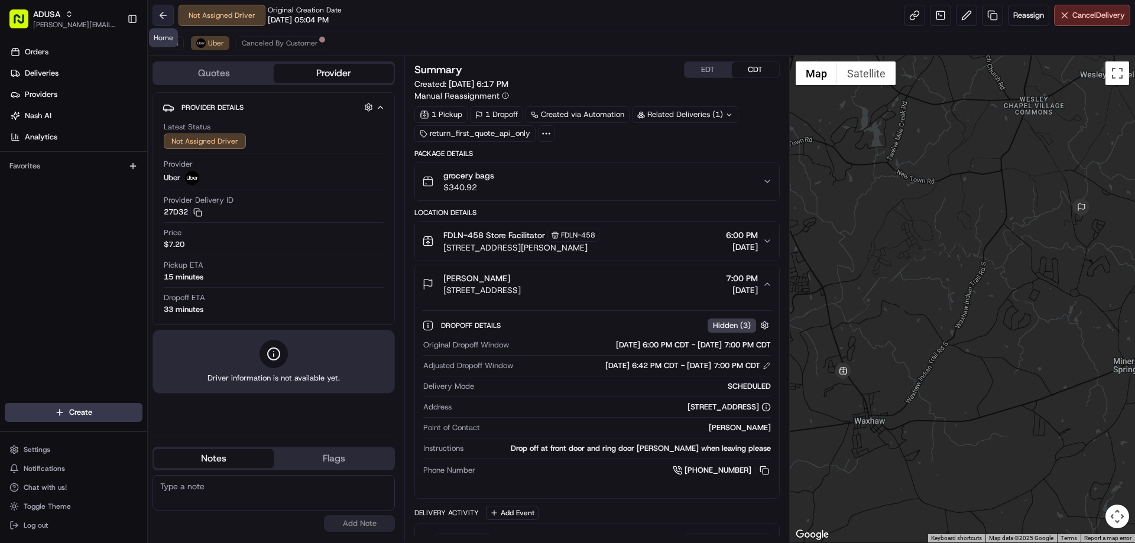
click at [163, 15] on button at bounding box center [162, 15] width 21 height 21
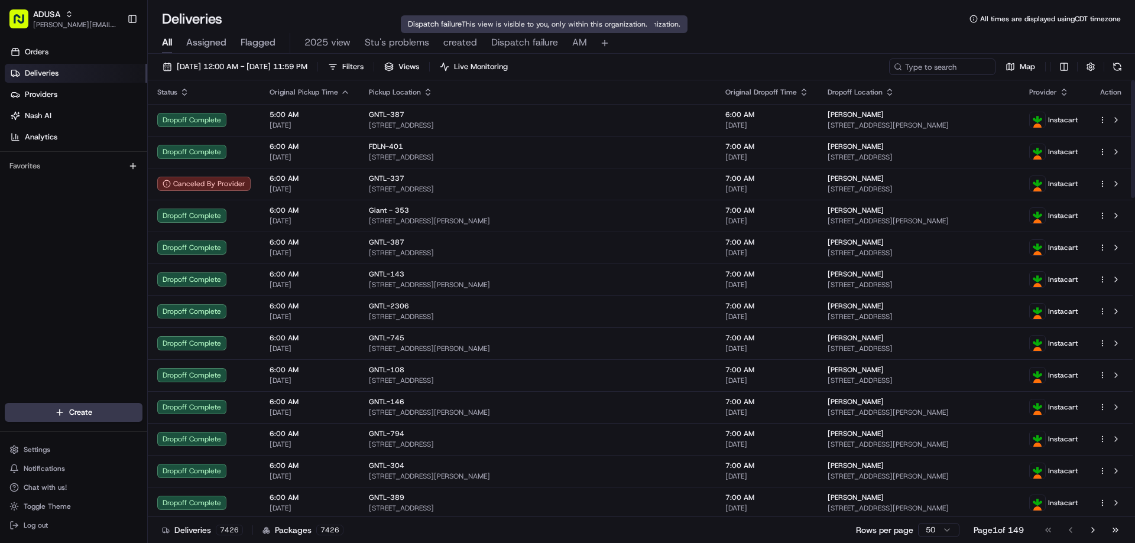
click at [509, 42] on span "Dispatch failure" at bounding box center [524, 42] width 67 height 14
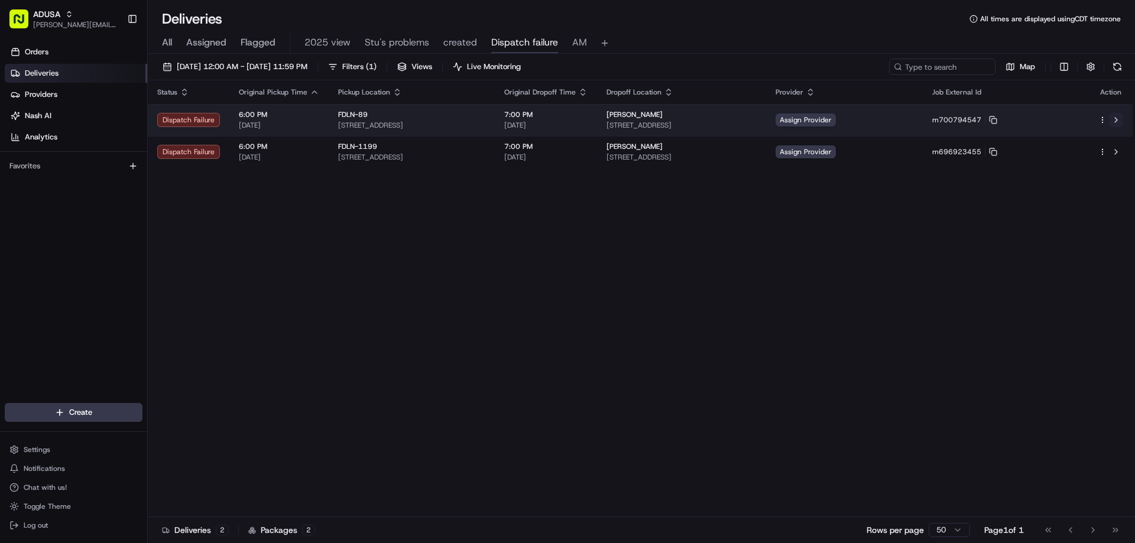
click at [1118, 117] on button at bounding box center [1116, 120] width 14 height 14
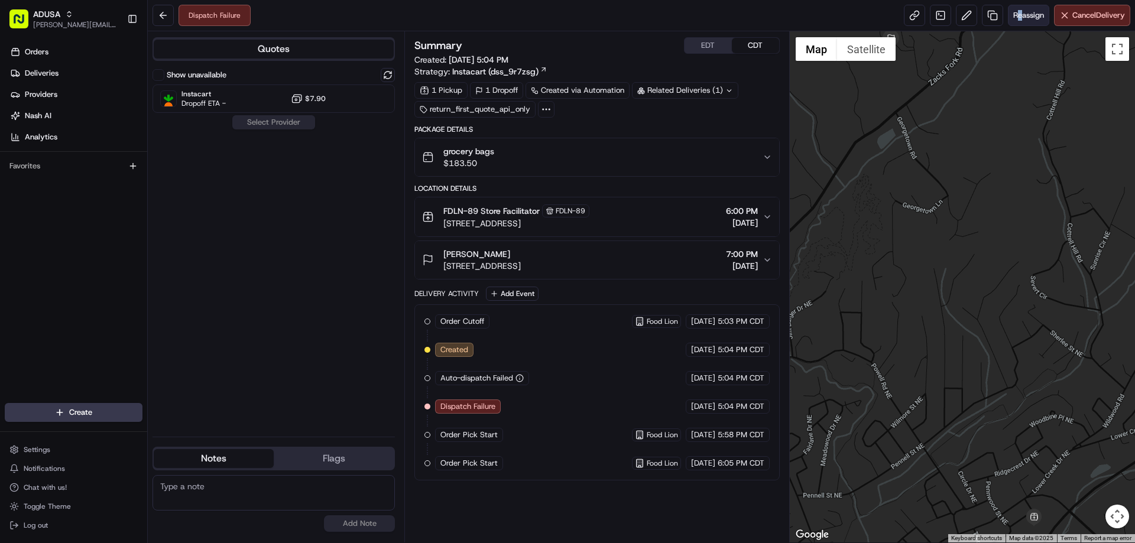
click at [1017, 25] on div "Dispatch Failure Reassign Cancel Delivery" at bounding box center [641, 15] width 987 height 31
click at [1021, 18] on span "Reassign" at bounding box center [1028, 15] width 31 height 11
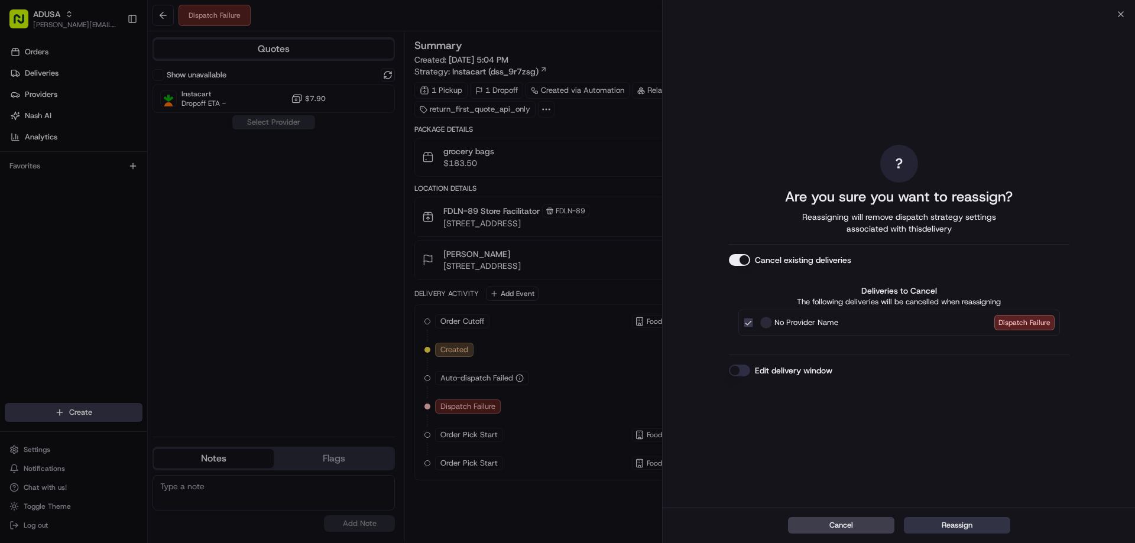
click at [955, 518] on button "Reassign" at bounding box center [957, 525] width 106 height 17
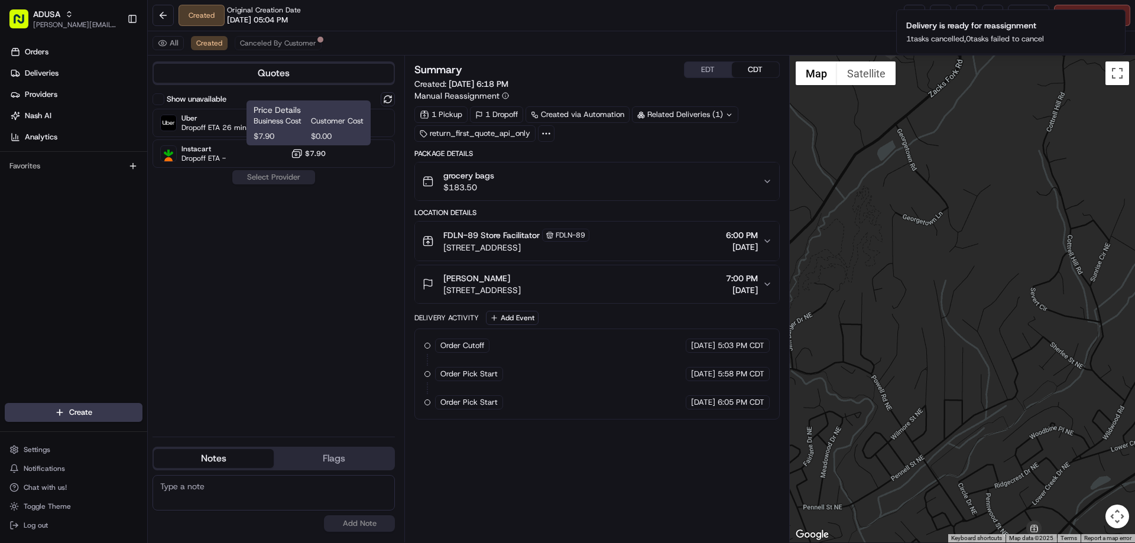
click at [306, 109] on h1 "Price Details" at bounding box center [309, 110] width 110 height 12
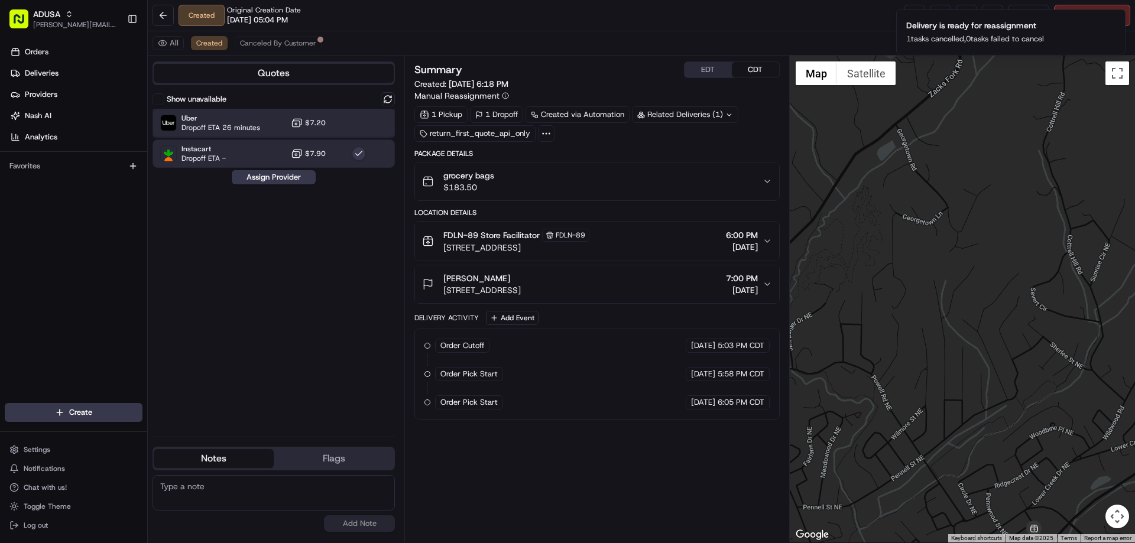
click at [213, 123] on span "Dropoff ETA 26 minutes" at bounding box center [220, 127] width 79 height 9
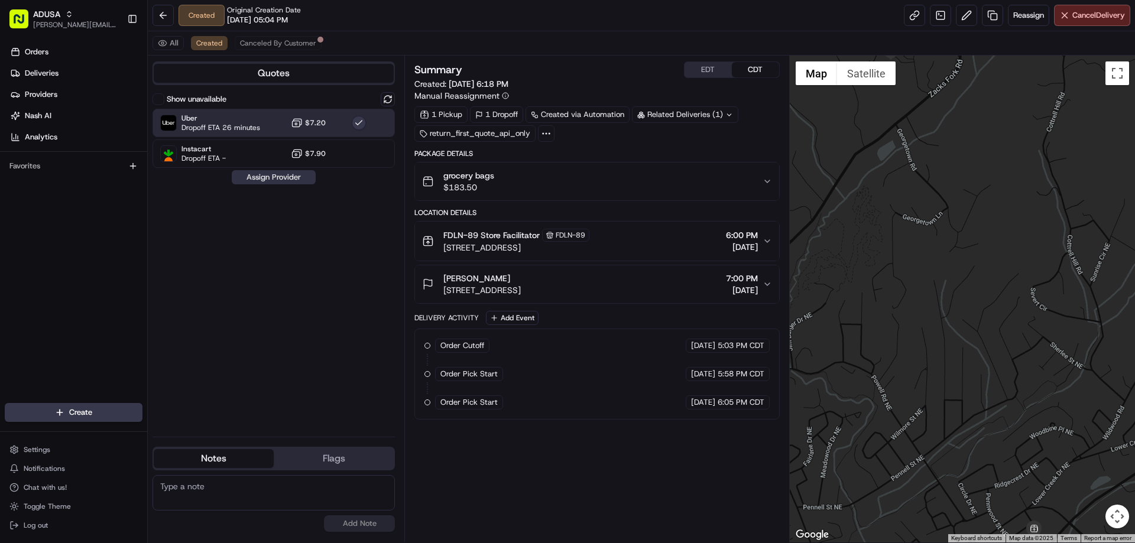
click at [304, 177] on button "Assign Provider" at bounding box center [274, 177] width 84 height 14
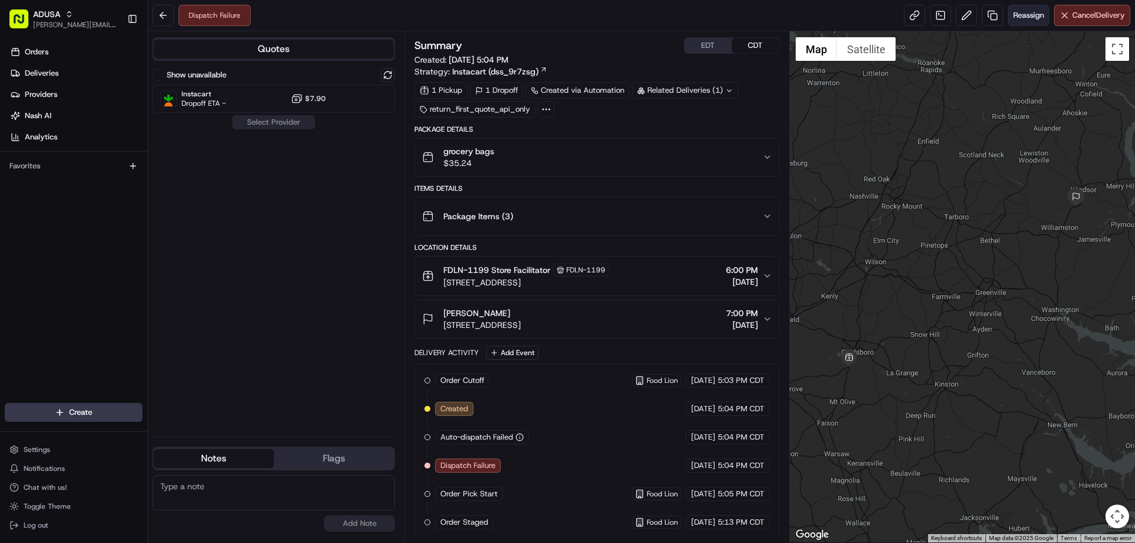
click at [1014, 19] on span "Reassign" at bounding box center [1028, 15] width 31 height 11
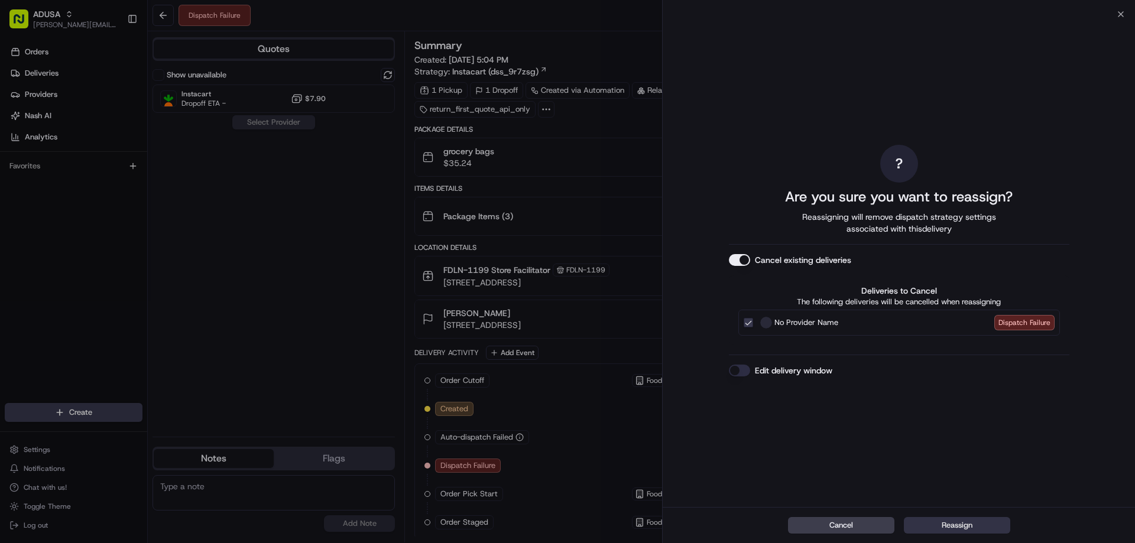
click at [962, 525] on button "Reassign" at bounding box center [957, 525] width 106 height 17
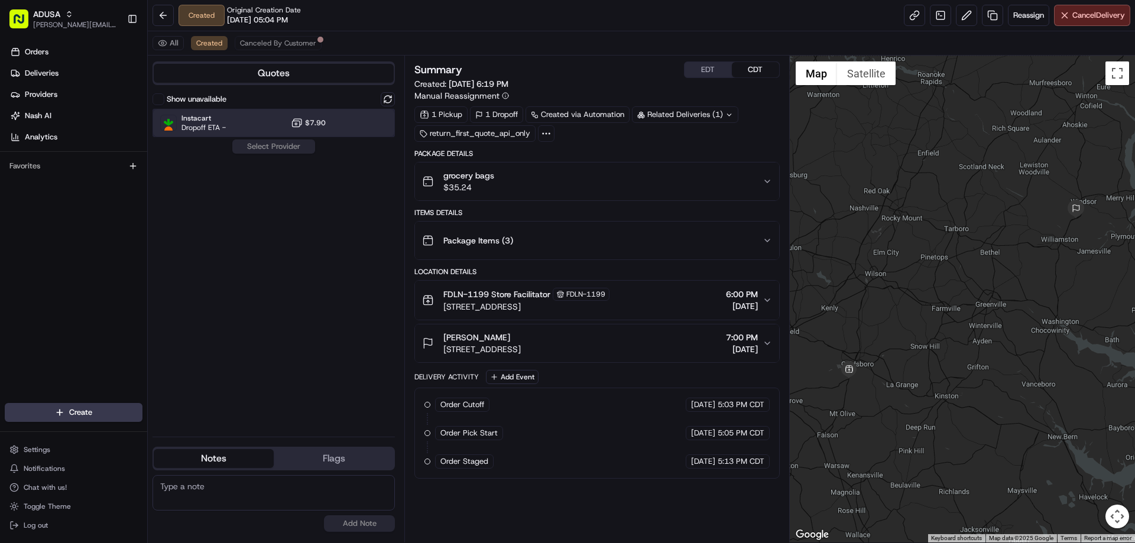
click at [243, 122] on div "Instacart Dropoff ETA - $7.90" at bounding box center [273, 123] width 242 height 28
click at [246, 145] on button "Assign Provider" at bounding box center [274, 146] width 84 height 14
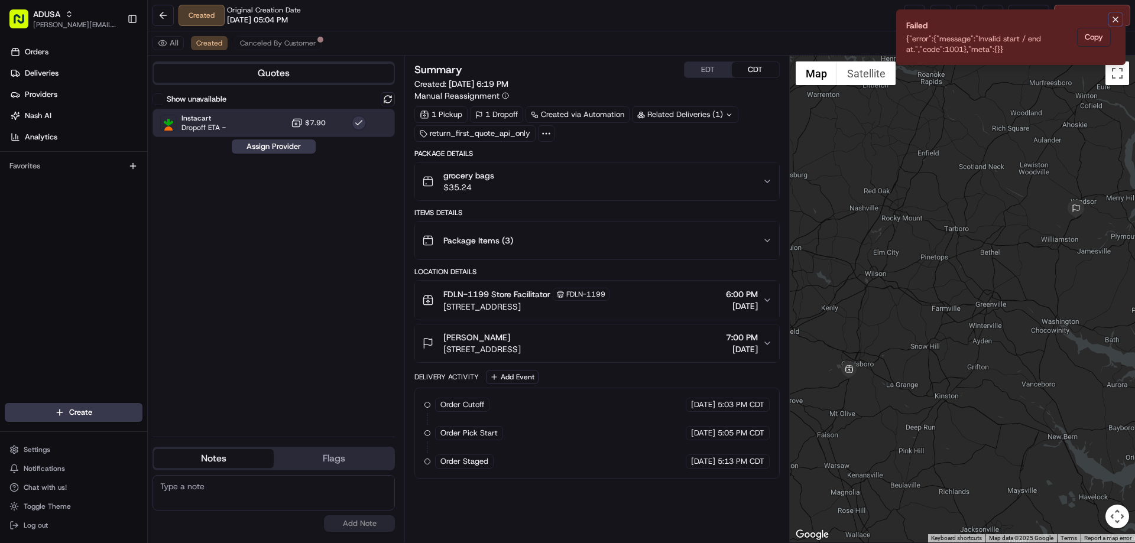
click at [1111, 24] on icon "Notifications (F8)" at bounding box center [1115, 19] width 9 height 9
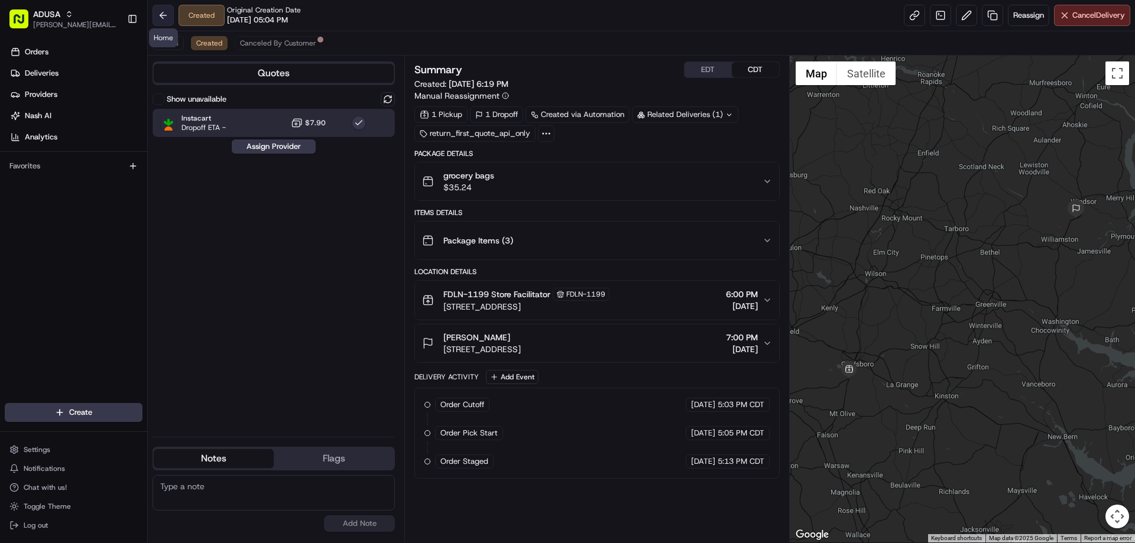
click at [156, 10] on button at bounding box center [162, 15] width 21 height 21
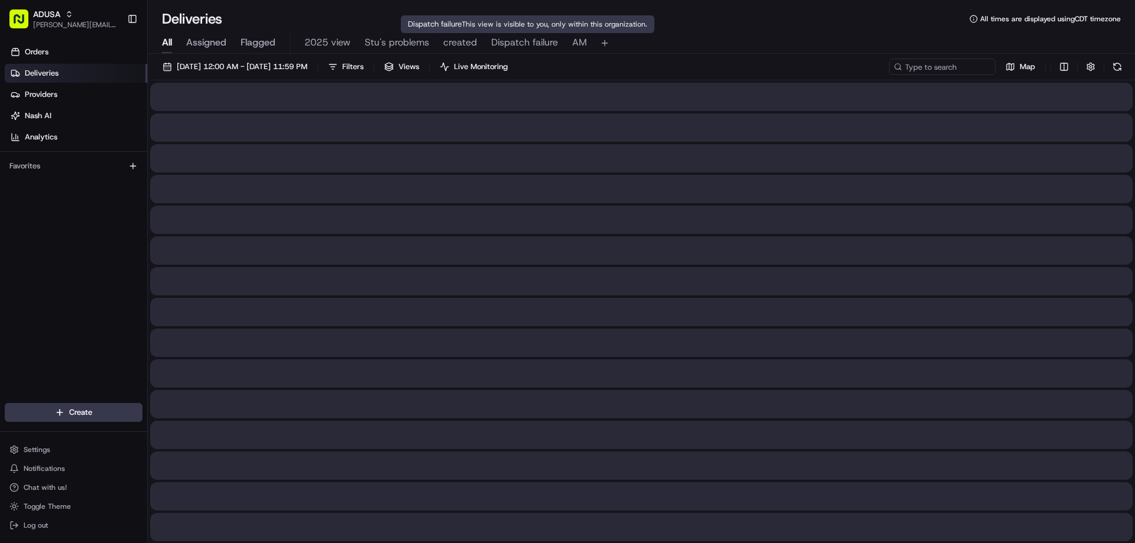
click at [524, 33] on body "ADUSA [PERSON_NAME][EMAIL_ADDRESS][PERSON_NAME][DOMAIN_NAME] Toggle Sidebar Ord…" at bounding box center [567, 271] width 1135 height 543
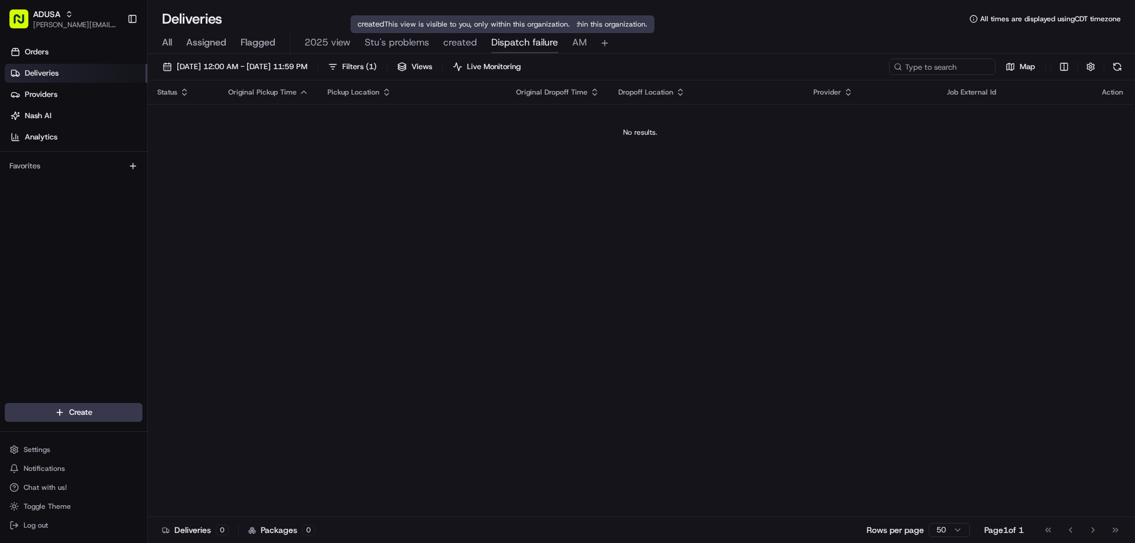
click at [459, 42] on span "created" at bounding box center [460, 42] width 34 height 14
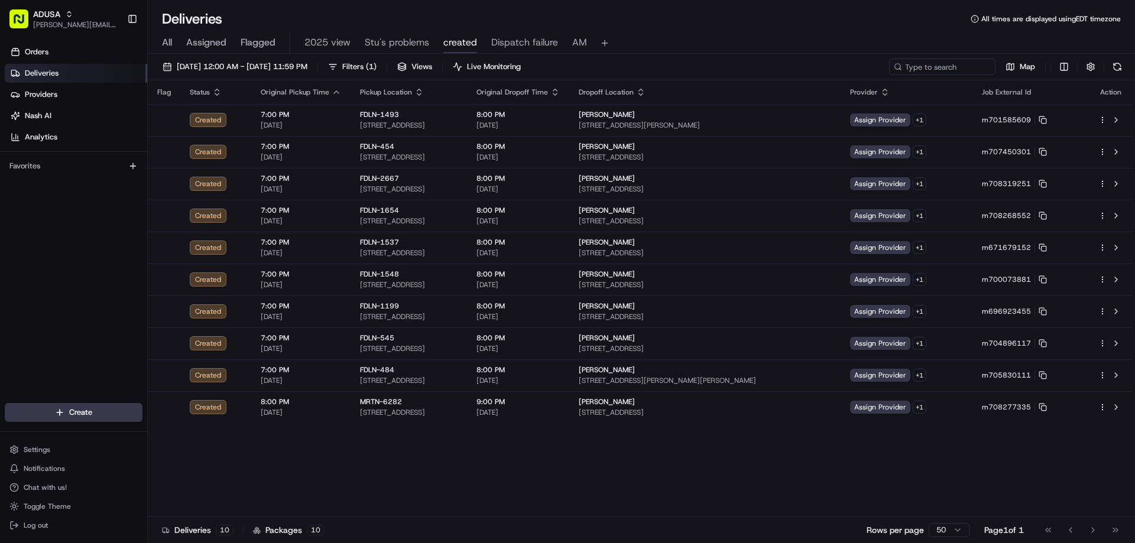
click at [172, 47] on span "All" at bounding box center [167, 42] width 10 height 14
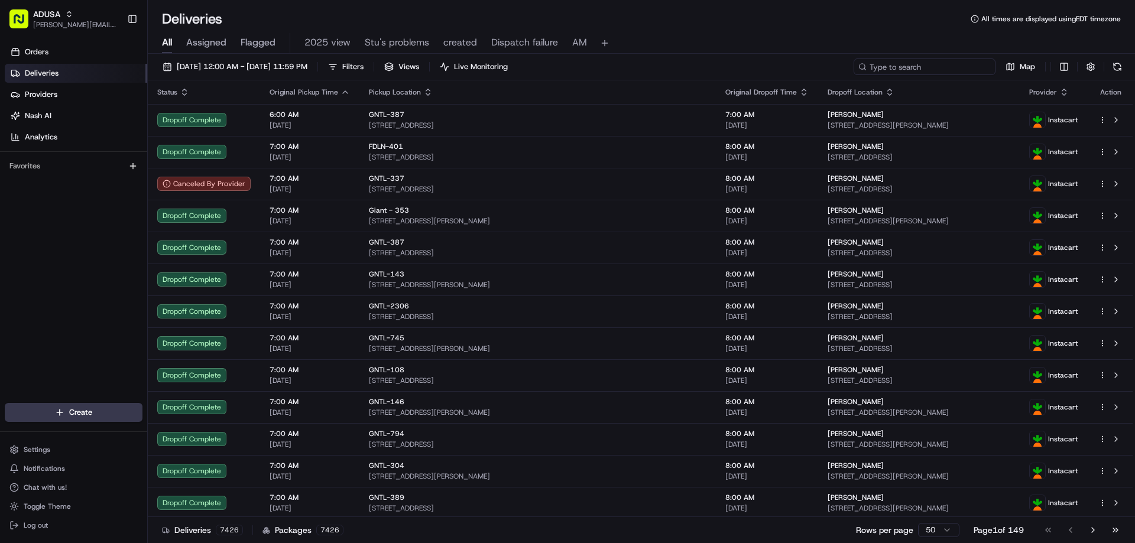
paste input "m701585609"
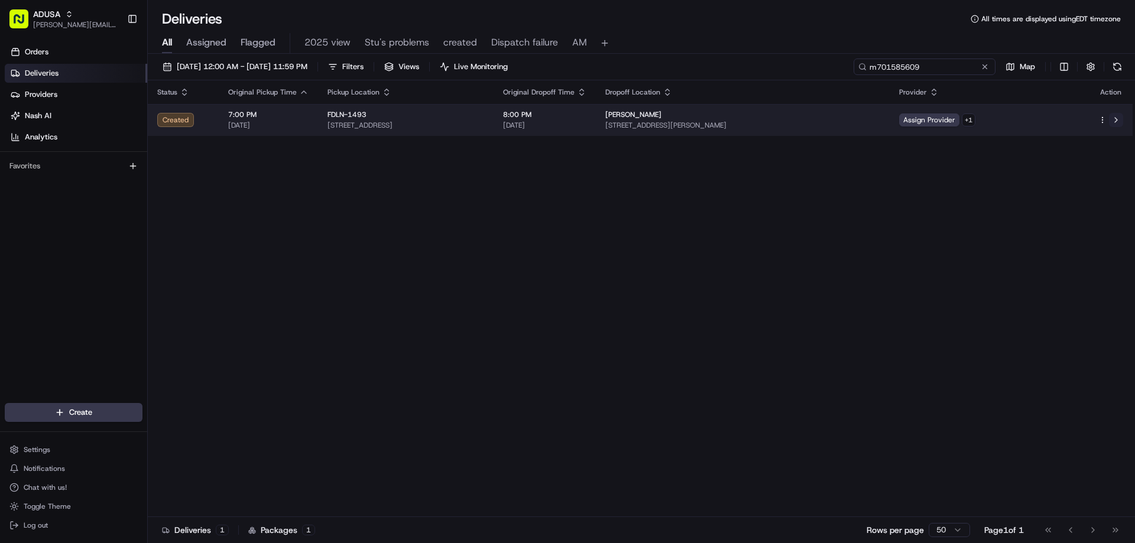
type input "m701585609"
click at [1119, 119] on button at bounding box center [1116, 120] width 14 height 14
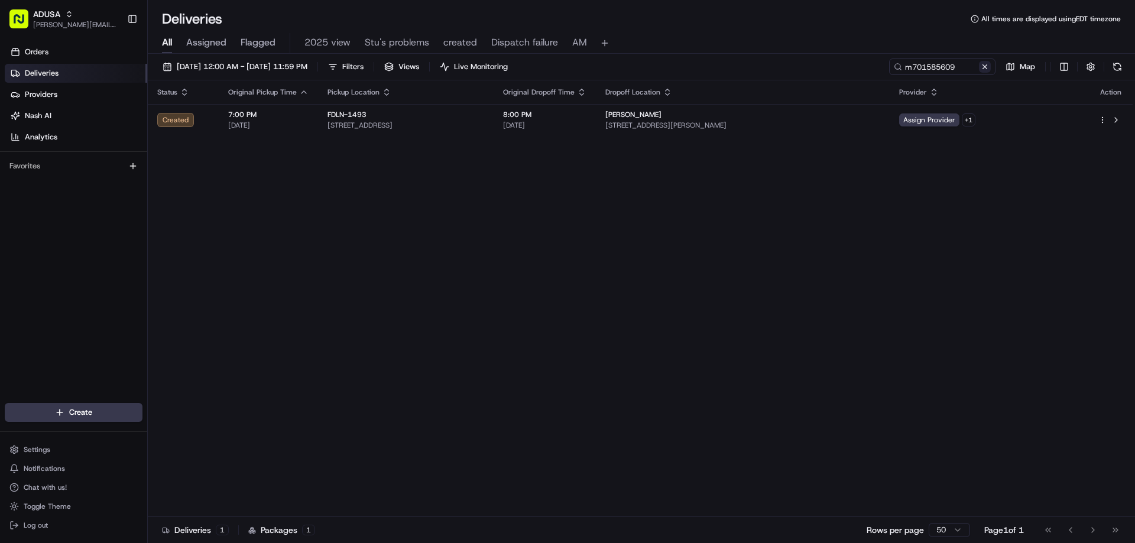
click at [984, 69] on button at bounding box center [985, 67] width 12 height 12
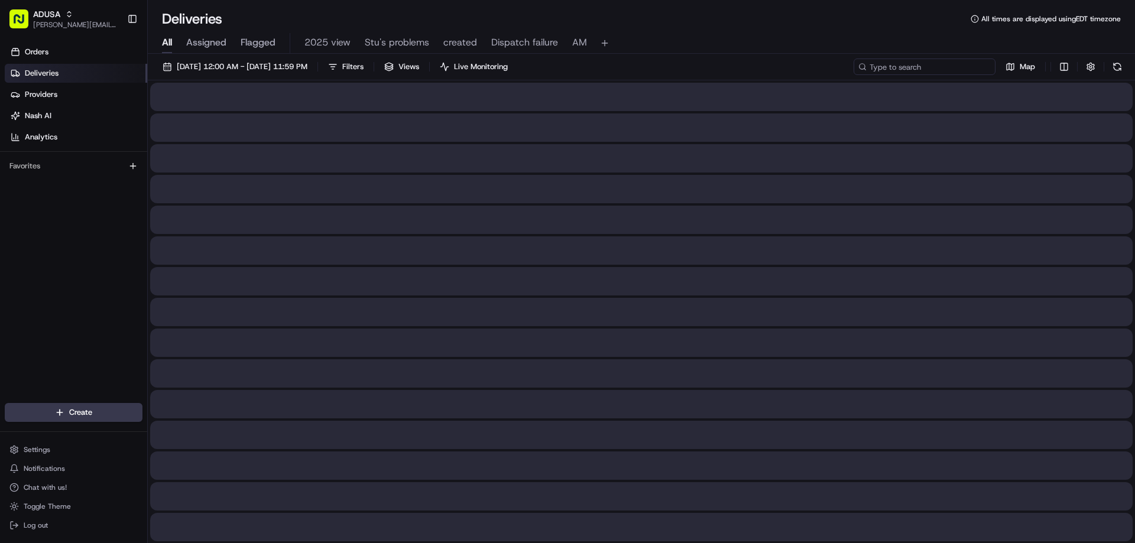
paste input "m706042031"
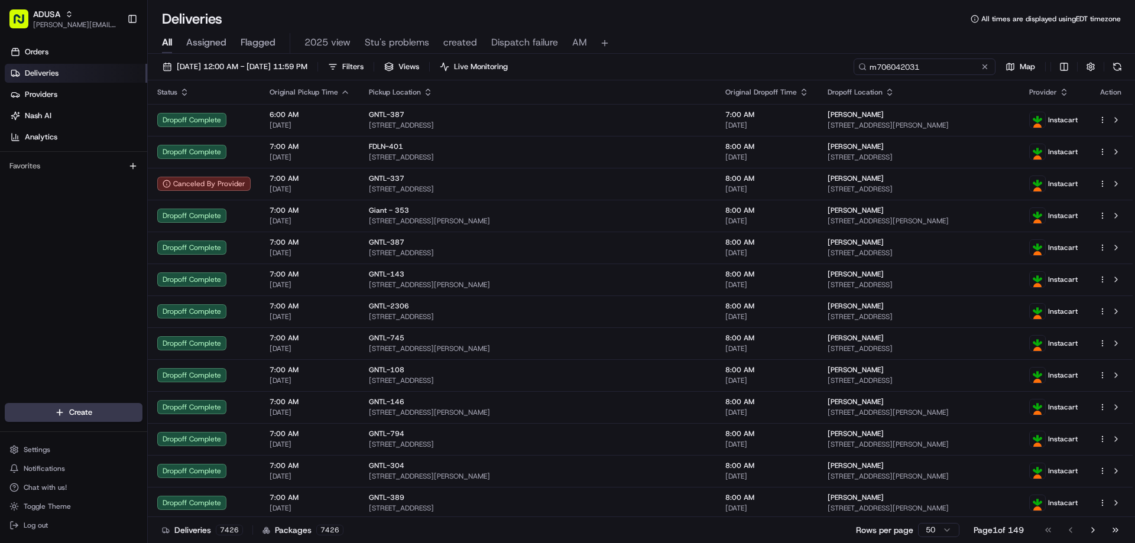
type input "m706042031"
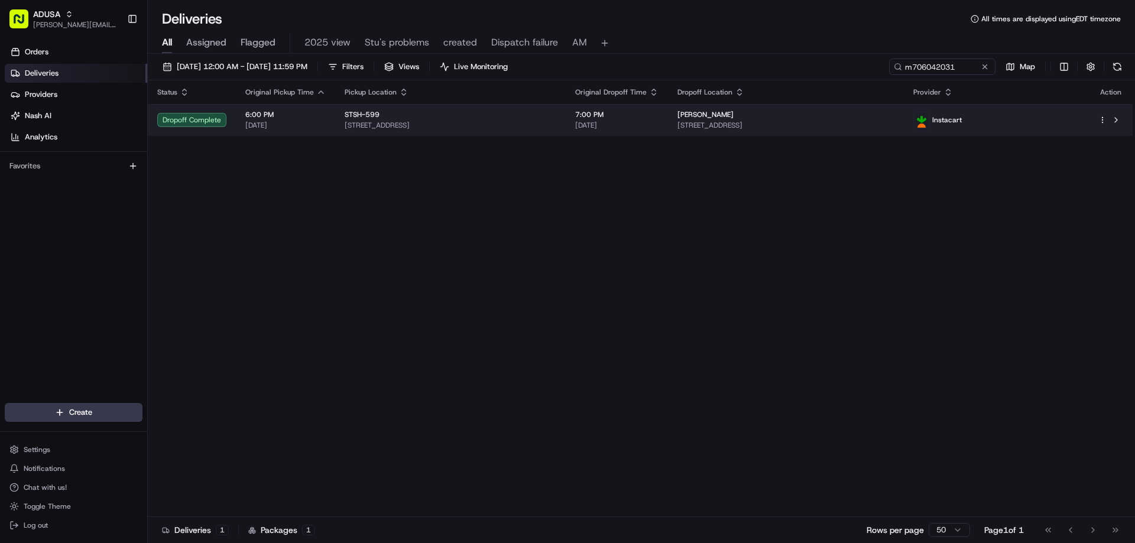
click at [196, 122] on div "Dropoff Complete" at bounding box center [191, 120] width 69 height 14
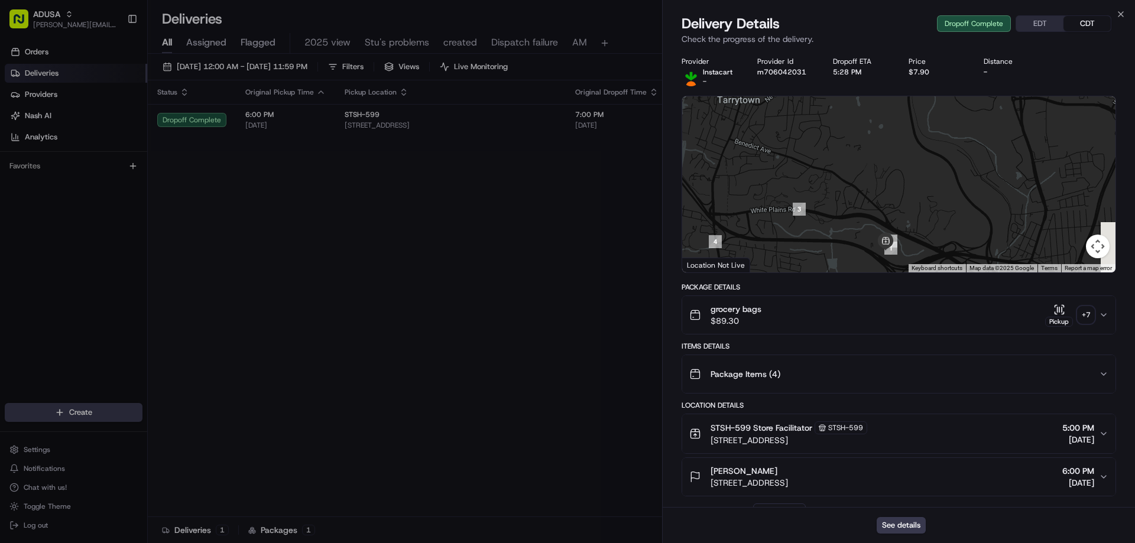
drag, startPoint x: 944, startPoint y: 189, endPoint x: 837, endPoint y: 368, distance: 208.8
click at [837, 368] on div "Provider Instacart - Provider Id m706042031 Dropoff ETA 5:28 PM Price $7.90 Dis…" at bounding box center [898, 491] width 434 height 868
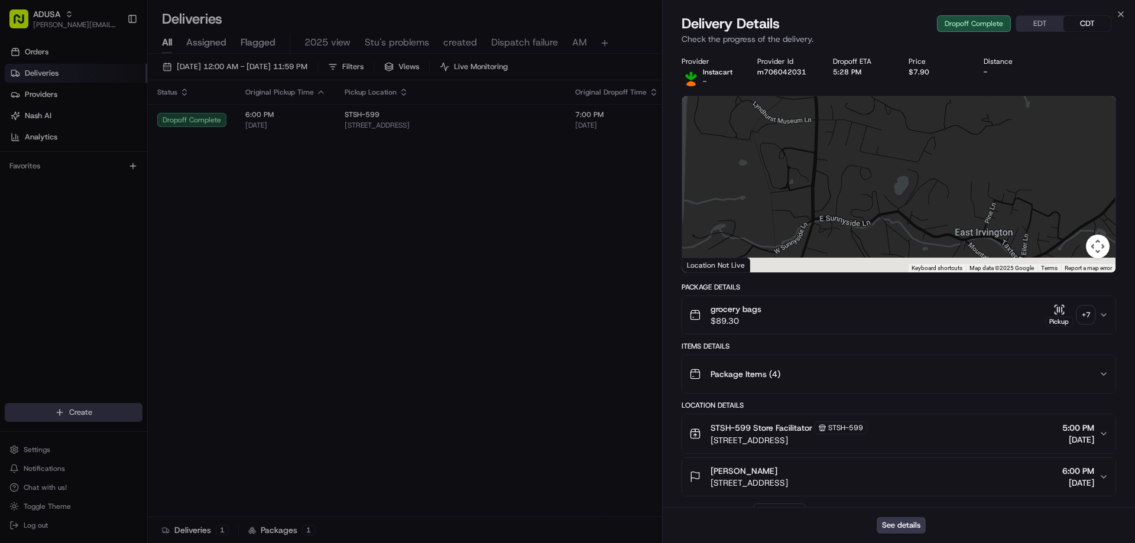
drag, startPoint x: 830, startPoint y: 233, endPoint x: 1116, endPoint y: -7, distance: 373.4
click at [1116, 0] on html "ADUSA raynard.pritchett@adusa.com Toggle Sidebar Orders Deliveries Providers Na…" at bounding box center [567, 271] width 1135 height 543
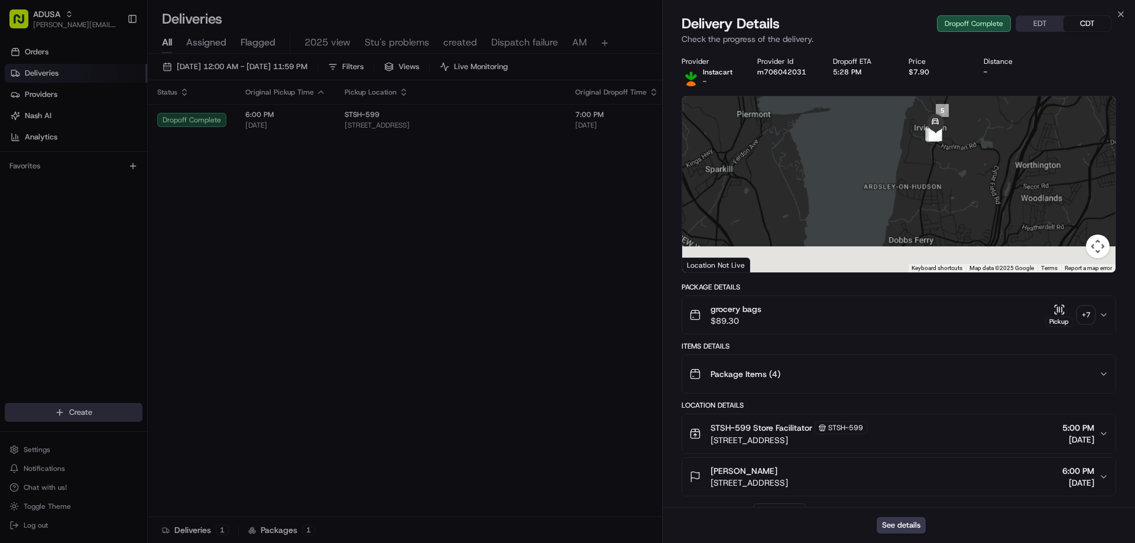
drag, startPoint x: 920, startPoint y: 197, endPoint x: 939, endPoint y: 105, distance: 93.5
click at [939, 111] on img at bounding box center [935, 123] width 24 height 24
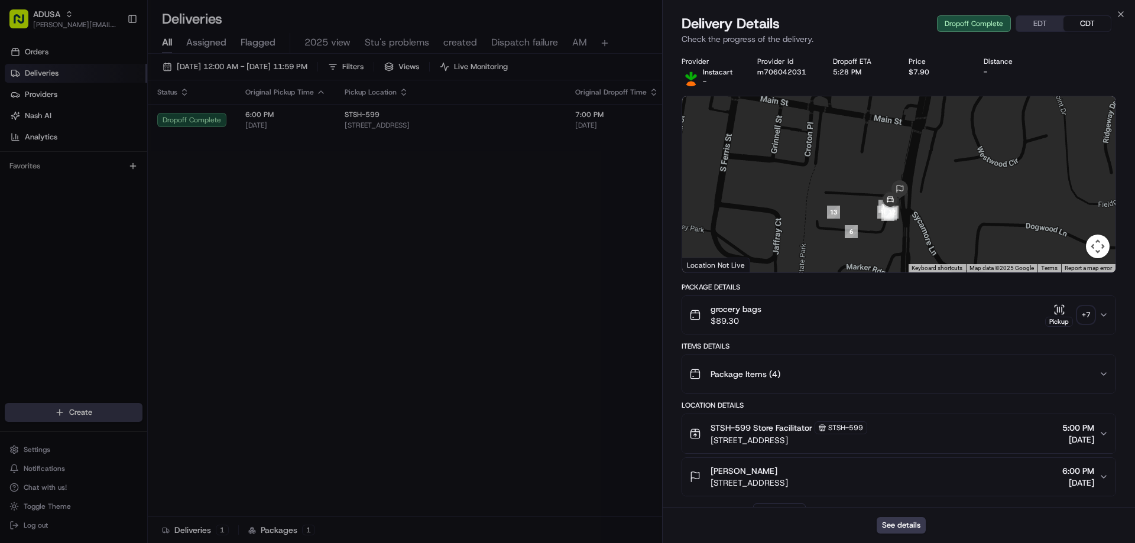
drag, startPoint x: 936, startPoint y: 129, endPoint x: 898, endPoint y: 221, distance: 98.9
click at [901, 226] on div at bounding box center [898, 184] width 433 height 176
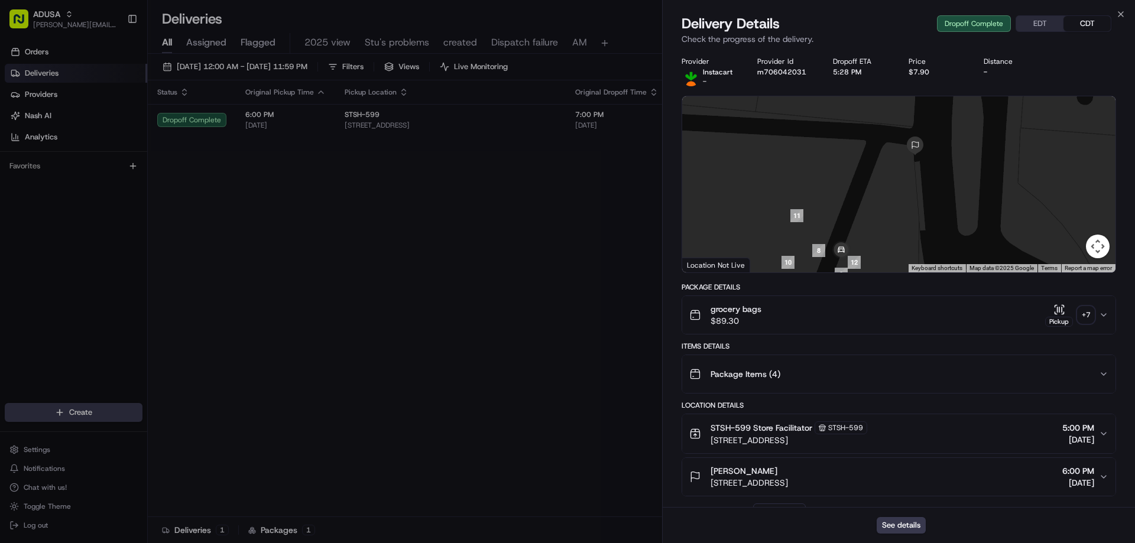
drag, startPoint x: 827, startPoint y: 233, endPoint x: 855, endPoint y: 243, distance: 29.2
click at [855, 243] on div at bounding box center [898, 184] width 433 height 176
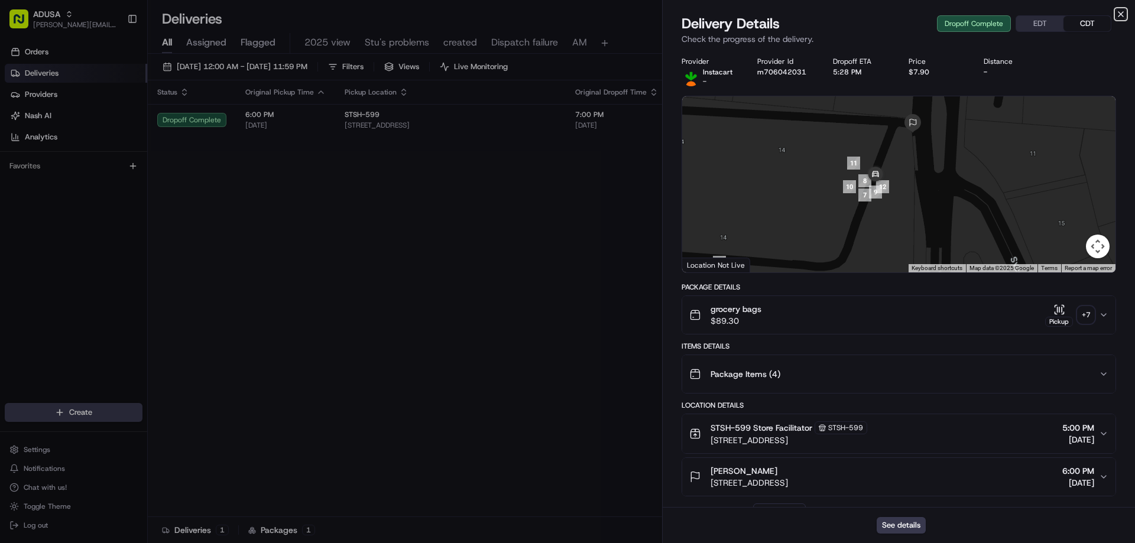
click at [1122, 11] on icon "button" at bounding box center [1120, 13] width 9 height 9
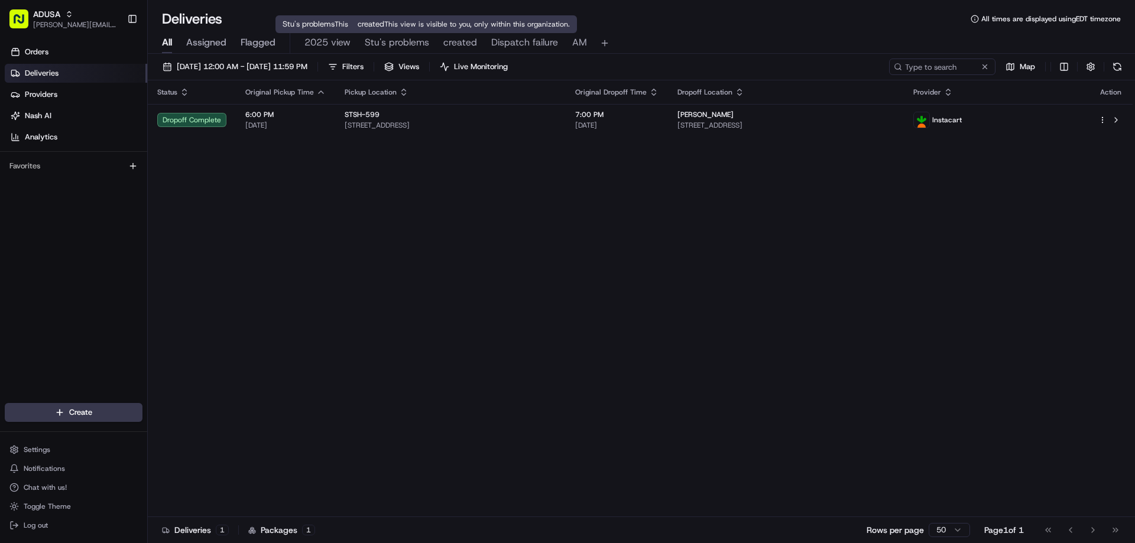
click at [459, 41] on span "created" at bounding box center [460, 42] width 34 height 14
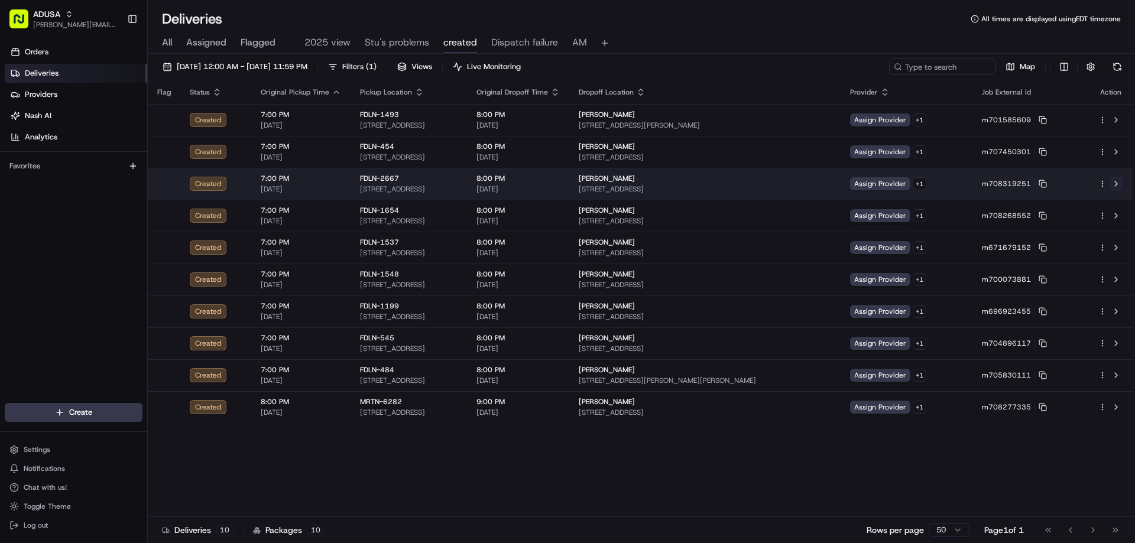
click at [1115, 180] on button at bounding box center [1116, 184] width 14 height 14
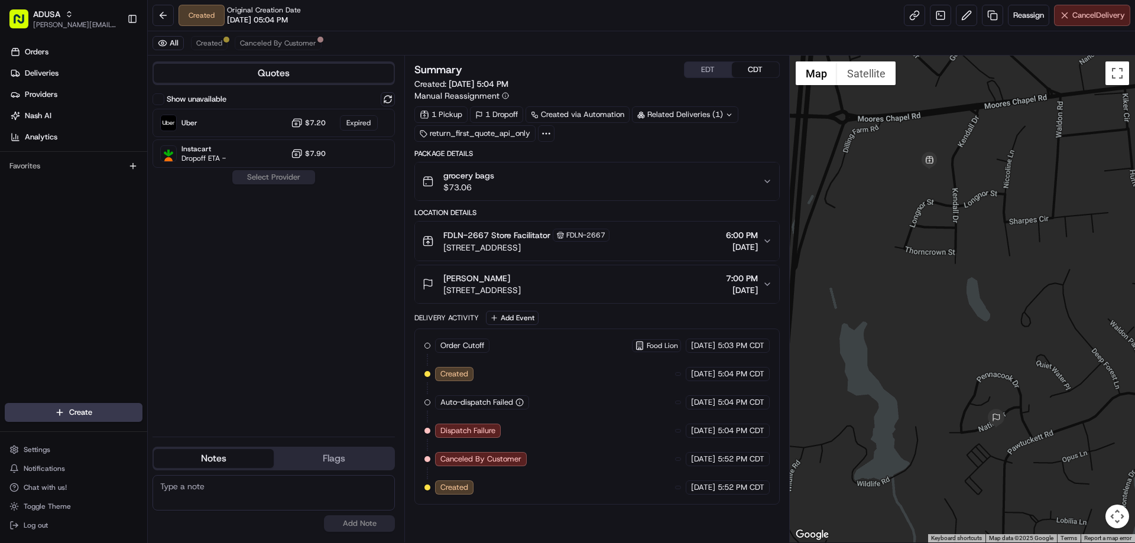
click at [1096, 15] on span "Cancel Delivery" at bounding box center [1098, 15] width 53 height 11
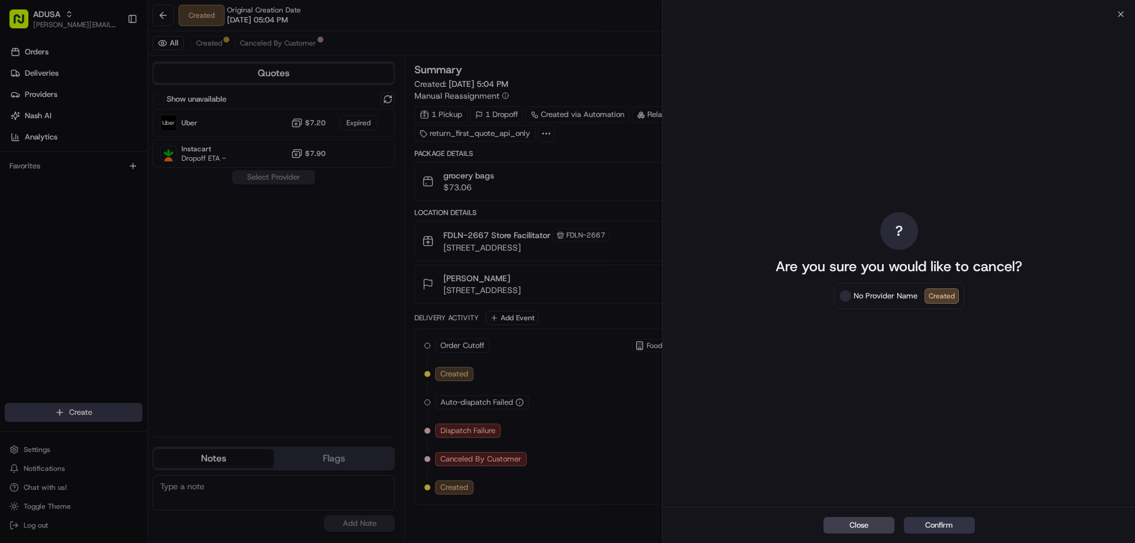
click at [944, 520] on button "Confirm" at bounding box center [939, 525] width 71 height 17
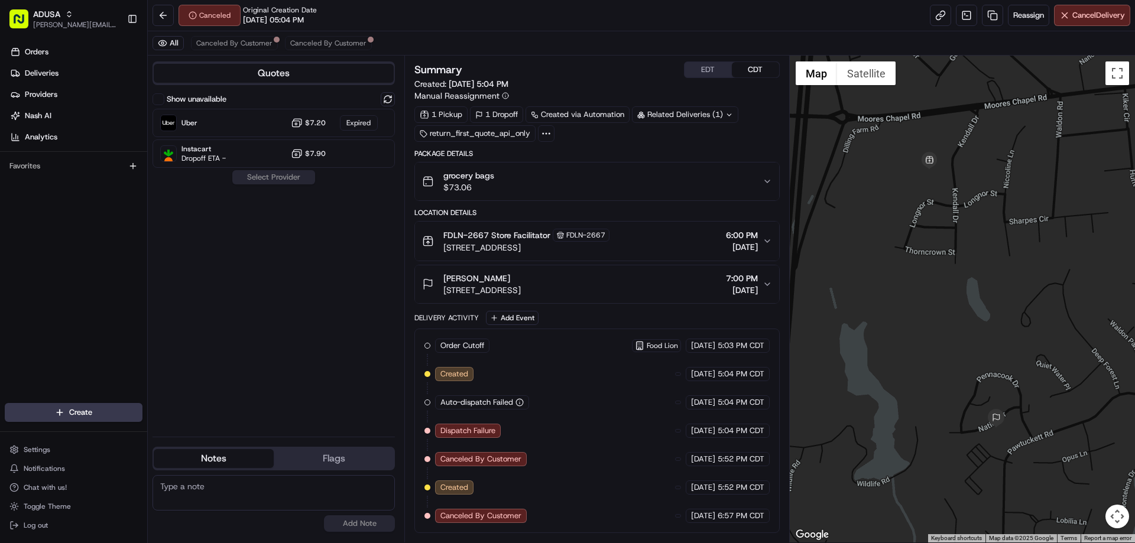
click at [200, 487] on textarea at bounding box center [273, 492] width 242 height 35
type textarea "Store informed of cancellation"
drag, startPoint x: 355, startPoint y: 520, endPoint x: 579, endPoint y: 484, distance: 226.8
click at [355, 520] on button "Add Note" at bounding box center [359, 523] width 71 height 17
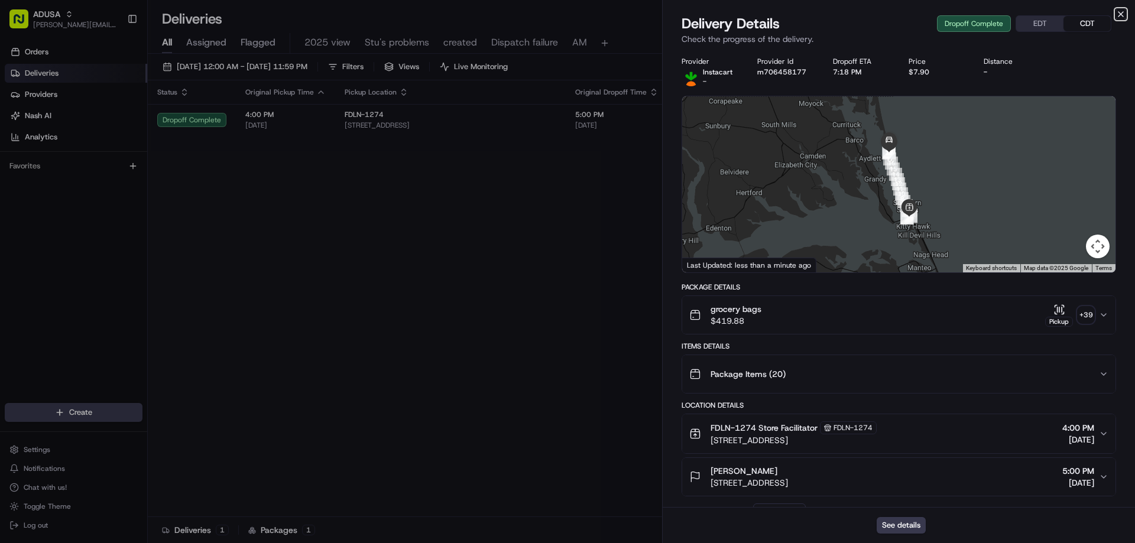
scroll to position [339, 0]
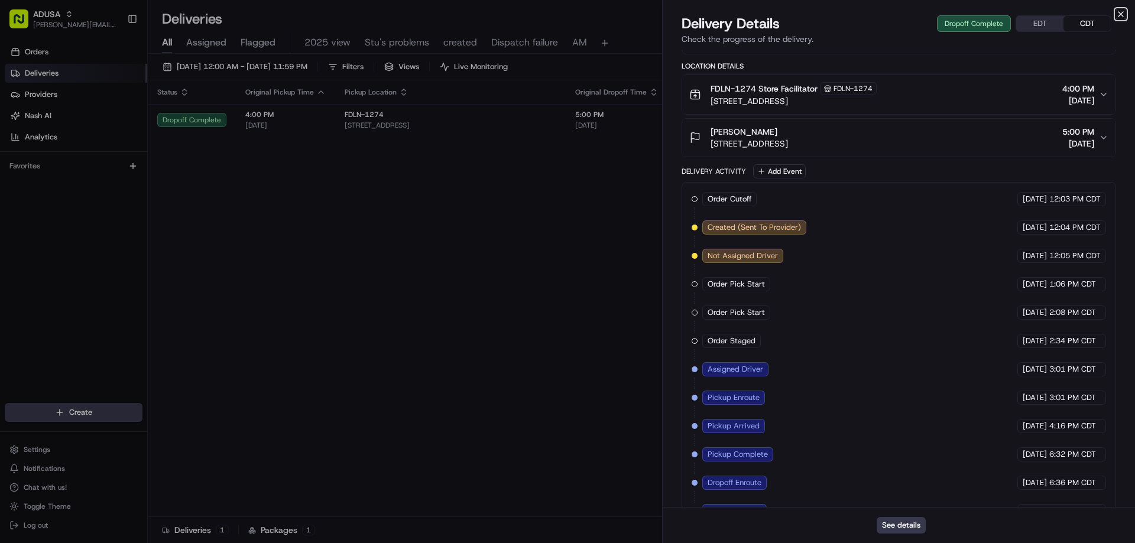
click at [1118, 11] on icon "button" at bounding box center [1120, 13] width 9 height 9
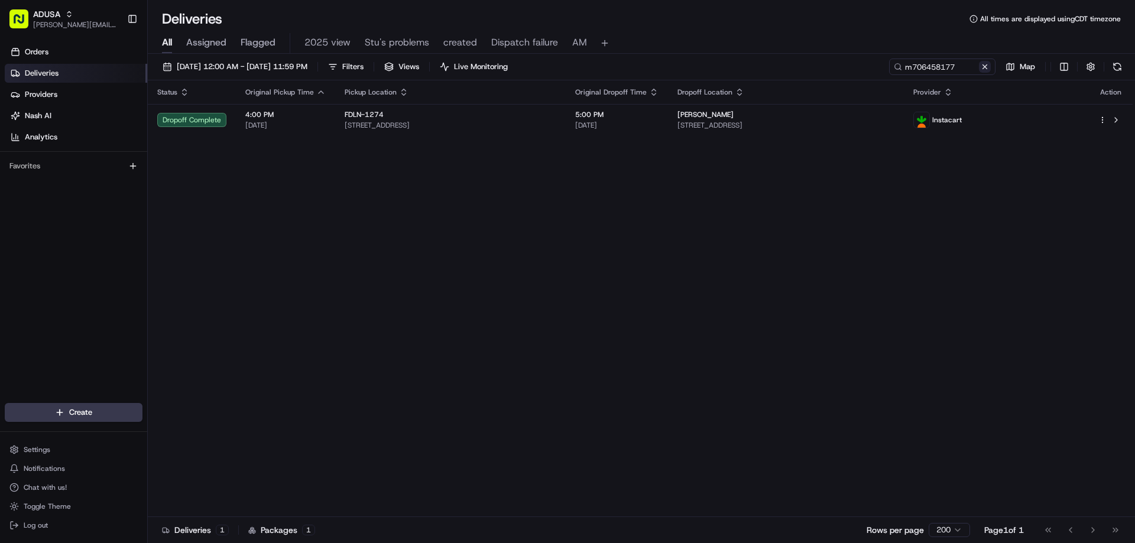
click at [986, 67] on button at bounding box center [985, 67] width 12 height 12
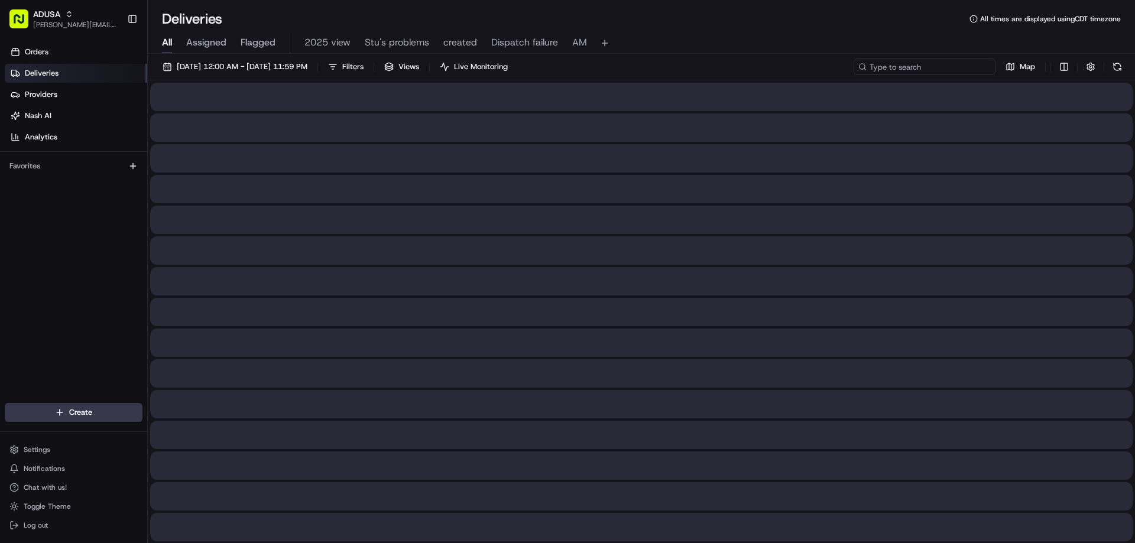
paste input "m671679152"
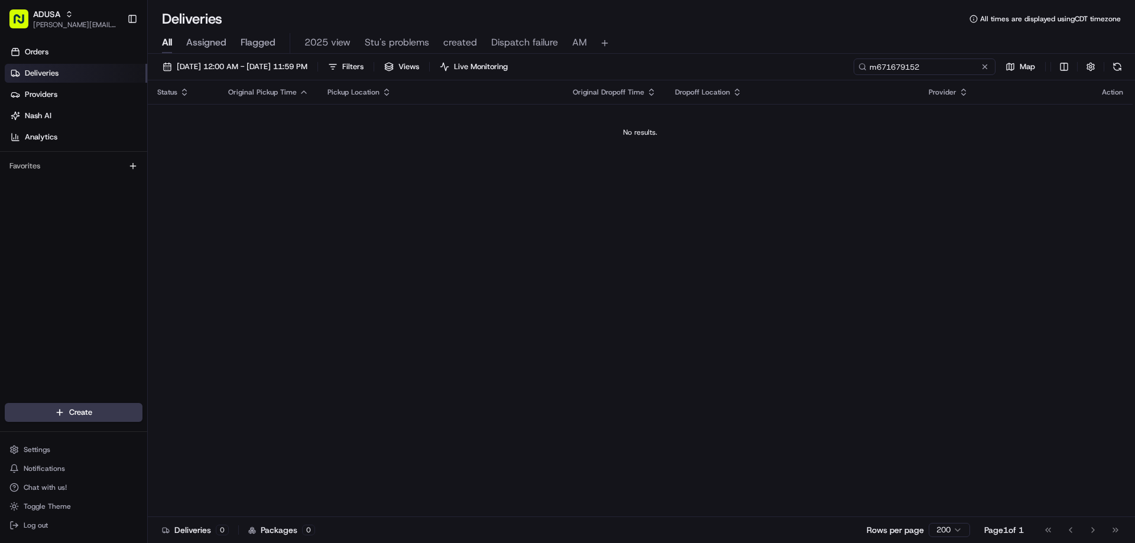
click at [878, 63] on input "m671679152" at bounding box center [924, 67] width 142 height 17
type input "m671679152"
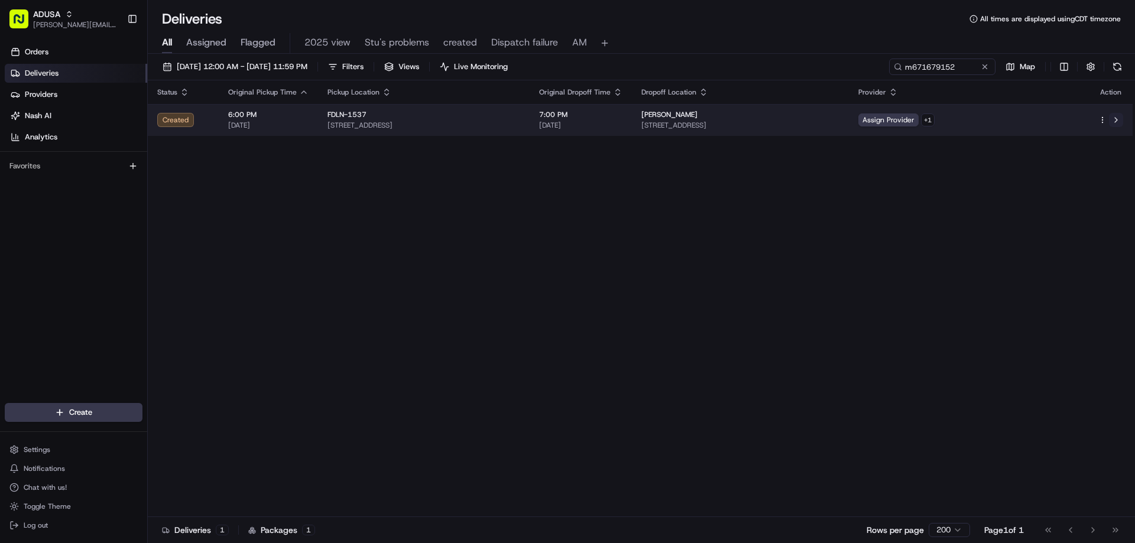
click at [1113, 115] on button at bounding box center [1116, 120] width 14 height 14
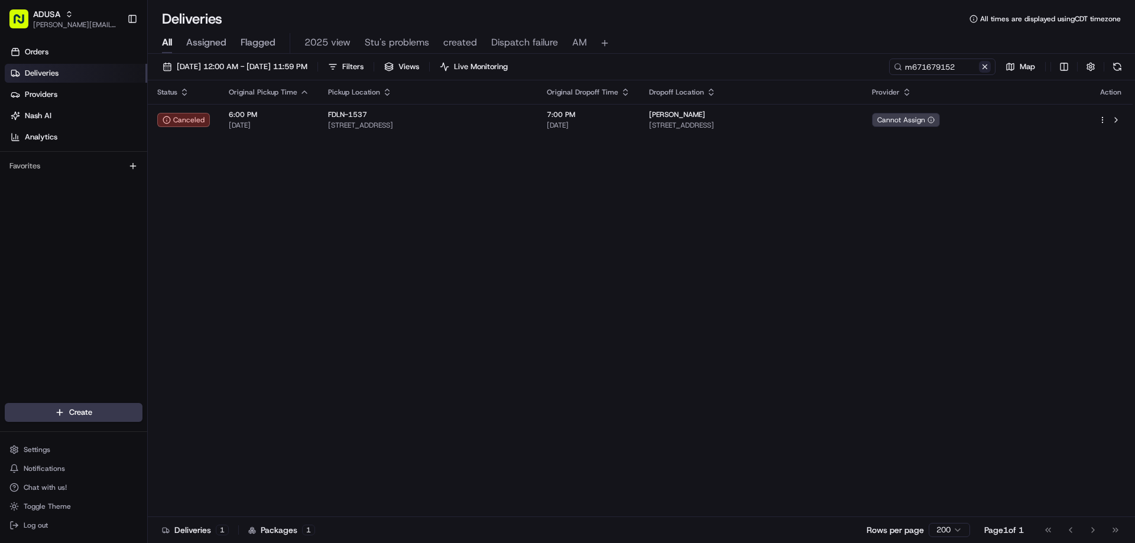
click at [986, 67] on button at bounding box center [985, 67] width 12 height 12
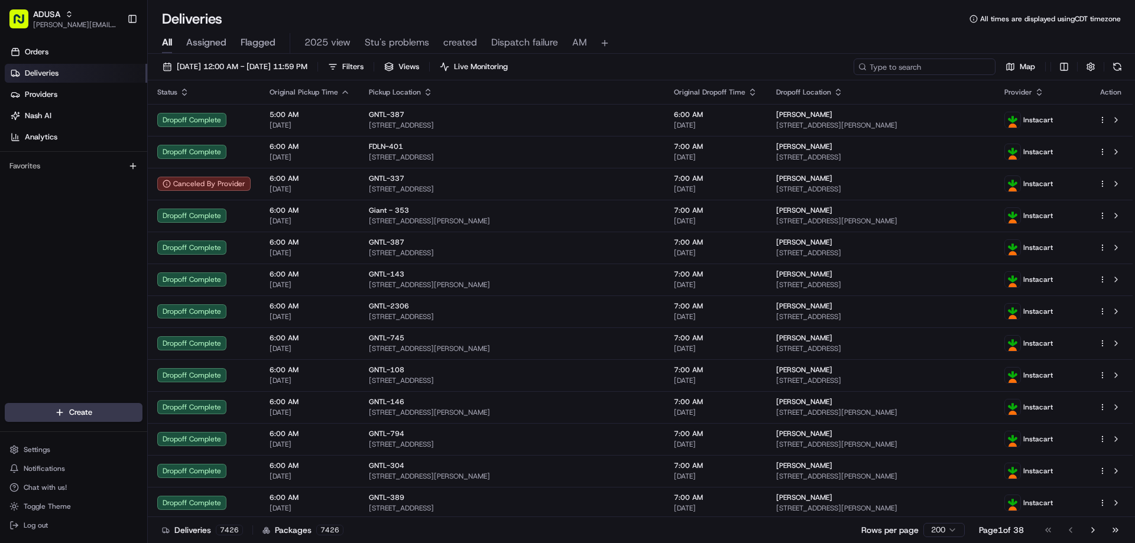
paste input "m700073881"
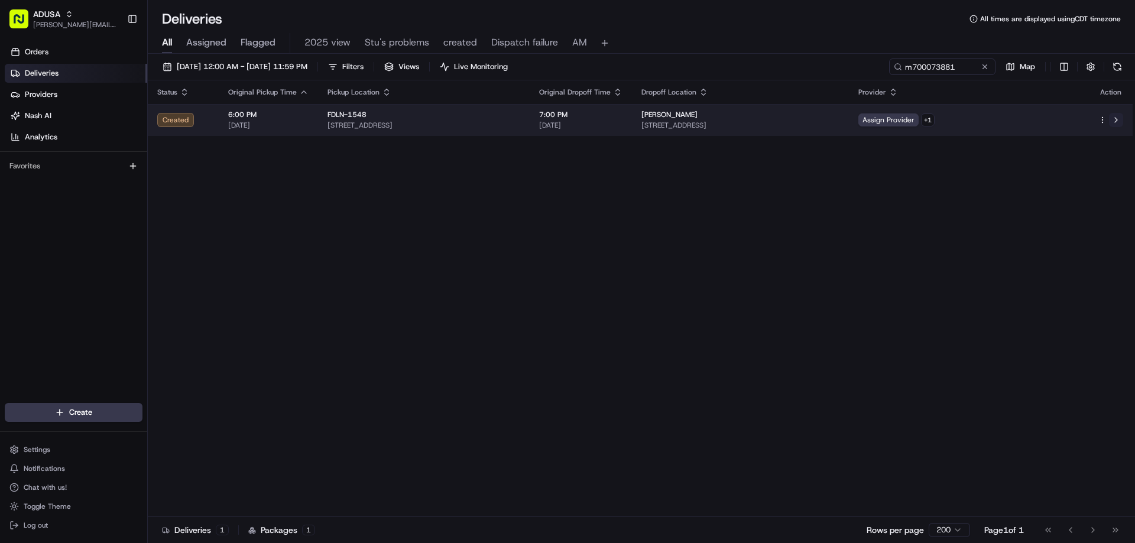
click at [1117, 117] on button at bounding box center [1116, 120] width 14 height 14
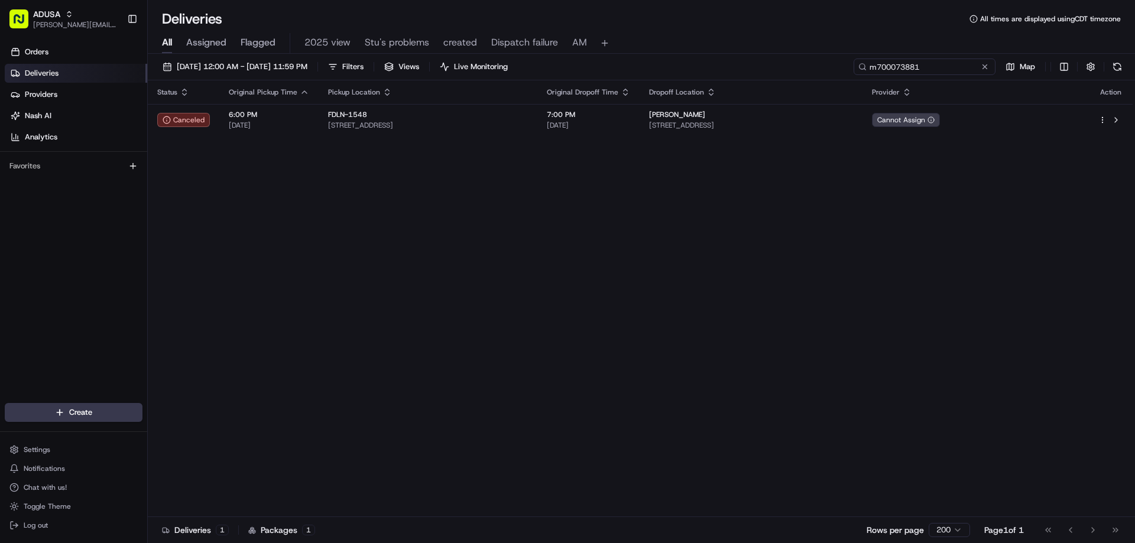
click at [957, 60] on input "m700073881" at bounding box center [924, 67] width 142 height 17
click at [956, 63] on input "m700073881" at bounding box center [924, 67] width 142 height 17
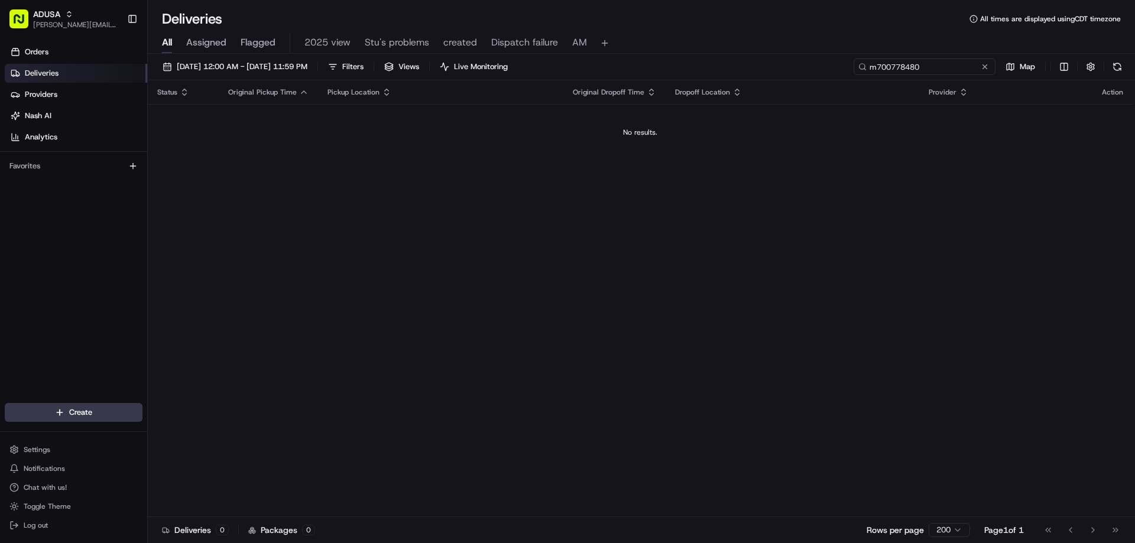
click at [940, 64] on input "m700778480" at bounding box center [924, 67] width 142 height 17
click at [926, 72] on input "m700778400" at bounding box center [924, 67] width 142 height 17
click at [941, 62] on input "m700778480" at bounding box center [924, 67] width 142 height 17
click at [941, 61] on input "m700778480" at bounding box center [924, 67] width 142 height 17
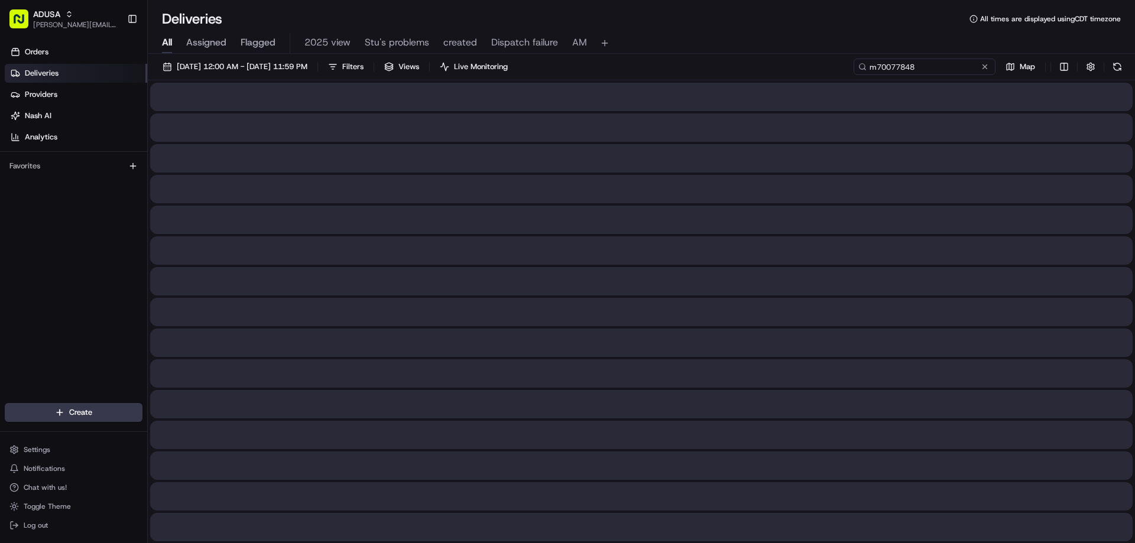
type input "m700778480"
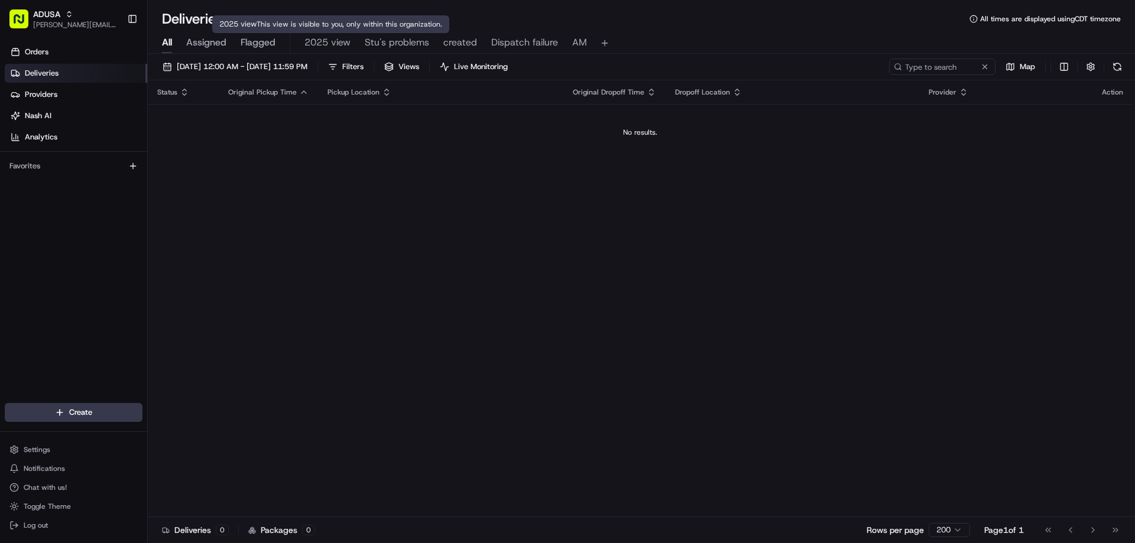
click at [318, 40] on span "2025 view" at bounding box center [327, 42] width 46 height 14
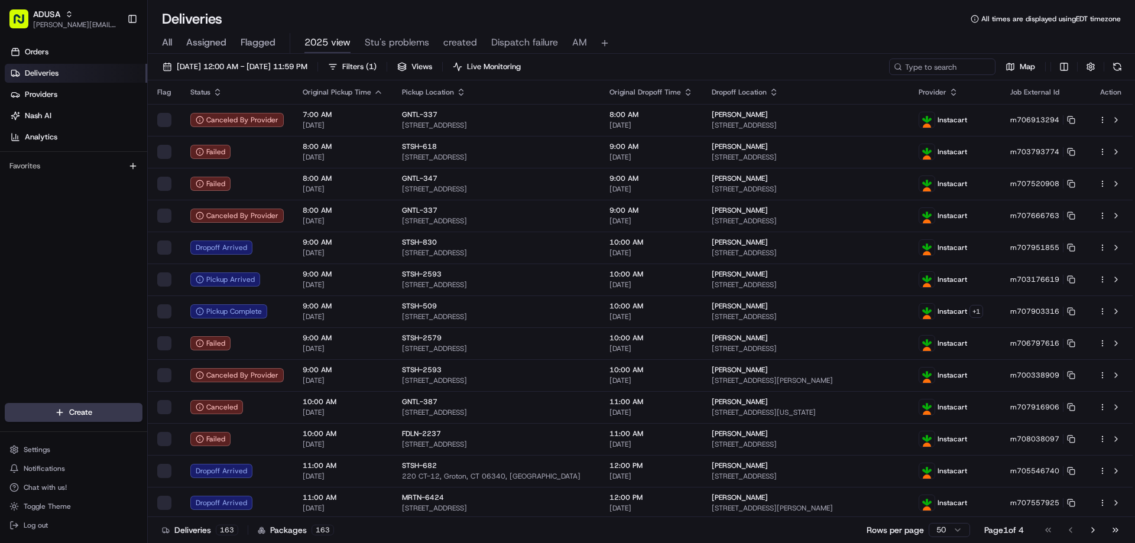
click at [168, 41] on span "All" at bounding box center [167, 42] width 10 height 14
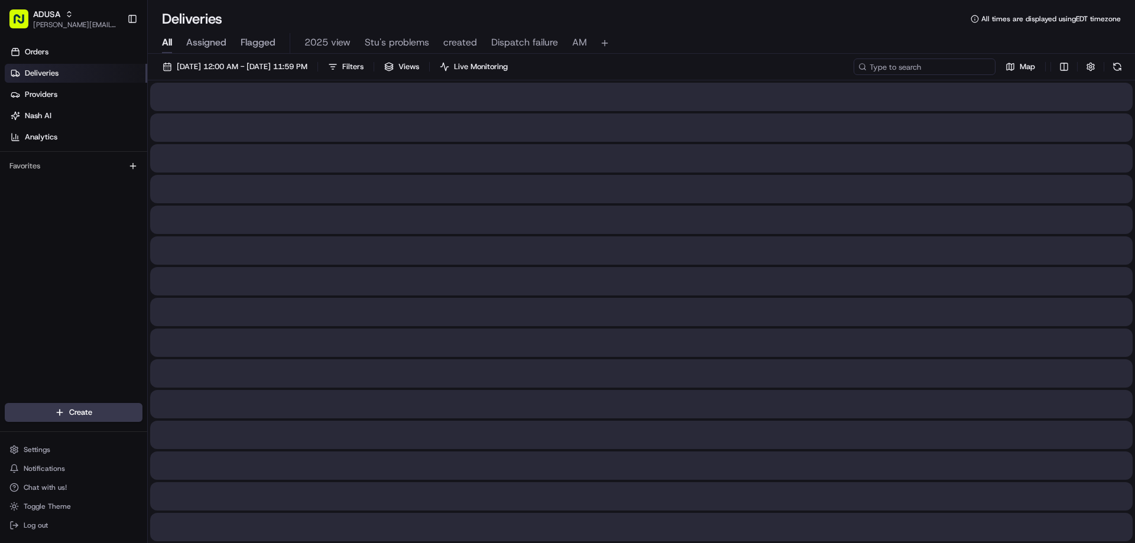
click at [933, 68] on input at bounding box center [924, 67] width 142 height 17
type input "m70077840"
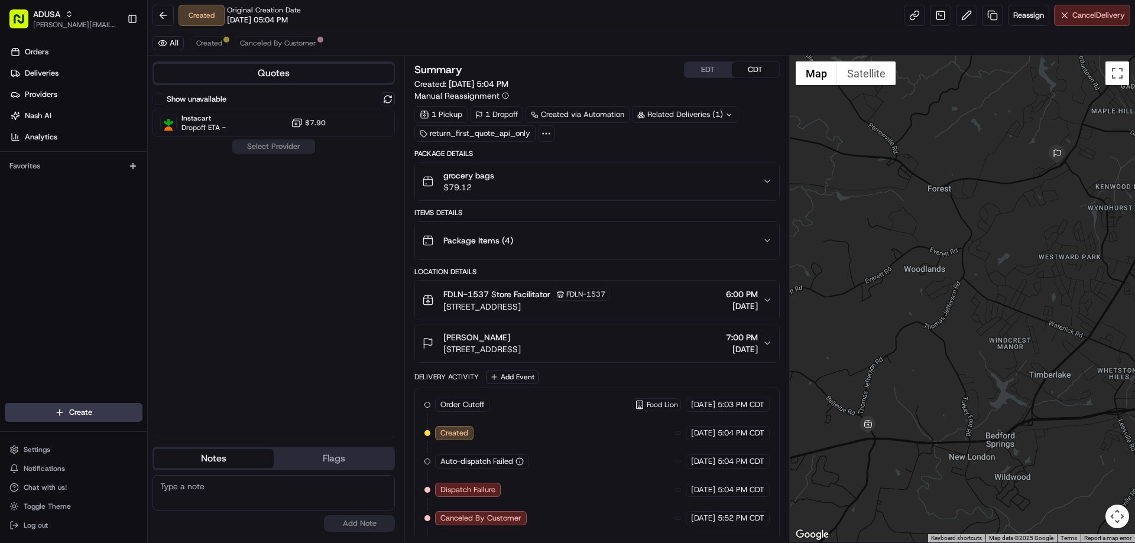
click at [1066, 15] on button "Cancel Delivery" at bounding box center [1092, 15] width 76 height 21
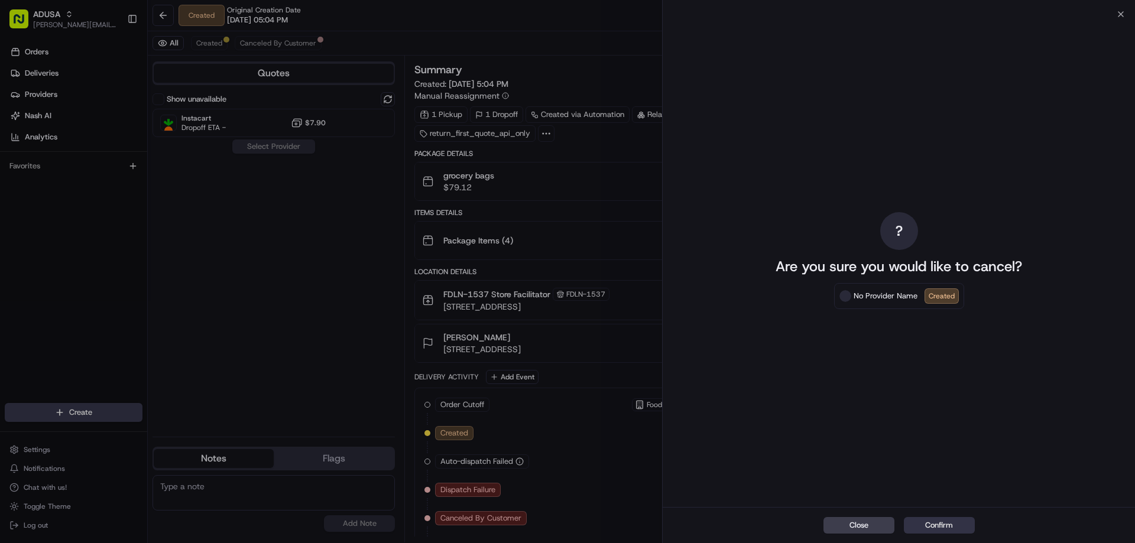
click at [954, 520] on button "Confirm" at bounding box center [939, 525] width 71 height 17
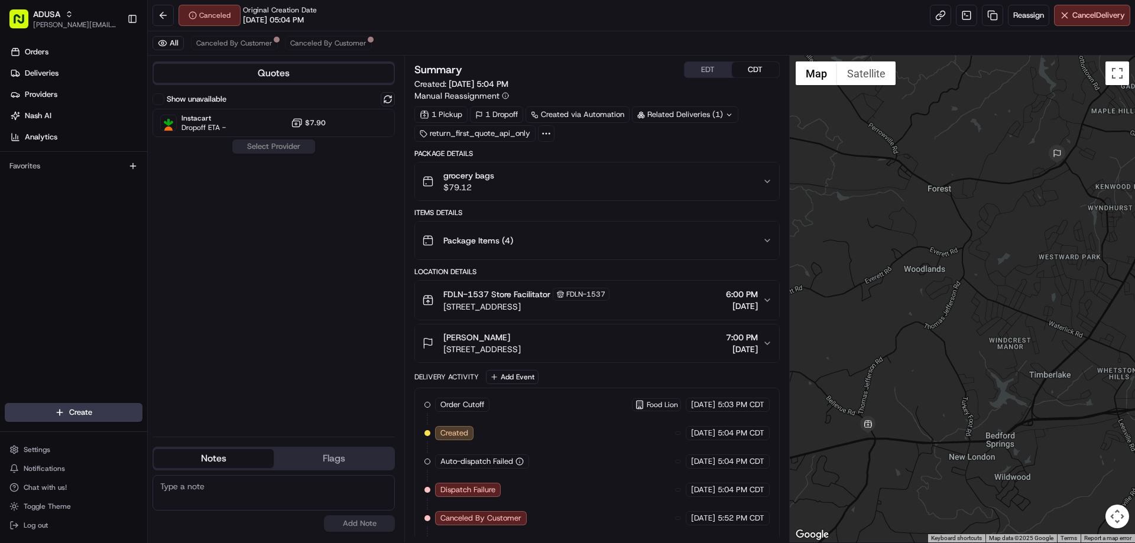
click at [213, 490] on textarea at bounding box center [273, 492] width 242 height 35
click at [316, 527] on div "Store informed No results found Add Note" at bounding box center [273, 503] width 242 height 57
click at [256, 494] on textarea "Store informed" at bounding box center [273, 492] width 242 height 35
type textarea "Store informed of cancellation"
click at [342, 528] on button "Add Note" at bounding box center [359, 523] width 71 height 17
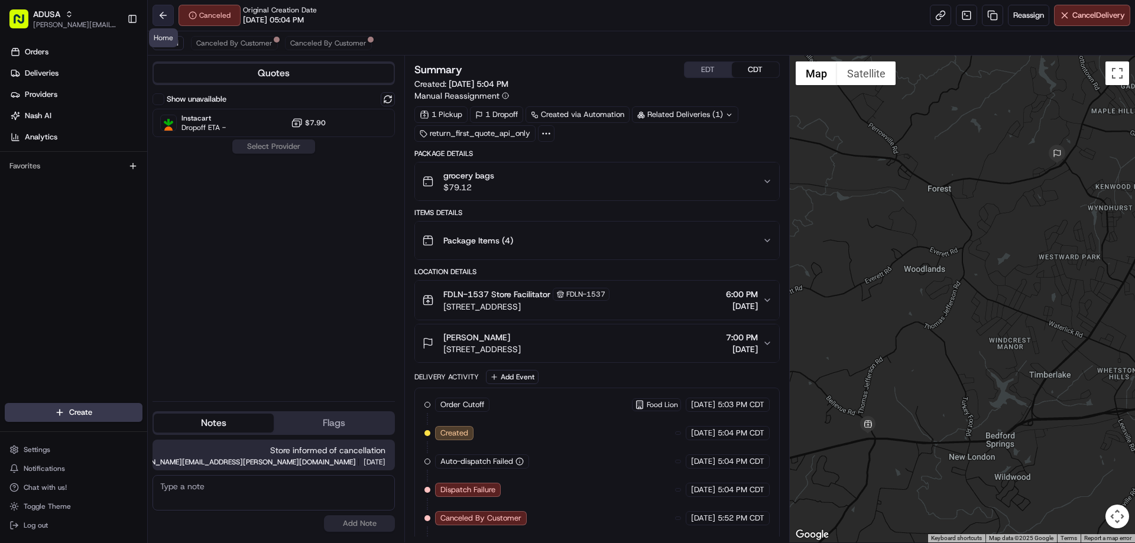
click at [158, 18] on button at bounding box center [162, 15] width 21 height 21
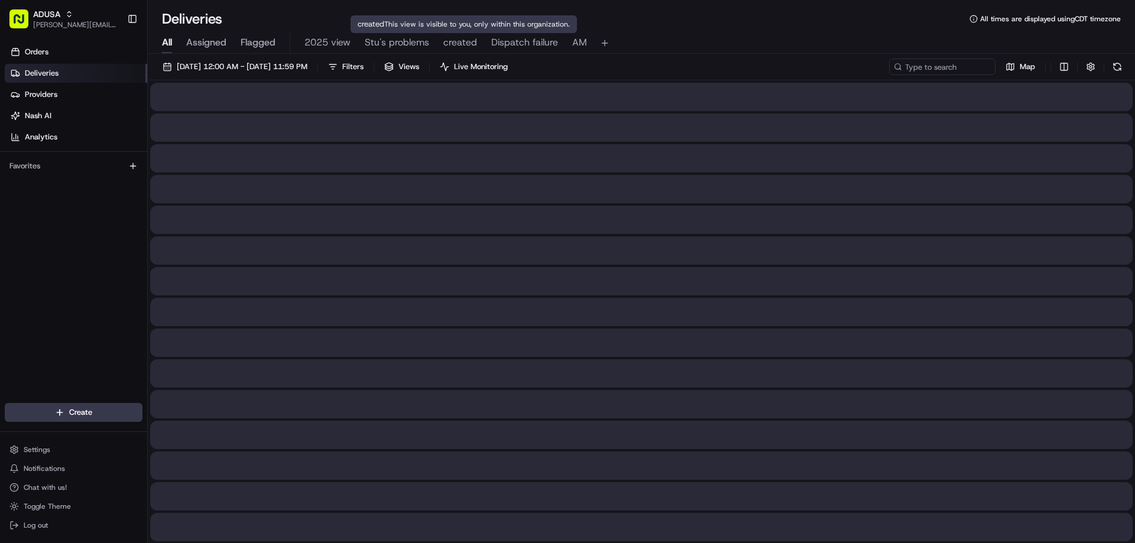
click at [457, 43] on span "created" at bounding box center [460, 42] width 34 height 14
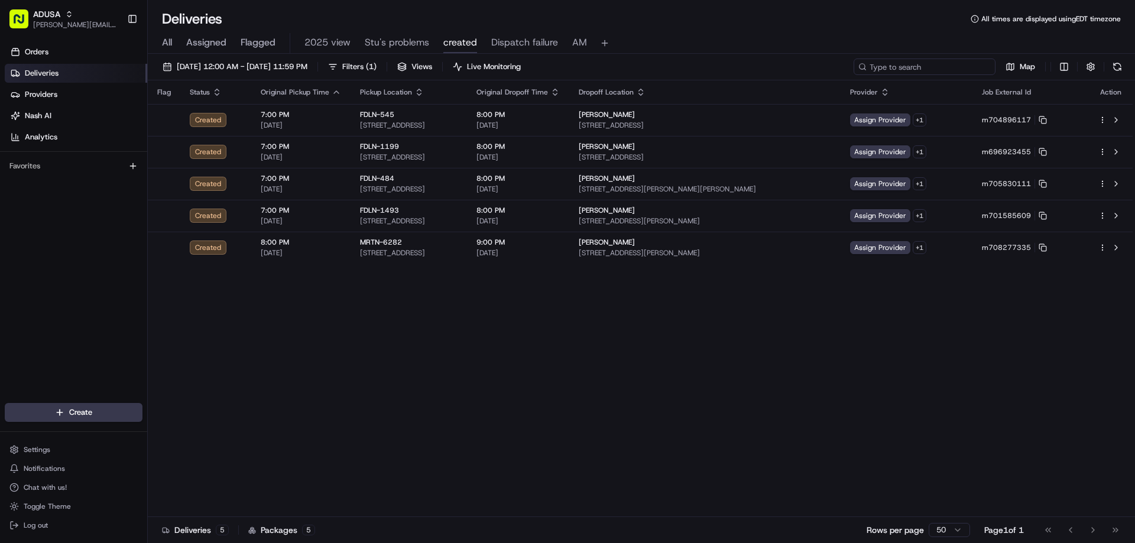
click at [946, 67] on input at bounding box center [924, 67] width 142 height 17
drag, startPoint x: 946, startPoint y: 67, endPoint x: 161, endPoint y: 45, distance: 785.8
click at [161, 45] on div "All Assigned Flagged 2025 view Stu's problems created Dispatch failure AM" at bounding box center [641, 43] width 987 height 21
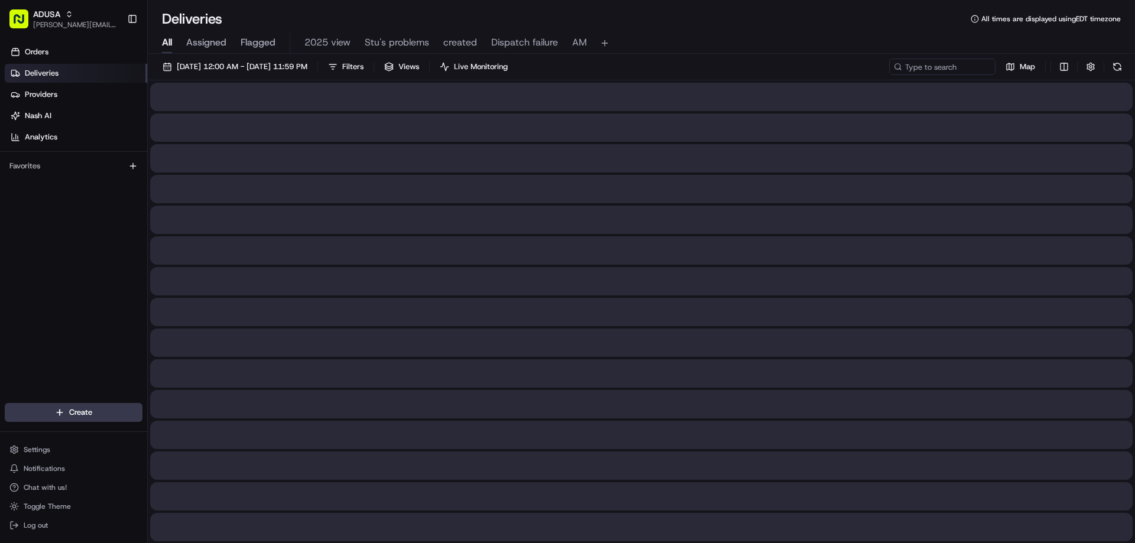
click at [165, 43] on span "All" at bounding box center [167, 42] width 10 height 14
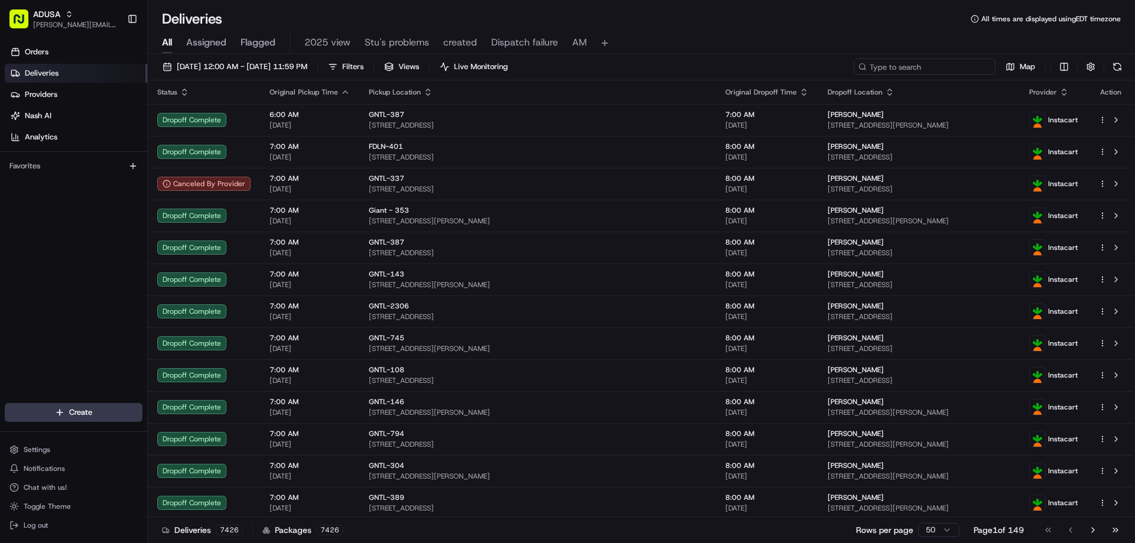
paste input "m706886872"
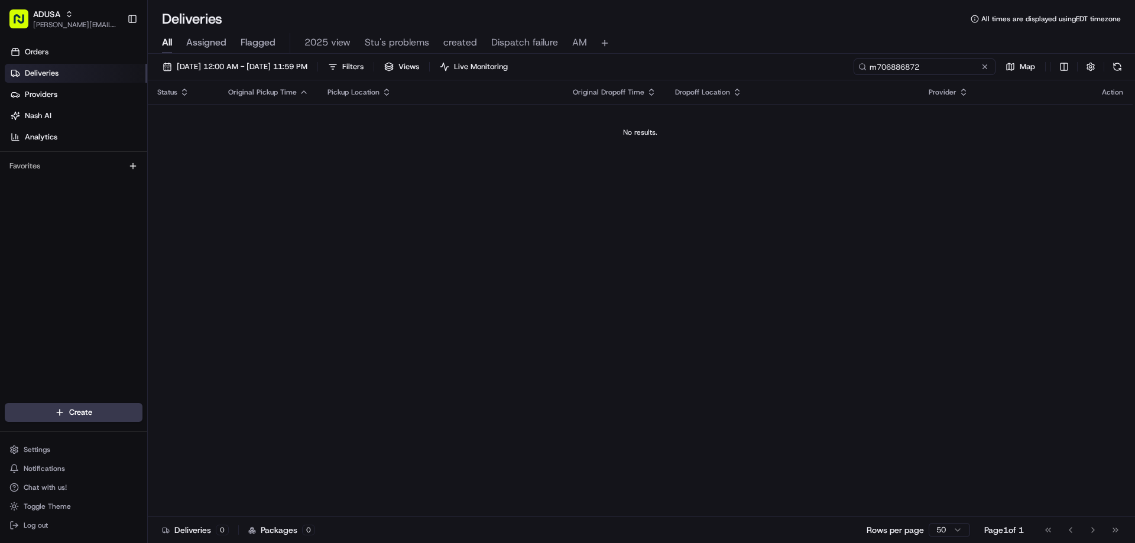
click at [881, 67] on input "m706886872" at bounding box center [924, 67] width 142 height 17
type input "m706886872"
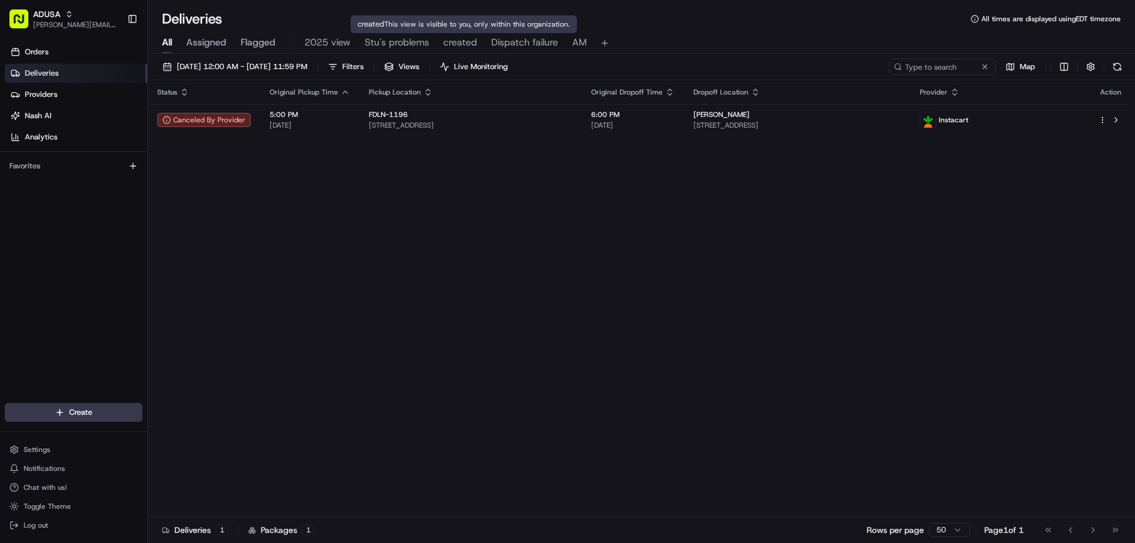
click at [453, 47] on span "created" at bounding box center [460, 42] width 34 height 14
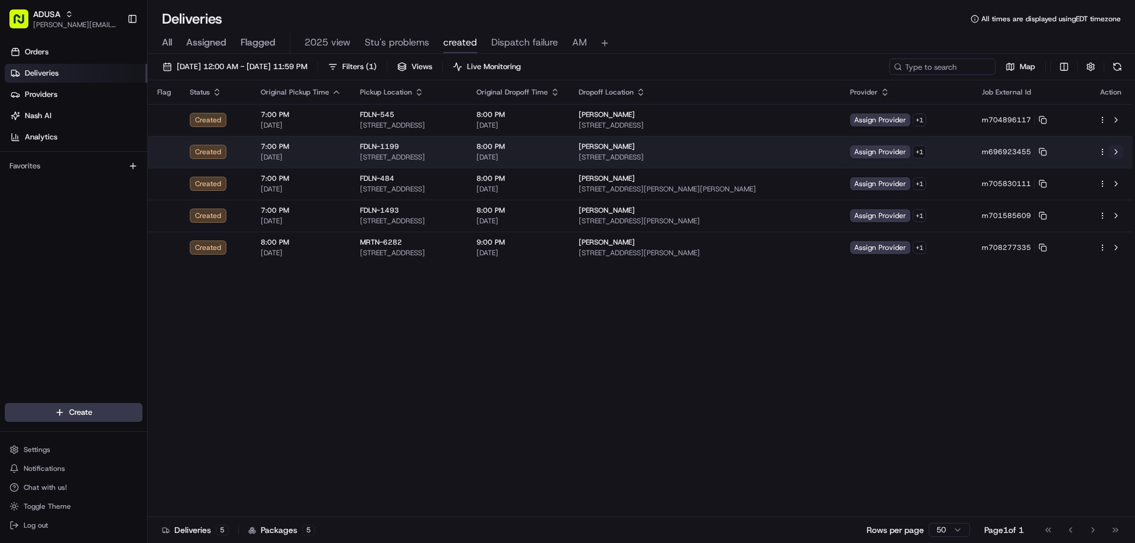
click at [1114, 148] on button at bounding box center [1116, 152] width 14 height 14
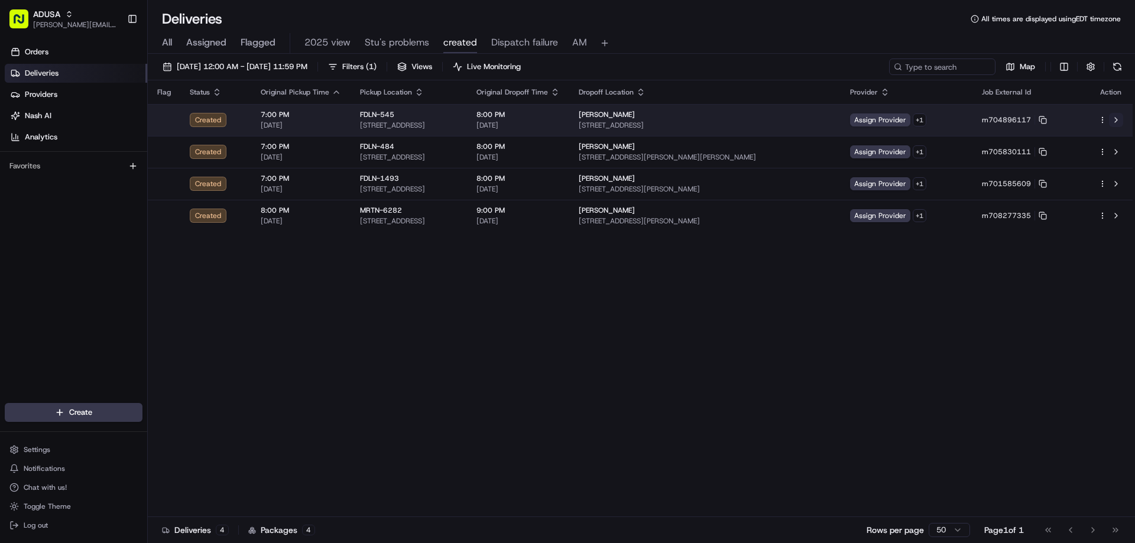
click at [1116, 118] on button at bounding box center [1116, 120] width 14 height 14
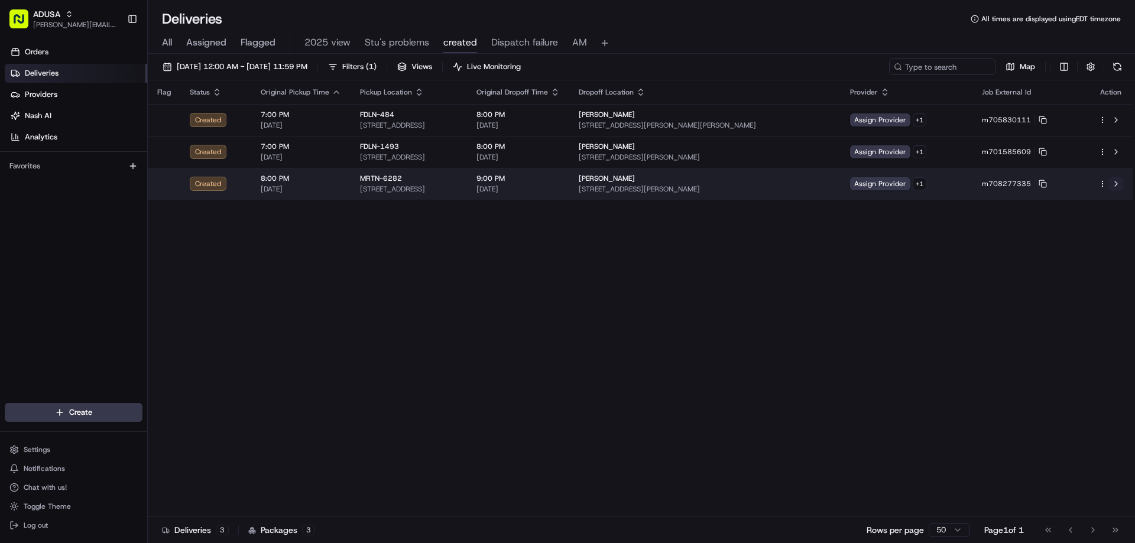
click at [1115, 183] on button at bounding box center [1116, 184] width 14 height 14
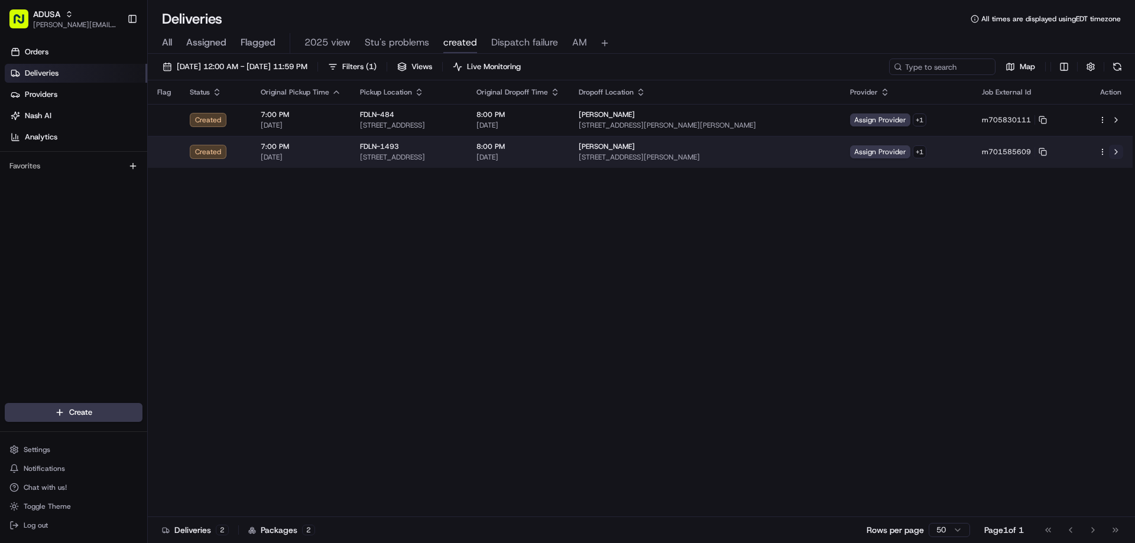
click at [1118, 151] on button at bounding box center [1116, 152] width 14 height 14
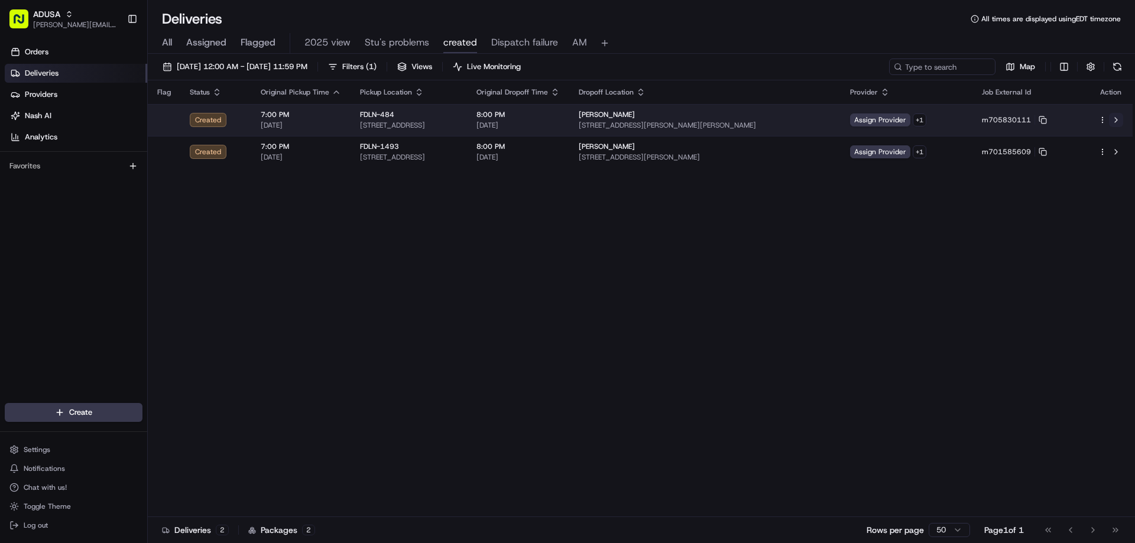
click at [1118, 121] on button at bounding box center [1116, 120] width 14 height 14
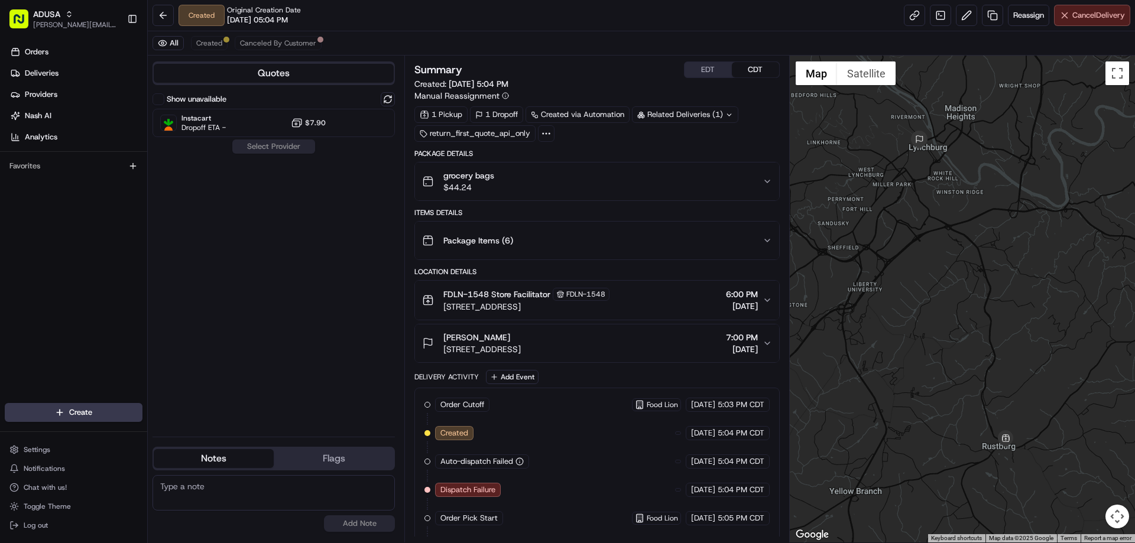
click at [1087, 12] on span "Cancel Delivery" at bounding box center [1098, 15] width 53 height 11
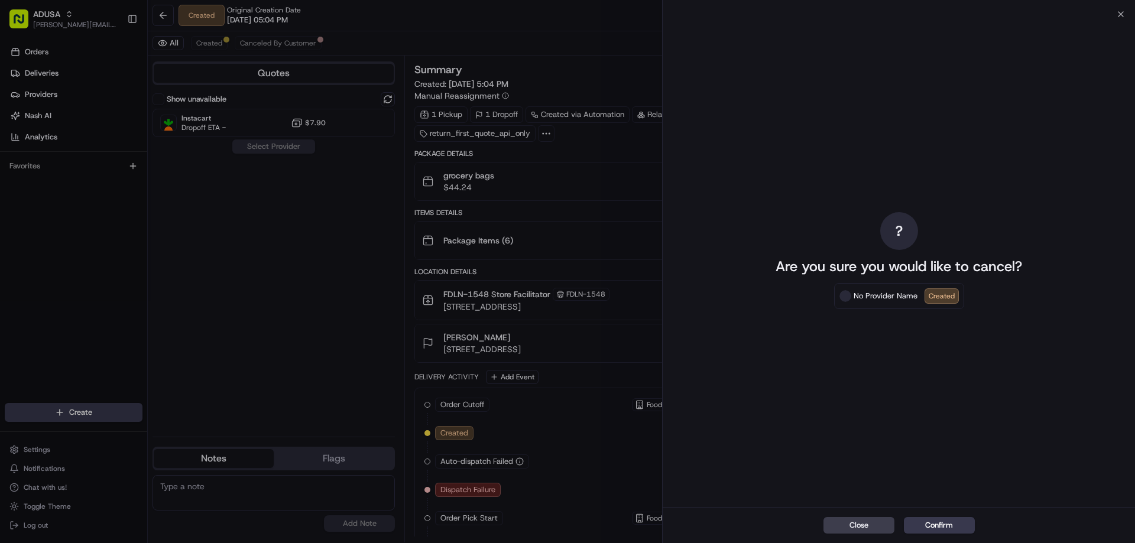
drag, startPoint x: 942, startPoint y: 518, endPoint x: 496, endPoint y: 437, distance: 453.6
click at [934, 520] on button "Confirm" at bounding box center [939, 525] width 71 height 17
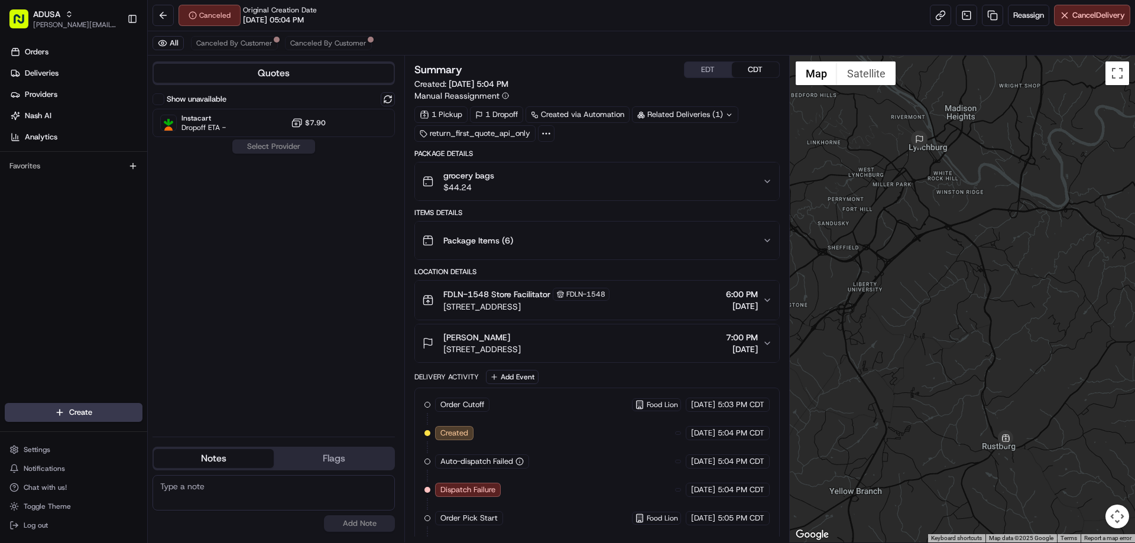
click at [194, 496] on textarea at bounding box center [273, 492] width 242 height 35
type textarea "Store informed of order cancellation"
click at [365, 527] on button "Add Note" at bounding box center [359, 523] width 71 height 17
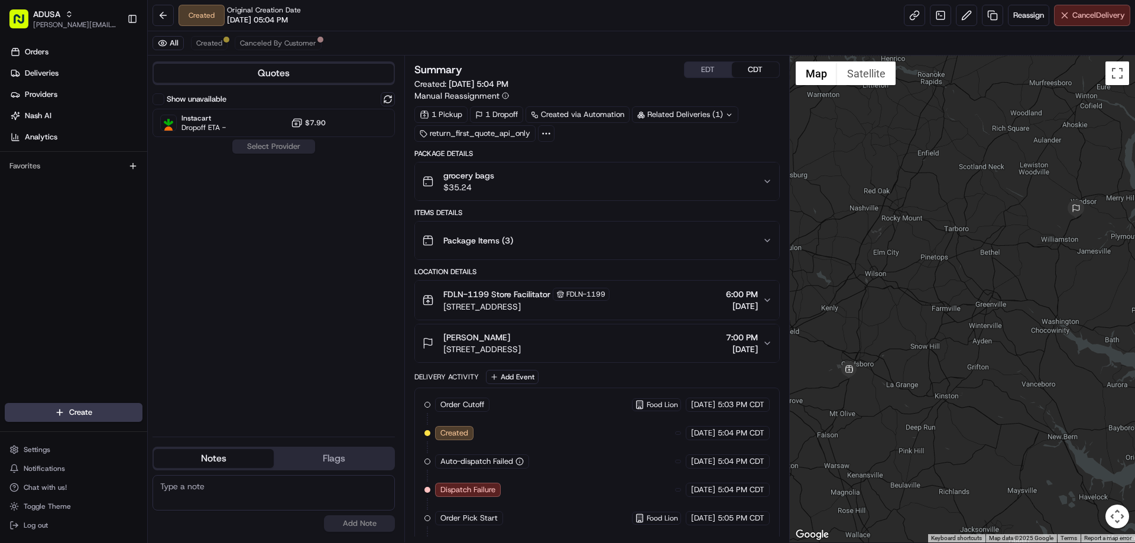
click at [1089, 20] on span "Cancel Delivery" at bounding box center [1098, 15] width 53 height 11
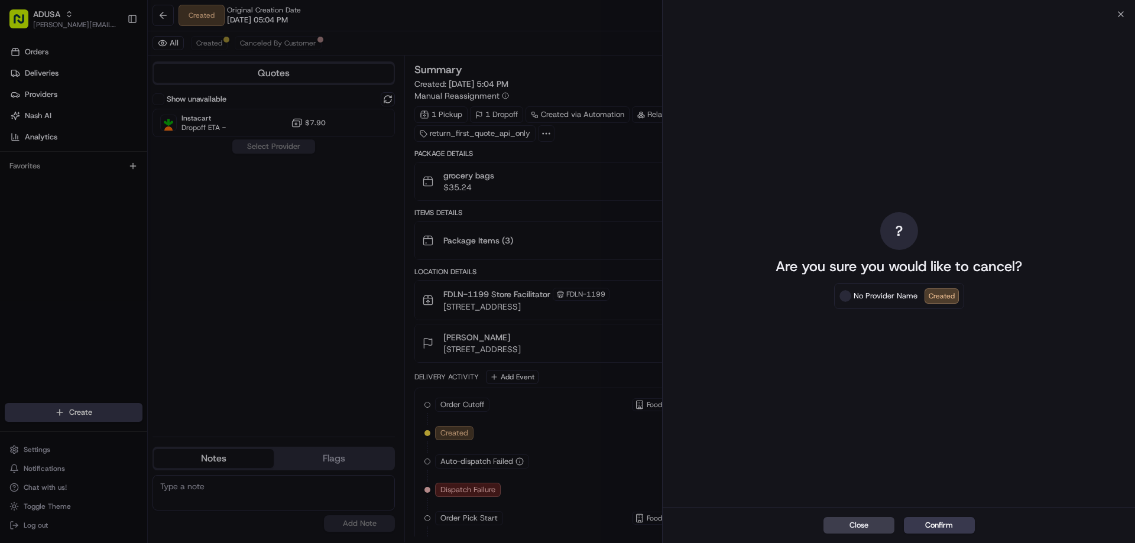
drag, startPoint x: 949, startPoint y: 524, endPoint x: 1056, endPoint y: 492, distance: 111.5
click at [949, 524] on button "Confirm" at bounding box center [939, 525] width 71 height 17
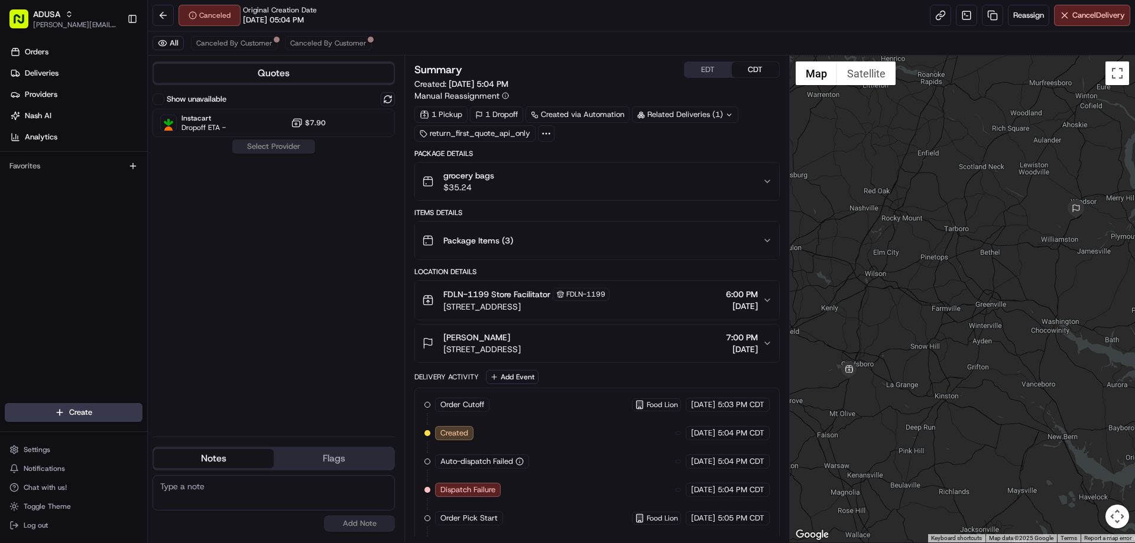
click at [214, 484] on textarea at bounding box center [273, 492] width 242 height 35
type textarea "Was unable to inform the store"
click at [342, 522] on button "Add Note" at bounding box center [359, 523] width 71 height 17
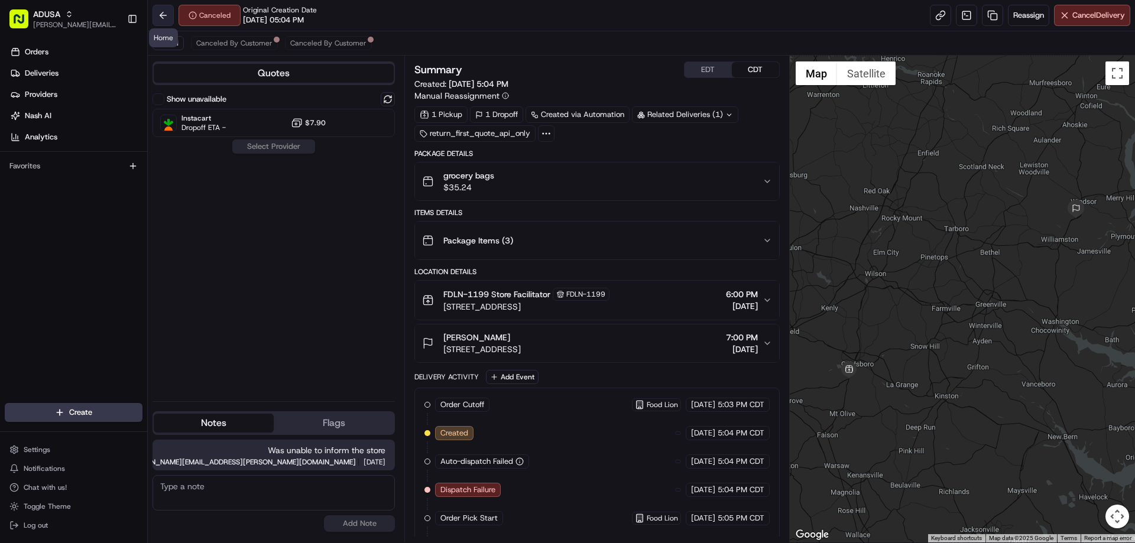
click at [164, 14] on button at bounding box center [162, 15] width 21 height 21
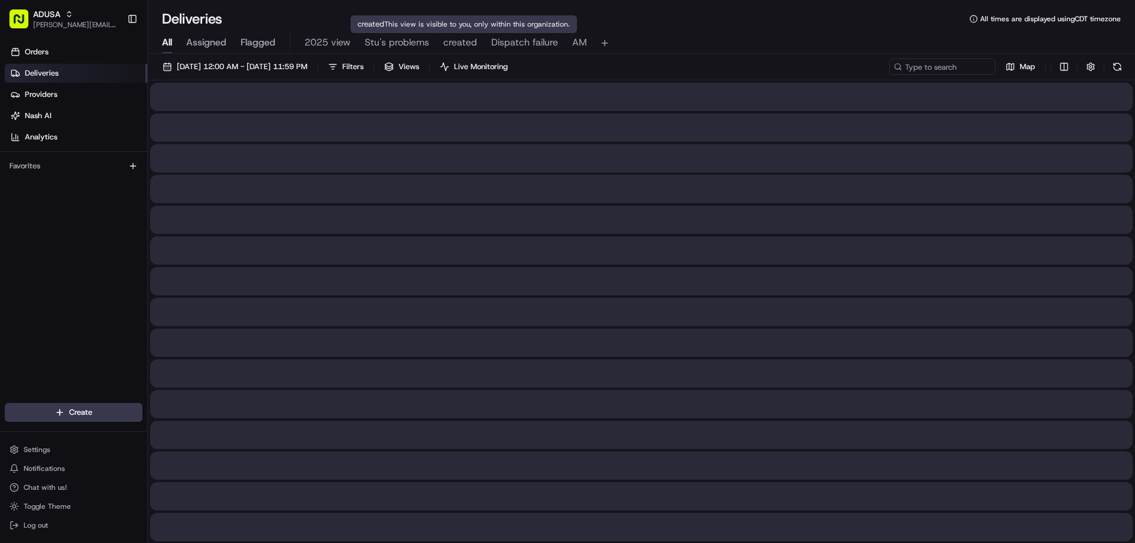
click at [480, 38] on div "All Assigned Flagged 2025 view Stu's problems created Dispatch failure AM" at bounding box center [641, 43] width 987 height 21
click at [467, 39] on span "created" at bounding box center [460, 42] width 34 height 14
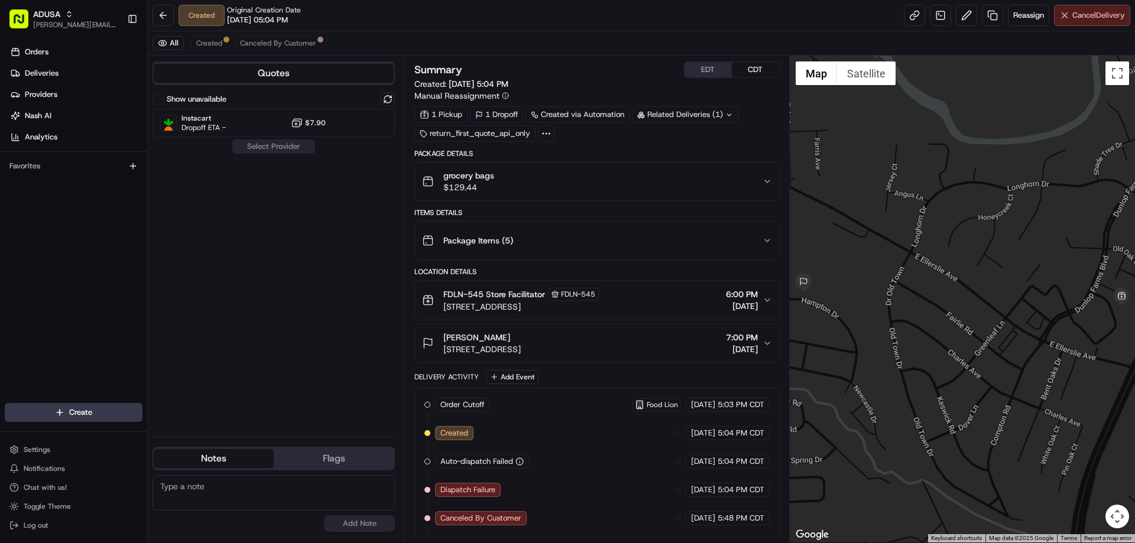
click at [1086, 20] on button "Cancel Delivery" at bounding box center [1092, 15] width 76 height 21
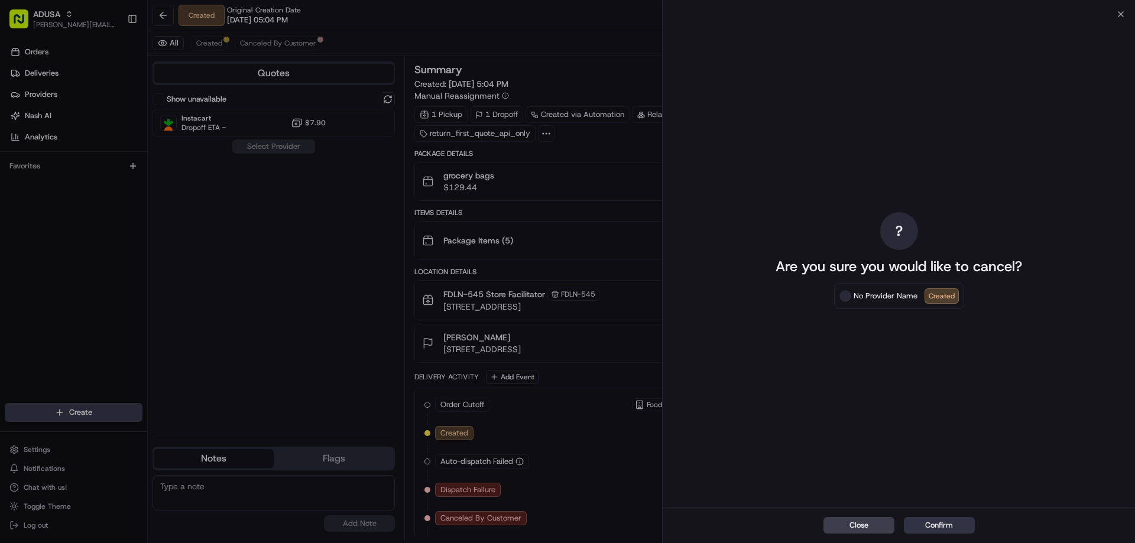
click at [936, 524] on button "Confirm" at bounding box center [939, 525] width 71 height 17
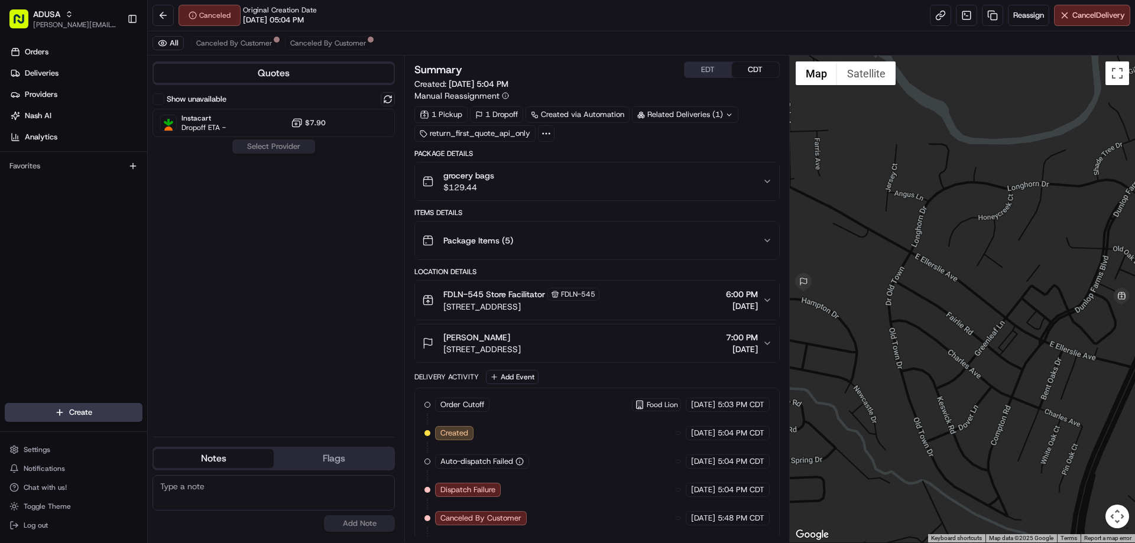
click at [208, 493] on textarea at bounding box center [273, 492] width 242 height 35
type textarea "Was unable to inform store of cancellation"
click at [350, 534] on div "Was unable to inform store of cancellation No results found Add Note" at bounding box center [273, 503] width 242 height 66
click at [356, 522] on button "Add Note" at bounding box center [359, 523] width 71 height 17
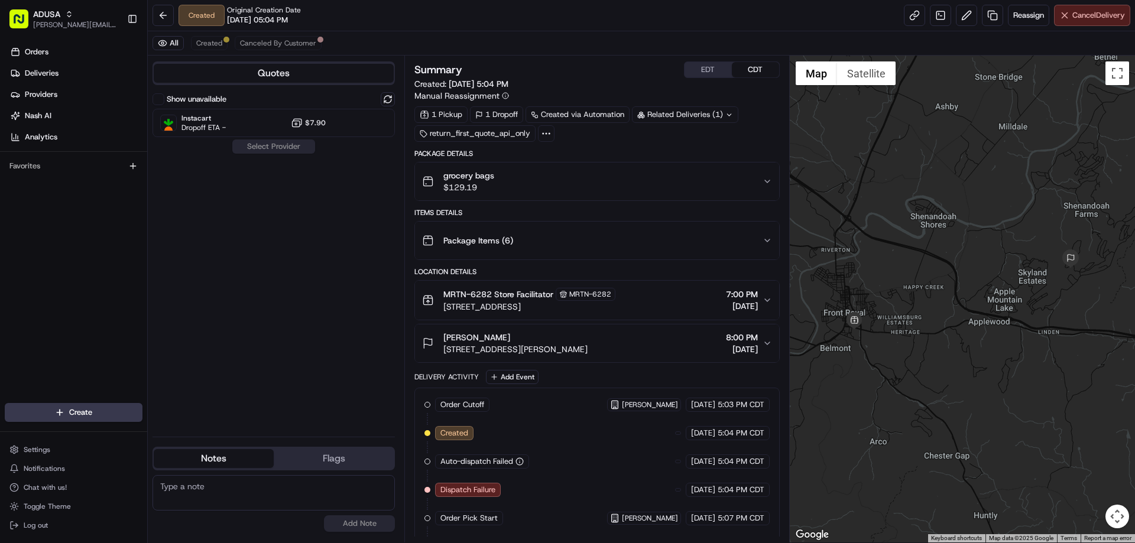
click at [1074, 12] on span "Cancel Delivery" at bounding box center [1098, 15] width 53 height 11
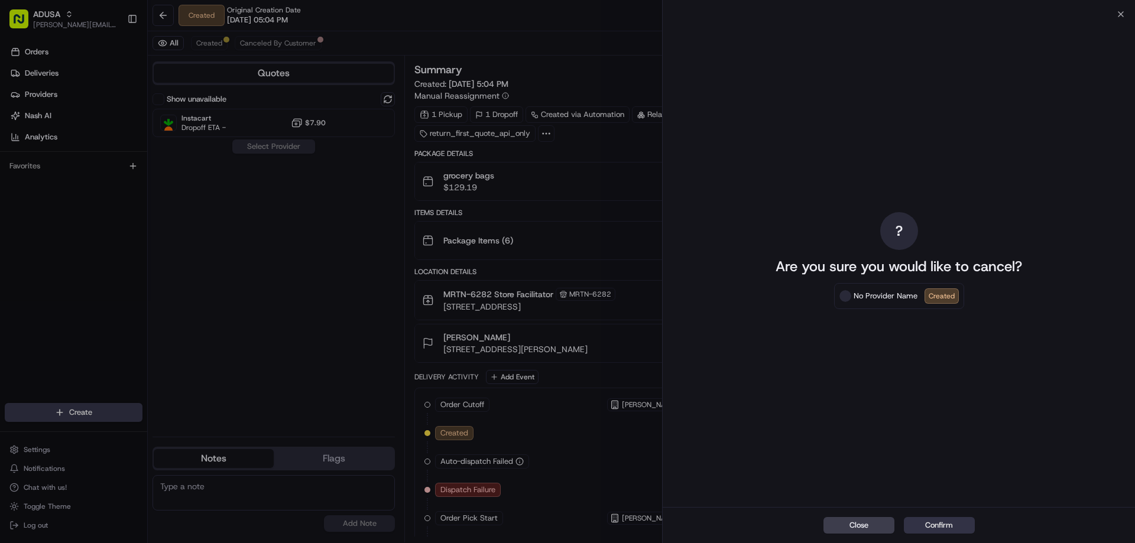
click at [927, 523] on button "Confirm" at bounding box center [939, 525] width 71 height 17
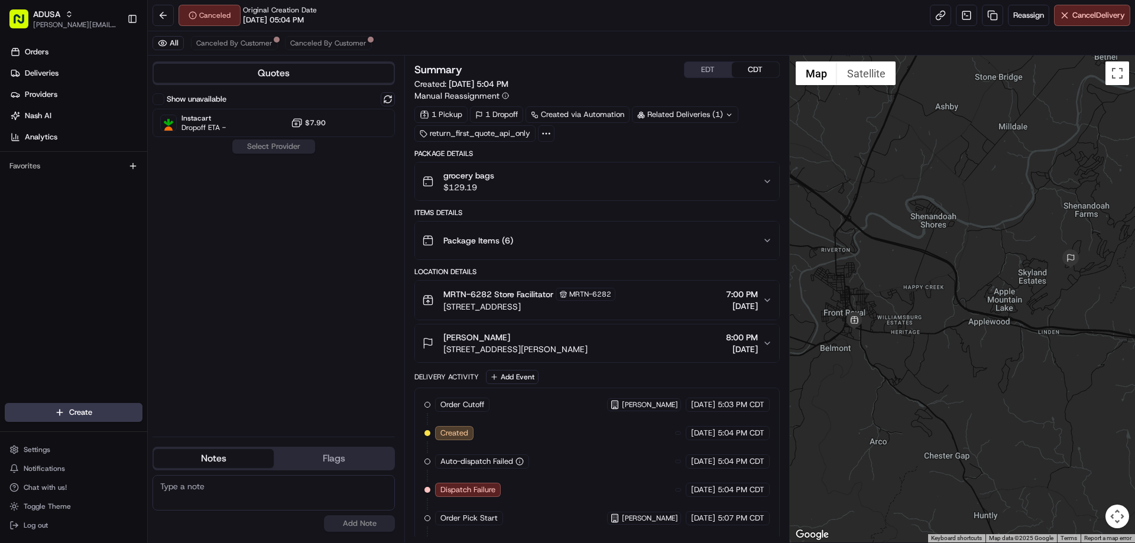
click at [217, 480] on textarea at bounding box center [273, 492] width 242 height 35
drag, startPoint x: 167, startPoint y: 495, endPoint x: 181, endPoint y: 497, distance: 15.0
click at [182, 497] on textarea "[PERSON_NAME] informed of the cancellation" at bounding box center [273, 492] width 242 height 35
click at [180, 488] on textarea "[PERSON_NAME] informed of the cancellation" at bounding box center [273, 492] width 242 height 35
type textarea "Store informed of the cancellation"
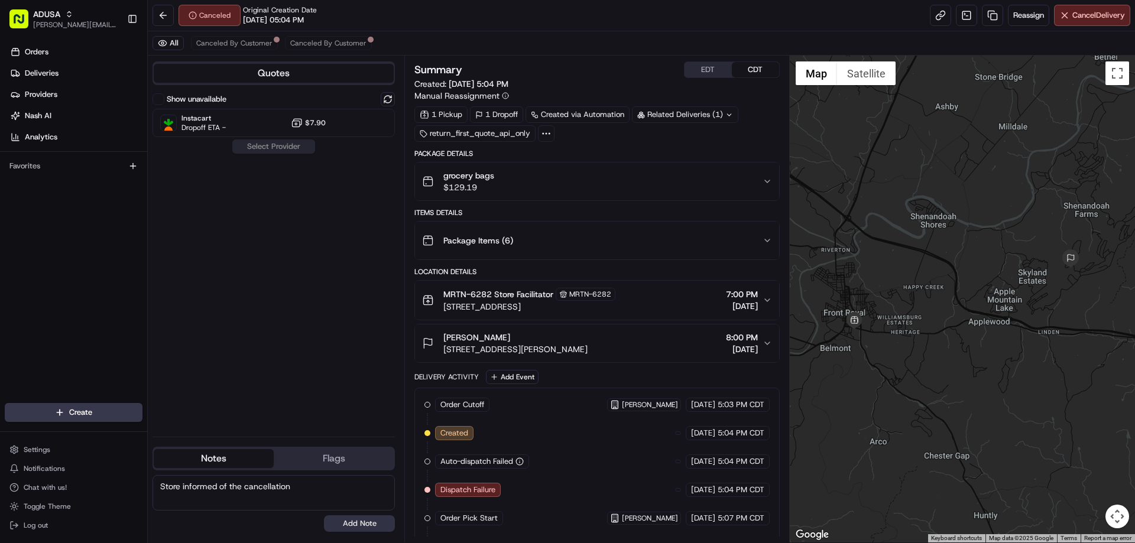
click at [374, 517] on button "Add Note" at bounding box center [359, 523] width 71 height 17
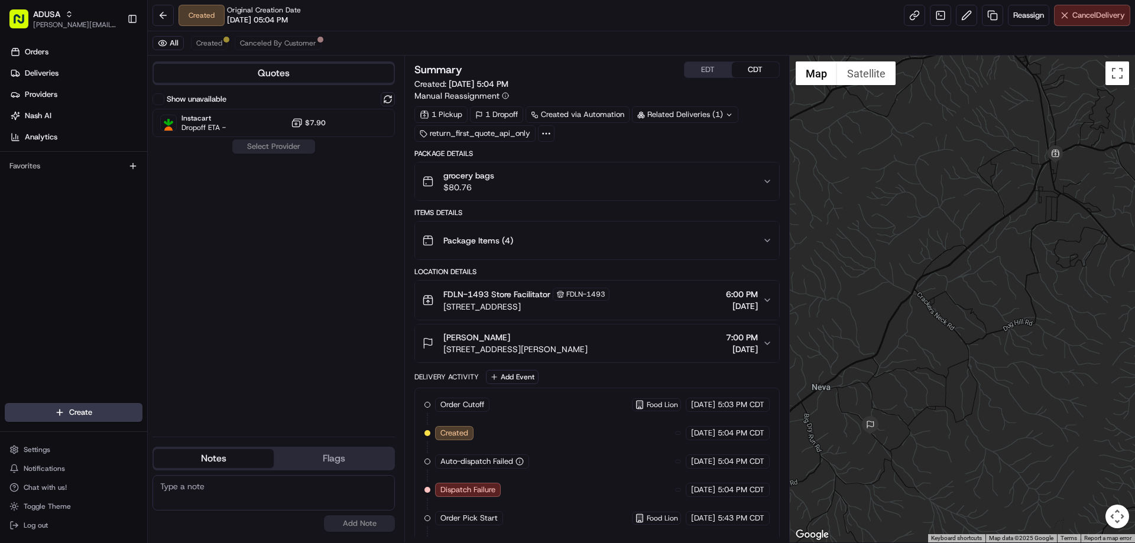
click at [1102, 20] on span "Cancel Delivery" at bounding box center [1098, 15] width 53 height 11
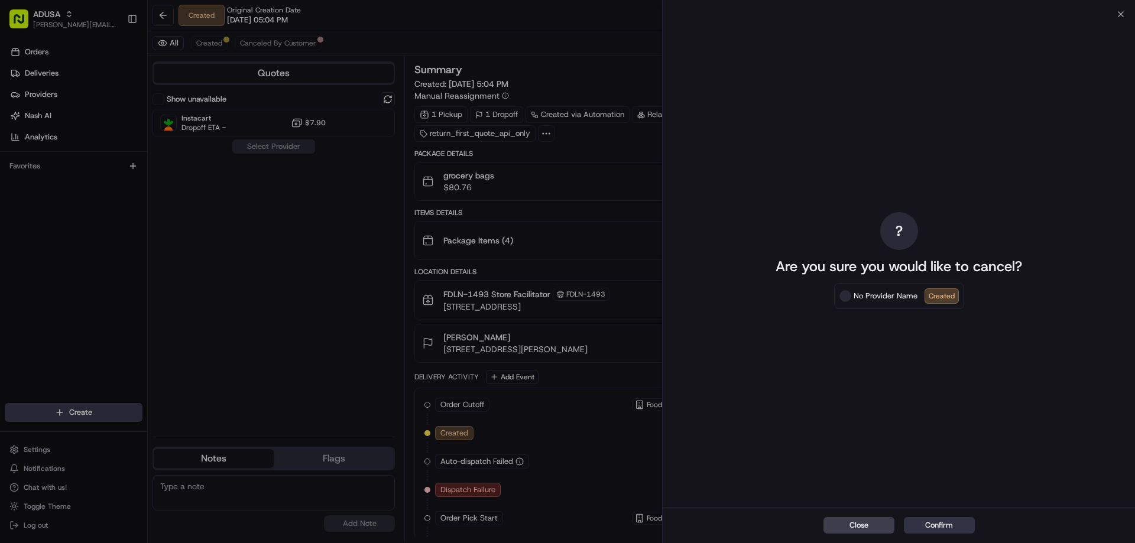
drag, startPoint x: 934, startPoint y: 518, endPoint x: 940, endPoint y: 505, distance: 15.1
click at [933, 518] on button "Confirm" at bounding box center [939, 525] width 71 height 17
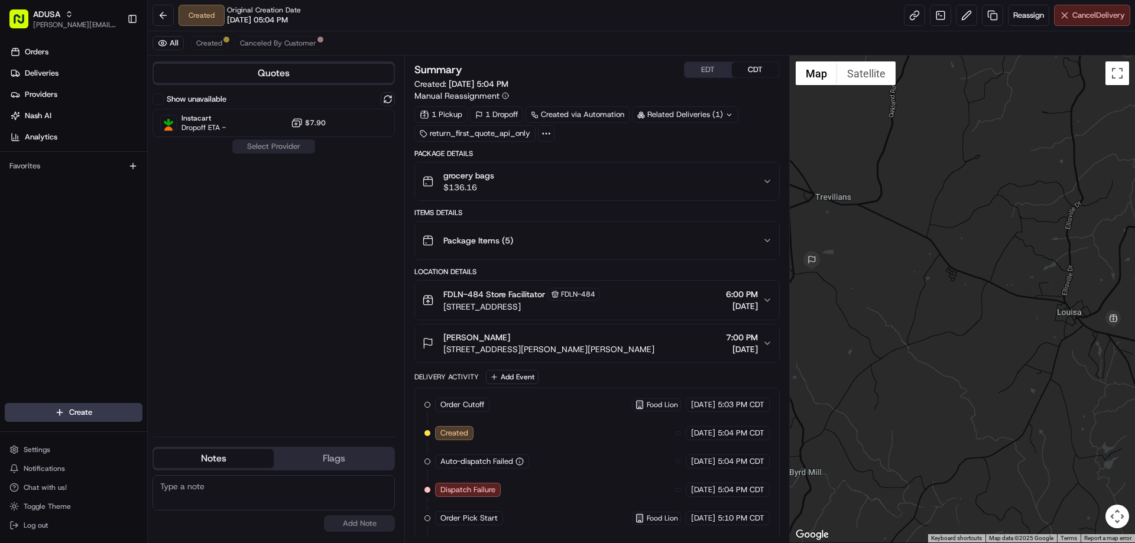
click at [1079, 24] on button "Cancel Delivery" at bounding box center [1092, 15] width 76 height 21
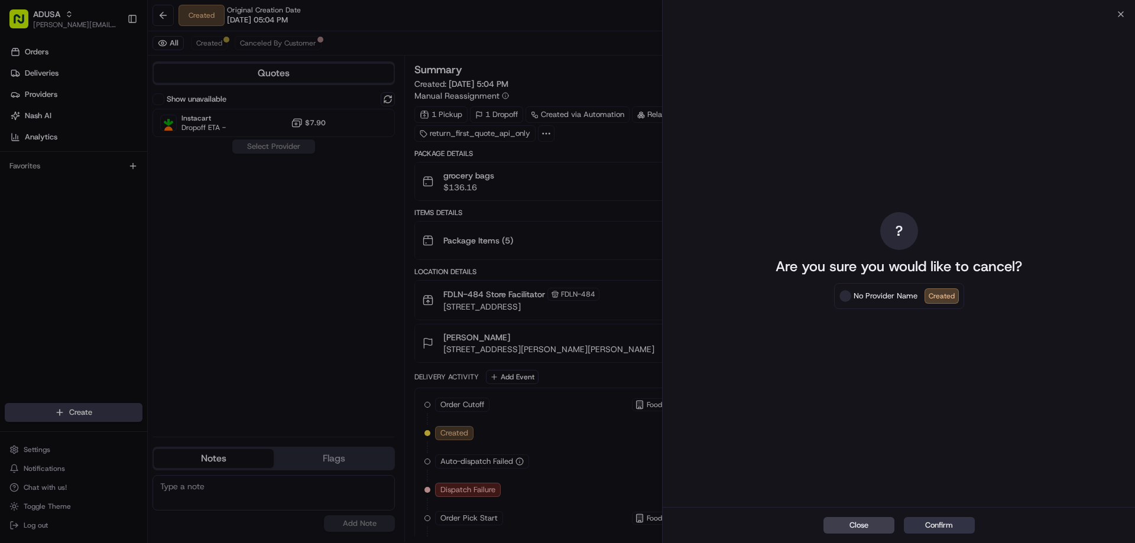
click at [939, 526] on button "Confirm" at bounding box center [939, 525] width 71 height 17
